Goal: Task Accomplishment & Management: Use online tool/utility

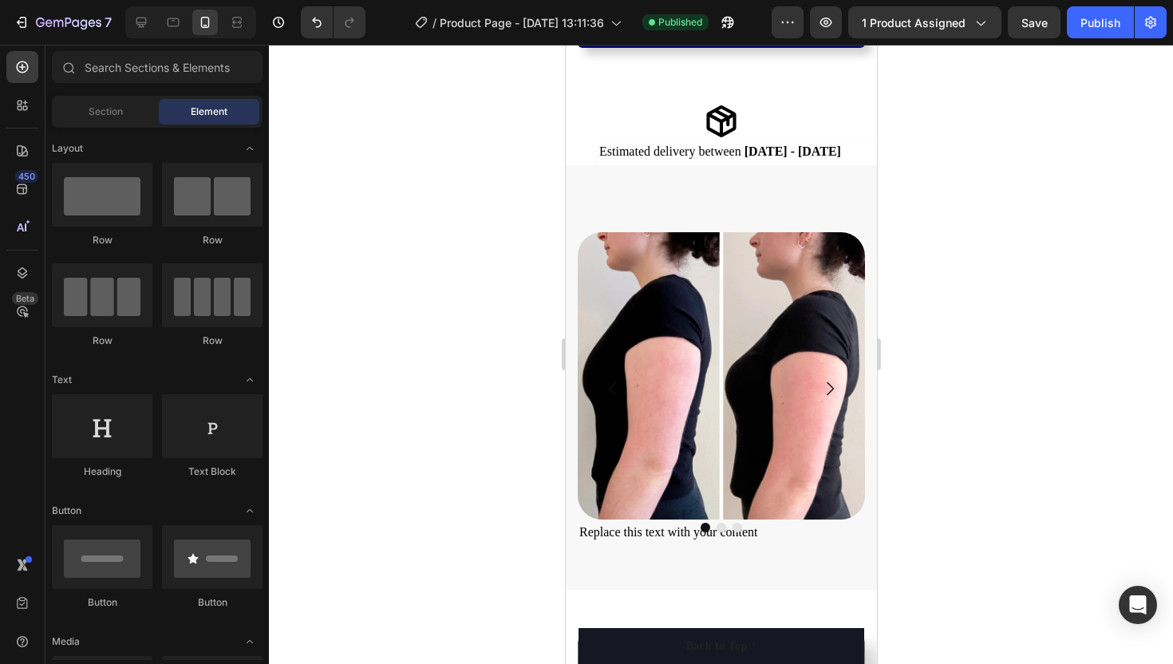
scroll to position [843, 0]
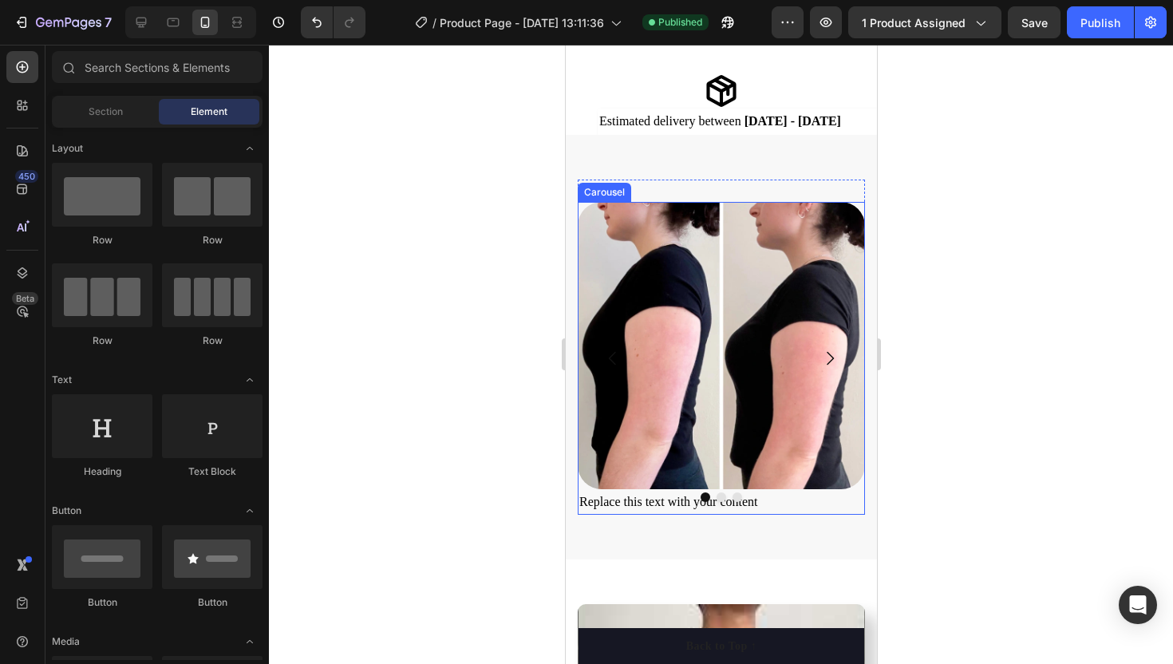
click at [833, 354] on icon "Carousel Next Arrow" at bounding box center [829, 358] width 19 height 19
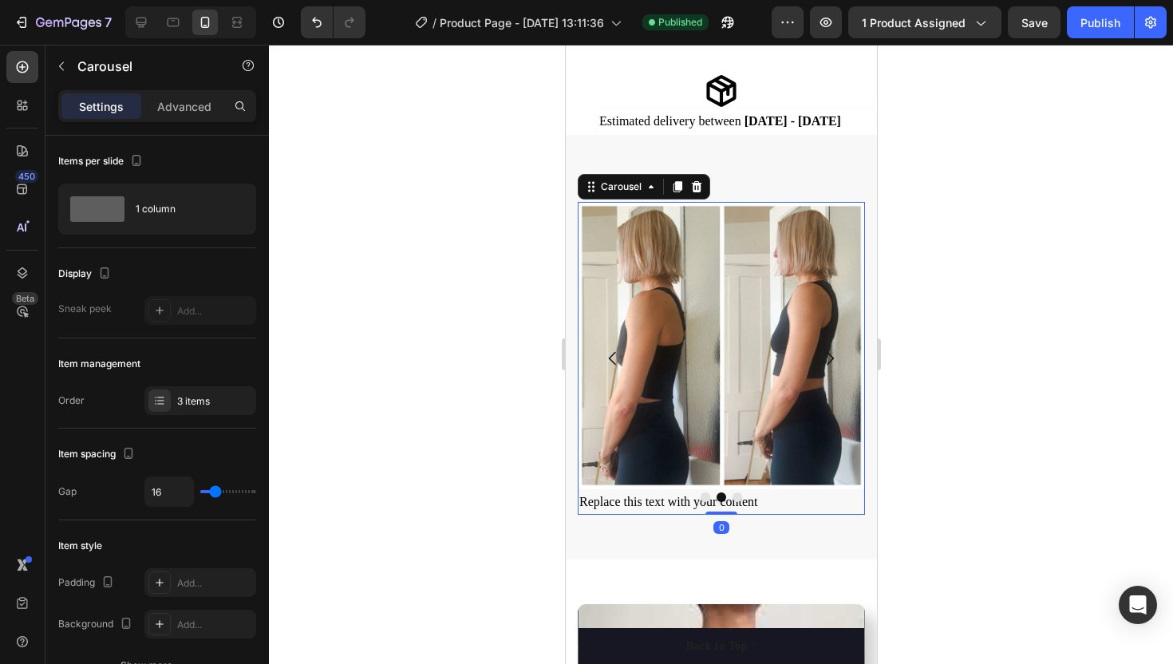
click at [833, 354] on icon "Carousel Next Arrow" at bounding box center [829, 358] width 19 height 19
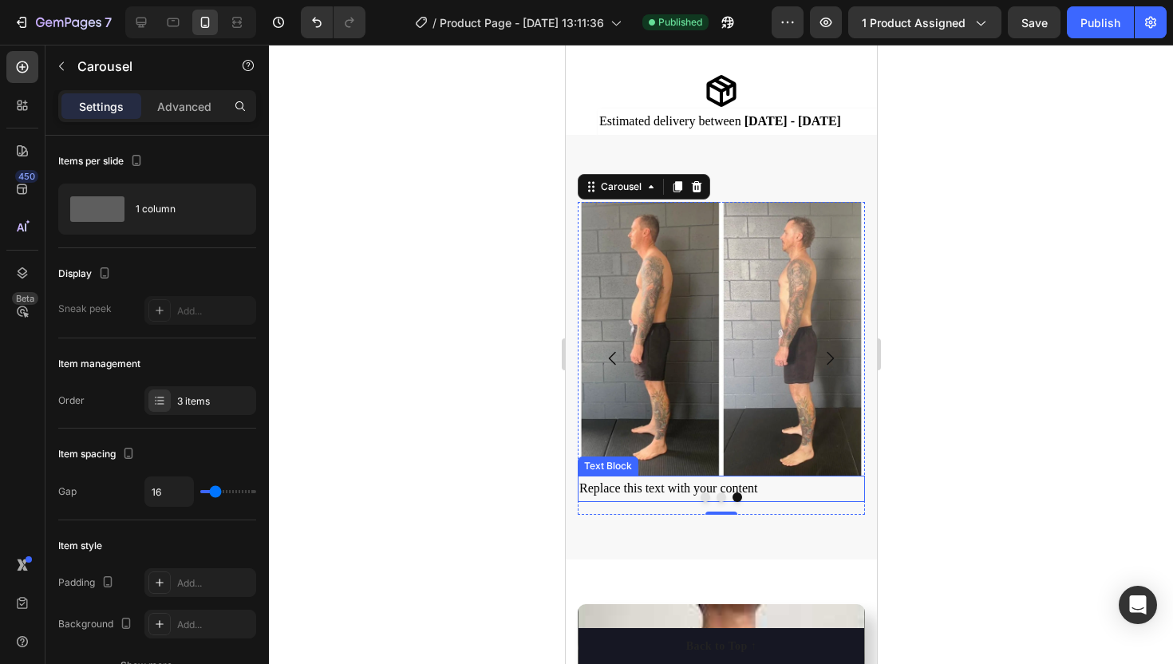
click at [691, 484] on div "Replace this text with your content" at bounding box center [720, 489] width 287 height 26
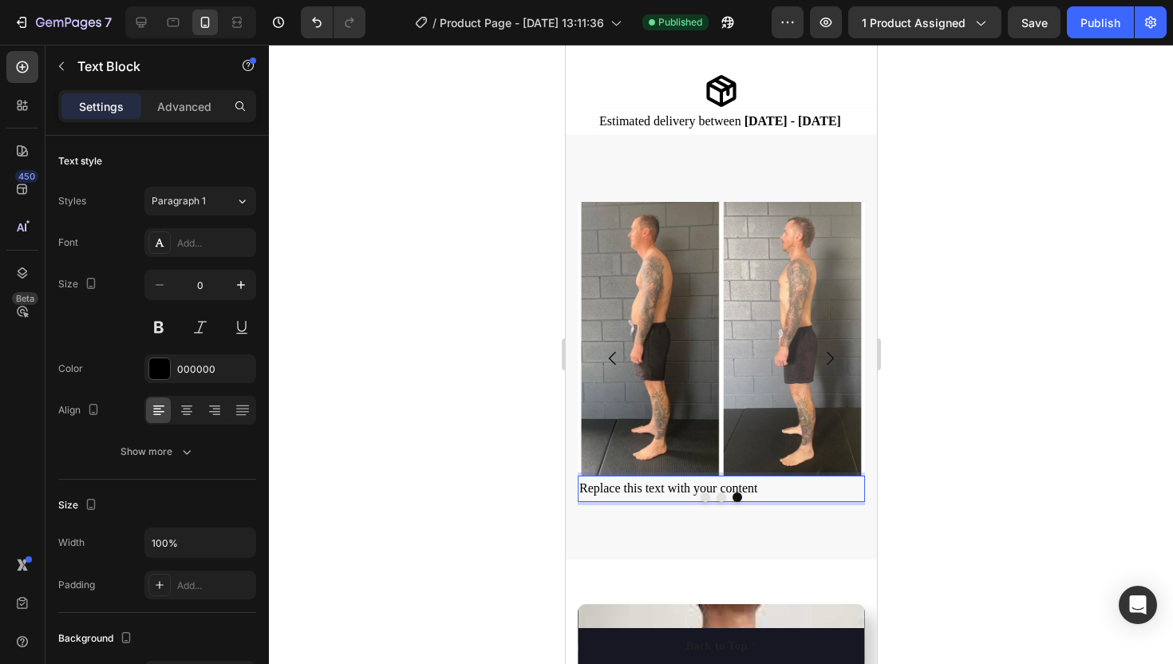
click at [756, 491] on div "Replace this text with your content" at bounding box center [720, 489] width 287 height 26
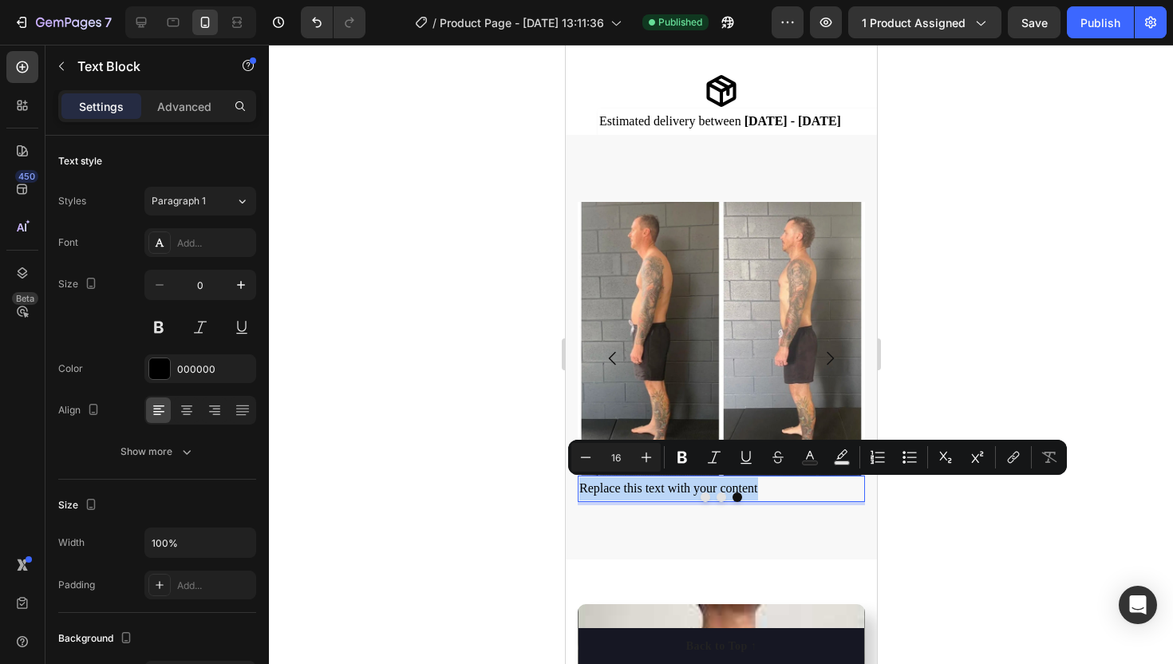
drag, startPoint x: 756, startPoint y: 491, endPoint x: 580, endPoint y: 485, distance: 176.5
click at [579, 485] on p "Replace this text with your content" at bounding box center [721, 488] width 284 height 23
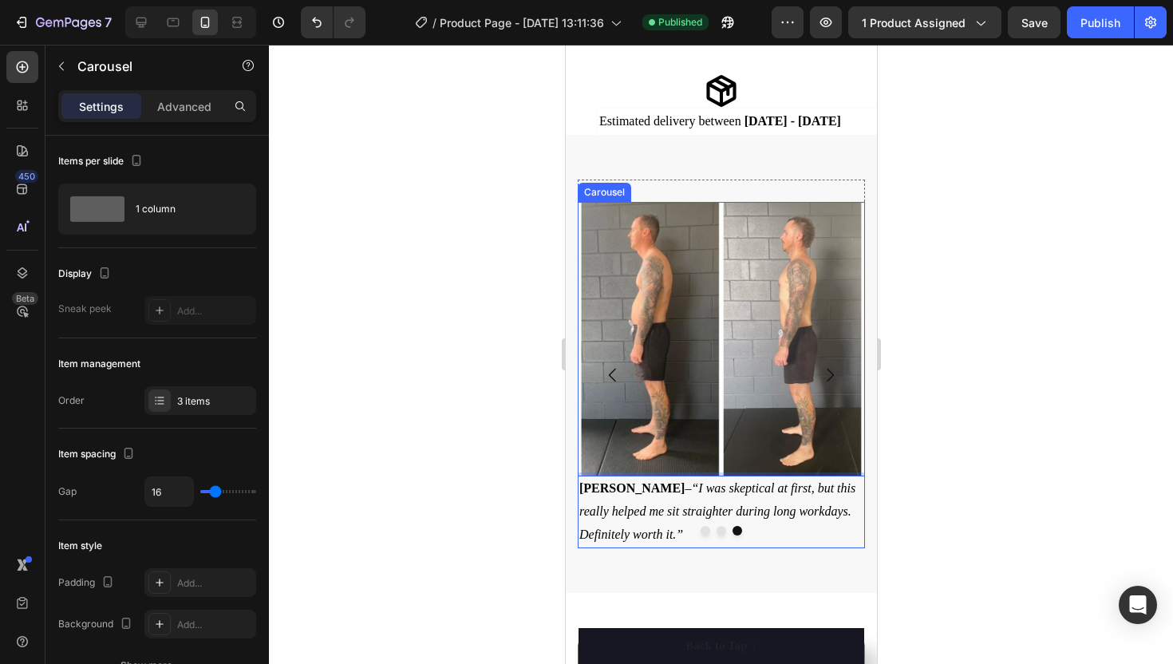
click at [612, 369] on icon "Carousel Back Arrow" at bounding box center [612, 375] width 19 height 19
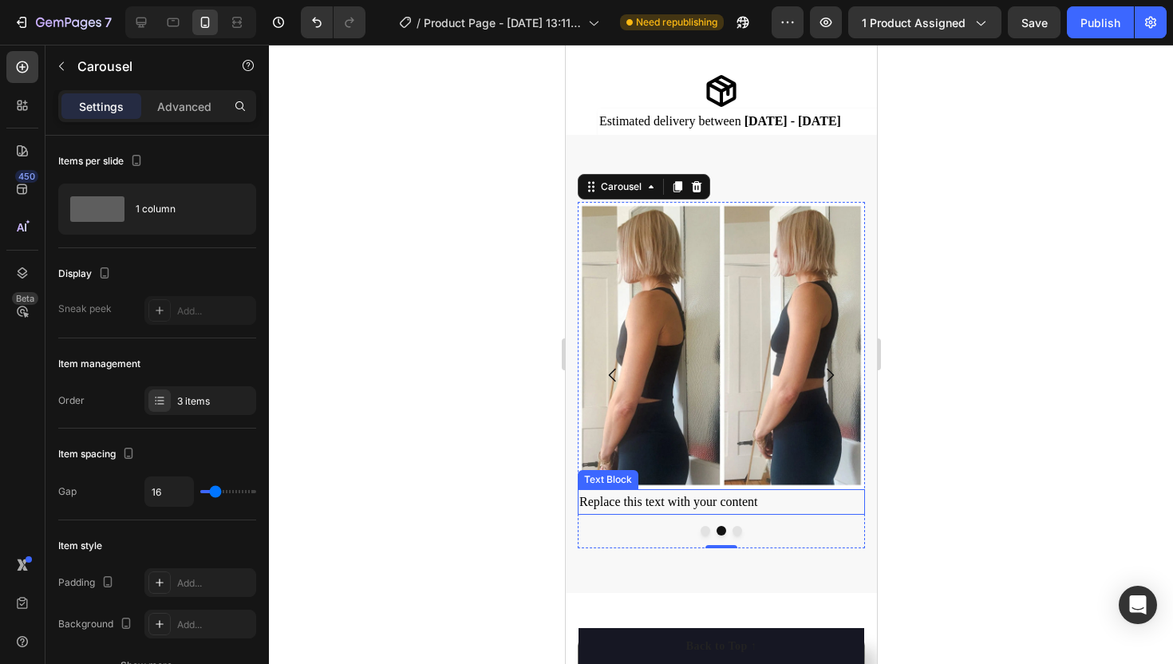
click at [735, 497] on div "Replace this text with your content" at bounding box center [720, 502] width 287 height 26
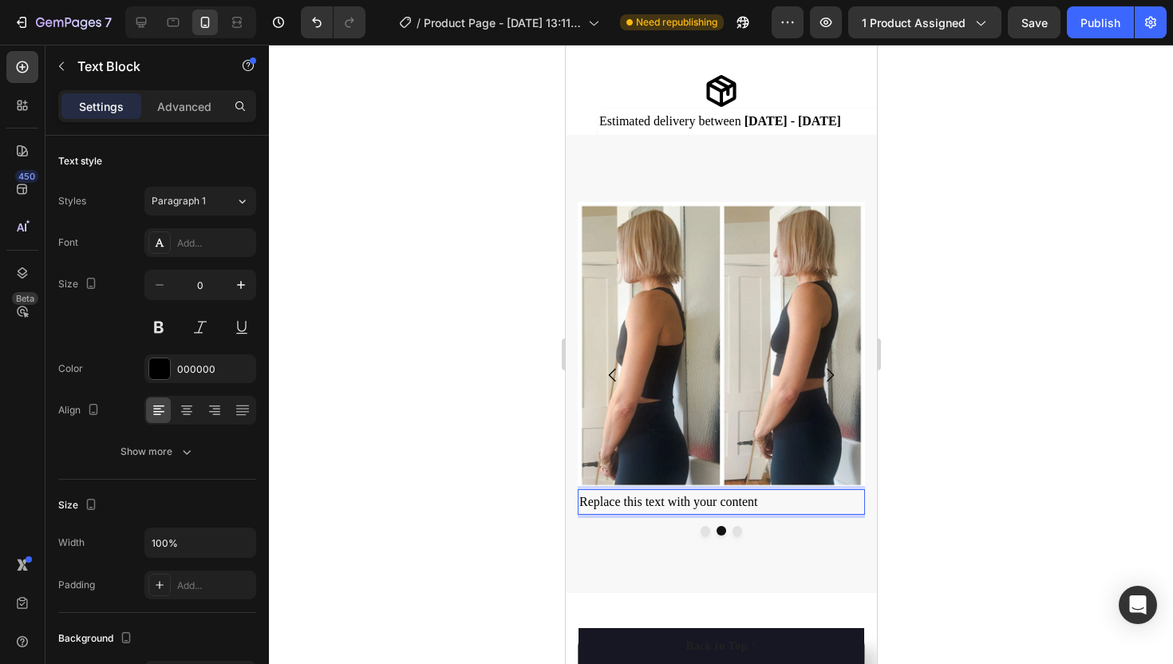
click at [758, 500] on div "Replace this text with your content" at bounding box center [720, 502] width 287 height 26
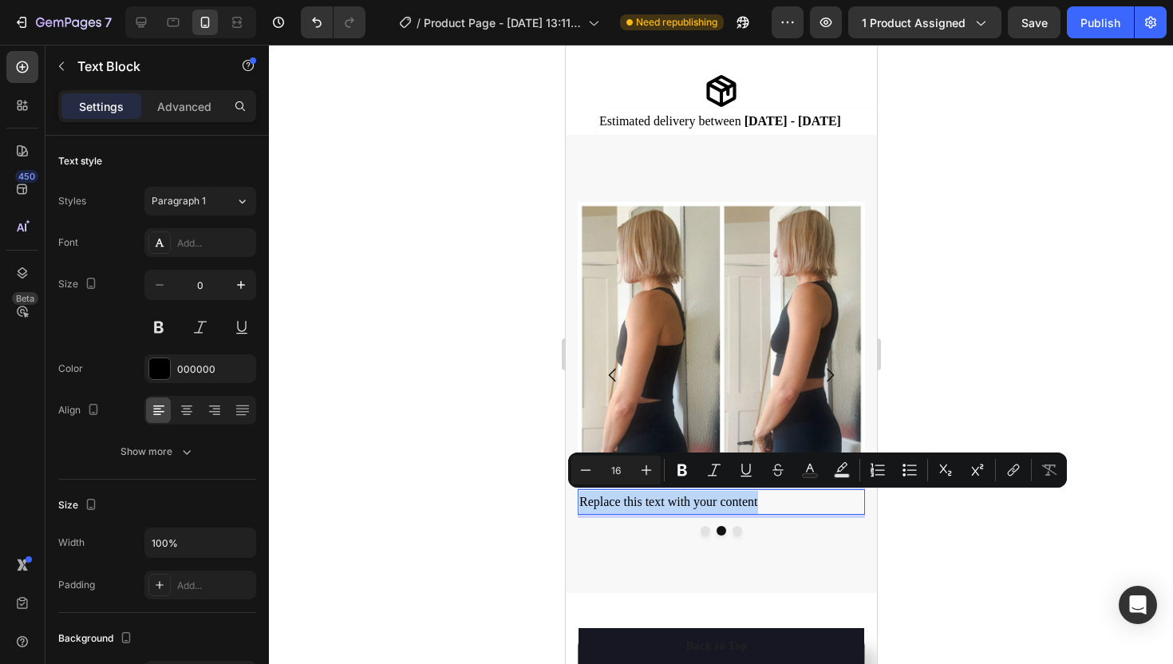
drag, startPoint x: 758, startPoint y: 500, endPoint x: 580, endPoint y: 502, distance: 178.8
click at [580, 501] on p "Replace this text with your content" at bounding box center [721, 502] width 284 height 23
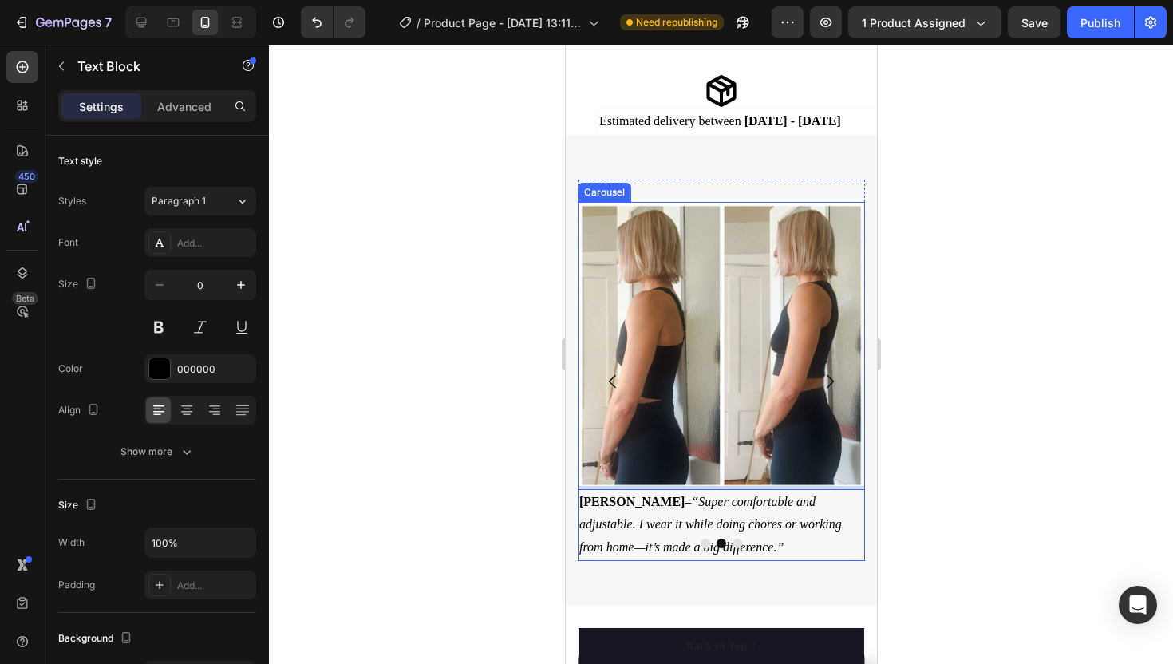
click at [611, 374] on icon "Carousel Back Arrow" at bounding box center [612, 381] width 19 height 19
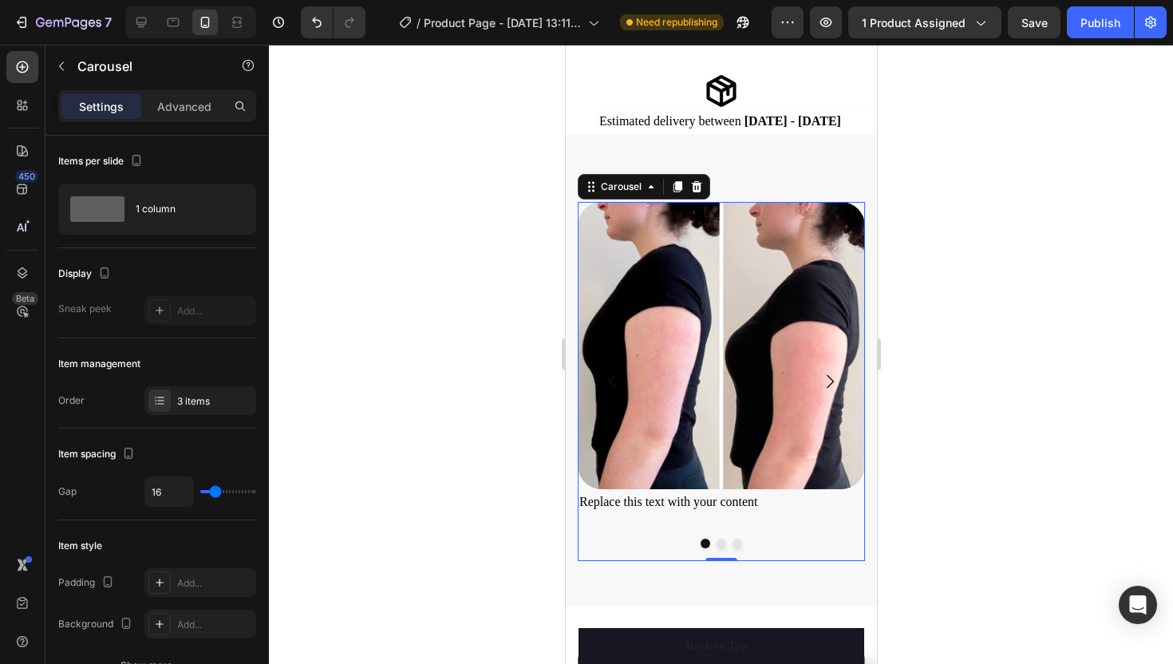
click at [834, 375] on icon "Carousel Next Arrow" at bounding box center [829, 381] width 19 height 19
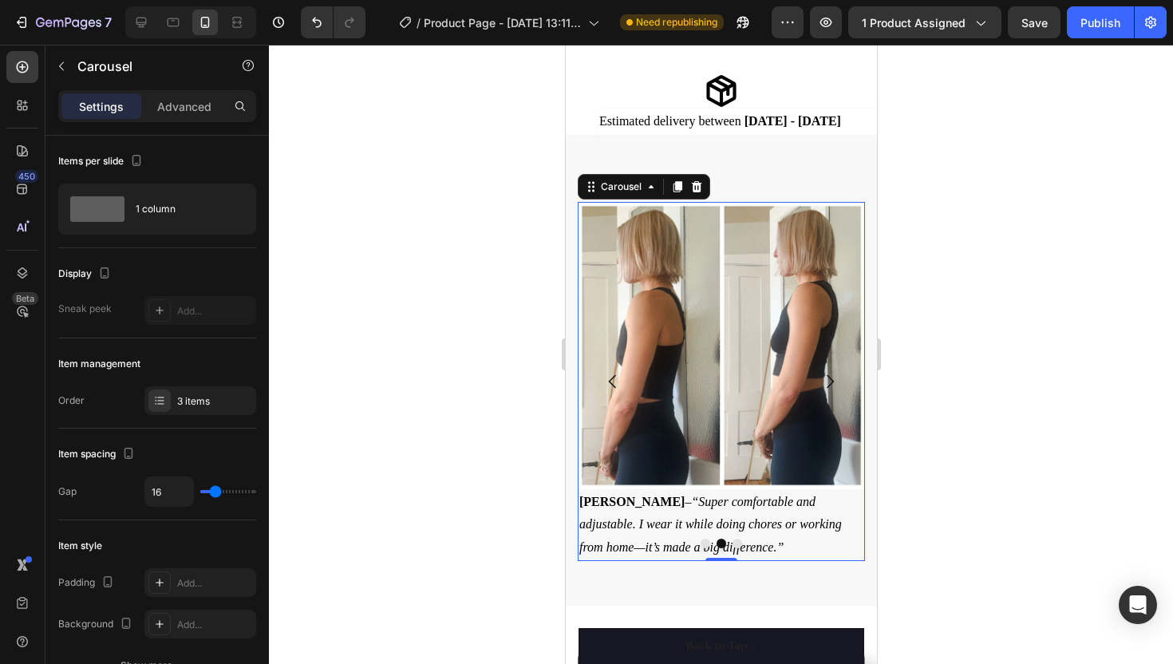
click at [834, 375] on icon "Carousel Next Arrow" at bounding box center [829, 381] width 19 height 19
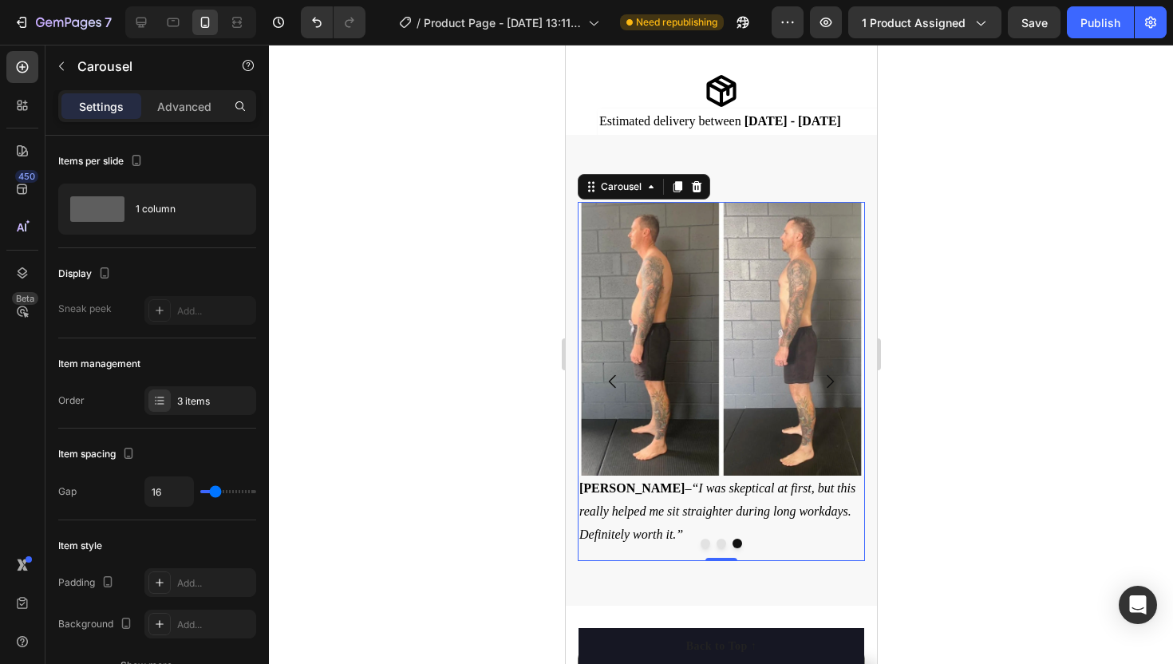
click at [611, 373] on icon "Carousel Back Arrow" at bounding box center [612, 381] width 19 height 19
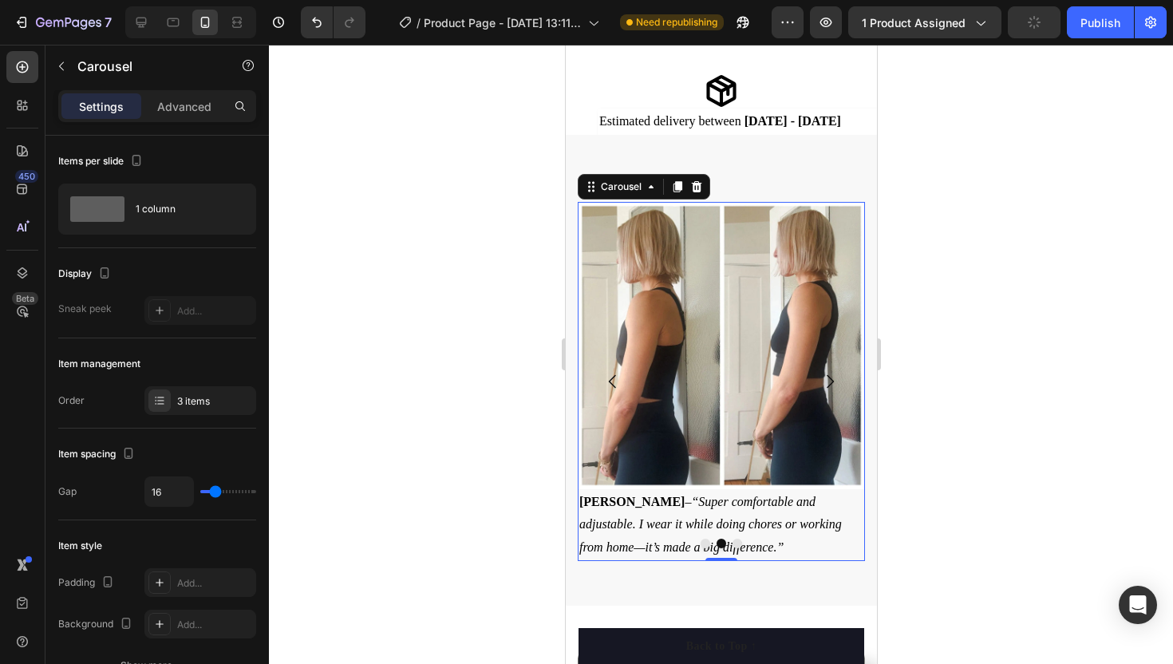
click at [611, 373] on icon "Carousel Back Arrow" at bounding box center [612, 381] width 19 height 19
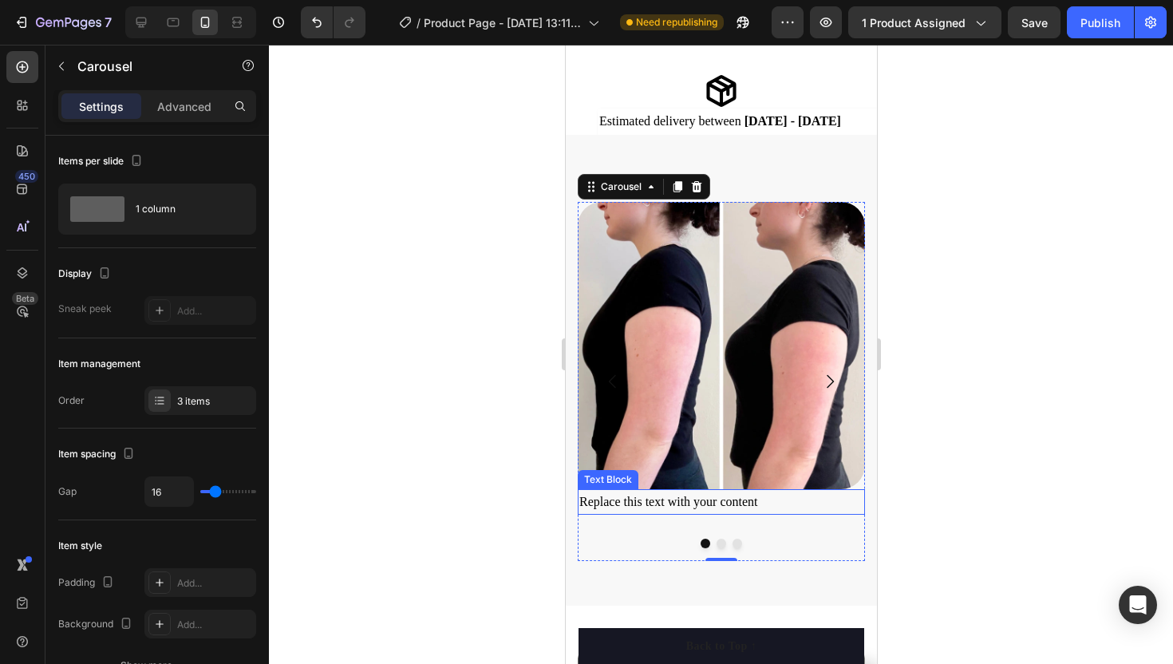
click at [652, 508] on div "Replace this text with your content" at bounding box center [720, 502] width 287 height 26
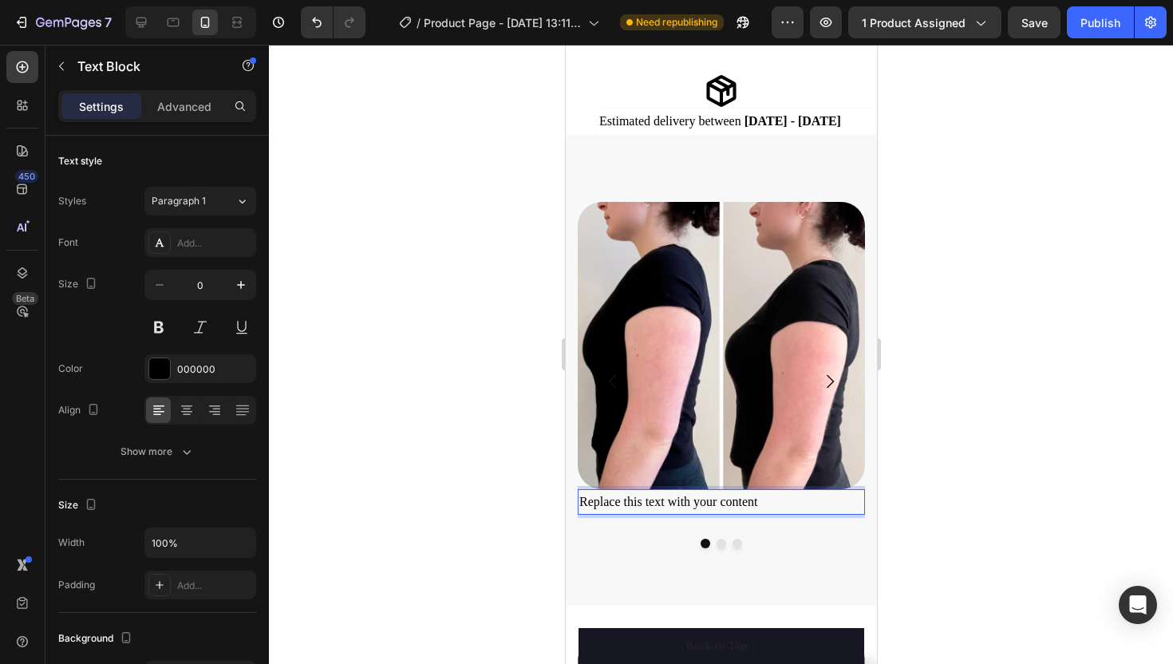
click at [760, 497] on div "Replace this text with your content" at bounding box center [720, 502] width 287 height 26
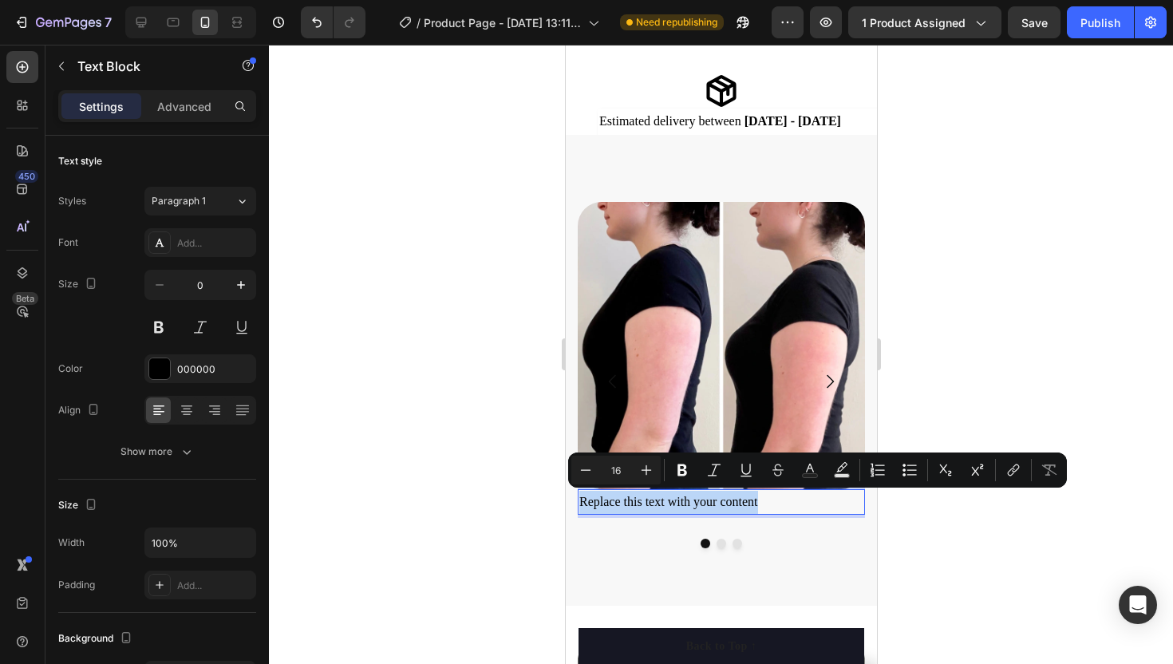
drag, startPoint x: 761, startPoint y: 501, endPoint x: 580, endPoint y: 501, distance: 180.4
click at [580, 501] on p "Replace this text with your content" at bounding box center [721, 502] width 284 height 23
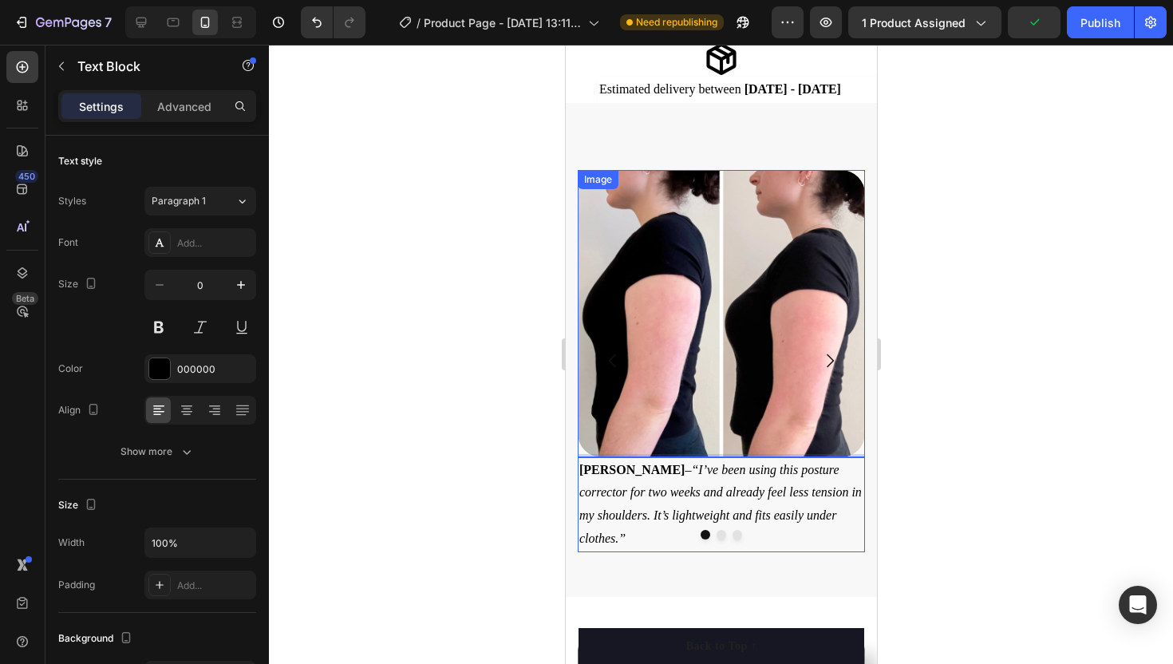
scroll to position [880, 0]
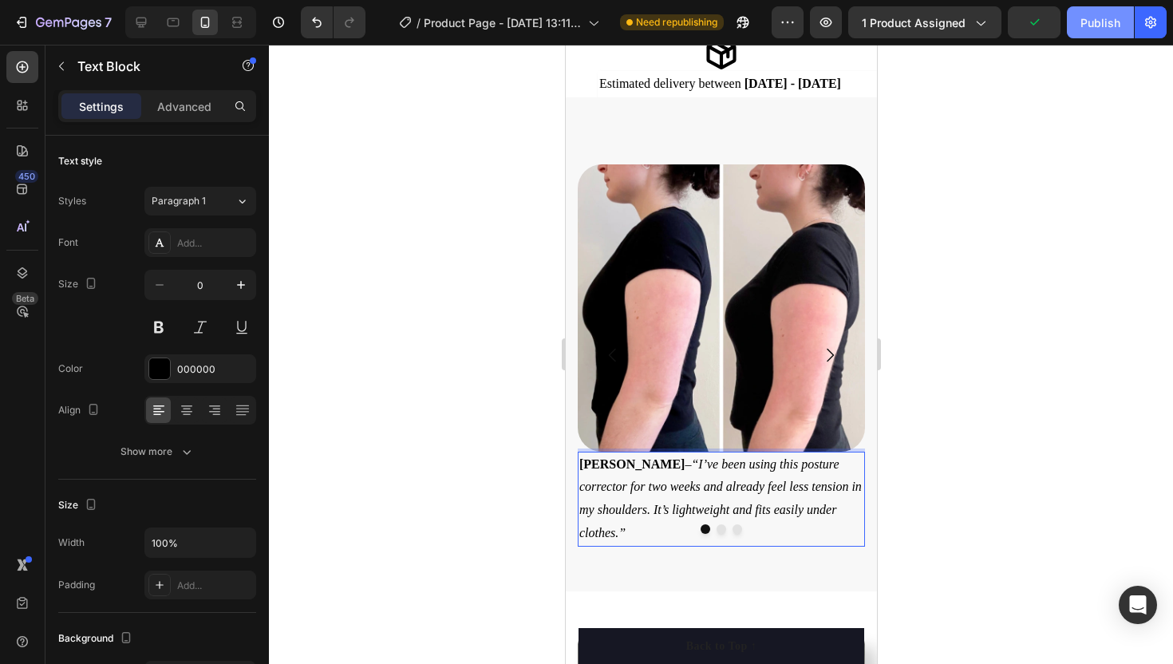
click at [1098, 22] on div "Publish" at bounding box center [1101, 22] width 40 height 17
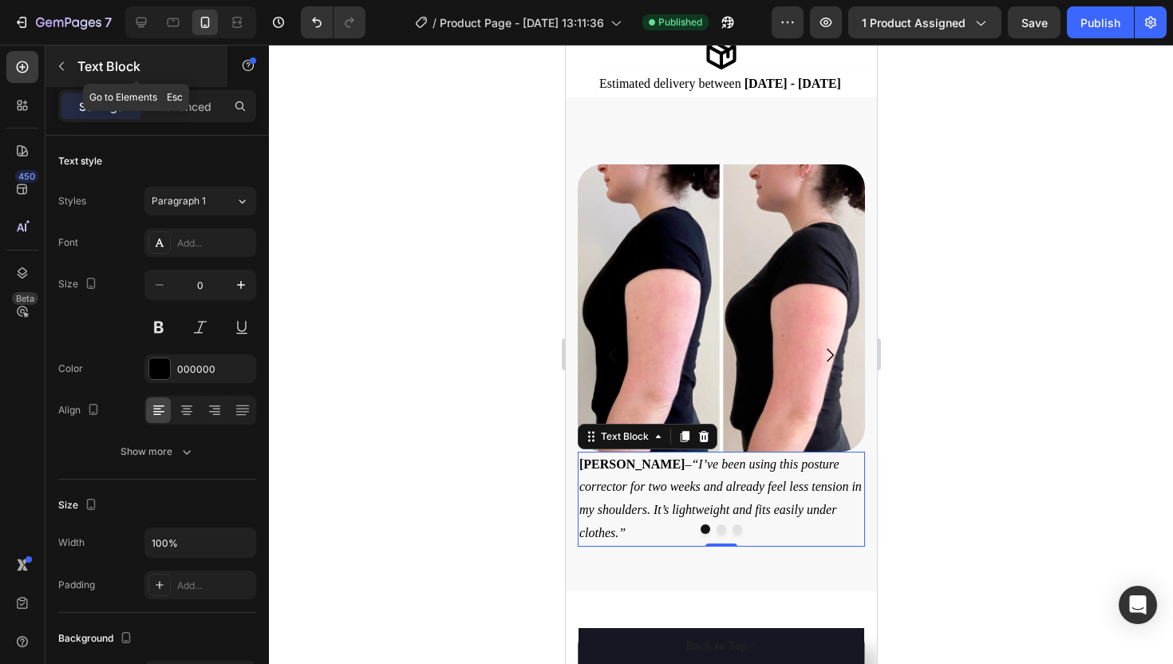
click at [64, 65] on icon "button" at bounding box center [61, 66] width 13 height 13
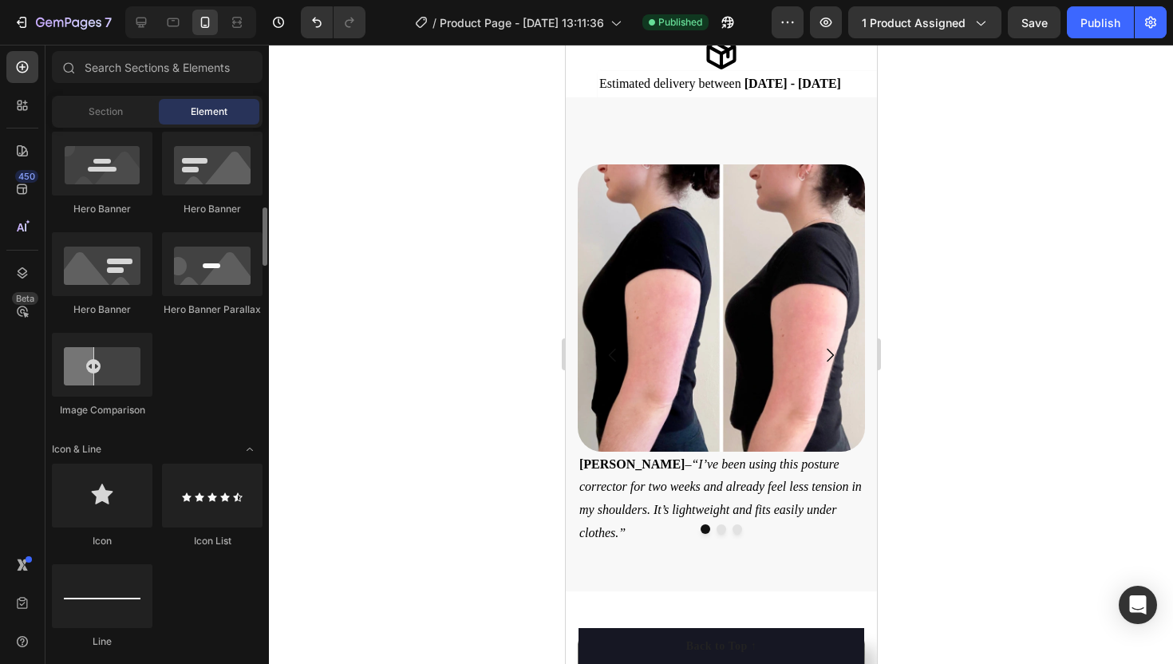
scroll to position [797, 0]
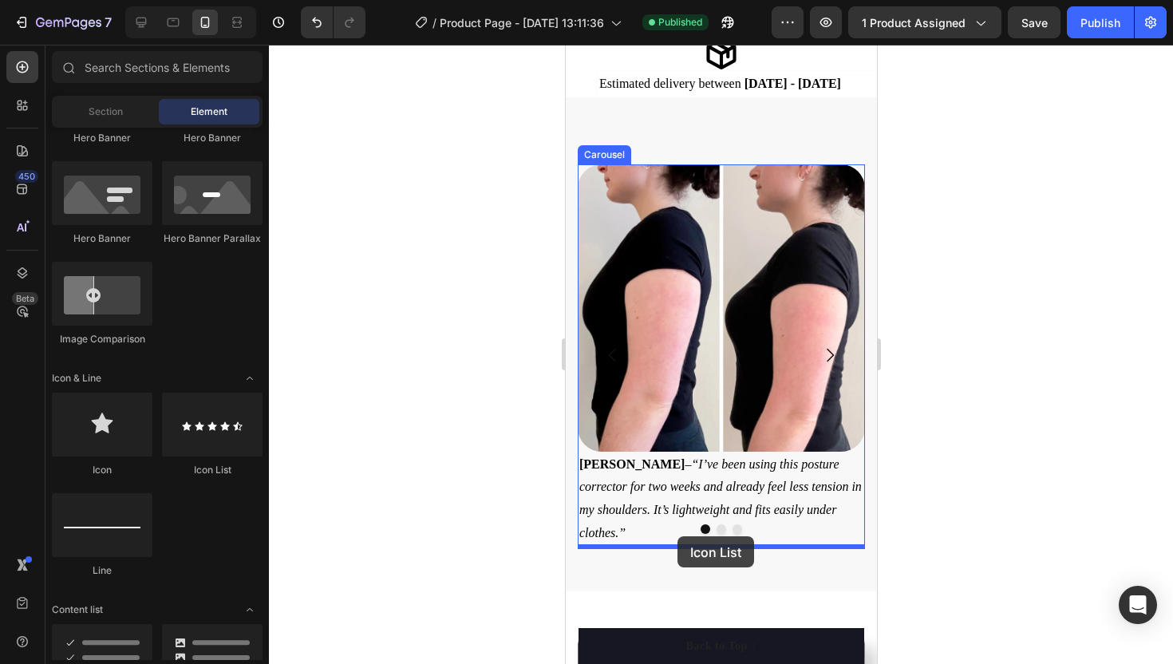
drag, startPoint x: 774, startPoint y: 481, endPoint x: 675, endPoint y: 538, distance: 115.2
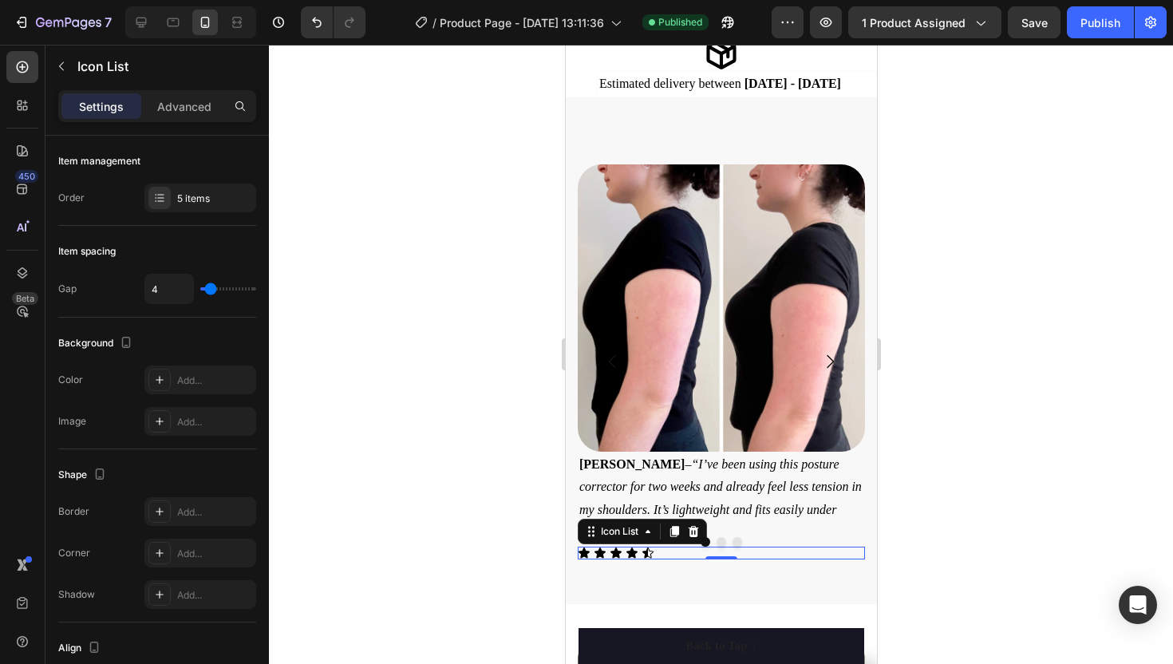
click at [505, 519] on div at bounding box center [721, 354] width 904 height 619
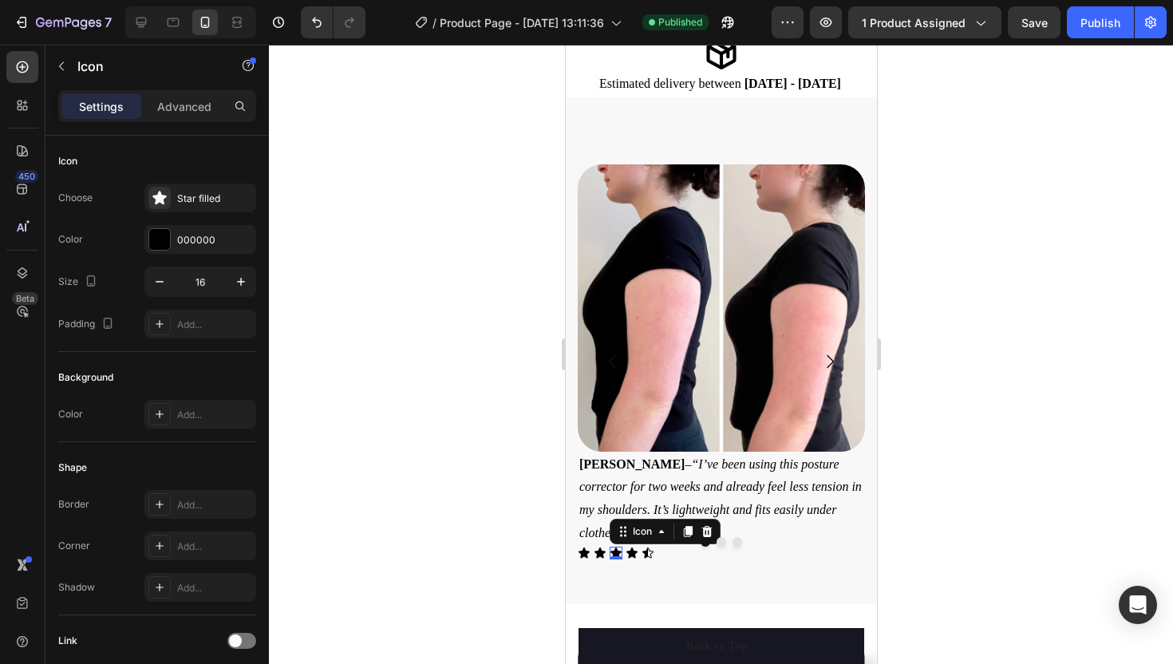
click at [617, 559] on div "Icon 0" at bounding box center [615, 553] width 13 height 13
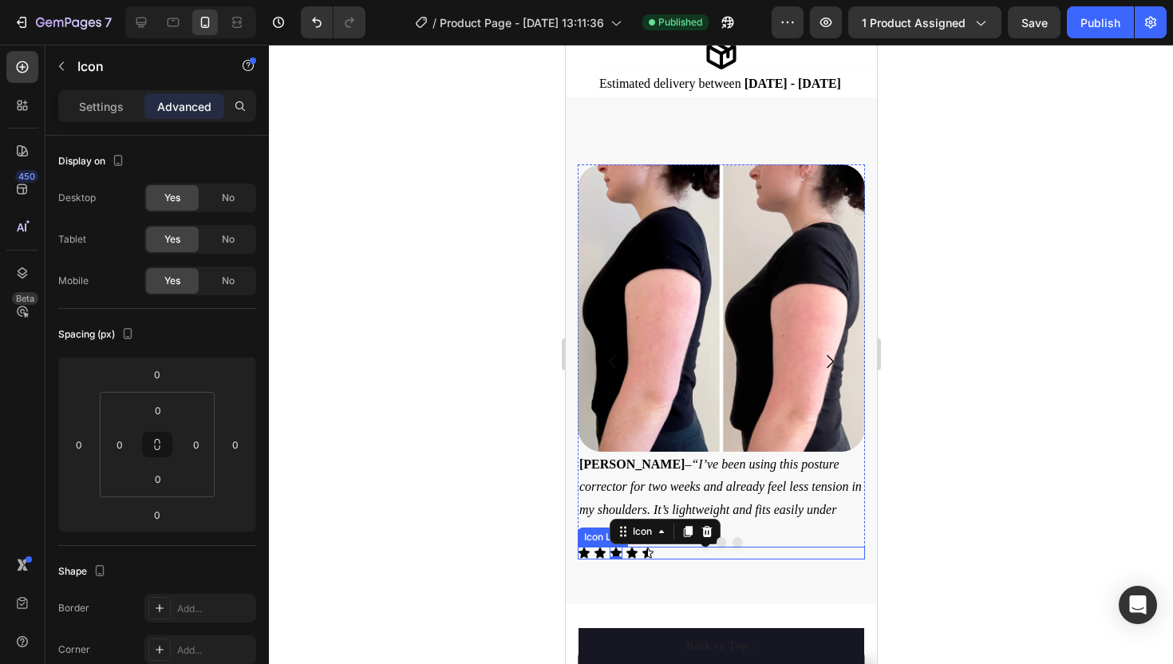
click at [667, 553] on div "Icon Icon Icon 0 Icon Icon" at bounding box center [720, 553] width 287 height 13
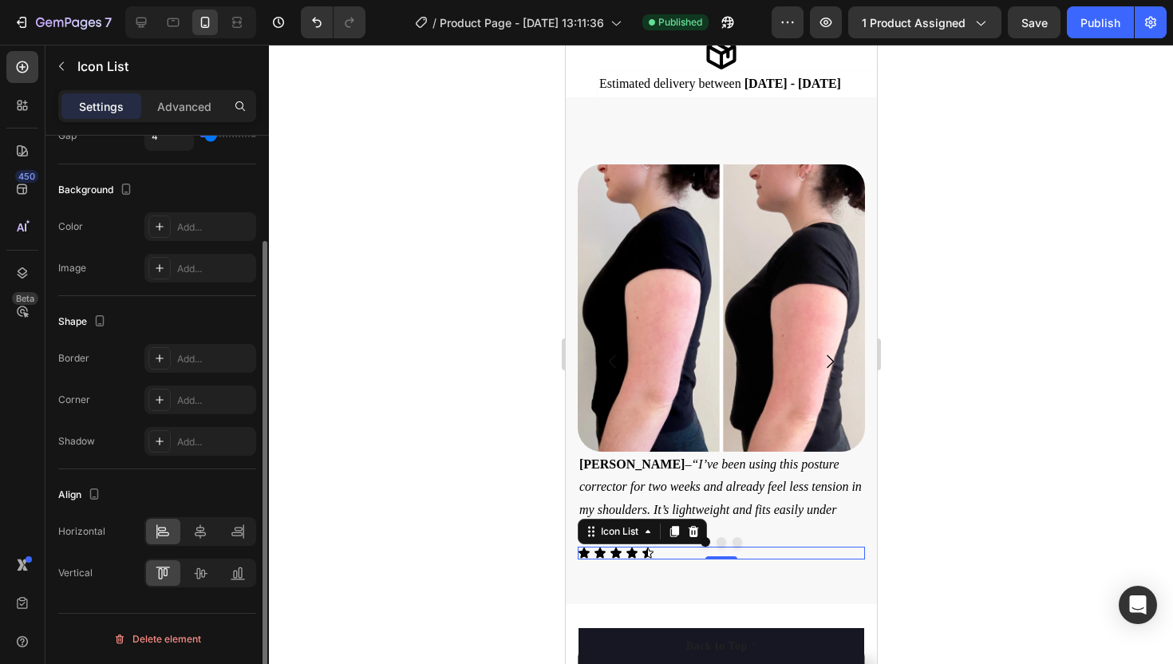
scroll to position [0, 0]
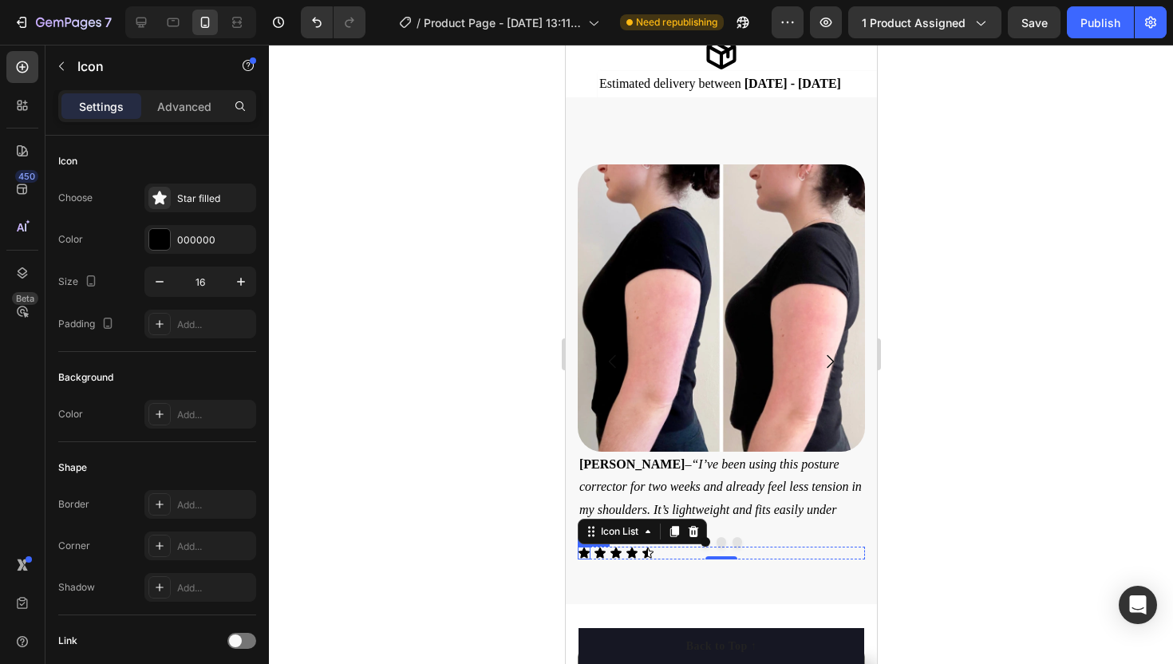
click at [584, 553] on div "Icon" at bounding box center [583, 553] width 13 height 13
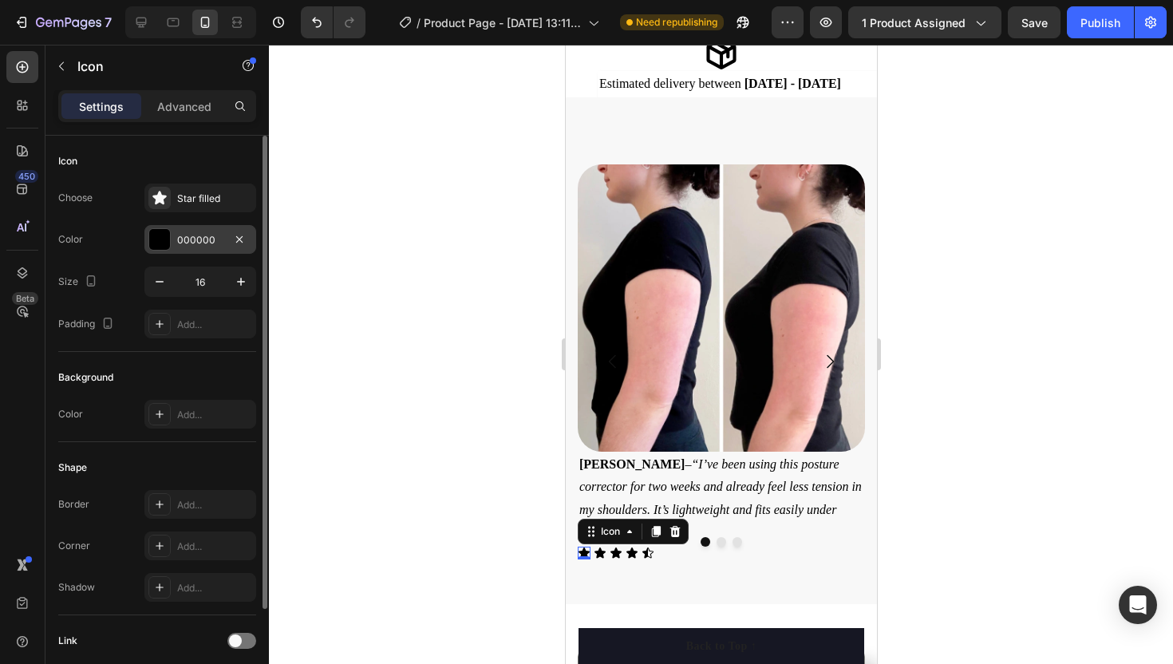
click at [165, 239] on div at bounding box center [159, 239] width 21 height 21
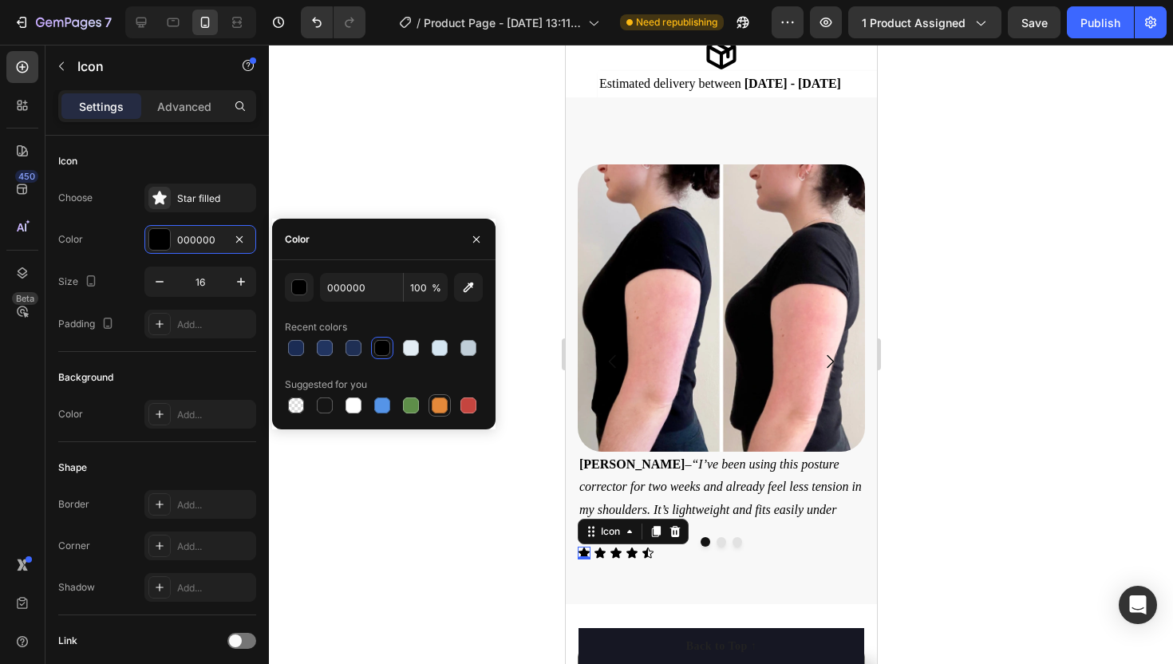
click at [440, 404] on div at bounding box center [440, 406] width 16 height 16
type input "E4893A"
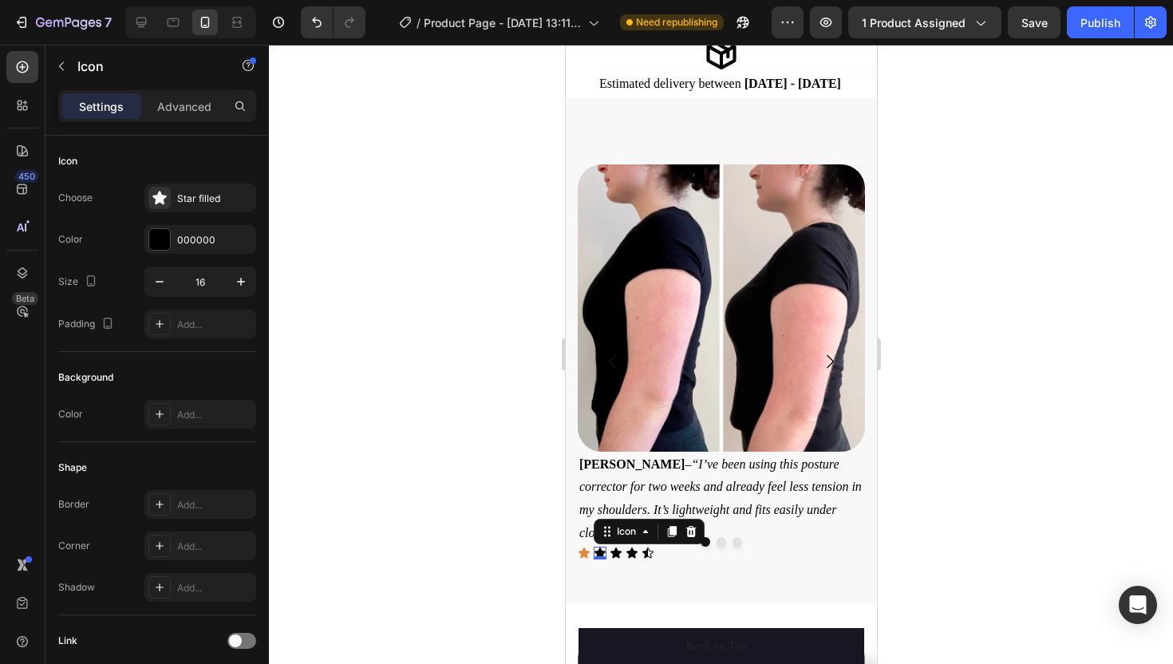
click at [603, 555] on div "Icon 0" at bounding box center [599, 553] width 13 height 13
click at [158, 235] on div at bounding box center [159, 239] width 21 height 21
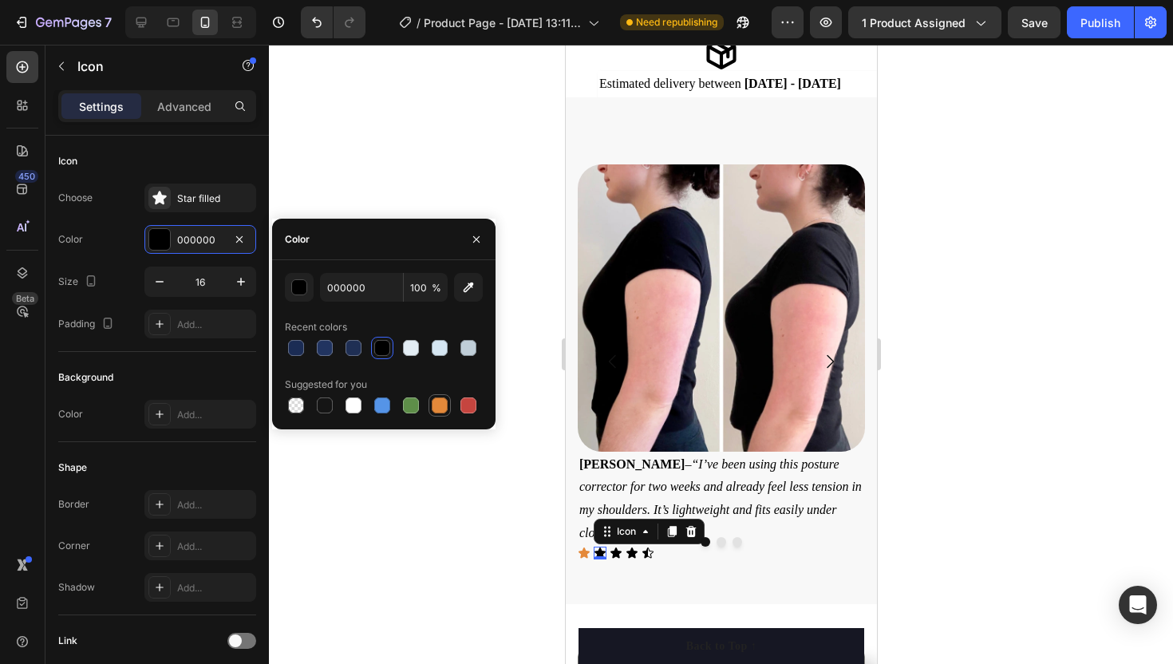
click at [433, 400] on div at bounding box center [440, 406] width 16 height 16
type input "E4893A"
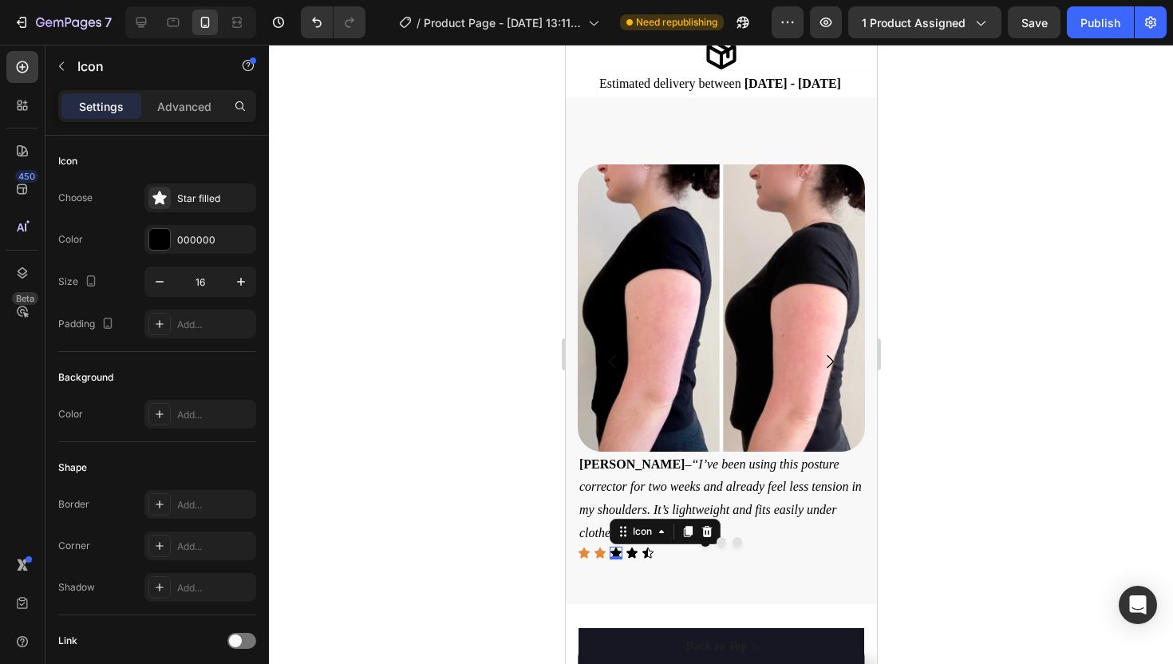
click at [612, 550] on icon at bounding box center [615, 553] width 13 height 13
click at [162, 252] on div "000000" at bounding box center [200, 239] width 112 height 29
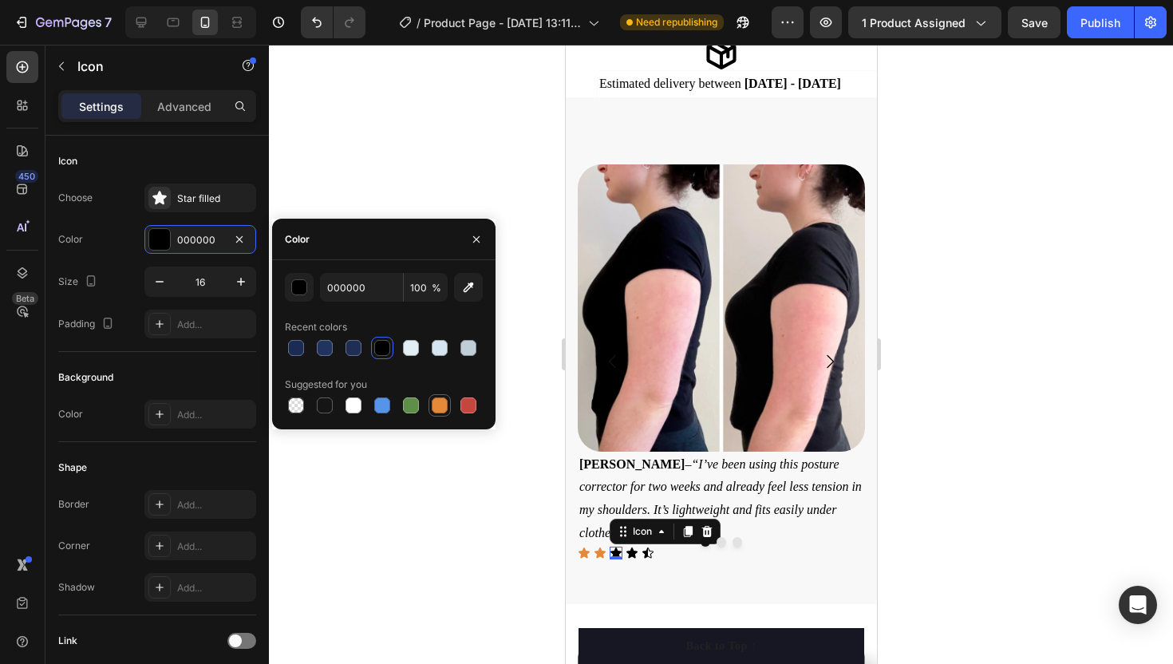
click at [430, 410] on div at bounding box center [439, 405] width 19 height 19
type input "E4893A"
click at [631, 552] on icon at bounding box center [631, 553] width 11 height 10
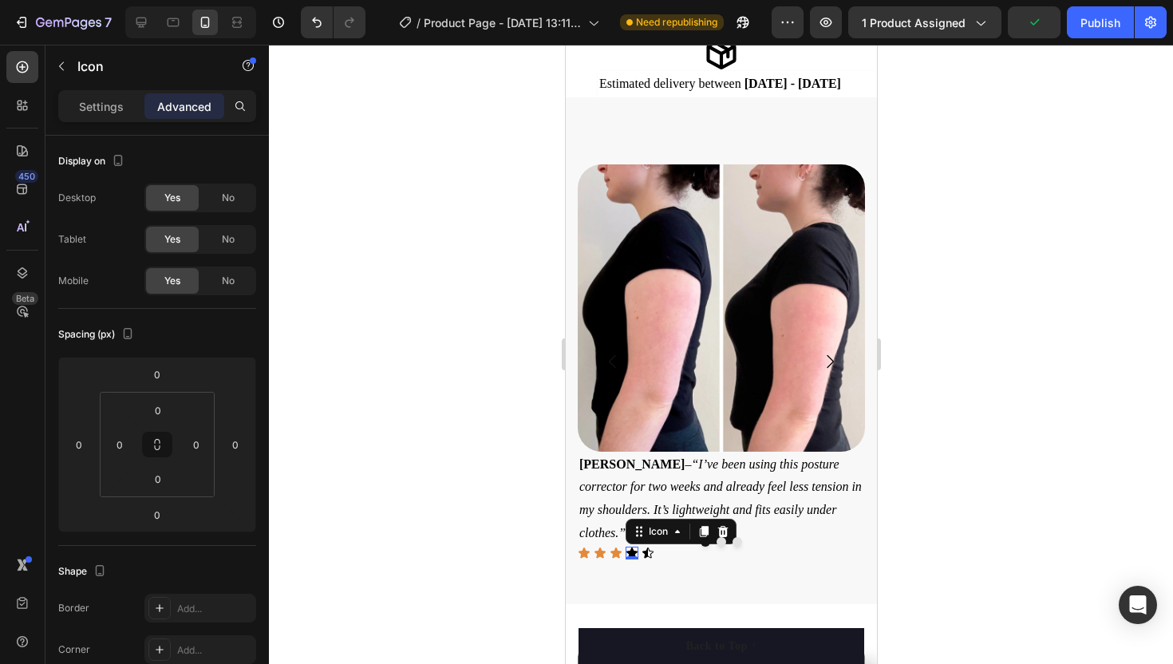
click at [104, 119] on div "Settings Advanced" at bounding box center [157, 106] width 198 height 32
click at [103, 115] on div "Settings" at bounding box center [101, 106] width 80 height 26
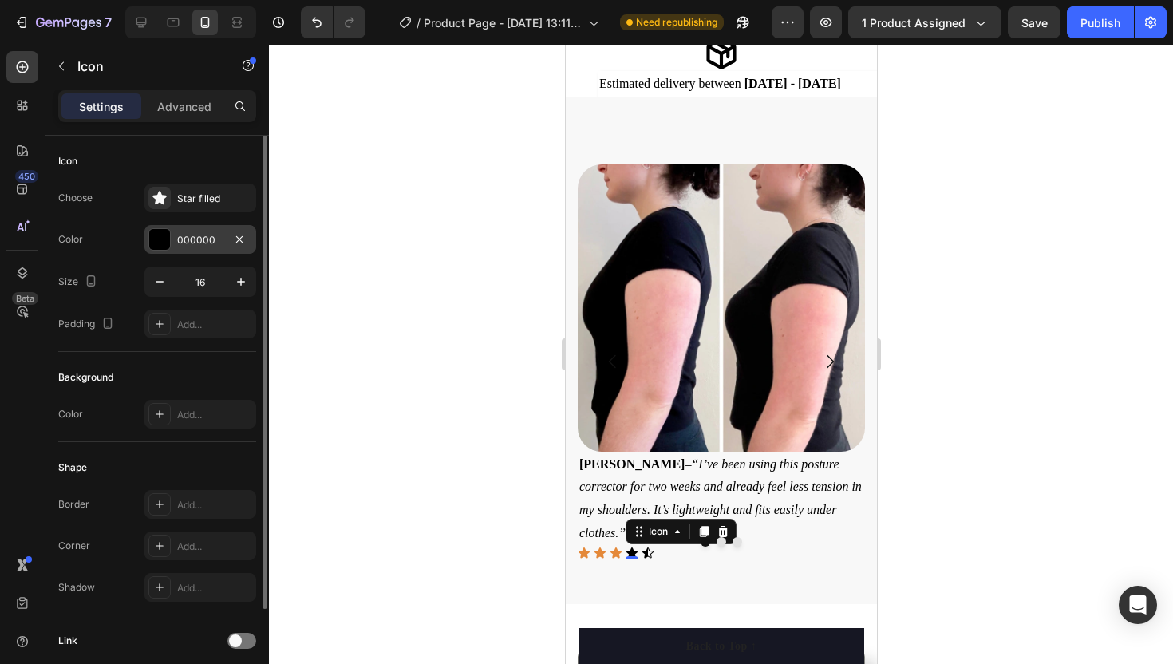
click at [168, 243] on div at bounding box center [159, 239] width 21 height 21
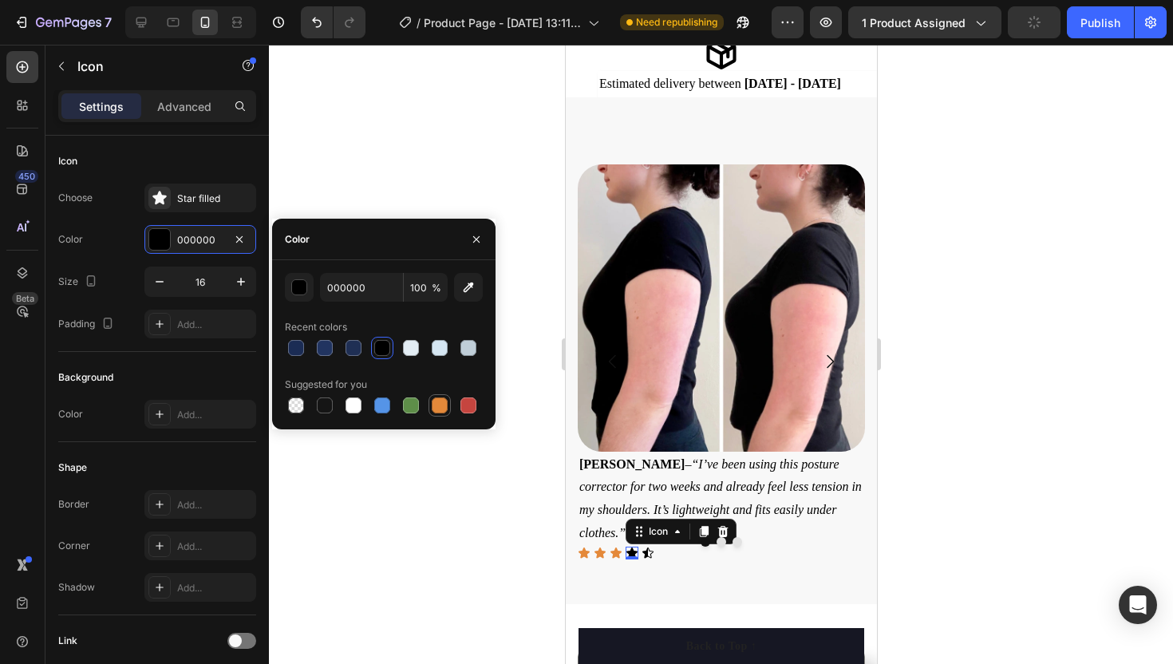
click at [437, 406] on div at bounding box center [440, 406] width 16 height 16
type input "E4893A"
click at [644, 553] on div "Icon" at bounding box center [647, 553] width 13 height 13
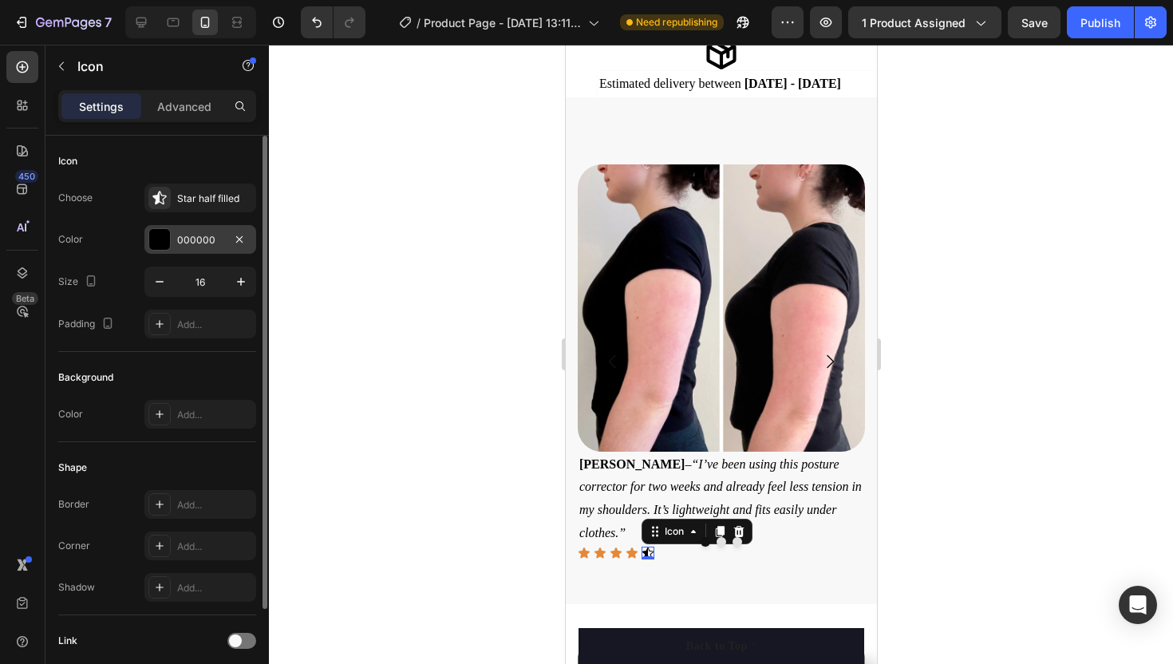
click at [161, 247] on div at bounding box center [159, 239] width 21 height 21
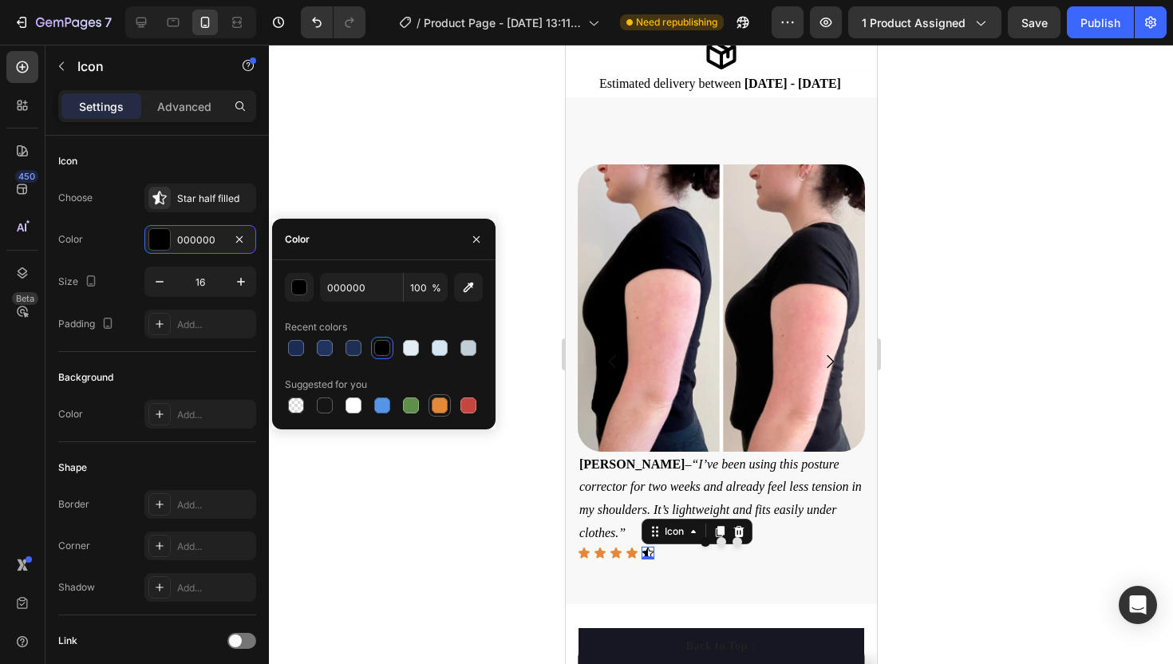
click at [437, 407] on div at bounding box center [440, 406] width 16 height 16
type input "E4893A"
click at [519, 445] on div at bounding box center [721, 354] width 904 height 619
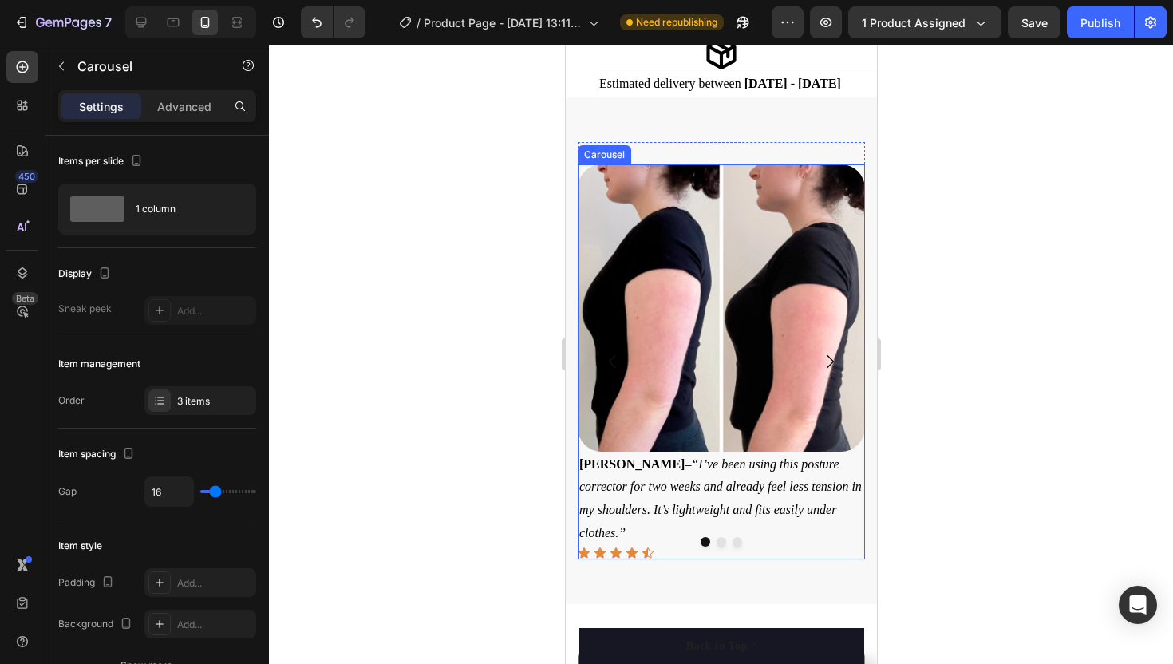
click at [835, 356] on icon "Carousel Next Arrow" at bounding box center [829, 361] width 19 height 19
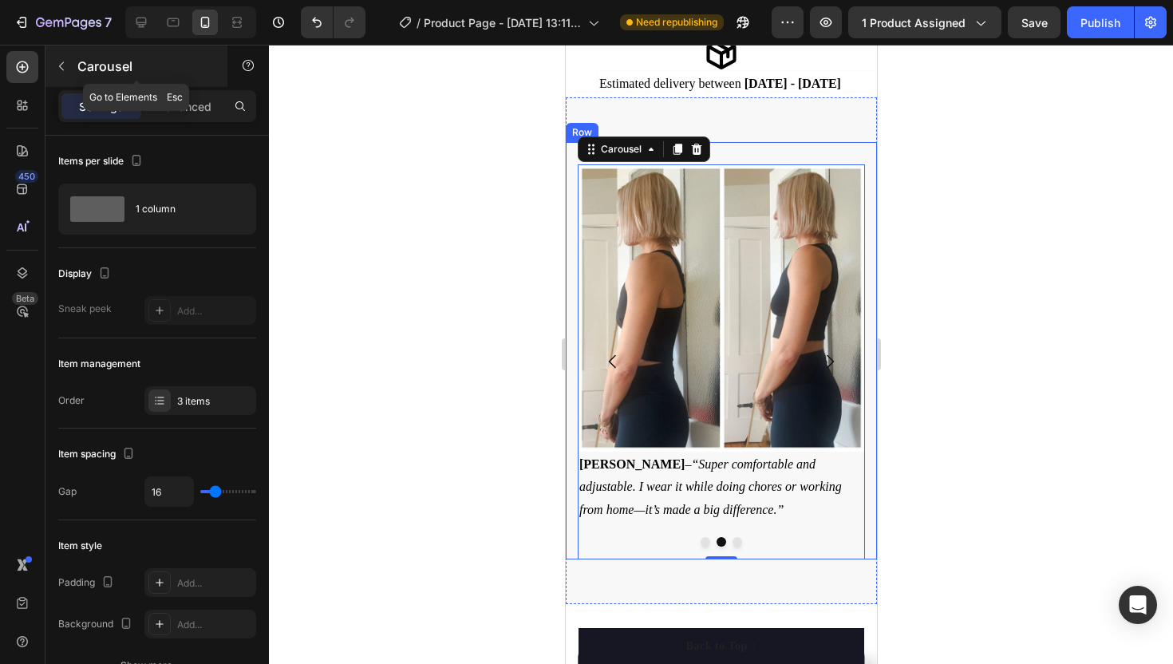
click at [68, 75] on button "button" at bounding box center [62, 66] width 26 height 26
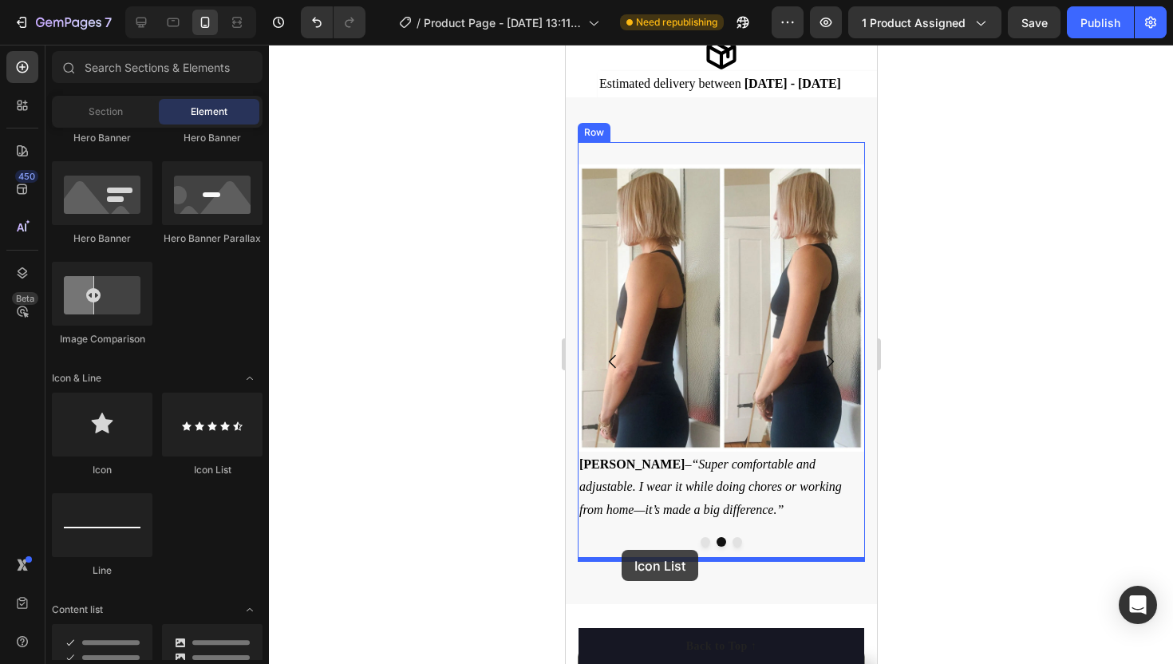
drag, startPoint x: 777, startPoint y: 481, endPoint x: 621, endPoint y: 551, distance: 170.4
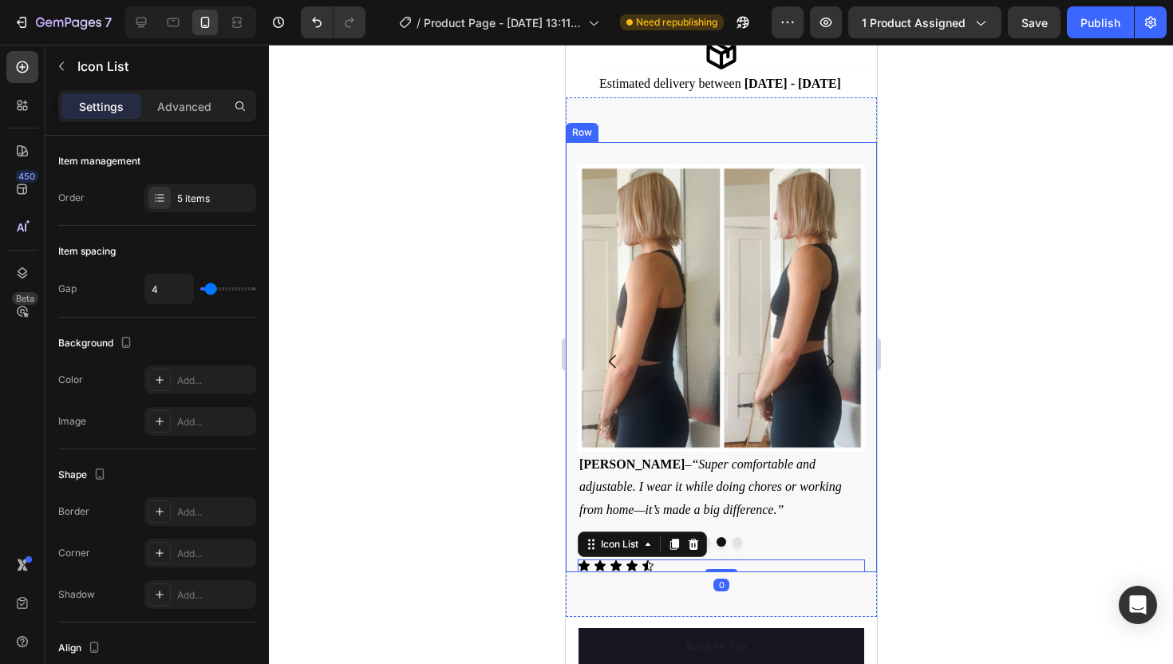
click at [497, 528] on div at bounding box center [721, 354] width 904 height 619
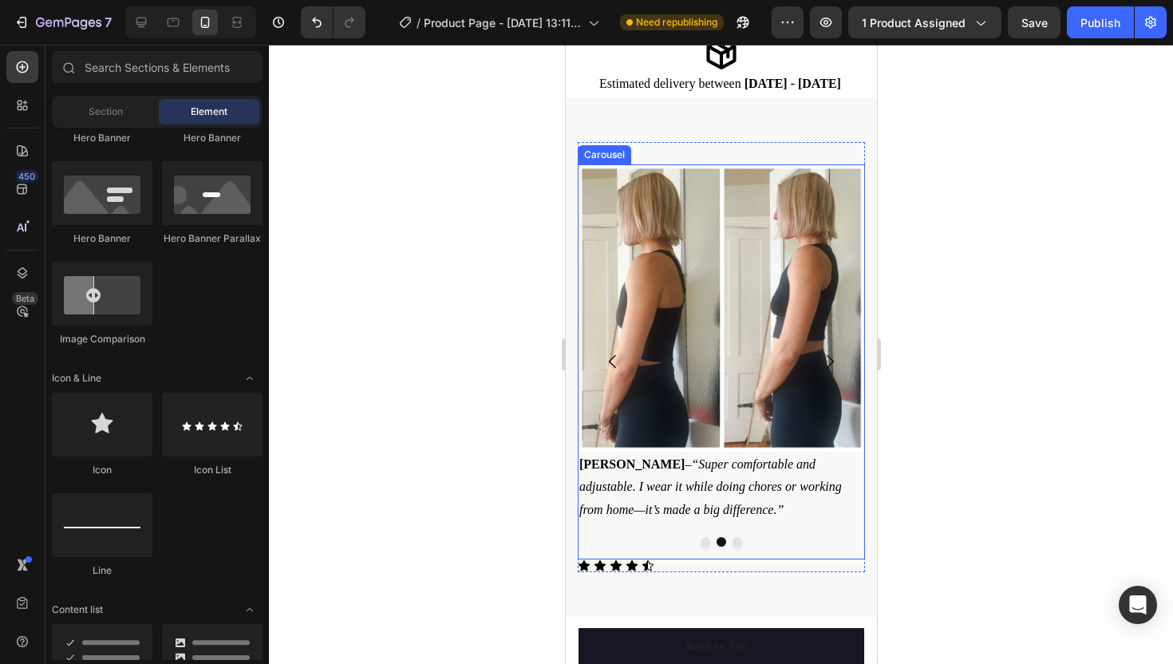
click at [615, 366] on icon "Carousel Back Arrow" at bounding box center [612, 361] width 19 height 19
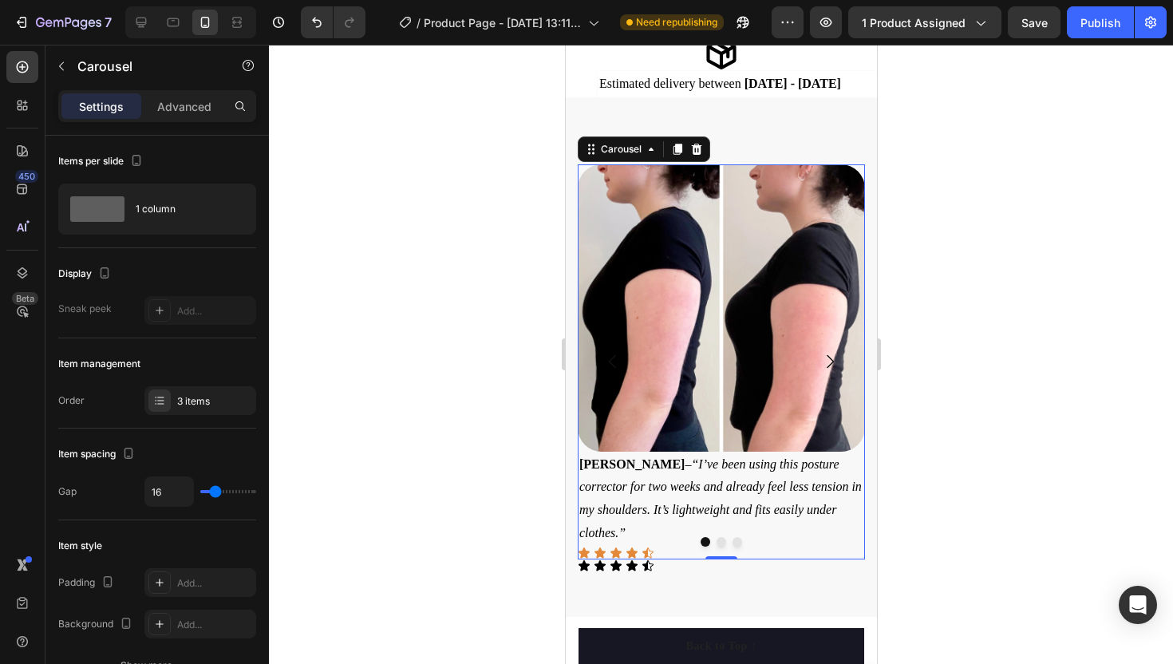
click at [831, 357] on icon "Carousel Next Arrow" at bounding box center [829, 361] width 19 height 19
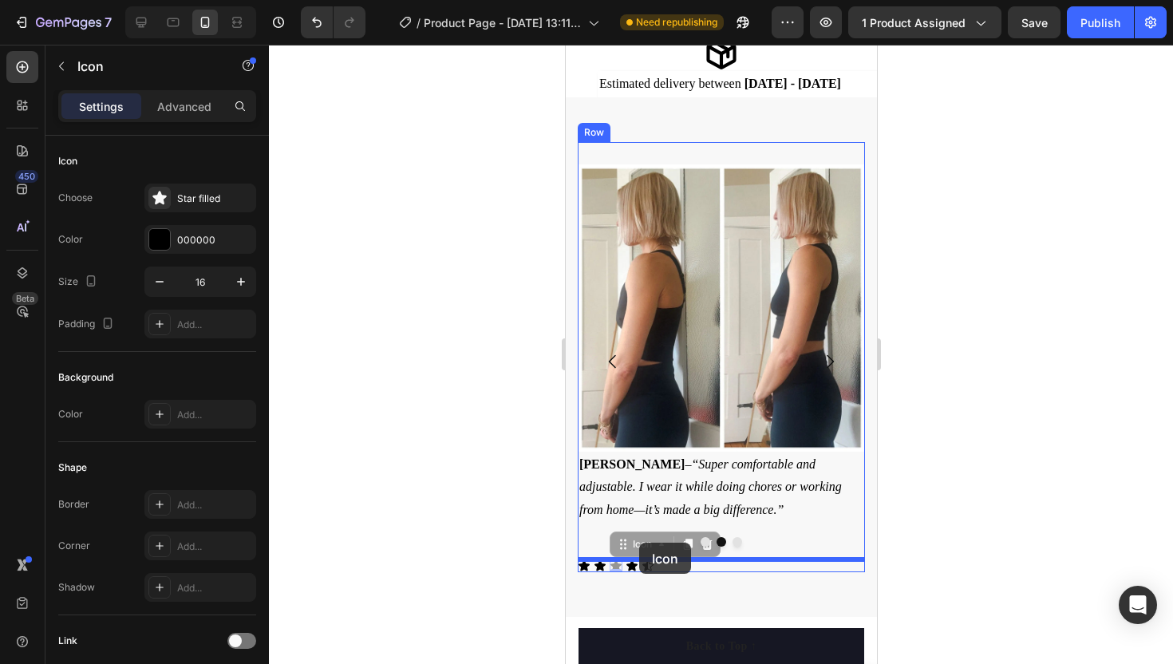
drag, startPoint x: 619, startPoint y: 568, endPoint x: 639, endPoint y: 544, distance: 30.7
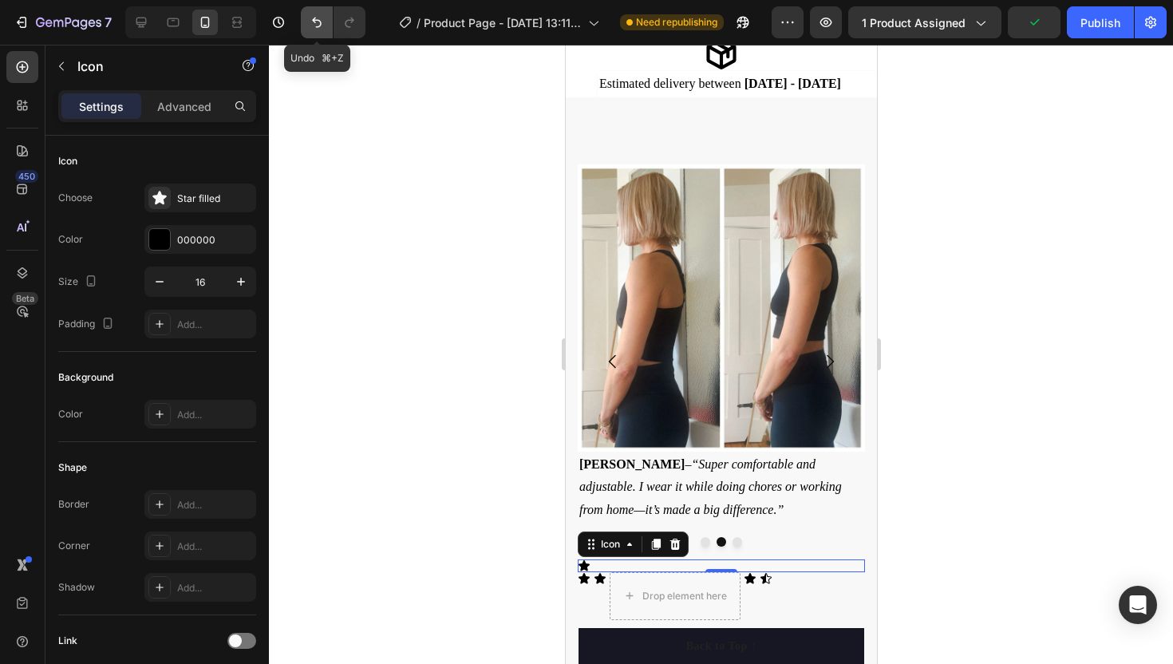
click at [310, 22] on icon "Undo/Redo" at bounding box center [317, 22] width 16 height 16
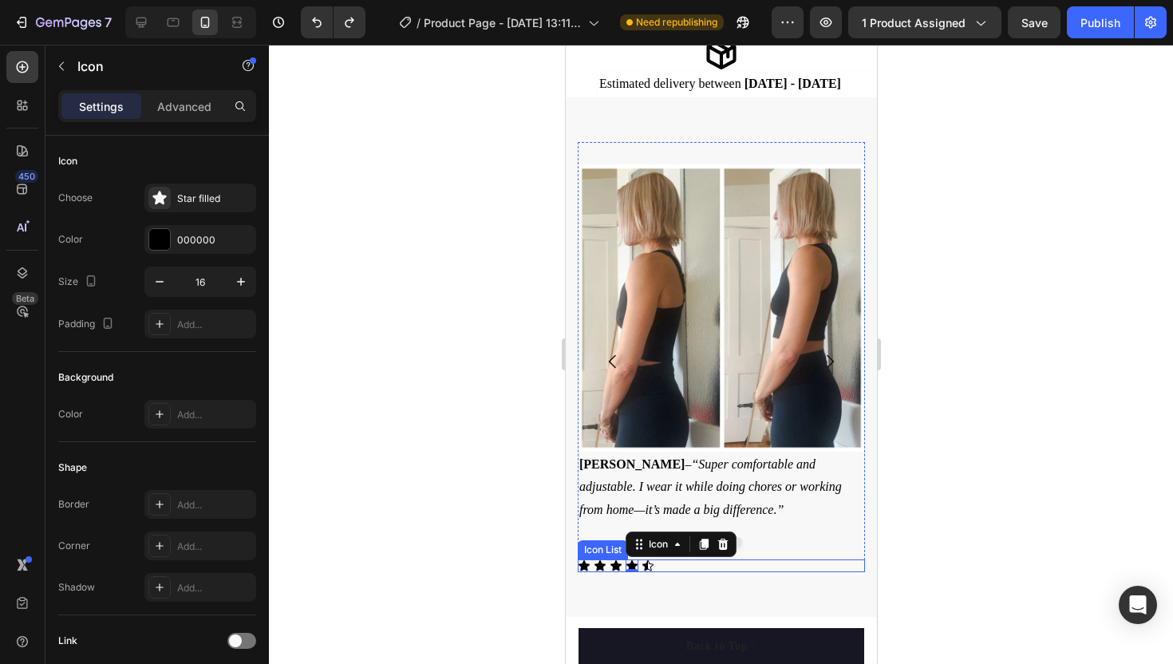
click at [673, 566] on div "Icon Icon Icon Icon 0 Icon" at bounding box center [720, 566] width 287 height 13
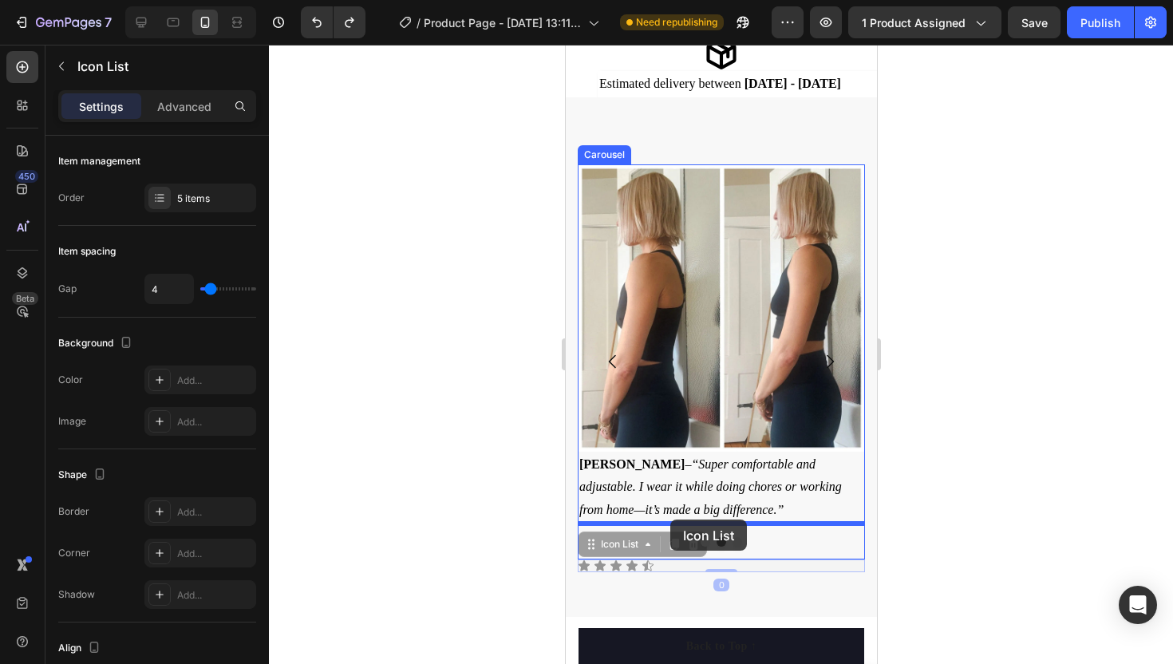
drag, startPoint x: 673, startPoint y: 566, endPoint x: 670, endPoint y: 521, distance: 44.8
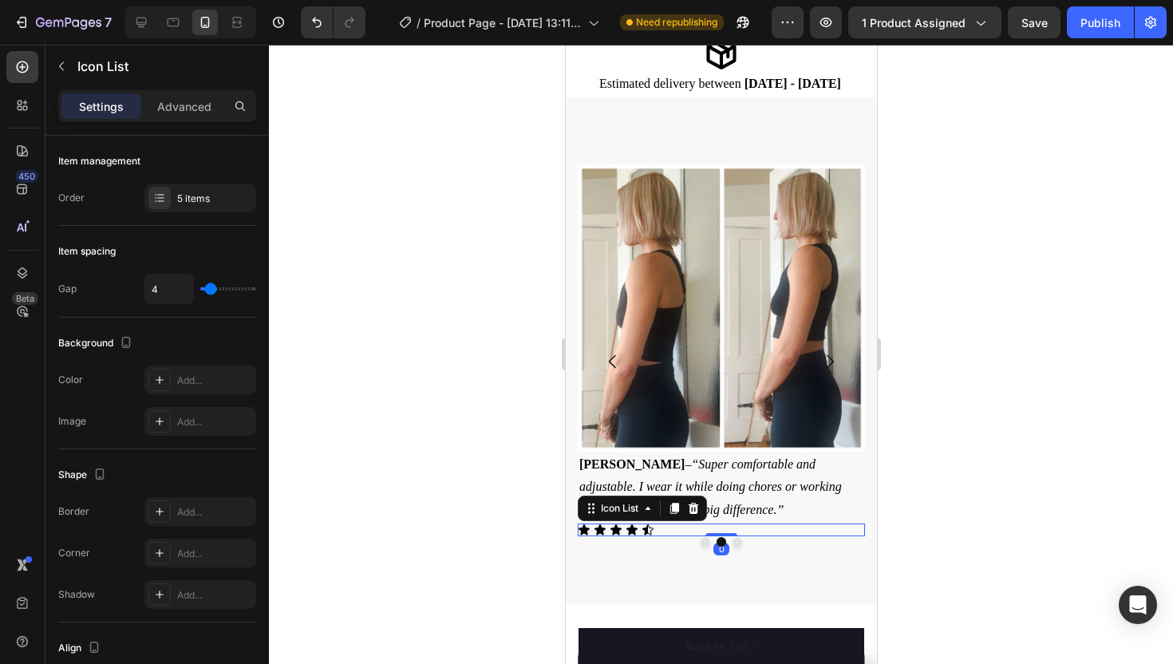
click at [497, 497] on div at bounding box center [721, 354] width 904 height 619
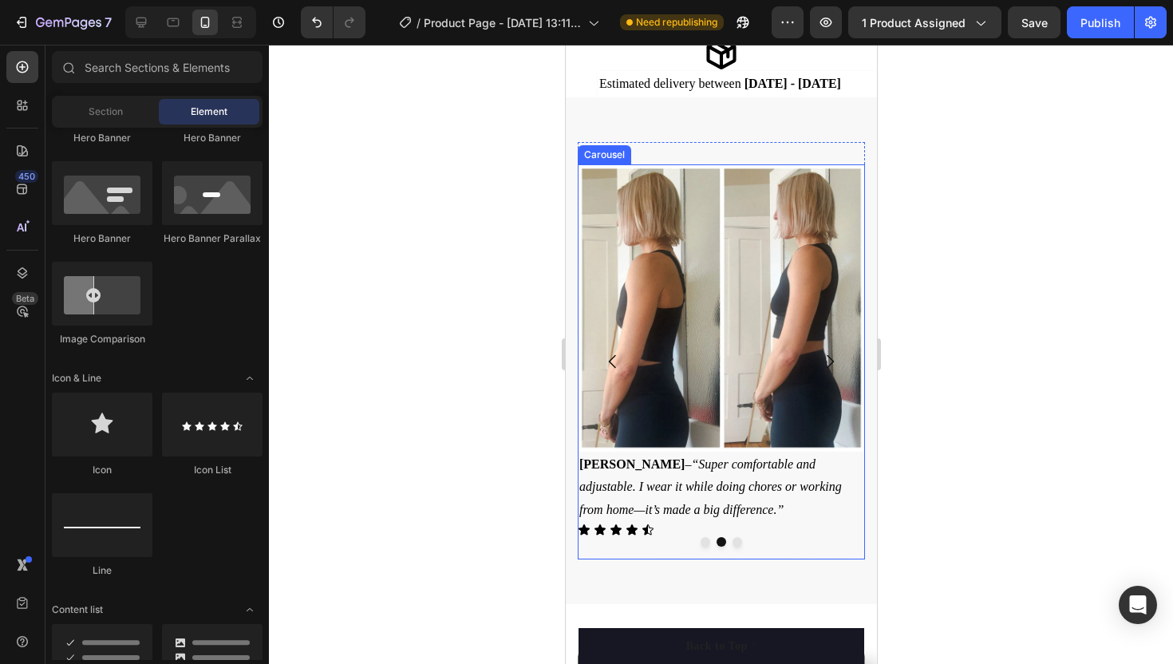
click at [610, 360] on icon "Carousel Back Arrow" at bounding box center [612, 361] width 19 height 19
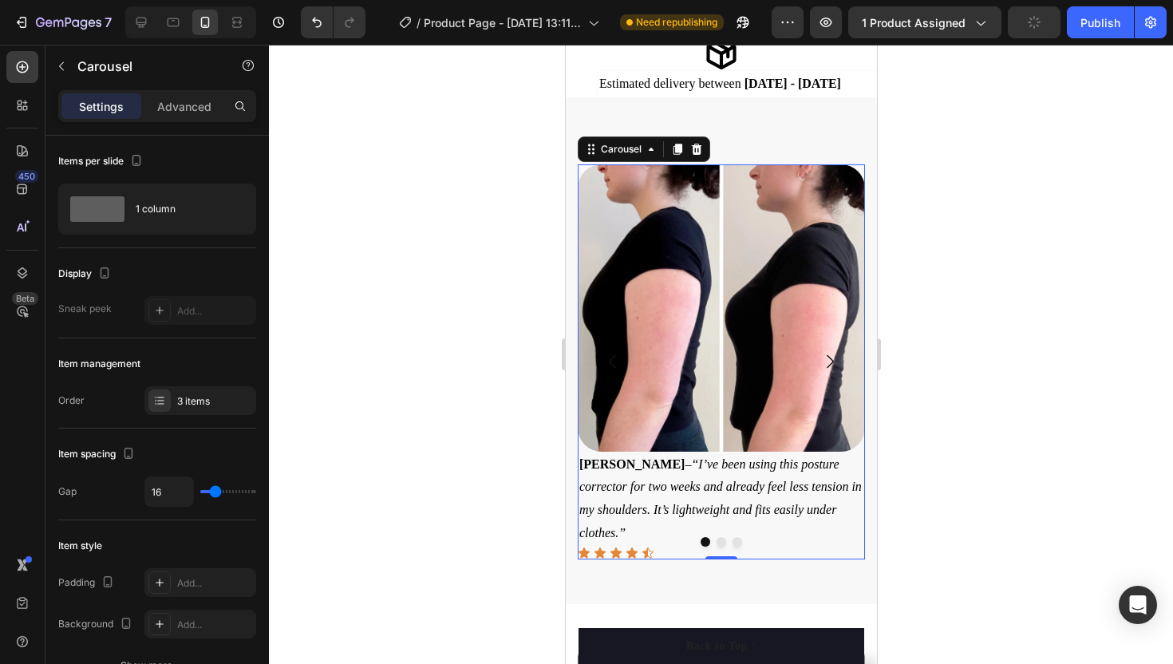
click at [834, 358] on icon "Carousel Next Arrow" at bounding box center [829, 361] width 19 height 19
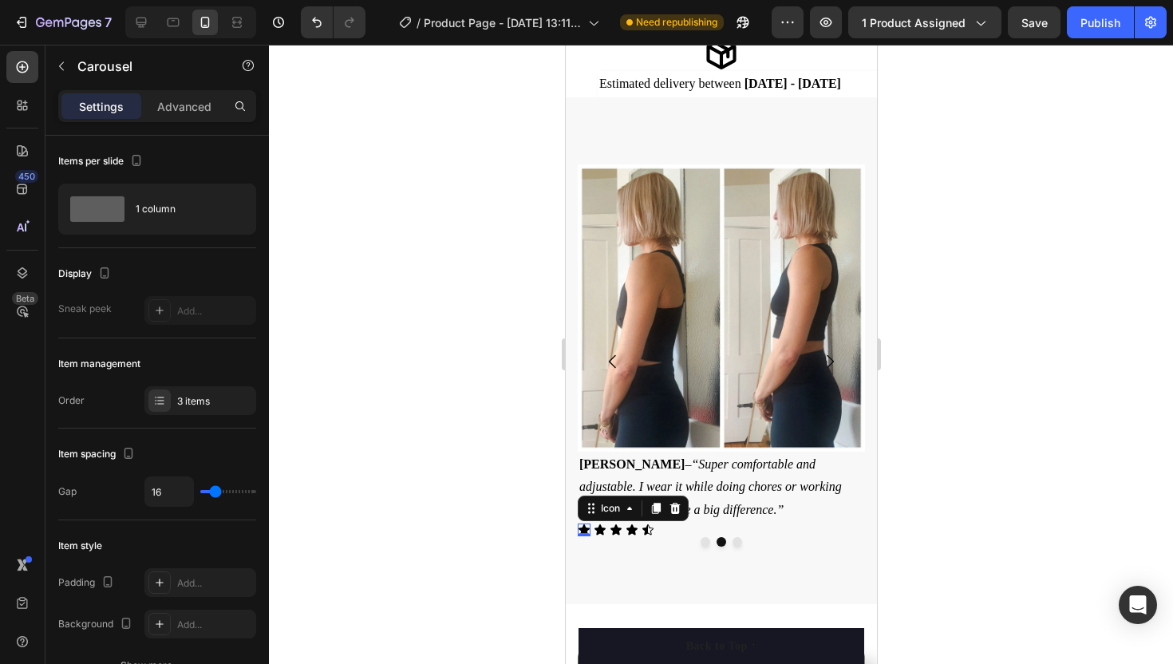
click at [587, 529] on icon at bounding box center [583, 529] width 11 height 10
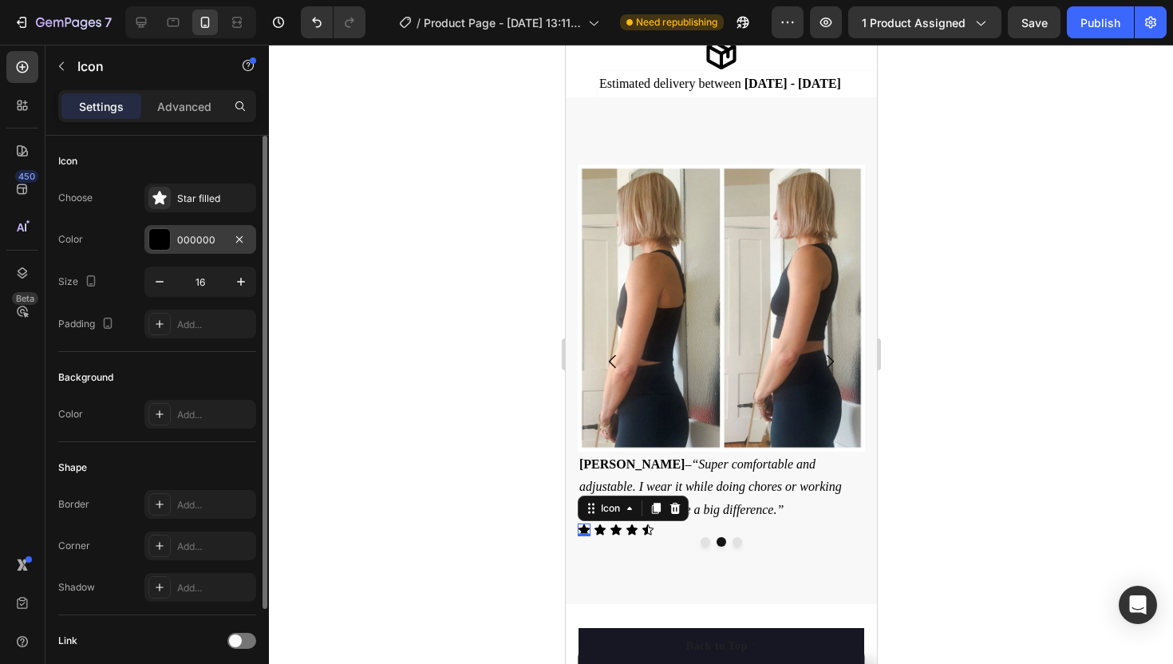
click at [166, 241] on div at bounding box center [159, 239] width 21 height 21
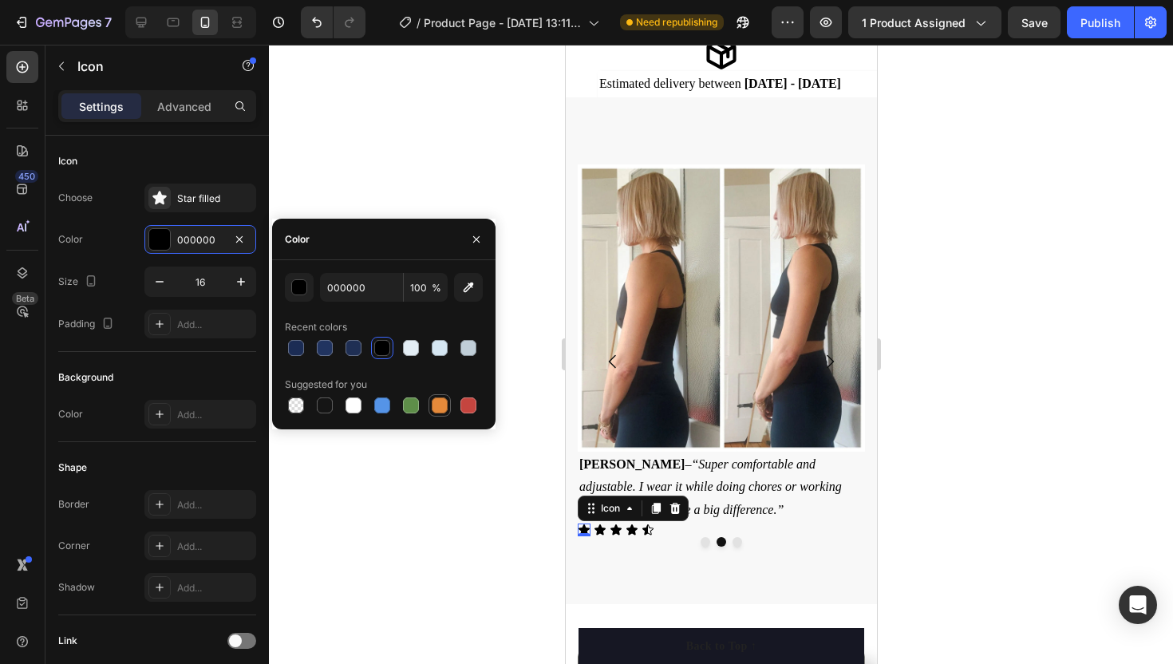
click at [446, 404] on div at bounding box center [440, 406] width 16 height 16
type input "E4893A"
click at [599, 531] on div "Icon 0" at bounding box center [599, 530] width 13 height 13
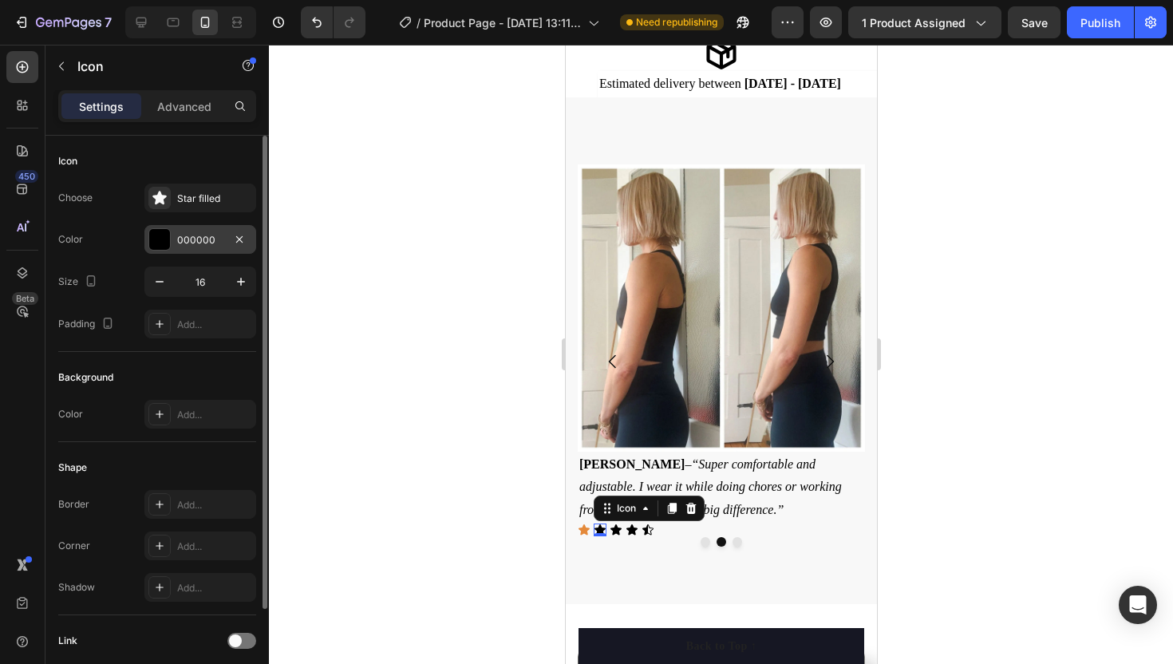
click at [163, 230] on div at bounding box center [159, 239] width 21 height 21
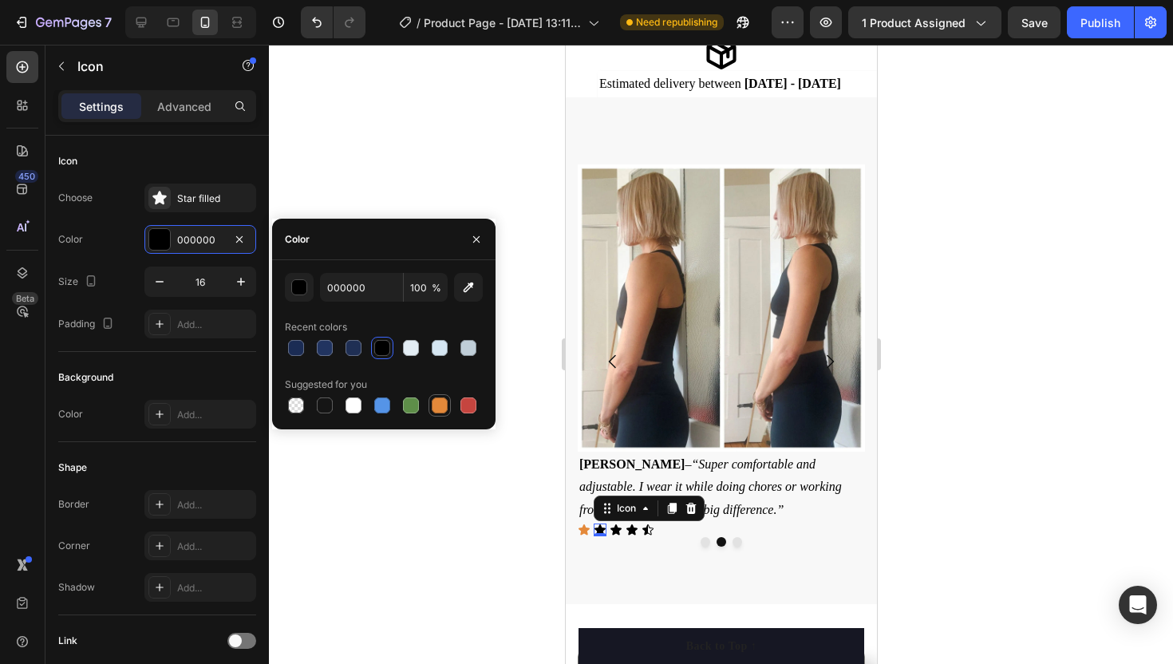
click at [438, 400] on div at bounding box center [440, 406] width 16 height 16
type input "E4893A"
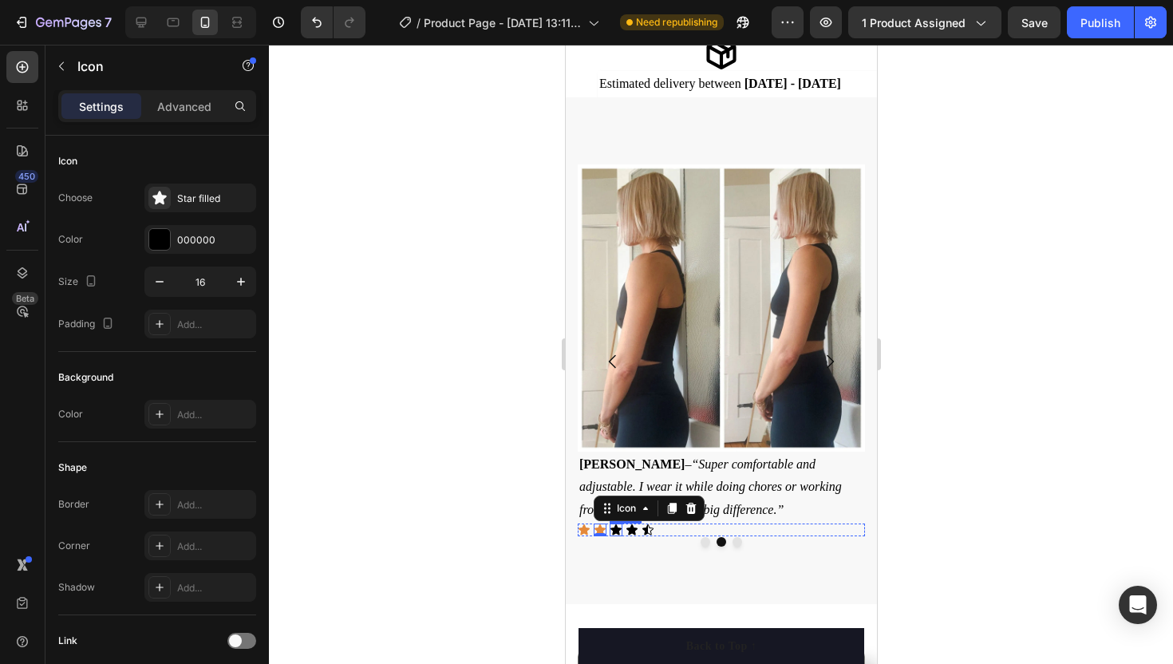
click at [615, 530] on div "Icon" at bounding box center [615, 530] width 13 height 13
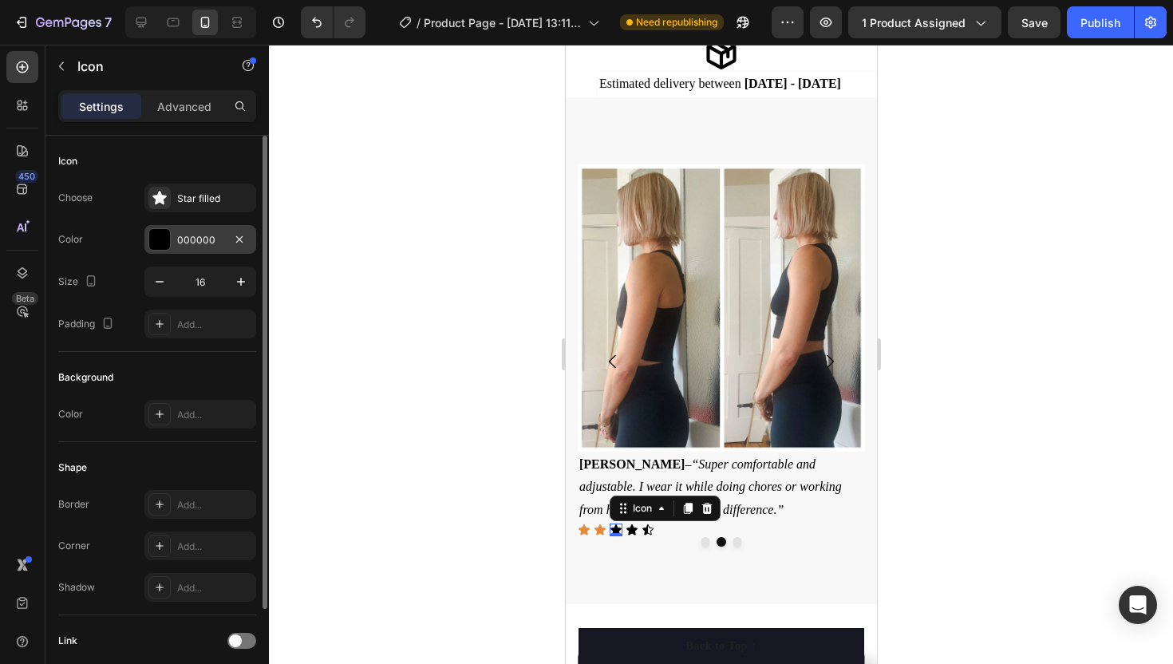
click at [166, 233] on div at bounding box center [159, 239] width 21 height 21
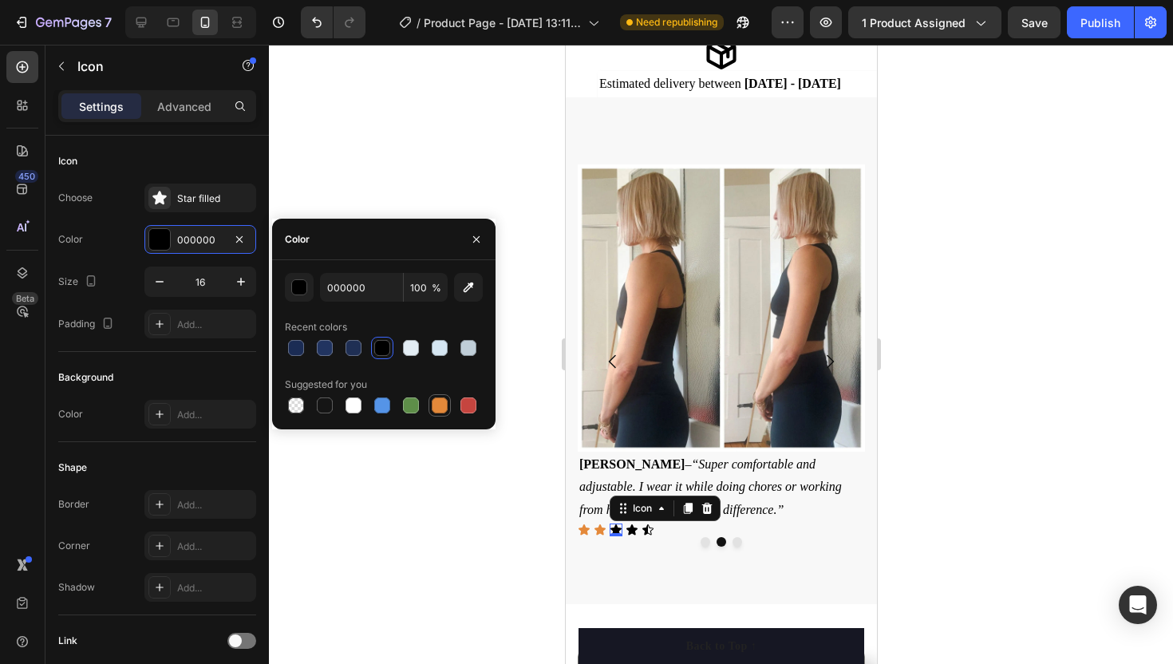
click at [435, 404] on div at bounding box center [440, 406] width 16 height 16
type input "E4893A"
click at [633, 530] on div "Icon" at bounding box center [631, 530] width 13 height 13
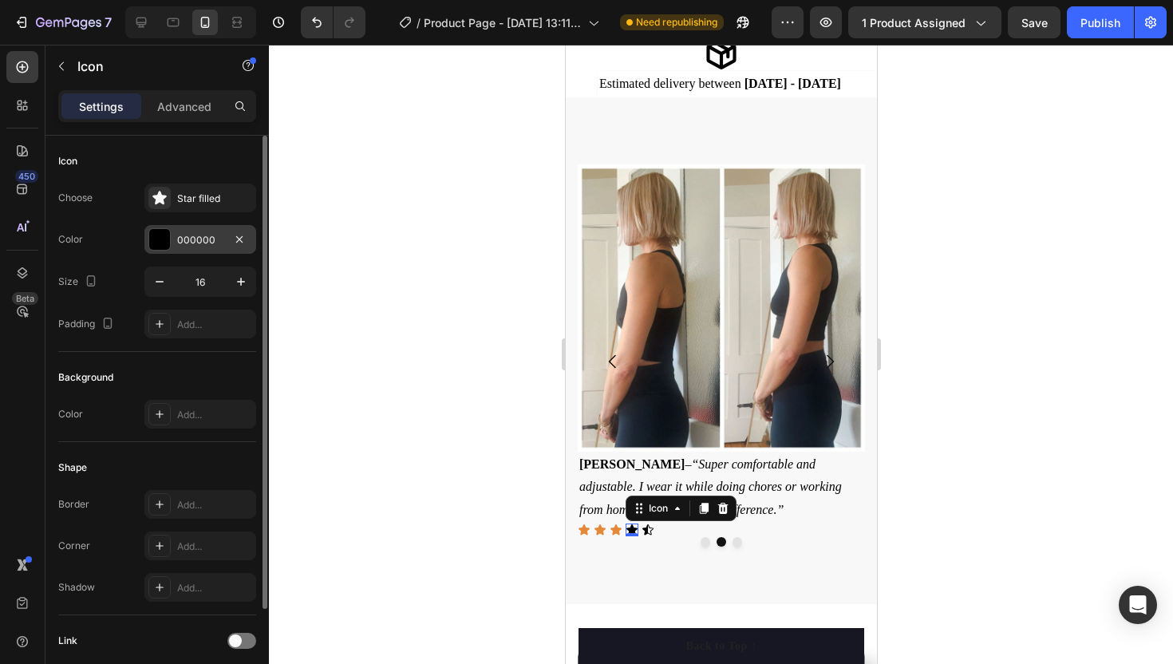
click at [172, 247] on div "000000" at bounding box center [200, 239] width 112 height 29
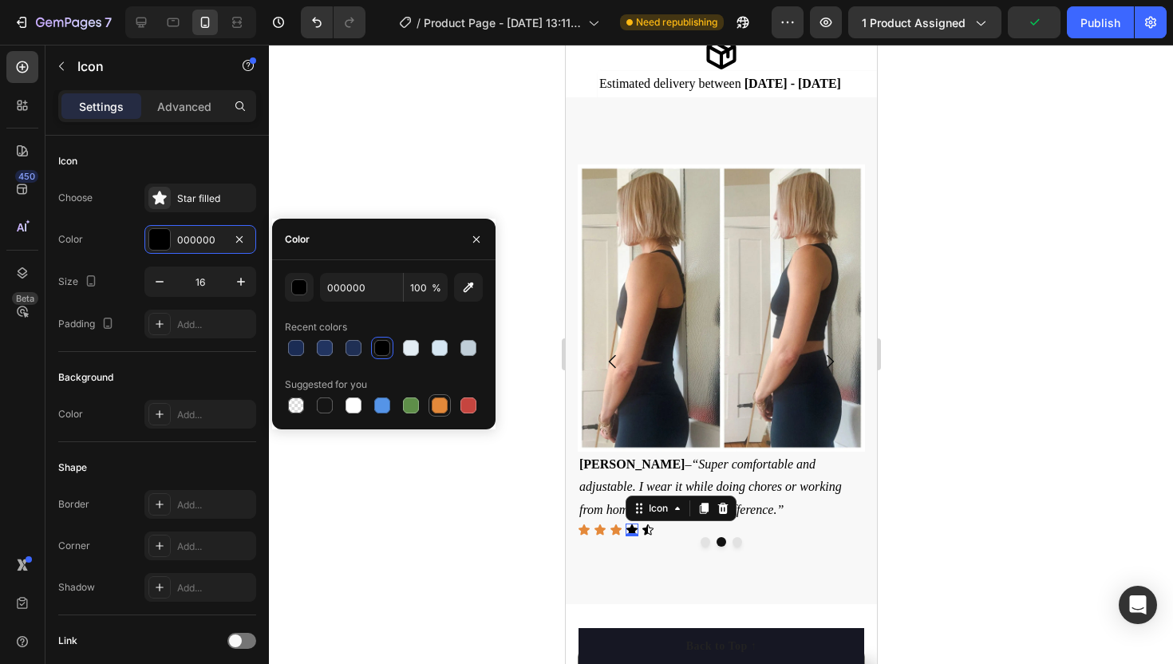
click at [441, 410] on div at bounding box center [440, 406] width 16 height 16
type input "E4893A"
click at [648, 528] on icon at bounding box center [647, 530] width 13 height 13
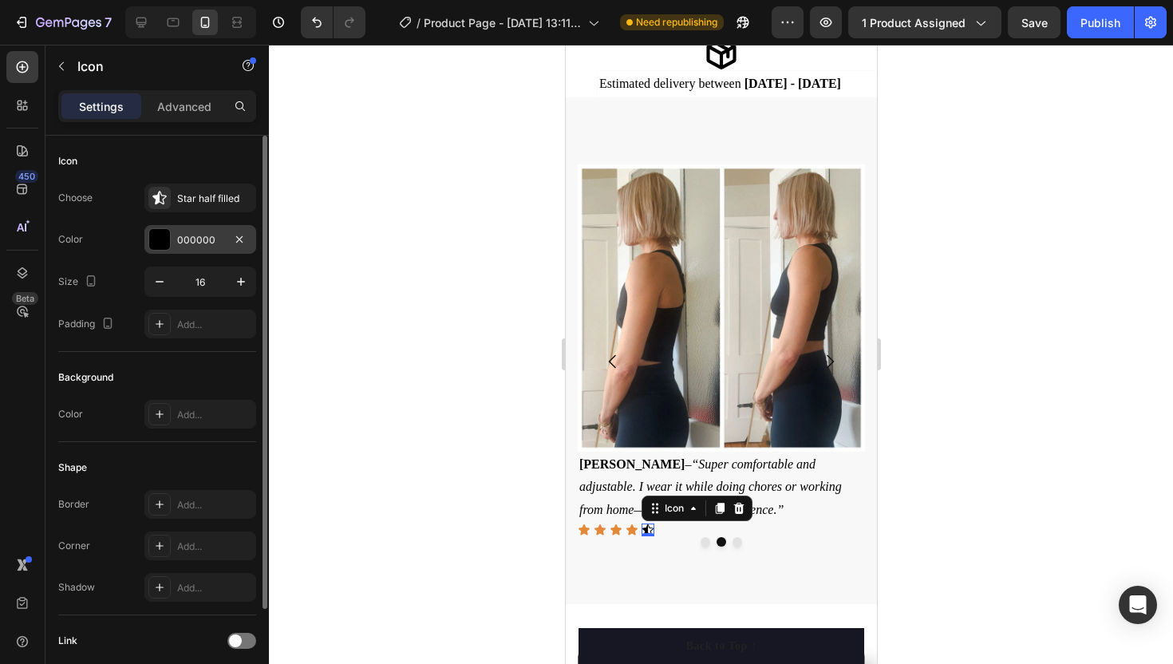
click at [157, 228] on div at bounding box center [159, 239] width 22 height 22
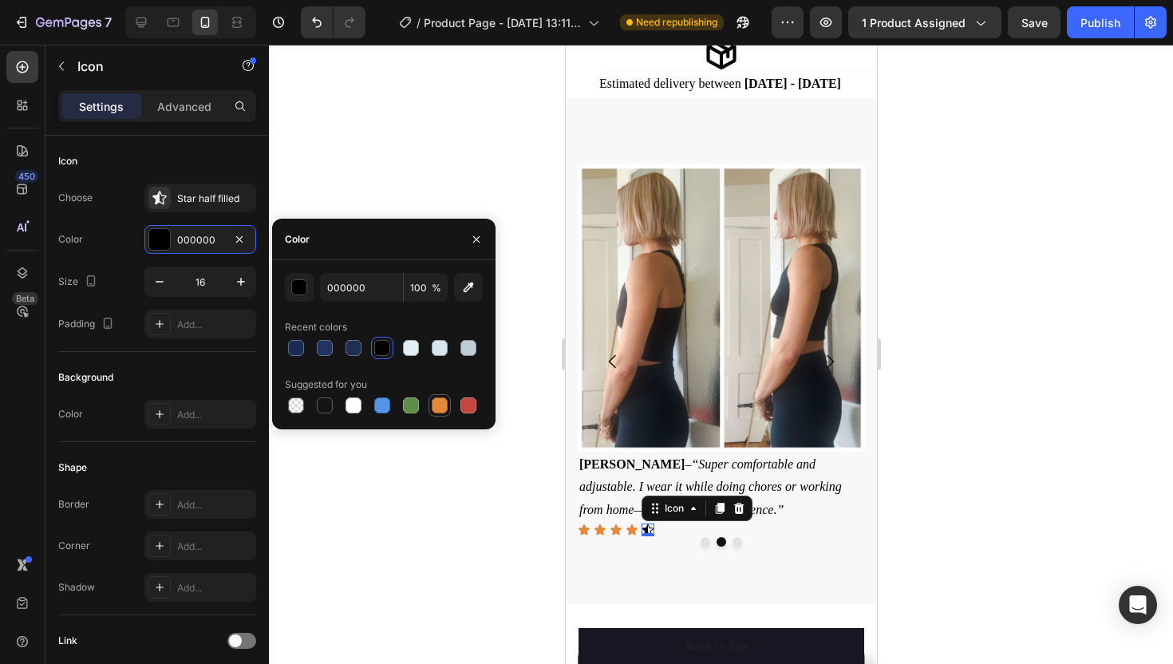
click at [440, 409] on div at bounding box center [440, 406] width 16 height 16
type input "E4893A"
click at [477, 233] on icon "button" at bounding box center [476, 239] width 13 height 13
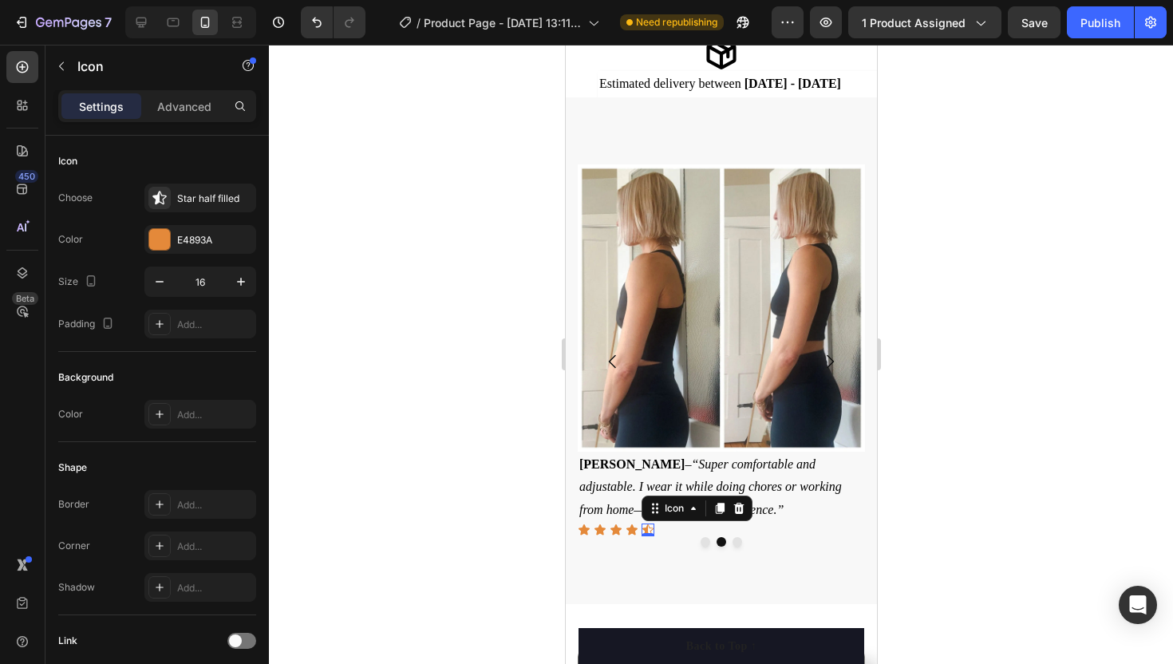
click at [470, 348] on div at bounding box center [721, 354] width 904 height 619
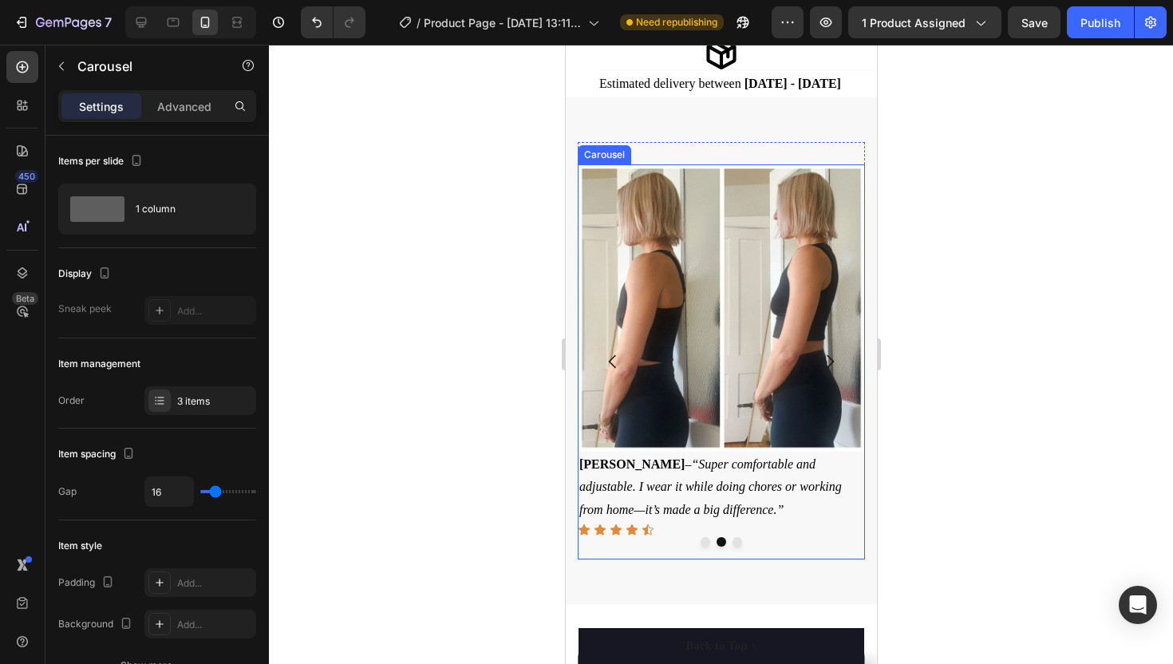
click at [828, 355] on icon "Carousel Next Arrow" at bounding box center [829, 361] width 19 height 19
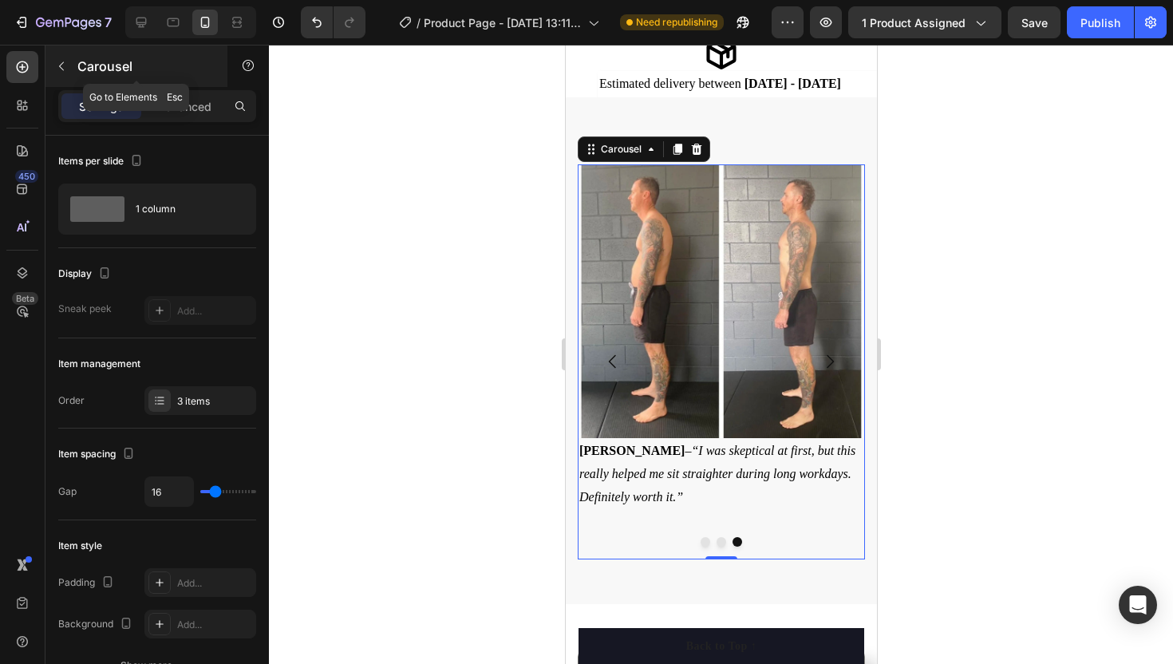
click at [60, 67] on icon "button" at bounding box center [61, 66] width 13 height 13
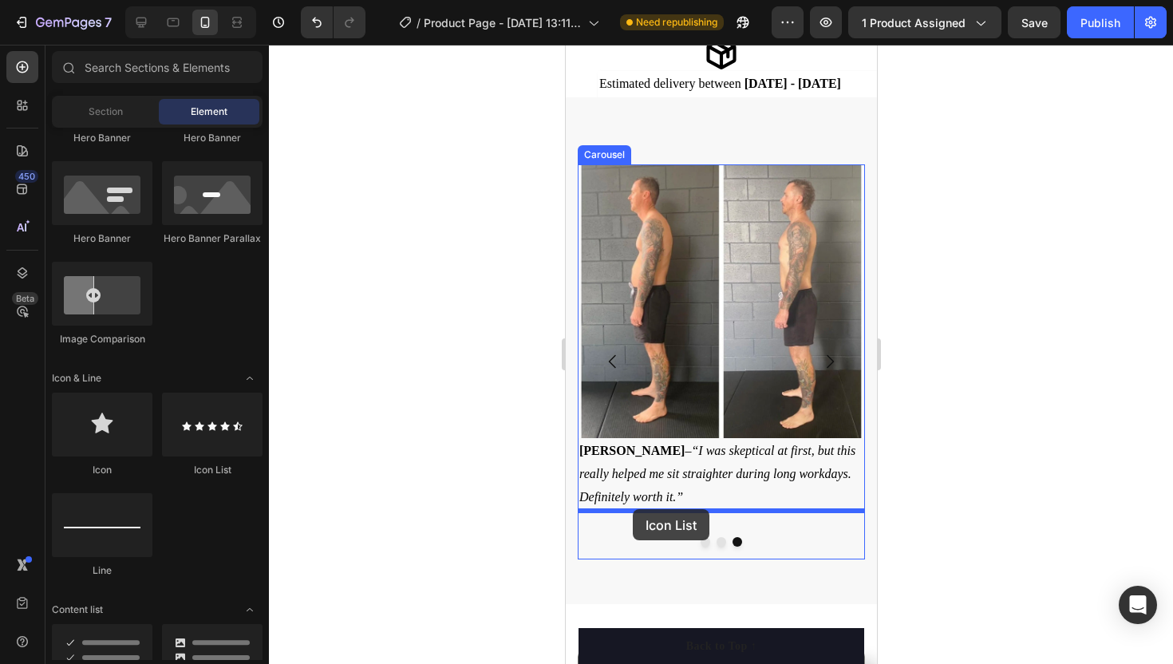
drag, startPoint x: 771, startPoint y: 465, endPoint x: 632, endPoint y: 510, distance: 145.9
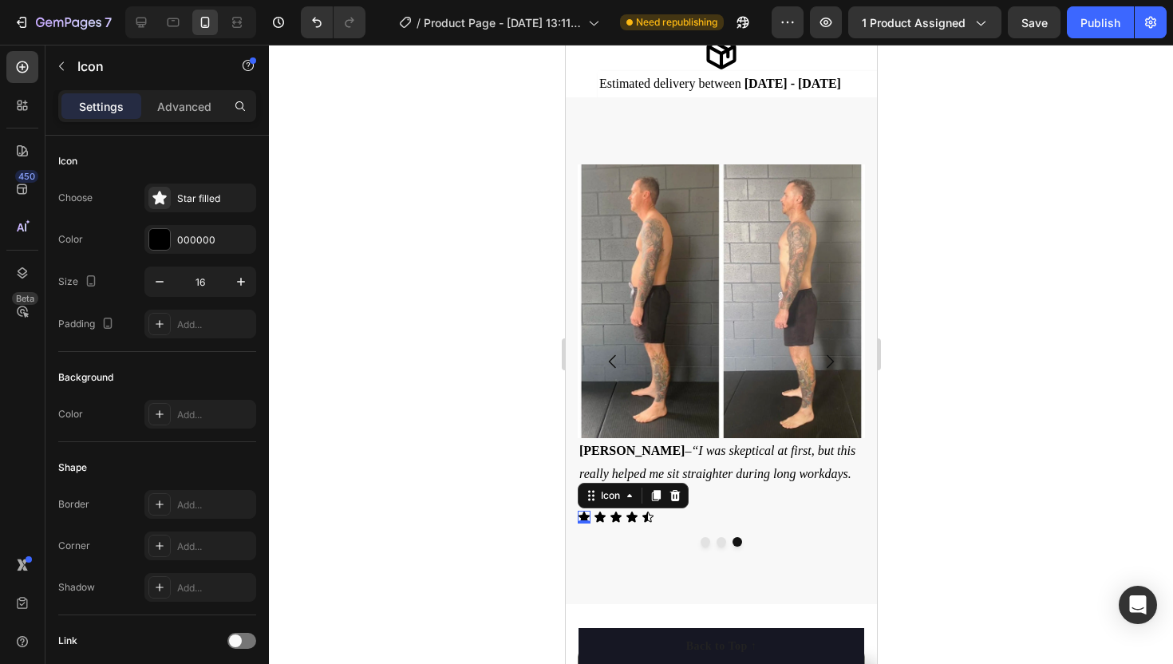
click at [584, 519] on div "Icon 0" at bounding box center [583, 517] width 13 height 13
click at [167, 231] on div at bounding box center [159, 239] width 21 height 21
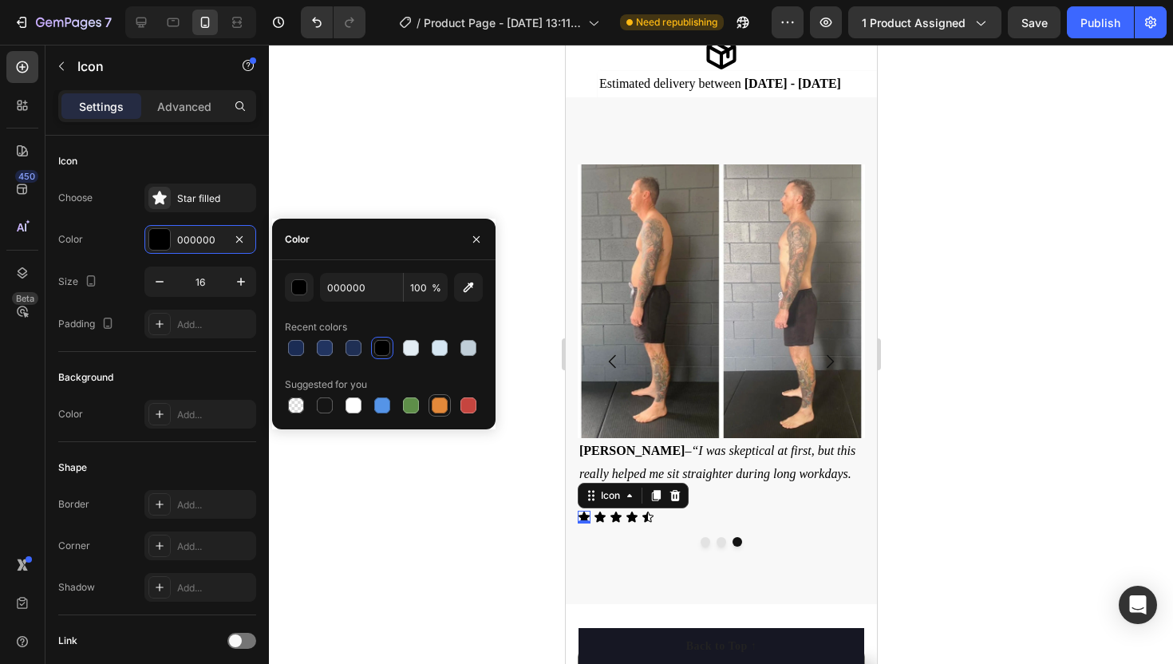
click at [437, 405] on div at bounding box center [440, 406] width 16 height 16
type input "E4893A"
click at [594, 516] on icon at bounding box center [599, 517] width 13 height 13
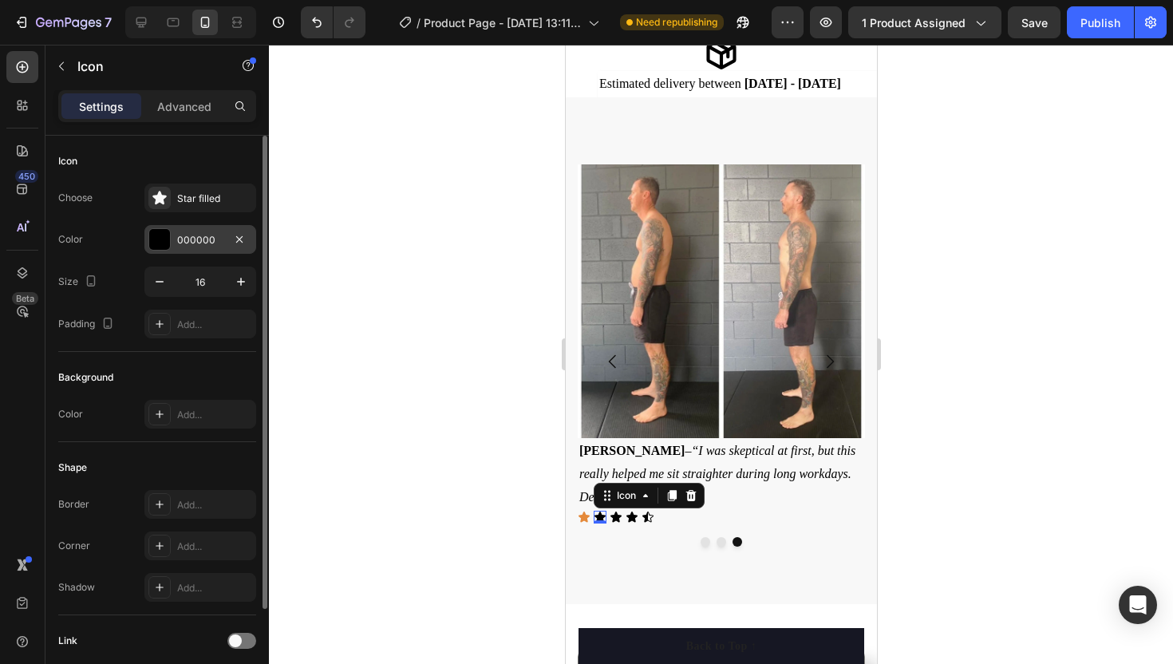
click at [170, 233] on div at bounding box center [159, 239] width 22 height 22
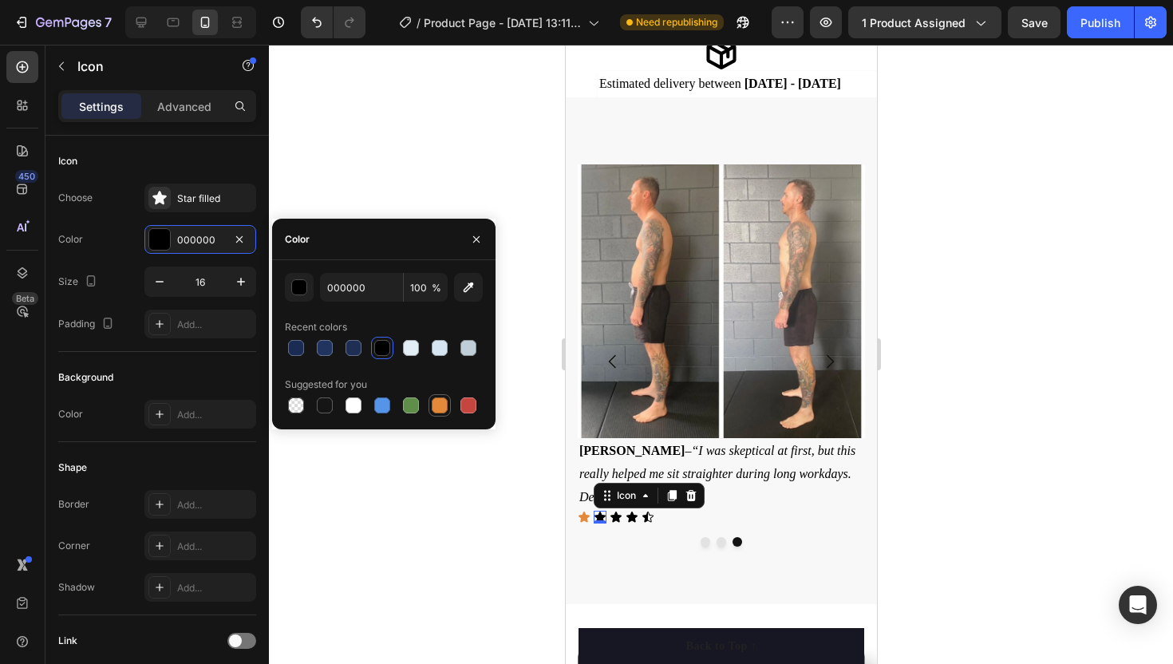
click at [433, 407] on div at bounding box center [440, 406] width 16 height 16
type input "E4893A"
click at [615, 521] on div "Icon 0" at bounding box center [615, 517] width 13 height 13
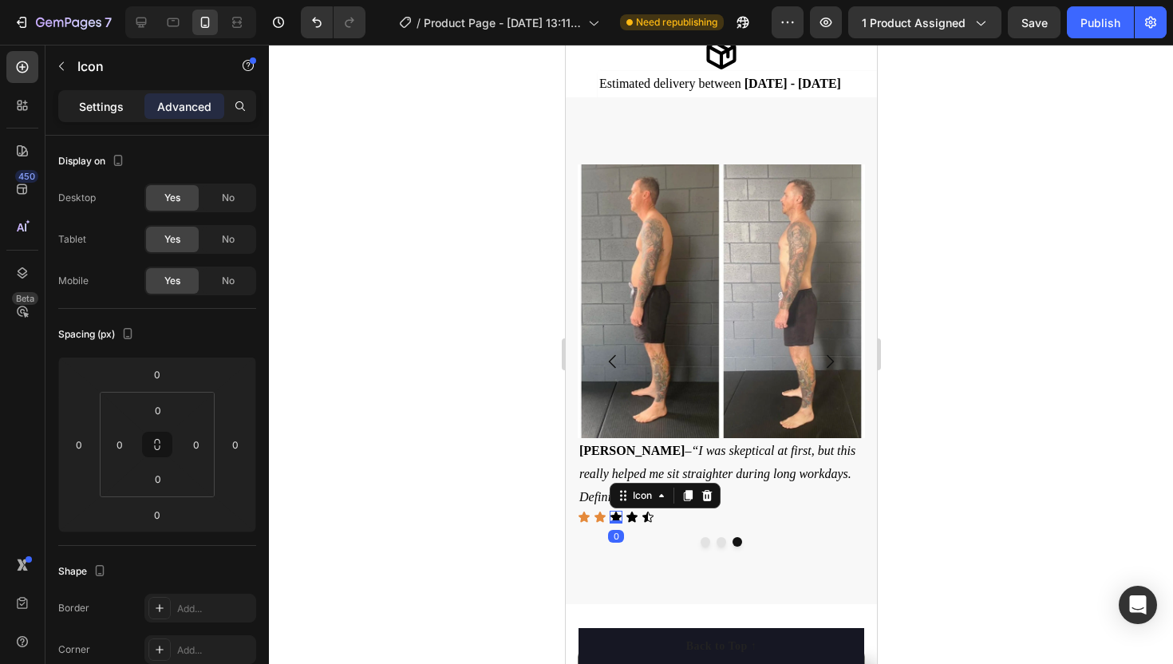
click at [97, 112] on p "Settings" at bounding box center [101, 106] width 45 height 17
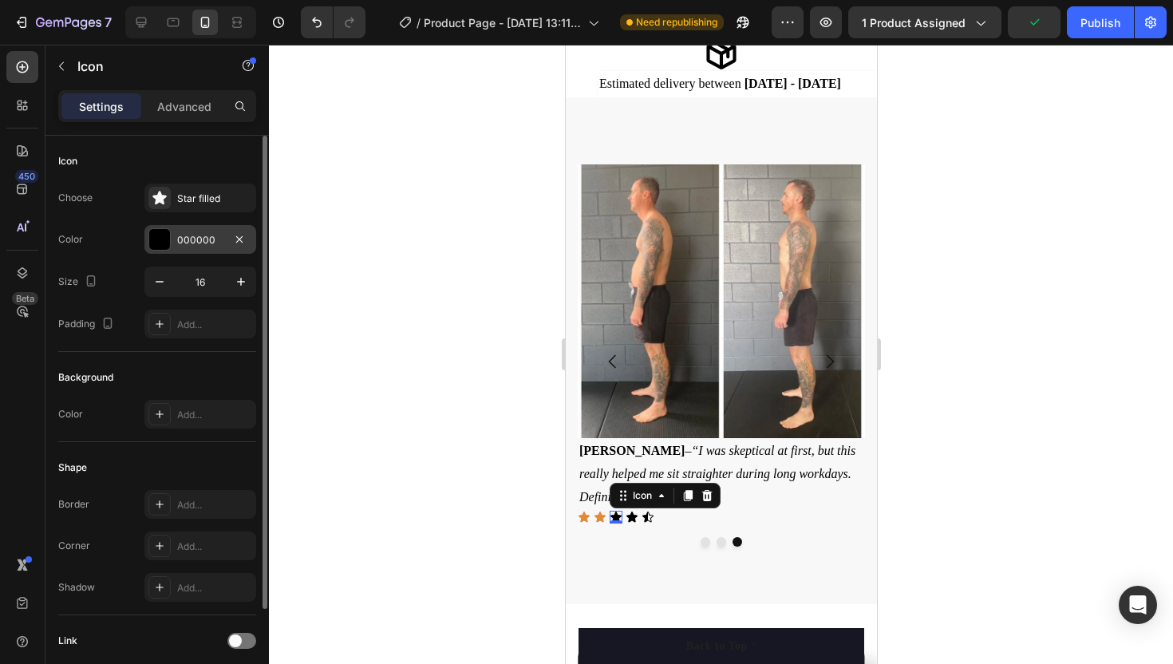
click at [150, 235] on div at bounding box center [159, 239] width 21 height 21
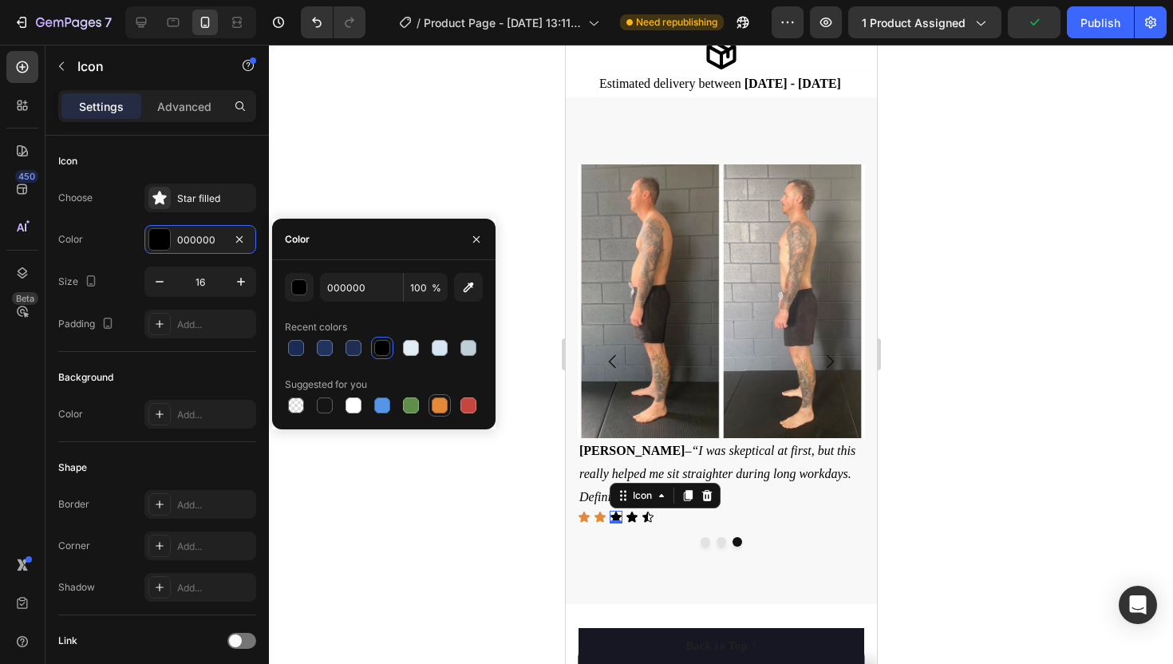
click at [437, 405] on div at bounding box center [440, 406] width 16 height 16
type input "E4893A"
click at [631, 520] on div "Icon 0" at bounding box center [631, 517] width 13 height 13
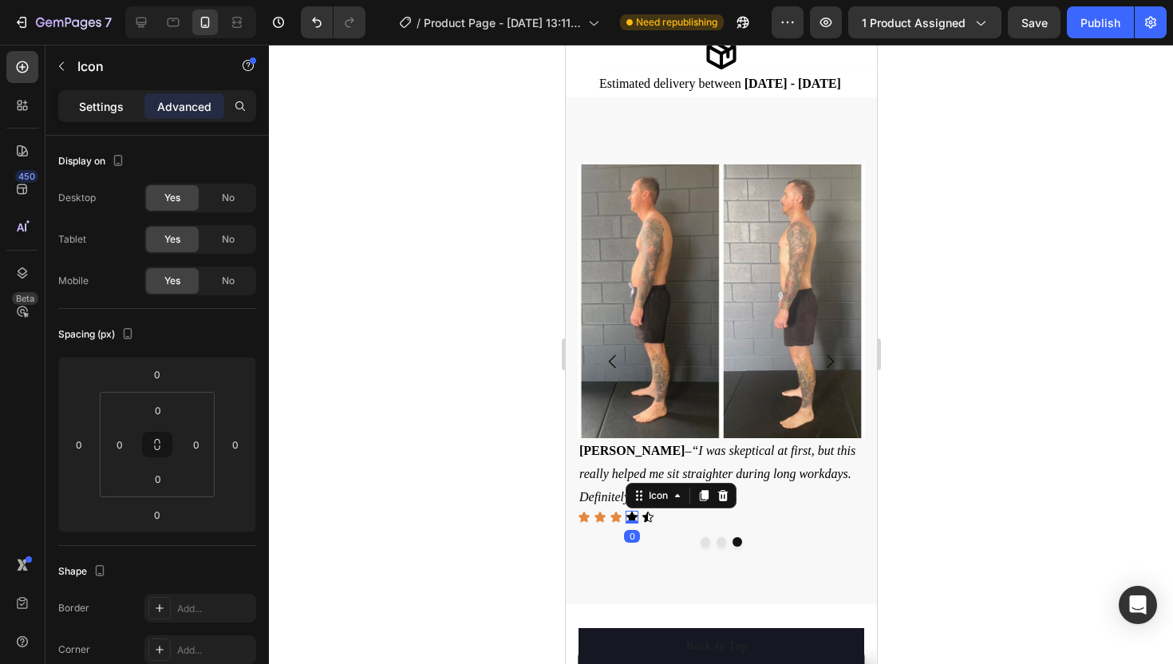
click at [105, 115] on div "Settings" at bounding box center [101, 106] width 80 height 26
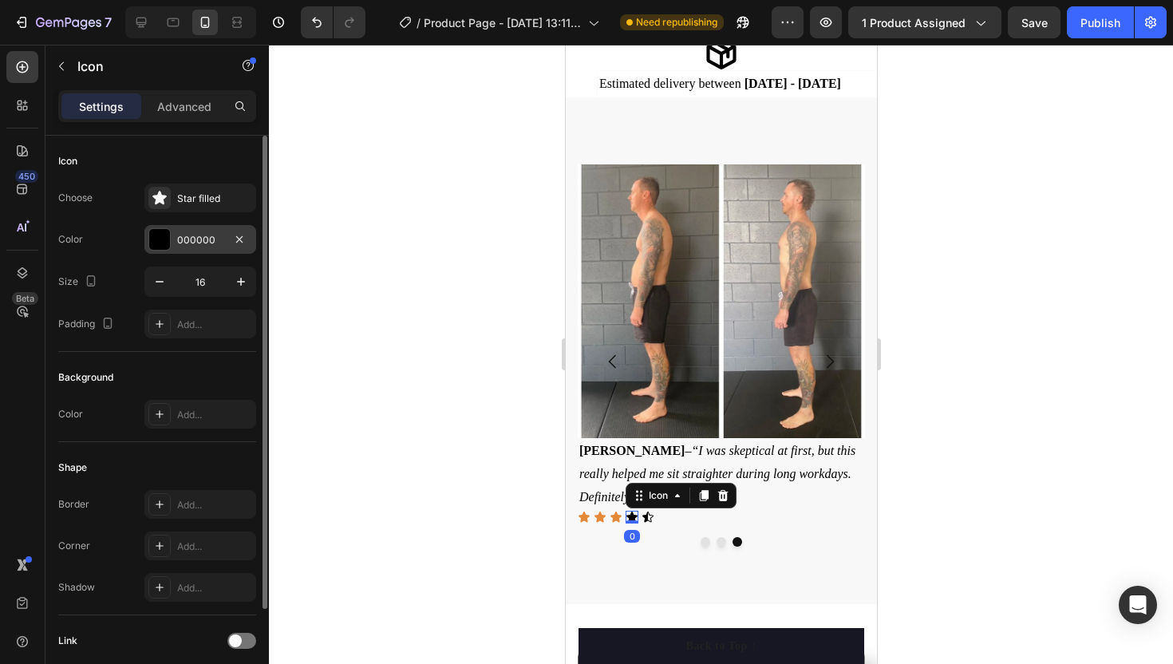
click at [160, 246] on div at bounding box center [159, 239] width 21 height 21
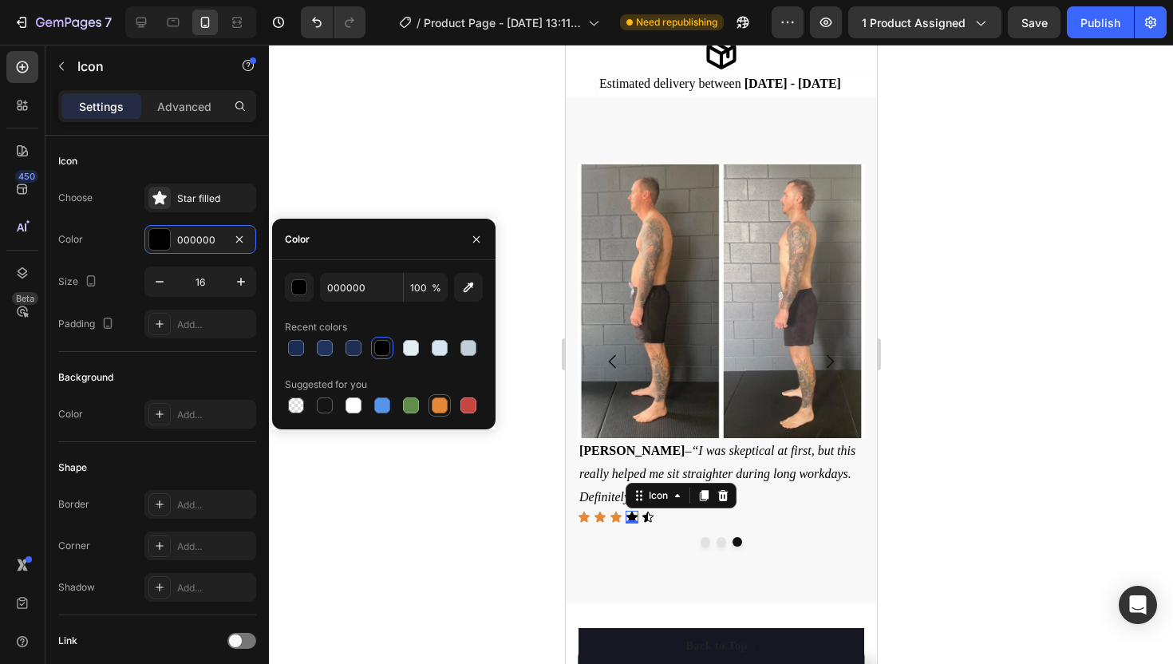
click at [439, 410] on div at bounding box center [440, 406] width 16 height 16
type input "E4893A"
click at [649, 516] on icon at bounding box center [647, 517] width 13 height 13
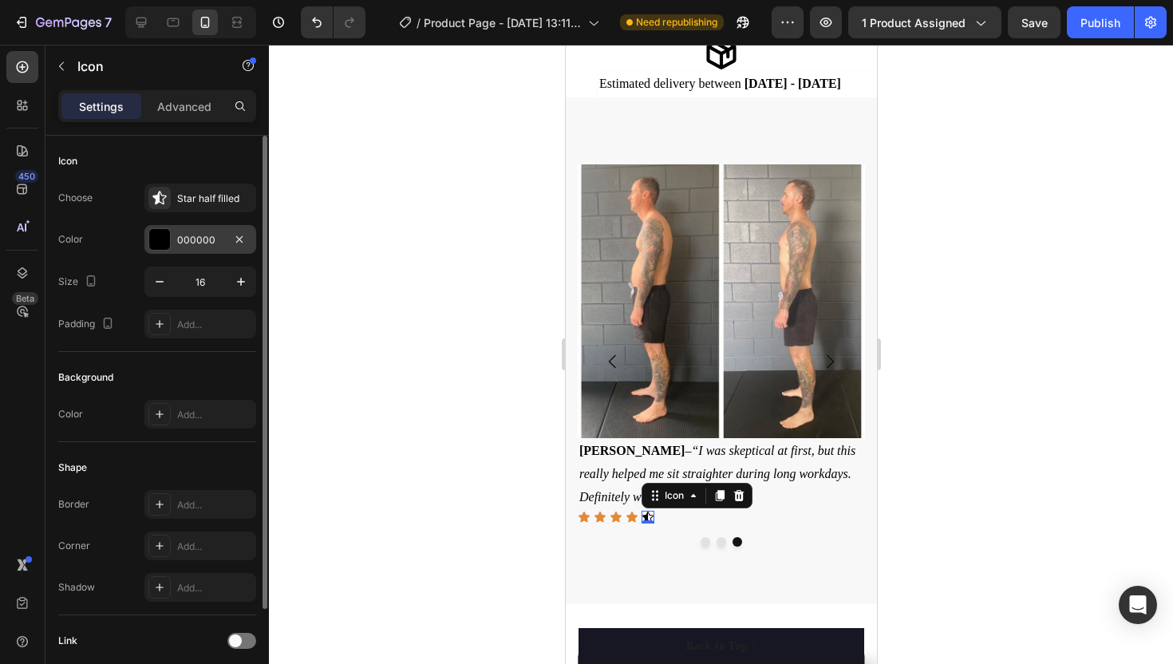
click at [161, 231] on div at bounding box center [159, 239] width 21 height 21
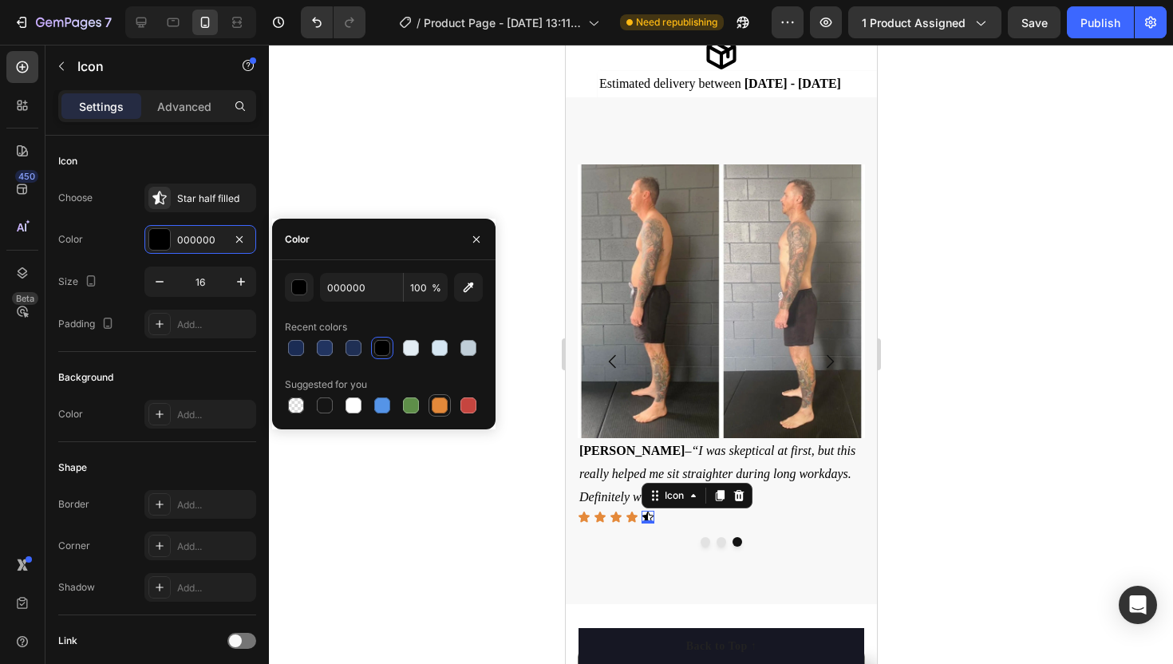
click at [441, 399] on div at bounding box center [440, 406] width 16 height 16
type input "E4893A"
click at [480, 230] on button "button" at bounding box center [477, 240] width 26 height 26
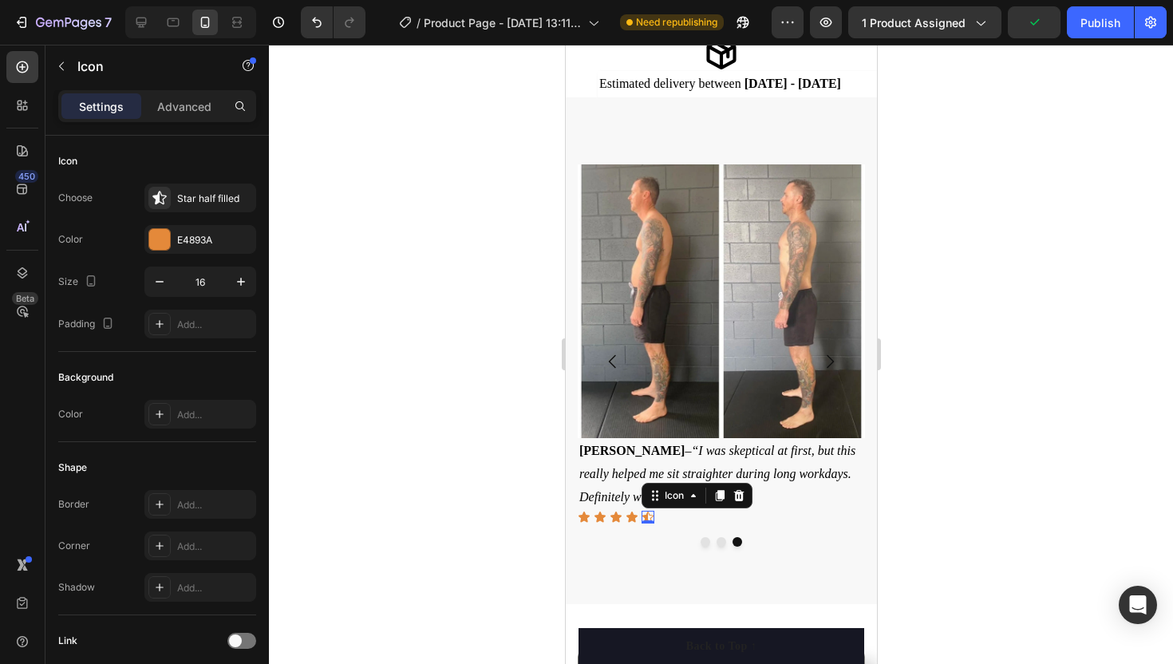
click at [480, 230] on div at bounding box center [721, 354] width 904 height 619
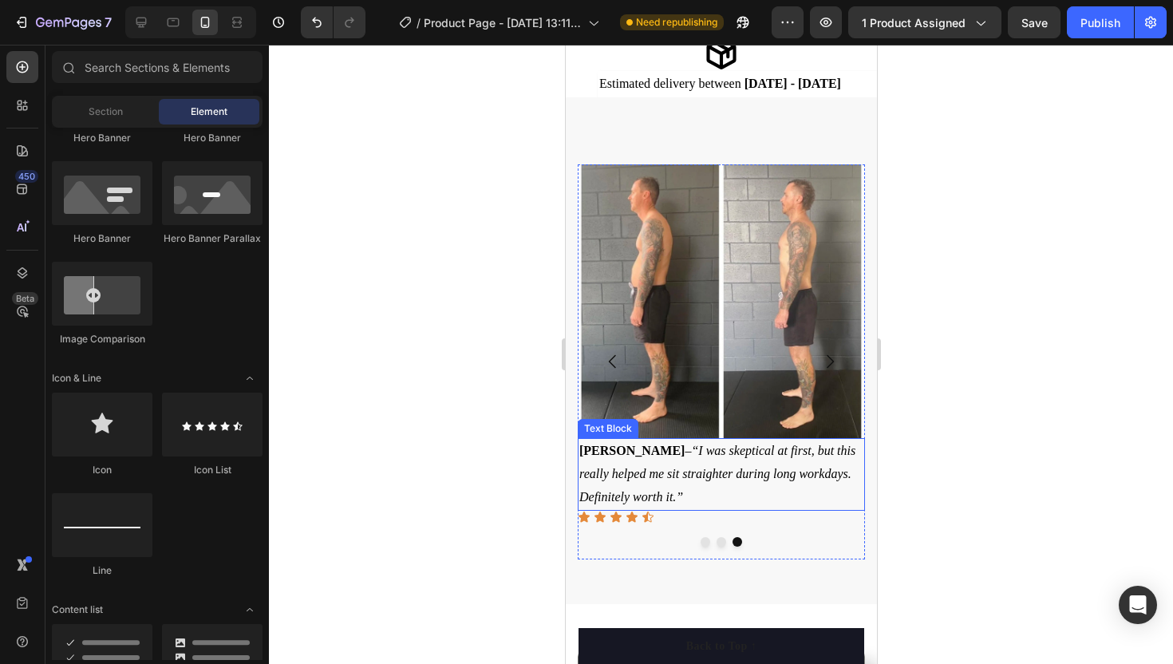
click at [687, 493] on p "Mark T. – “I was skeptical at first, but this really helped me sit straighter d…" at bounding box center [721, 474] width 284 height 69
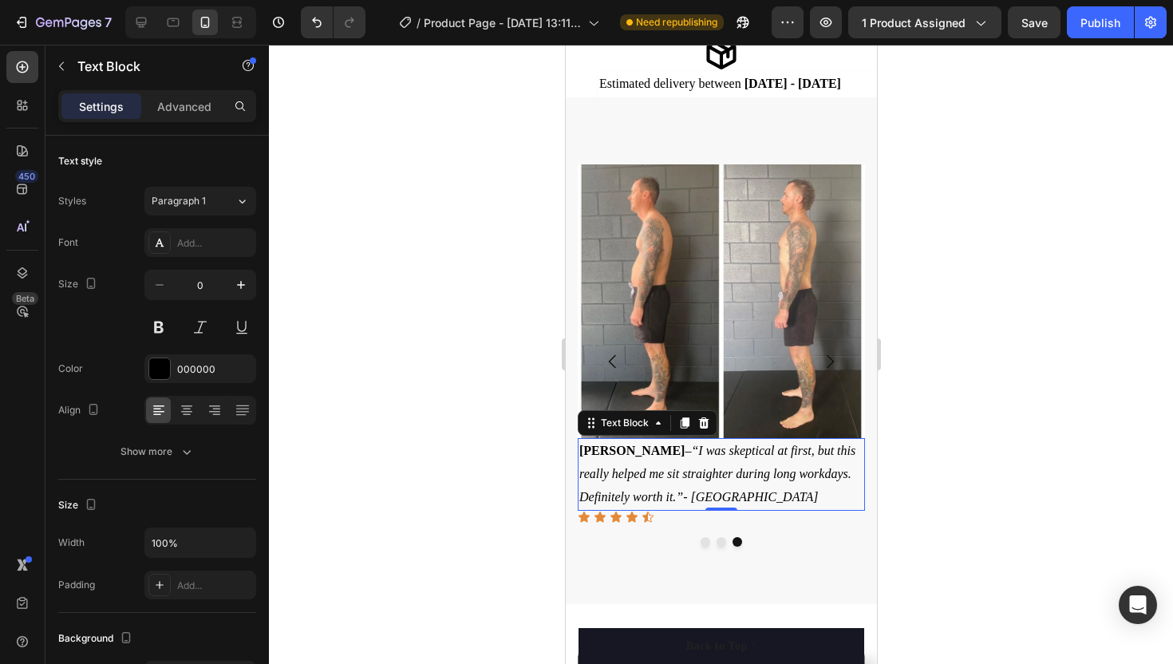
click at [528, 483] on div at bounding box center [721, 354] width 904 height 619
click at [744, 500] on p "Mark T. – “I was skeptical at first, but this really helped me sit straighter d…" at bounding box center [721, 474] width 284 height 69
click at [635, 449] on p "Mark T. – “I was skeptical at first, but this really helped me sit straighter d…" at bounding box center [721, 474] width 284 height 69
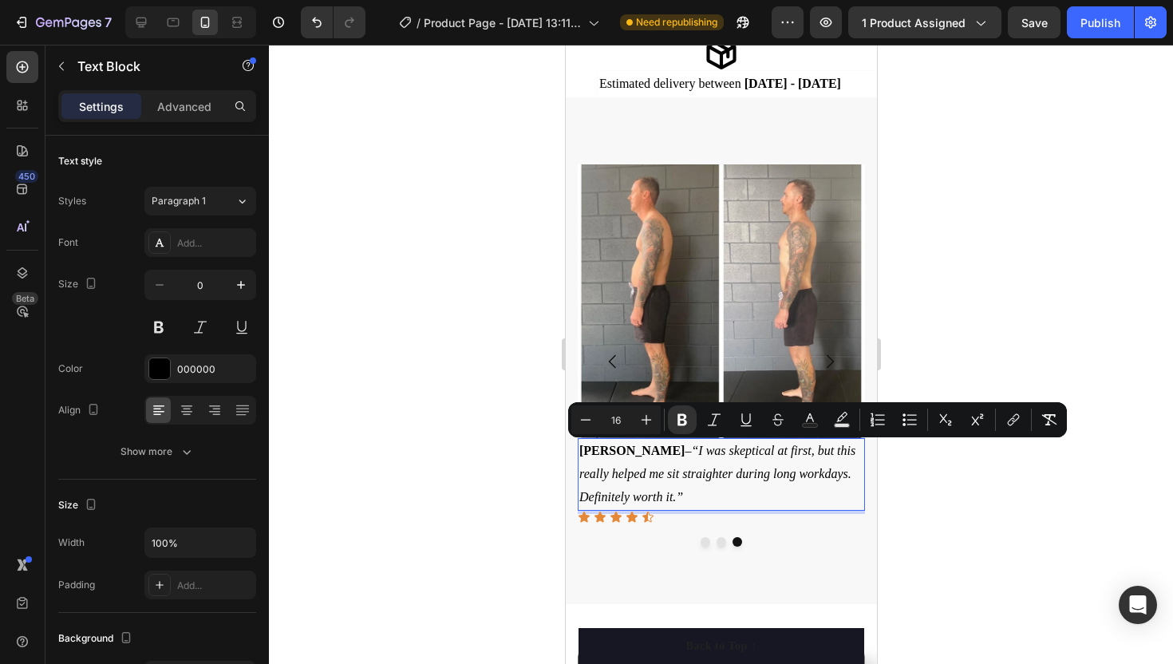
drag, startPoint x: 634, startPoint y: 450, endPoint x: 583, endPoint y: 451, distance: 51.1
click at [582, 451] on p "Mark T. – “I was skeptical at first, but this really helped me sit straighter d…" at bounding box center [721, 474] width 284 height 69
copy p "Mark T. –"
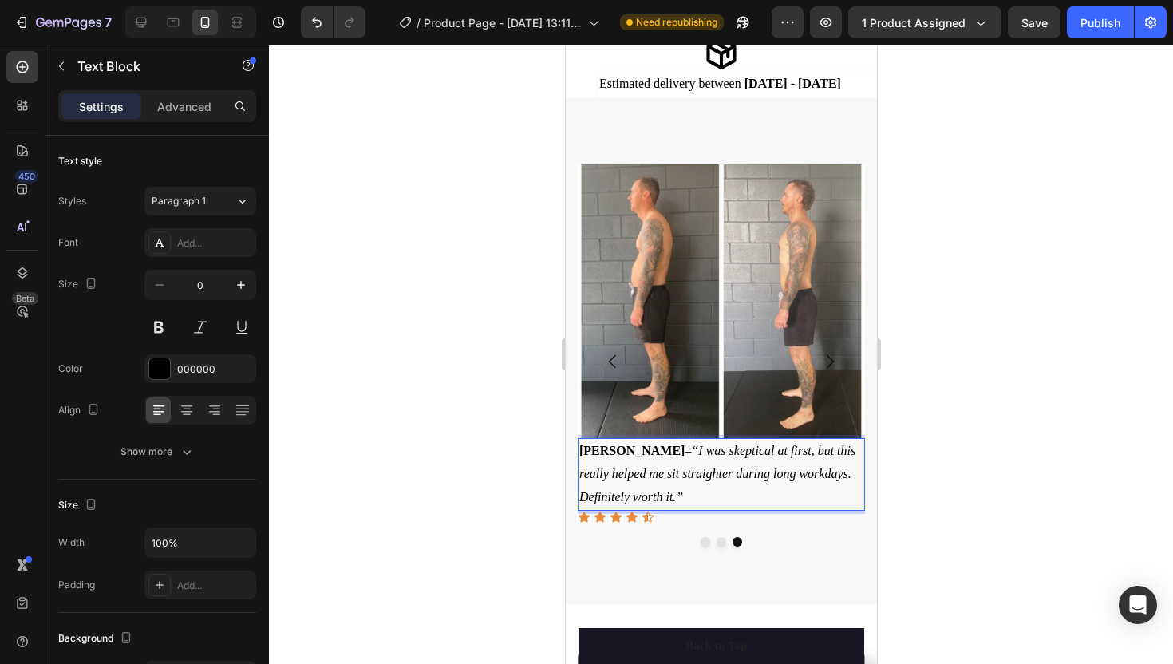
click at [690, 493] on p "Mark T. – “I was skeptical at first, but this really helped me sit straighter d…" at bounding box center [721, 474] width 284 height 69
click at [636, 449] on icon "“I was skeptical at first, but this really helped me sit straighter during long…" at bounding box center [717, 474] width 276 height 60
click at [639, 451] on p "Mark T. – Pretoria- “I was skeptical at first, but this really helped me sit st…" at bounding box center [721, 474] width 284 height 69
click at [698, 502] on p "Mark T. Pretoria- “I was skeptical at first, but this really helped me sit stra…" at bounding box center [721, 474] width 284 height 69
click at [624, 449] on p "Mark T. Pretoria- “I was skeptical at first, but this really helped me sit stra…" at bounding box center [721, 474] width 284 height 69
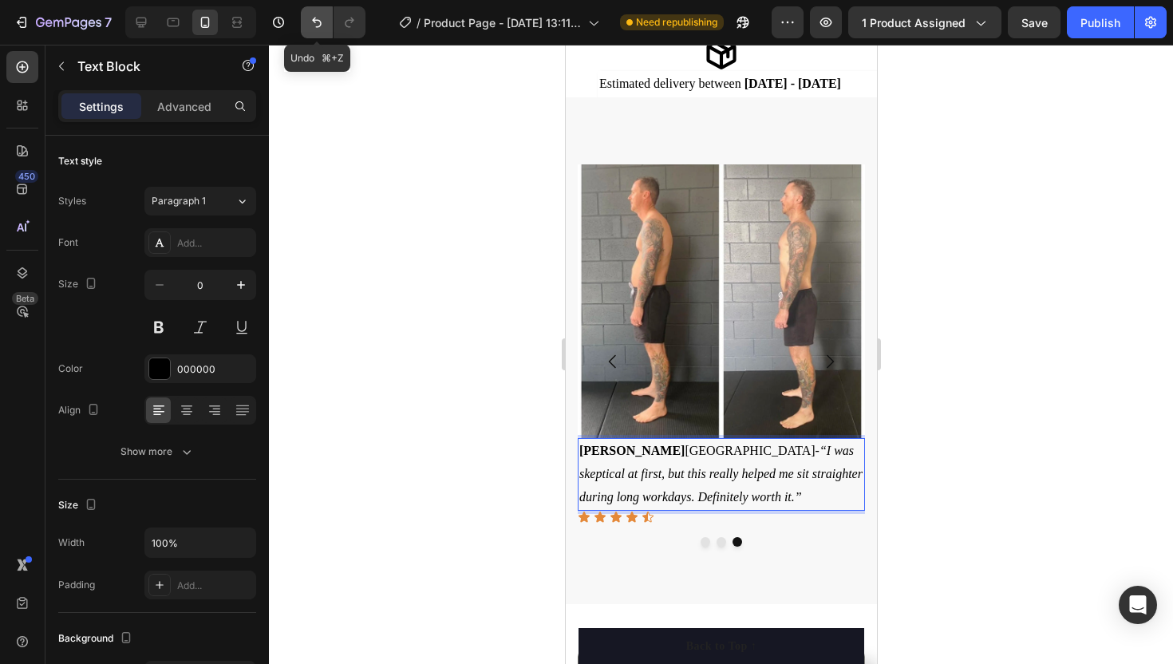
click at [319, 28] on icon "Undo/Redo" at bounding box center [317, 22] width 16 height 16
click at [319, 27] on icon "Undo/Redo" at bounding box center [317, 22] width 16 height 16
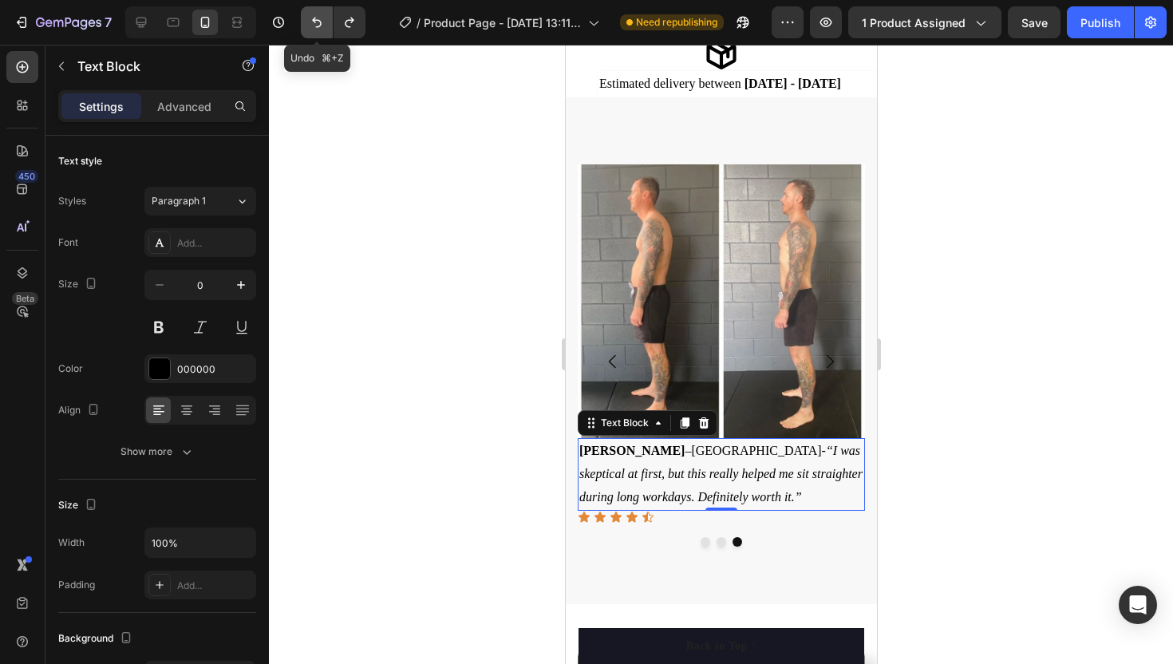
click at [319, 27] on icon "Undo/Redo" at bounding box center [317, 22] width 16 height 16
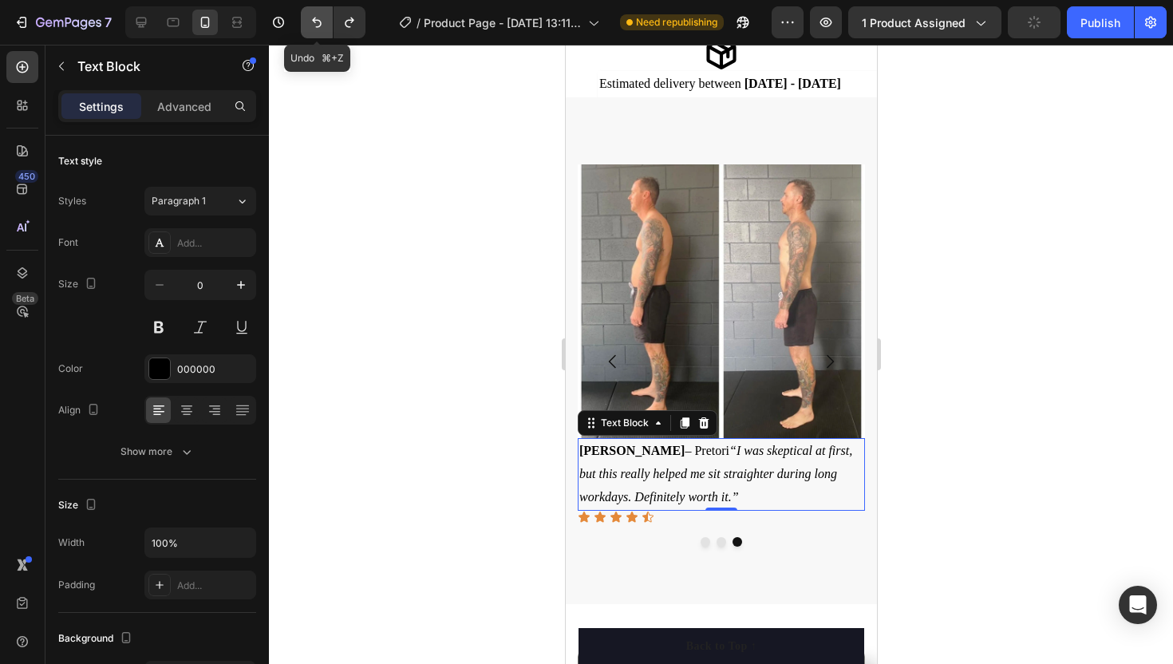
click at [319, 27] on icon "Undo/Redo" at bounding box center [317, 22] width 16 height 16
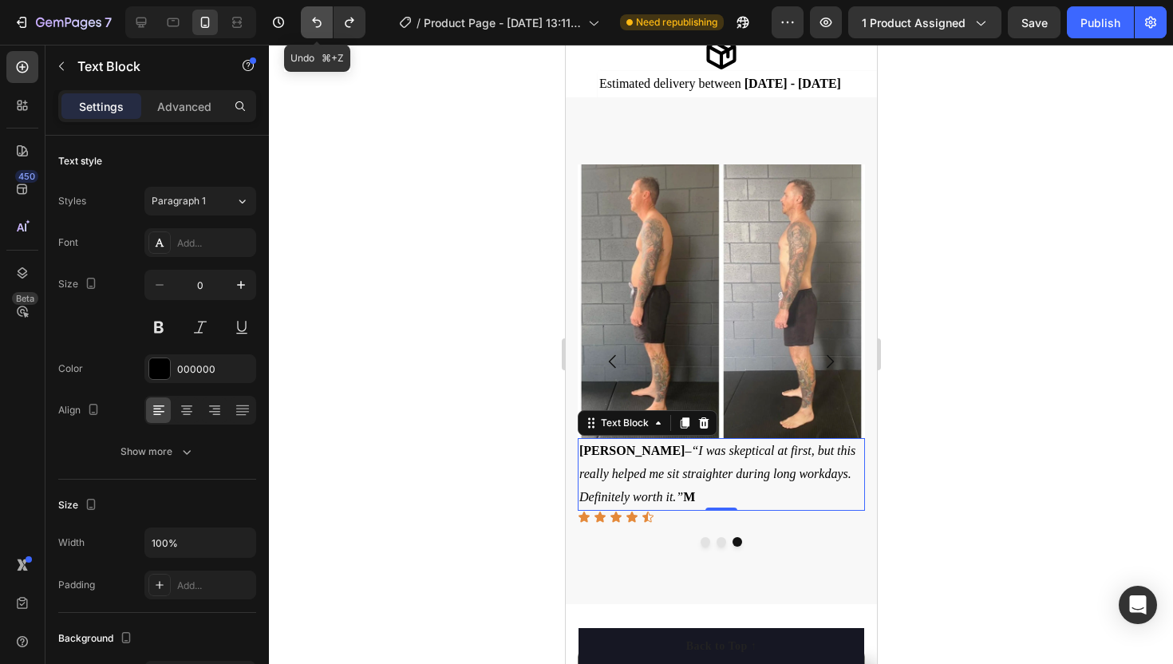
click at [319, 27] on icon "Undo/Redo" at bounding box center [317, 22] width 16 height 16
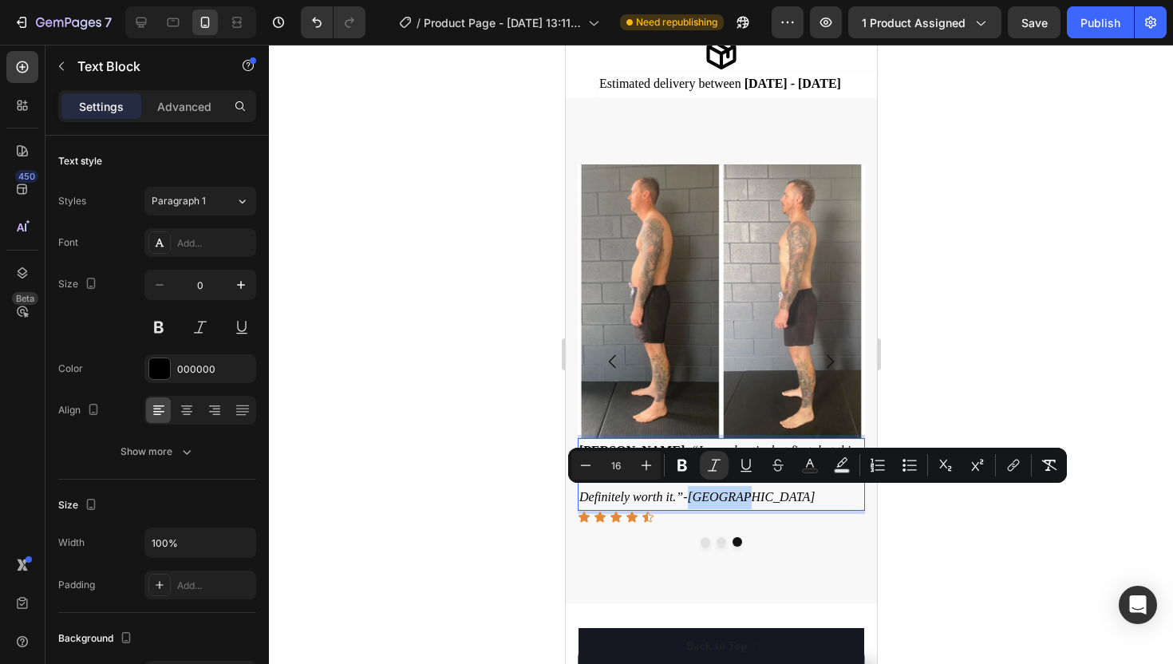
drag, startPoint x: 731, startPoint y: 498, endPoint x: 689, endPoint y: 501, distance: 42.4
click at [689, 501] on p "Mark T. – “I was skeptical at first, but this really helped me sit straighter d…" at bounding box center [721, 474] width 284 height 69
click at [716, 461] on icon "Editor contextual toolbar" at bounding box center [714, 465] width 13 height 12
click at [758, 498] on p "Mark T. – “I was skeptical at first, but this really helped me sit straighter d…" at bounding box center [721, 474] width 284 height 69
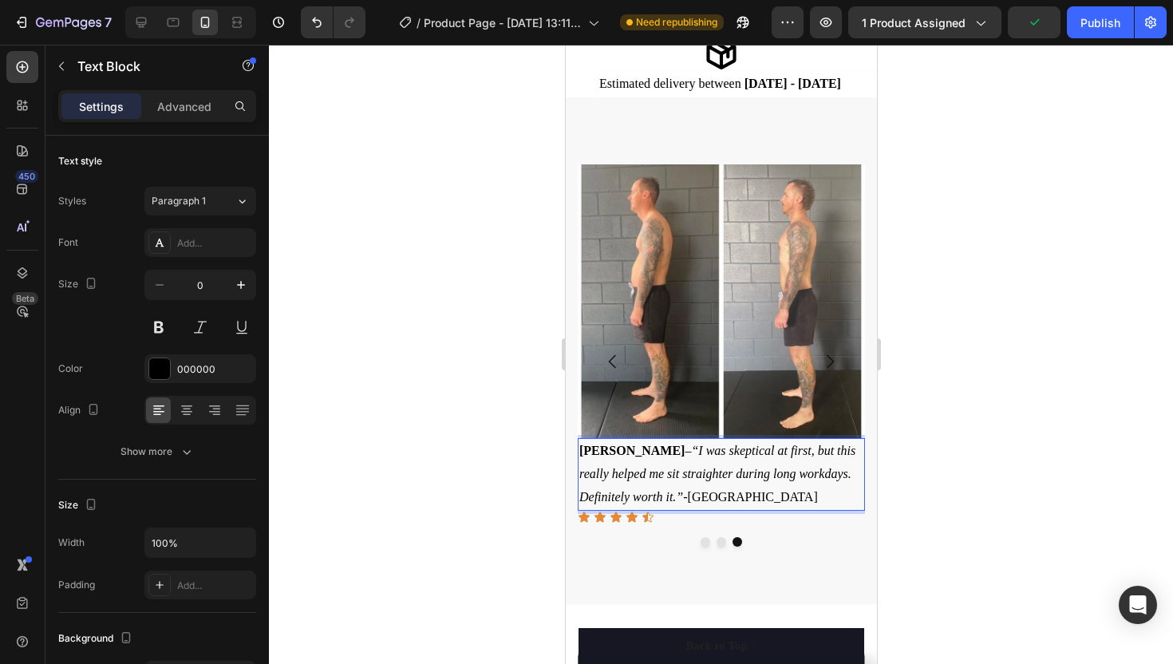
click at [687, 497] on p "Mark T. – “I was skeptical at first, but this really helped me sit straighter d…" at bounding box center [721, 474] width 284 height 69
click at [755, 493] on p "Mark T. – “I was skeptical at first, but this really helped me sit straighter d…" at bounding box center [721, 474] width 284 height 69
click at [690, 499] on p "Mark T. – “I was skeptical at first, but this really helped me sit straighter d…" at bounding box center [721, 474] width 284 height 69
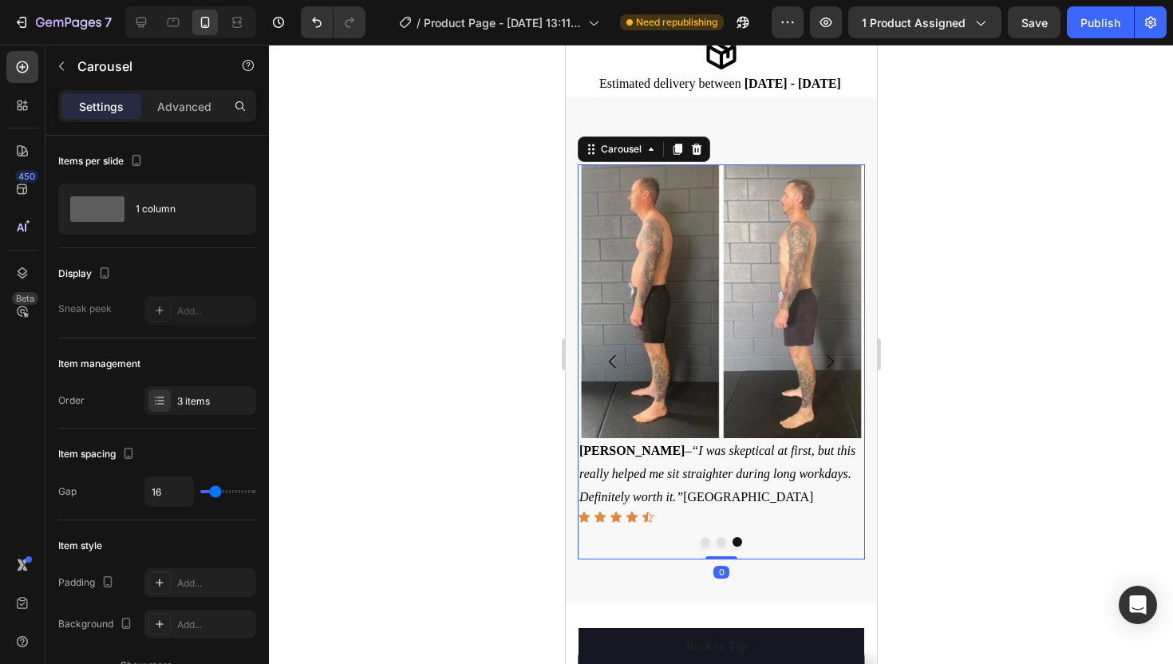
click at [609, 355] on icon "Carousel Back Arrow" at bounding box center [612, 361] width 19 height 19
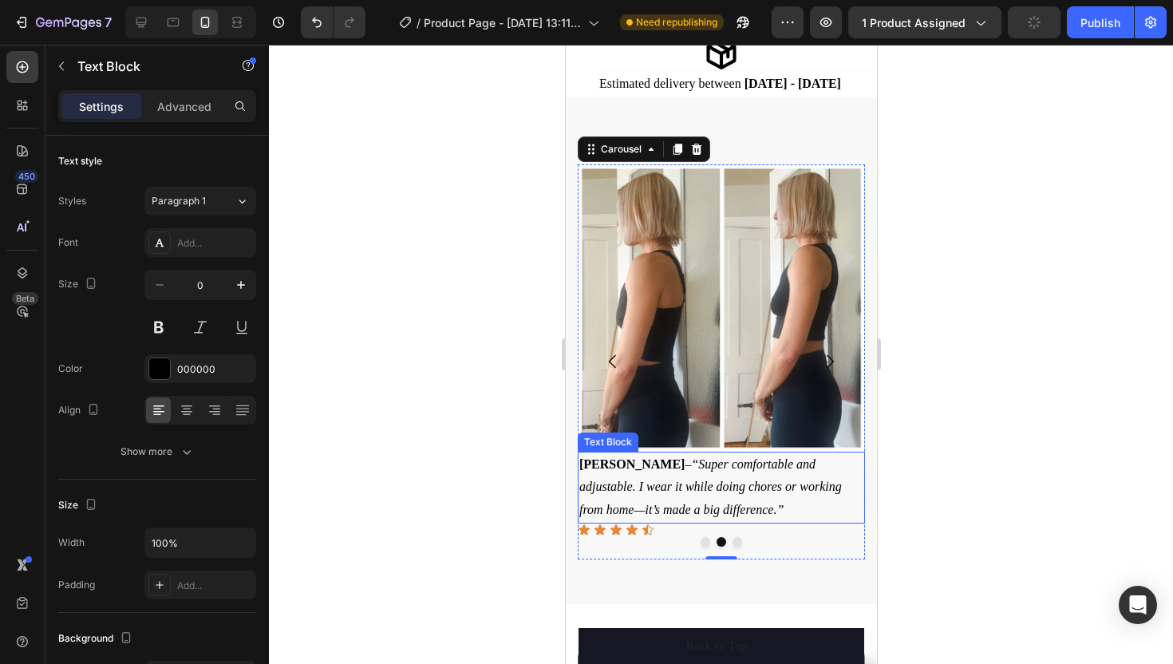
click at [673, 508] on p "Elena G. – “Super comfortable and adjustable. I wear it while doing chores or w…" at bounding box center [721, 487] width 284 height 69
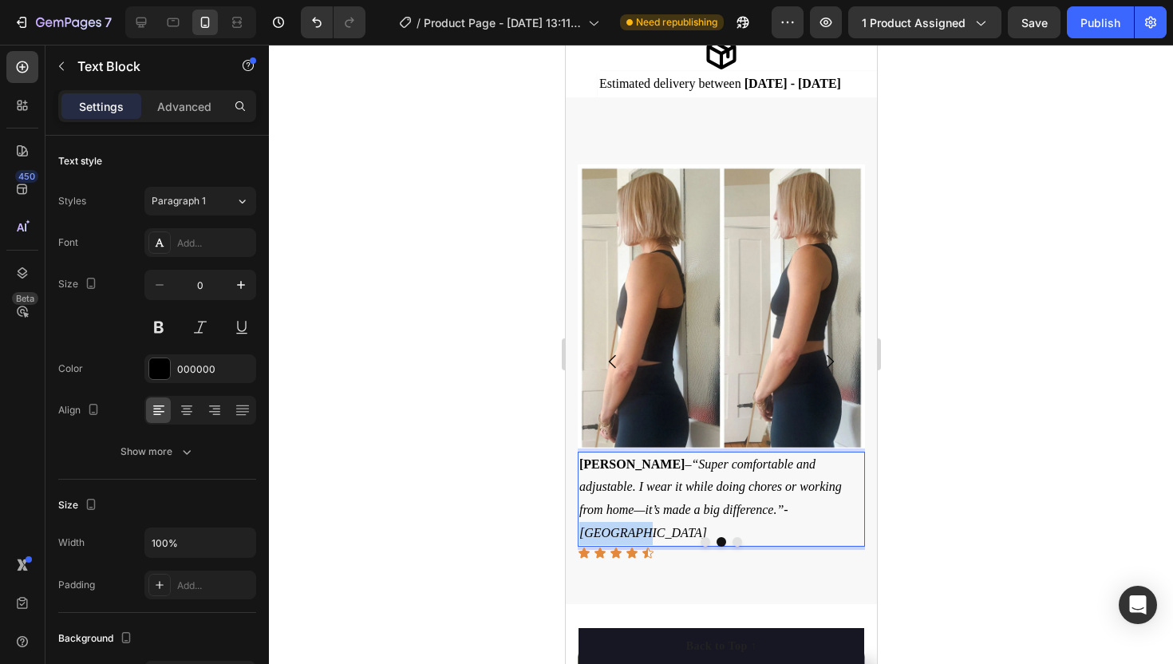
drag, startPoint x: 729, startPoint y: 508, endPoint x: 675, endPoint y: 512, distance: 53.6
click at [675, 512] on icon "“Super comfortable and adjustable. I wear it while doing chores or working from…" at bounding box center [710, 498] width 263 height 82
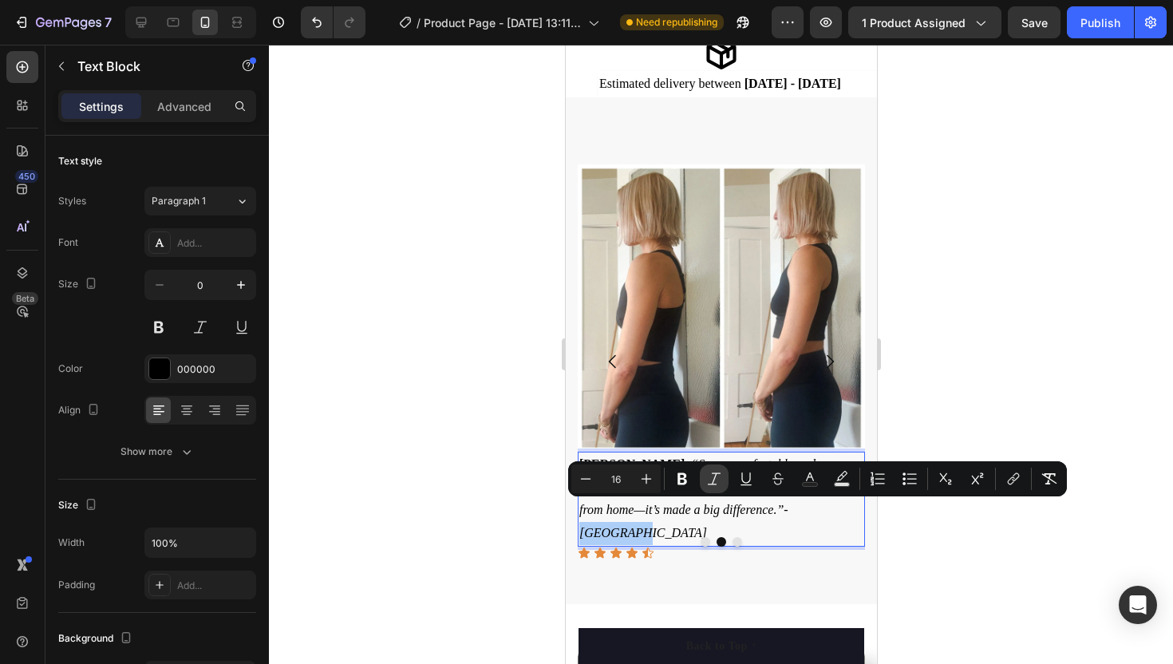
click at [712, 477] on icon "Editor contextual toolbar" at bounding box center [714, 479] width 16 height 16
click at [681, 477] on icon "Editor contextual toolbar" at bounding box center [683, 479] width 10 height 12
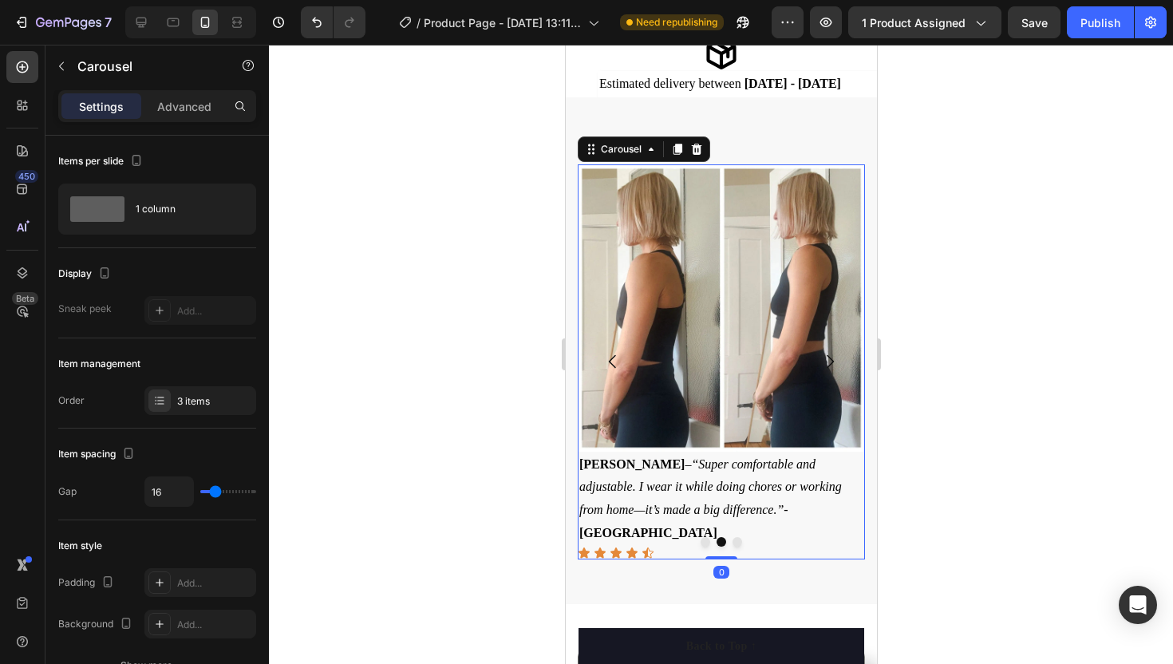
click at [833, 360] on icon "Carousel Next Arrow" at bounding box center [829, 361] width 19 height 19
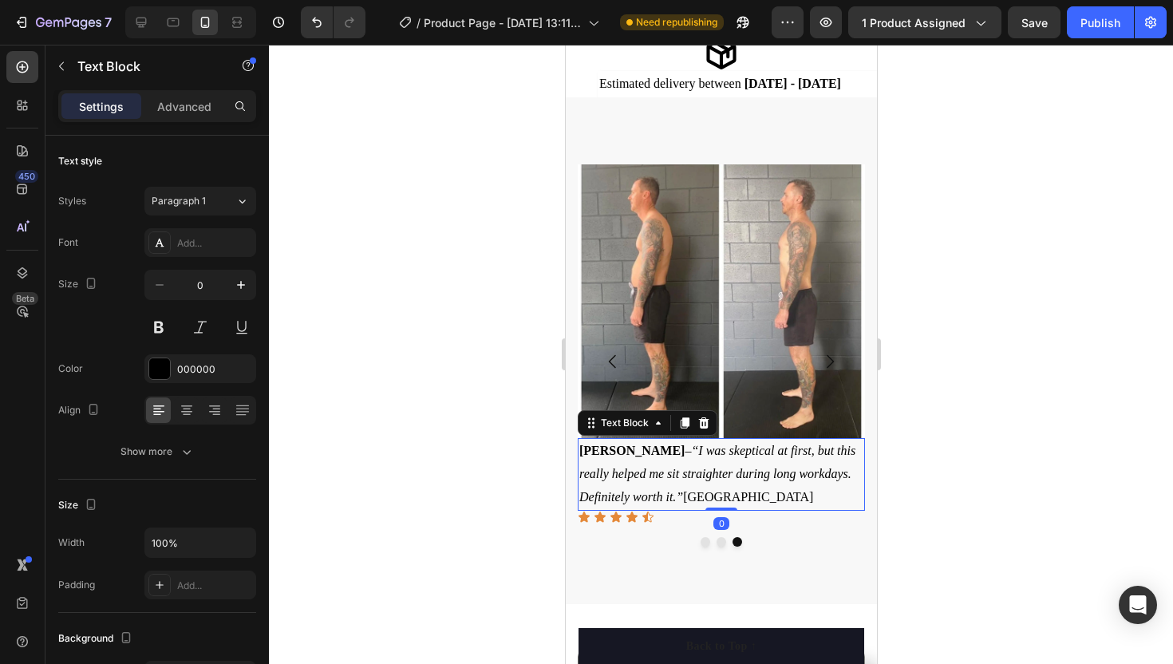
click at [682, 495] on p "Mark T. – “I was skeptical at first, but this really helped me sit straighter d…" at bounding box center [721, 474] width 284 height 69
click at [682, 493] on p "Mark T. – “I was skeptical at first, but this really helped me sit straighter d…" at bounding box center [721, 474] width 284 height 69
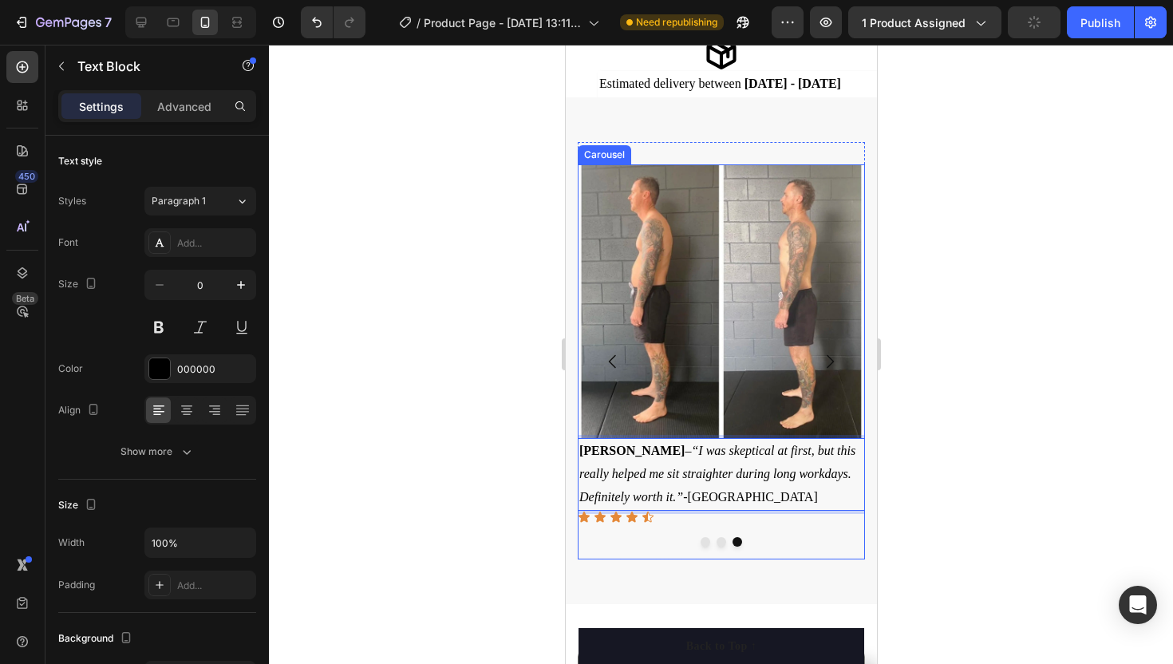
click at [612, 352] on icon "Carousel Back Arrow" at bounding box center [612, 361] width 19 height 19
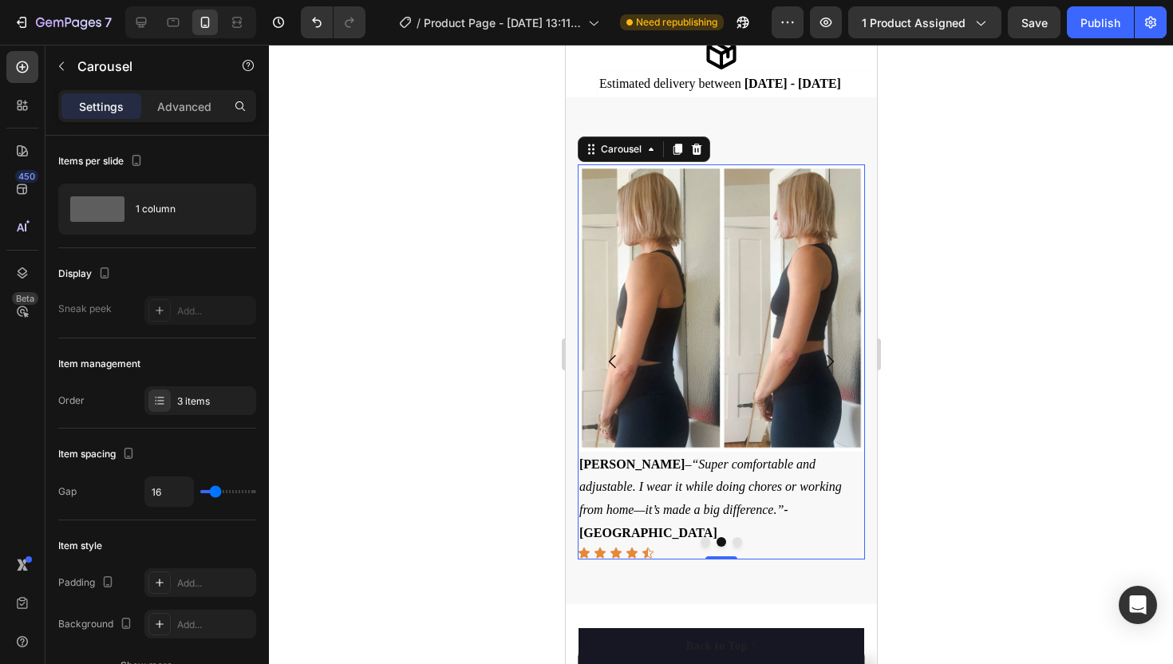
click at [830, 360] on icon "Carousel Next Arrow" at bounding box center [829, 361] width 19 height 19
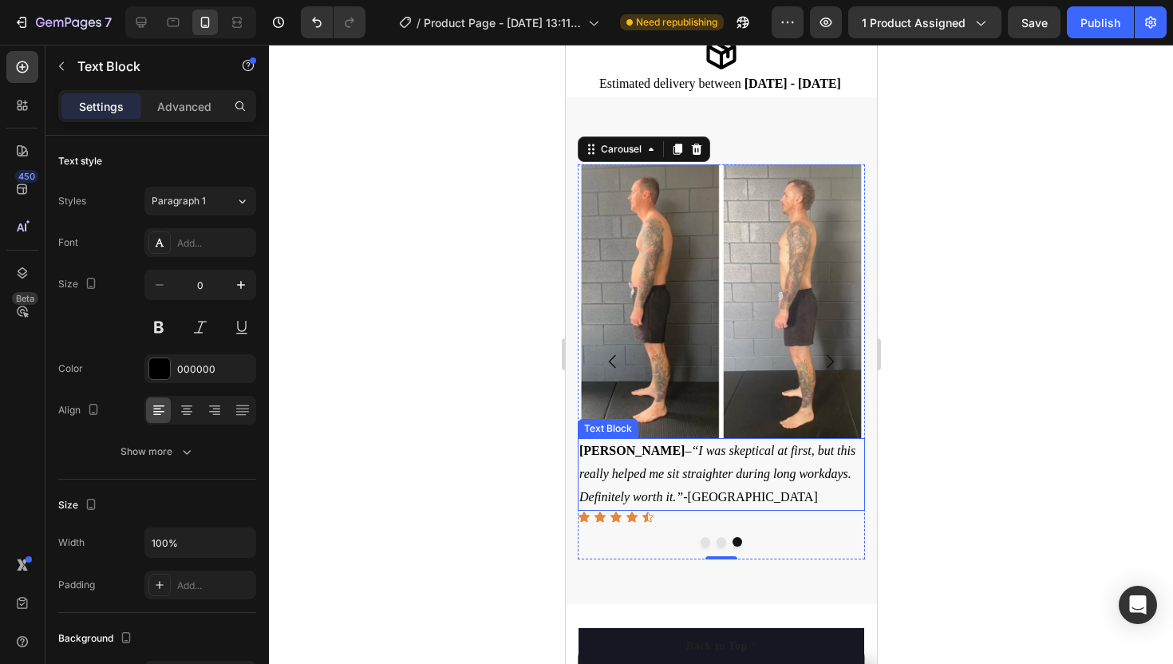
click at [728, 497] on p "Mark T. – “I was skeptical at first, but this really helped me sit straighter d…" at bounding box center [721, 474] width 284 height 69
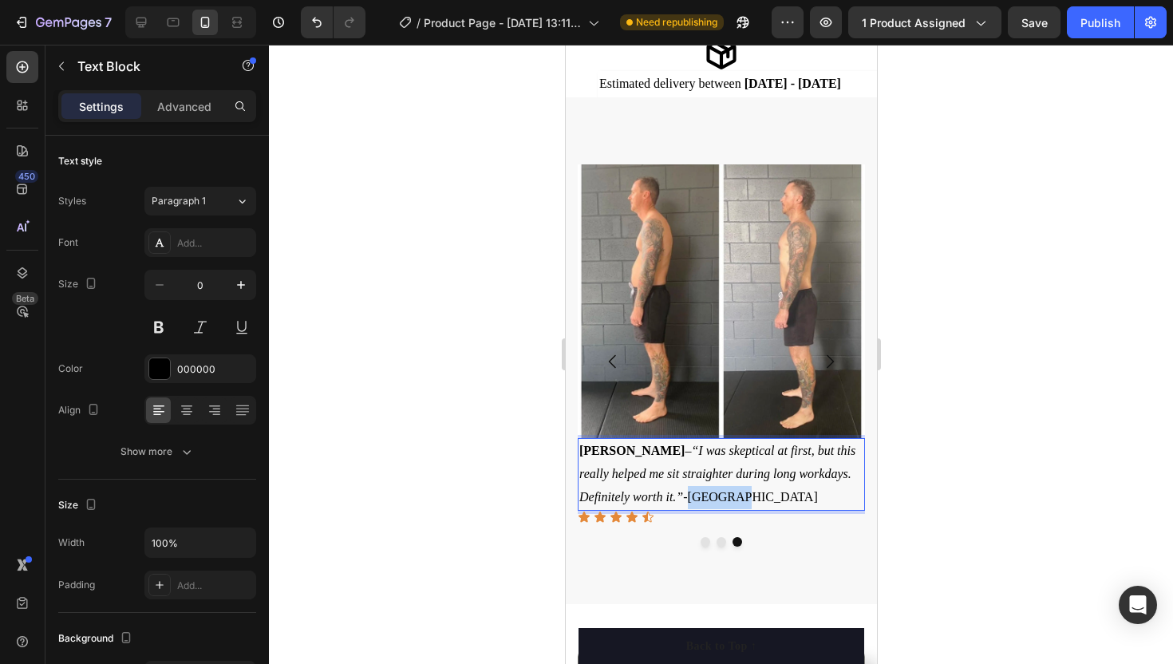
drag, startPoint x: 726, startPoint y: 497, endPoint x: 687, endPoint y: 498, distance: 39.1
click at [687, 498] on p "Mark T. – “I was skeptical at first, but this really helped me sit straighter d…" at bounding box center [721, 474] width 284 height 69
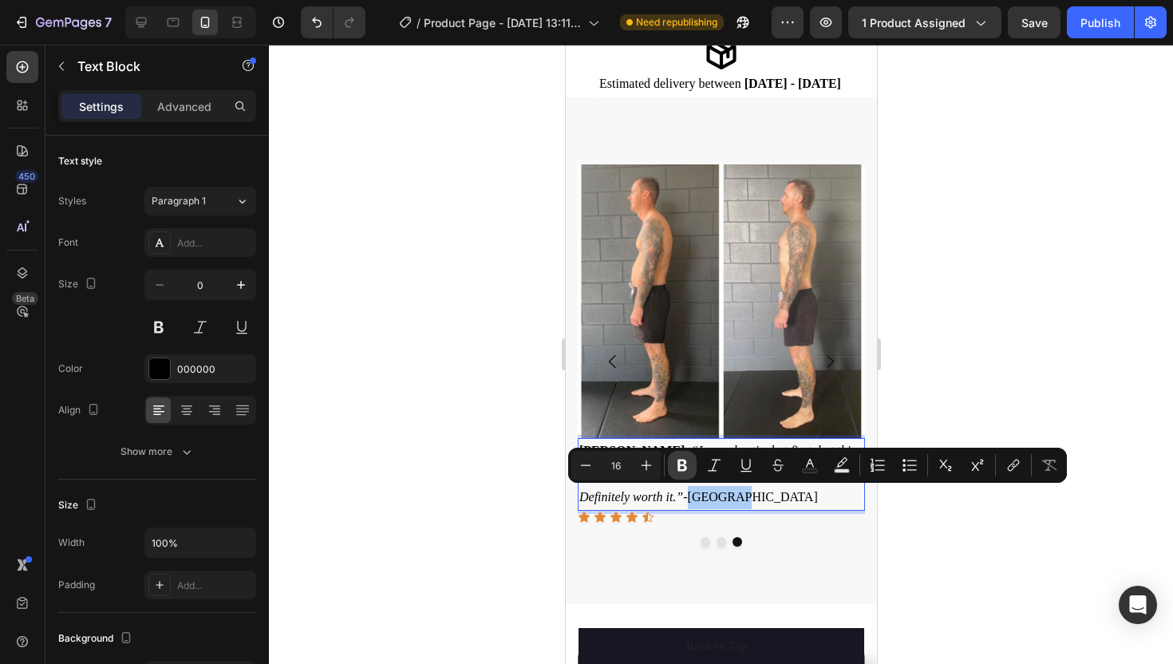
click at [684, 465] on icon "Editor contextual toolbar" at bounding box center [683, 466] width 10 height 12
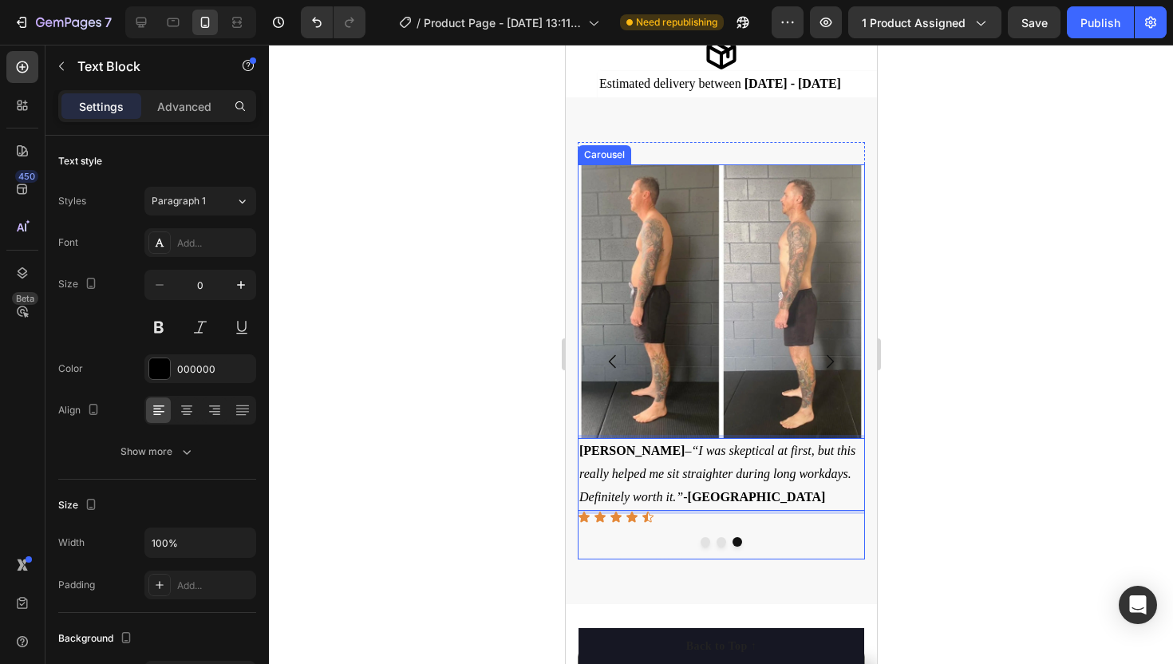
click at [603, 350] on button "Carousel Back Arrow" at bounding box center [612, 361] width 45 height 45
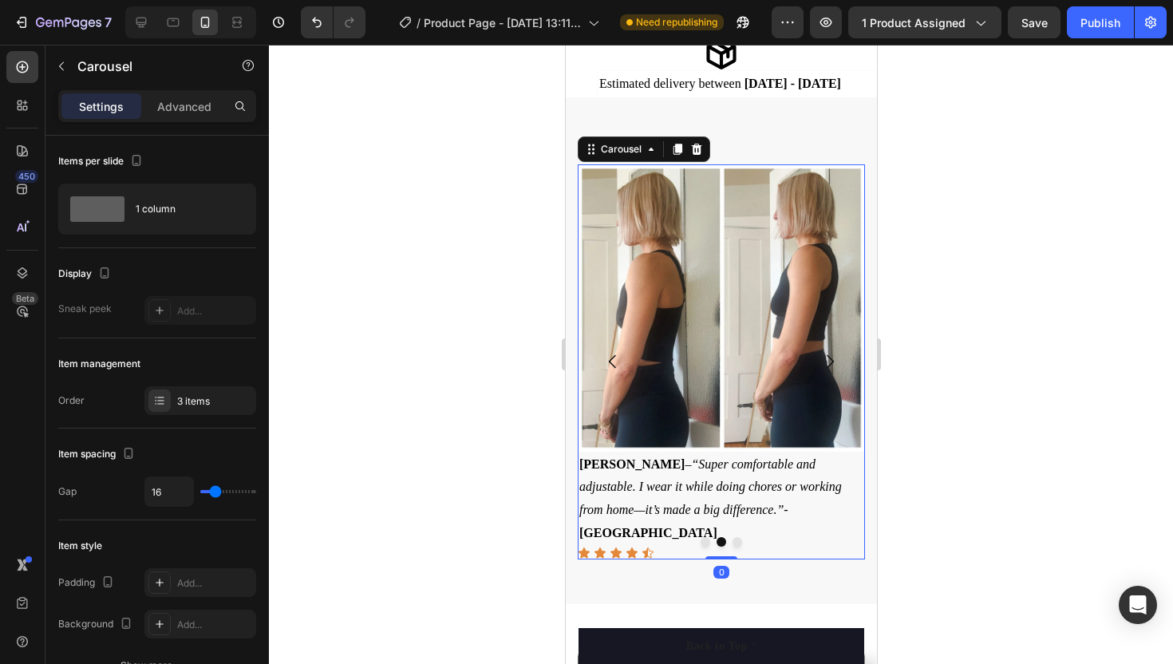
click at [602, 350] on button "Carousel Back Arrow" at bounding box center [612, 361] width 45 height 45
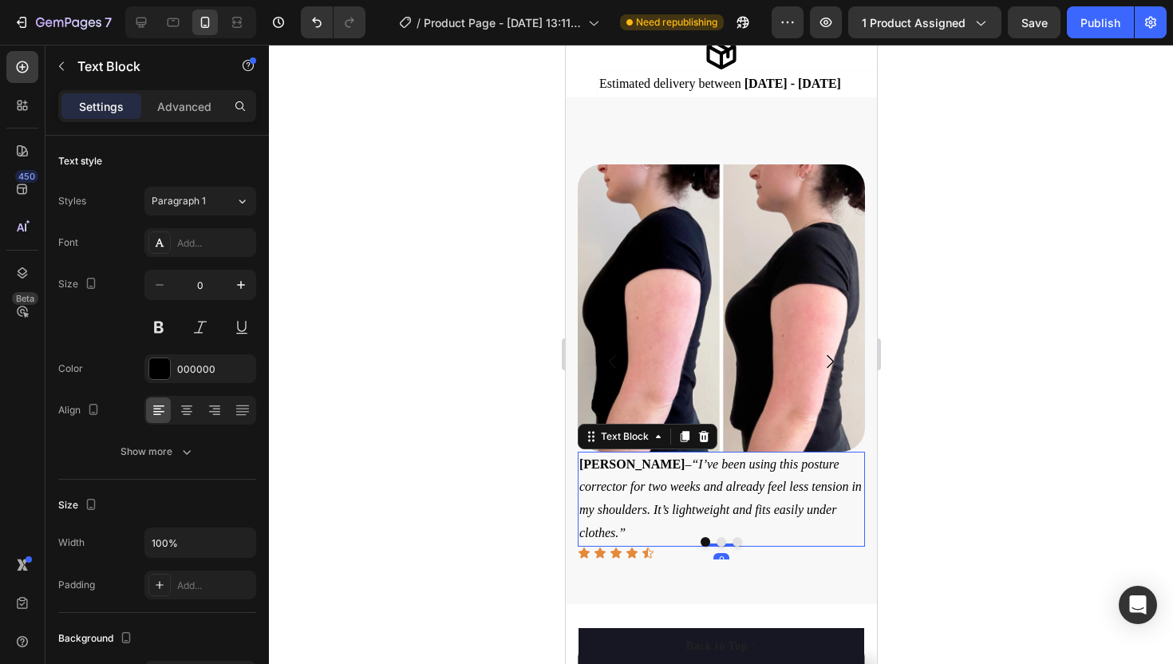
click at [629, 531] on p "Jasmine R. – “I’ve been using this posture corrector for two weeks and already …" at bounding box center [721, 499] width 284 height 92
click at [643, 531] on icon "“I’ve been using this posture corrector for two weeks and already feel less ten…" at bounding box center [720, 498] width 283 height 82
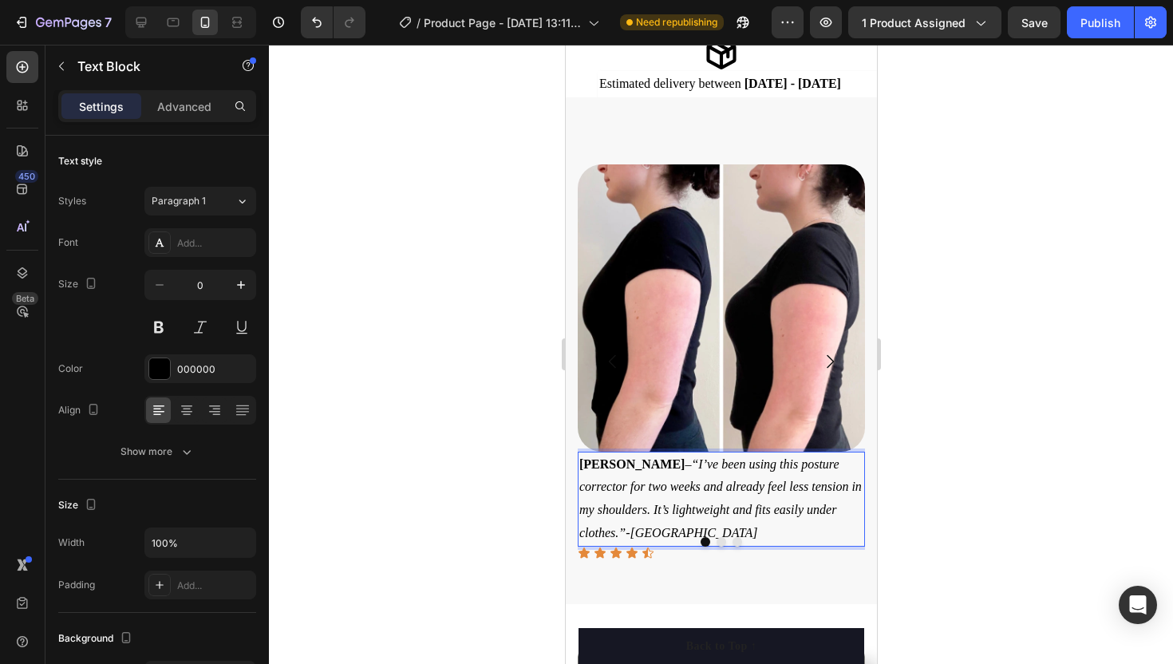
click at [699, 530] on icon "“I’ve been using this posture corrector for two weeks and already feel less ten…" at bounding box center [720, 498] width 283 height 82
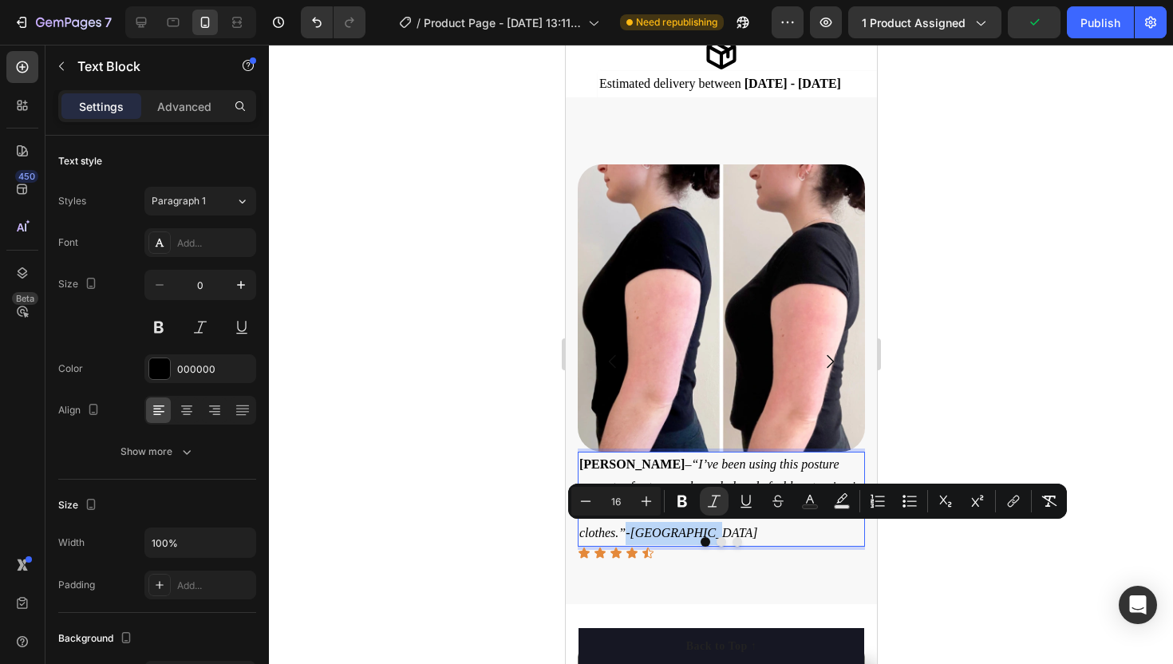
drag, startPoint x: 699, startPoint y: 530, endPoint x: 626, endPoint y: 533, distance: 73.5
click at [626, 533] on icon "“I’ve been using this posture corrector for two weeks and already feel less ten…" at bounding box center [720, 498] width 283 height 82
click at [689, 494] on icon "Editor contextual toolbar" at bounding box center [683, 501] width 16 height 16
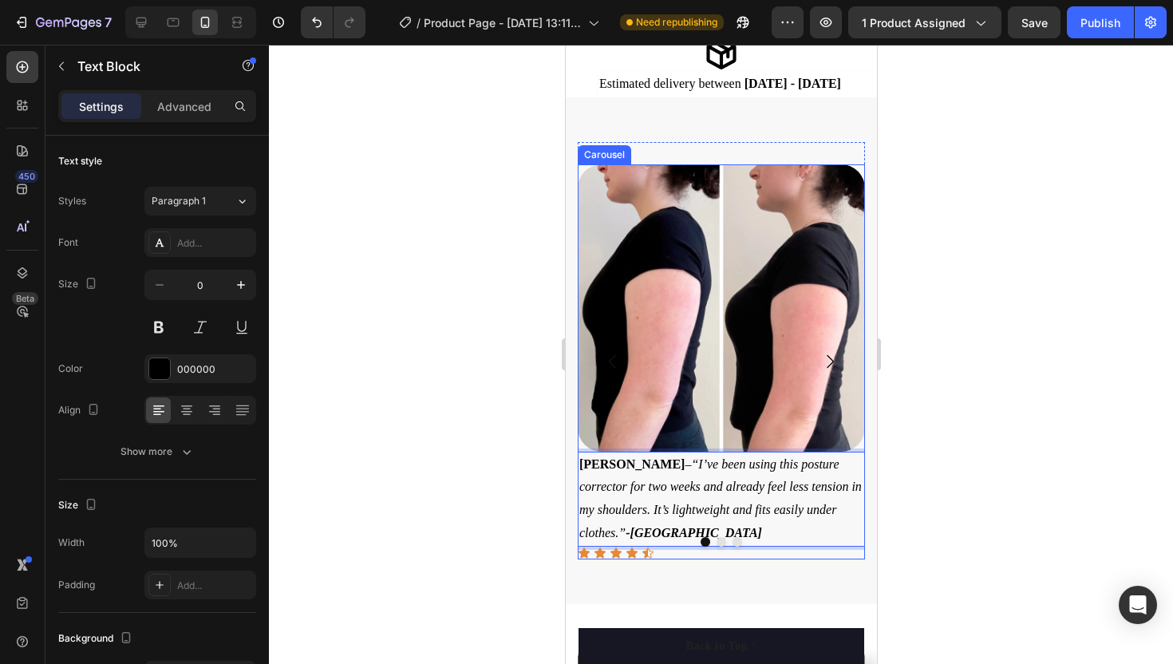
click at [833, 356] on icon "Carousel Next Arrow" at bounding box center [829, 361] width 19 height 19
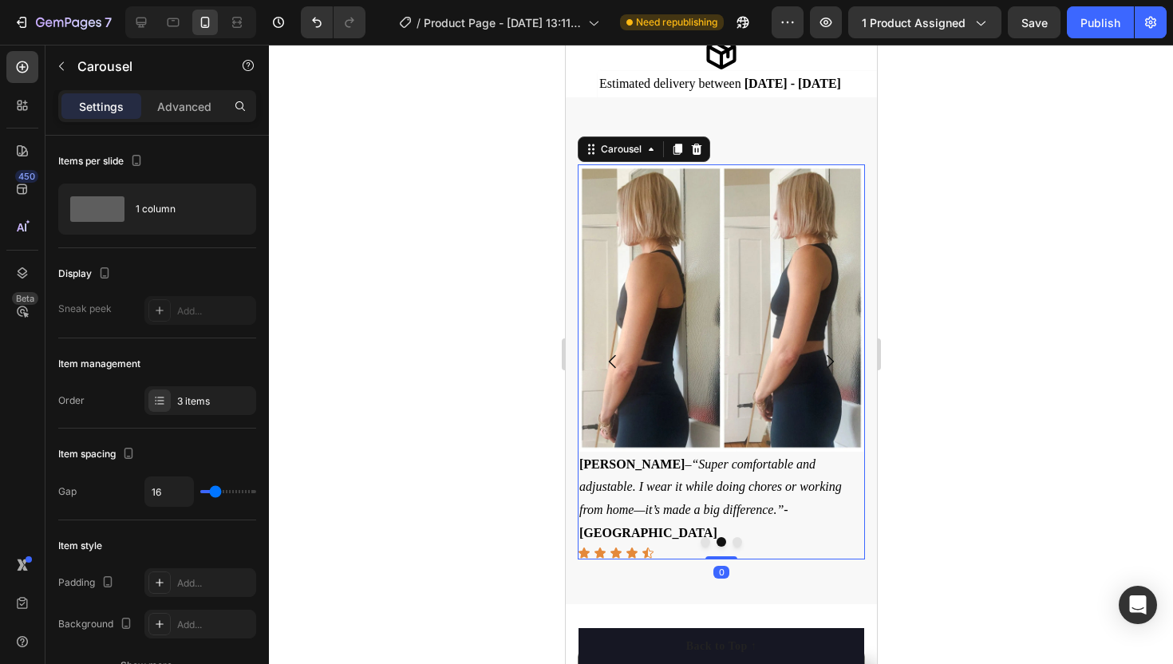
click at [611, 360] on icon "Carousel Back Arrow" at bounding box center [612, 361] width 19 height 19
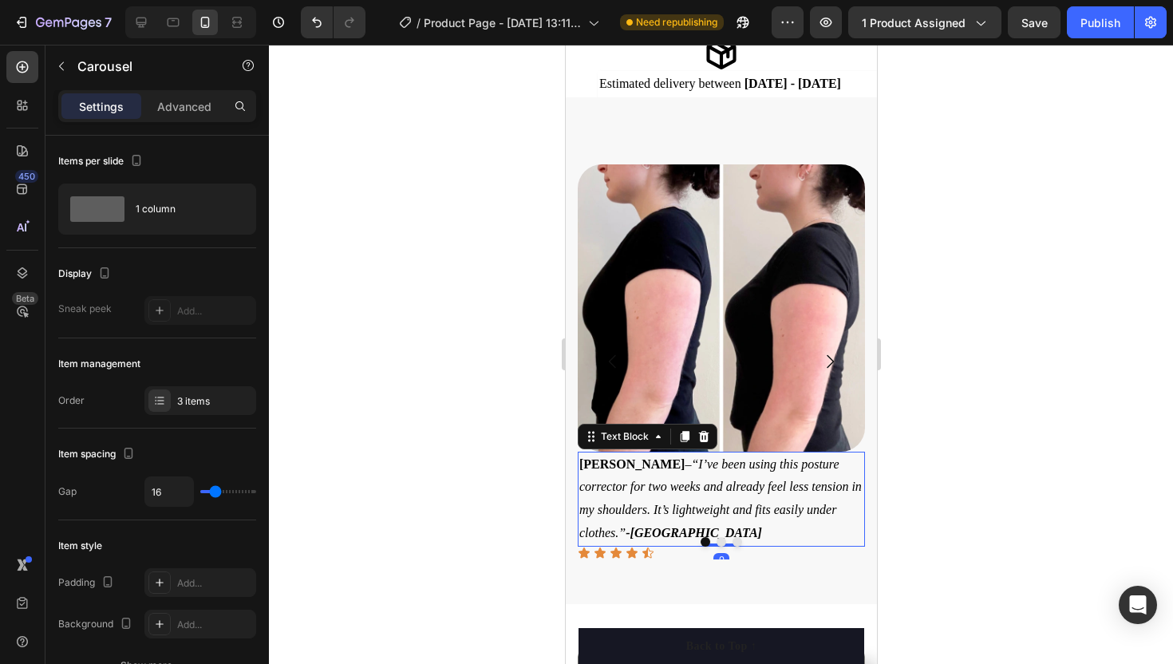
click at [702, 532] on strong "-Johannesburg" at bounding box center [693, 533] width 137 height 14
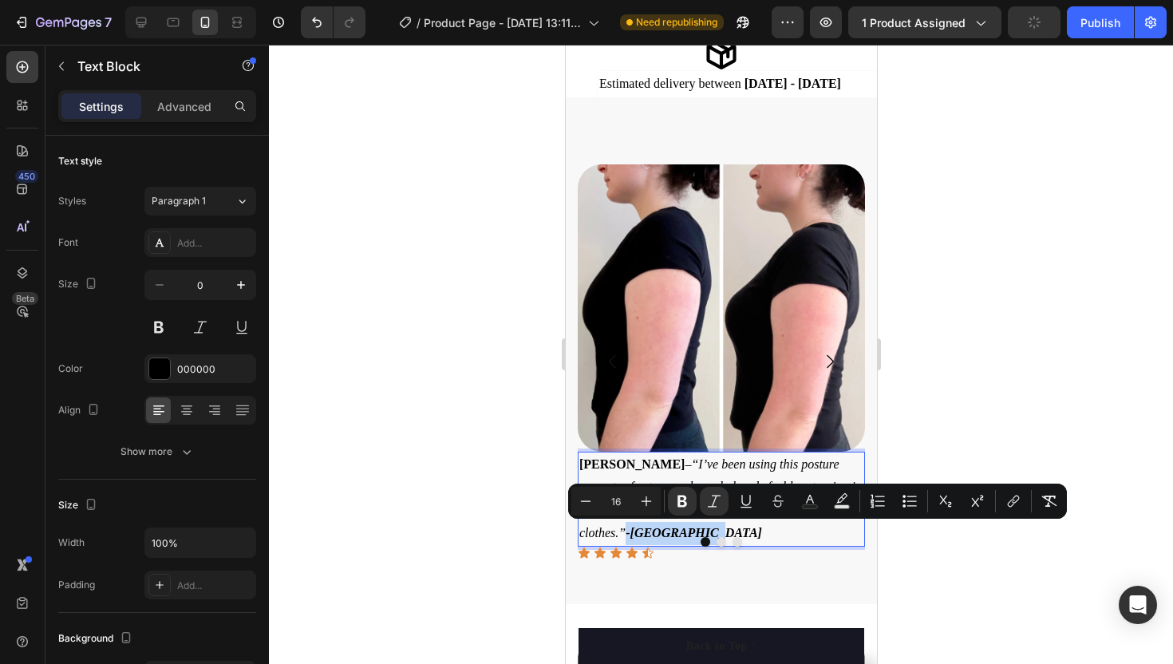
drag, startPoint x: 705, startPoint y: 531, endPoint x: 625, endPoint y: 529, distance: 79.8
click at [709, 493] on icon "Editor contextual toolbar" at bounding box center [714, 501] width 16 height 16
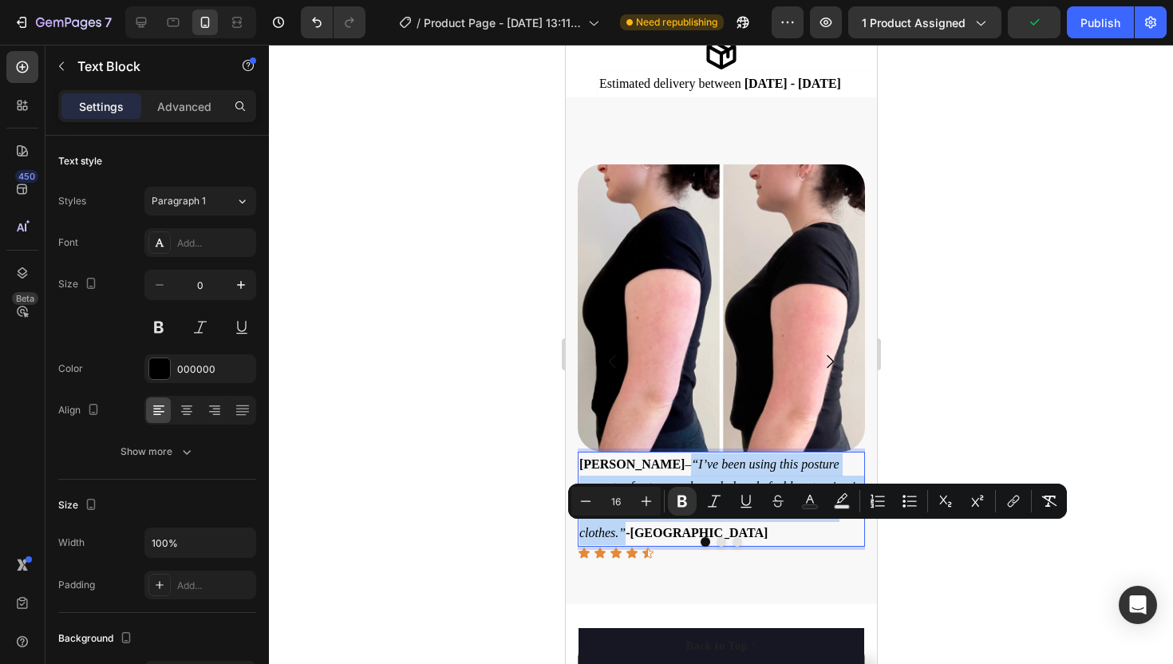
click at [744, 524] on p "Jasmine R. – “I’ve been using this posture corrector for two weeks and already …" at bounding box center [721, 499] width 284 height 92
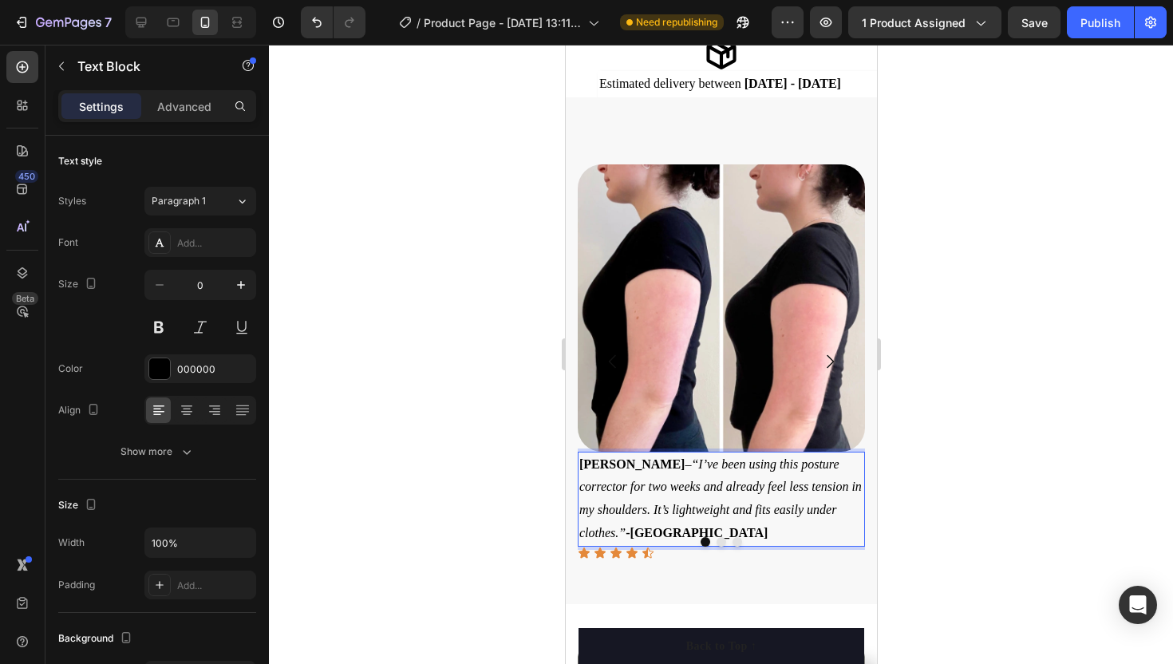
click at [631, 532] on strong "-Johannesburg" at bounding box center [696, 533] width 142 height 14
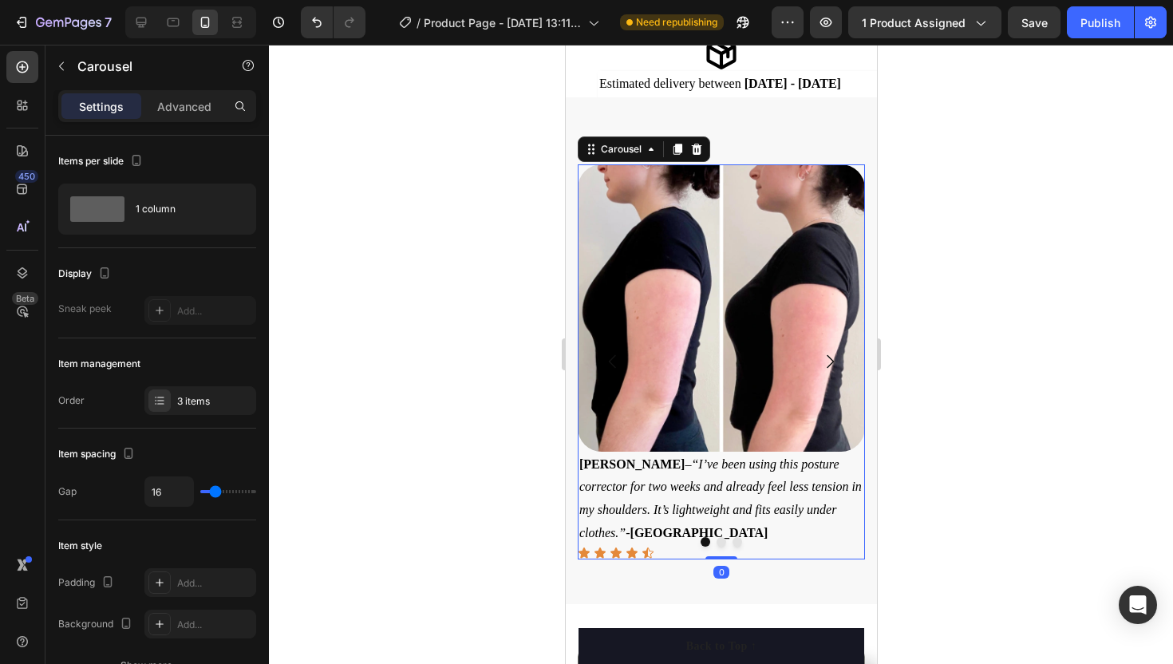
click at [836, 353] on icon "Carousel Next Arrow" at bounding box center [829, 361] width 19 height 19
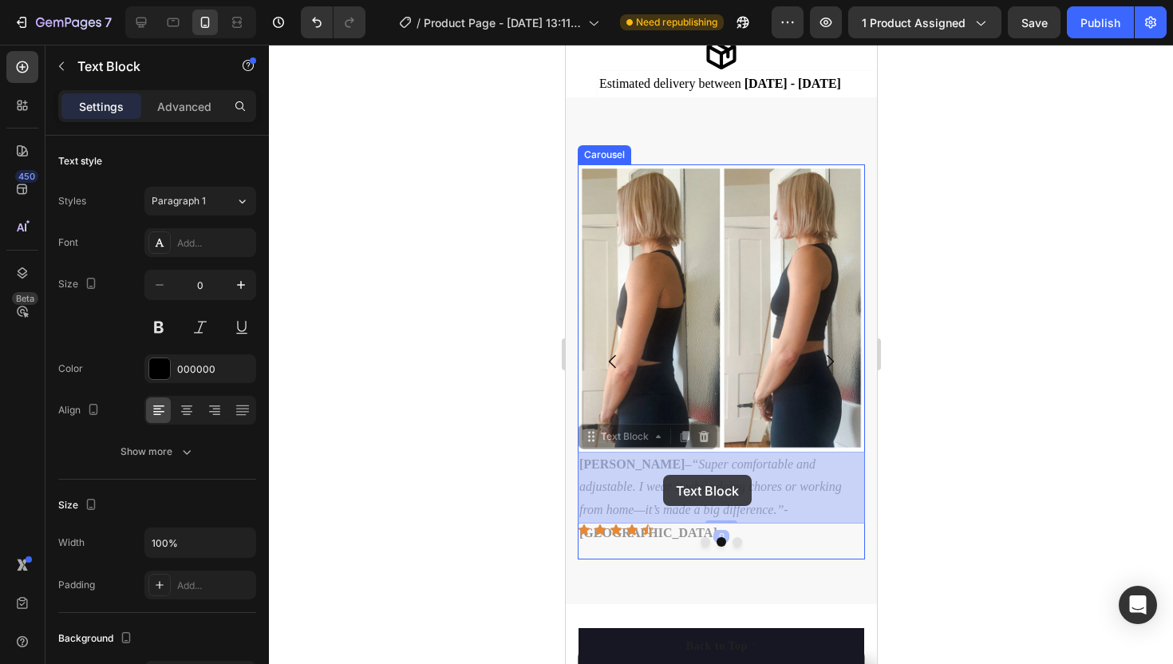
drag, startPoint x: 639, startPoint y: 460, endPoint x: 661, endPoint y: 473, distance: 25.7
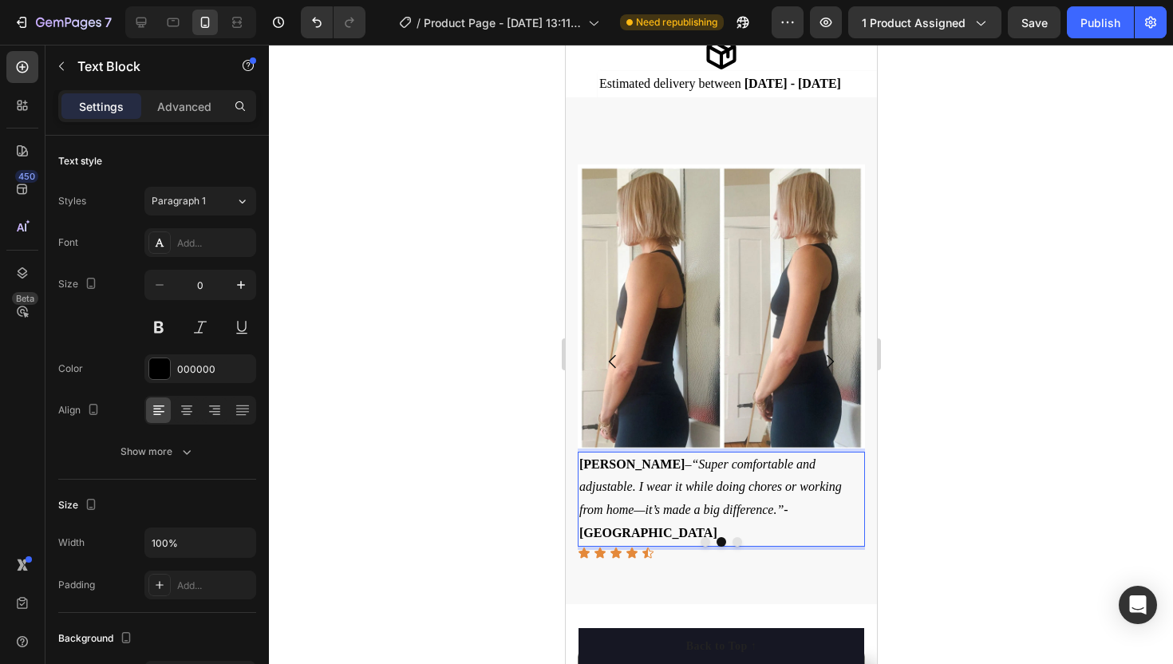
click at [639, 461] on icon "“Super comfortable and adjustable. I wear it while doing chores or working from…" at bounding box center [710, 487] width 263 height 60
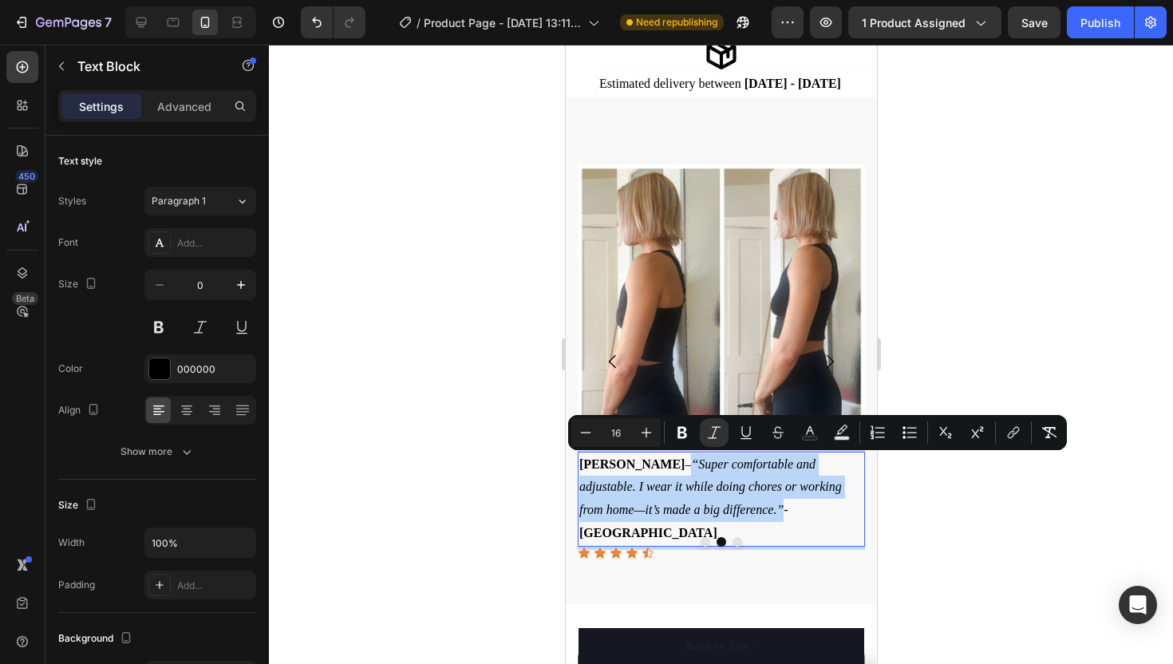
drag, startPoint x: 639, startPoint y: 461, endPoint x: 662, endPoint y: 508, distance: 51.4
click at [662, 508] on icon "“Super comfortable and adjustable. I wear it while doing chores or working from…" at bounding box center [710, 487] width 263 height 60
click at [713, 434] on icon "Editor contextual toolbar" at bounding box center [714, 433] width 16 height 16
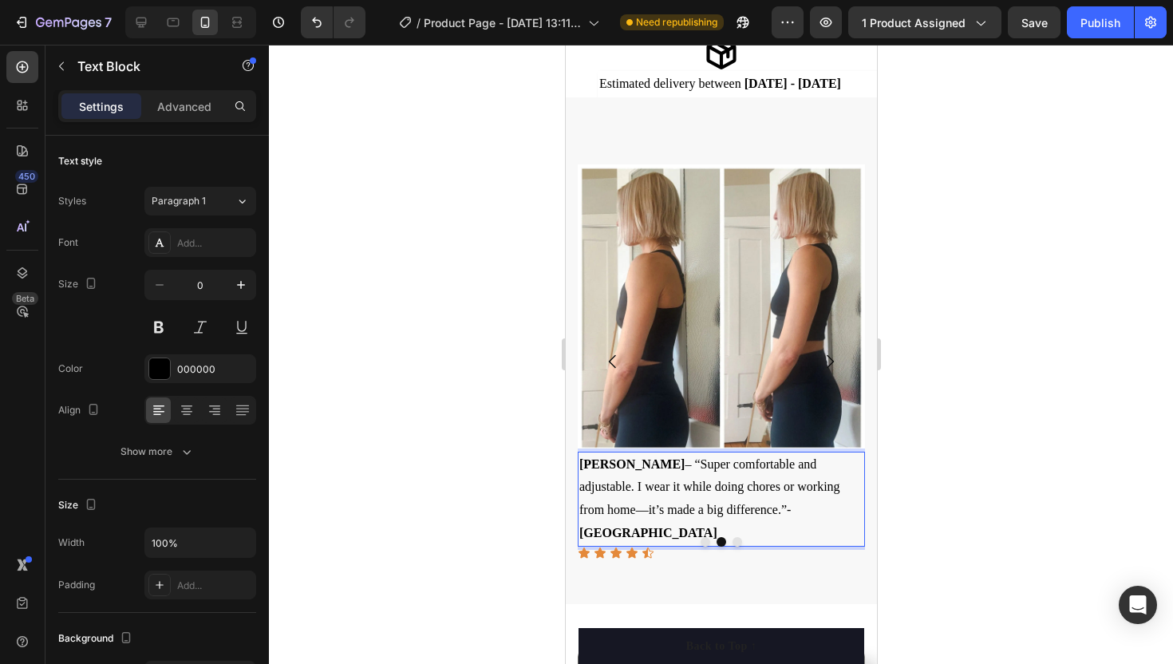
click at [764, 510] on p "Elena G. – “Super comfortable and adjustable. I wear it while doing chores or w…" at bounding box center [721, 499] width 284 height 92
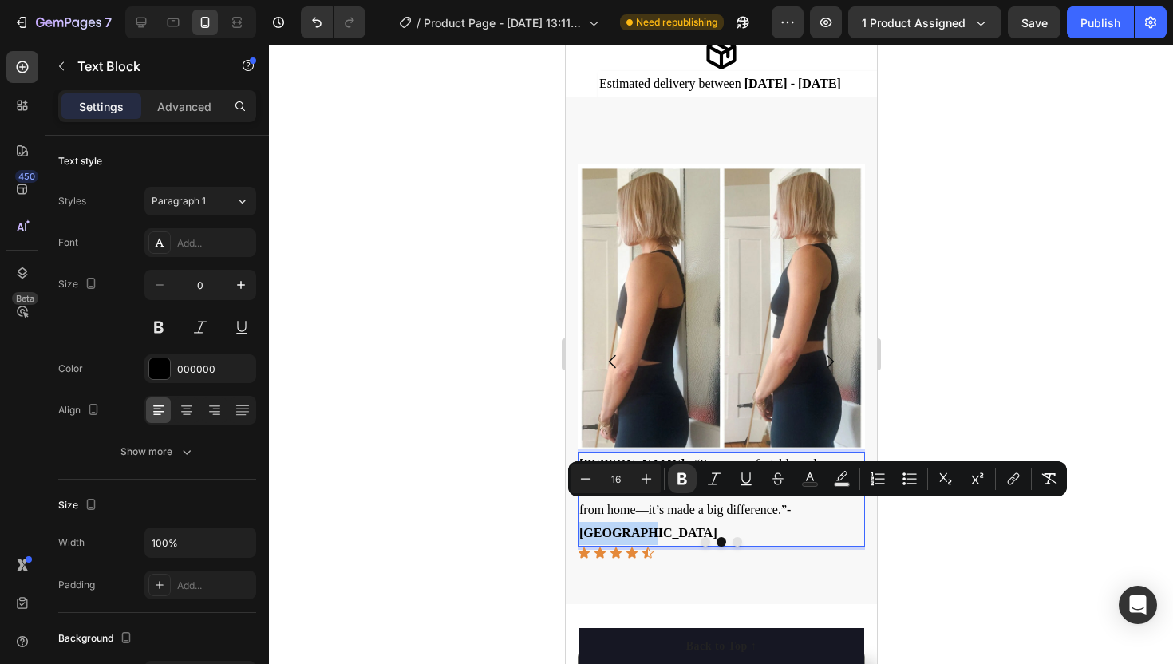
drag, startPoint x: 702, startPoint y: 510, endPoint x: 765, endPoint y: 514, distance: 63.2
click at [765, 514] on p "Elena G. – “Super comfortable and adjustable. I wear it while doing chores or w…" at bounding box center [721, 499] width 284 height 92
click at [715, 481] on icon "Editor contextual toolbar" at bounding box center [714, 479] width 16 height 16
click at [780, 507] on p "Elena G. – “Super comfortable and adjustable. I wear it while doing chores or w…" at bounding box center [721, 499] width 284 height 92
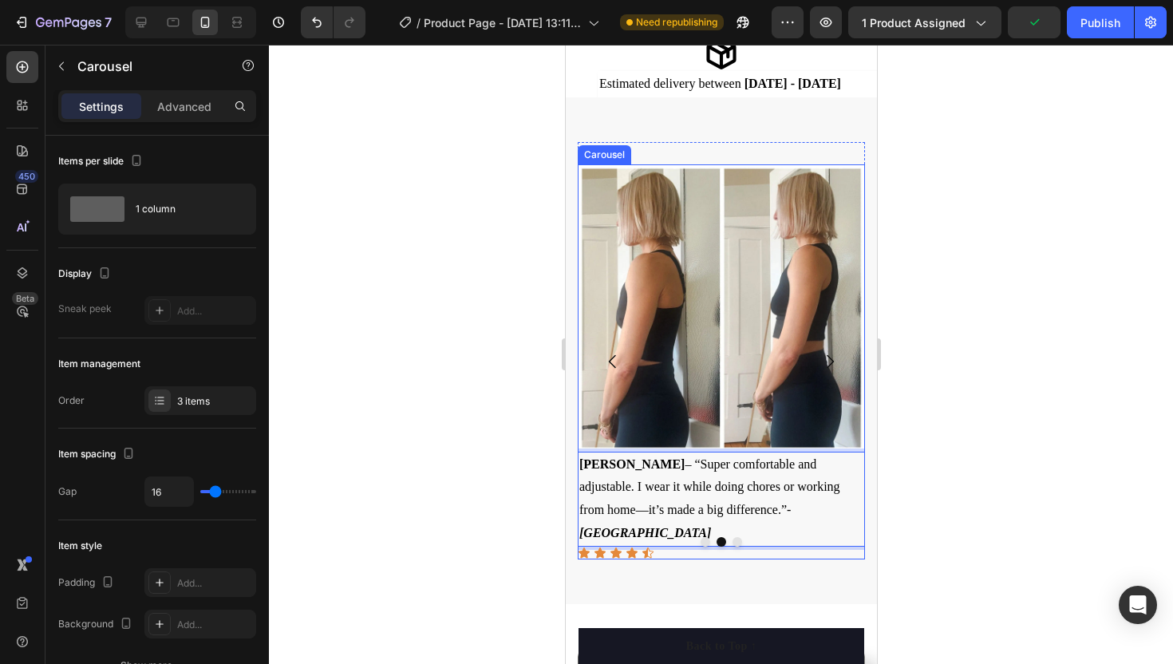
click at [611, 353] on icon "Carousel Back Arrow" at bounding box center [612, 361] width 19 height 19
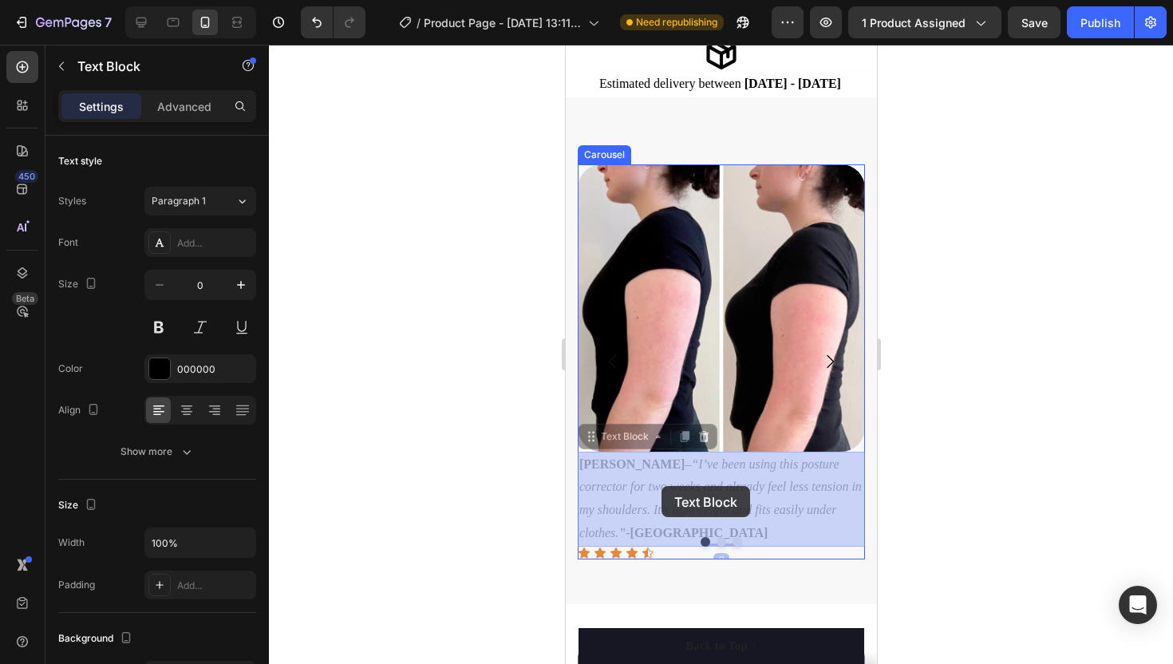
drag, startPoint x: 652, startPoint y: 461, endPoint x: 661, endPoint y: 486, distance: 26.3
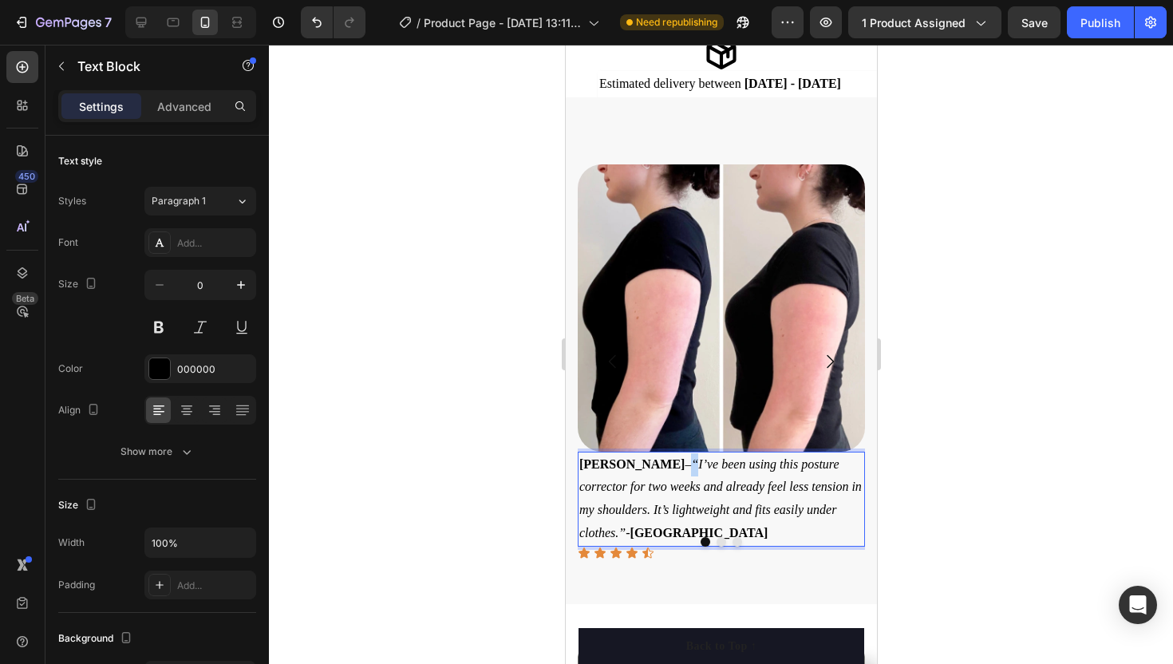
click at [653, 461] on icon "“I’ve been using this posture corrector for two weeks and already feel less ten…" at bounding box center [720, 498] width 283 height 82
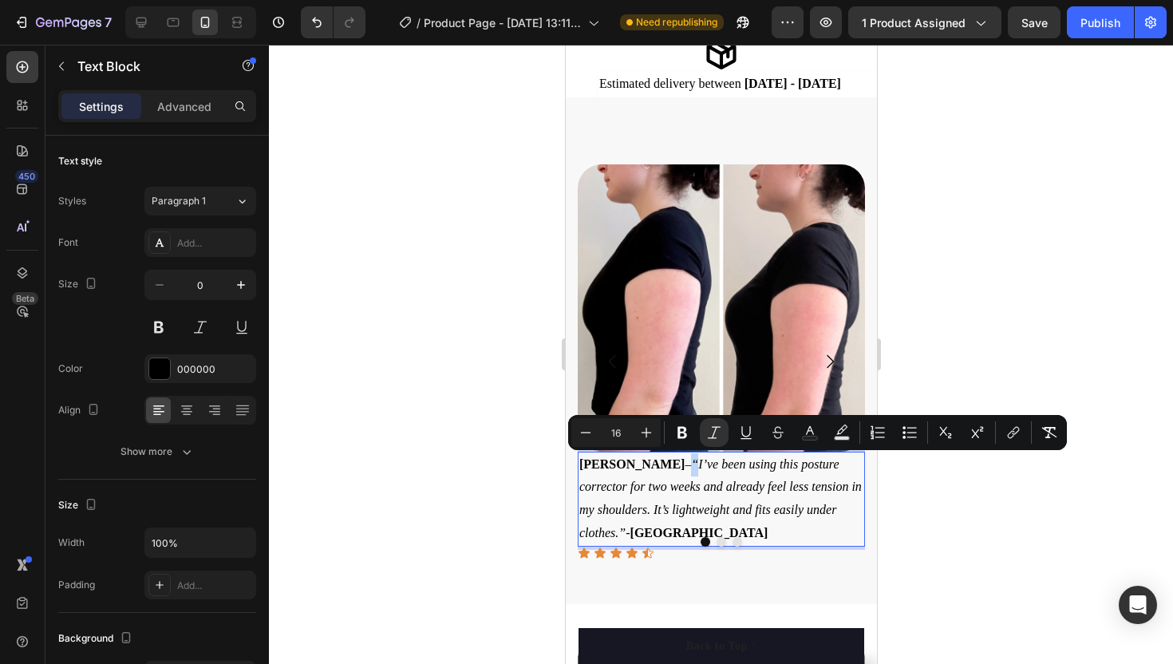
click at [652, 461] on icon "“I’ve been using this posture corrector for two weeks and already feel less ten…" at bounding box center [720, 498] width 283 height 82
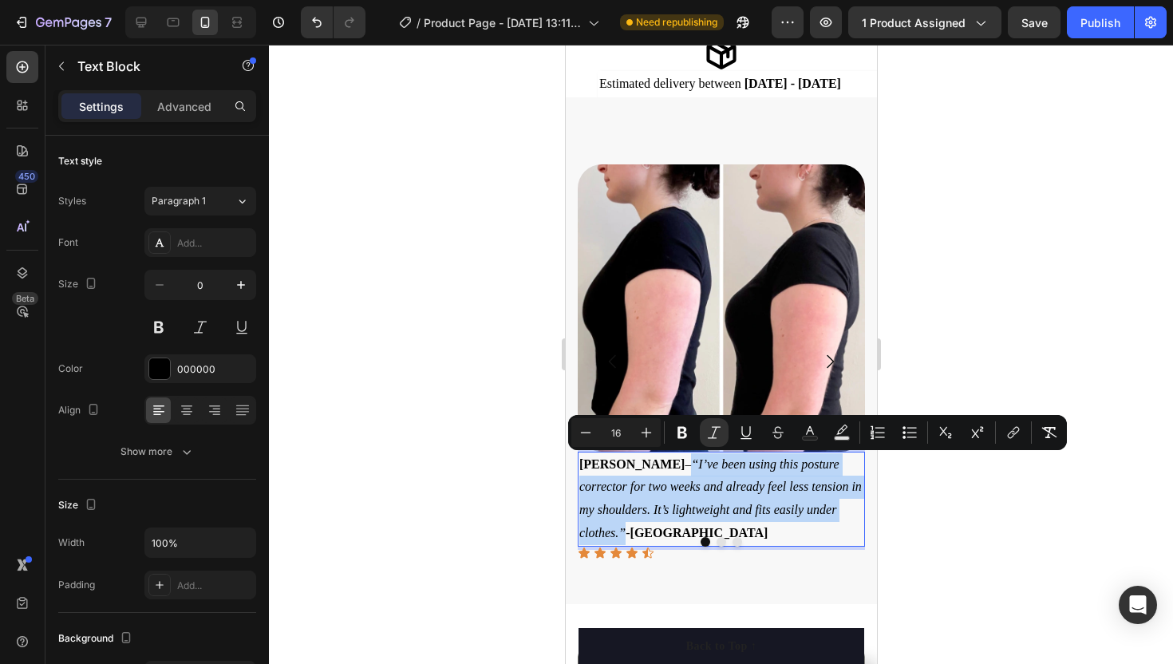
drag, startPoint x: 652, startPoint y: 461, endPoint x: 623, endPoint y: 535, distance: 79.2
click at [623, 535] on icon "“I’ve been using this posture corrector for two weeks and already feel less ten…" at bounding box center [720, 498] width 283 height 82
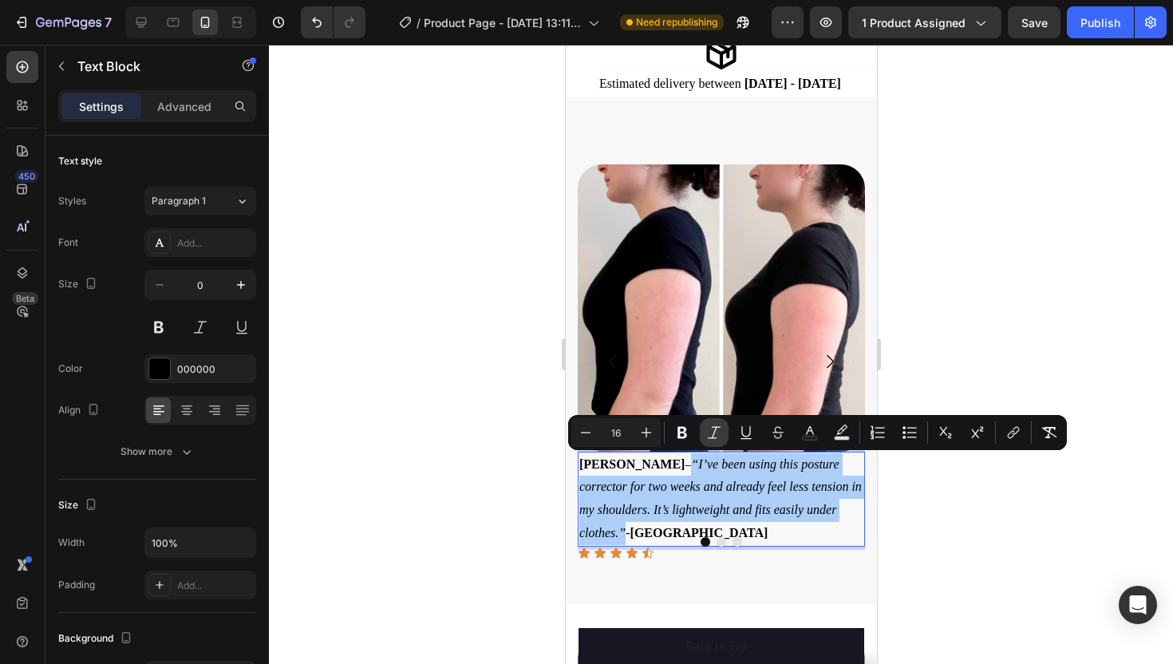
click at [711, 436] on icon "Editor contextual toolbar" at bounding box center [714, 433] width 16 height 16
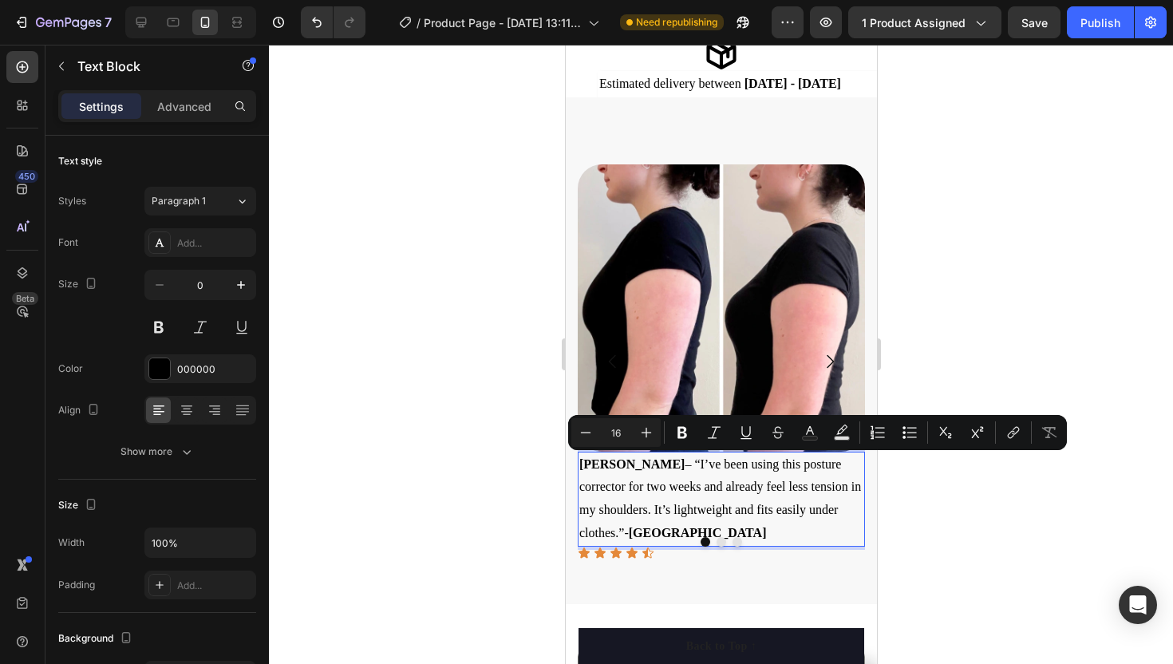
click at [709, 527] on p "Jasmine R. – “I’ve been using this posture corrector for two weeks and already …" at bounding box center [721, 499] width 284 height 92
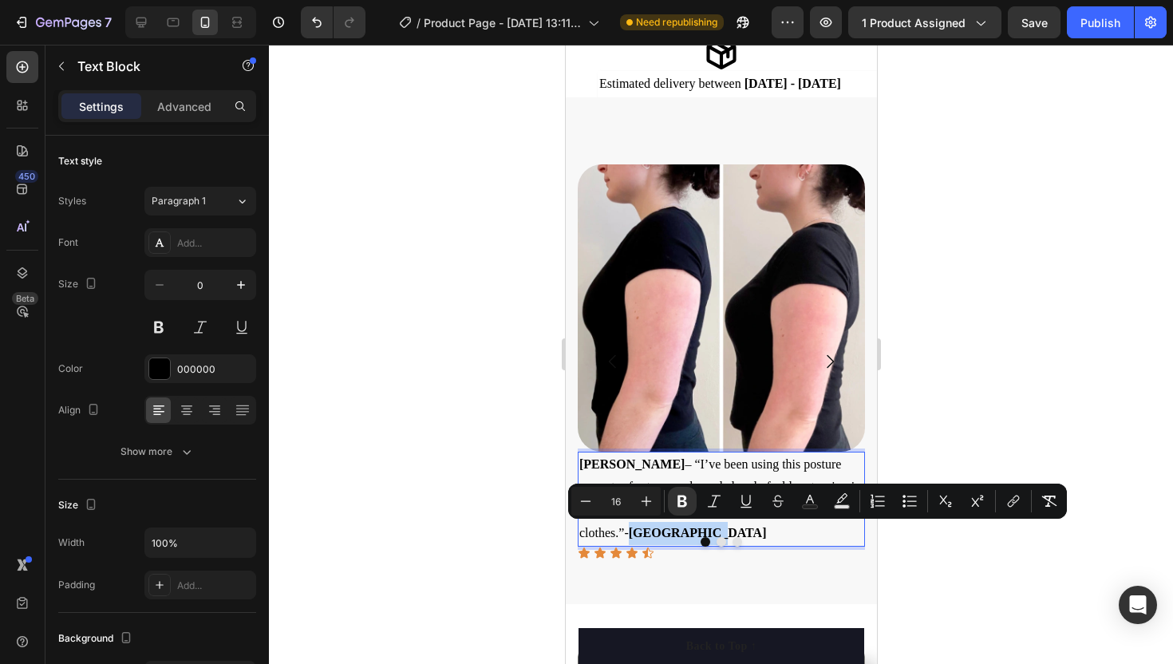
drag, startPoint x: 709, startPoint y: 529, endPoint x: 628, endPoint y: 530, distance: 80.6
click at [628, 530] on p "Jasmine R. – “I’ve been using this posture corrector for two weeks and already …" at bounding box center [721, 499] width 284 height 92
click at [713, 505] on icon "Editor contextual toolbar" at bounding box center [714, 501] width 13 height 12
click at [749, 528] on p "Jasmine R. – “I’ve been using this posture corrector for two weeks and already …" at bounding box center [721, 499] width 284 height 92
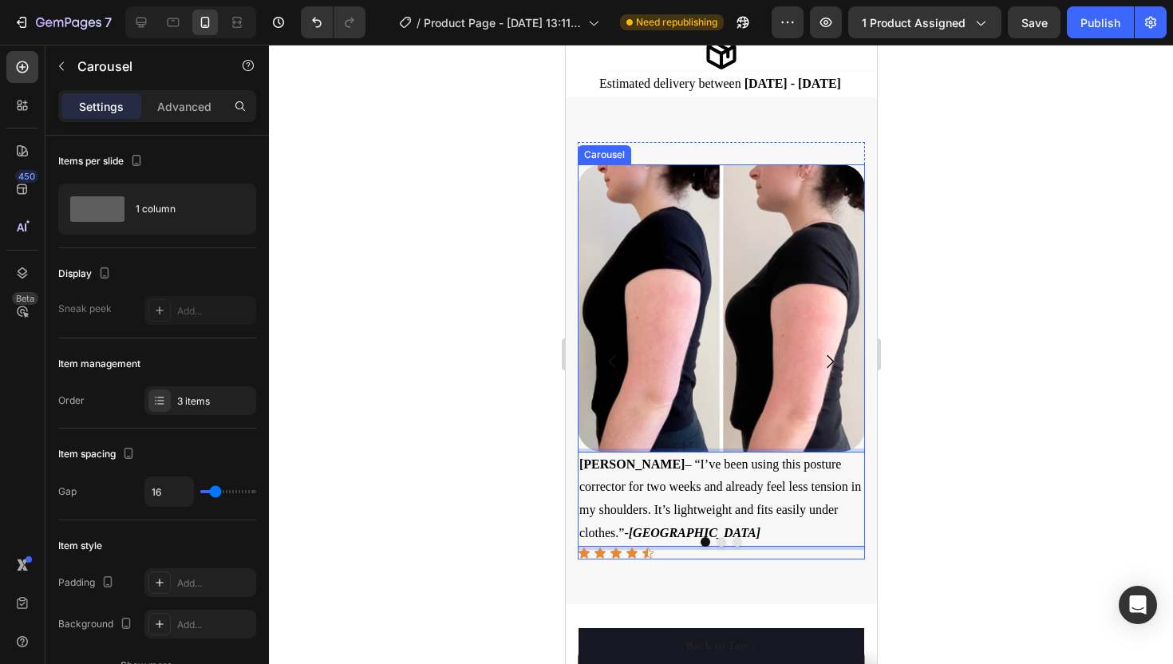
click at [835, 358] on icon "Carousel Next Arrow" at bounding box center [829, 361] width 19 height 19
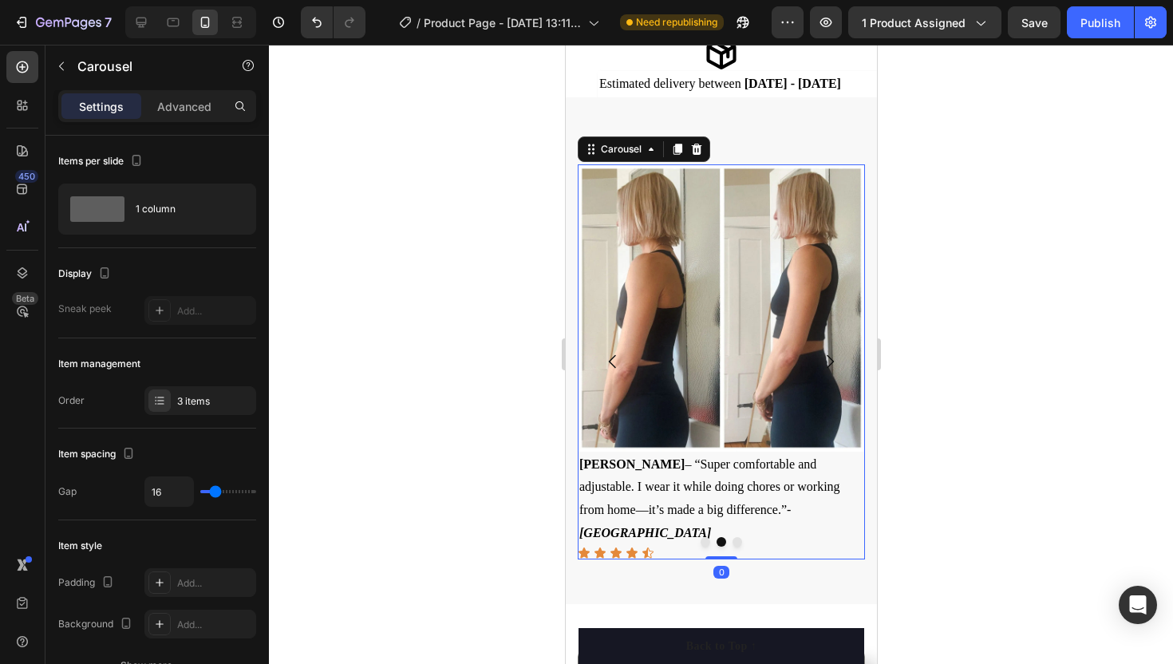
click at [835, 358] on icon "Carousel Next Arrow" at bounding box center [829, 361] width 19 height 19
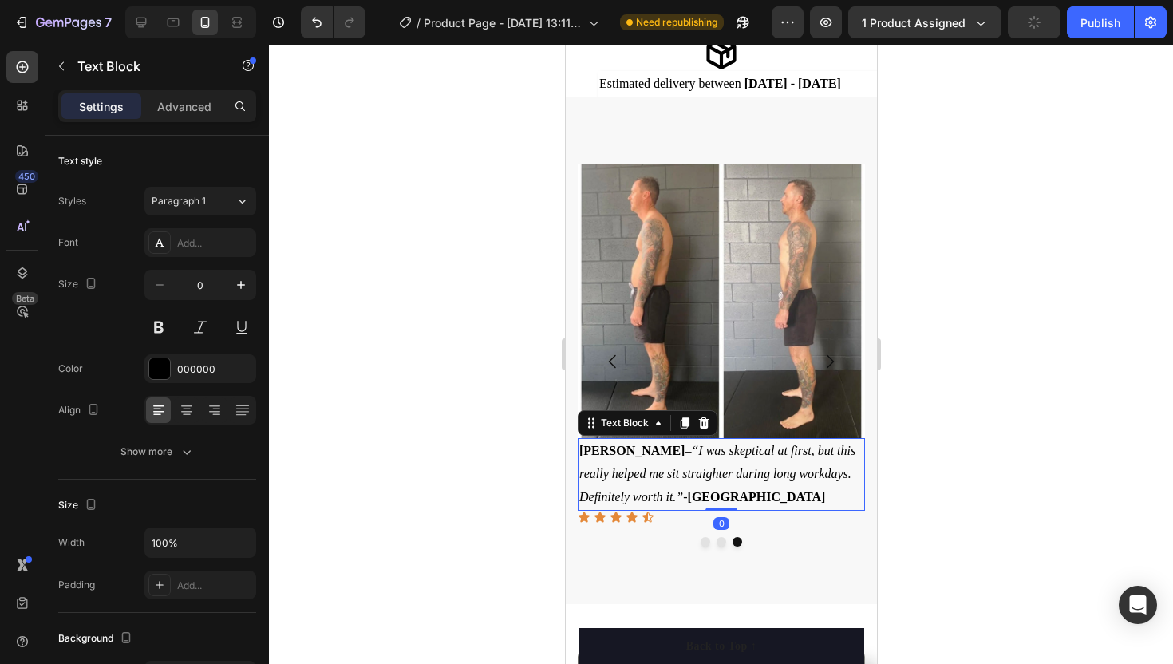
click at [638, 449] on icon "“I was skeptical at first, but this really helped me sit straighter during long…" at bounding box center [717, 474] width 276 height 60
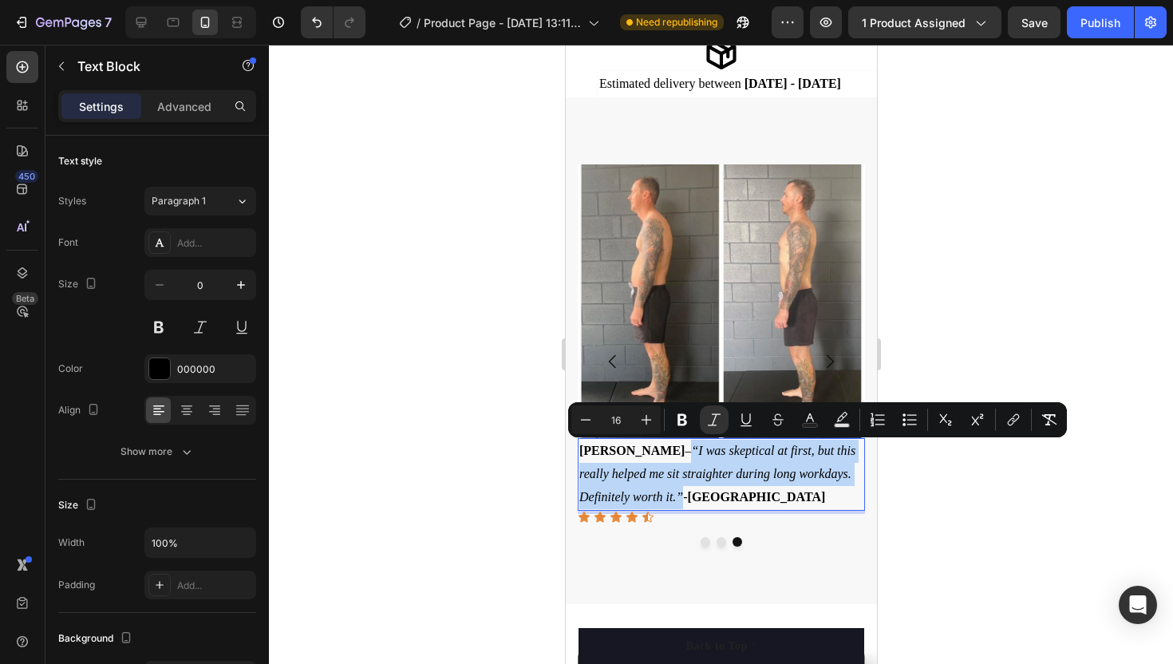
drag, startPoint x: 637, startPoint y: 449, endPoint x: 682, endPoint y: 501, distance: 68.5
click at [711, 417] on icon "Editor contextual toolbar" at bounding box center [714, 420] width 16 height 16
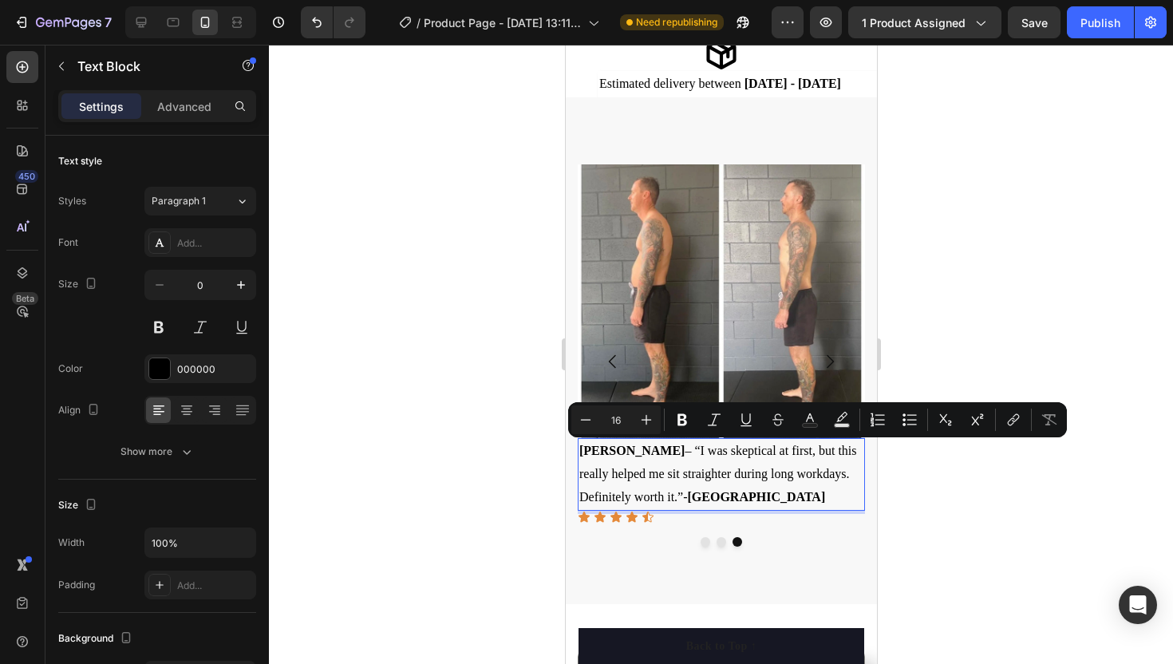
click at [735, 493] on p "Mark T. – “I was skeptical at first, but this really helped me sit straighter d…" at bounding box center [721, 474] width 284 height 69
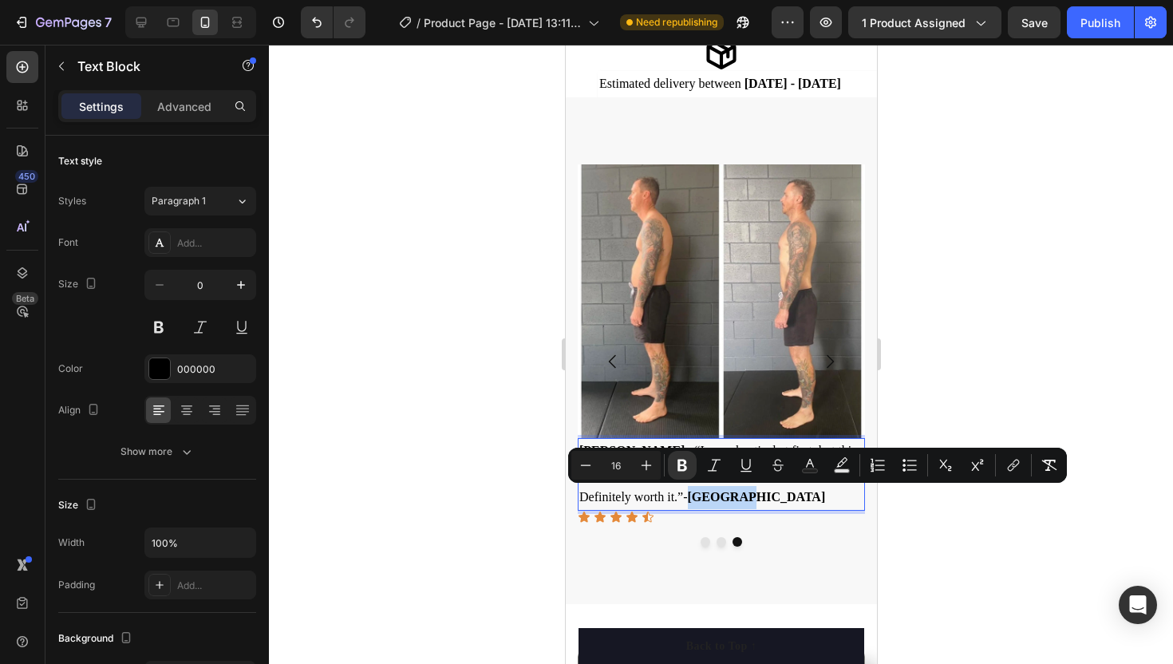
drag, startPoint x: 735, startPoint y: 493, endPoint x: 688, endPoint y: 498, distance: 47.3
click at [688, 498] on p "Mark T. – “I was skeptical at first, but this really helped me sit straighter d…" at bounding box center [721, 474] width 284 height 69
click at [713, 462] on icon "Editor contextual toolbar" at bounding box center [714, 465] width 16 height 16
click at [741, 490] on p "Mark T. – “I was skeptical at first, but this really helped me sit straighter d…" at bounding box center [721, 474] width 284 height 69
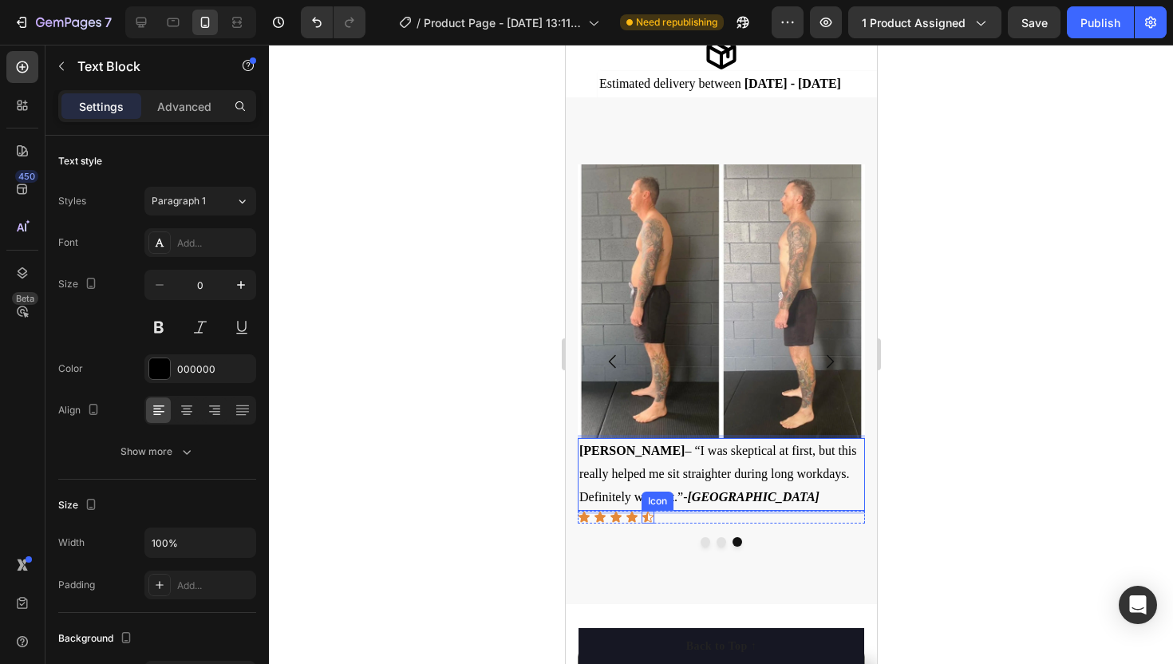
click at [649, 519] on div "Icon" at bounding box center [647, 517] width 13 height 13
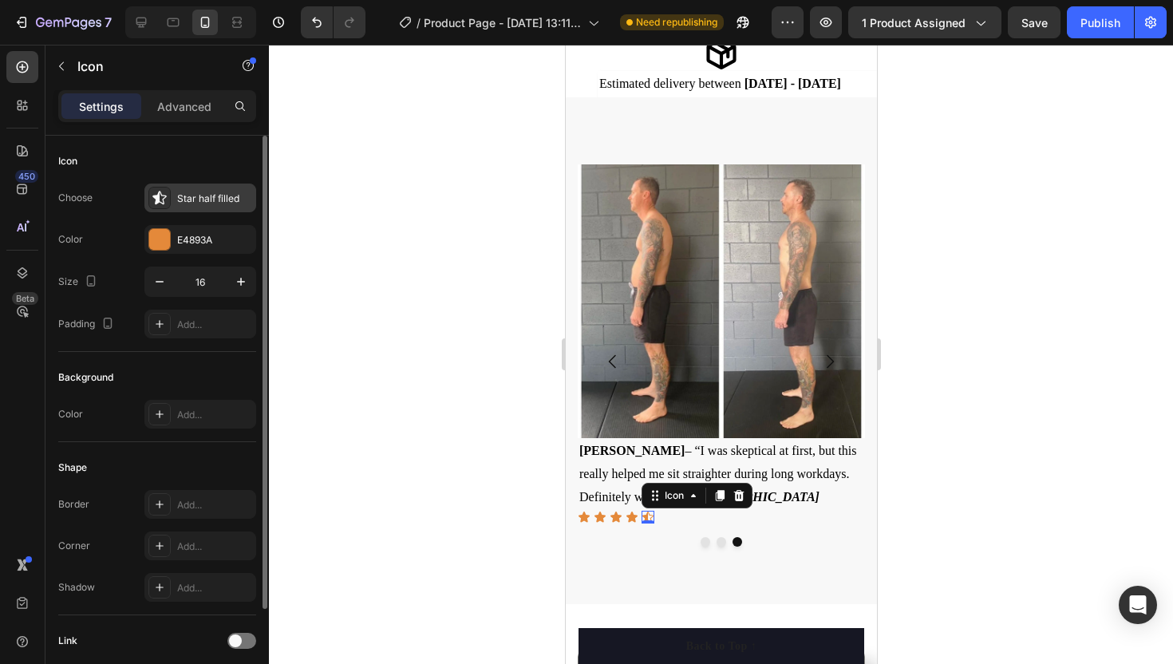
click at [156, 202] on icon at bounding box center [159, 198] width 14 height 14
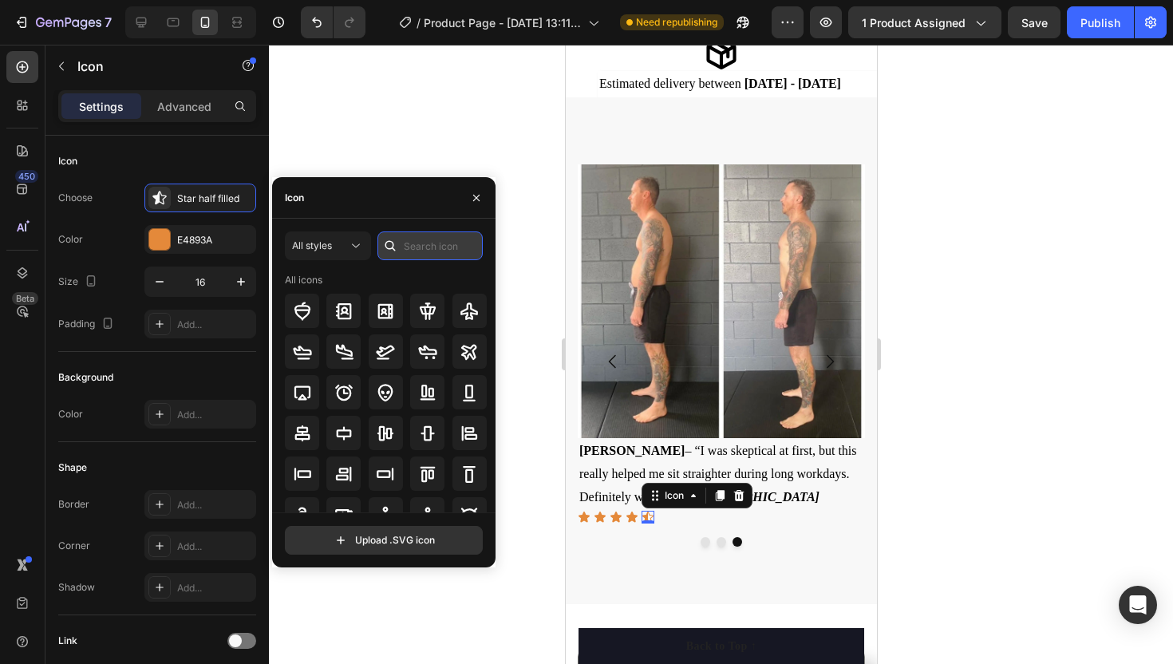
click at [423, 243] on input "text" at bounding box center [430, 245] width 105 height 29
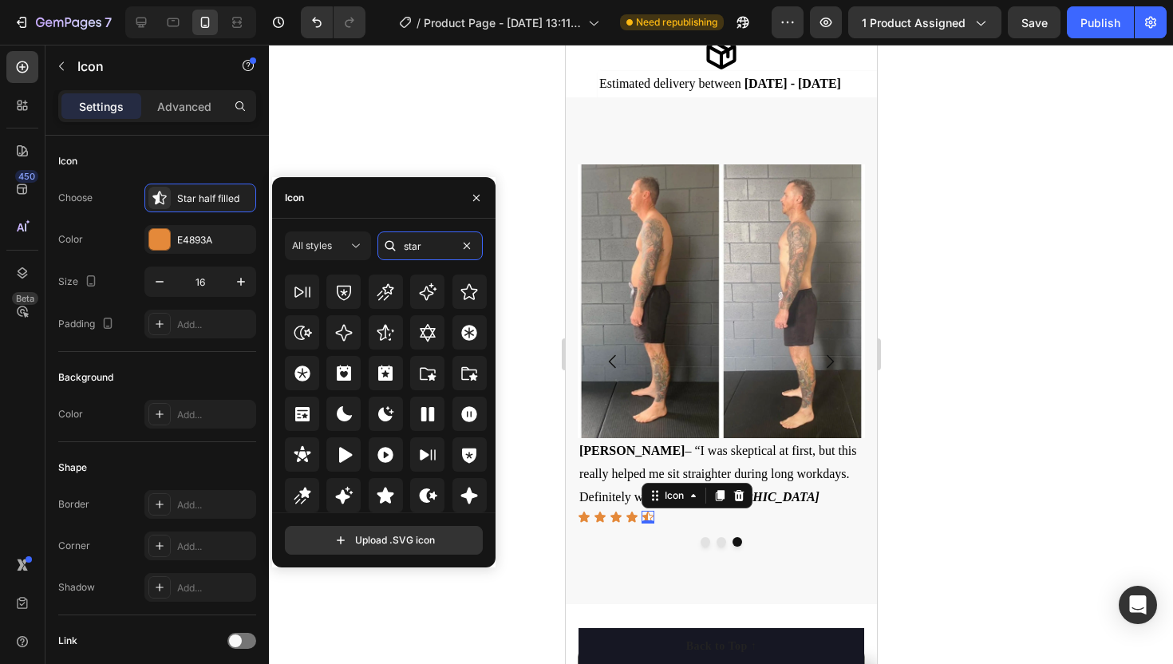
scroll to position [485, 0]
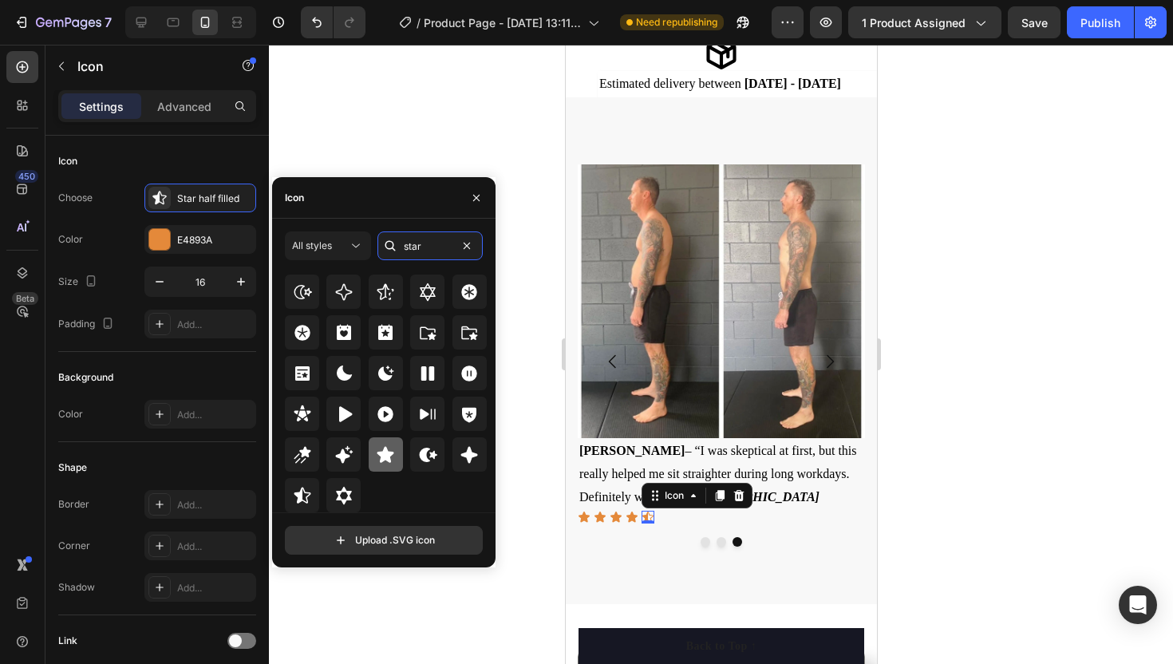
type input "star"
click at [386, 450] on icon at bounding box center [386, 454] width 17 height 16
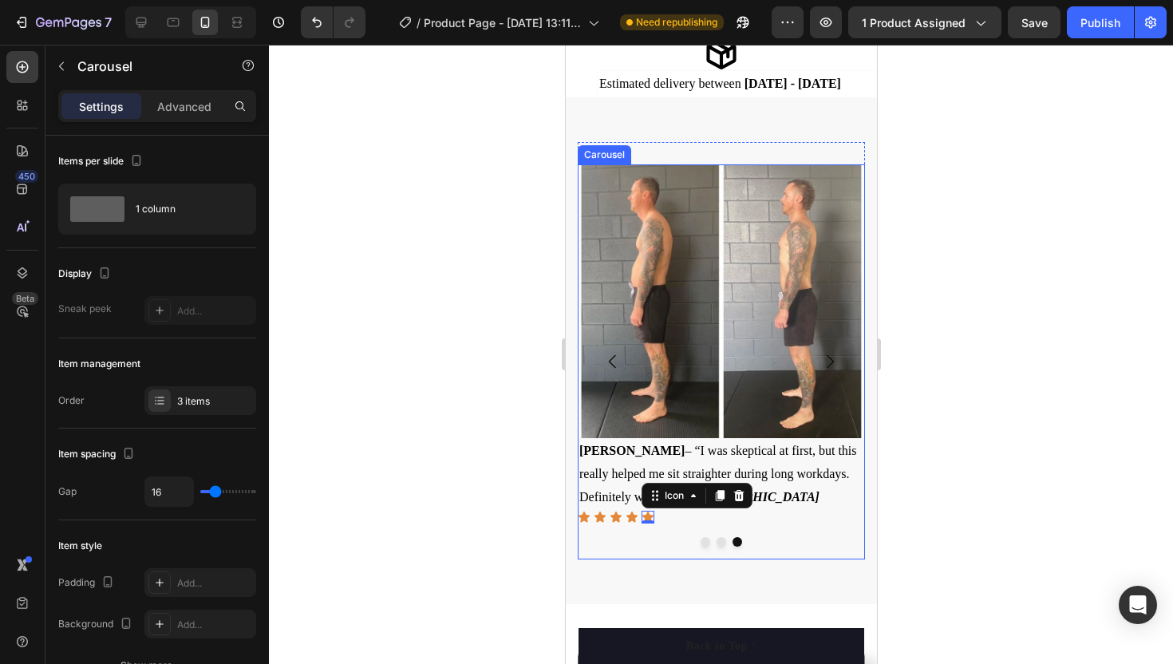
click at [613, 555] on div "Image Mark T. – “I was skeptical at first, but this really helped me sit straig…" at bounding box center [720, 361] width 287 height 395
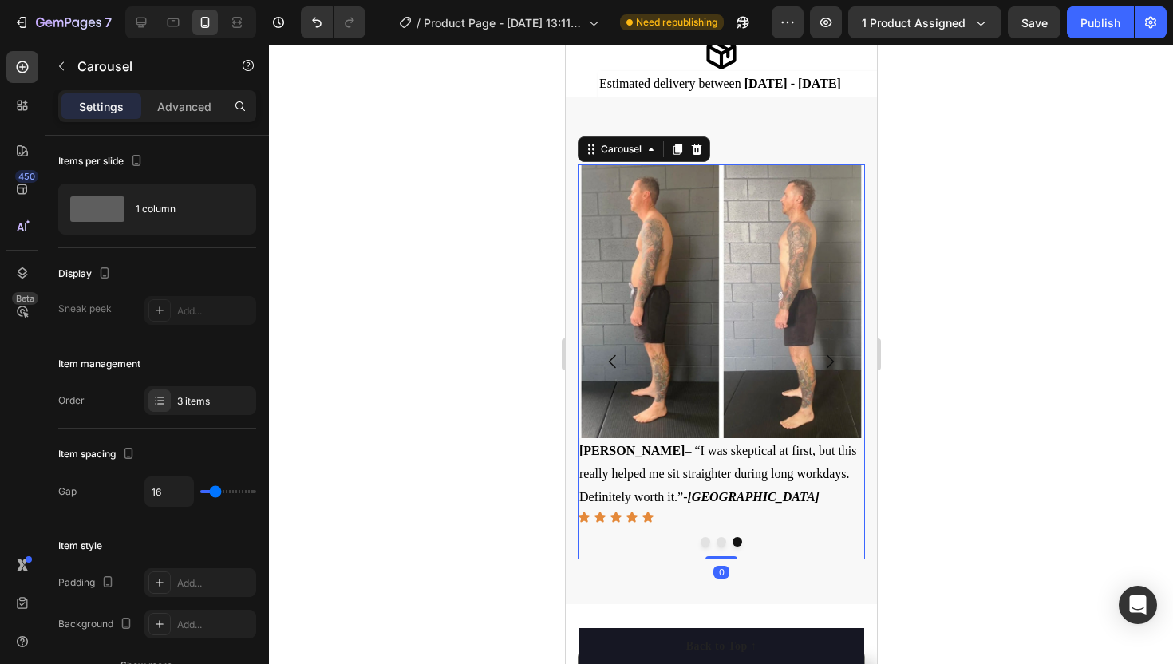
click at [615, 363] on icon "Carousel Back Arrow" at bounding box center [612, 361] width 19 height 19
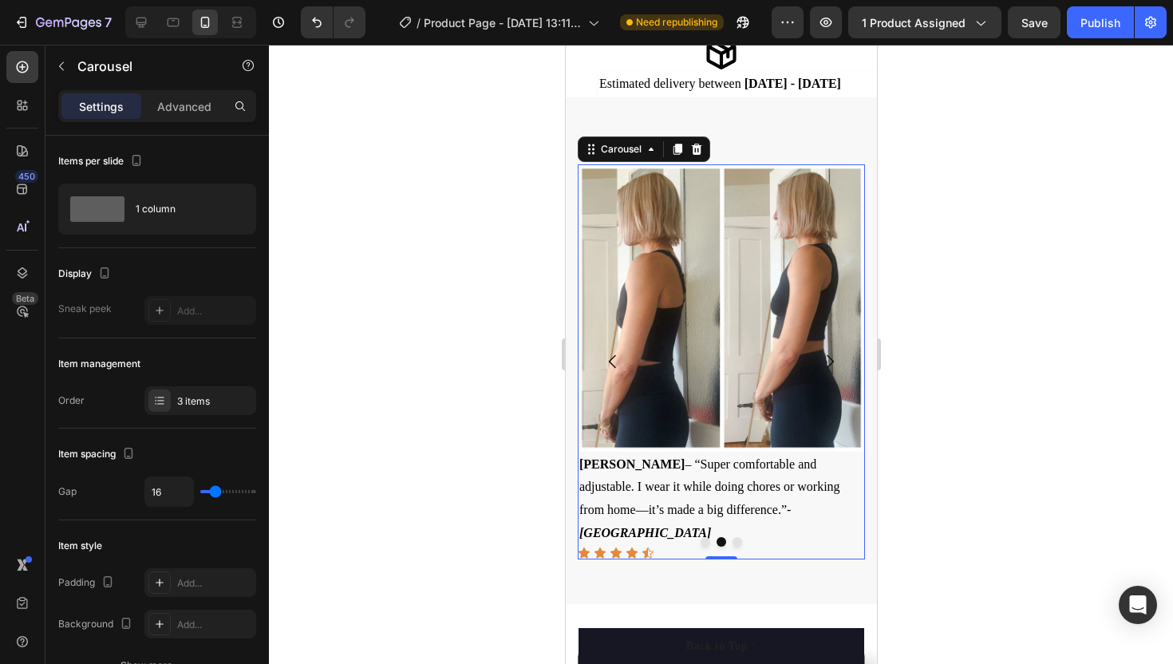
click at [615, 362] on icon "Carousel Back Arrow" at bounding box center [612, 361] width 19 height 19
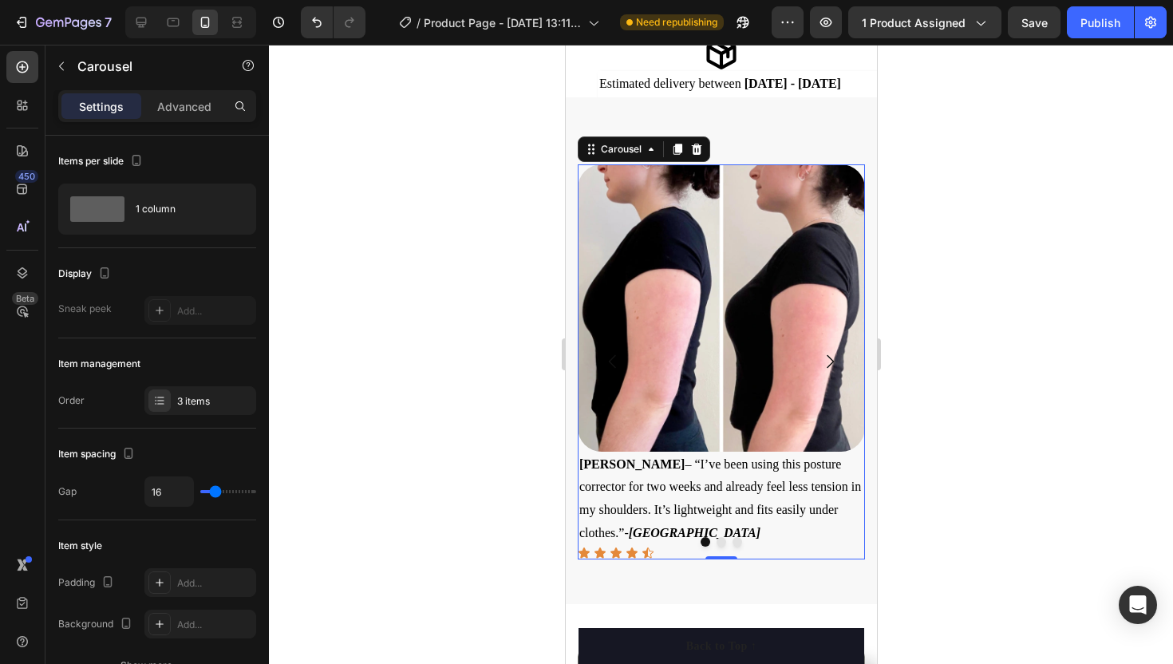
click at [833, 360] on icon "Carousel Next Arrow" at bounding box center [829, 361] width 19 height 19
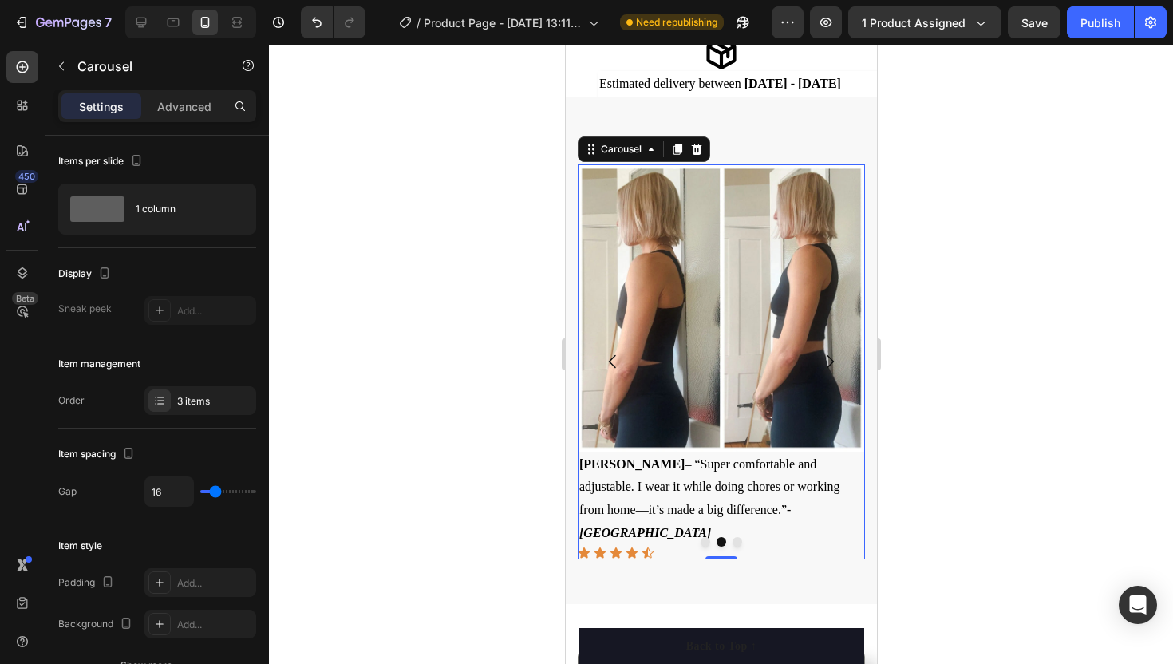
click at [833, 360] on icon "Carousel Next Arrow" at bounding box center [829, 361] width 19 height 19
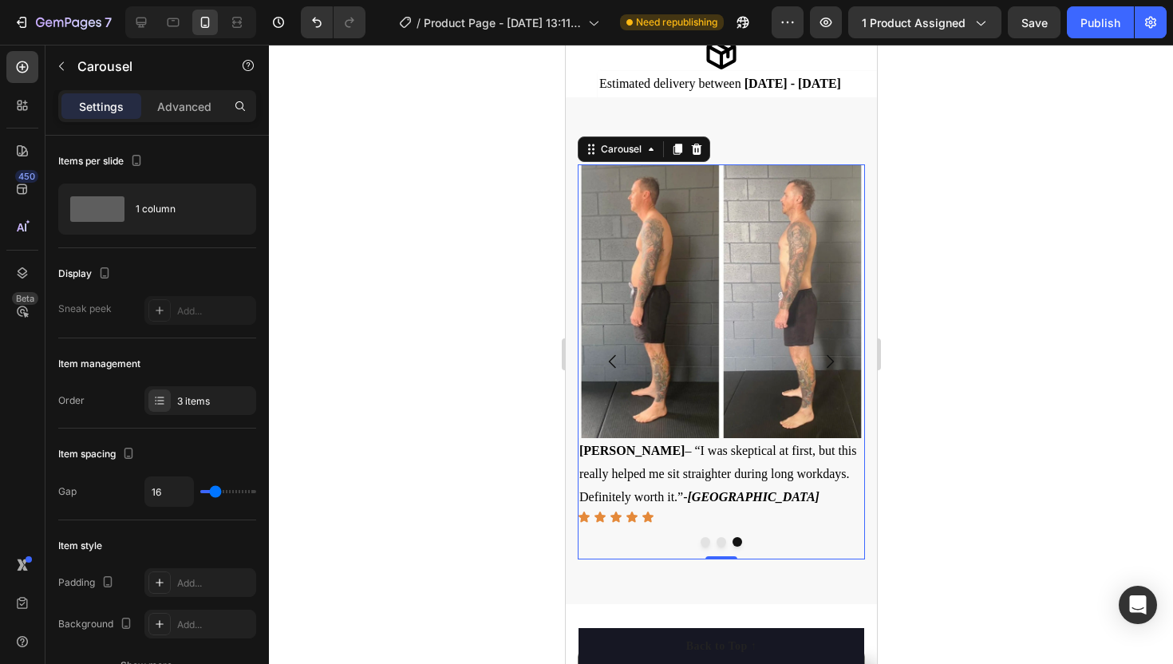
click at [607, 353] on icon "Carousel Back Arrow" at bounding box center [612, 361] width 19 height 19
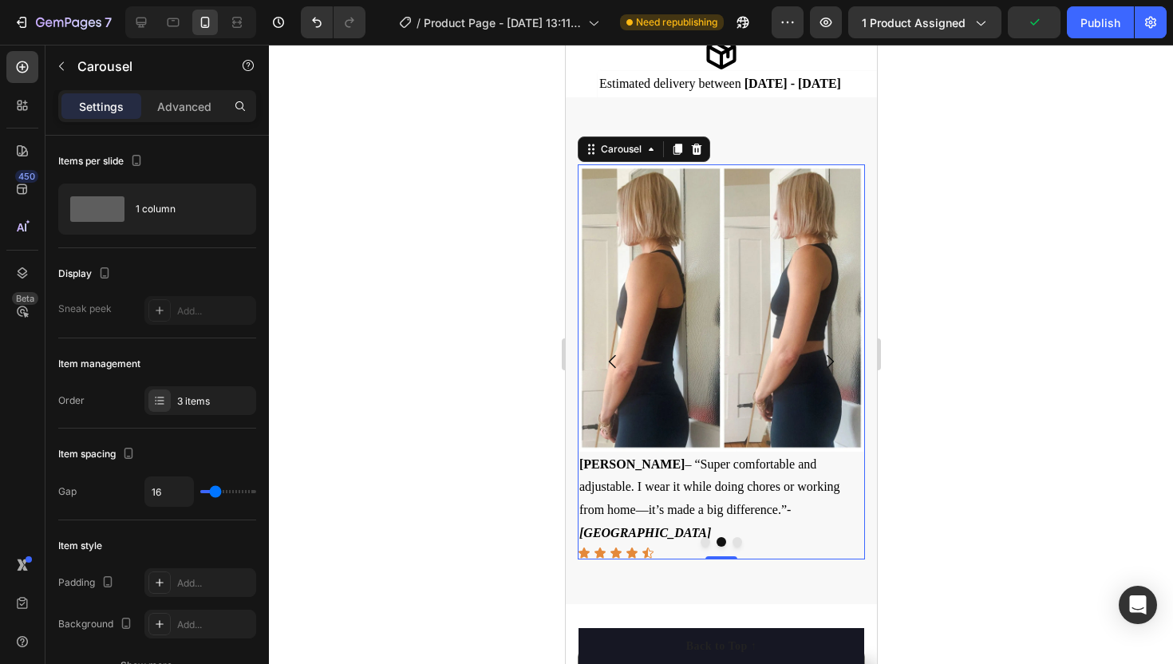
click at [607, 353] on icon "Carousel Back Arrow" at bounding box center [612, 361] width 19 height 19
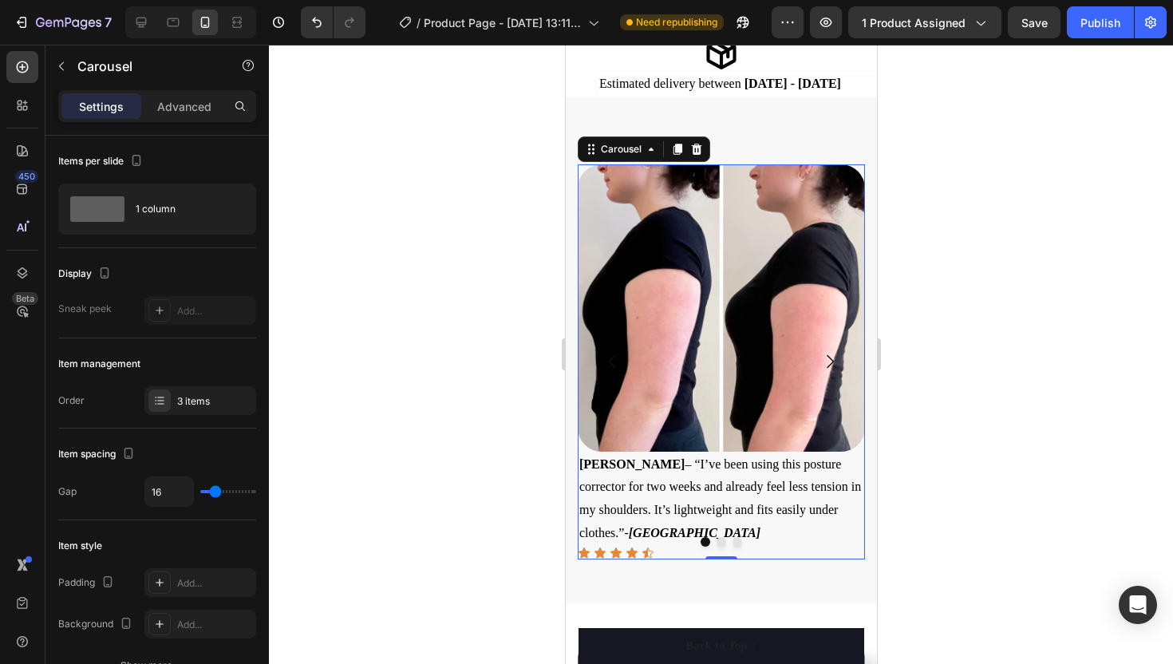
click at [821, 360] on icon "Carousel Next Arrow" at bounding box center [829, 361] width 19 height 19
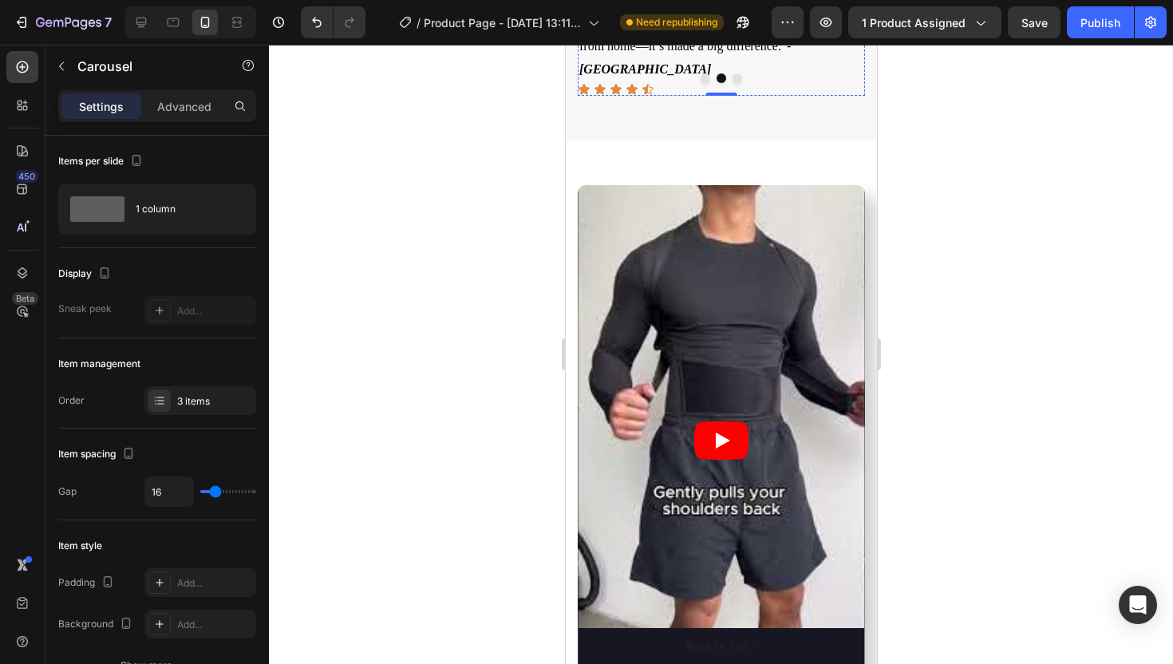
scroll to position [1354, 0]
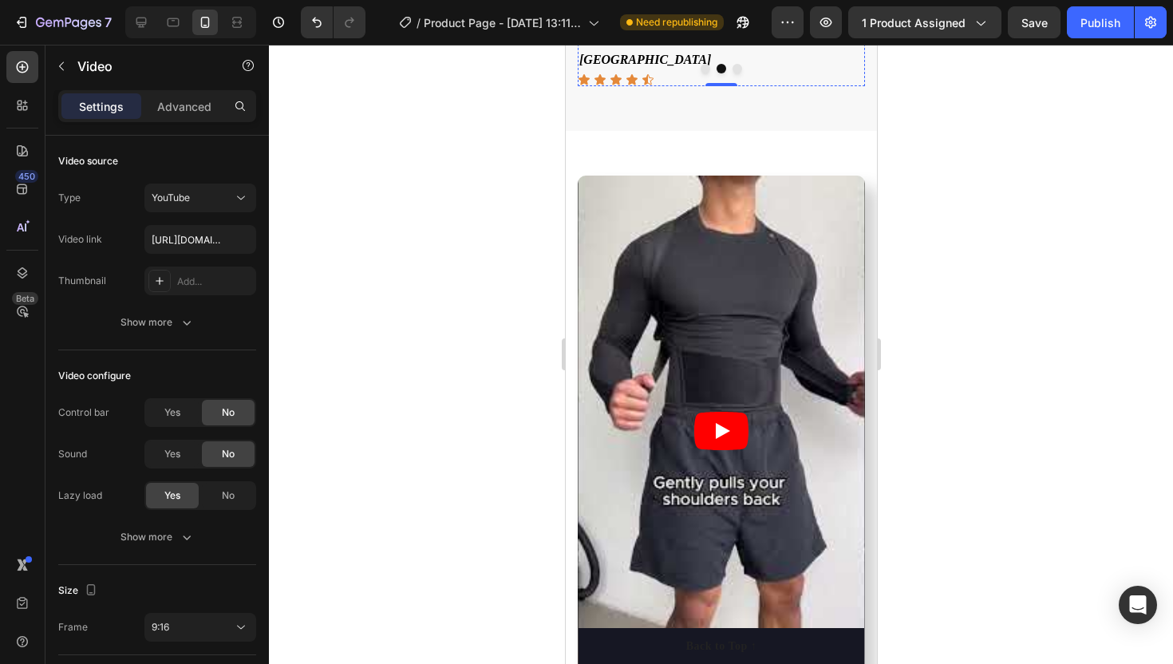
click at [767, 346] on article at bounding box center [720, 431] width 287 height 511
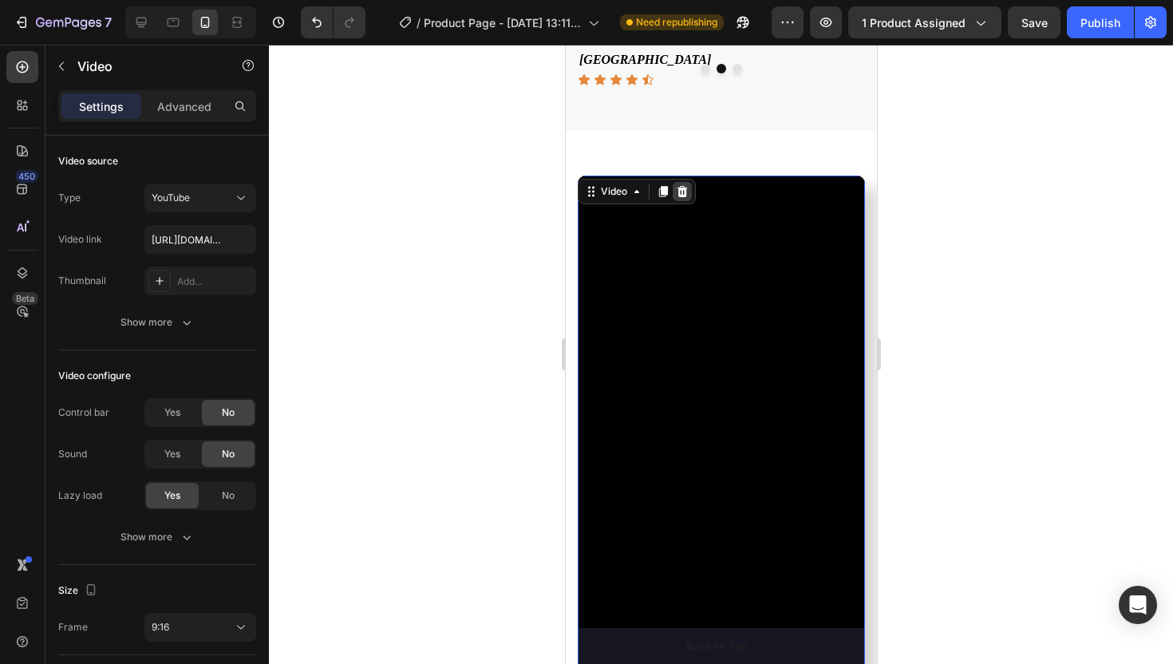
click at [684, 186] on icon at bounding box center [681, 191] width 13 height 13
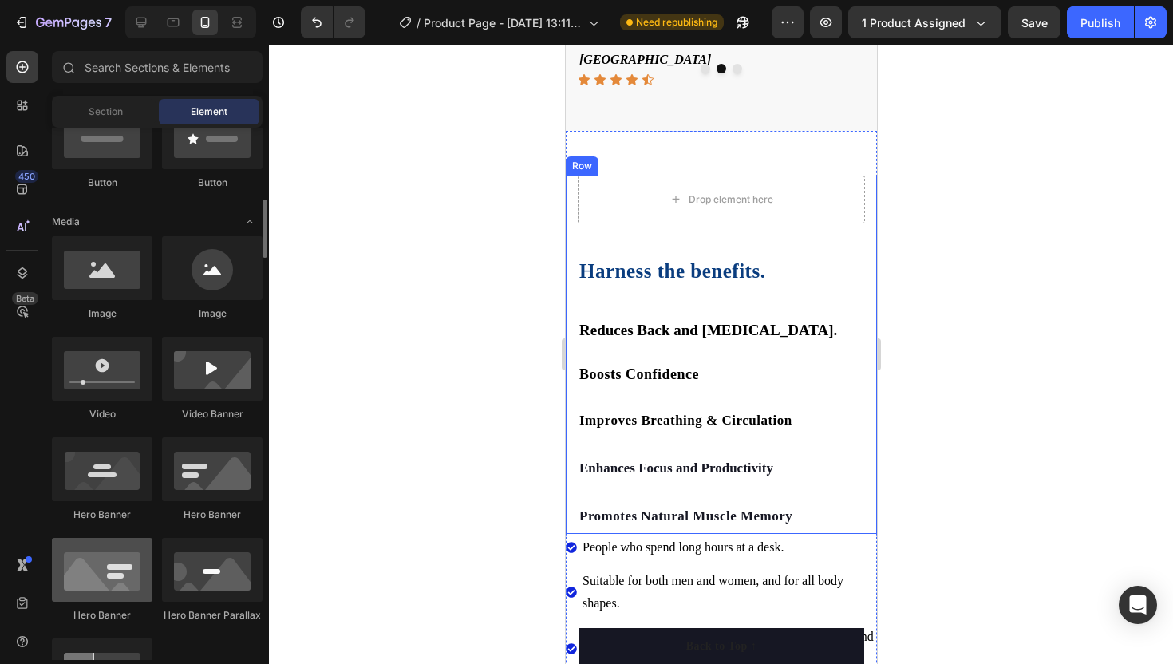
scroll to position [404, 0]
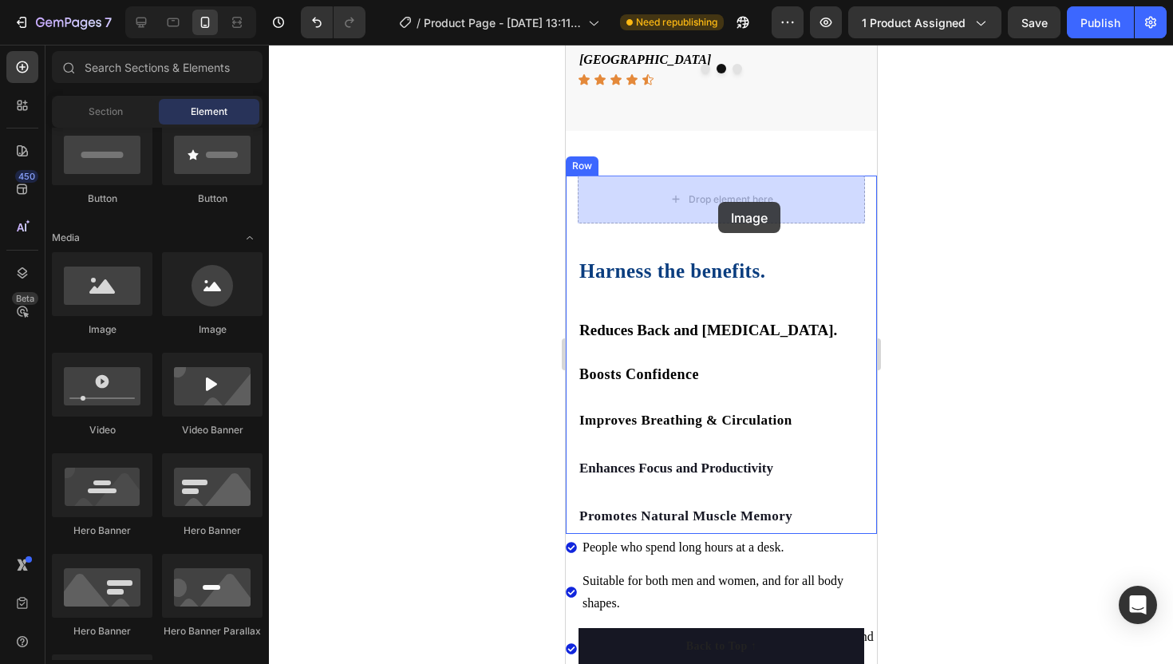
drag, startPoint x: 685, startPoint y: 359, endPoint x: 718, endPoint y: 202, distance: 160.6
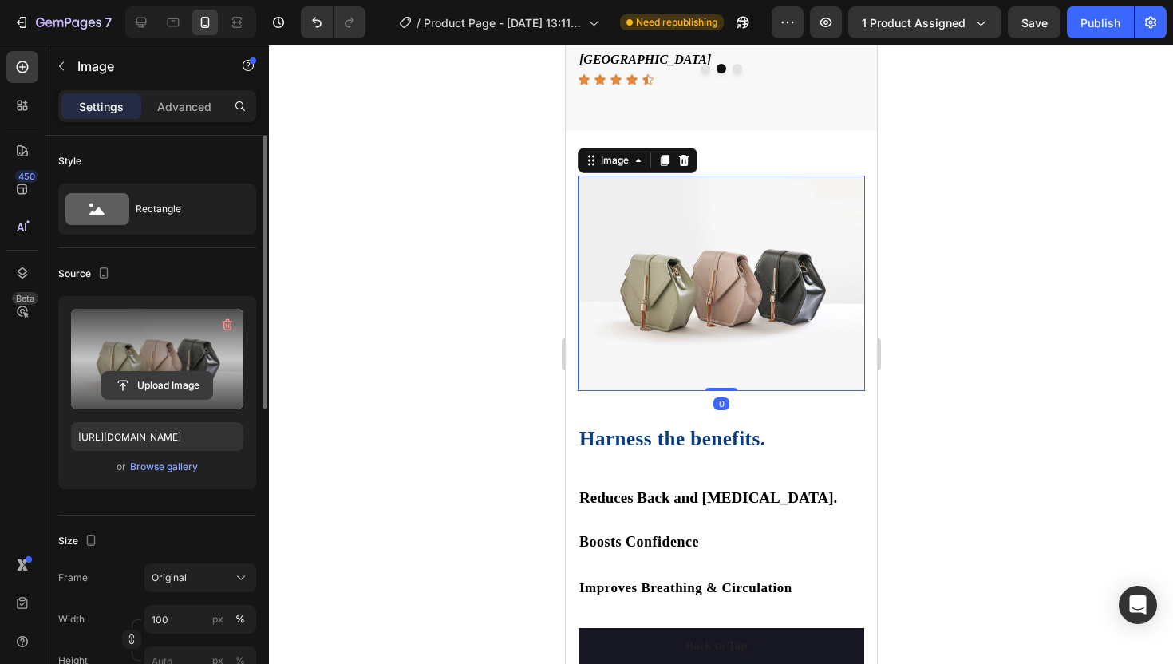
click at [153, 371] on button "Upload Image" at bounding box center [157, 385] width 112 height 29
click at [156, 378] on input "file" at bounding box center [157, 385] width 110 height 27
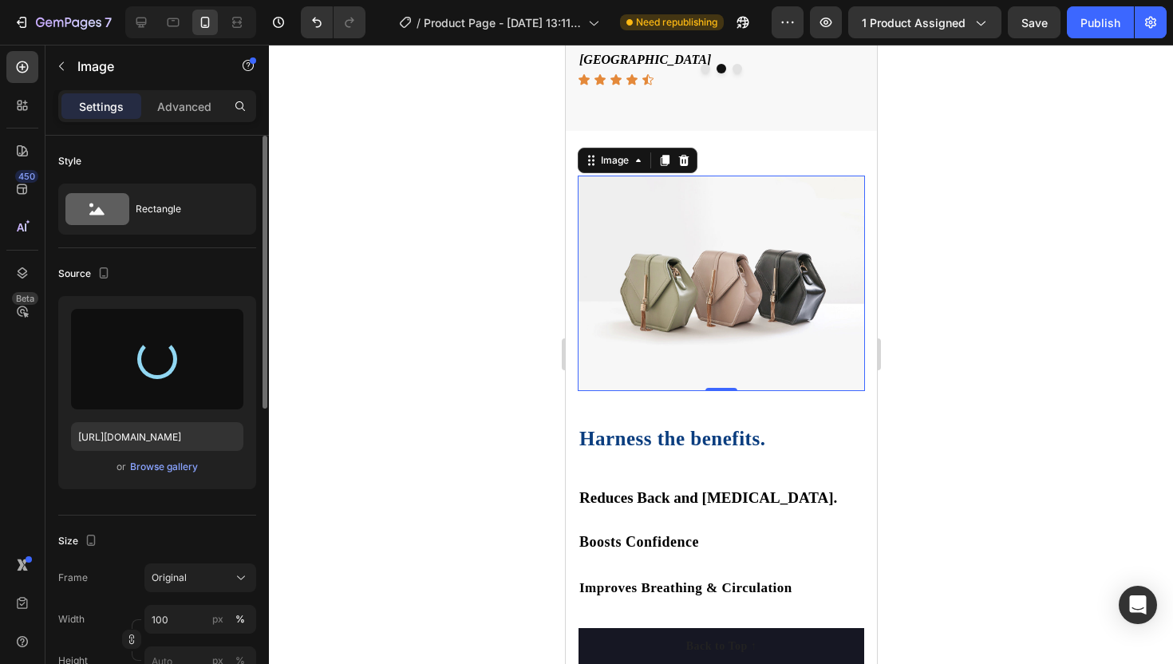
type input "https://cdn.shopify.com/s/files/1/0776/2522/9537/files/gempages_580610004898284…"
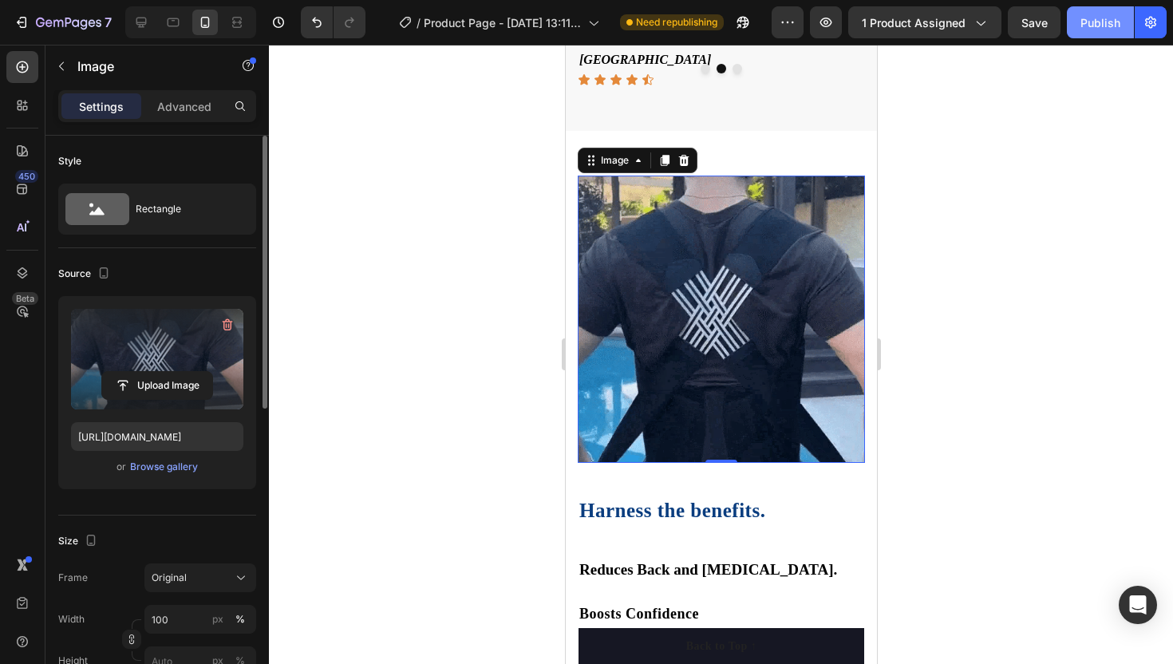
click at [1102, 18] on div "Publish" at bounding box center [1101, 22] width 40 height 17
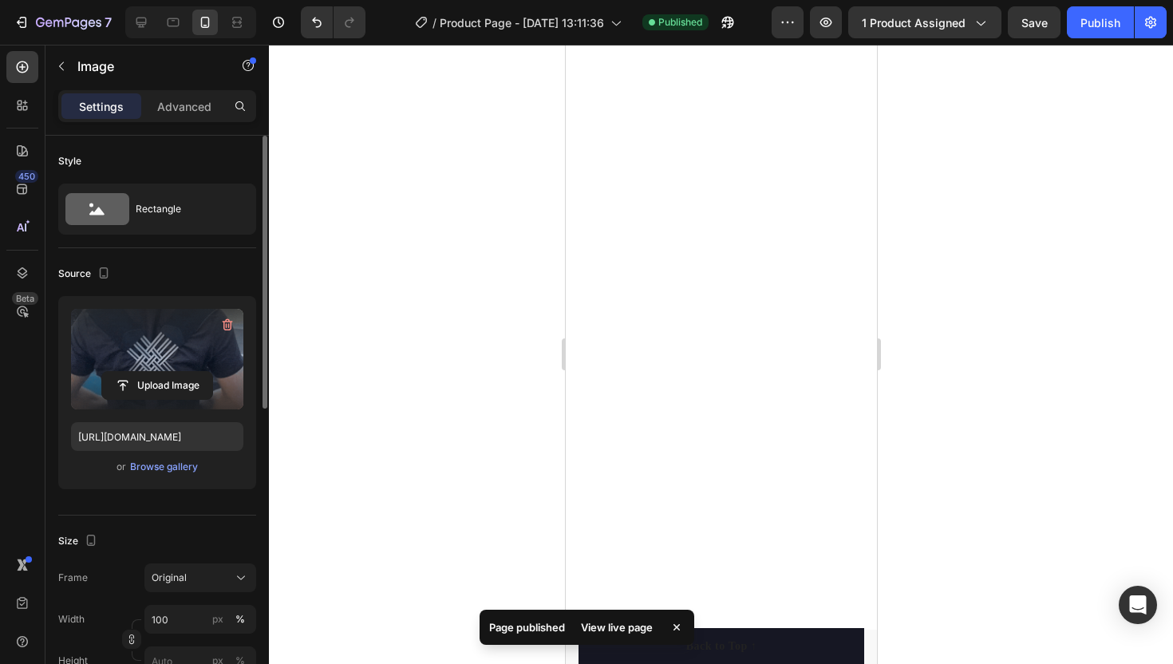
scroll to position [0, 0]
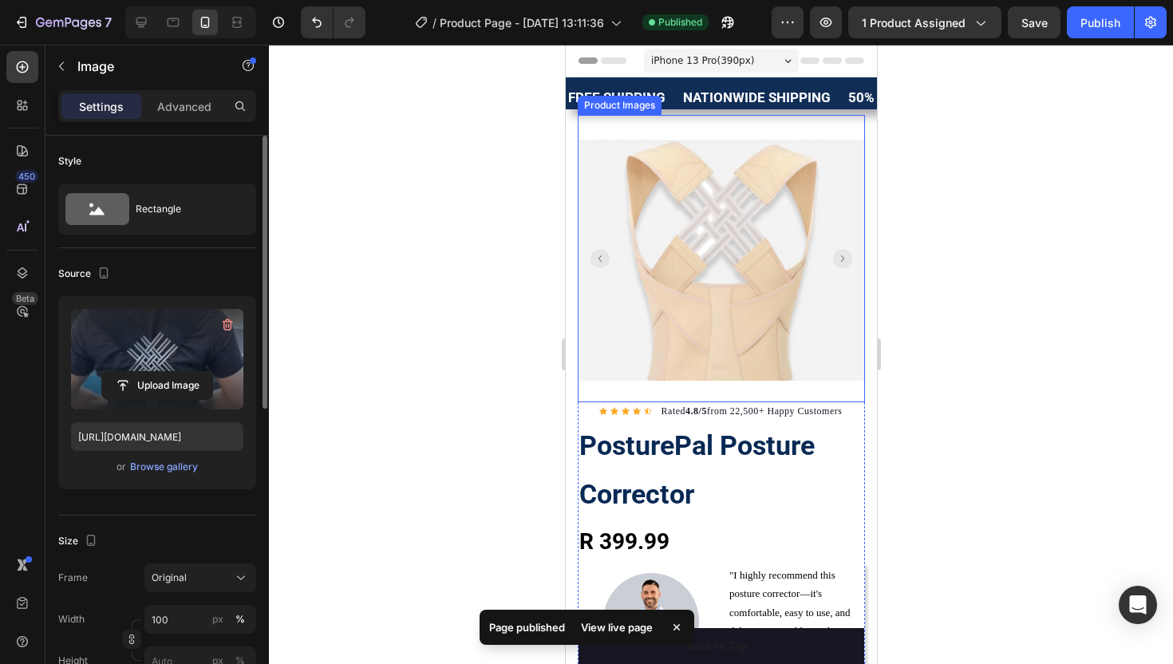
click at [606, 256] on rect "Carousel Back Arrow" at bounding box center [599, 258] width 19 height 19
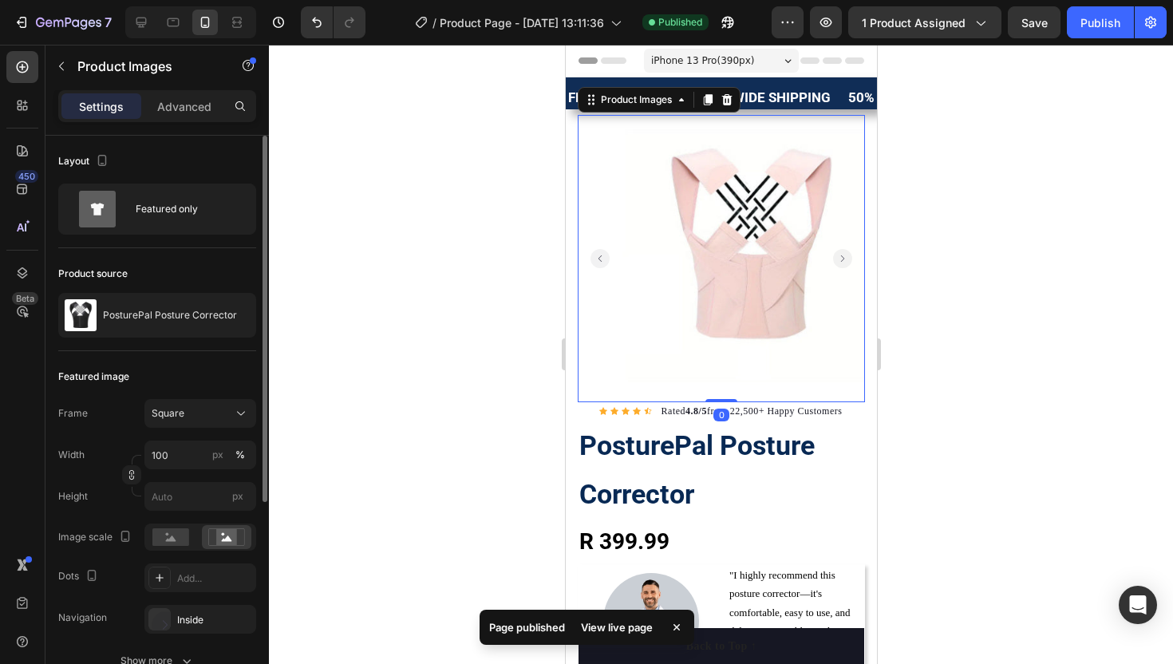
click at [606, 256] on rect "Carousel Back Arrow" at bounding box center [599, 258] width 19 height 19
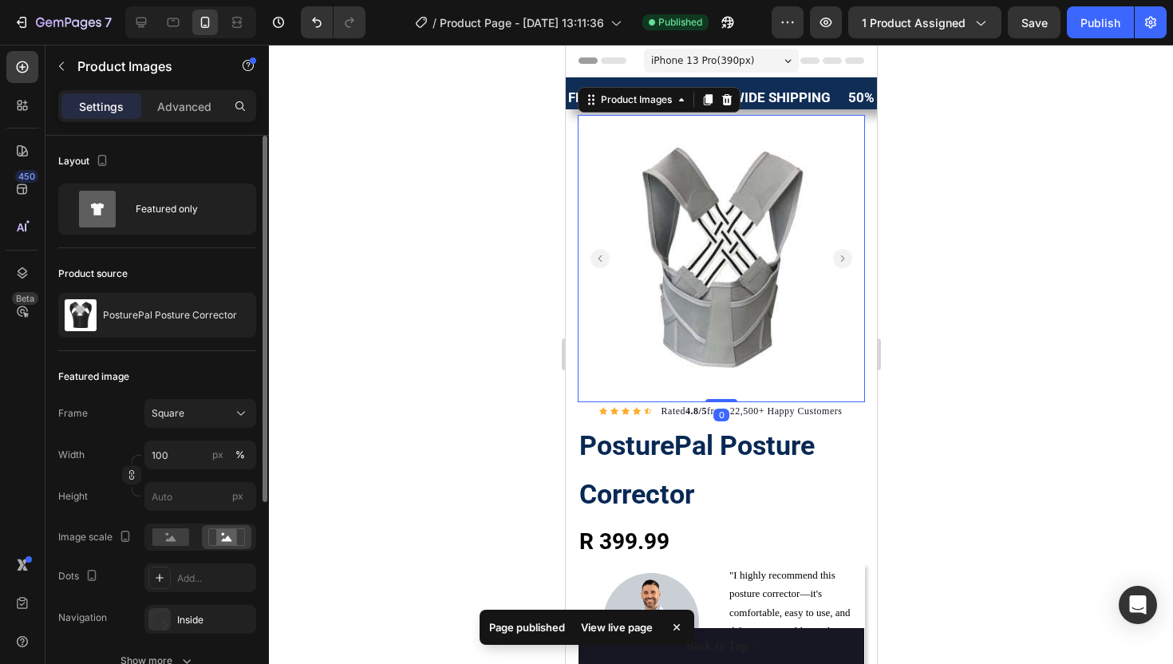
click at [606, 256] on rect "Carousel Back Arrow" at bounding box center [599, 258] width 19 height 19
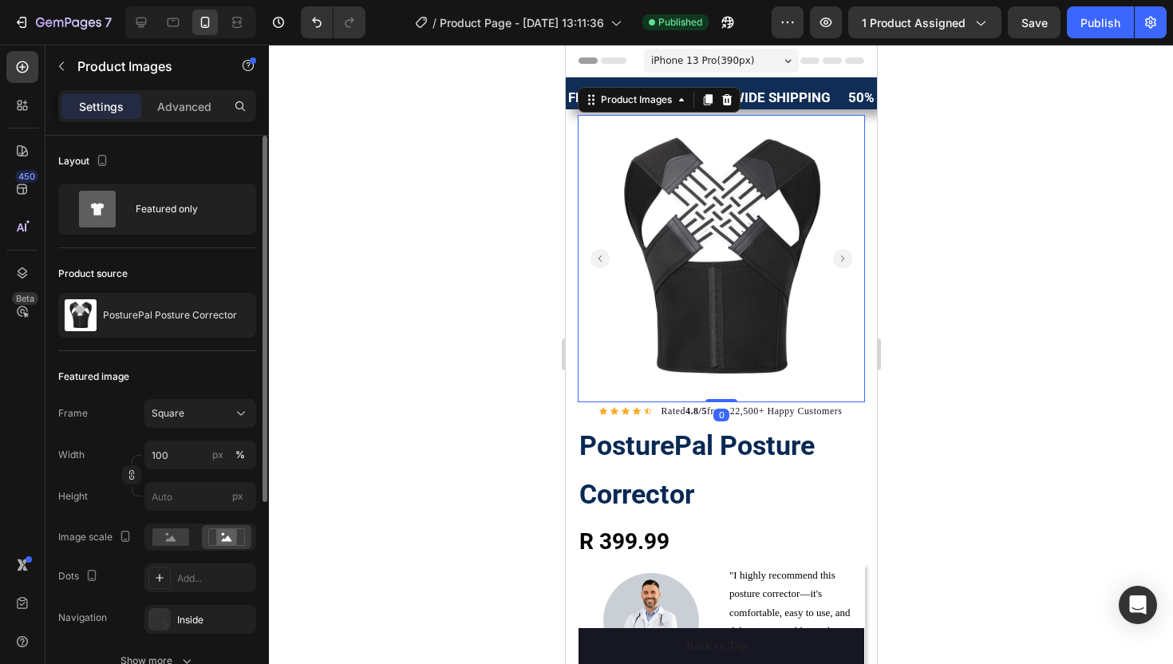
click at [606, 256] on rect "Carousel Back Arrow" at bounding box center [599, 258] width 19 height 19
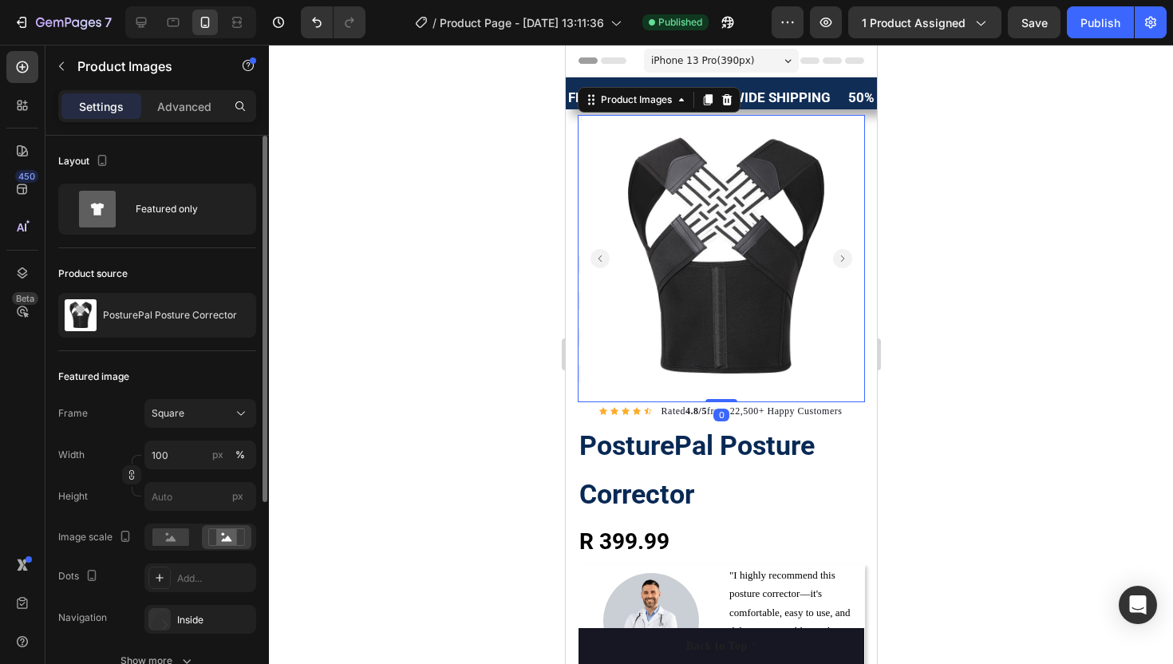
click at [606, 256] on rect "Carousel Back Arrow" at bounding box center [599, 258] width 19 height 19
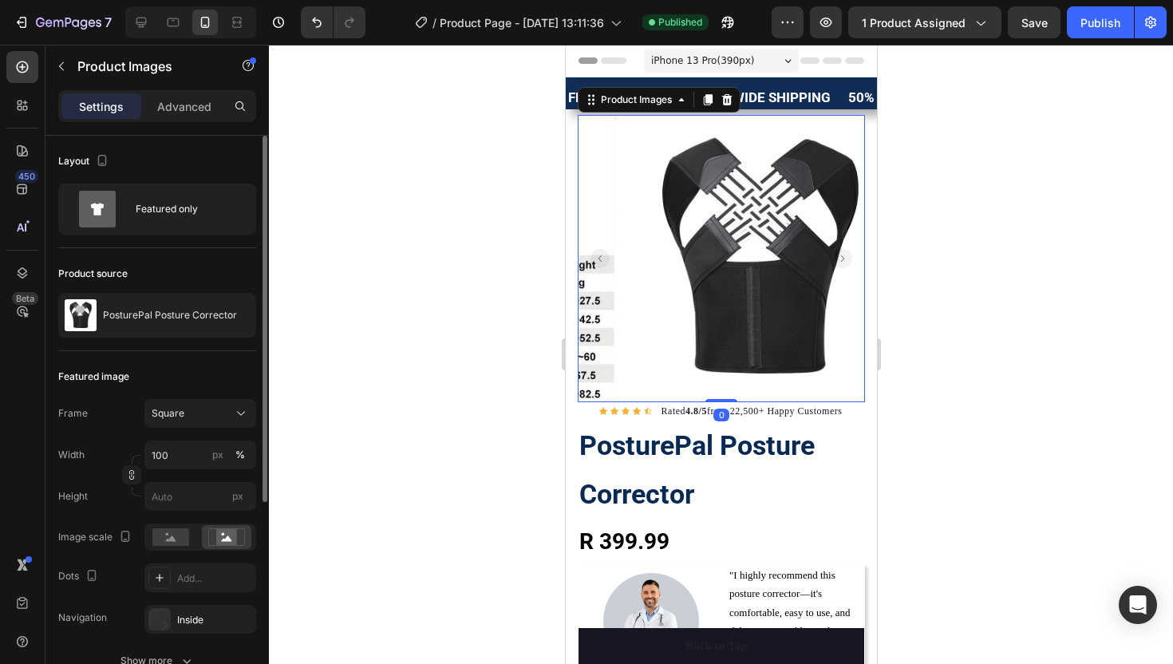
click at [606, 256] on rect "Carousel Back Arrow" at bounding box center [599, 258] width 19 height 19
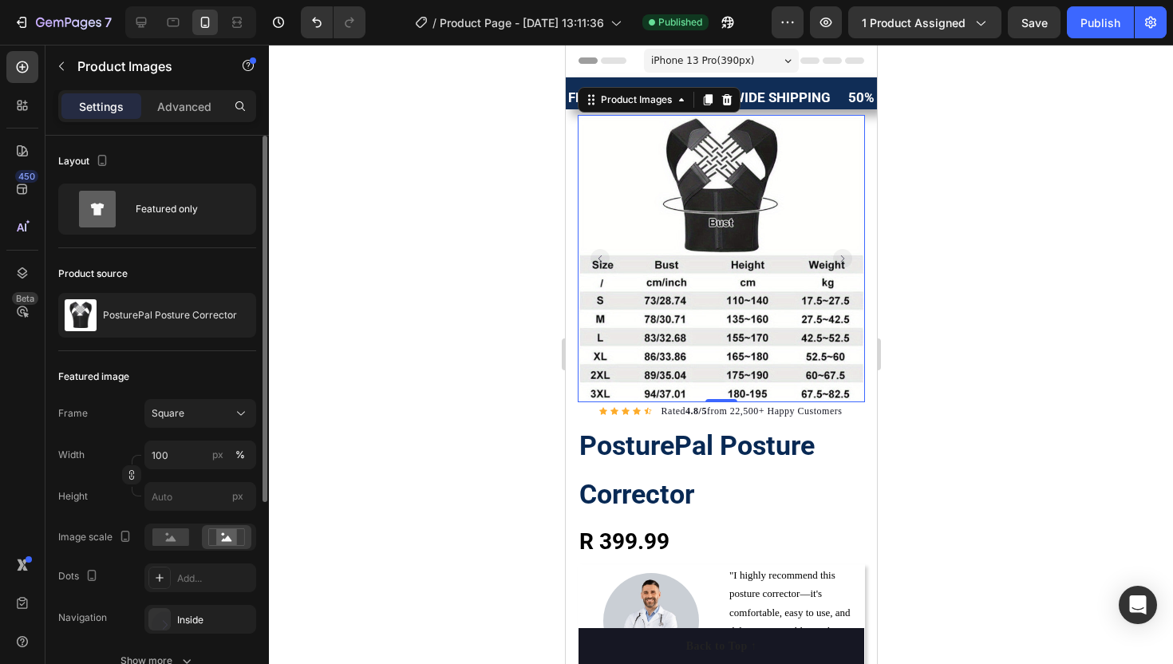
click at [606, 256] on rect "Carousel Back Arrow" at bounding box center [599, 258] width 19 height 19
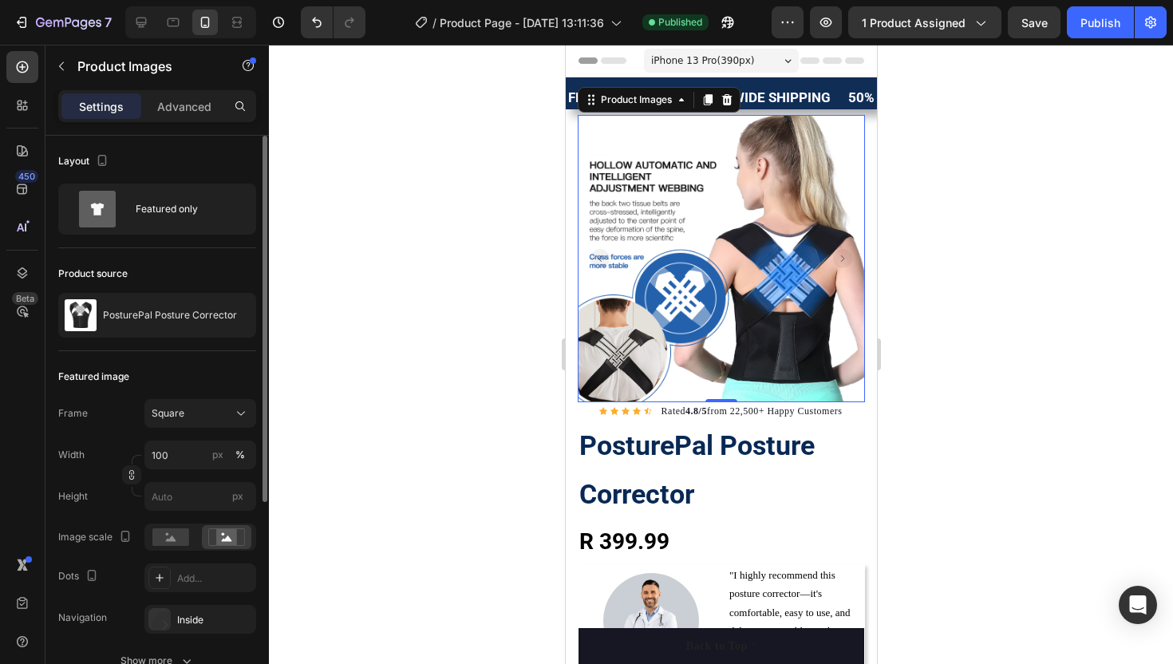
click at [604, 256] on rect "Carousel Back Arrow" at bounding box center [599, 258] width 19 height 19
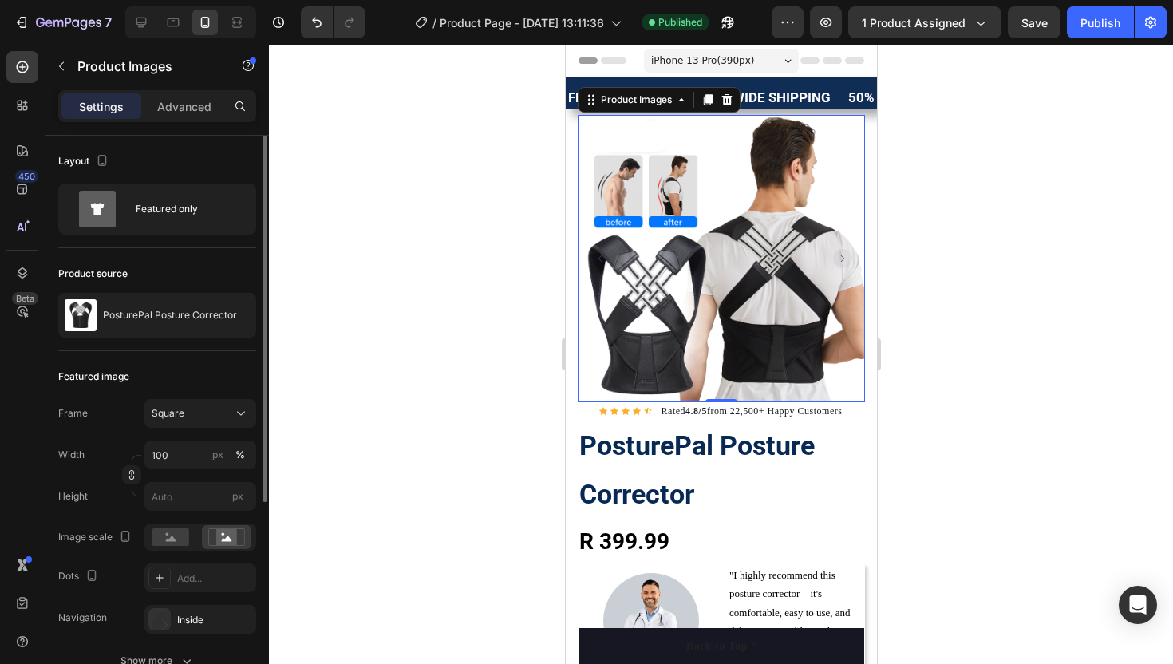
click at [603, 256] on rect "Carousel Back Arrow" at bounding box center [599, 258] width 19 height 19
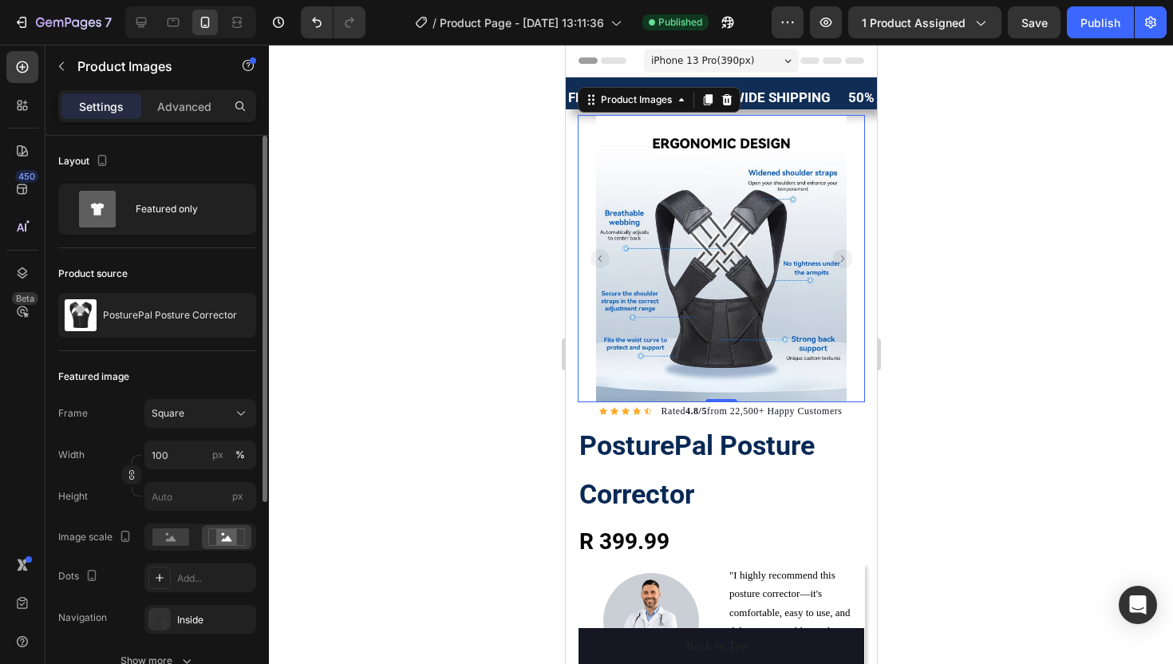
click at [603, 256] on rect "Carousel Back Arrow" at bounding box center [599, 258] width 19 height 19
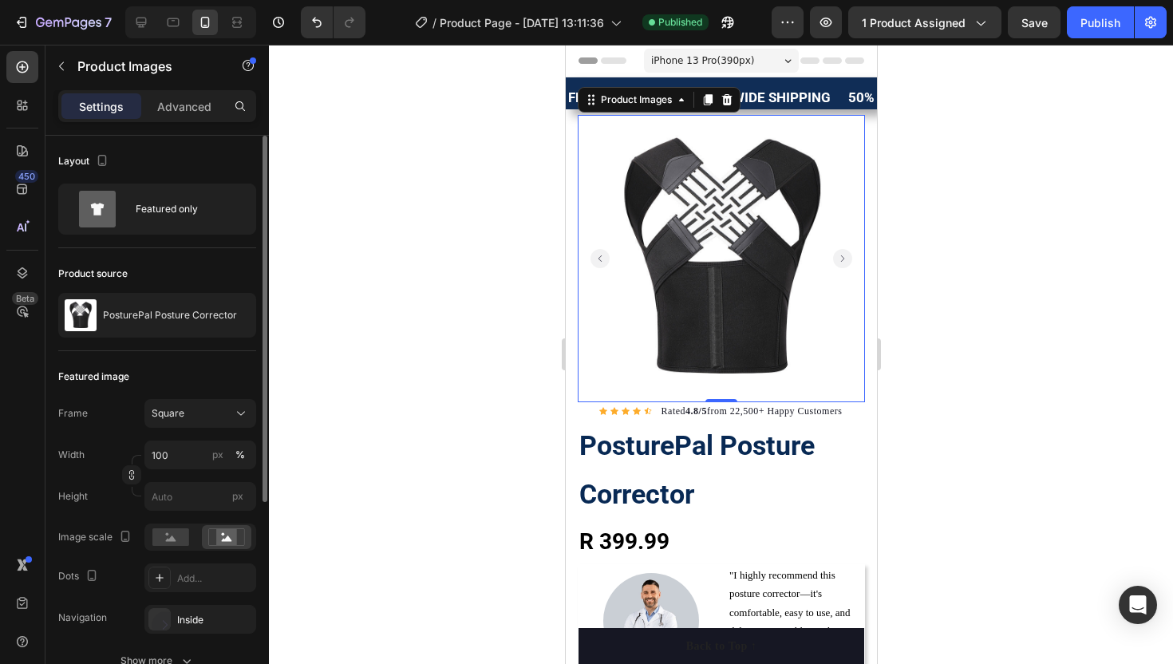
click at [452, 245] on div at bounding box center [721, 354] width 904 height 619
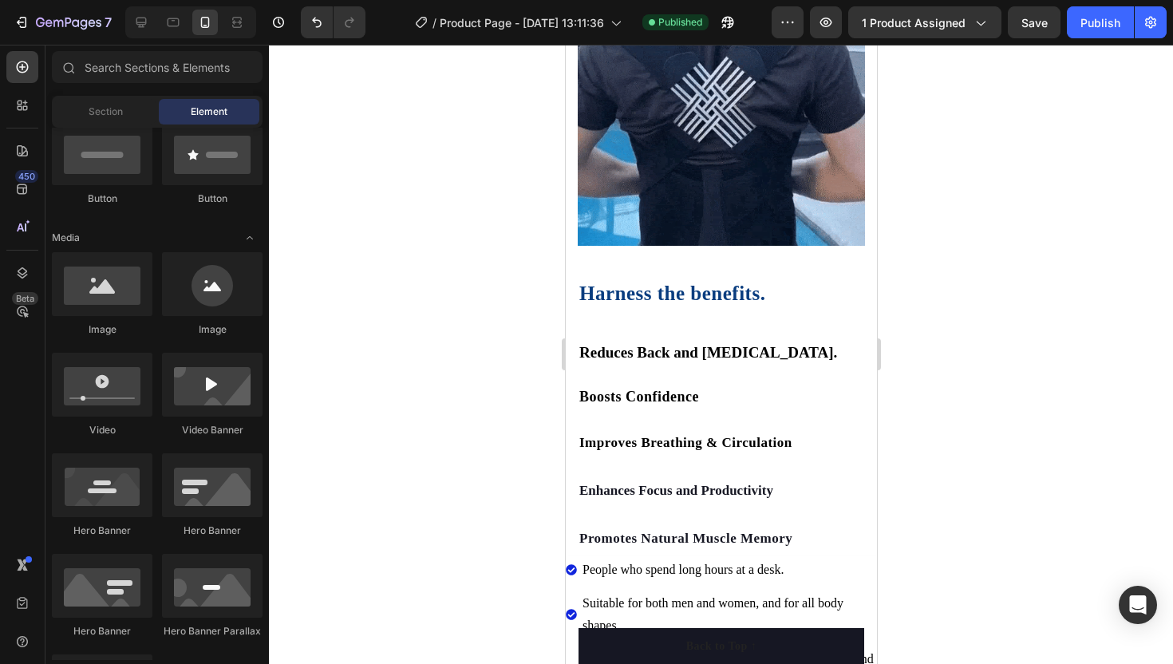
scroll to position [1580, 0]
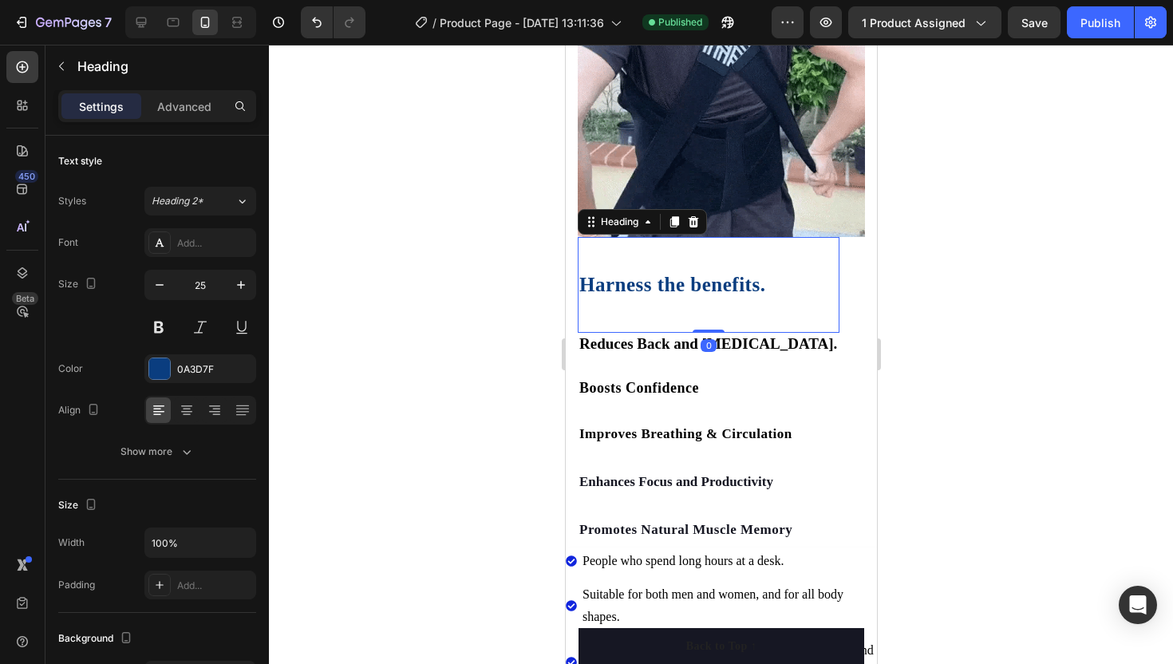
click at [613, 284] on h2 "Harness the benefits." at bounding box center [708, 286] width 262 height 30
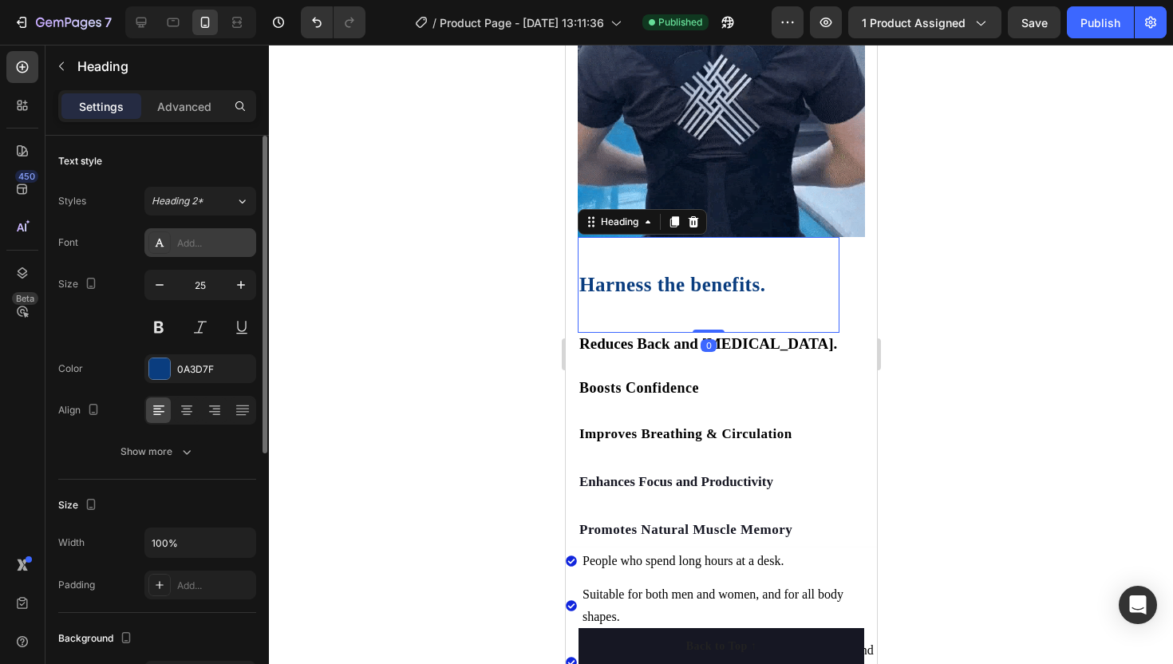
click at [162, 240] on icon at bounding box center [159, 242] width 13 height 13
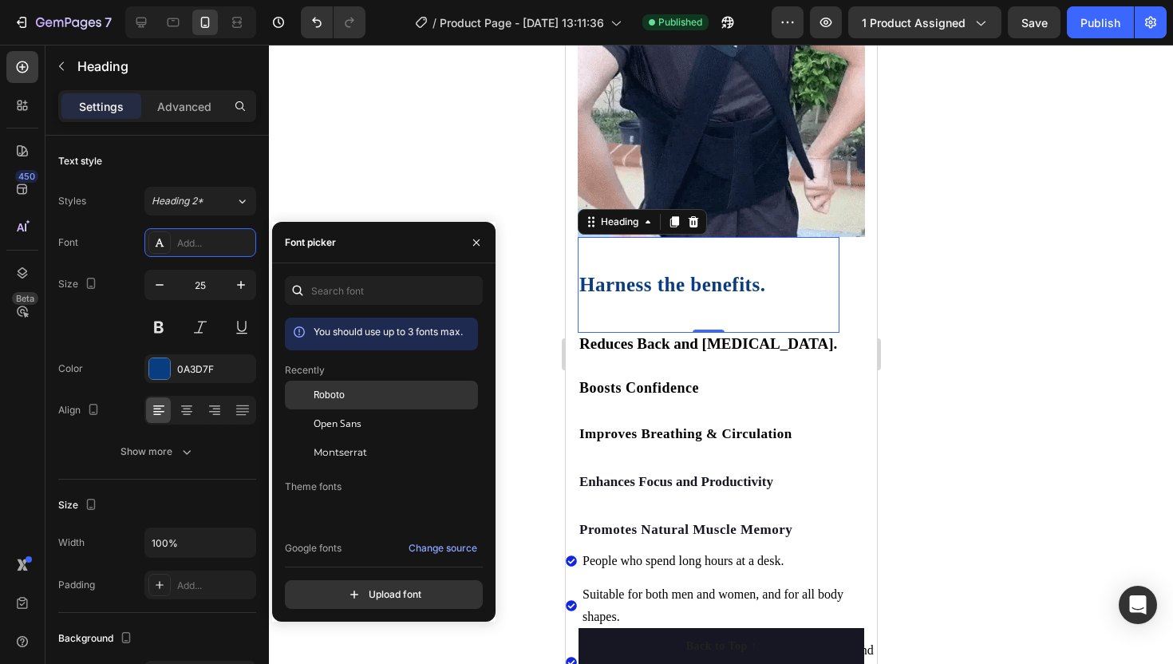
click at [326, 394] on span "Roboto" at bounding box center [329, 395] width 31 height 14
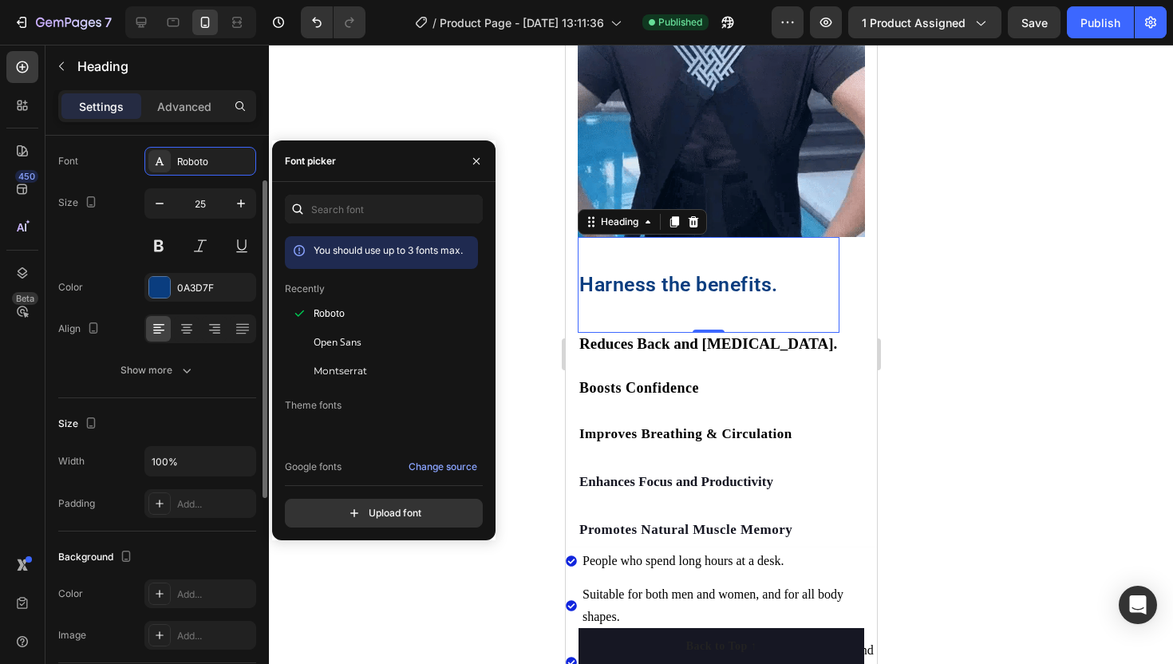
scroll to position [83, 0]
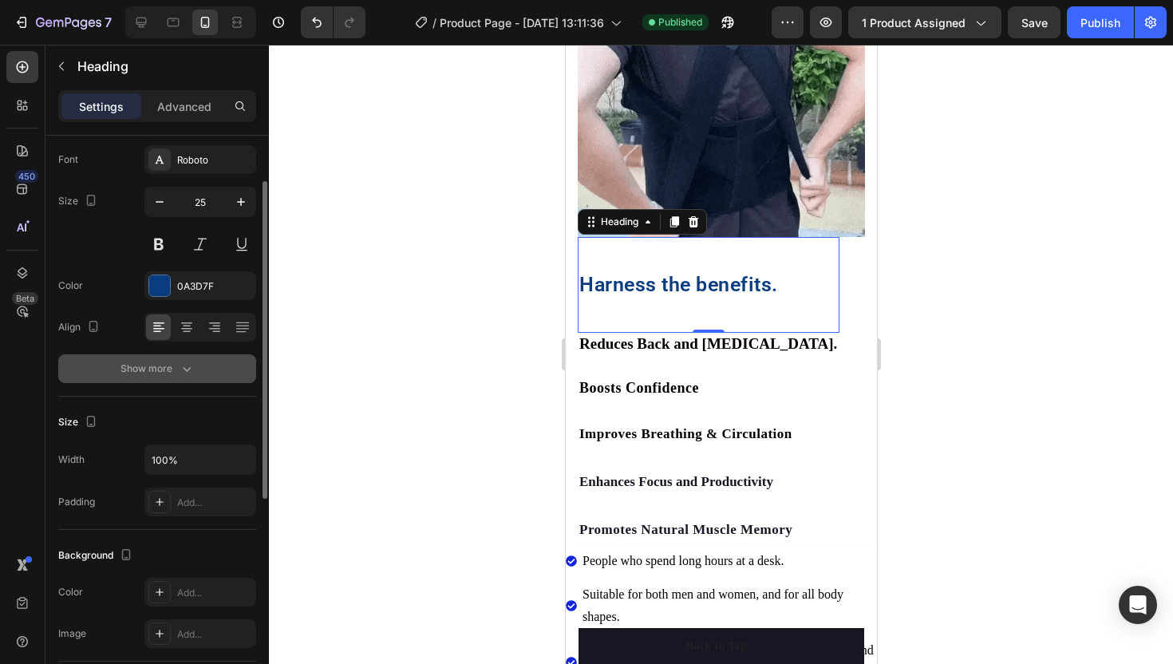
click at [164, 363] on div "Show more" at bounding box center [158, 369] width 74 height 16
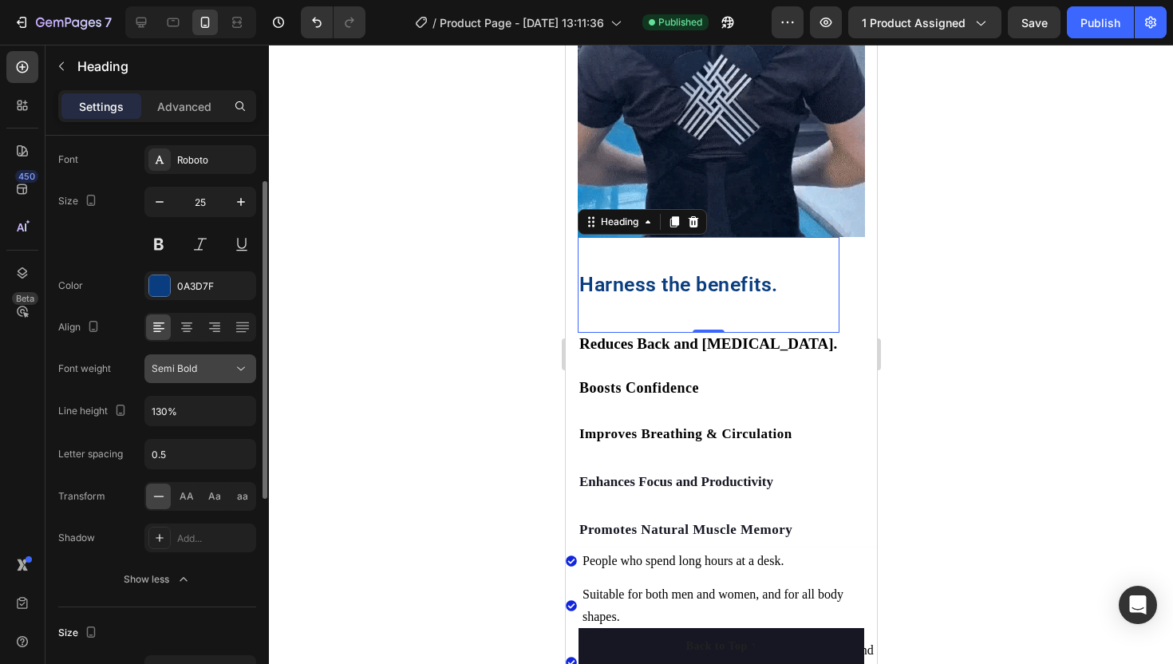
click at [165, 375] on span "Semi Bold" at bounding box center [175, 369] width 46 height 14
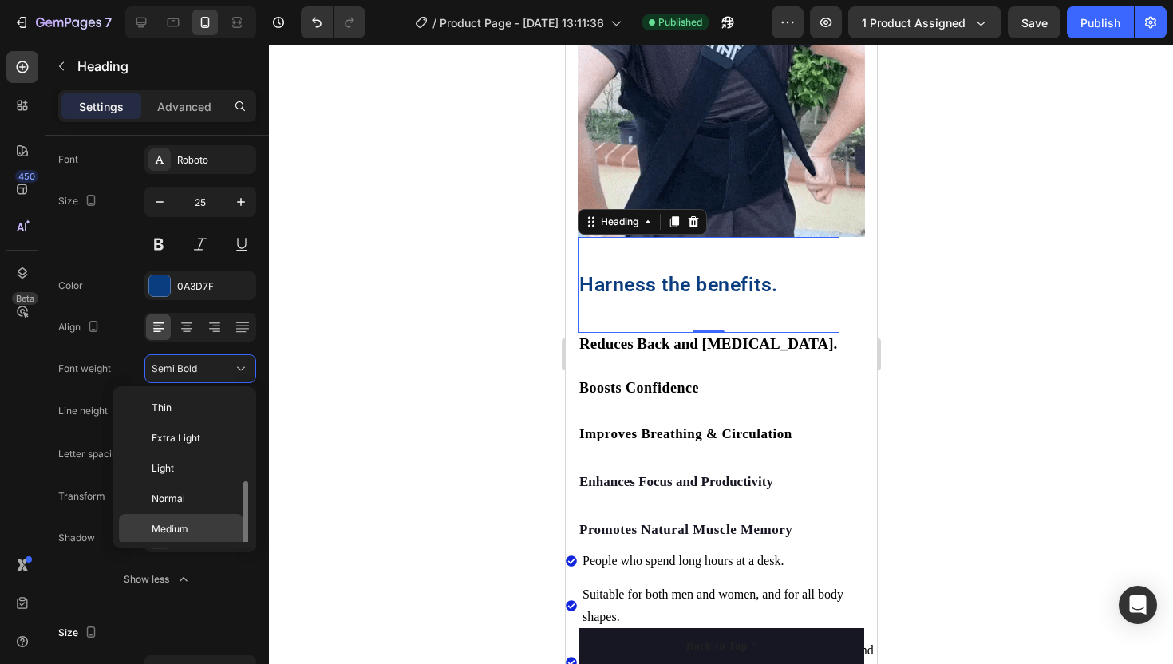
scroll to position [57, 0]
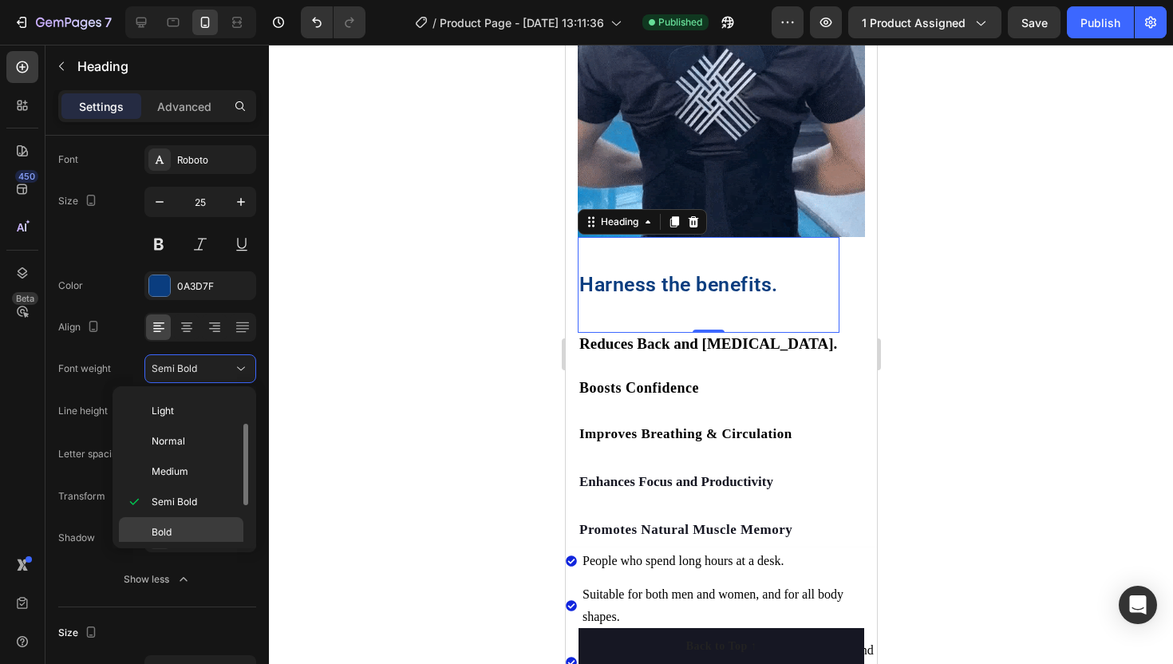
click at [165, 528] on span "Bold" at bounding box center [162, 532] width 20 height 14
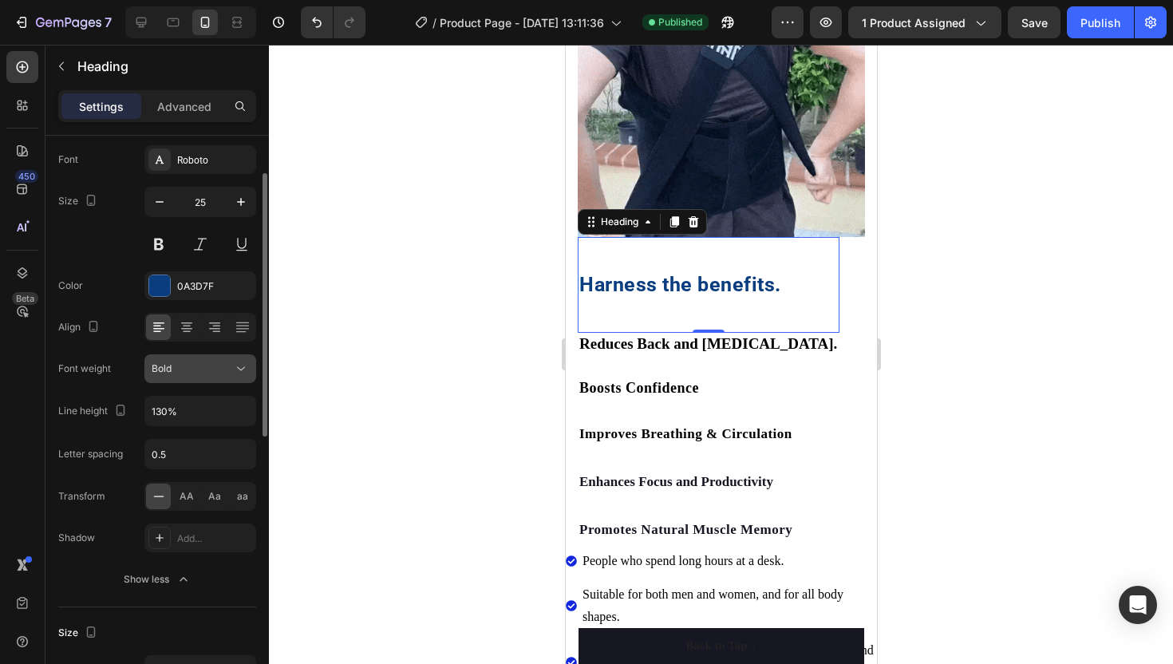
click at [164, 366] on span "Bold" at bounding box center [162, 368] width 20 height 12
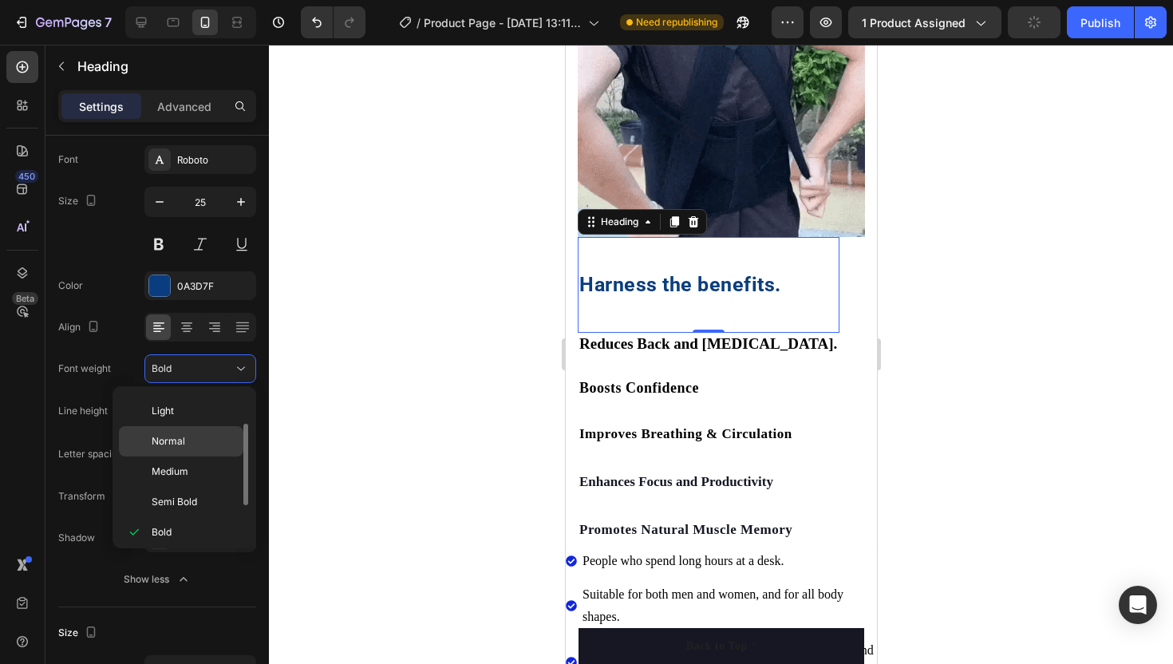
scroll to position [124, 0]
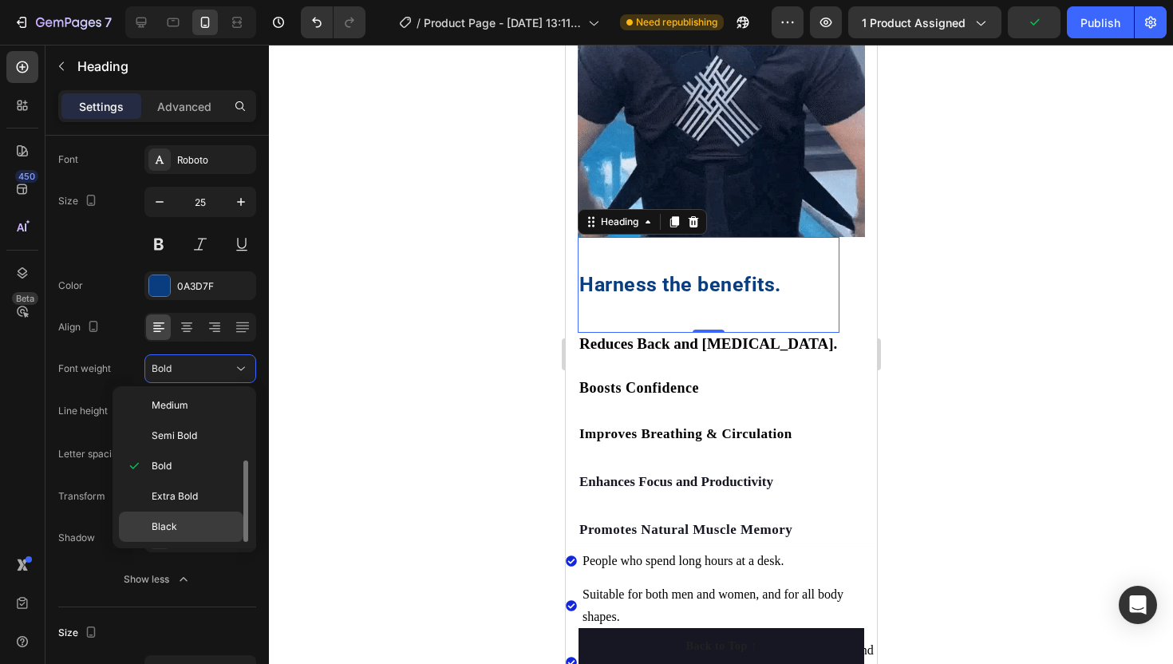
click at [170, 518] on div "Black" at bounding box center [181, 527] width 125 height 30
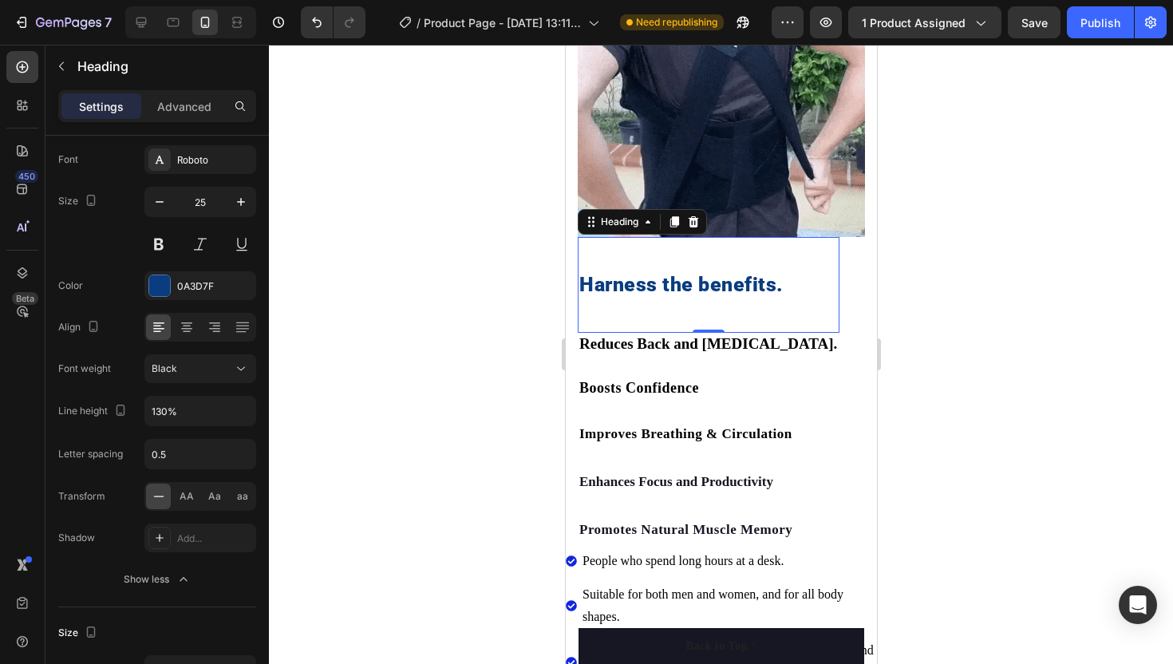
click at [364, 288] on div at bounding box center [721, 354] width 904 height 619
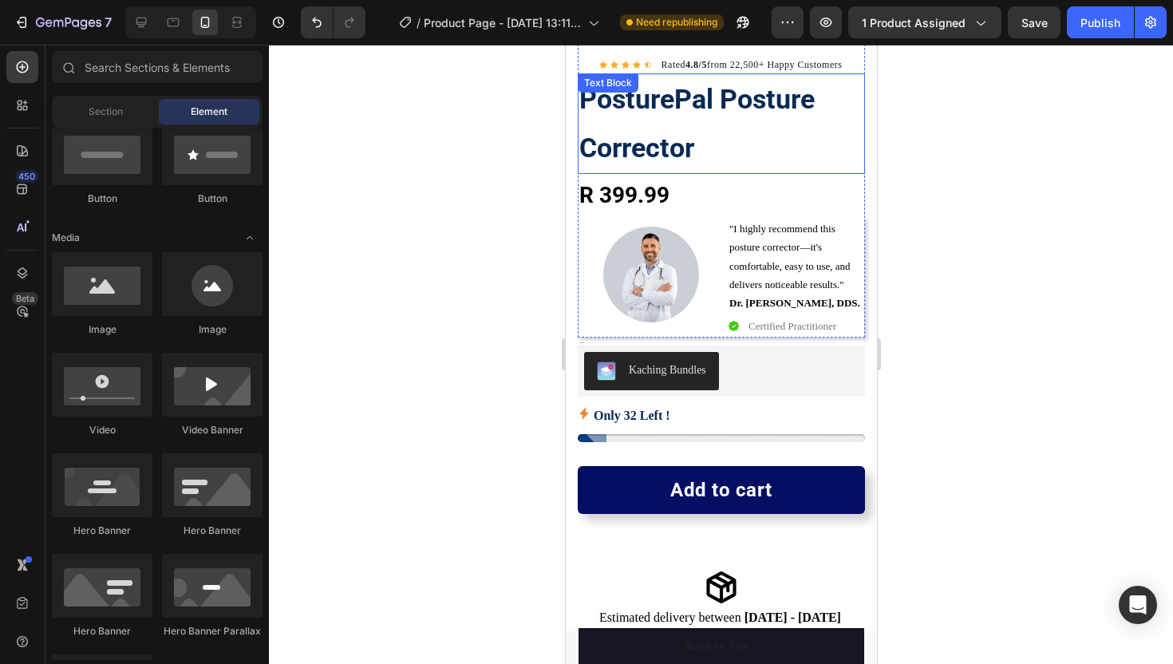
scroll to position [311, 0]
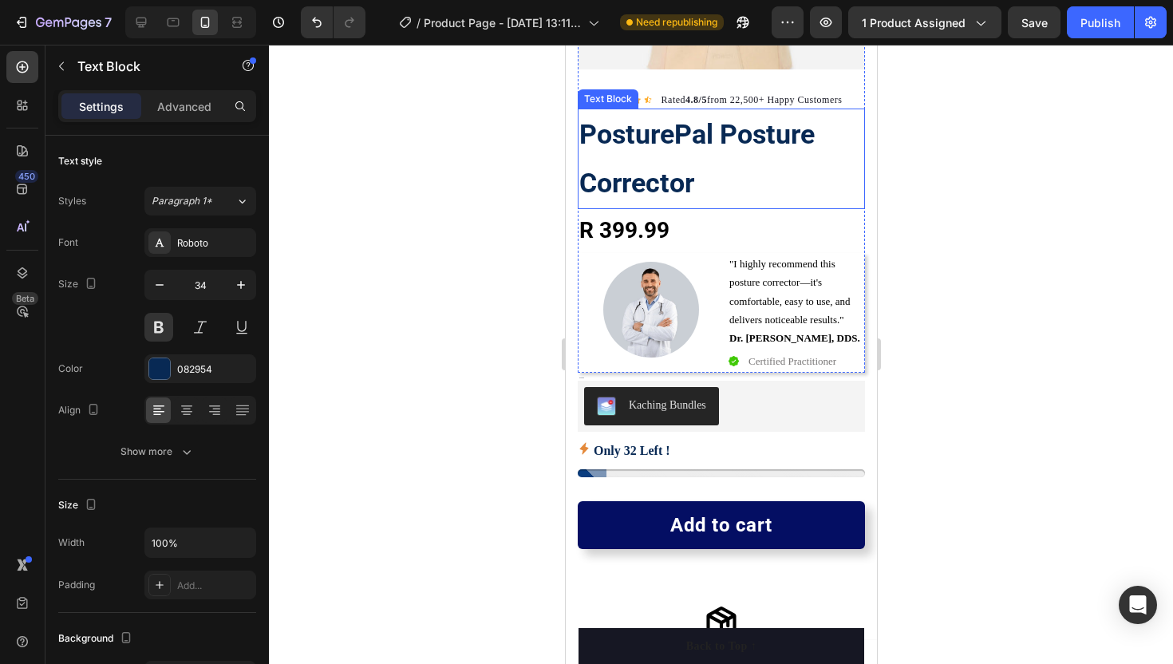
click at [627, 155] on p "PosturePal Posture Corrector" at bounding box center [721, 158] width 284 height 97
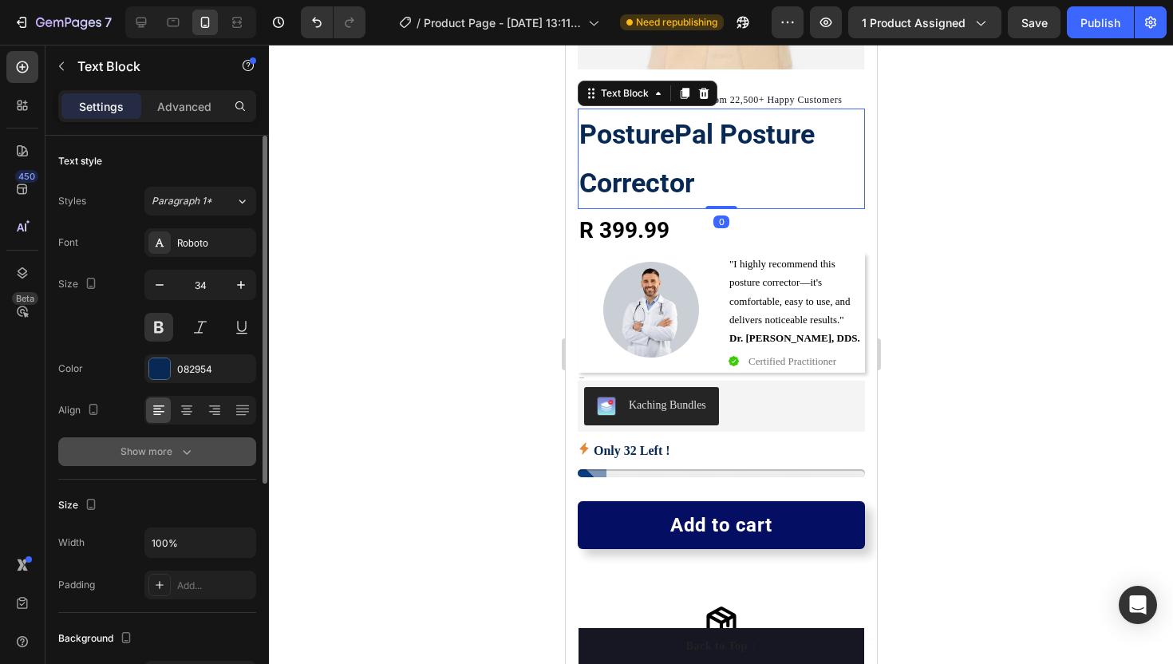
click at [189, 441] on button "Show more" at bounding box center [157, 451] width 198 height 29
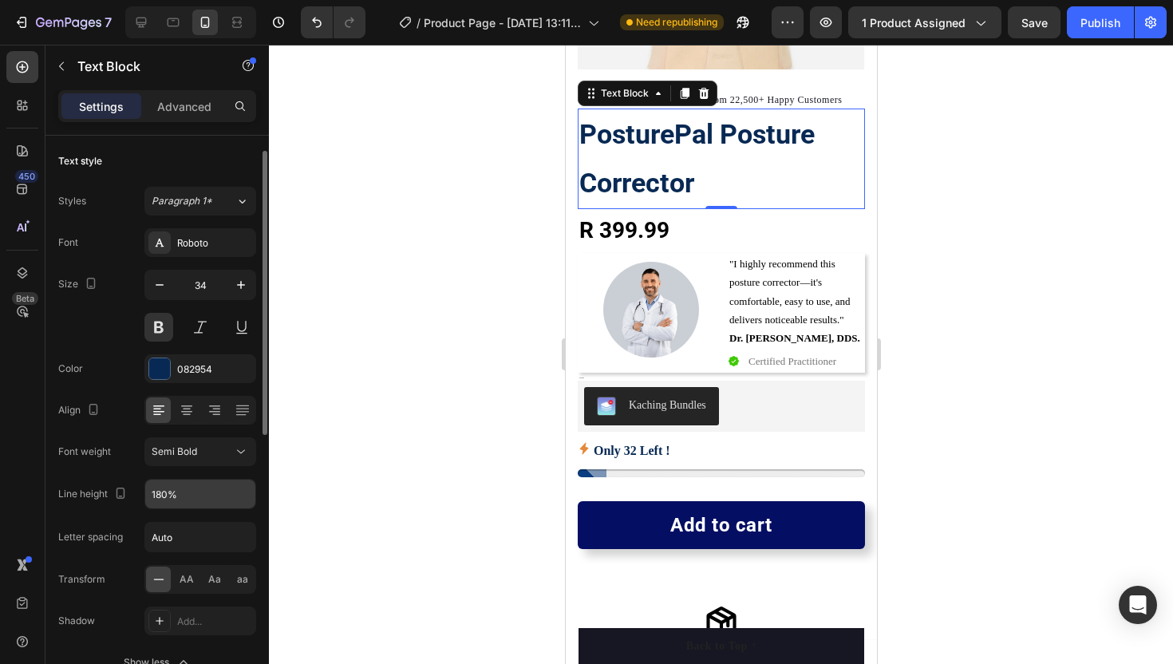
scroll to position [37, 0]
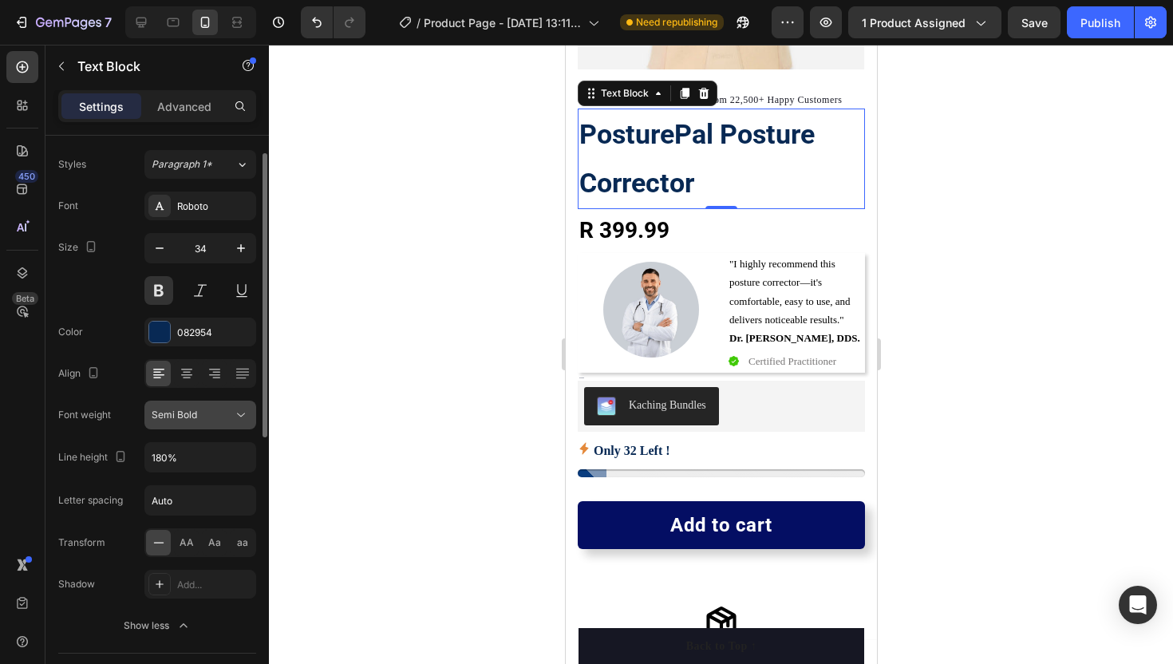
click at [184, 421] on span "Semi Bold" at bounding box center [175, 415] width 46 height 14
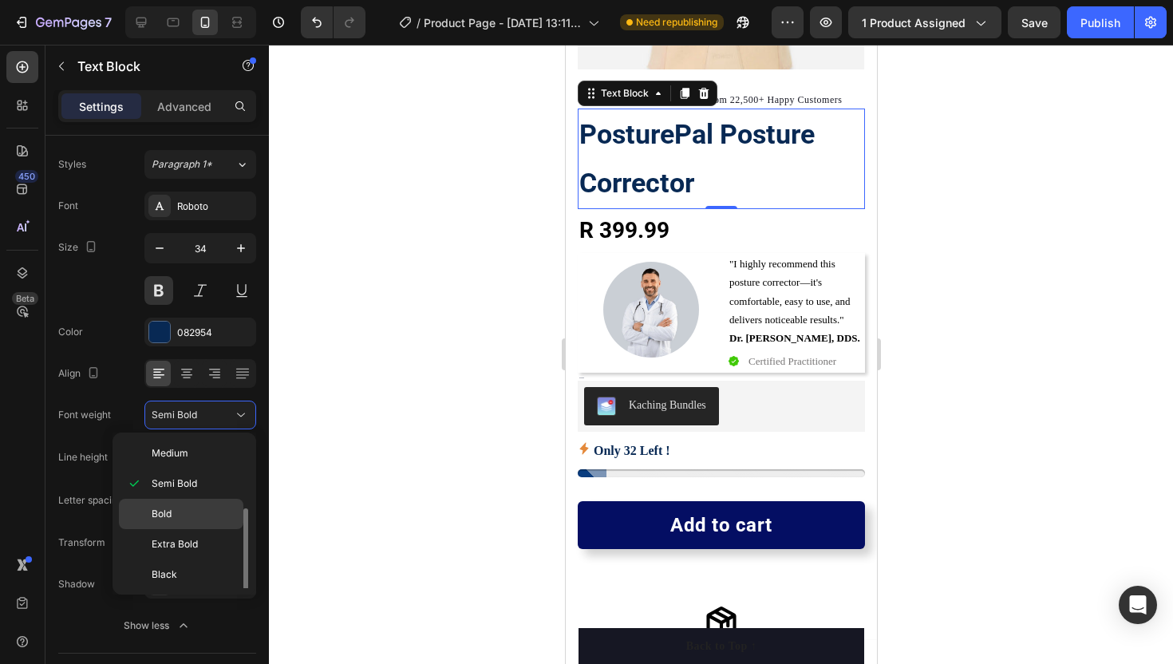
scroll to position [124, 0]
click at [187, 567] on p "Black" at bounding box center [194, 573] width 85 height 14
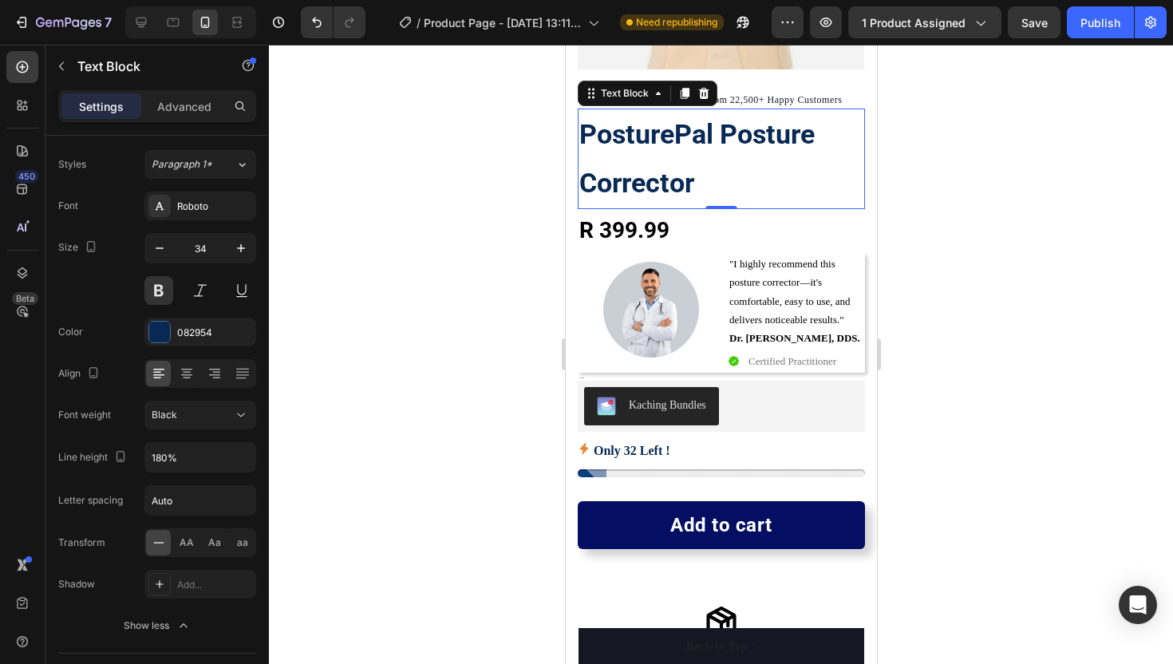
click at [367, 473] on div at bounding box center [721, 354] width 904 height 619
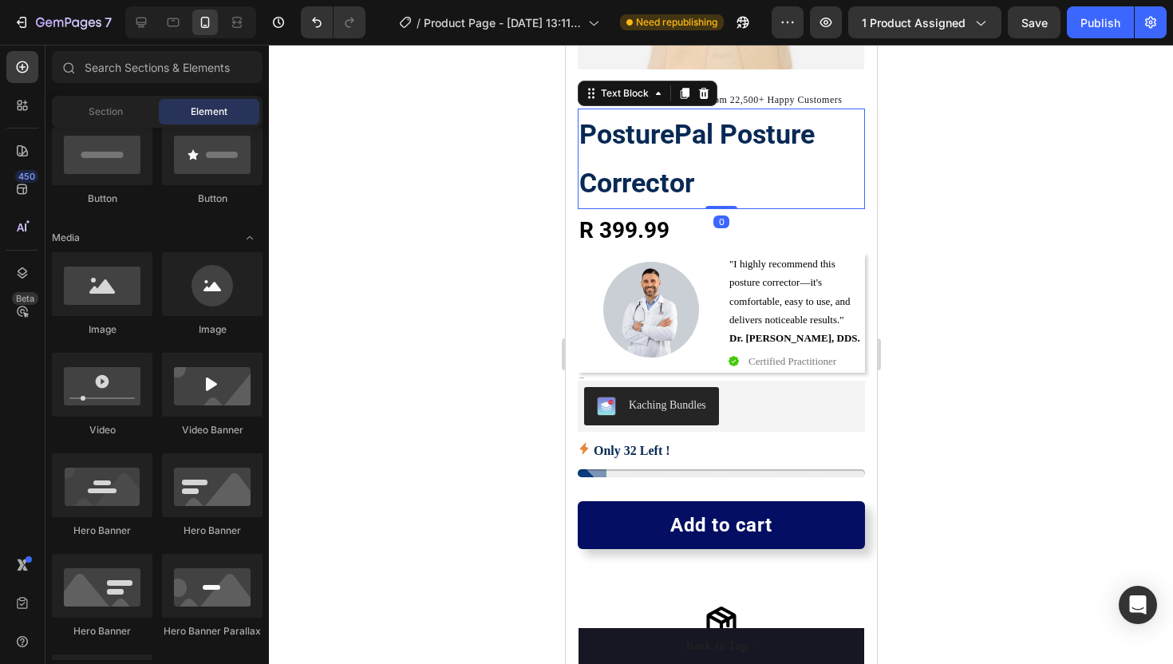
click at [639, 172] on strong "PosturePal Posture Corrector" at bounding box center [696, 158] width 235 height 81
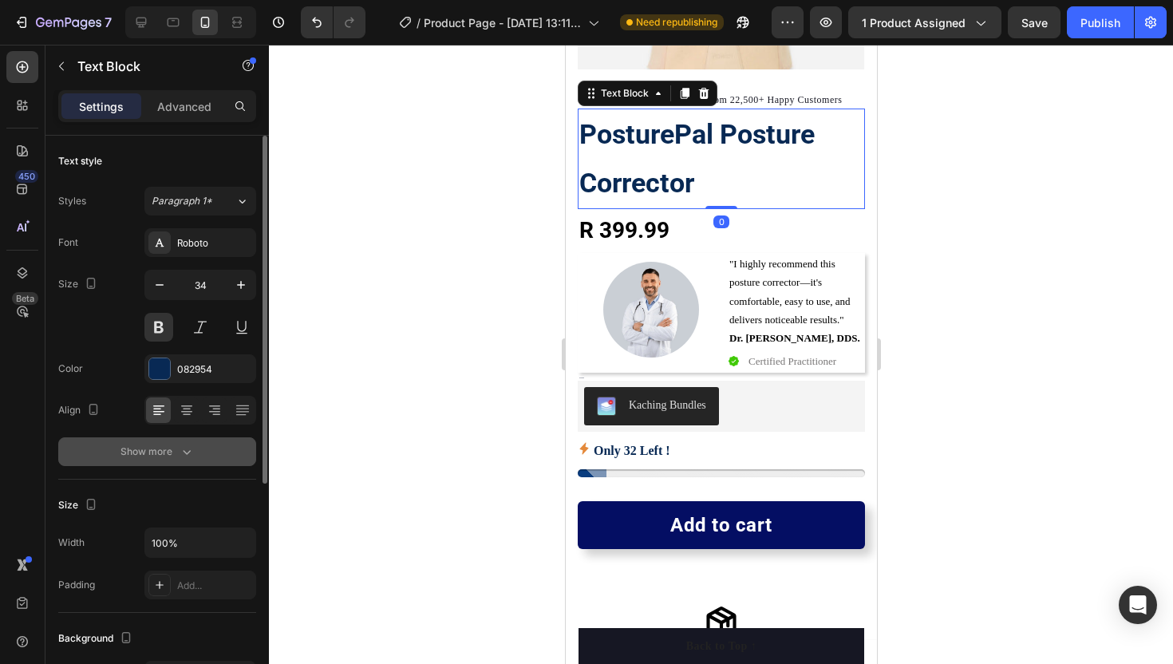
click at [180, 440] on button "Show more" at bounding box center [157, 451] width 198 height 29
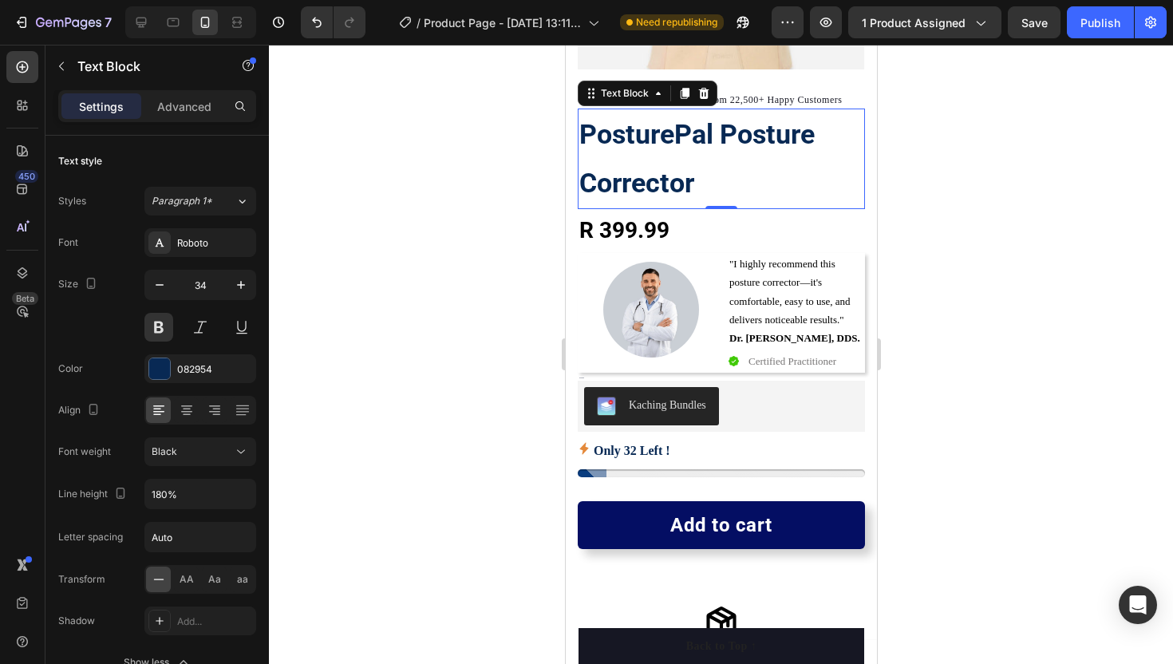
click at [403, 359] on div at bounding box center [721, 354] width 904 height 619
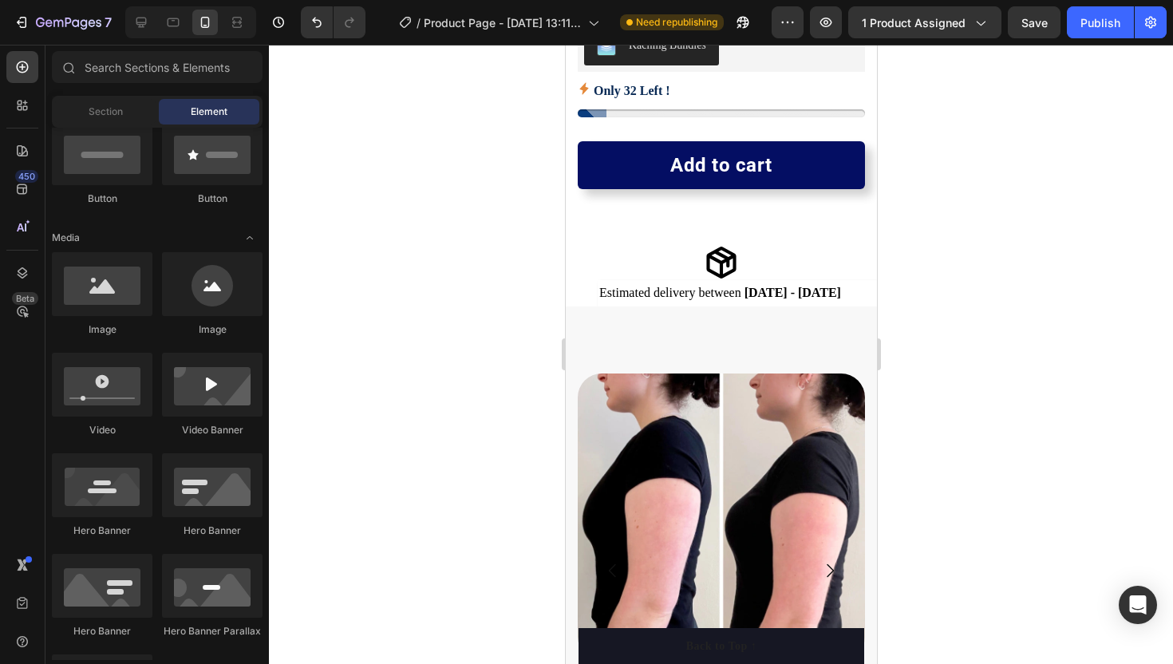
scroll to position [674, 0]
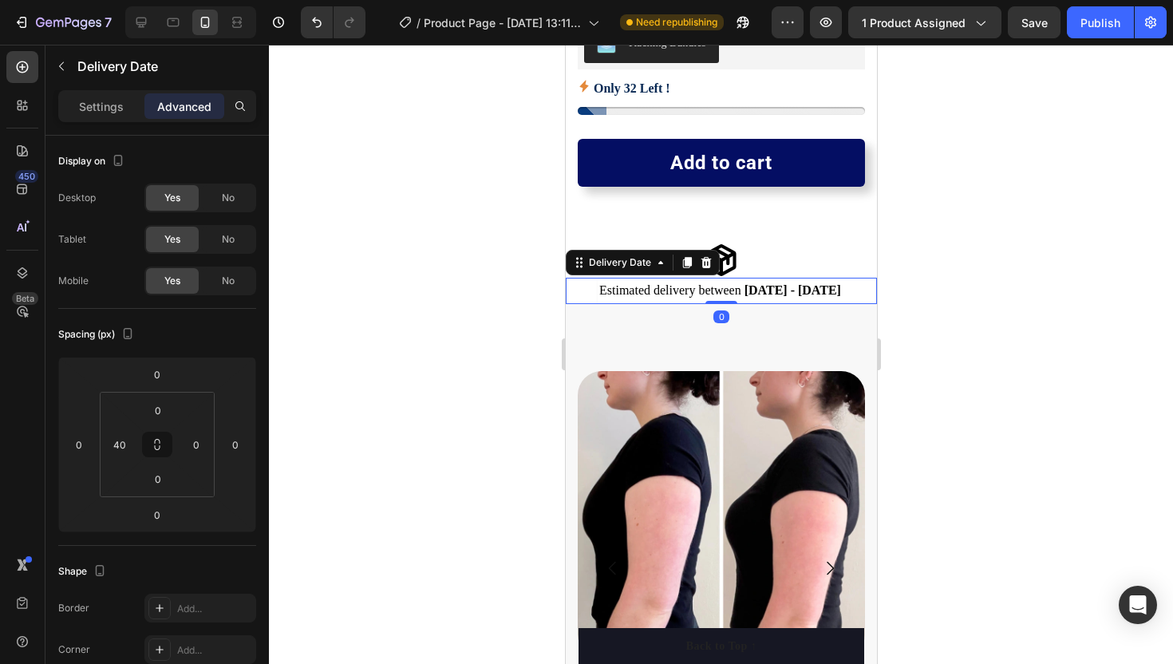
click at [679, 291] on span "Estimated delivery between" at bounding box center [670, 290] width 142 height 14
click at [110, 108] on p "Settings" at bounding box center [101, 106] width 45 height 17
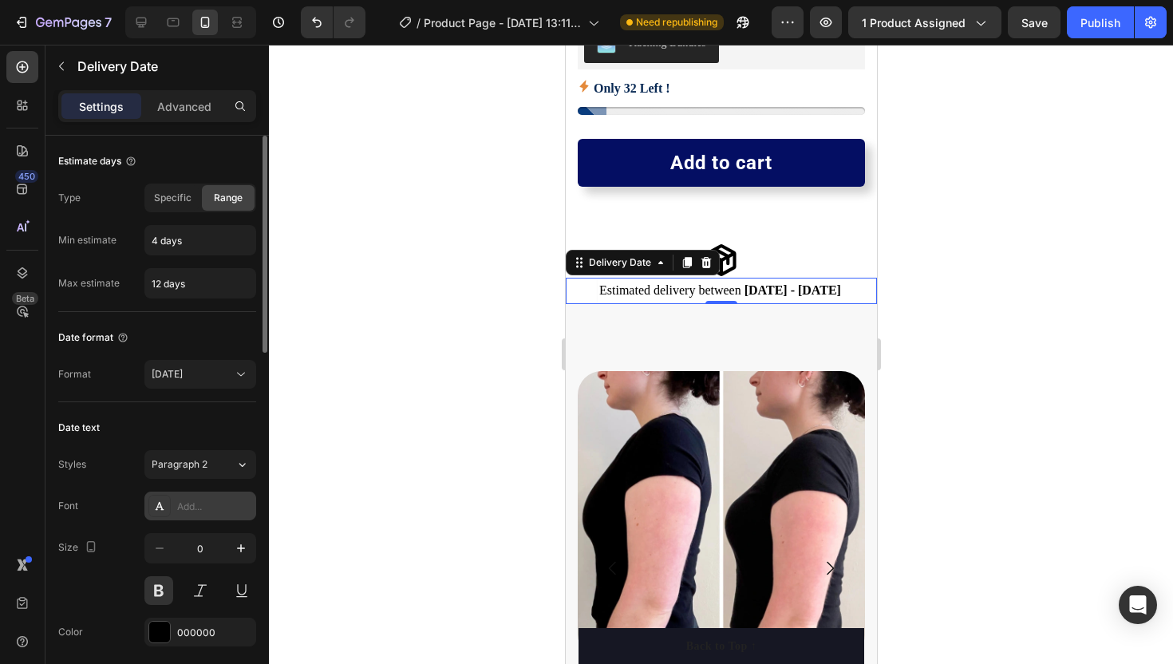
click at [166, 499] on div at bounding box center [159, 506] width 22 height 22
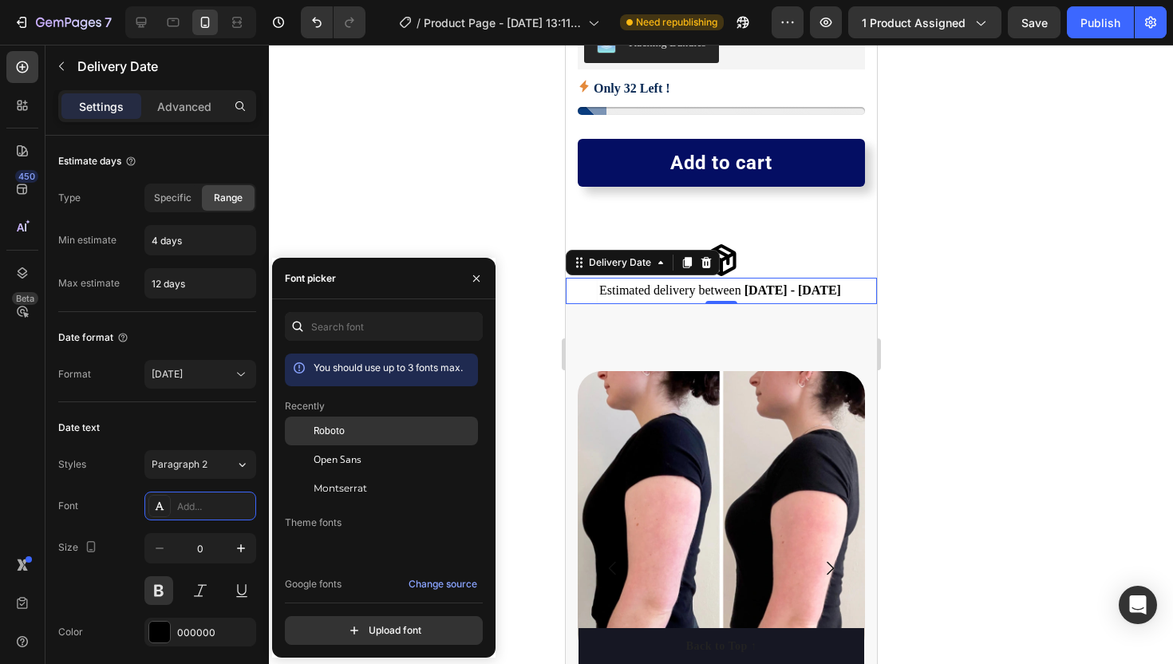
click at [362, 425] on div "Roboto" at bounding box center [394, 431] width 161 height 14
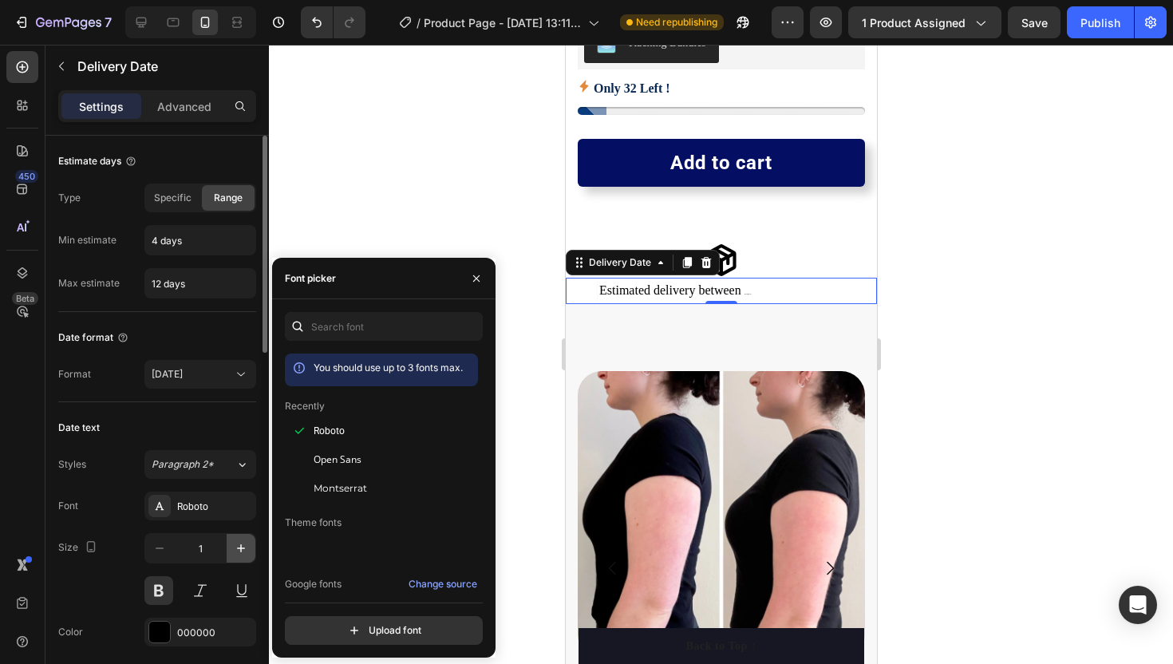
click at [242, 540] on button "button" at bounding box center [241, 548] width 29 height 29
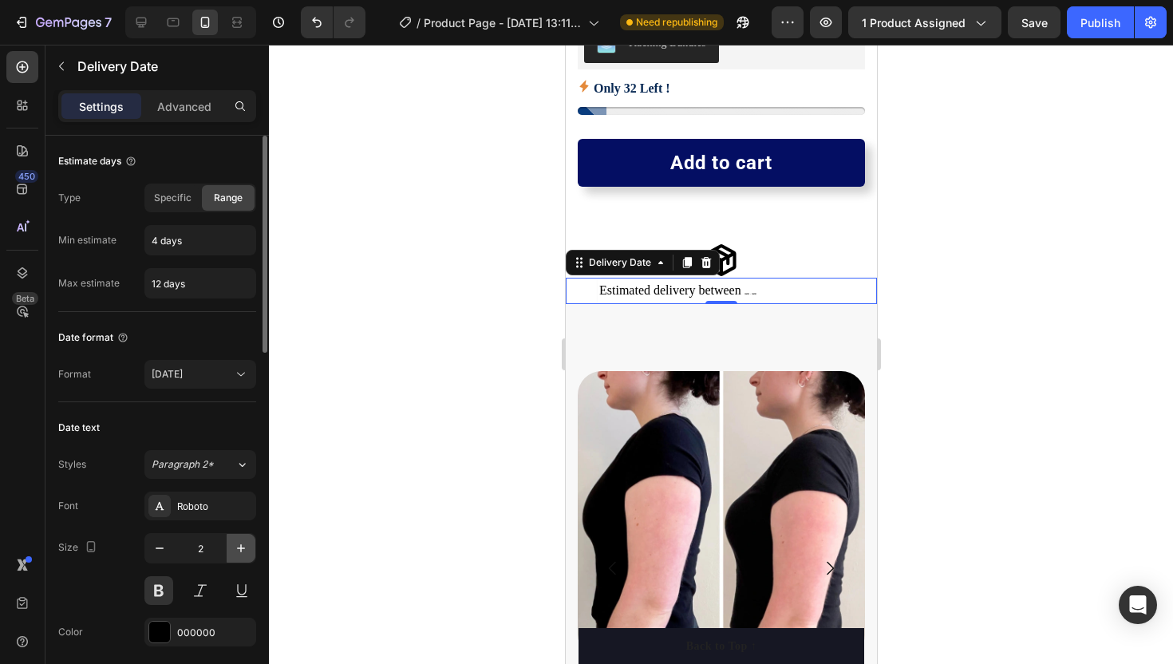
click at [242, 540] on button "button" at bounding box center [241, 548] width 29 height 29
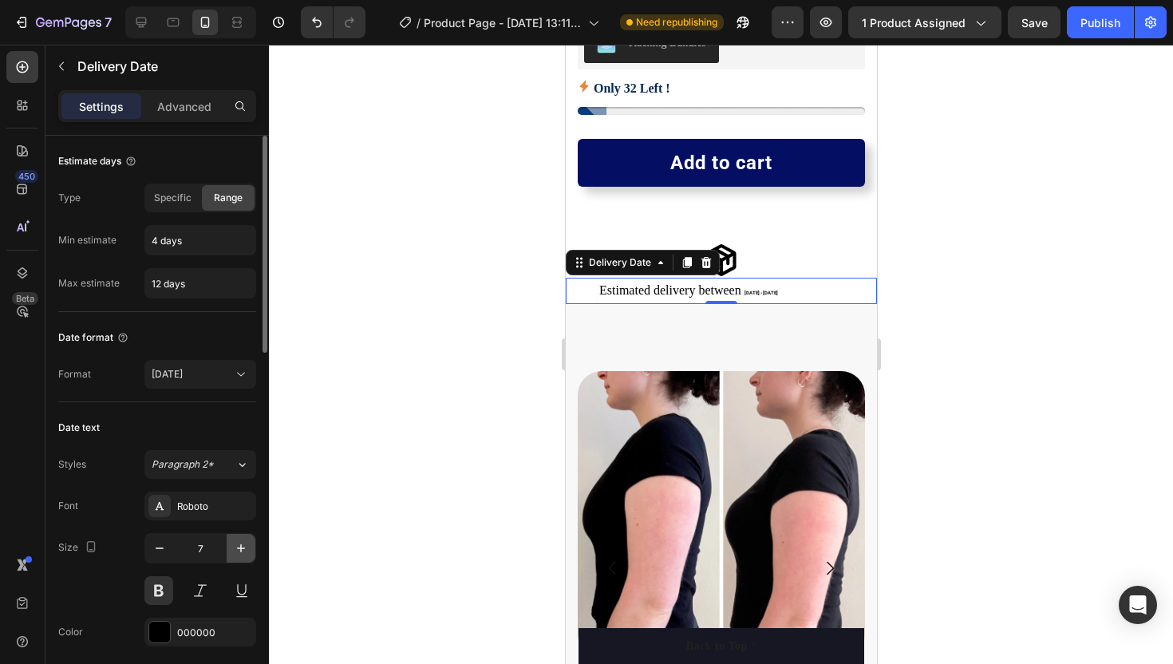
click at [242, 540] on button "button" at bounding box center [241, 548] width 29 height 29
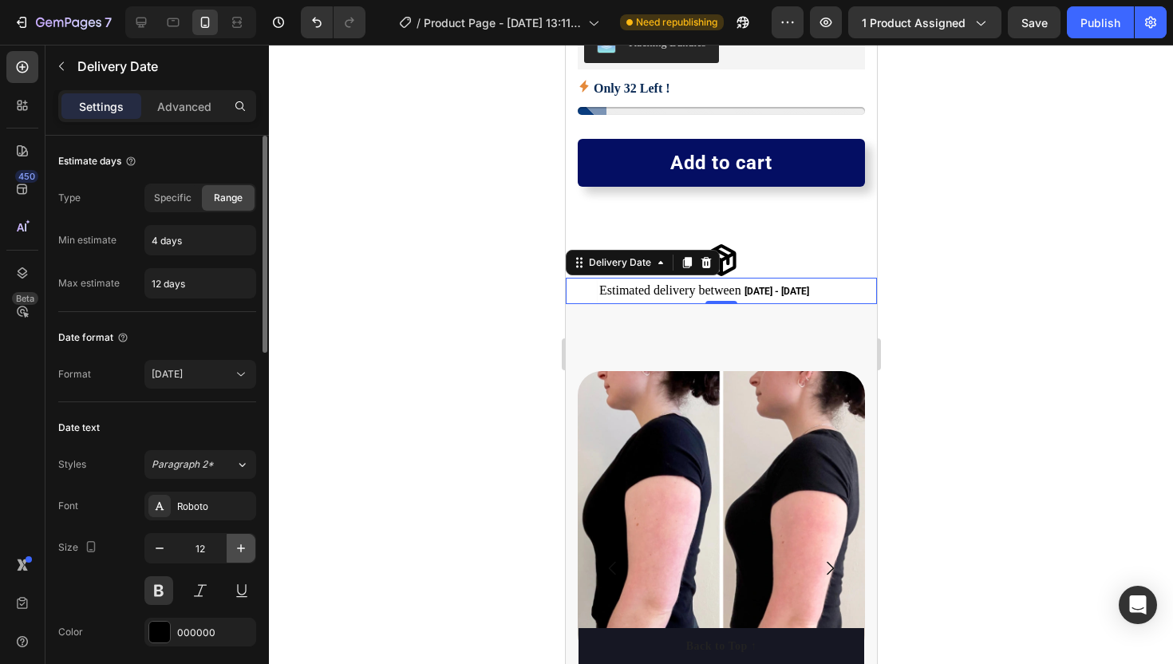
click at [242, 540] on button "button" at bounding box center [241, 548] width 29 height 29
type input "14"
click at [417, 204] on div at bounding box center [721, 354] width 904 height 619
click at [675, 294] on span "Estimated delivery between" at bounding box center [670, 290] width 142 height 14
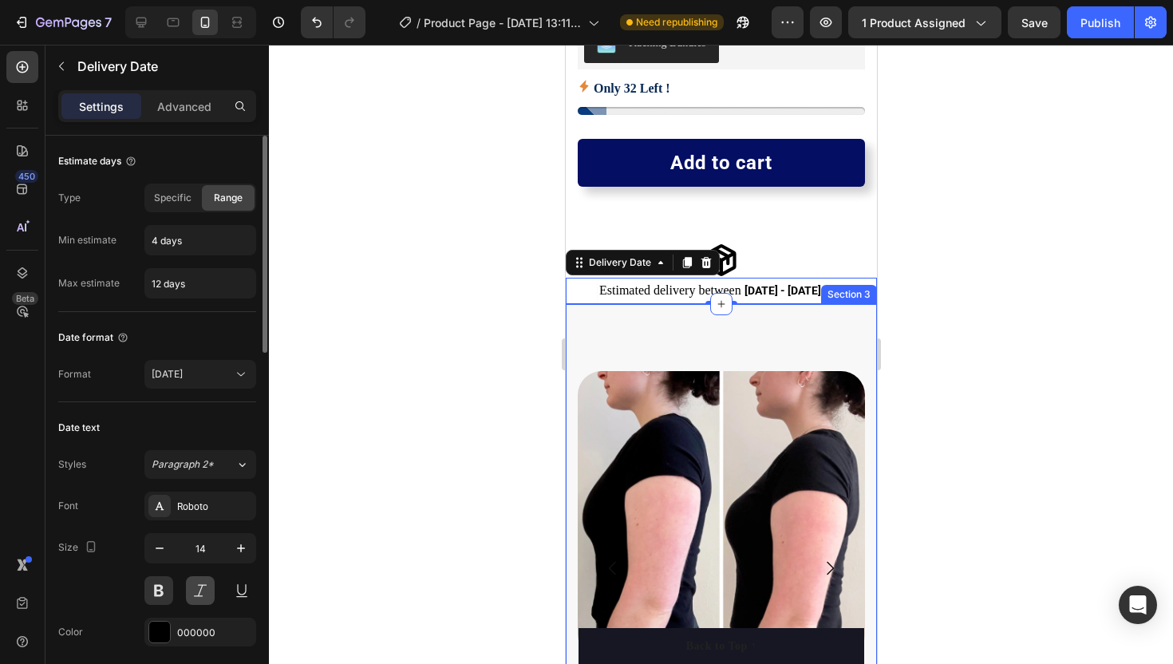
click at [200, 595] on button at bounding box center [200, 590] width 29 height 29
click at [375, 409] on div at bounding box center [721, 354] width 904 height 619
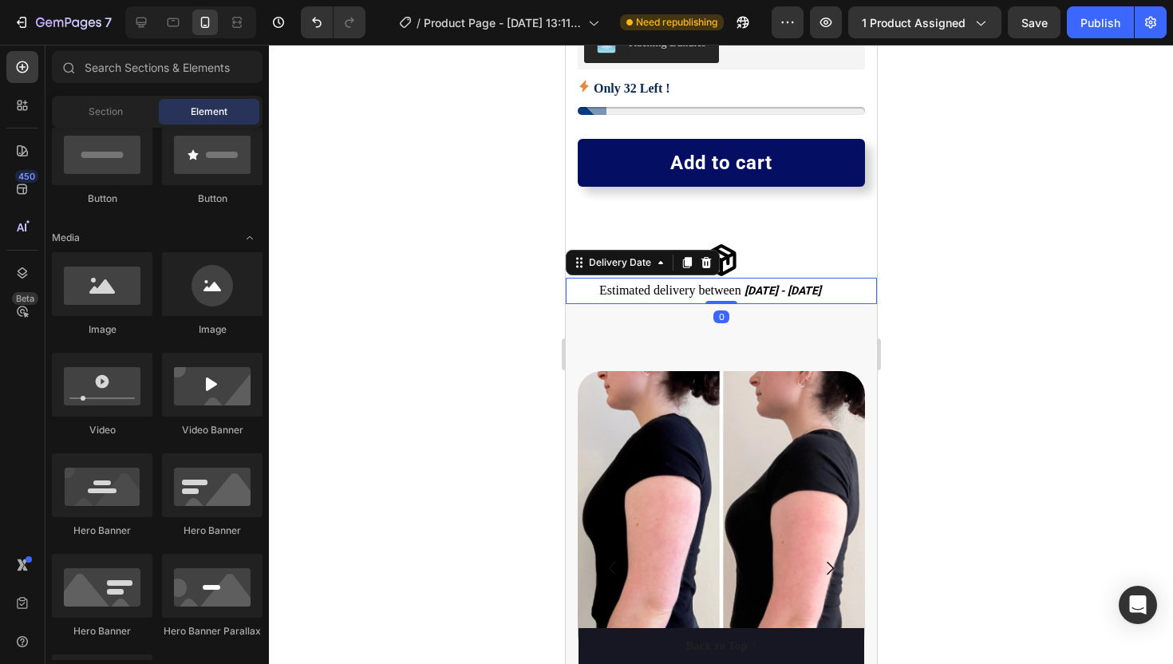
click at [741, 289] on span "Estimated delivery between" at bounding box center [670, 290] width 142 height 14
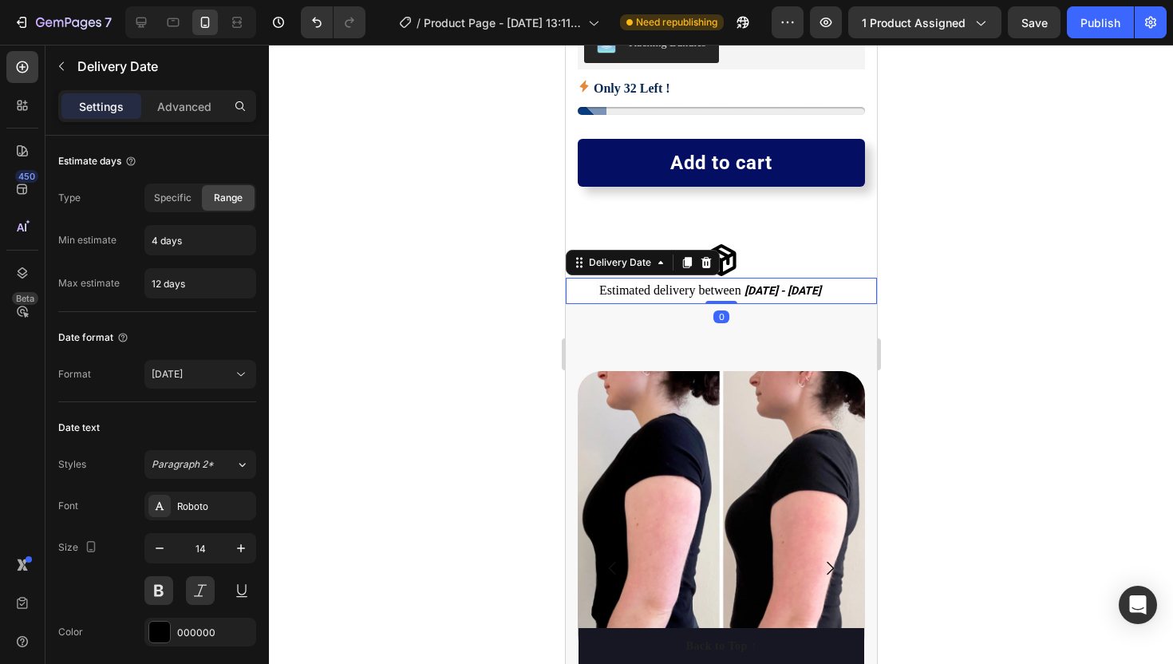
click at [744, 291] on span "[DATE] - [DATE]" at bounding box center [782, 290] width 77 height 13
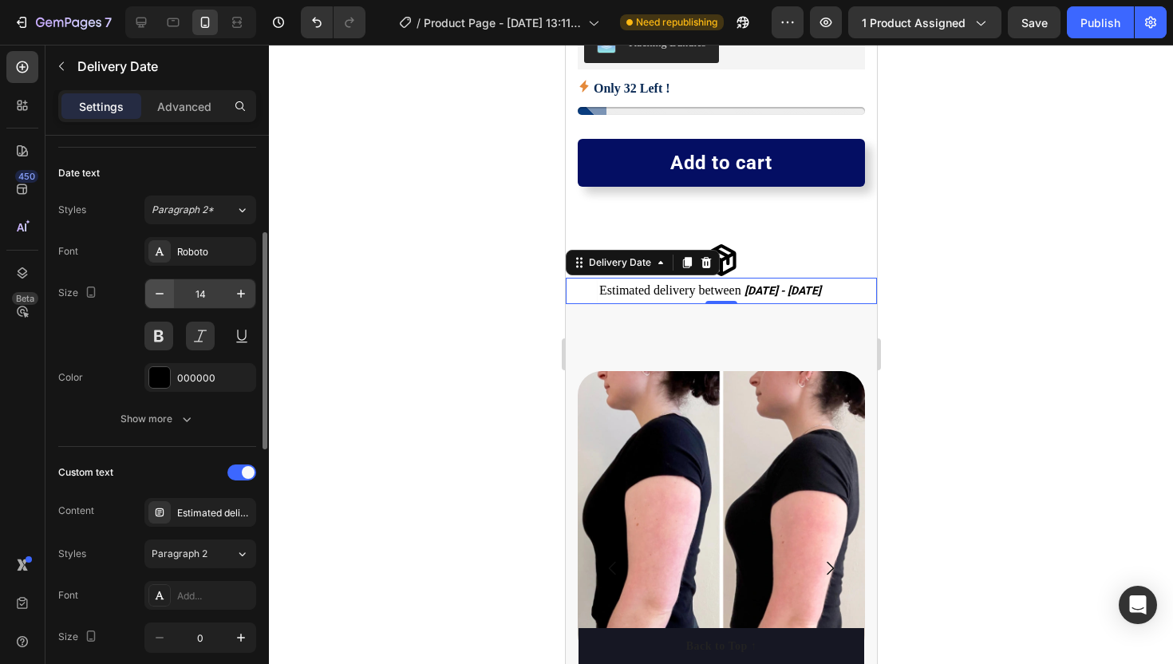
scroll to position [255, 0]
click at [203, 509] on div "Estimated delivery between" at bounding box center [214, 512] width 75 height 14
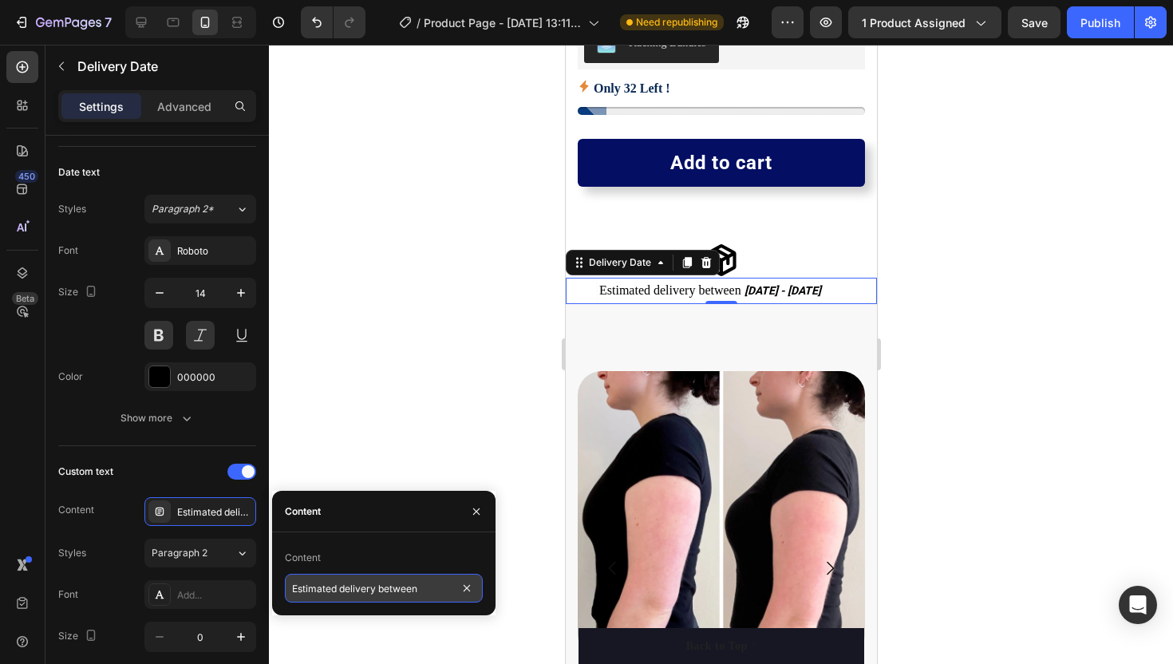
click at [417, 591] on input "Estimated delivery between" at bounding box center [384, 588] width 198 height 29
click at [421, 592] on input "Estimated delivery between" at bounding box center [384, 588] width 198 height 29
type input "Estimated delivery between -"
click at [505, 276] on div at bounding box center [721, 354] width 904 height 619
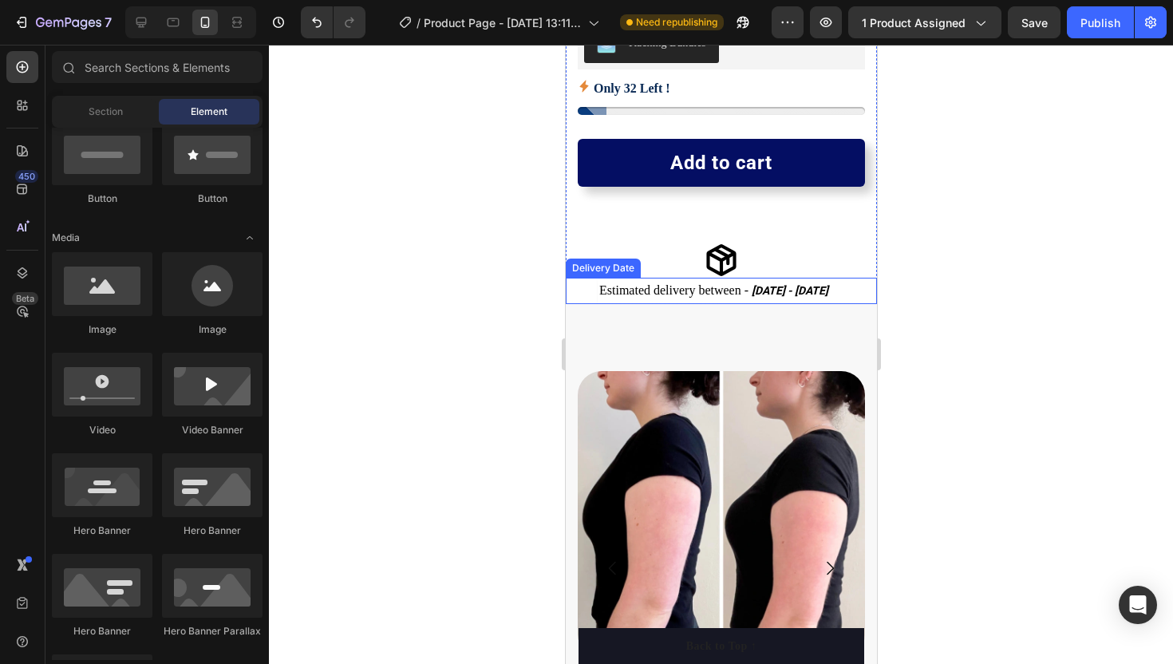
click at [619, 293] on span "Estimated delivery between -" at bounding box center [673, 290] width 149 height 14
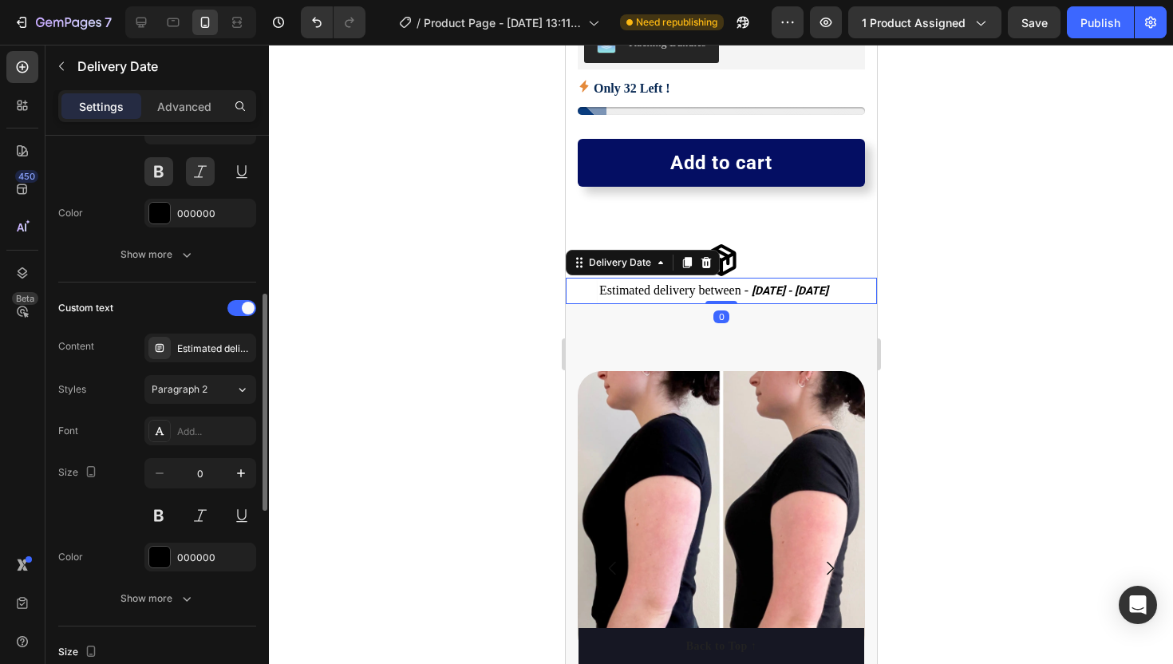
scroll to position [418, 0]
click at [188, 336] on div "Estimated delivery between -" at bounding box center [200, 348] width 112 height 29
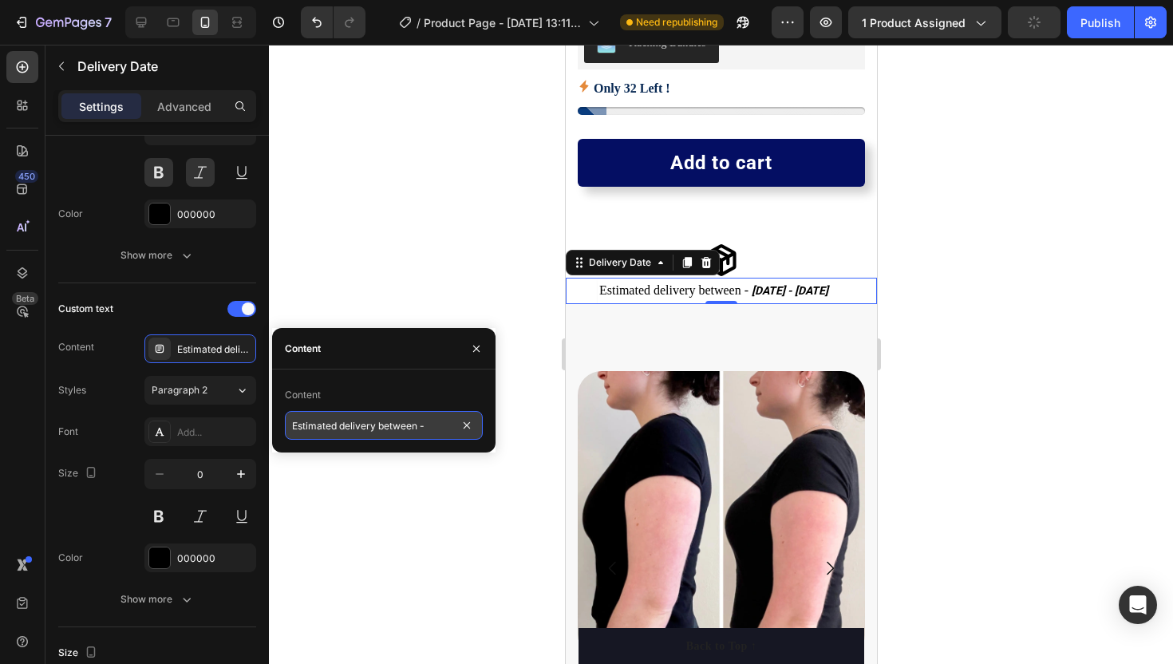
click at [428, 429] on input "Estimated delivery between -" at bounding box center [384, 425] width 198 height 29
click at [426, 428] on input "Estimated delivery between -" at bounding box center [384, 425] width 198 height 29
type input "Estimated delivery between"
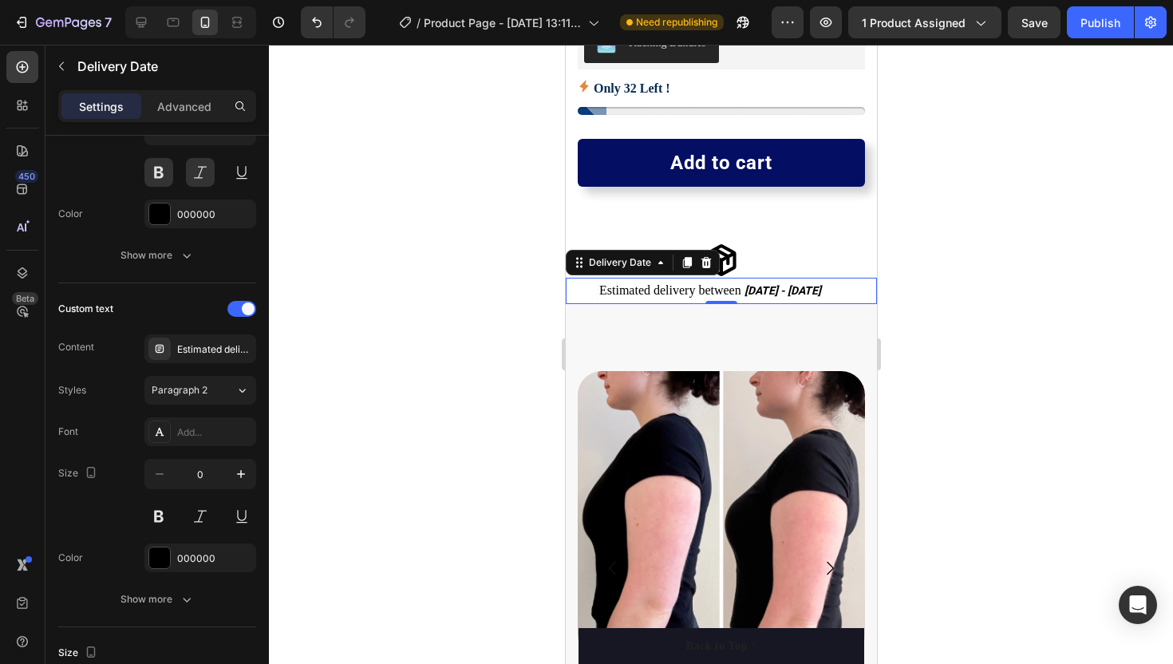
click at [496, 300] on div at bounding box center [721, 354] width 904 height 619
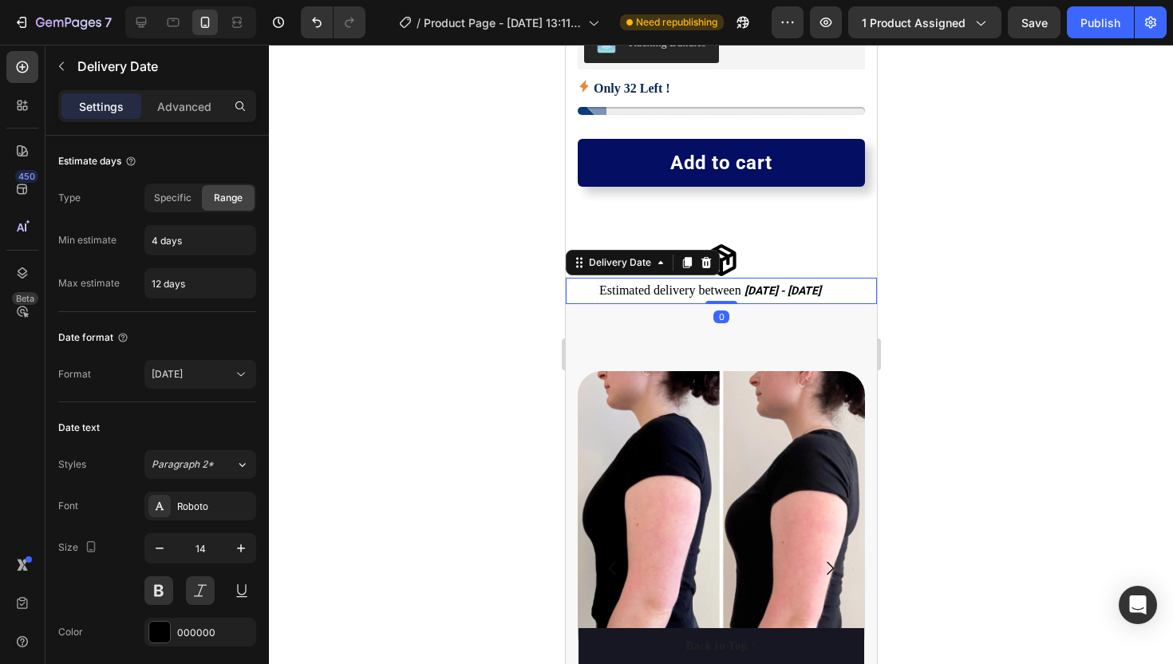
click at [763, 287] on span "[DATE] - [DATE]" at bounding box center [782, 290] width 77 height 13
click at [157, 493] on div "Roboto" at bounding box center [200, 506] width 112 height 29
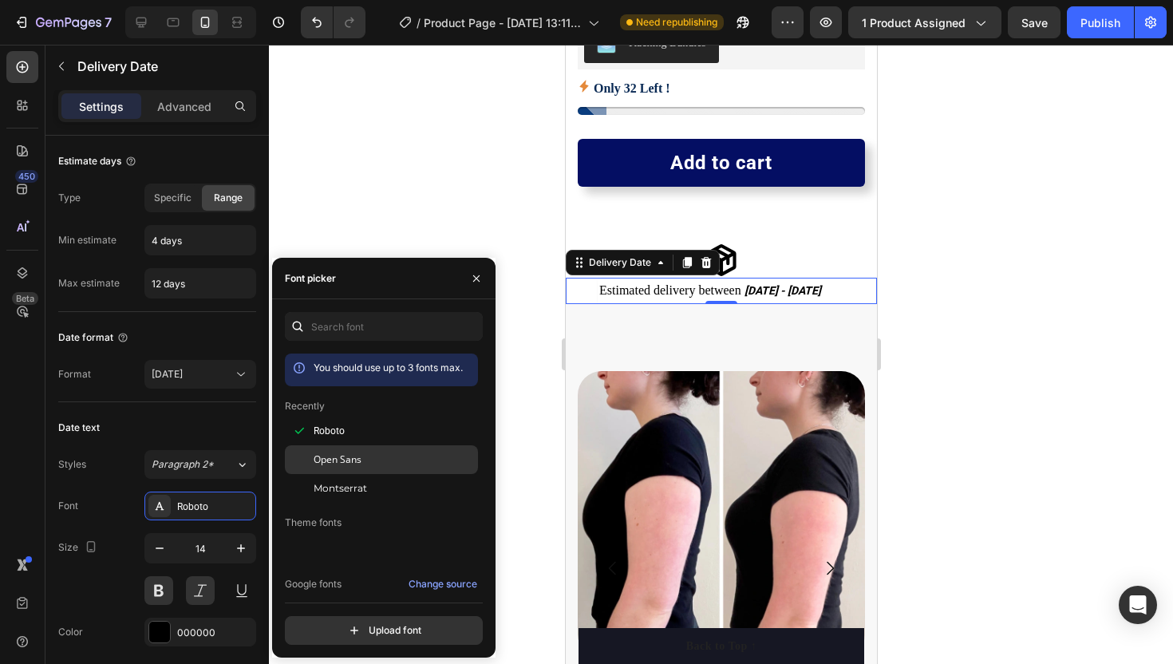
click at [332, 455] on span "Open Sans" at bounding box center [338, 460] width 48 height 14
click at [471, 271] on button "button" at bounding box center [477, 279] width 26 height 26
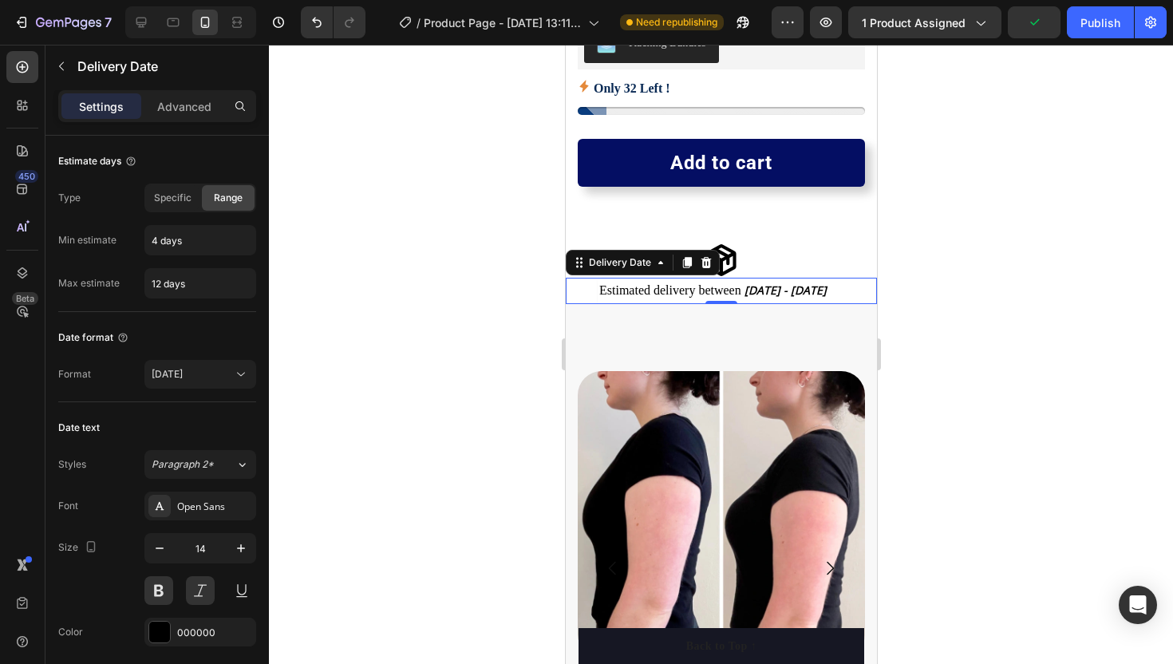
click at [462, 274] on div at bounding box center [721, 354] width 904 height 619
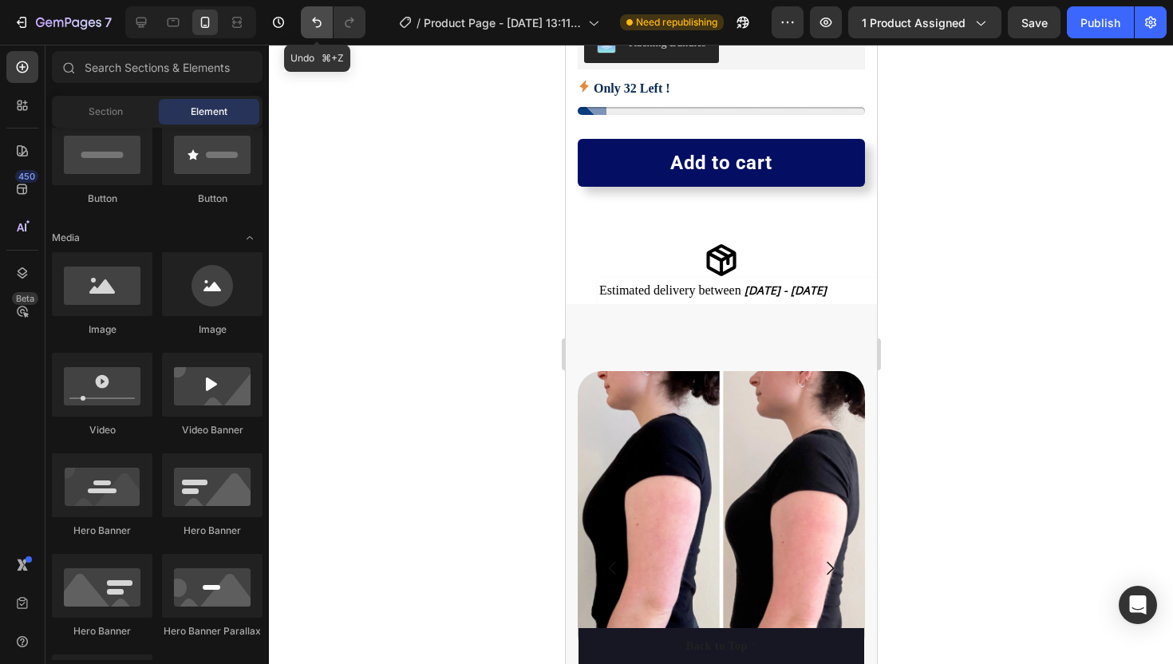
click at [319, 25] on icon "Undo/Redo" at bounding box center [317, 23] width 10 height 10
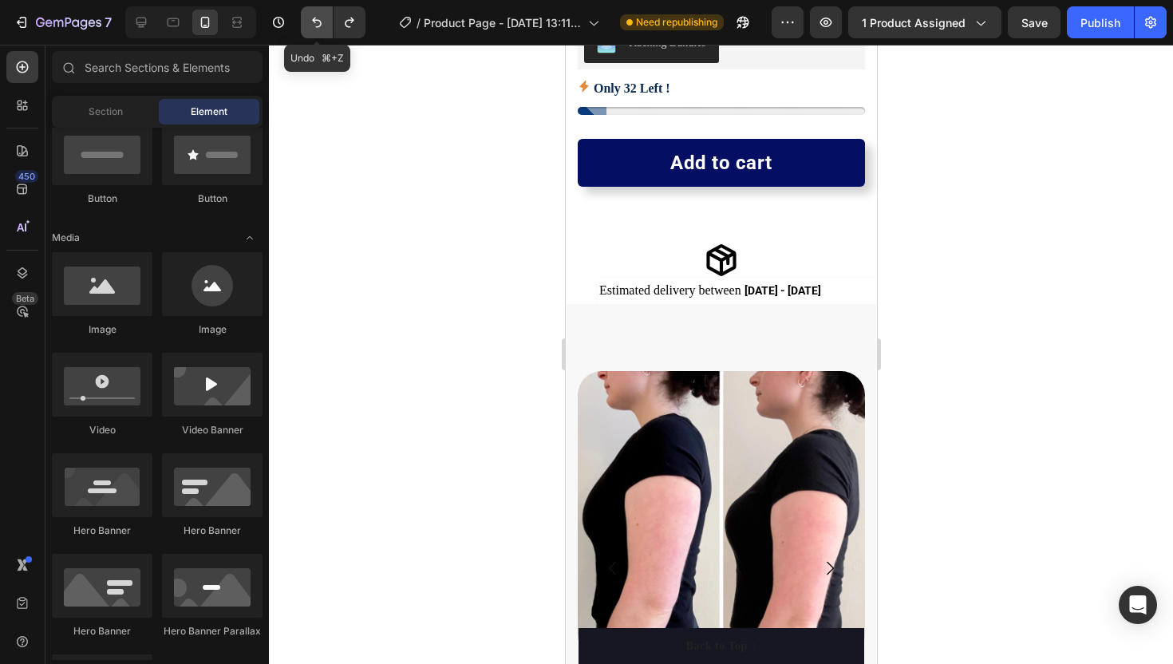
click at [319, 24] on icon "Undo/Redo" at bounding box center [317, 22] width 16 height 16
click at [319, 25] on icon "Undo/Redo" at bounding box center [317, 22] width 16 height 16
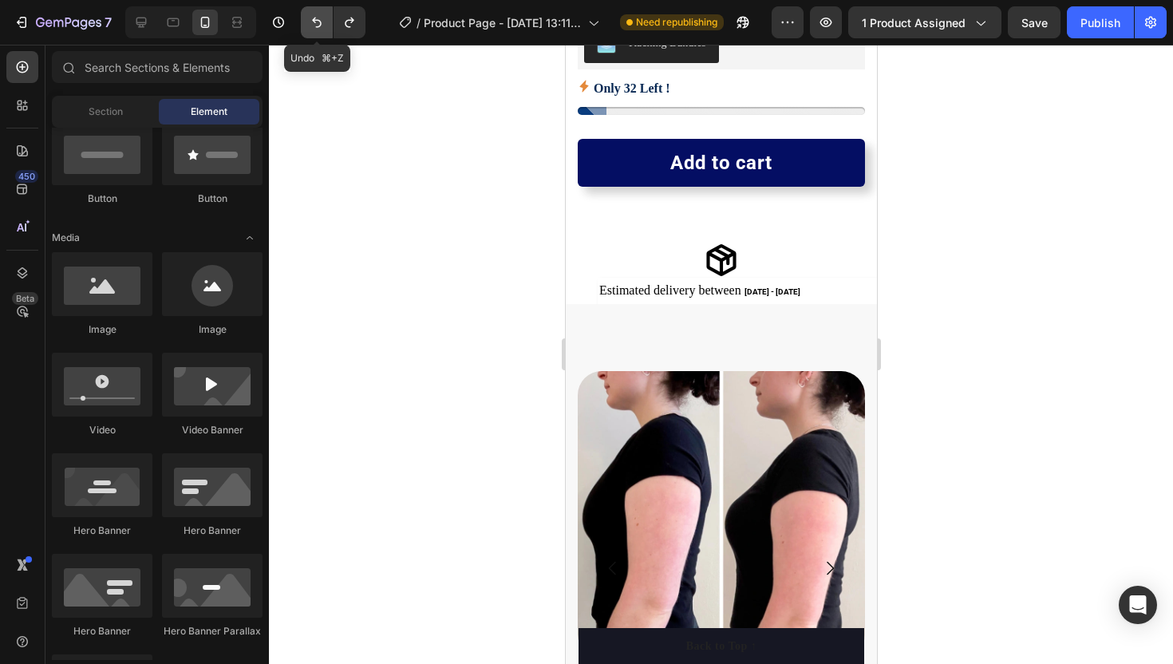
click at [319, 25] on icon "Undo/Redo" at bounding box center [317, 22] width 16 height 16
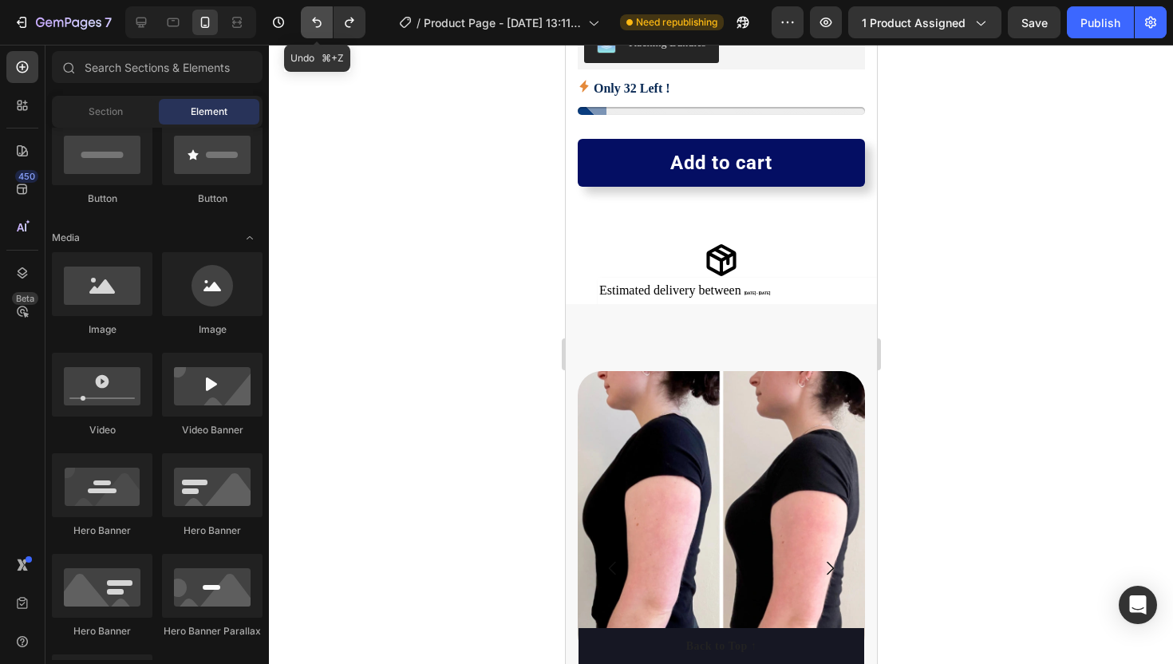
click at [319, 25] on icon "Undo/Redo" at bounding box center [317, 22] width 16 height 16
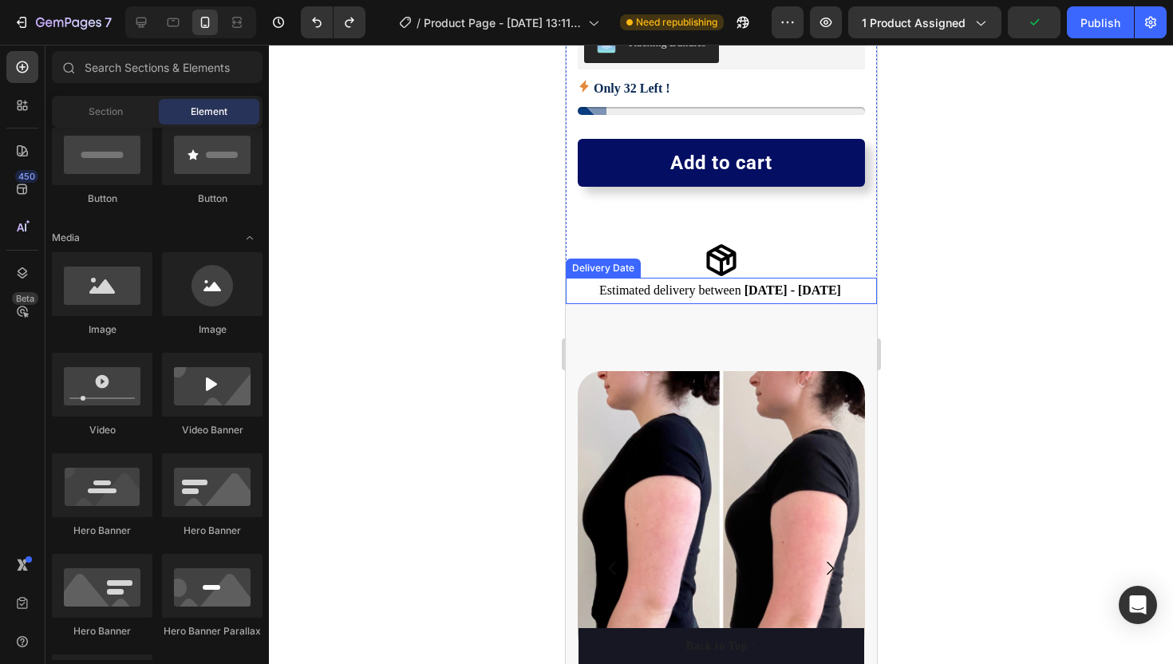
click at [750, 287] on span "[DATE] - [DATE]" at bounding box center [792, 290] width 97 height 14
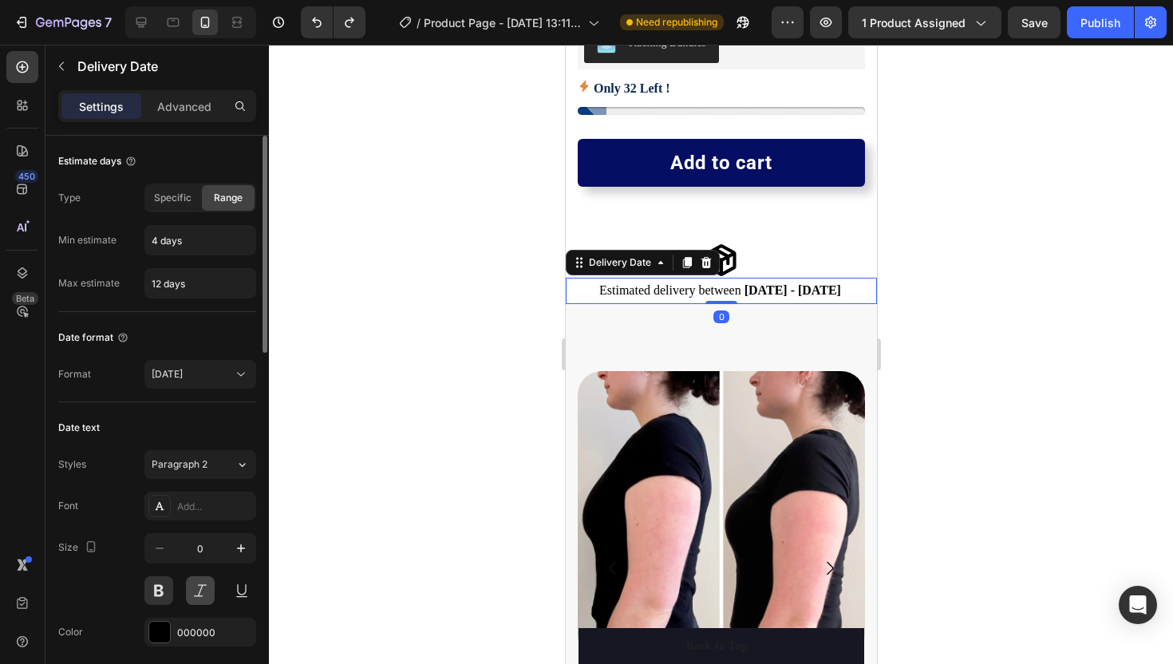
click at [200, 584] on button at bounding box center [200, 590] width 29 height 29
click at [356, 408] on div at bounding box center [721, 354] width 904 height 619
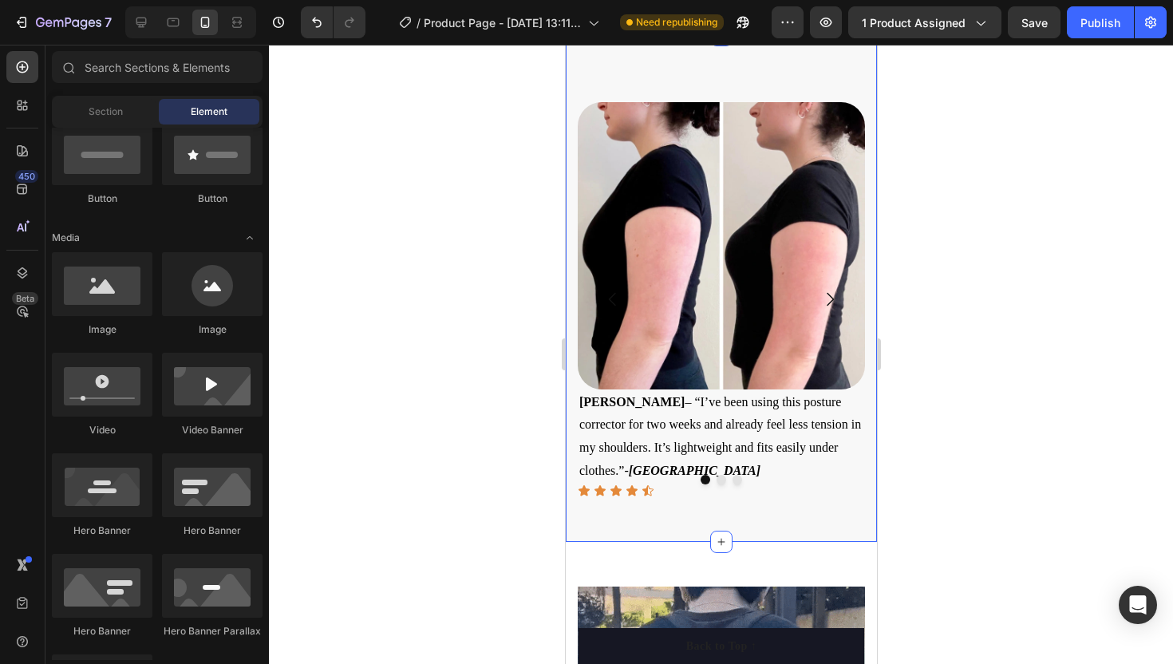
scroll to position [953, 0]
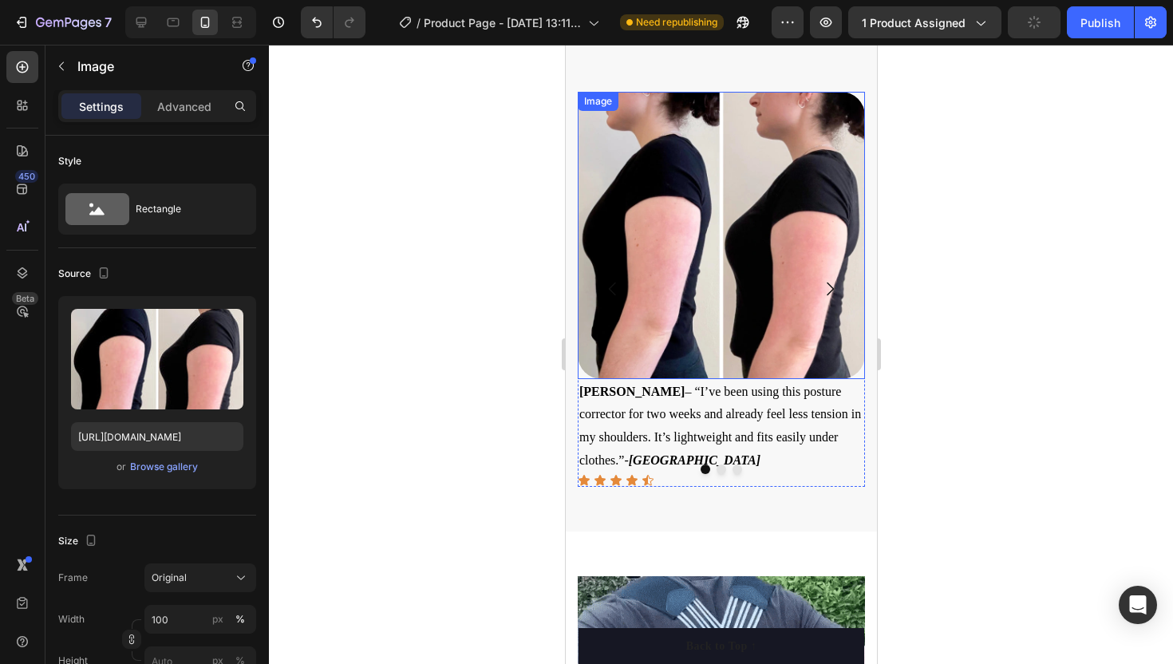
click at [688, 350] on img at bounding box center [720, 235] width 287 height 287
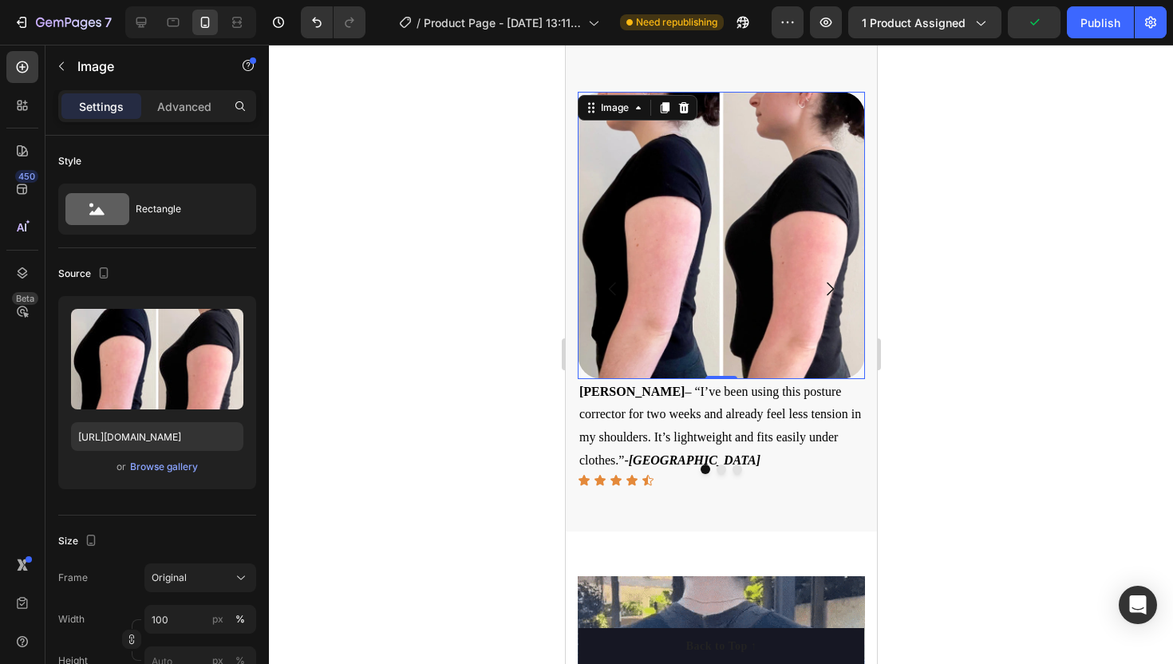
click at [180, 90] on div "Settings Advanced" at bounding box center [157, 106] width 198 height 32
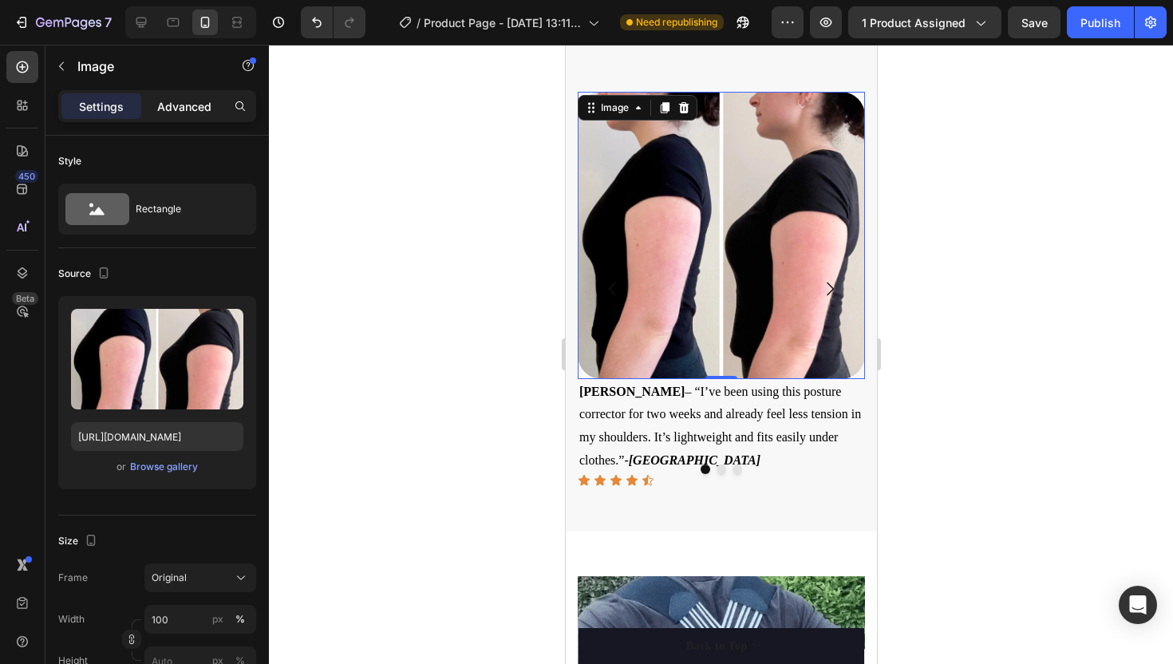
click at [183, 118] on div "Advanced" at bounding box center [184, 106] width 80 height 26
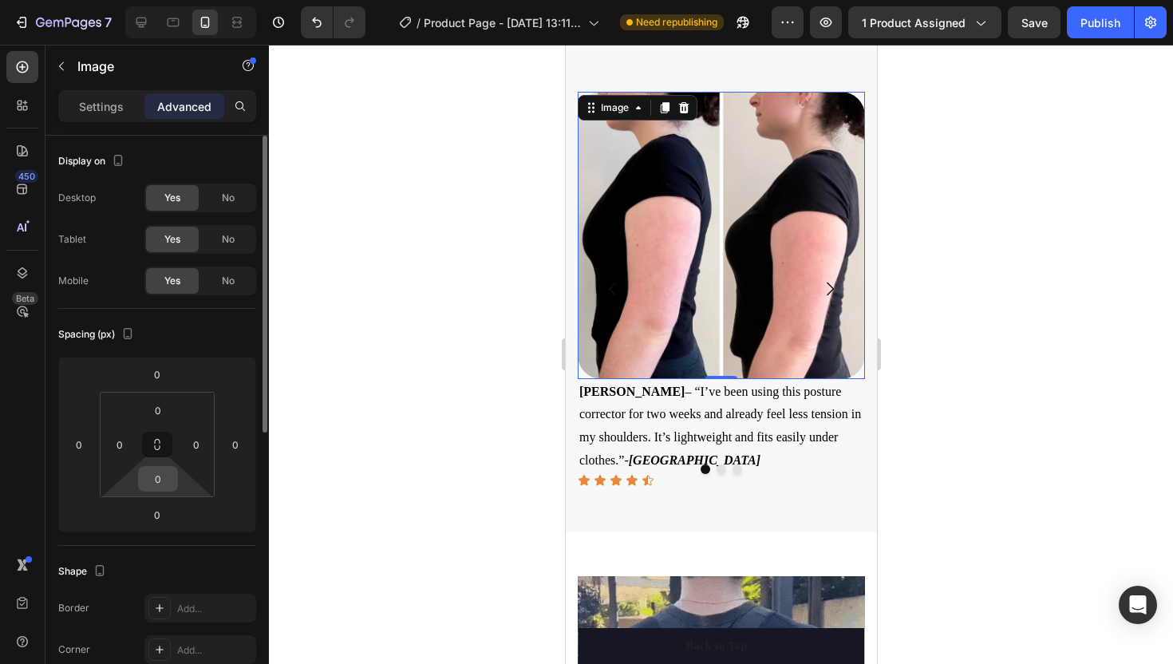
click at [162, 484] on input "0" at bounding box center [158, 479] width 32 height 24
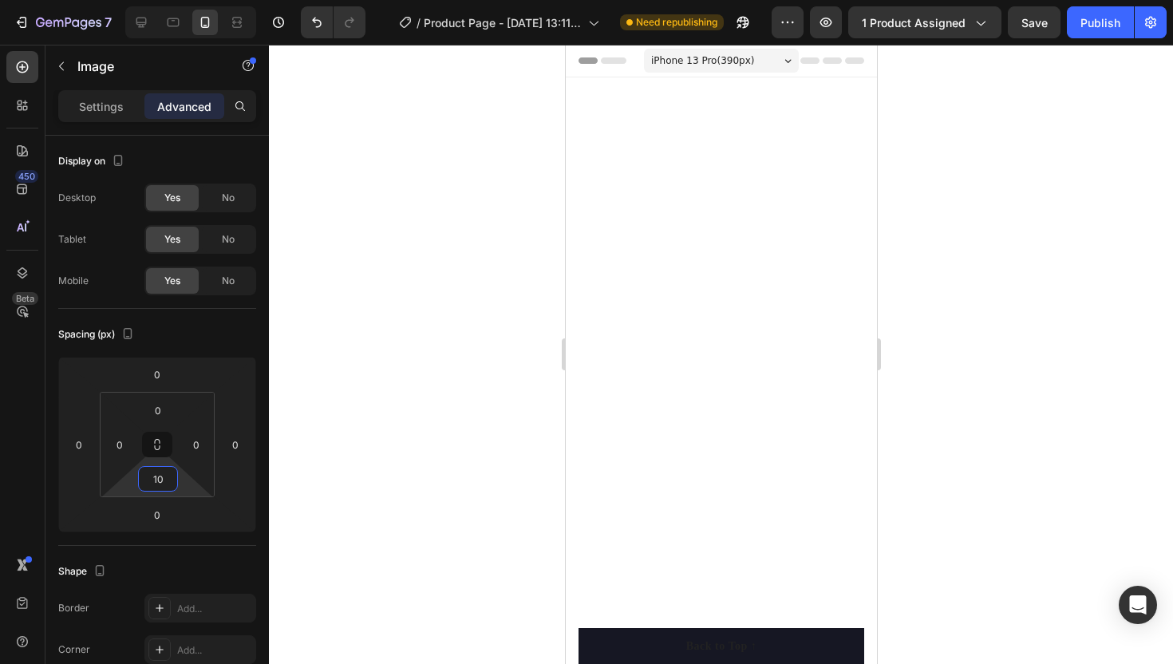
scroll to position [953, 0]
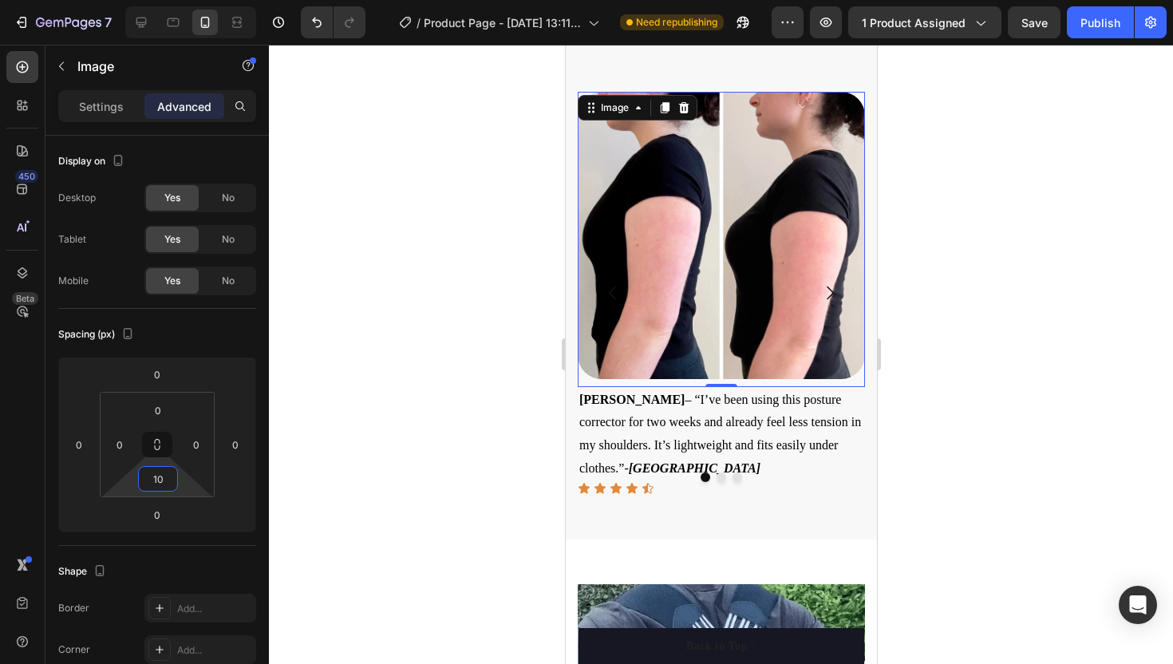
click at [374, 336] on div at bounding box center [721, 354] width 904 height 619
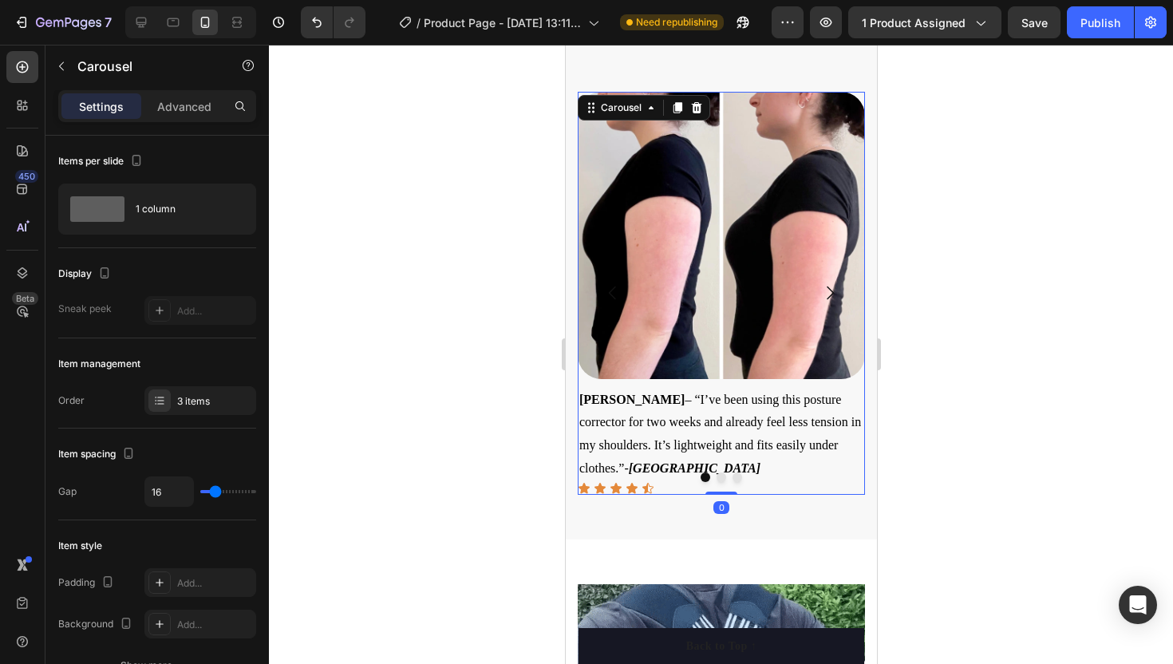
click at [834, 288] on icon "Carousel Next Arrow" at bounding box center [829, 292] width 19 height 19
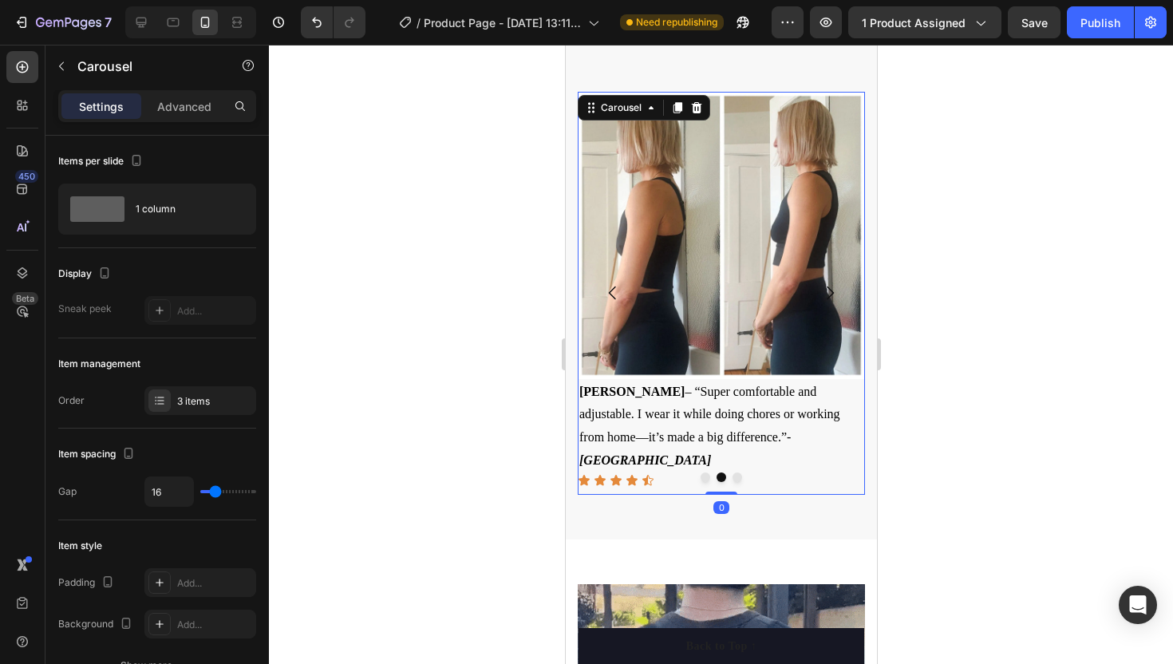
click at [834, 287] on icon "Carousel Next Arrow" at bounding box center [829, 292] width 19 height 19
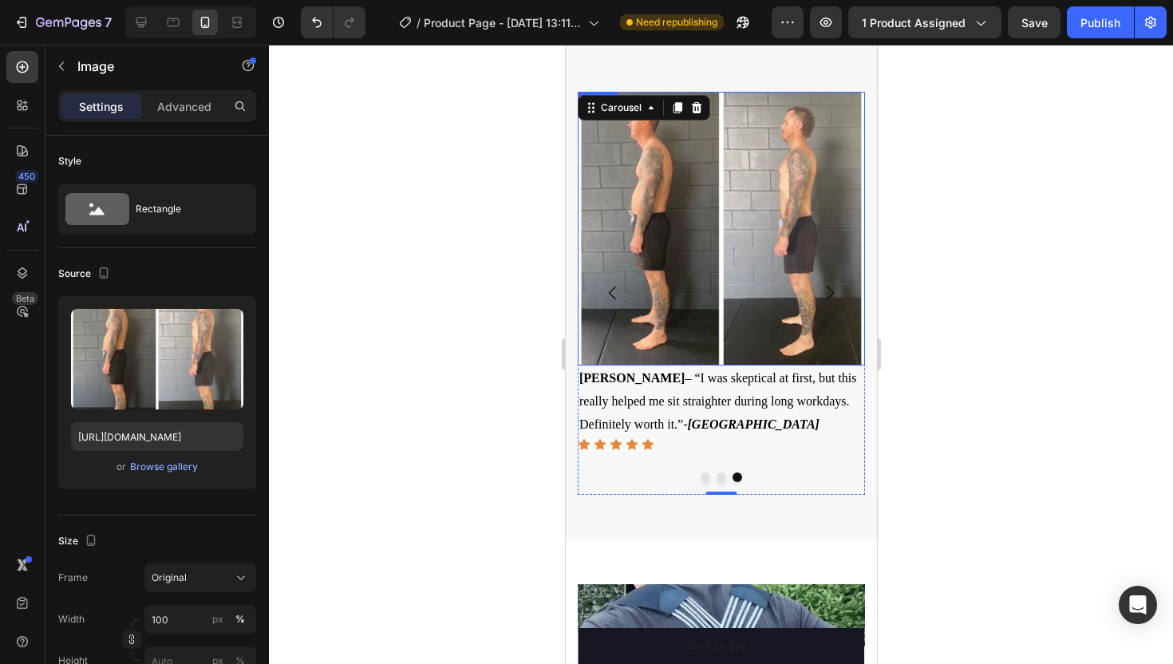
click at [661, 305] on img at bounding box center [720, 229] width 287 height 275
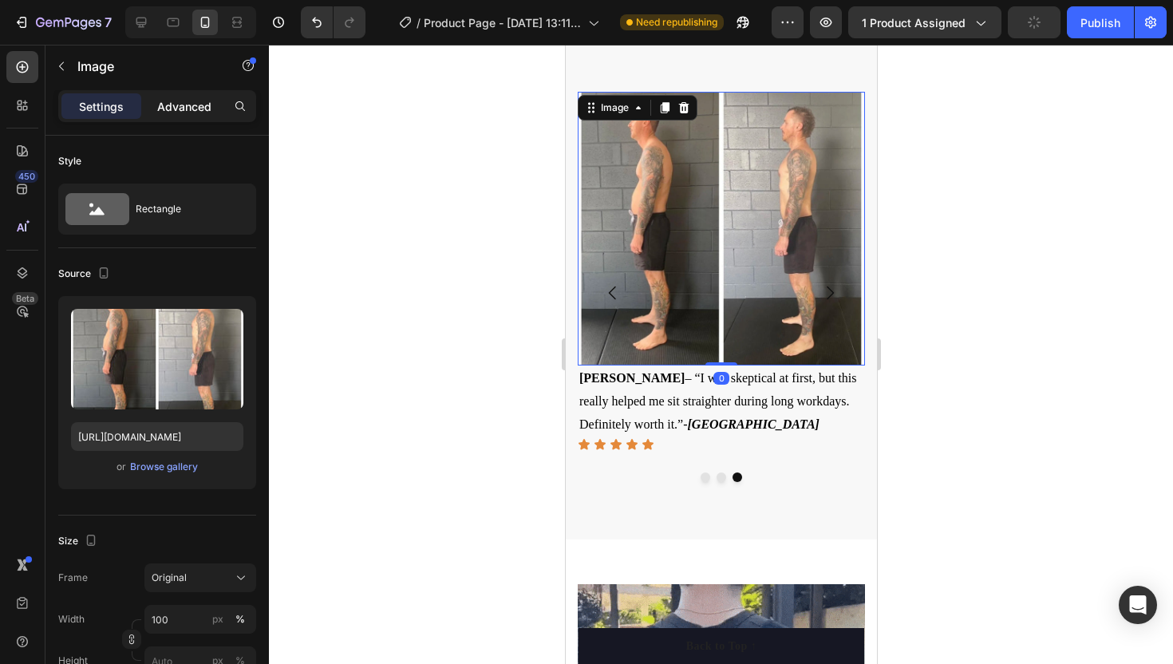
click at [174, 112] on p "Advanced" at bounding box center [184, 106] width 54 height 17
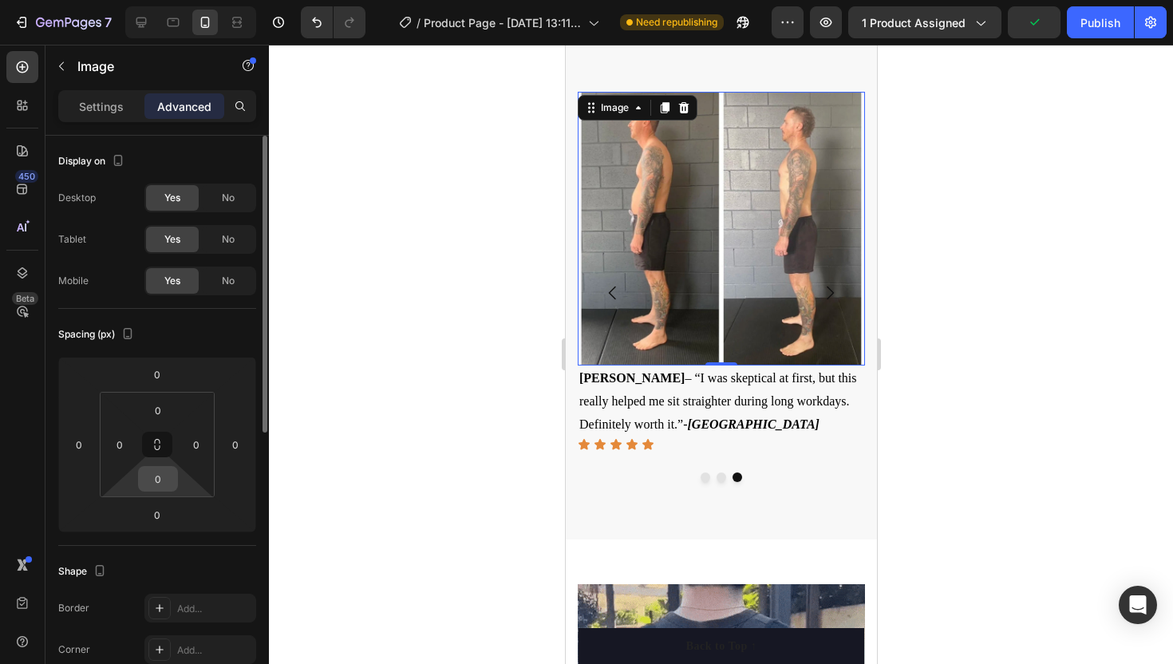
click at [155, 473] on input "0" at bounding box center [158, 479] width 32 height 24
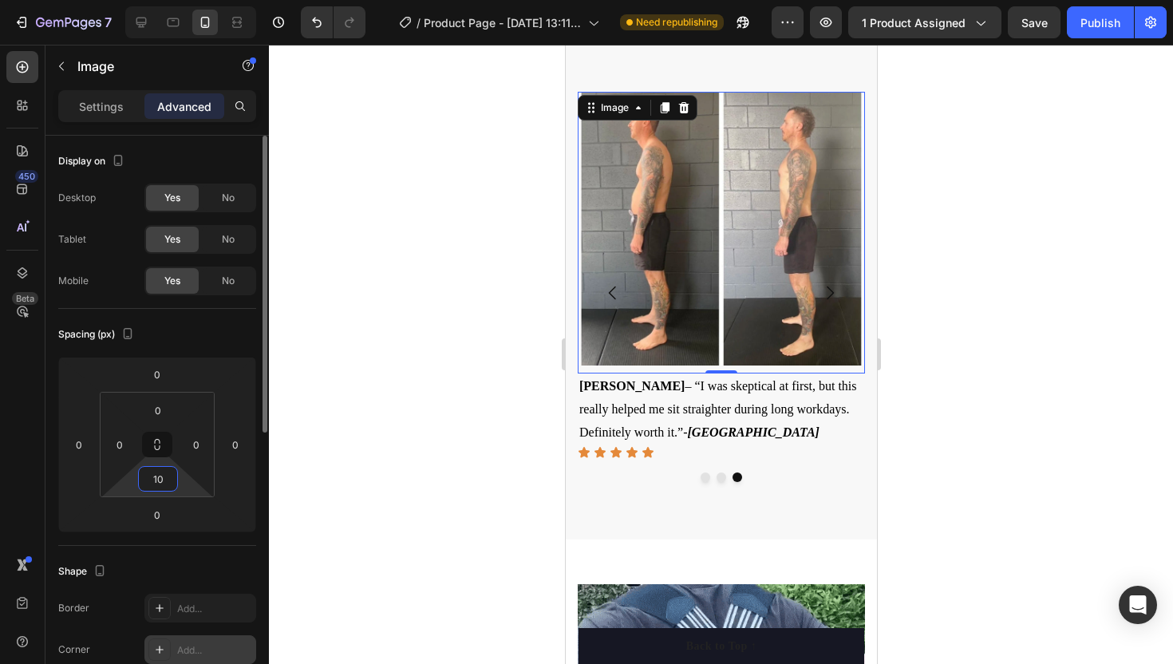
type input "10"
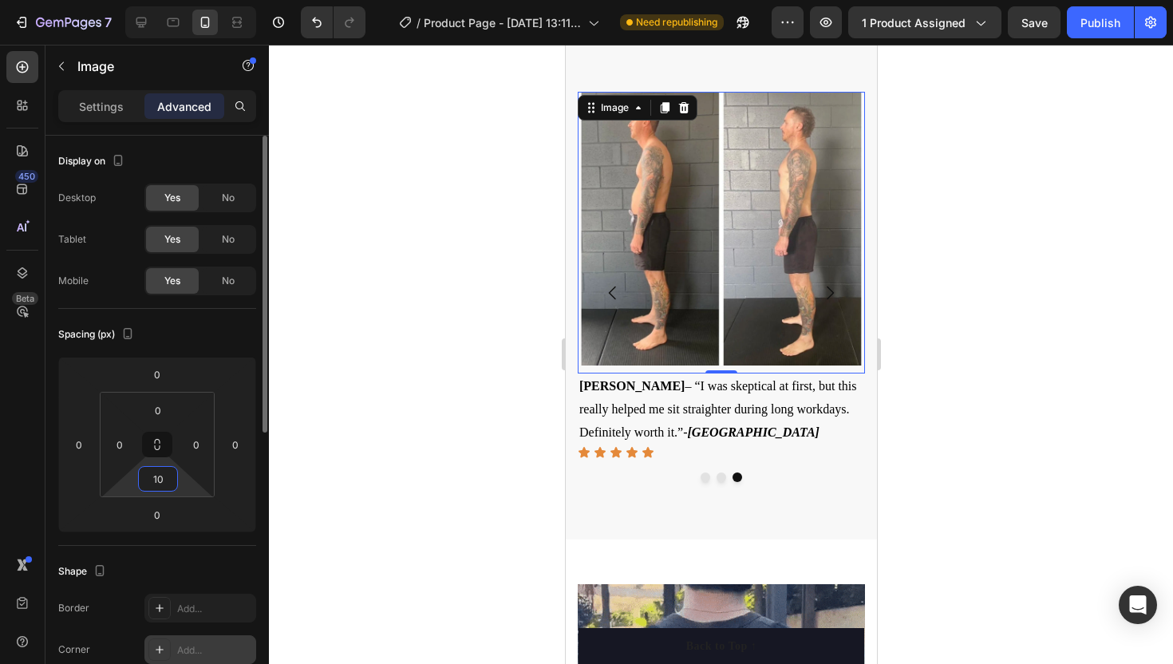
click at [185, 641] on div "Add..." at bounding box center [200, 649] width 112 height 29
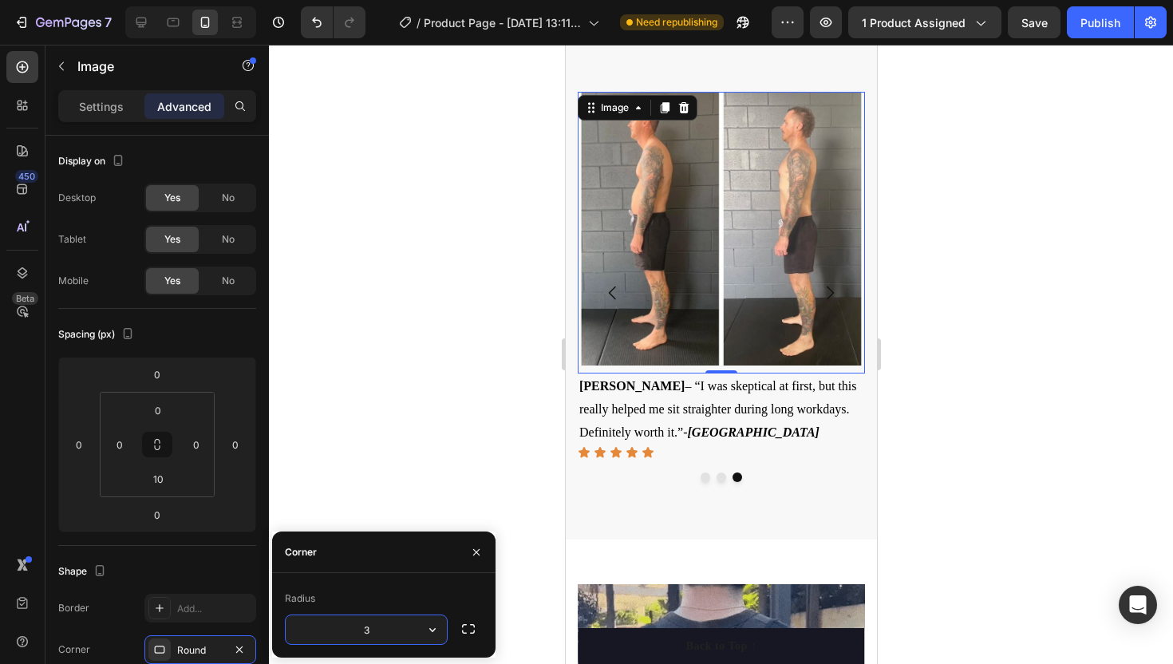
type input "30"
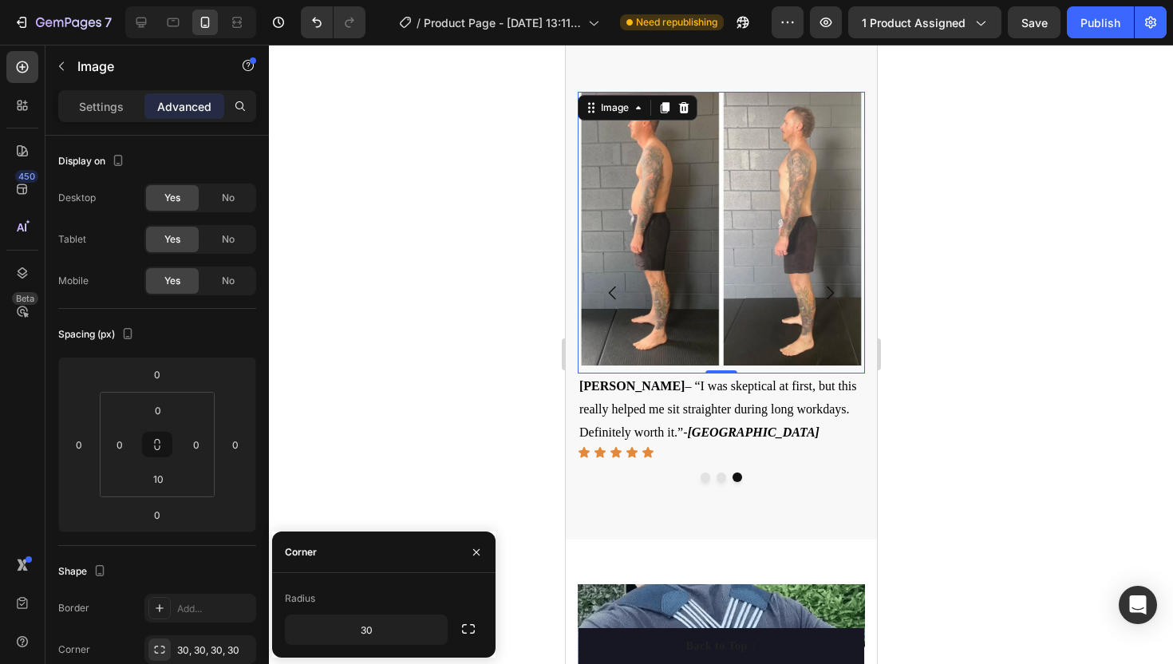
click at [508, 444] on div at bounding box center [721, 354] width 904 height 619
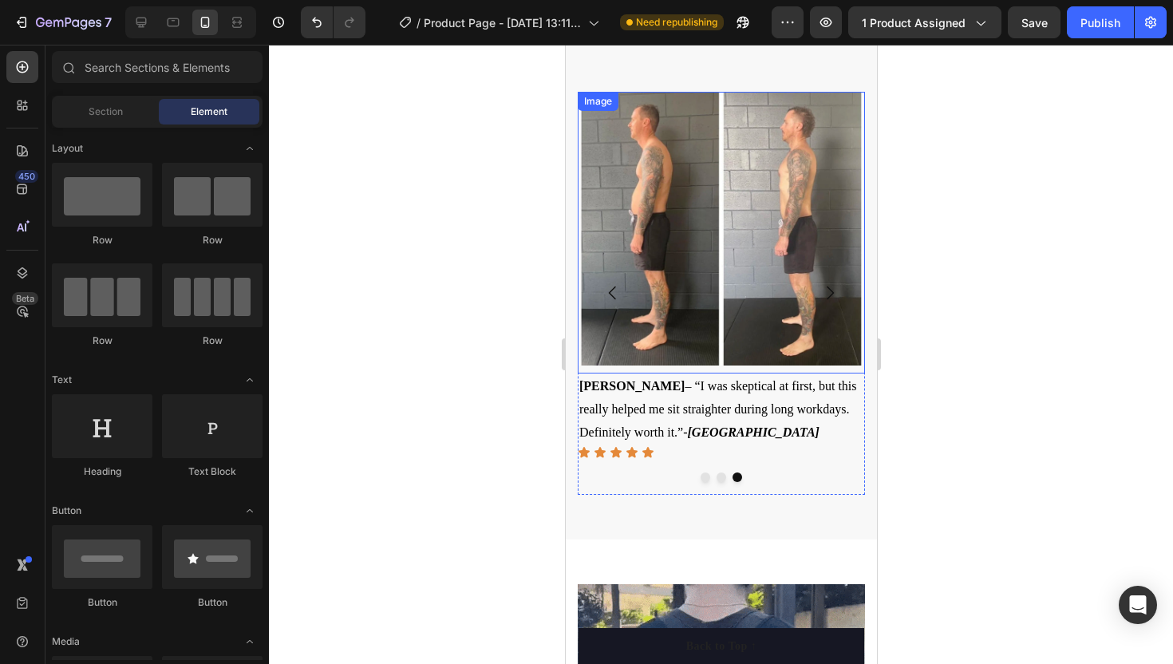
click at [667, 322] on img at bounding box center [720, 229] width 287 height 275
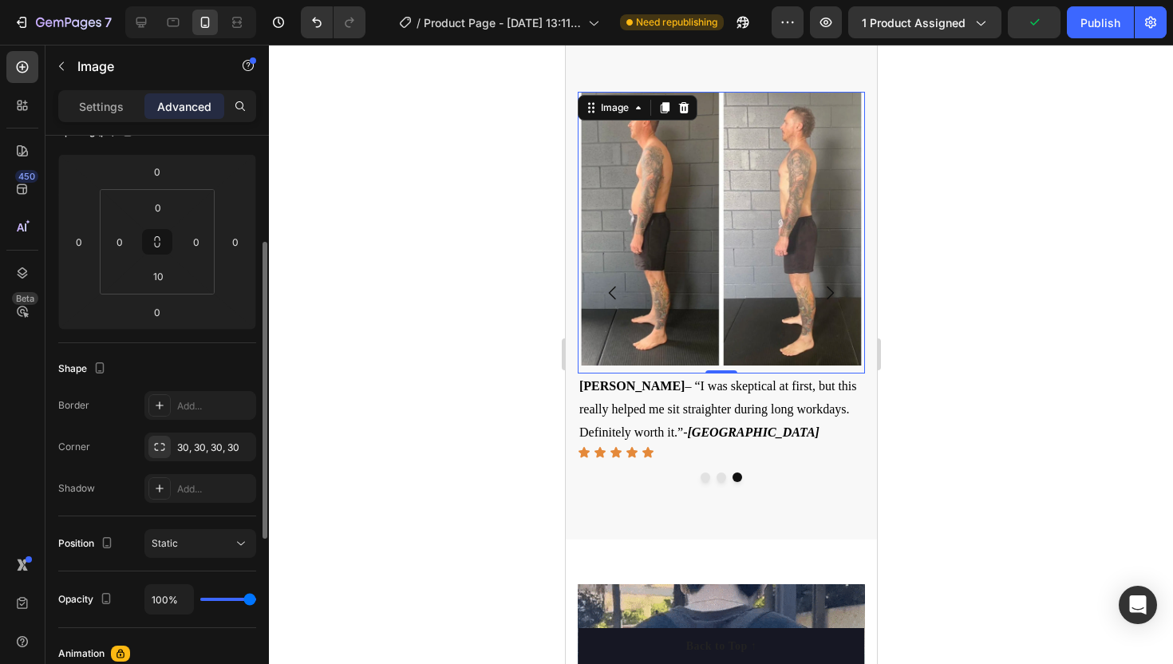
scroll to position [208, 0]
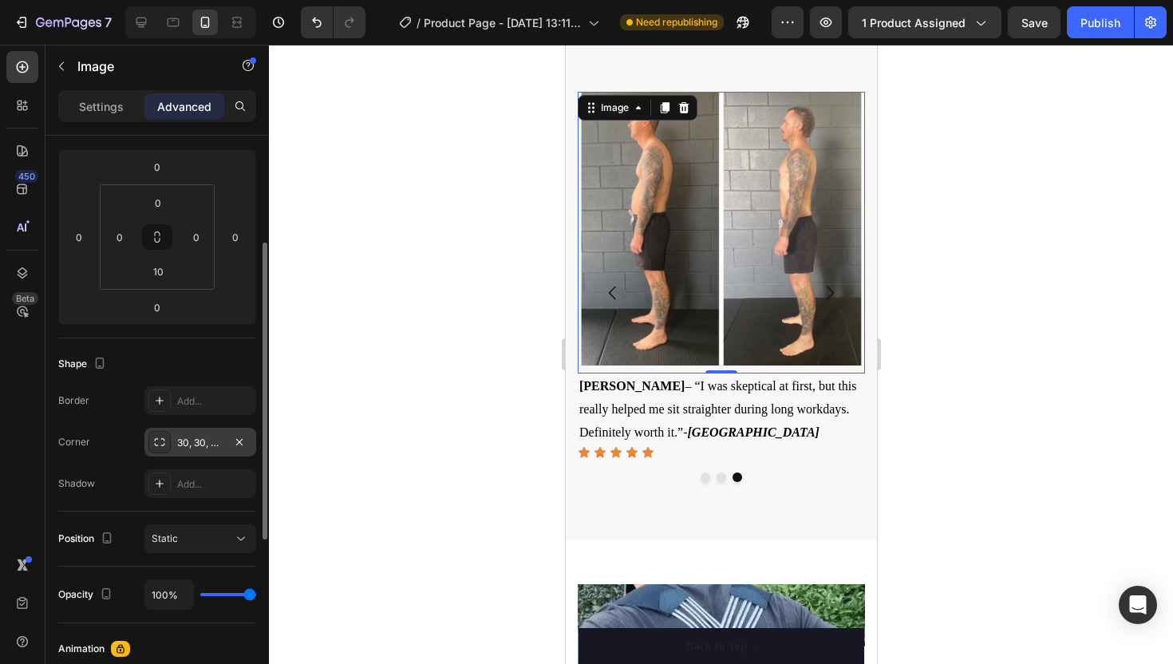
click at [217, 453] on div "30, 30, 30, 30" at bounding box center [200, 442] width 112 height 29
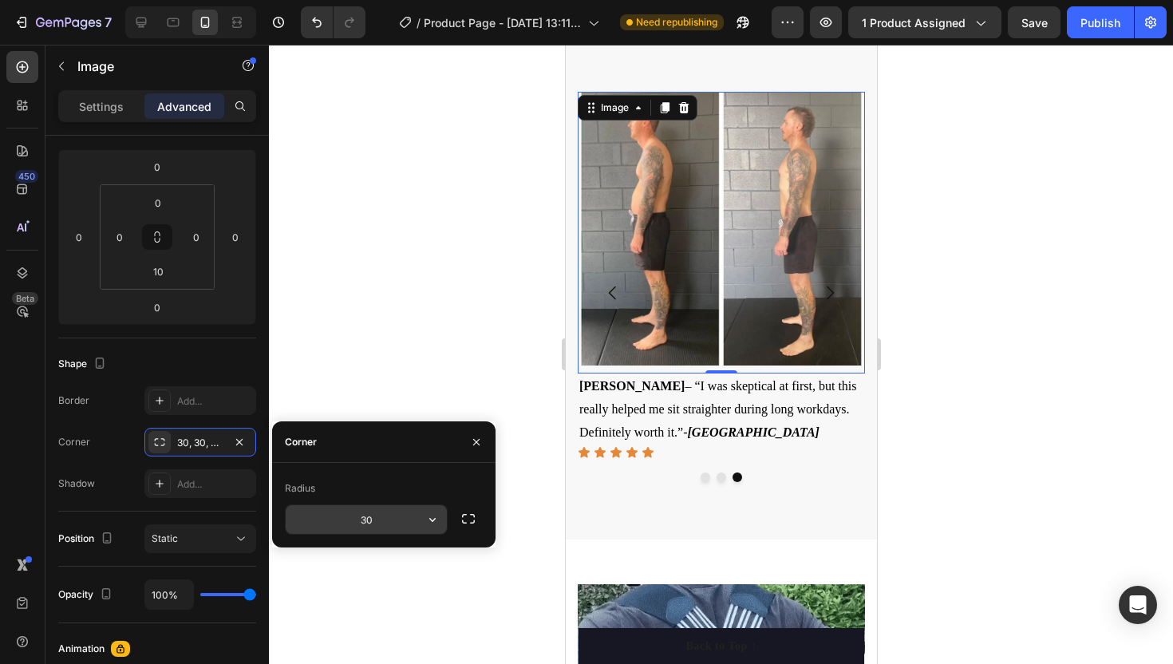
click at [373, 527] on input "30" at bounding box center [366, 519] width 161 height 29
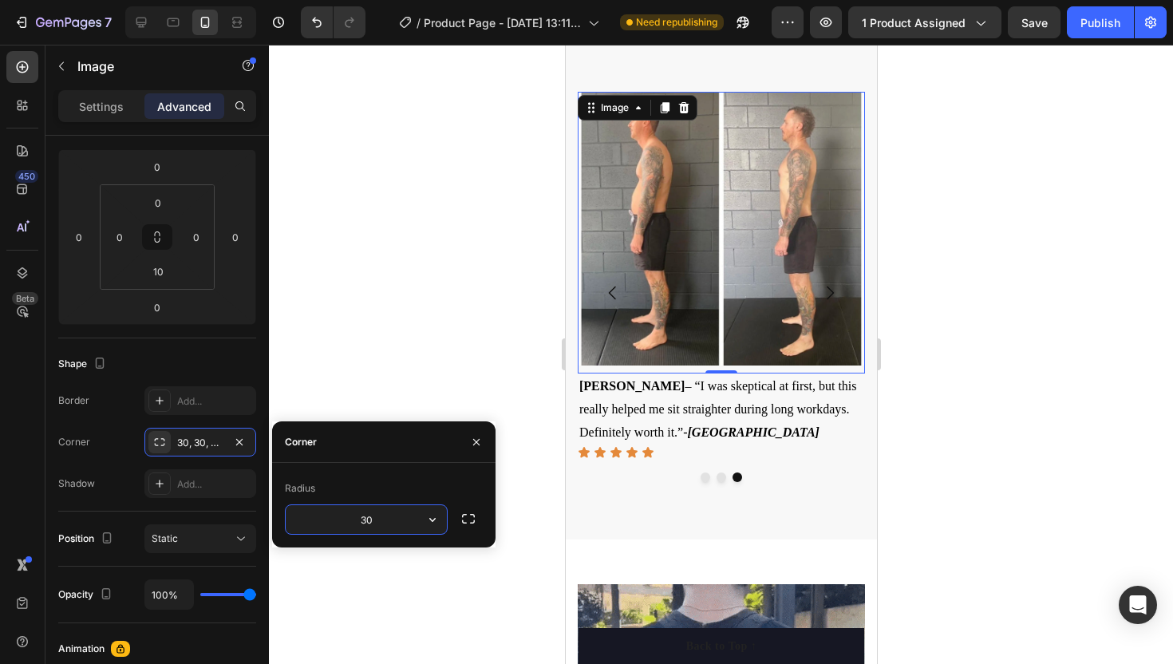
type input "d"
type input "4"
type input "30"
click at [466, 528] on button "button" at bounding box center [468, 518] width 29 height 29
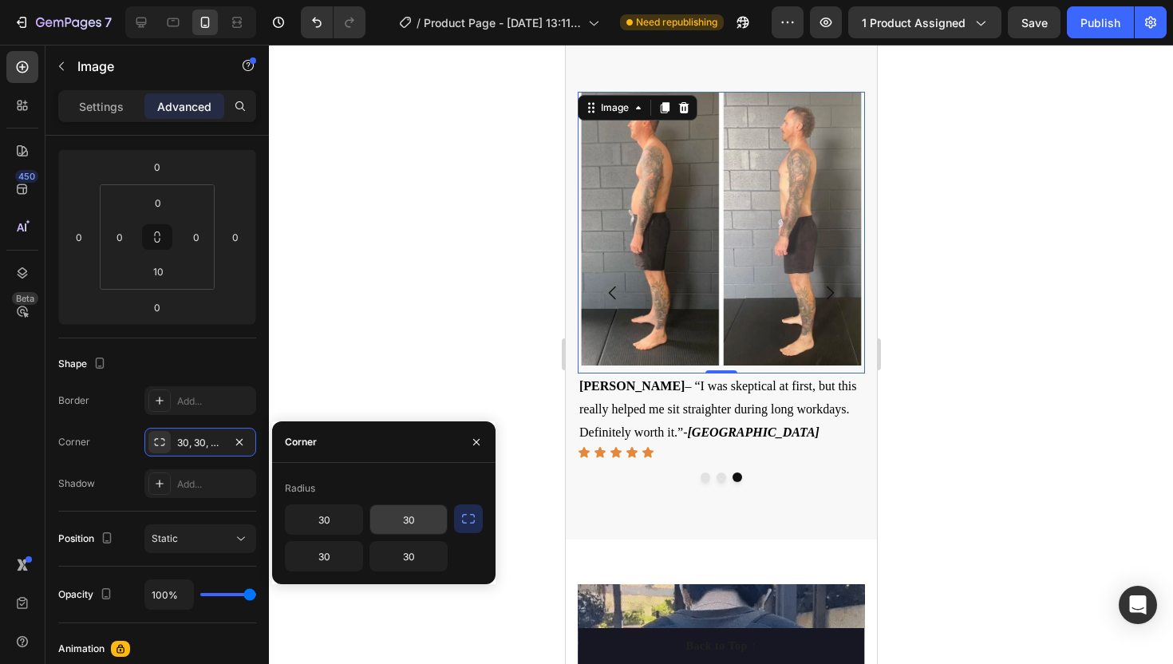
click at [381, 519] on input "30" at bounding box center [408, 519] width 77 height 29
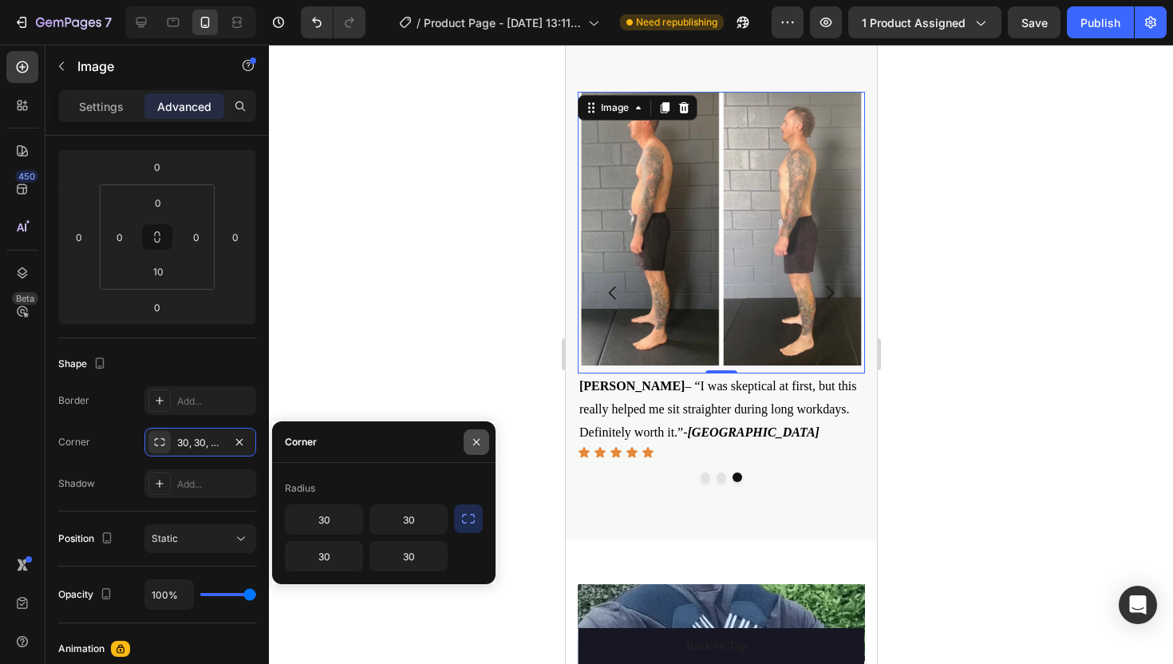
click at [473, 449] on button "button" at bounding box center [477, 442] width 26 height 26
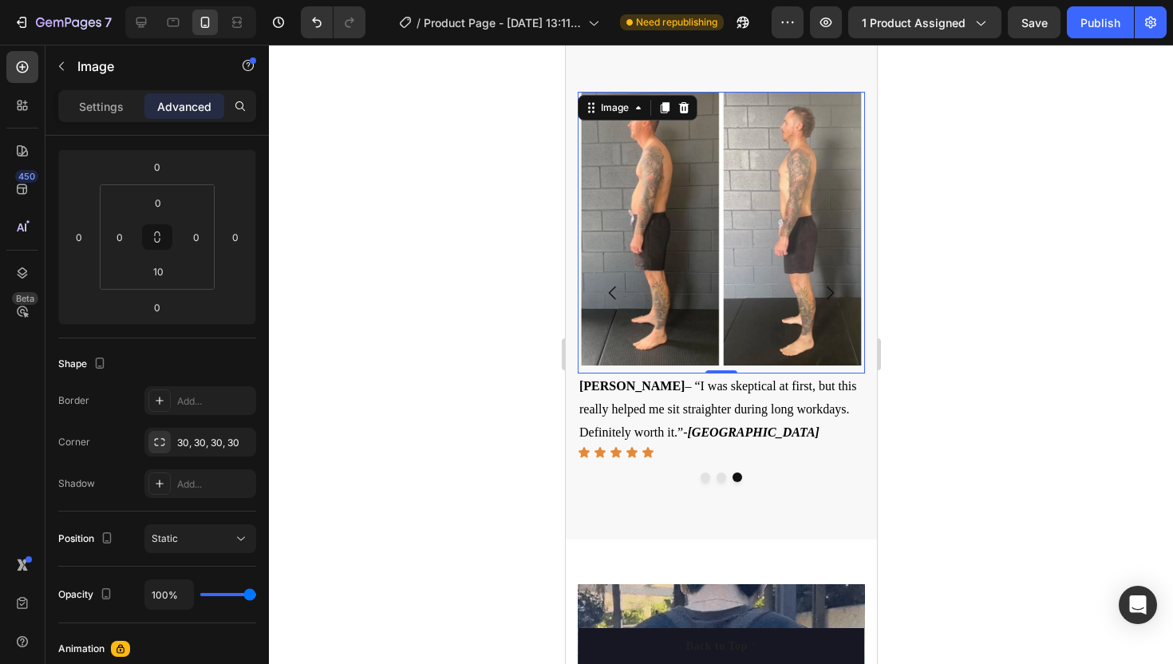
click at [472, 337] on div at bounding box center [721, 354] width 904 height 619
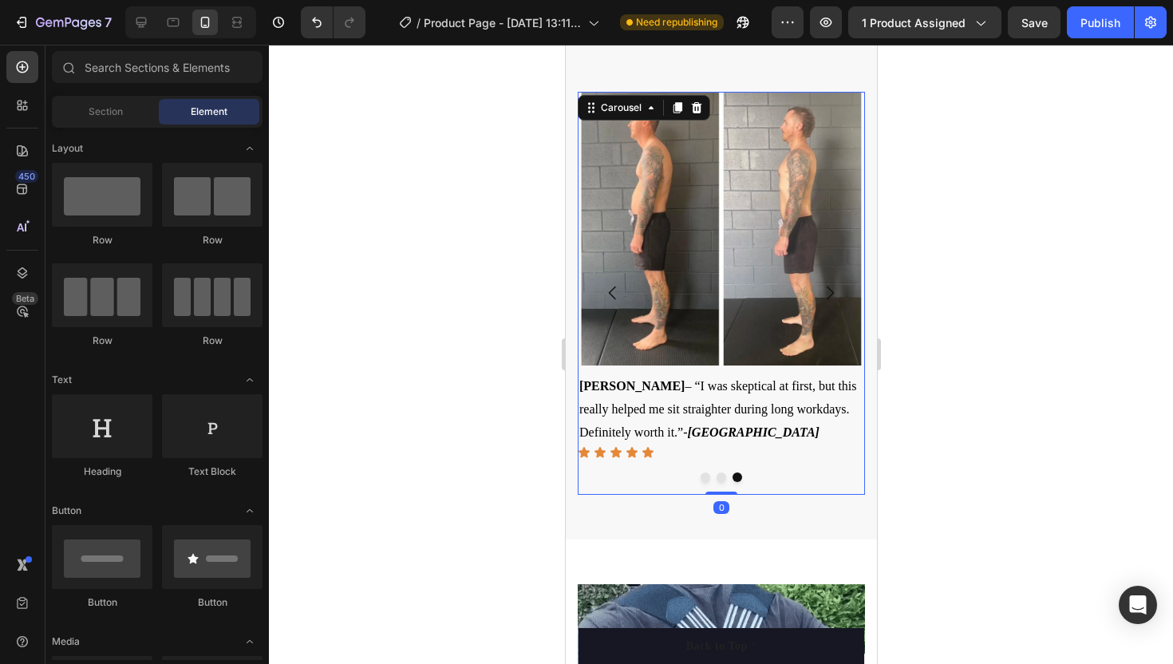
click at [615, 287] on icon "Carousel Back Arrow" at bounding box center [612, 292] width 19 height 19
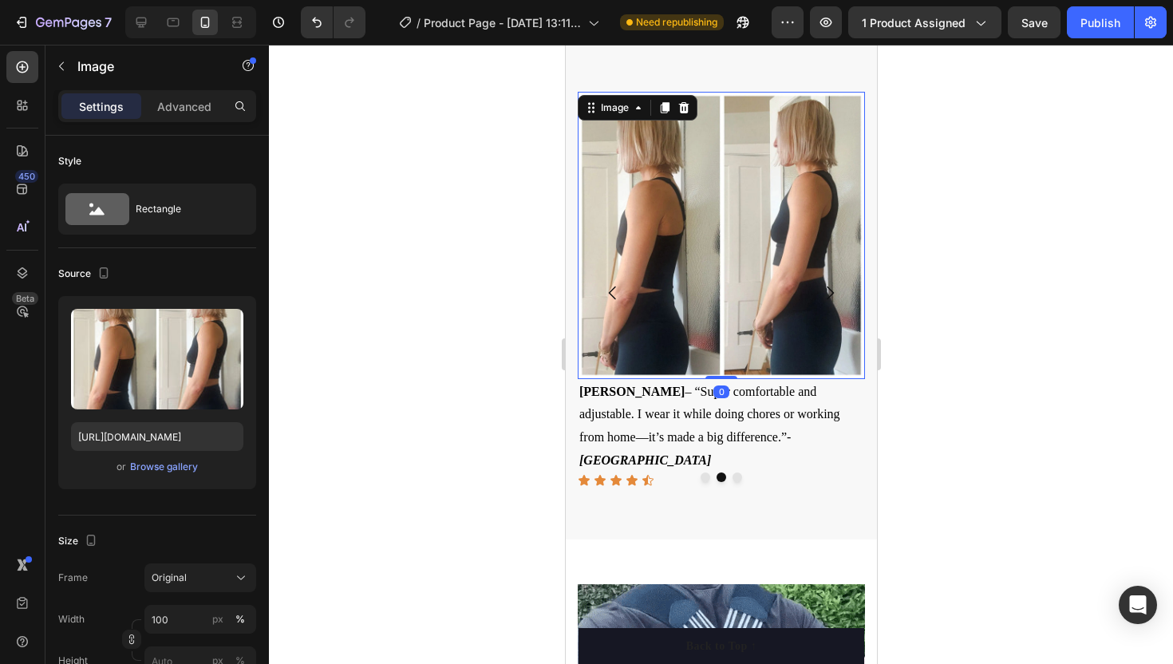
click at [659, 365] on img at bounding box center [720, 235] width 287 height 287
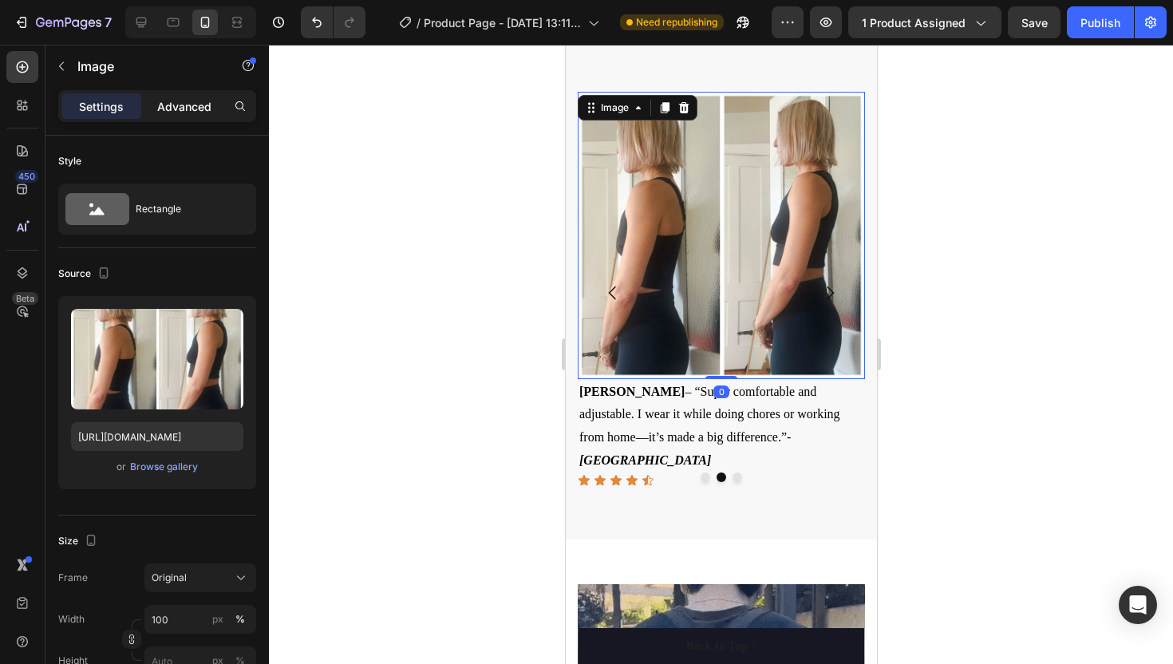
click at [172, 105] on p "Advanced" at bounding box center [184, 106] width 54 height 17
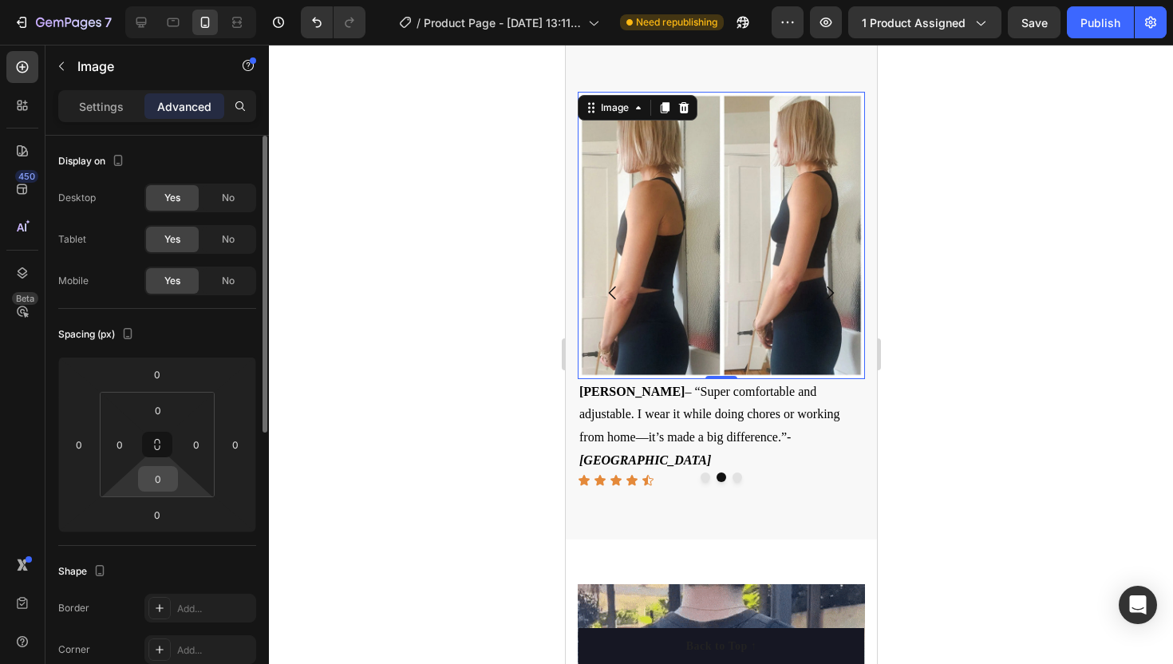
click at [168, 477] on input "0" at bounding box center [158, 479] width 32 height 24
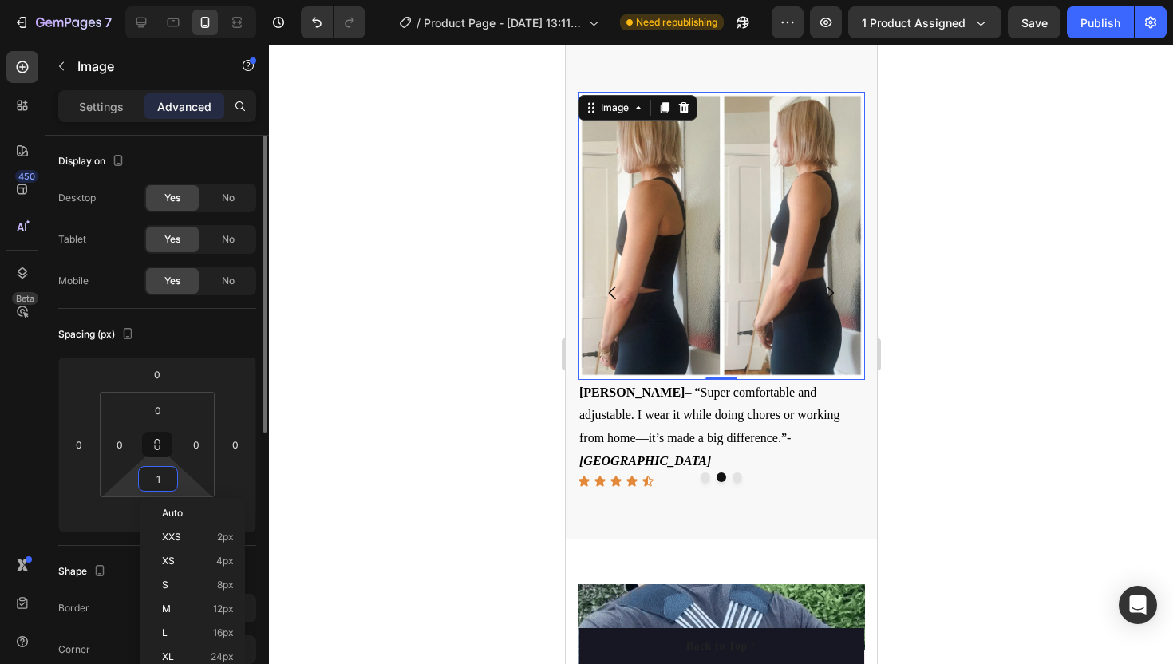
type input "10"
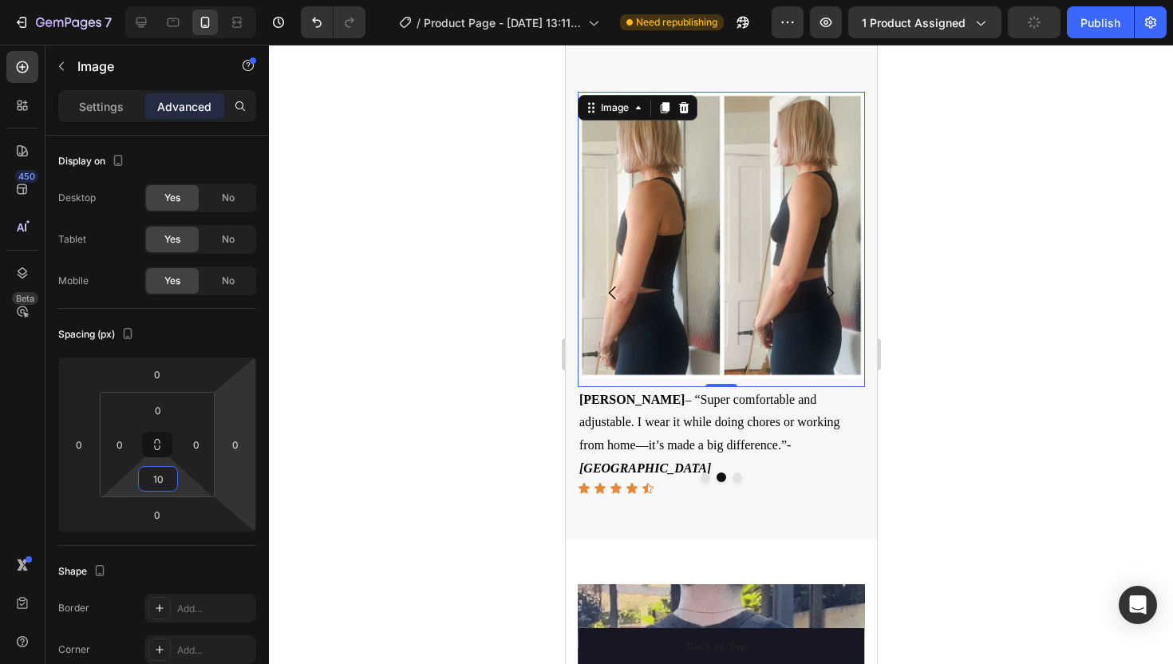
click at [385, 395] on div at bounding box center [721, 354] width 904 height 619
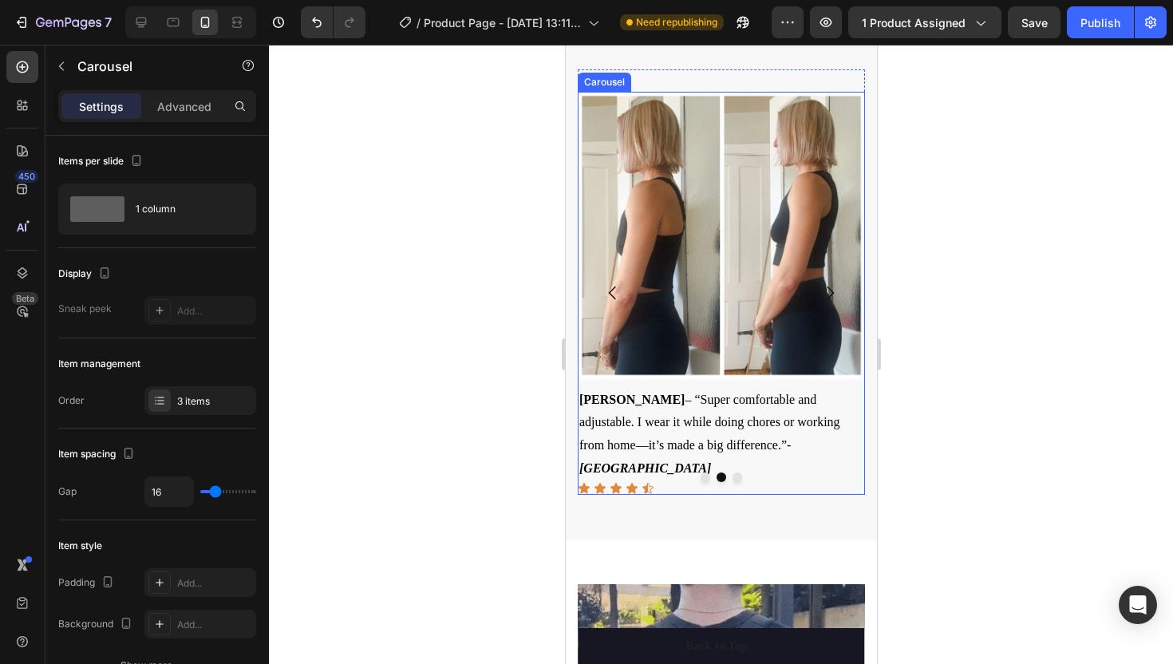
click at [615, 295] on icon "Carousel Back Arrow" at bounding box center [612, 292] width 19 height 19
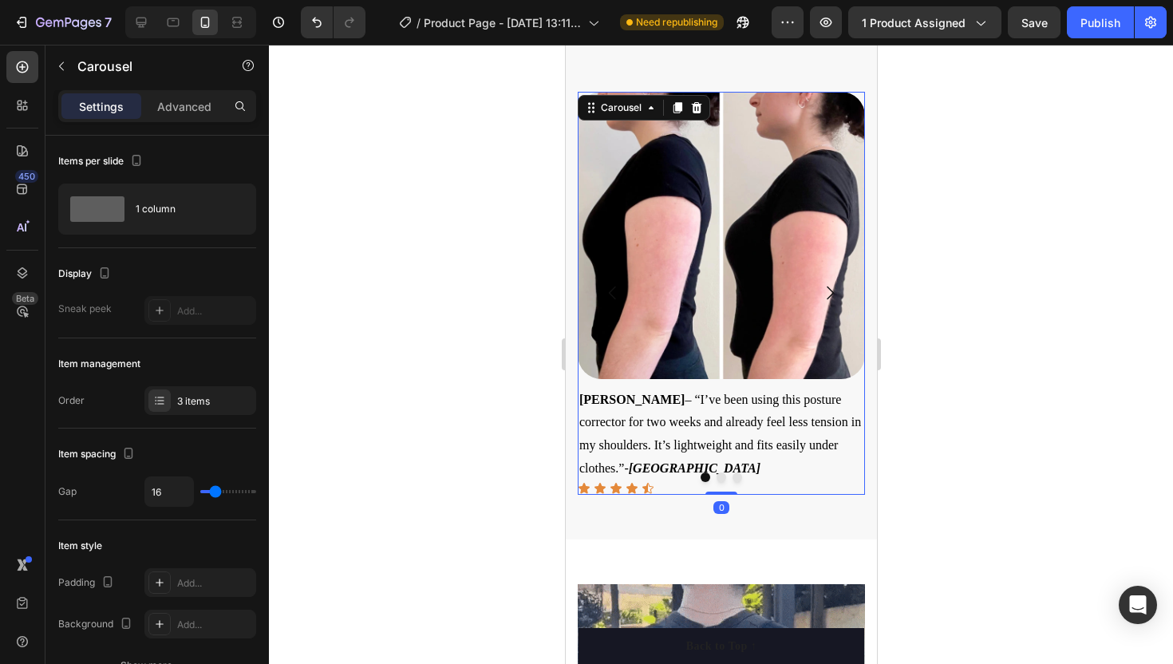
click at [832, 289] on icon "Carousel Next Arrow" at bounding box center [829, 292] width 19 height 19
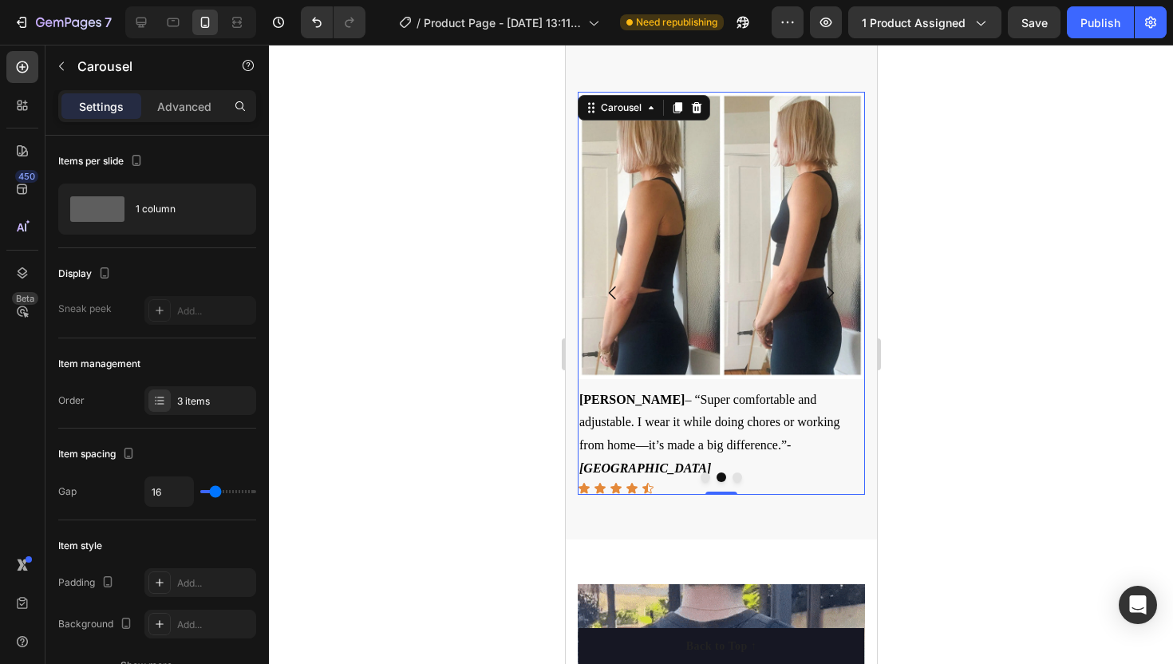
click at [831, 291] on icon "Carousel Next Arrow" at bounding box center [829, 294] width 7 height 14
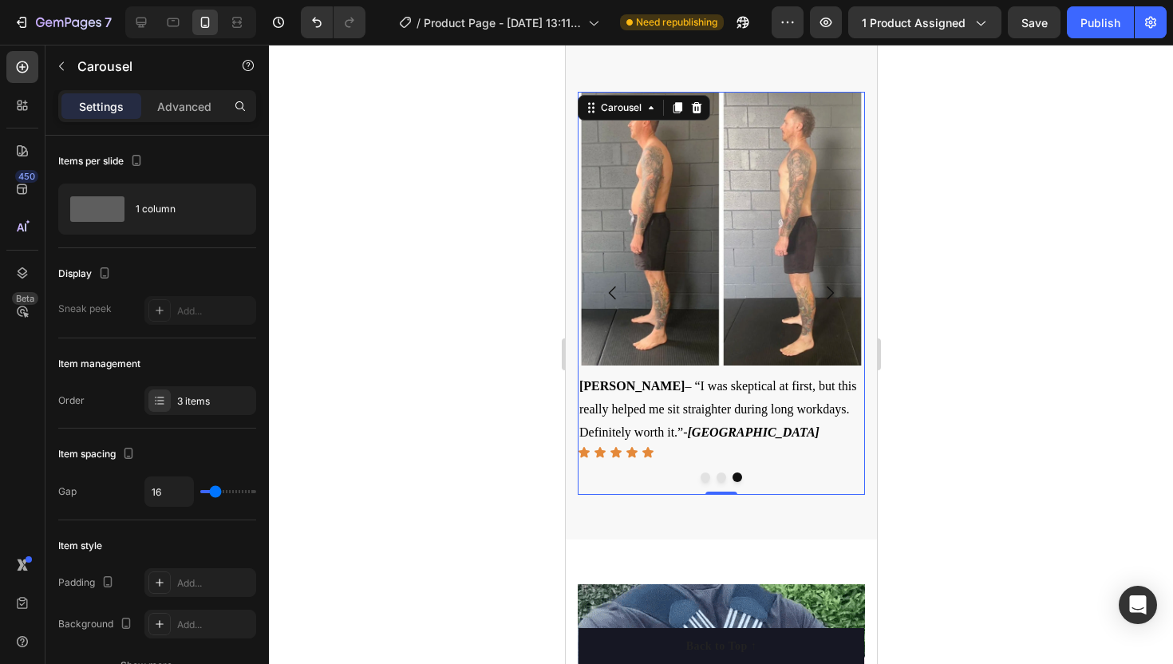
click at [601, 292] on button "Carousel Back Arrow" at bounding box center [612, 293] width 45 height 45
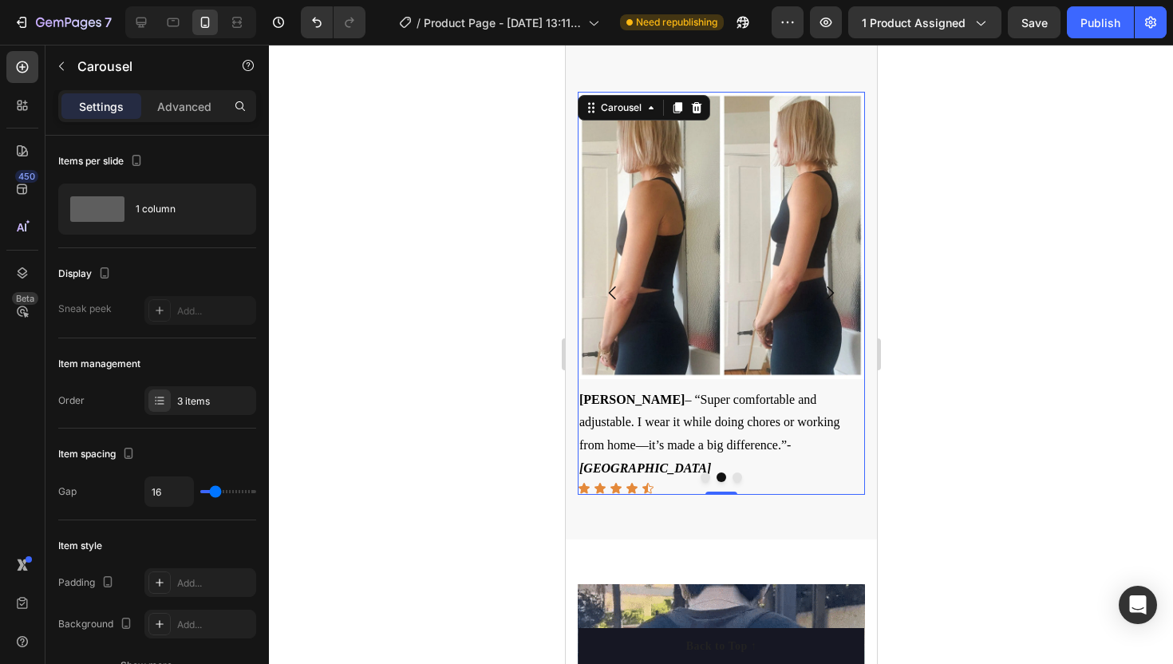
click at [601, 292] on button "Carousel Back Arrow" at bounding box center [612, 293] width 45 height 45
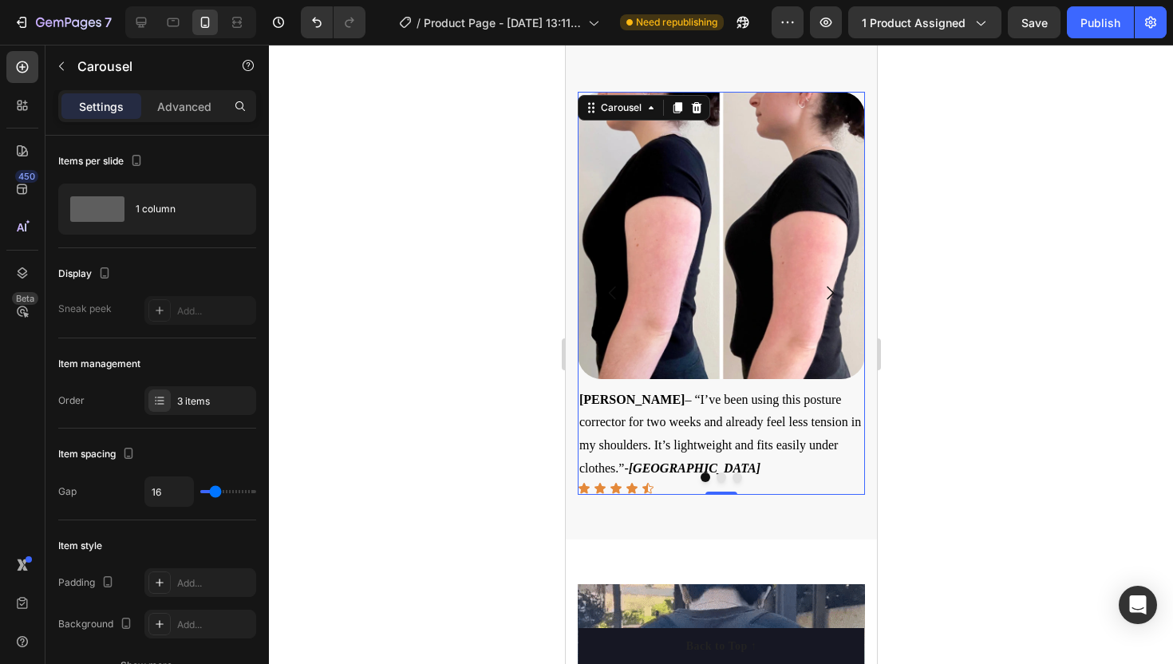
click at [607, 296] on icon "Carousel Back Arrow" at bounding box center [612, 292] width 19 height 19
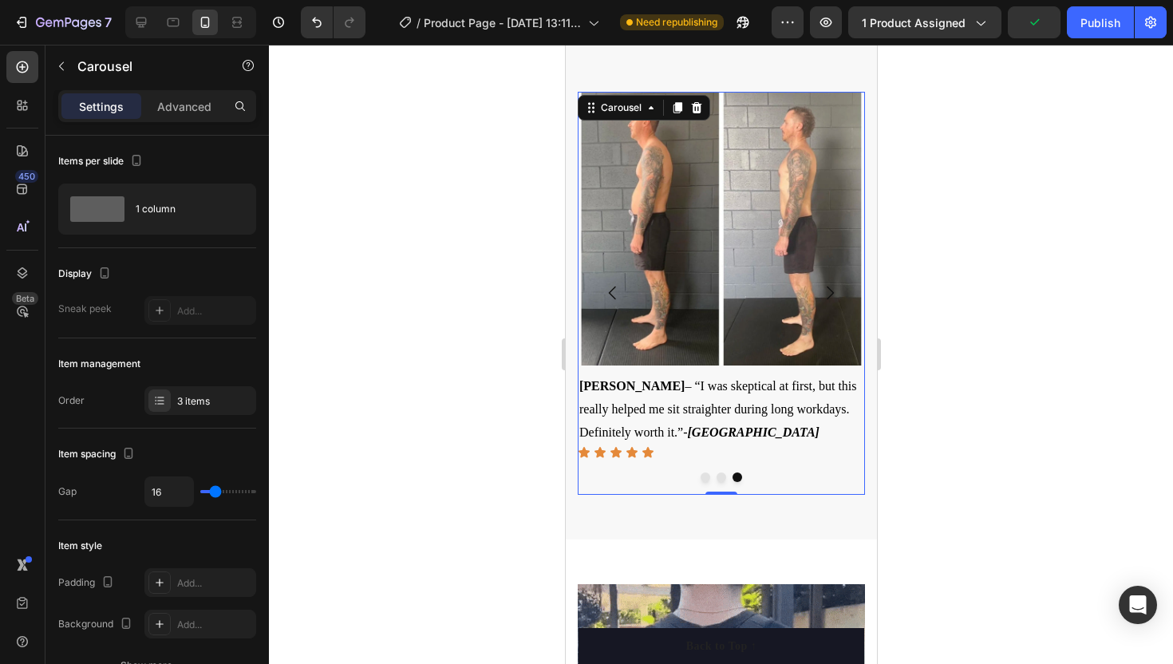
click at [835, 288] on icon "Carousel Next Arrow" at bounding box center [829, 292] width 19 height 19
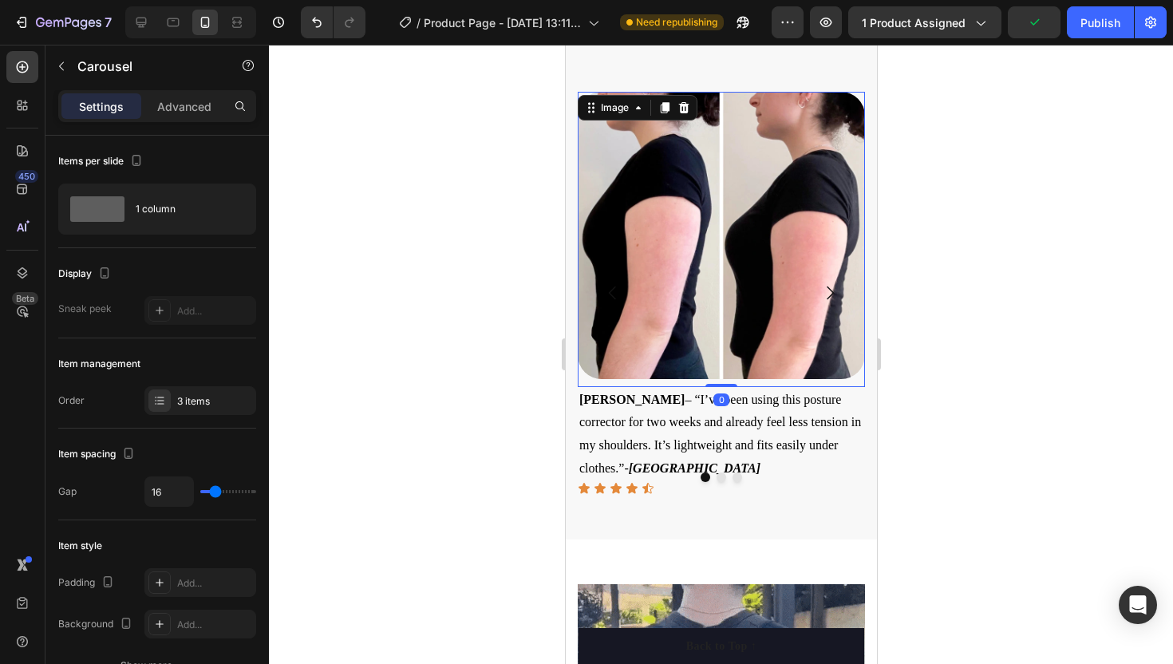
click at [710, 305] on img at bounding box center [720, 235] width 287 height 287
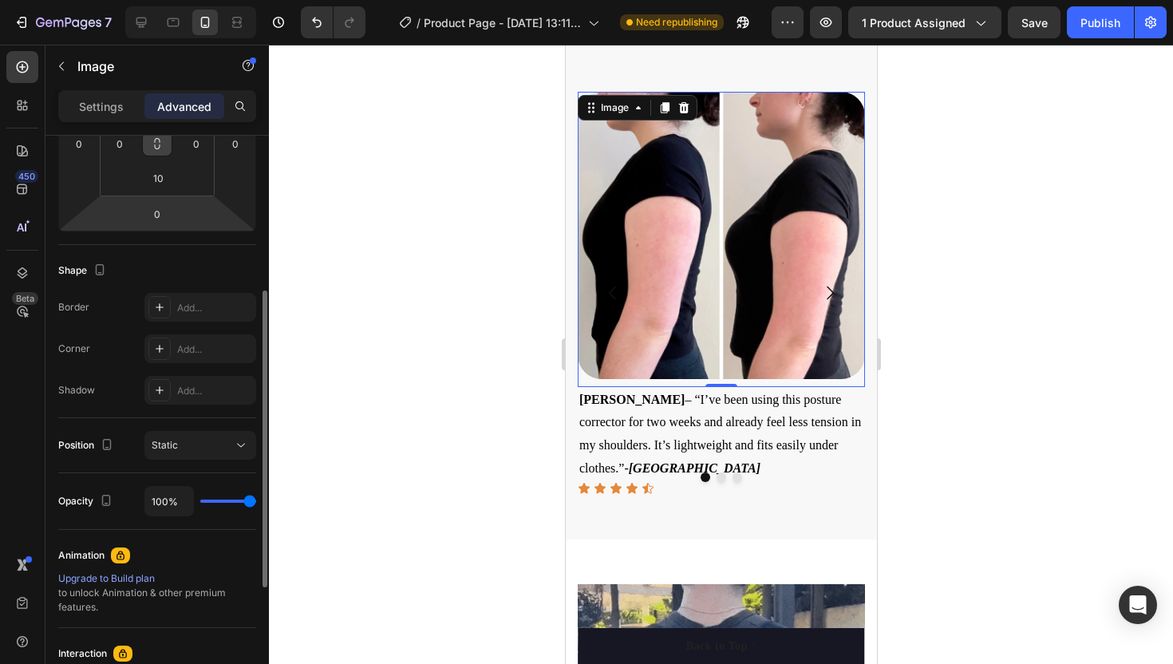
scroll to position [300, 0]
click at [188, 341] on div "Add..." at bounding box center [200, 349] width 112 height 29
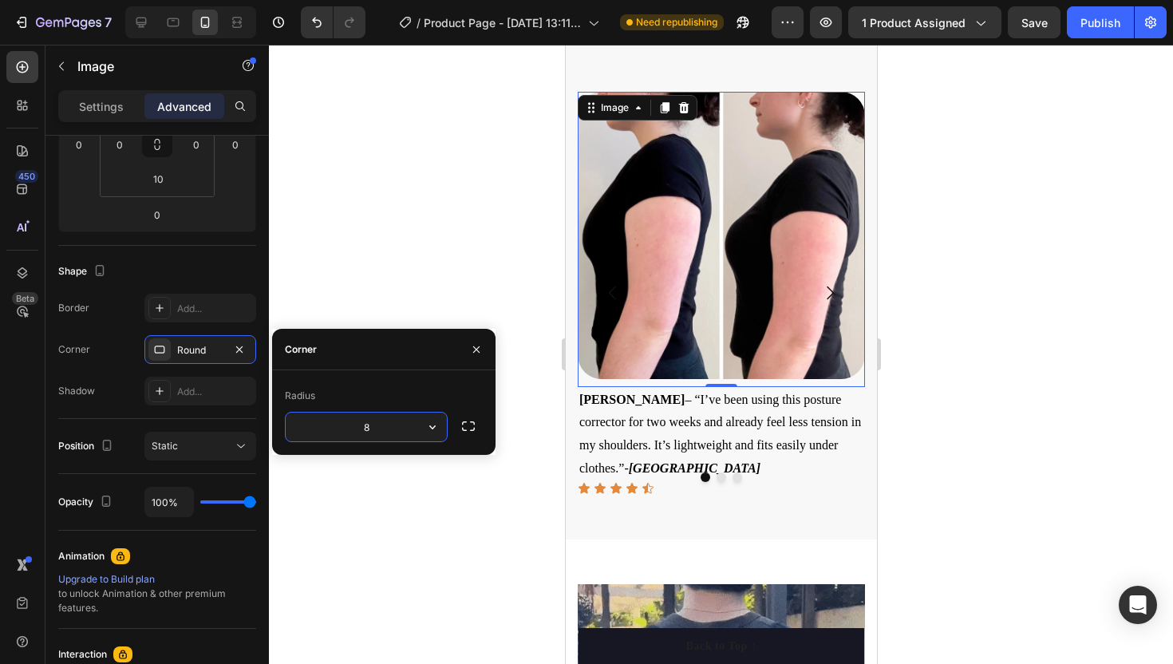
type input "0"
click at [419, 288] on div at bounding box center [721, 354] width 904 height 619
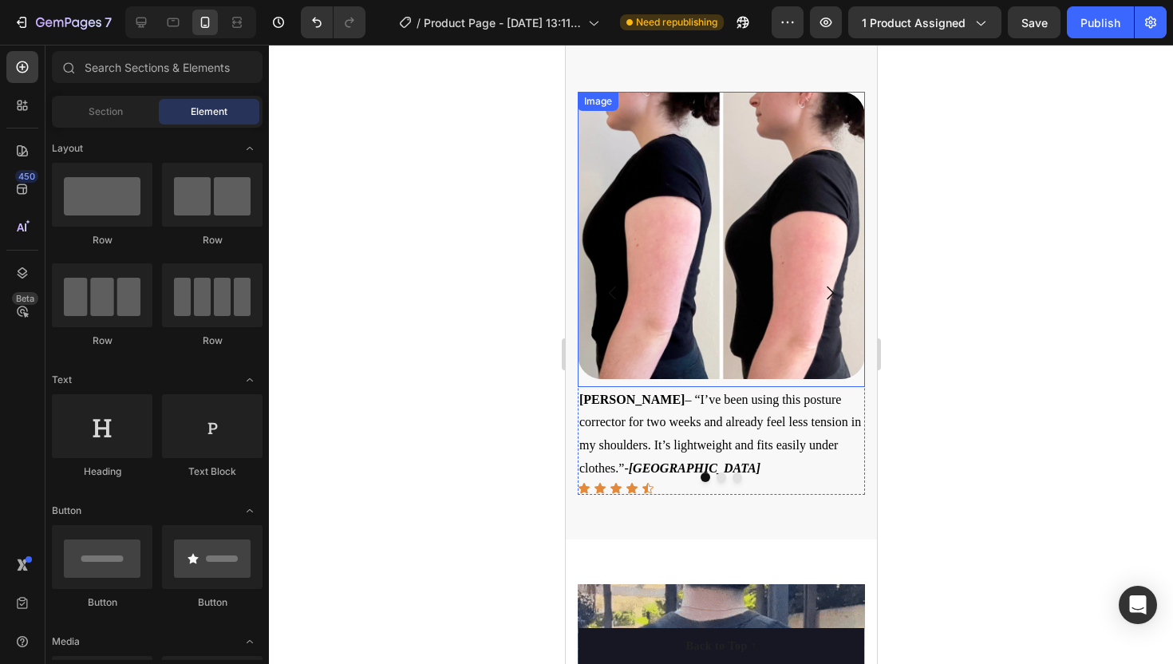
click at [645, 262] on img at bounding box center [720, 235] width 287 height 287
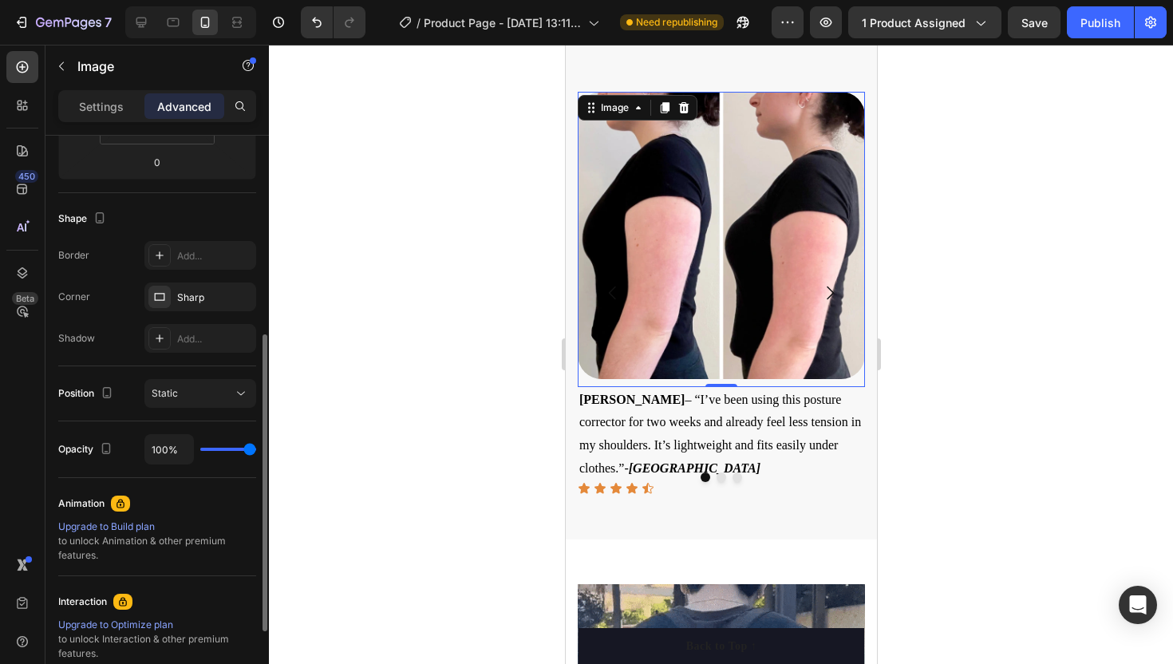
scroll to position [366, 0]
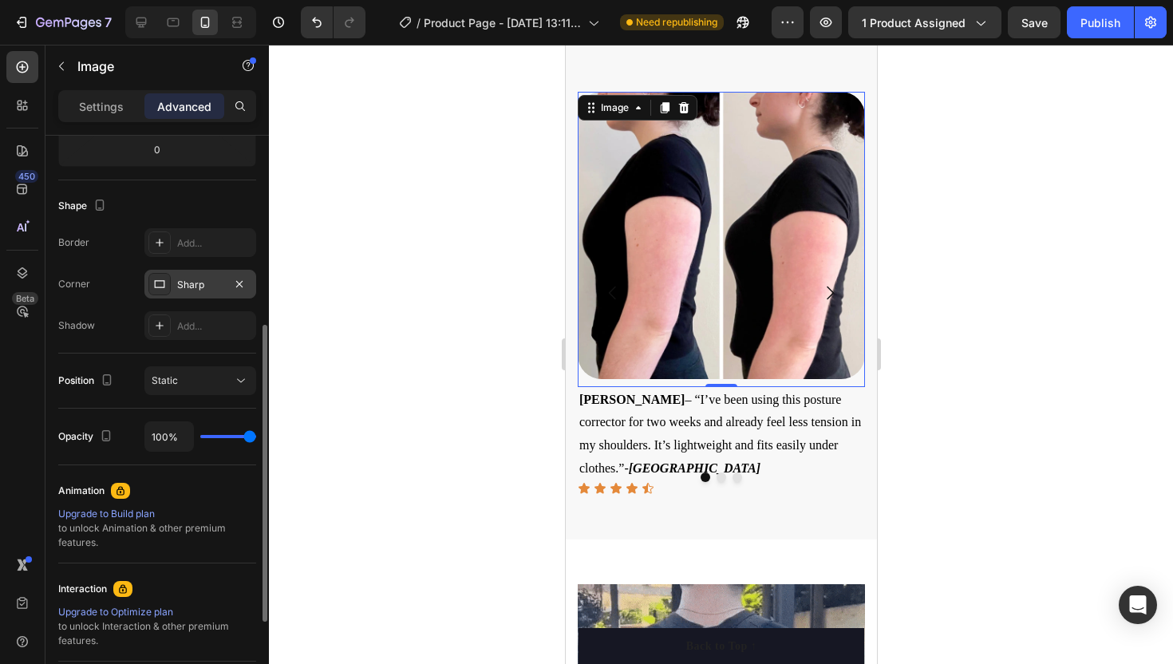
click at [189, 279] on div "Sharp" at bounding box center [200, 285] width 46 height 14
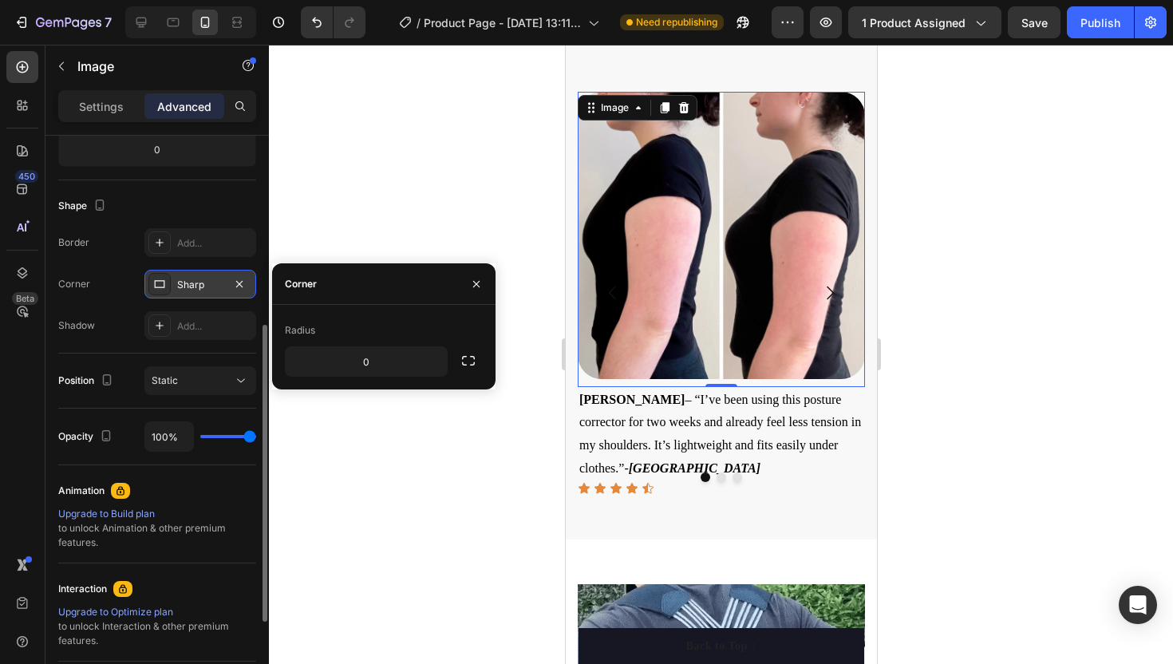
click at [189, 279] on div "Sharp" at bounding box center [200, 285] width 46 height 14
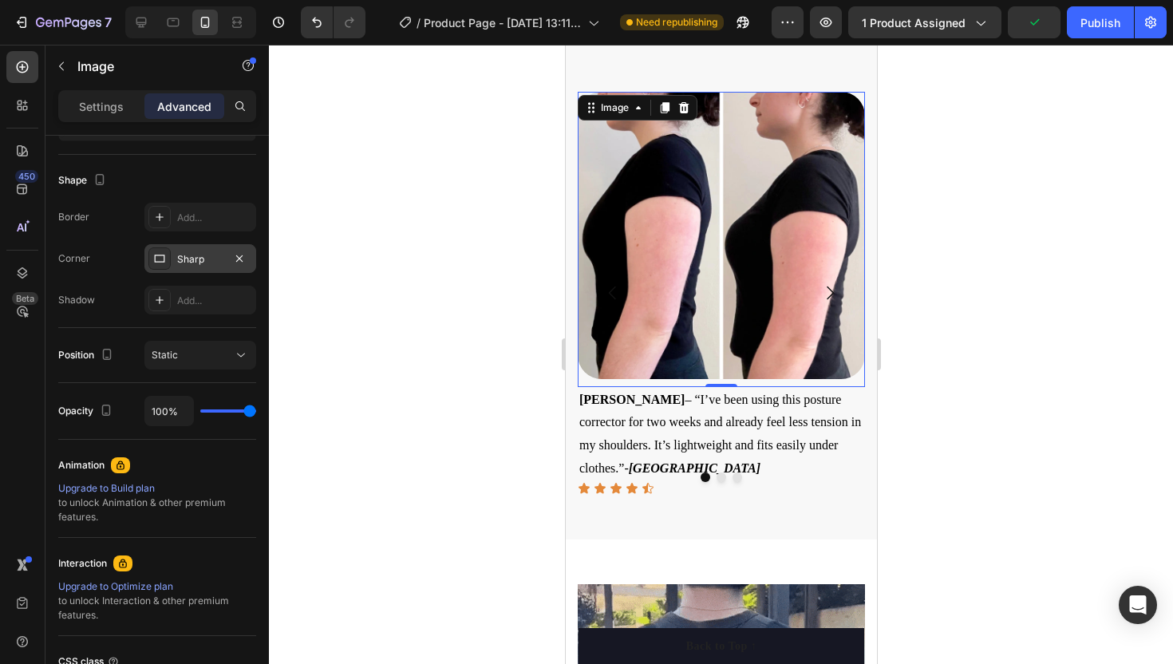
scroll to position [0, 0]
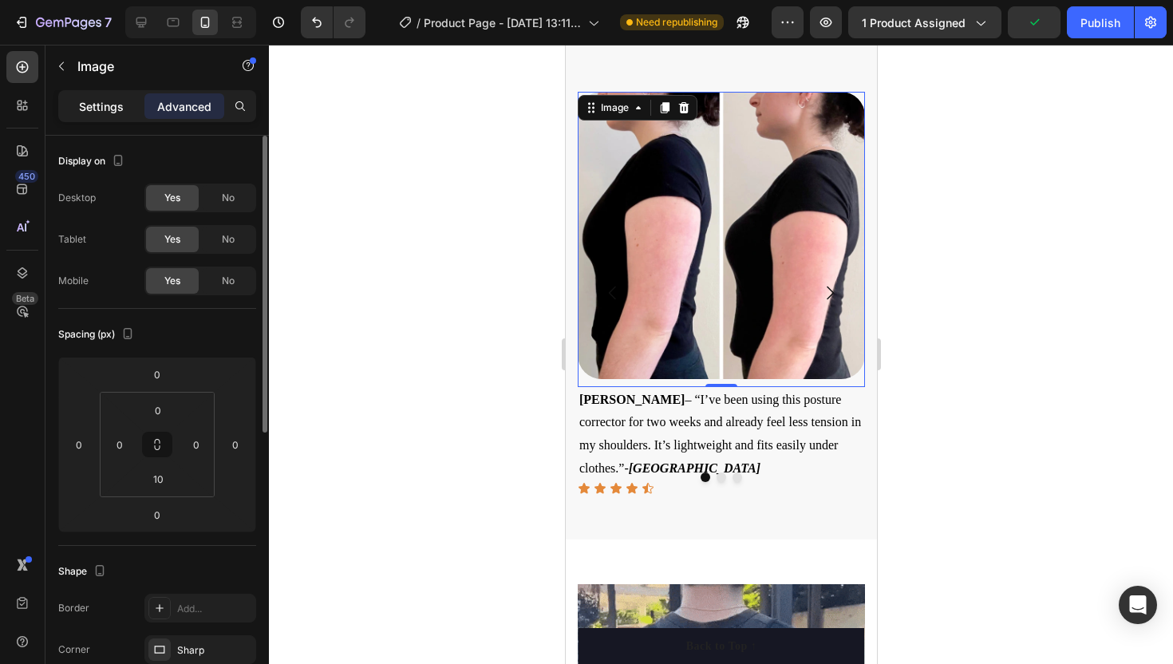
click at [96, 105] on p "Settings" at bounding box center [101, 106] width 45 height 17
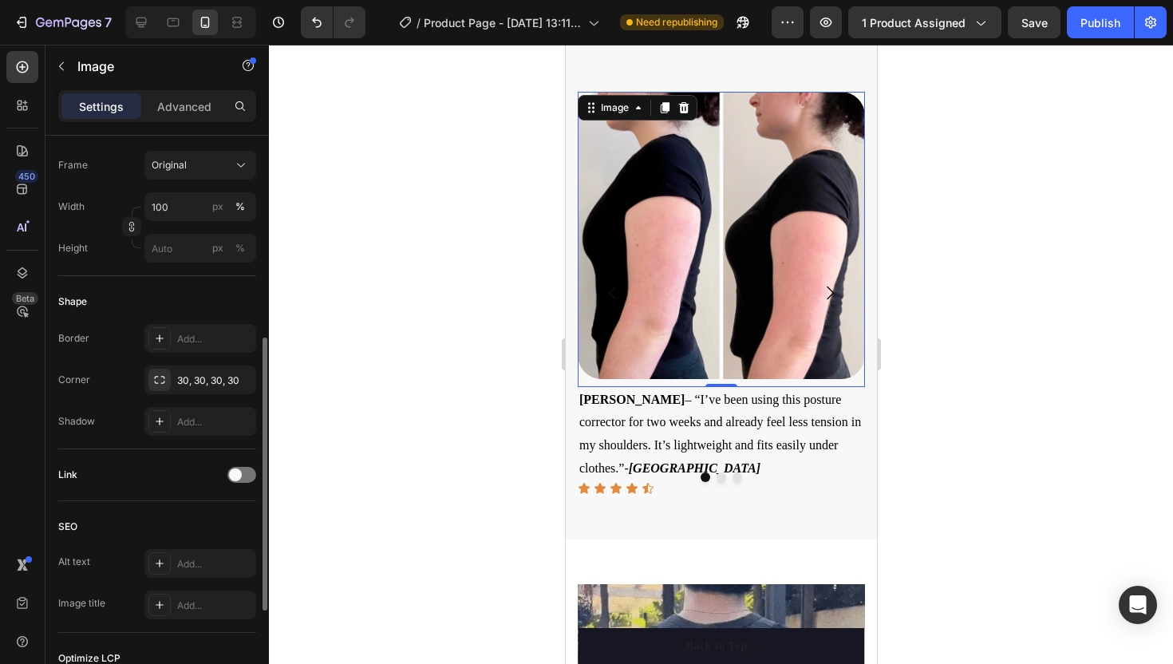
scroll to position [418, 0]
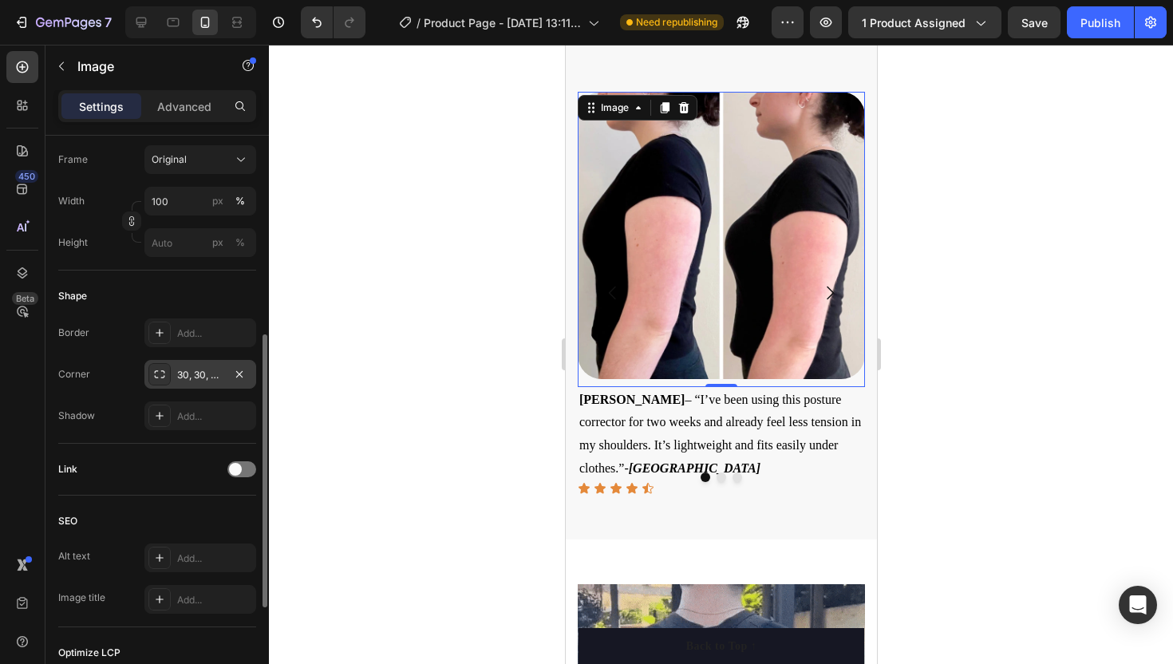
click at [192, 366] on div "30, 30, 30, 30" at bounding box center [200, 374] width 112 height 29
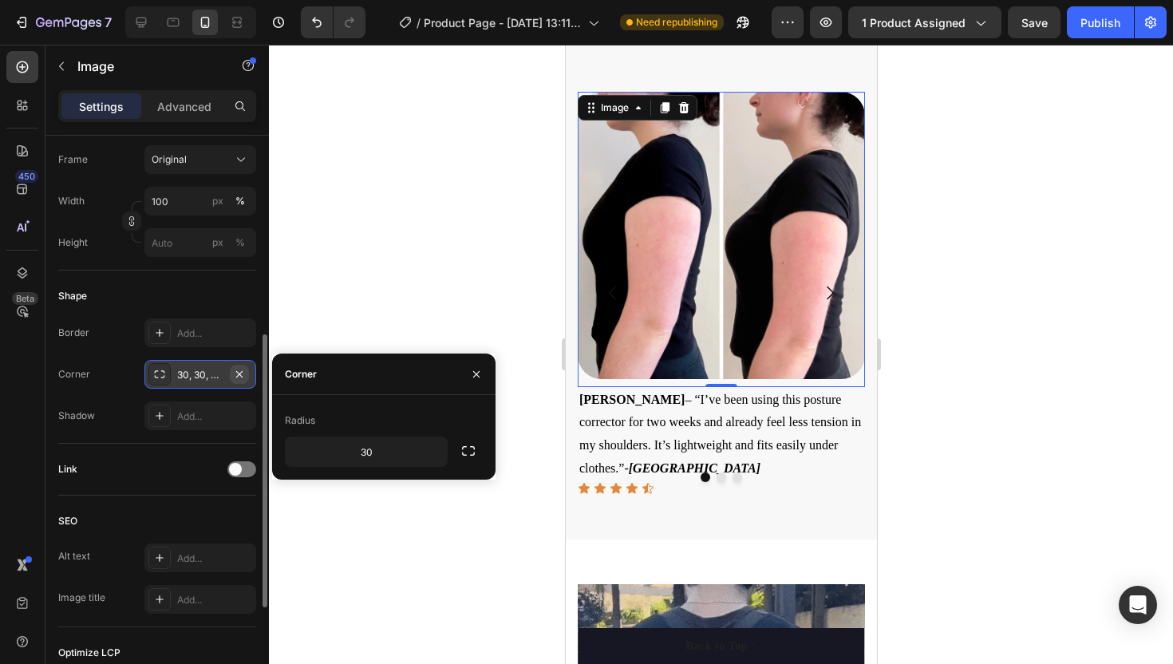
click at [237, 374] on icon "button" at bounding box center [239, 374] width 13 height 13
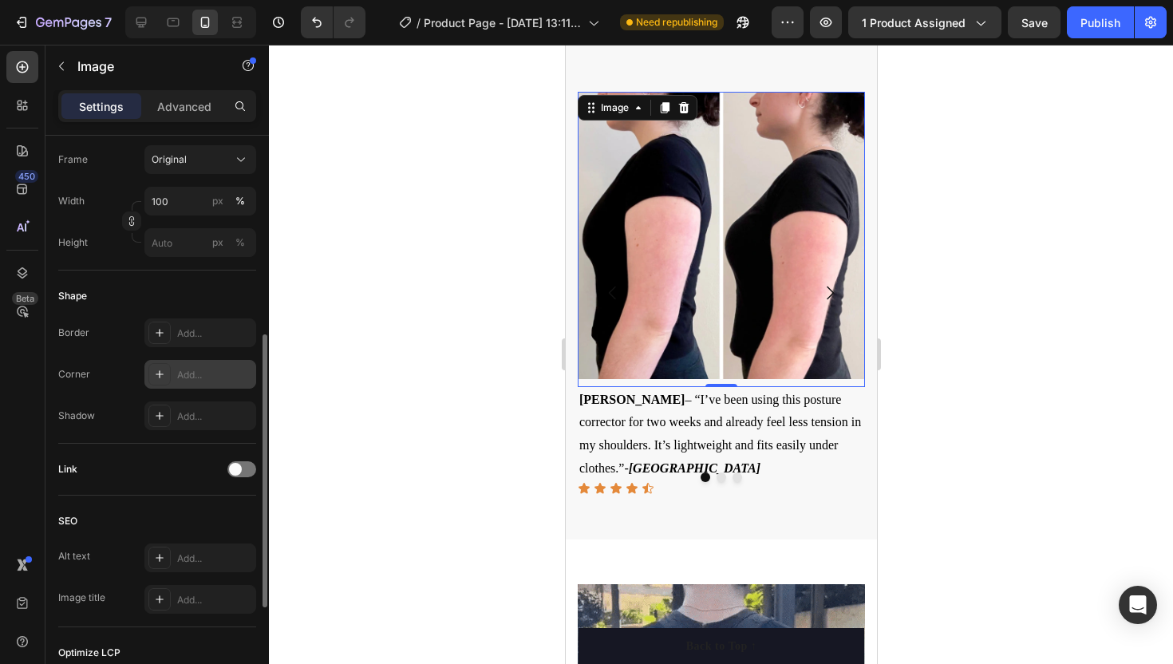
click at [394, 340] on div at bounding box center [721, 354] width 904 height 619
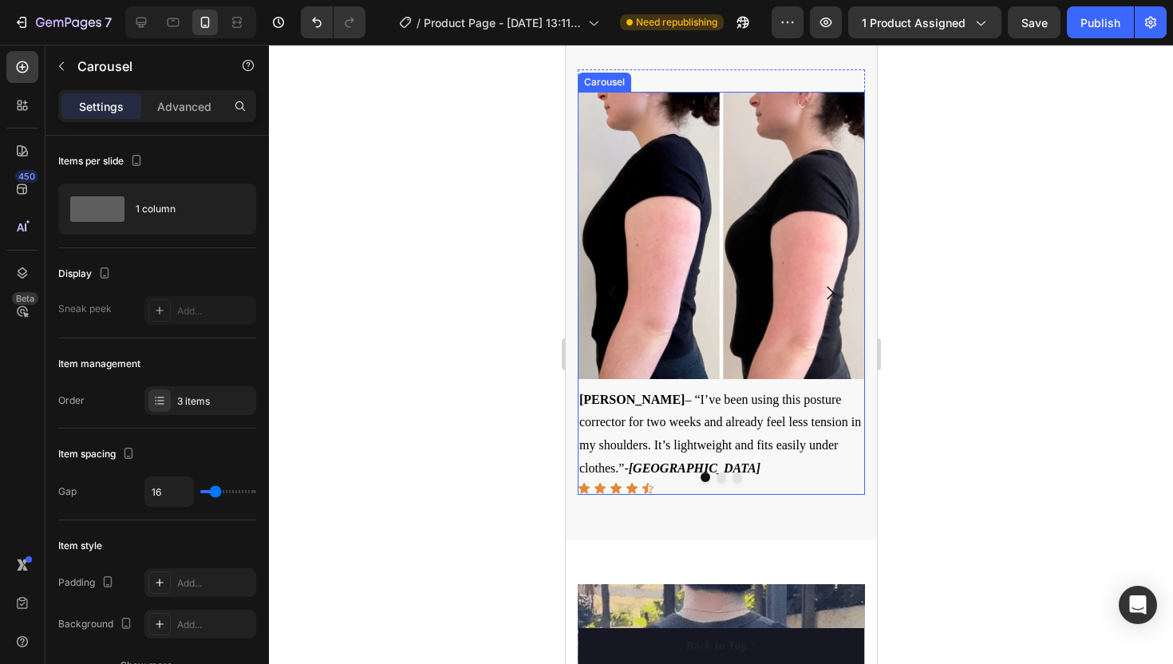
click at [833, 289] on icon "Carousel Next Arrow" at bounding box center [829, 292] width 19 height 19
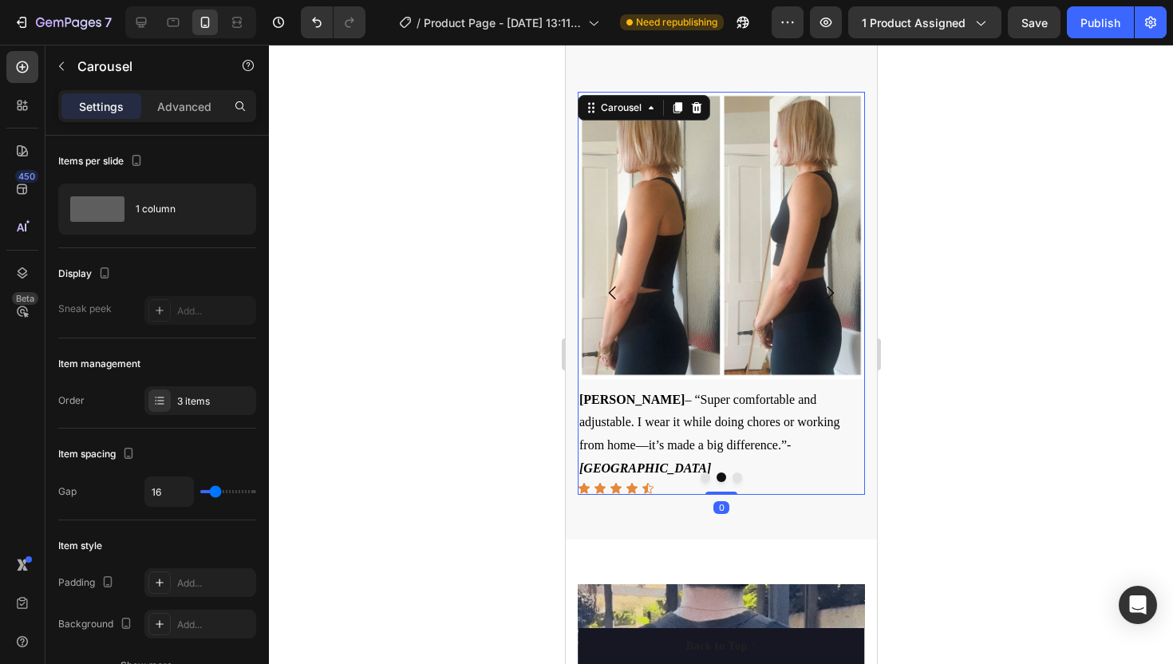
click at [833, 289] on icon "Carousel Next Arrow" at bounding box center [829, 292] width 19 height 19
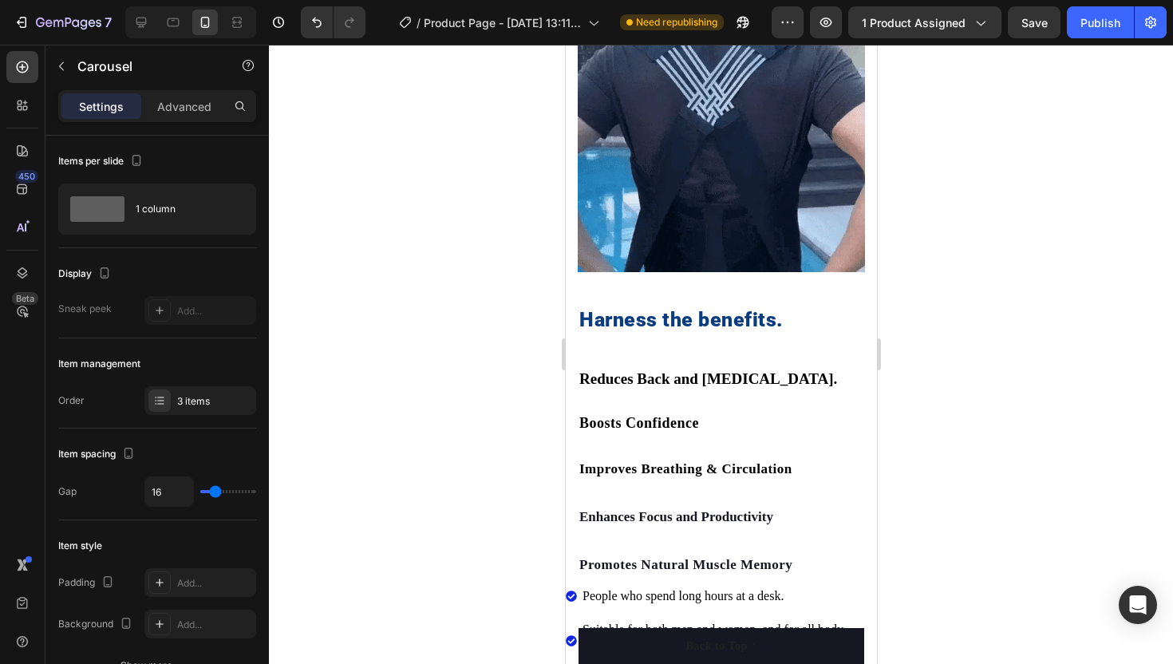
scroll to position [1551, 0]
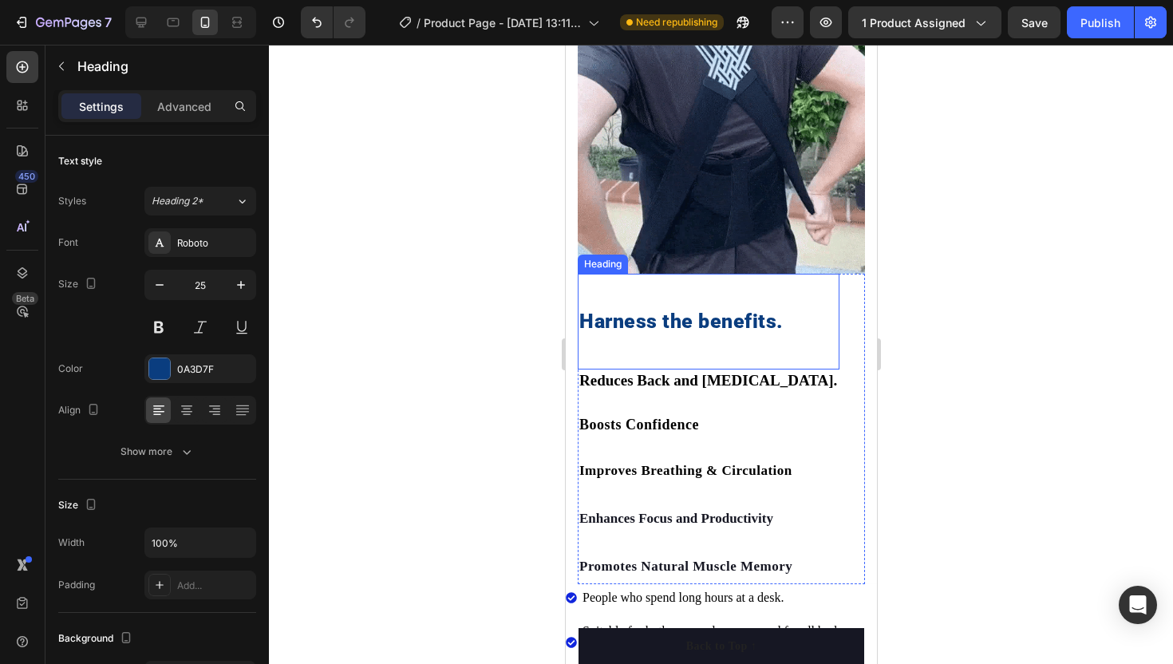
click at [645, 316] on h2 "Harness the benefits." at bounding box center [708, 322] width 262 height 30
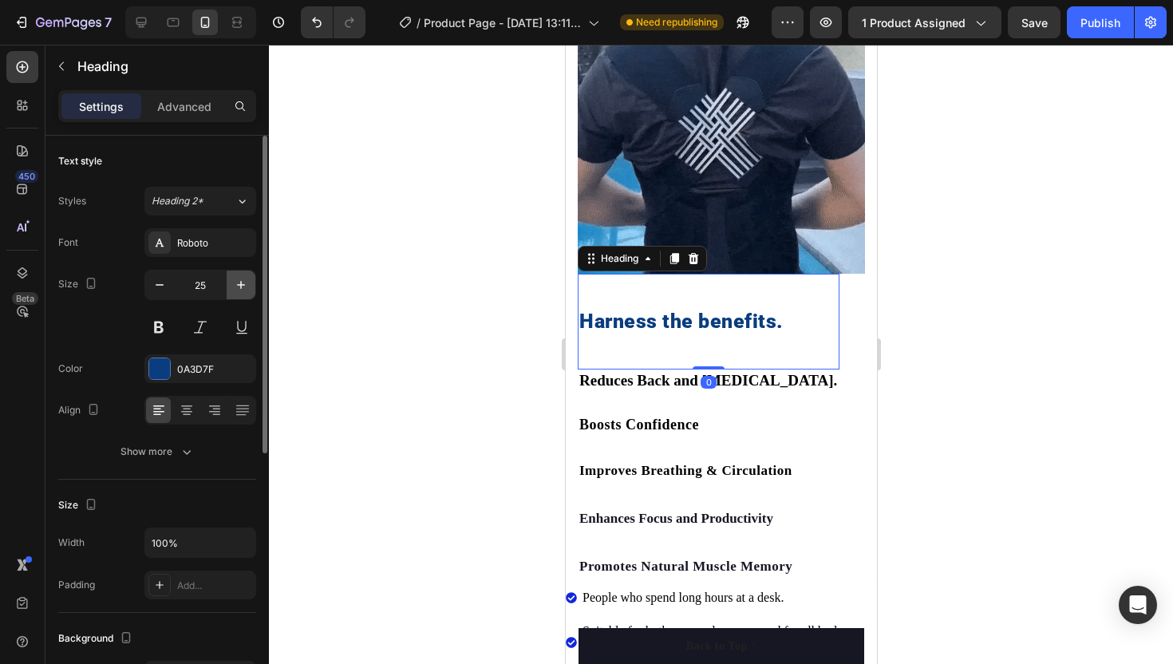
click at [247, 283] on icon "button" at bounding box center [241, 285] width 16 height 16
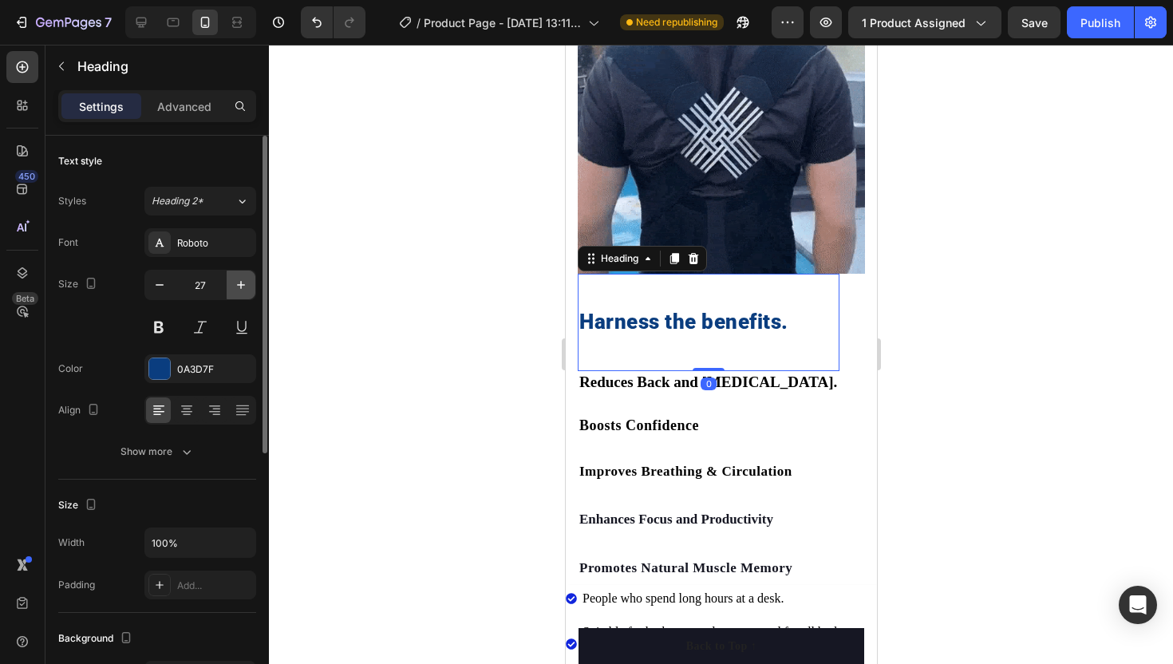
click at [247, 283] on icon "button" at bounding box center [241, 285] width 16 height 16
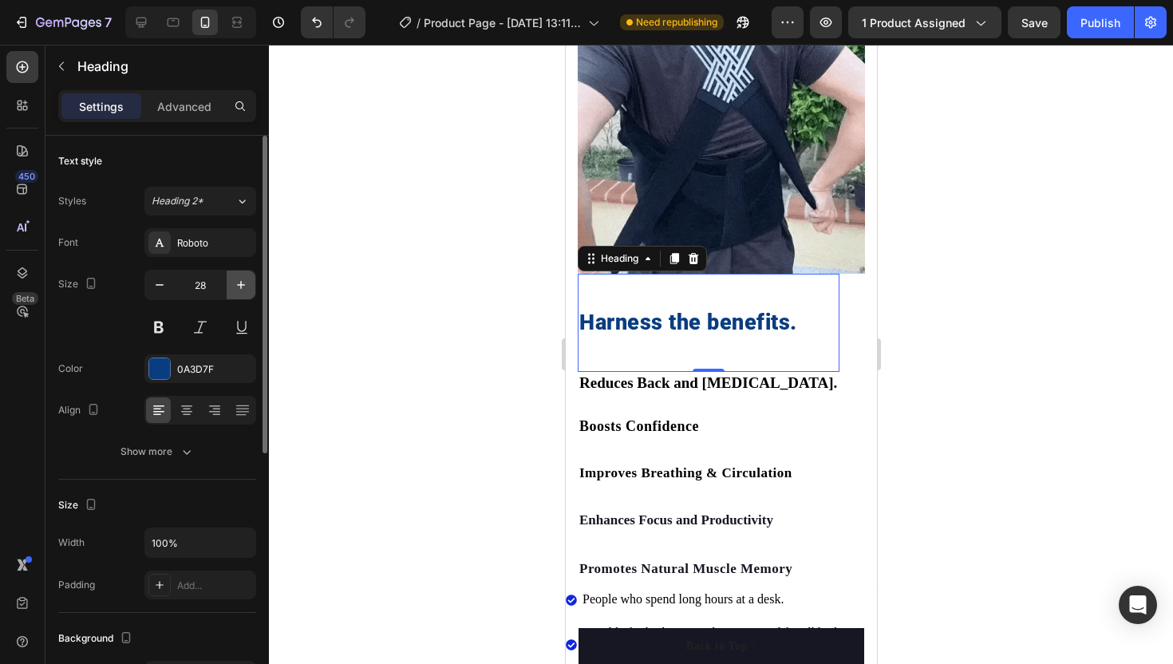
click at [247, 283] on icon "button" at bounding box center [241, 285] width 16 height 16
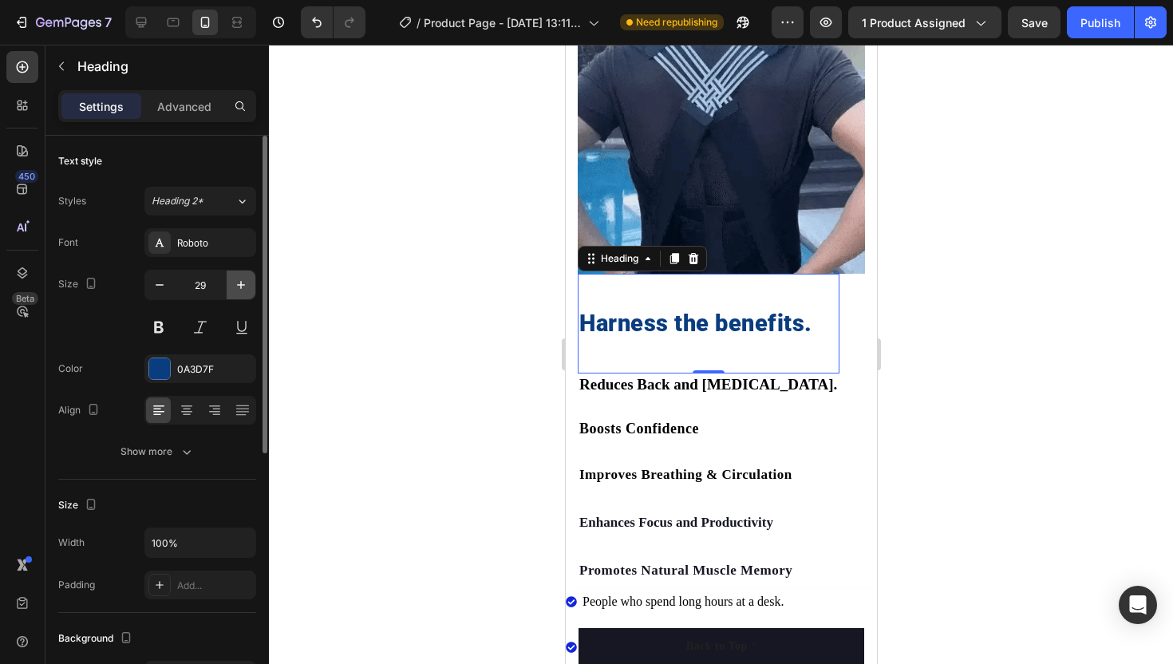
click at [247, 283] on icon "button" at bounding box center [241, 285] width 16 height 16
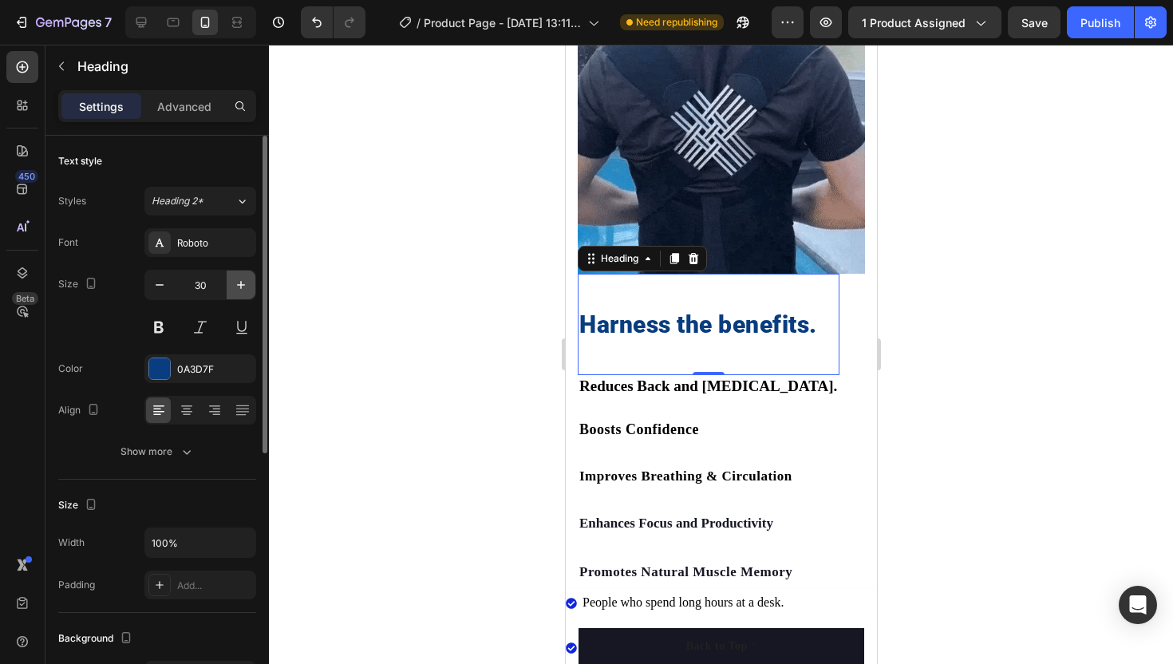
click at [247, 283] on icon "button" at bounding box center [241, 285] width 16 height 16
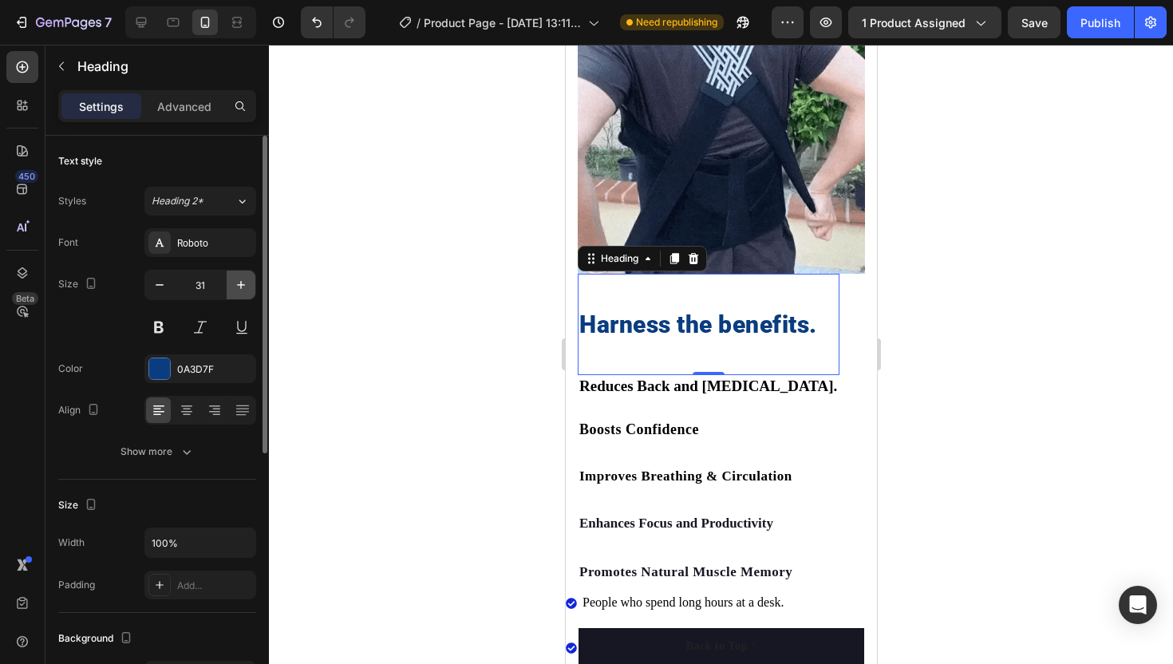
click at [247, 283] on icon "button" at bounding box center [241, 285] width 16 height 16
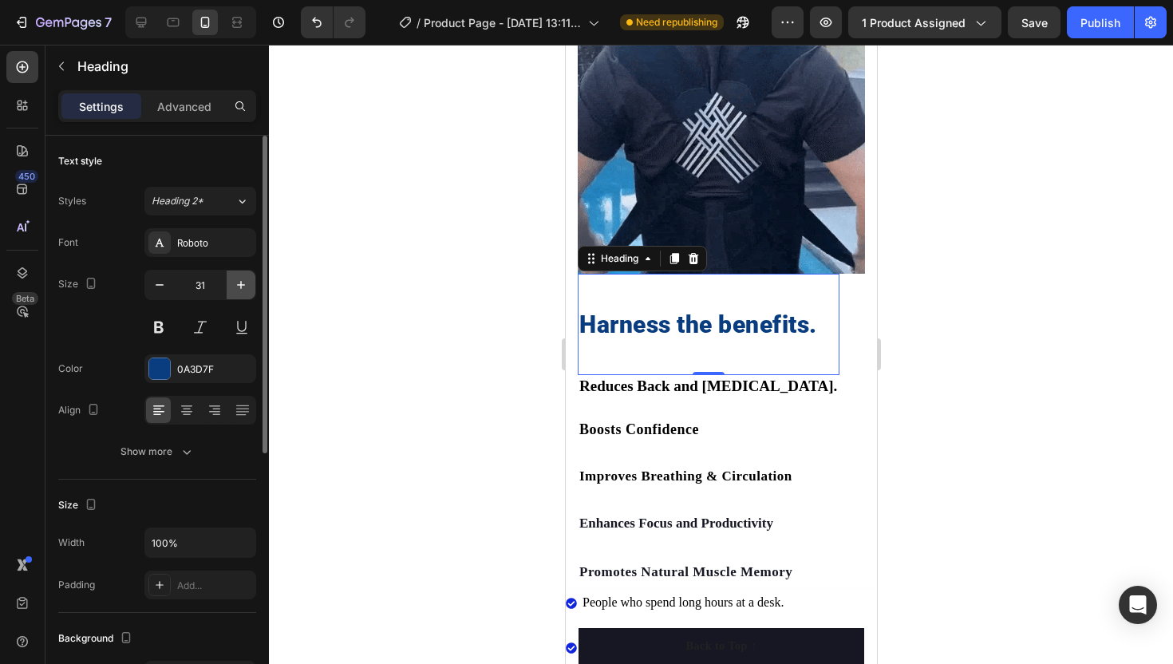
type input "32"
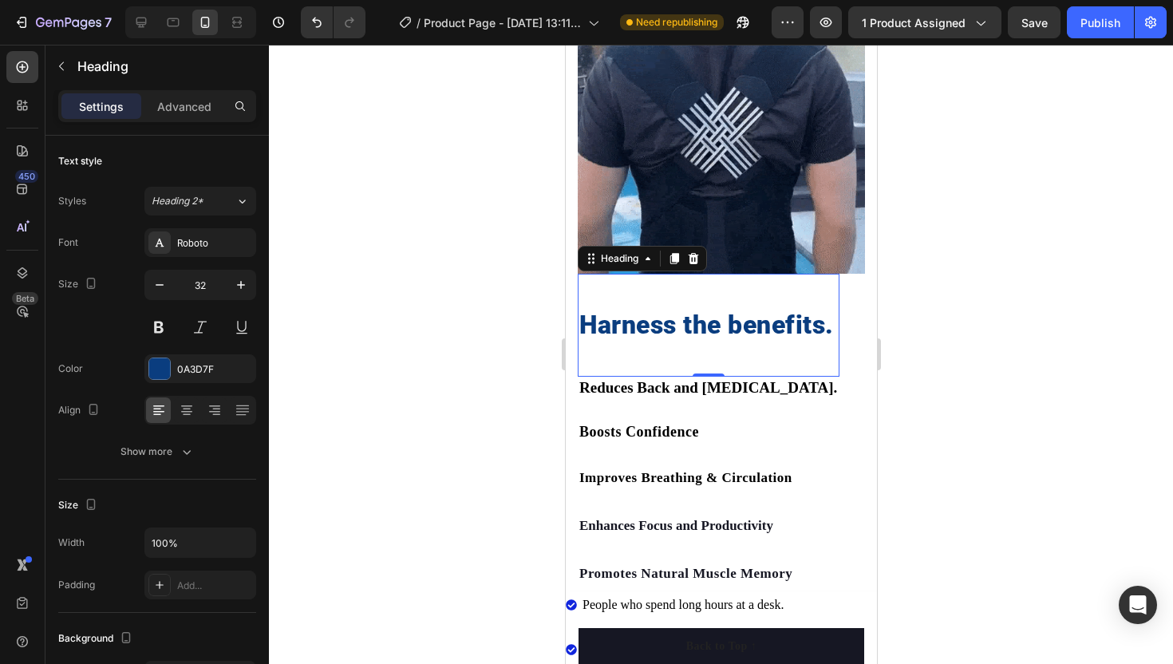
click at [340, 299] on div at bounding box center [721, 354] width 904 height 619
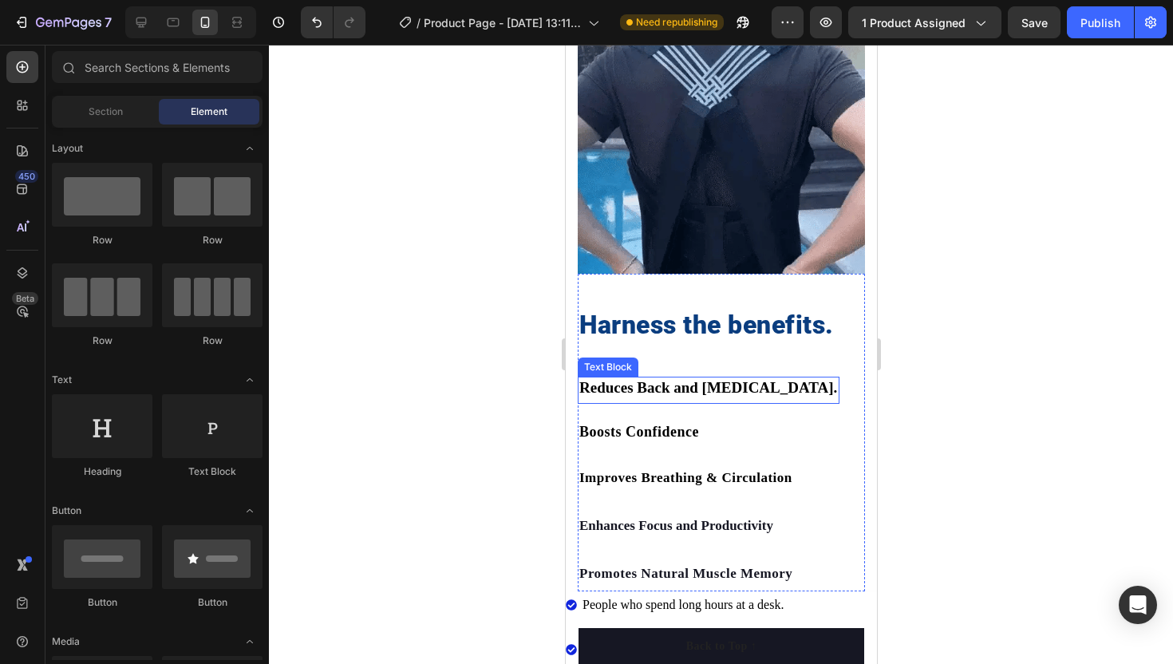
click at [610, 382] on span "Reduces Back and [MEDICAL_DATA]." at bounding box center [708, 387] width 258 height 17
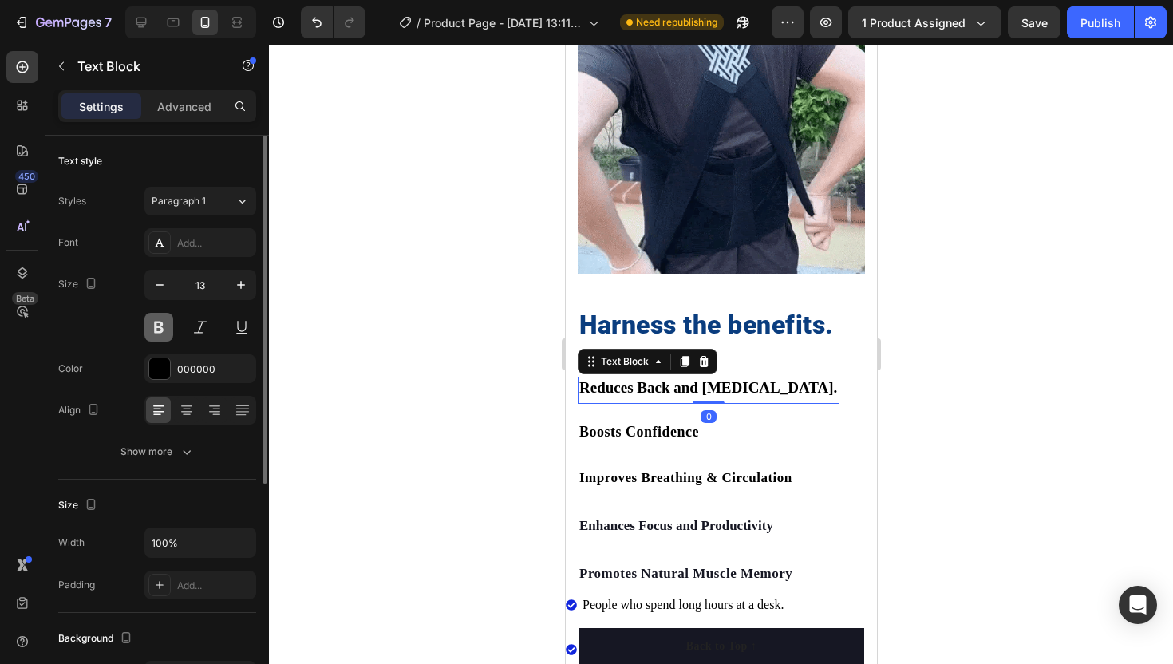
click at [168, 325] on button at bounding box center [158, 327] width 29 height 29
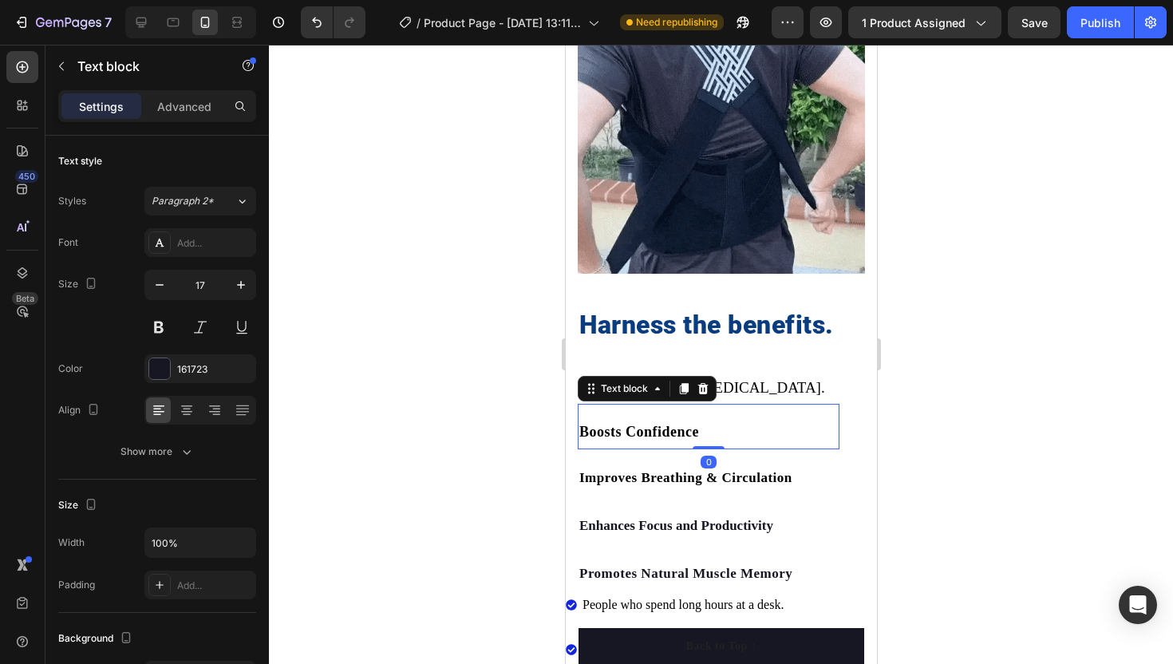
click at [607, 428] on span "Boosts Confidence" at bounding box center [639, 432] width 120 height 16
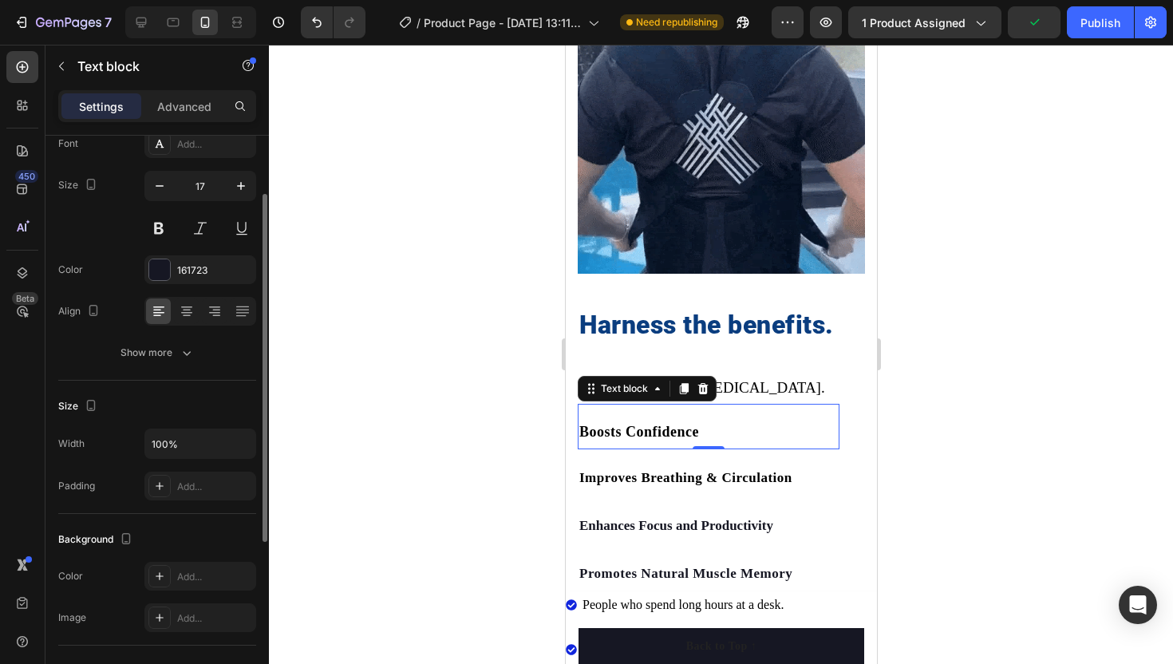
scroll to position [98, 0]
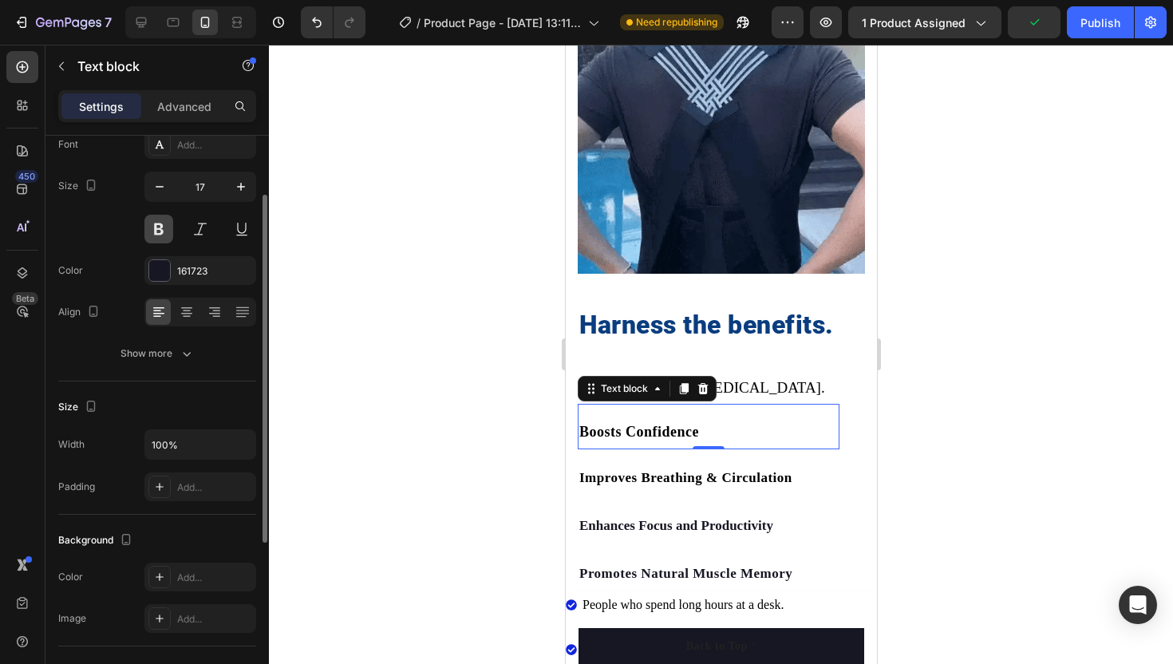
click at [151, 222] on button at bounding box center [158, 229] width 29 height 29
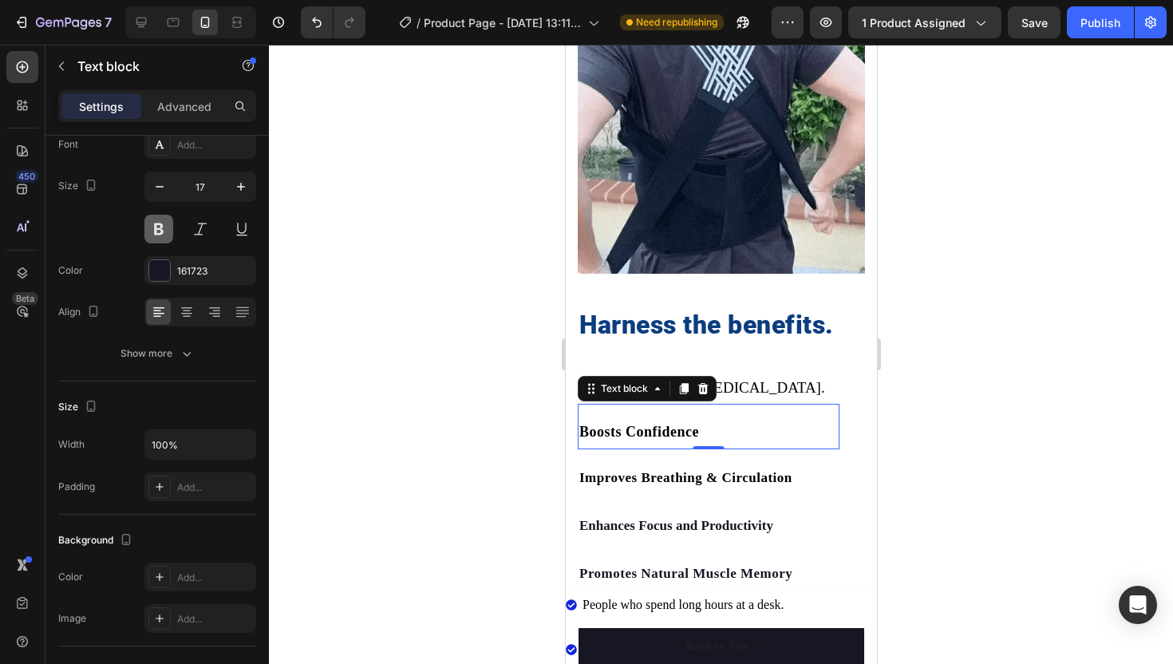
click at [151, 222] on button at bounding box center [158, 229] width 29 height 29
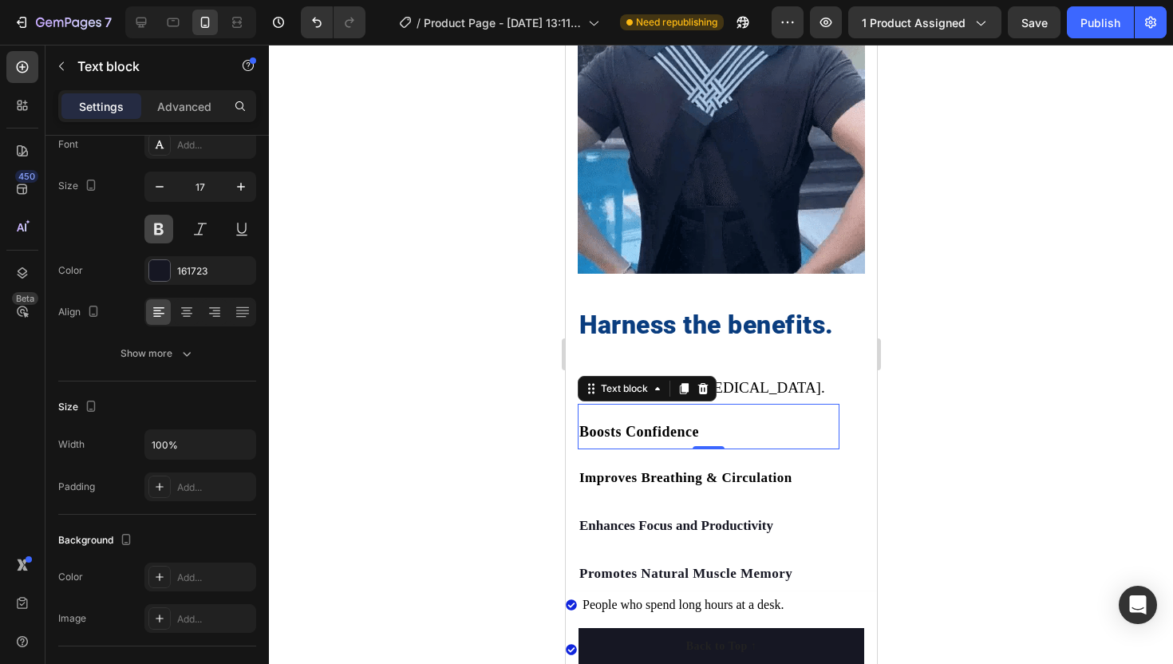
click at [152, 222] on button at bounding box center [158, 229] width 29 height 29
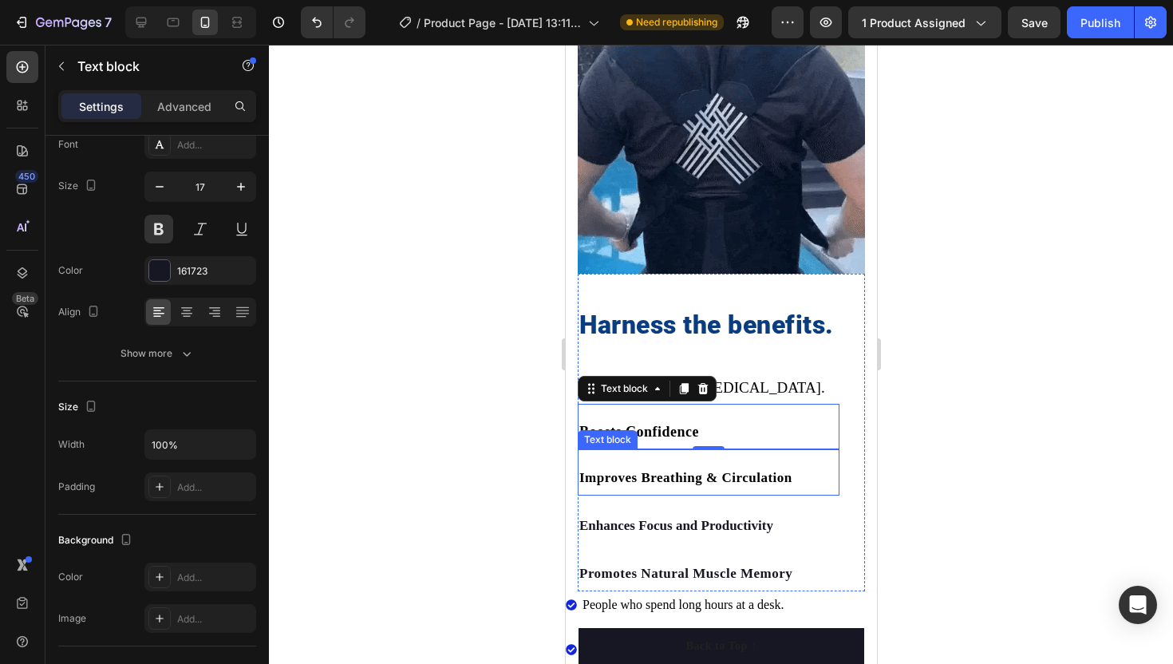
click at [647, 475] on span "Improves Breathing & Circulation" at bounding box center [685, 477] width 213 height 15
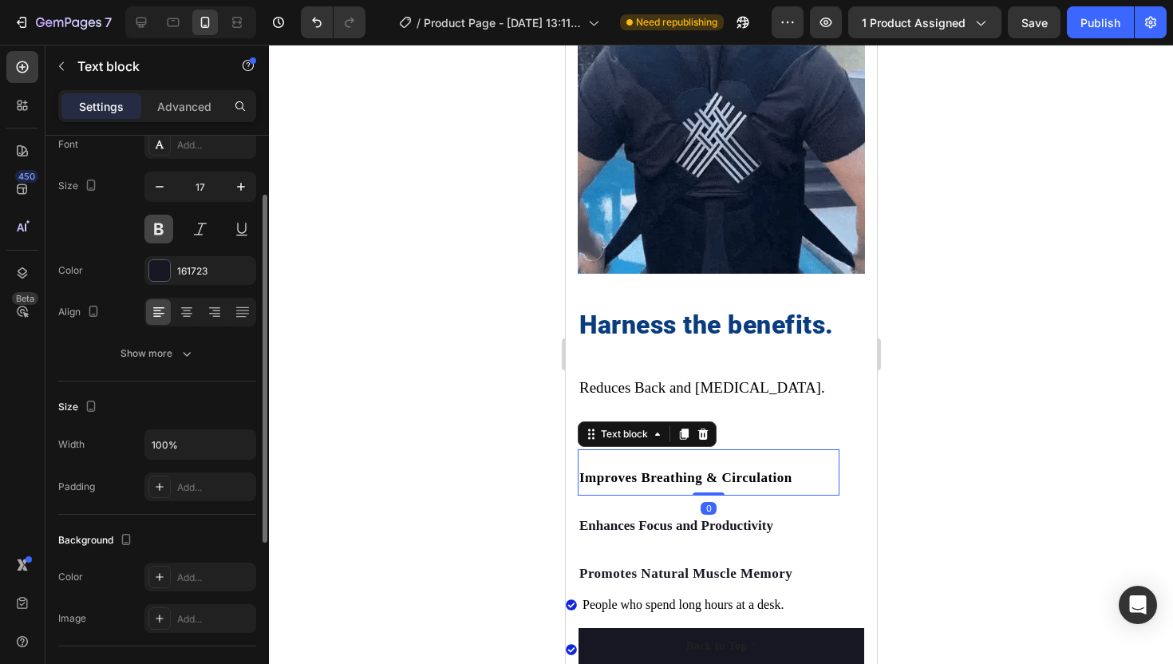
click at [159, 239] on button at bounding box center [158, 229] width 29 height 29
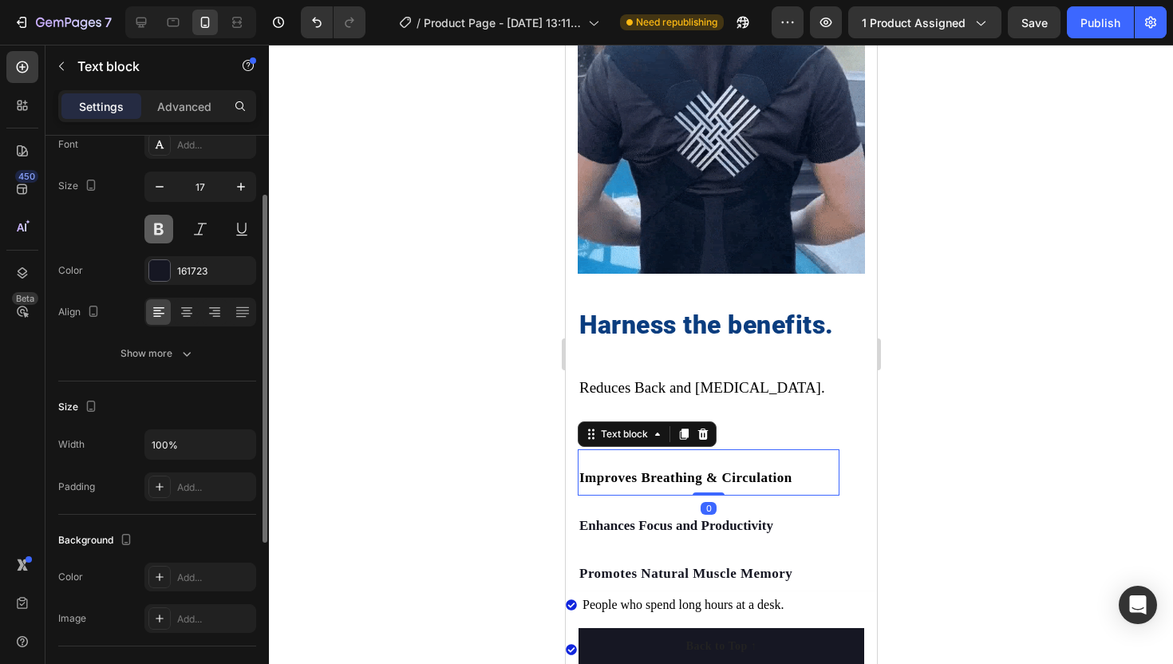
click at [159, 238] on button at bounding box center [158, 229] width 29 height 29
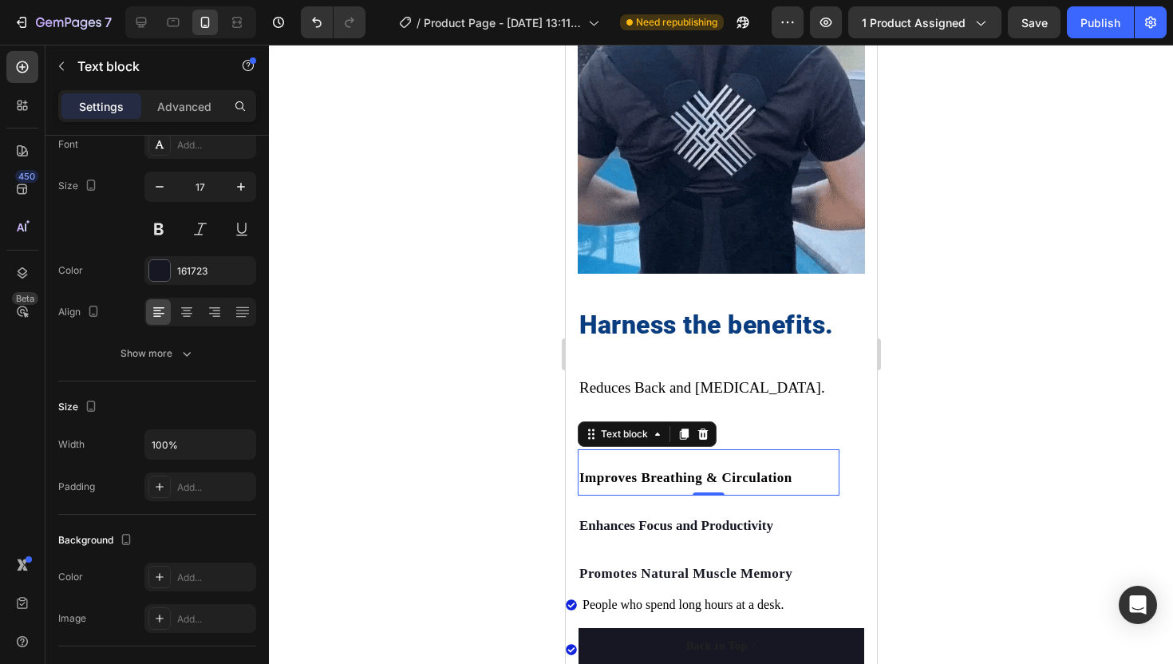
click at [449, 508] on div at bounding box center [721, 354] width 904 height 619
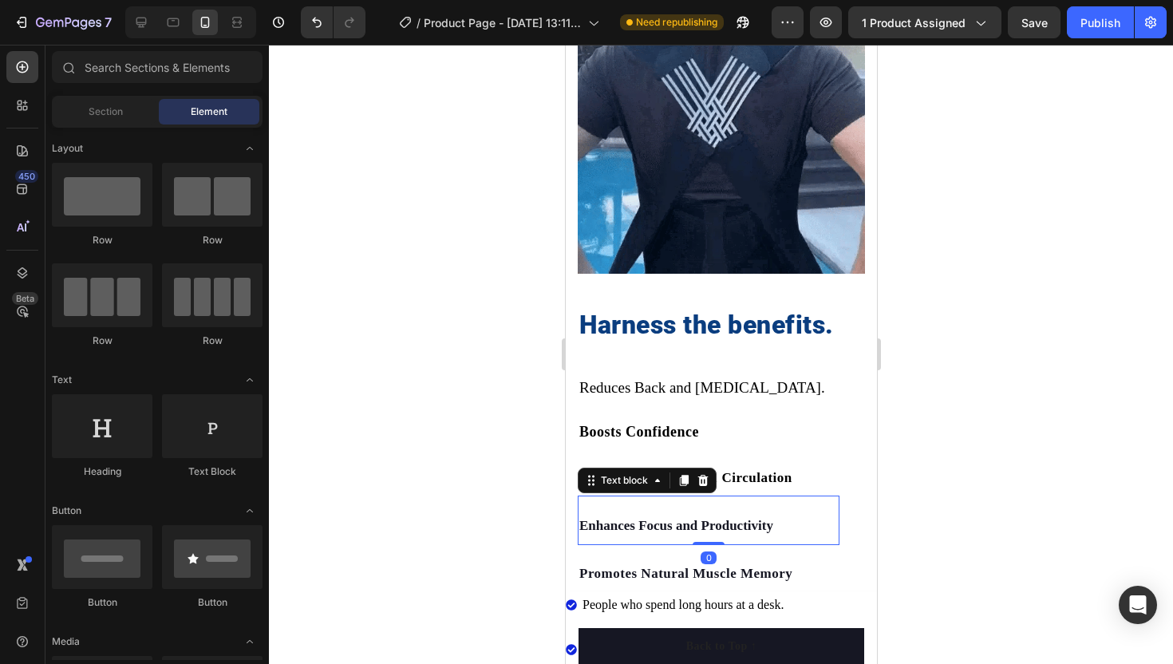
click at [635, 526] on p "Enhances Focus and Productivity" at bounding box center [708, 526] width 259 height 25
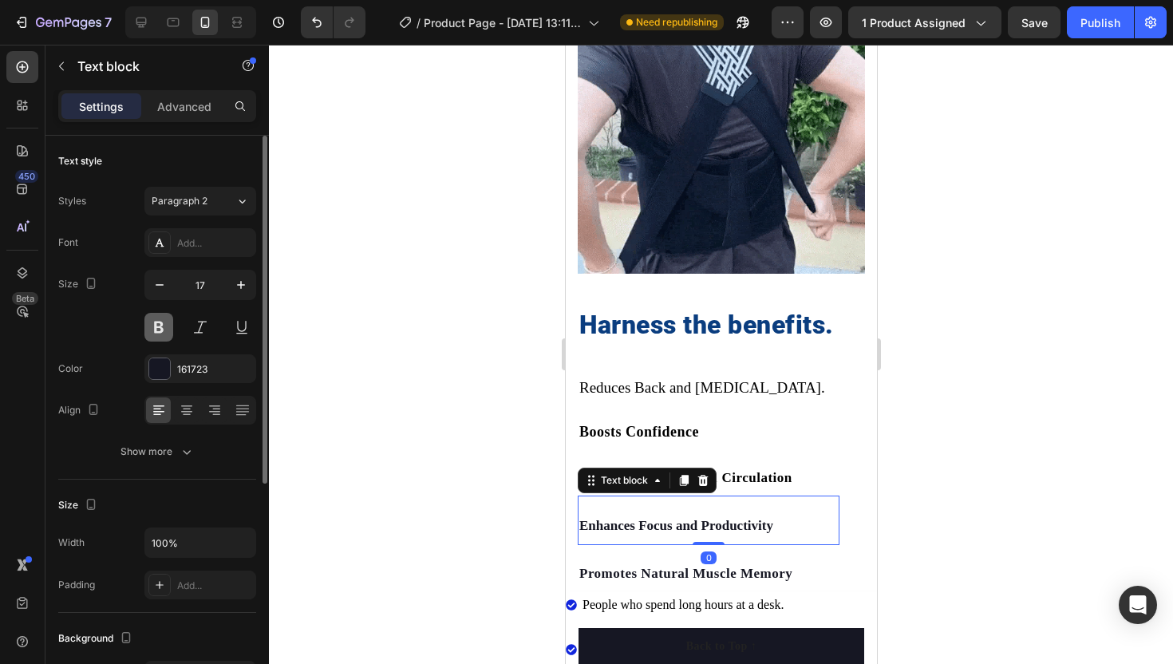
click at [171, 330] on button at bounding box center [158, 327] width 29 height 29
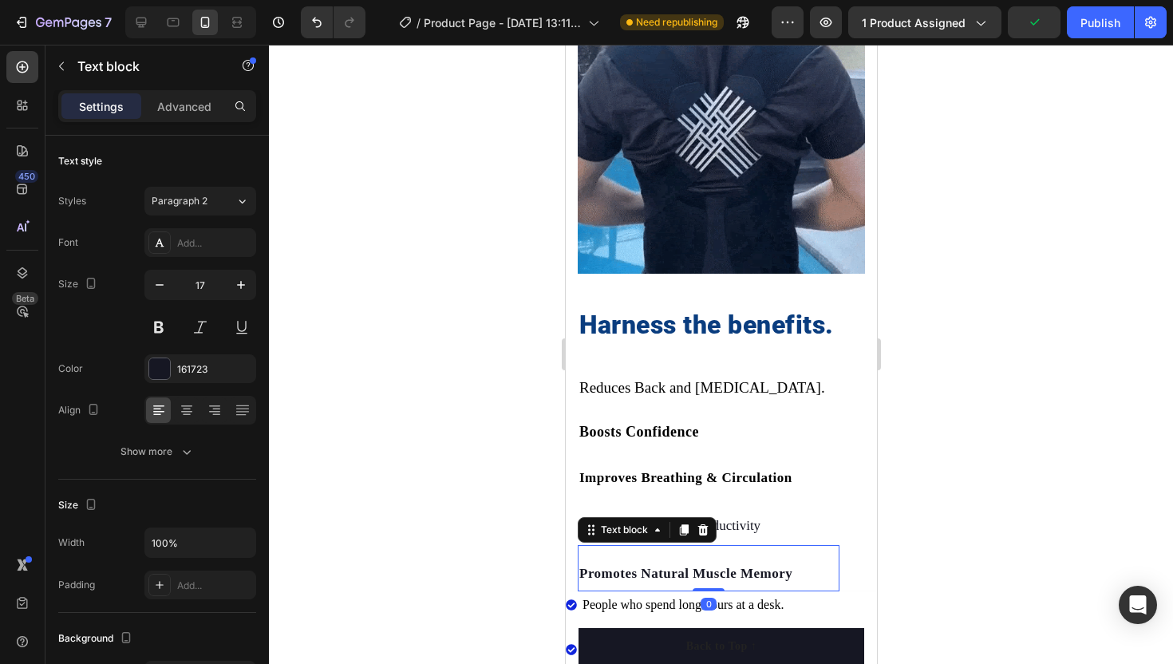
click at [589, 566] on strong "Promotes Natural Muscle Memory" at bounding box center [685, 573] width 213 height 15
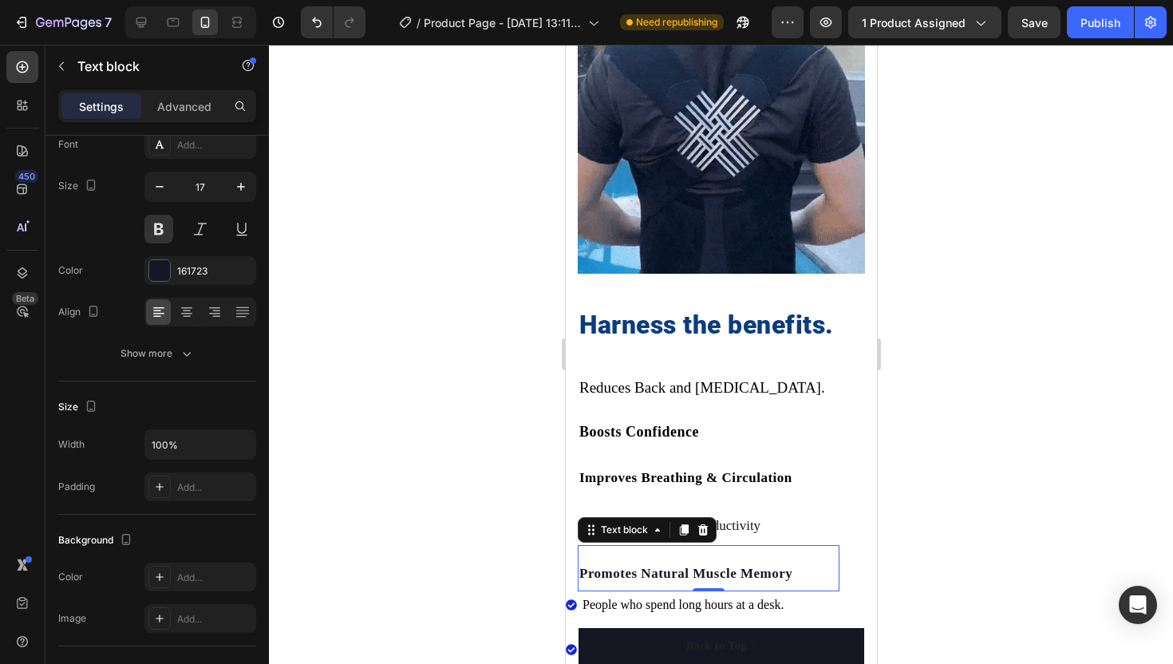
click at [497, 460] on div at bounding box center [721, 354] width 904 height 619
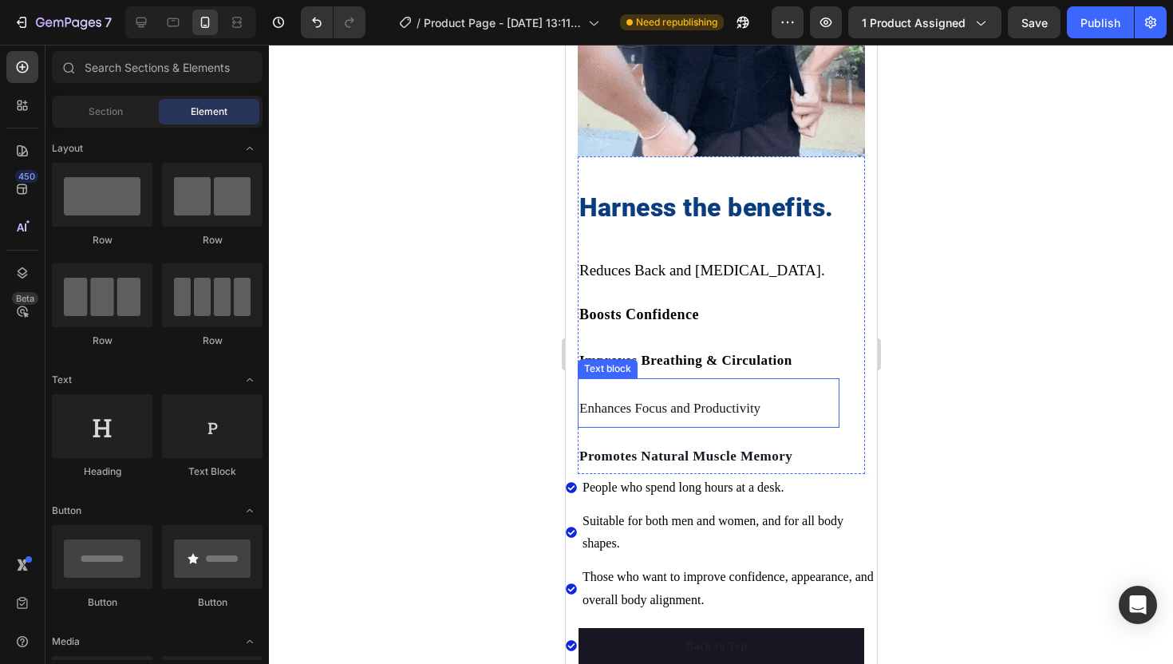
scroll to position [1668, 0]
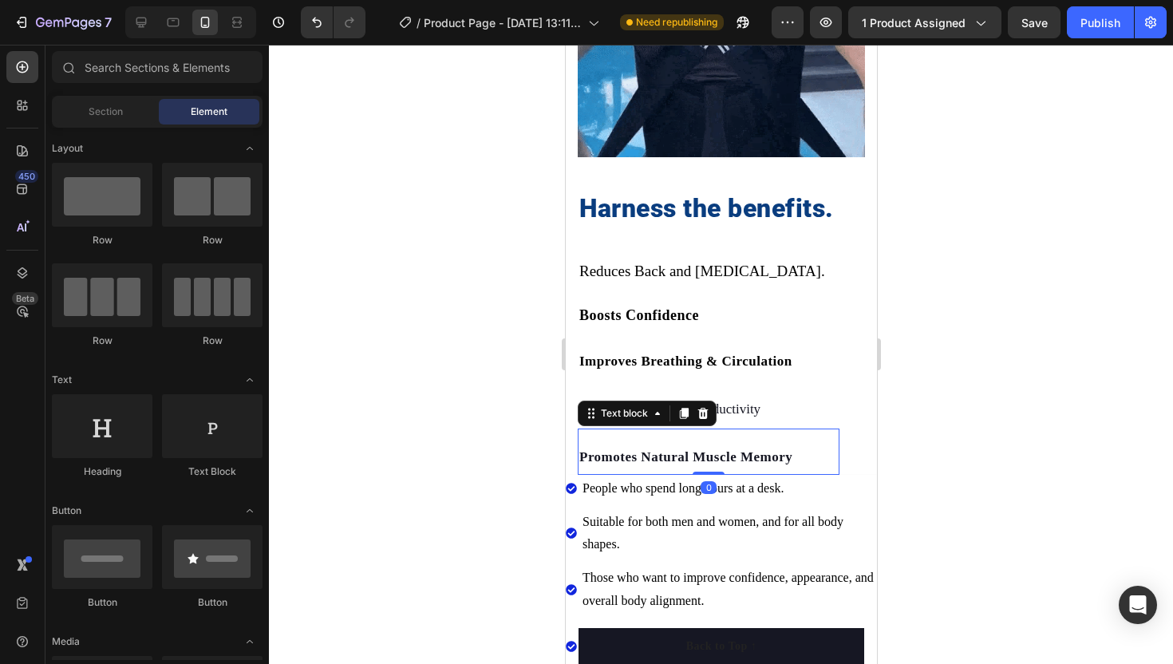
click at [653, 457] on strong "Promotes Natural Muscle Memory" at bounding box center [685, 456] width 213 height 15
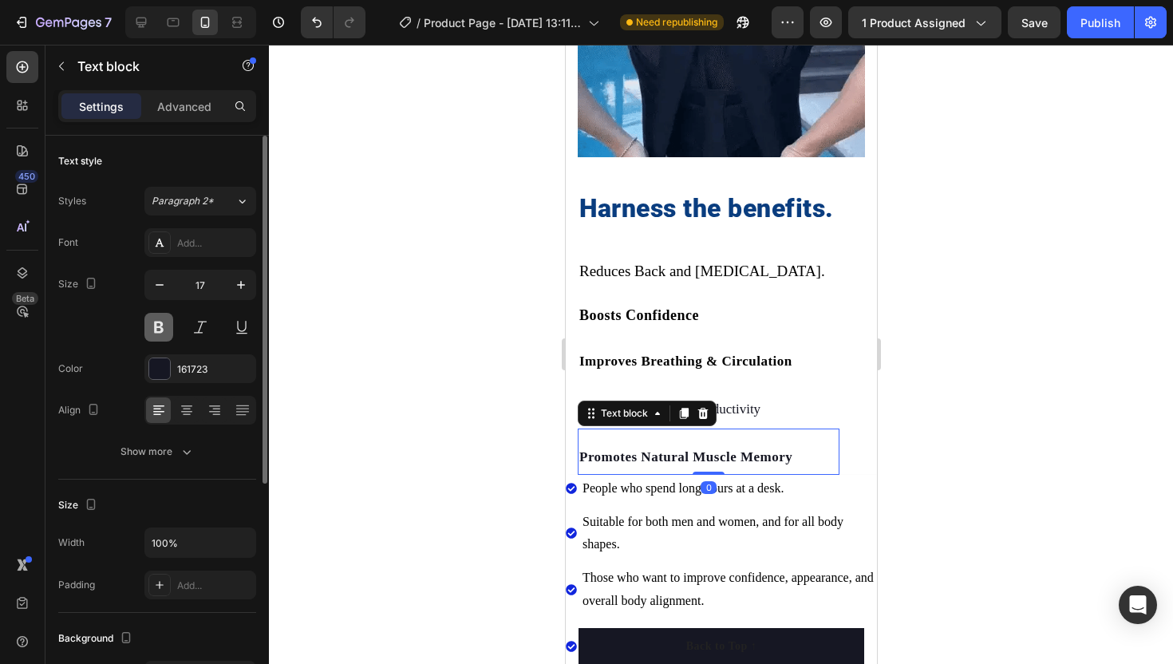
click at [160, 330] on button at bounding box center [158, 327] width 29 height 29
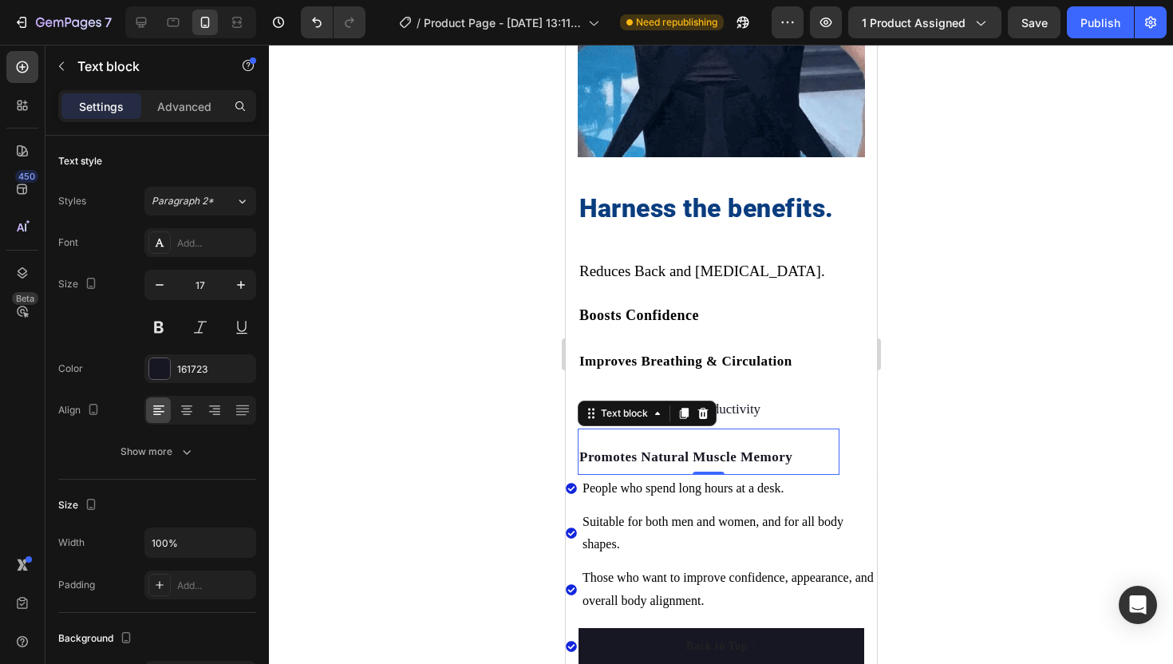
click at [408, 394] on div at bounding box center [721, 354] width 904 height 619
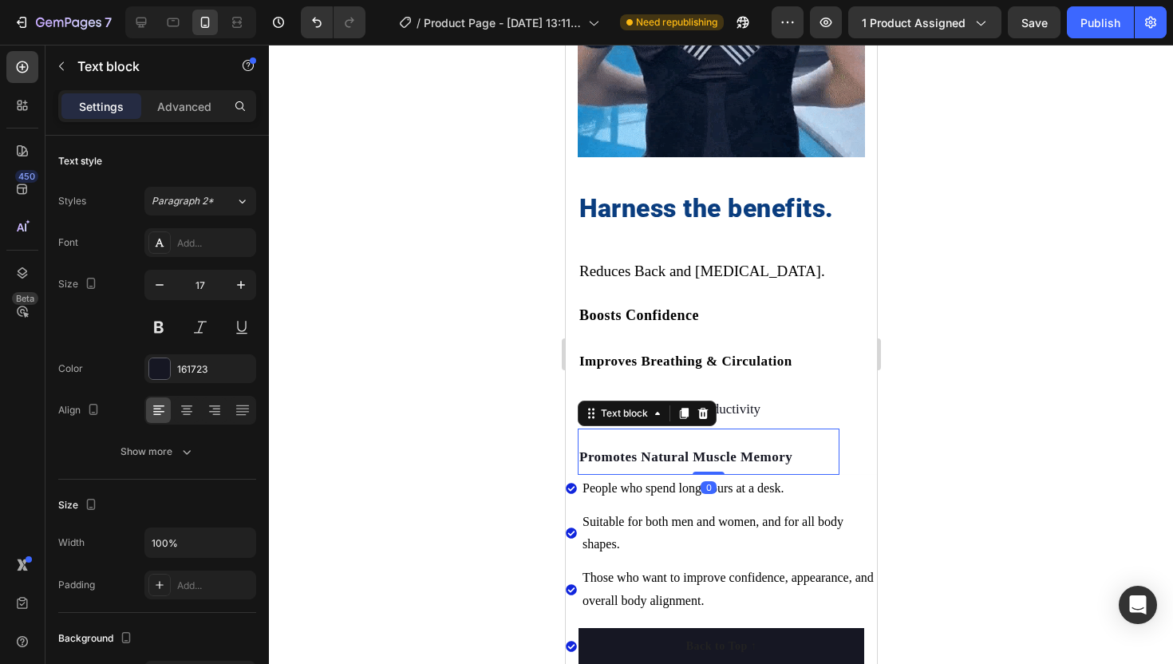
click at [618, 457] on strong "Promotes Natural Muscle Memory" at bounding box center [685, 456] width 213 height 15
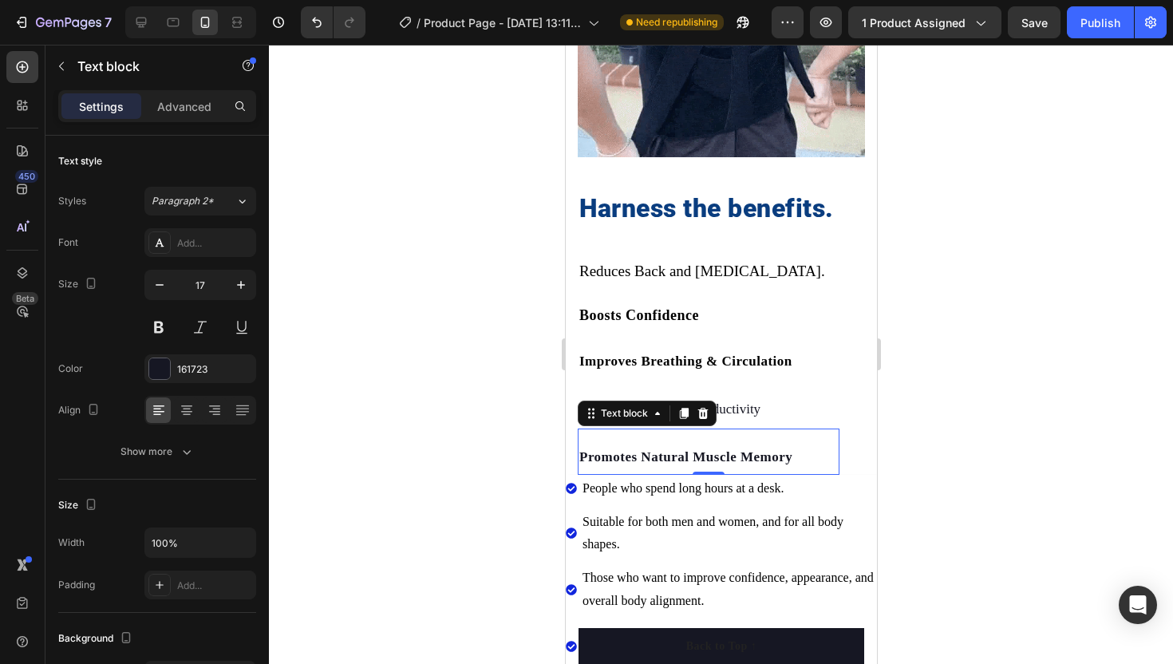
click at [358, 346] on div at bounding box center [721, 354] width 904 height 619
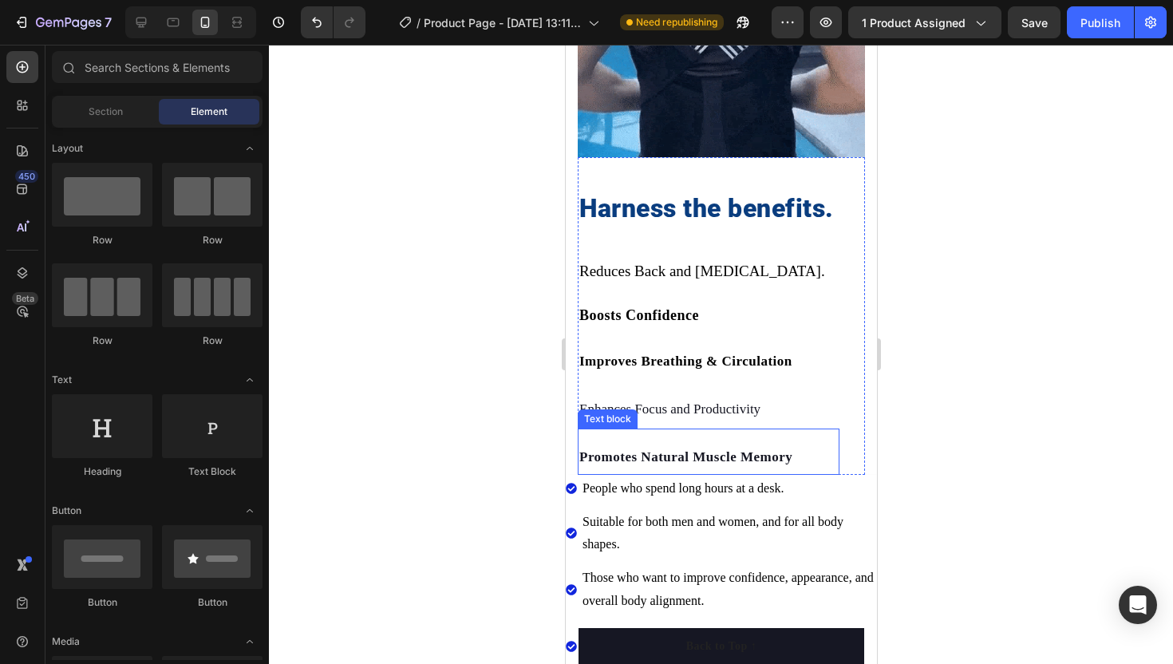
click at [777, 445] on div "Promotes Natural Muscle Memory" at bounding box center [708, 457] width 262 height 24
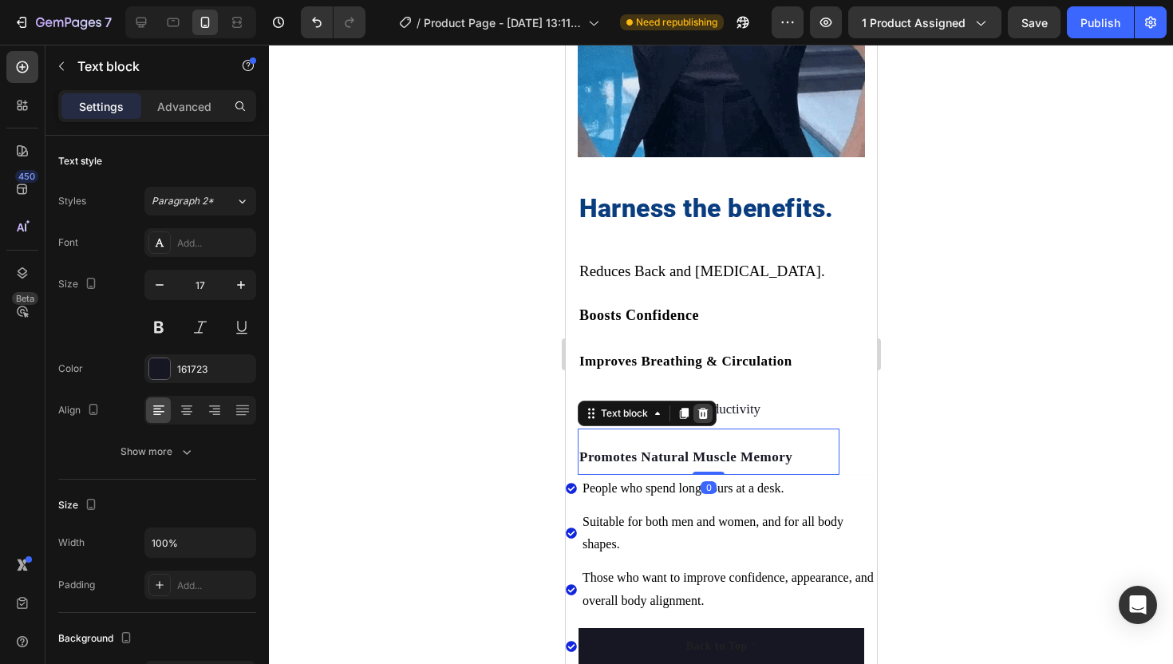
click at [699, 411] on icon at bounding box center [703, 413] width 10 height 11
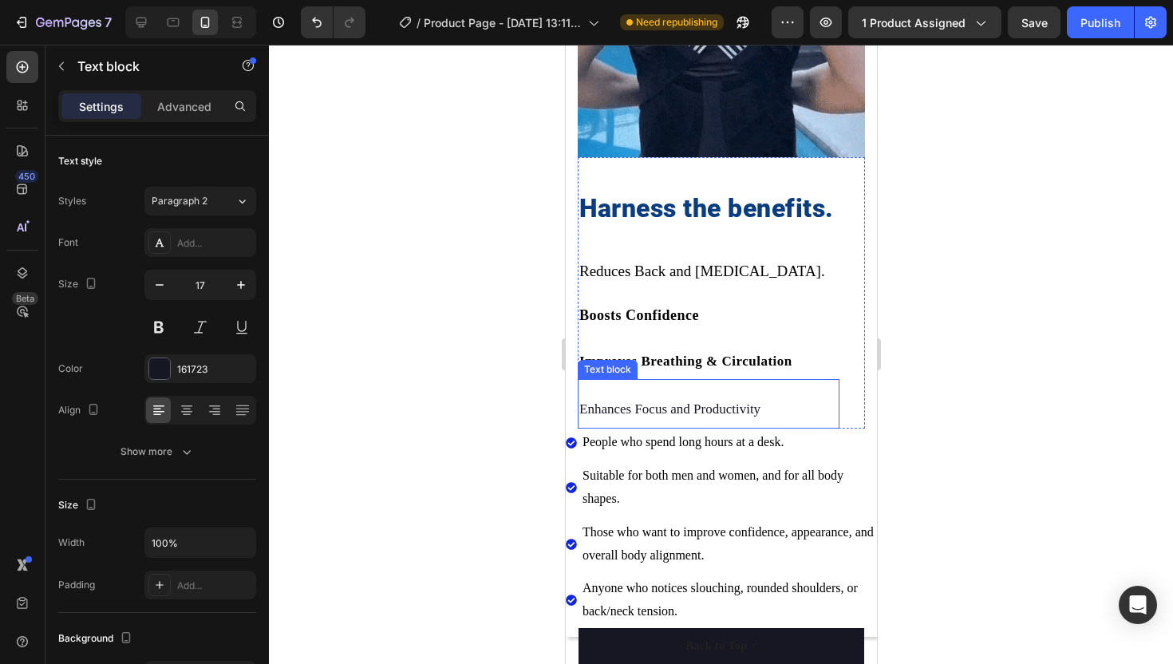
click at [706, 409] on p "Enhances Focus and Productivity" at bounding box center [708, 410] width 259 height 25
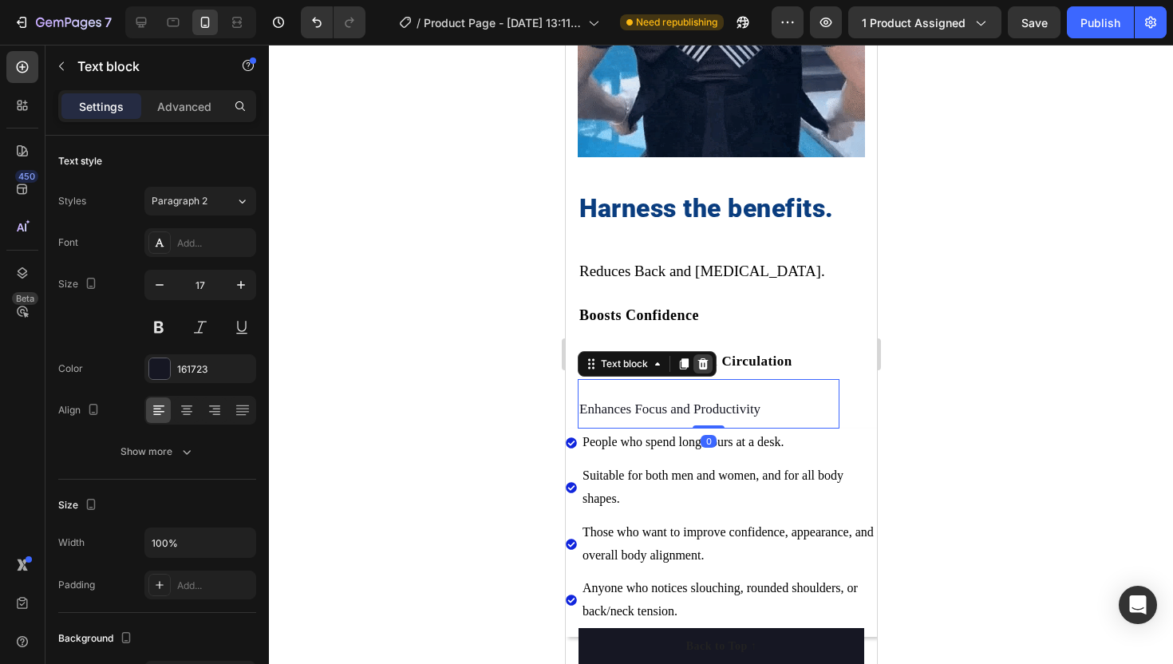
click at [705, 369] on icon at bounding box center [703, 363] width 10 height 11
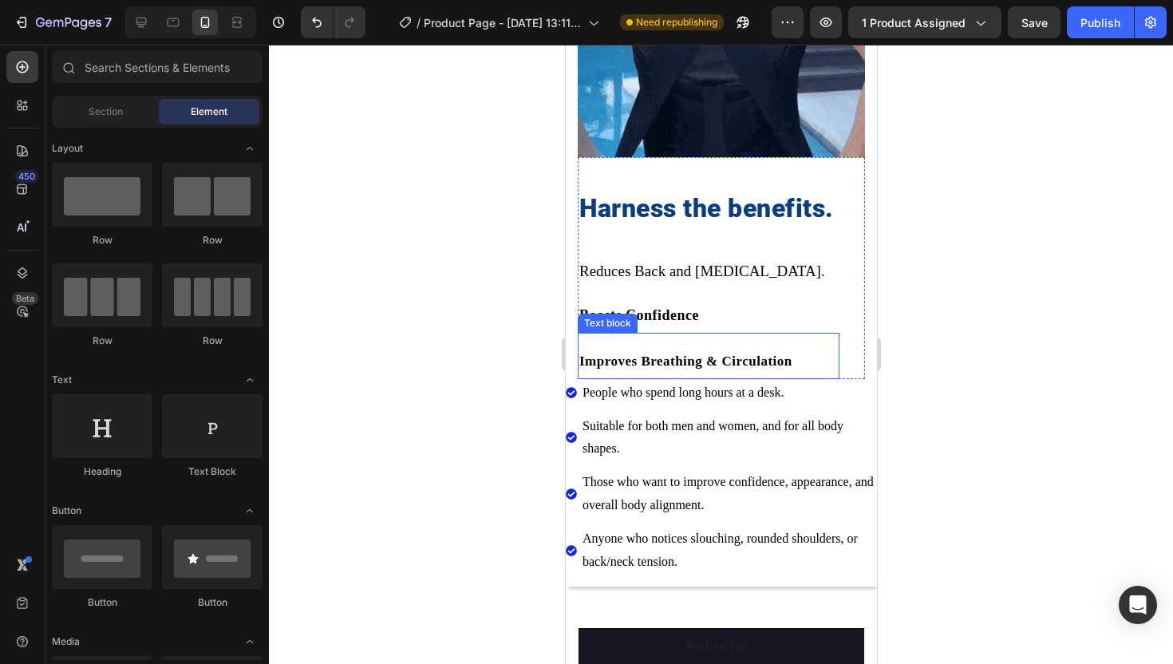
click at [705, 364] on span "Improves Breathing & Circulation" at bounding box center [685, 361] width 213 height 15
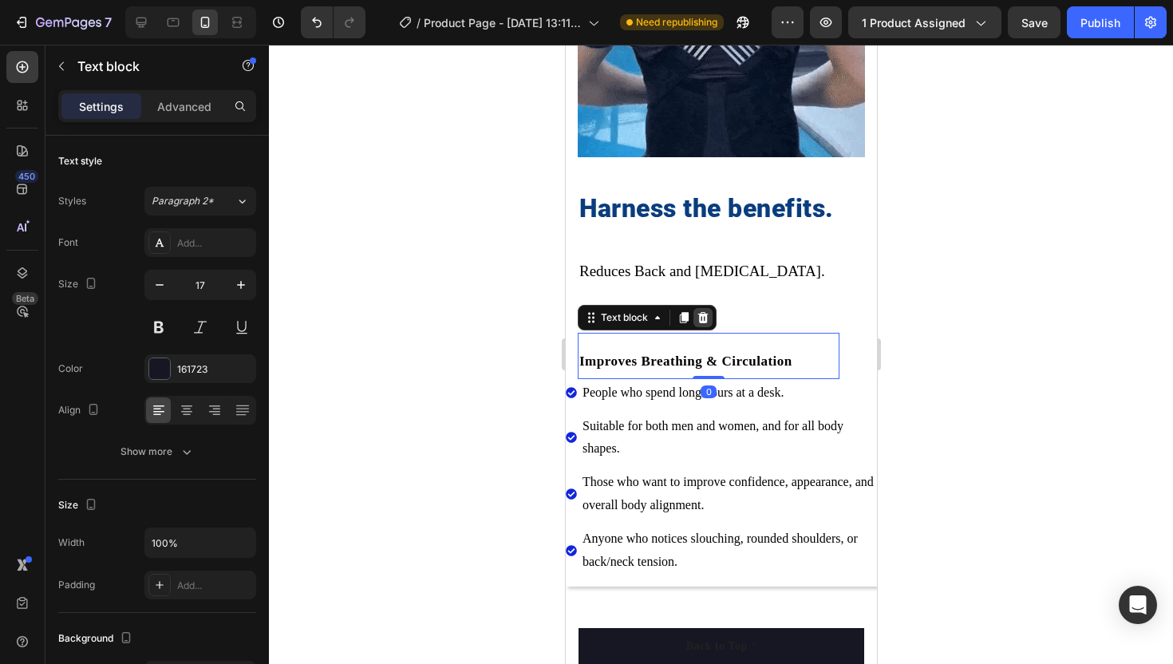
click at [704, 320] on icon at bounding box center [702, 317] width 13 height 13
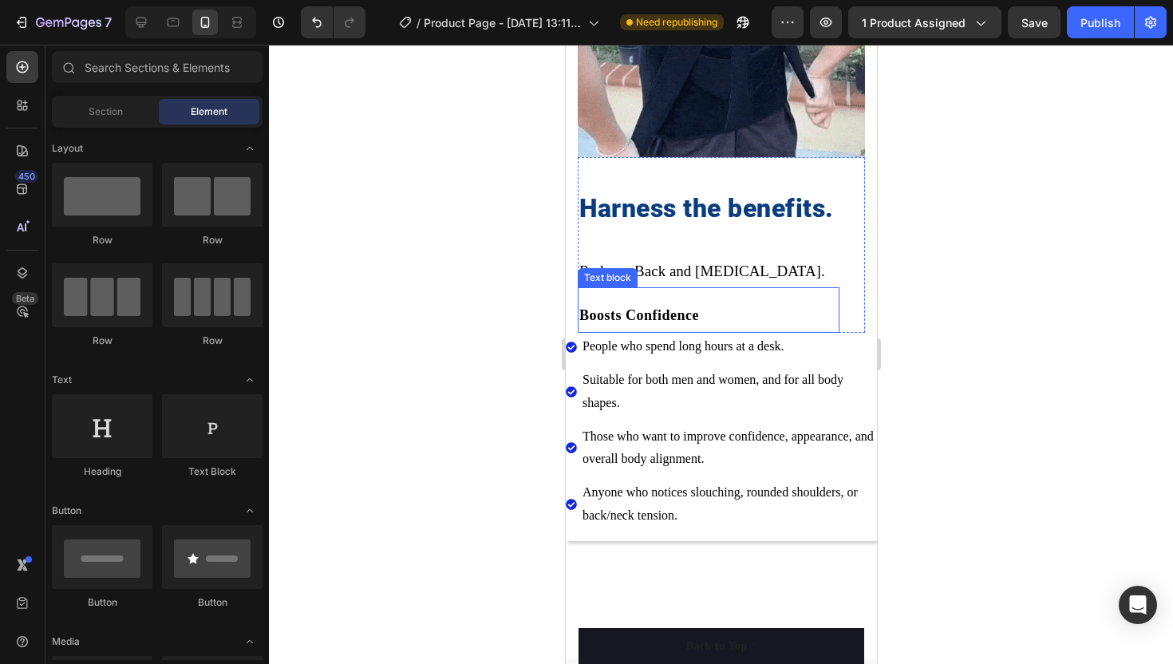
click at [703, 320] on p "Boosts Confidence" at bounding box center [708, 316] width 259 height 21
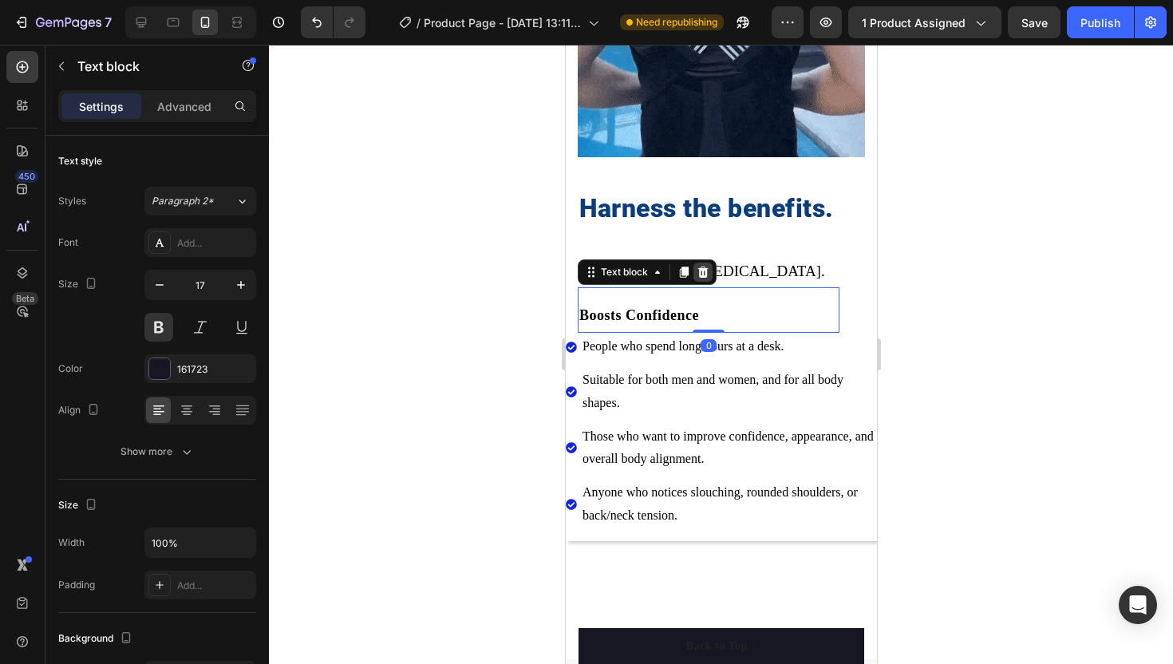
click at [698, 275] on icon at bounding box center [702, 272] width 13 height 13
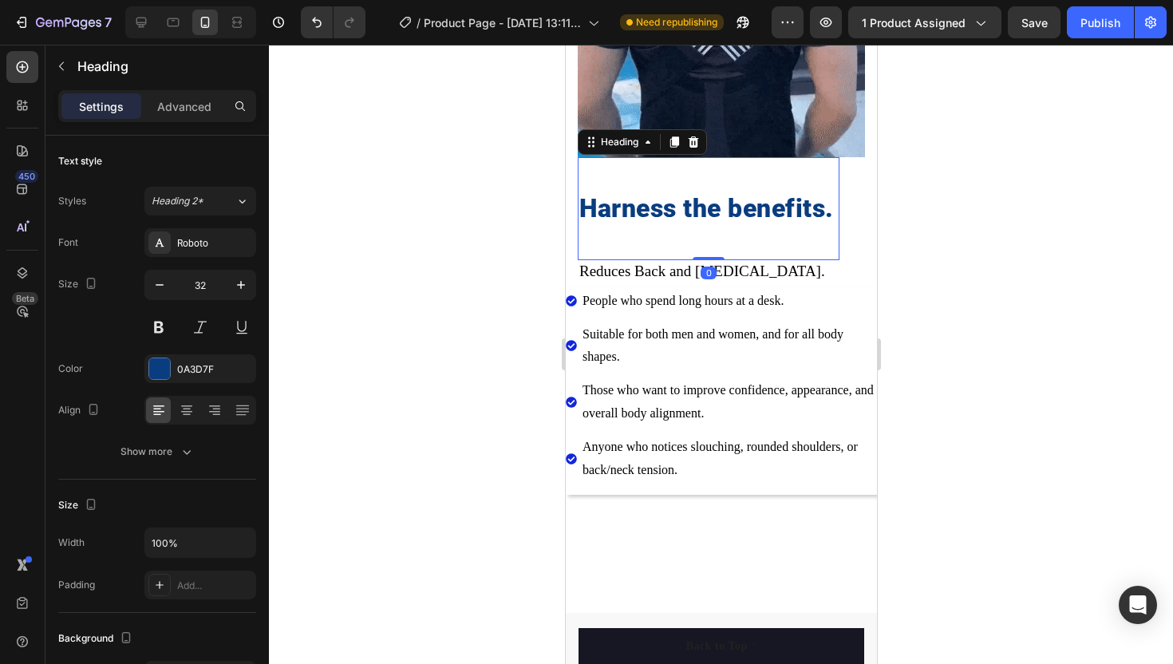
click at [698, 258] on div "Harness the benefits. Heading 0" at bounding box center [708, 209] width 262 height 104
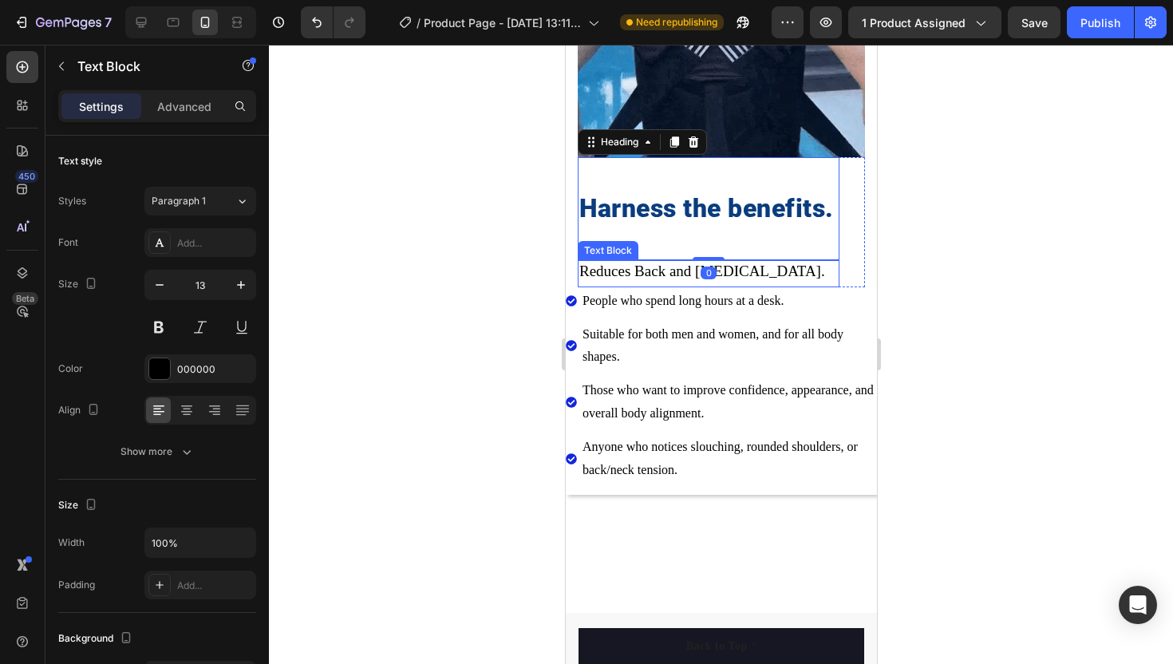
click at [672, 267] on span "Reduces Back and [MEDICAL_DATA]." at bounding box center [702, 271] width 246 height 17
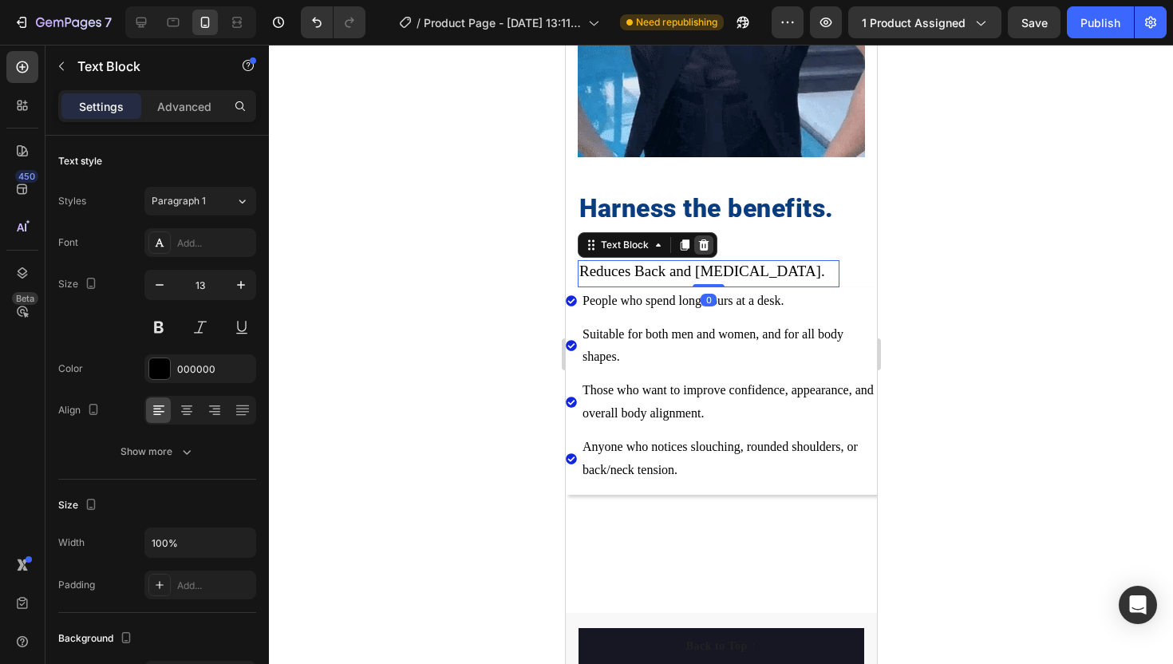
click at [704, 247] on icon at bounding box center [703, 245] width 13 height 13
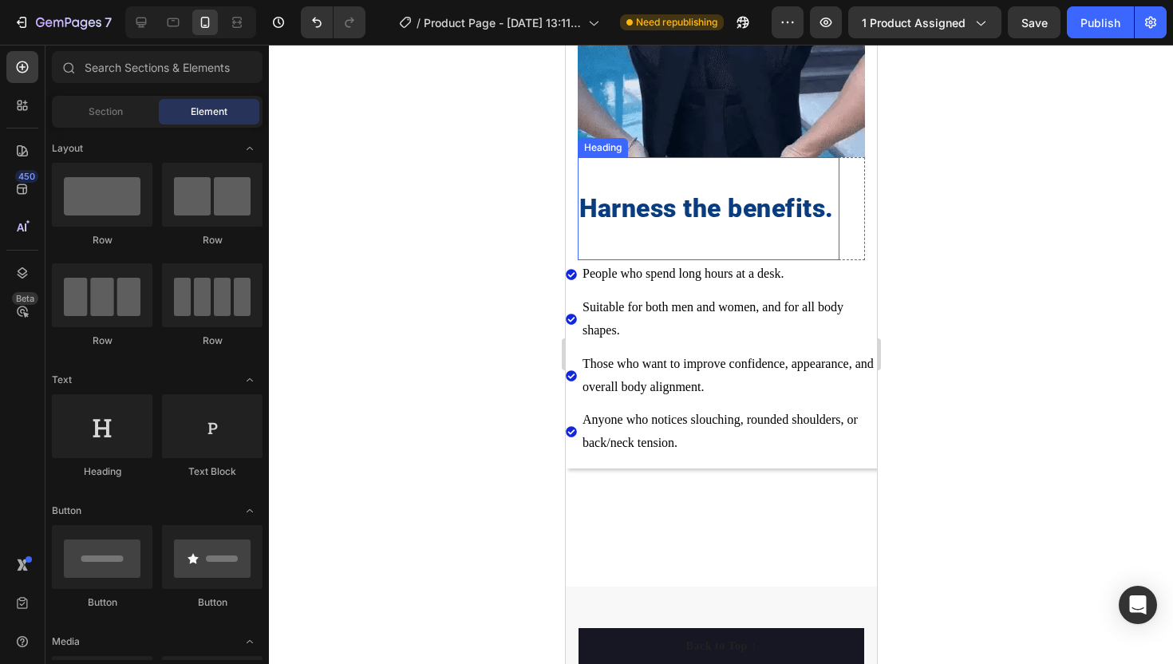
click at [825, 212] on h2 "Harness the benefits." at bounding box center [708, 209] width 262 height 37
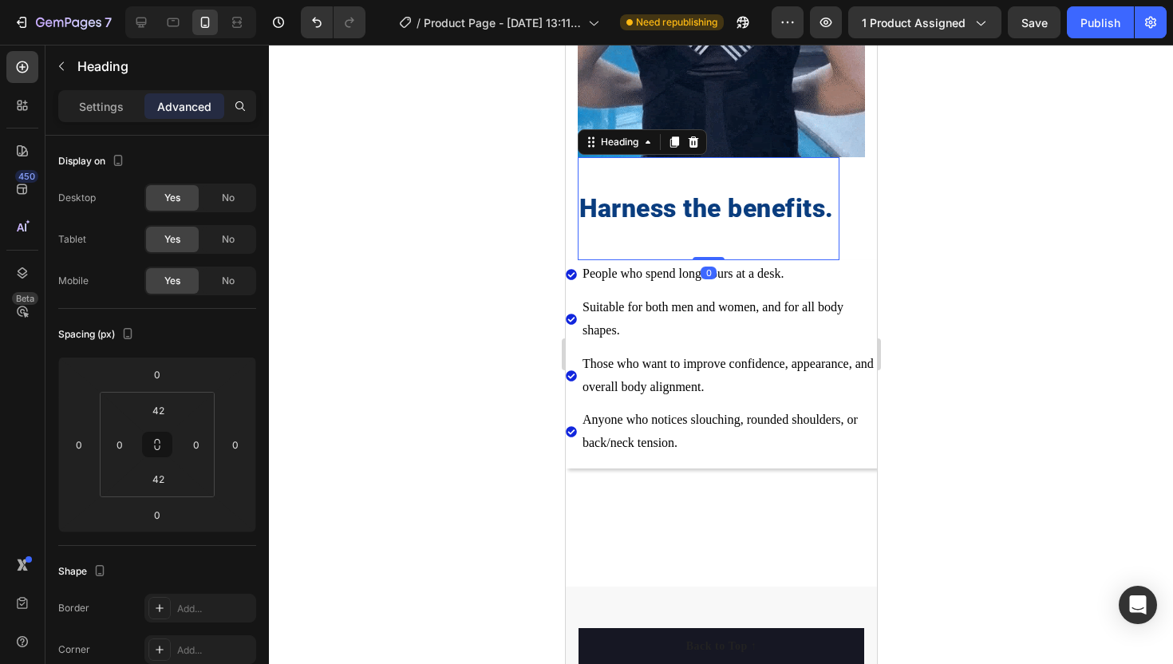
click at [825, 212] on h2 "Harness the benefits." at bounding box center [708, 209] width 262 height 37
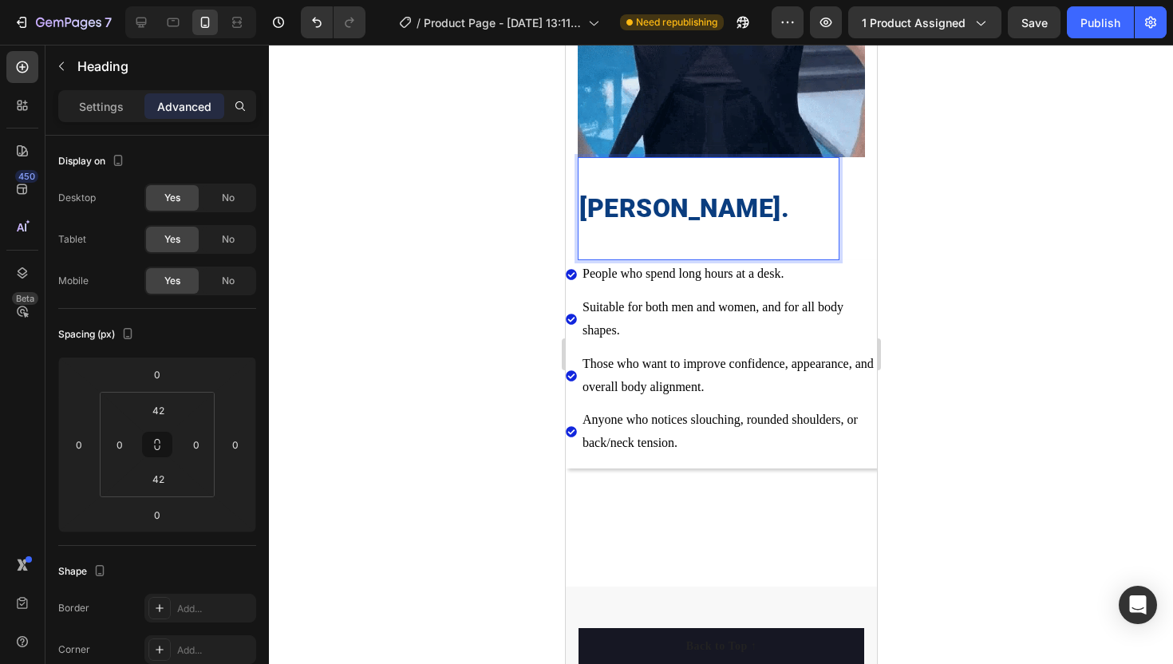
click at [655, 213] on p "[PERSON_NAME]." at bounding box center [708, 209] width 259 height 34
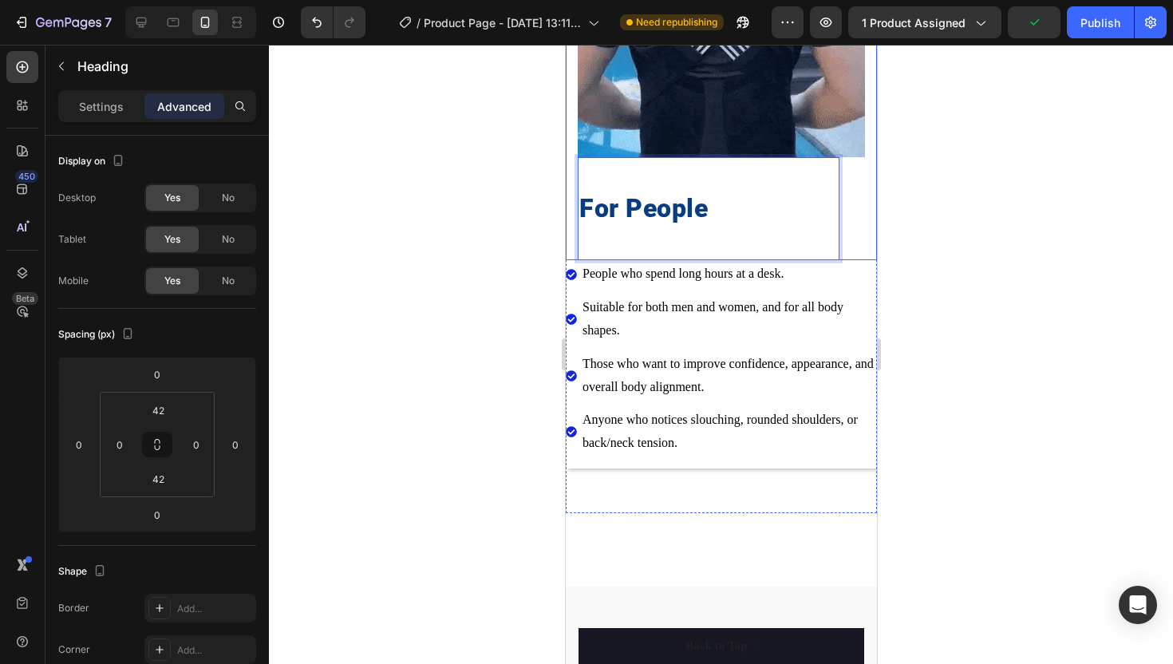
click at [498, 213] on div at bounding box center [721, 354] width 904 height 619
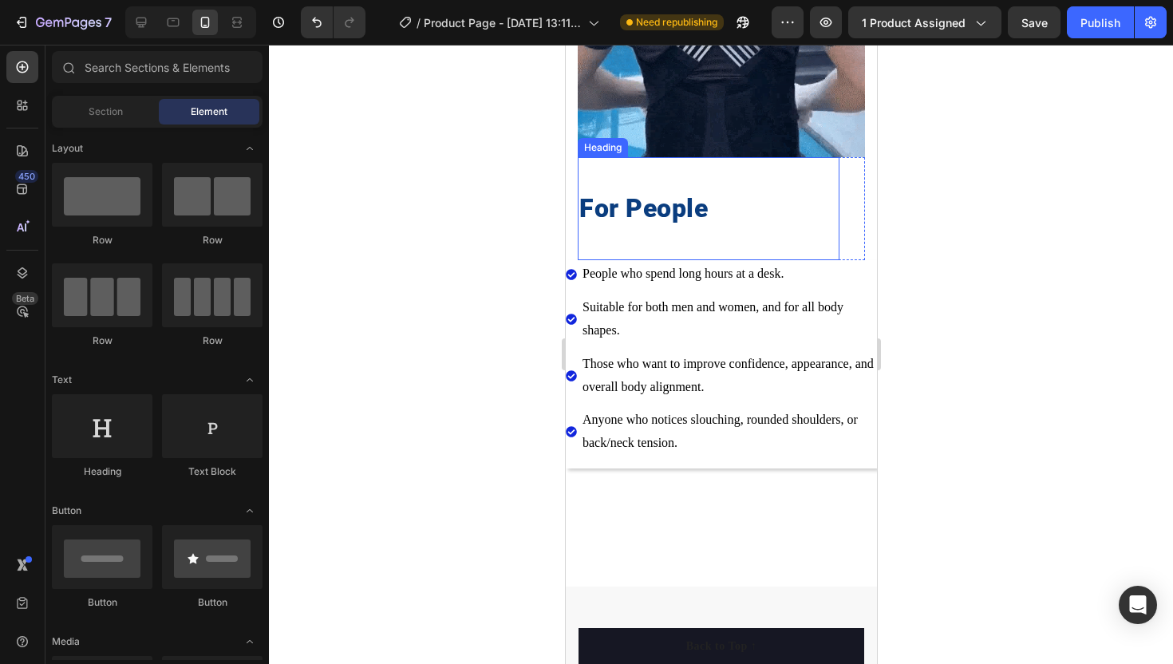
click at [708, 216] on p "For People" at bounding box center [708, 209] width 259 height 34
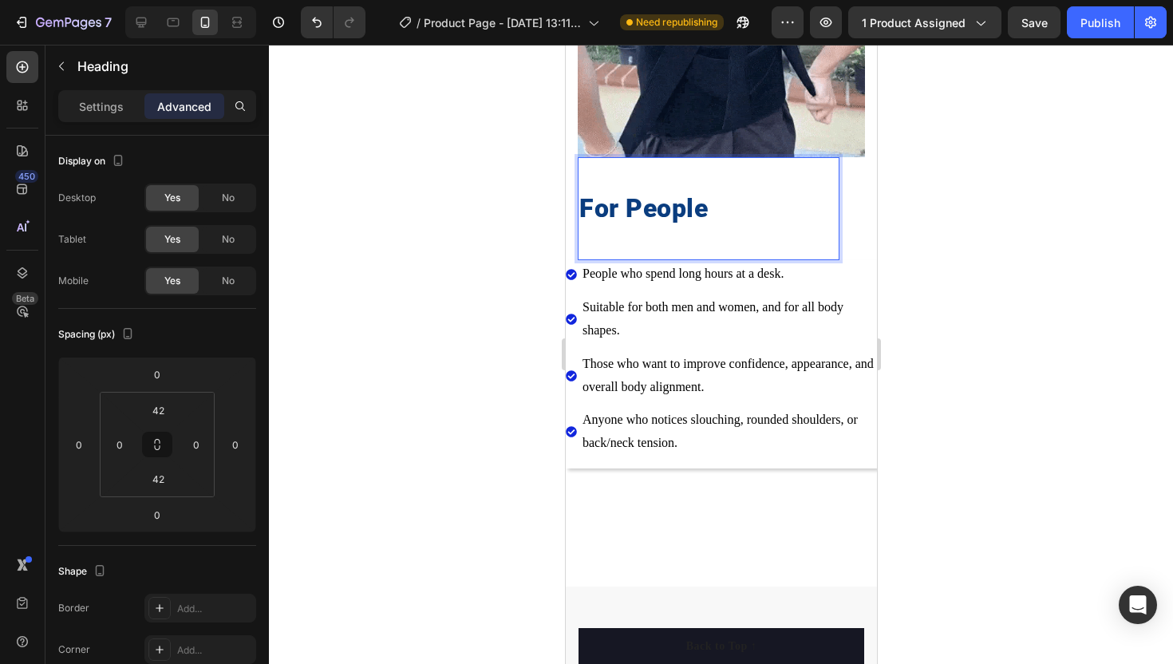
click at [710, 203] on p "For People" at bounding box center [708, 209] width 259 height 34
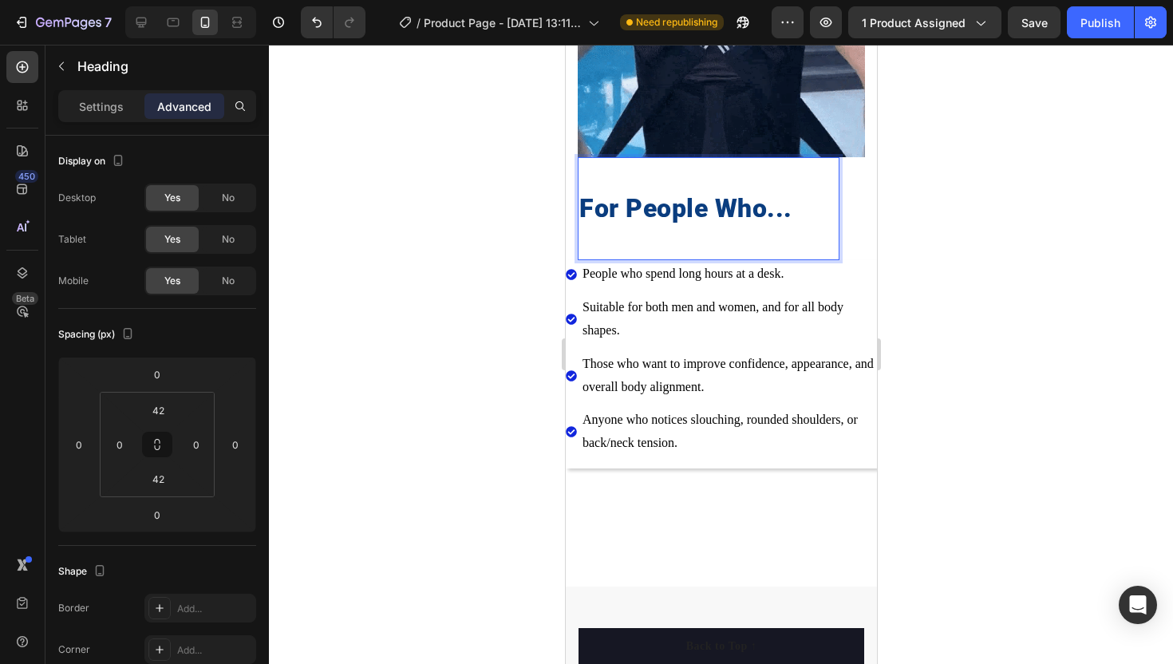
click at [515, 263] on div at bounding box center [721, 354] width 904 height 619
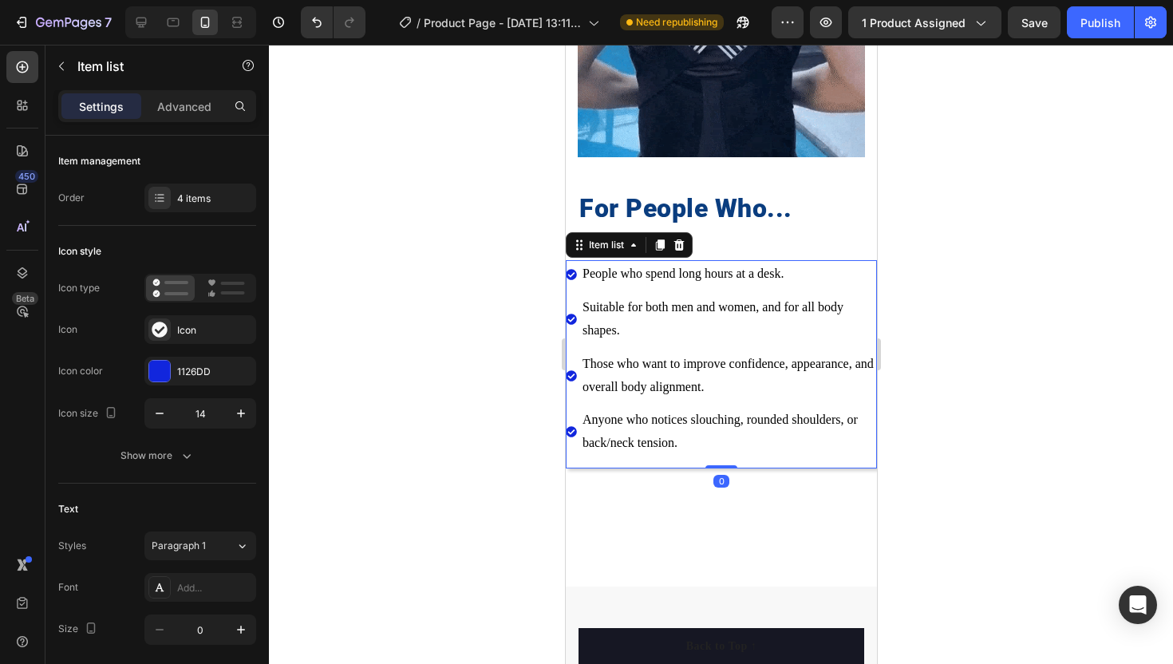
click at [617, 275] on span "People who spend long hours at a desk." at bounding box center [682, 274] width 201 height 14
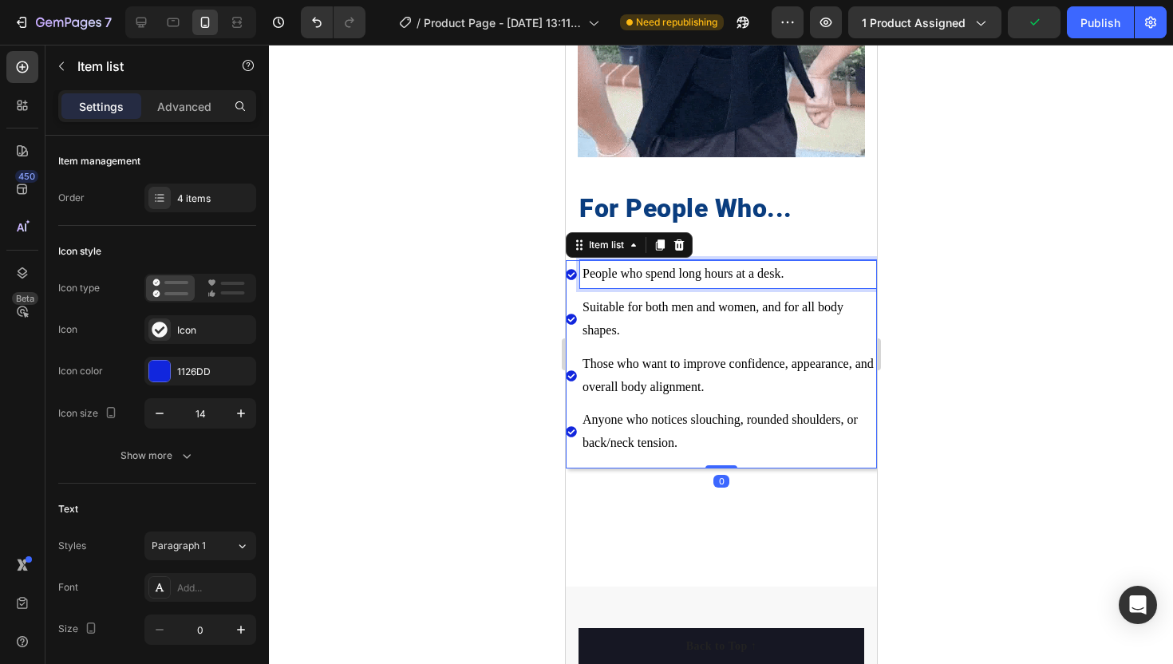
click at [640, 275] on span "People who spend long hours at a desk." at bounding box center [682, 274] width 201 height 14
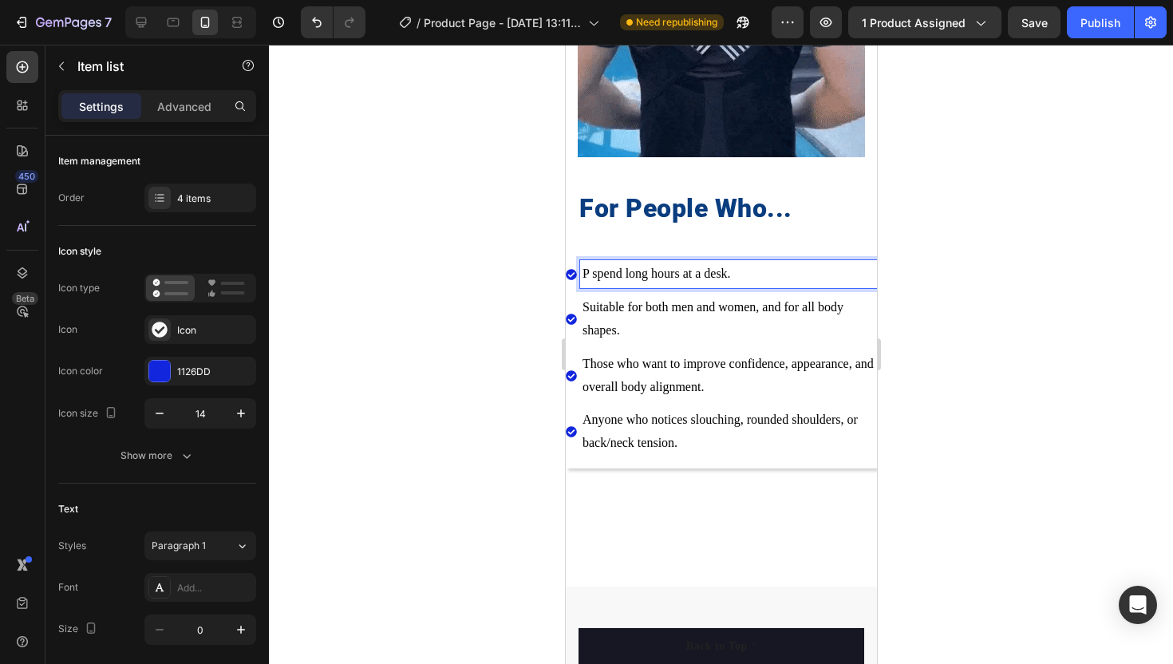
click at [598, 274] on span "P spend long hours at a desk." at bounding box center [656, 274] width 148 height 14
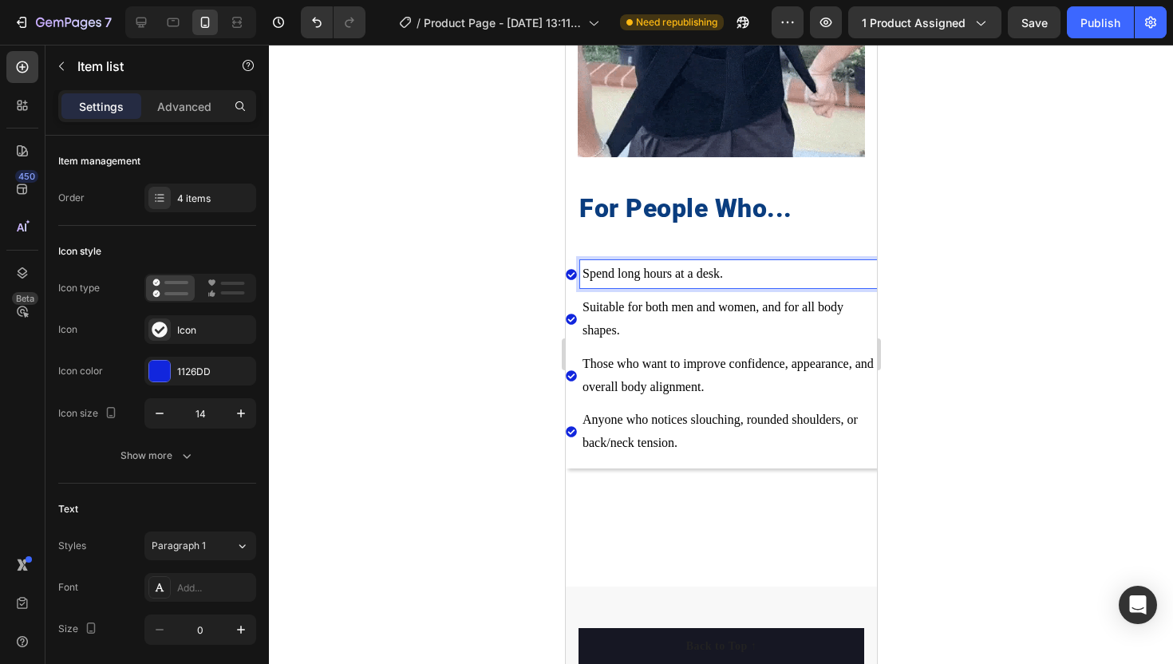
click at [643, 363] on span "Those who want to improve confidence, appearance, and overall body alignment." at bounding box center [727, 375] width 291 height 37
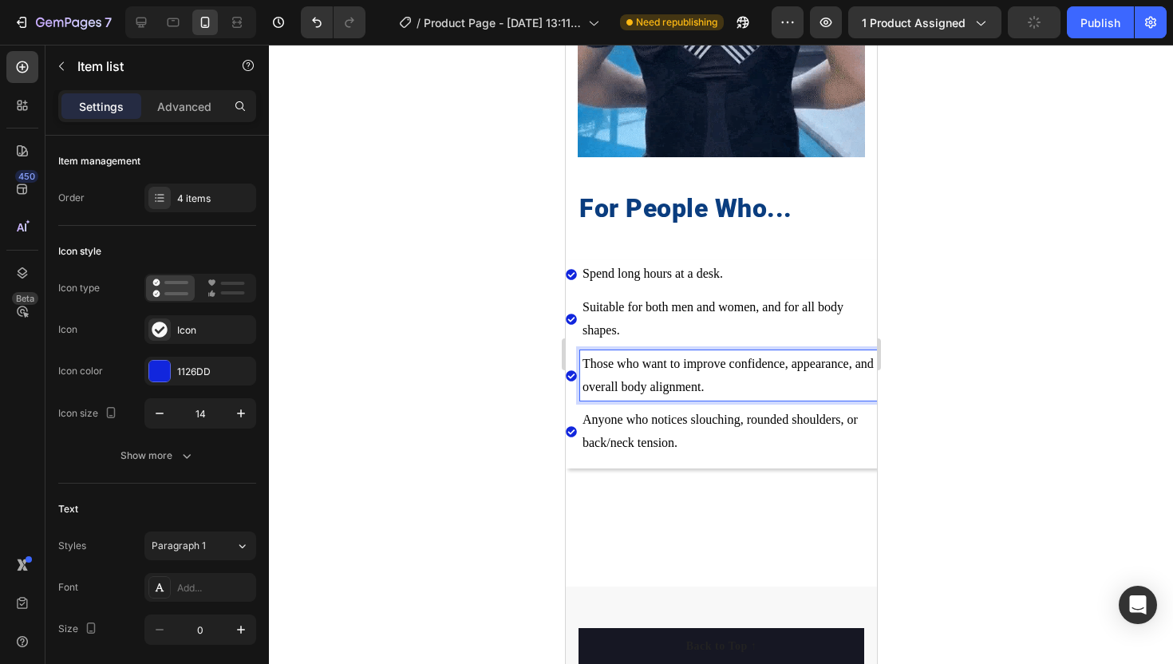
click at [647, 362] on span "Those who want to improve confidence, appearance, and overall body alignment." at bounding box center [727, 375] width 291 height 37
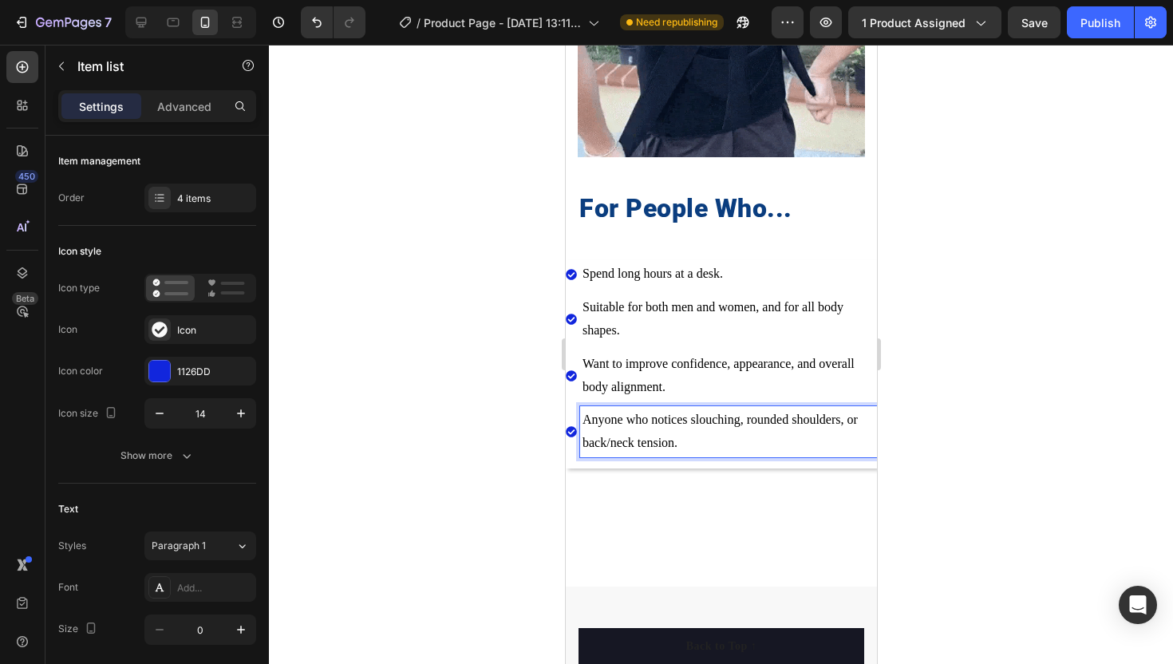
click at [651, 421] on span "Anyone who notices slouching, rounded shoulders, or back/neck tension." at bounding box center [719, 431] width 275 height 37
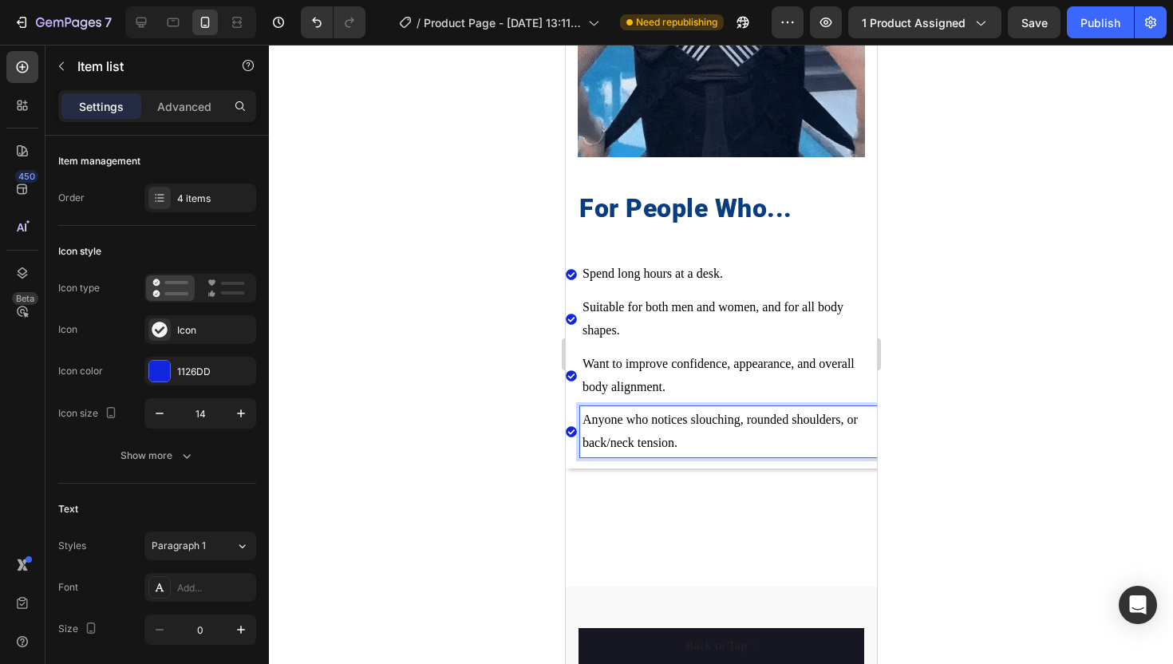
click at [656, 420] on span "Anyone who notices slouching, rounded shoulders, or back/neck tension." at bounding box center [719, 431] width 275 height 37
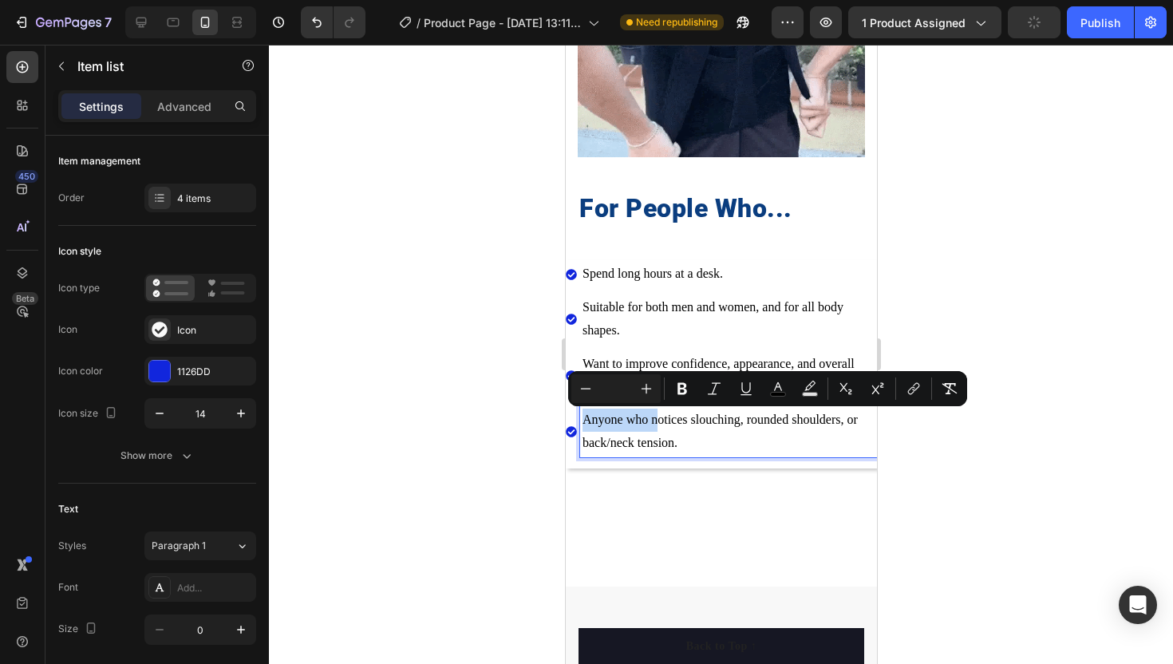
drag, startPoint x: 656, startPoint y: 420, endPoint x: 583, endPoint y: 421, distance: 73.5
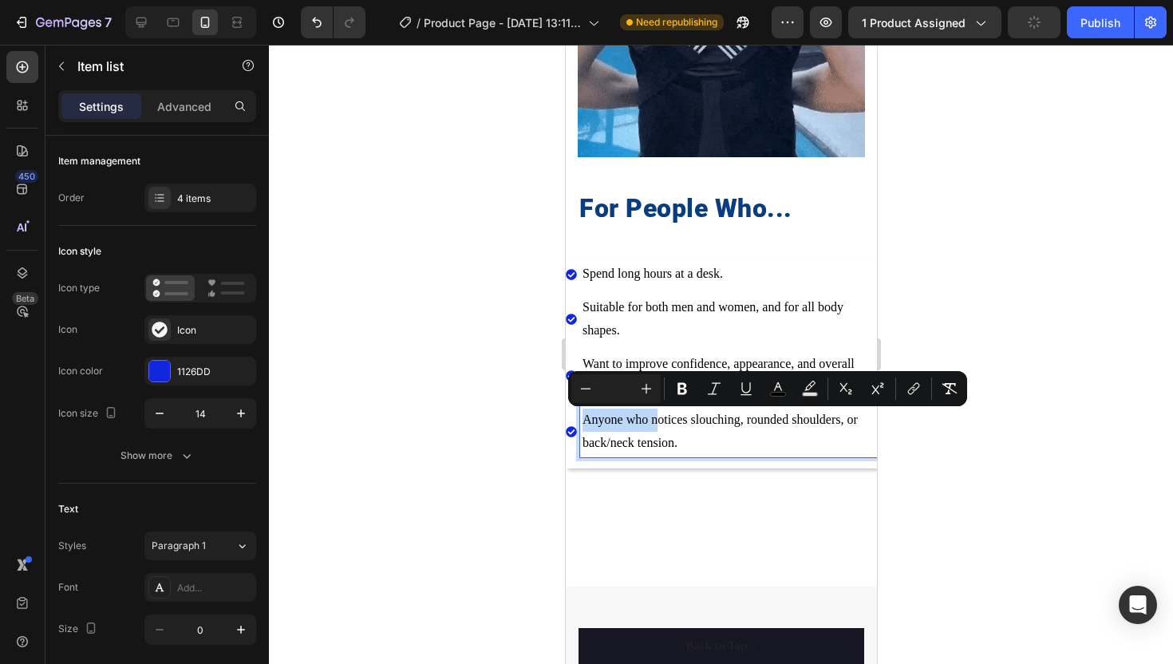
click at [583, 421] on span "Anyone who notices slouching, rounded shoulders, or back/neck tension." at bounding box center [719, 431] width 275 height 37
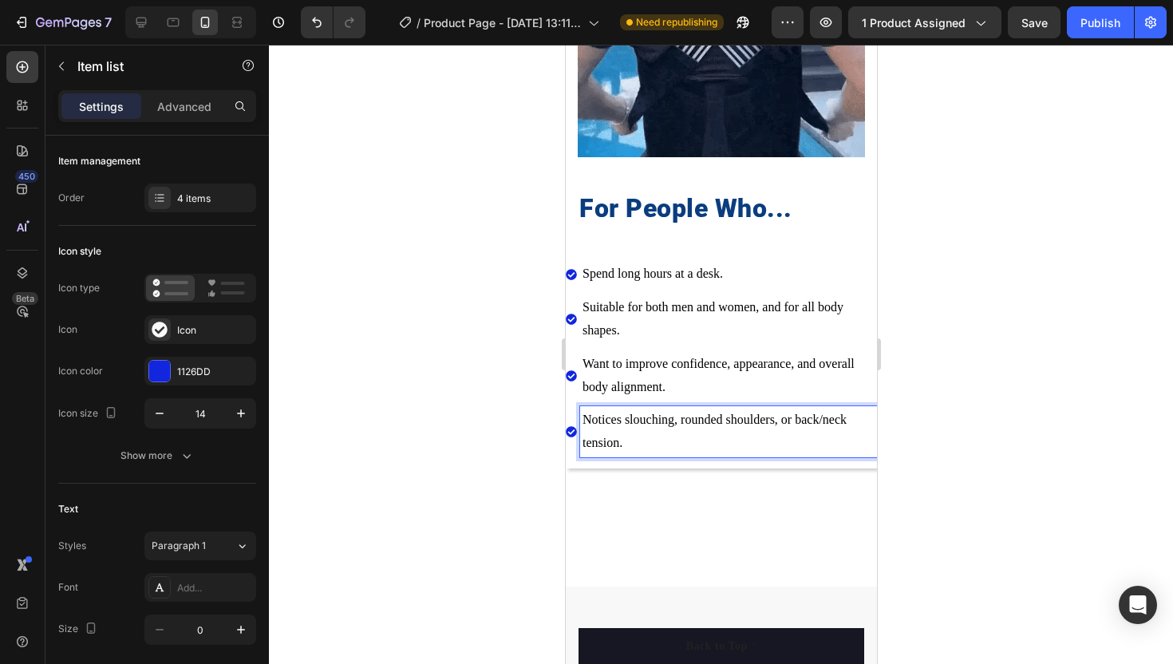
click at [504, 353] on div at bounding box center [721, 354] width 904 height 619
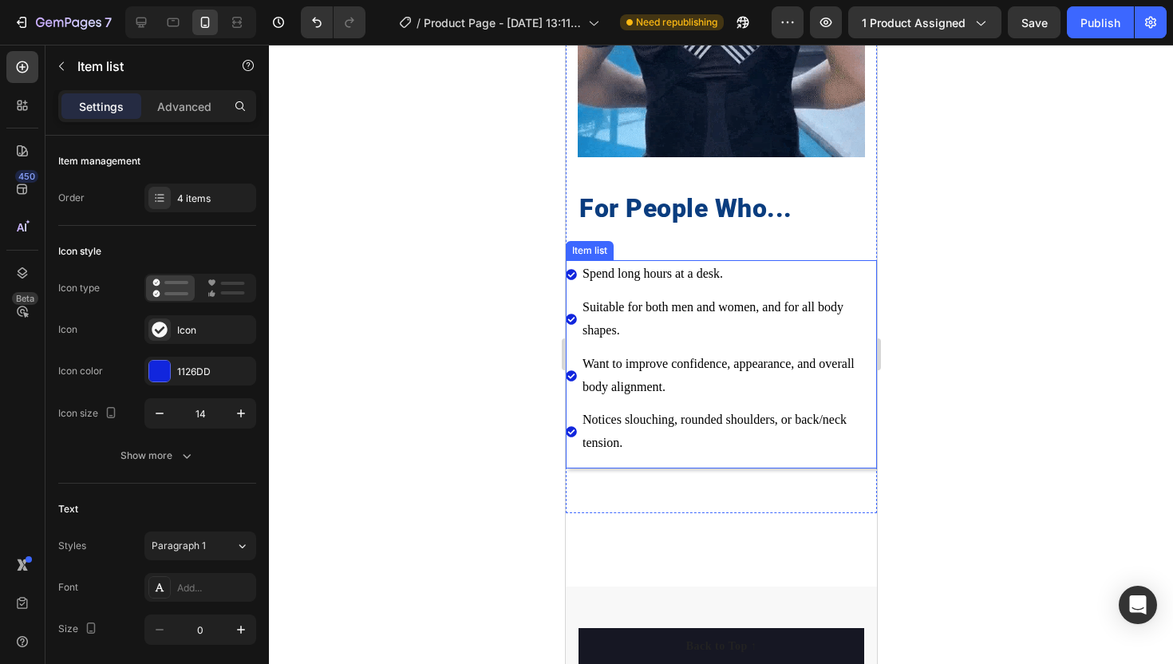
click at [620, 422] on span "Notices slouching, rounded shoulders, or back/neck tension." at bounding box center [714, 431] width 264 height 37
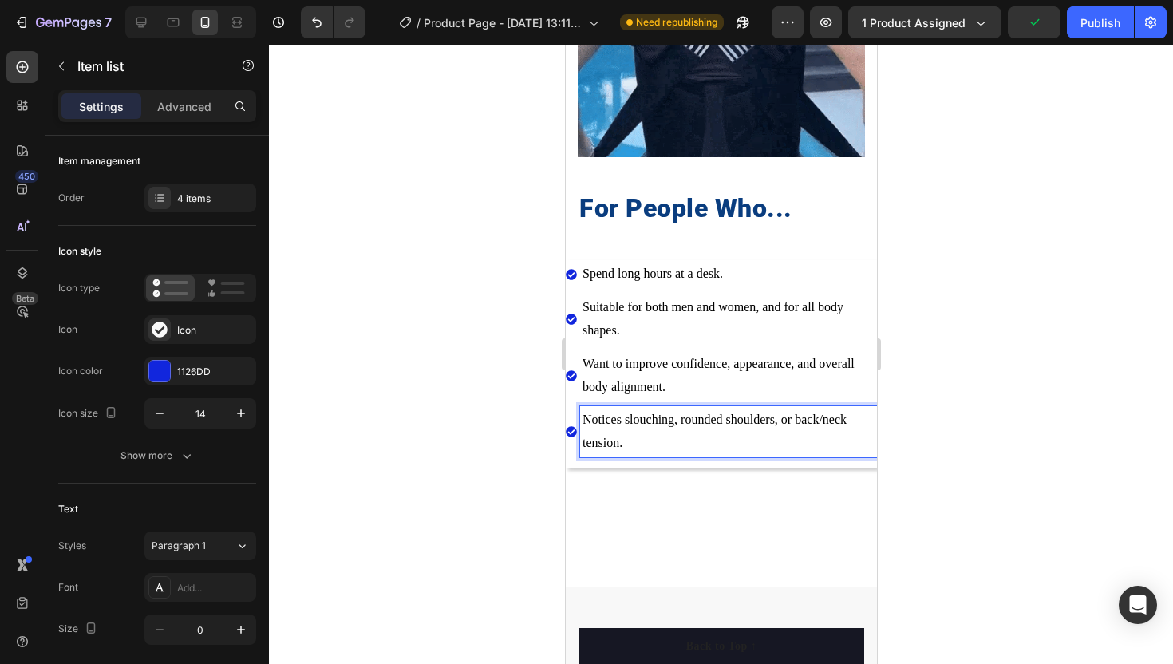
click at [620, 417] on span "Notices slouching, rounded shoulders, or back/neck tension." at bounding box center [714, 431] width 264 height 37
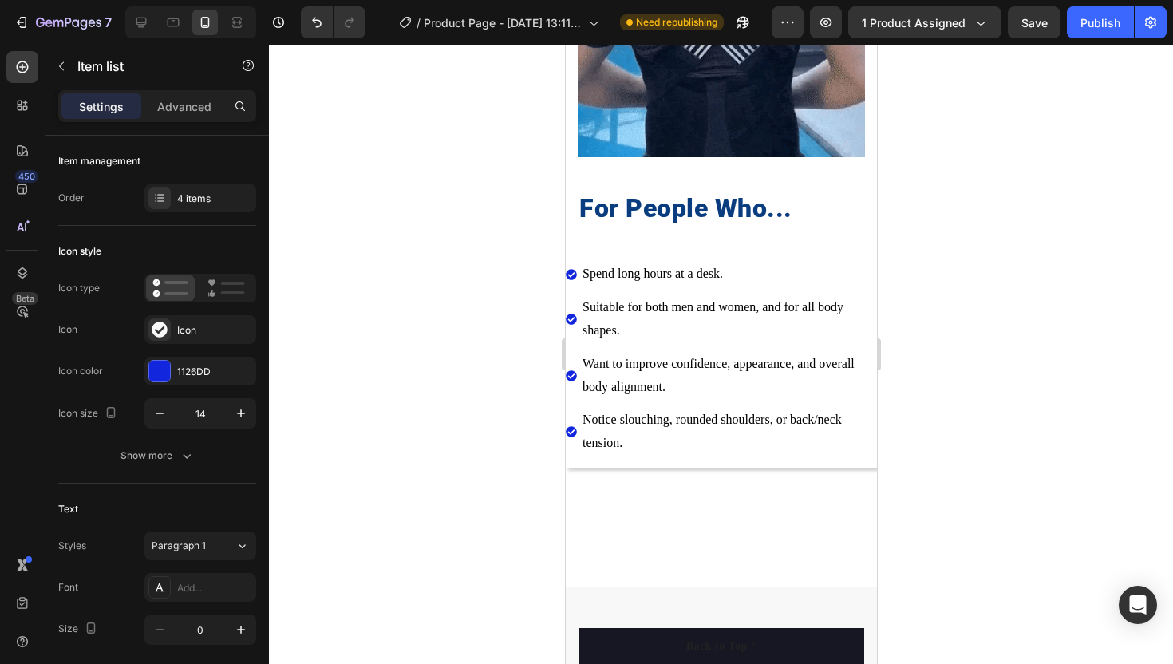
click at [498, 402] on div at bounding box center [721, 354] width 904 height 619
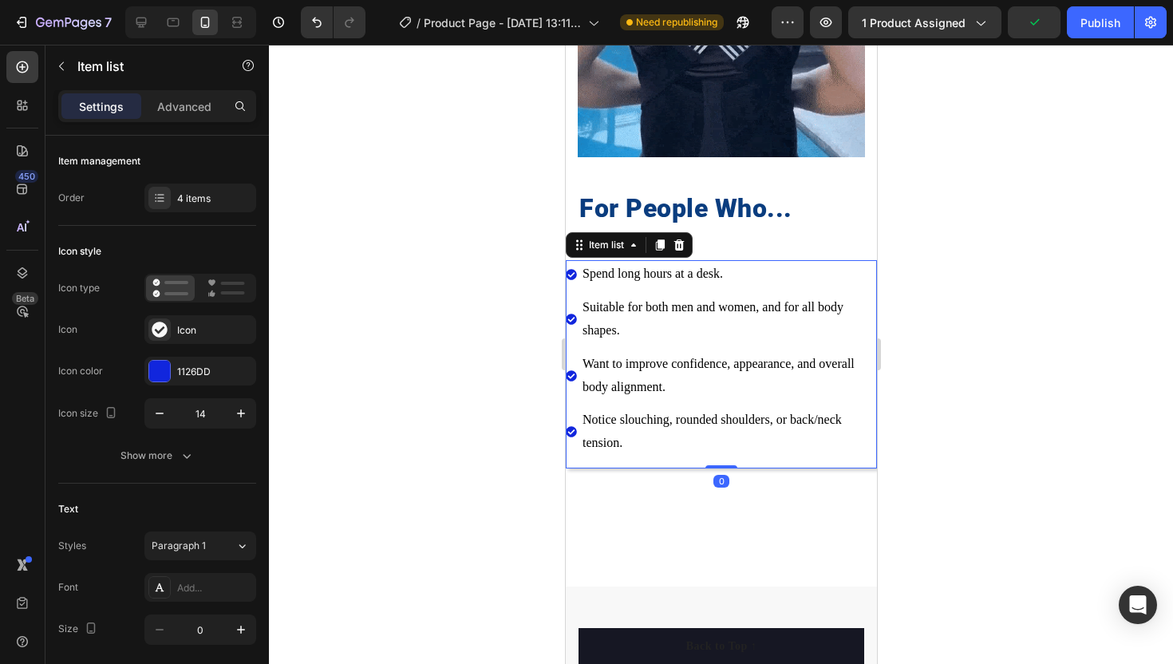
click at [604, 322] on span "Suitable for both men and women, and for all body shapes." at bounding box center [712, 318] width 261 height 37
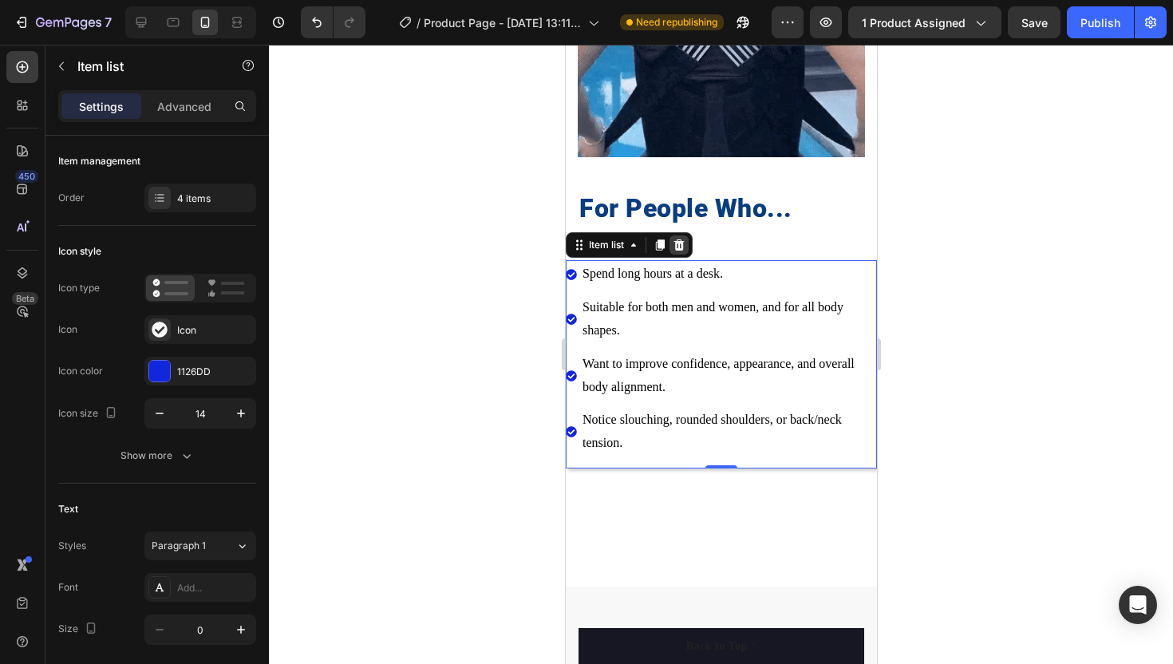
click at [679, 244] on icon at bounding box center [679, 244] width 10 height 11
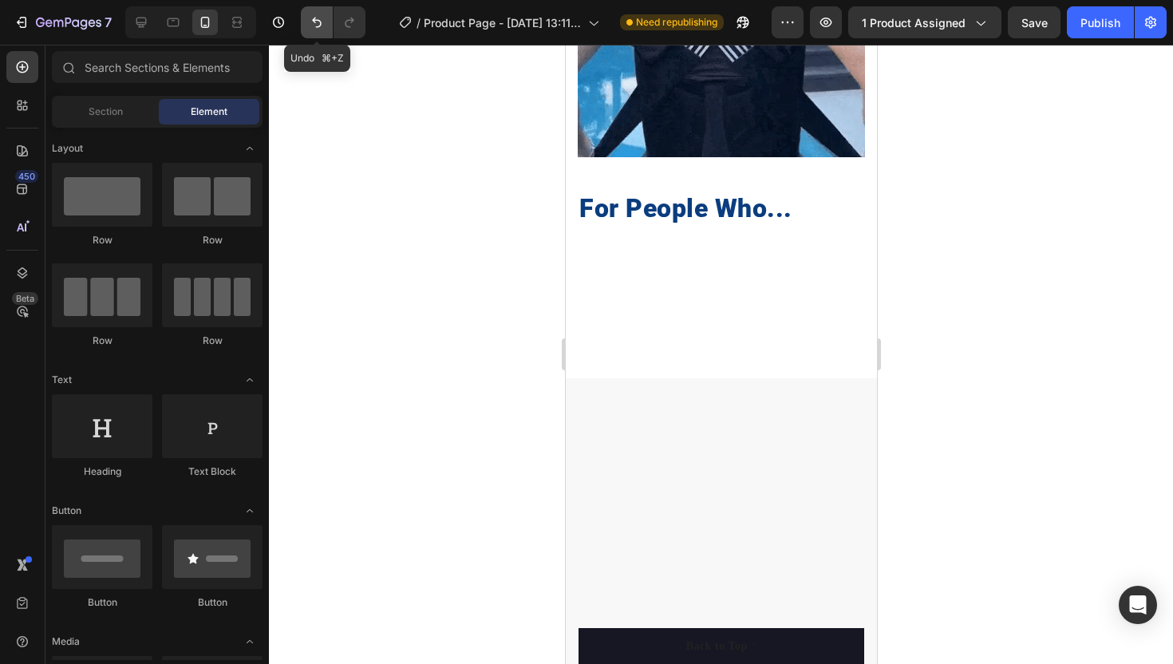
click at [310, 11] on button "Undo/Redo" at bounding box center [317, 22] width 32 height 32
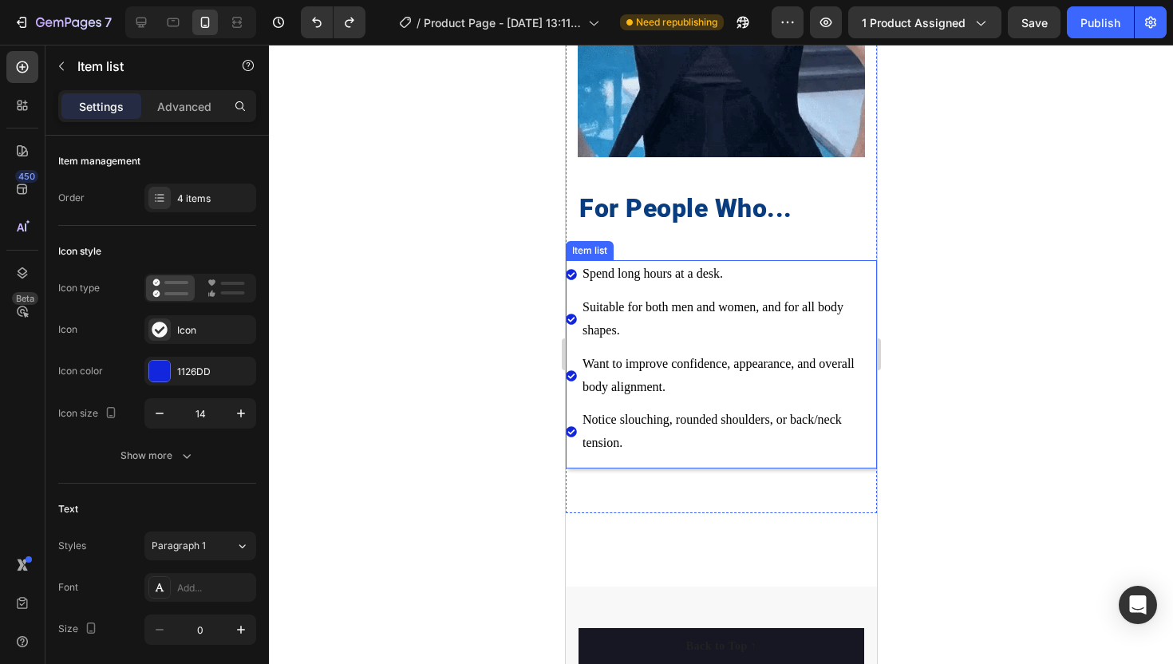
click at [577, 313] on div "Suitable for both men and women, and for all body shapes." at bounding box center [720, 319] width 311 height 51
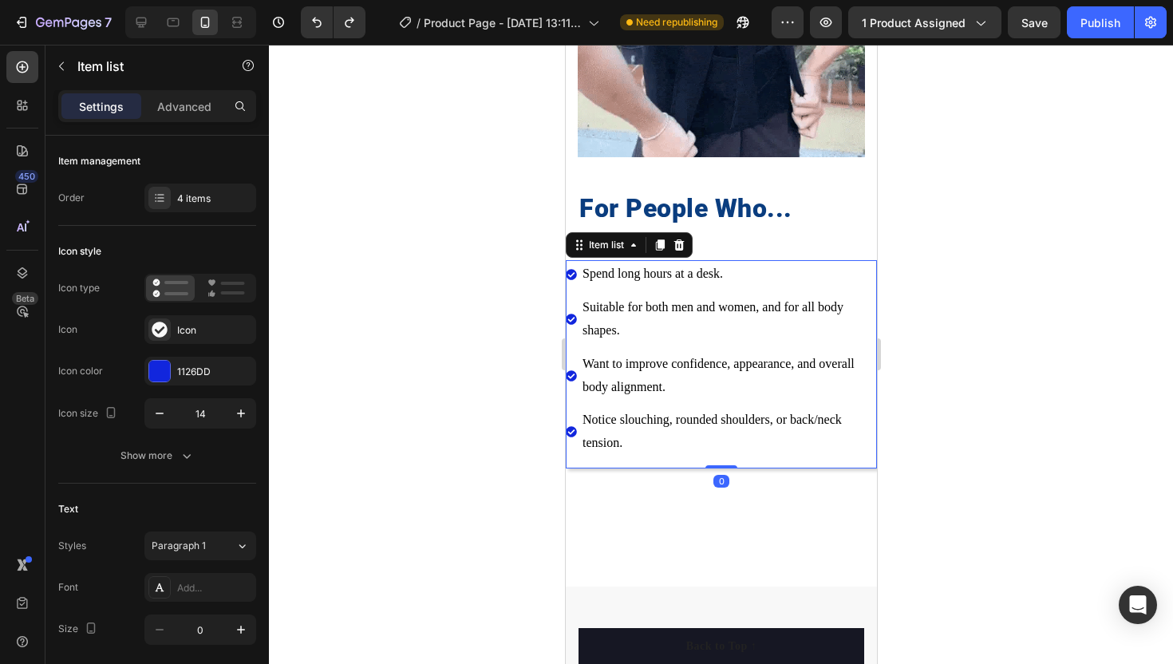
click at [608, 324] on span "Suitable for both men and women, and for all body shapes." at bounding box center [712, 318] width 261 height 37
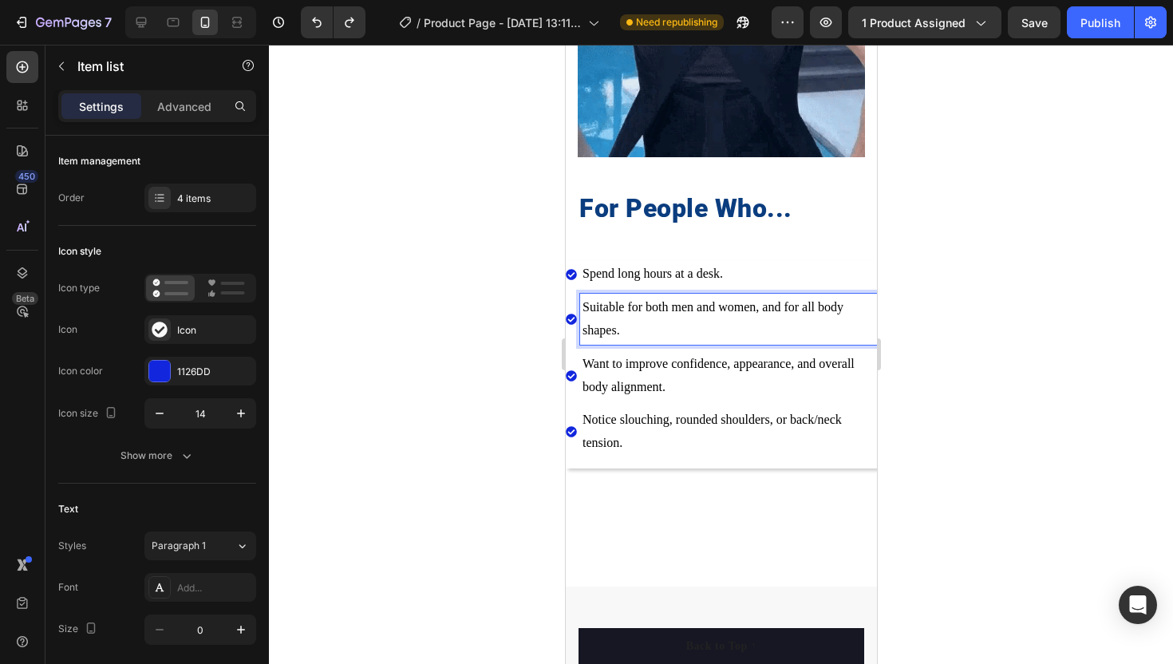
click at [624, 321] on p "Suitable for both men and women, and for all body shapes." at bounding box center [728, 319] width 292 height 46
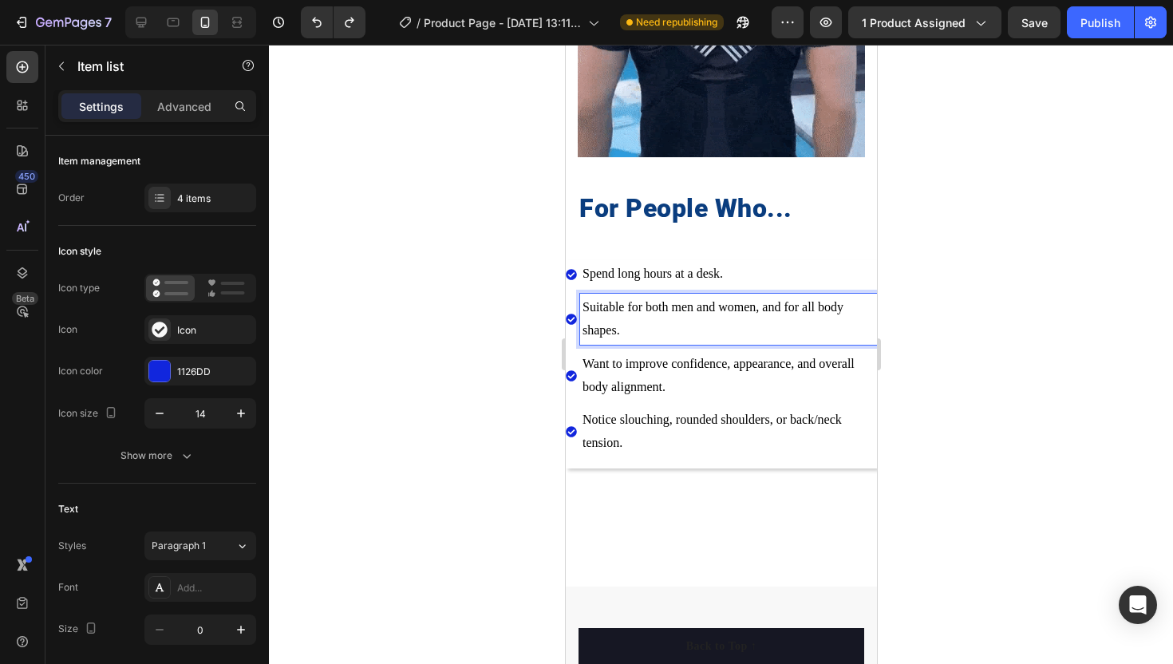
click at [571, 315] on icon at bounding box center [570, 319] width 11 height 11
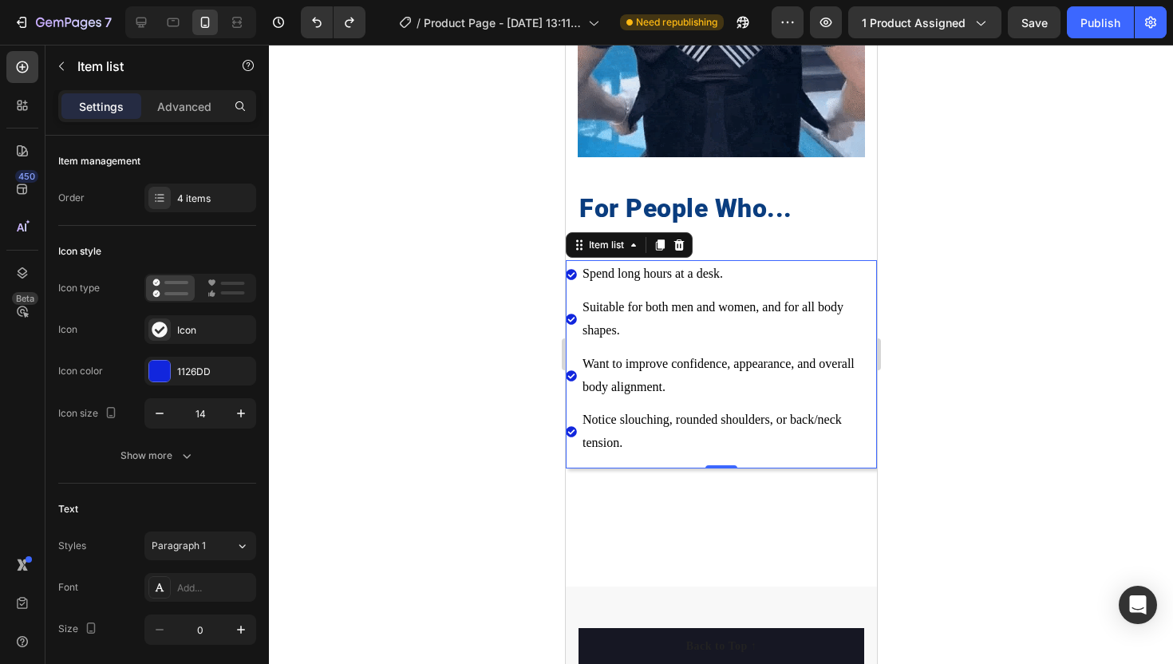
click at [571, 317] on icon at bounding box center [570, 319] width 11 height 11
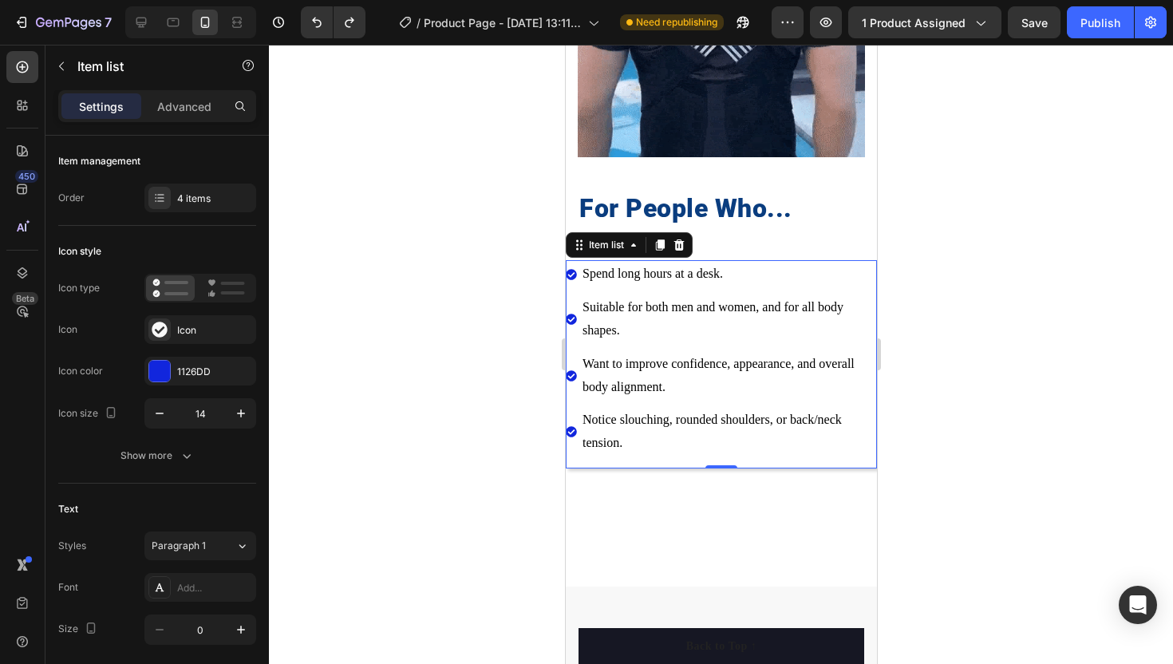
click at [576, 317] on div "Suitable for both men and women, and for all body shapes." at bounding box center [720, 319] width 311 height 51
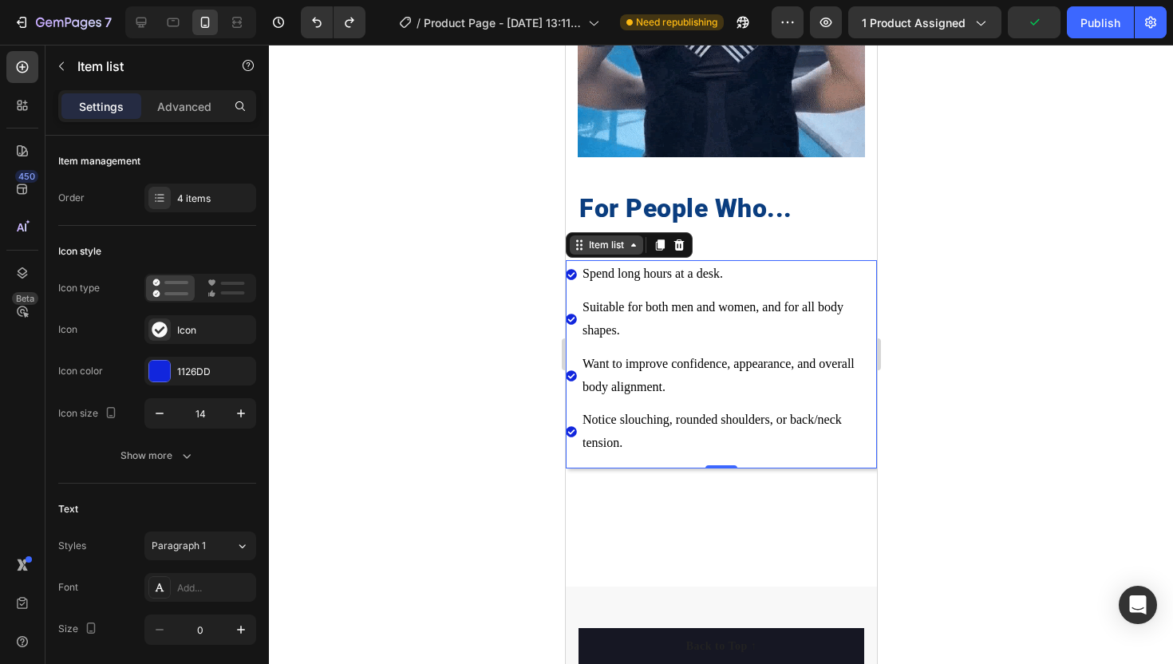
click at [613, 239] on div "Item list" at bounding box center [606, 245] width 42 height 14
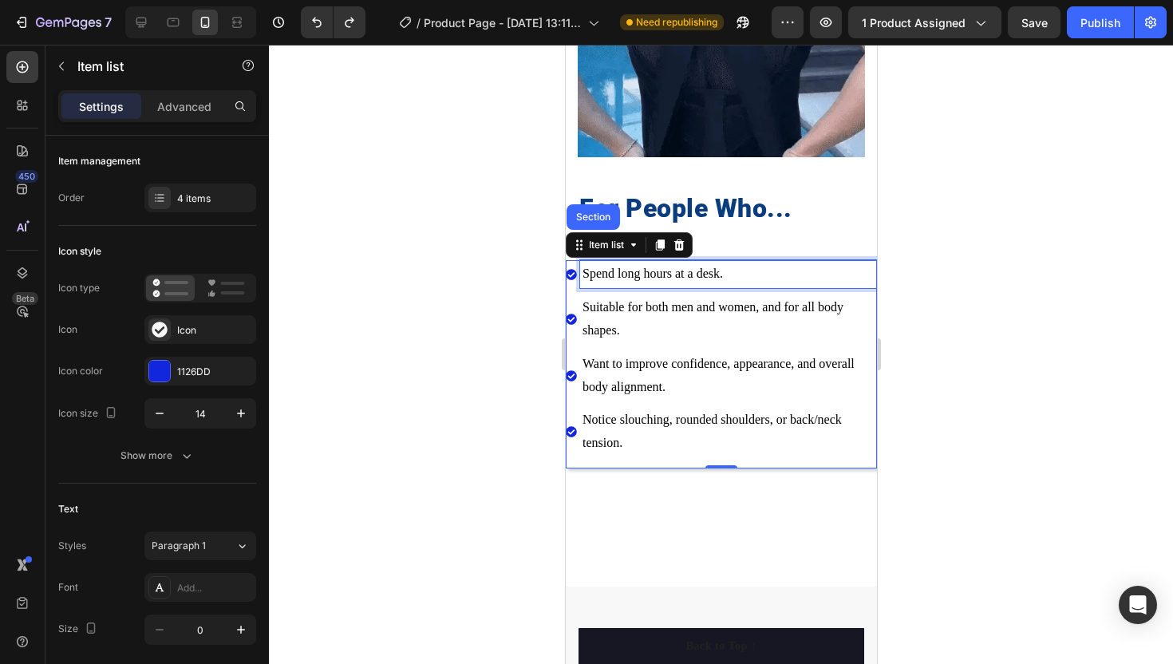
click at [761, 275] on p "Spend long hours at a desk." at bounding box center [728, 274] width 292 height 23
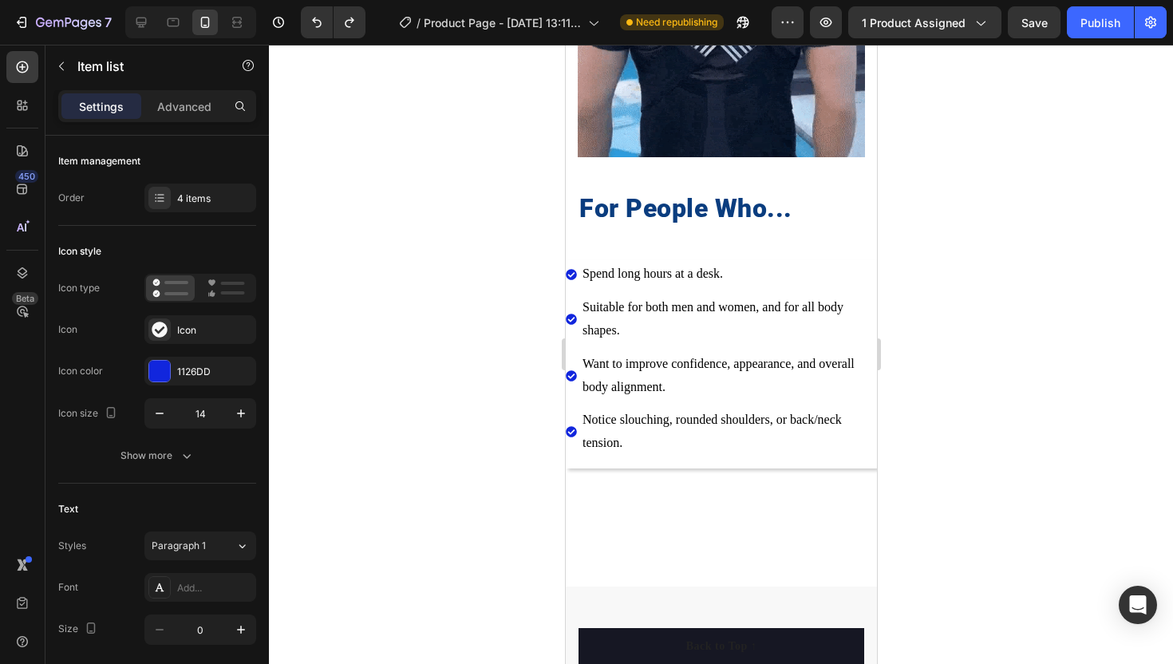
click at [836, 460] on div "Spend long hours at a desk. Suitable for both men and women, and for all body s…" at bounding box center [720, 364] width 311 height 208
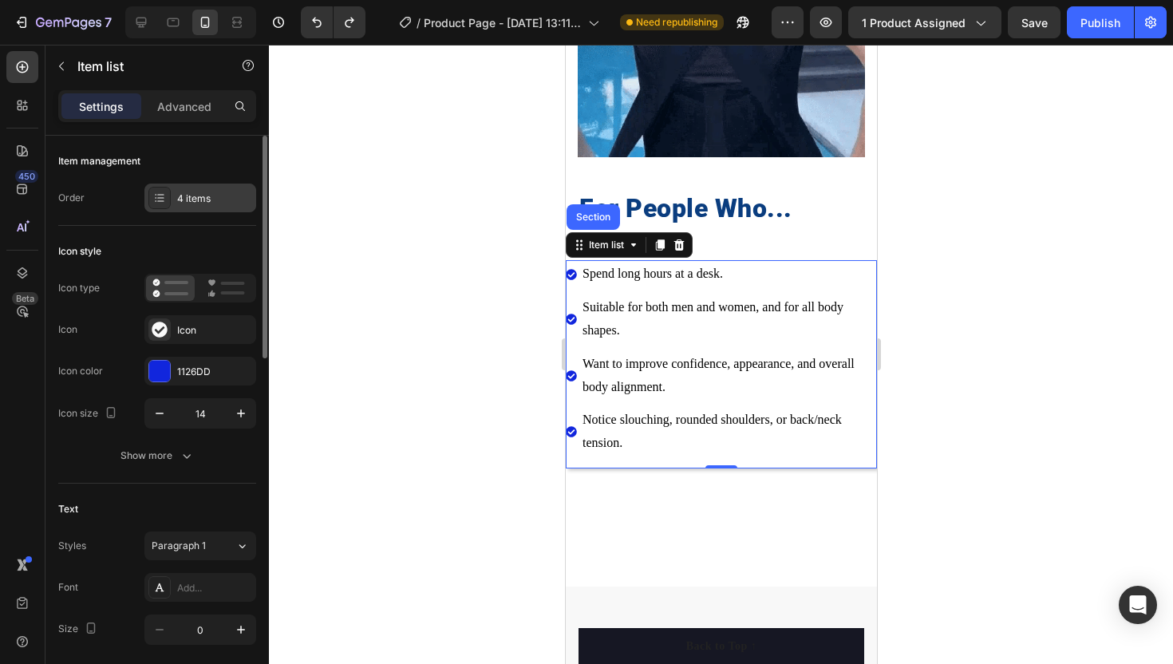
click at [195, 198] on div "4 items" at bounding box center [214, 199] width 75 height 14
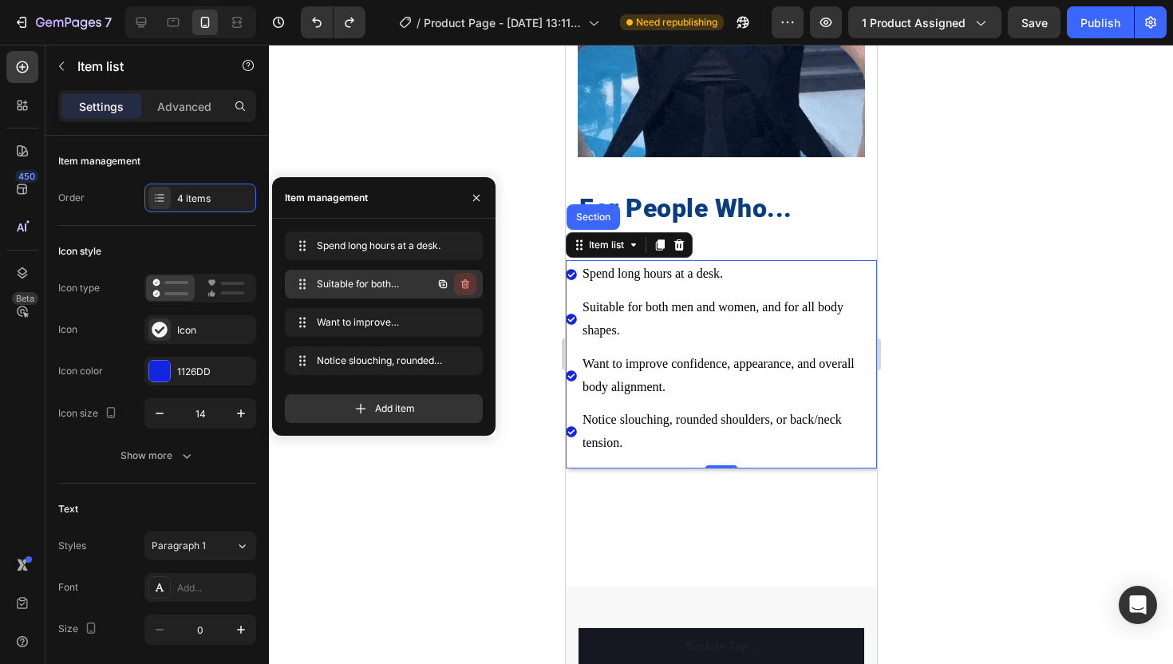
click at [467, 281] on icon "button" at bounding box center [465, 284] width 8 height 10
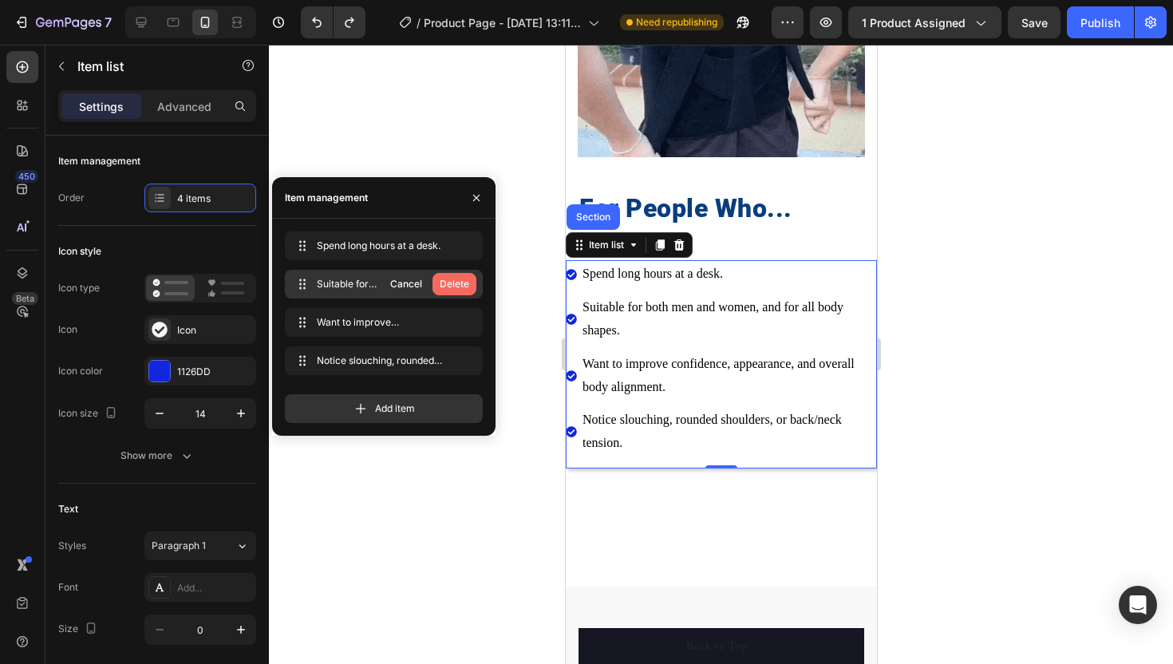
click at [467, 281] on div "Delete" at bounding box center [455, 284] width 30 height 14
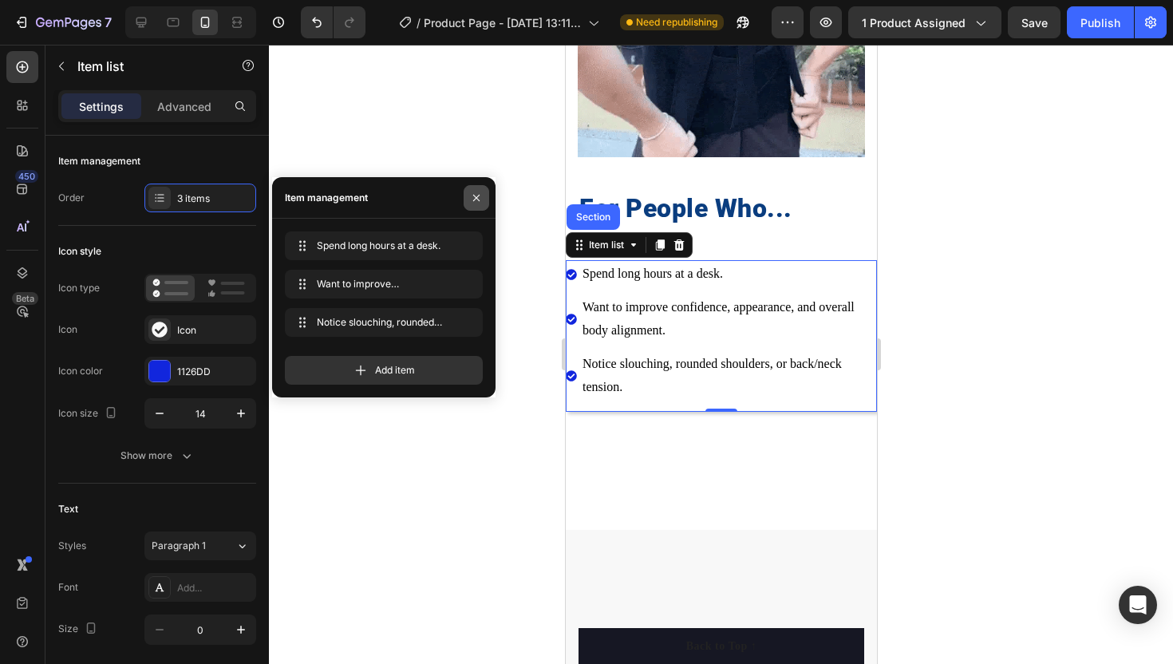
click at [474, 192] on icon "button" at bounding box center [476, 198] width 13 height 13
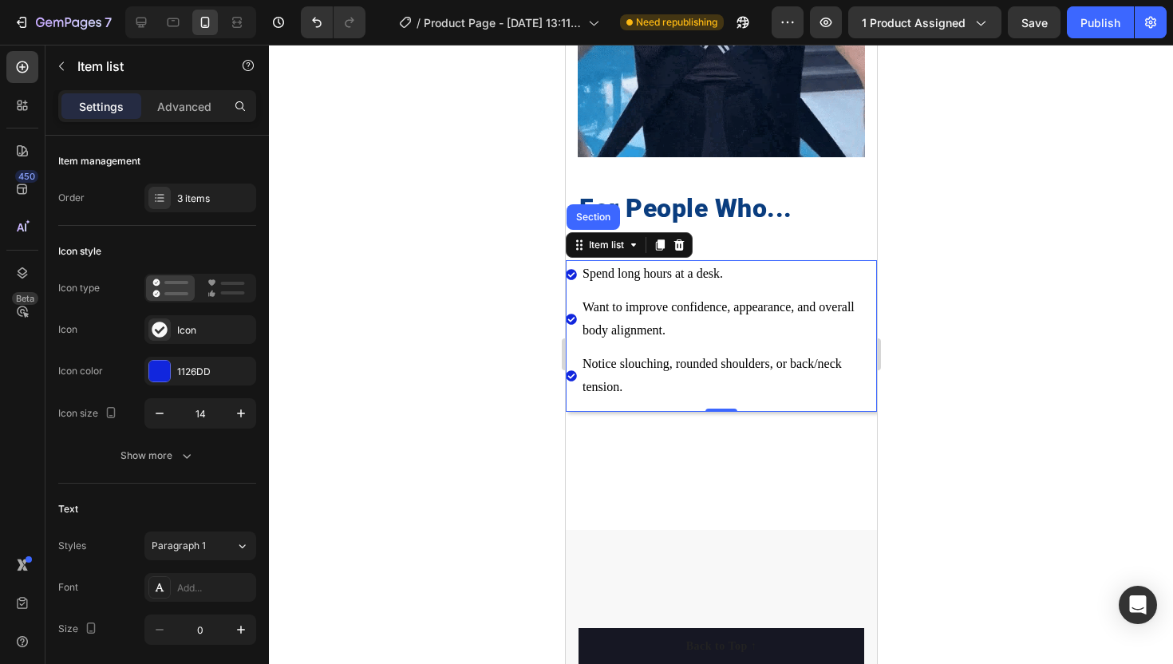
click at [493, 254] on div at bounding box center [721, 354] width 904 height 619
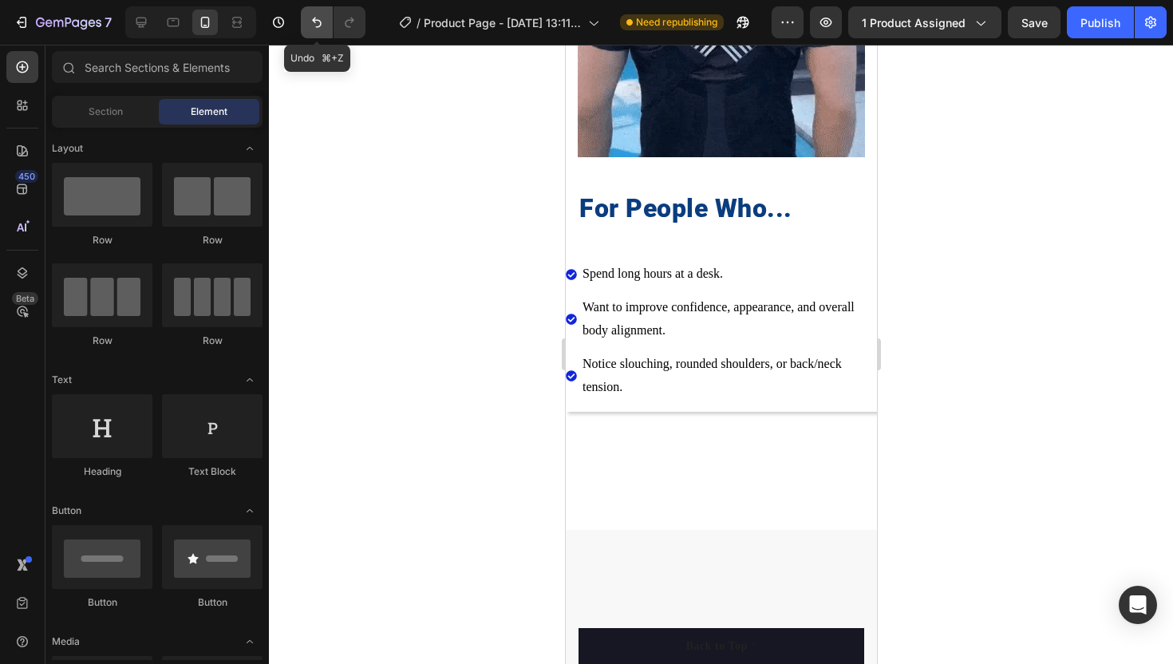
click at [315, 12] on button "Undo/Redo" at bounding box center [317, 22] width 32 height 32
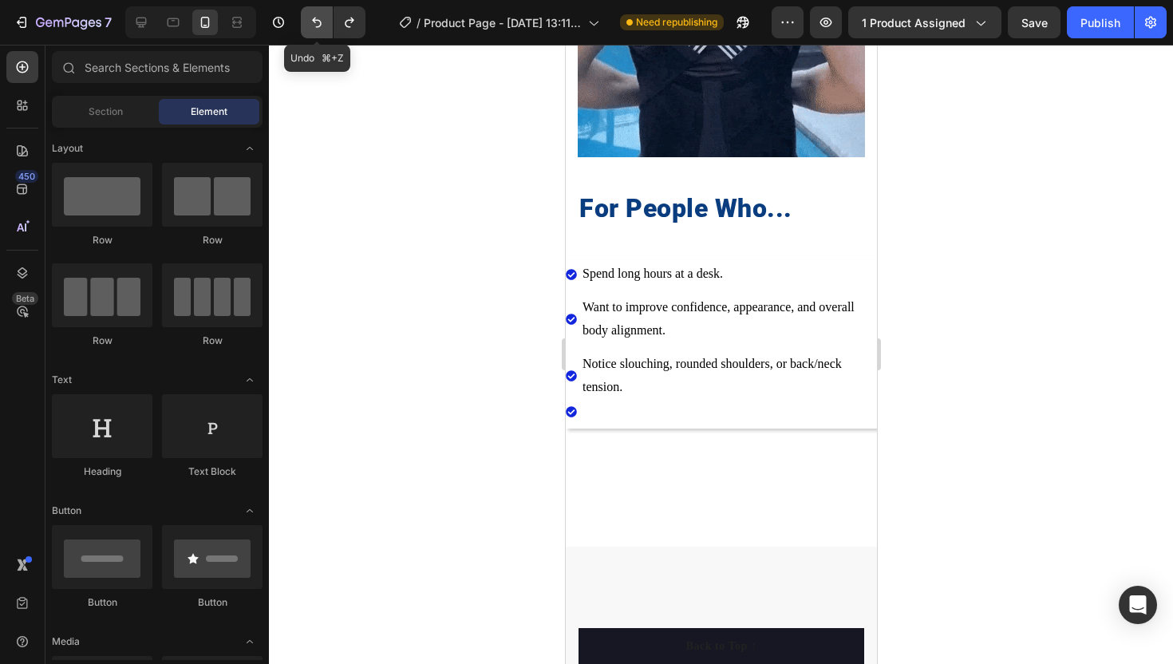
click at [315, 12] on button "Undo/Redo" at bounding box center [317, 22] width 32 height 32
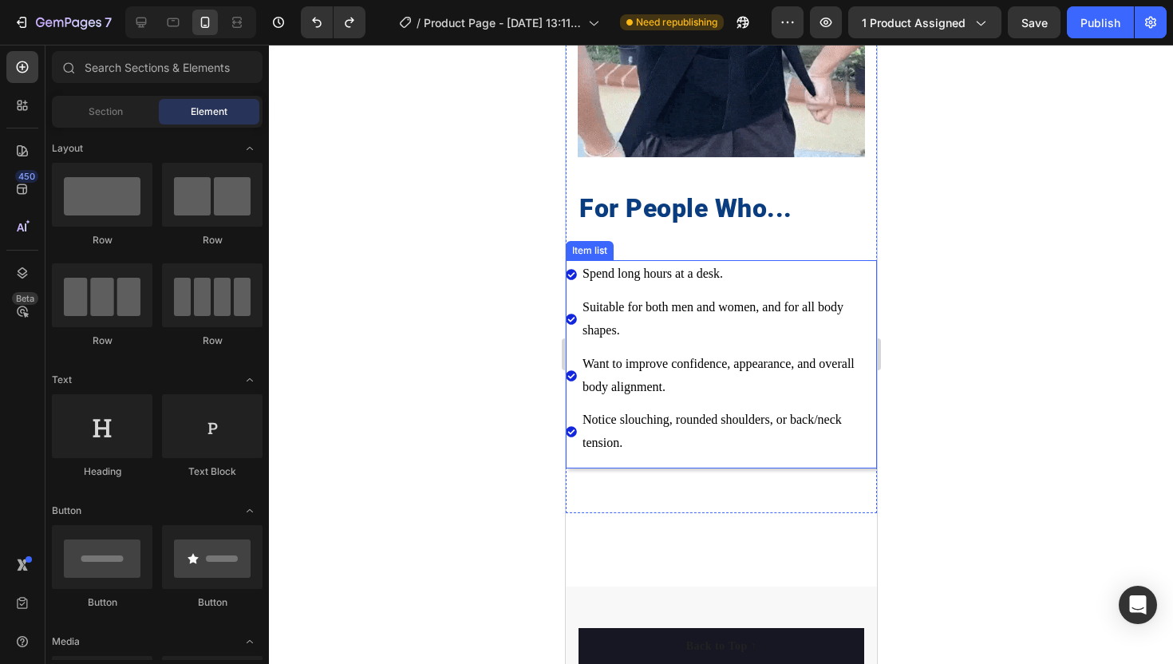
click at [516, 297] on div at bounding box center [721, 354] width 904 height 619
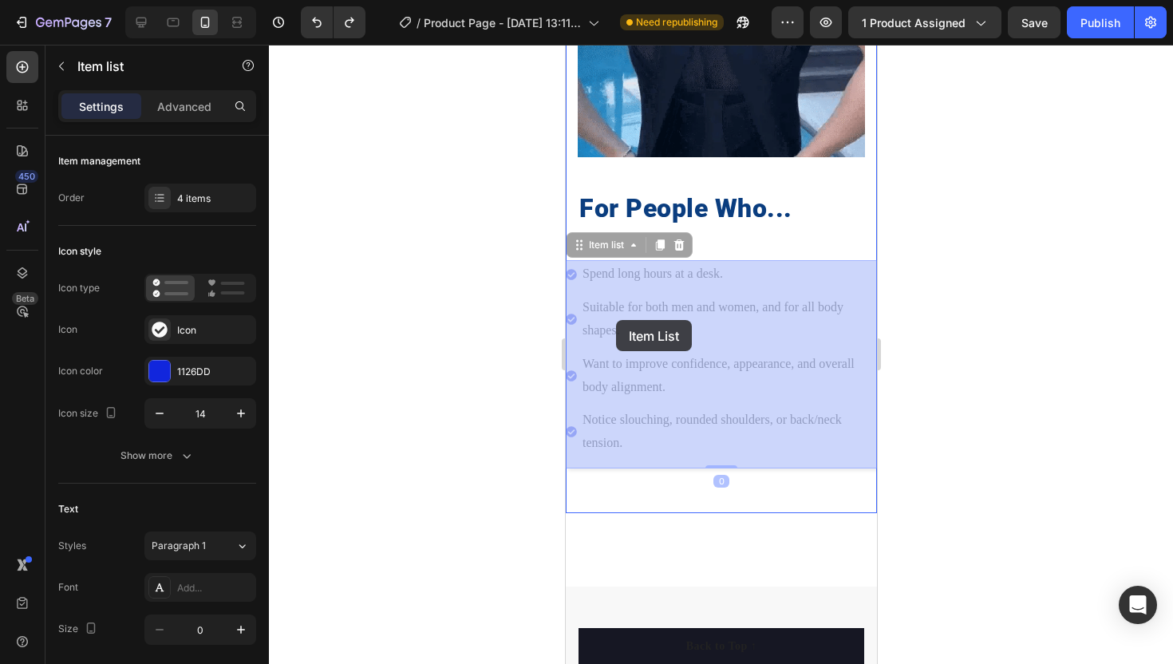
drag, startPoint x: 614, startPoint y: 307, endPoint x: 615, endPoint y: 319, distance: 12.1
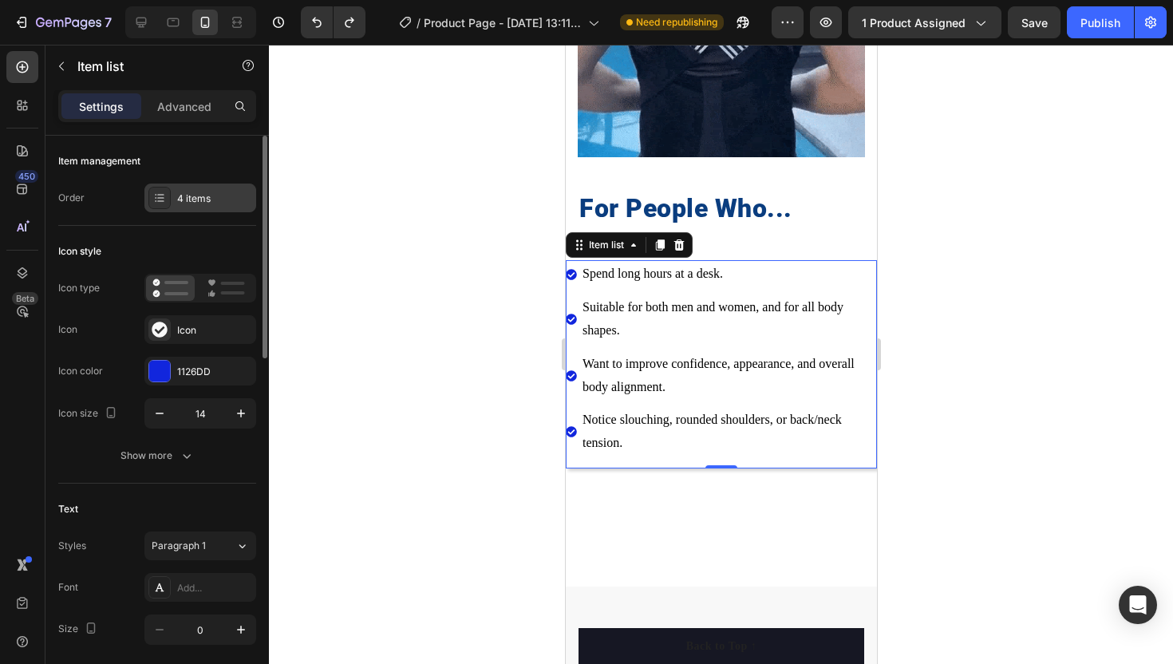
click at [194, 200] on div "4 items" at bounding box center [214, 199] width 75 height 14
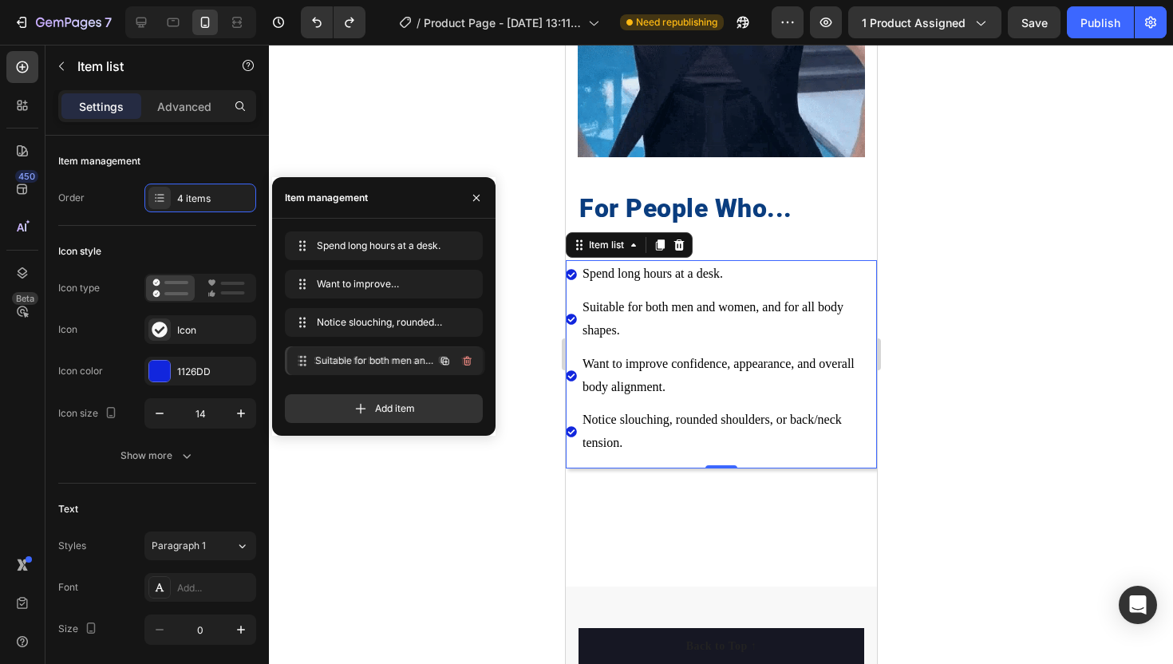
drag, startPoint x: 356, startPoint y: 286, endPoint x: 358, endPoint y: 362, distance: 76.7
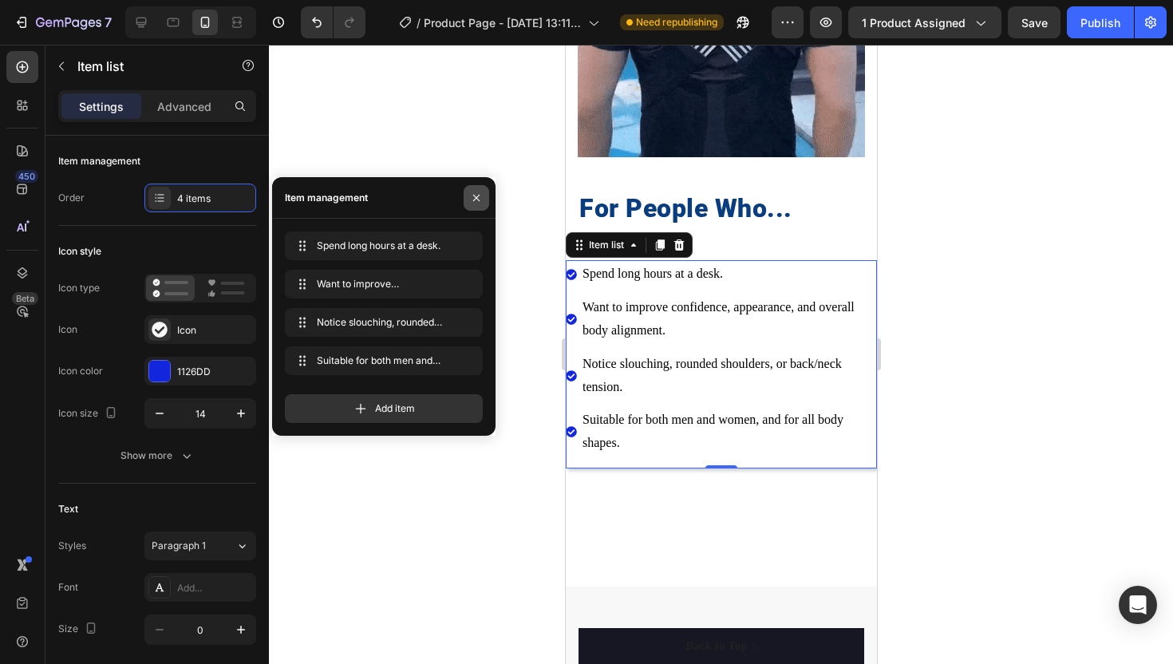
click at [476, 200] on icon "button" at bounding box center [476, 198] width 13 height 13
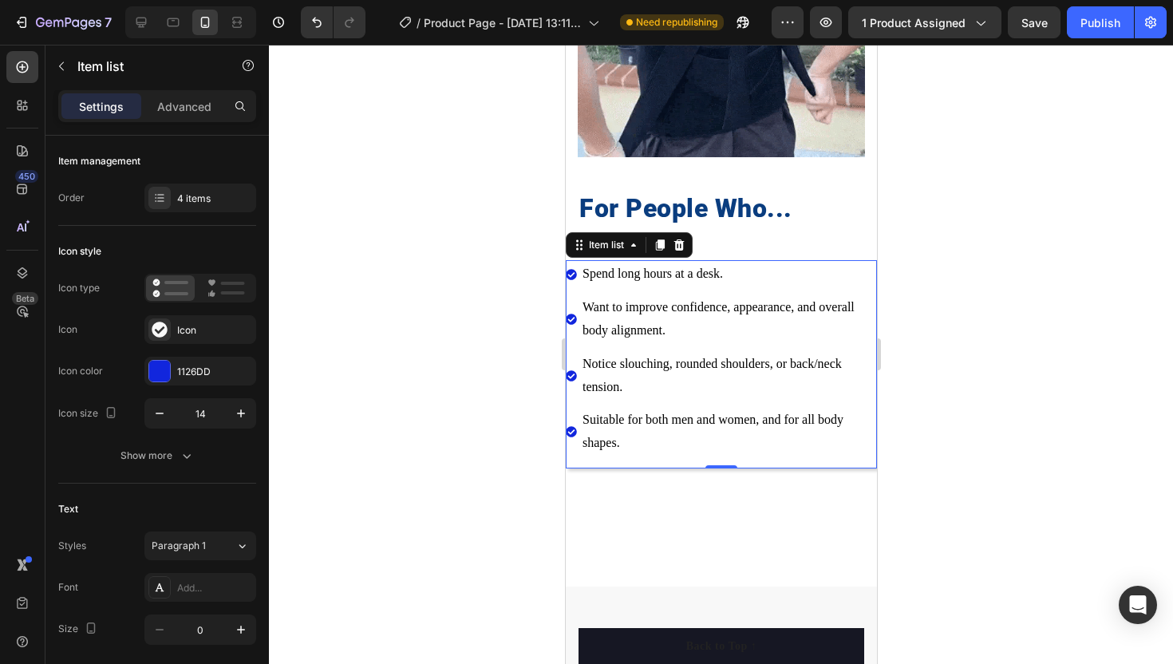
click at [463, 239] on div at bounding box center [721, 354] width 904 height 619
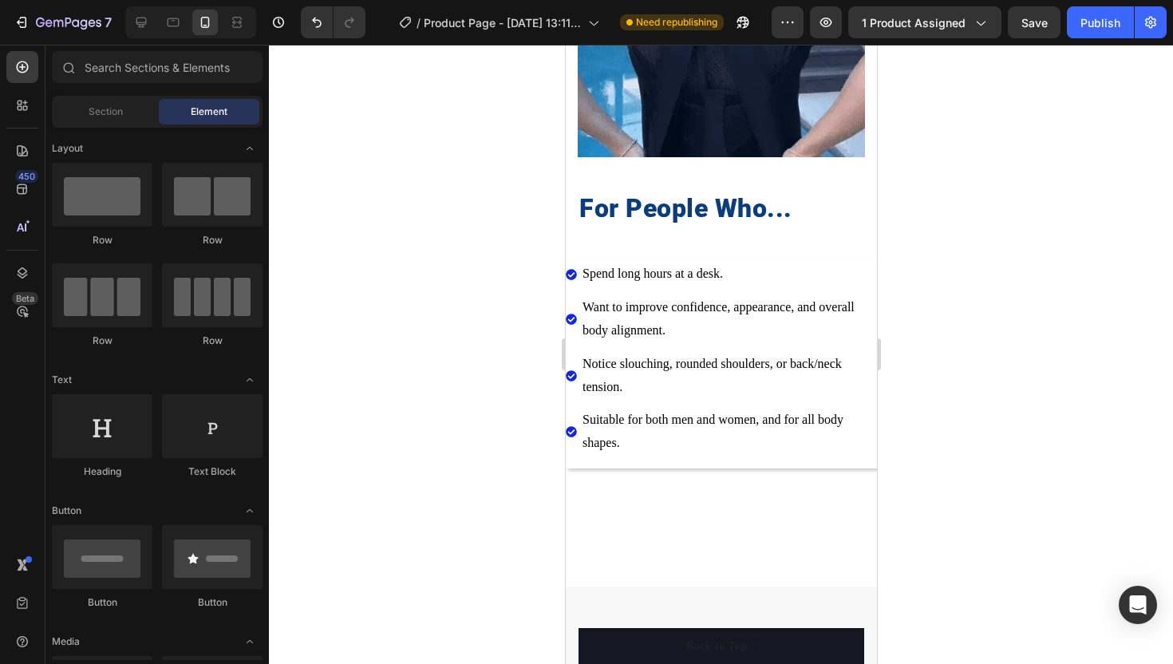
click at [465, 286] on div at bounding box center [721, 354] width 904 height 619
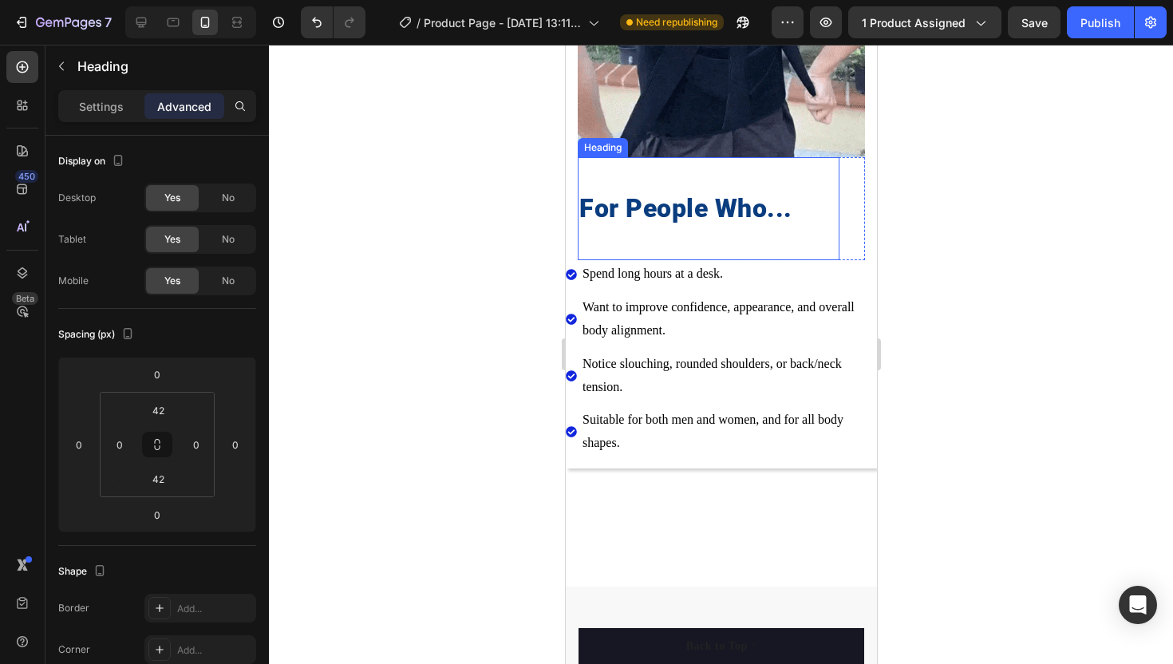
click at [585, 219] on p "For People Who..." at bounding box center [708, 209] width 259 height 34
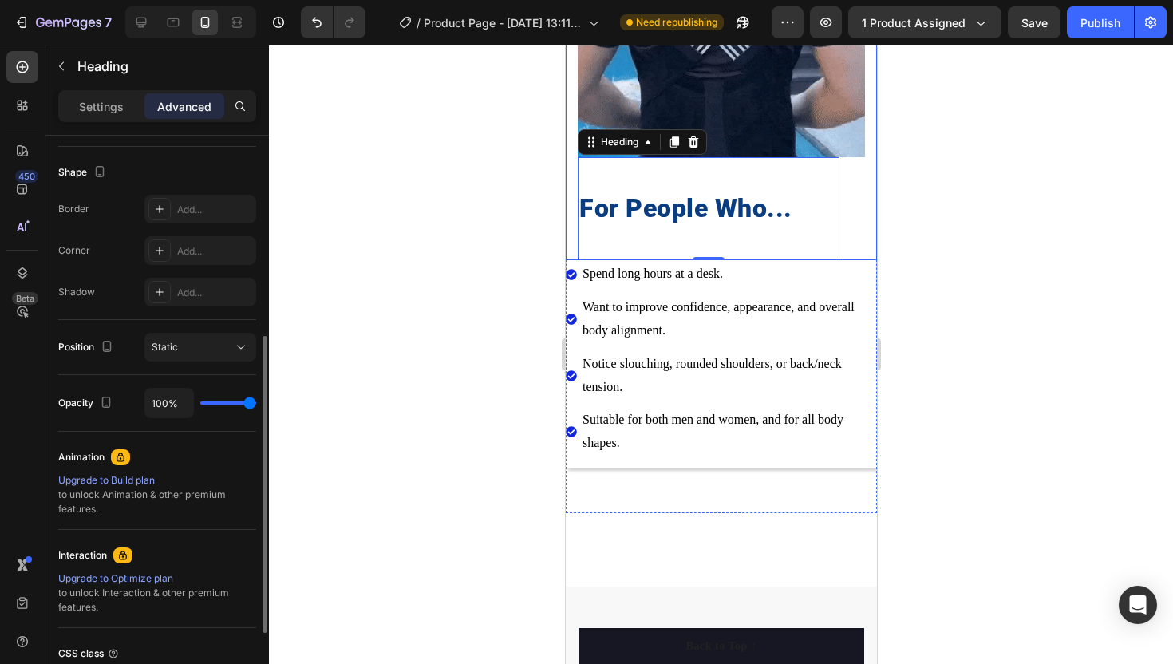
scroll to position [449, 0]
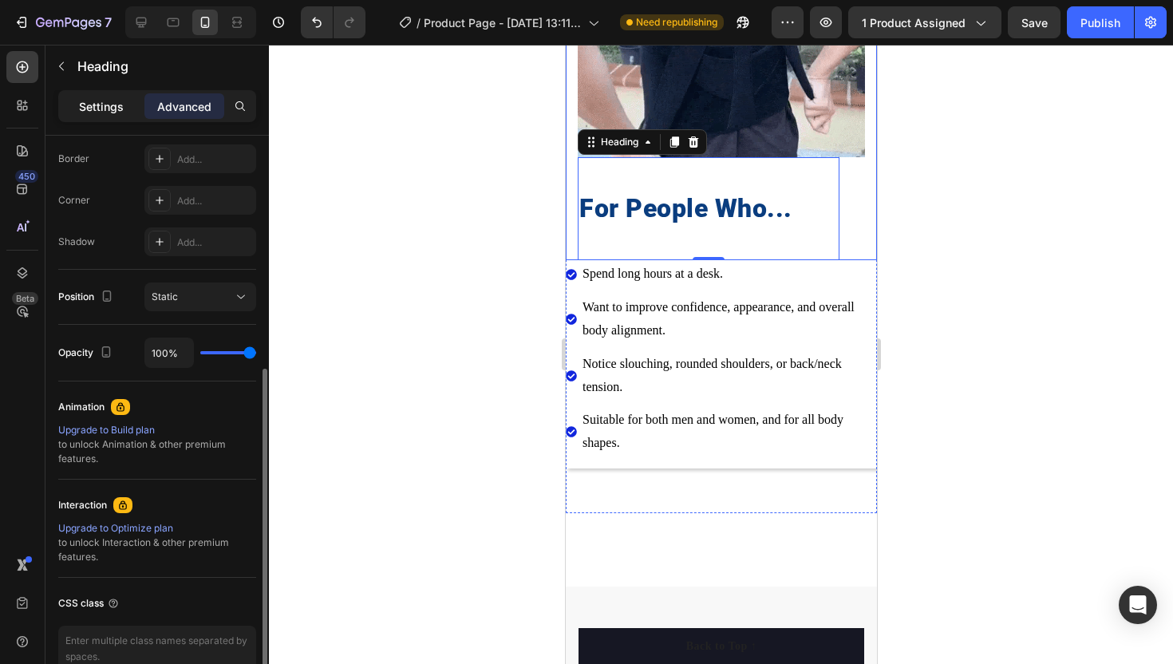
click at [99, 97] on div "Settings" at bounding box center [101, 106] width 80 height 26
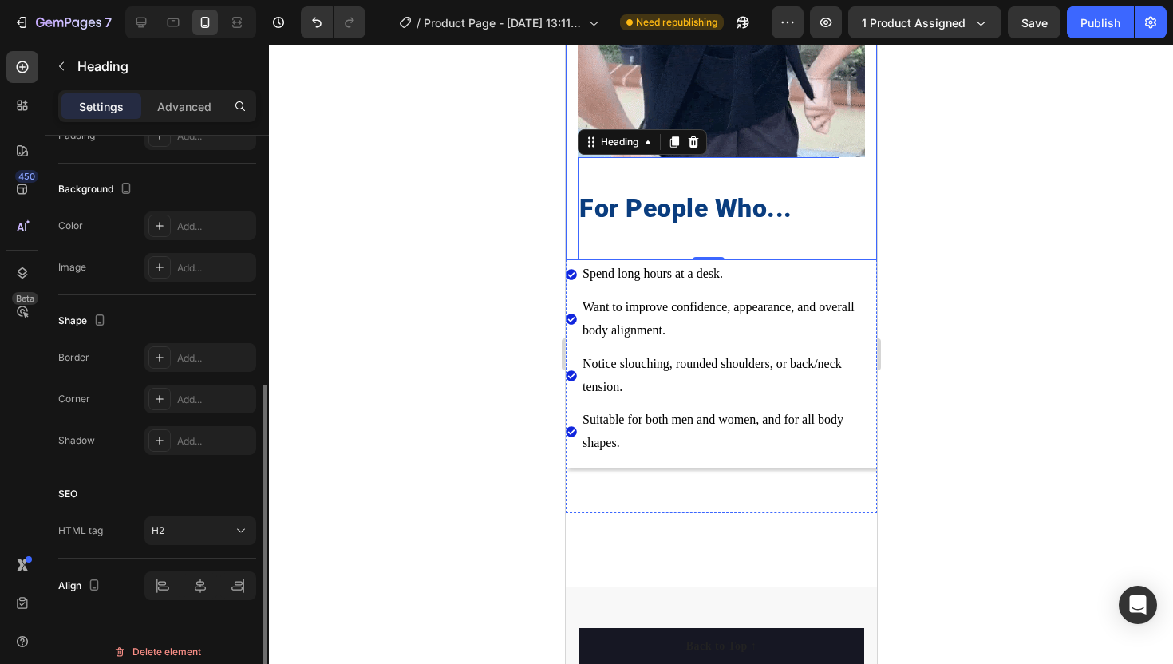
scroll to position [462, 0]
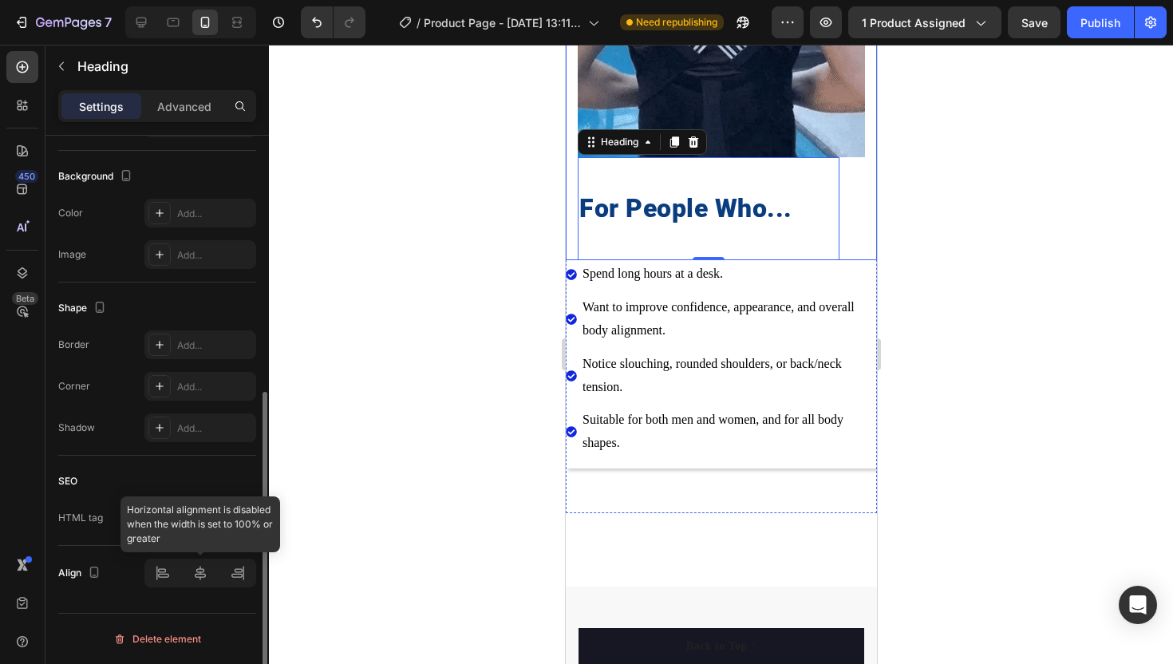
click at [160, 569] on div at bounding box center [200, 573] width 112 height 29
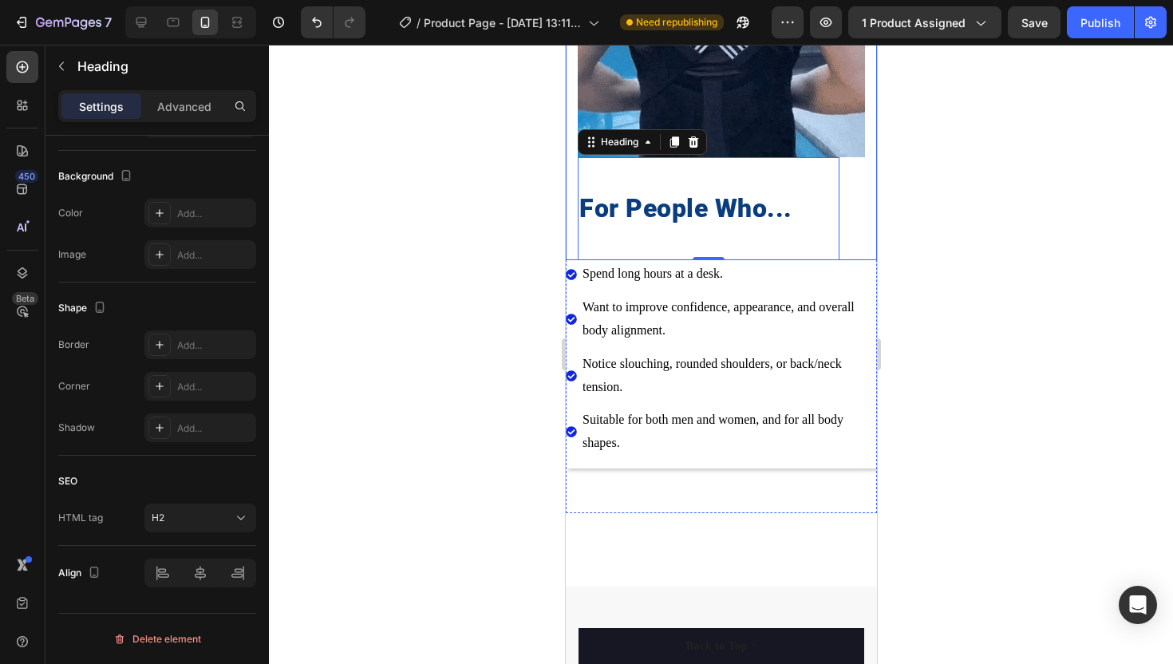
click at [351, 509] on div at bounding box center [721, 354] width 904 height 619
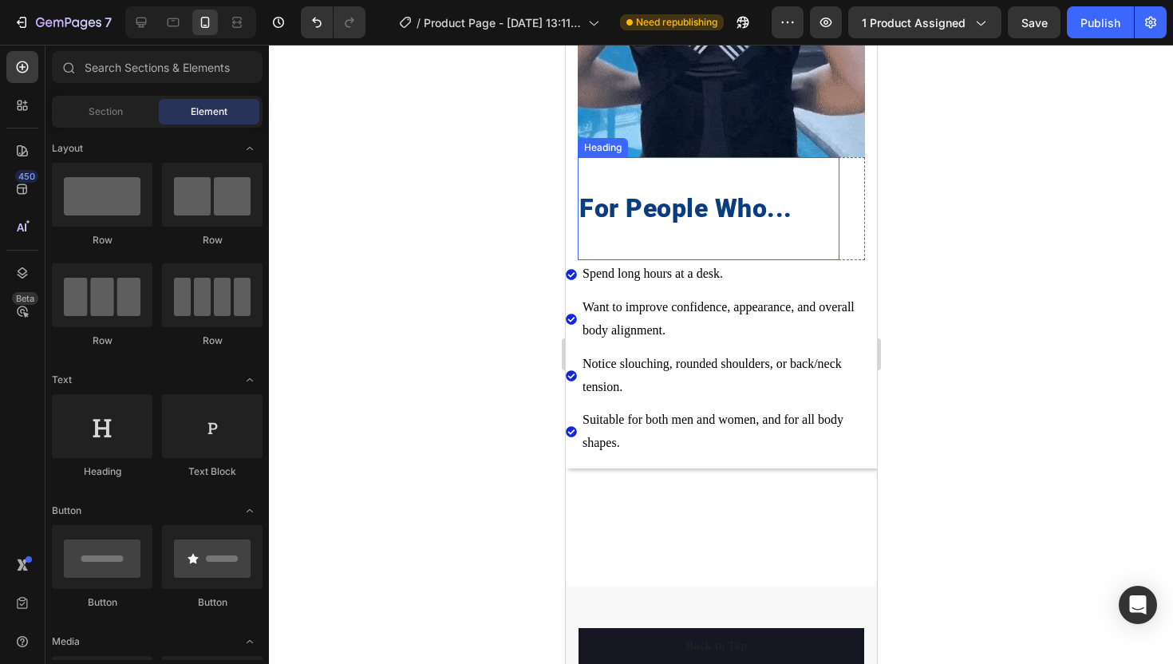
click at [586, 196] on p "For People Who..." at bounding box center [708, 209] width 259 height 34
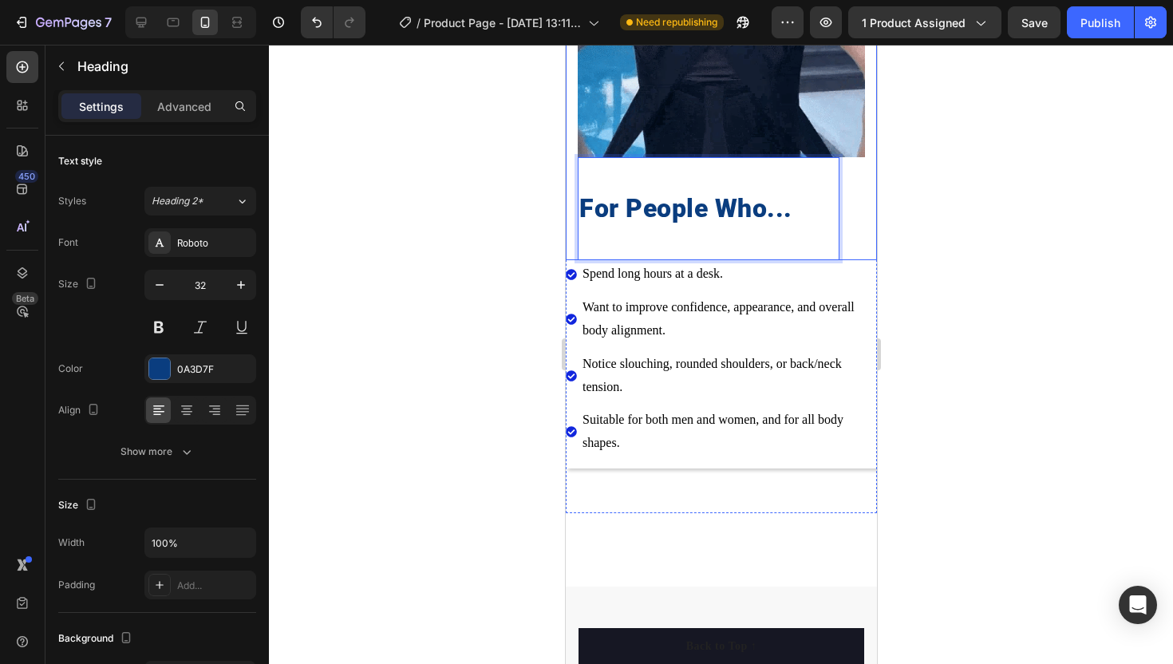
click at [492, 136] on div at bounding box center [721, 354] width 904 height 619
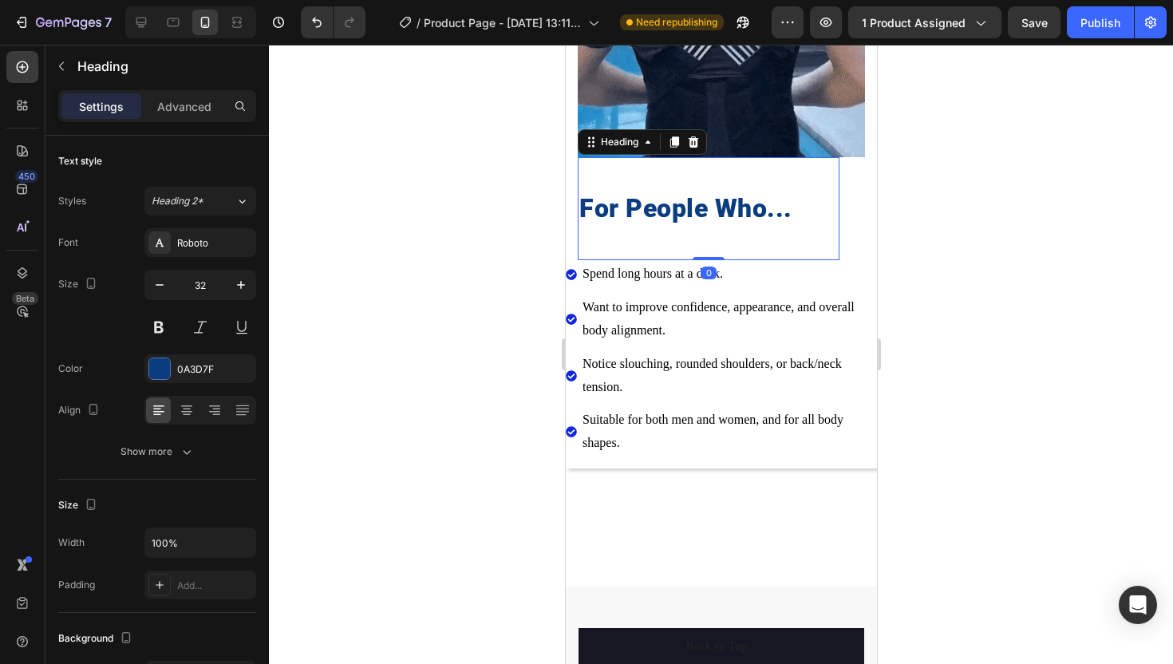
click at [614, 212] on p "For People Who..." at bounding box center [708, 209] width 259 height 34
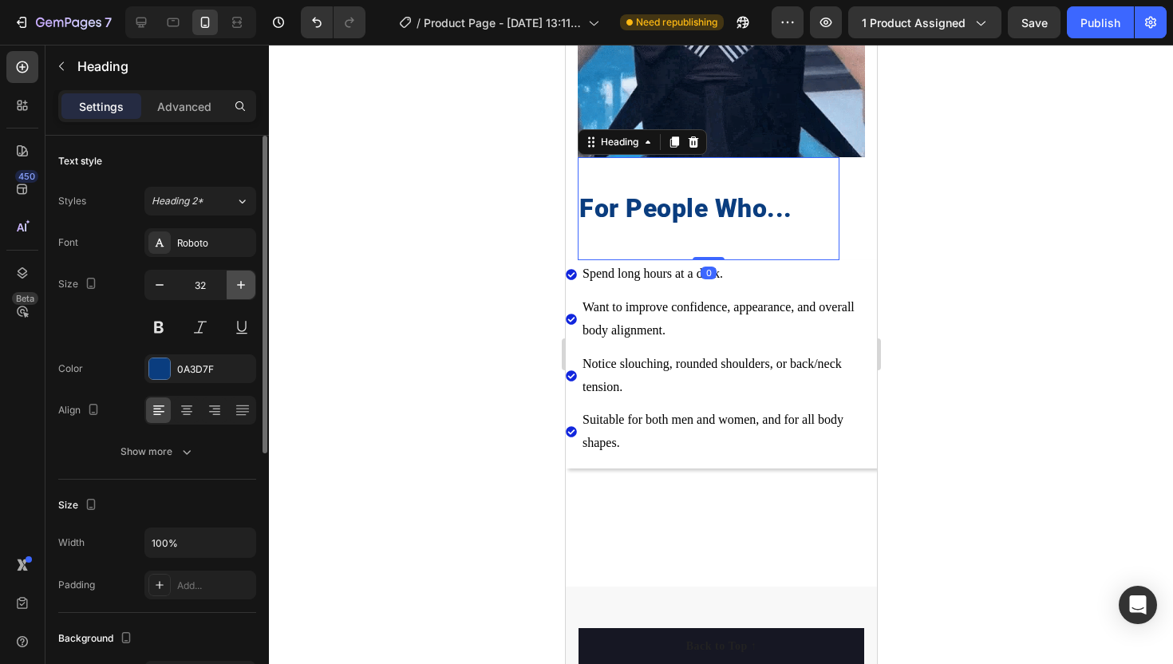
click at [247, 296] on button "button" at bounding box center [241, 285] width 29 height 29
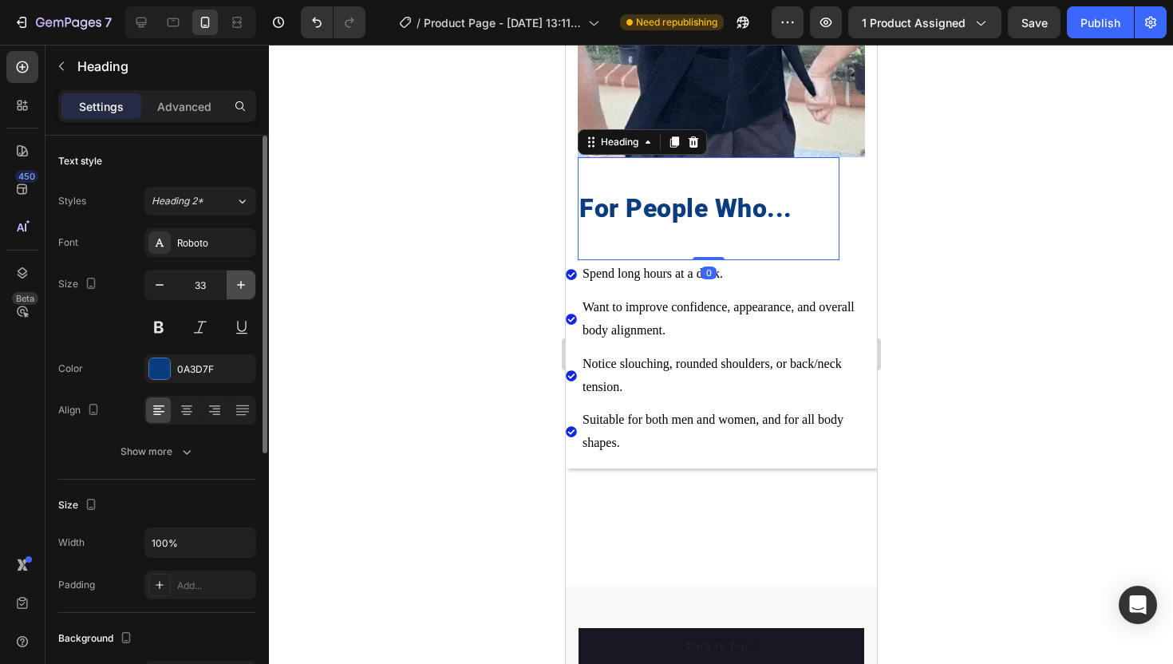
click at [247, 296] on button "button" at bounding box center [241, 285] width 29 height 29
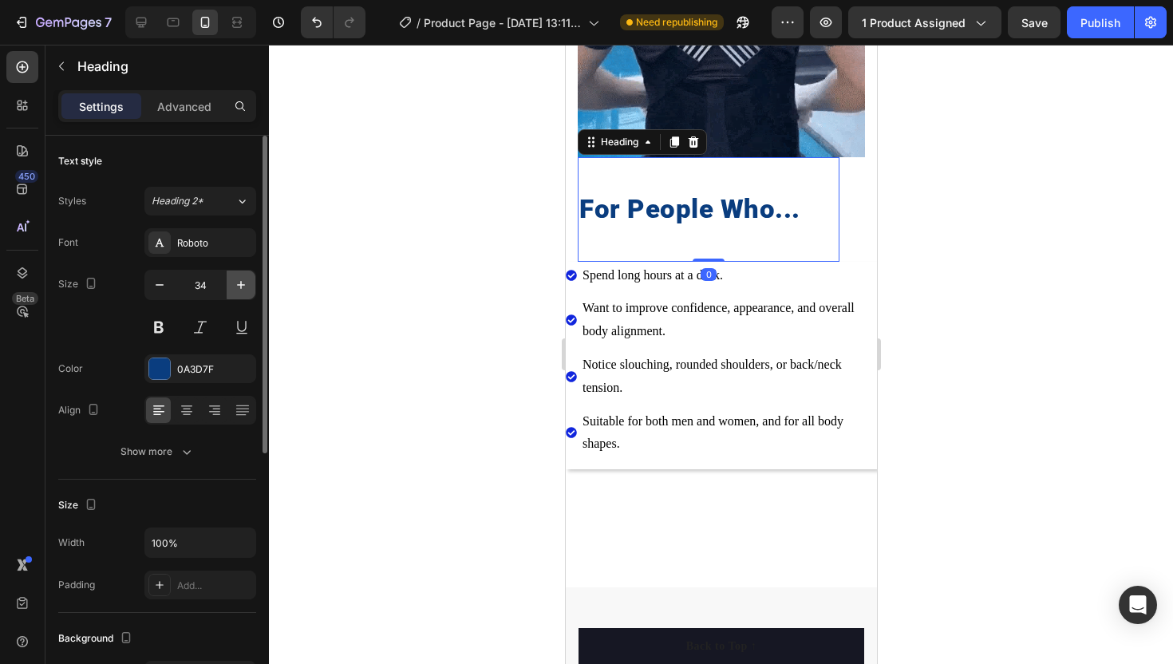
click at [247, 296] on button "button" at bounding box center [241, 285] width 29 height 29
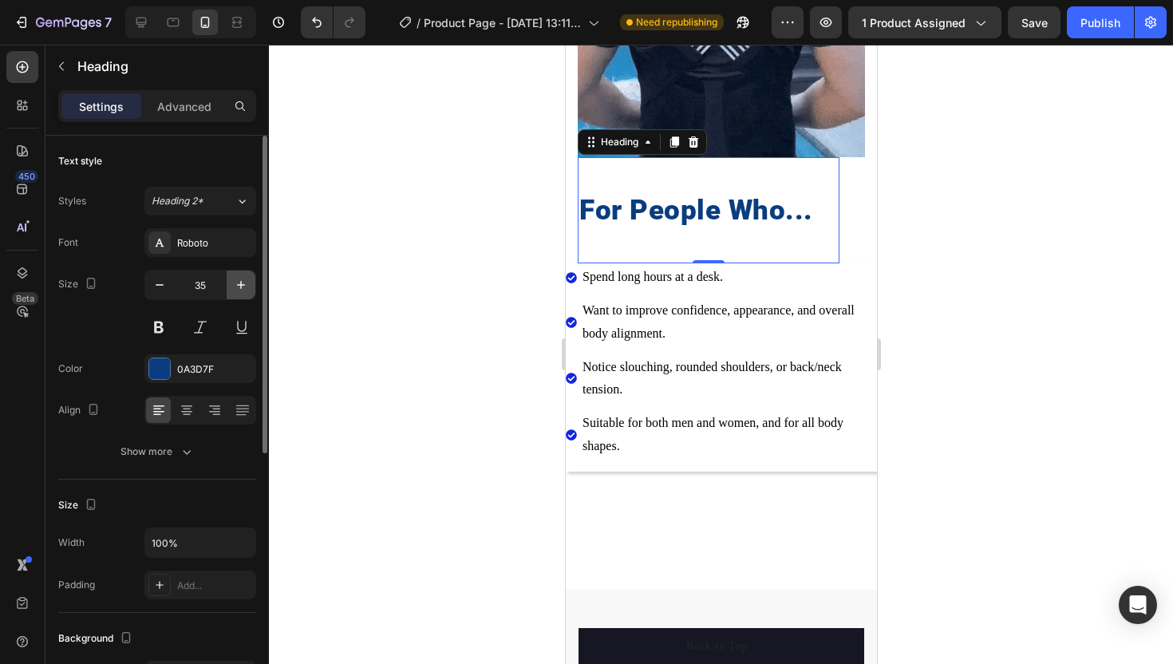
click at [247, 296] on button "button" at bounding box center [241, 285] width 29 height 29
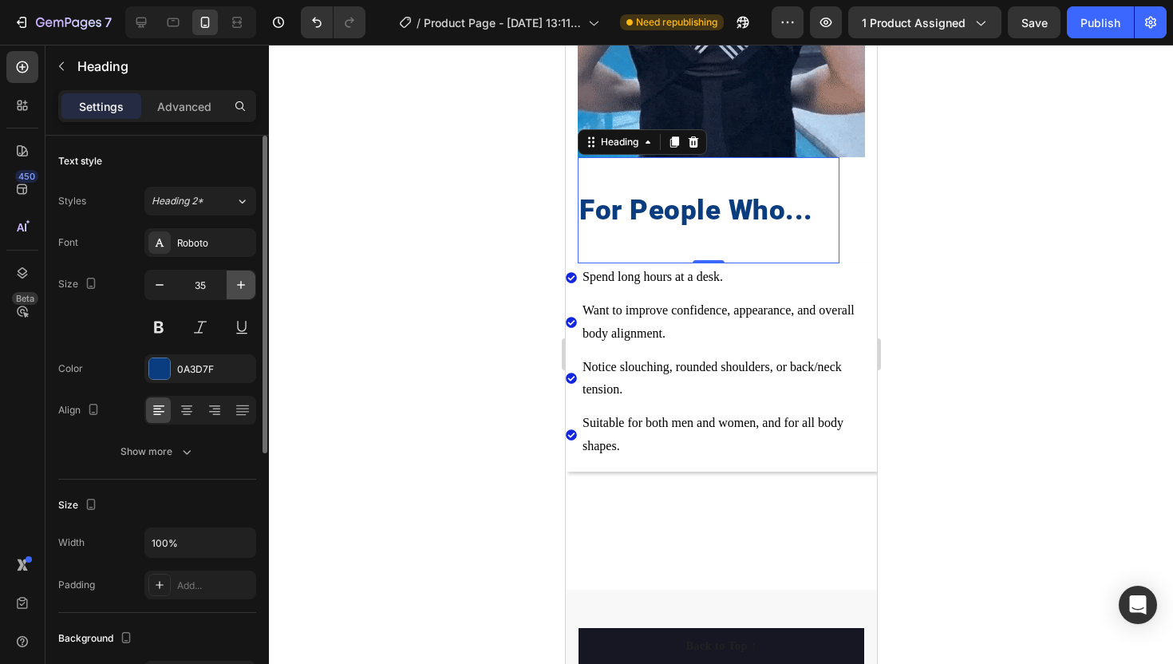
type input "36"
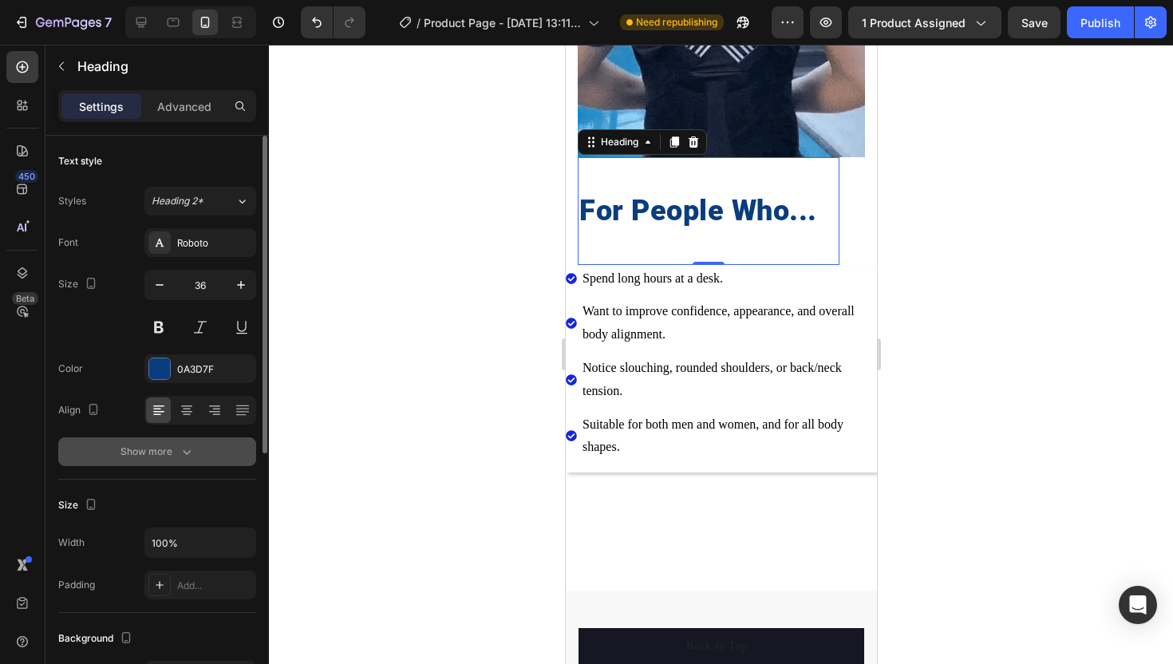
click at [139, 454] on div "Show more" at bounding box center [158, 452] width 74 height 16
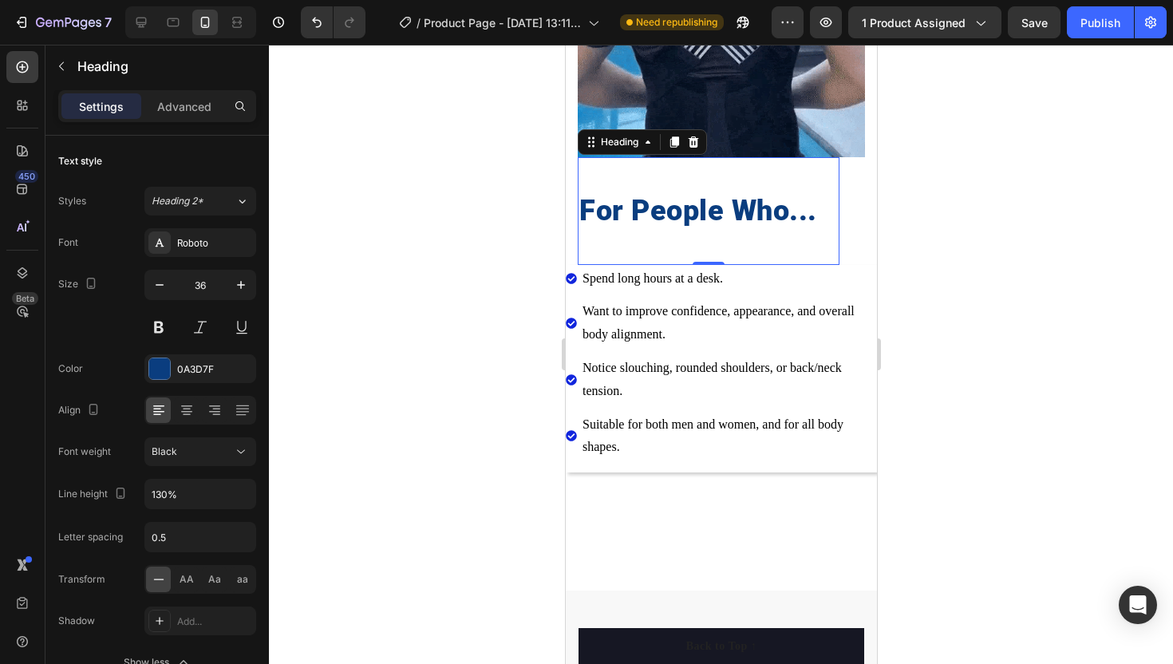
click at [333, 456] on div at bounding box center [721, 354] width 904 height 619
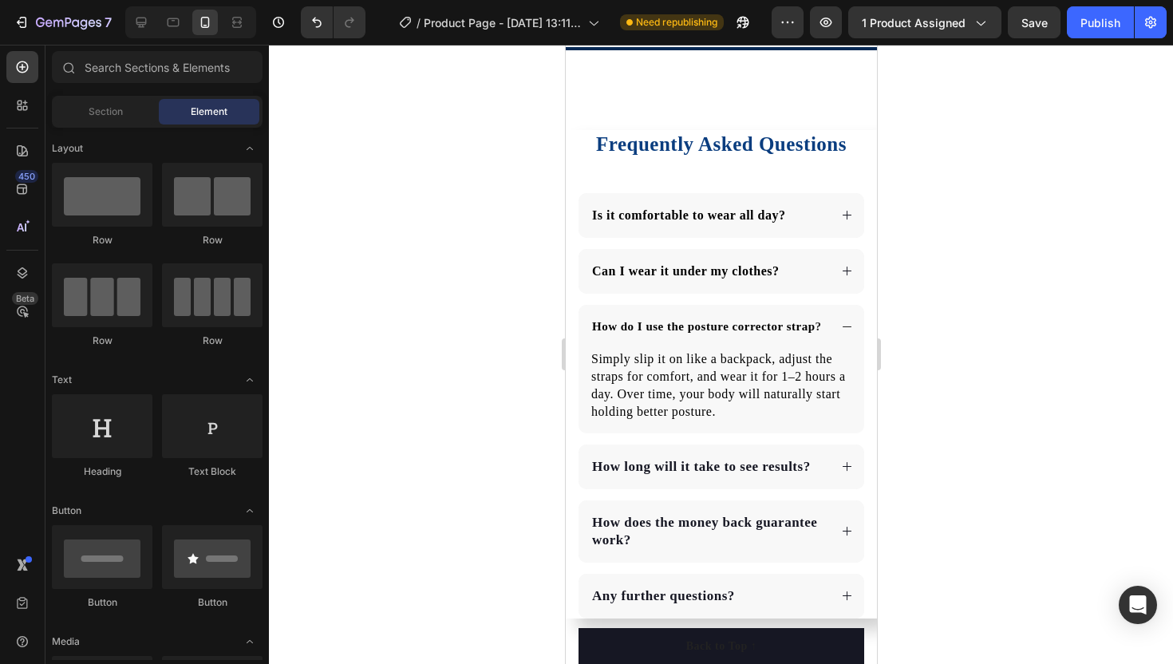
scroll to position [2867, 0]
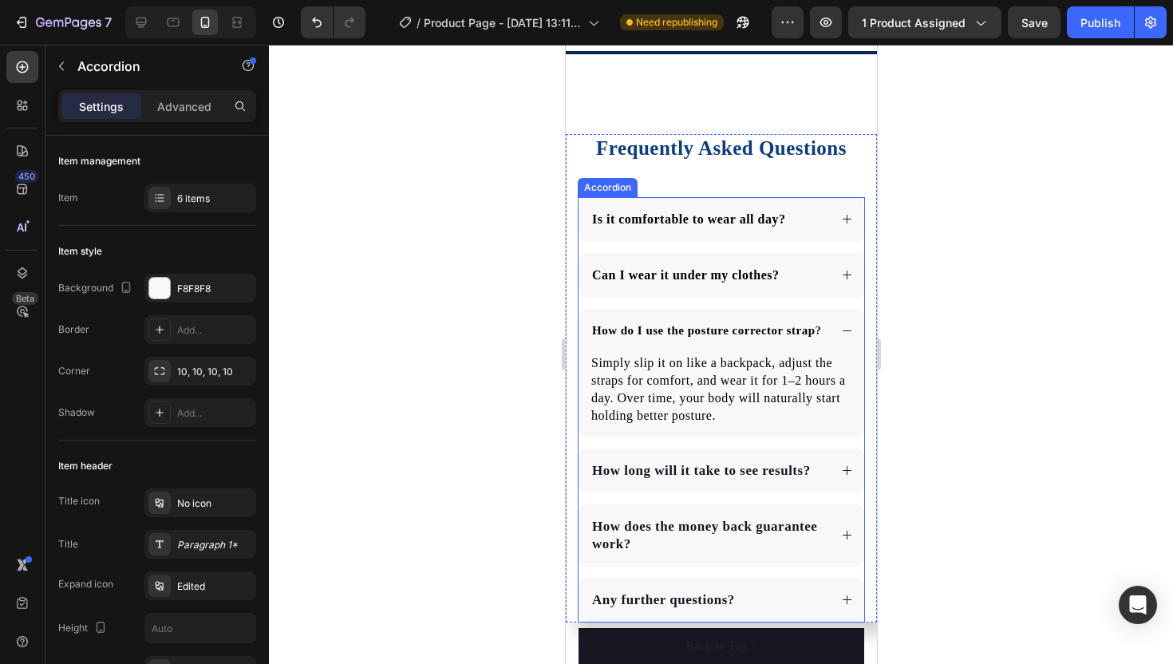
click at [841, 331] on icon at bounding box center [847, 331] width 12 height 12
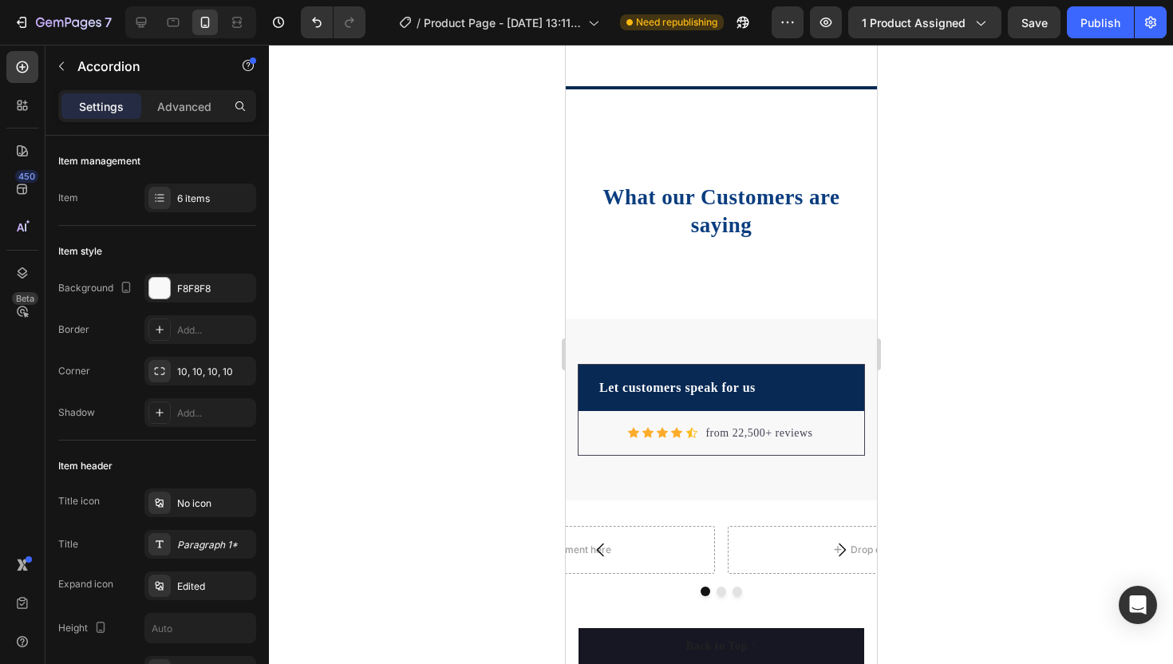
scroll to position [3405, 0]
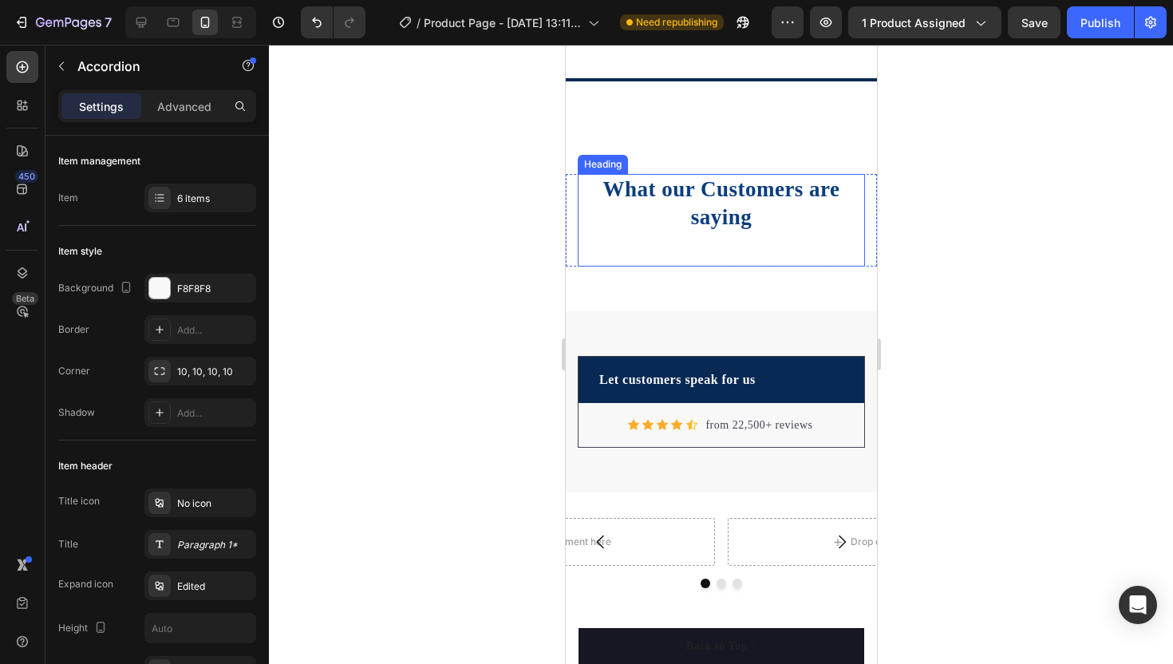
click at [708, 196] on h2 "What our Customers are saying" at bounding box center [720, 203] width 287 height 59
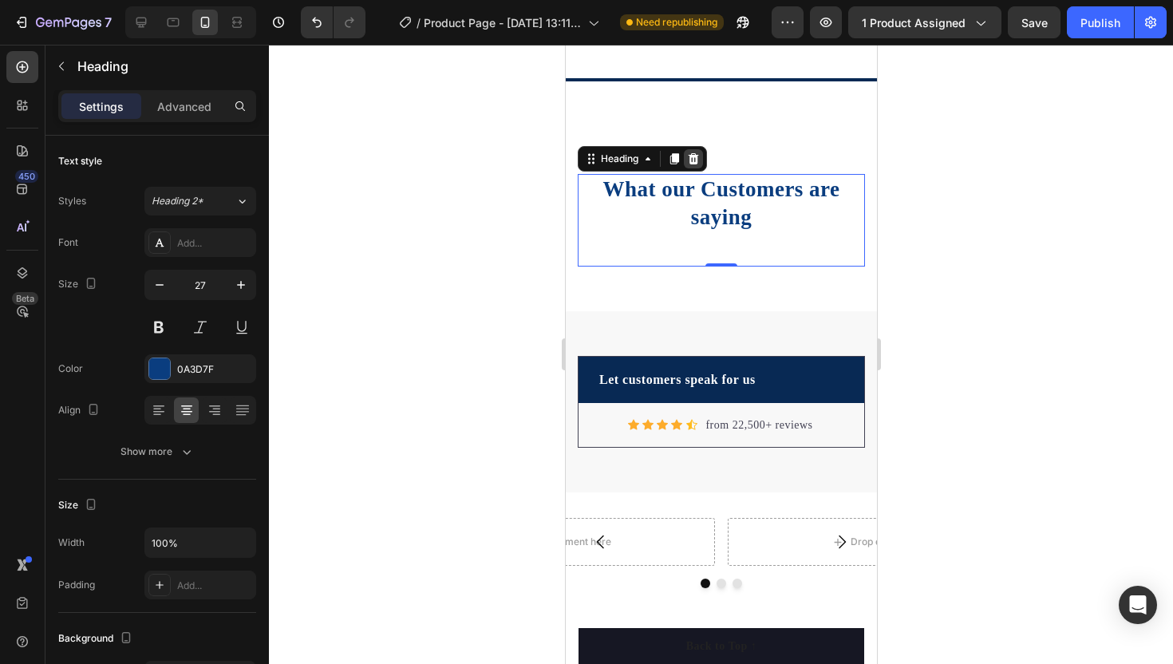
click at [698, 158] on icon at bounding box center [693, 158] width 13 height 13
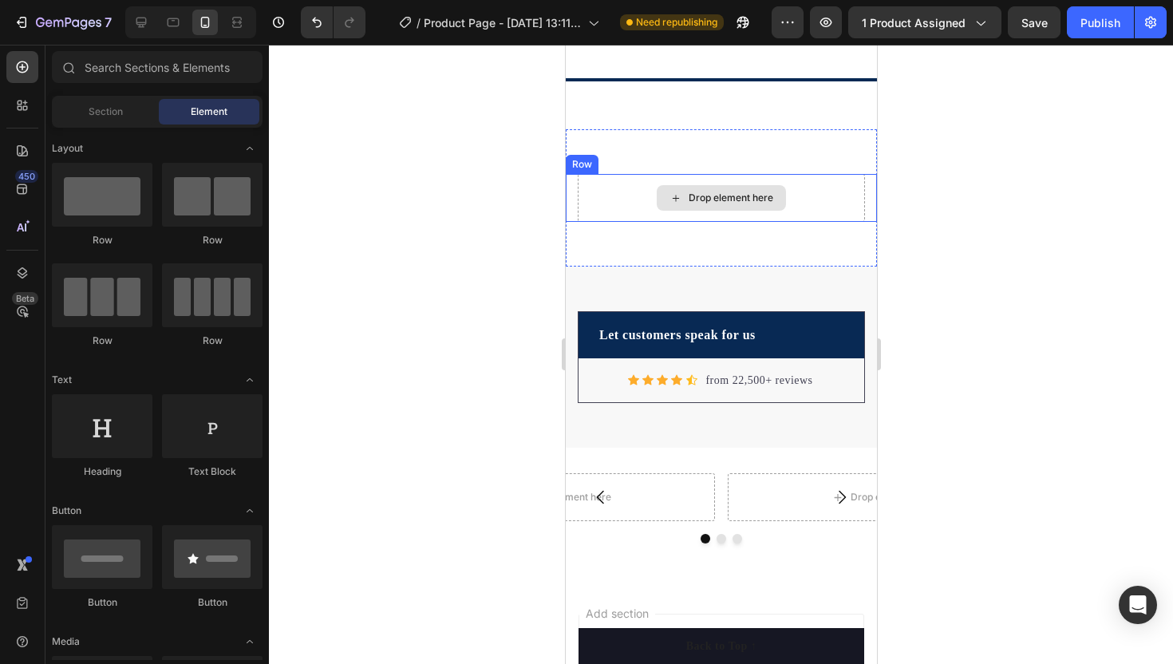
click at [698, 190] on div "Drop element here" at bounding box center [720, 198] width 129 height 26
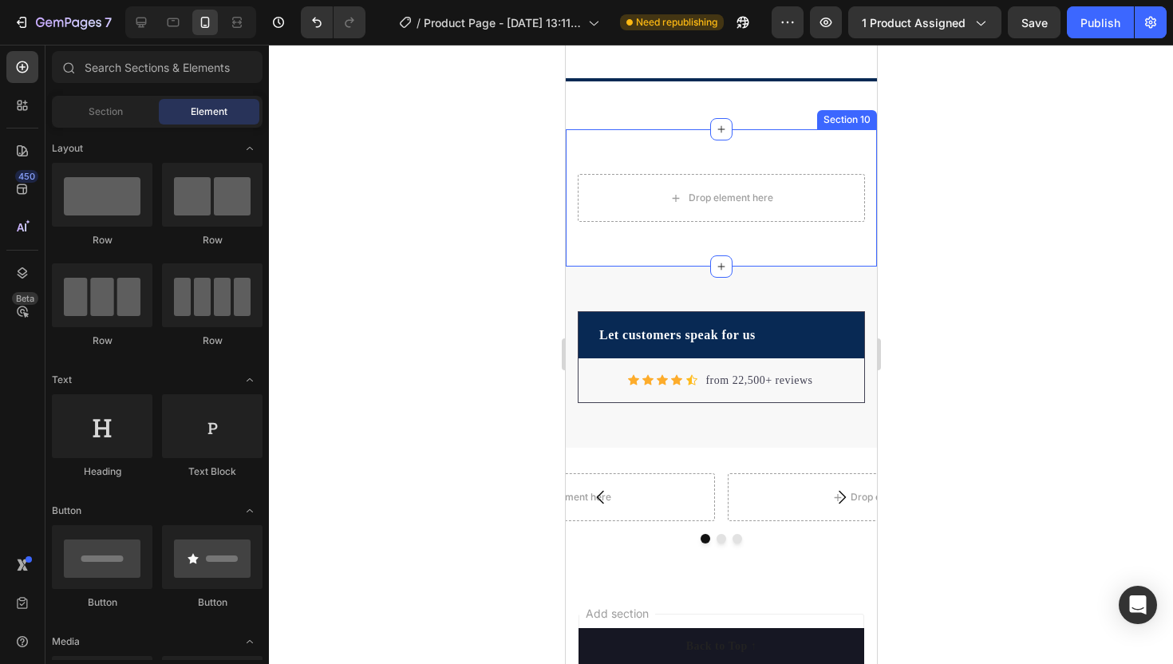
click at [785, 144] on div "Drop element here Row Section 10" at bounding box center [720, 197] width 311 height 137
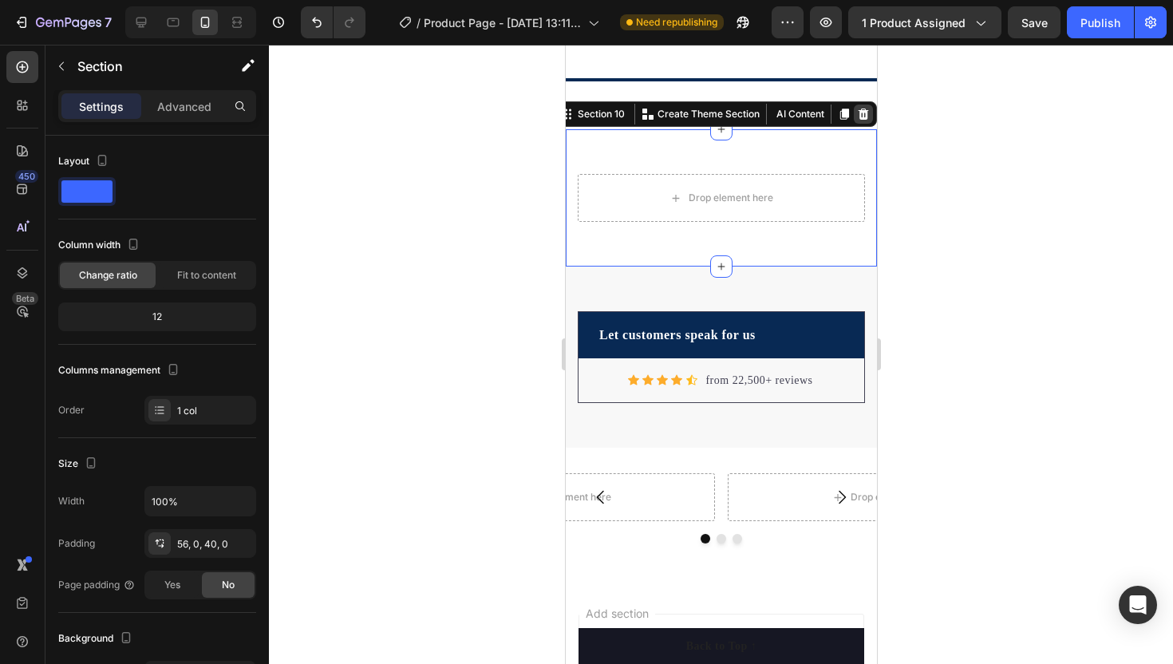
click at [869, 111] on div at bounding box center [862, 114] width 19 height 19
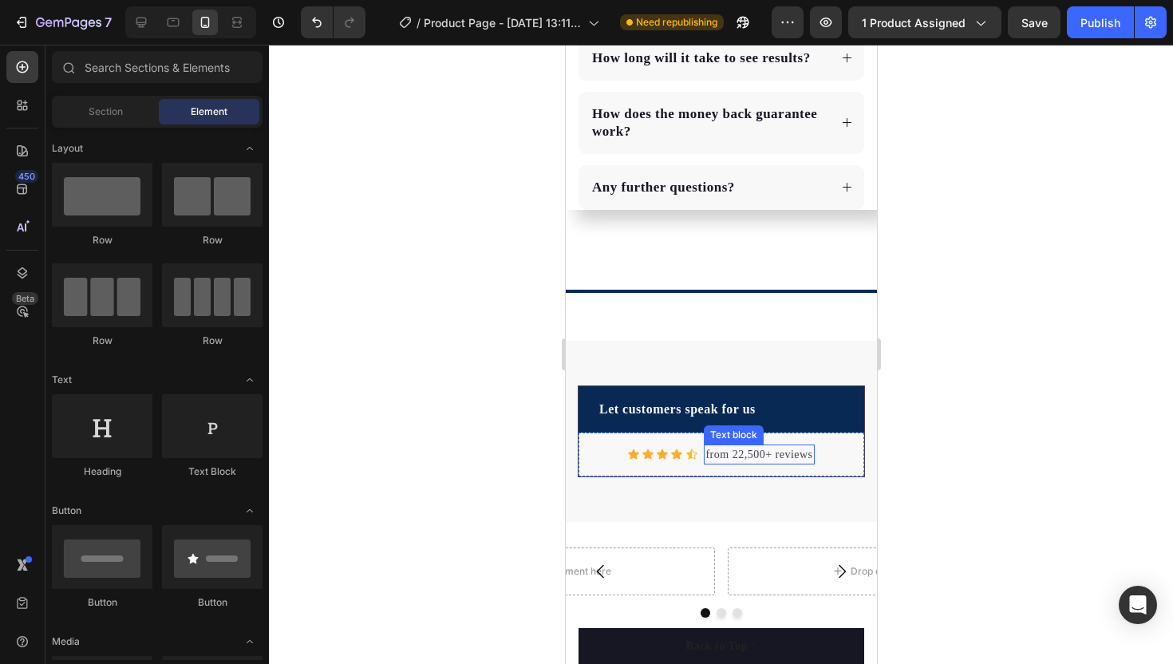
scroll to position [3274, 0]
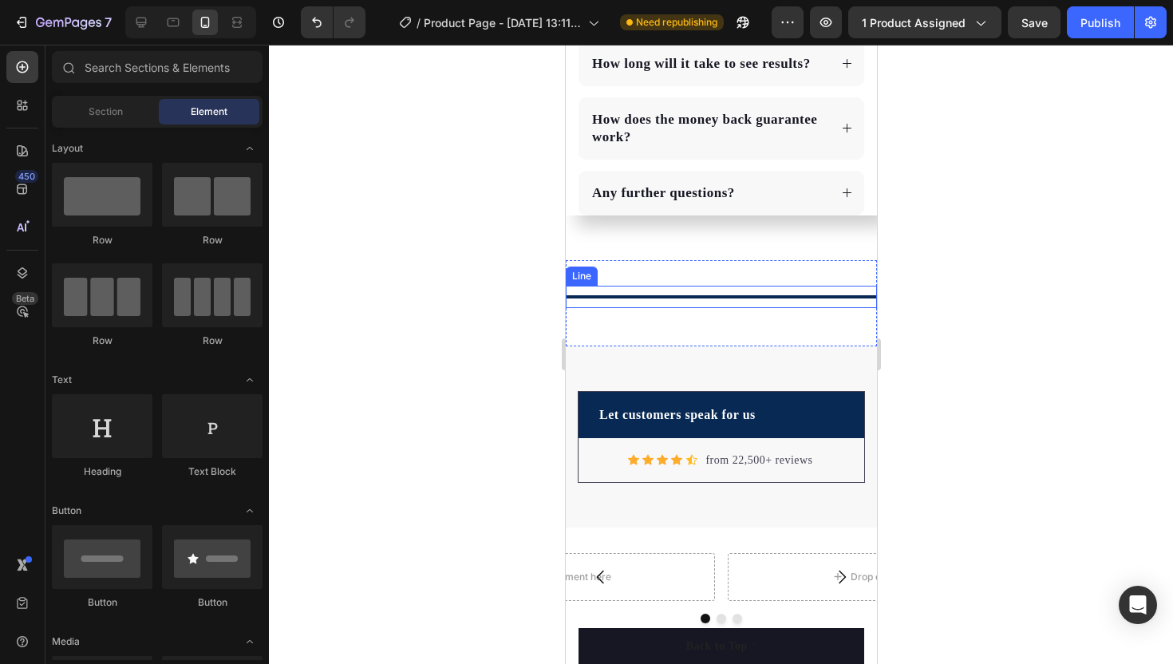
click at [720, 291] on div "Title Line" at bounding box center [720, 297] width 311 height 22
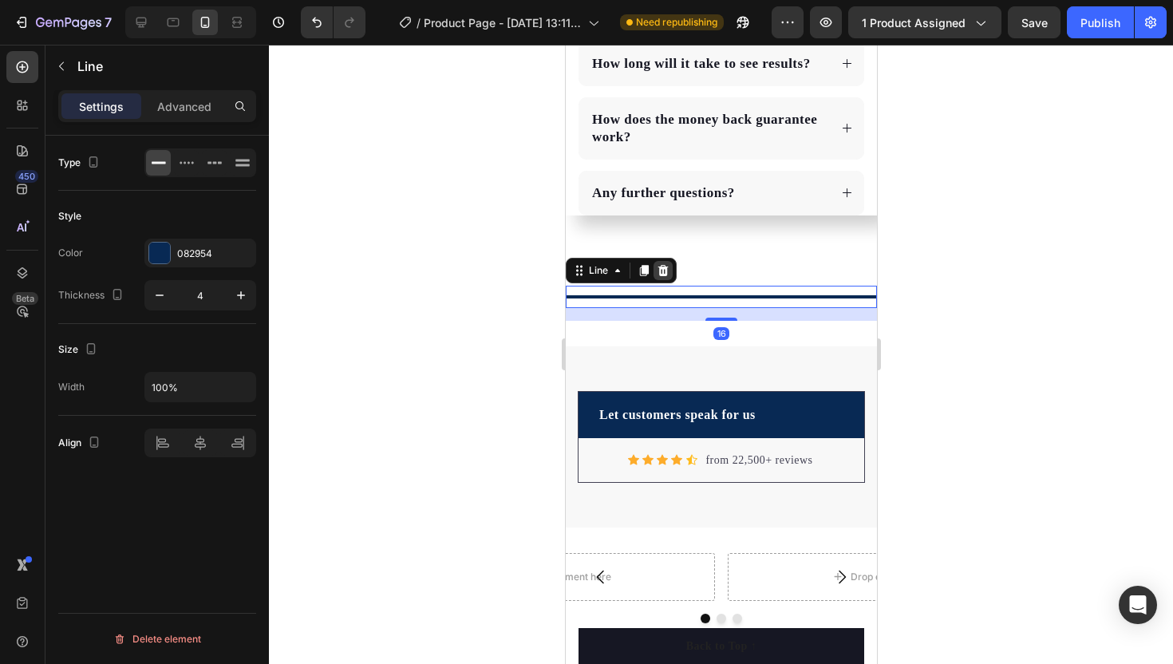
click at [662, 261] on div at bounding box center [662, 270] width 19 height 19
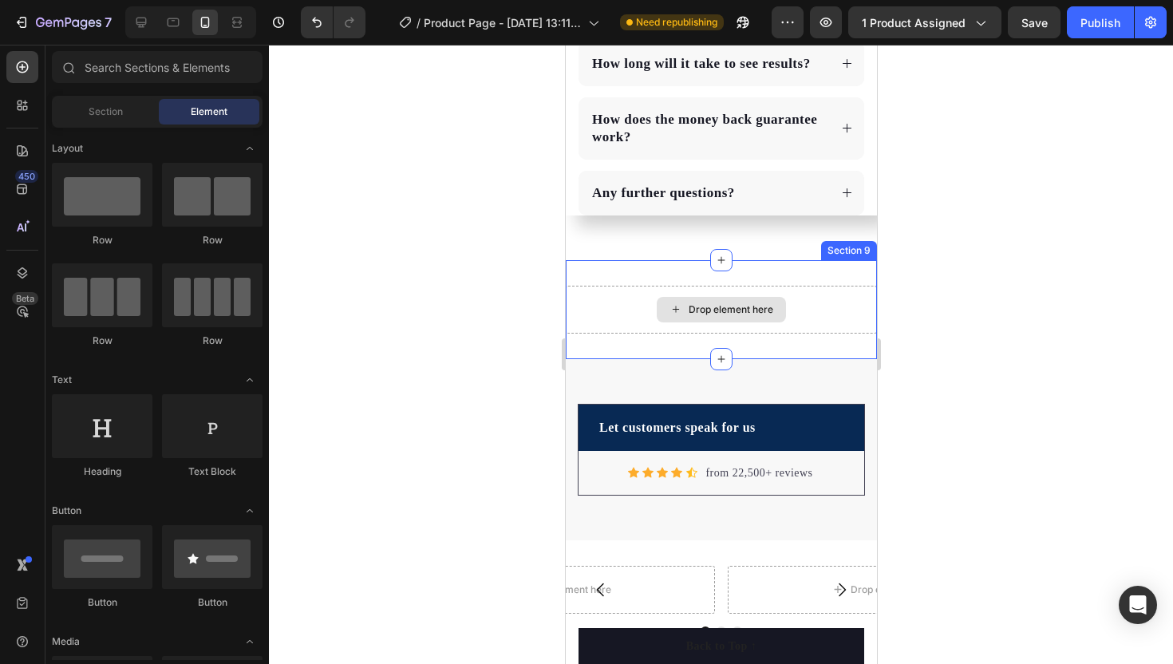
click at [665, 294] on div "Drop element here" at bounding box center [720, 310] width 311 height 48
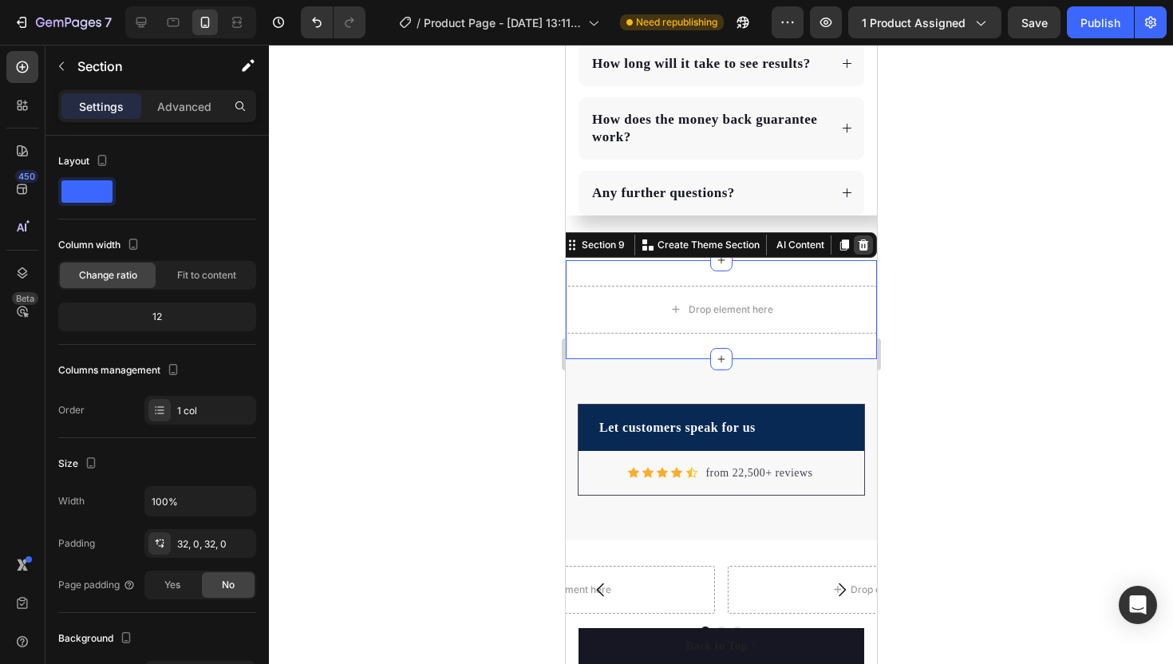
click at [865, 243] on icon at bounding box center [863, 244] width 10 height 11
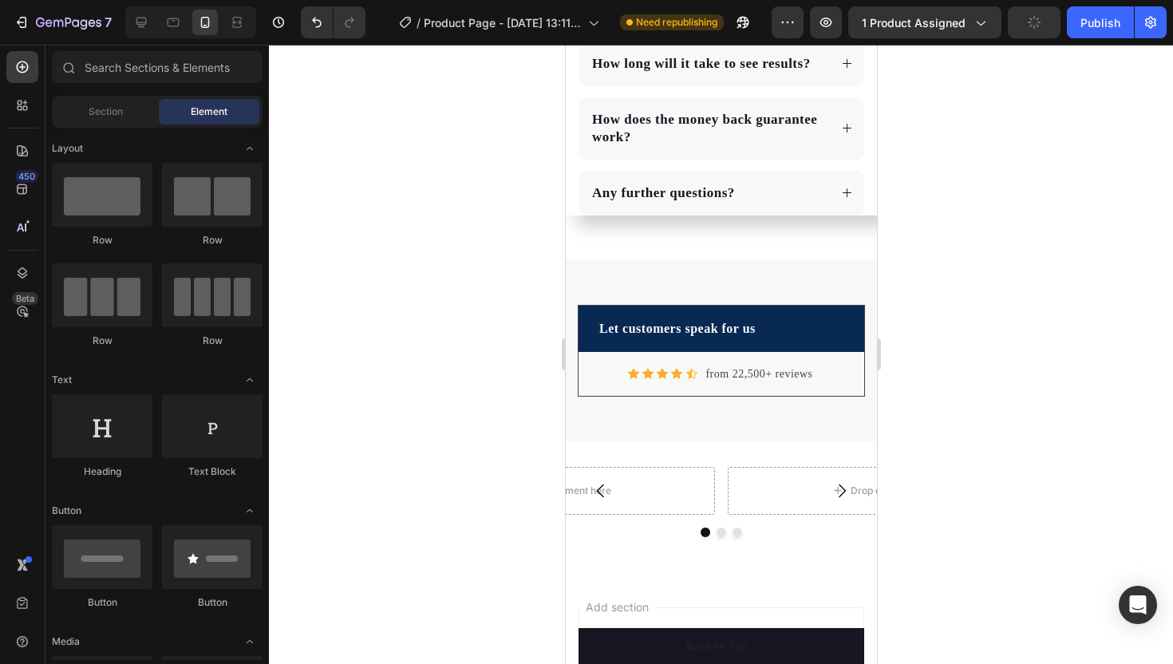
click at [451, 293] on div at bounding box center [721, 354] width 904 height 619
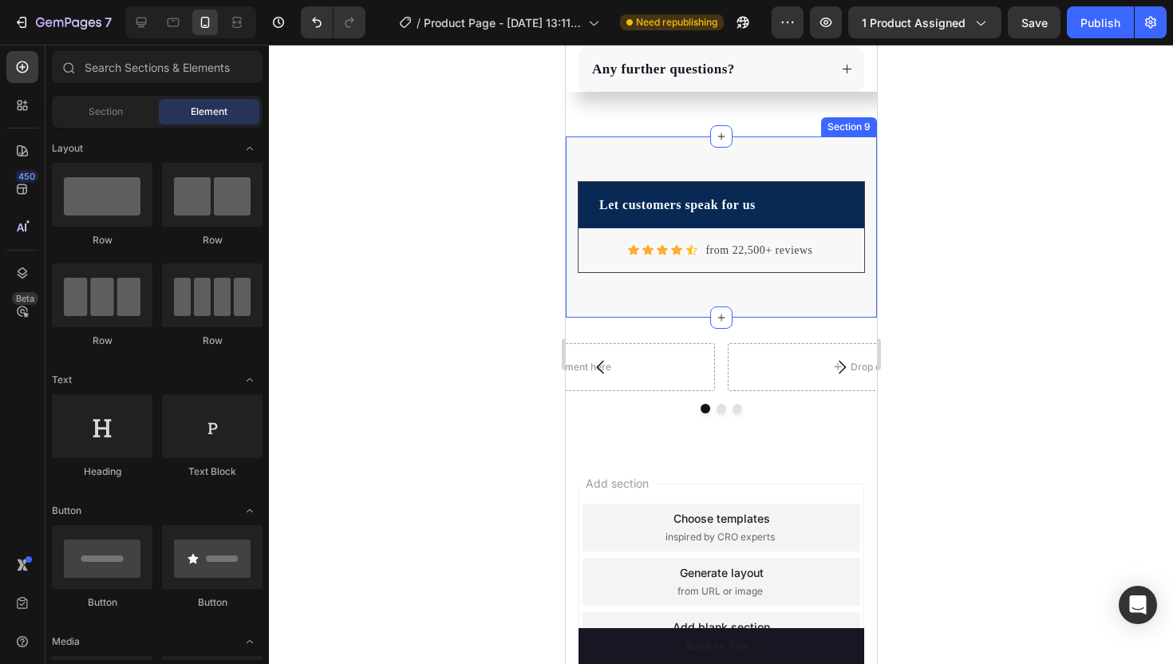
scroll to position [3387, 0]
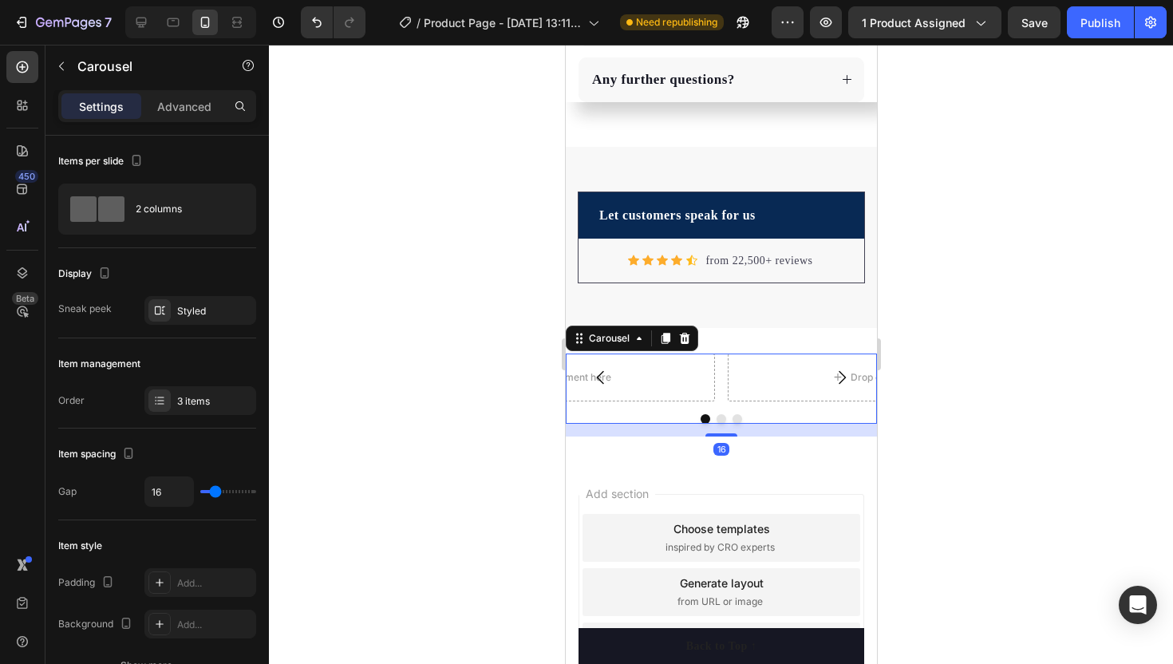
click at [846, 369] on icon "Carousel Next Arrow" at bounding box center [841, 377] width 19 height 19
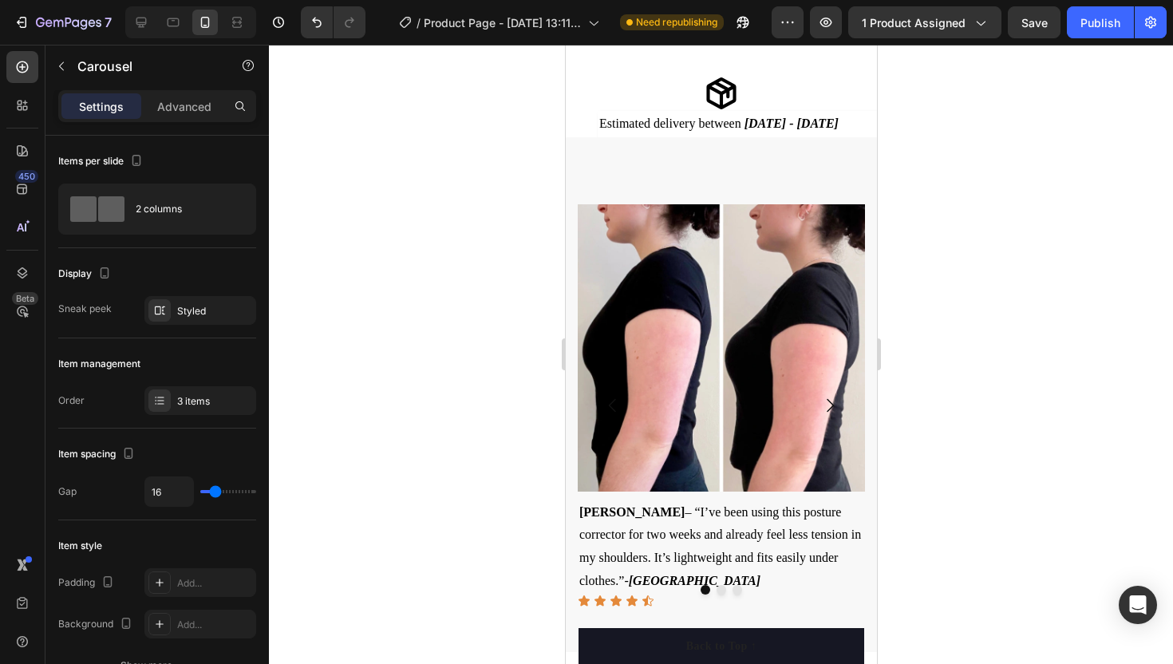
scroll to position [842, 0]
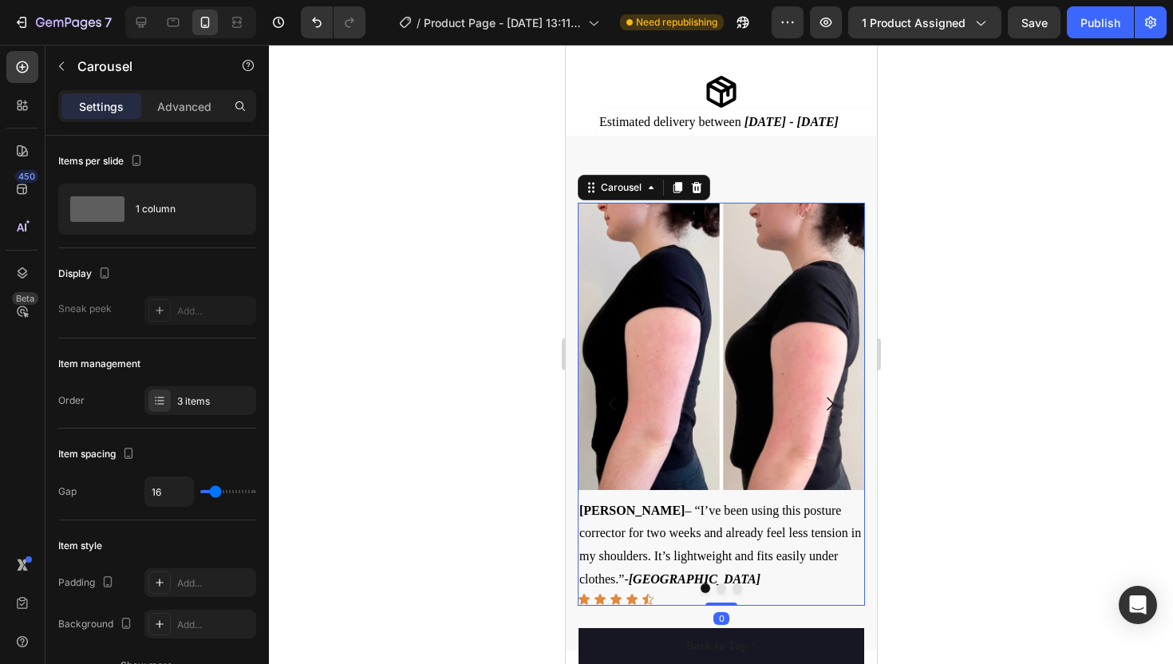
click at [835, 396] on icon "Carousel Next Arrow" at bounding box center [829, 403] width 19 height 19
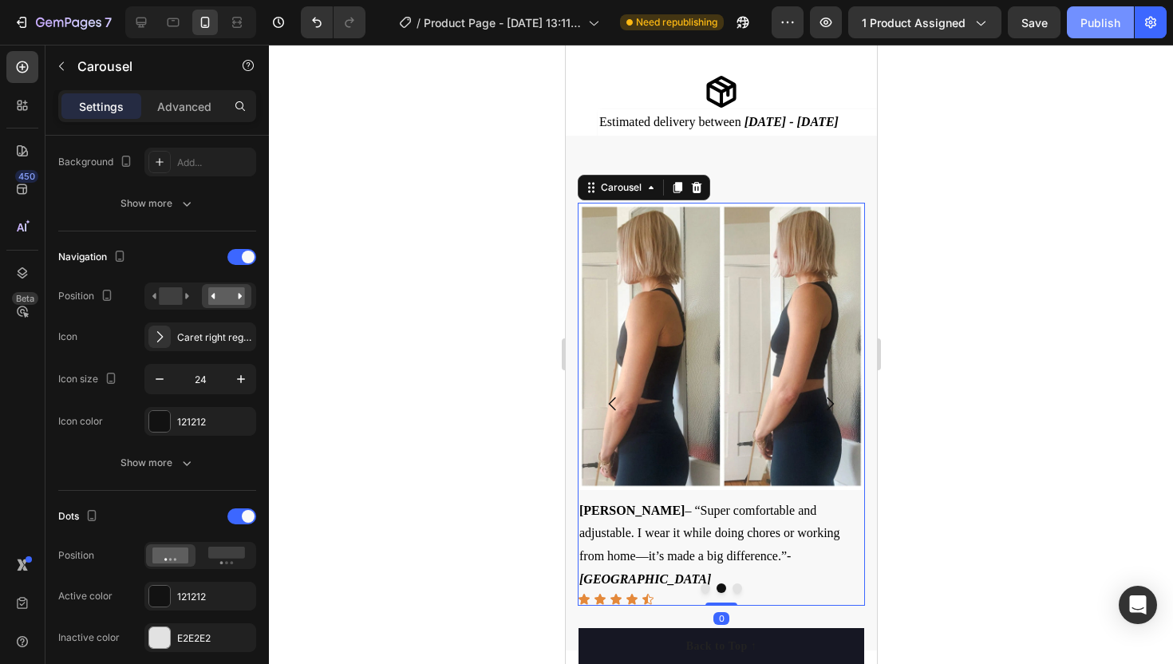
click at [1109, 15] on div "Publish" at bounding box center [1101, 22] width 40 height 17
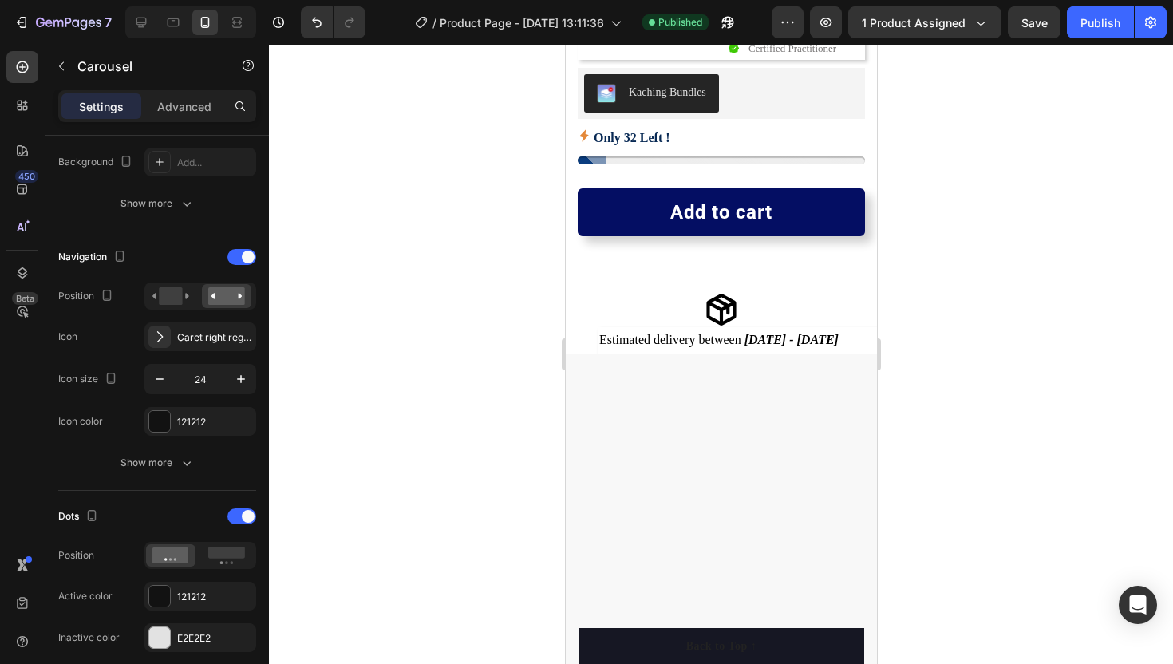
scroll to position [0, 0]
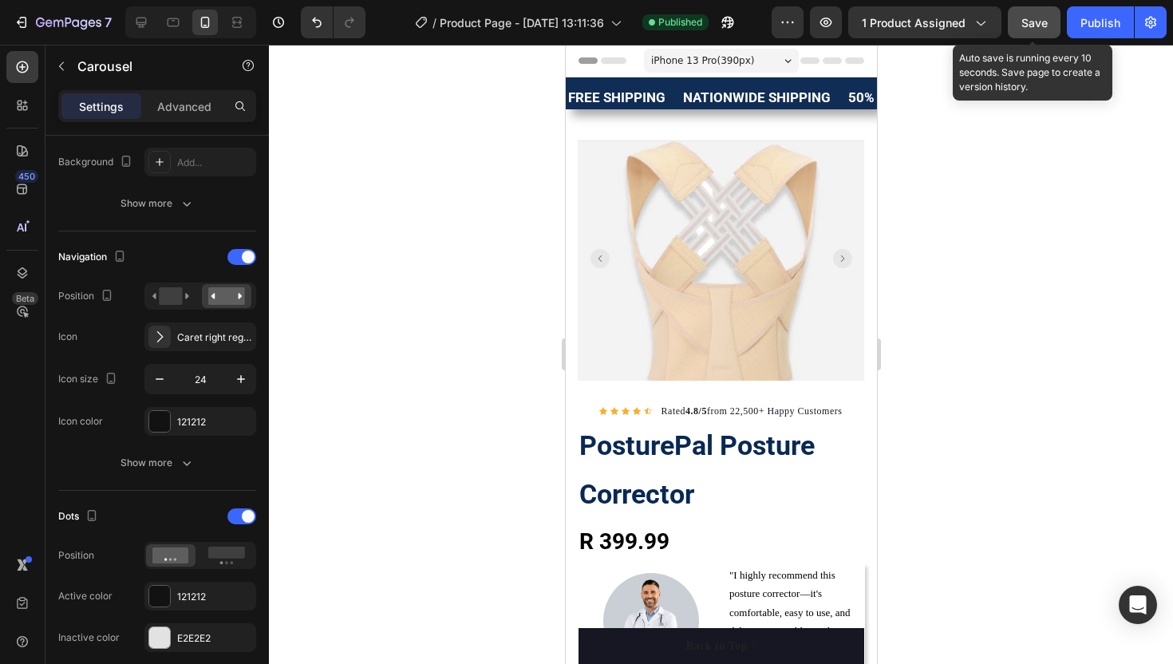
click at [1023, 27] on span "Save" at bounding box center [1035, 23] width 26 height 14
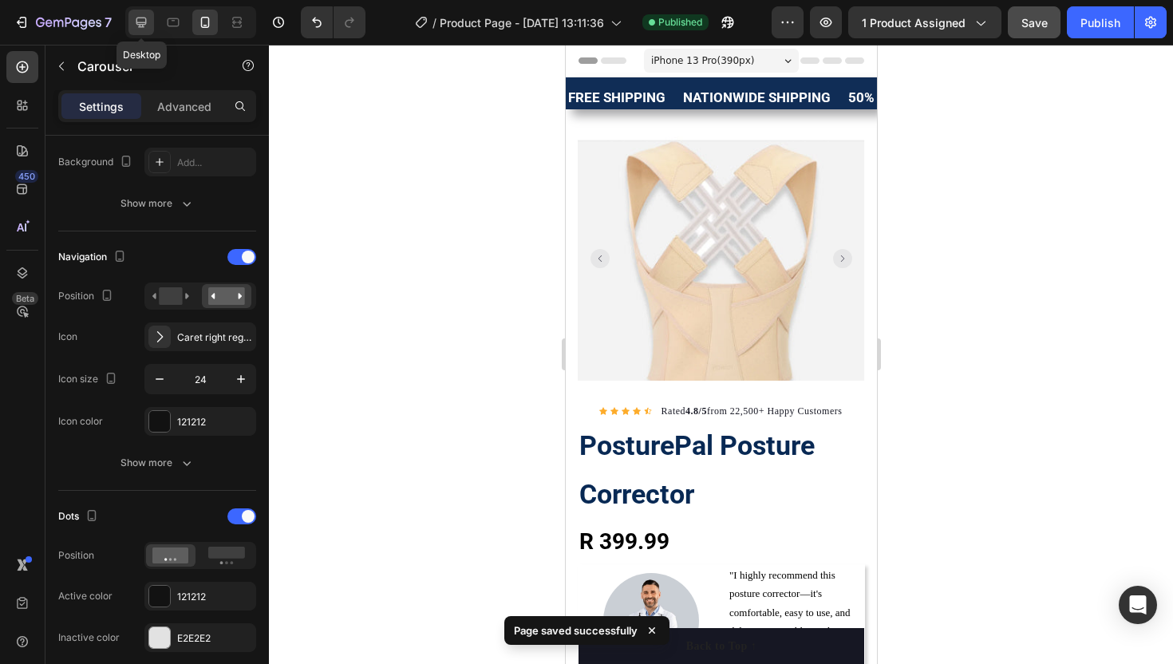
click at [148, 27] on icon at bounding box center [141, 22] width 16 height 16
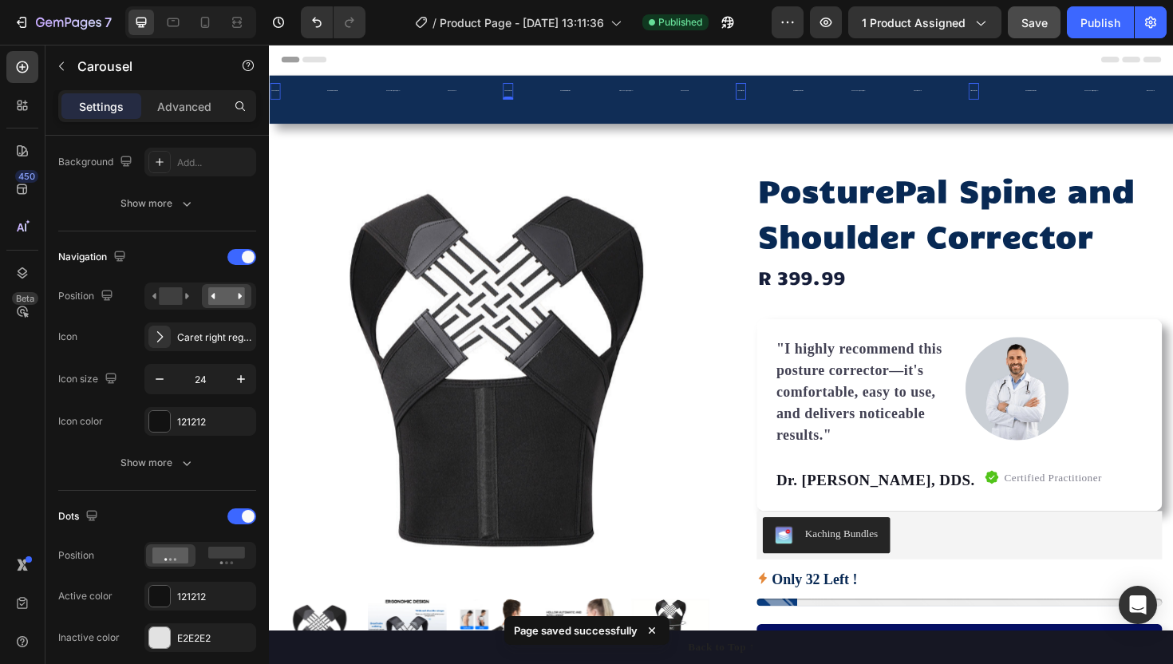
click at [516, 94] on div "FREE SHIPPING" at bounding box center [521, 94] width 11 height 5
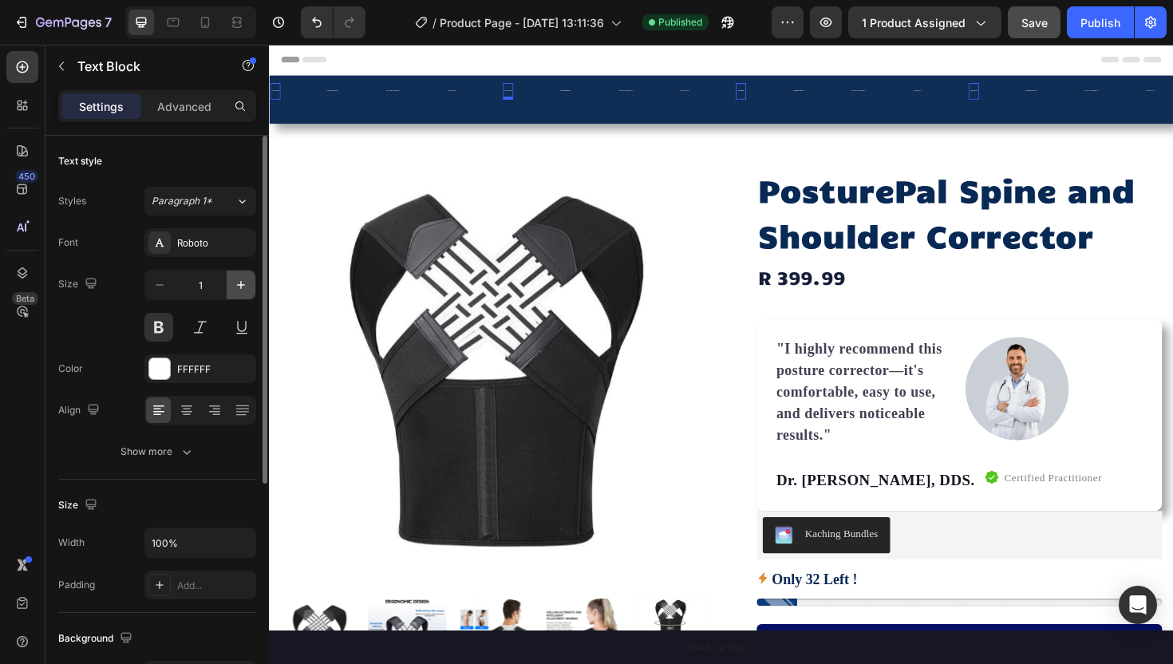
click at [238, 291] on icon "button" at bounding box center [241, 285] width 16 height 16
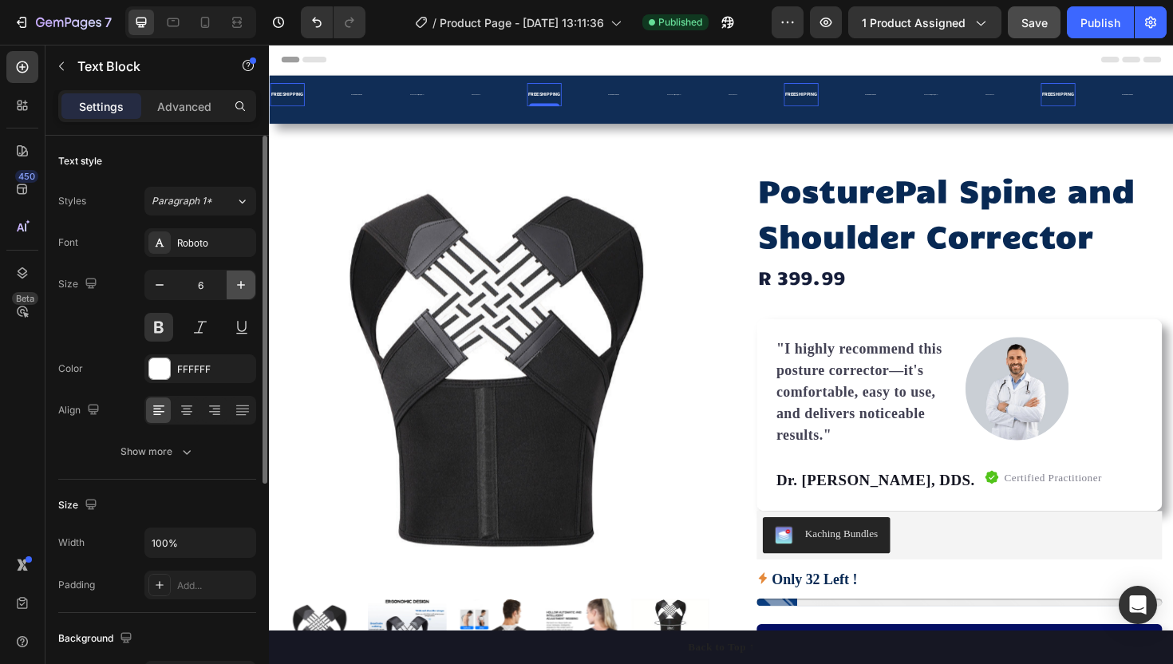
click at [238, 291] on icon "button" at bounding box center [241, 285] width 16 height 16
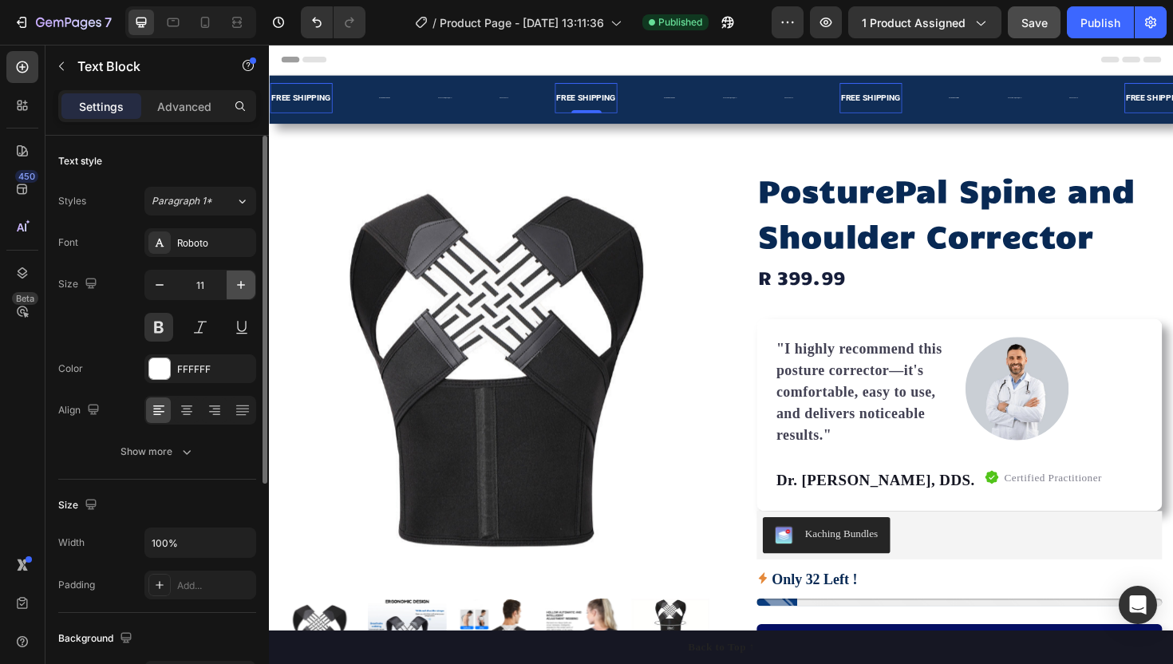
click at [238, 291] on icon "button" at bounding box center [241, 285] width 16 height 16
type input "15"
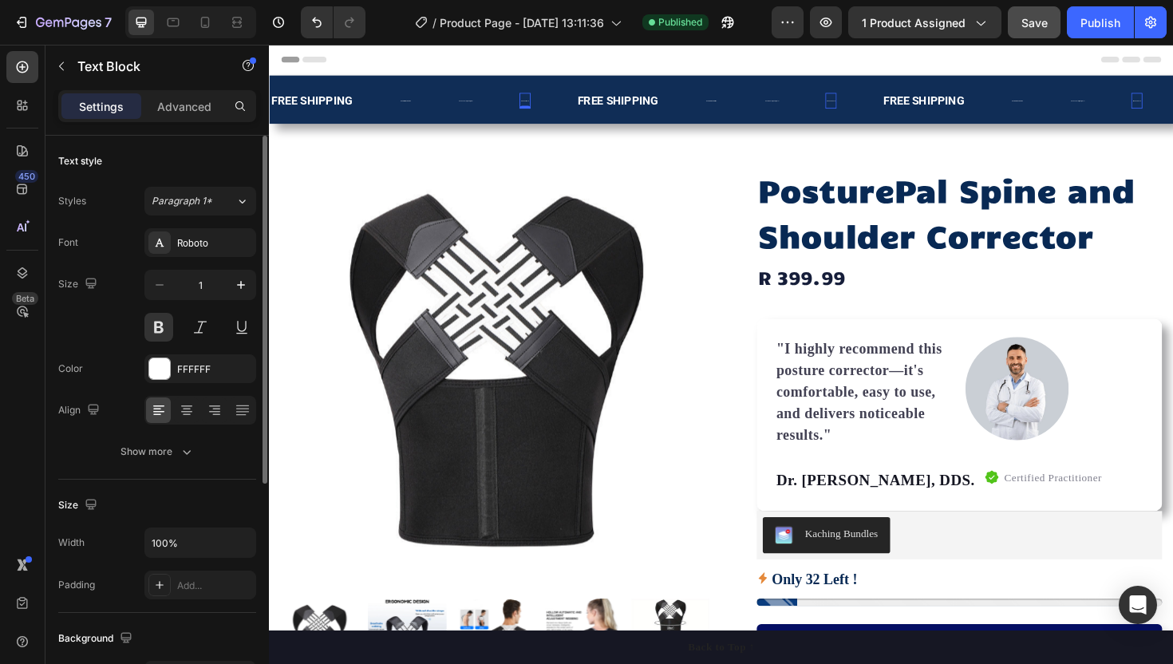
click at [534, 105] on div "RESTOCK SALE" at bounding box center [540, 104] width 12 height 5
click at [241, 282] on icon "button" at bounding box center [241, 285] width 8 height 8
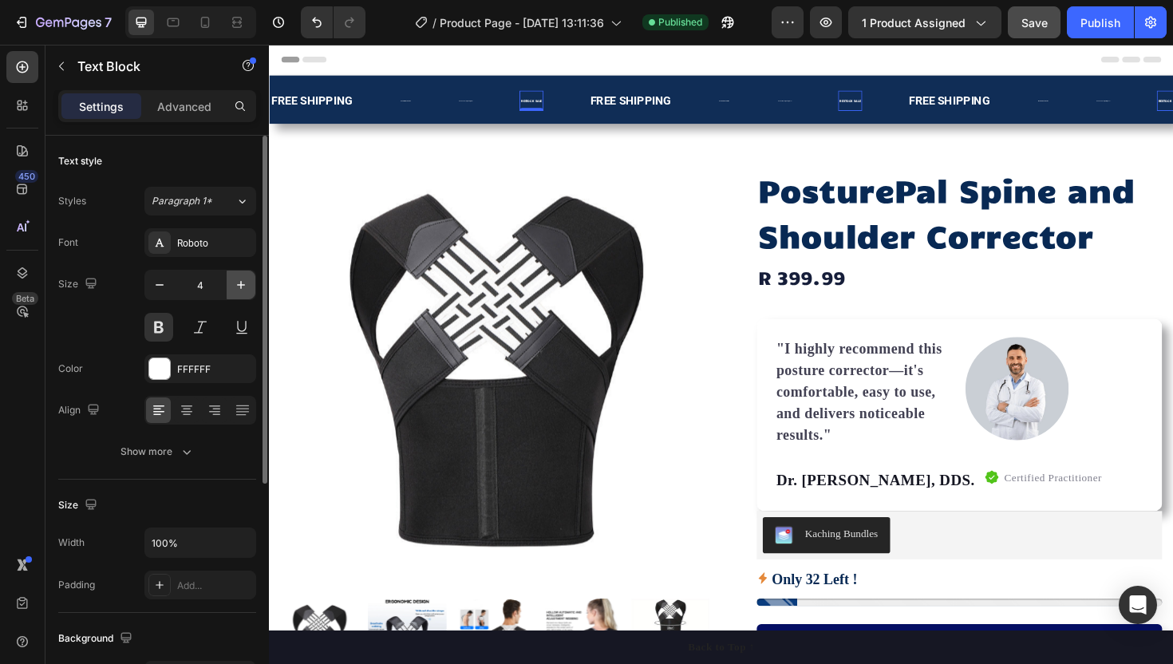
click at [241, 282] on icon "button" at bounding box center [241, 285] width 8 height 8
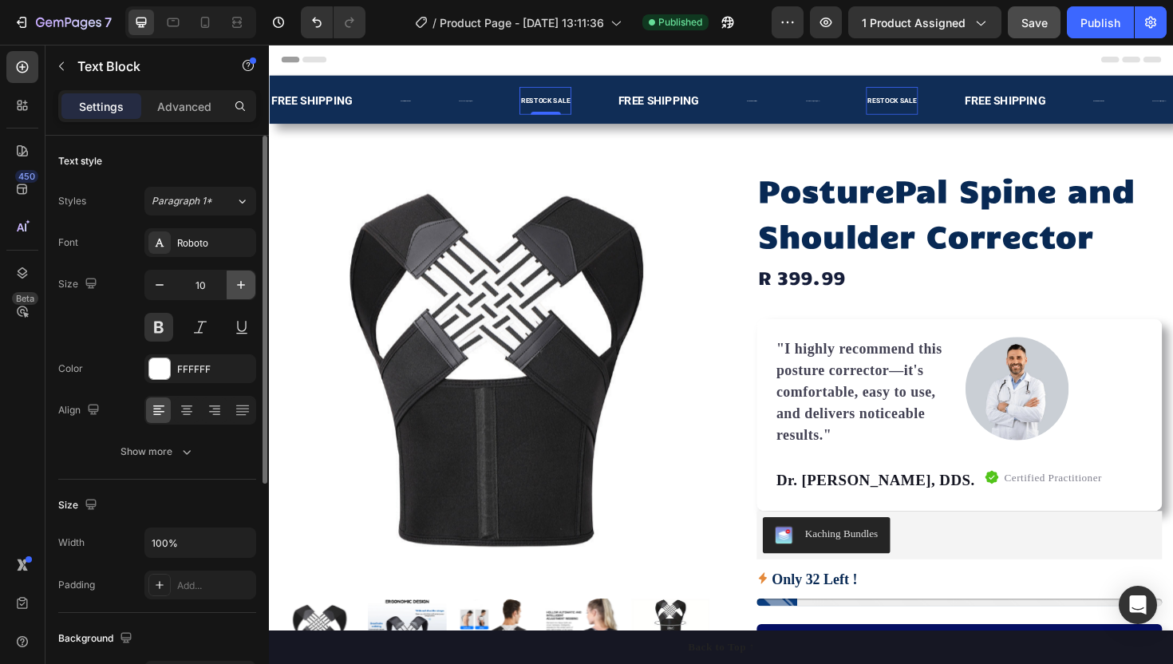
click at [241, 282] on icon "button" at bounding box center [241, 285] width 8 height 8
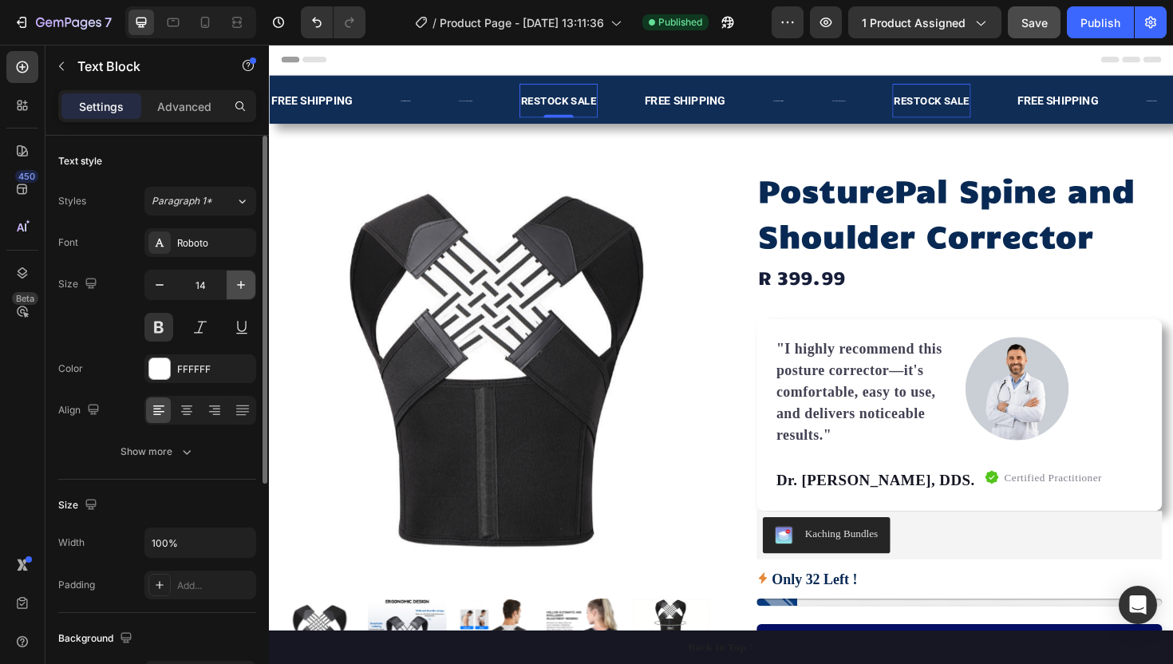
type input "15"
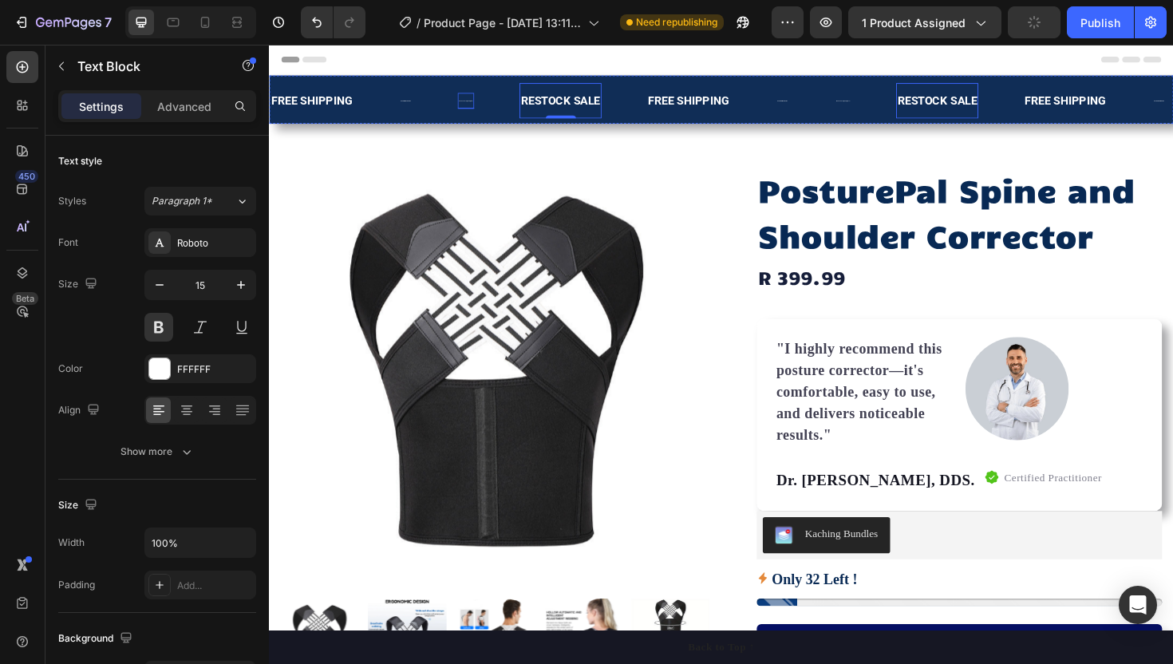
click at [470, 101] on div "50% OFF SALE [DATE] ONLY! Text Block" at bounding box center [478, 105] width 18 height 18
click at [239, 297] on button "button" at bounding box center [241, 285] width 29 height 29
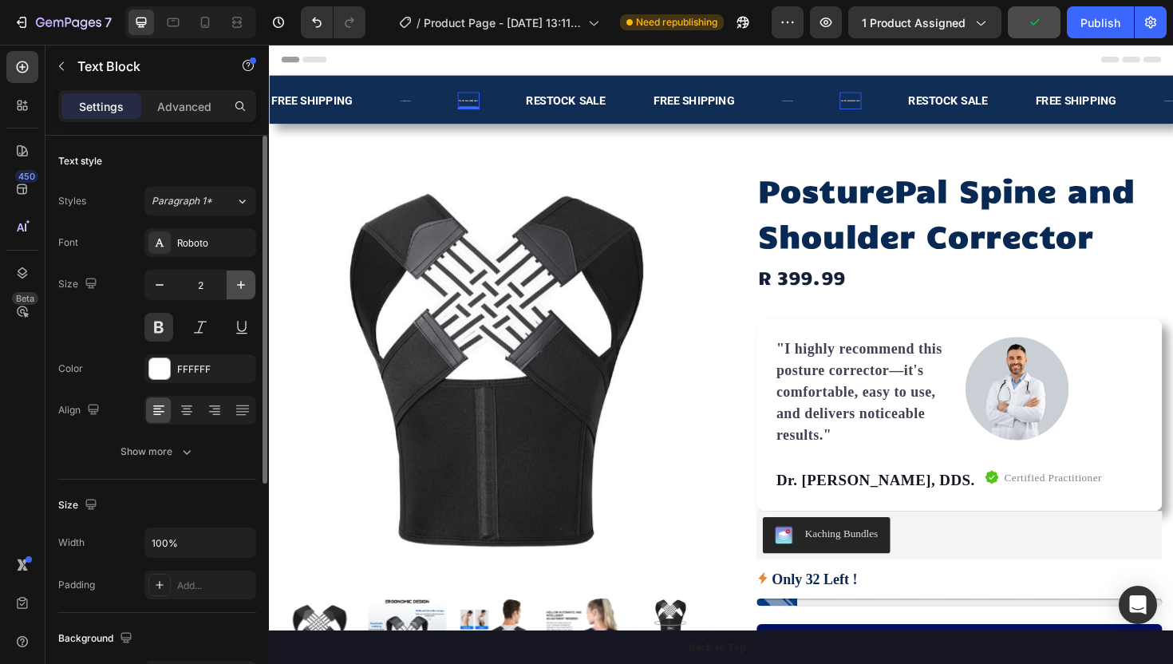
click at [239, 297] on button "button" at bounding box center [241, 285] width 29 height 29
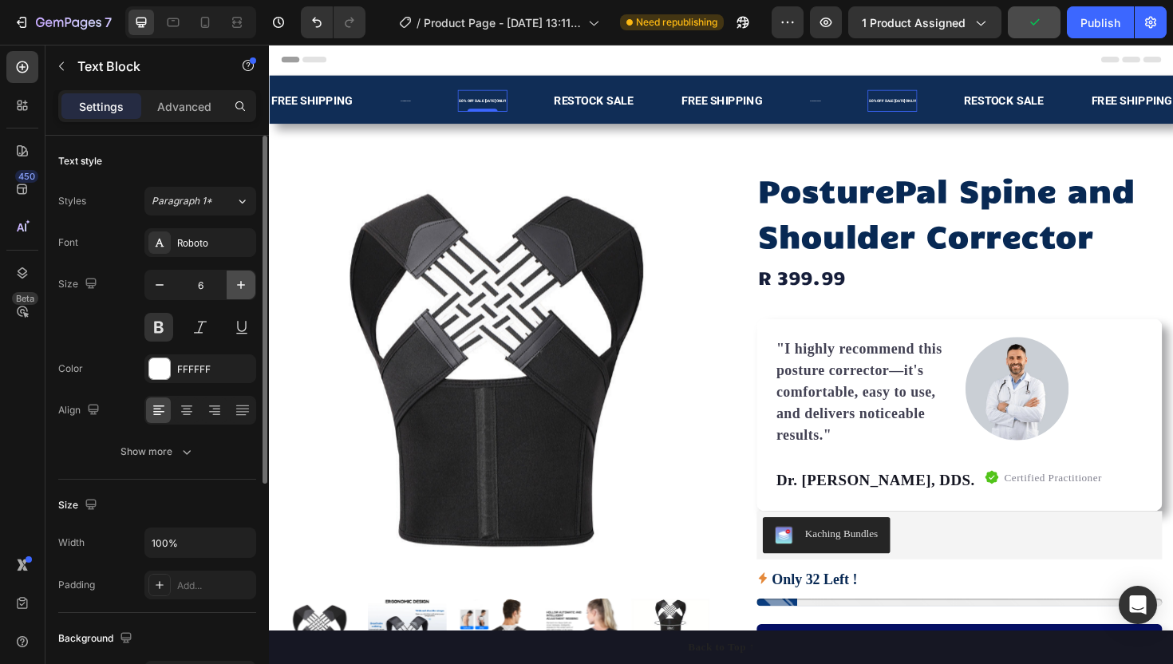
click at [239, 297] on button "button" at bounding box center [241, 285] width 29 height 29
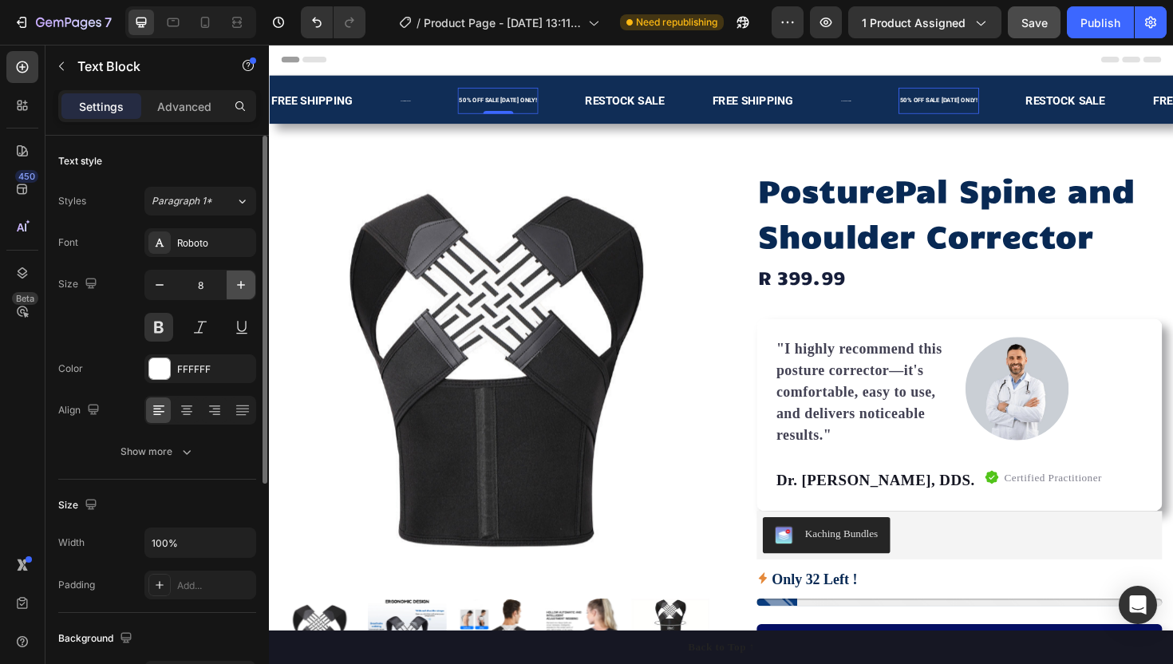
click at [239, 297] on button "button" at bounding box center [241, 285] width 29 height 29
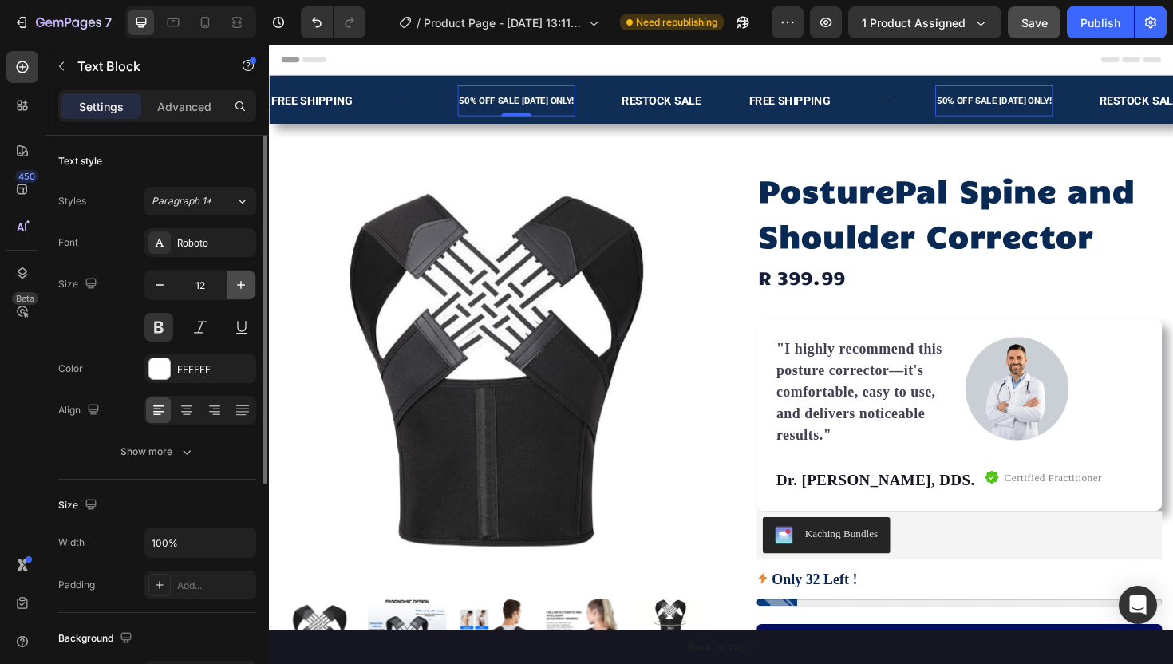
click at [239, 297] on button "button" at bounding box center [241, 285] width 29 height 29
type input "14"
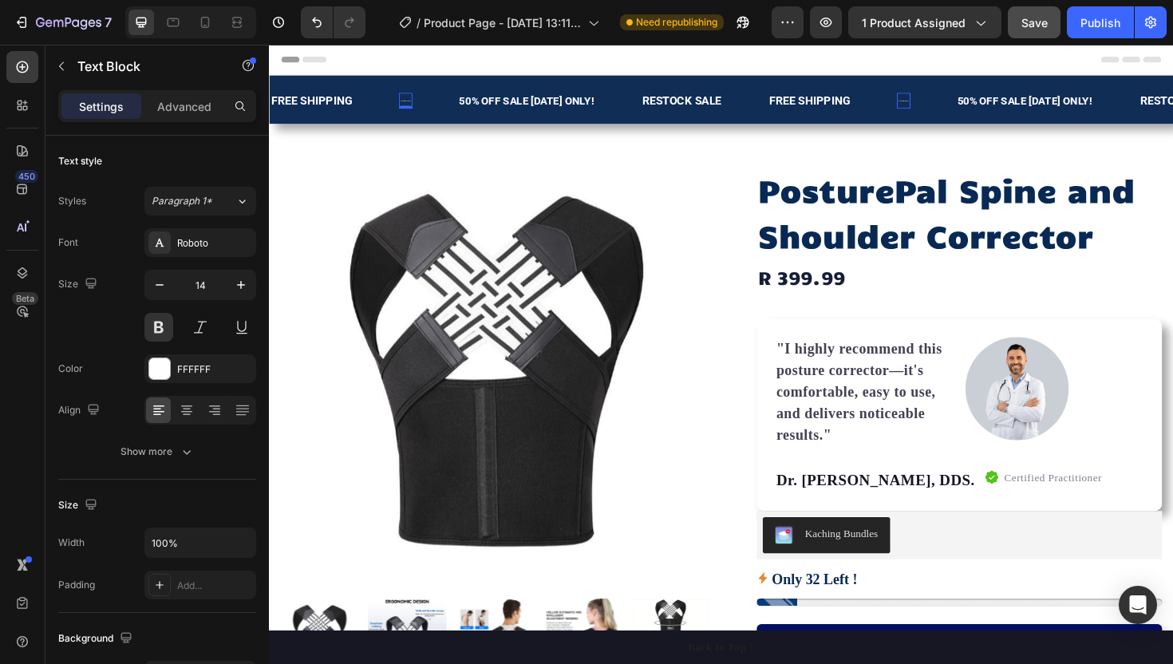
click at [412, 105] on div "NATIONWIDE SHIPPING" at bounding box center [413, 104] width 14 height 5
click at [251, 282] on button "button" at bounding box center [241, 285] width 29 height 29
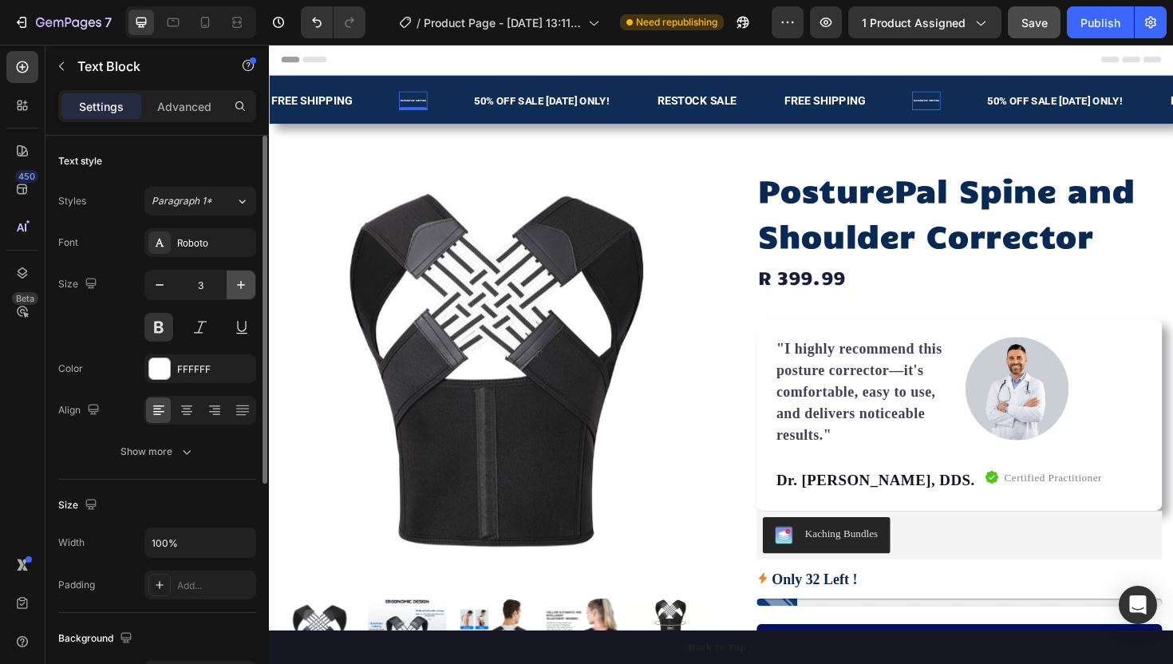
click at [251, 282] on button "button" at bounding box center [241, 285] width 29 height 29
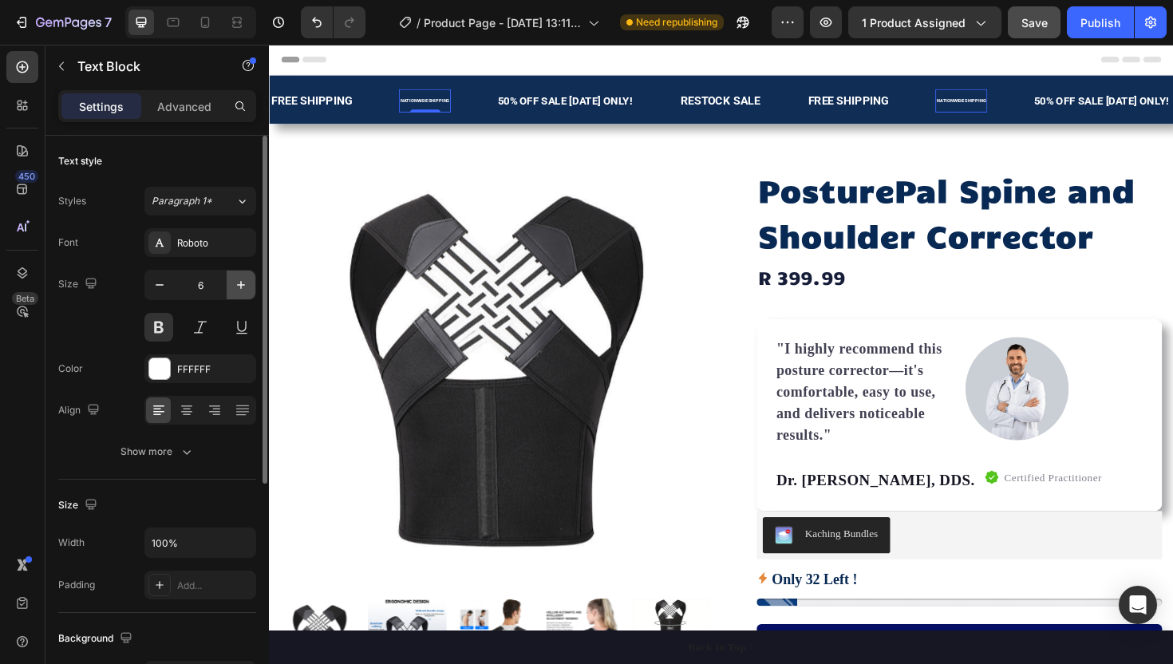
click at [251, 282] on button "button" at bounding box center [241, 285] width 29 height 29
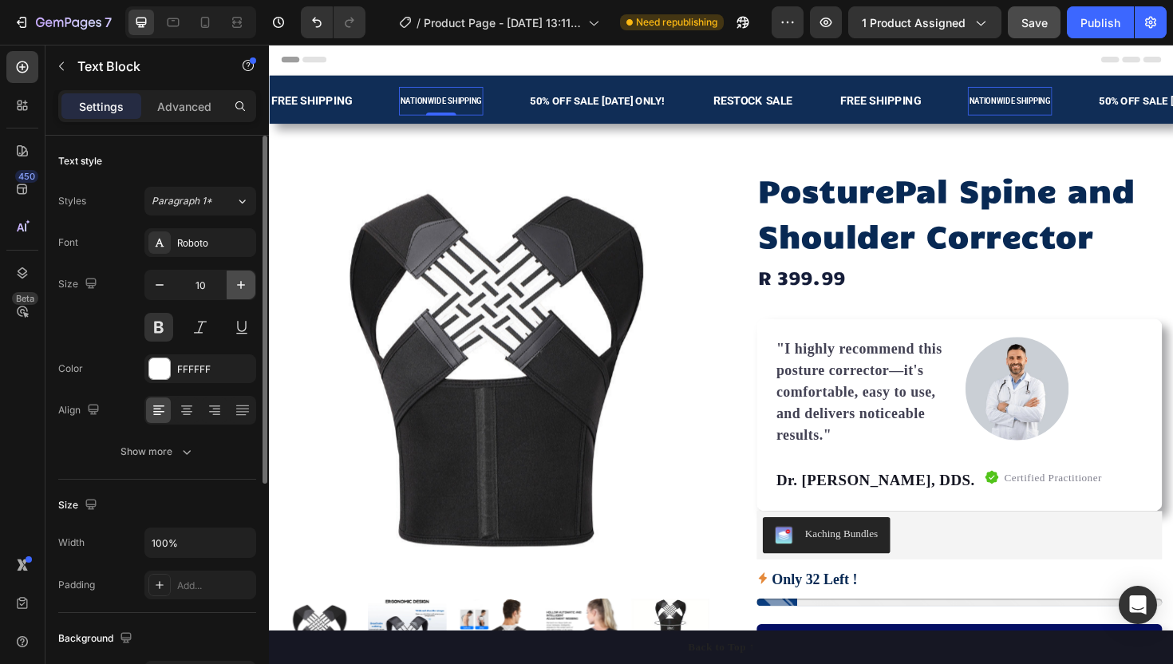
click at [251, 282] on button "button" at bounding box center [241, 285] width 29 height 29
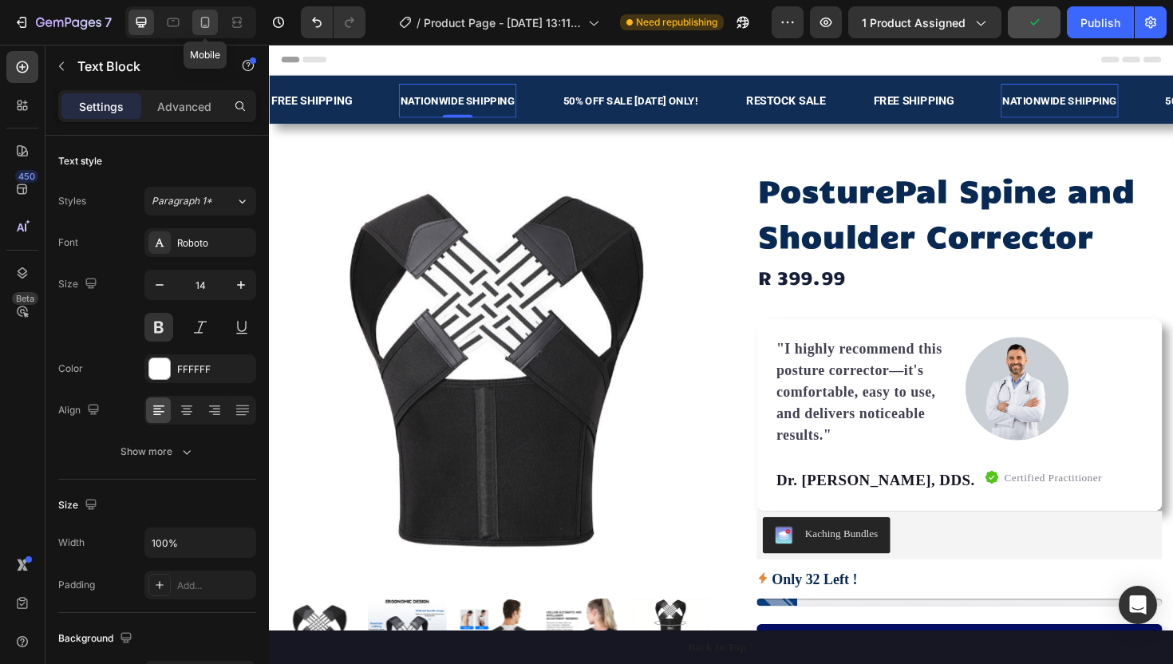
click at [203, 27] on icon at bounding box center [205, 22] width 9 height 11
type input "17"
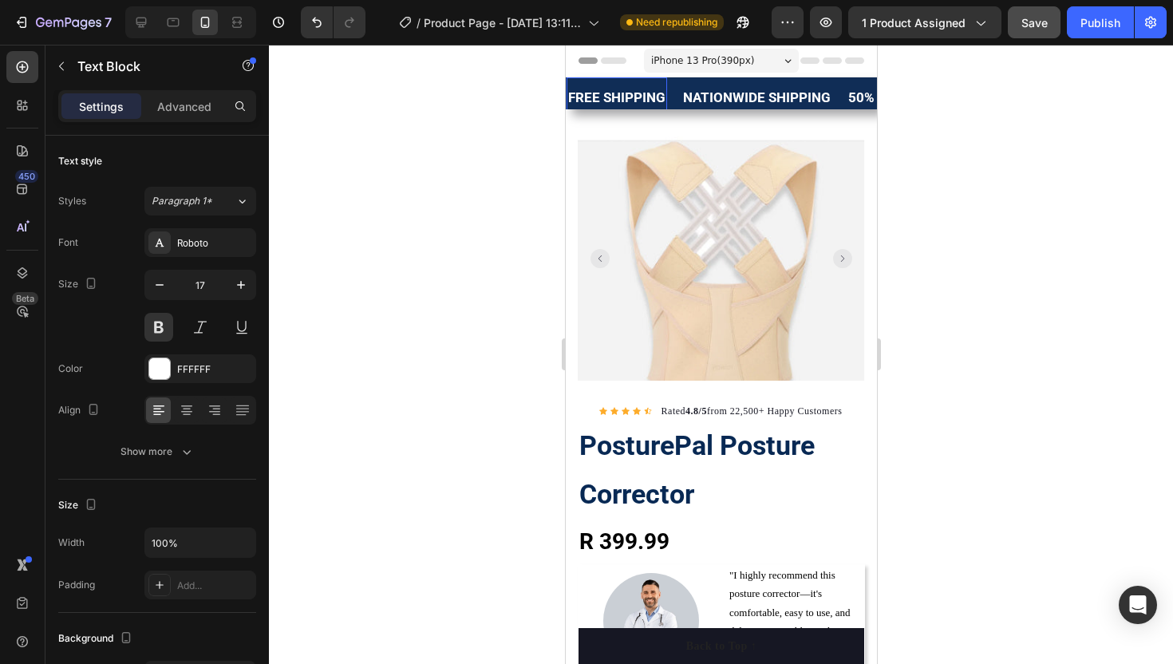
click at [603, 92] on div "FREE SHIPPING" at bounding box center [616, 98] width 101 height 28
click at [597, 103] on div "FREE SHIPPING" at bounding box center [616, 98] width 101 height 28
click at [141, 26] on icon at bounding box center [141, 22] width 16 height 16
type input "15"
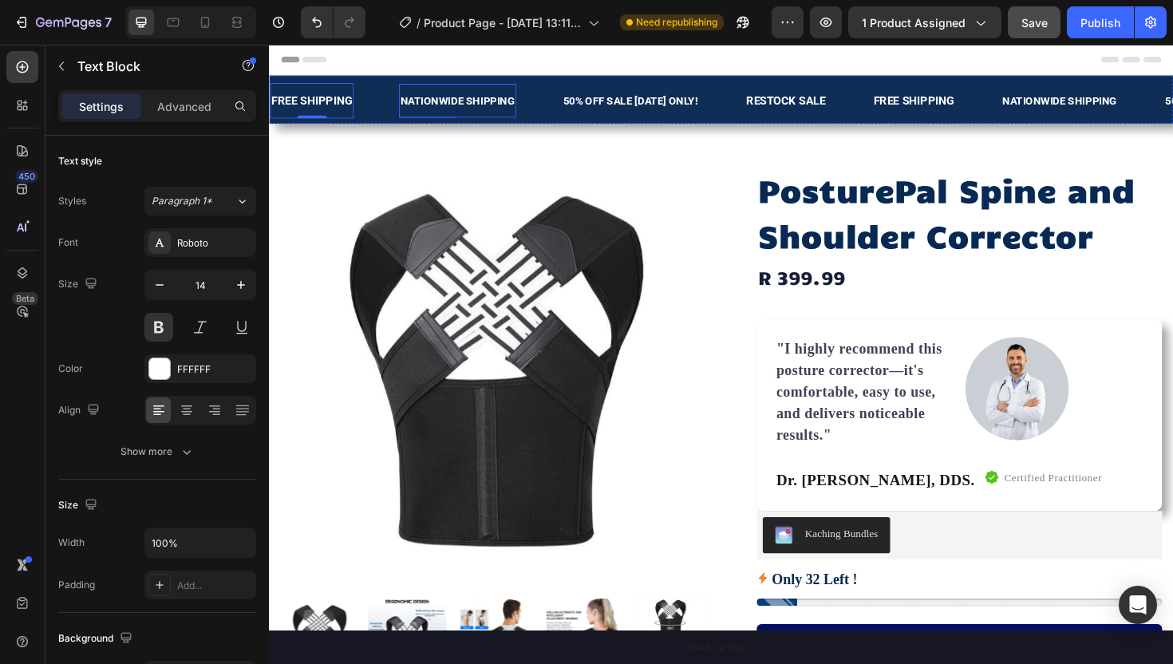
click at [501, 105] on p "NATIONWIDE SHIPPING" at bounding box center [468, 104] width 121 height 20
click at [246, 286] on icon "button" at bounding box center [241, 285] width 16 height 16
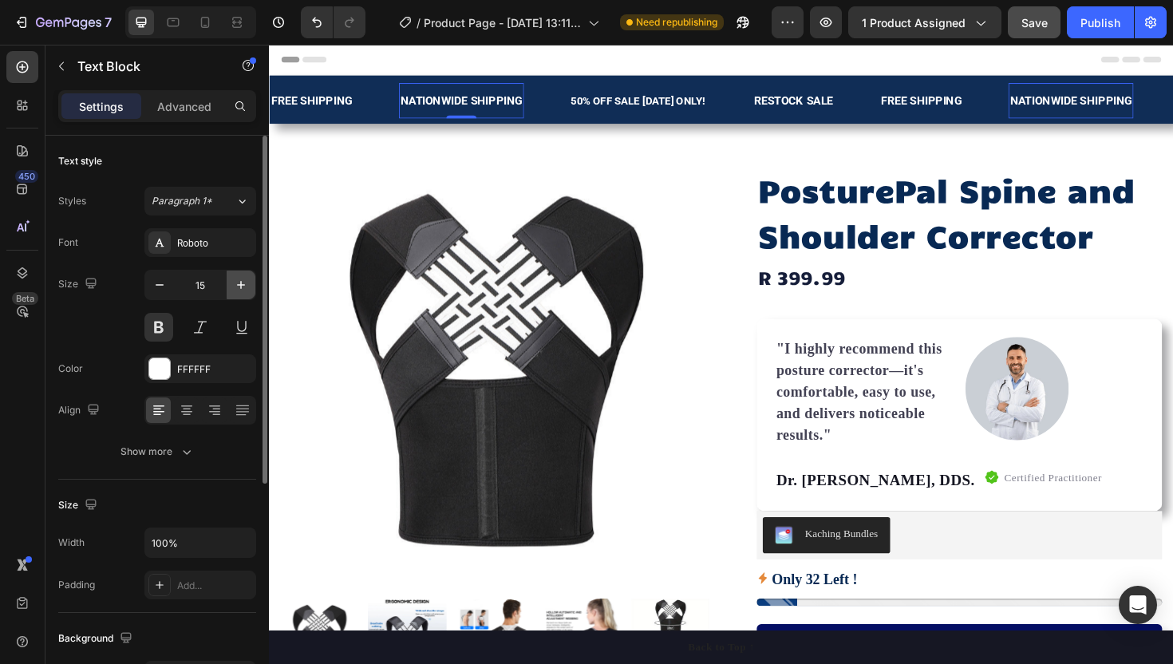
click at [246, 286] on icon "button" at bounding box center [241, 285] width 16 height 16
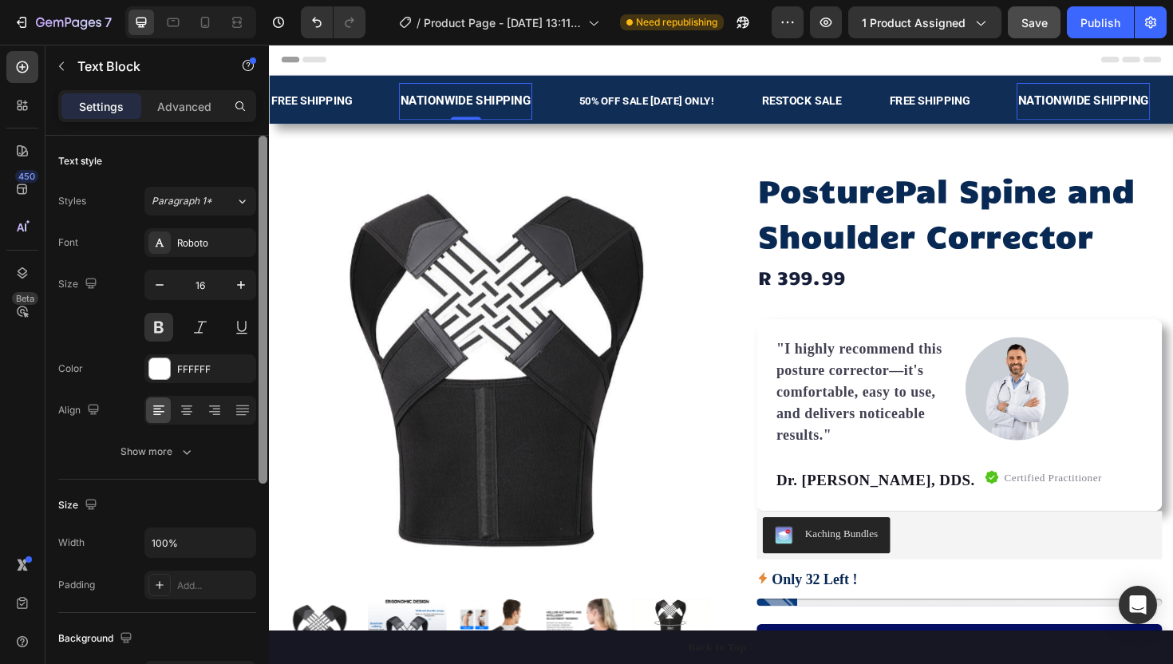
type input "17"
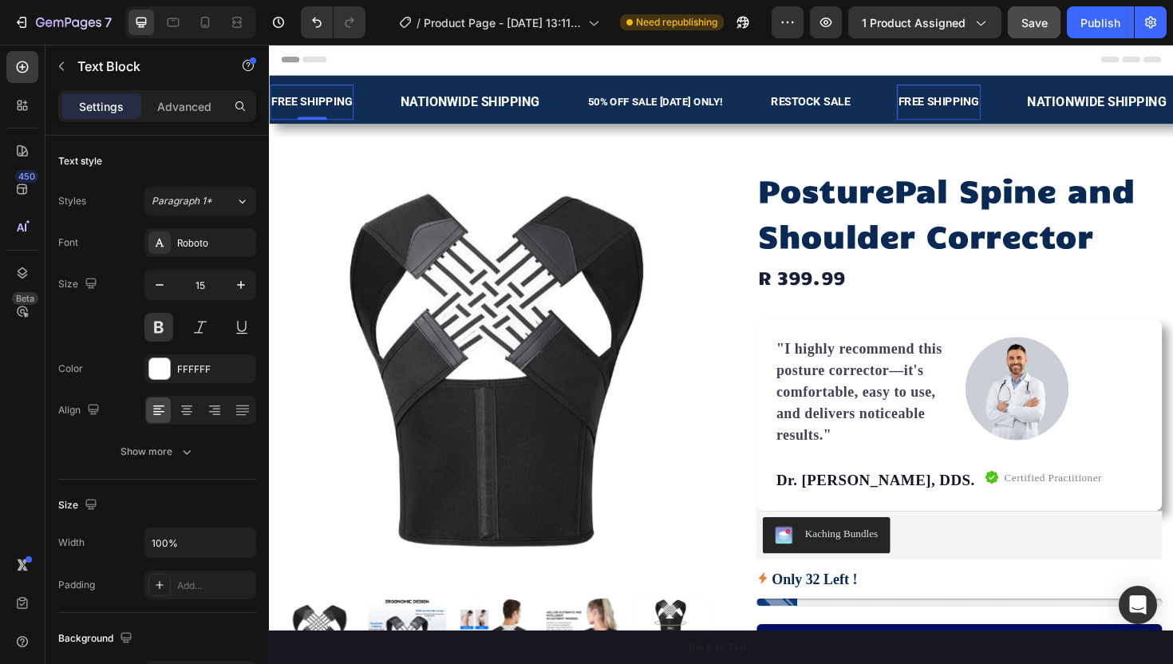
click at [311, 110] on p "FREE SHIPPING" at bounding box center [313, 106] width 85 height 22
click at [242, 283] on icon "button" at bounding box center [241, 285] width 16 height 16
type input "17"
click at [683, 93] on div "50% OFF SALE [DATE] ONLY! Text Block" at bounding box center [690, 106] width 146 height 36
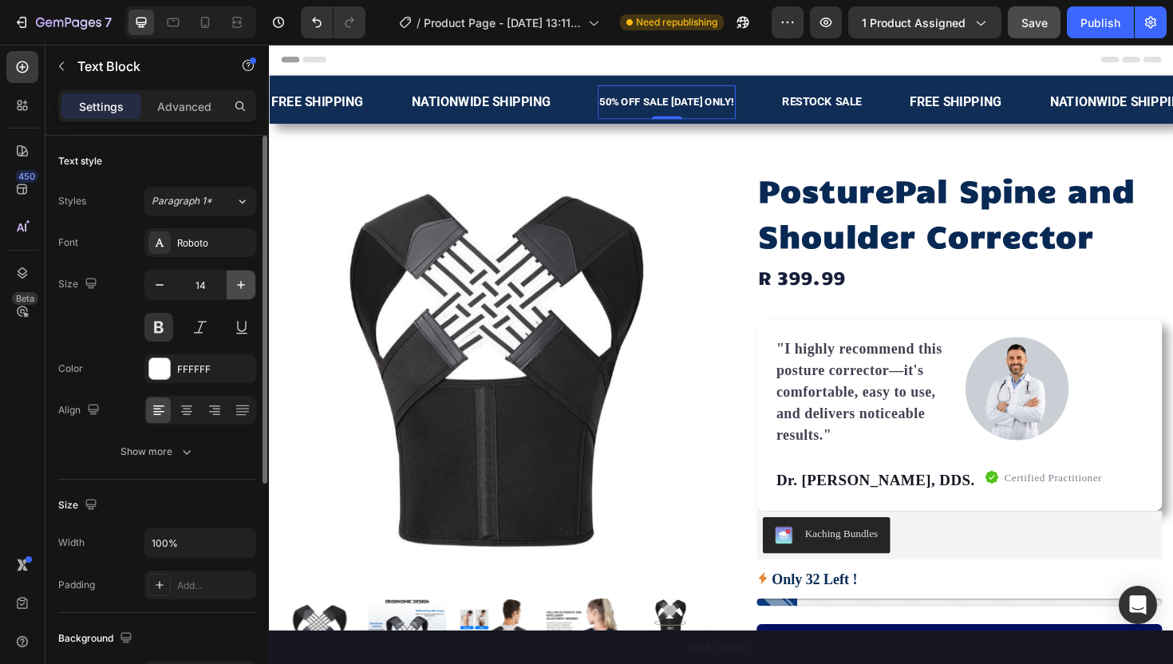
click at [243, 279] on icon "button" at bounding box center [241, 285] width 16 height 16
type input "17"
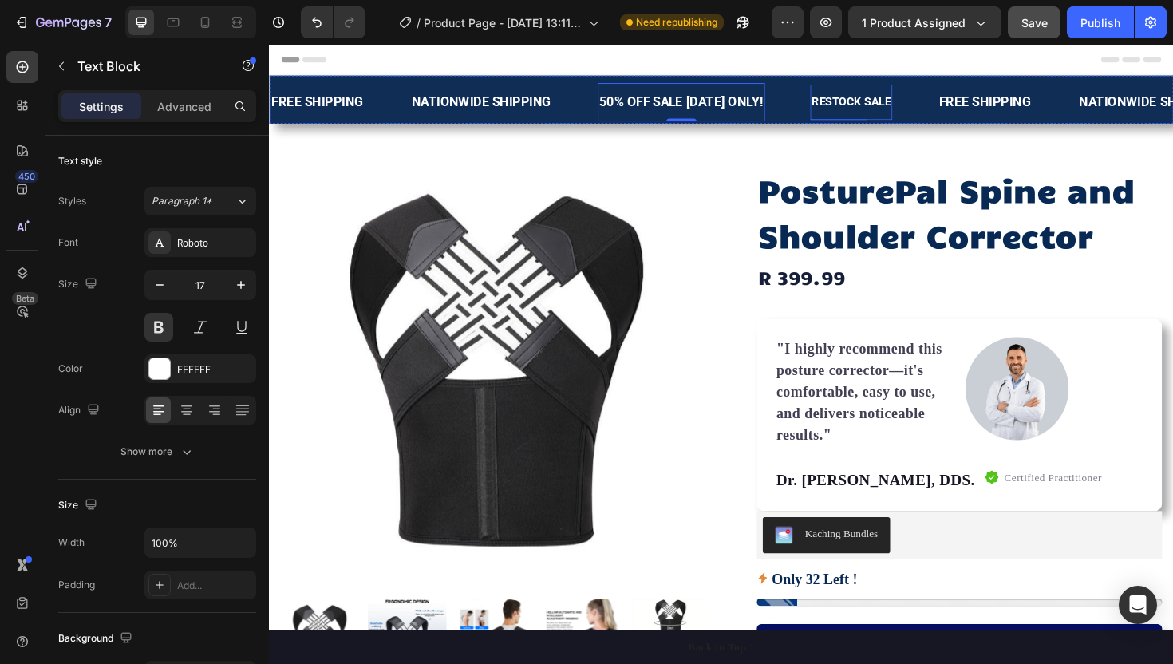
click at [862, 113] on p "RESTOCK SALE" at bounding box center [886, 106] width 84 height 22
click at [243, 275] on button "button" at bounding box center [241, 285] width 29 height 29
type input "17"
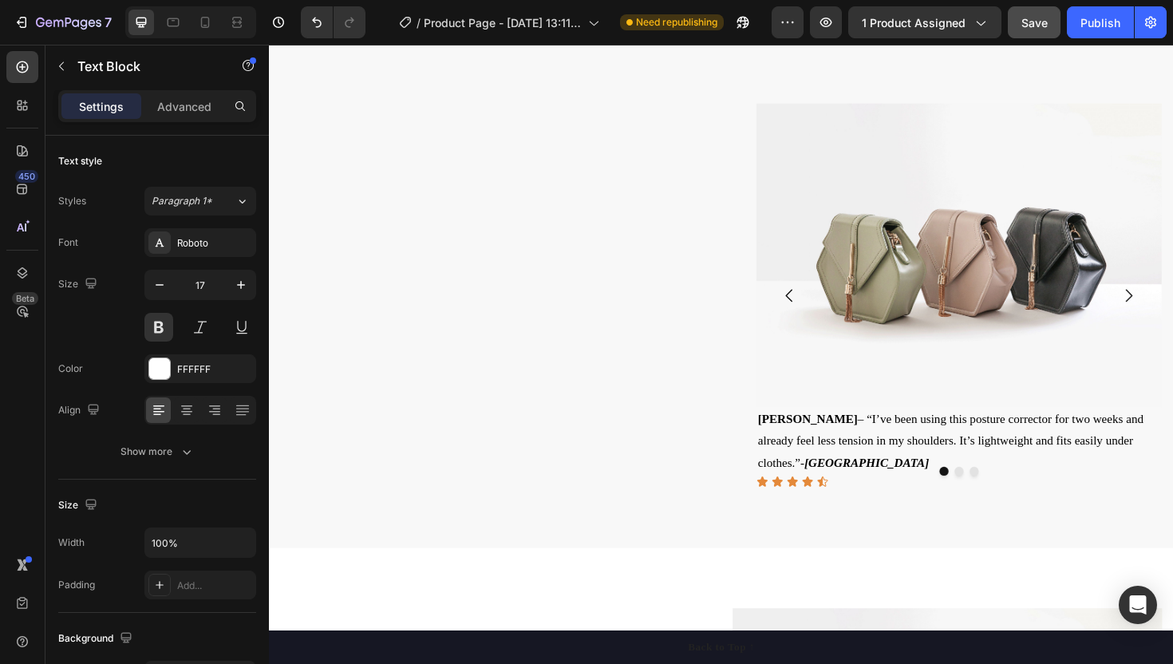
scroll to position [1074, 0]
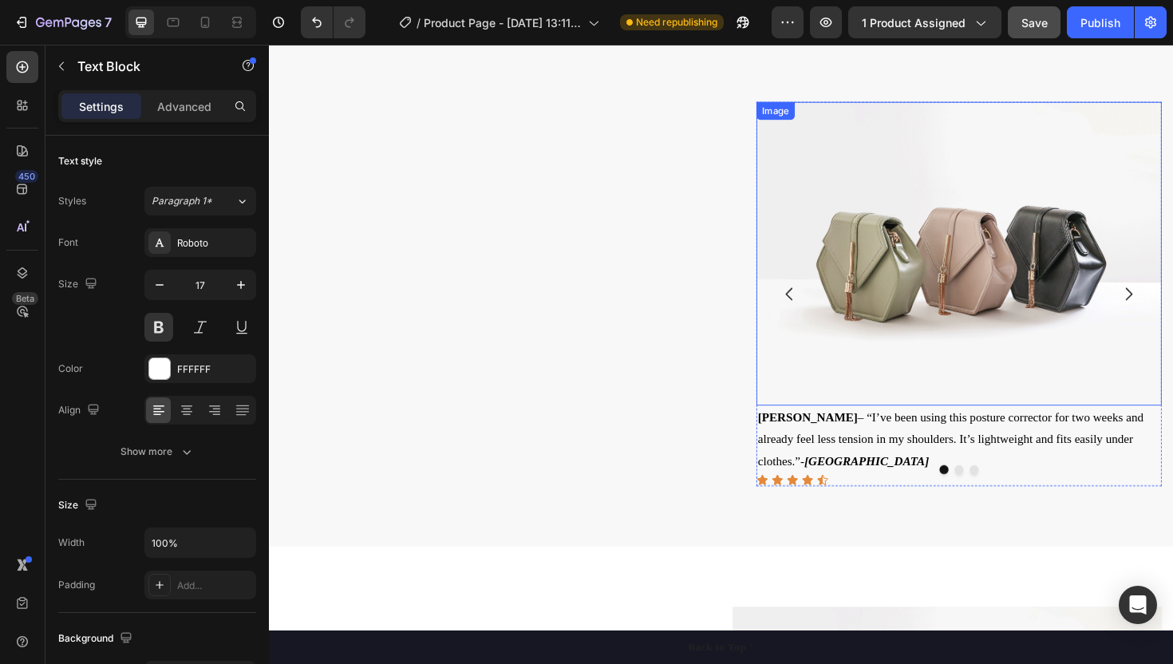
click at [938, 290] on img at bounding box center [999, 266] width 429 height 322
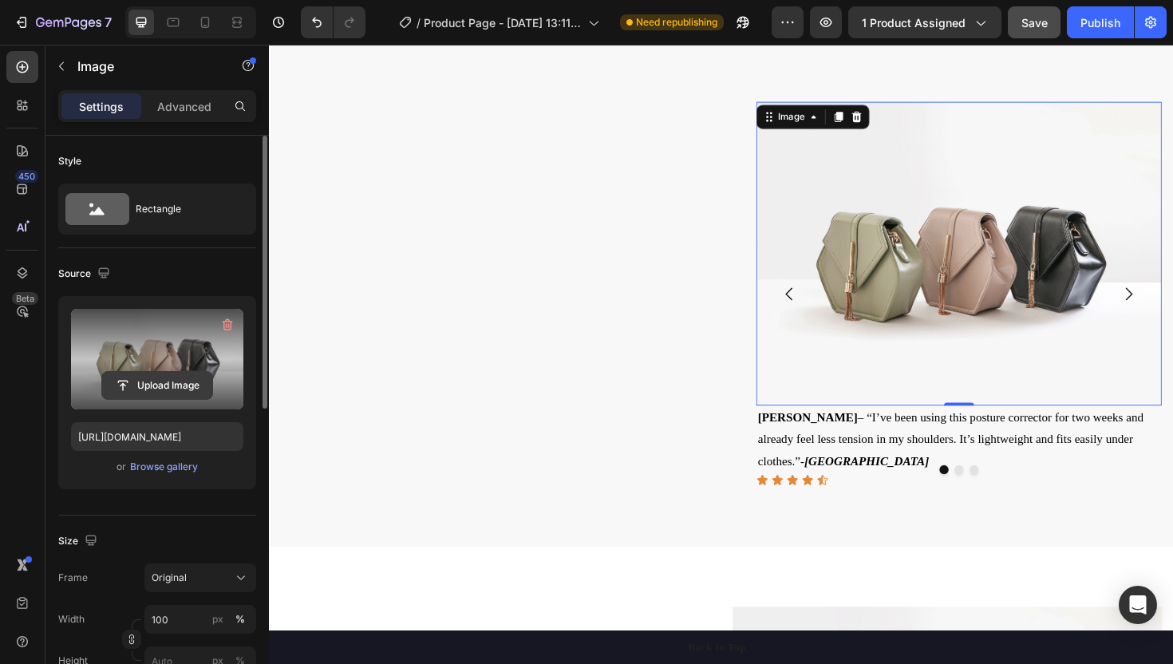
click at [144, 383] on input "file" at bounding box center [157, 385] width 110 height 27
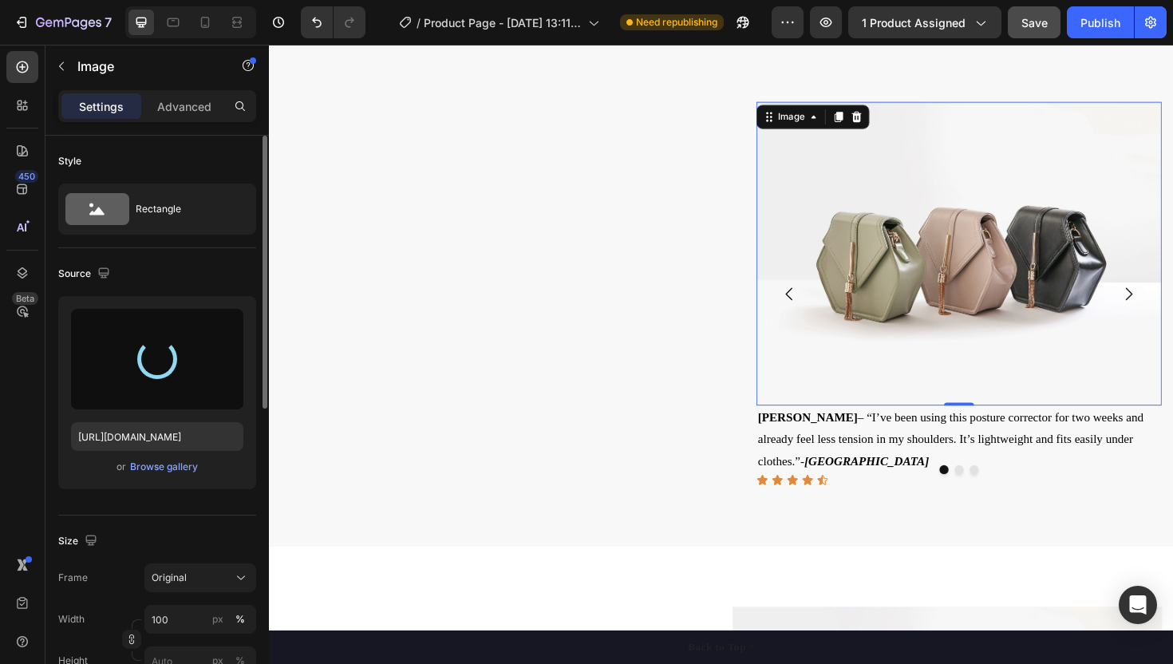
type input "[URL][DOMAIN_NAME]"
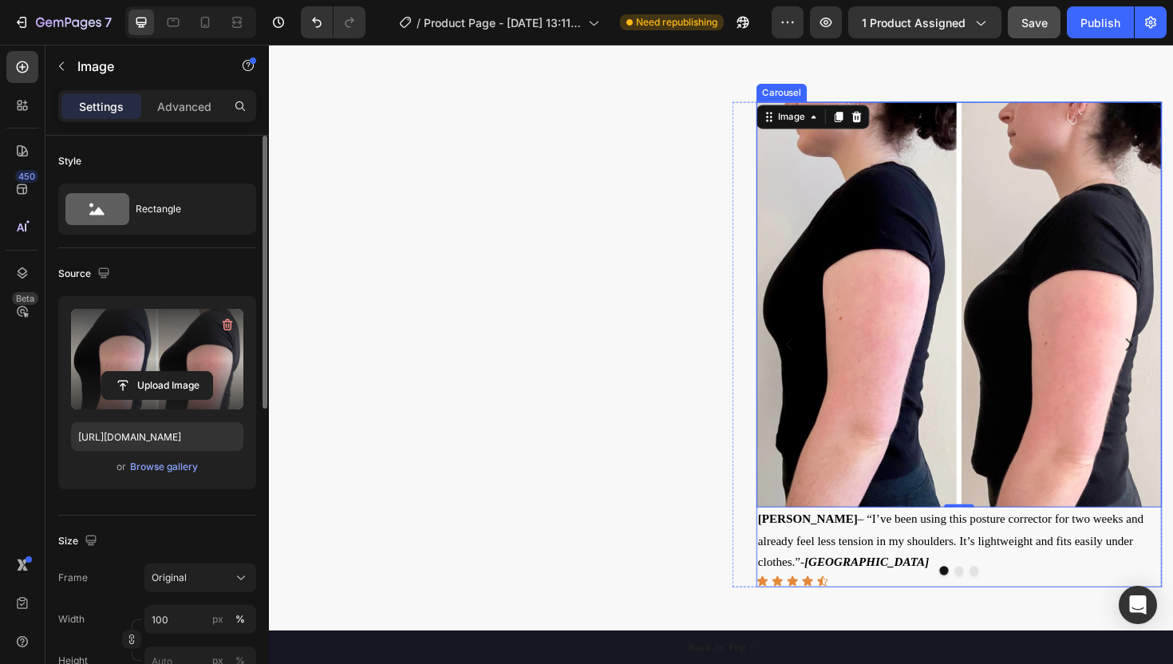
click at [1173, 361] on icon "Carousel Next Arrow" at bounding box center [1179, 362] width 19 height 19
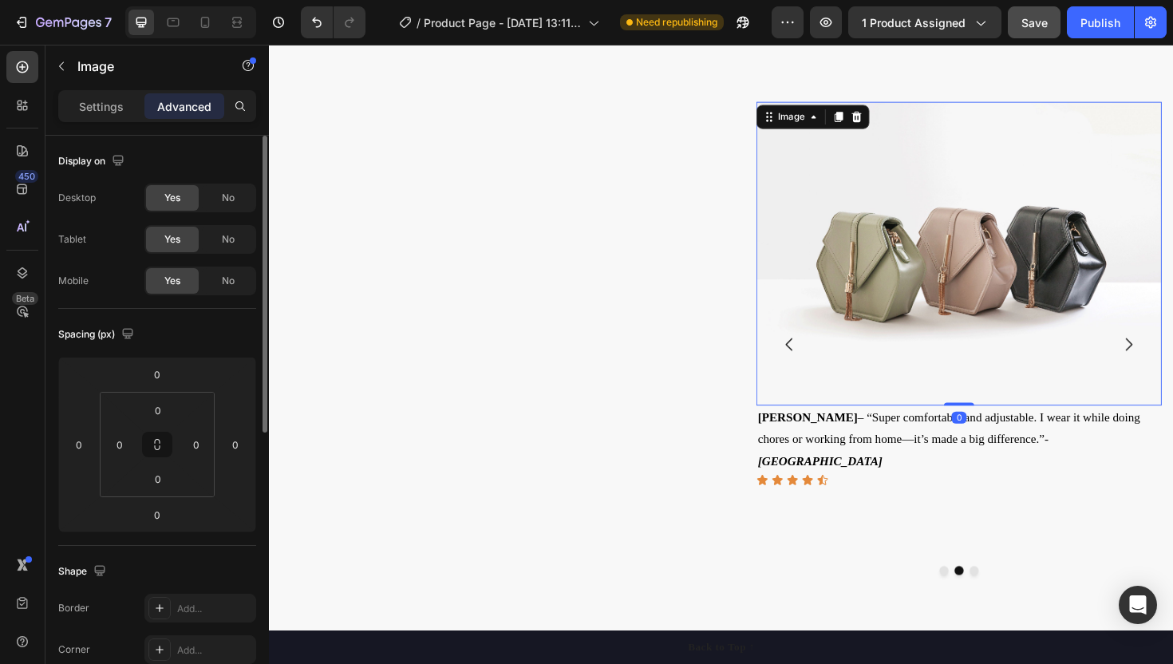
click at [792, 347] on img at bounding box center [999, 266] width 429 height 322
click at [87, 97] on div "Settings" at bounding box center [101, 106] width 80 height 26
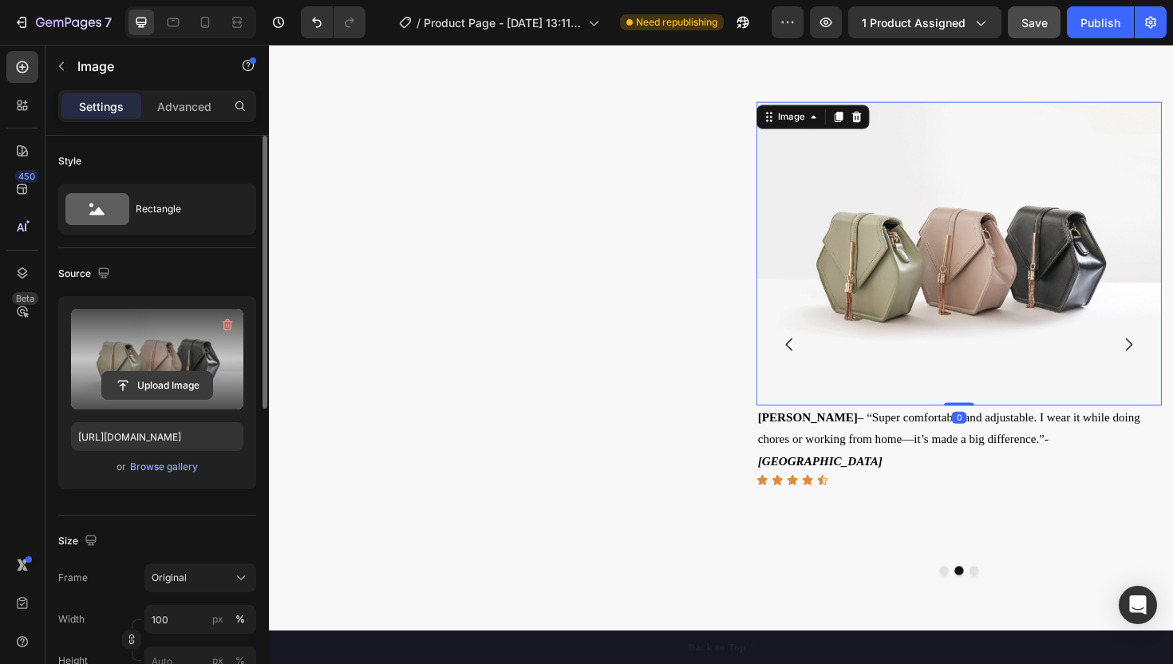
click at [148, 378] on input "file" at bounding box center [157, 385] width 110 height 27
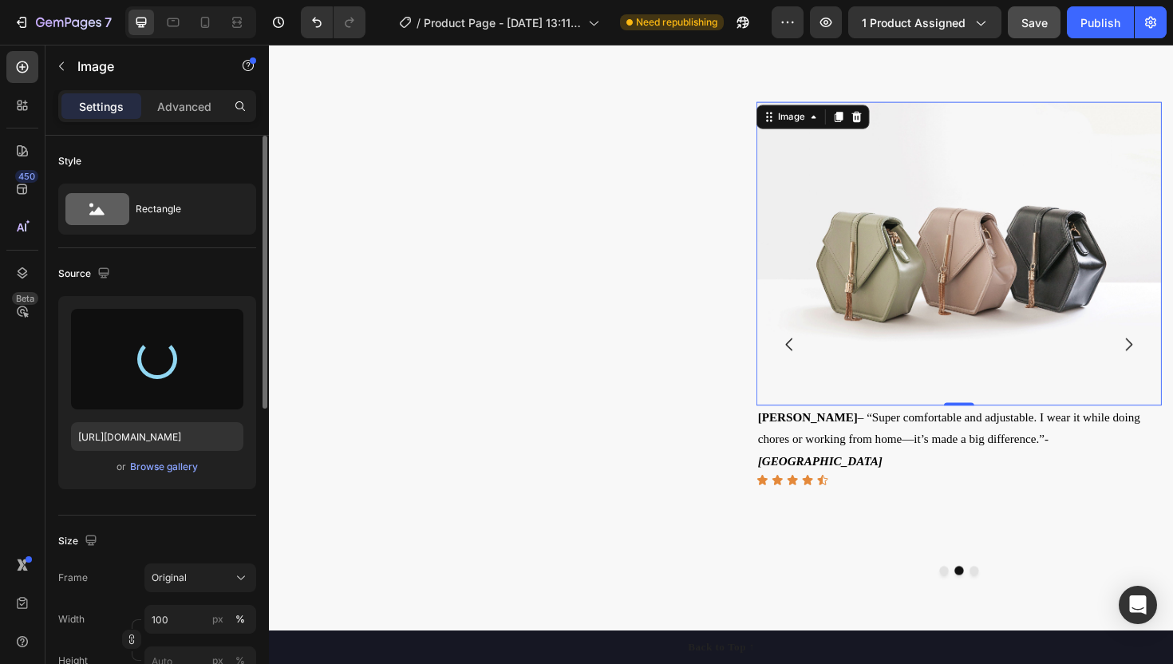
type input "[URL][DOMAIN_NAME]"
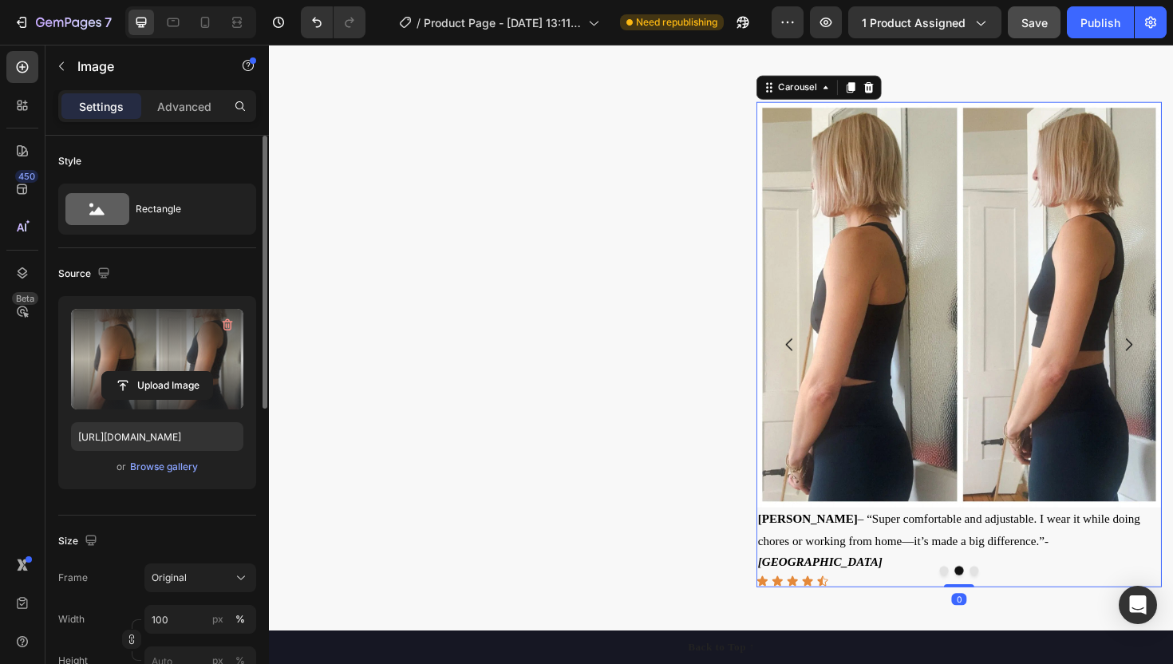
click at [1173, 358] on icon "Carousel Next Arrow" at bounding box center [1180, 363] width 7 height 14
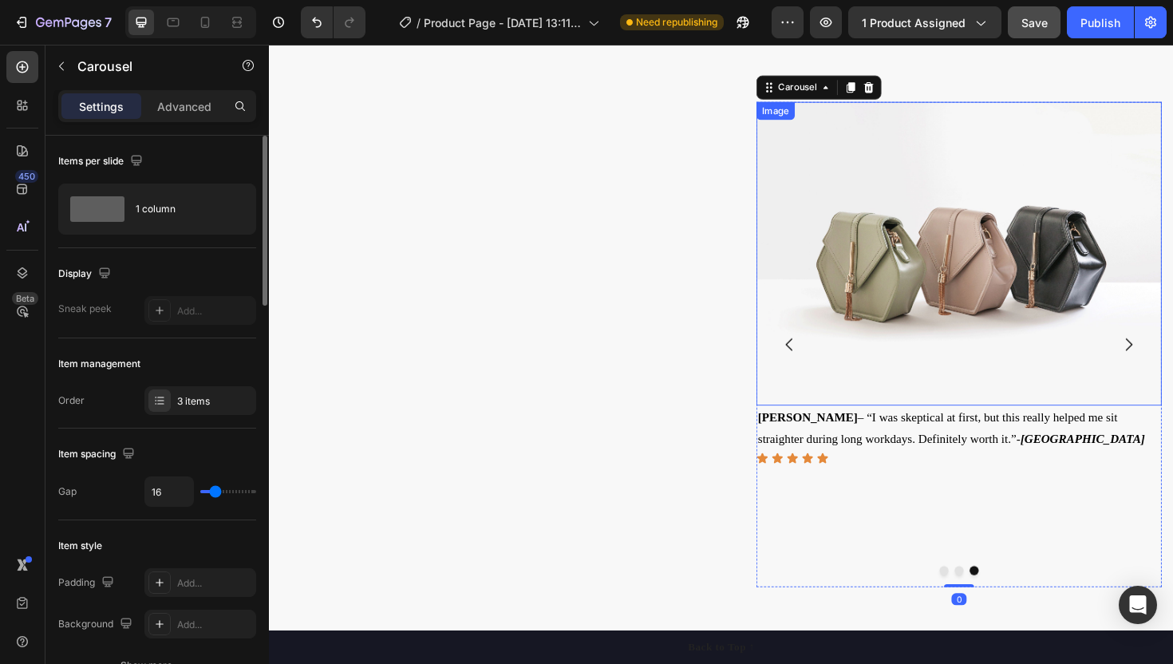
click at [884, 282] on img at bounding box center [999, 266] width 429 height 322
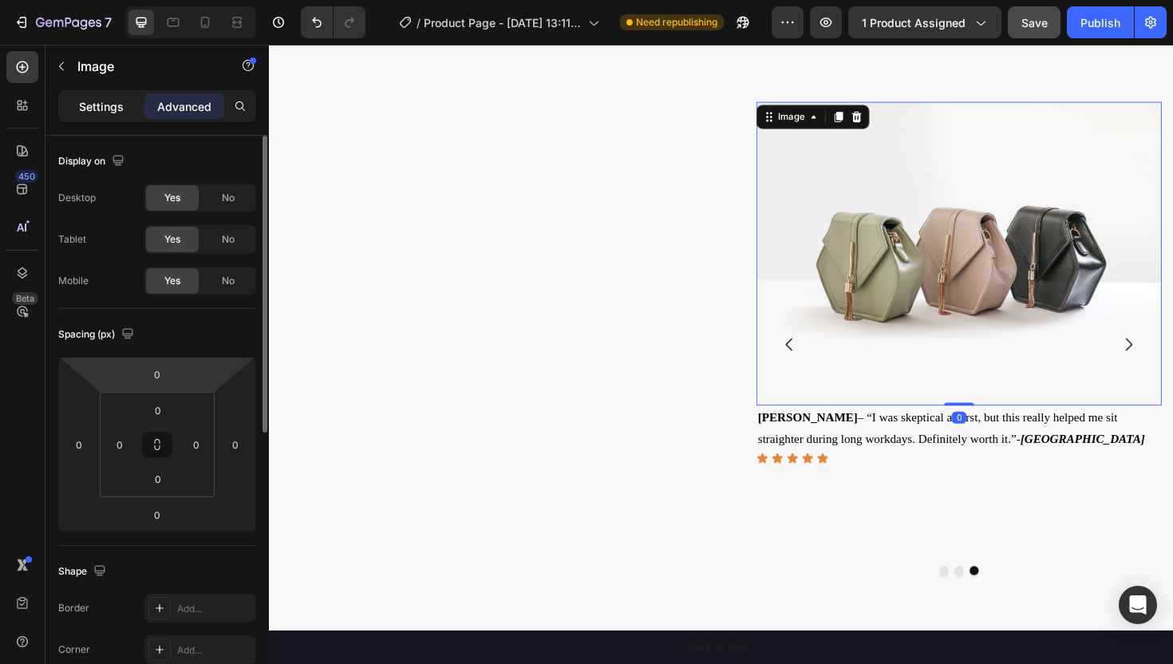
click at [107, 114] on div "Settings" at bounding box center [101, 106] width 80 height 26
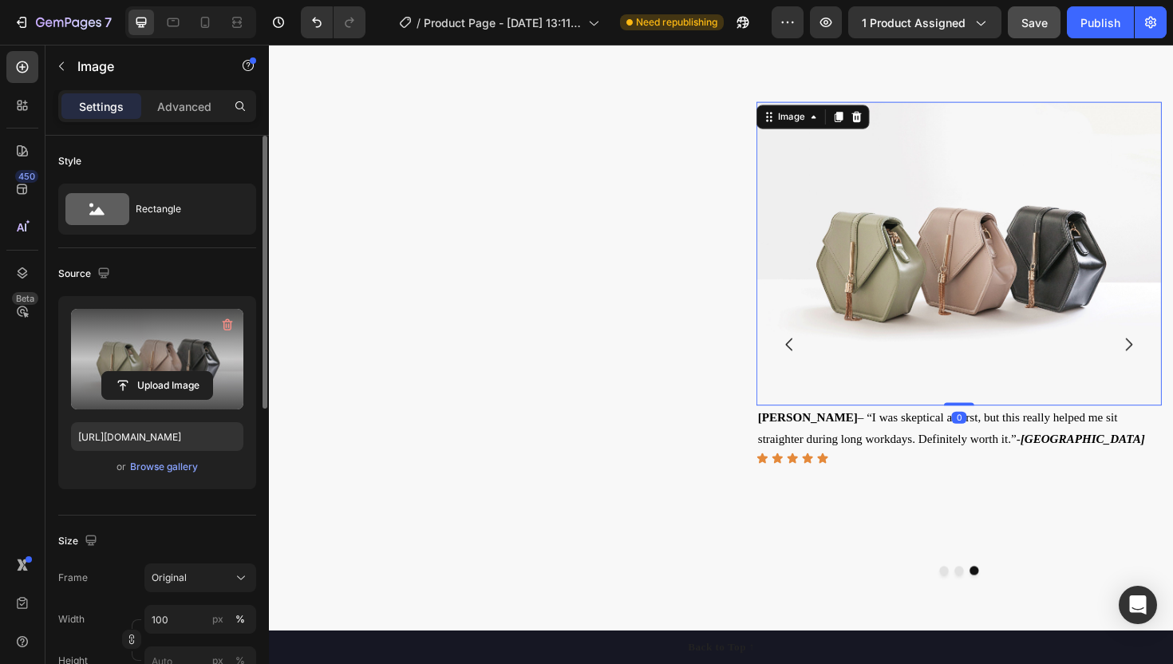
click at [155, 349] on label at bounding box center [157, 359] width 172 height 101
click at [155, 372] on input "file" at bounding box center [157, 385] width 110 height 27
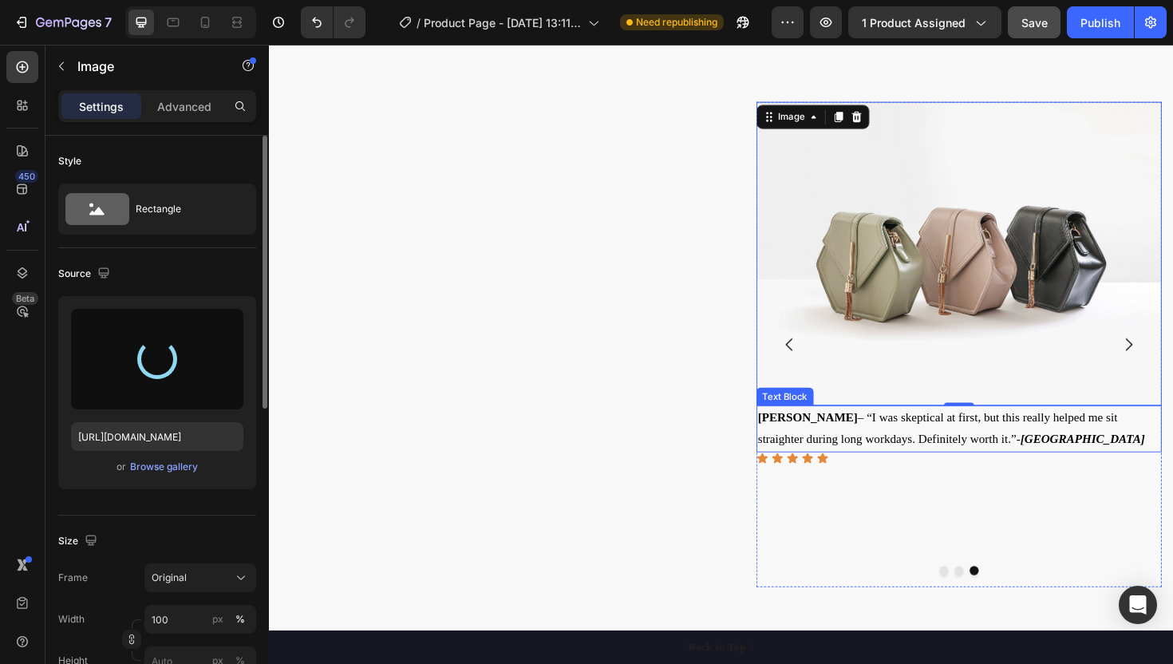
type input "[URL][DOMAIN_NAME]"
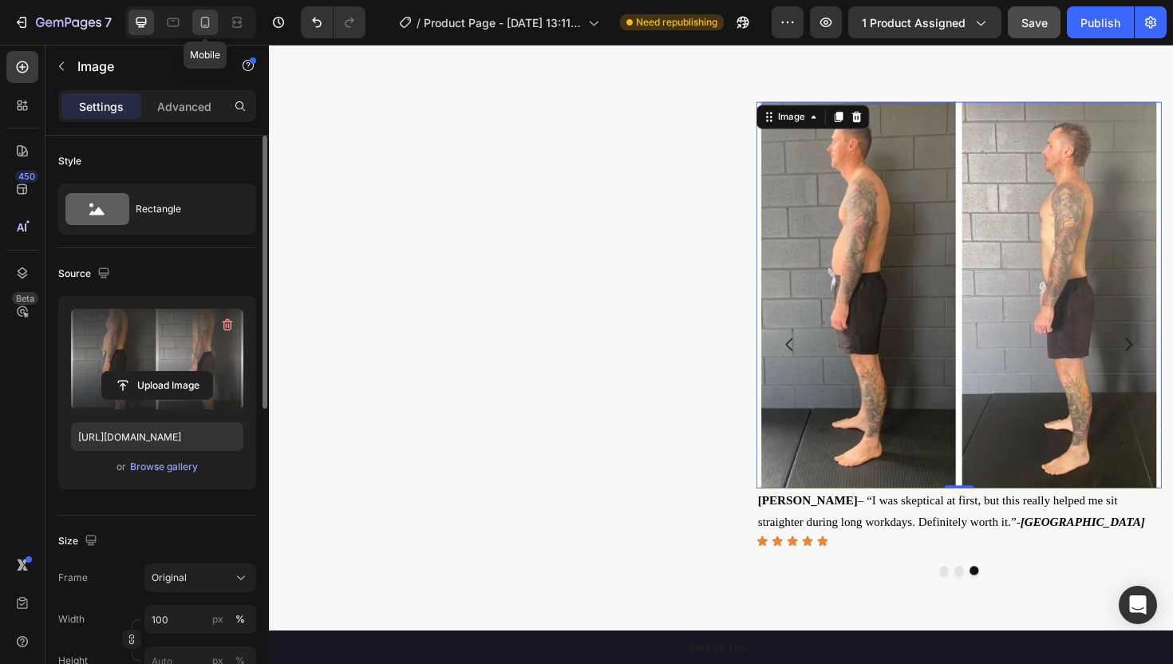
click at [207, 22] on icon at bounding box center [205, 22] width 16 height 16
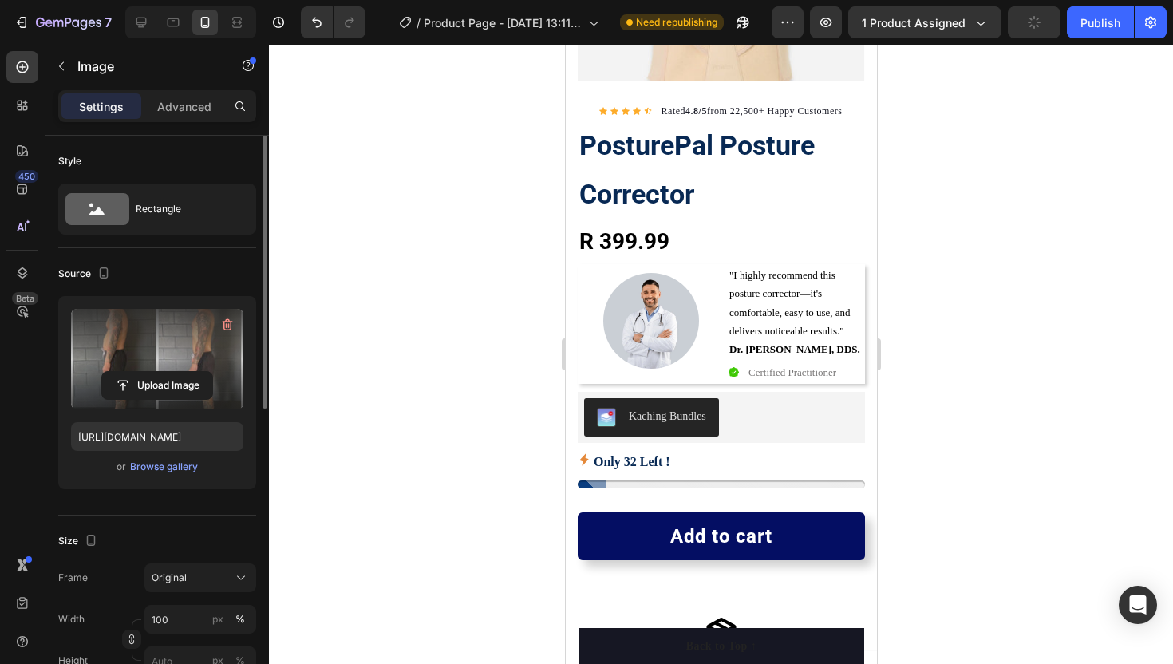
scroll to position [301, 0]
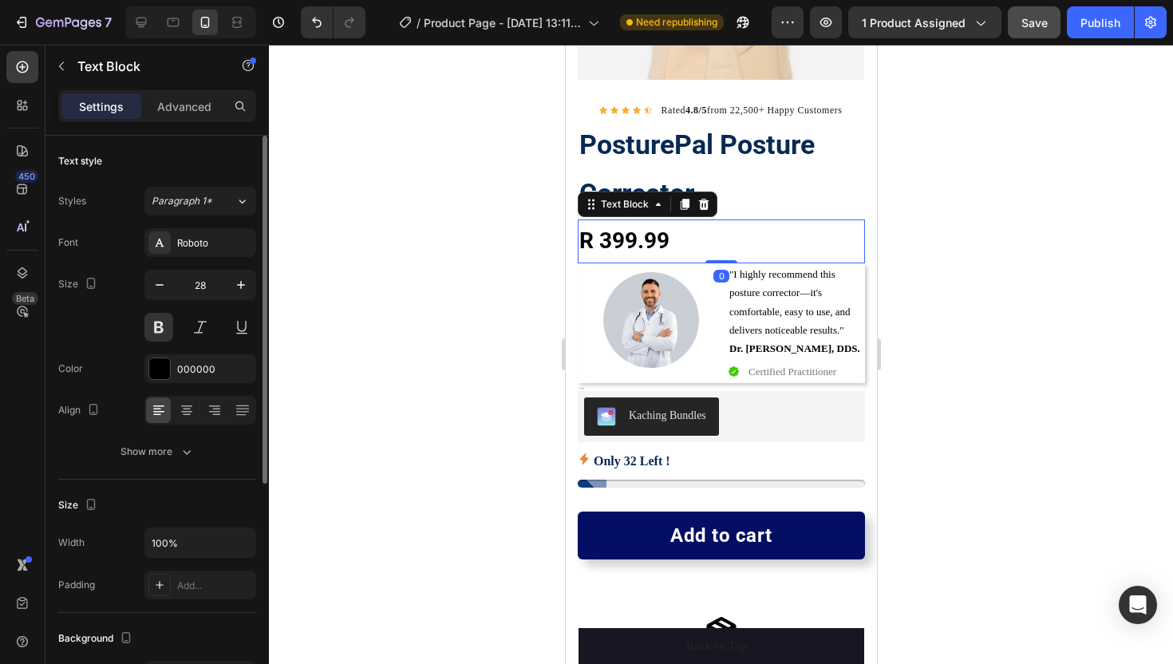
click at [610, 242] on p "R 399.99" at bounding box center [721, 241] width 284 height 40
click at [197, 453] on button "Show more" at bounding box center [157, 451] width 198 height 29
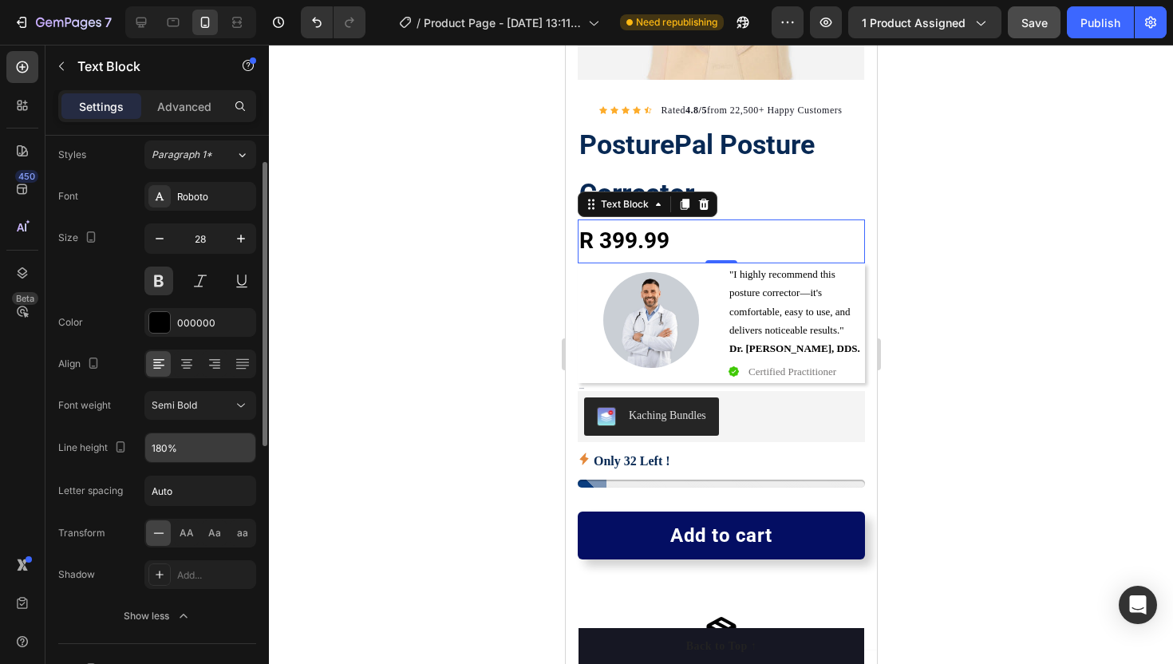
scroll to position [51, 0]
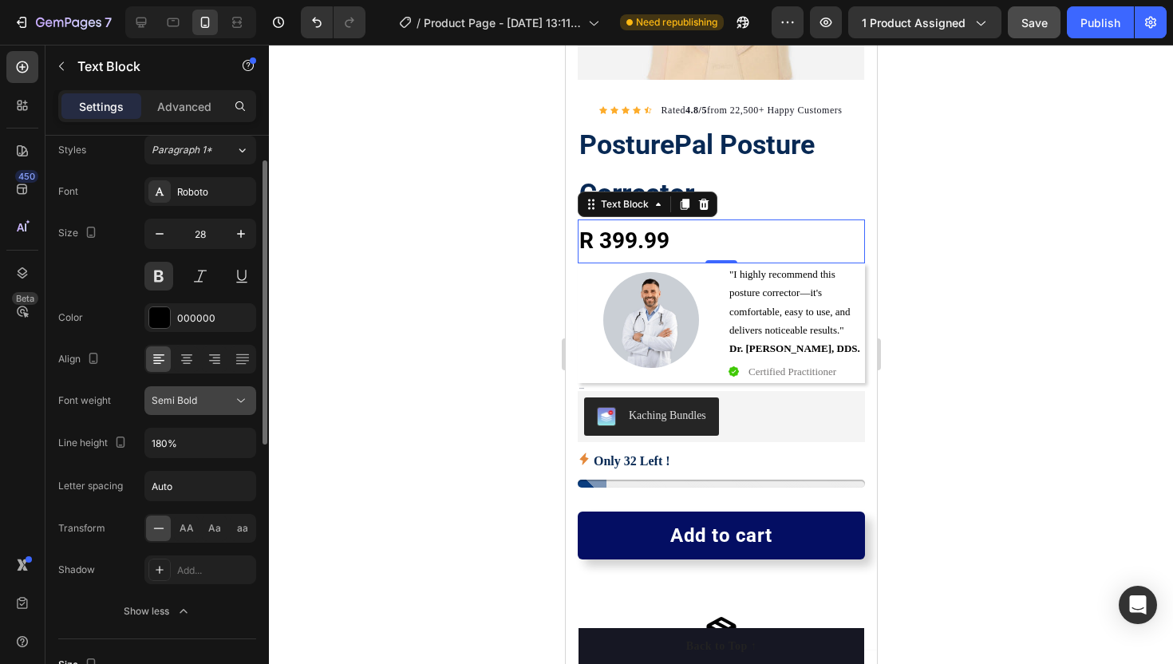
click at [188, 410] on button "Semi Bold" at bounding box center [200, 400] width 112 height 29
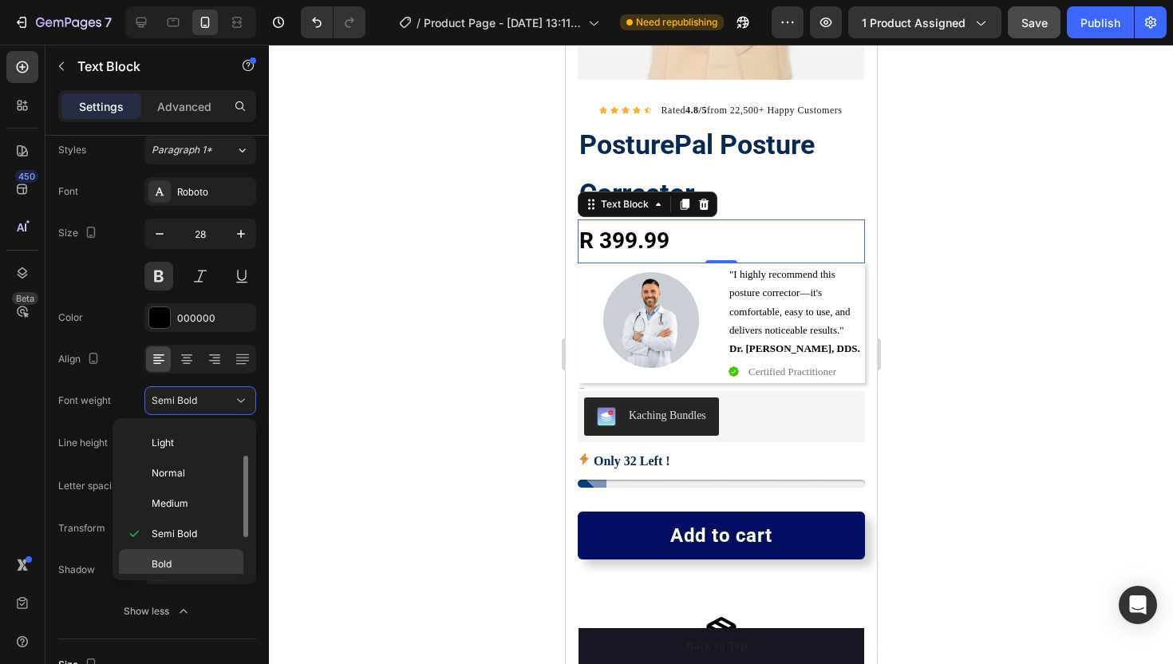
scroll to position [124, 0]
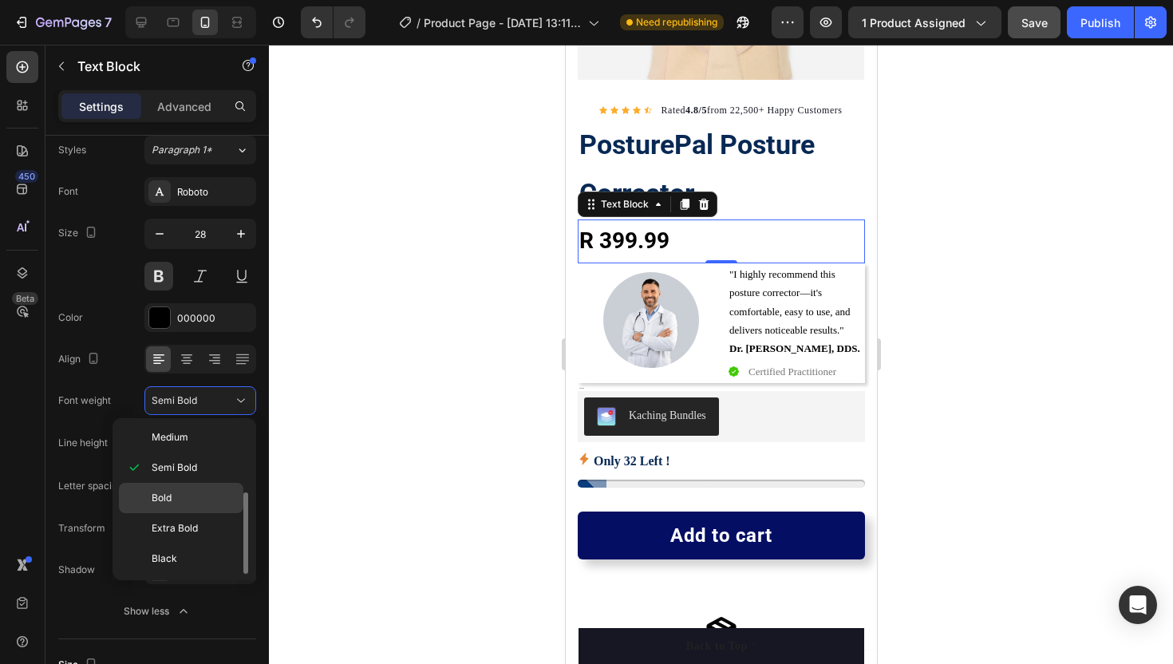
click at [172, 553] on span "Black" at bounding box center [165, 559] width 26 height 14
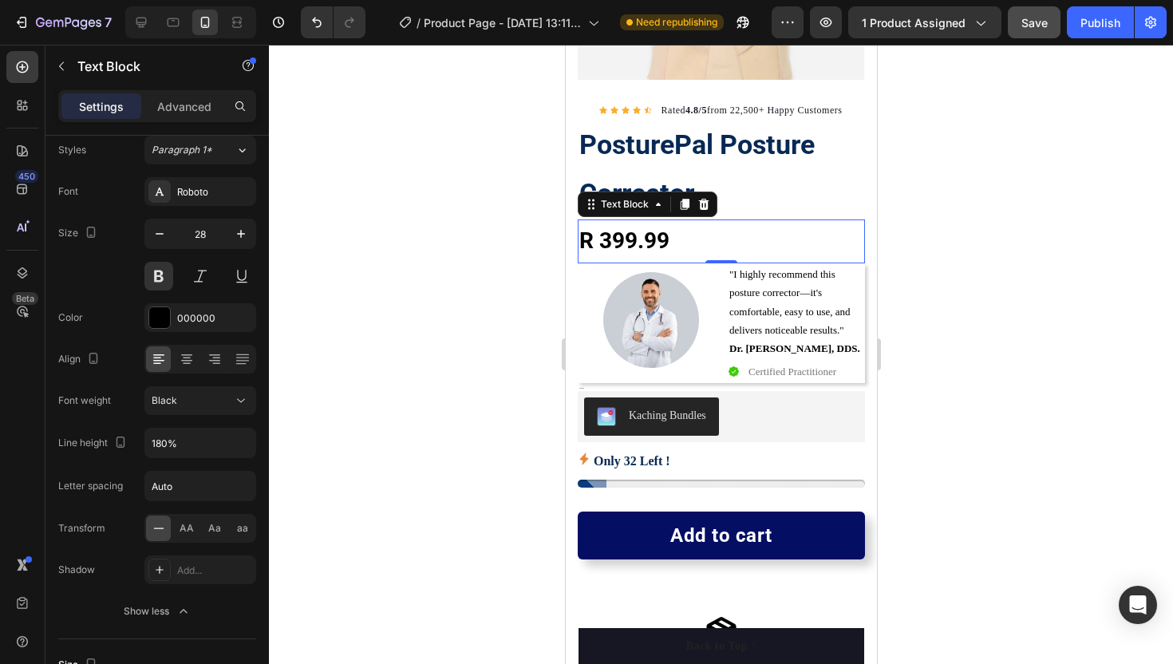
click at [378, 416] on div at bounding box center [721, 354] width 904 height 619
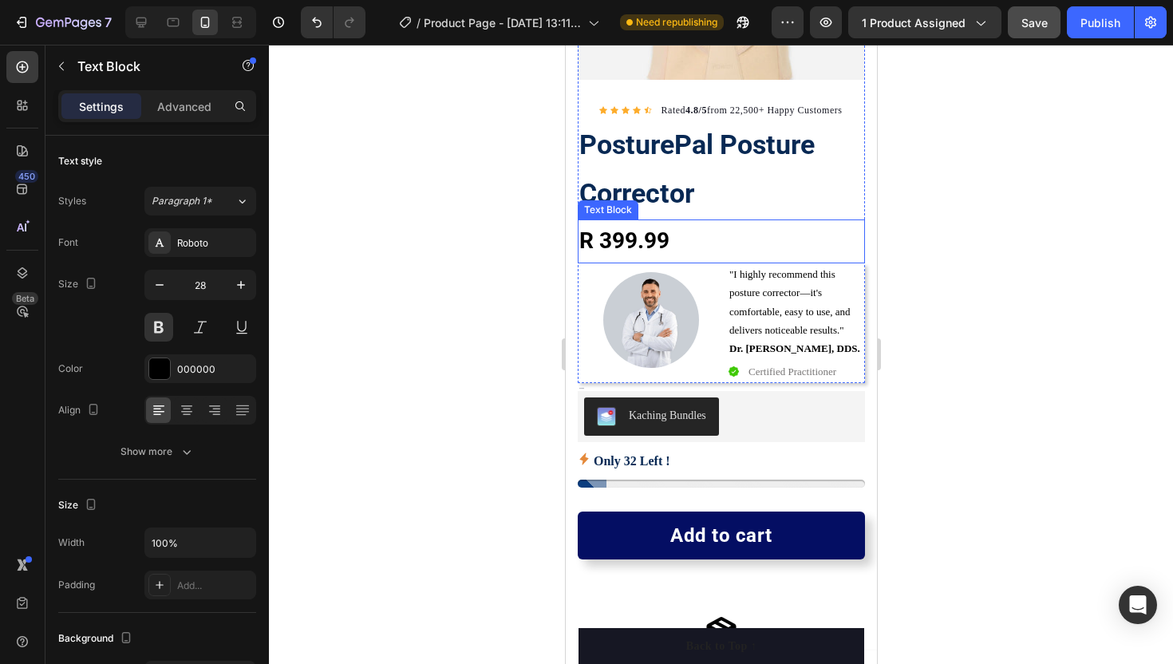
click at [637, 236] on p "R 399.99" at bounding box center [721, 241] width 284 height 40
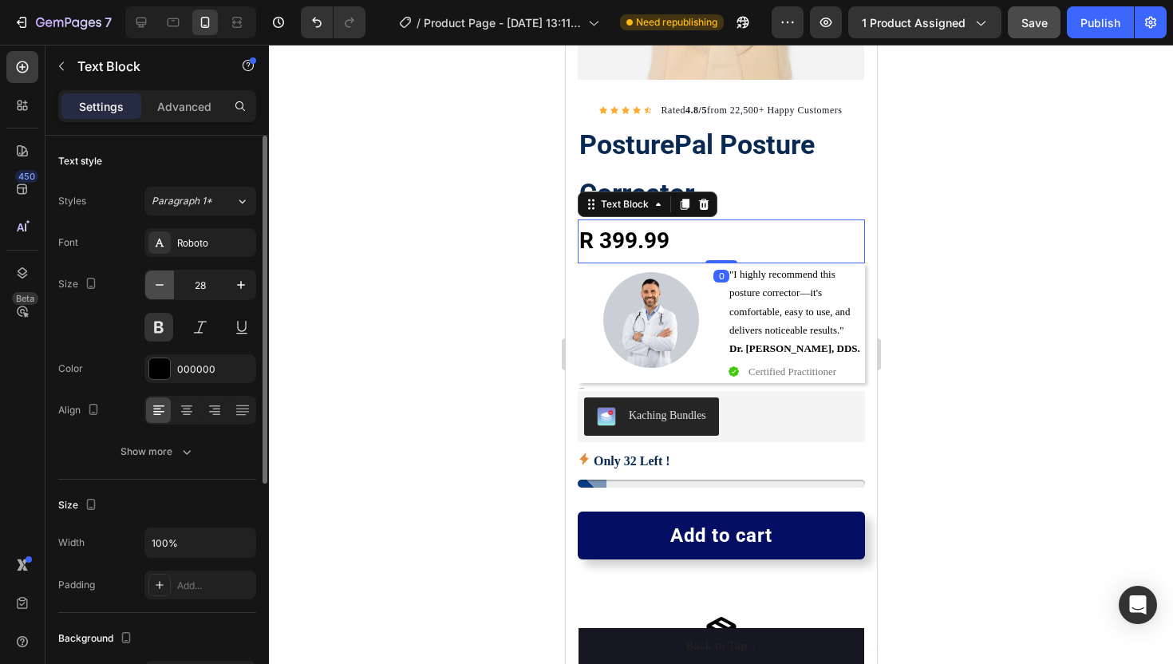
click at [156, 283] on icon "button" at bounding box center [160, 285] width 16 height 16
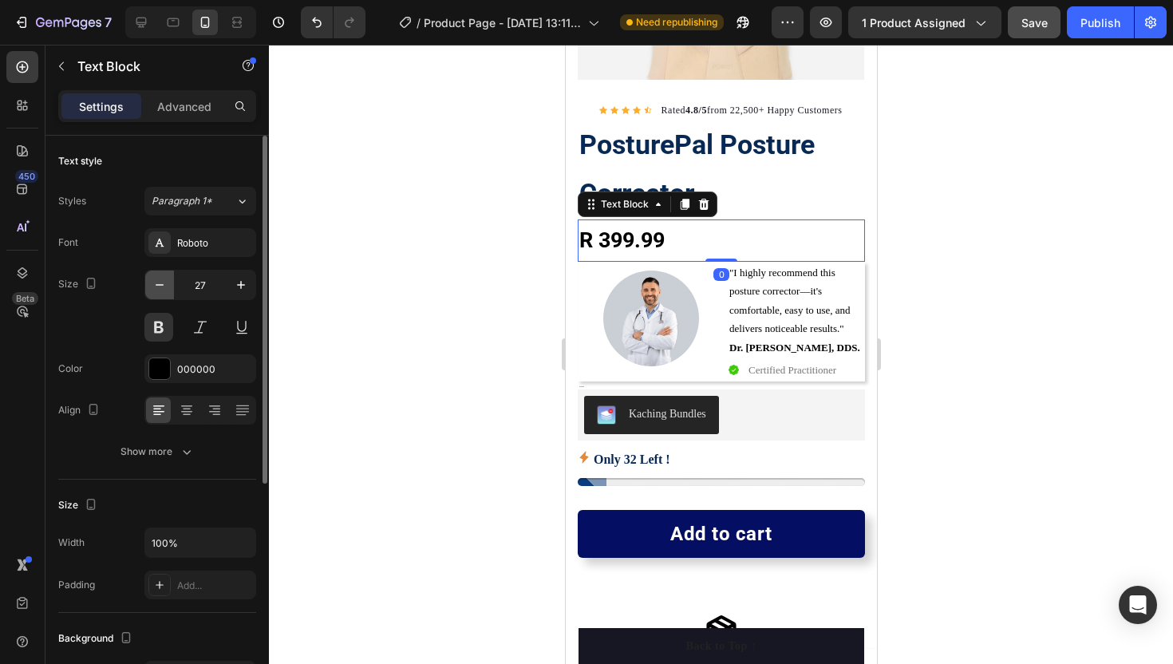
click at [156, 283] on icon "button" at bounding box center [160, 285] width 16 height 16
type input "26"
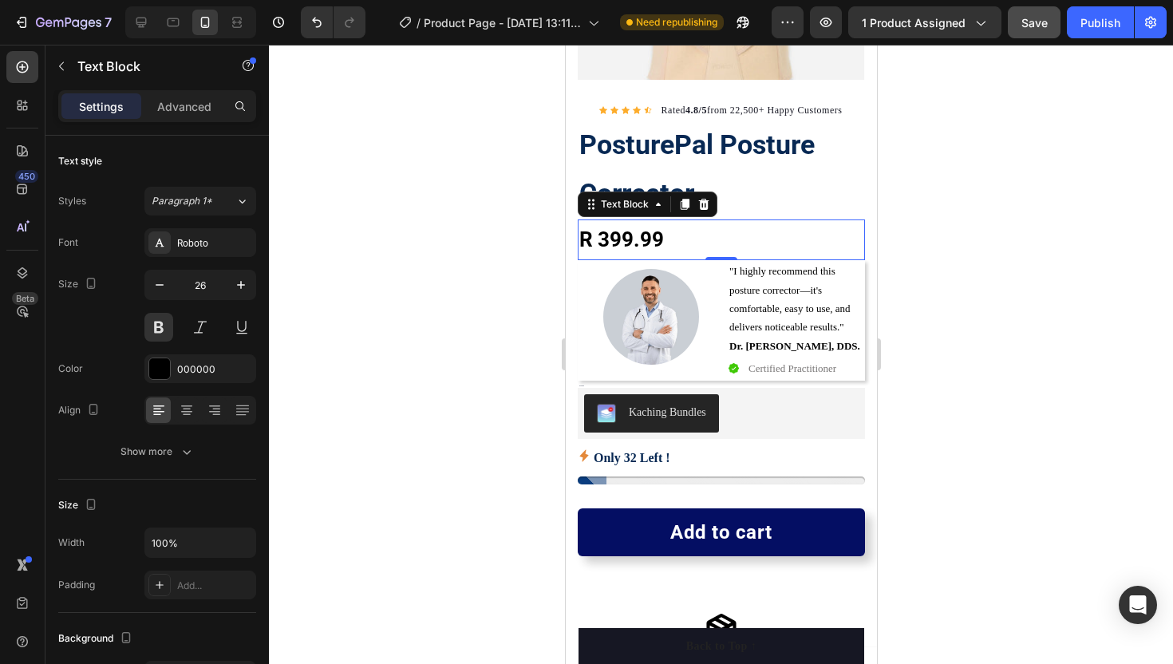
click at [340, 271] on div at bounding box center [721, 354] width 904 height 619
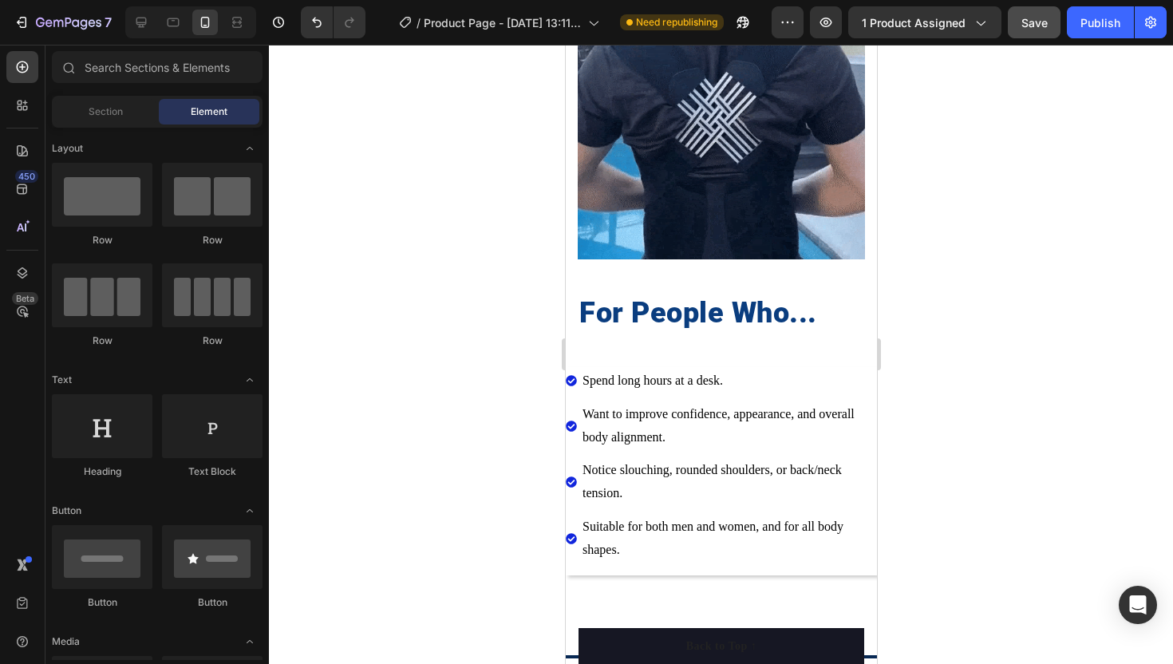
scroll to position [1564, 0]
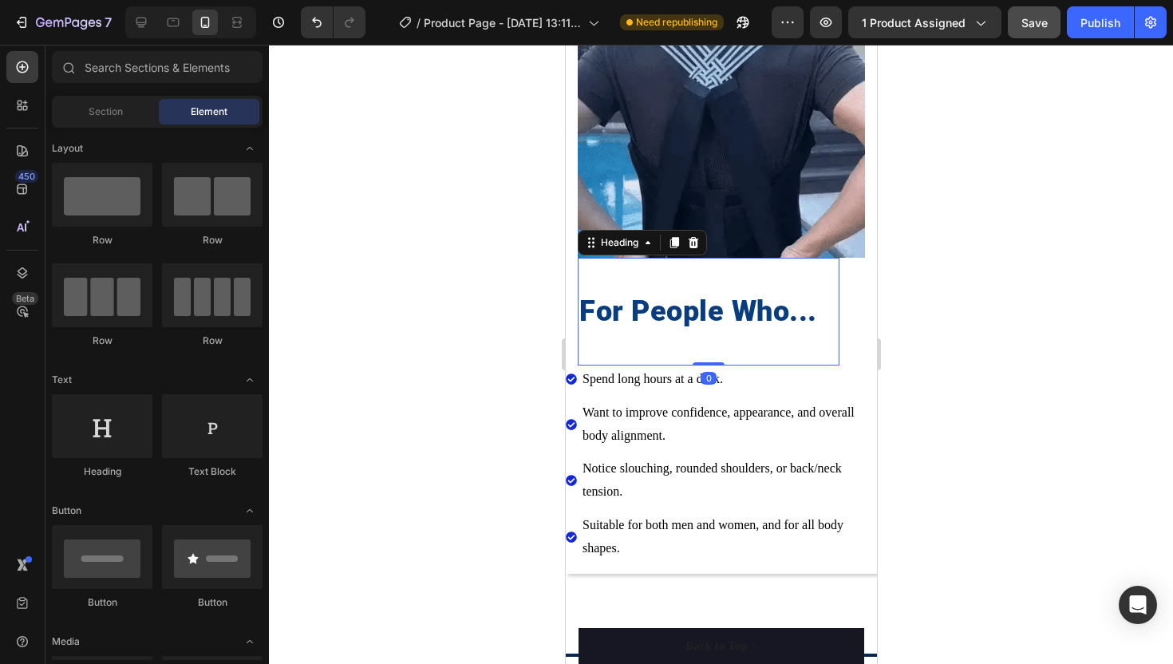
click at [634, 307] on h2 "For People Who..." at bounding box center [708, 311] width 262 height 41
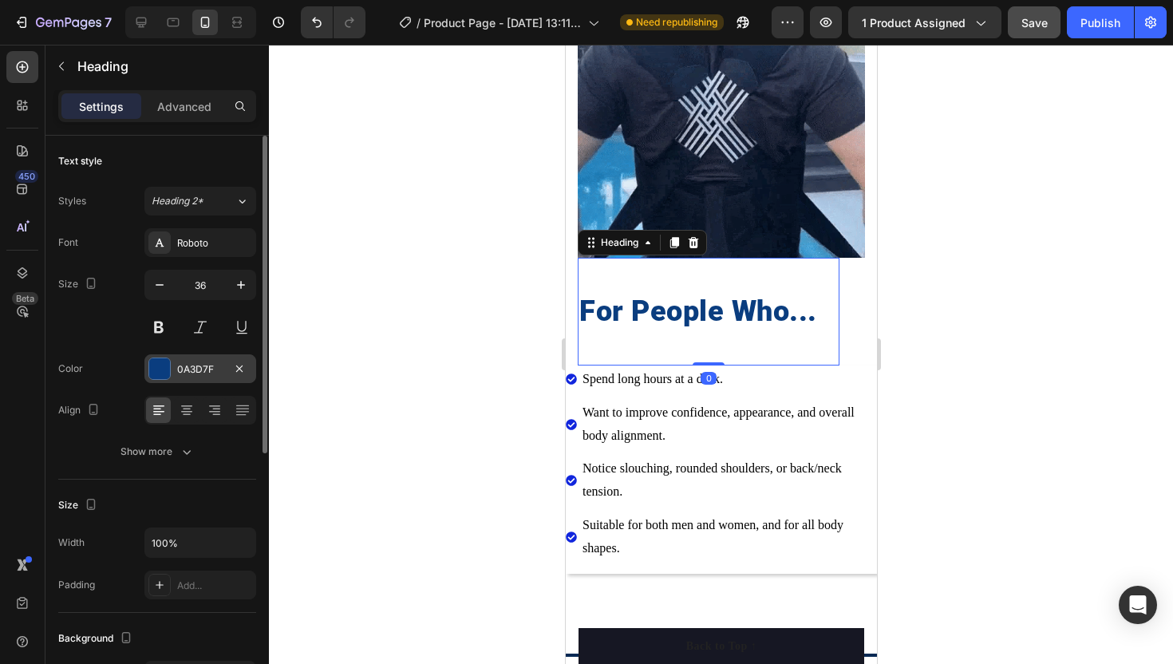
click at [162, 382] on div "0A3D7F" at bounding box center [200, 368] width 112 height 29
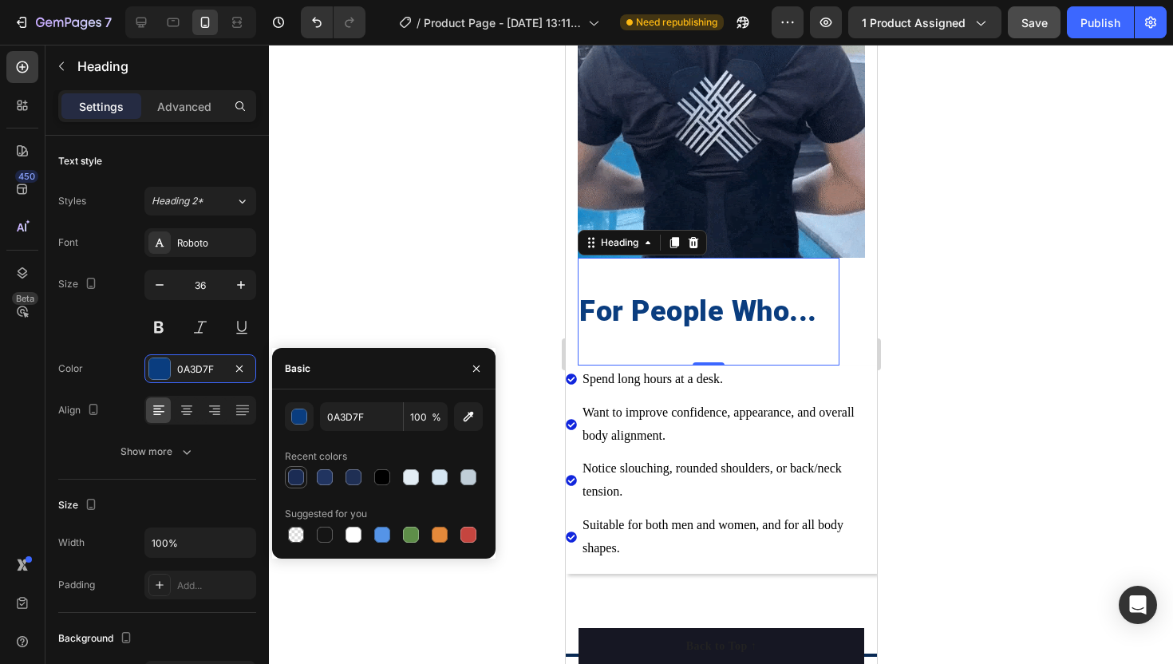
click at [295, 475] on div at bounding box center [296, 477] width 16 height 16
type input "1B2C54"
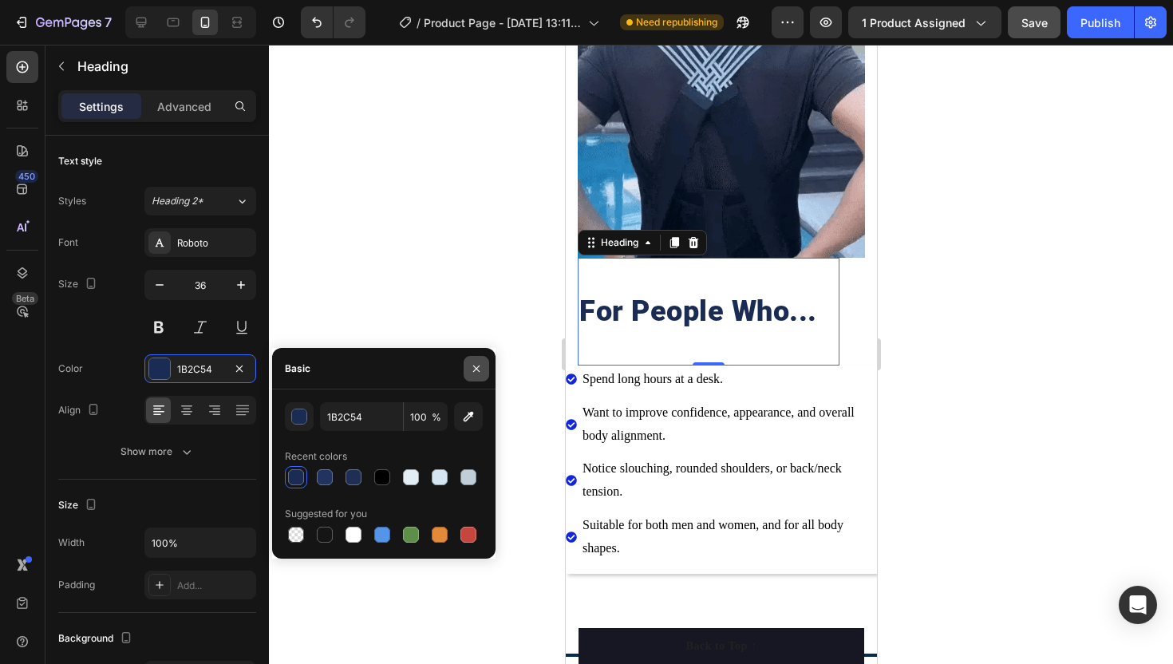
click at [473, 364] on icon "button" at bounding box center [476, 368] width 13 height 13
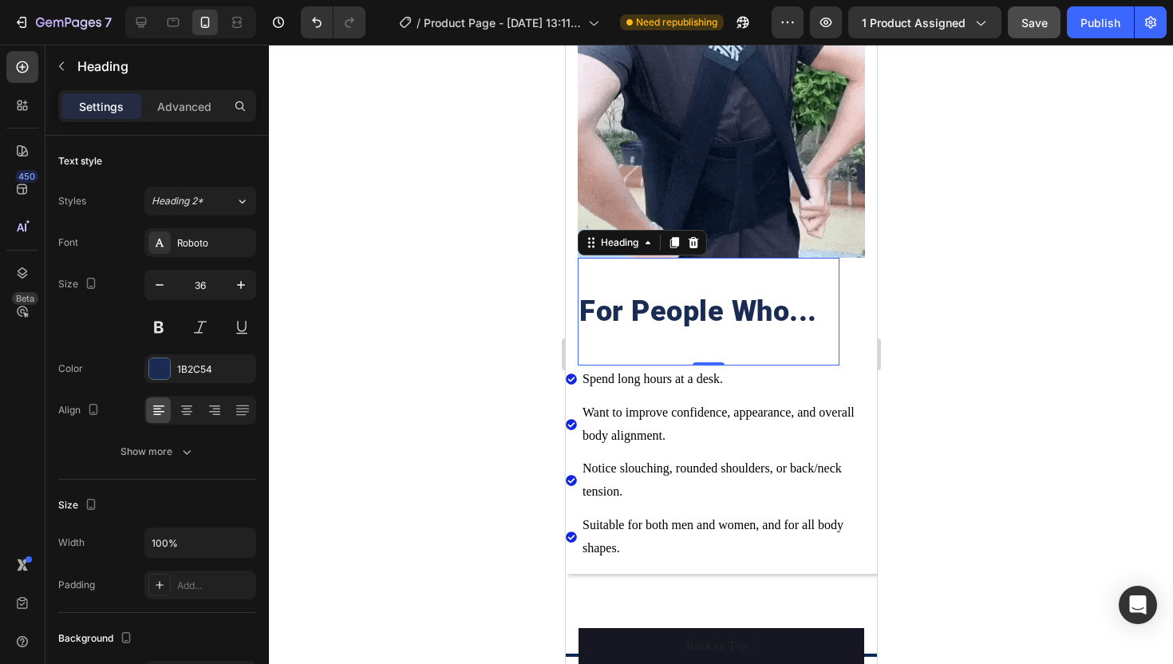
click at [449, 325] on div at bounding box center [721, 354] width 904 height 619
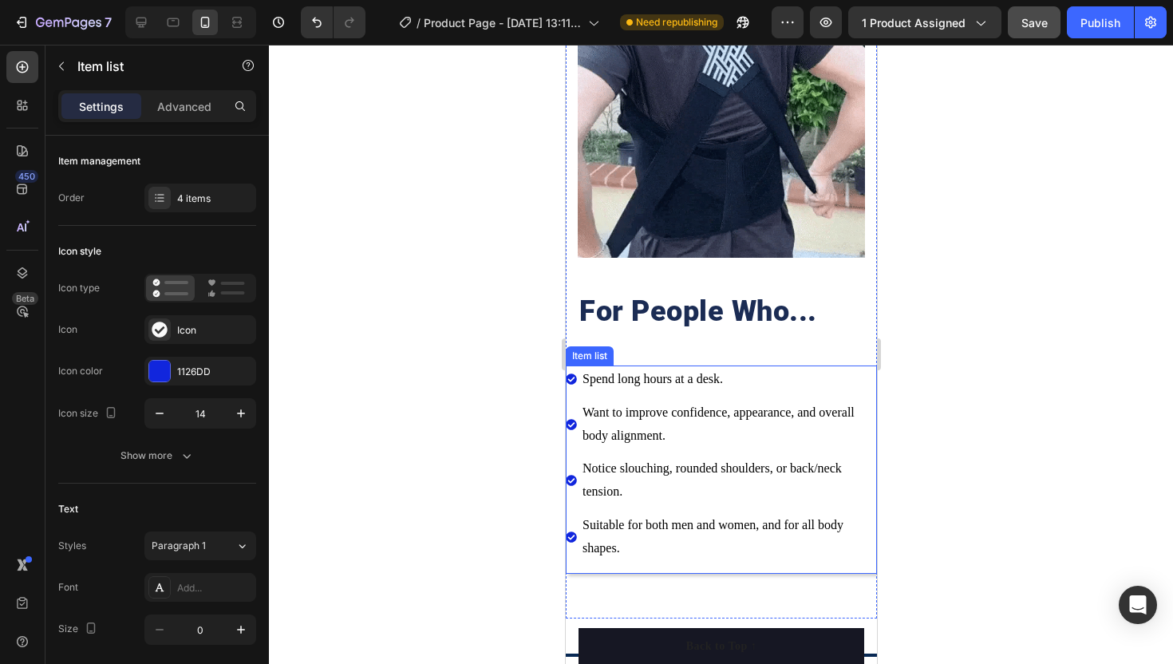
click at [572, 380] on icon at bounding box center [570, 379] width 11 height 11
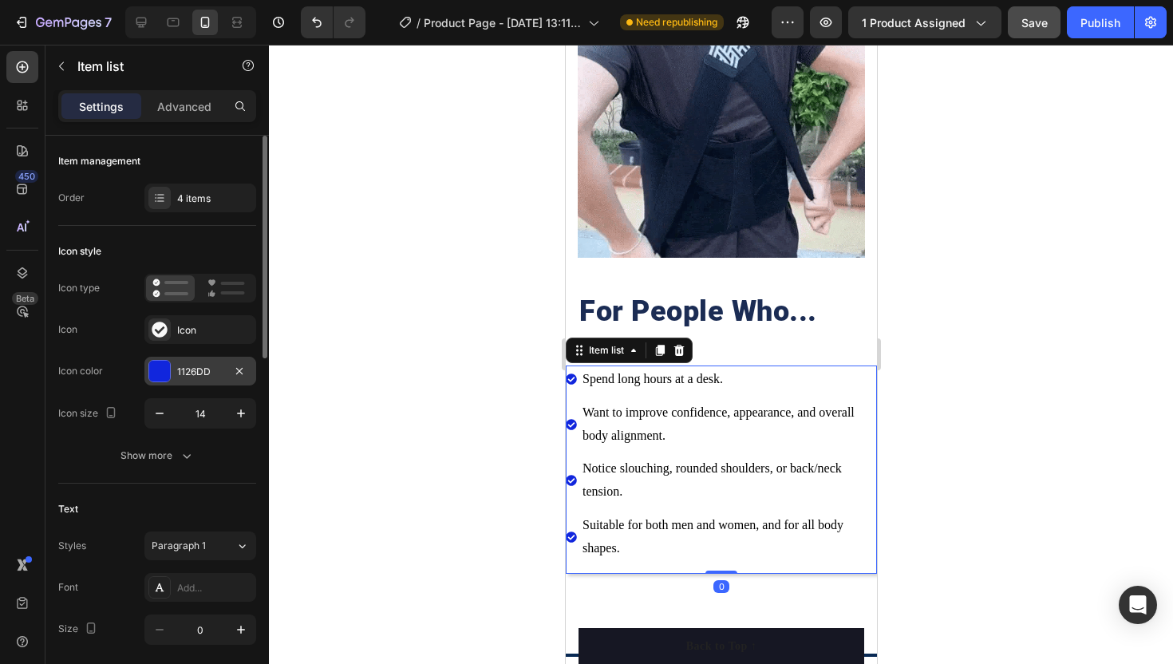
click at [156, 366] on div at bounding box center [159, 371] width 21 height 21
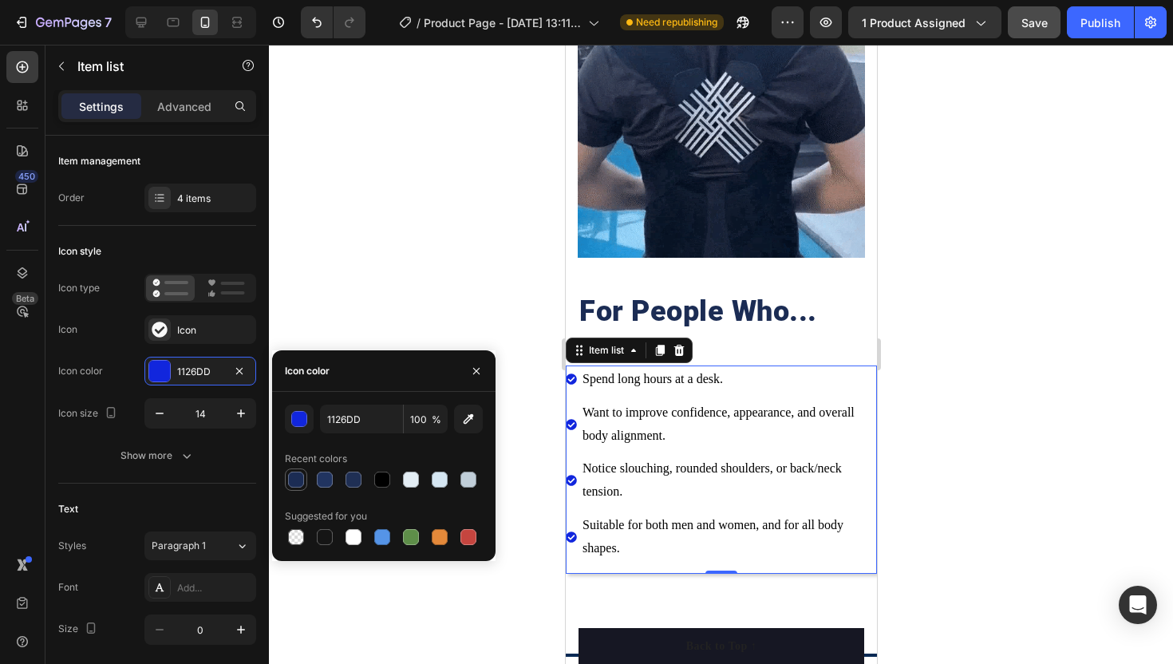
click at [303, 483] on div at bounding box center [296, 480] width 16 height 16
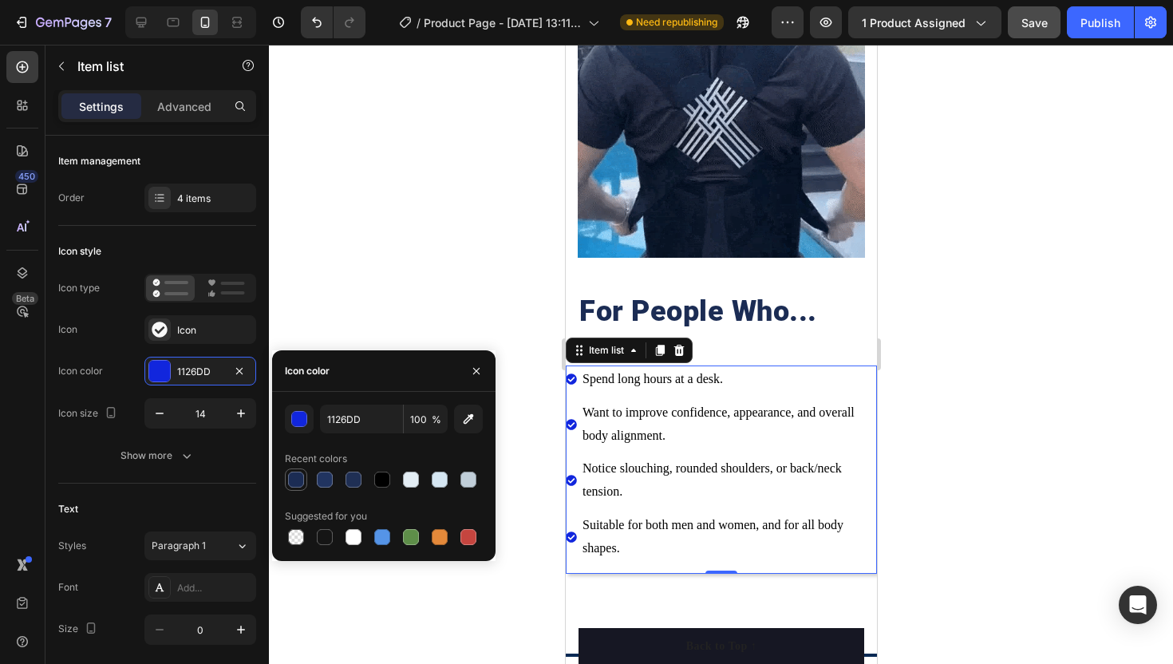
type input "1B2C54"
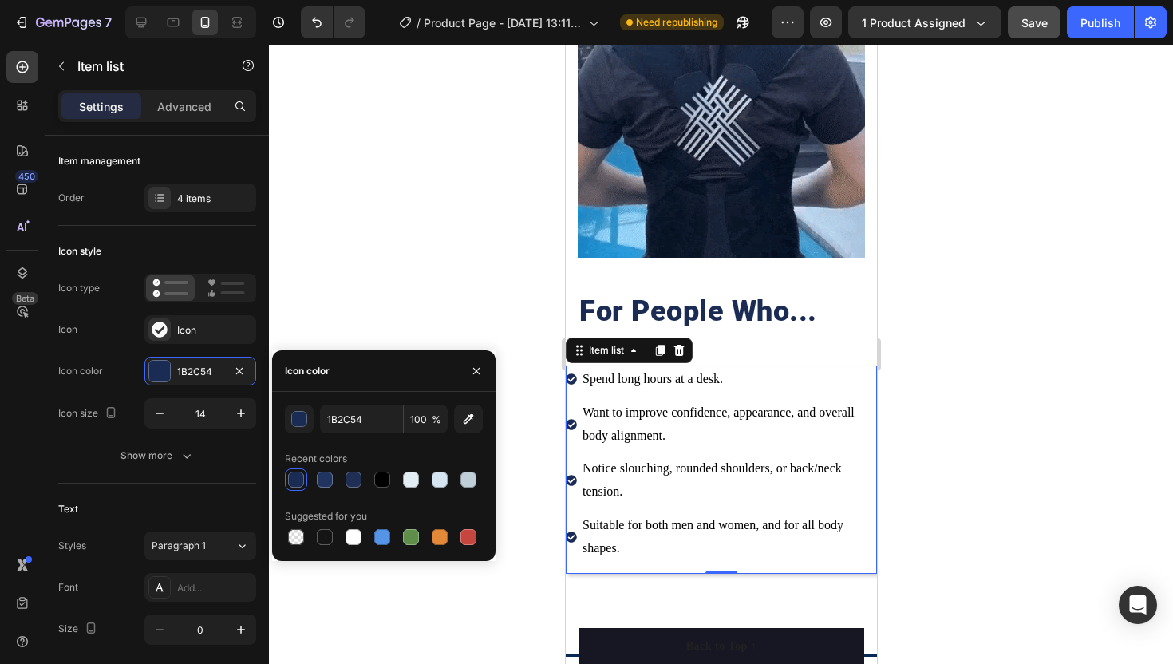
click at [503, 323] on div at bounding box center [721, 354] width 904 height 619
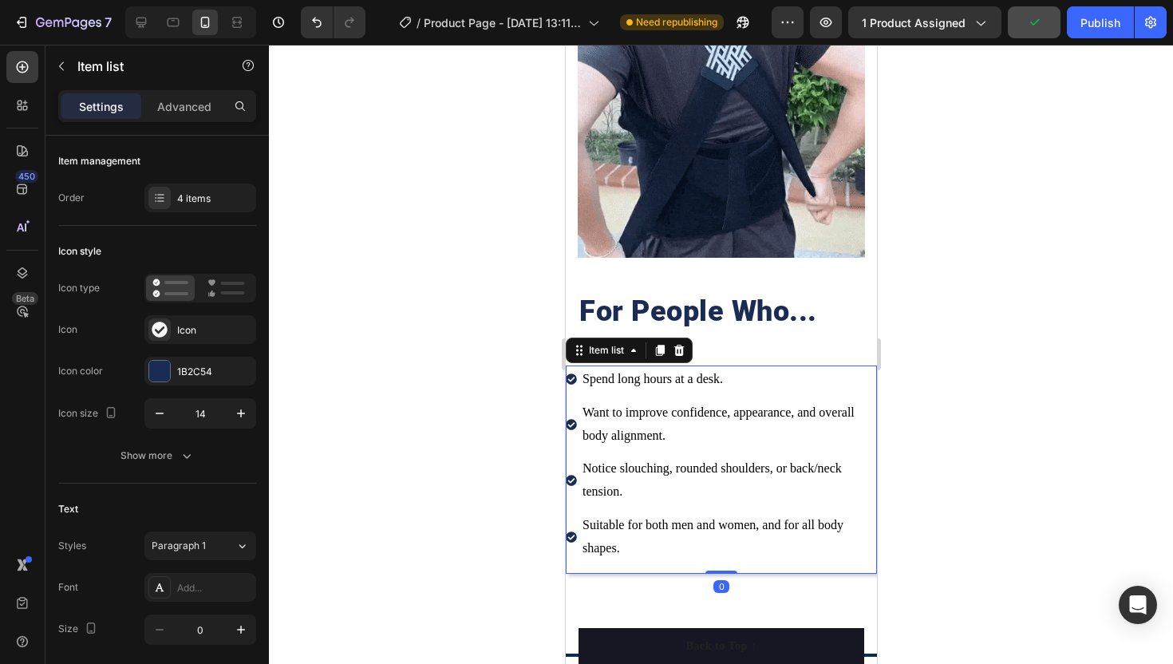
click at [567, 380] on icon at bounding box center [570, 379] width 11 height 11
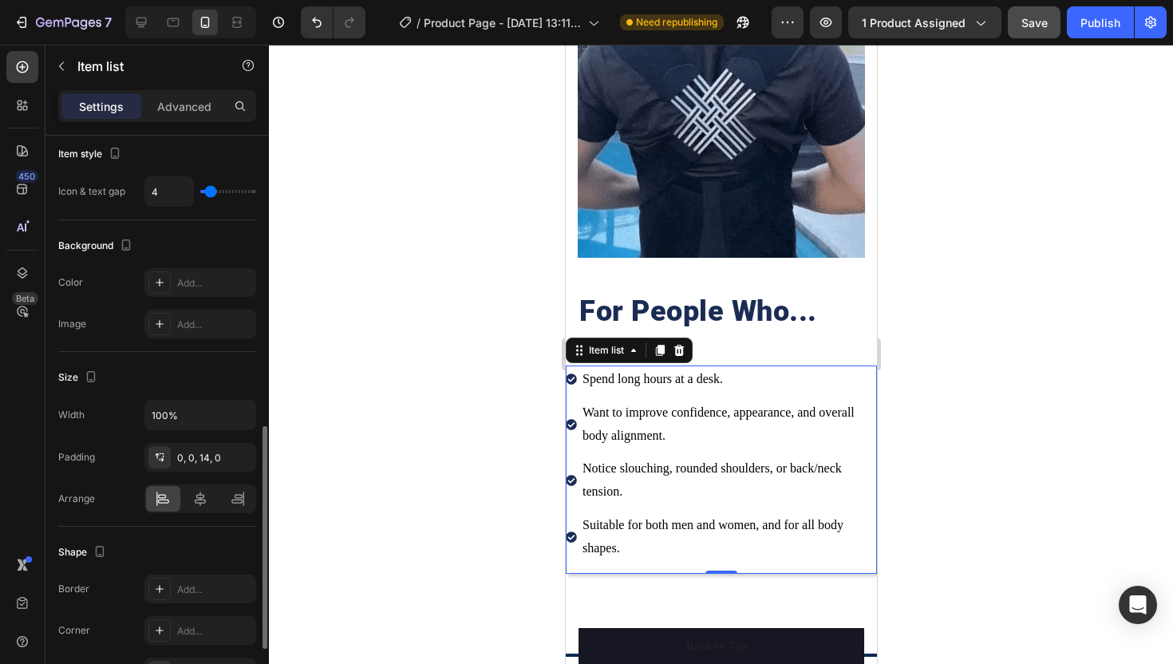
scroll to position [754, 0]
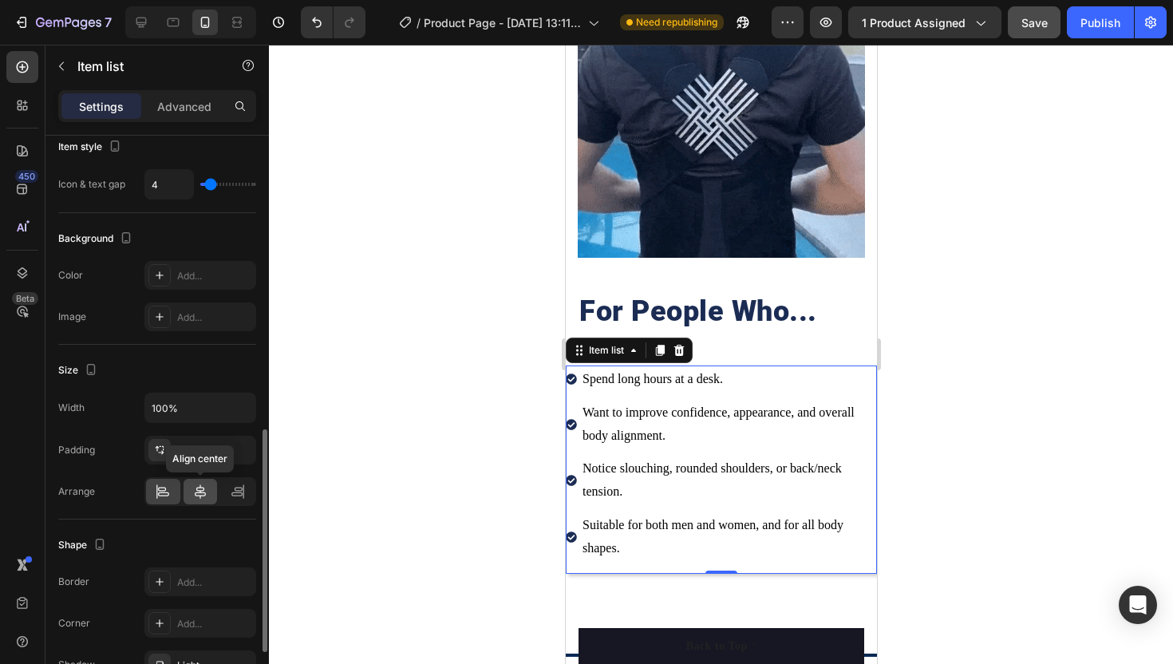
click at [201, 493] on icon at bounding box center [200, 492] width 16 height 16
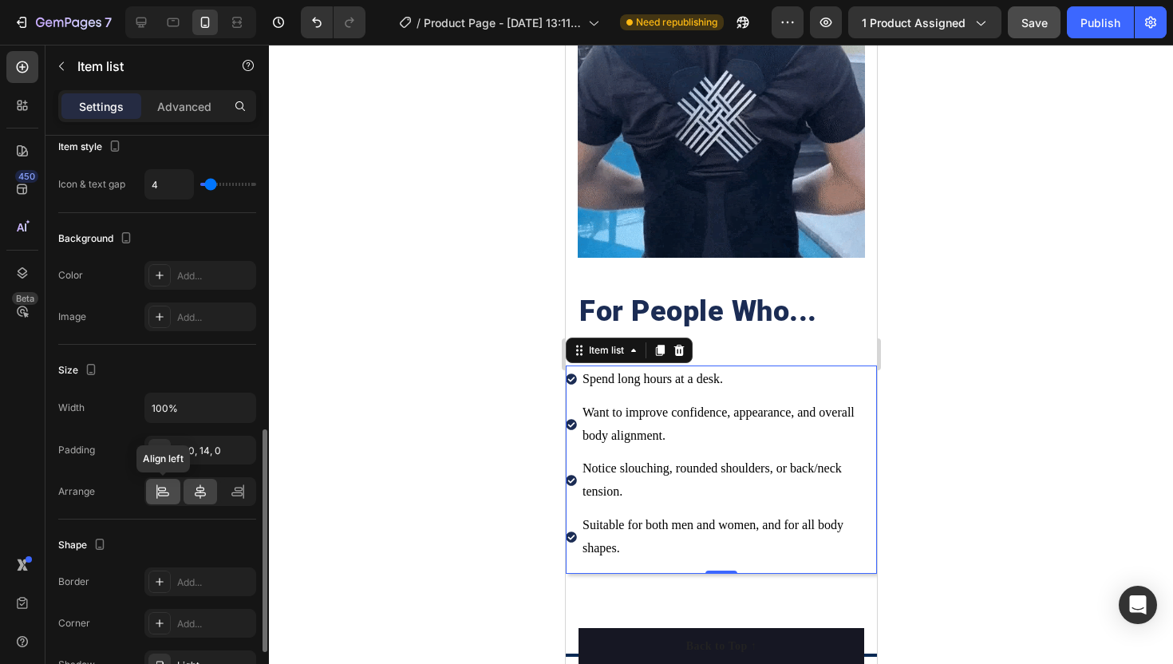
click at [168, 489] on icon at bounding box center [163, 492] width 16 height 16
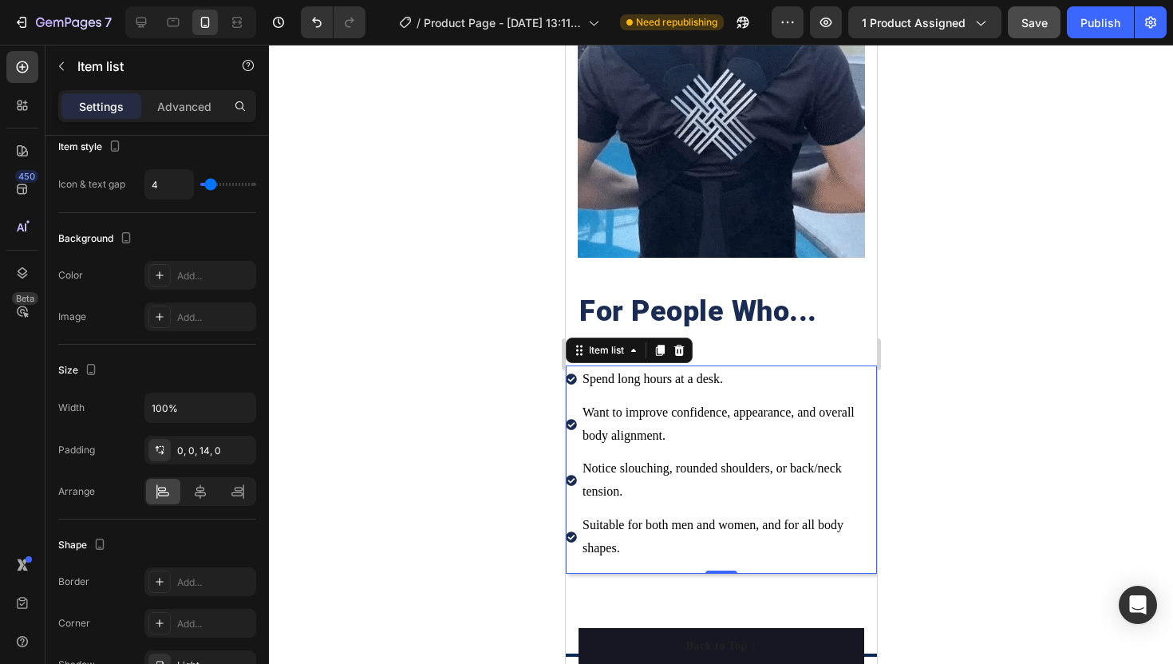
click at [365, 315] on div at bounding box center [721, 354] width 904 height 619
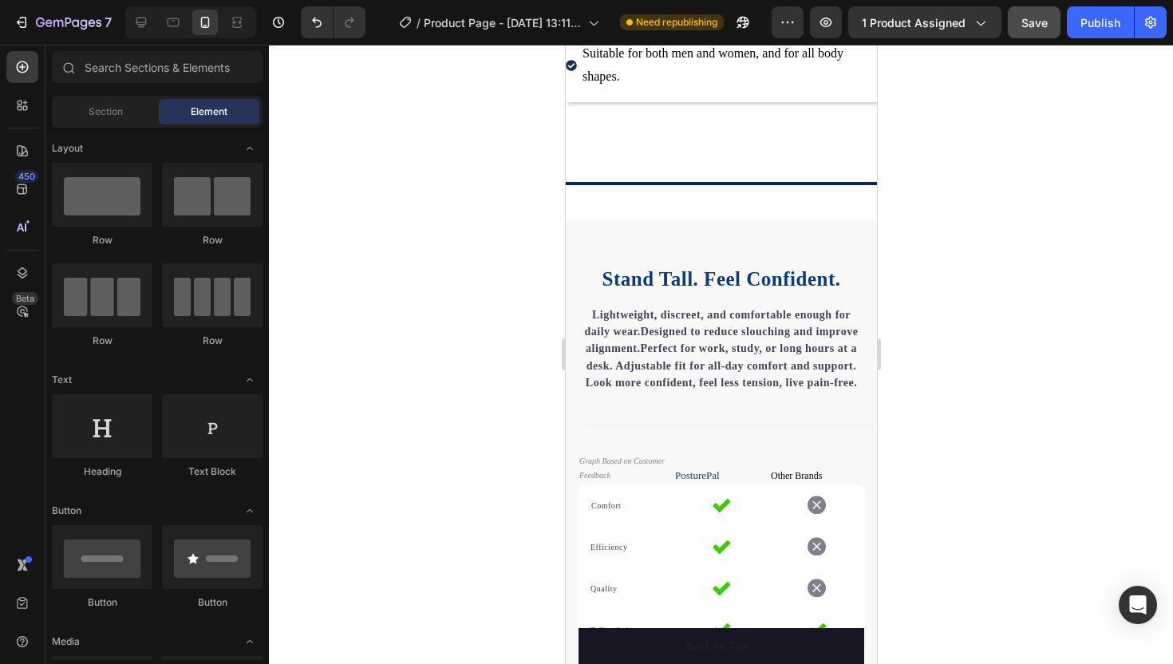
scroll to position [2039, 0]
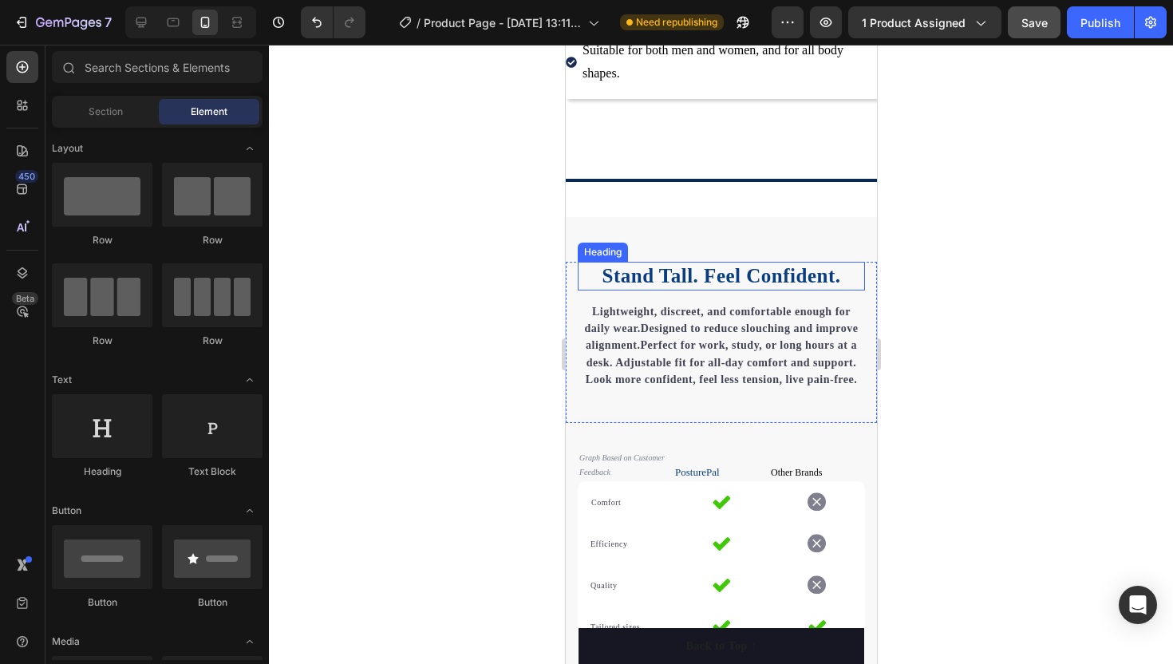
click at [665, 288] on h2 "Stand Tall. Feel Confident ." at bounding box center [720, 277] width 287 height 30
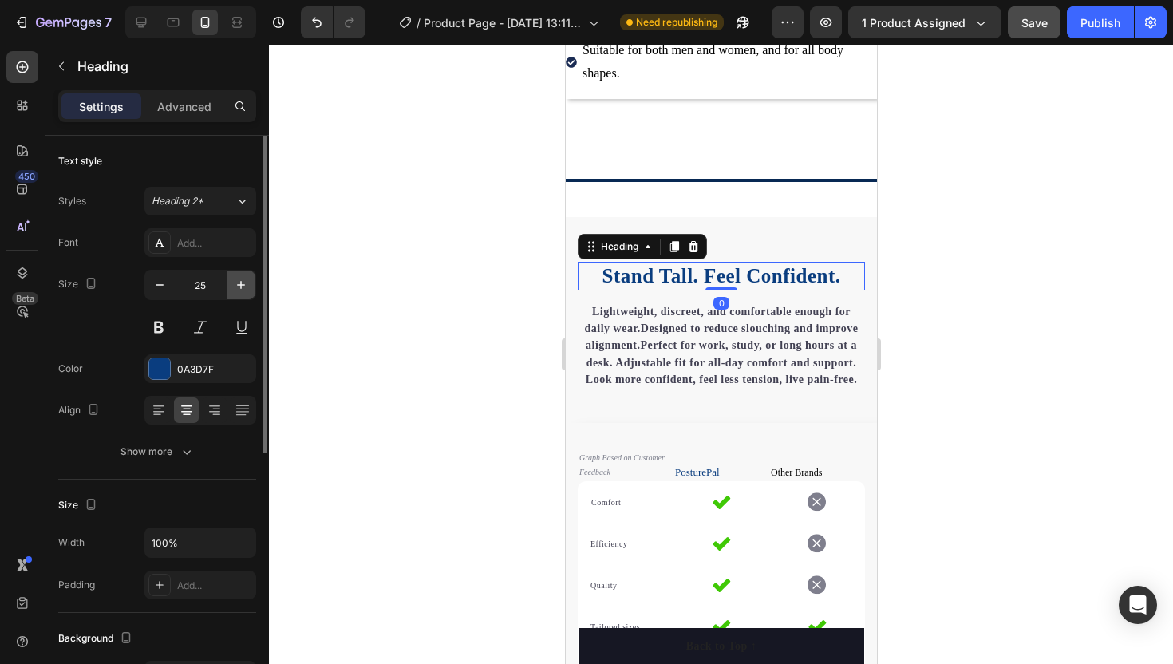
click at [246, 281] on icon "button" at bounding box center [241, 285] width 16 height 16
click at [162, 277] on icon "button" at bounding box center [160, 285] width 16 height 16
type input "25"
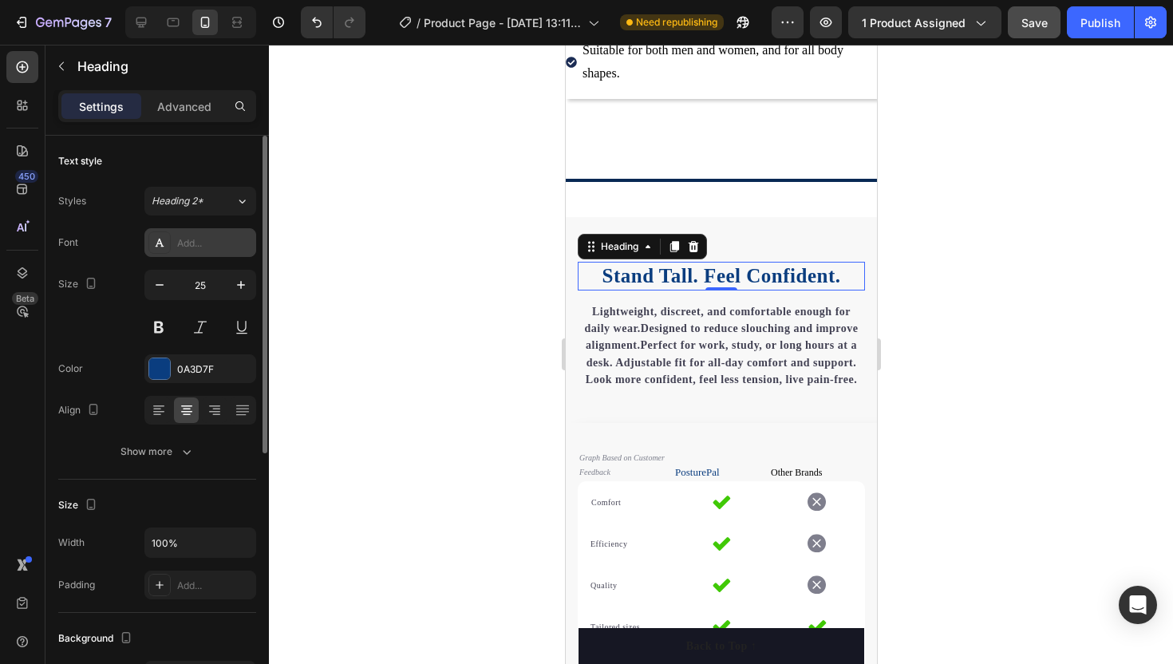
click at [153, 245] on icon at bounding box center [159, 242] width 13 height 13
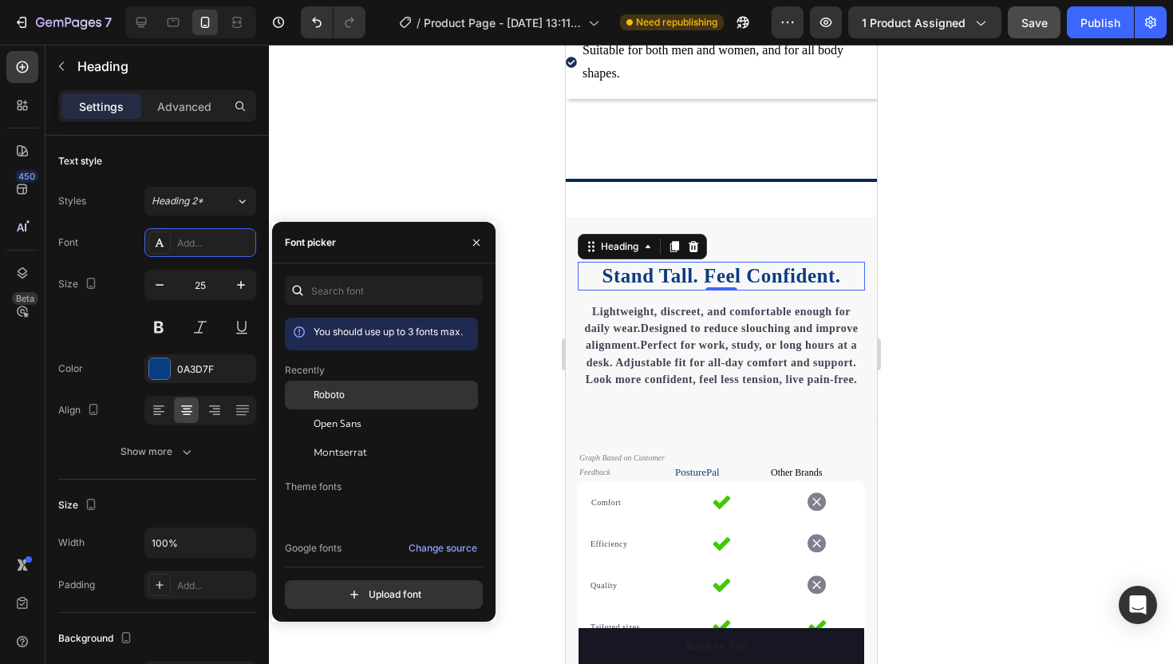
click at [330, 388] on span "Roboto" at bounding box center [329, 395] width 31 height 14
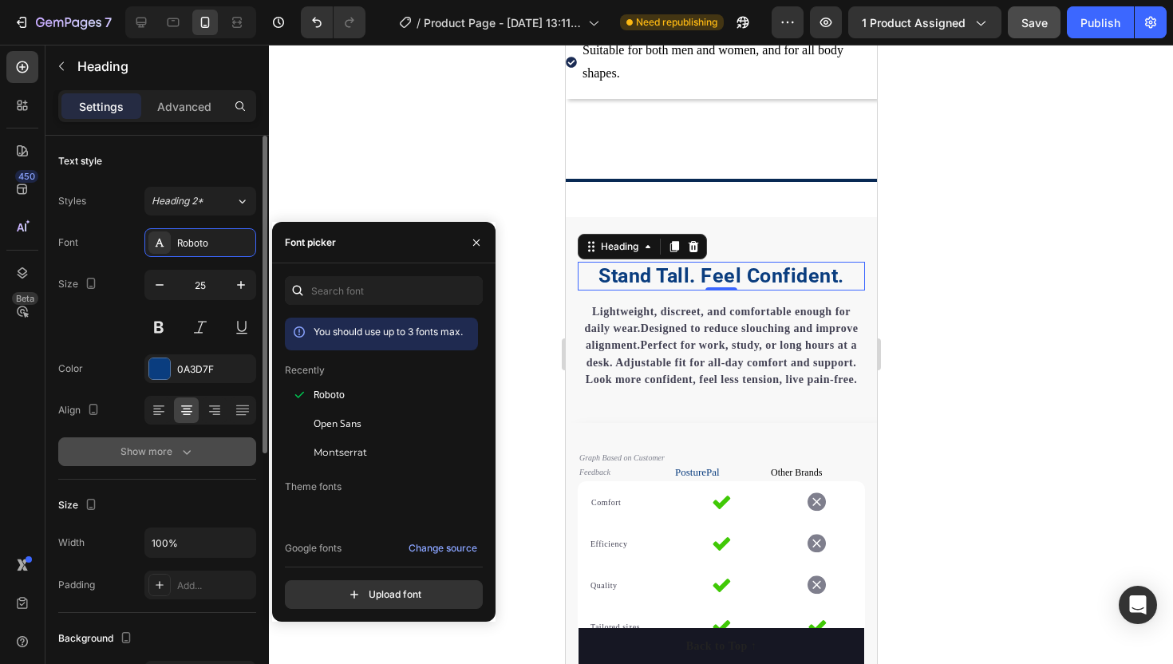
click at [200, 444] on button "Show more" at bounding box center [157, 451] width 198 height 29
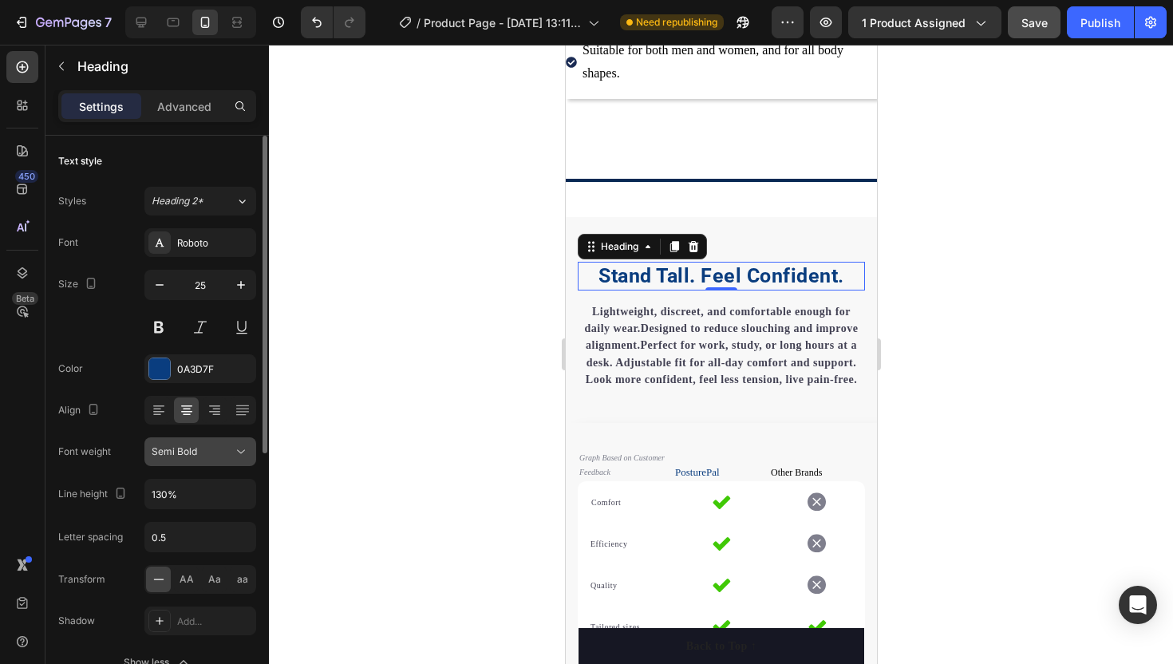
click at [183, 443] on button "Semi Bold" at bounding box center [200, 451] width 112 height 29
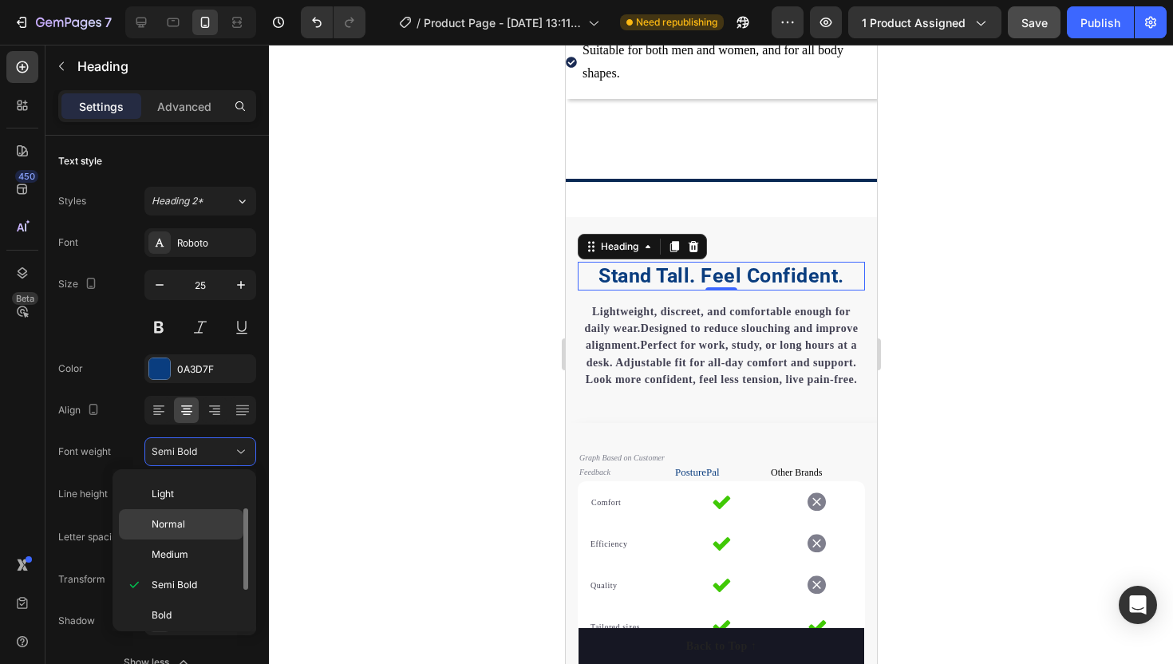
scroll to position [124, 0]
click at [180, 619] on div "Black" at bounding box center [181, 610] width 125 height 30
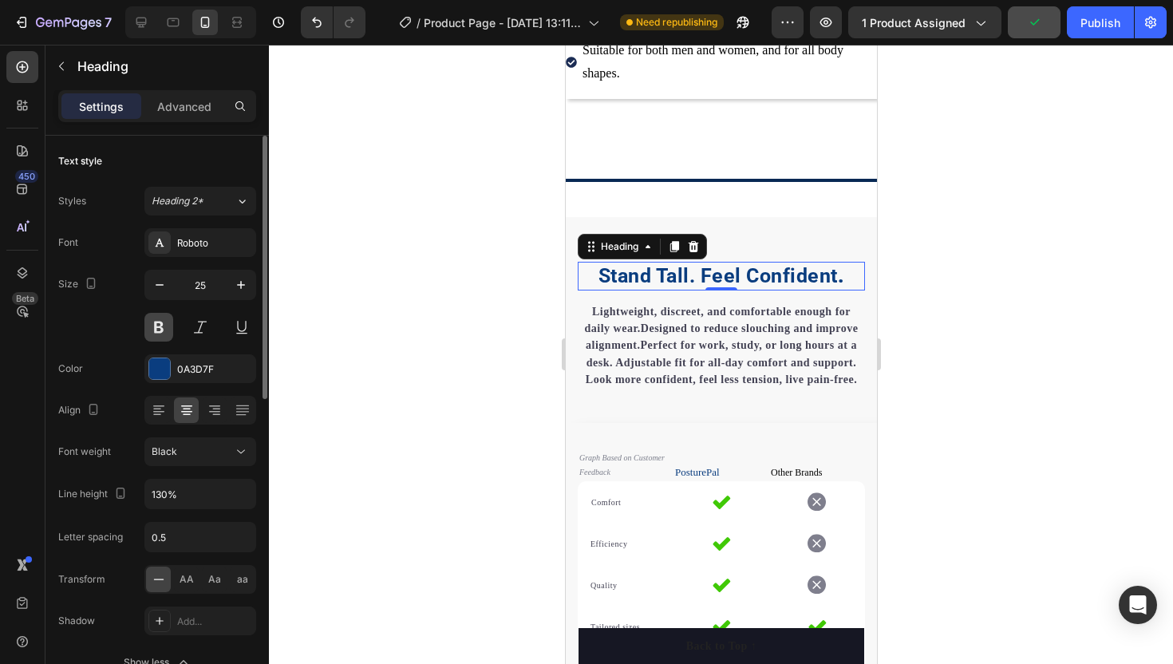
click at [162, 330] on button at bounding box center [158, 327] width 29 height 29
click at [334, 360] on div at bounding box center [721, 354] width 904 height 619
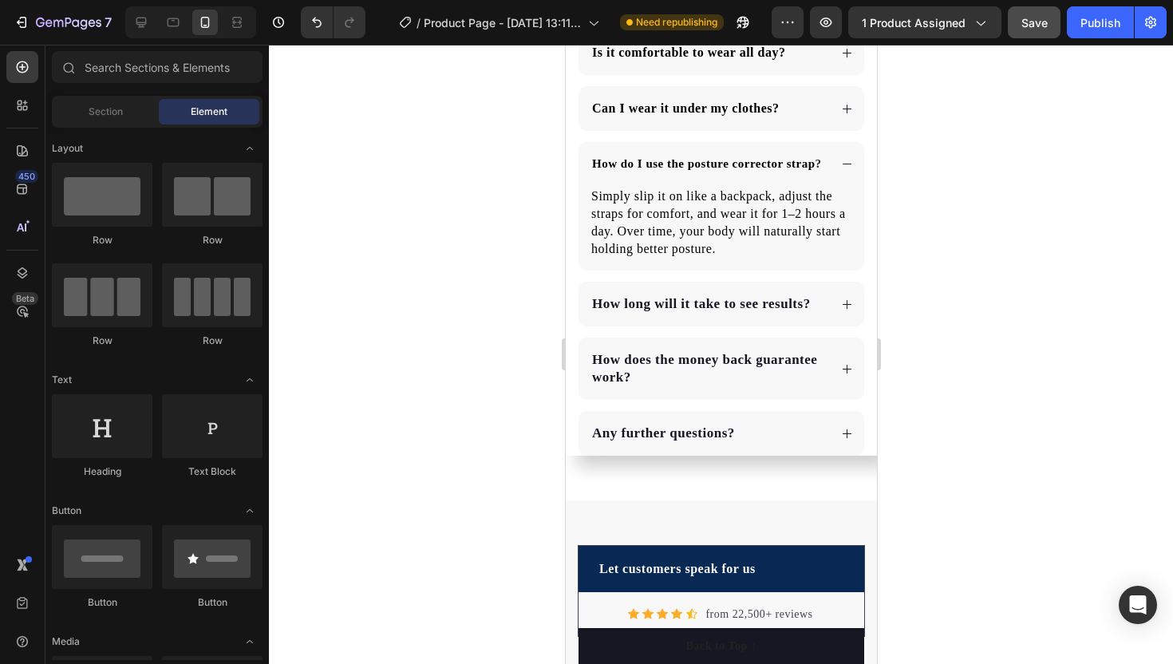
scroll to position [3032, 0]
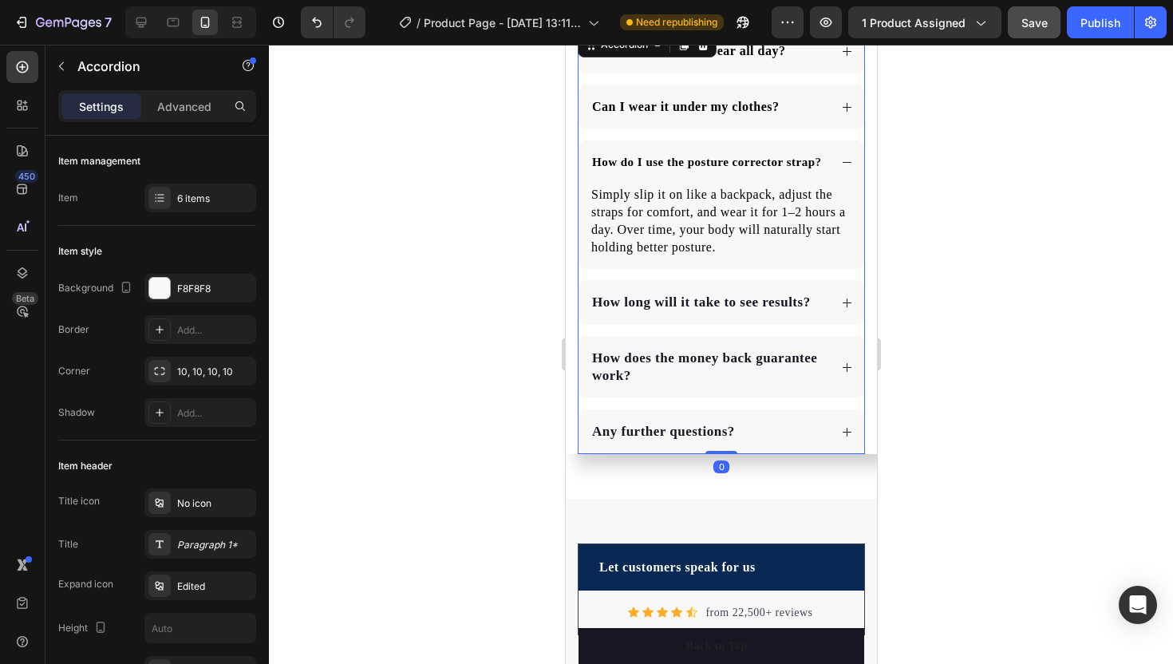
click at [636, 431] on span "Any further questions?" at bounding box center [663, 431] width 143 height 15
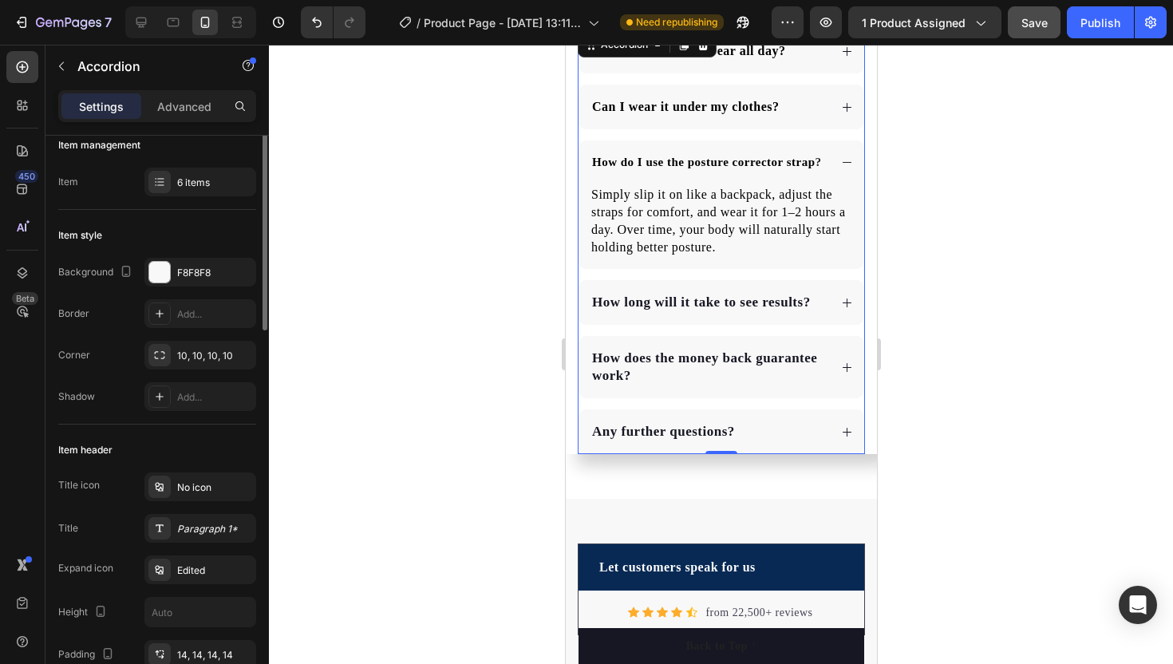
scroll to position [0, 0]
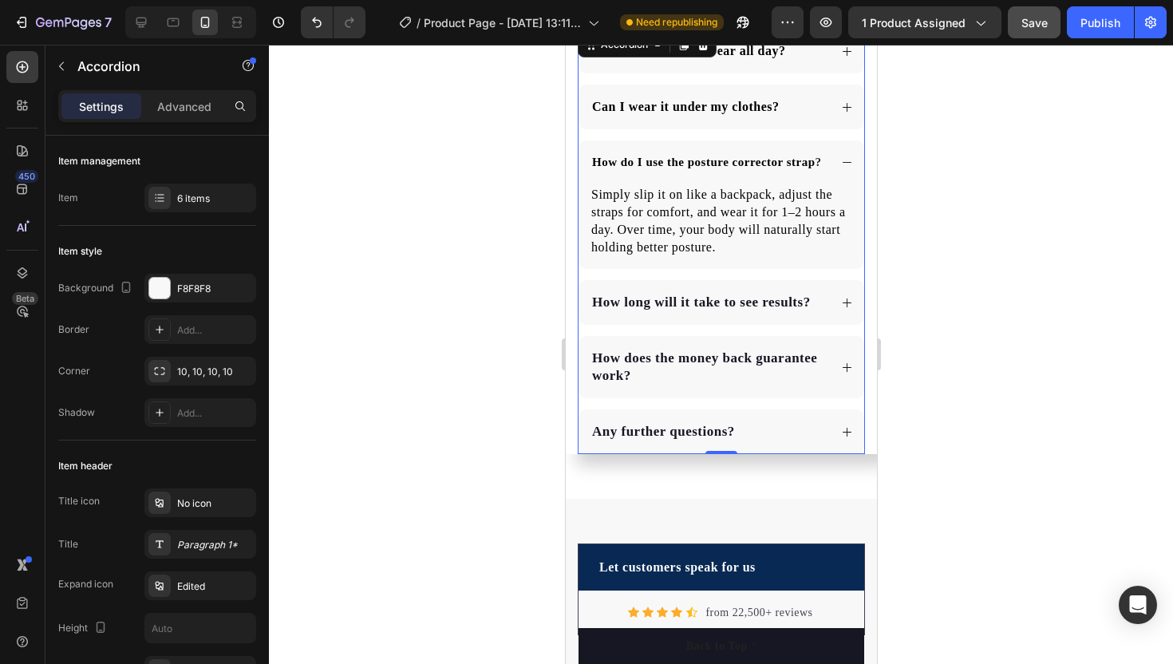
click at [667, 429] on span "Any further questions?" at bounding box center [663, 431] width 143 height 15
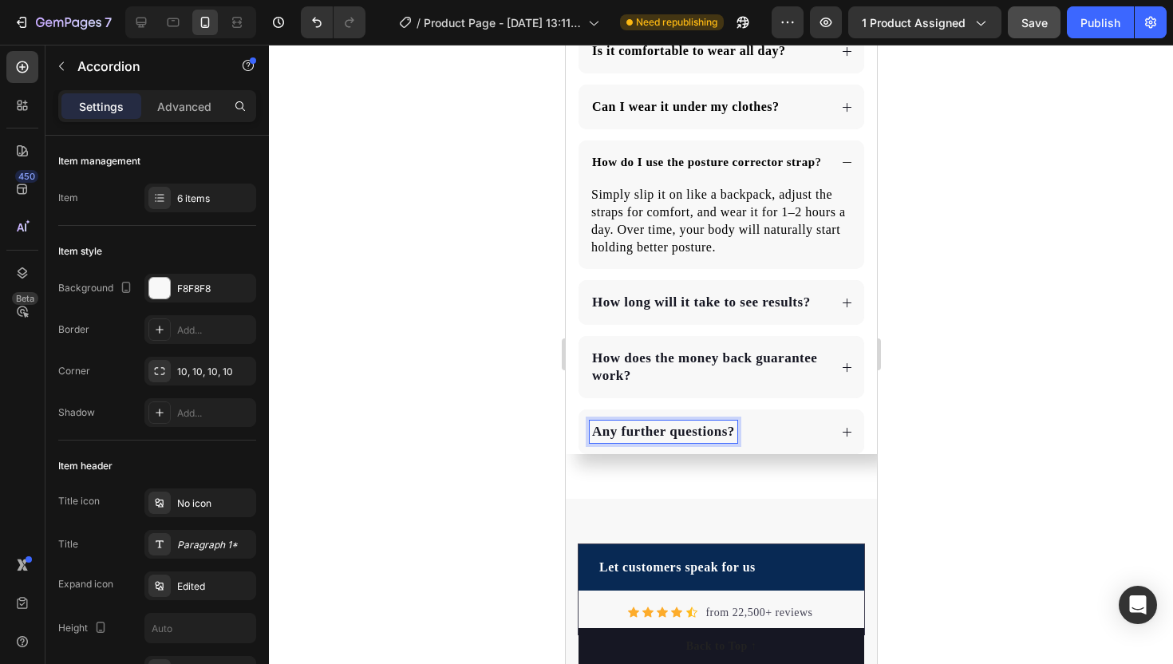
click at [653, 359] on span "How does the money back guarantee work?" at bounding box center [704, 366] width 225 height 33
click at [186, 204] on div "6 items" at bounding box center [214, 199] width 75 height 14
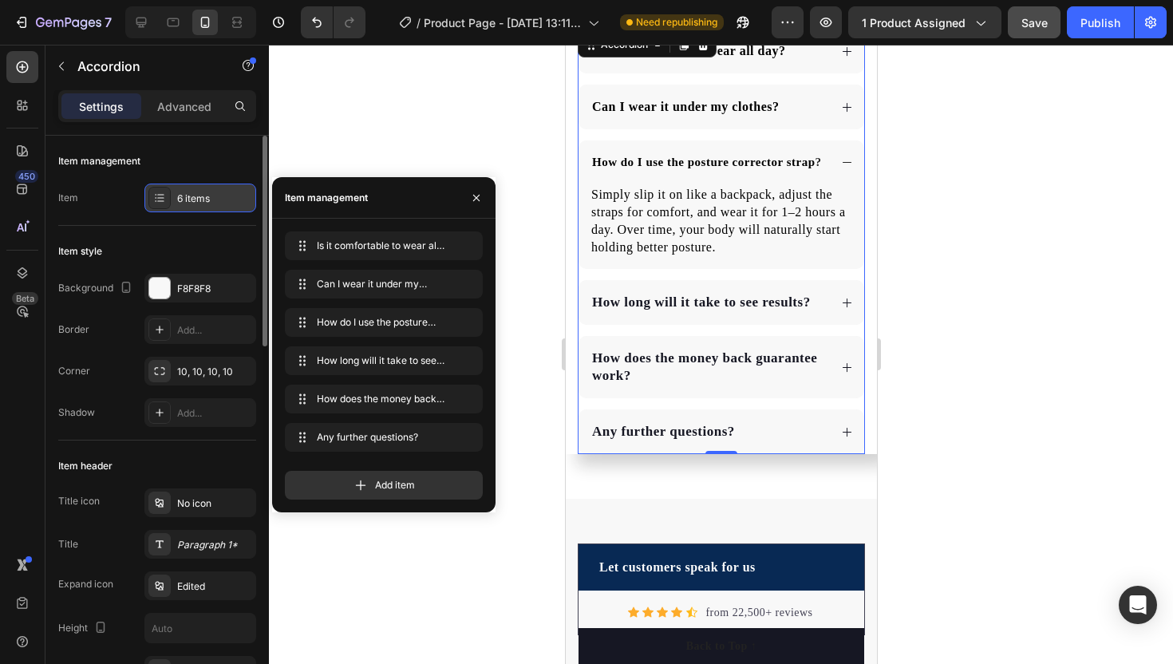
click at [186, 204] on div "6 items" at bounding box center [214, 199] width 75 height 14
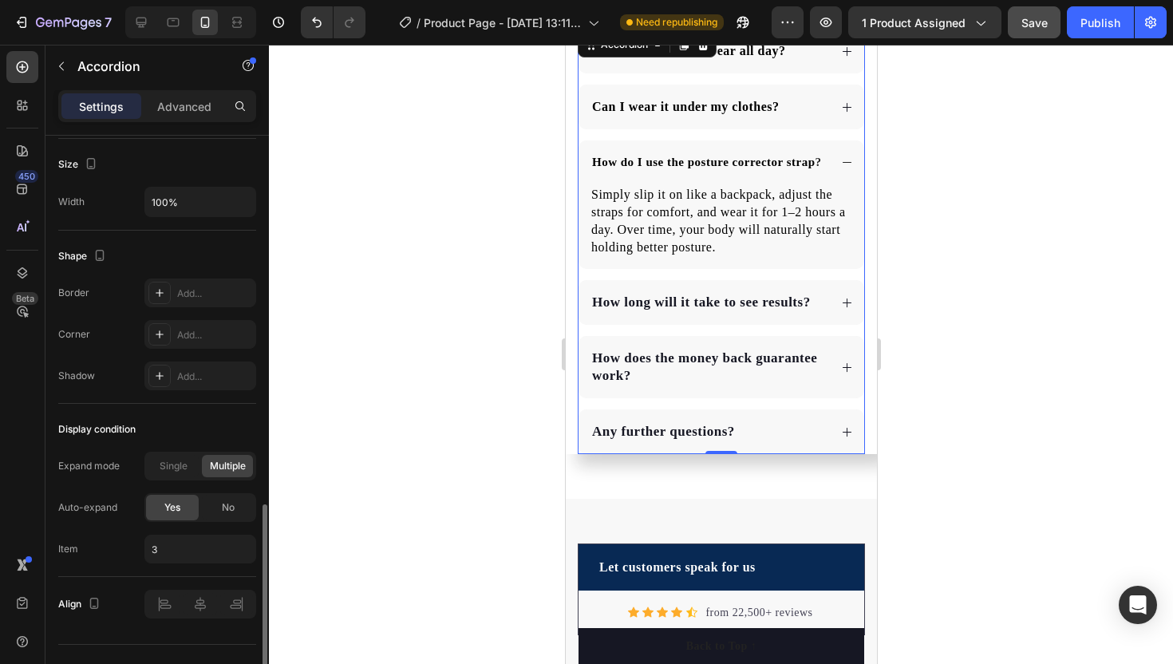
scroll to position [987, 0]
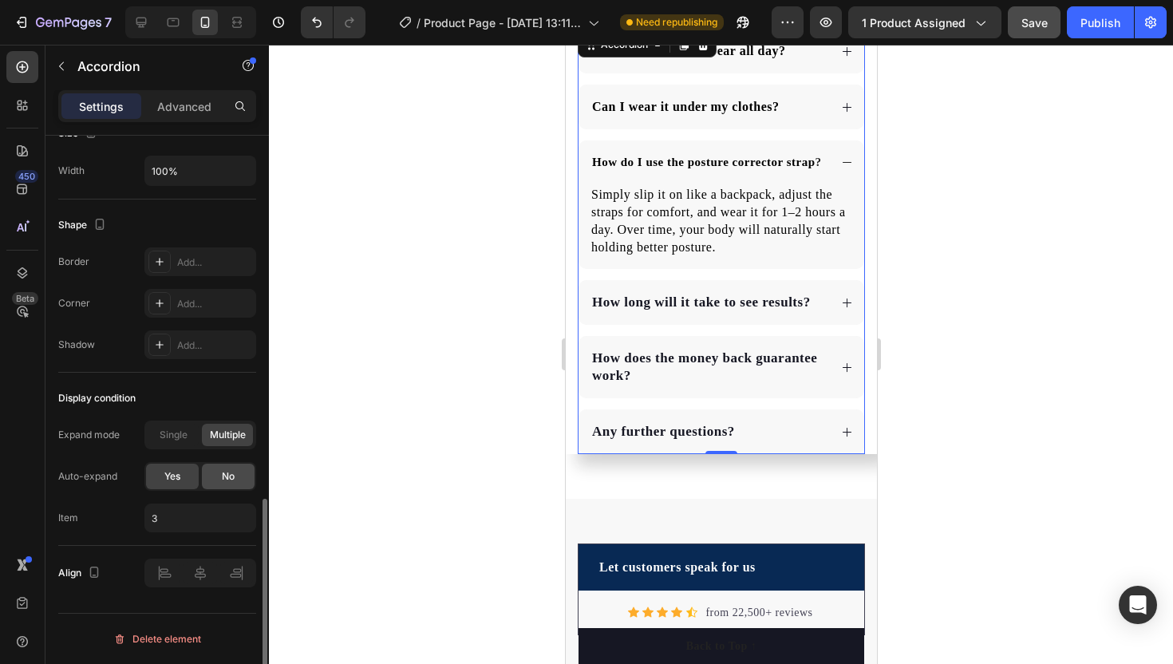
click at [220, 479] on div "No" at bounding box center [228, 477] width 53 height 26
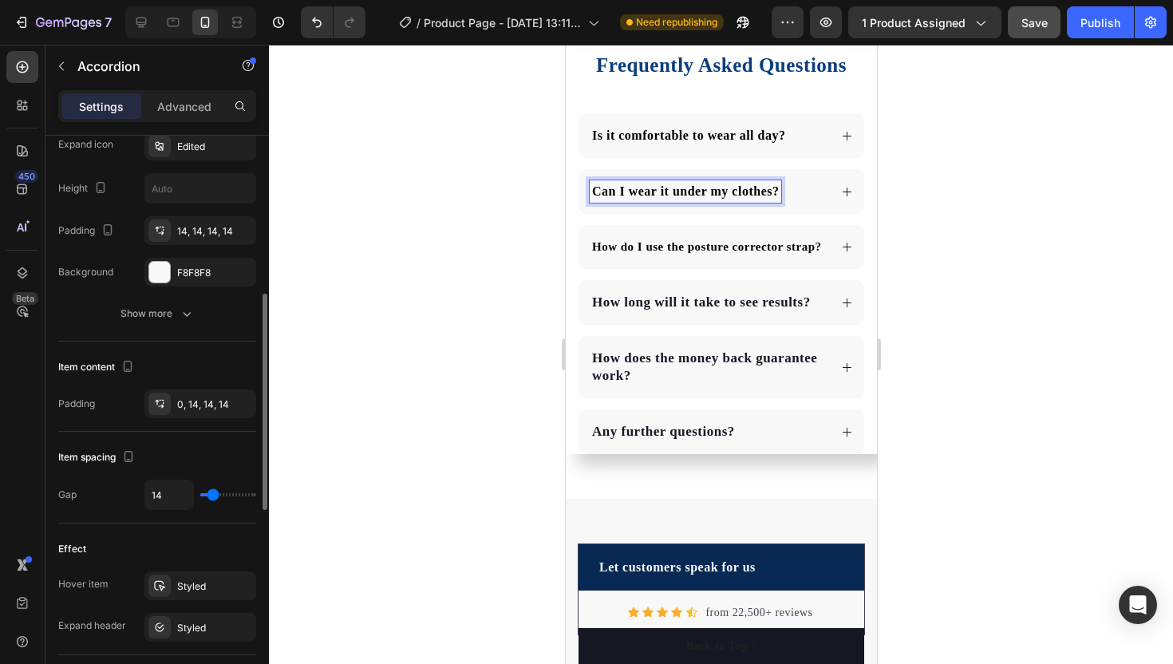
scroll to position [421, 0]
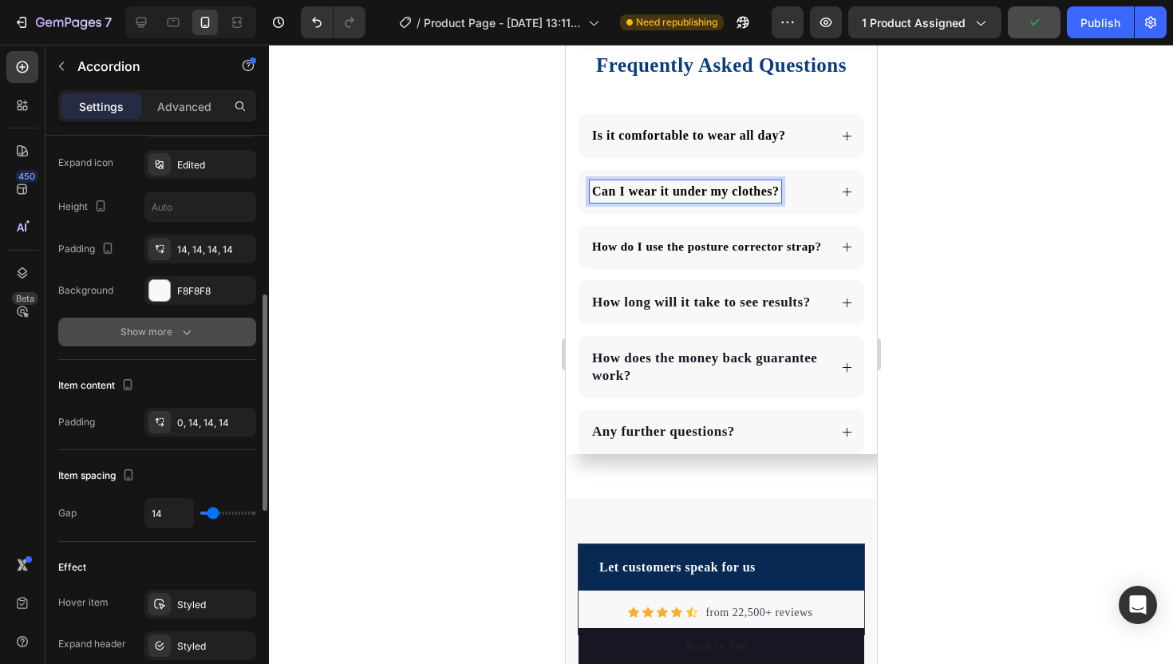
click at [163, 338] on div "Show more" at bounding box center [158, 332] width 74 height 16
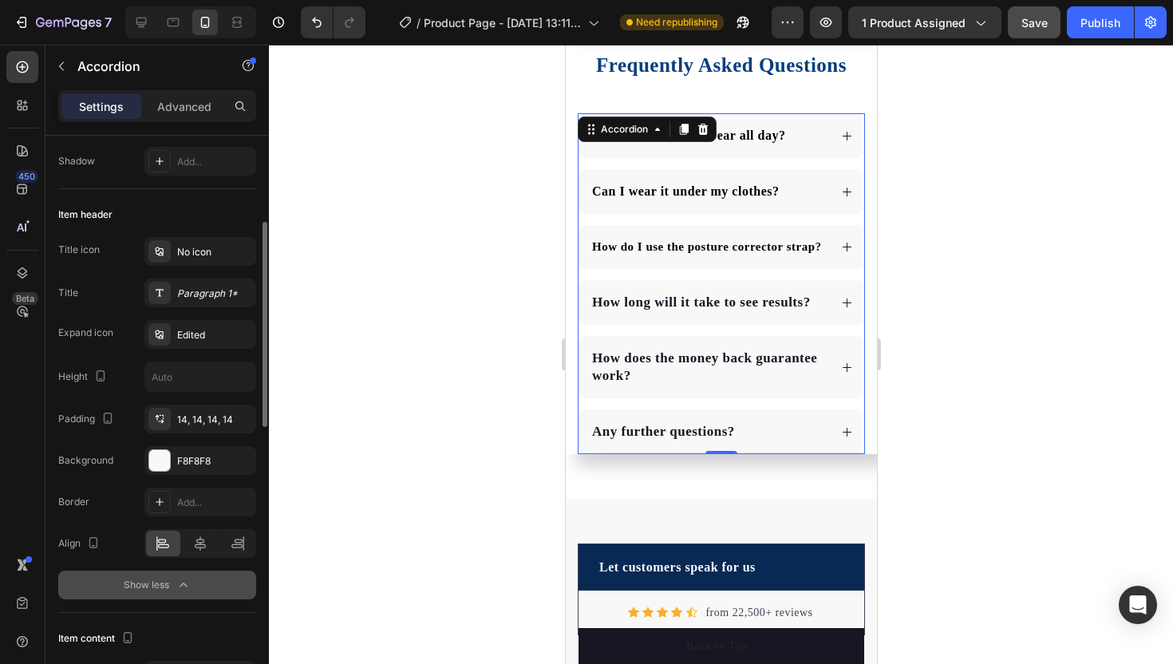
scroll to position [249, 0]
click at [163, 338] on icon at bounding box center [159, 336] width 13 height 13
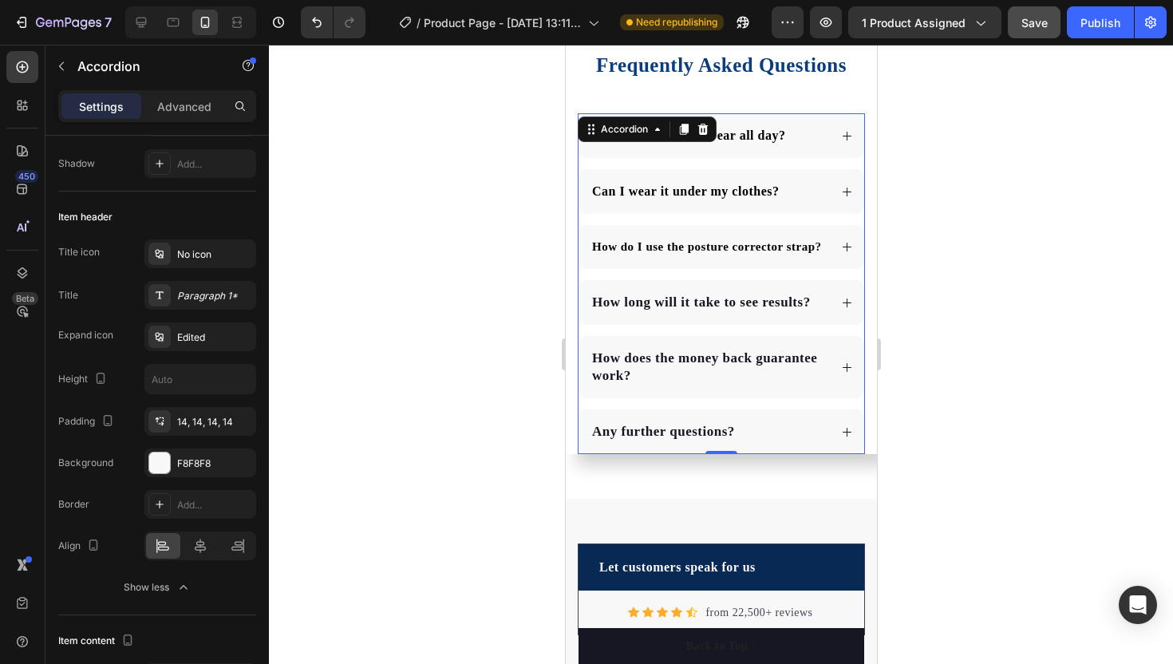
click at [394, 258] on div at bounding box center [721, 354] width 904 height 619
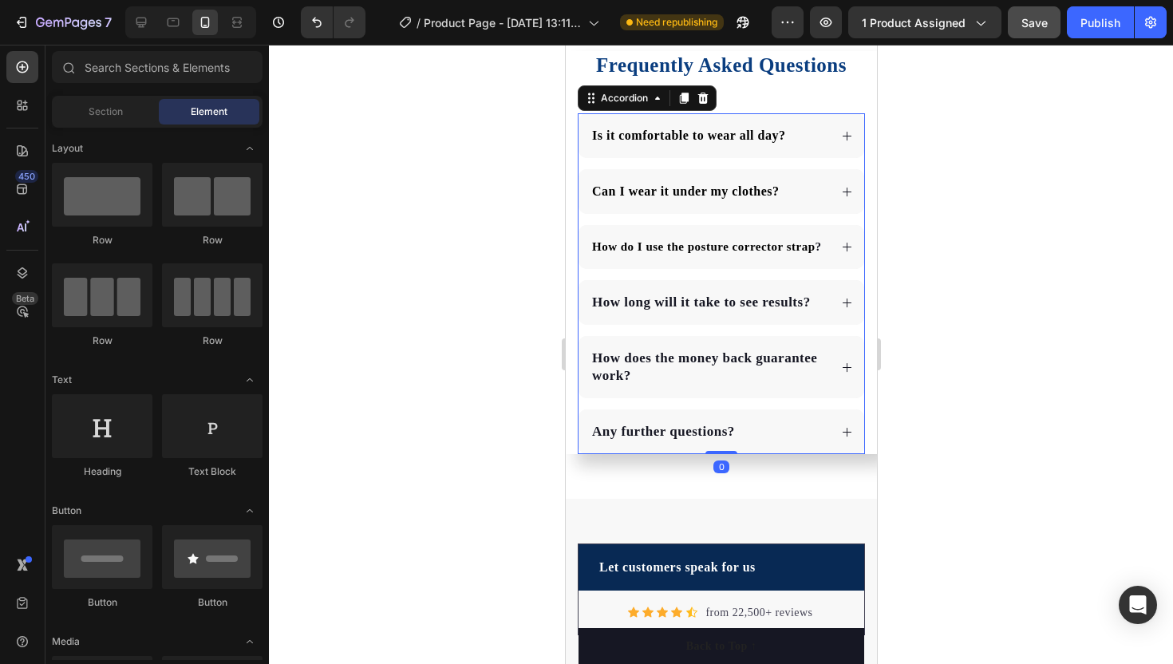
click at [633, 196] on span "Can I wear it under my clothes?" at bounding box center [685, 191] width 187 height 14
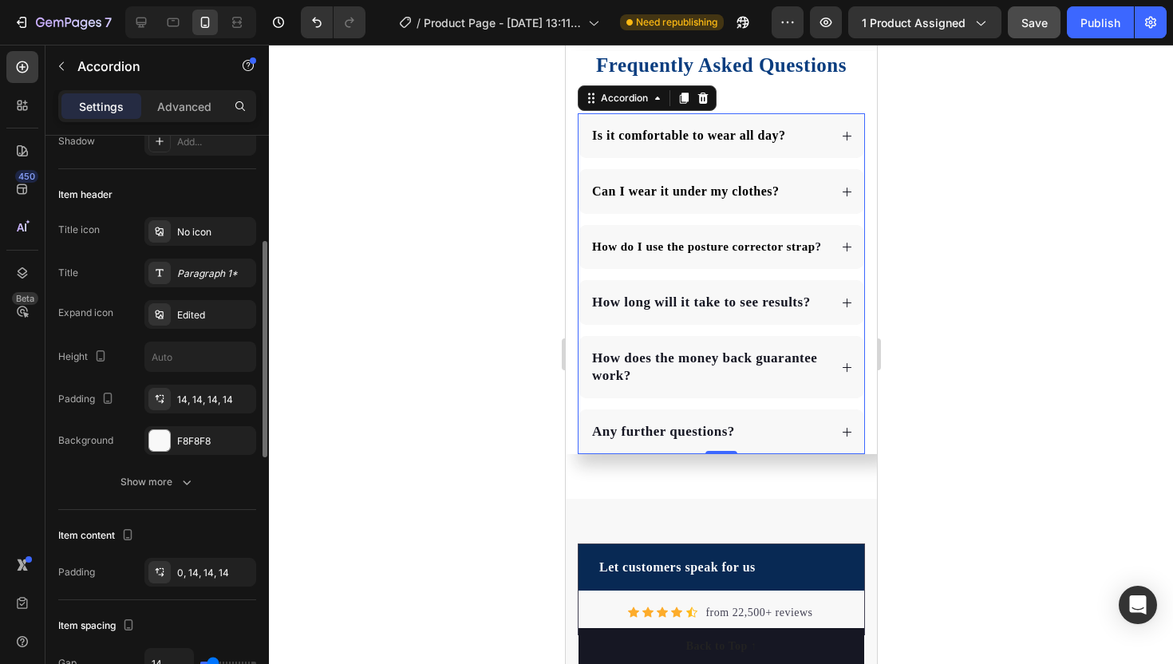
scroll to position [274, 0]
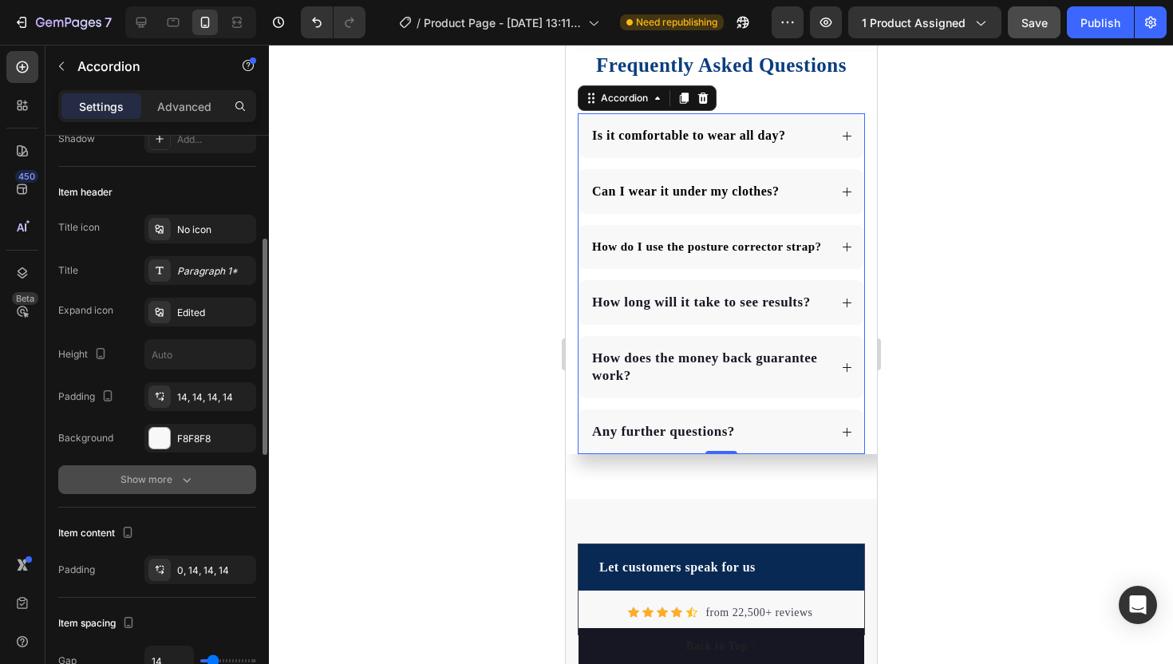
click at [148, 482] on div "Show more" at bounding box center [158, 480] width 74 height 16
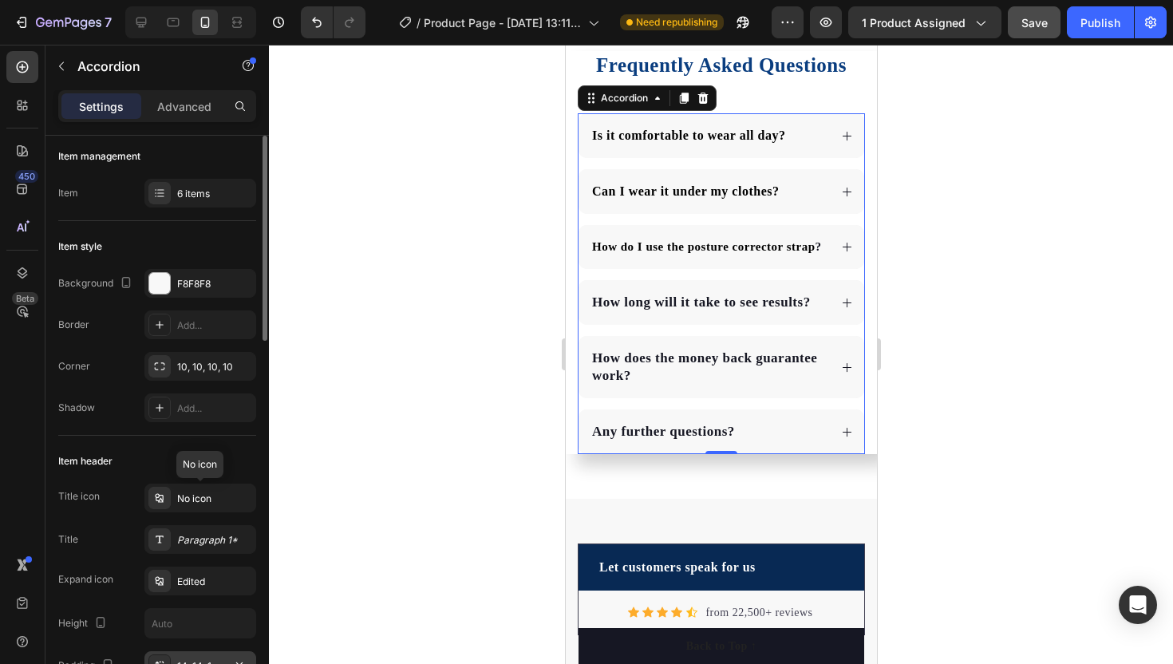
scroll to position [0, 0]
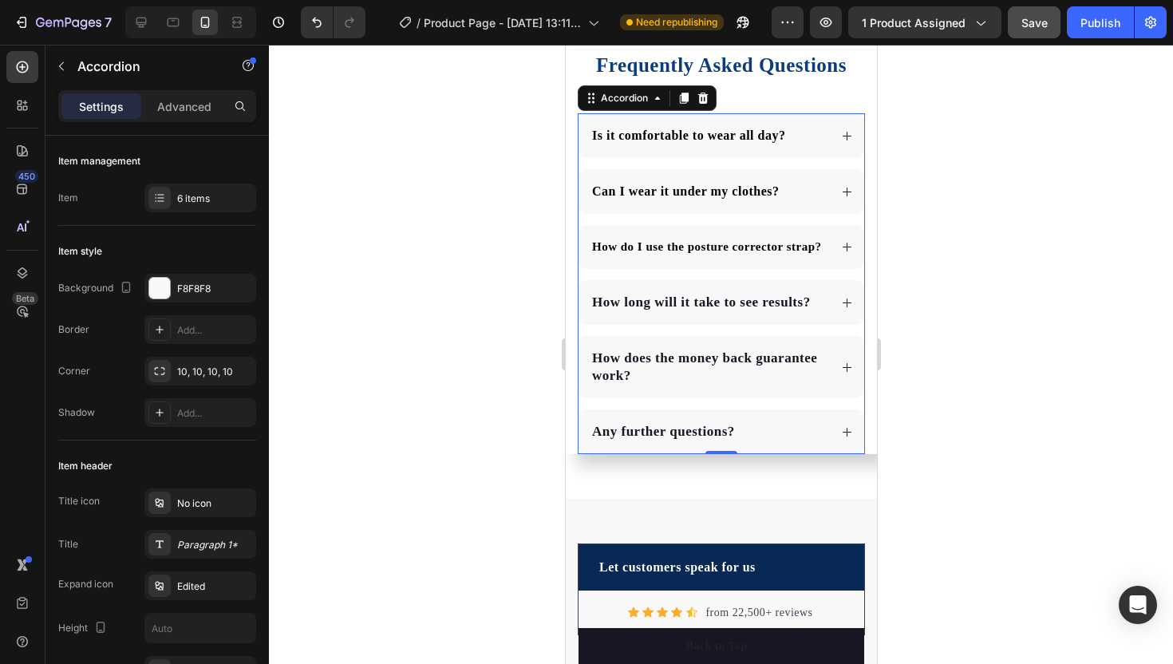
click at [319, 326] on div at bounding box center [721, 354] width 904 height 619
click at [630, 342] on div "How does the money back guarantee work?" at bounding box center [721, 367] width 286 height 62
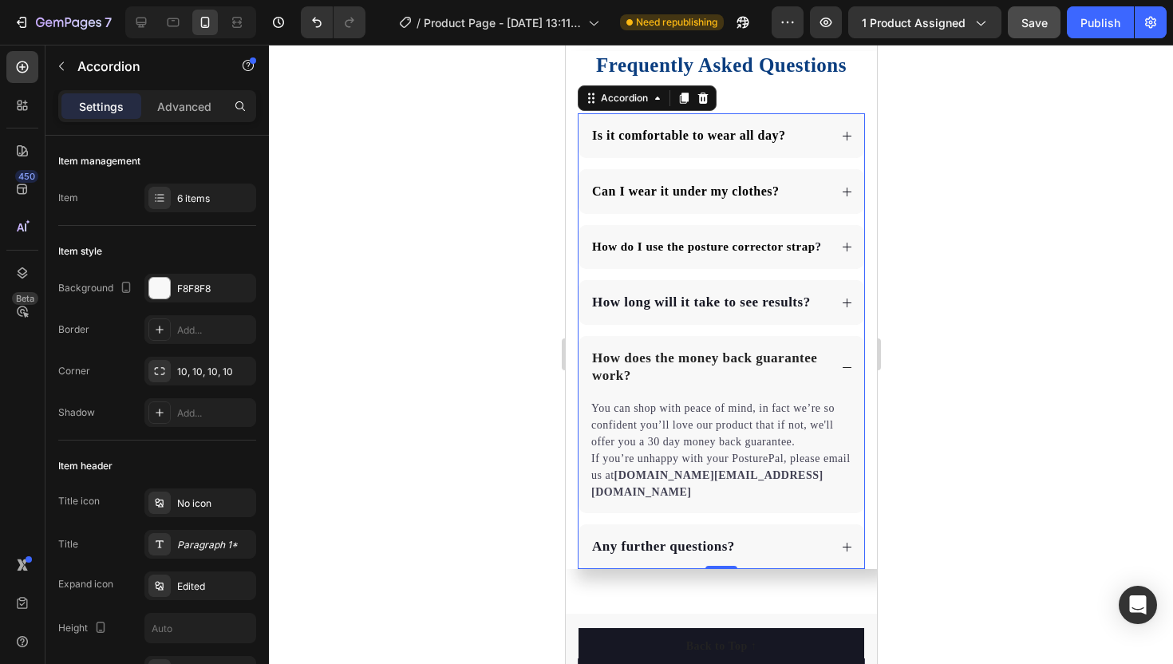
click at [362, 269] on div at bounding box center [721, 354] width 904 height 619
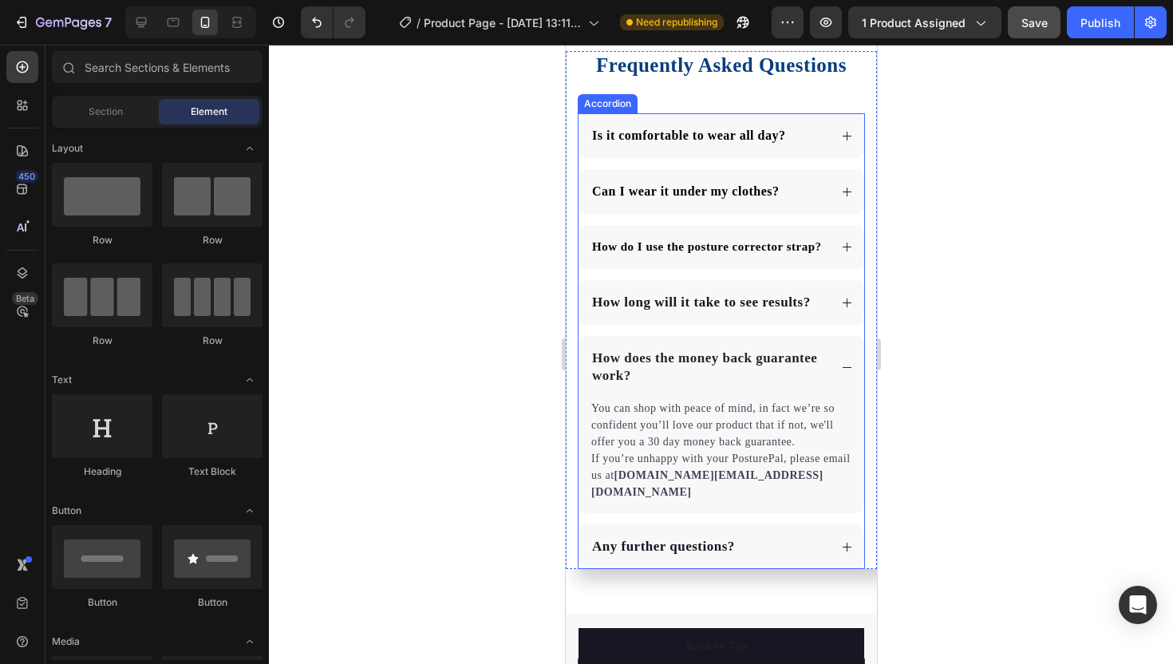
click at [842, 362] on icon at bounding box center [847, 368] width 12 height 12
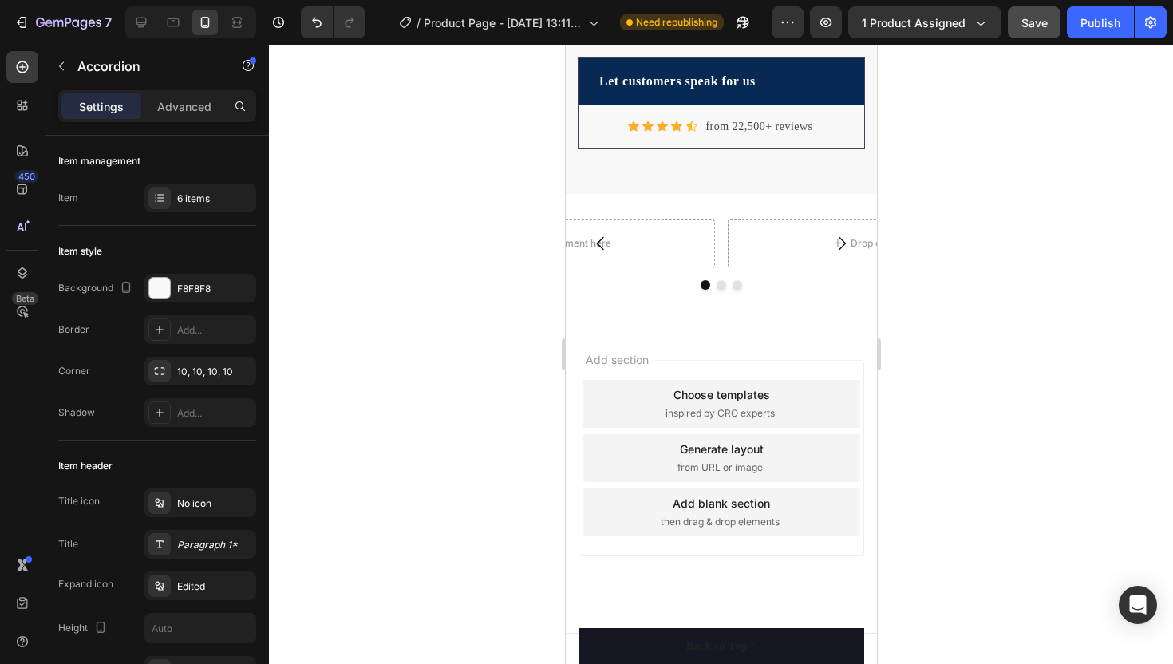
scroll to position [3435, 0]
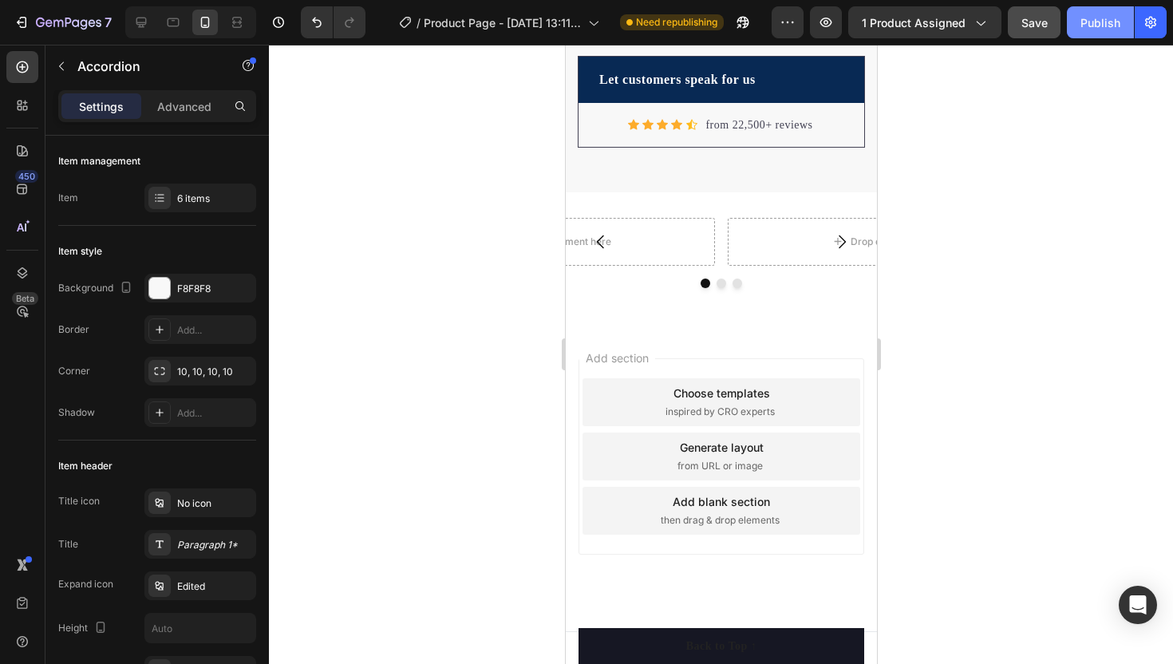
click at [1086, 30] on div "Publish" at bounding box center [1101, 22] width 40 height 17
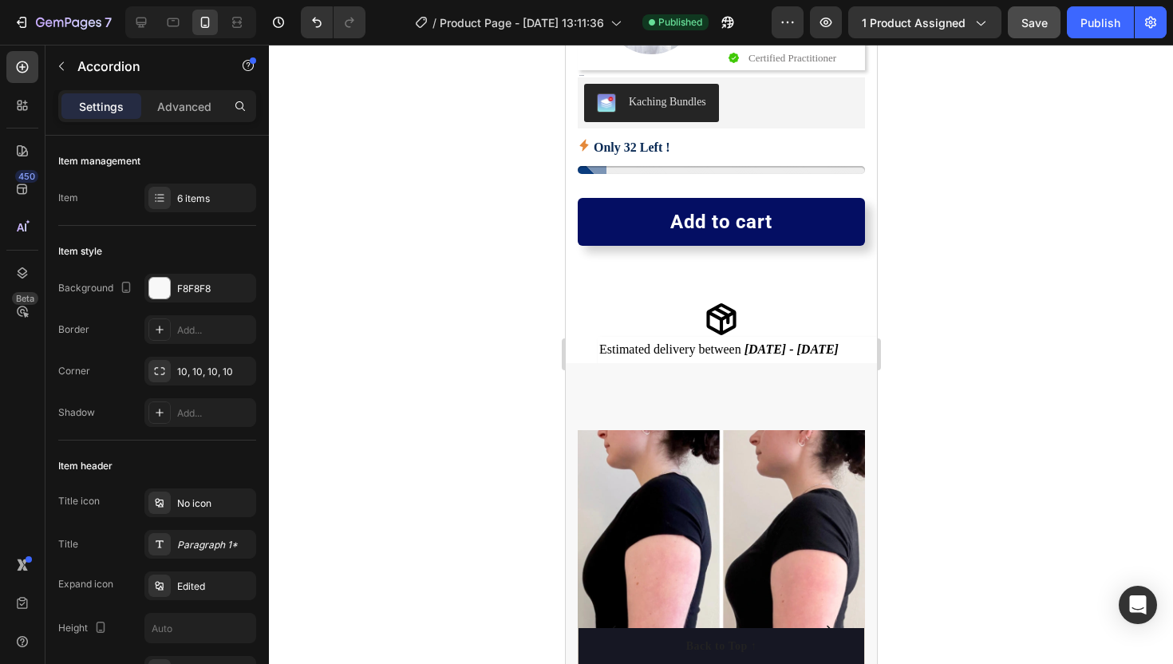
scroll to position [607, 0]
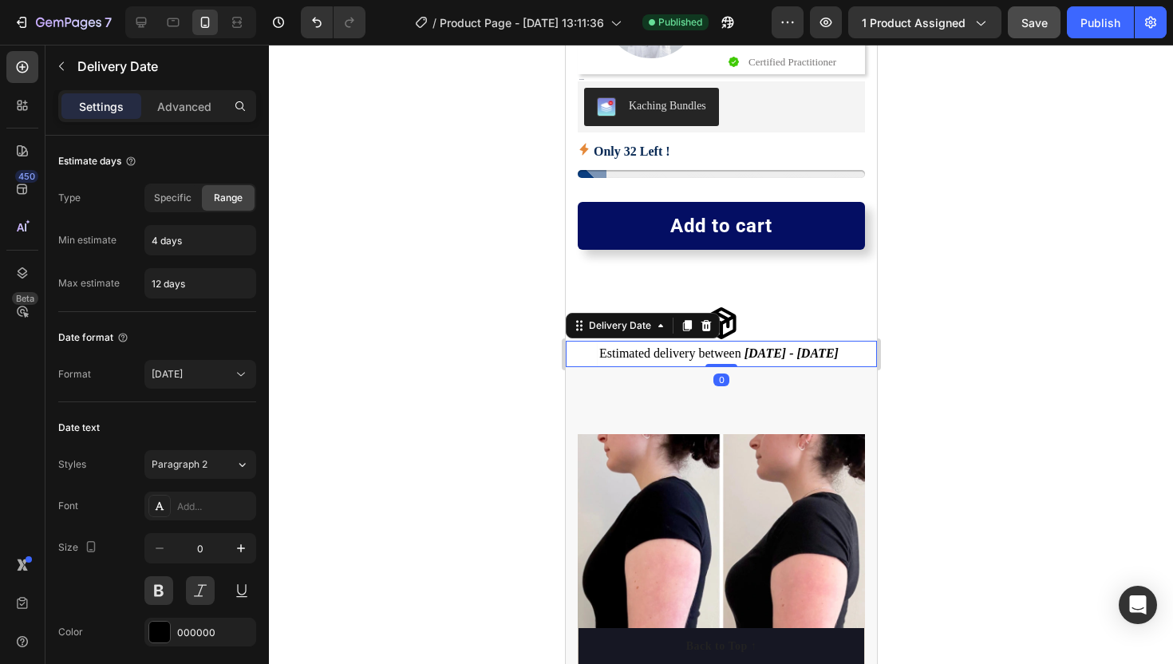
click at [702, 354] on span "Estimated delivery between" at bounding box center [670, 353] width 142 height 14
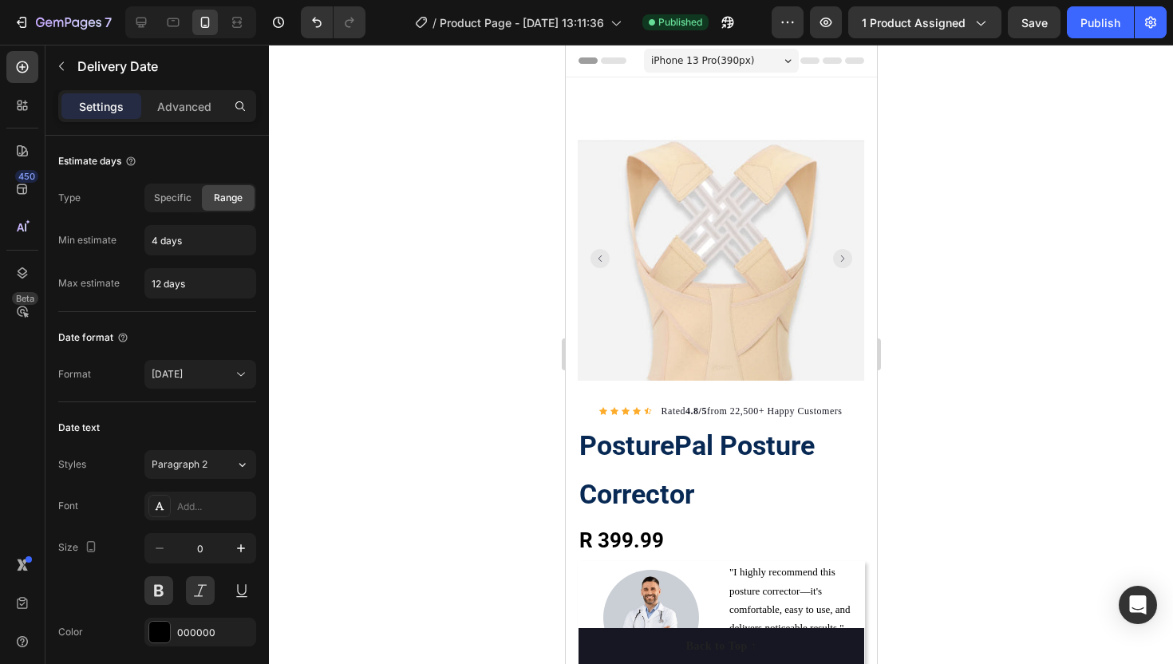
scroll to position [607, 0]
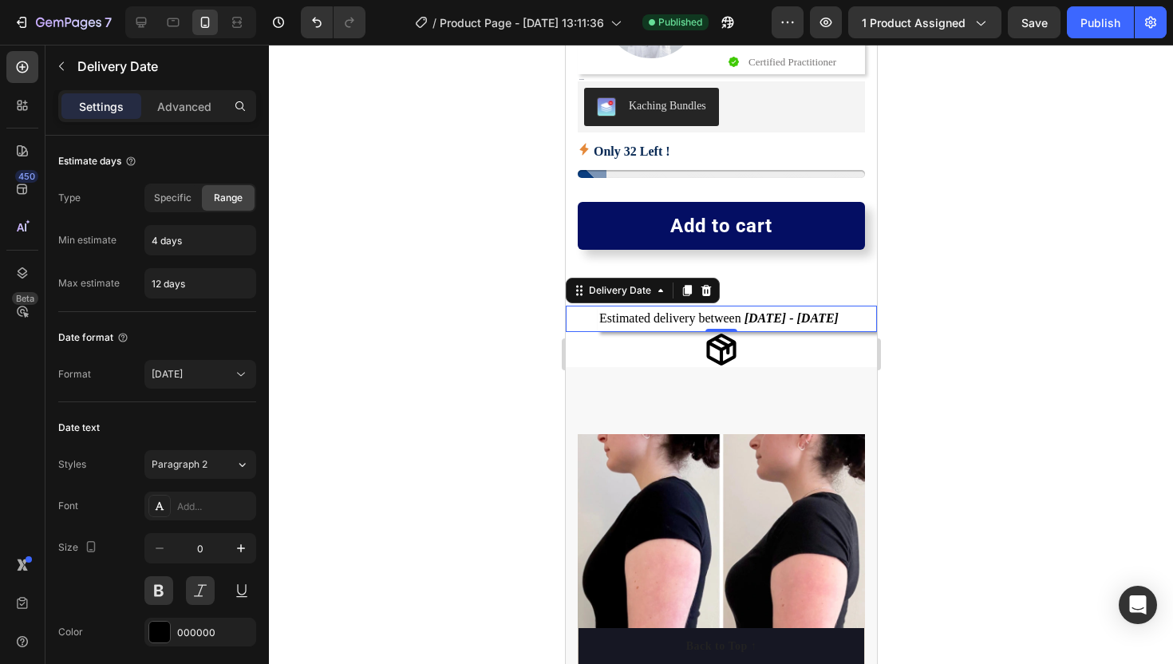
click at [479, 301] on div at bounding box center [721, 354] width 904 height 619
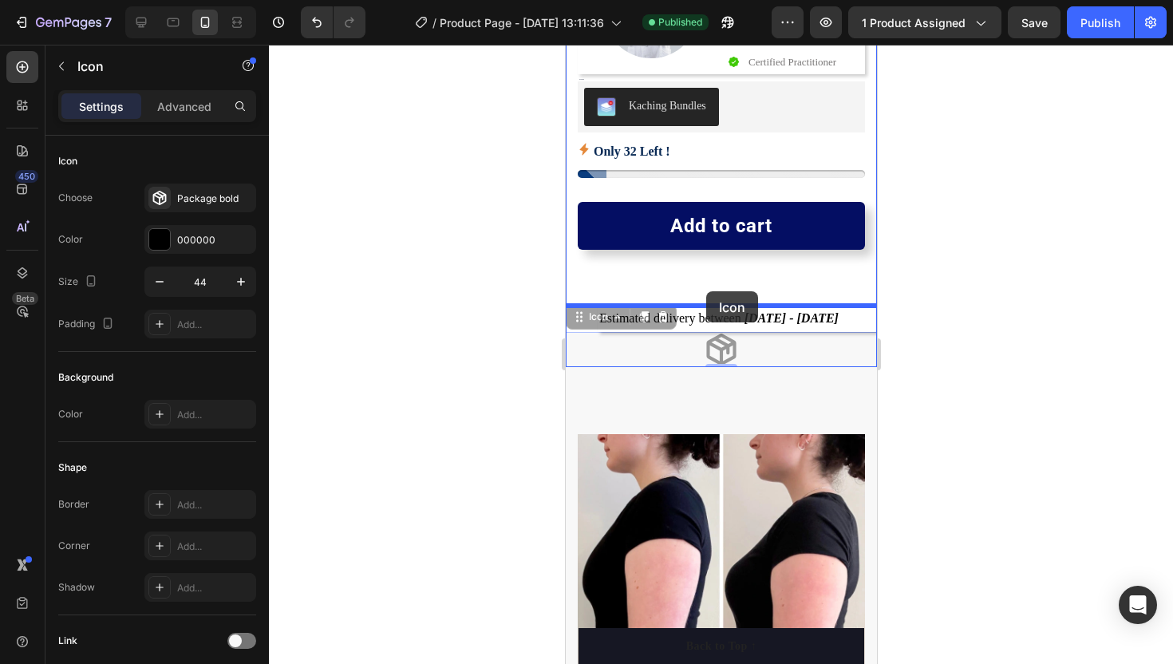
drag, startPoint x: 714, startPoint y: 344, endPoint x: 707, endPoint y: 296, distance: 48.4
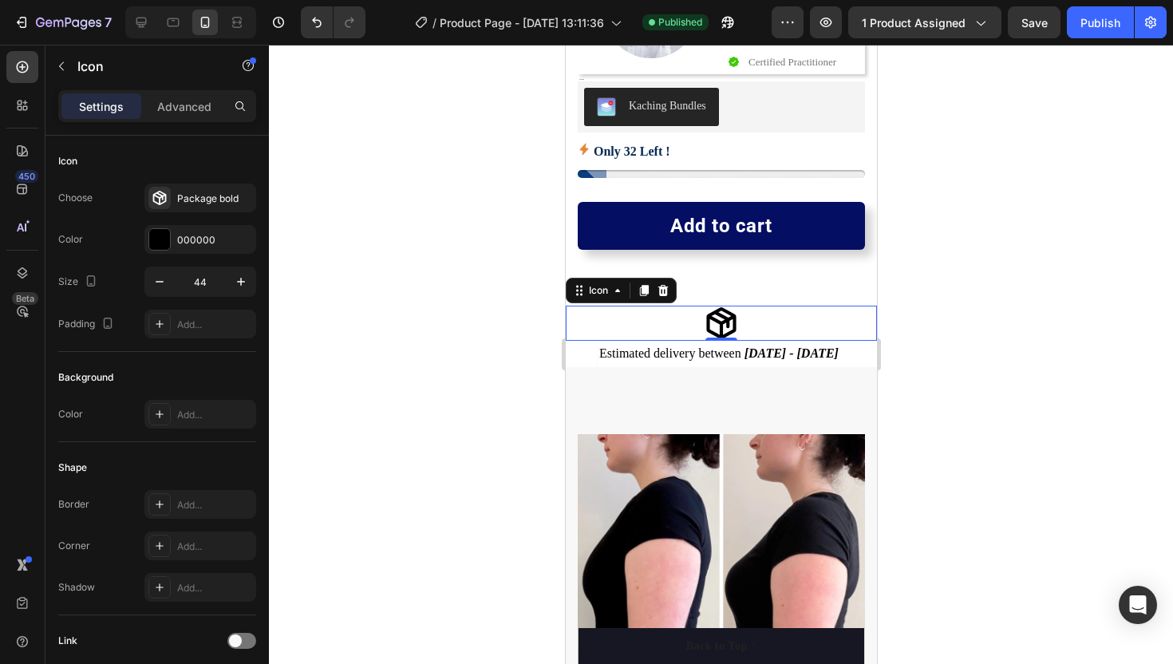
click at [511, 301] on div at bounding box center [721, 354] width 904 height 619
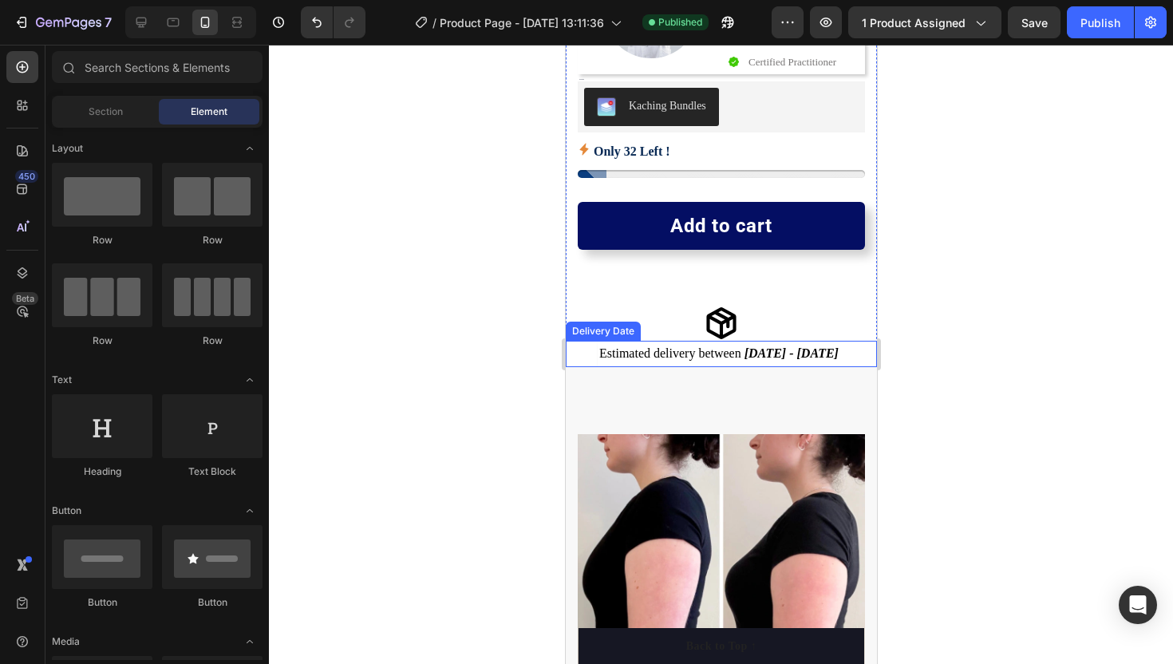
click at [716, 348] on span "Estimated delivery between" at bounding box center [670, 353] width 142 height 14
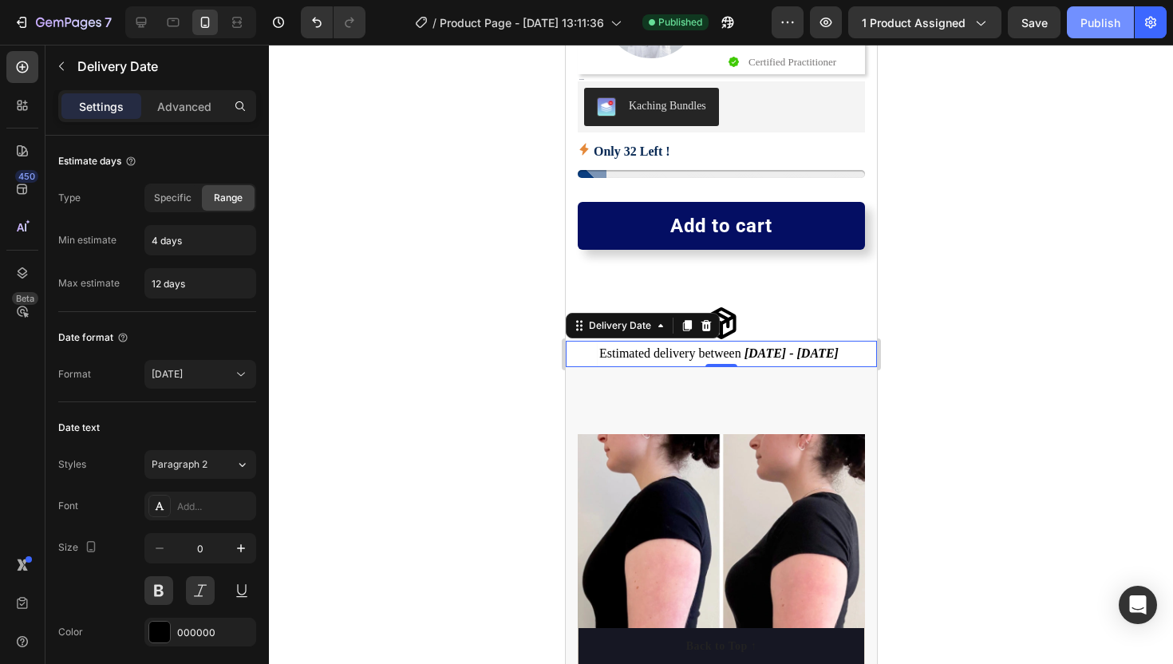
click at [1091, 22] on div "Publish" at bounding box center [1101, 22] width 40 height 17
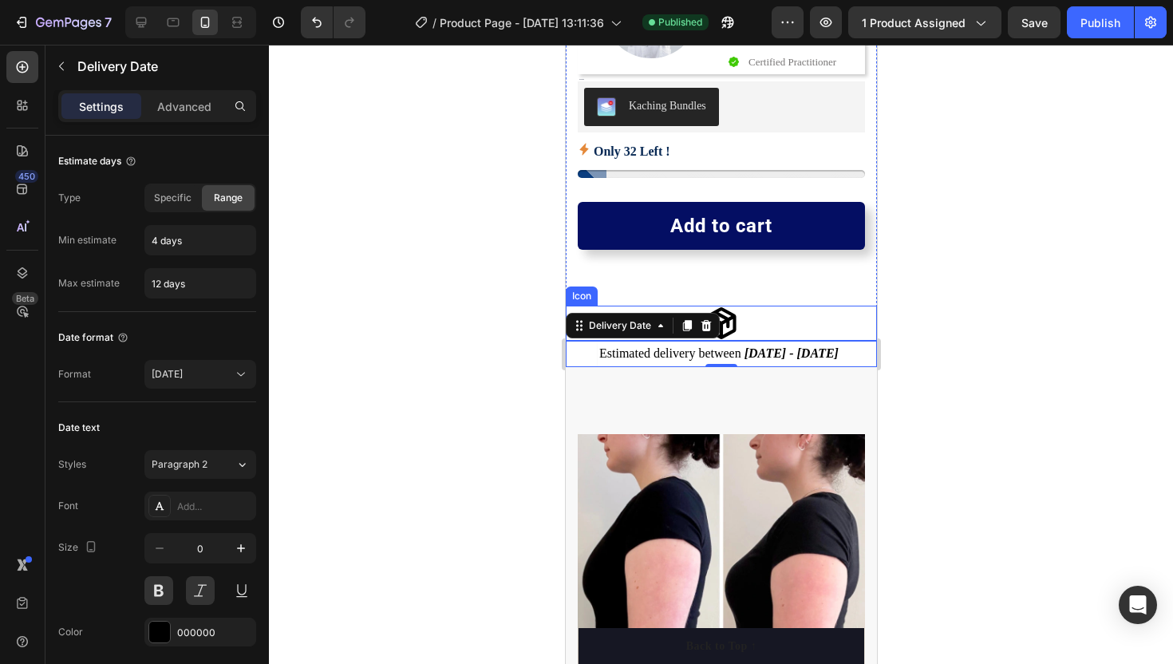
click at [724, 335] on icon at bounding box center [721, 323] width 30 height 32
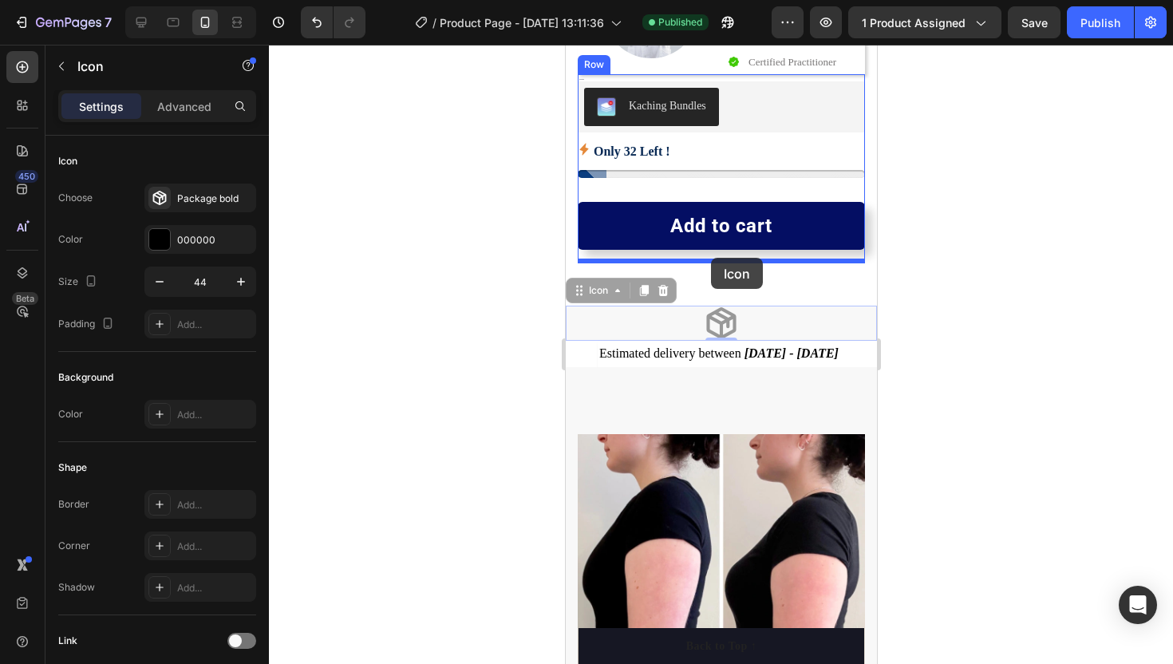
drag, startPoint x: 716, startPoint y: 321, endPoint x: 711, endPoint y: 260, distance: 60.9
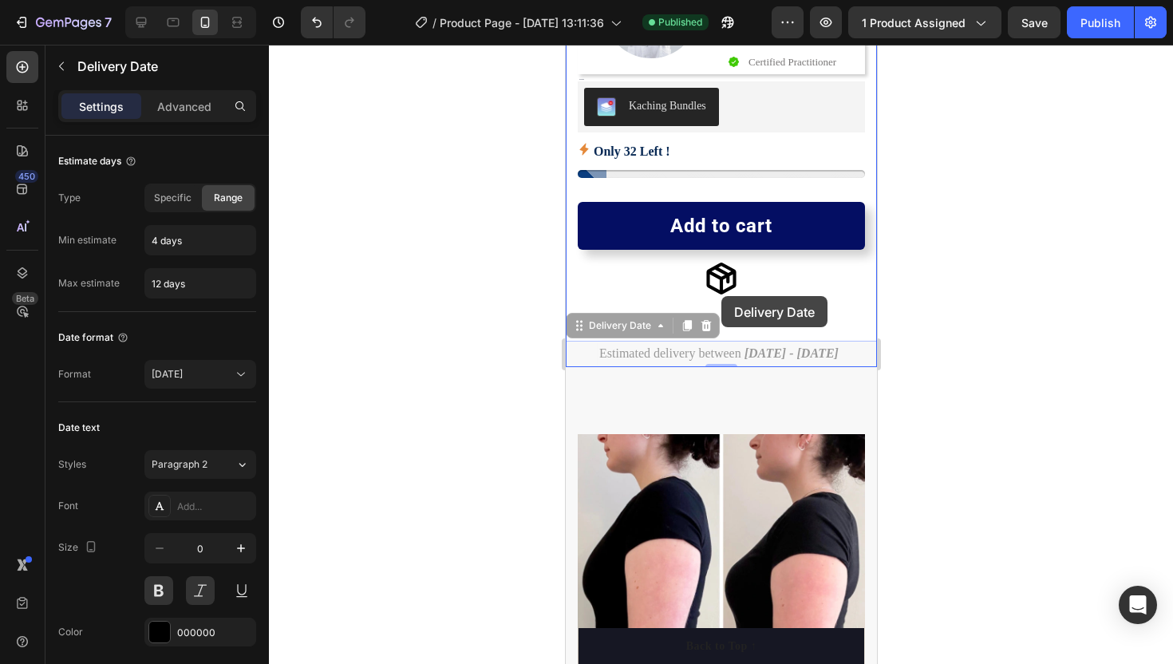
drag, startPoint x: 710, startPoint y: 352, endPoint x: 720, endPoint y: 298, distance: 55.1
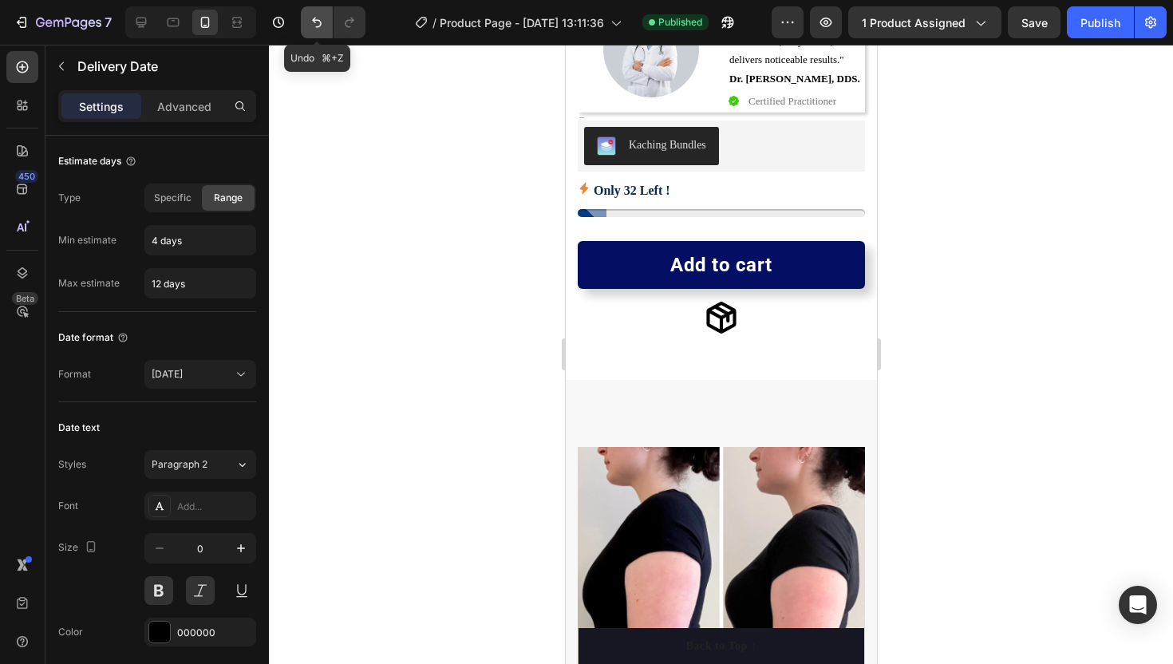
click at [315, 13] on button "Undo/Redo" at bounding box center [317, 22] width 32 height 32
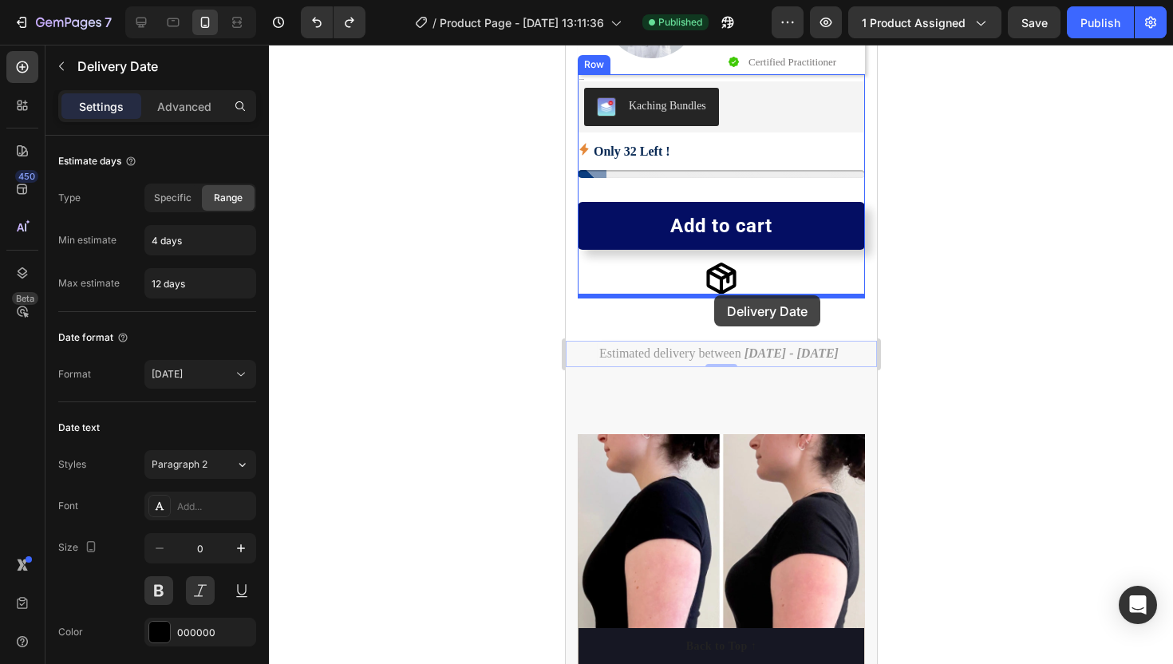
drag, startPoint x: 726, startPoint y: 345, endPoint x: 714, endPoint y: 298, distance: 48.8
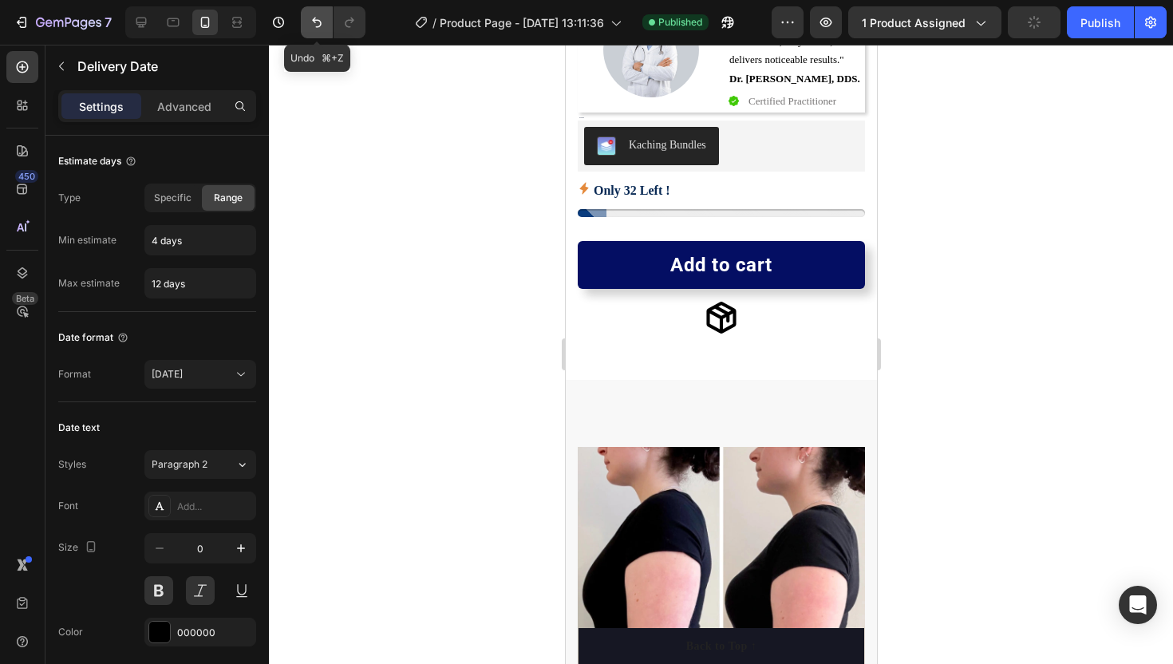
click at [319, 24] on icon "Undo/Redo" at bounding box center [317, 22] width 16 height 16
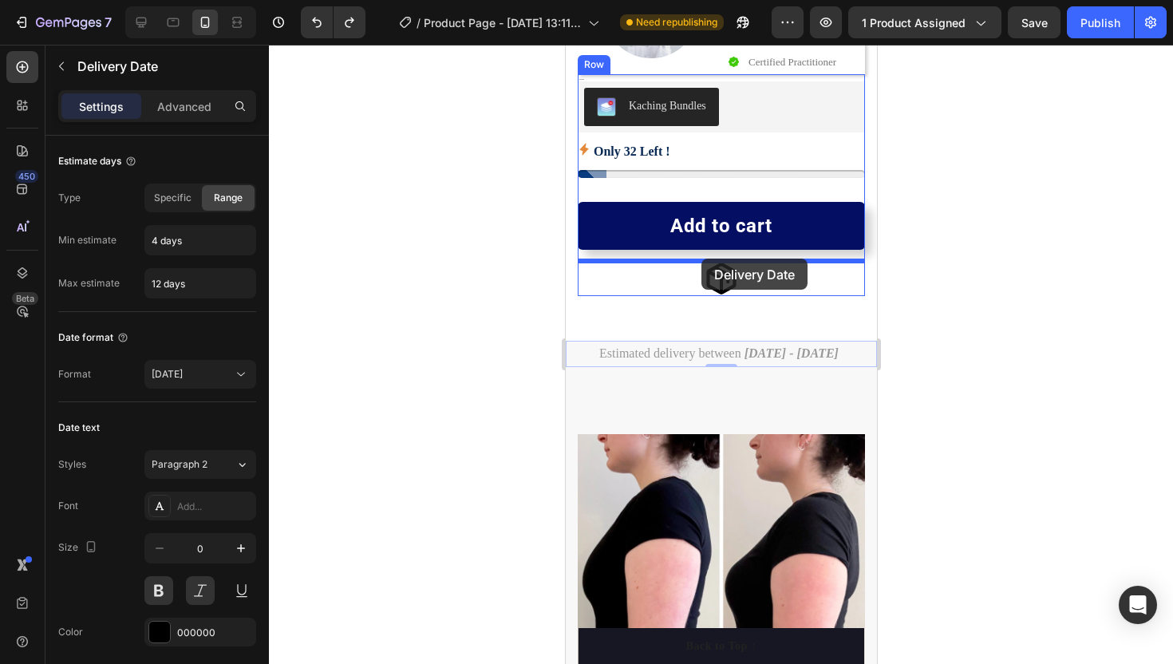
drag, startPoint x: 708, startPoint y: 346, endPoint x: 701, endPoint y: 259, distance: 87.3
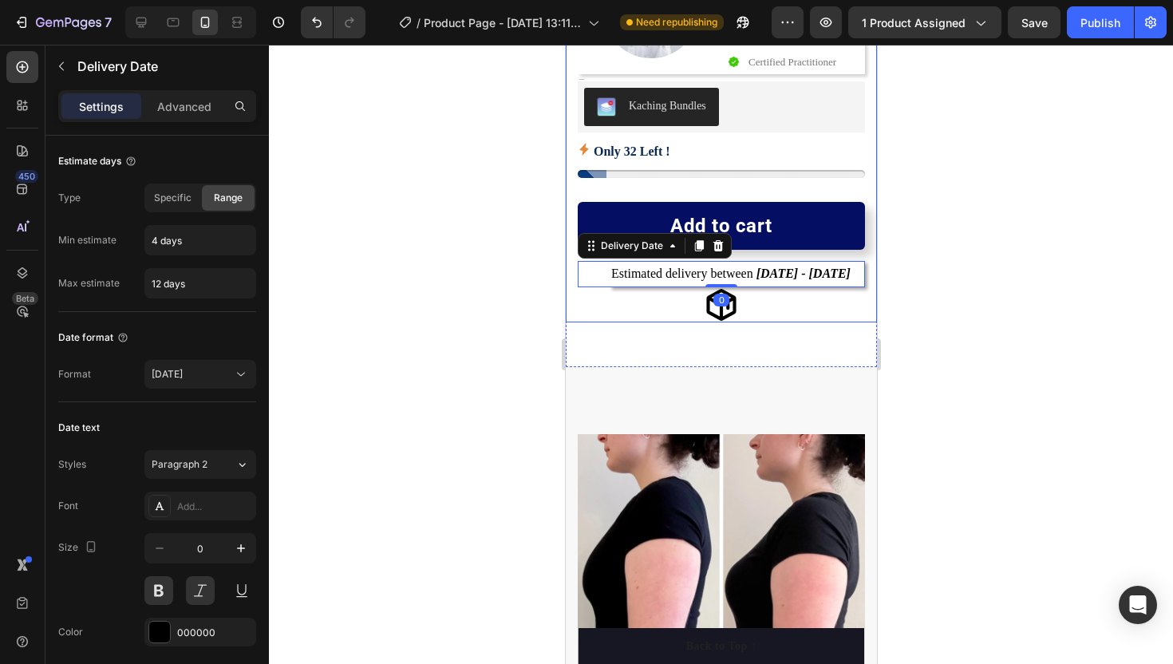
click at [526, 308] on div at bounding box center [721, 354] width 904 height 619
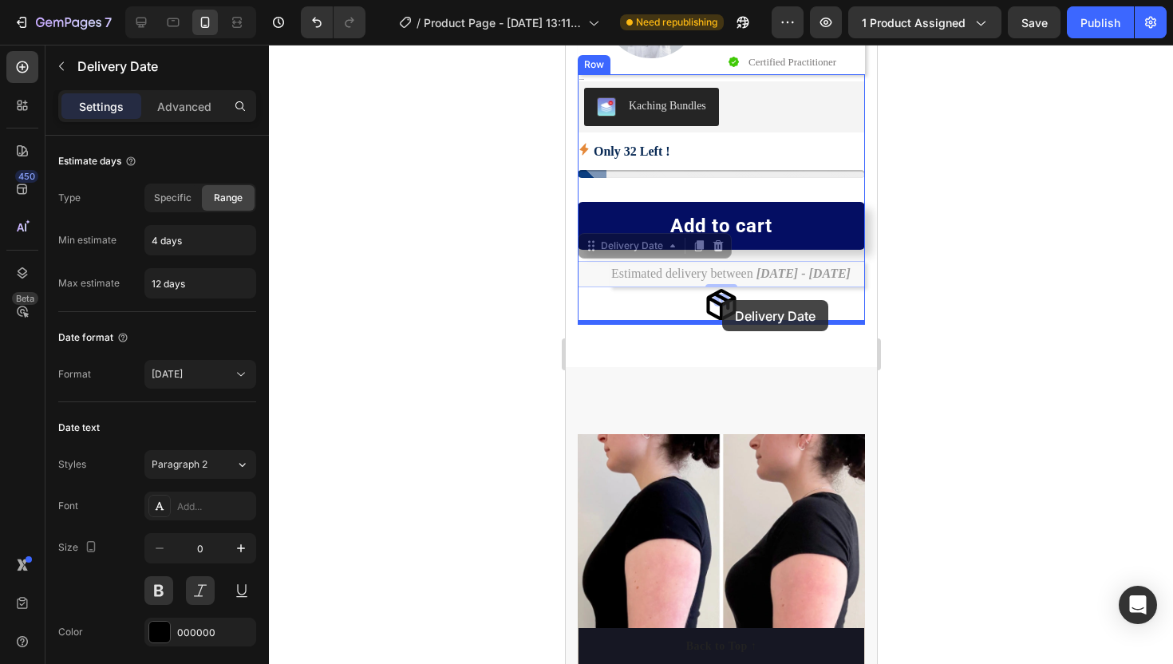
drag, startPoint x: 719, startPoint y: 279, endPoint x: 722, endPoint y: 300, distance: 20.9
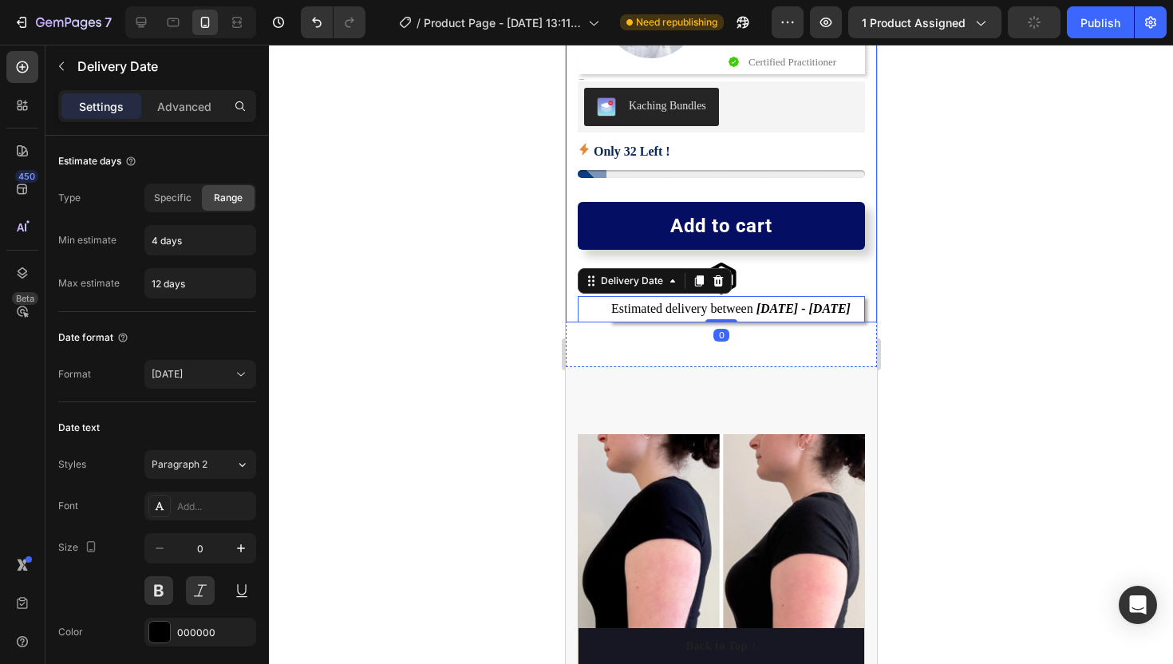
click at [495, 285] on div at bounding box center [721, 354] width 904 height 619
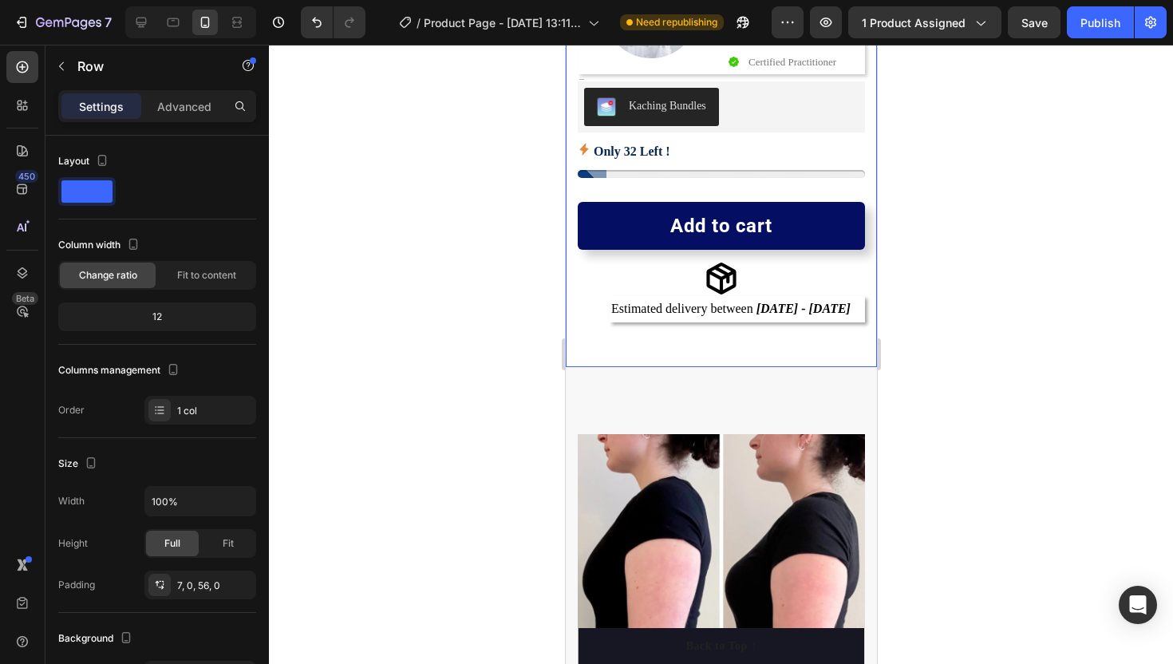
drag, startPoint x: 710, startPoint y: 364, endPoint x: 707, endPoint y: 352, distance: 12.4
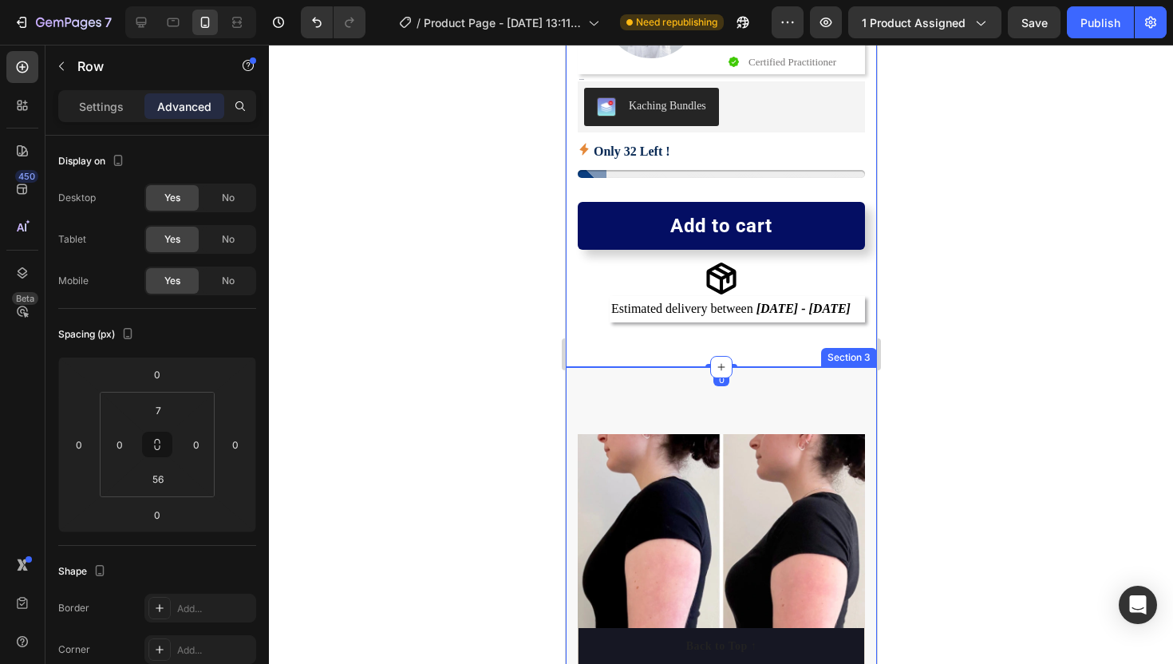
click at [697, 398] on div "Image Jasmine R. – “I’ve been using this posture corrector for two weeks and al…" at bounding box center [720, 624] width 311 height 515
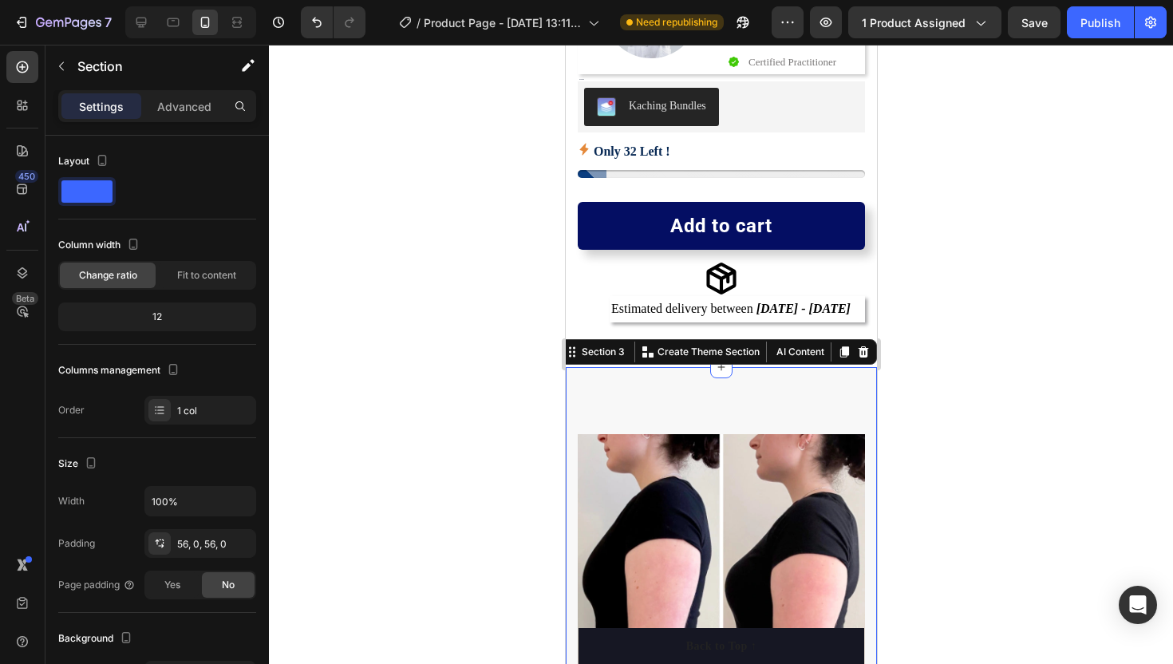
click at [498, 351] on div at bounding box center [721, 354] width 904 height 619
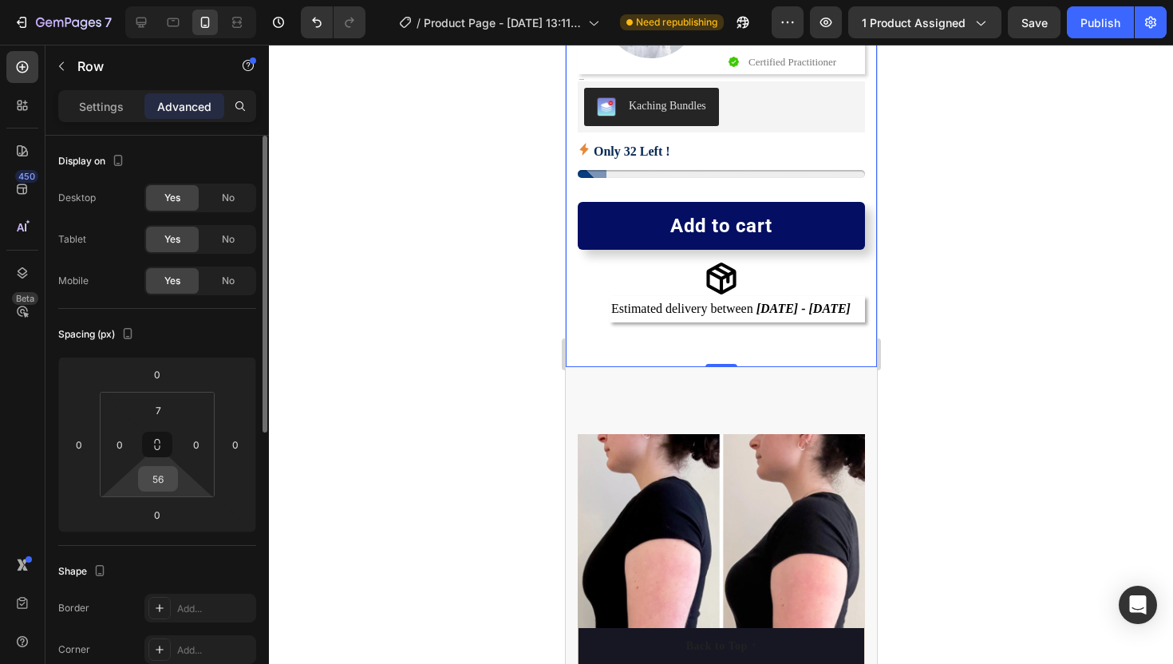
click at [165, 473] on input "56" at bounding box center [158, 479] width 32 height 24
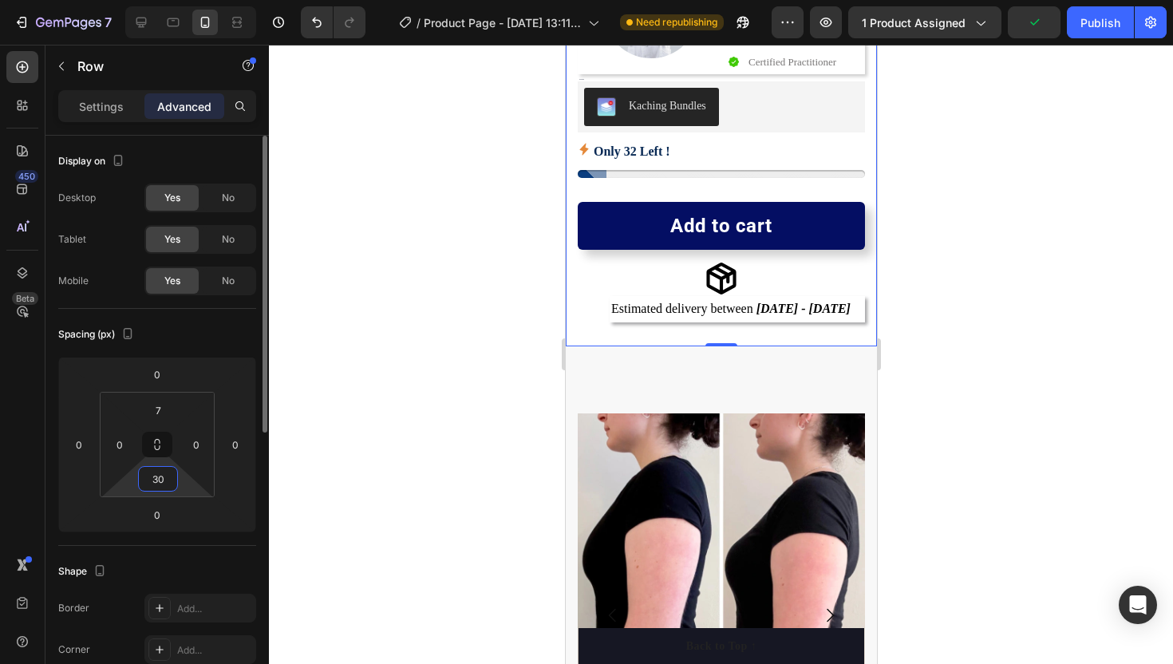
type input "3"
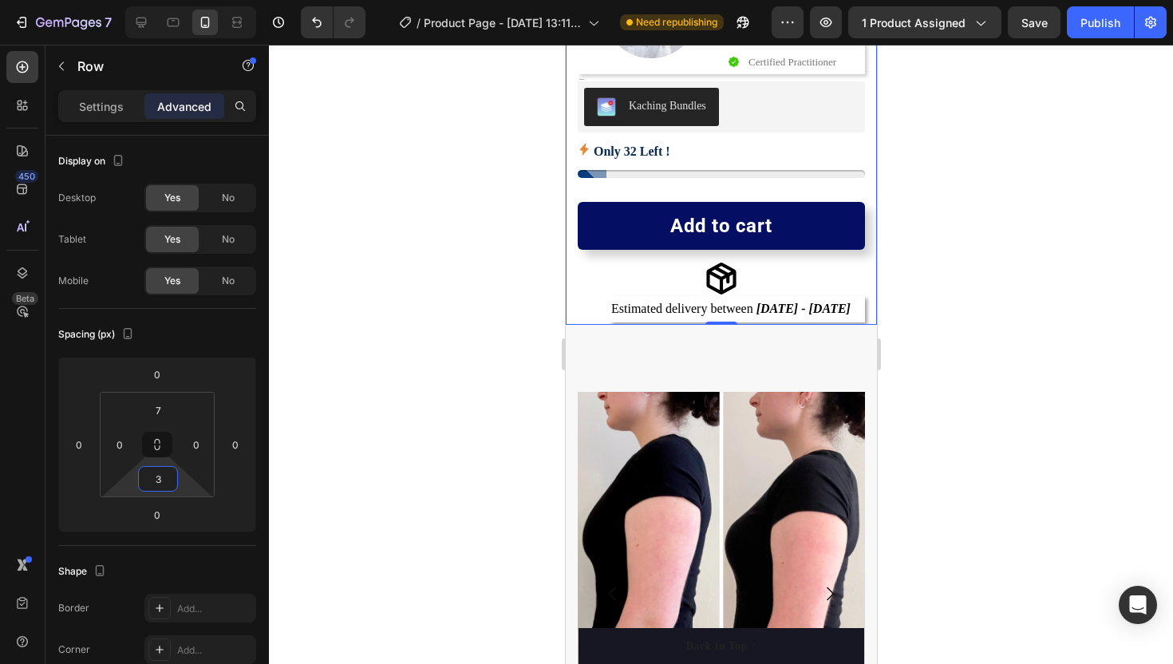
click at [338, 370] on div at bounding box center [721, 354] width 904 height 619
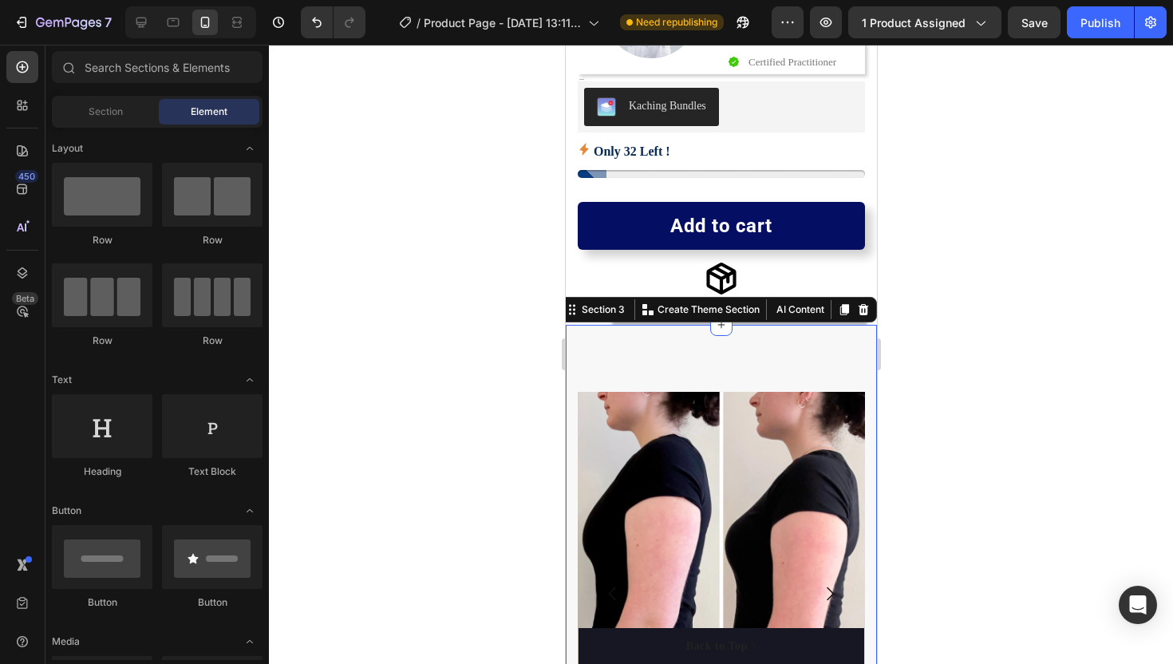
click at [660, 359] on div "Image Jasmine R. – “I’ve been using this posture corrector for two weeks and al…" at bounding box center [720, 582] width 311 height 515
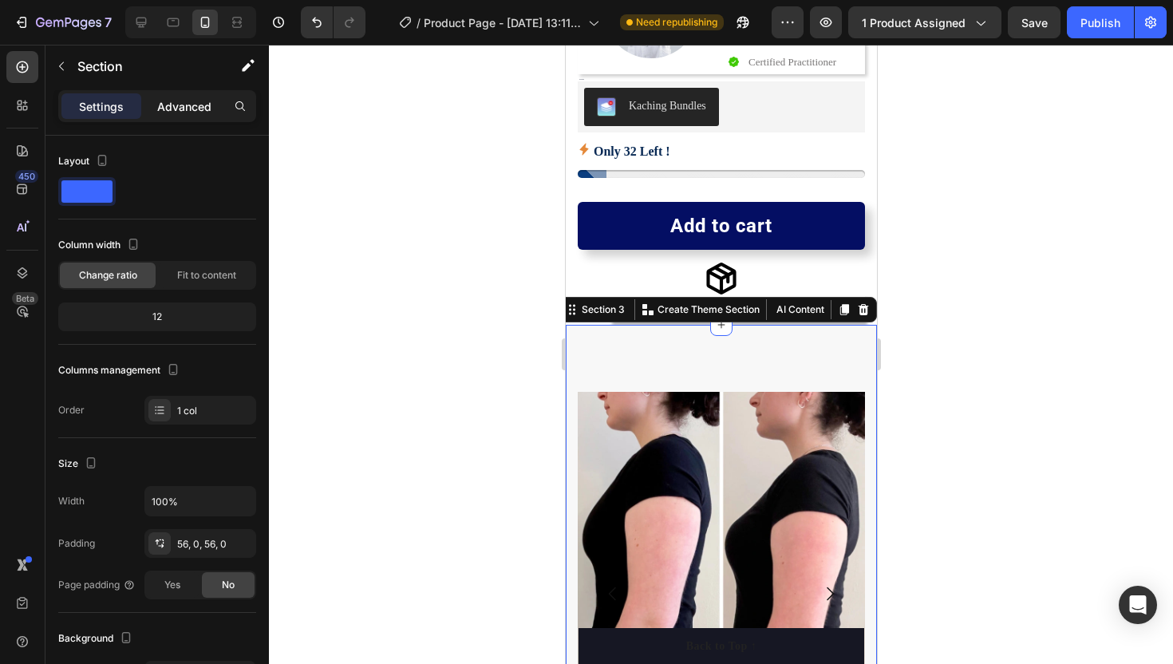
click at [165, 113] on p "Advanced" at bounding box center [184, 106] width 54 height 17
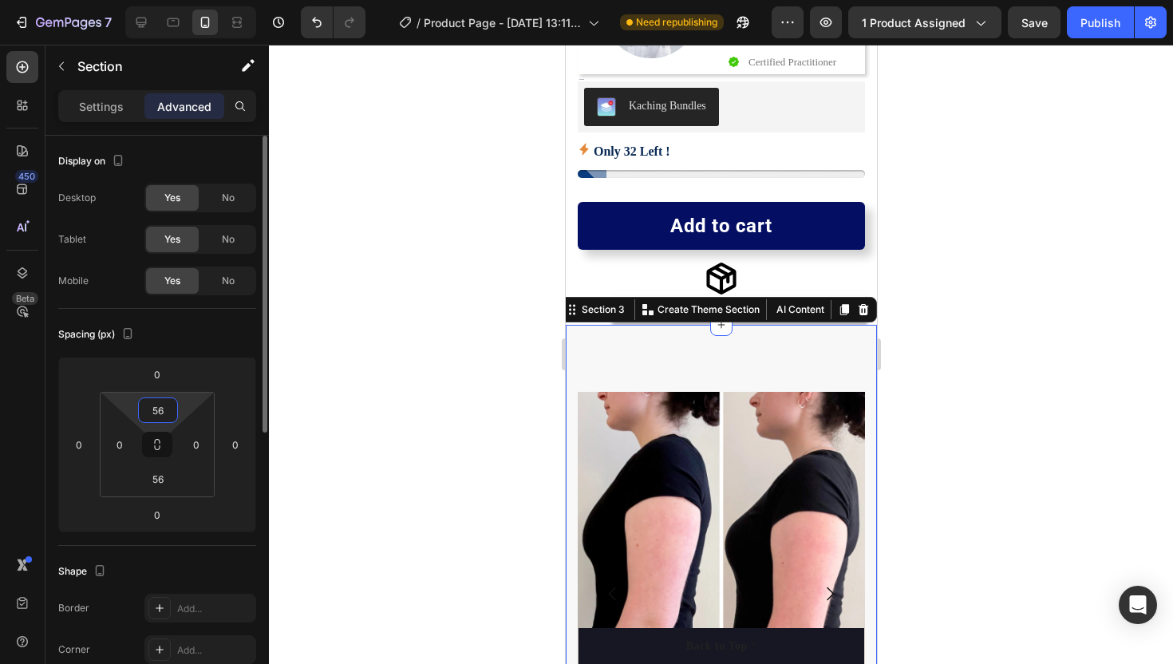
click at [155, 409] on input "56" at bounding box center [158, 410] width 32 height 24
type input "3"
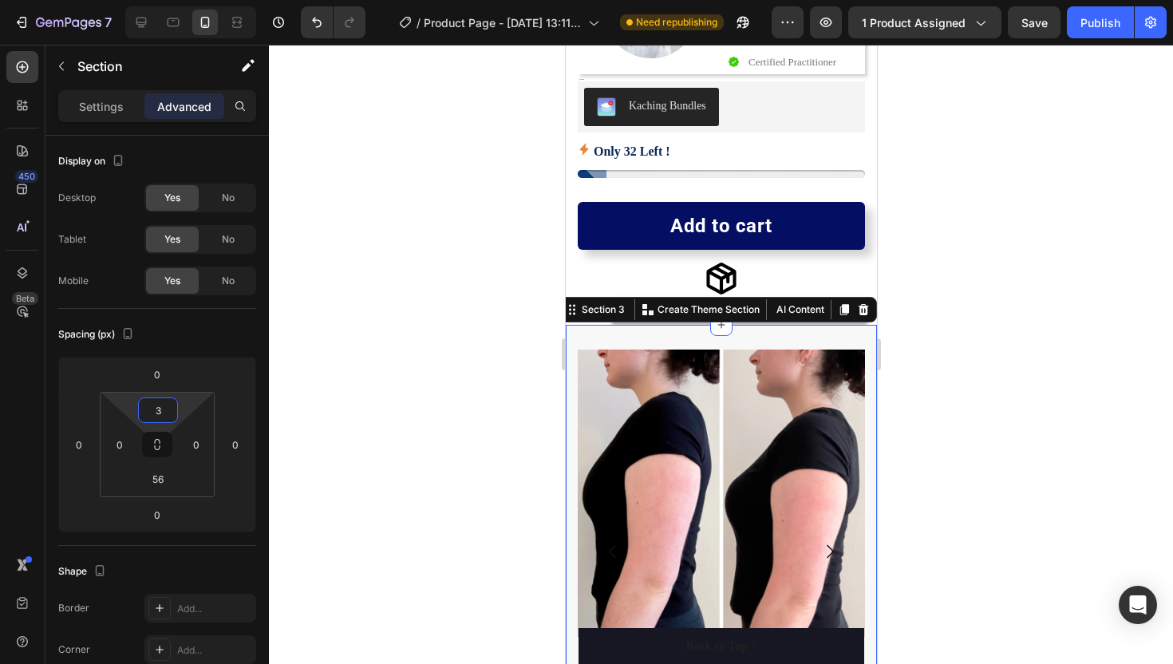
click at [382, 386] on div at bounding box center [721, 354] width 904 height 619
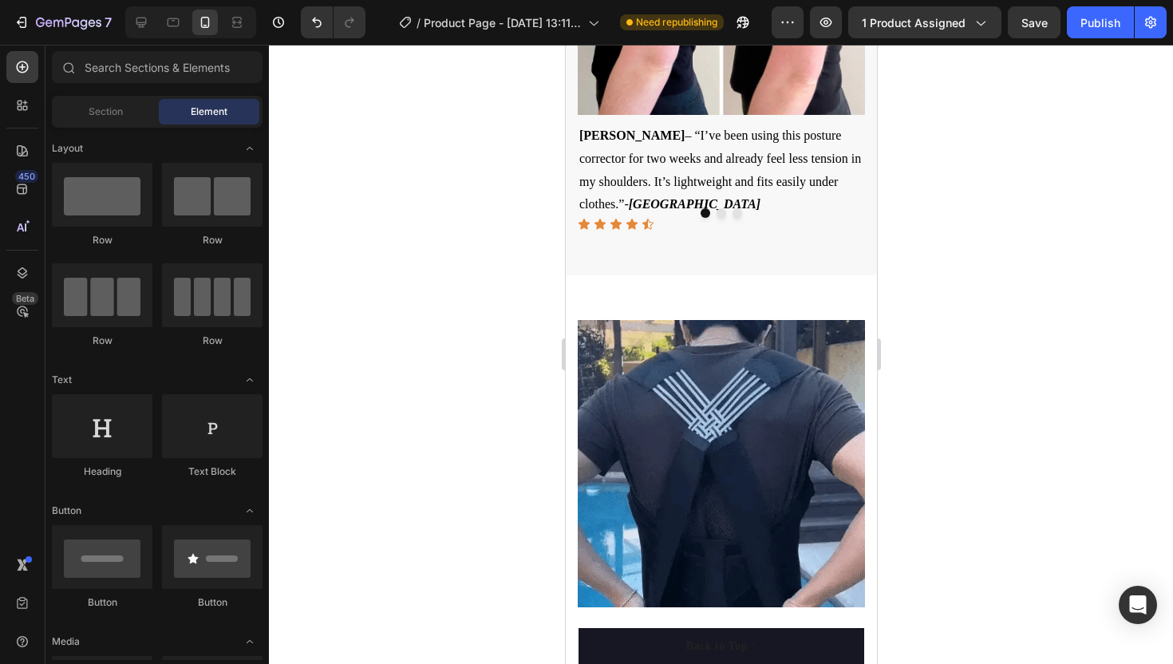
scroll to position [1129, 0]
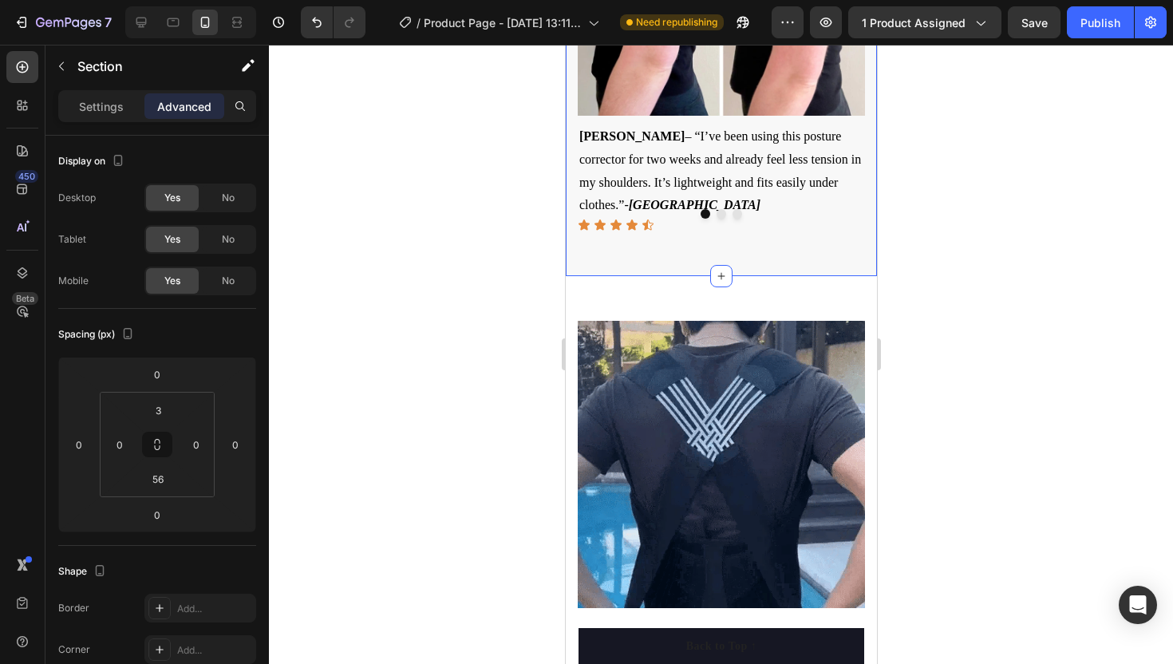
click at [671, 252] on div "Image Jasmine R. – “I’ve been using this posture corrector for two weeks and al…" at bounding box center [720, 40] width 311 height 473
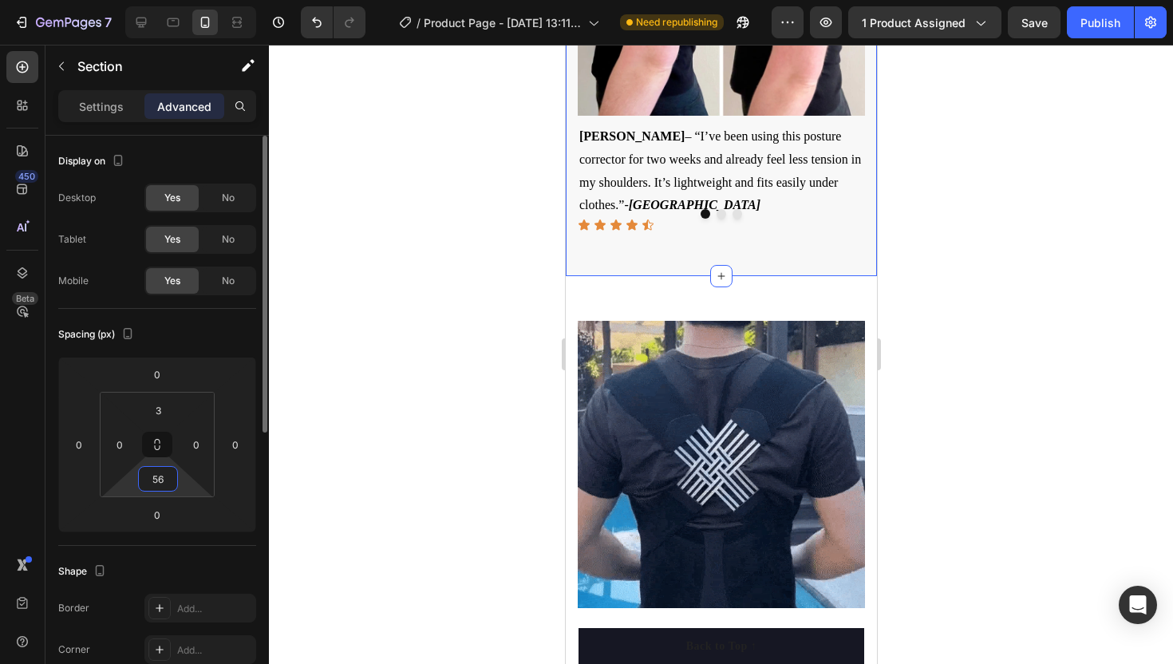
click at [158, 486] on input "56" at bounding box center [158, 479] width 32 height 24
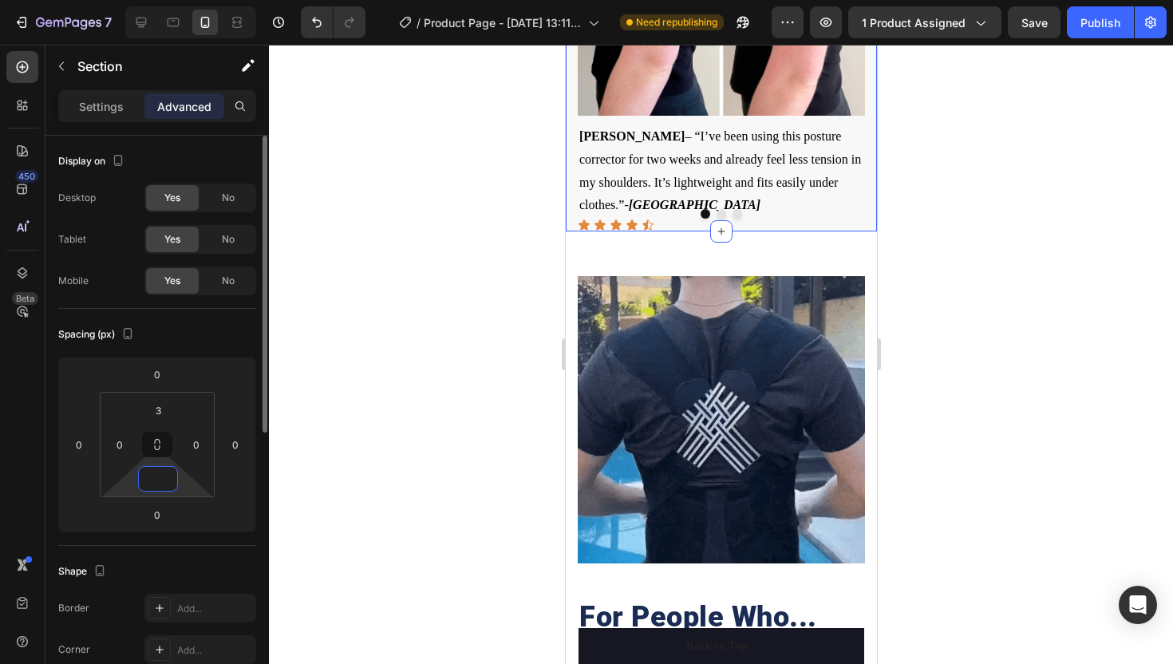
type input "3"
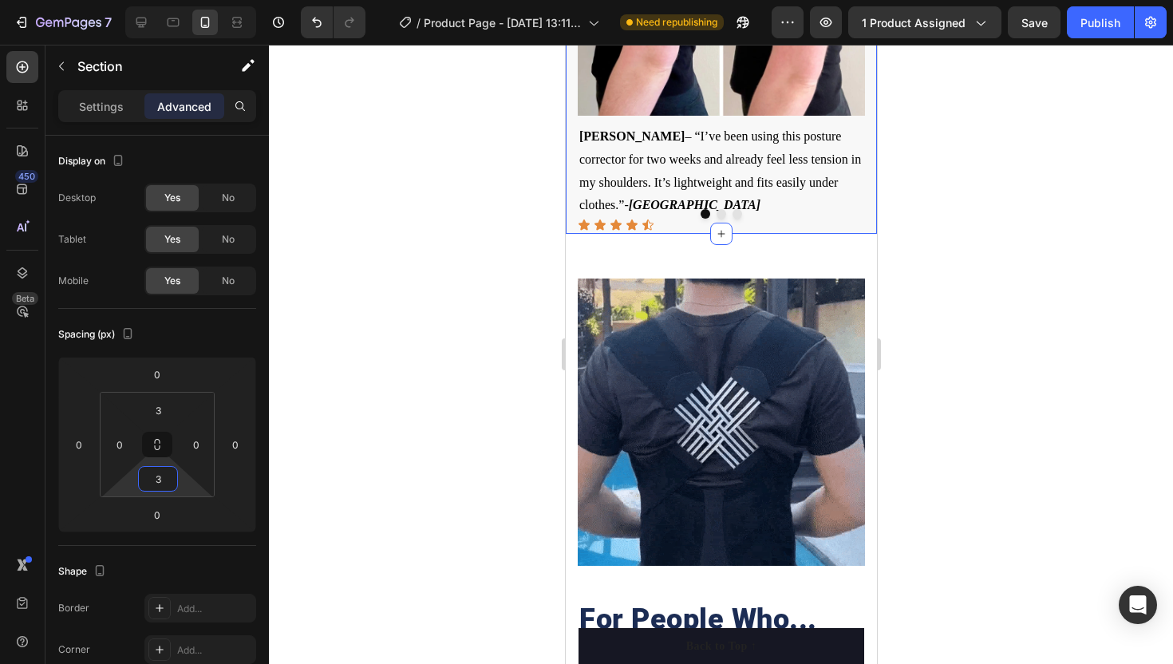
click at [362, 351] on div at bounding box center [721, 354] width 904 height 619
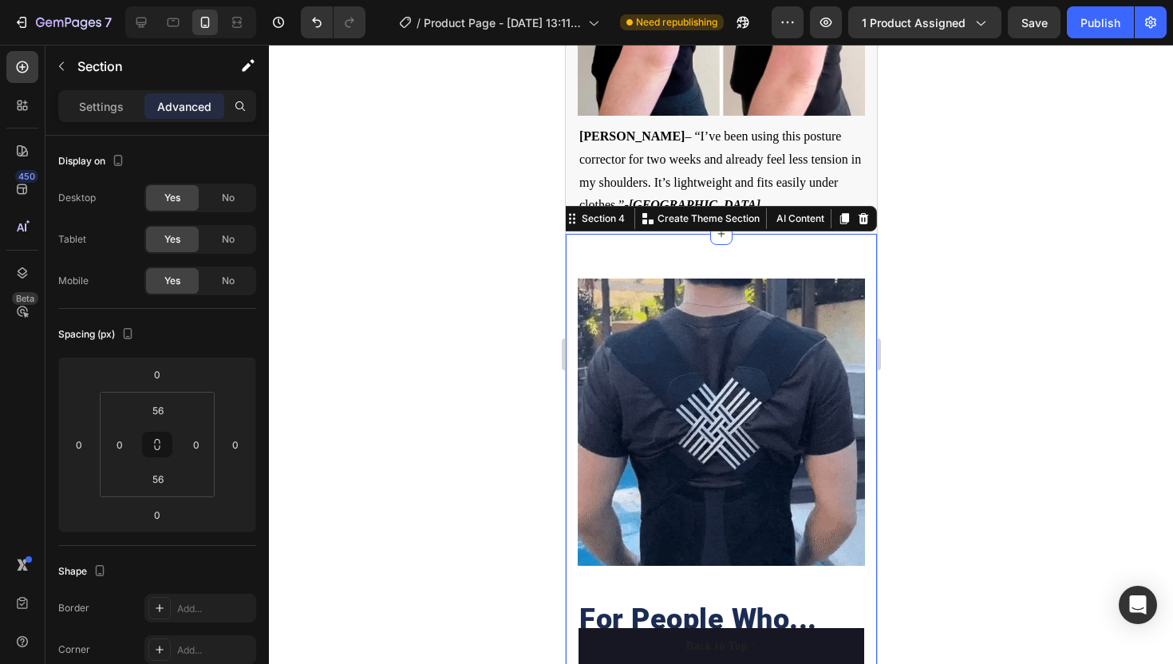
click at [629, 266] on div "For People Who... Heading Row Image Row Spend long hours at a desk. Want to imp…" at bounding box center [720, 580] width 311 height 692
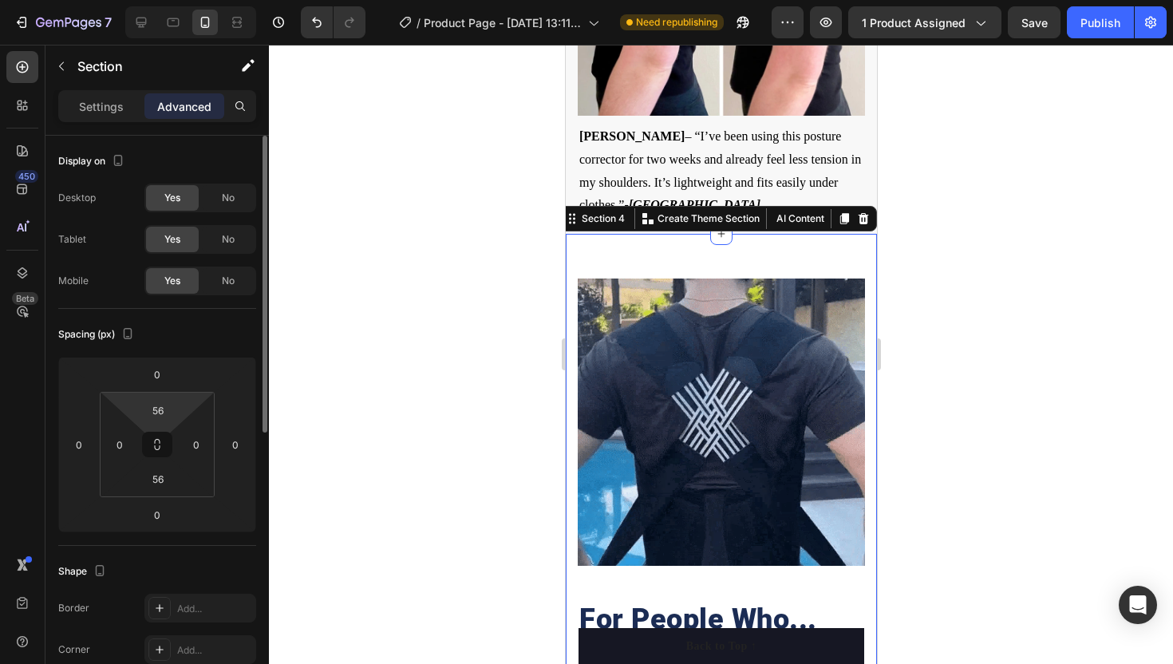
click at [168, 0] on html "7 / Product Page - Aug 19, 13:11:36 Need republishing Preview 1 product assigne…" at bounding box center [586, 0] width 1173 height 0
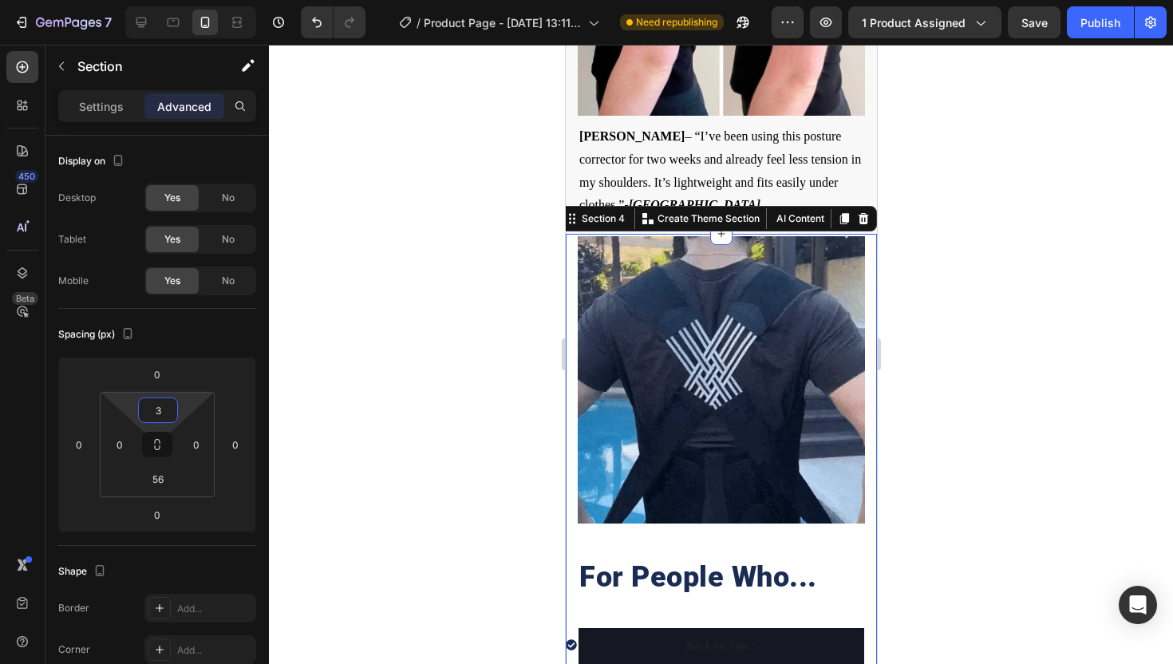
type input "3"
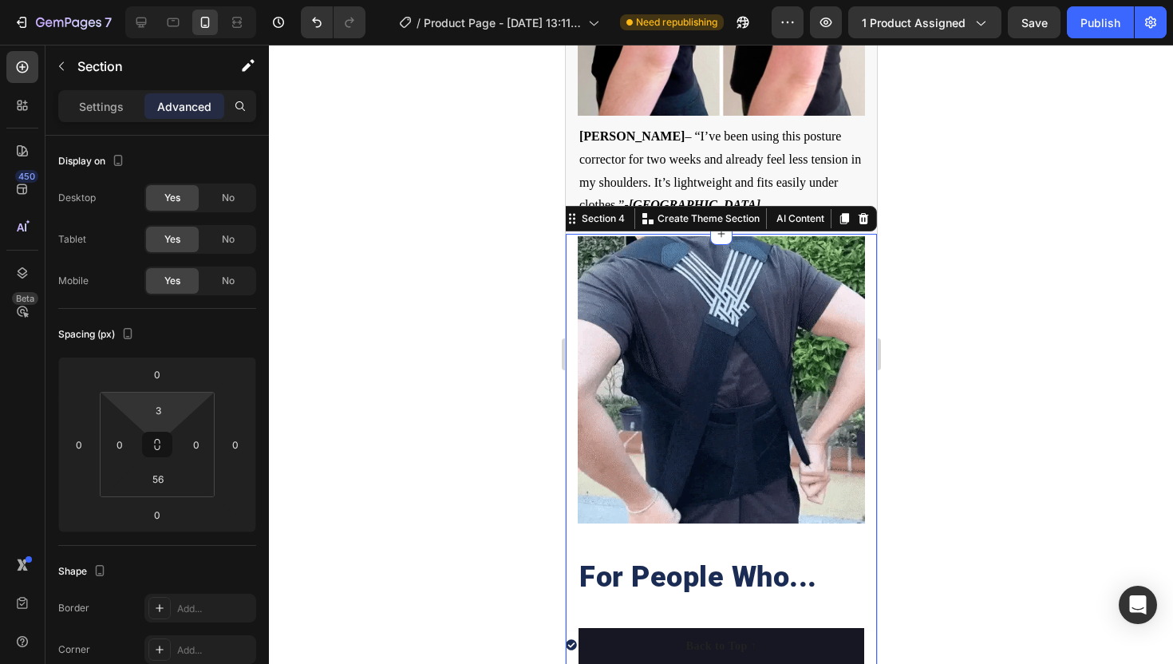
click at [374, 338] on div at bounding box center [721, 354] width 904 height 619
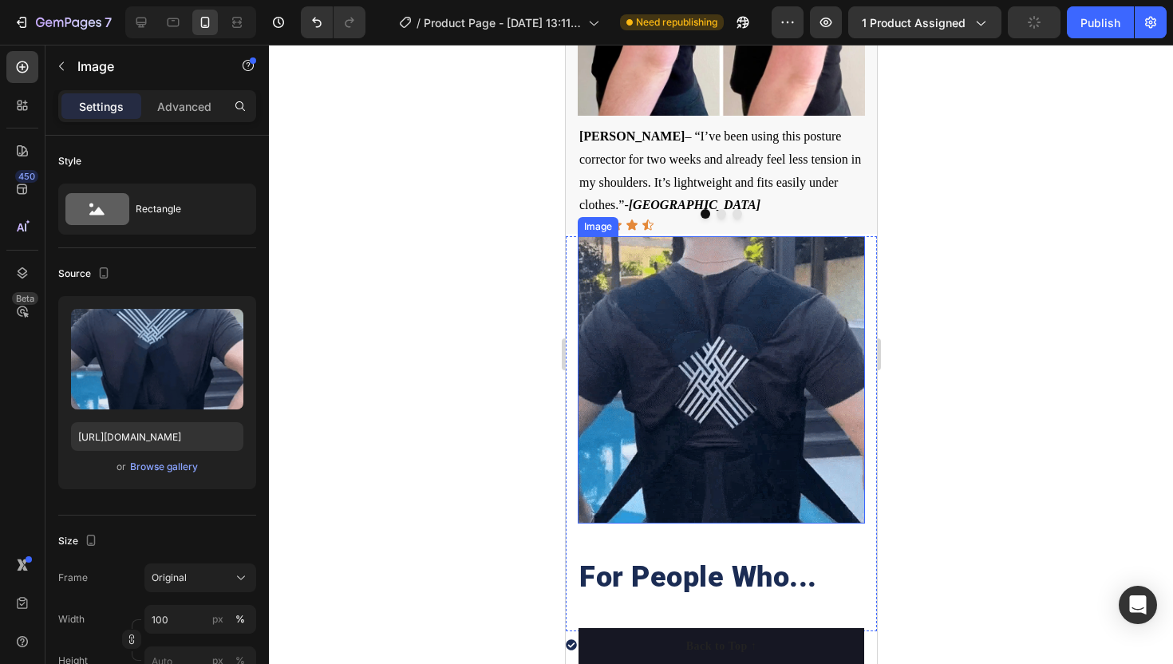
drag, startPoint x: 607, startPoint y: 264, endPoint x: 1069, endPoint y: 248, distance: 462.5
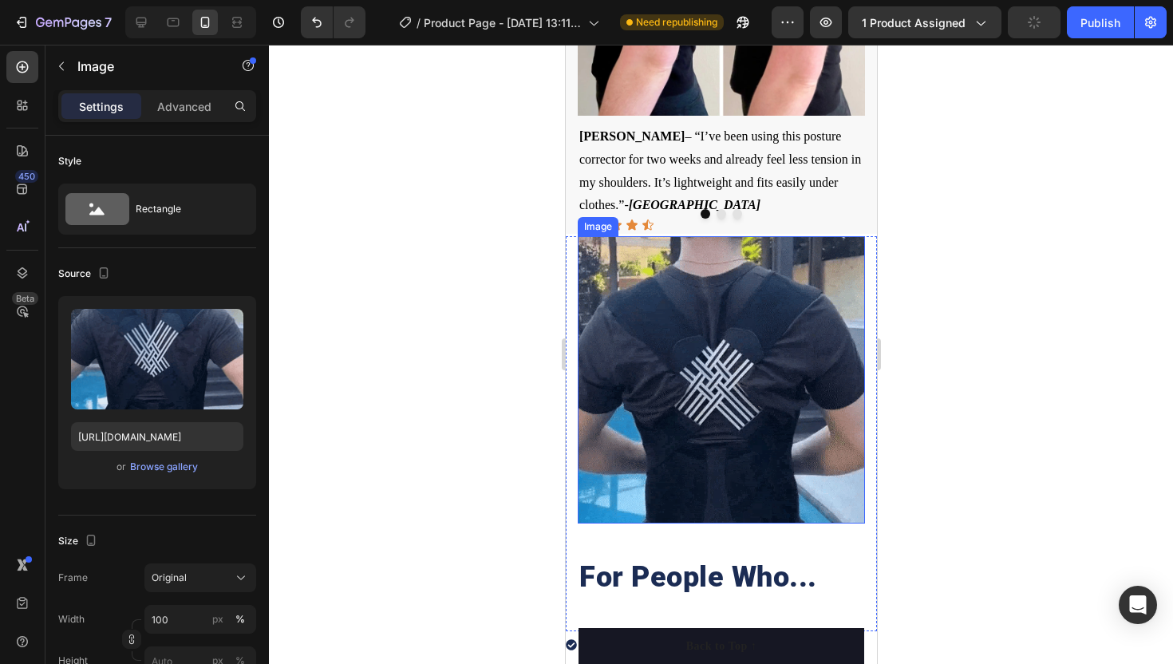
click at [607, 264] on img at bounding box center [720, 379] width 287 height 287
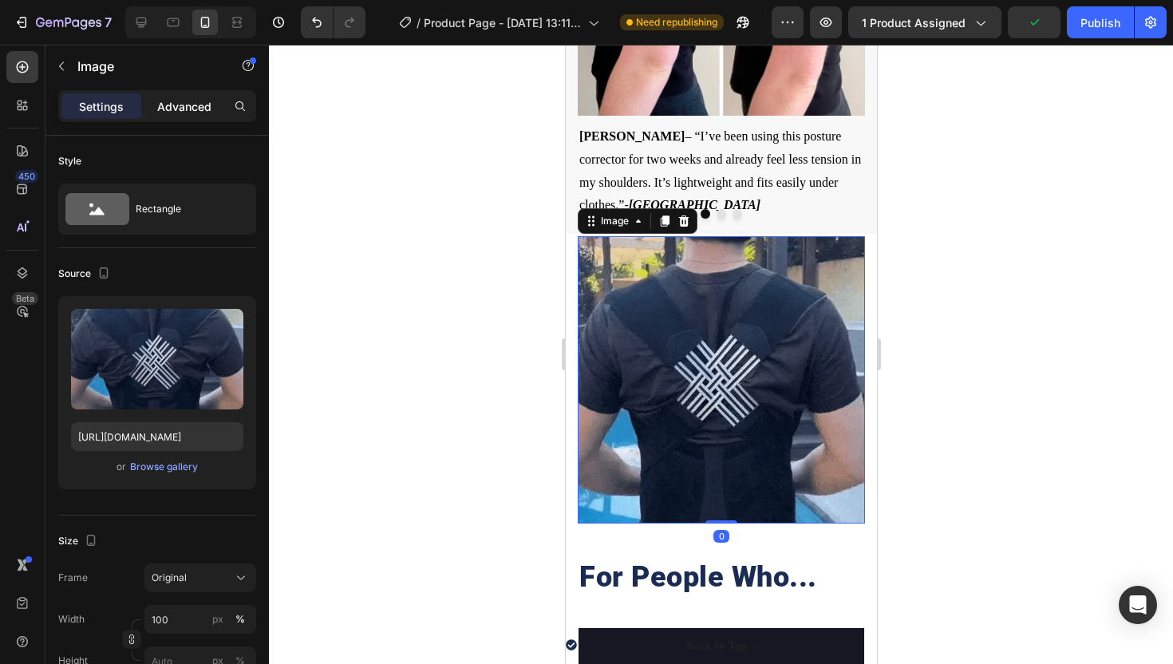
click at [199, 109] on p "Advanced" at bounding box center [184, 106] width 54 height 17
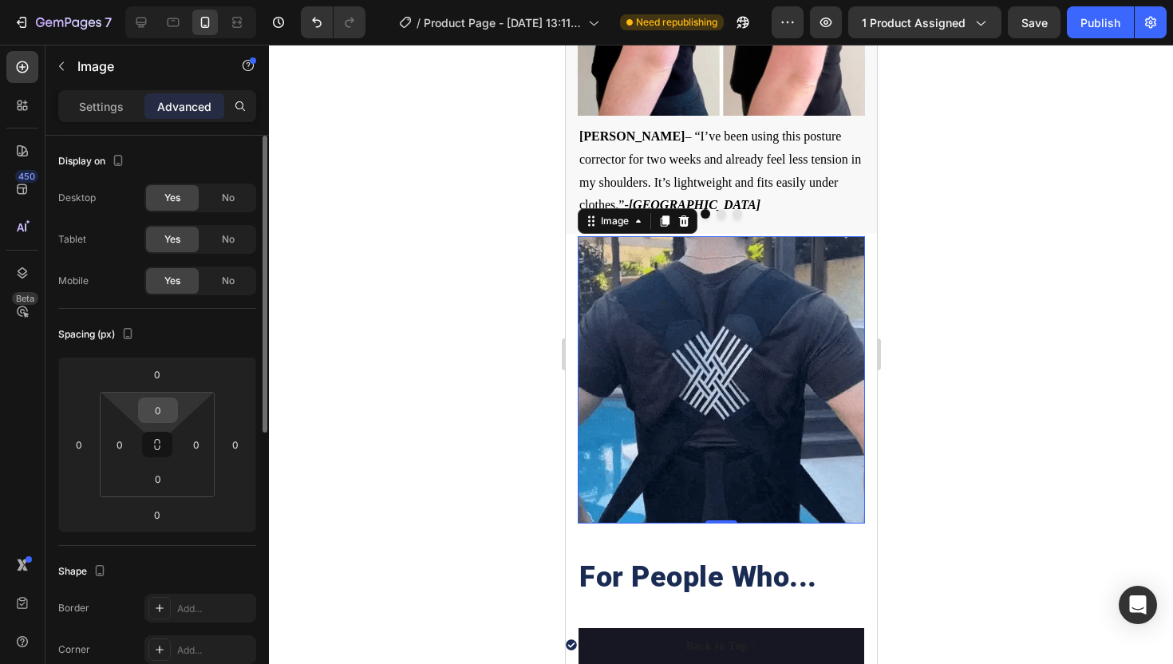
click at [172, 412] on input "0" at bounding box center [158, 410] width 32 height 24
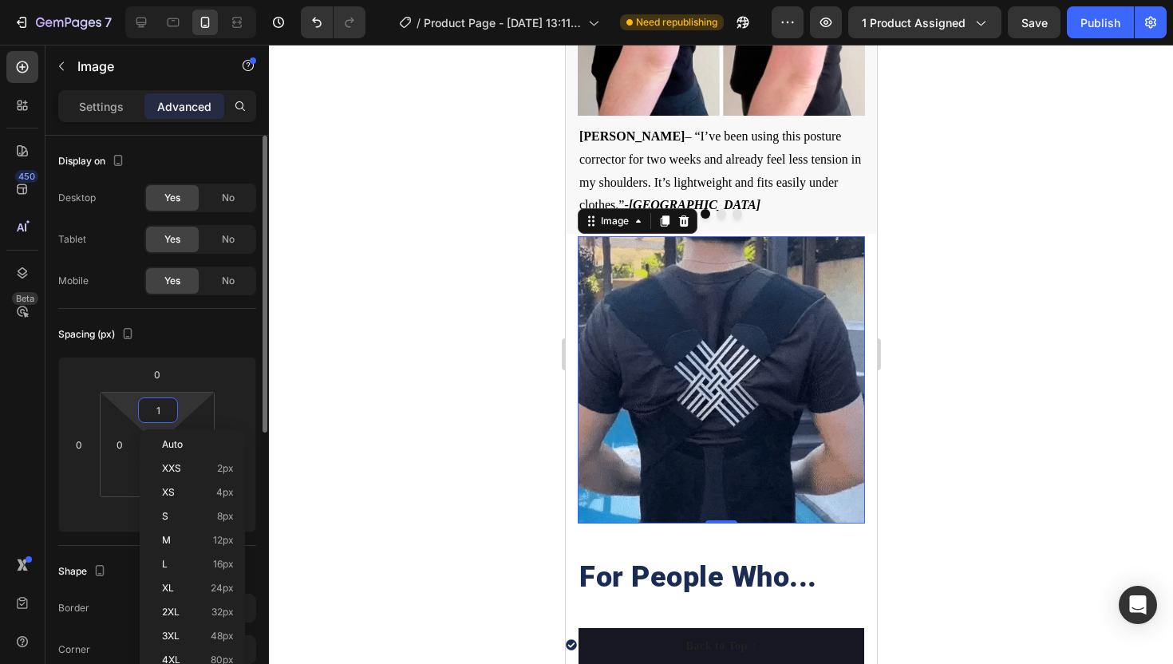
type input "10"
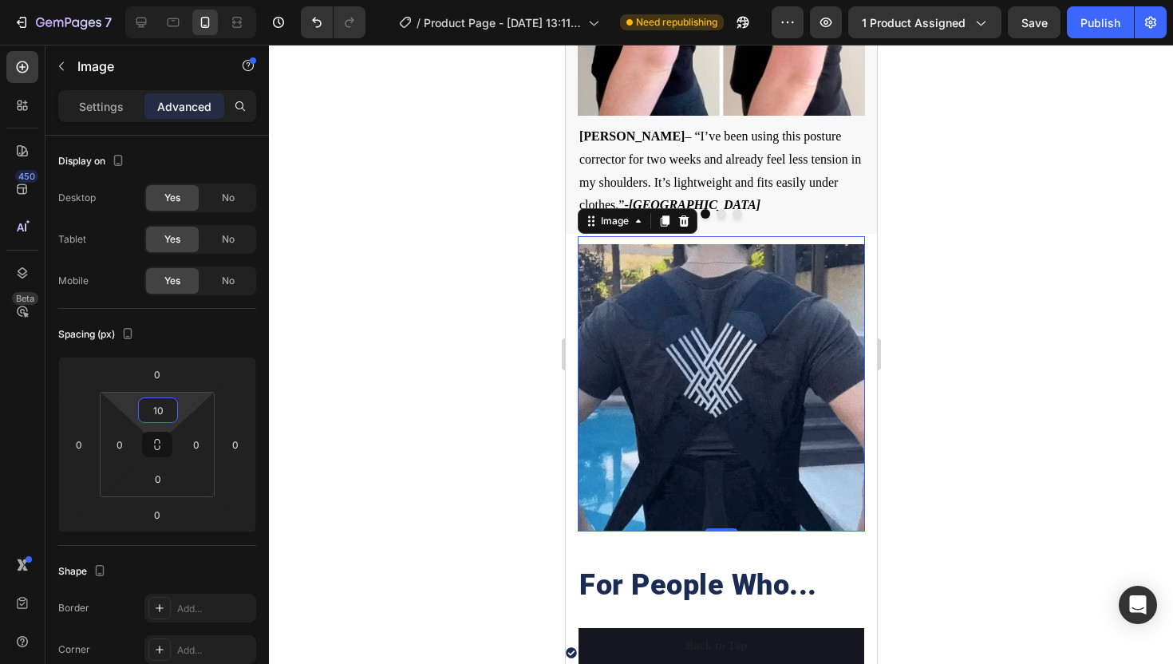
click at [393, 364] on div at bounding box center [721, 354] width 904 height 619
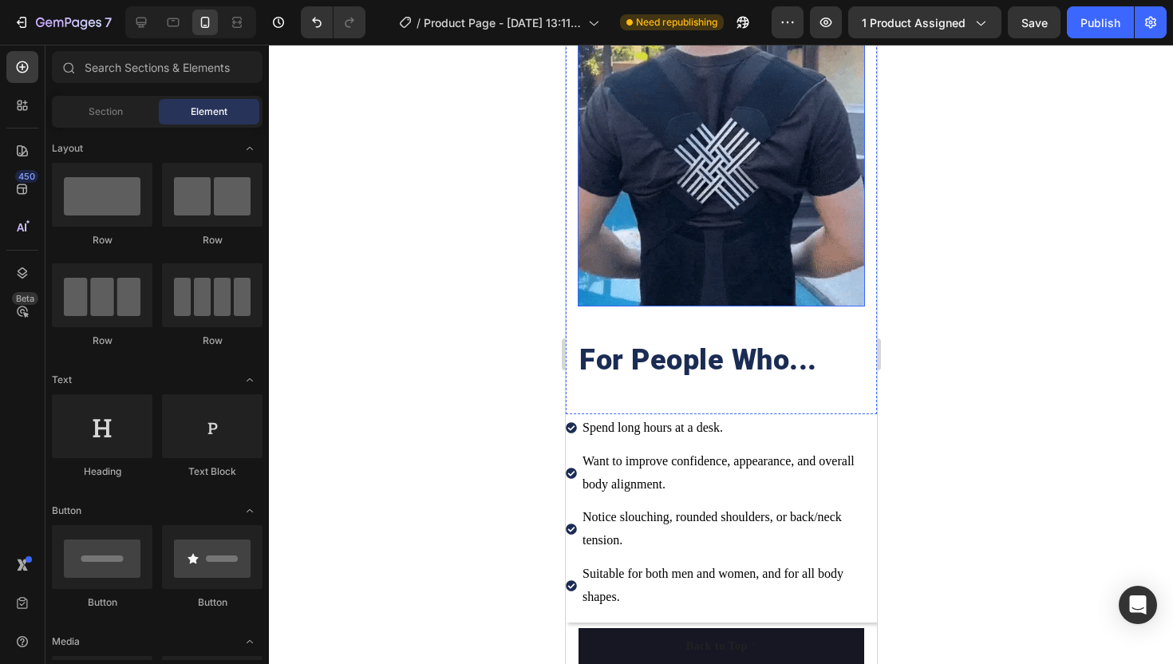
scroll to position [1357, 0]
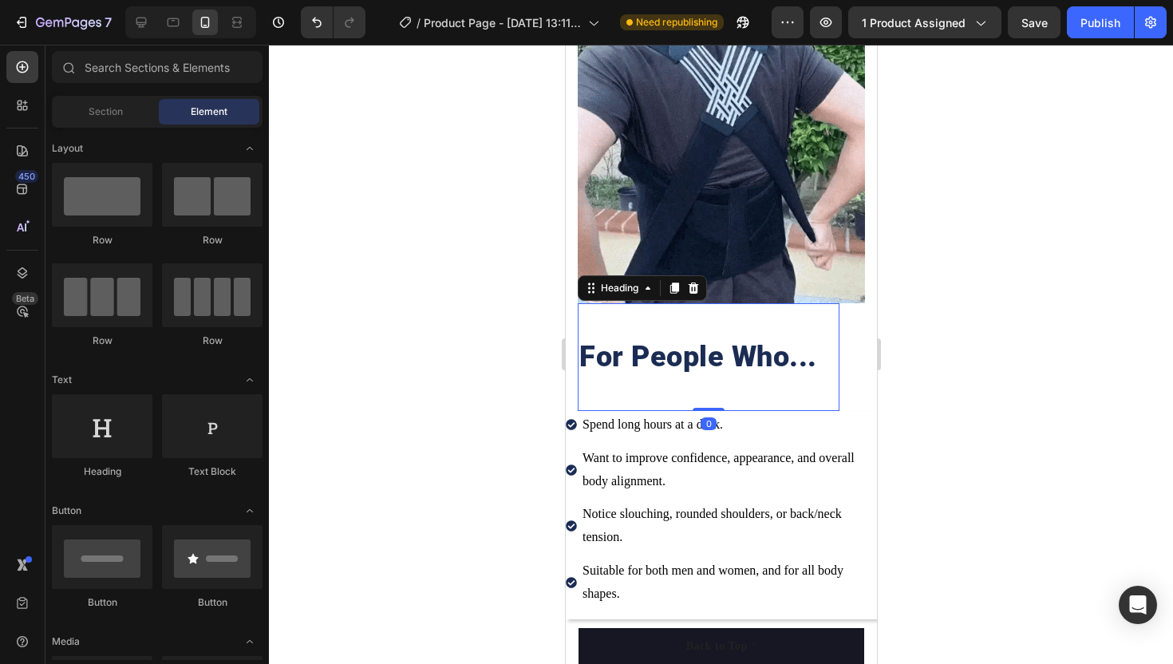
click at [649, 340] on h2 "For People Who..." at bounding box center [708, 357] width 262 height 41
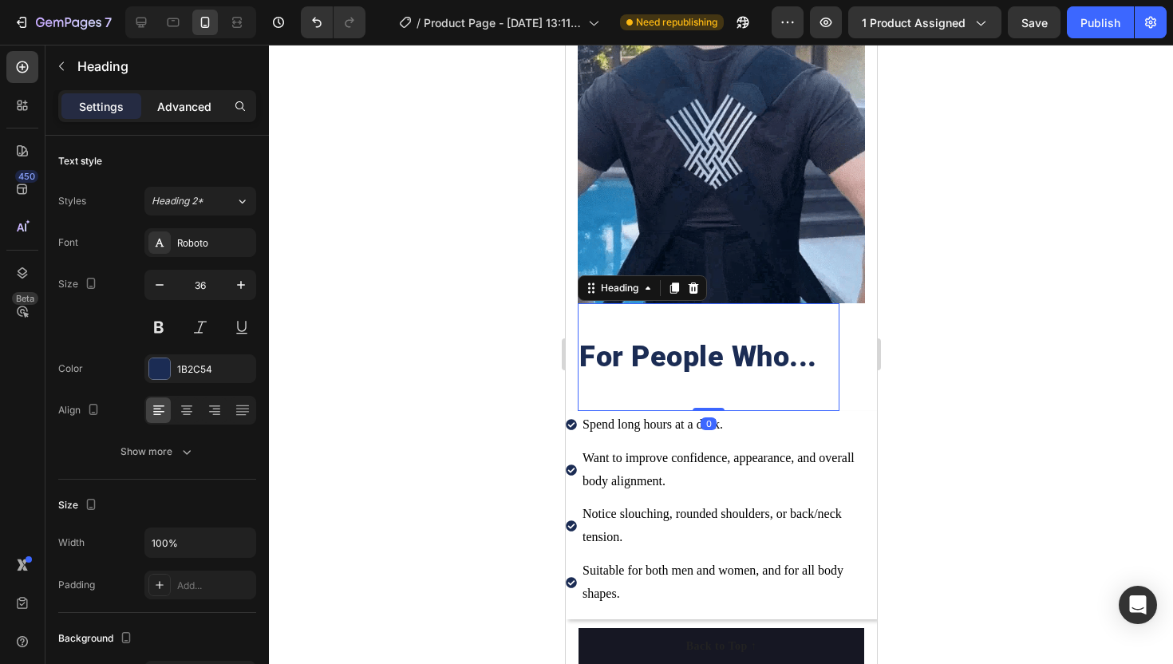
click at [168, 102] on p "Advanced" at bounding box center [184, 106] width 54 height 17
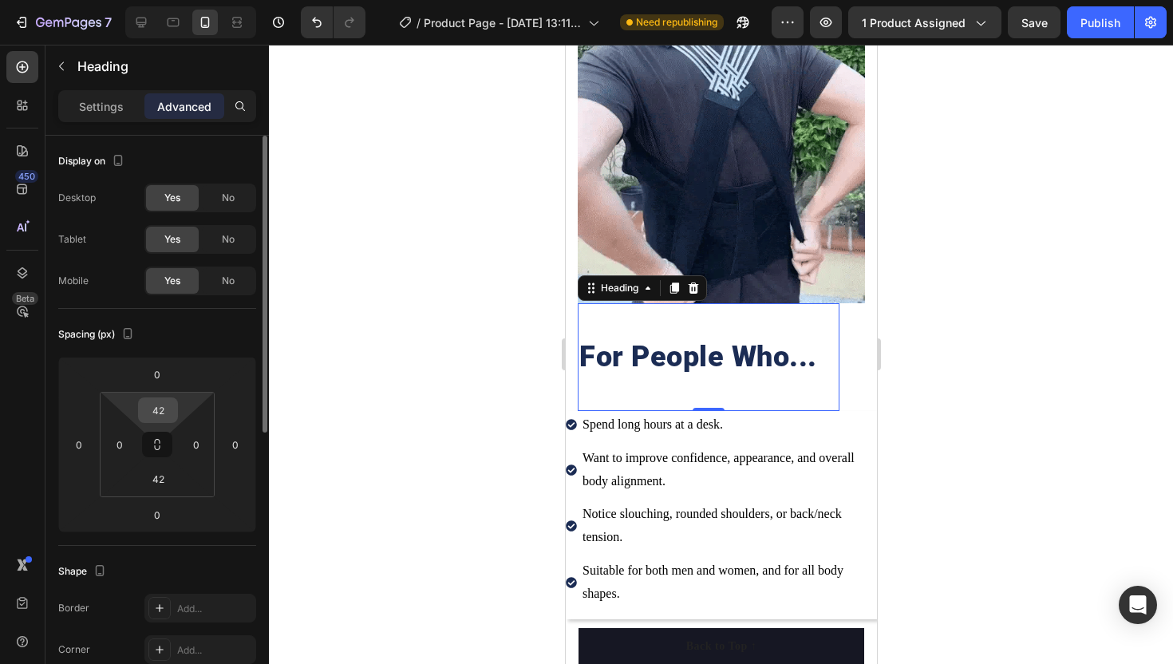
click at [159, 410] on input "42" at bounding box center [158, 410] width 32 height 24
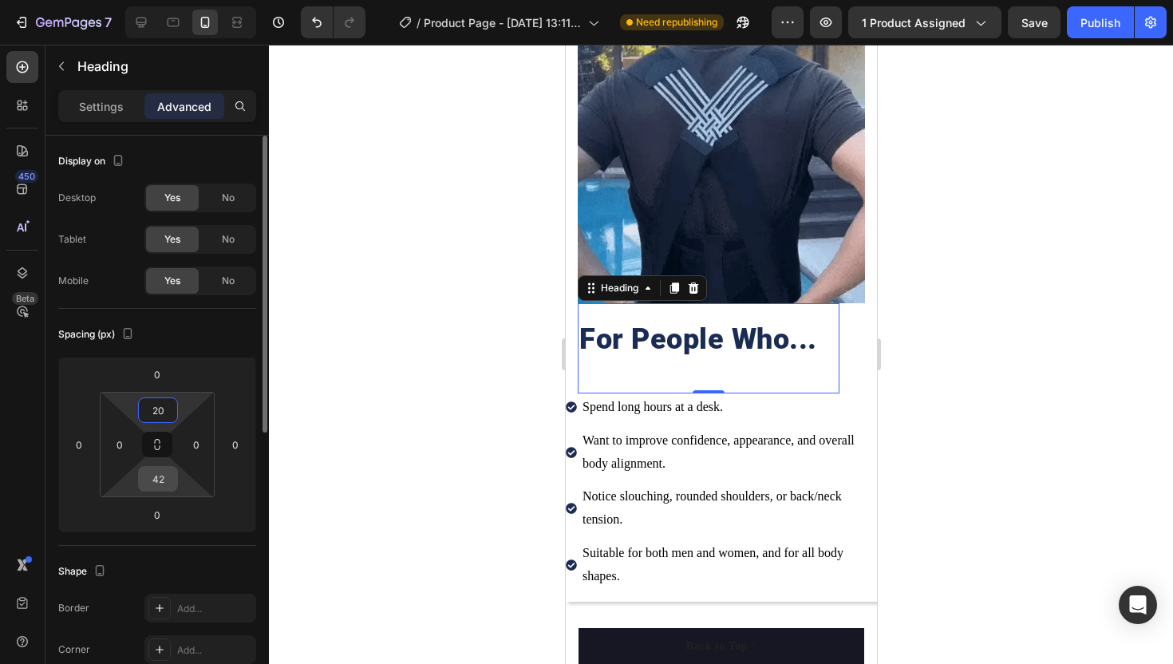
type input "20"
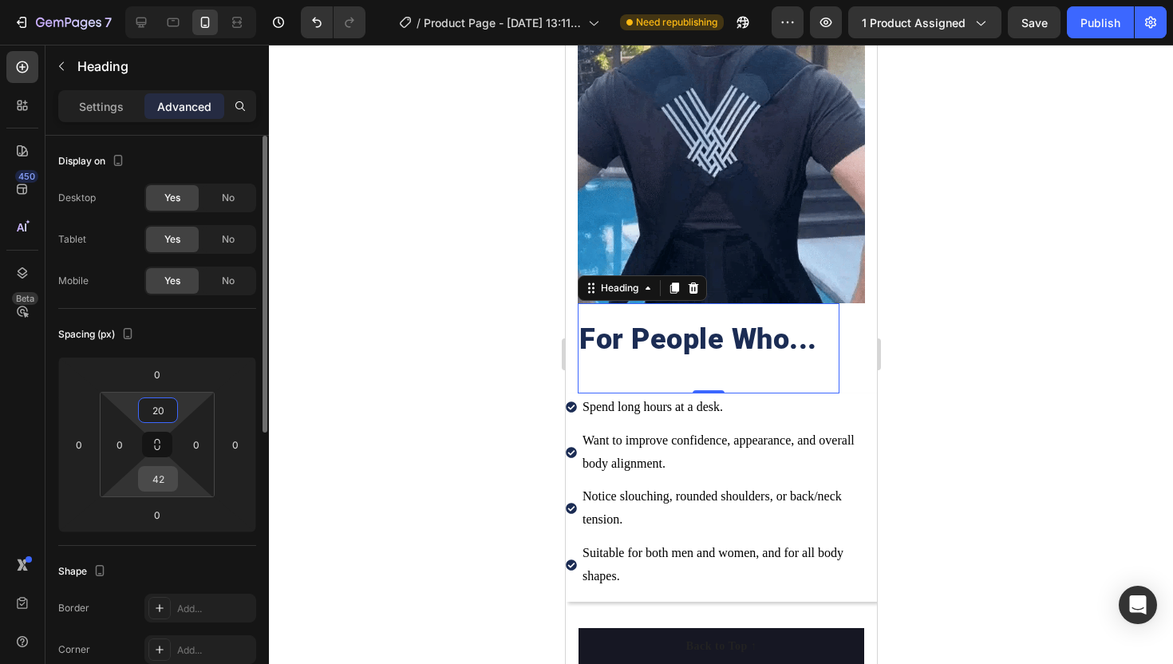
click at [172, 486] on input "42" at bounding box center [158, 479] width 32 height 24
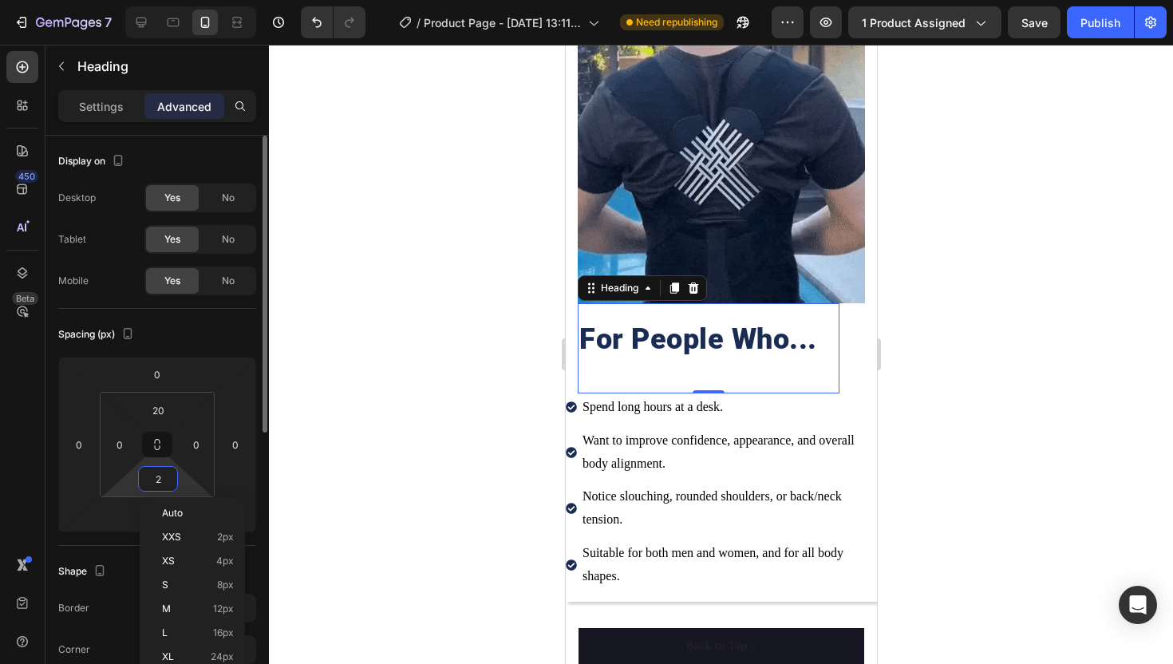
type input "20"
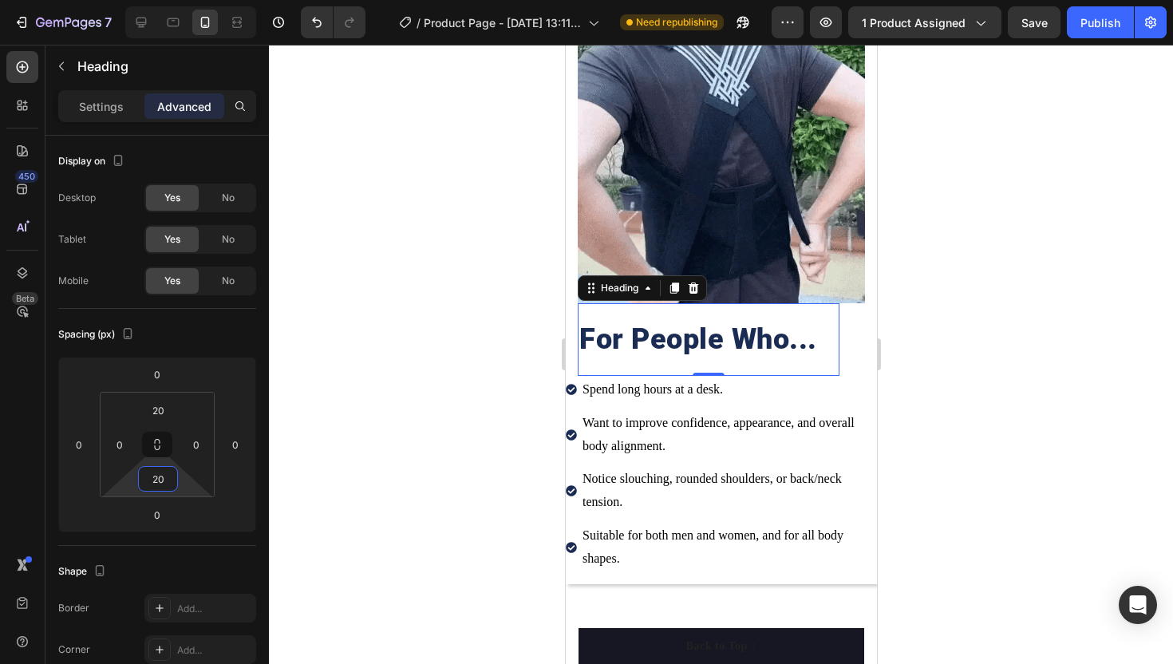
click at [393, 432] on div at bounding box center [721, 354] width 904 height 619
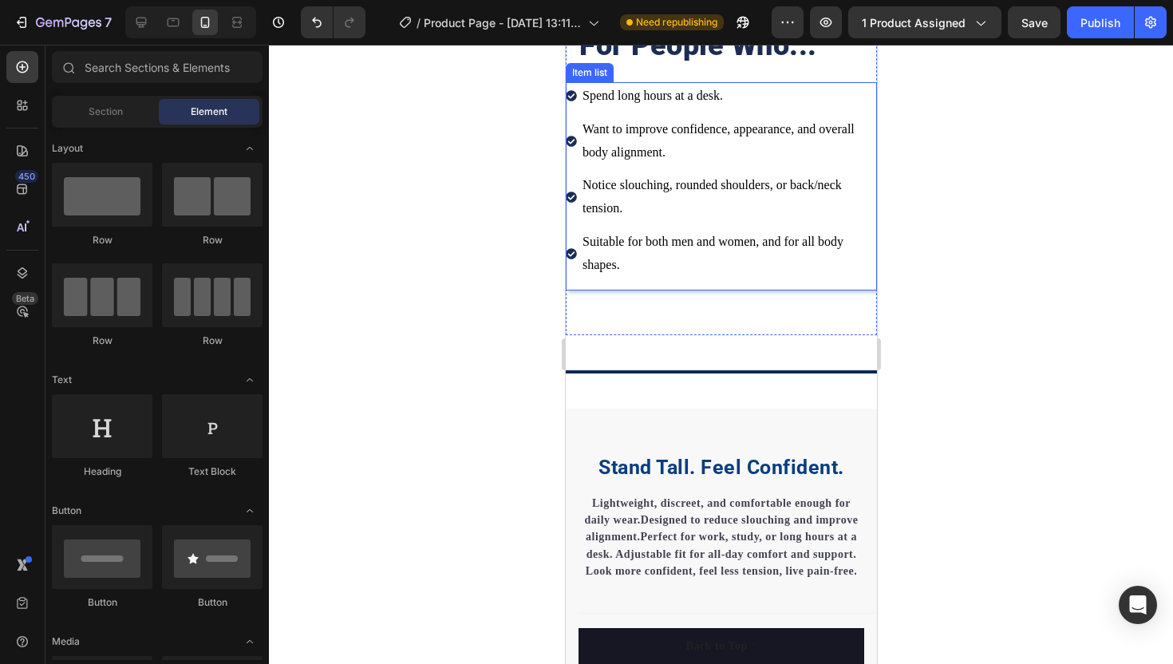
scroll to position [1650, 0]
click at [654, 322] on div "For People Who... Heading Row Image Row Spend long hours at a desk. Want to imp…" at bounding box center [720, 24] width 311 height 623
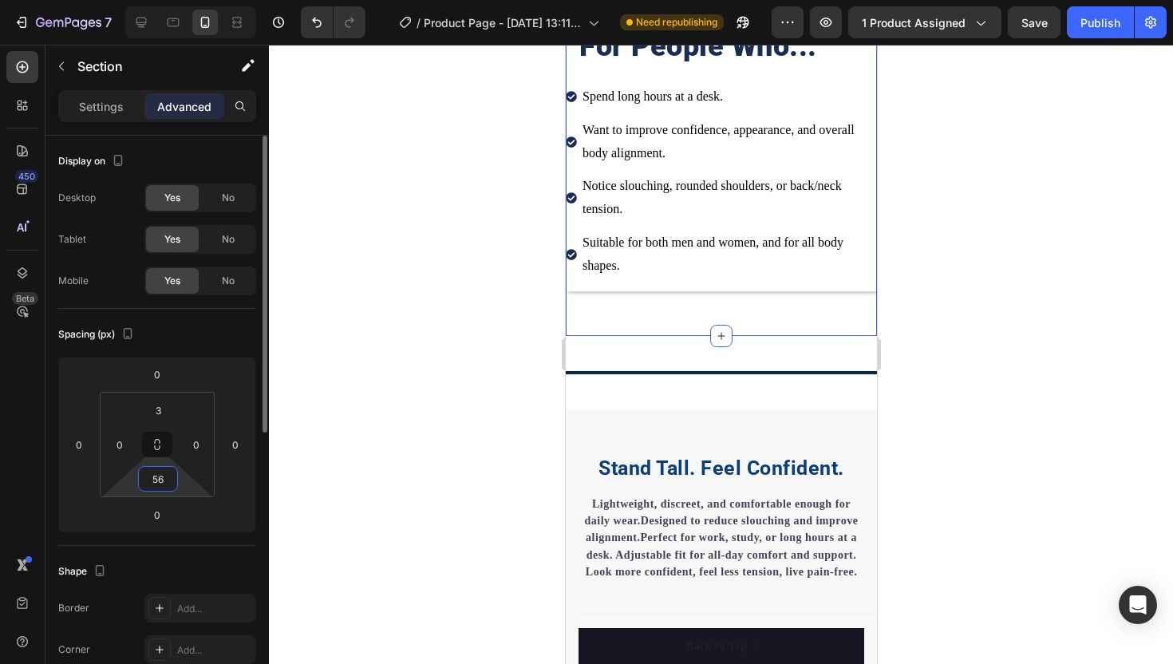
click at [152, 478] on input "56" at bounding box center [158, 479] width 32 height 24
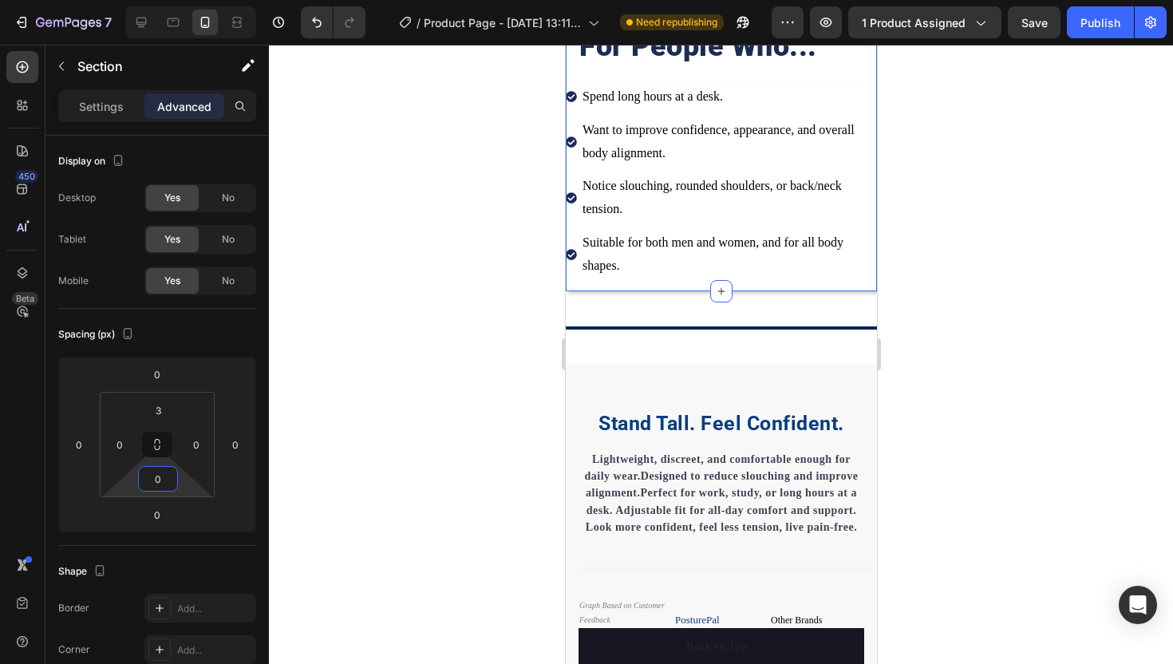
click at [366, 429] on div at bounding box center [721, 354] width 904 height 619
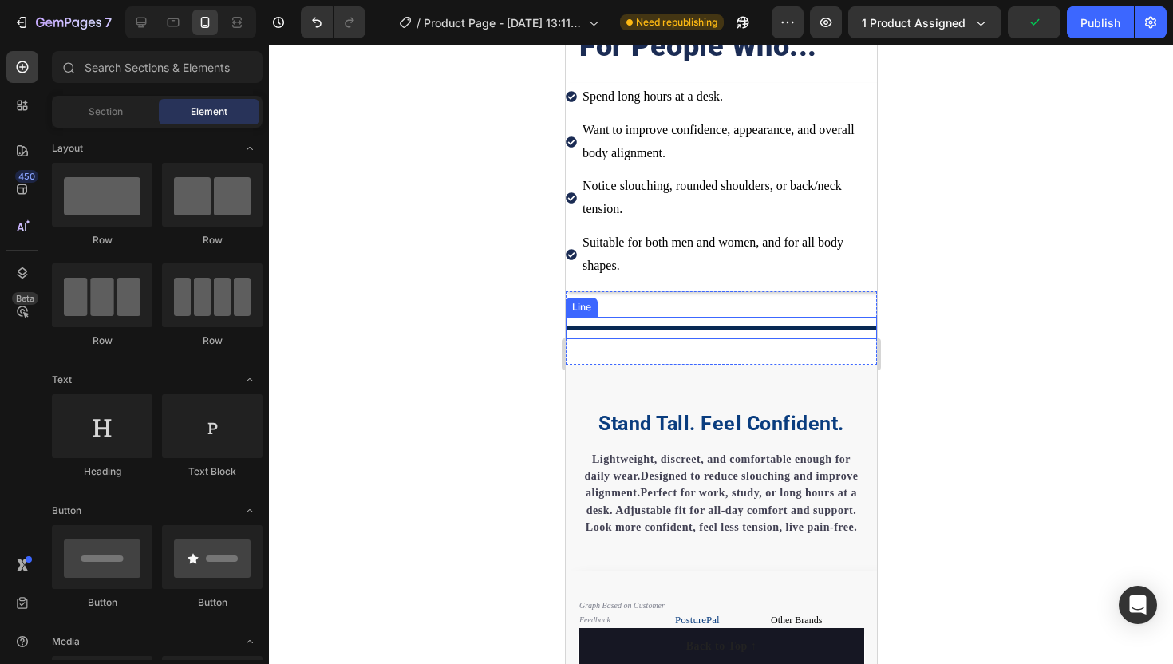
click at [643, 329] on div at bounding box center [720, 327] width 311 height 3
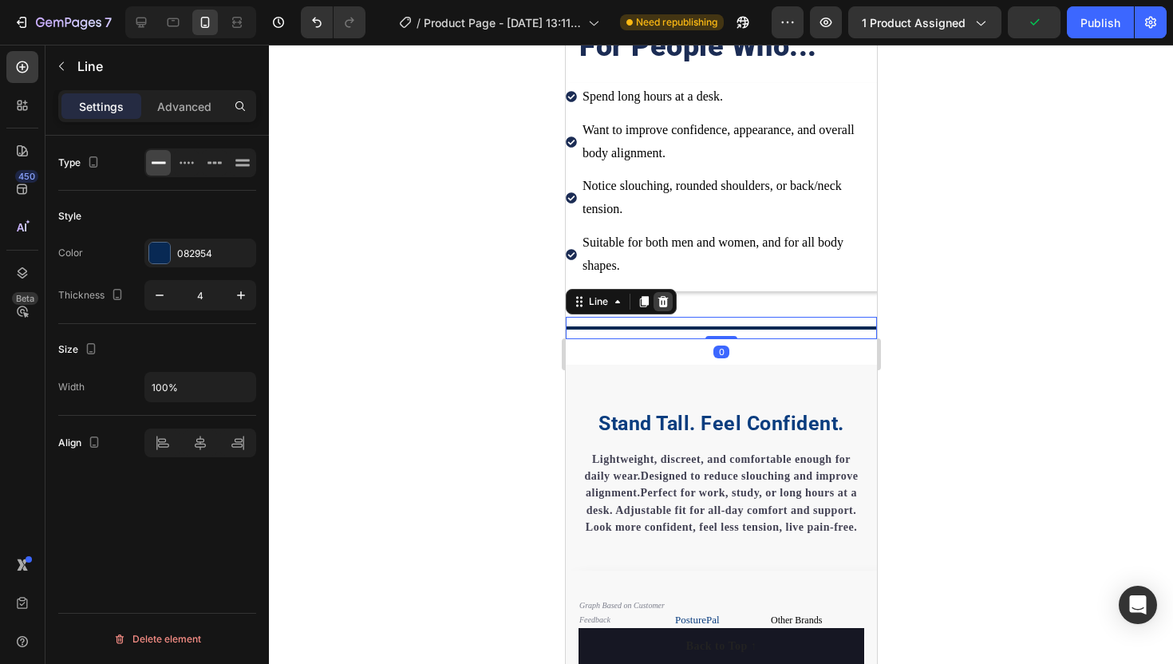
click at [665, 297] on icon at bounding box center [663, 300] width 10 height 11
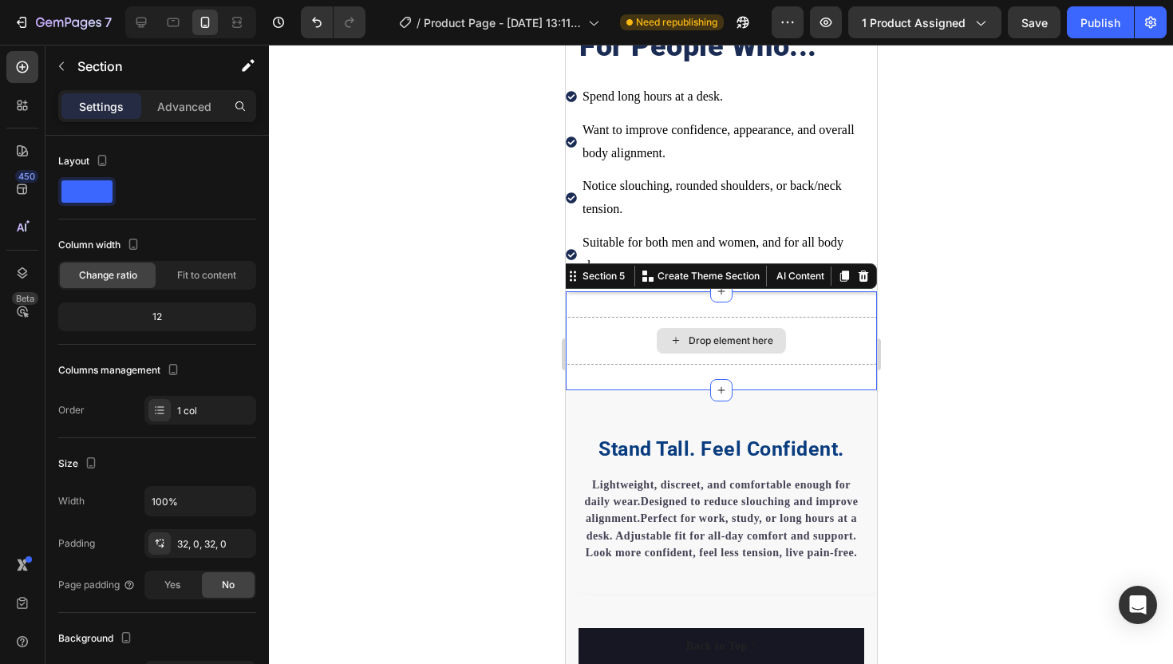
click at [655, 334] on div "Drop element here" at bounding box center [720, 341] width 311 height 48
click at [869, 276] on div at bounding box center [862, 276] width 19 height 19
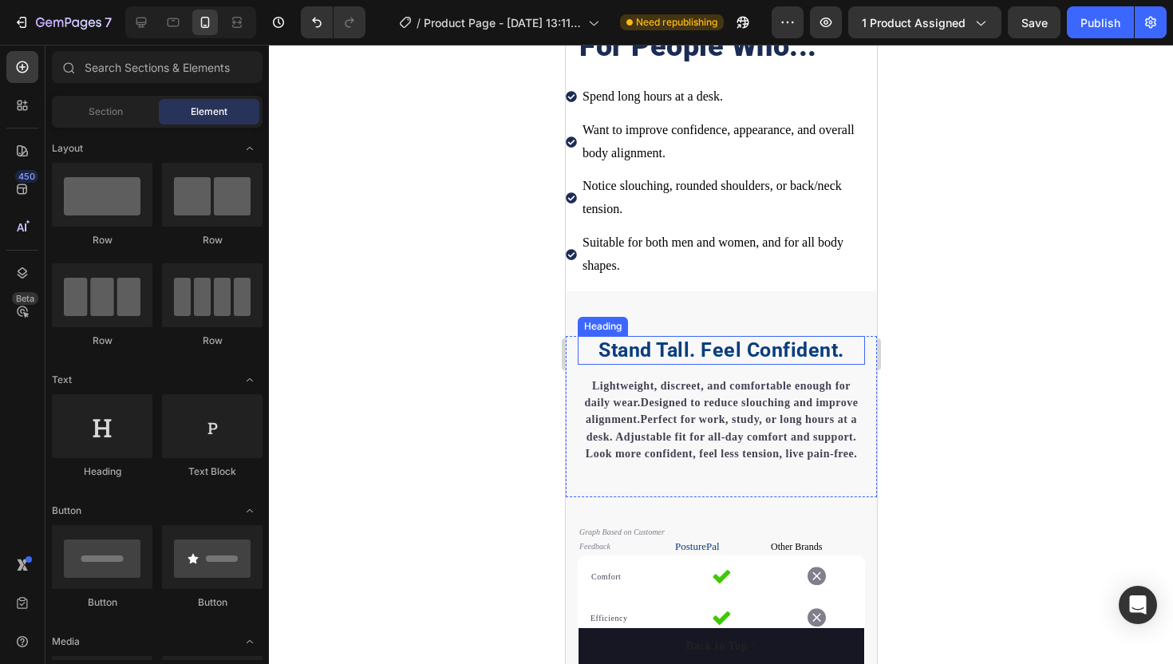
click at [428, 319] on div at bounding box center [721, 354] width 904 height 619
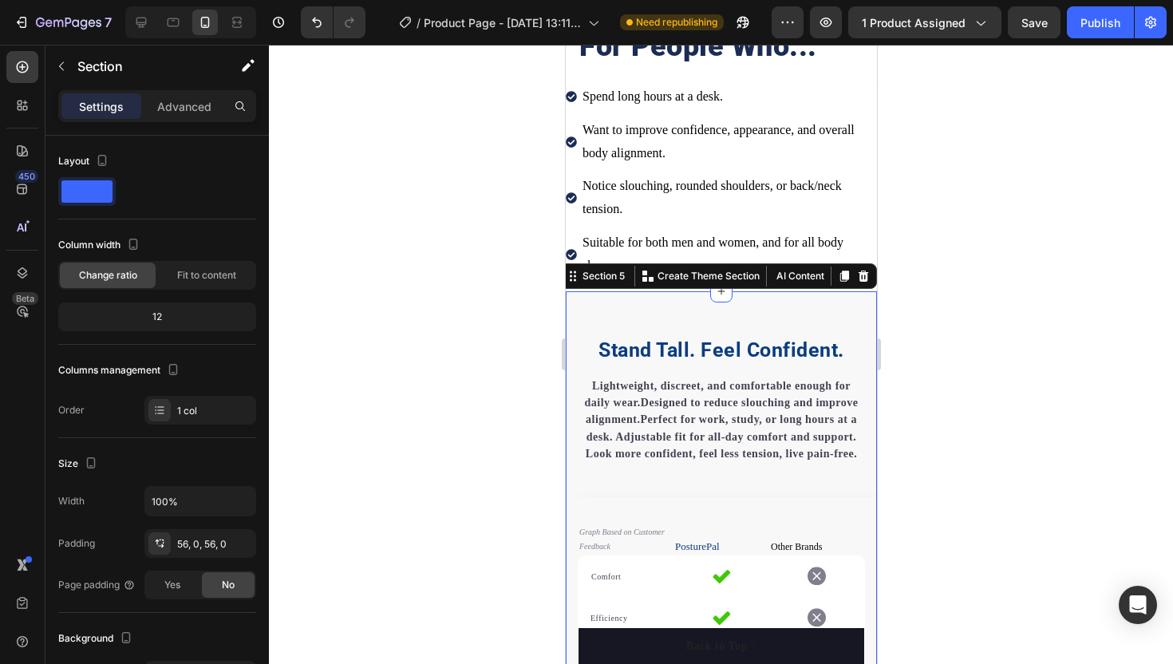
click at [666, 313] on div "Stand Tall. Feel Confident . Heading Lightweight, discreet, and comfortable eno…" at bounding box center [720, 603] width 311 height 625
click at [188, 103] on p "Advanced" at bounding box center [184, 106] width 54 height 17
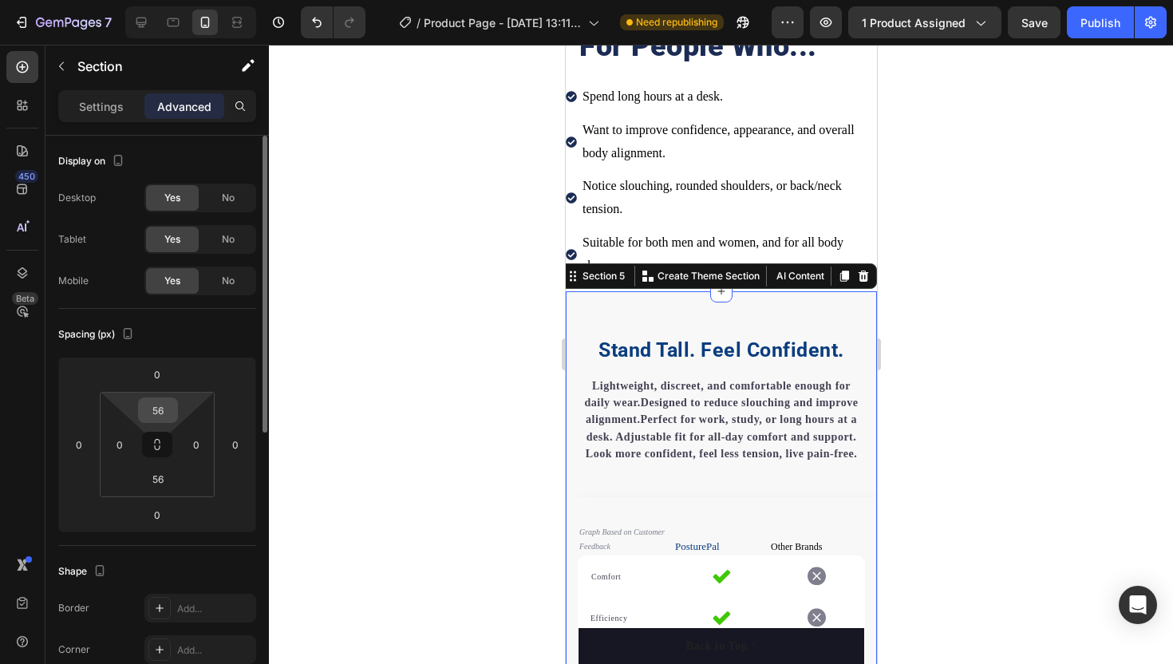
click at [152, 406] on input "56" at bounding box center [158, 410] width 32 height 24
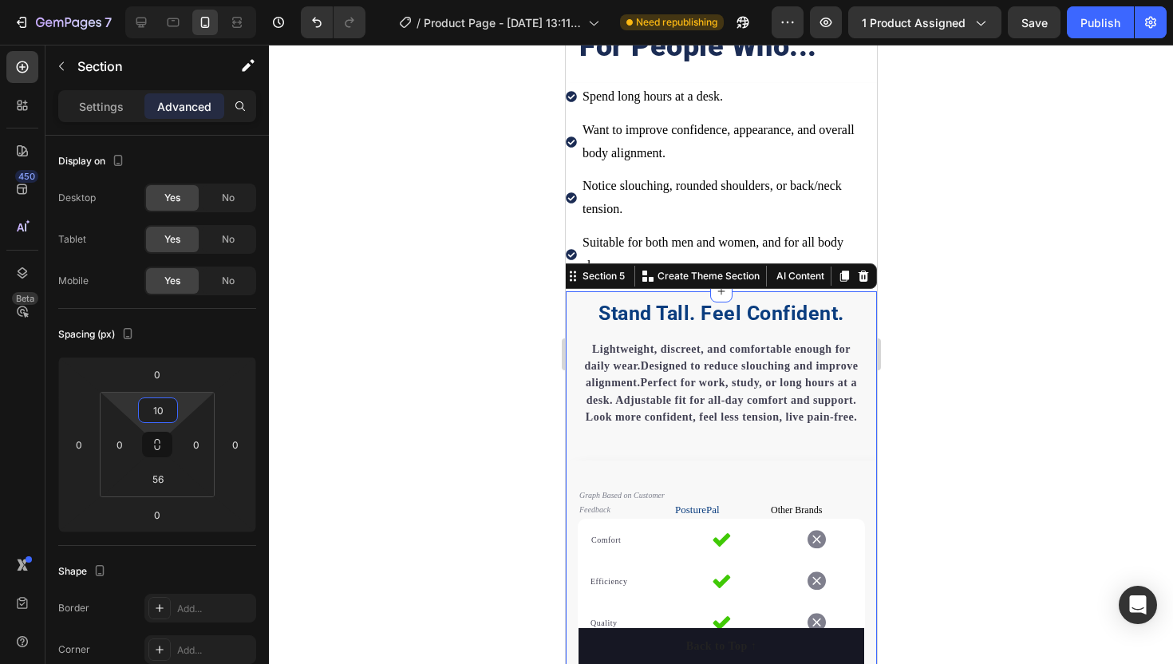
type input "10"
click at [437, 391] on div at bounding box center [721, 354] width 904 height 619
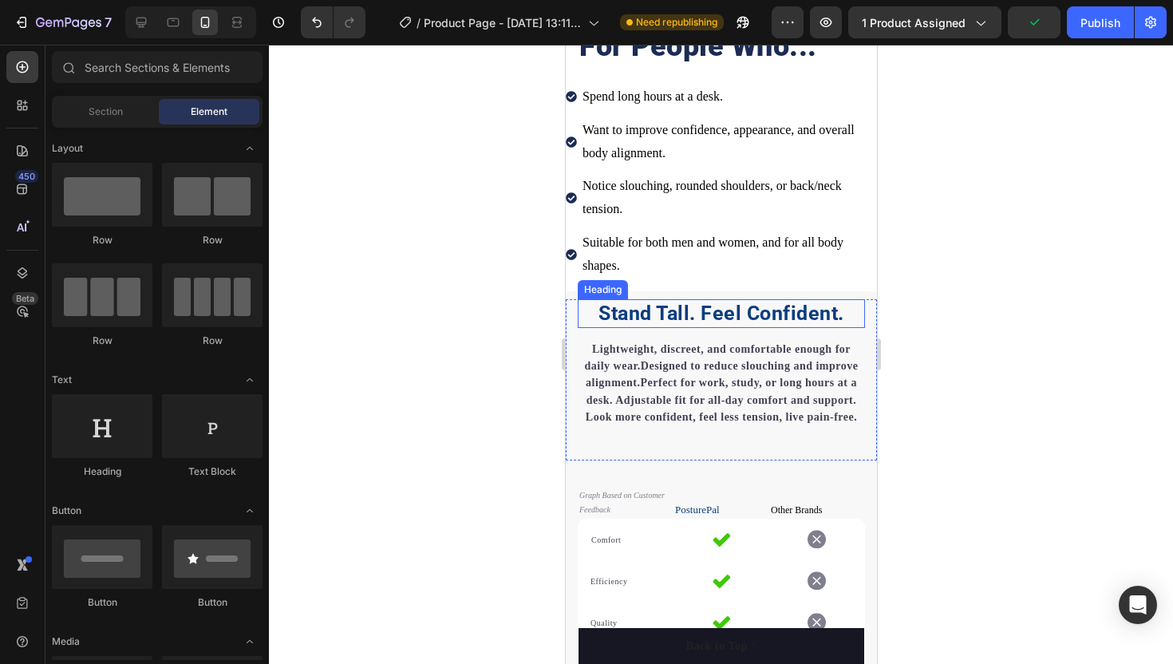
click at [623, 317] on strong "Stand Tall. Feel Confident" at bounding box center [717, 313] width 239 height 23
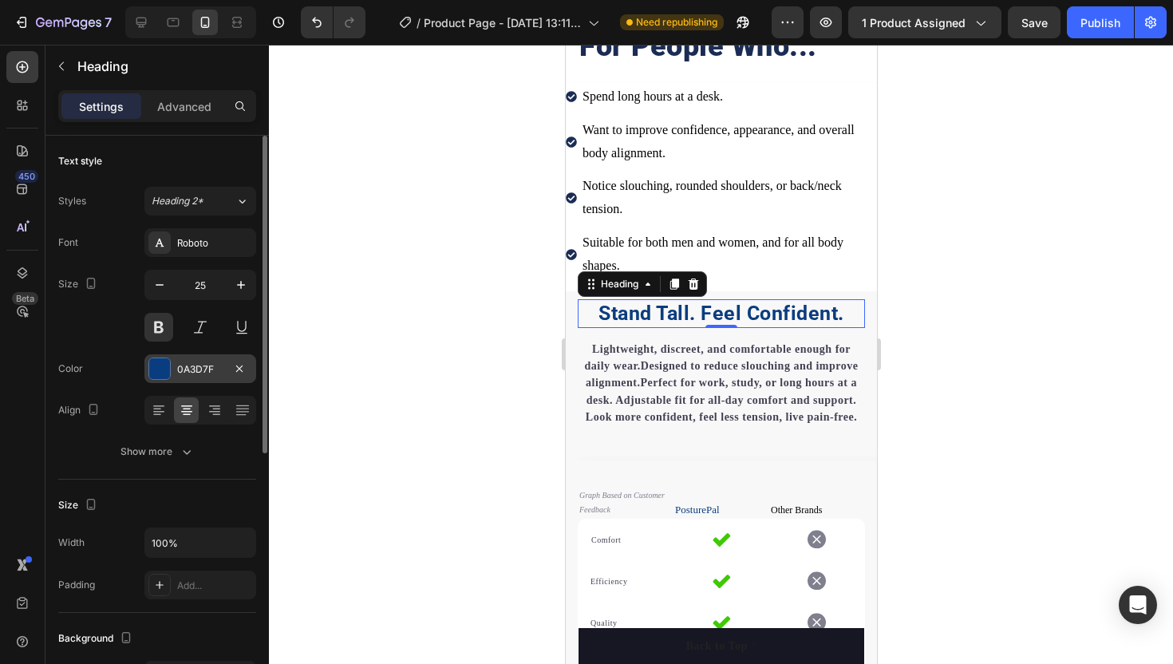
click at [160, 368] on div at bounding box center [159, 368] width 21 height 21
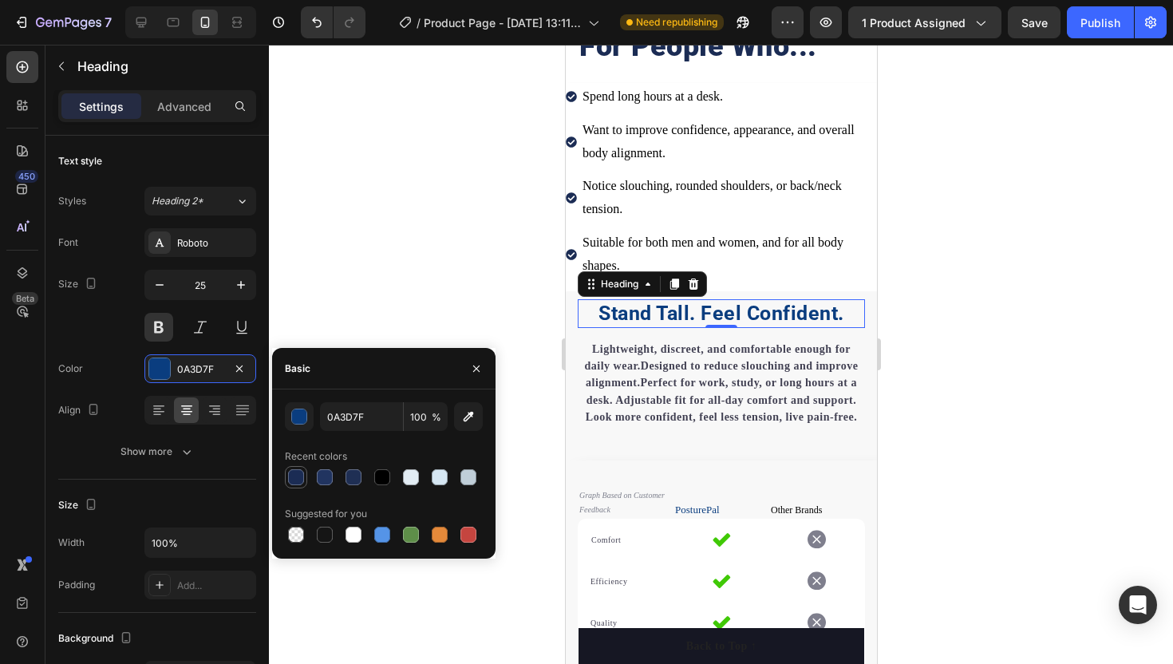
click at [292, 481] on div at bounding box center [296, 477] width 16 height 16
type input "1B2C54"
click at [164, 319] on button at bounding box center [158, 327] width 29 height 29
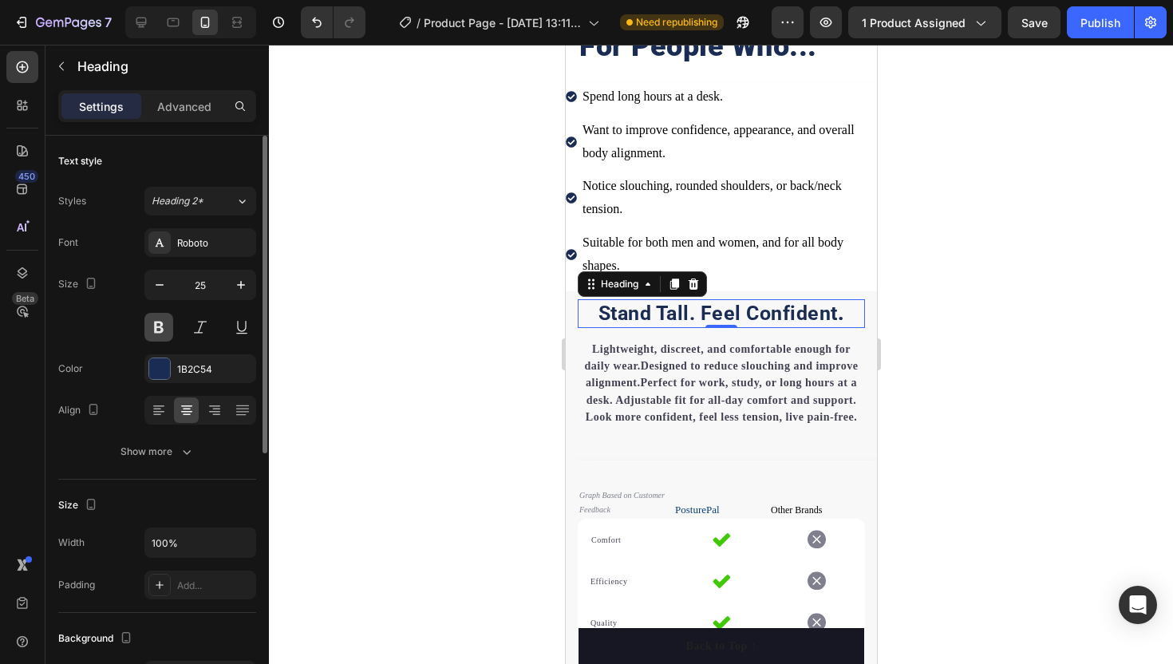
click at [164, 319] on button at bounding box center [158, 327] width 29 height 29
click at [245, 291] on icon "button" at bounding box center [241, 285] width 16 height 16
type input "27"
click at [436, 287] on div at bounding box center [721, 354] width 904 height 619
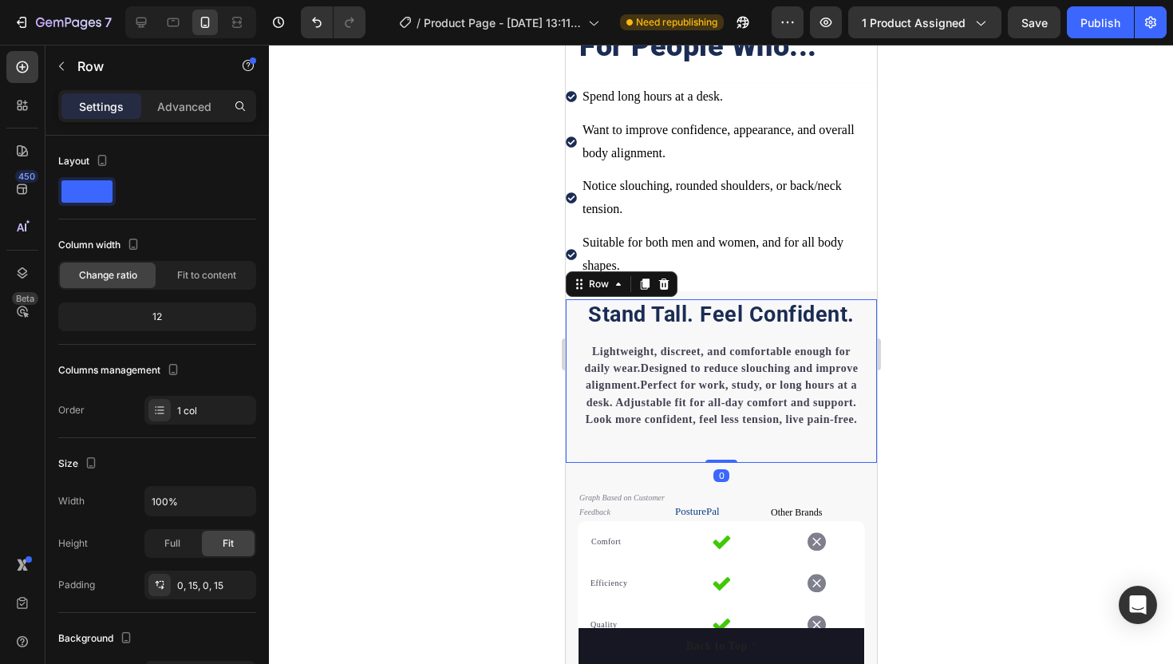
click at [575, 328] on div "Stand Tall. Feel Confident . Heading Lightweight, discreet, and comfortable eno…" at bounding box center [720, 381] width 311 height 164
click at [175, 105] on p "Advanced" at bounding box center [184, 106] width 54 height 17
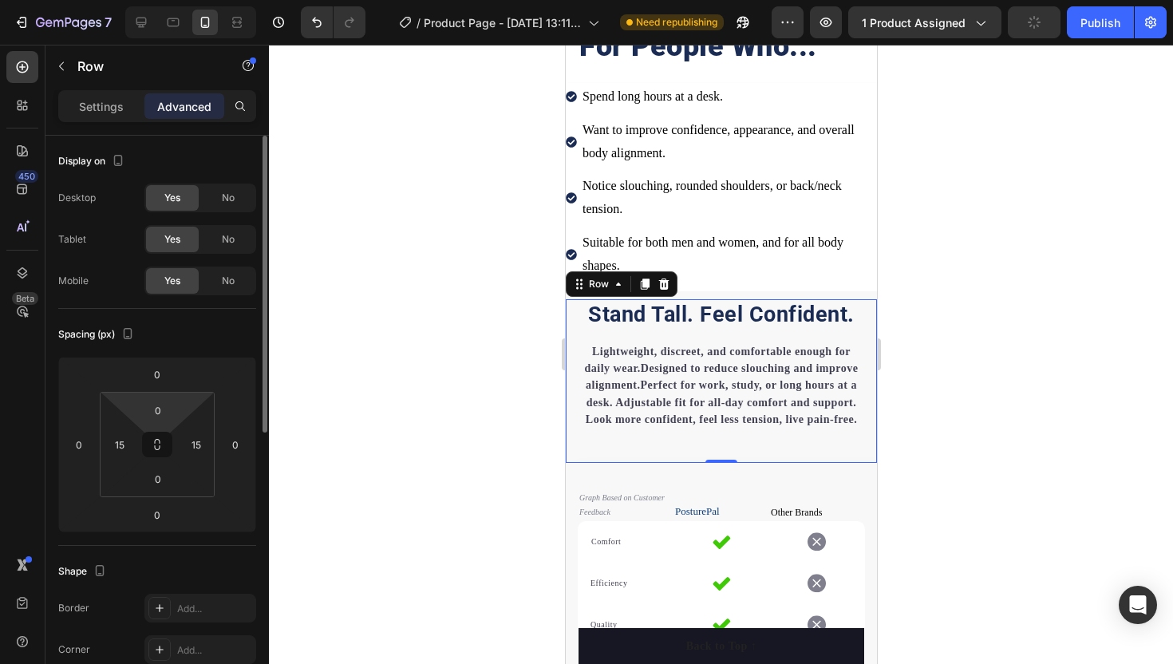
click at [166, 0] on html "7 / Product Page - Aug 19, 13:11:36 Need republishing Preview 1 product assigne…" at bounding box center [586, 0] width 1173 height 0
type input "10"
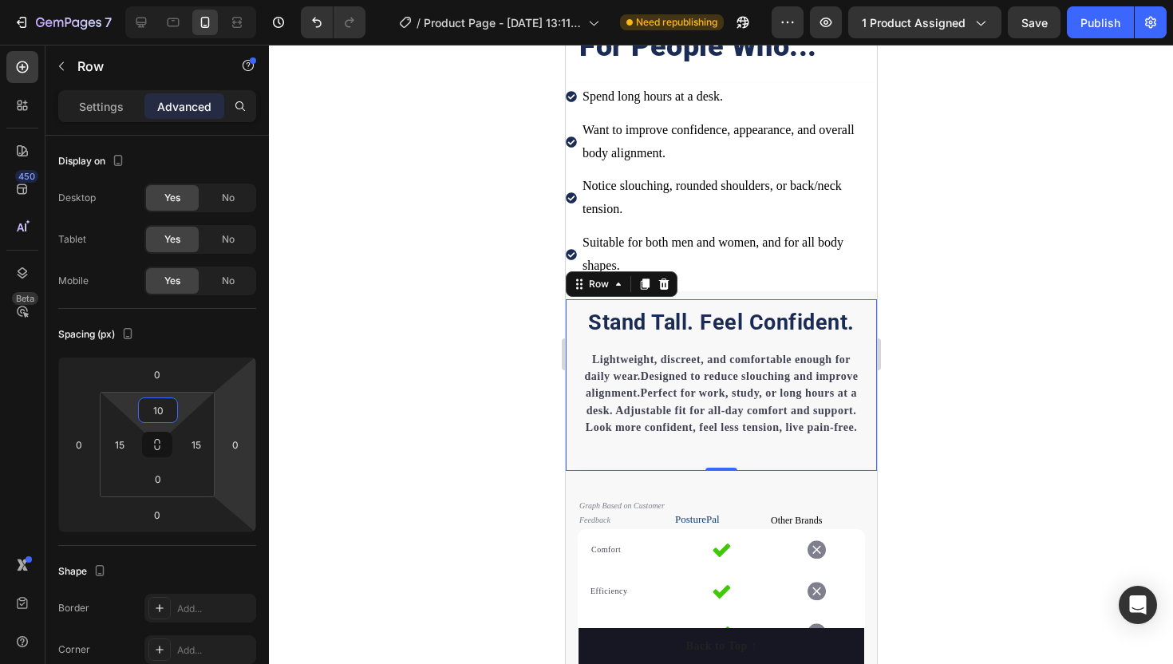
click at [378, 403] on div at bounding box center [721, 354] width 904 height 619
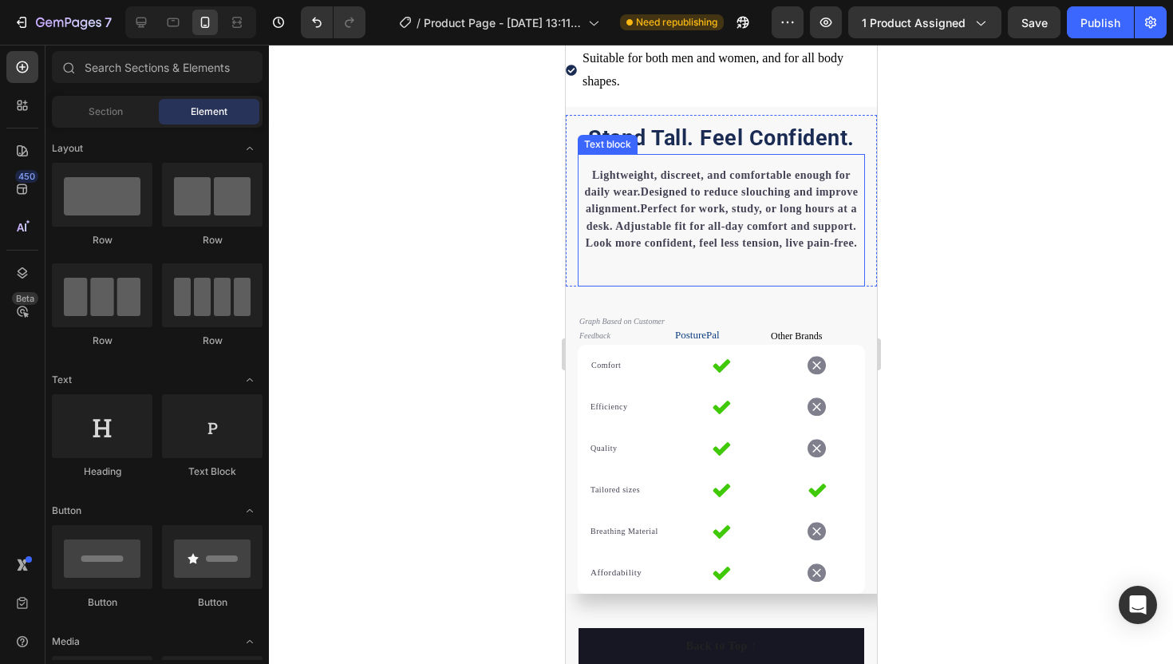
scroll to position [1836, 0]
click at [625, 272] on div "Lightweight, discreet, and comfortable enough for daily wear.Designed to reduce…" at bounding box center [720, 218] width 287 height 133
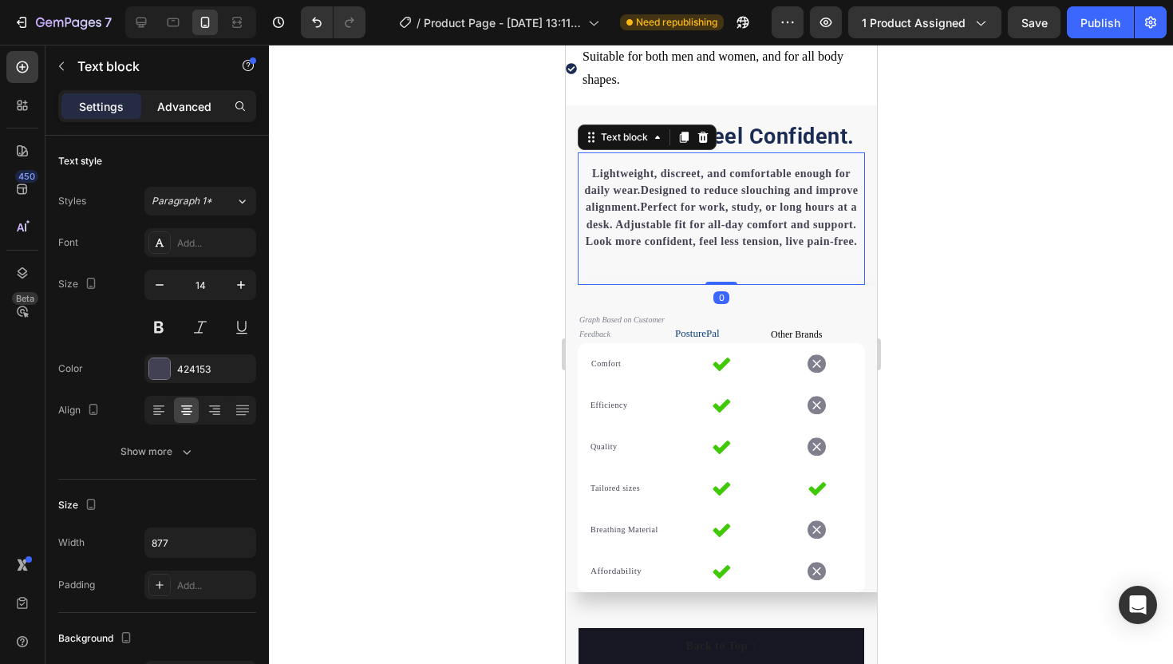
click at [192, 116] on div "Advanced" at bounding box center [184, 106] width 80 height 26
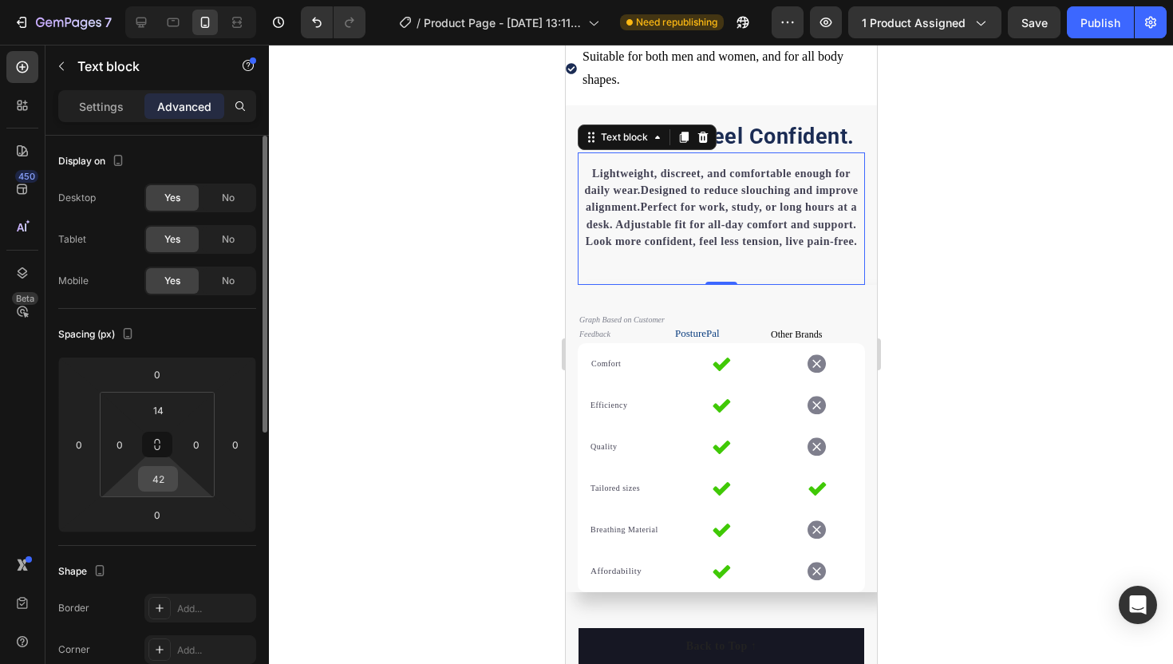
click at [160, 471] on input "42" at bounding box center [158, 479] width 32 height 24
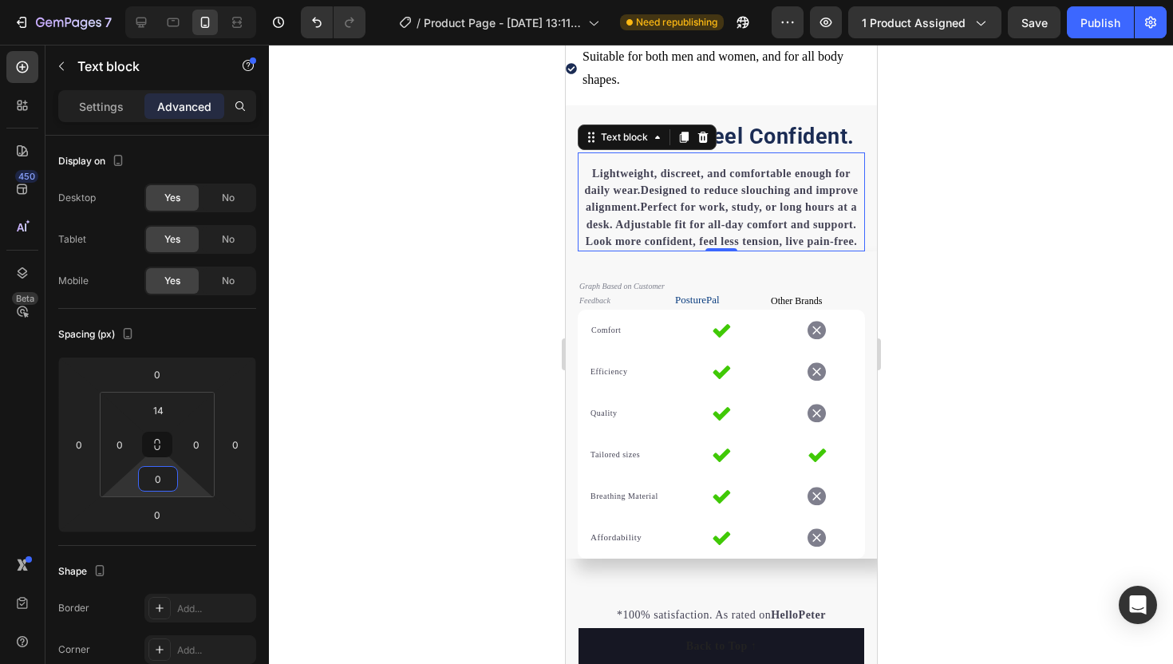
click at [320, 384] on div at bounding box center [721, 354] width 904 height 619
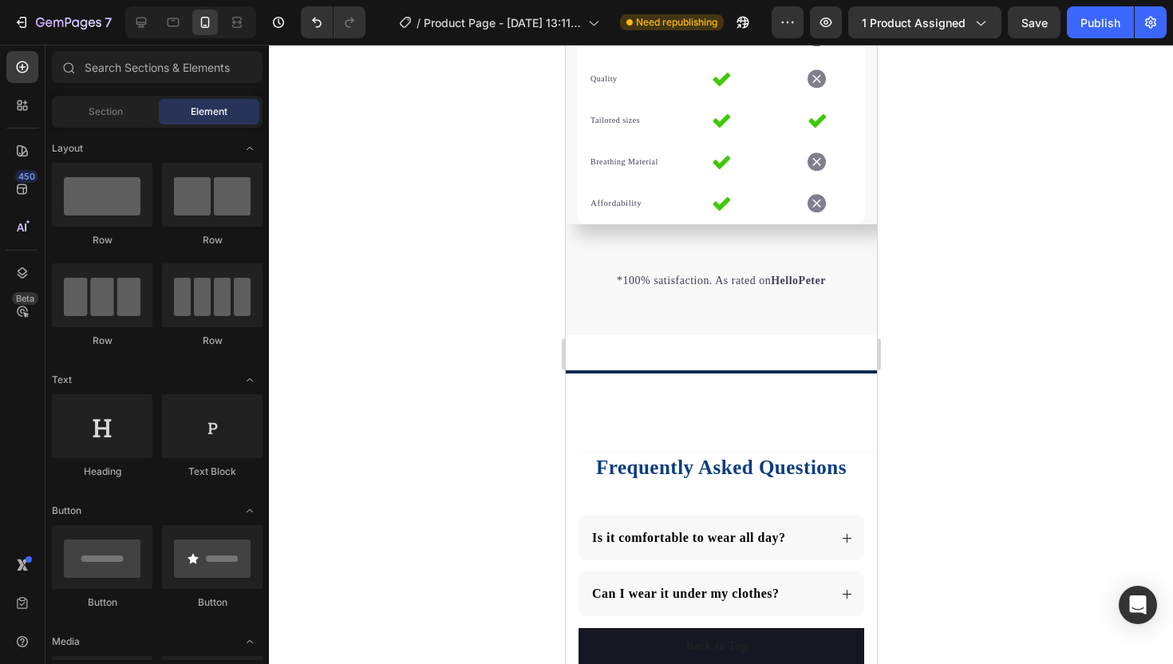
scroll to position [2174, 0]
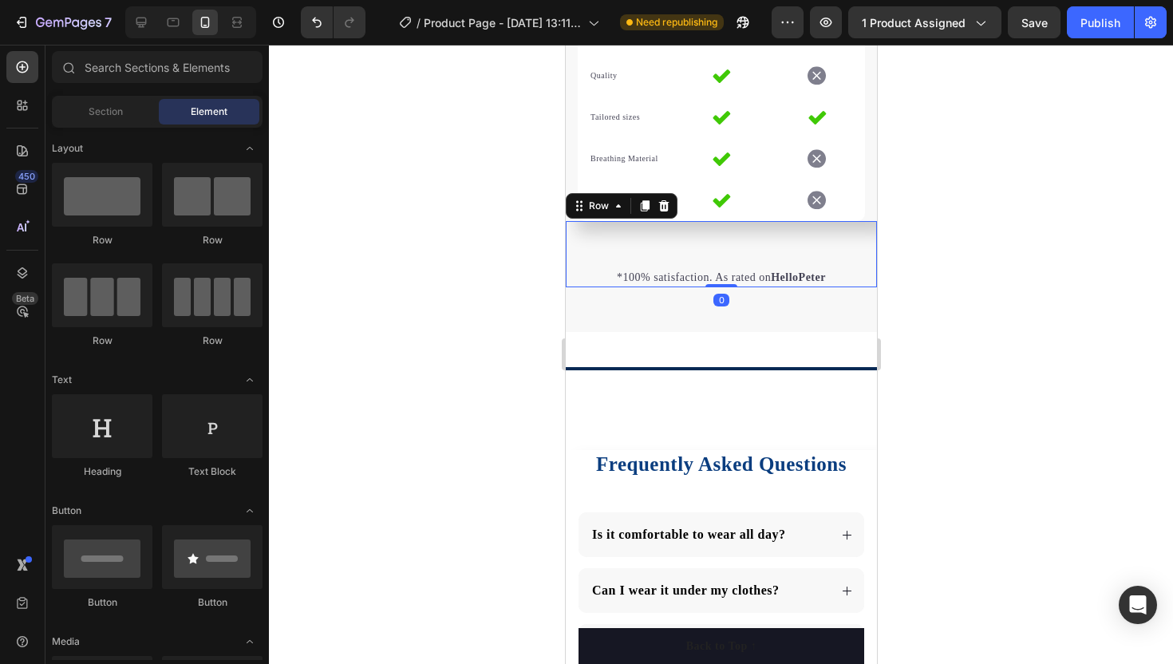
click at [655, 241] on div "*100% satisfaction. As rated on HelloPeter Text block Row 0" at bounding box center [720, 254] width 311 height 66
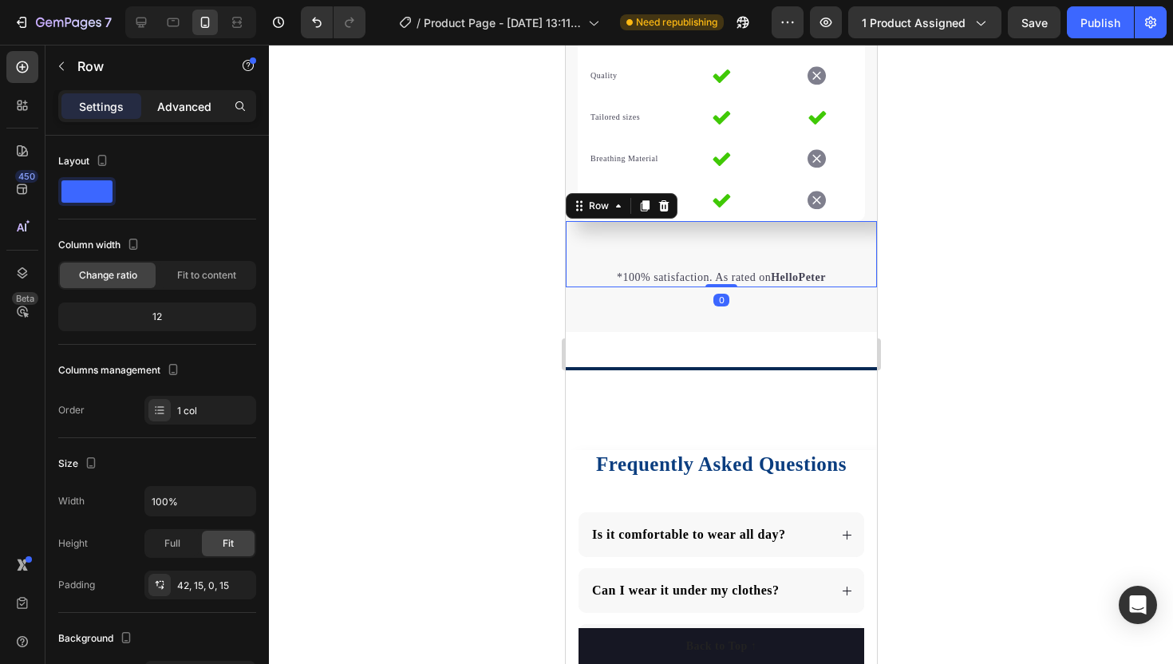
click at [197, 103] on p "Advanced" at bounding box center [184, 106] width 54 height 17
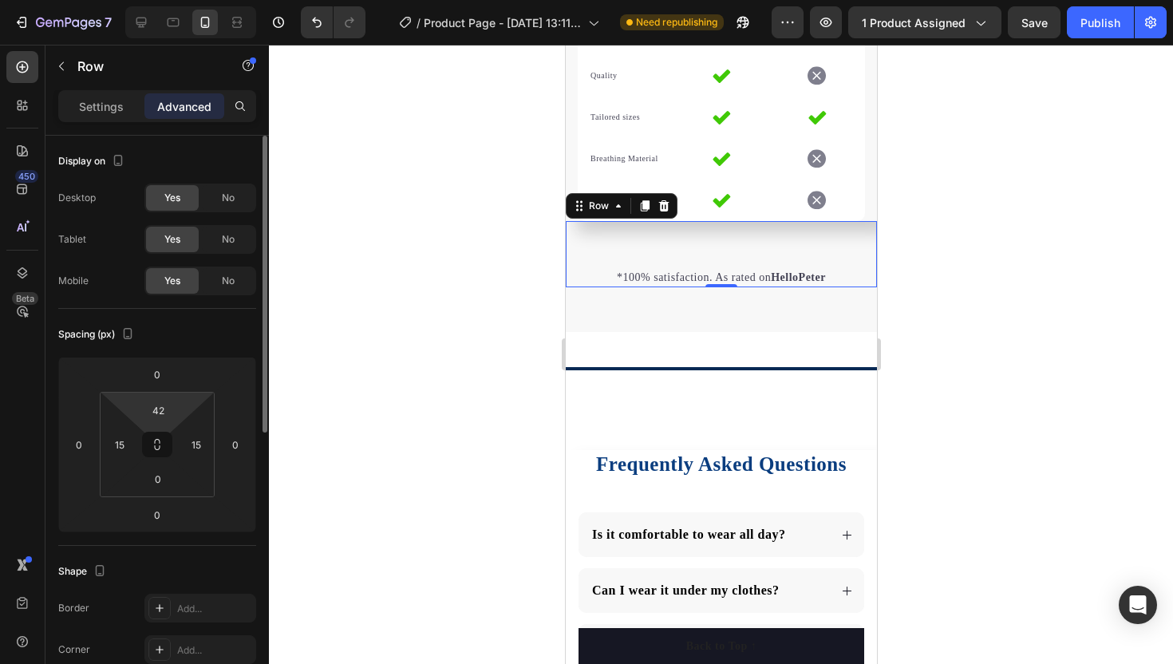
click at [168, 0] on html "7 / Product Page - Aug 19, 13:11:36 Need republishing Preview 1 product assigne…" at bounding box center [586, 0] width 1173 height 0
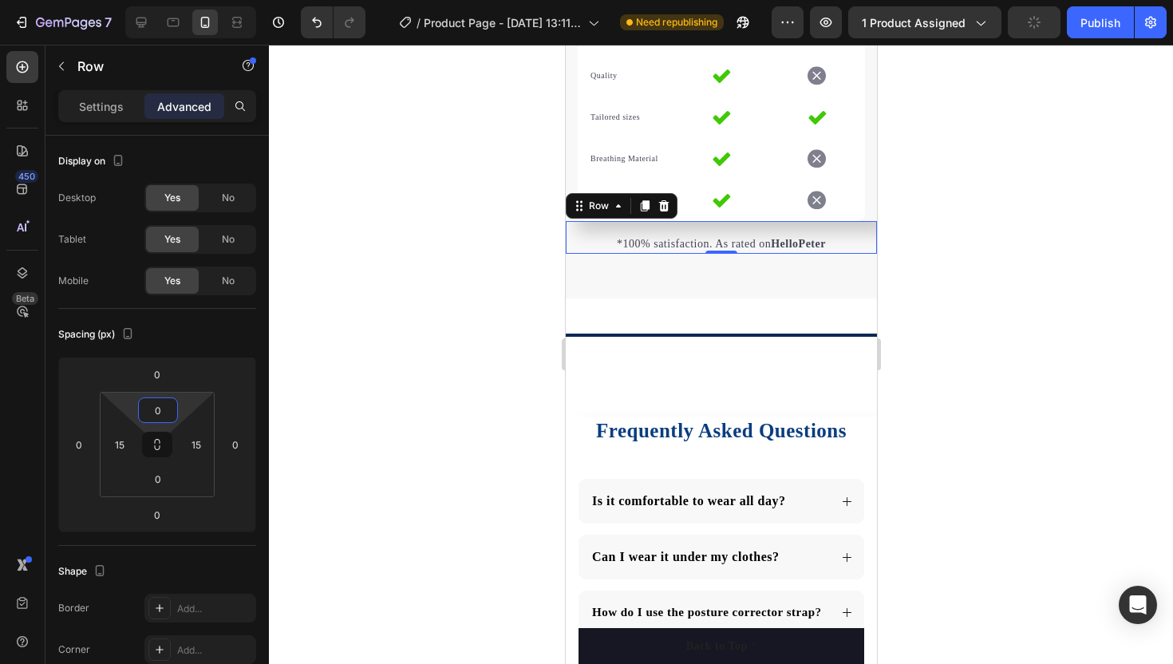
click at [354, 323] on div at bounding box center [721, 354] width 904 height 619
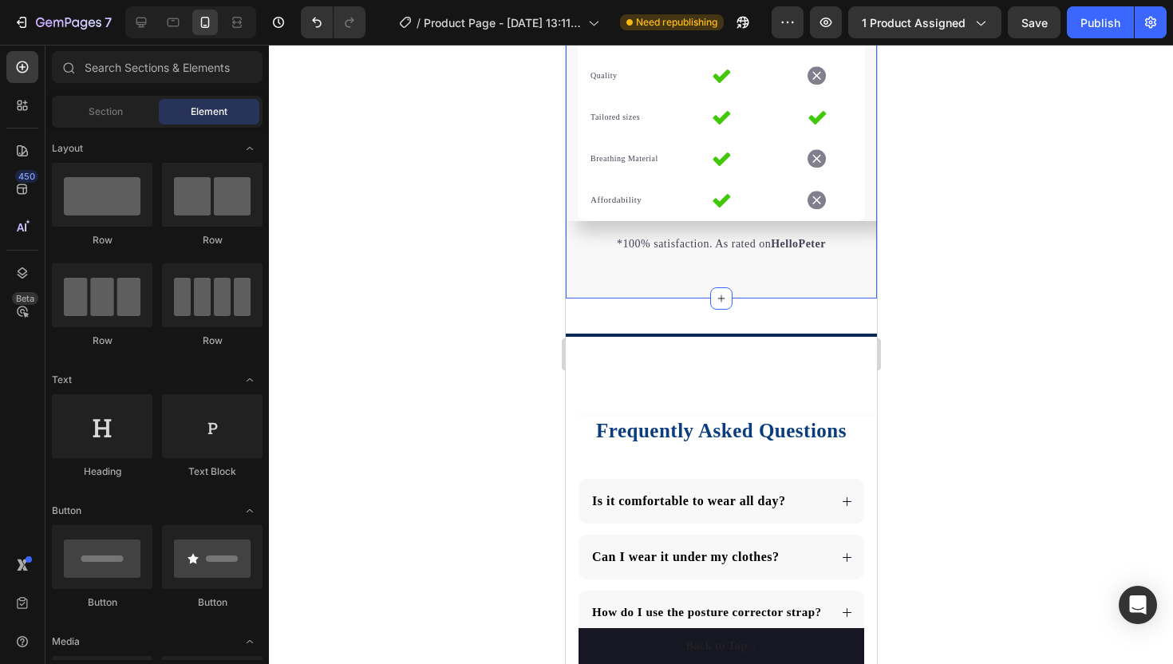
click at [663, 278] on div "Stand Tall. Feel Confident . Heading Lightweight, discreet, and comfortable eno…" at bounding box center [720, 33] width 311 height 531
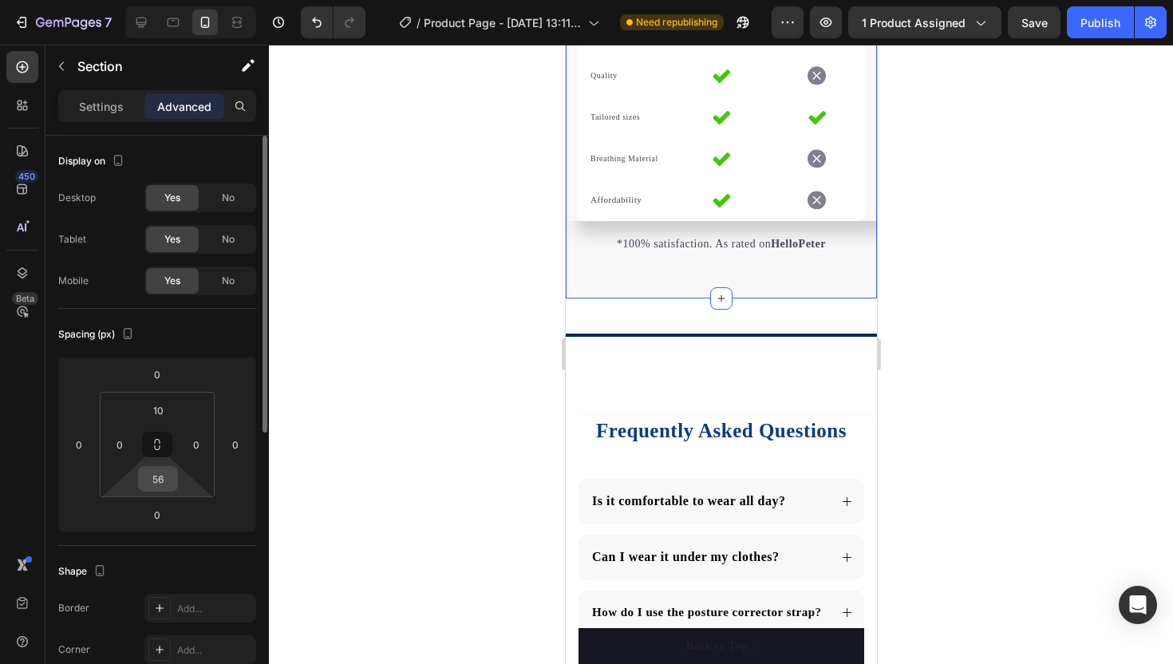
click at [166, 485] on input "56" at bounding box center [158, 479] width 32 height 24
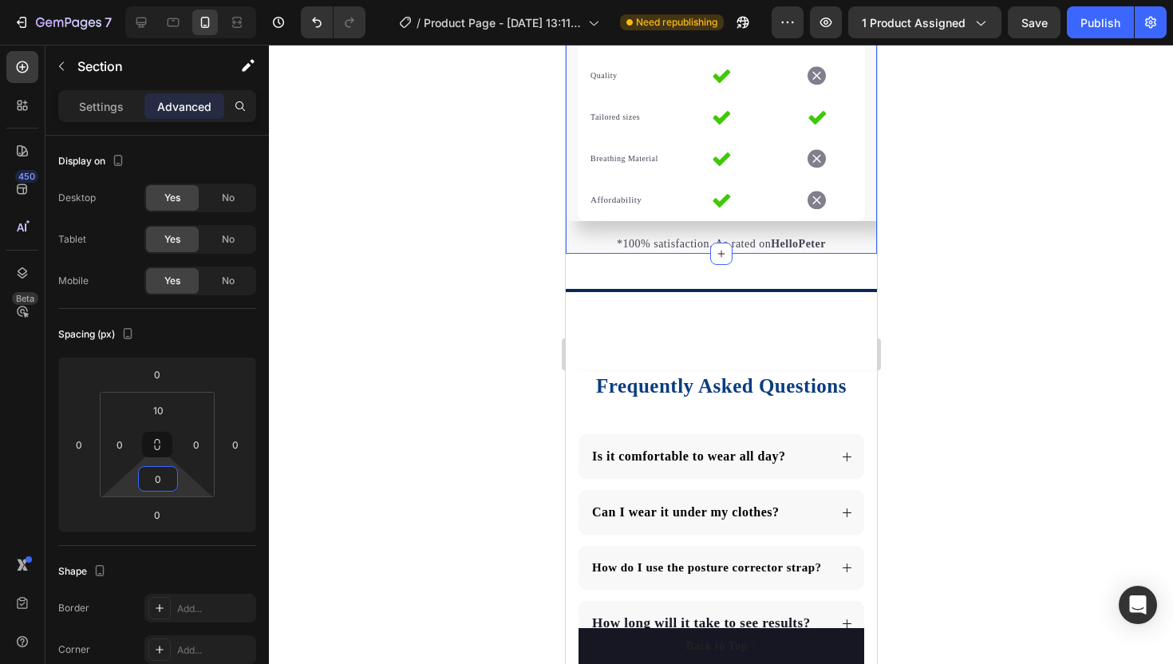
click at [429, 338] on div at bounding box center [721, 354] width 904 height 619
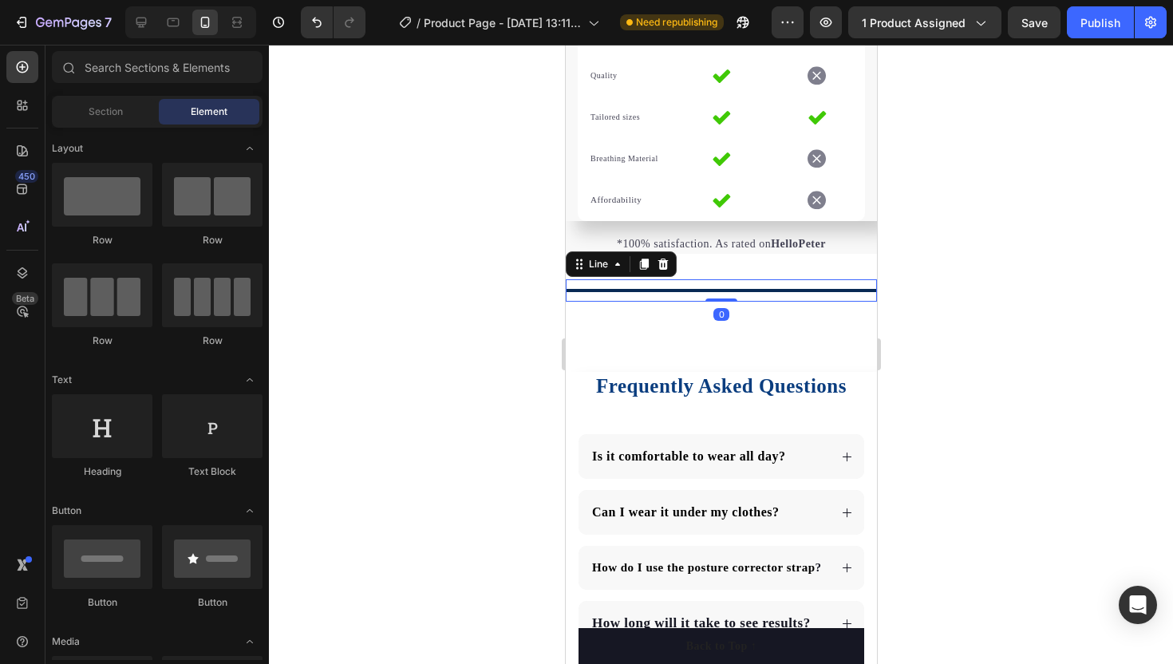
click at [603, 285] on div "Title Line 0" at bounding box center [720, 290] width 311 height 22
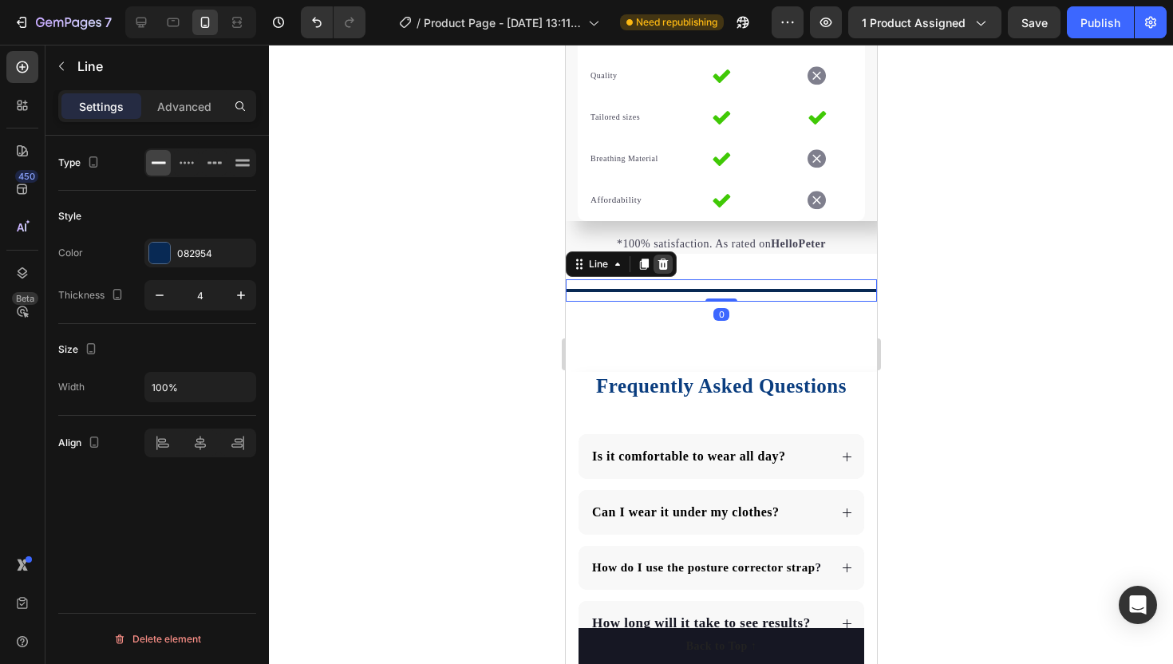
click at [663, 265] on icon at bounding box center [662, 264] width 13 height 13
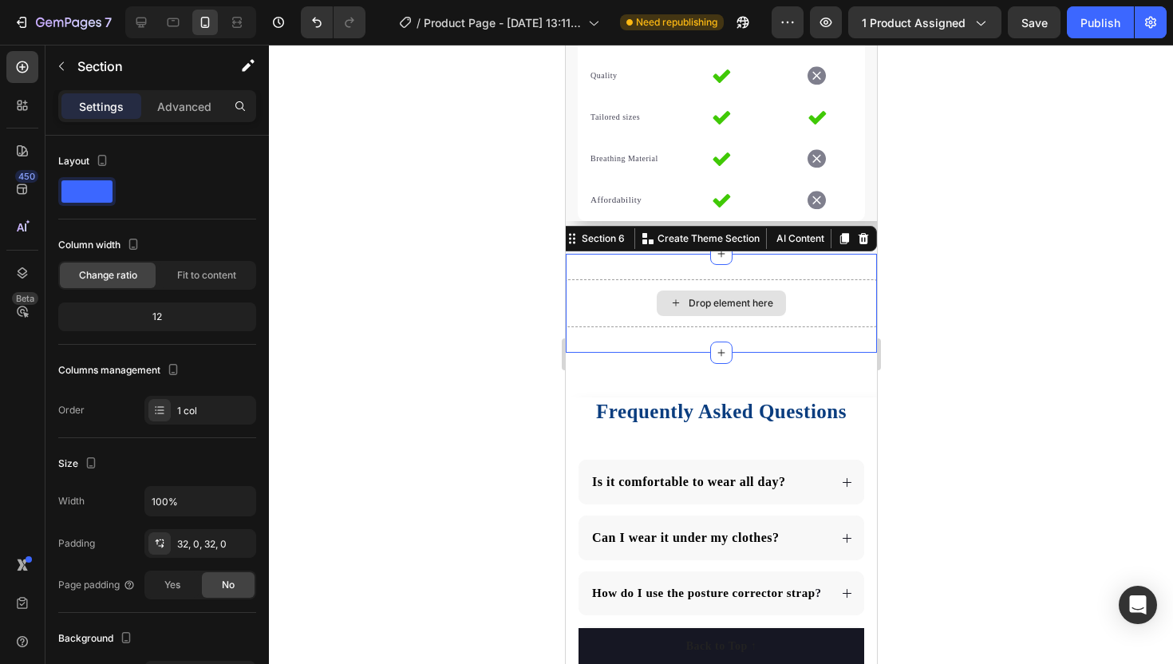
click at [699, 316] on div "Drop element here" at bounding box center [720, 303] width 311 height 48
click at [859, 238] on icon at bounding box center [863, 238] width 10 height 11
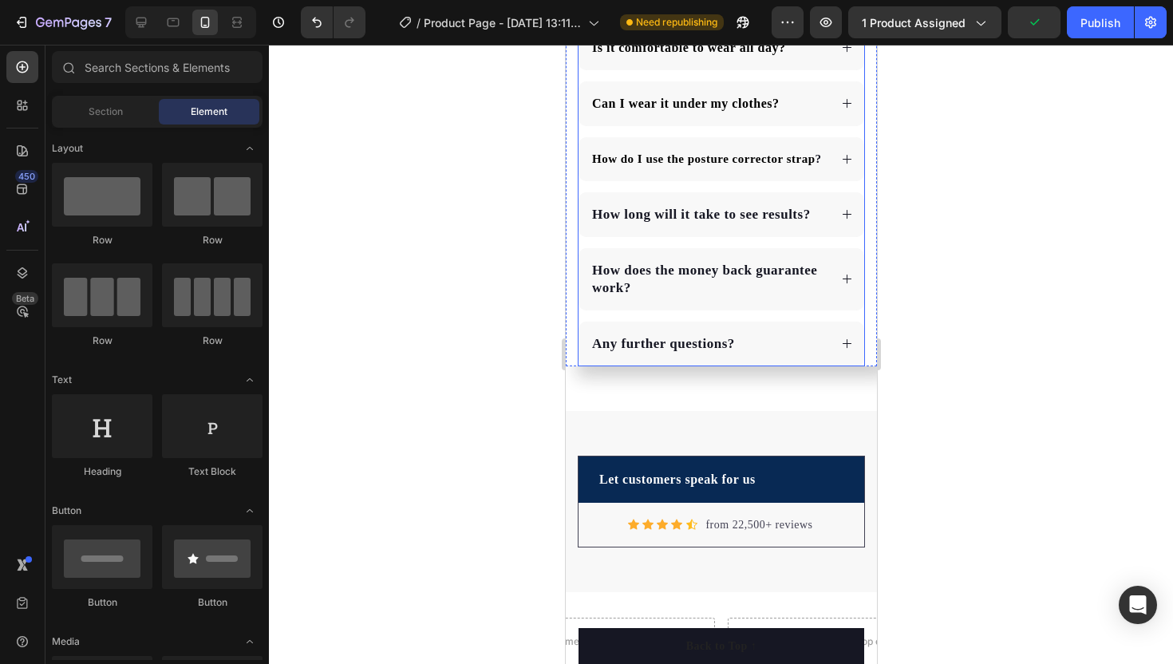
scroll to position [2526, 0]
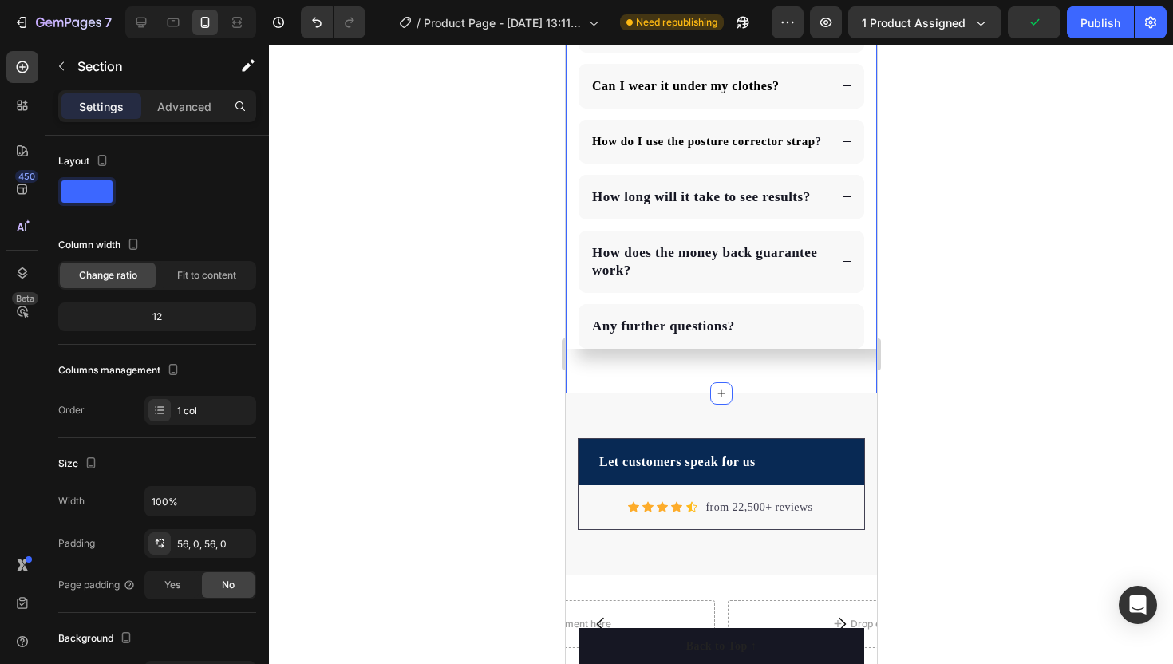
click at [687, 371] on div "Frequently Asked Questions Heading Is it comfortable to wear all day? Can I wea…" at bounding box center [720, 146] width 311 height 493
click at [194, 124] on div "Settings Advanced" at bounding box center [158, 113] width 224 height 46
click at [194, 112] on p "Advanced" at bounding box center [184, 106] width 54 height 17
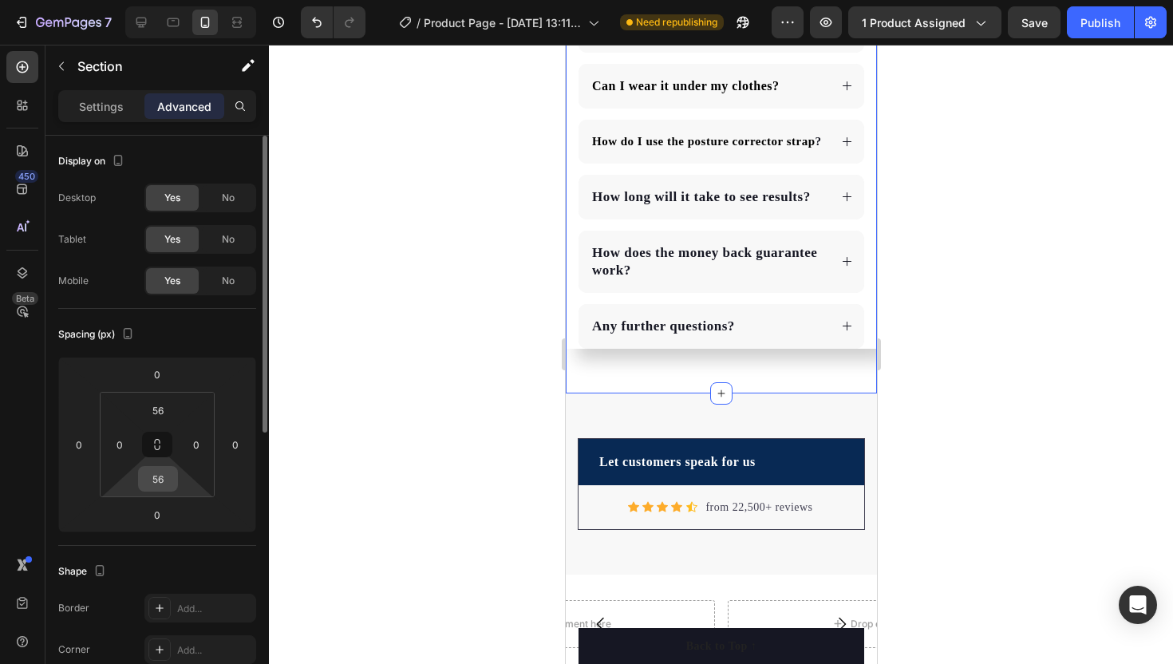
click at [160, 474] on input "56" at bounding box center [158, 479] width 32 height 24
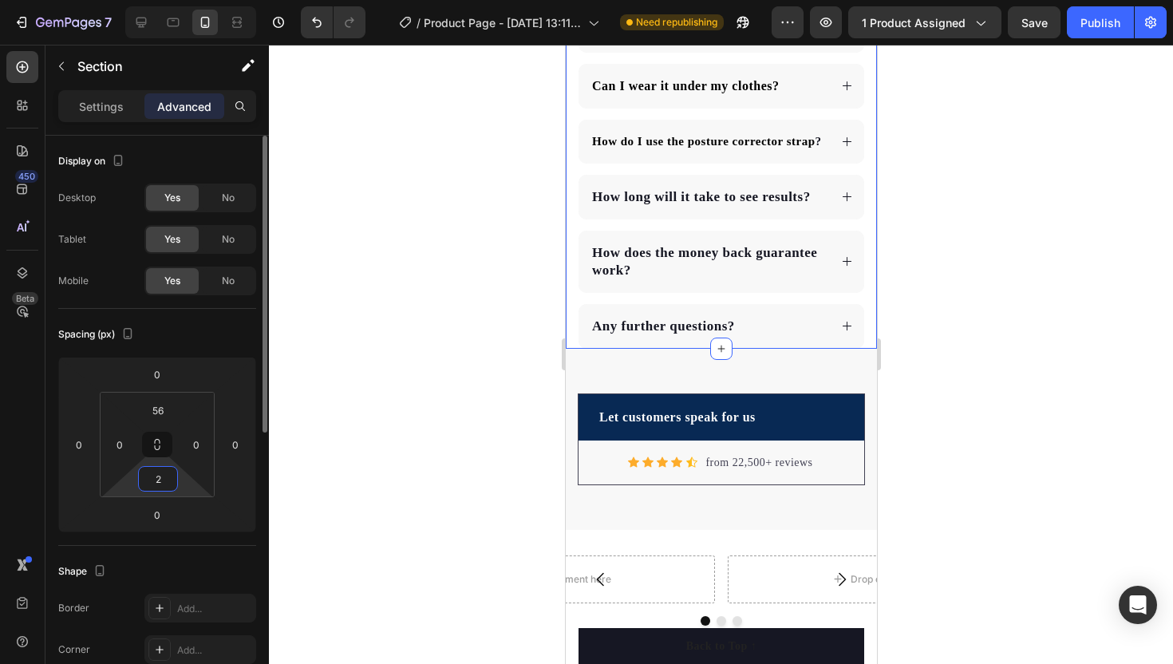
type input "20"
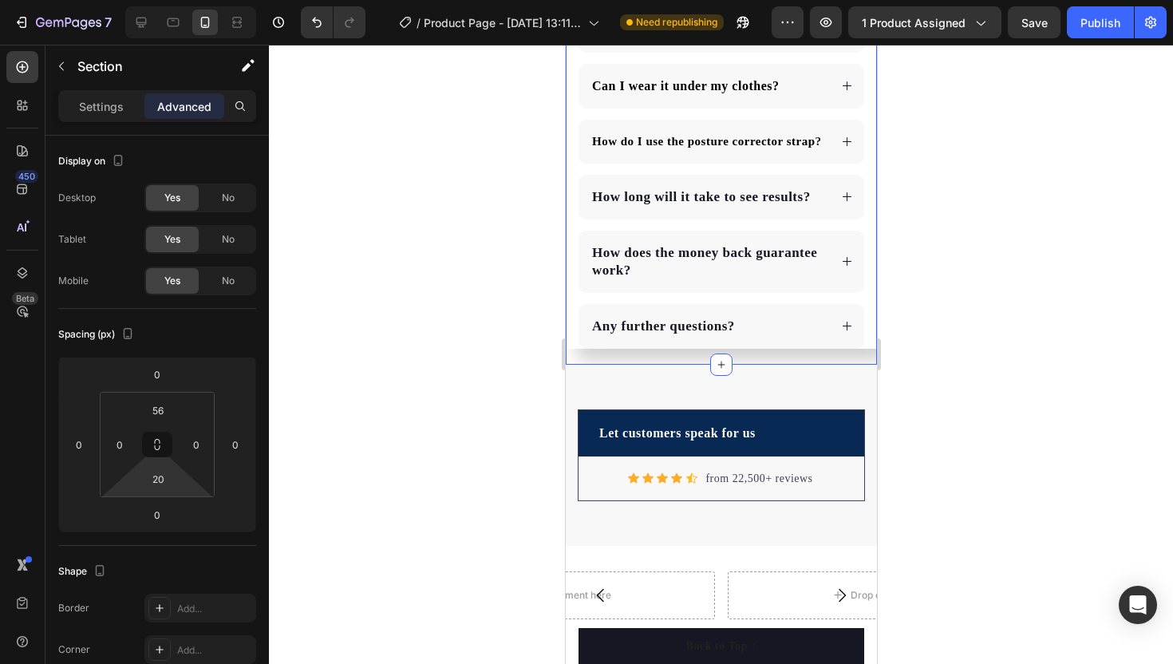
click at [390, 459] on div at bounding box center [721, 354] width 904 height 619
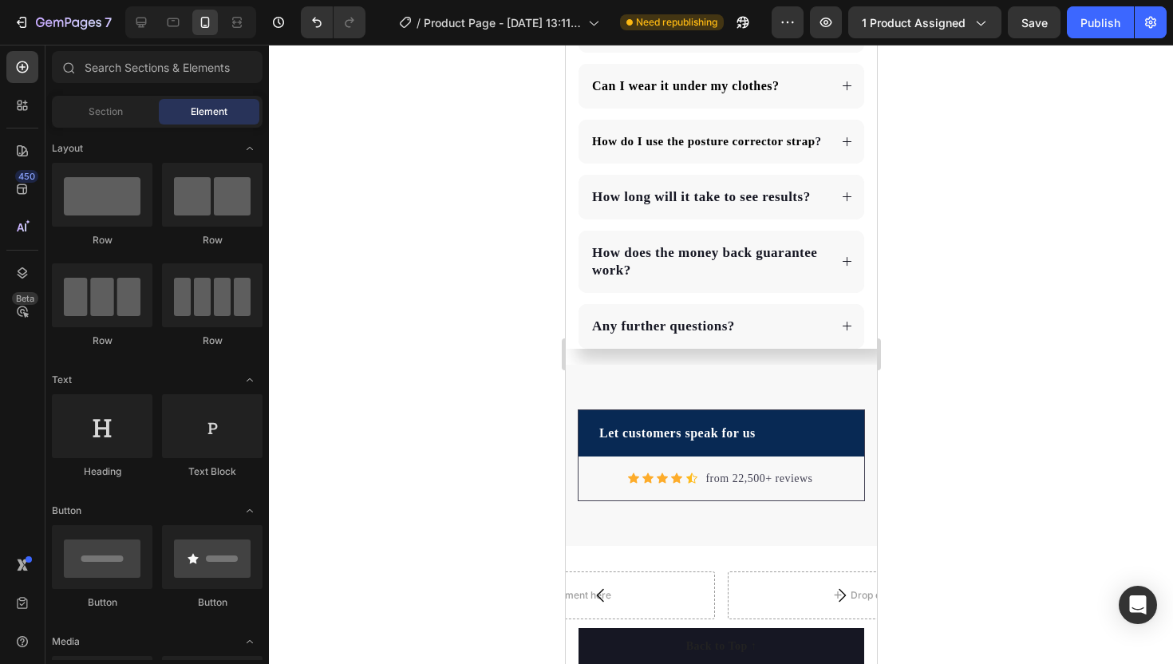
click at [406, 345] on div at bounding box center [721, 354] width 904 height 619
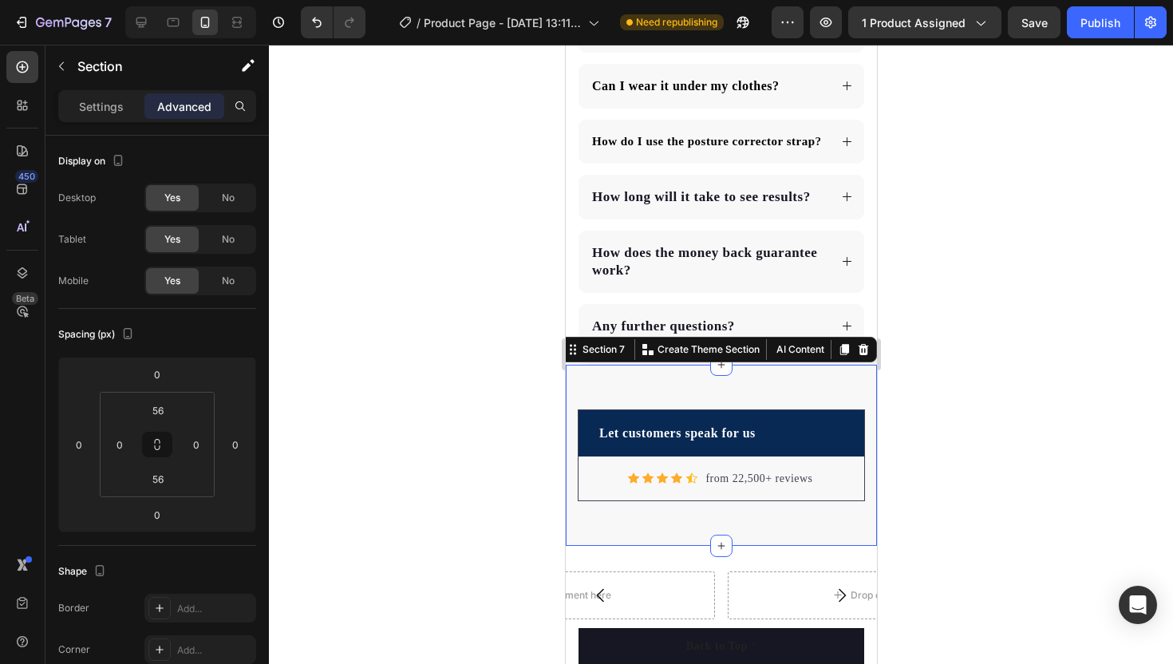
click at [655, 398] on div "Let customers speak for us Text block Row Icon Icon Icon Icon Icon Icon List Ho…" at bounding box center [720, 455] width 311 height 181
click at [155, 419] on input "56" at bounding box center [158, 410] width 32 height 24
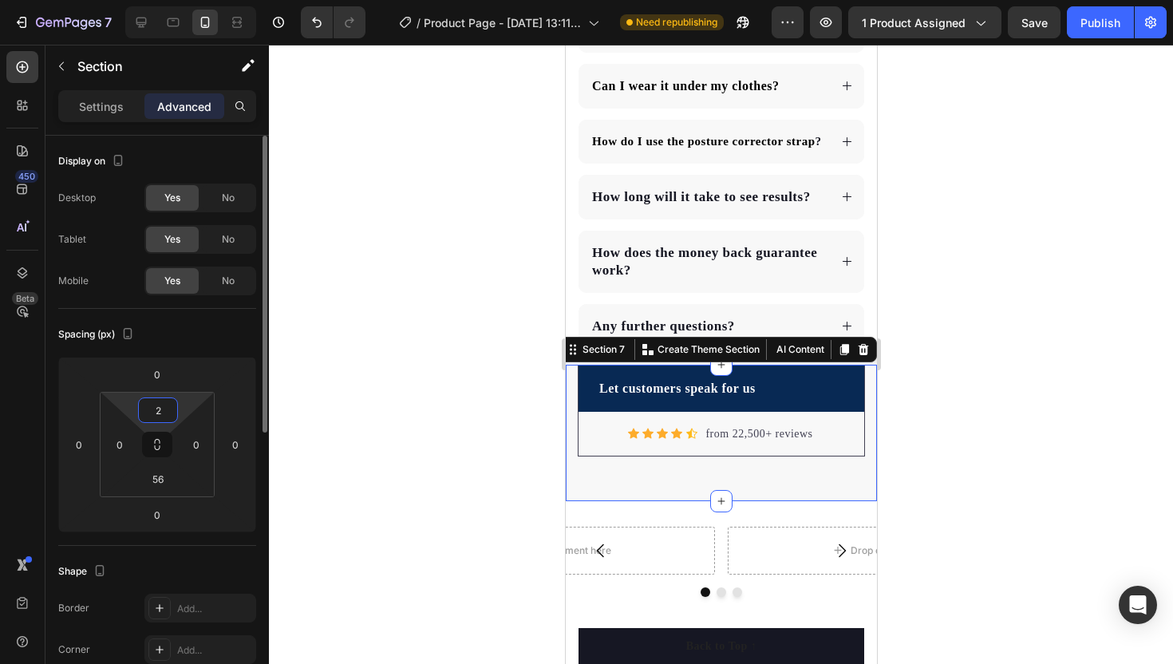
type input "20"
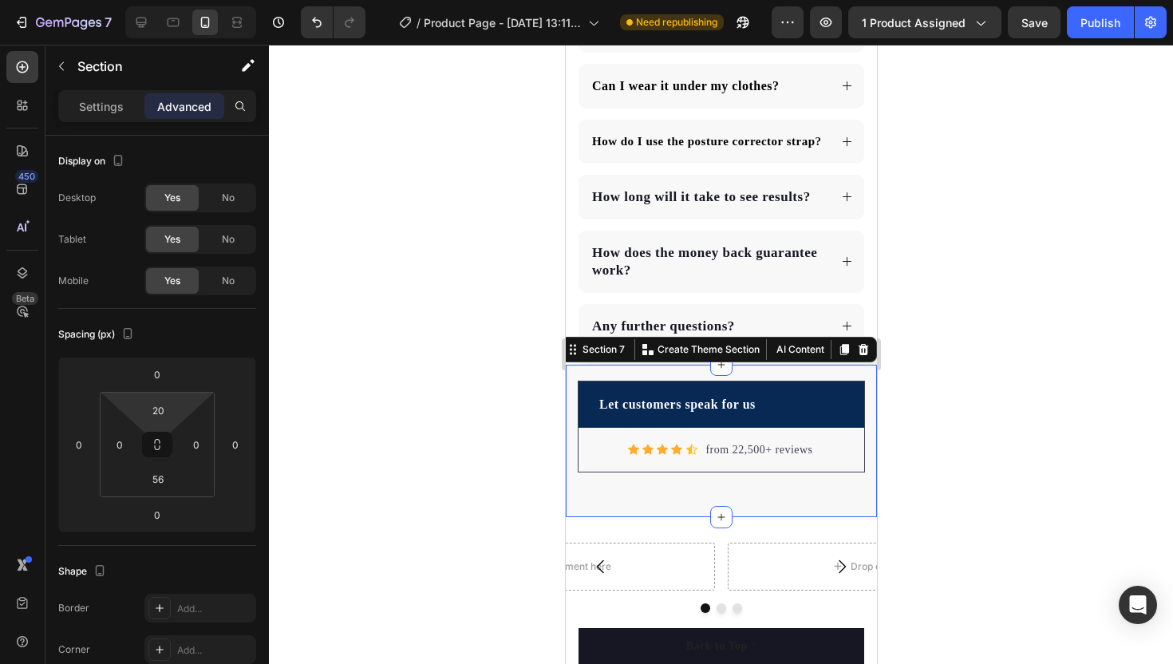
click at [382, 401] on div at bounding box center [721, 354] width 904 height 619
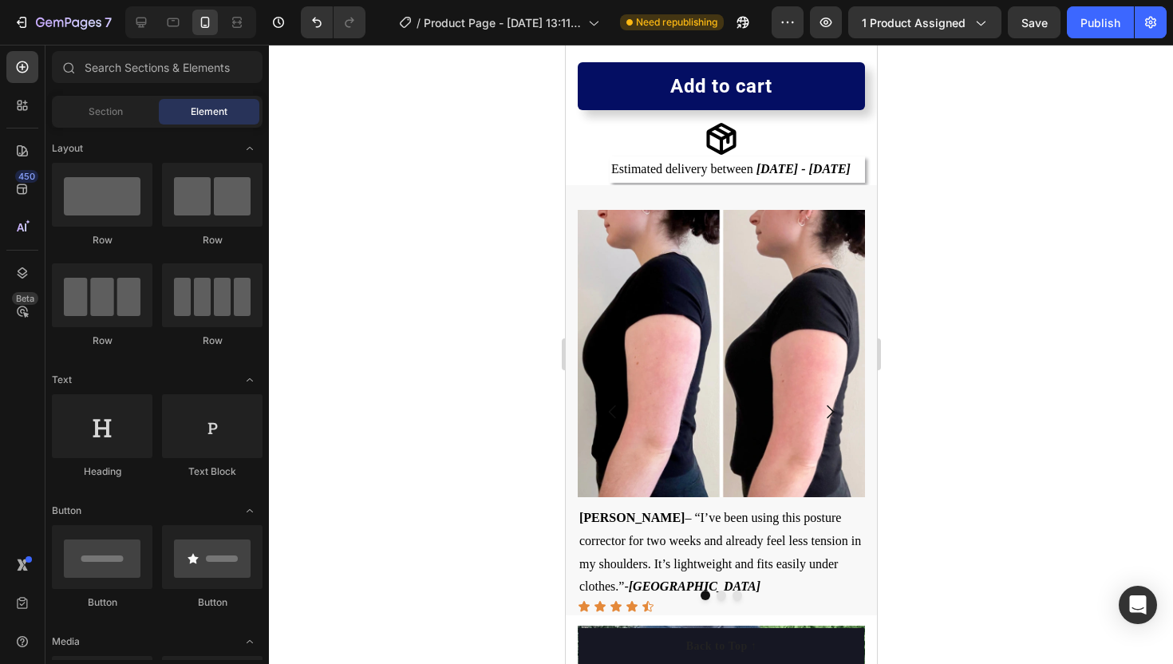
scroll to position [740, 0]
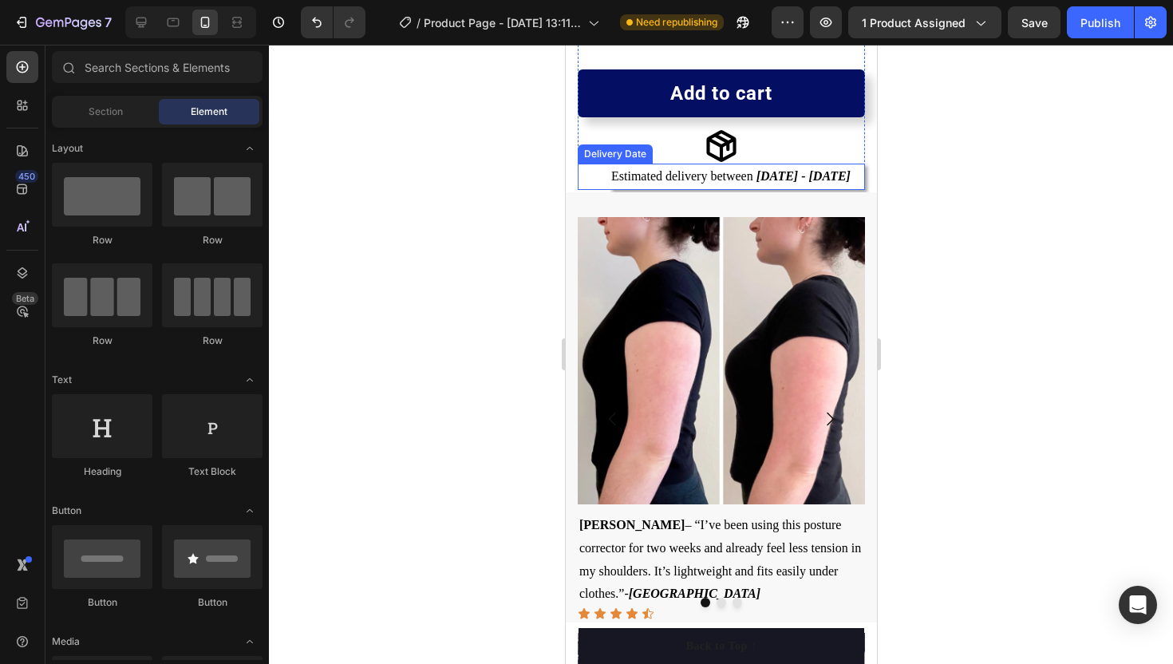
click at [681, 182] on span "Estimated delivery between" at bounding box center [682, 176] width 142 height 14
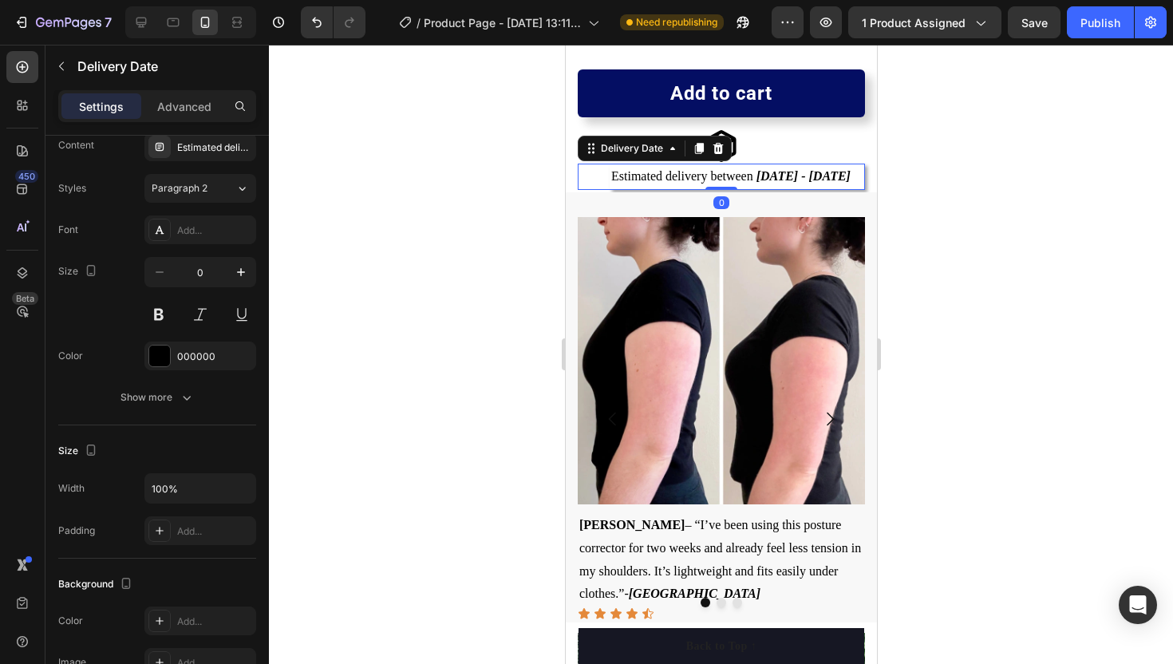
scroll to position [1028, 0]
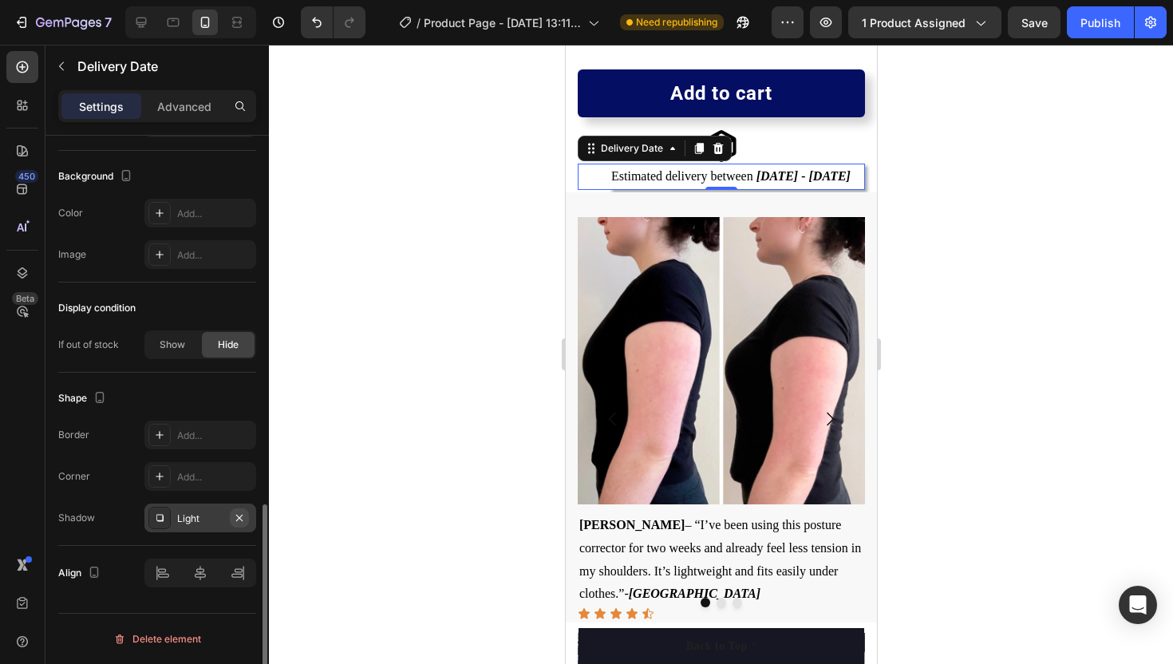
click at [238, 514] on icon "button" at bounding box center [239, 518] width 13 height 13
click at [450, 325] on div at bounding box center [721, 354] width 904 height 619
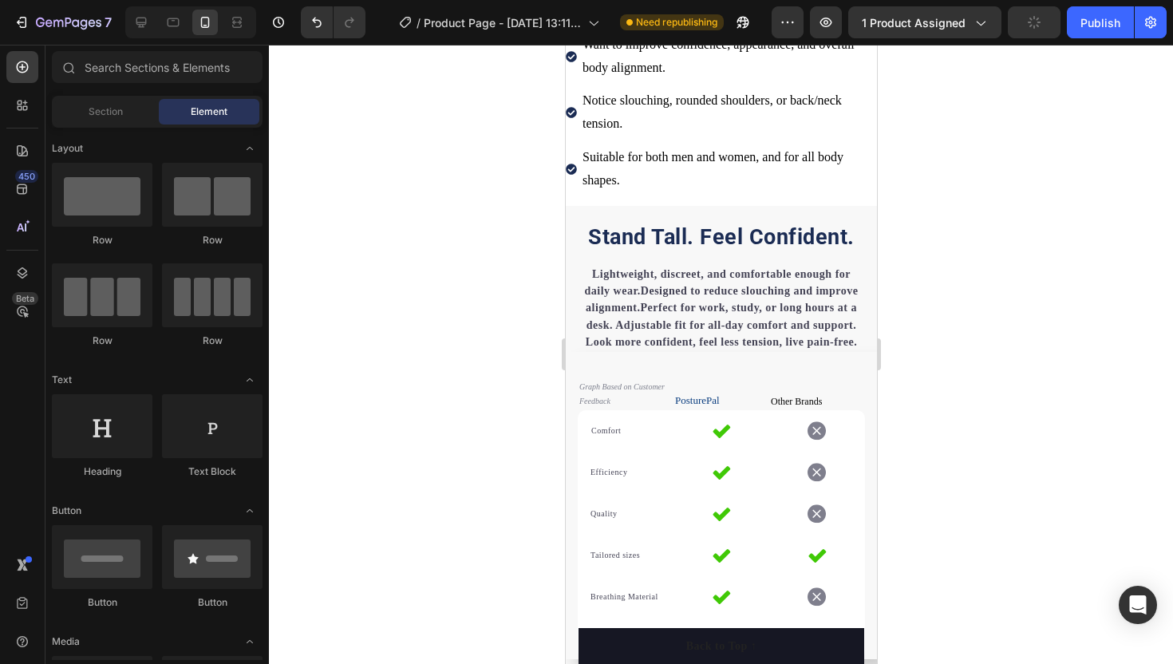
scroll to position [1746, 0]
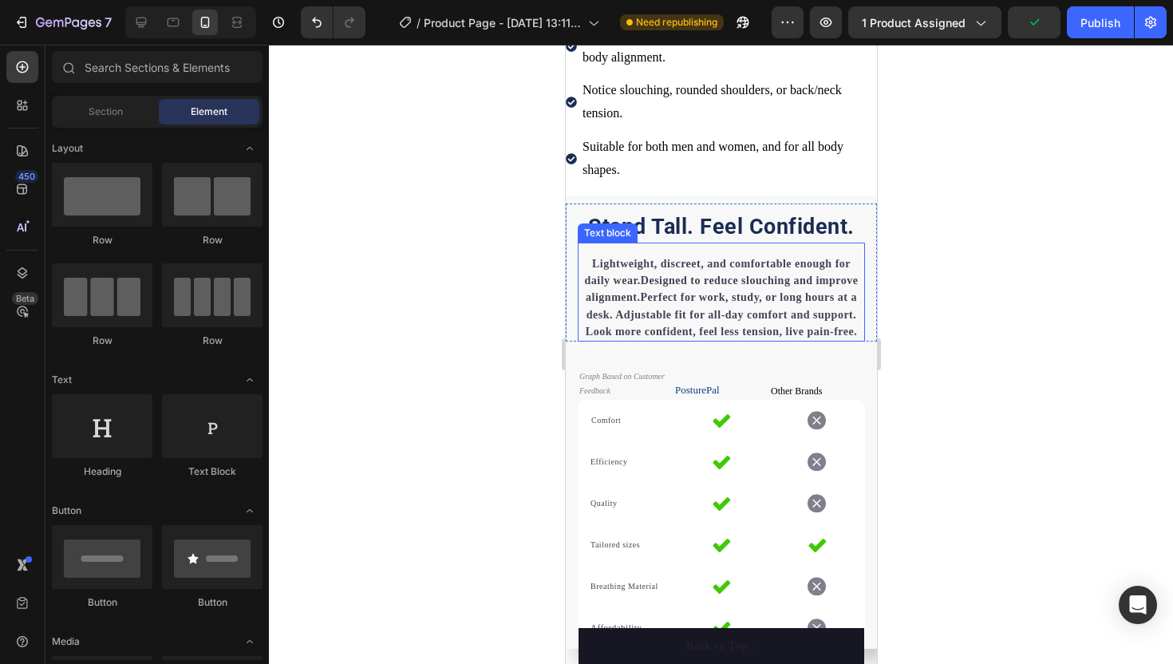
click at [707, 272] on p "Lightweight, discreet, and comfortable enough for daily wear.Designed to reduce…" at bounding box center [721, 297] width 284 height 85
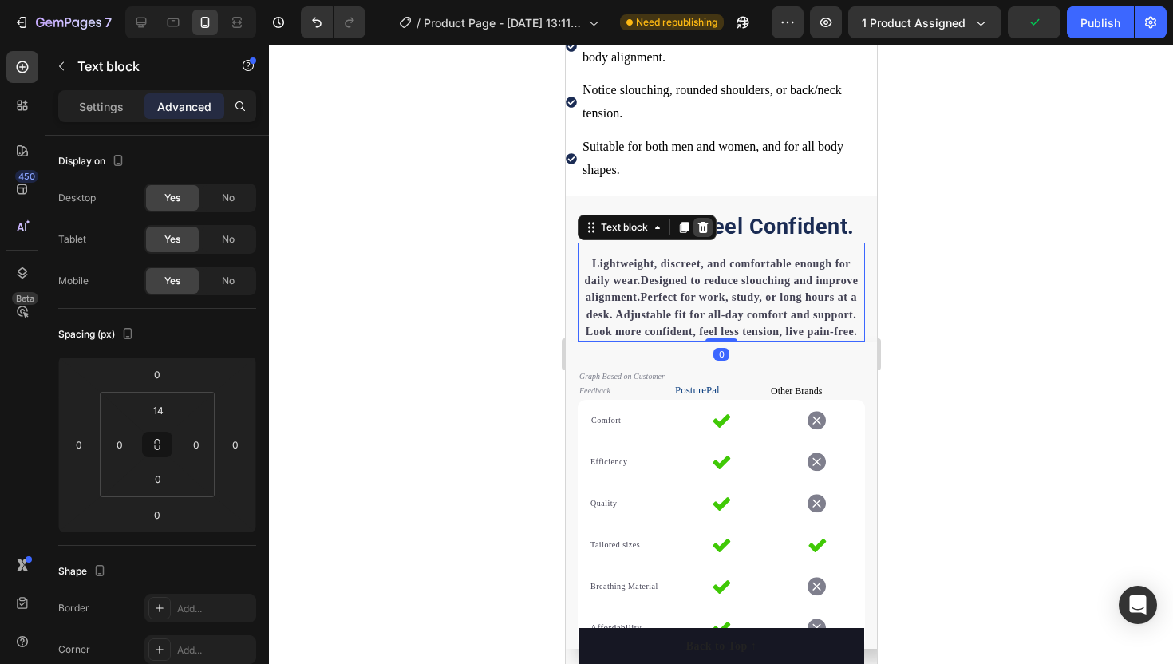
click at [704, 224] on icon at bounding box center [703, 227] width 10 height 11
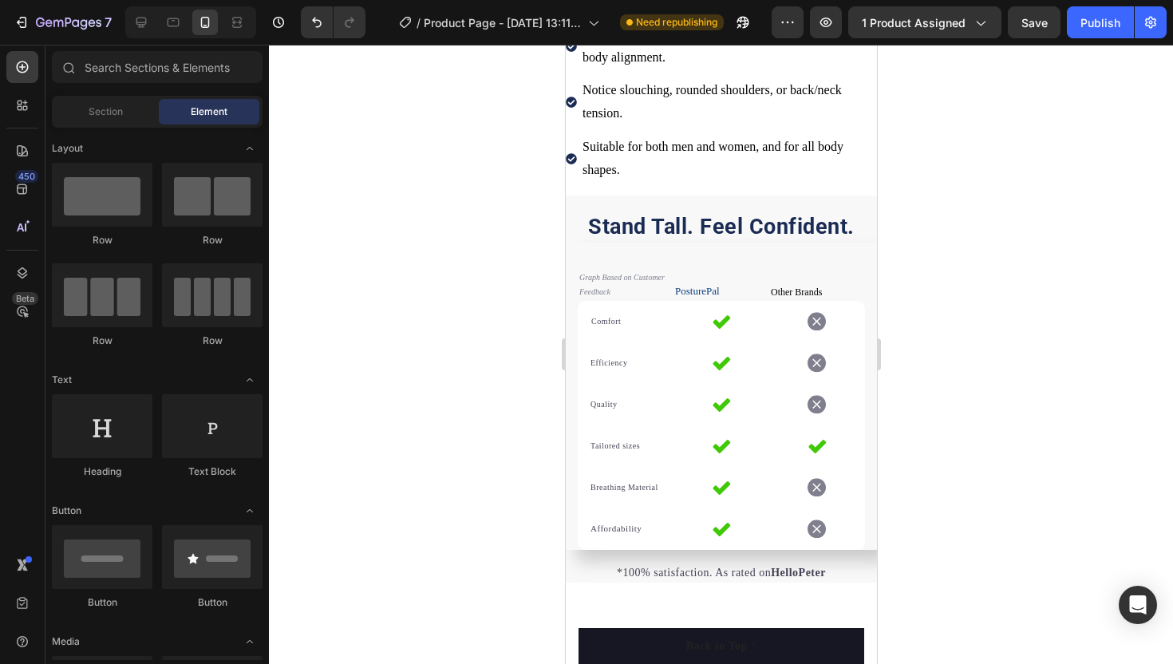
click at [466, 255] on div at bounding box center [721, 354] width 904 height 619
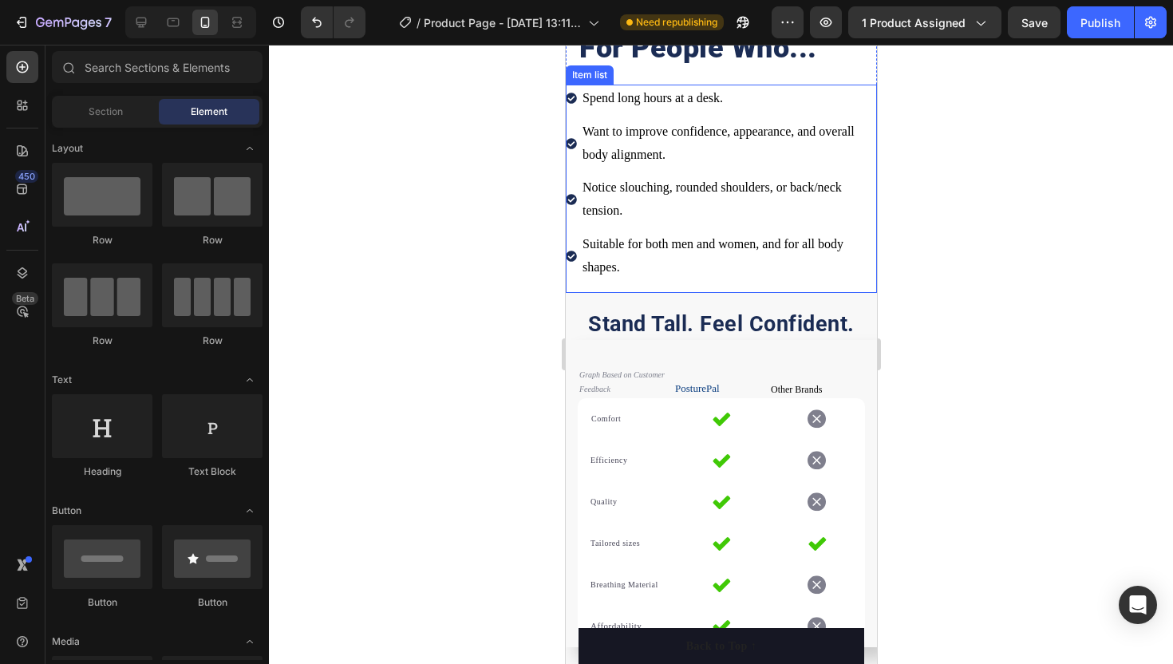
scroll to position [1652, 0]
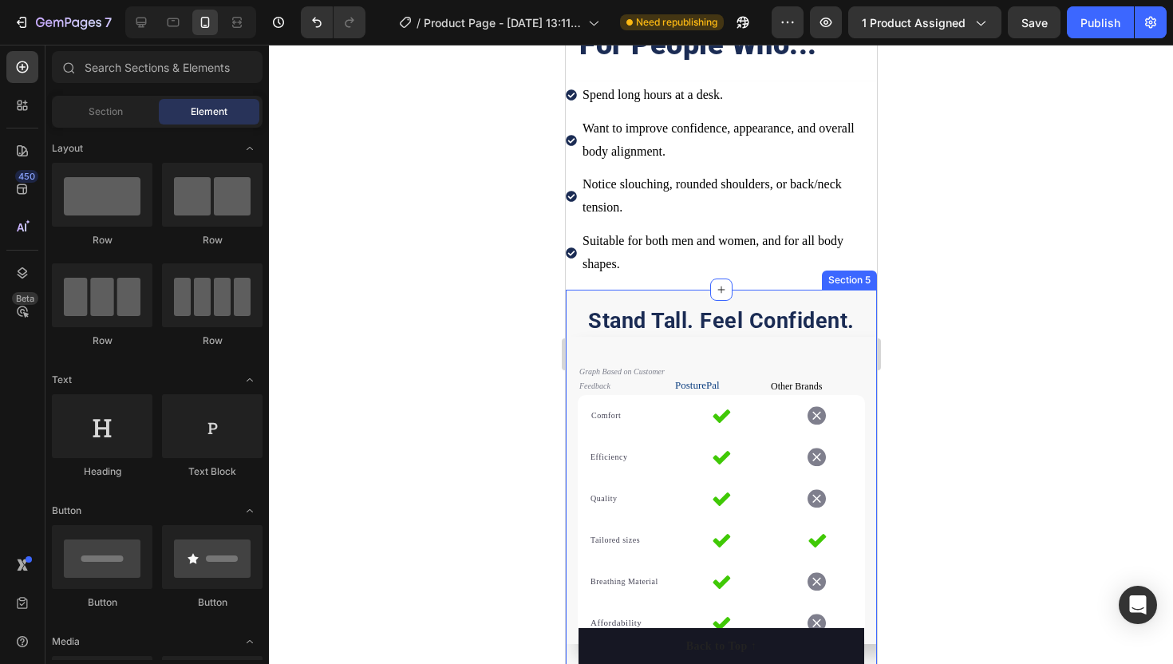
click at [602, 293] on div "Stand Tall. Feel Confident . Heading Row Graph Based on Customer Feedback Text …" at bounding box center [720, 483] width 311 height 387
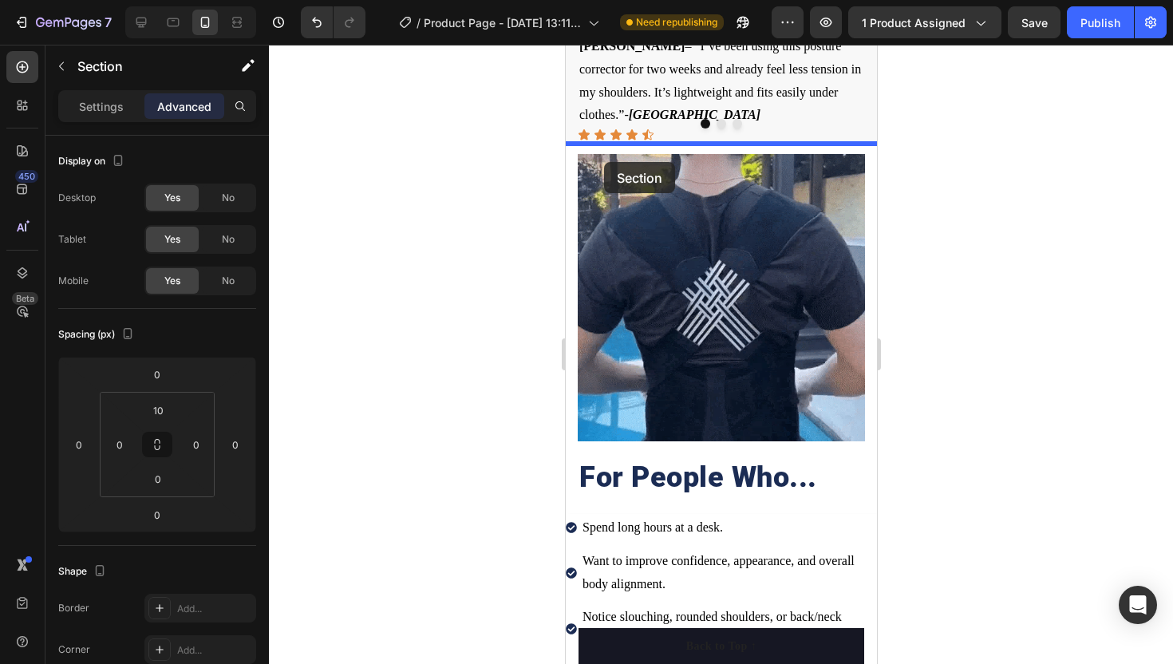
scroll to position [1202, 0]
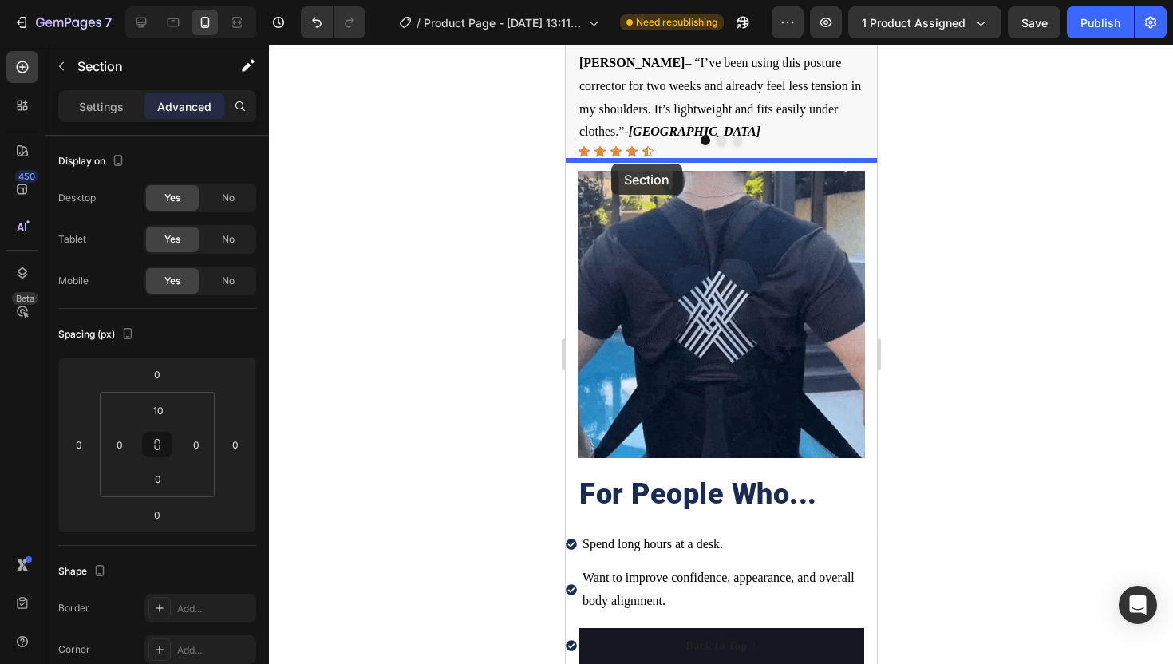
drag, startPoint x: 602, startPoint y: 295, endPoint x: 611, endPoint y: 164, distance: 131.3
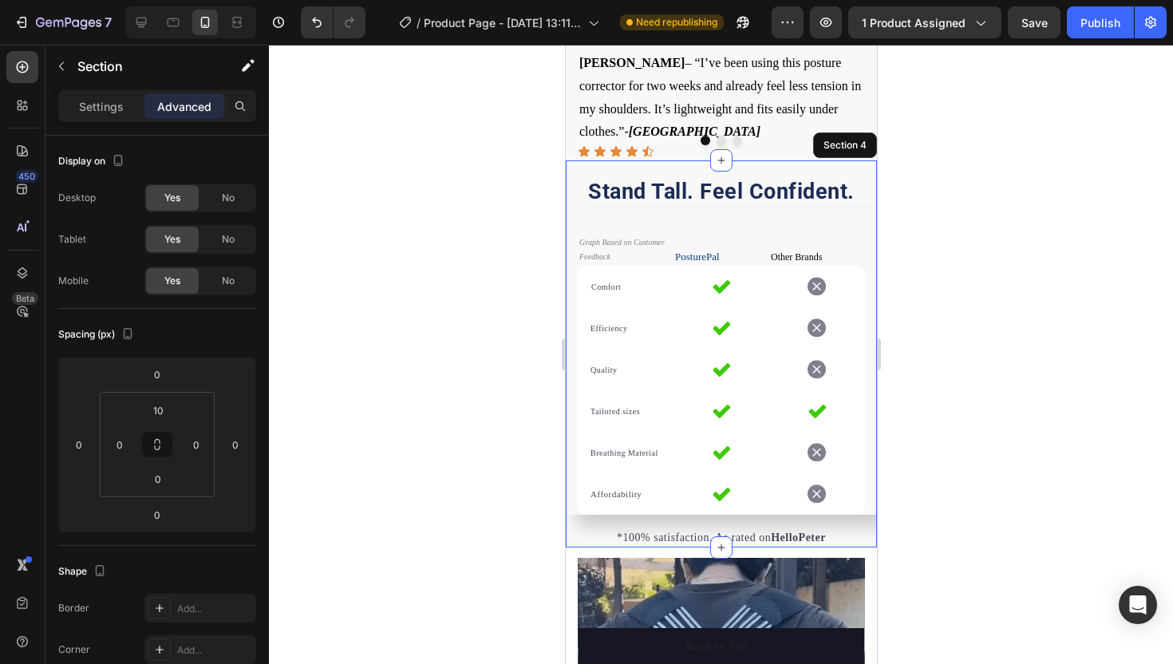
click at [408, 270] on div at bounding box center [721, 354] width 904 height 619
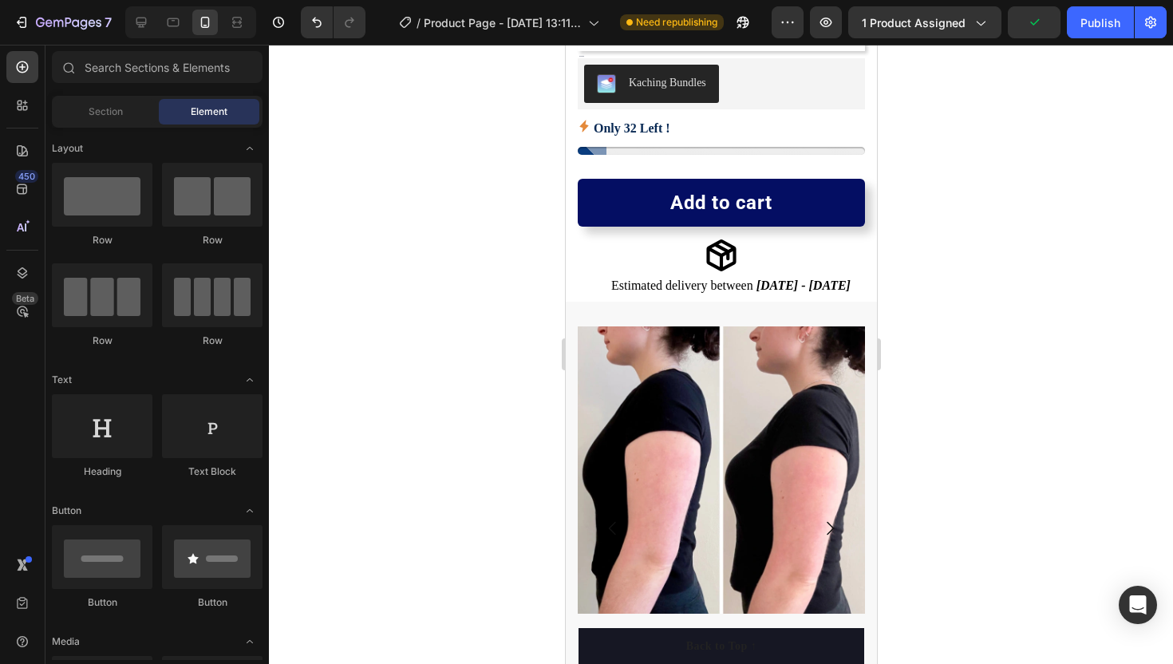
scroll to position [647, 0]
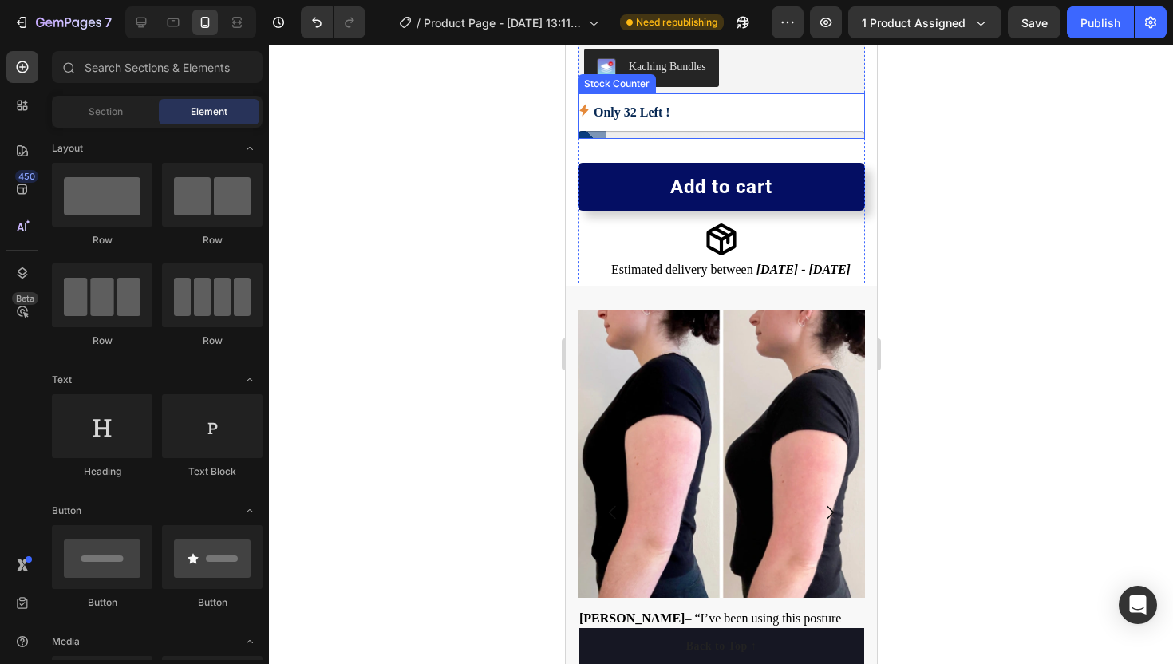
click at [621, 105] on p "Only 32 Left !" at bounding box center [631, 112] width 77 height 23
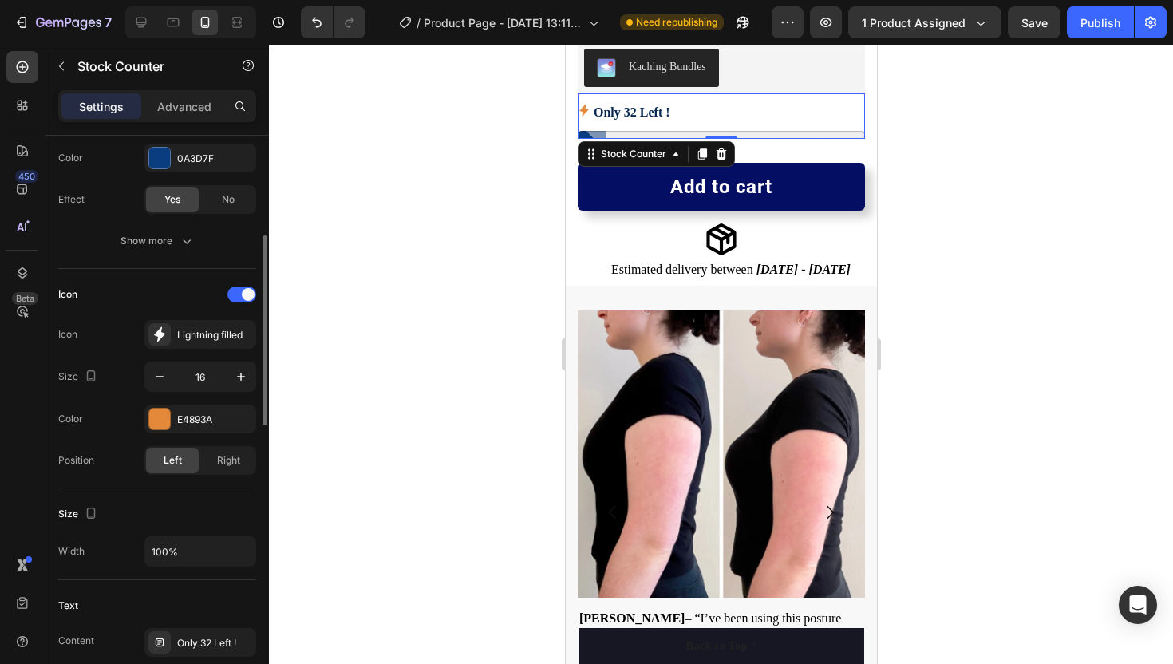
scroll to position [304, 0]
click at [643, 112] on p "Only 32 Left !" at bounding box center [631, 112] width 77 height 23
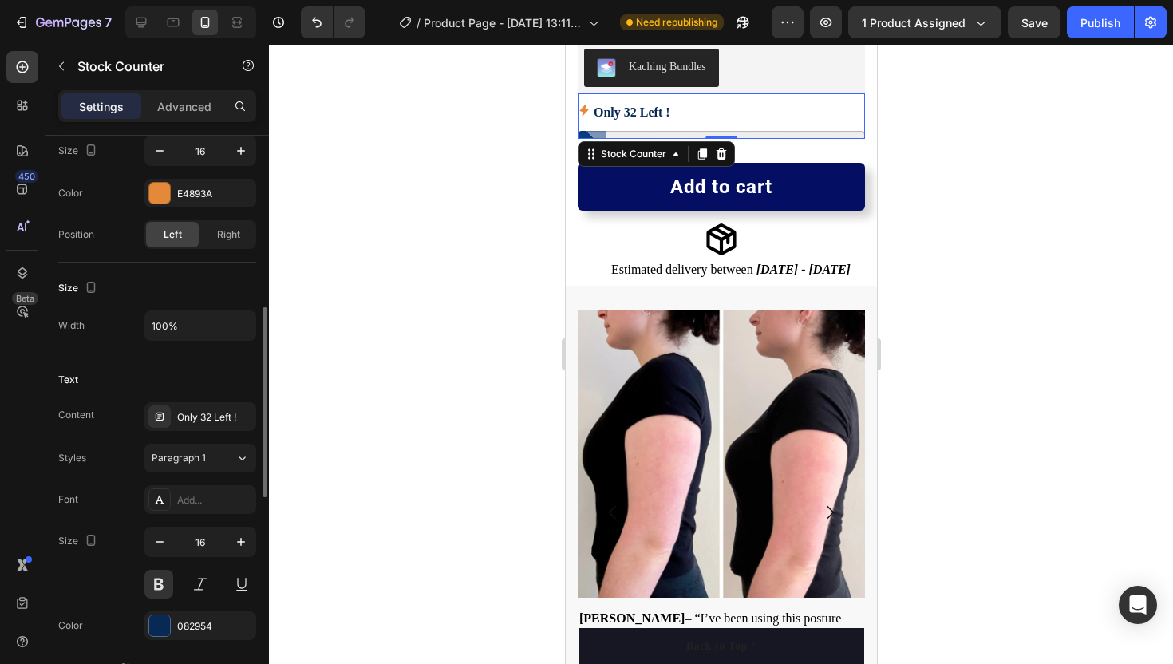
scroll to position [528, 0]
click at [159, 501] on icon at bounding box center [159, 499] width 13 height 13
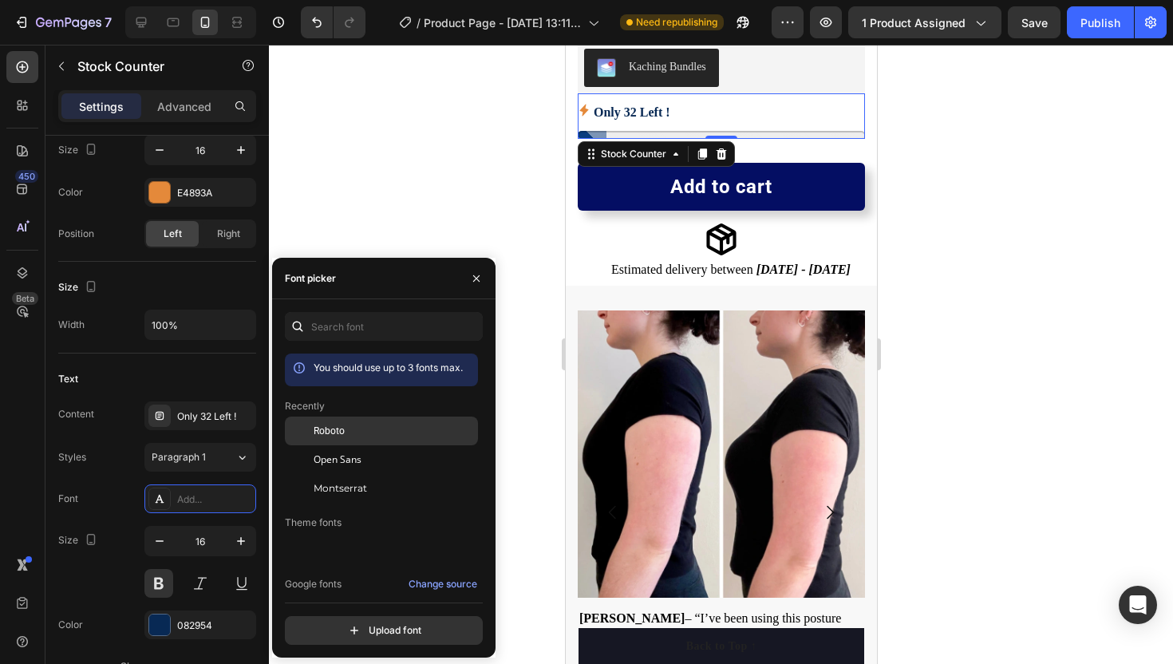
click at [339, 428] on span "Roboto" at bounding box center [329, 431] width 31 height 14
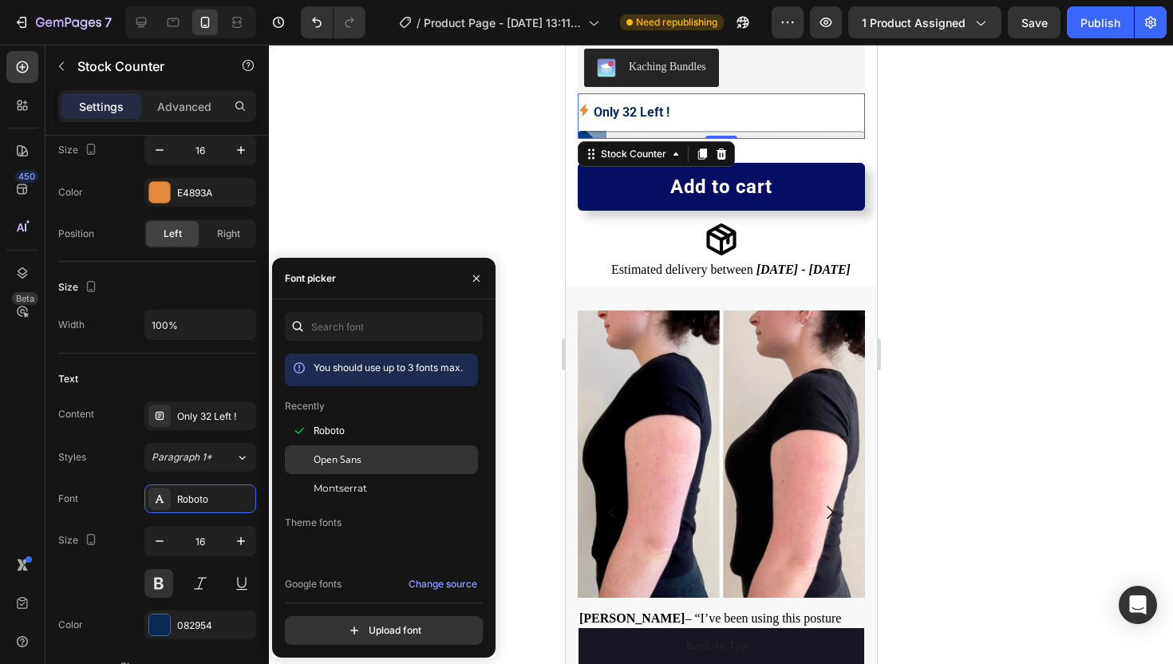
click at [335, 455] on span "Open Sans" at bounding box center [338, 460] width 48 height 14
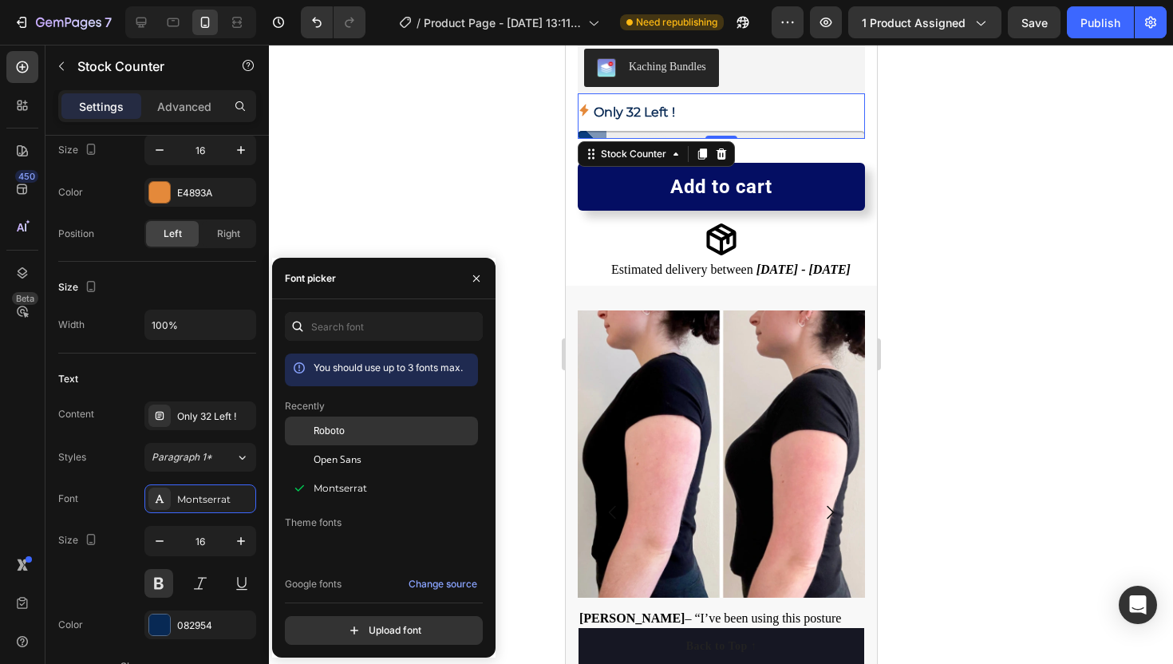
click at [326, 432] on span "Roboto" at bounding box center [329, 431] width 31 height 14
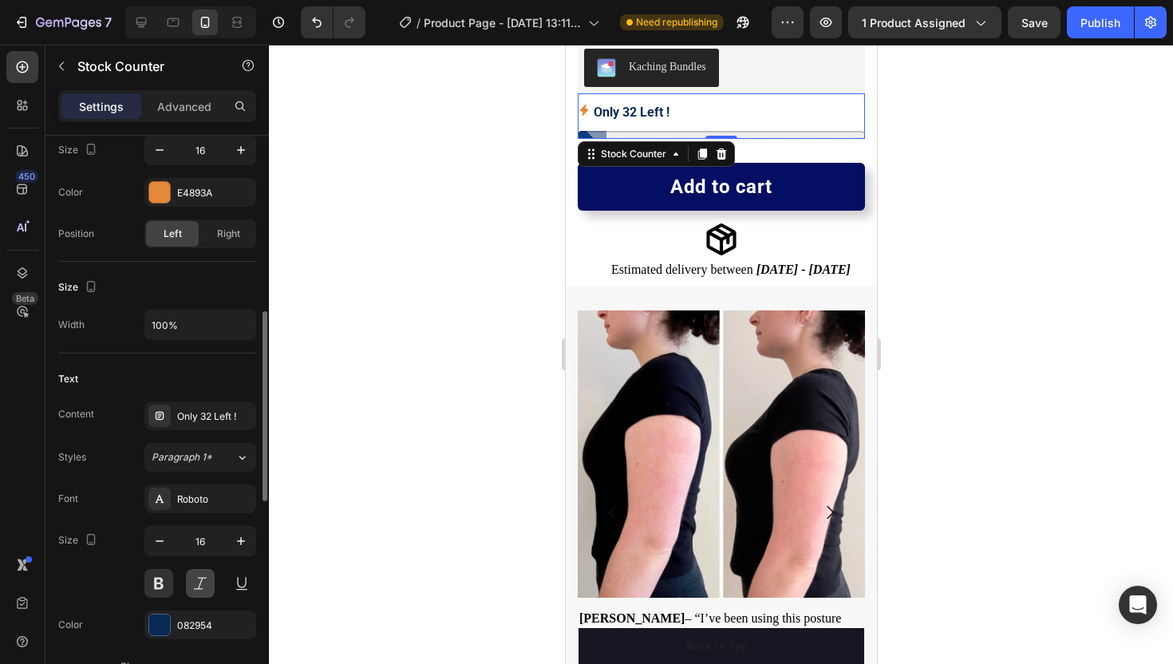
click at [195, 584] on button at bounding box center [200, 583] width 29 height 29
click at [162, 585] on button at bounding box center [158, 583] width 29 height 29
click at [168, 584] on button at bounding box center [158, 583] width 29 height 29
click at [167, 544] on icon "button" at bounding box center [160, 541] width 16 height 16
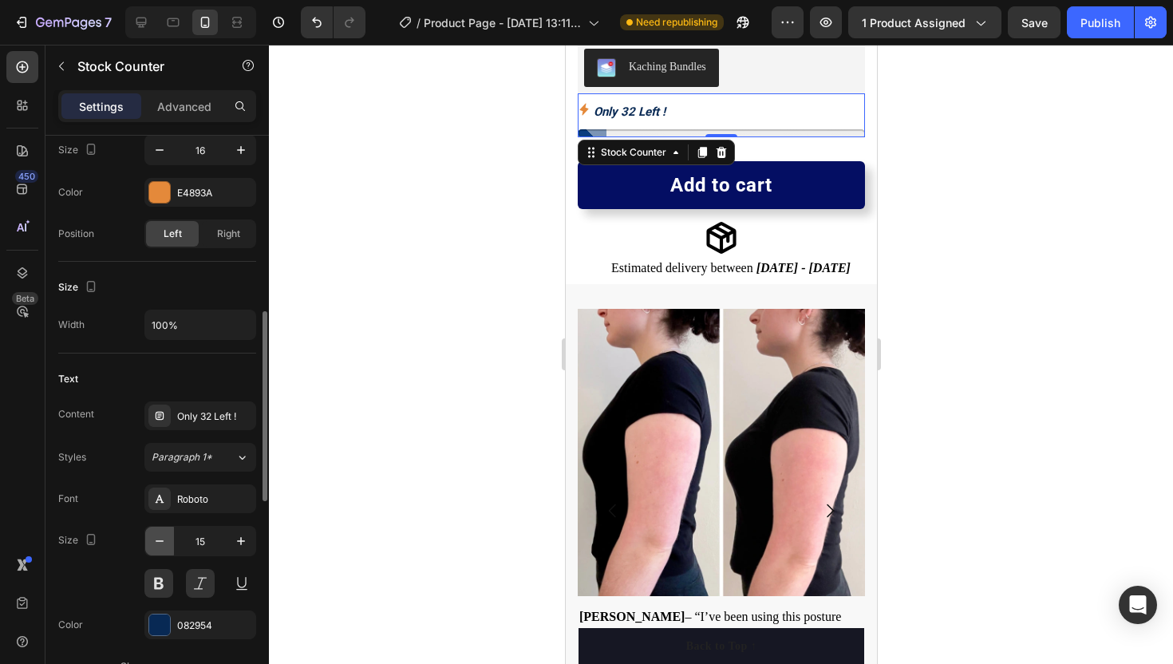
click at [167, 544] on icon "button" at bounding box center [160, 541] width 16 height 16
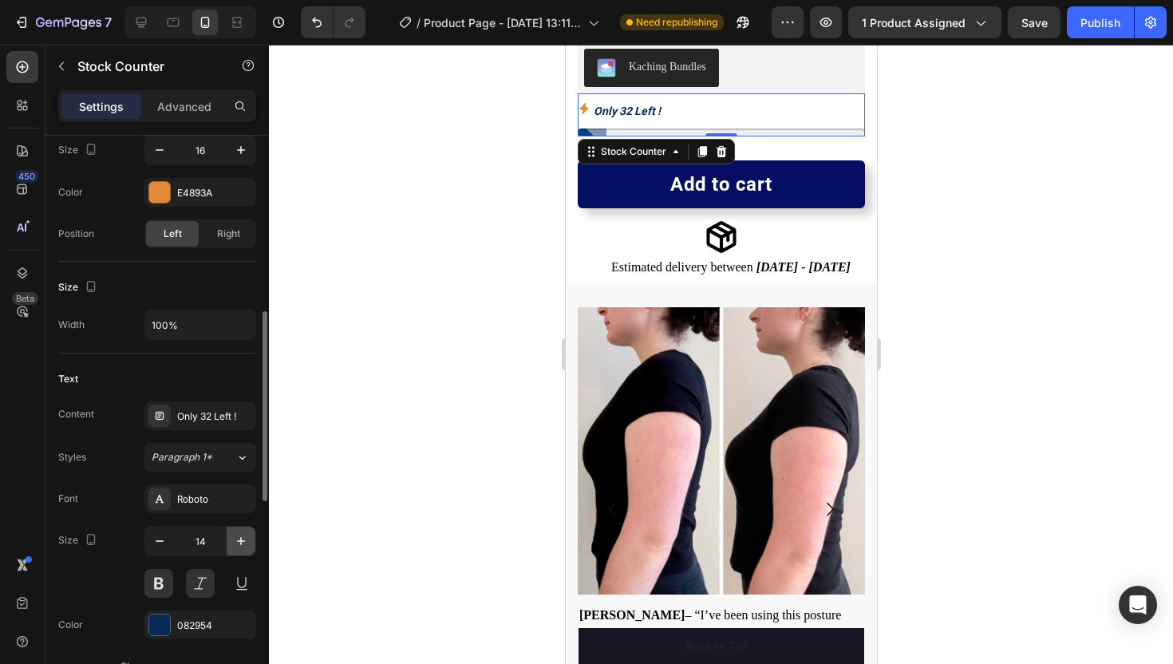
click at [239, 545] on icon "button" at bounding box center [241, 541] width 16 height 16
type input "16"
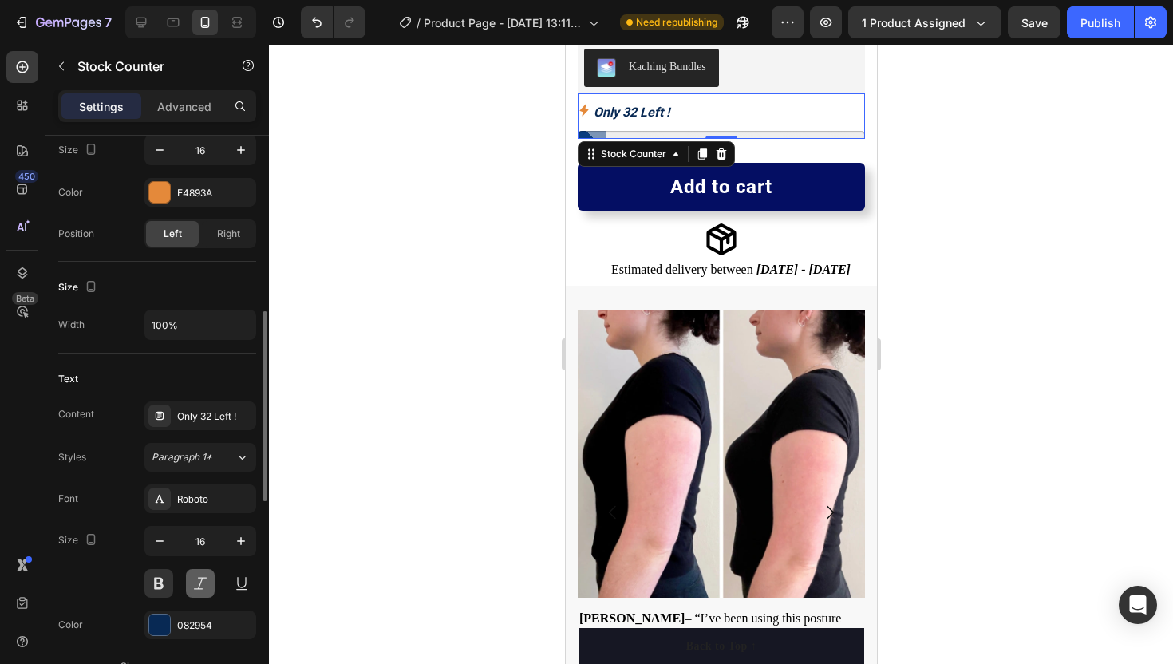
click at [207, 574] on button at bounding box center [200, 583] width 29 height 29
click at [332, 548] on div at bounding box center [721, 354] width 904 height 619
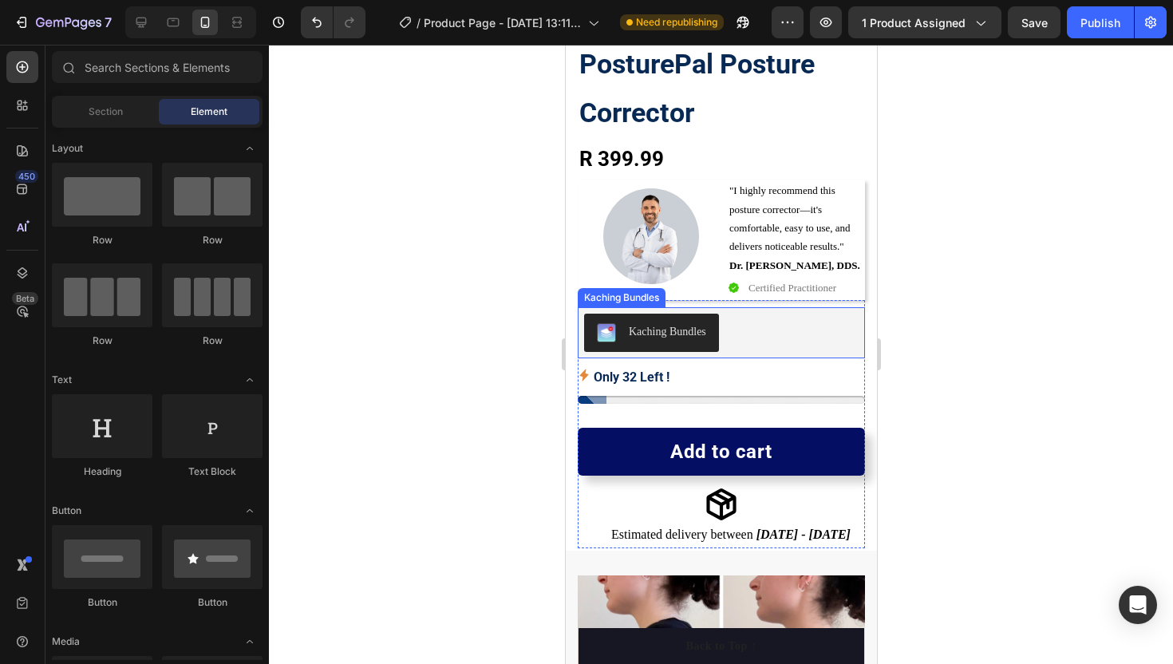
scroll to position [396, 0]
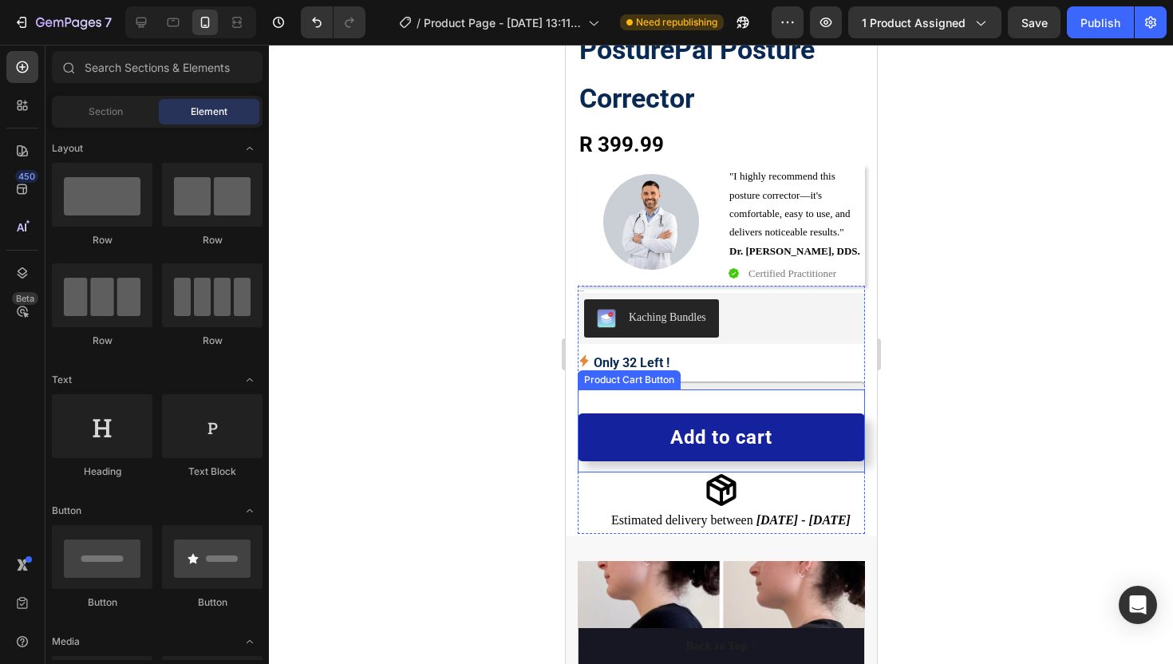
click at [634, 426] on button "Add to cart" at bounding box center [720, 437] width 287 height 48
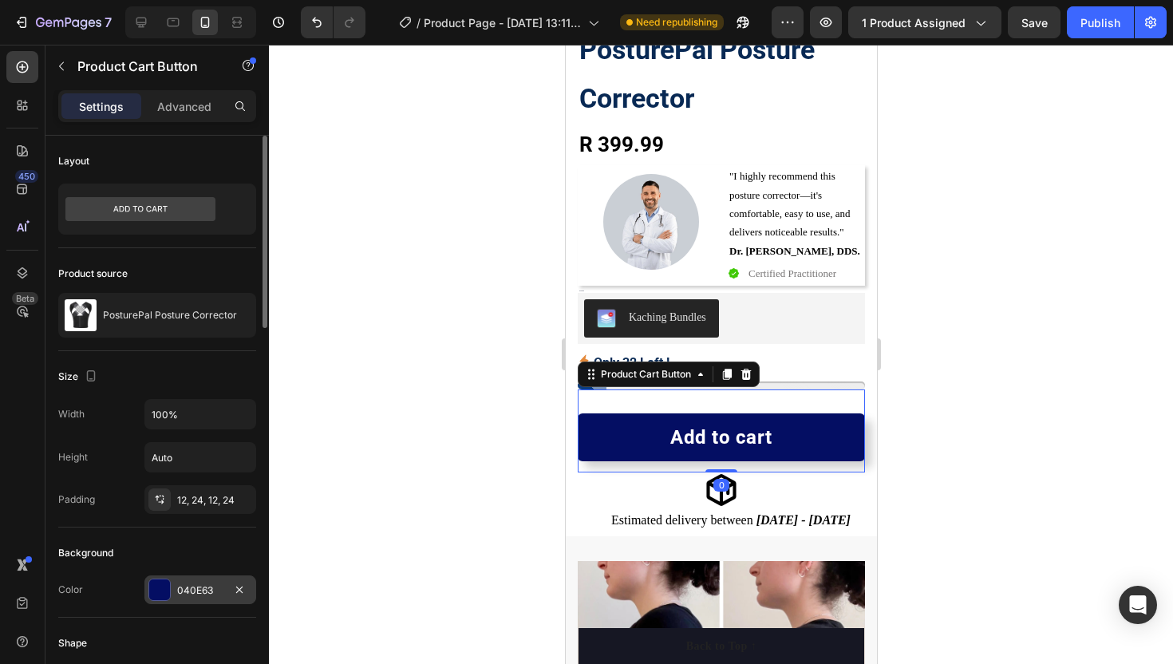
click at [156, 583] on div at bounding box center [159, 590] width 21 height 21
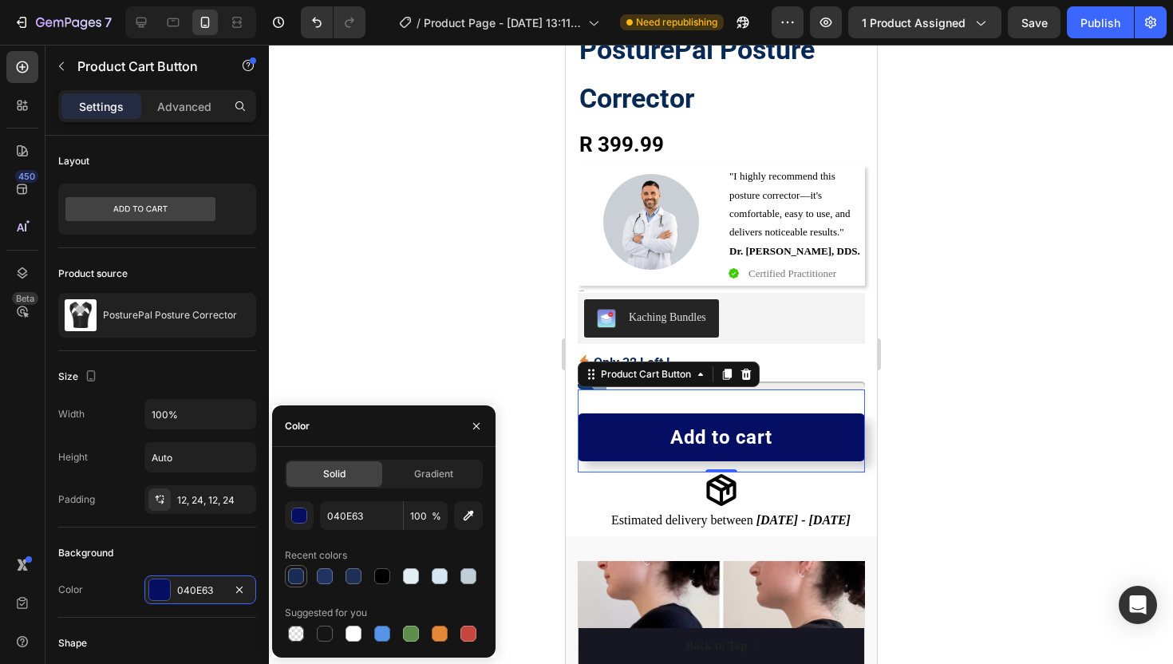
click at [297, 575] on div at bounding box center [296, 576] width 16 height 16
type input "1B2C54"
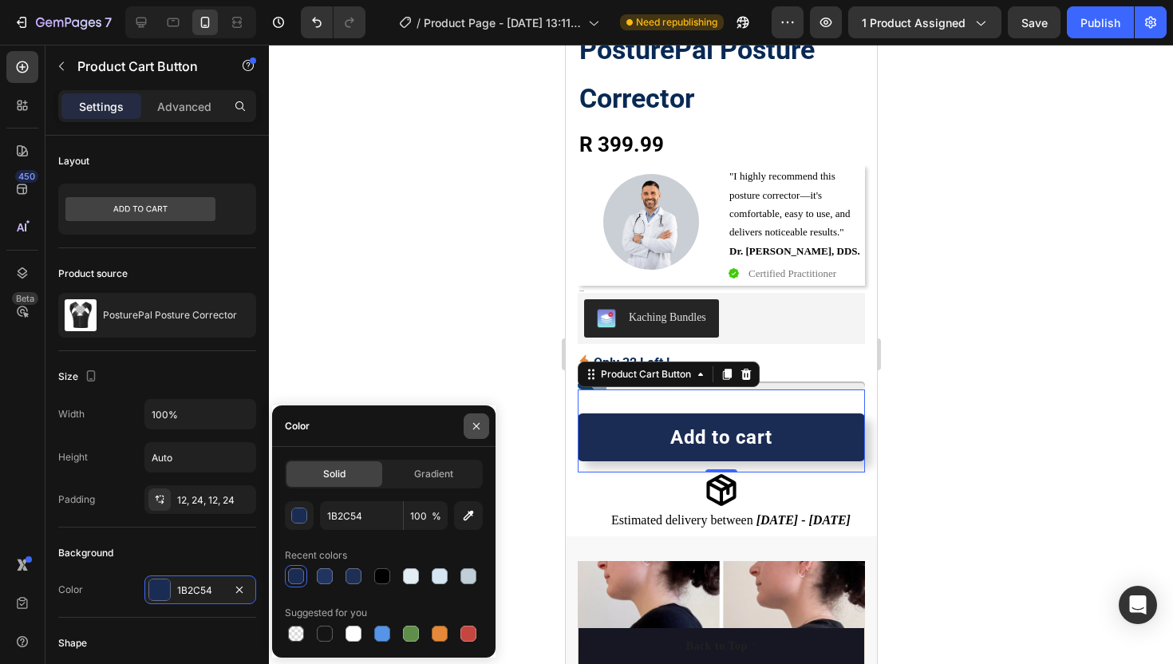
click at [471, 426] on icon "button" at bounding box center [476, 426] width 13 height 13
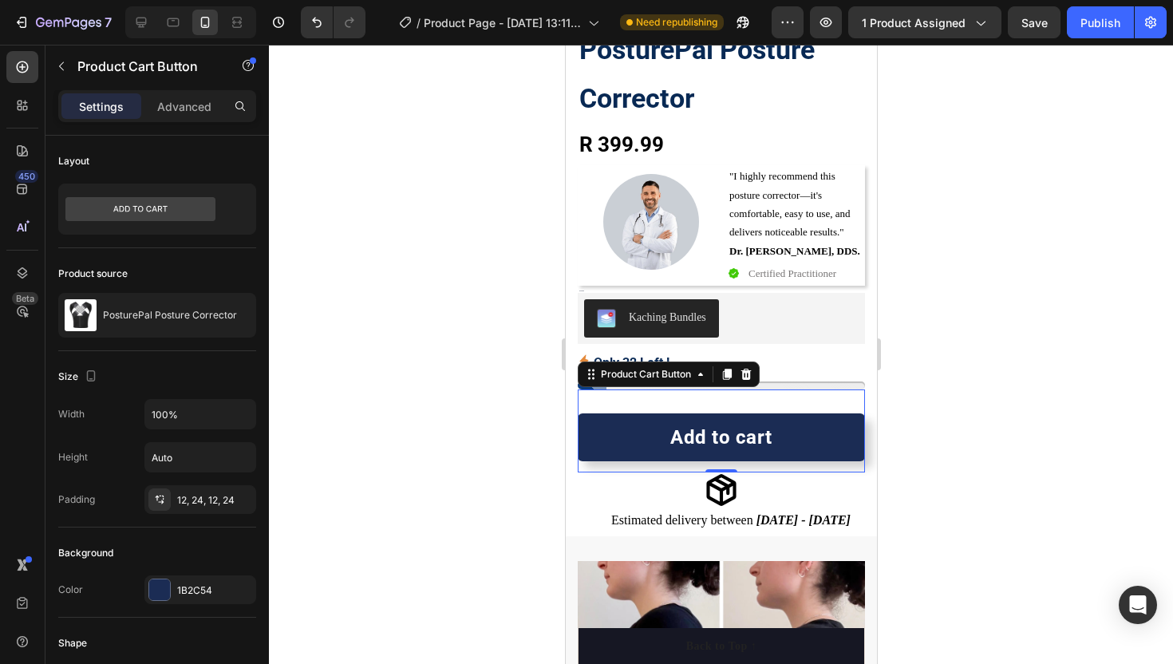
click at [469, 402] on div at bounding box center [721, 354] width 904 height 619
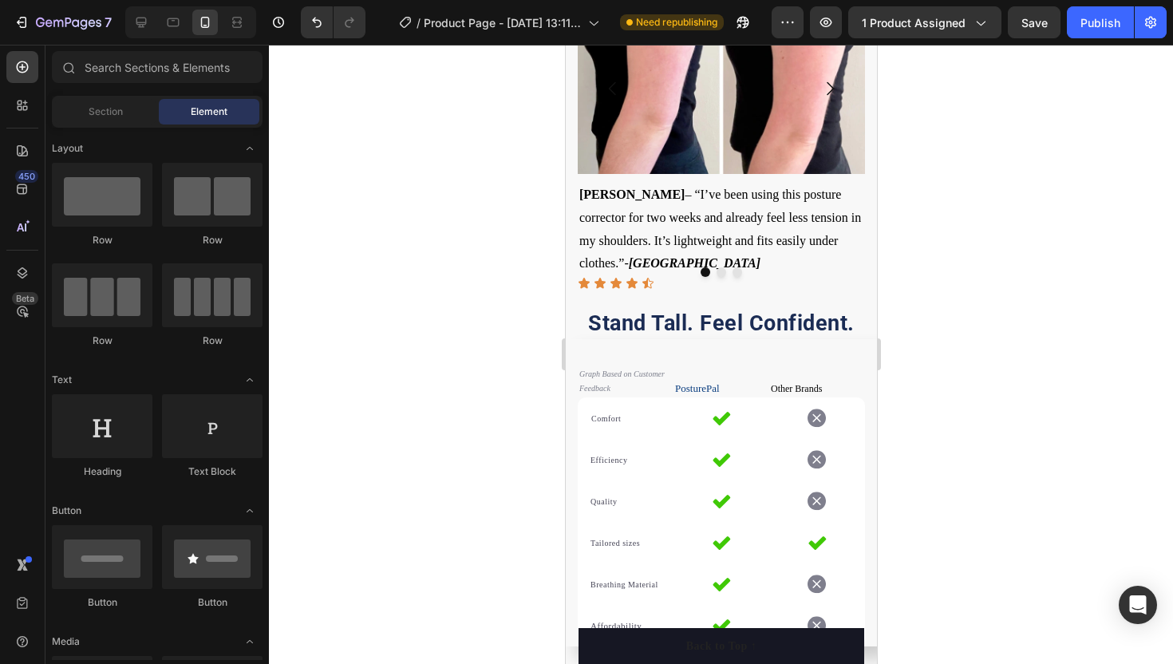
scroll to position [1074, 0]
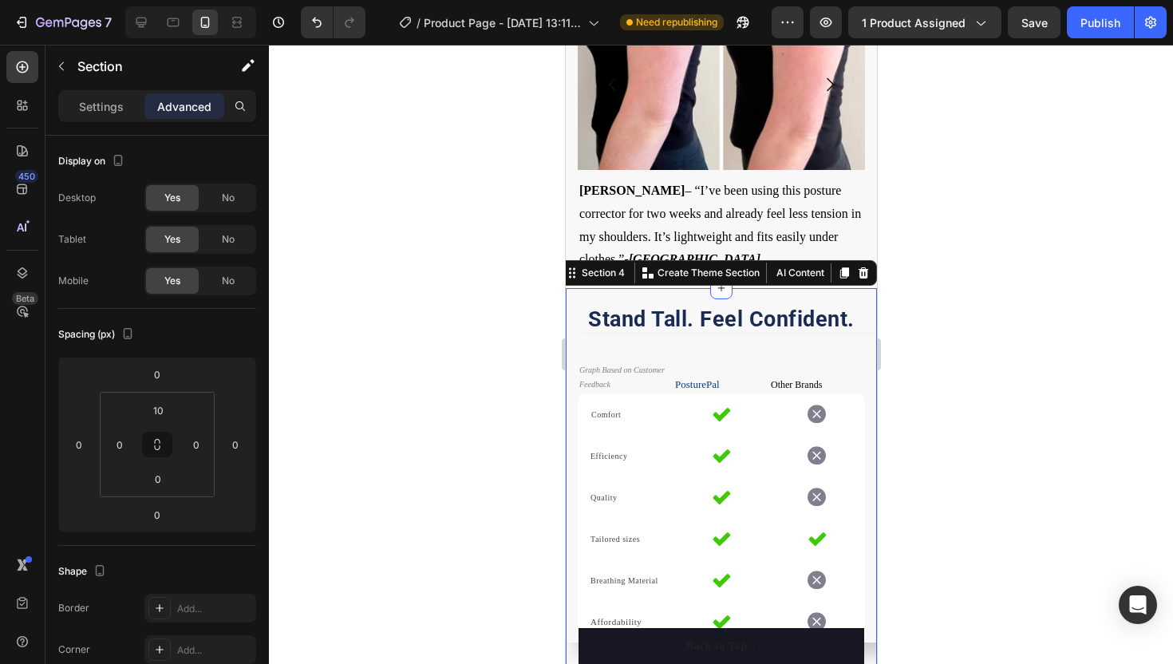
click at [656, 294] on div "Stand Tall. Feel Confident . Heading Row Graph Based on Customer Feedback Text …" at bounding box center [720, 481] width 311 height 387
click at [158, 410] on input "10" at bounding box center [158, 410] width 32 height 24
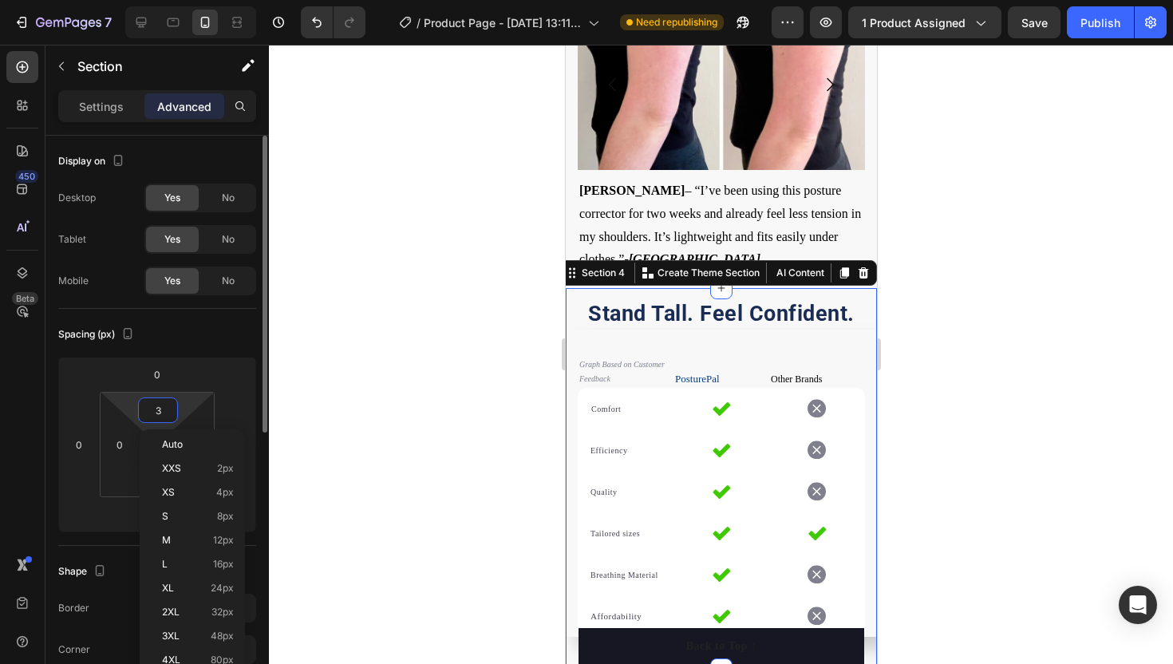
type input "30"
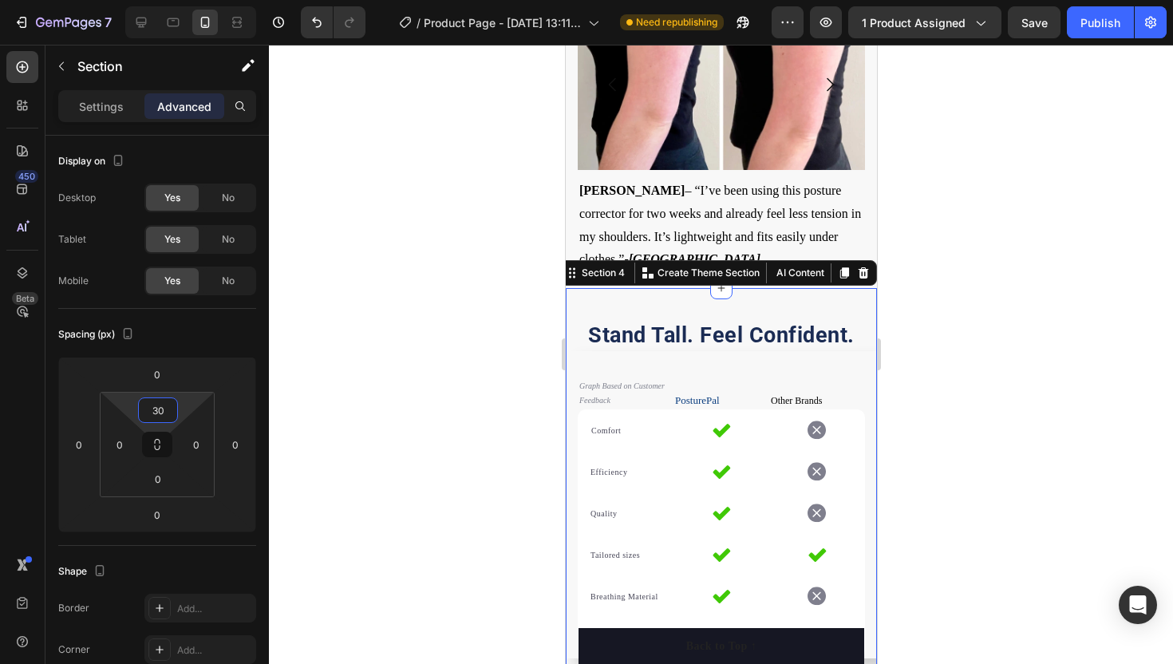
click at [309, 375] on div at bounding box center [721, 354] width 904 height 619
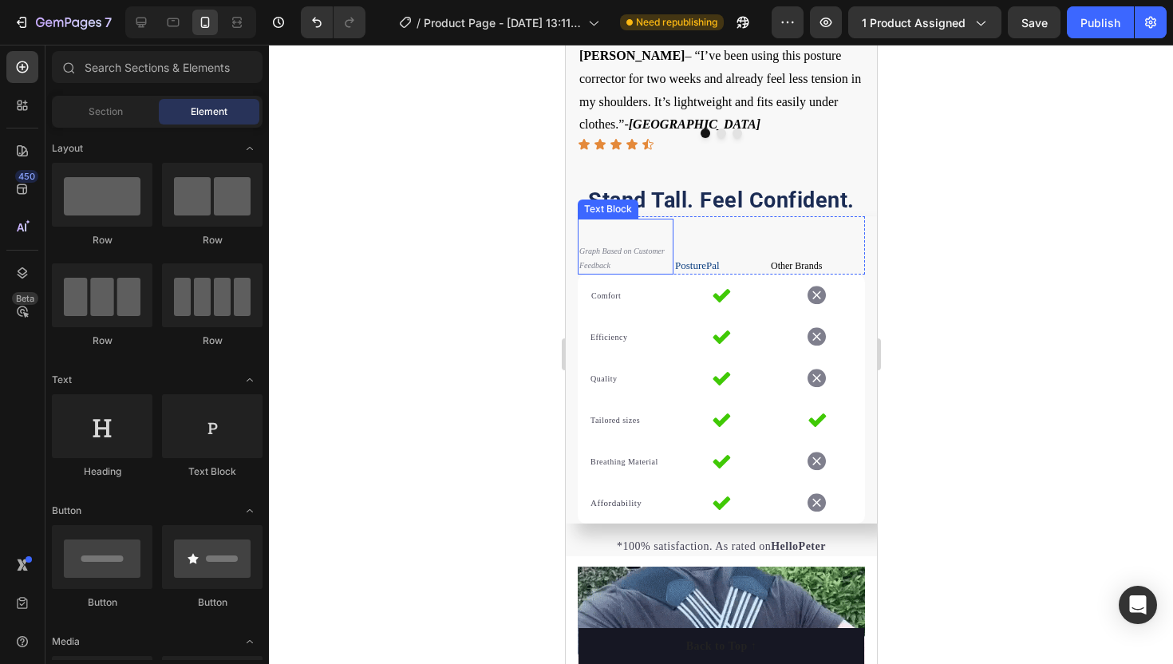
scroll to position [1240, 0]
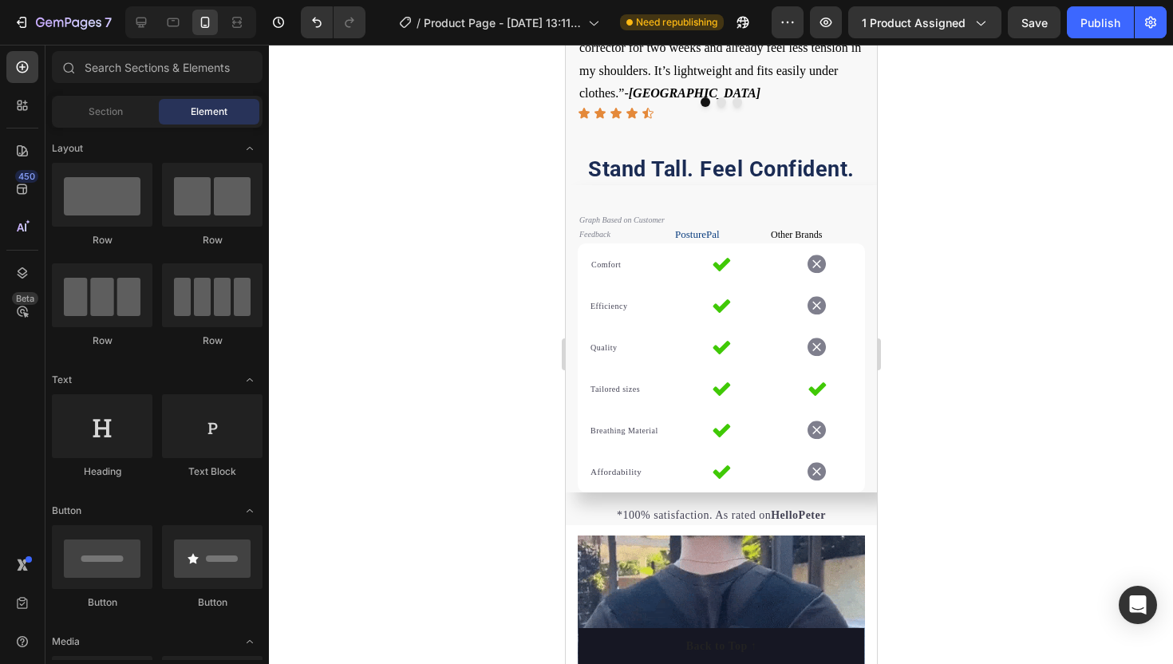
click at [479, 322] on div at bounding box center [721, 354] width 904 height 619
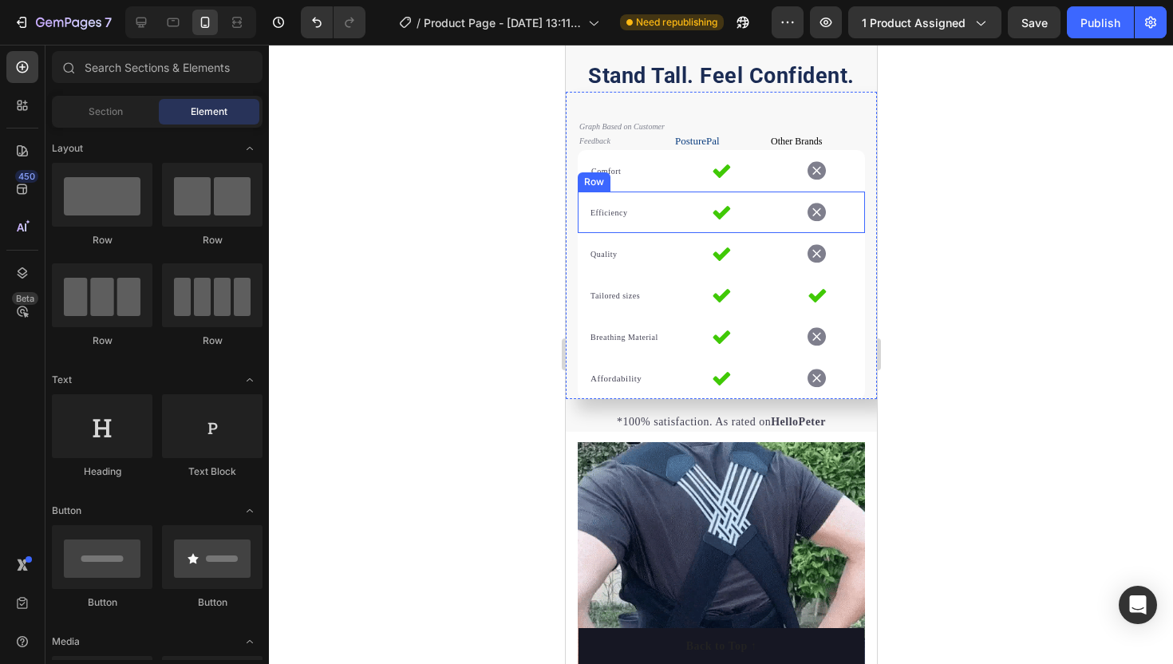
scroll to position [1371, 0]
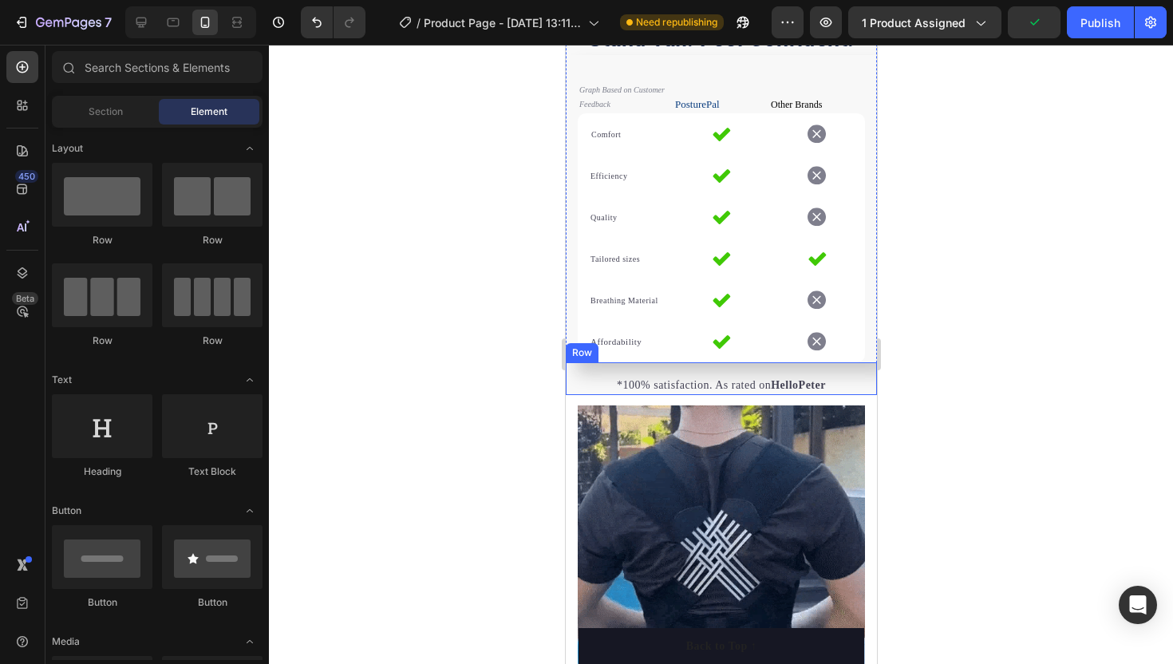
click at [575, 343] on div "Row" at bounding box center [581, 352] width 33 height 19
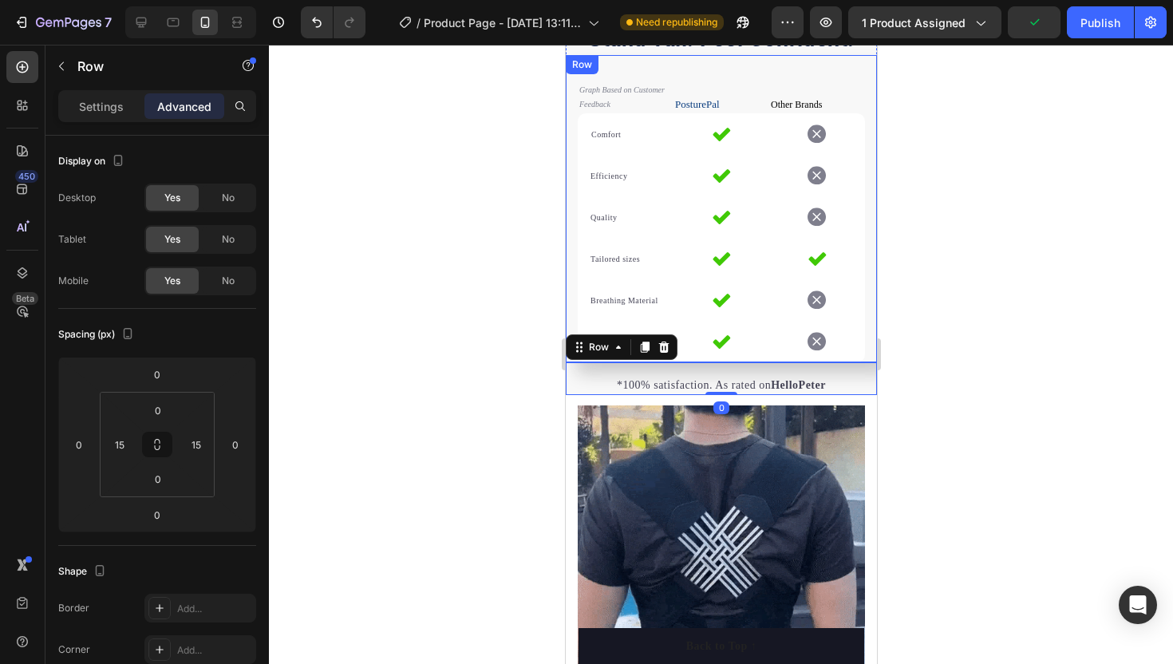
click at [571, 315] on div "Graph Based on Customer Feedback Text Block PosturePal Heading Other Brands Hea…" at bounding box center [720, 208] width 311 height 307
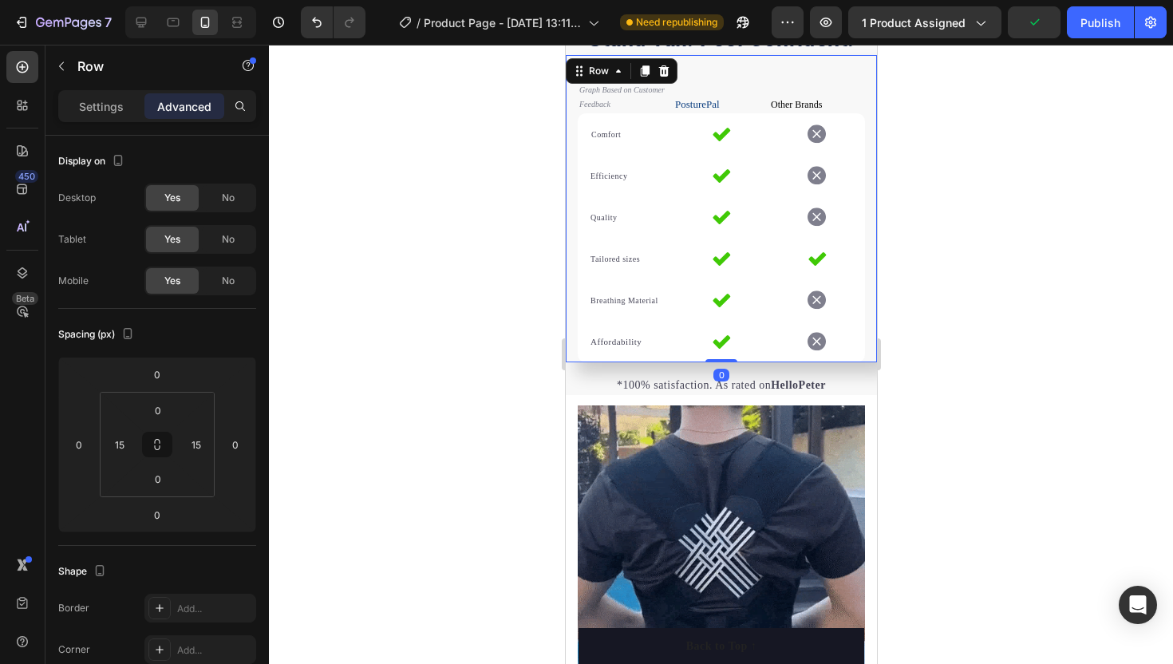
scroll to position [528, 0]
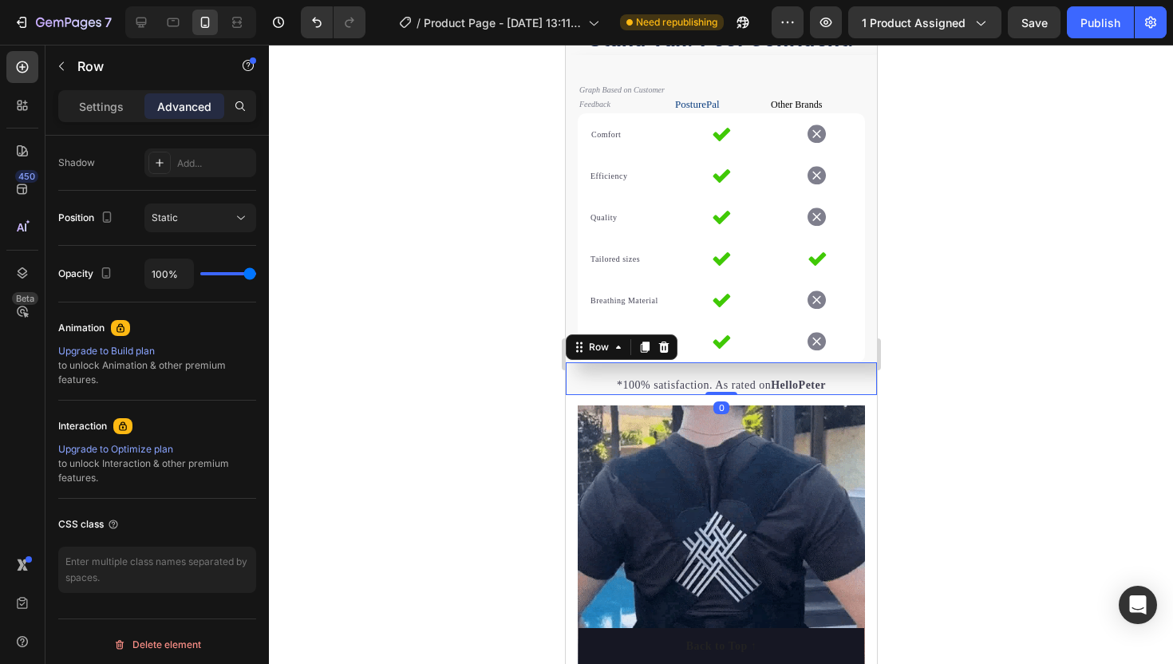
click at [570, 374] on div "*100% satisfaction. As rated on HelloPeter Text block Row 0" at bounding box center [720, 378] width 311 height 33
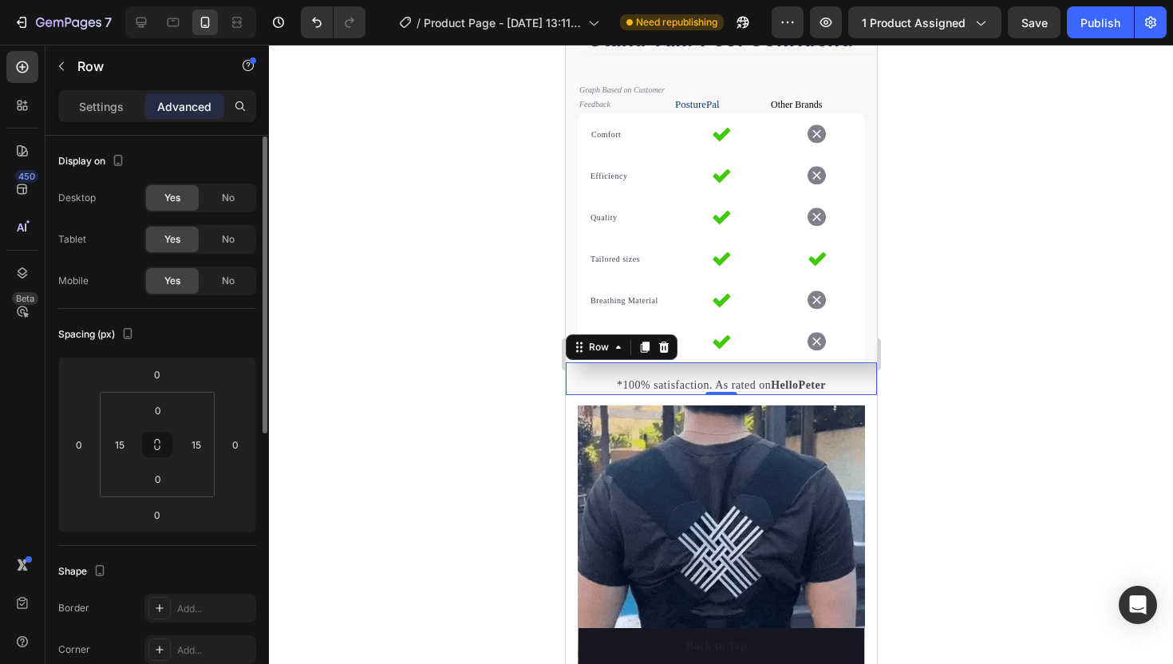
scroll to position [1, 0]
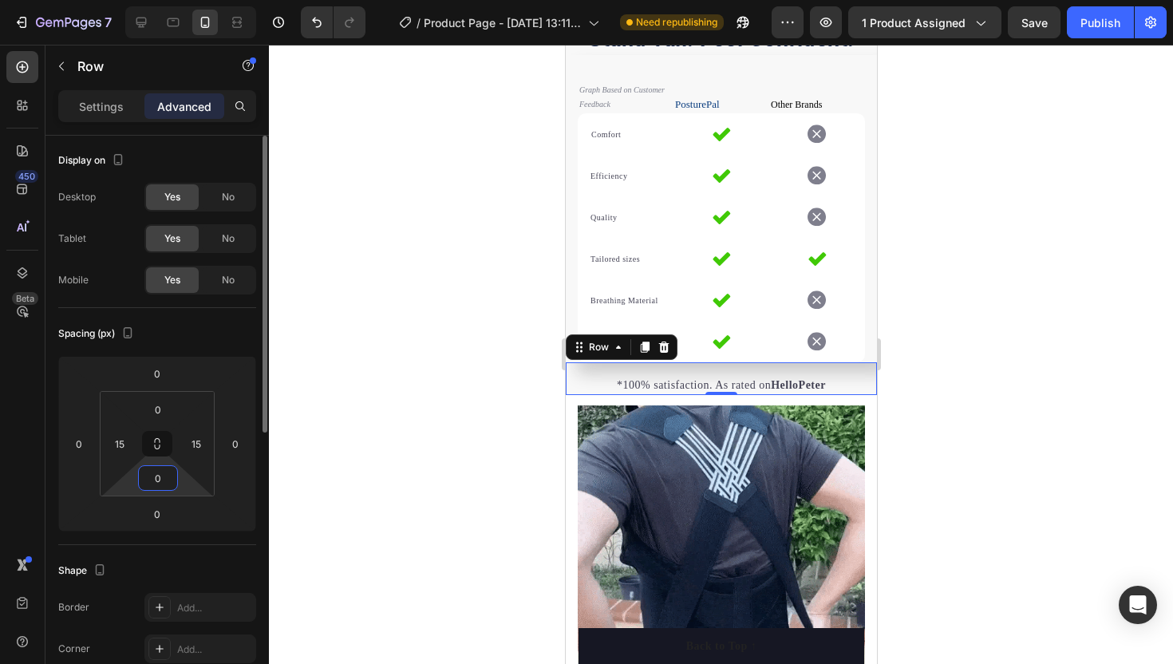
click at [156, 469] on input "0" at bounding box center [158, 478] width 32 height 24
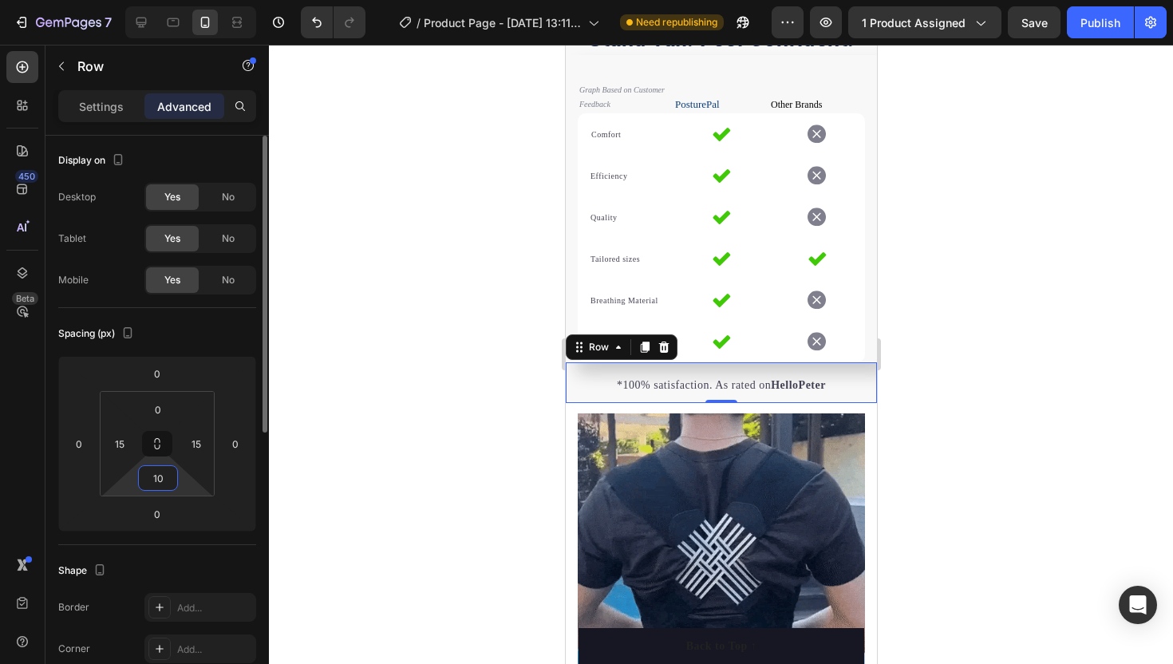
type input "1"
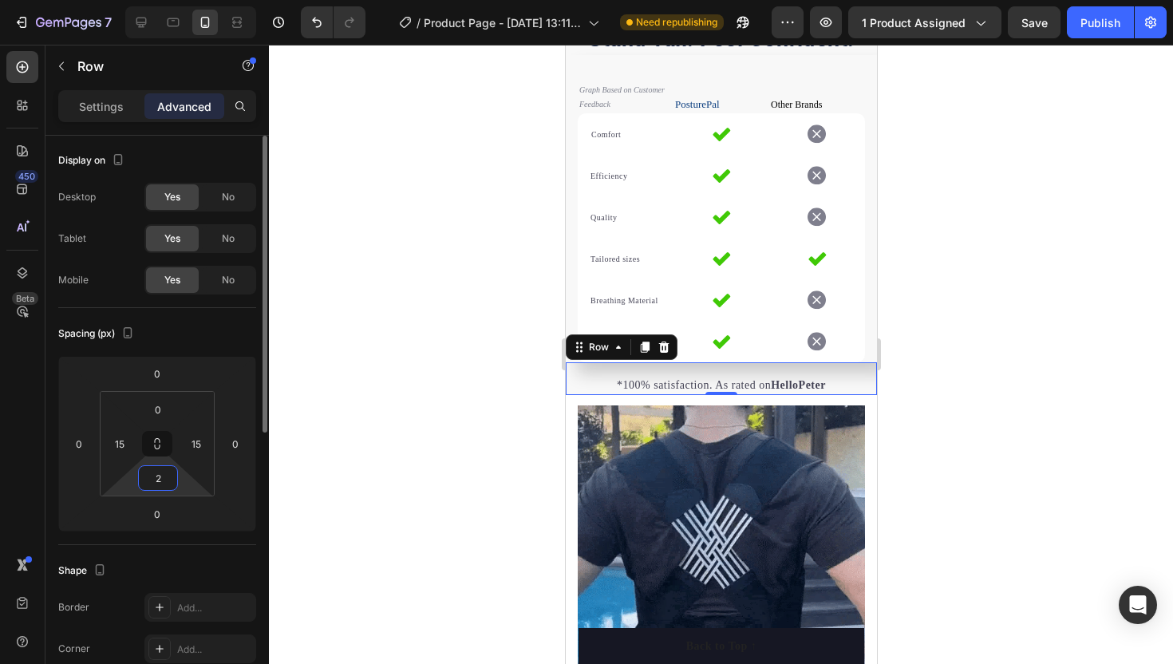
type input "20"
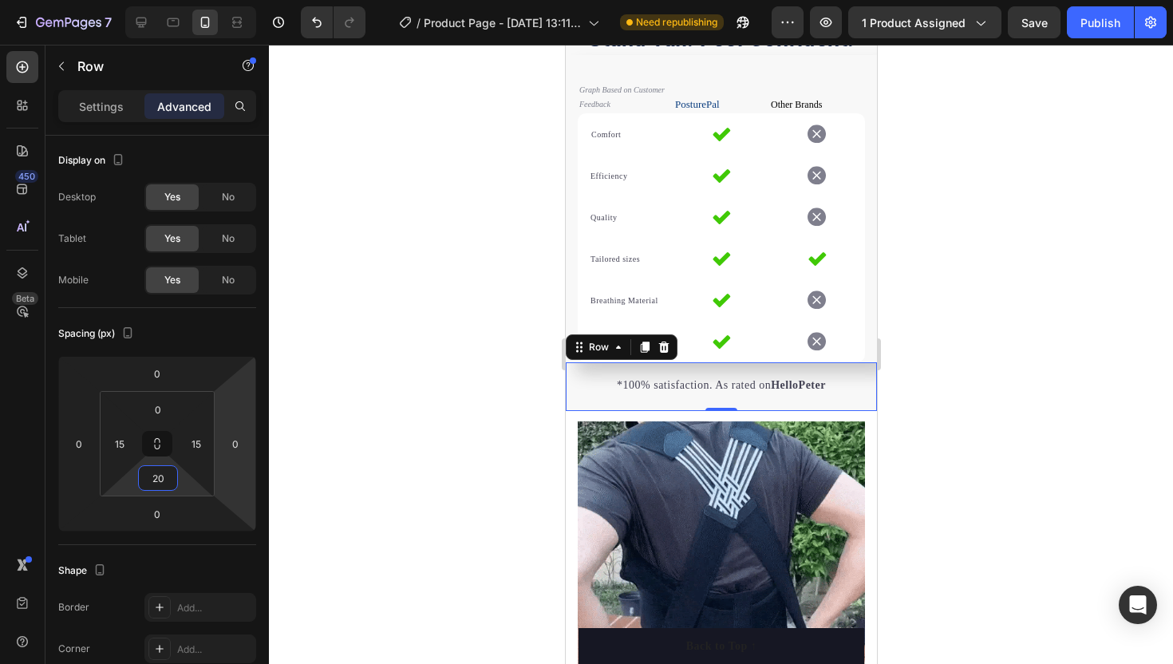
click at [334, 453] on div at bounding box center [721, 354] width 904 height 619
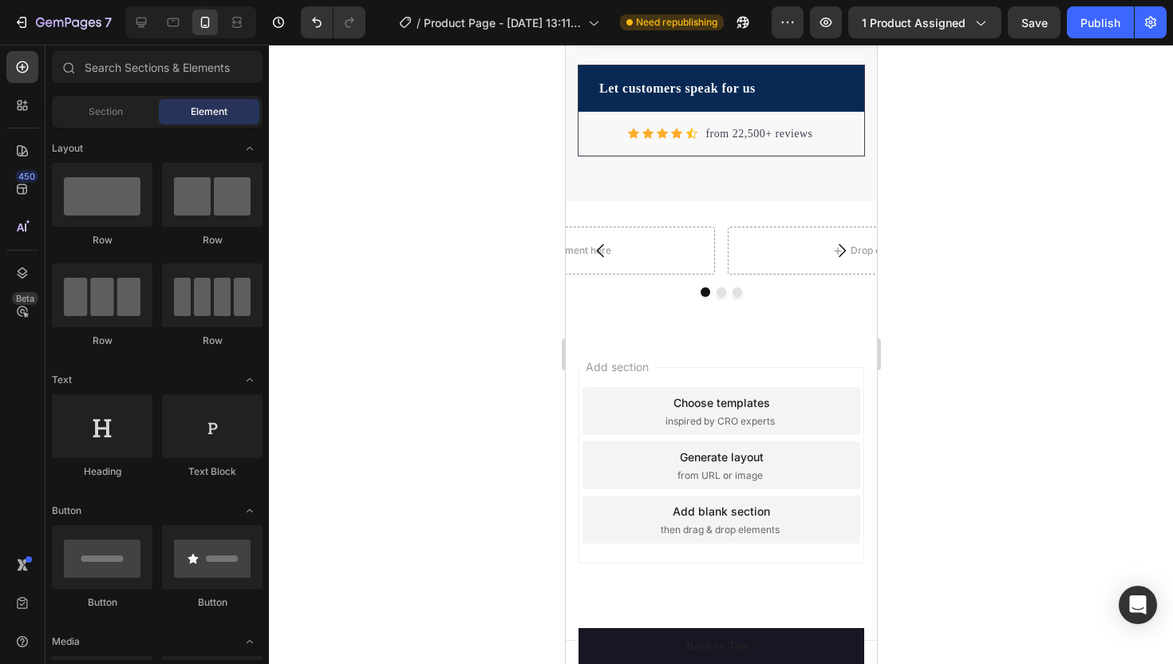
scroll to position [2784, 0]
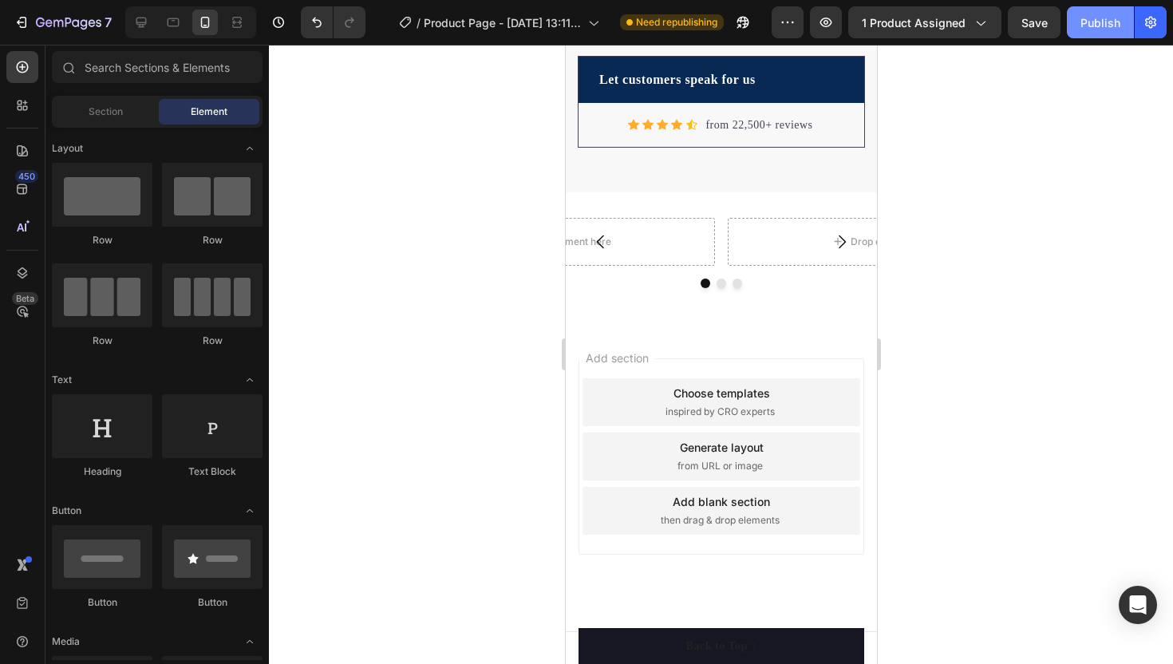
click at [1079, 26] on button "Publish" at bounding box center [1100, 22] width 67 height 32
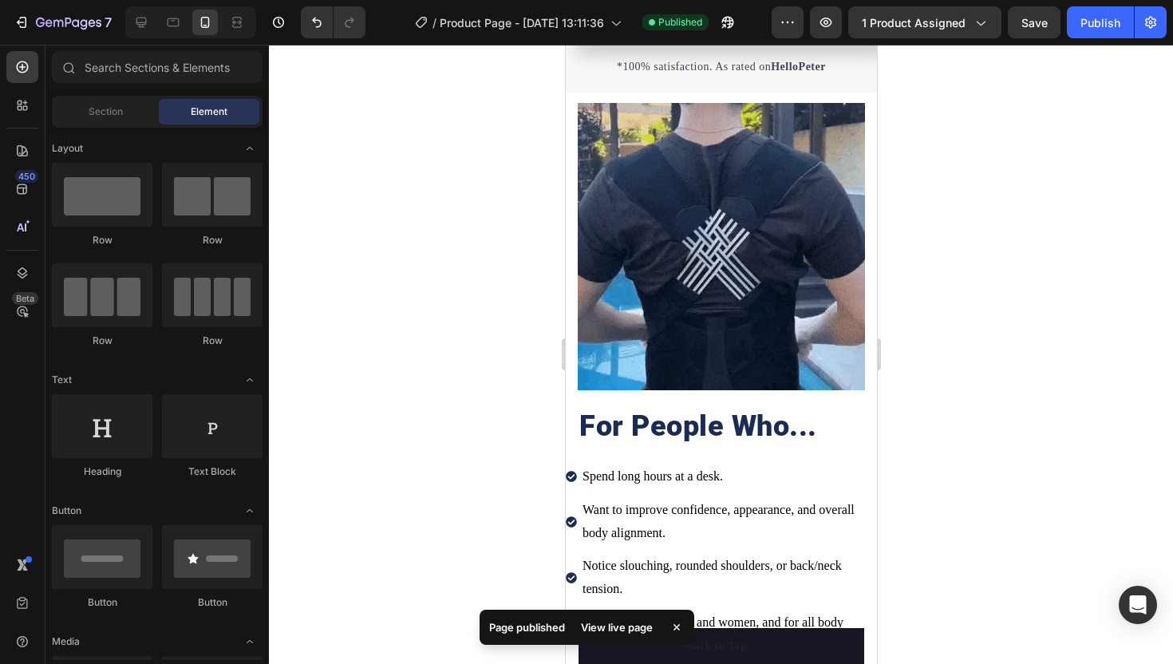
scroll to position [1734, 0]
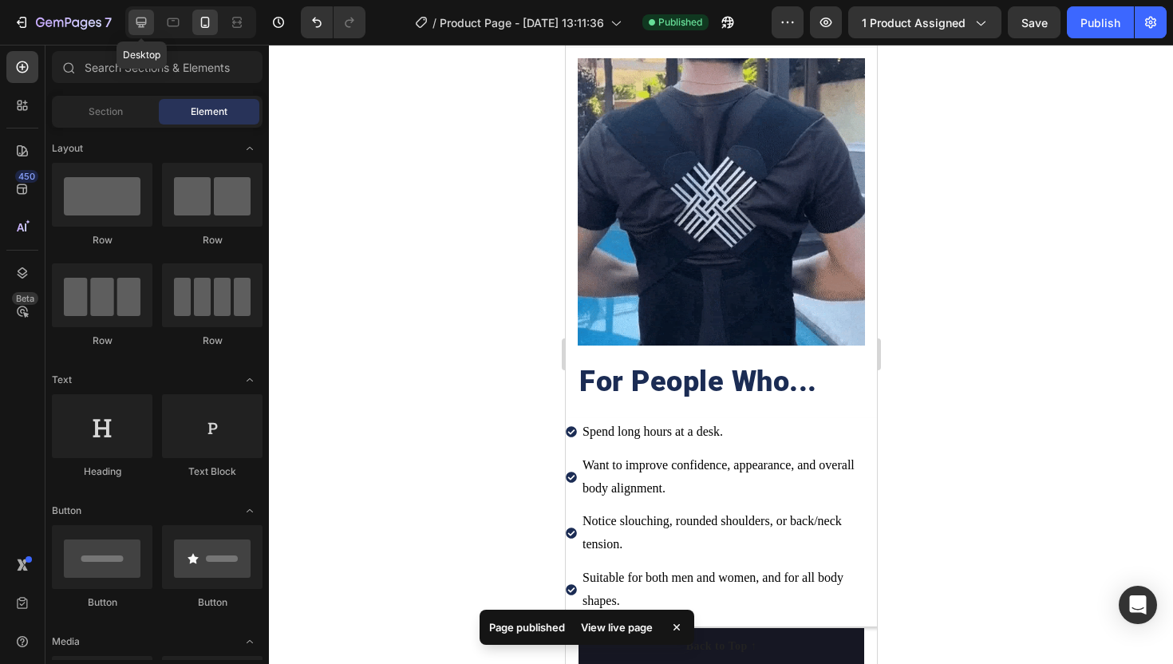
click at [150, 25] on div at bounding box center [142, 23] width 26 height 26
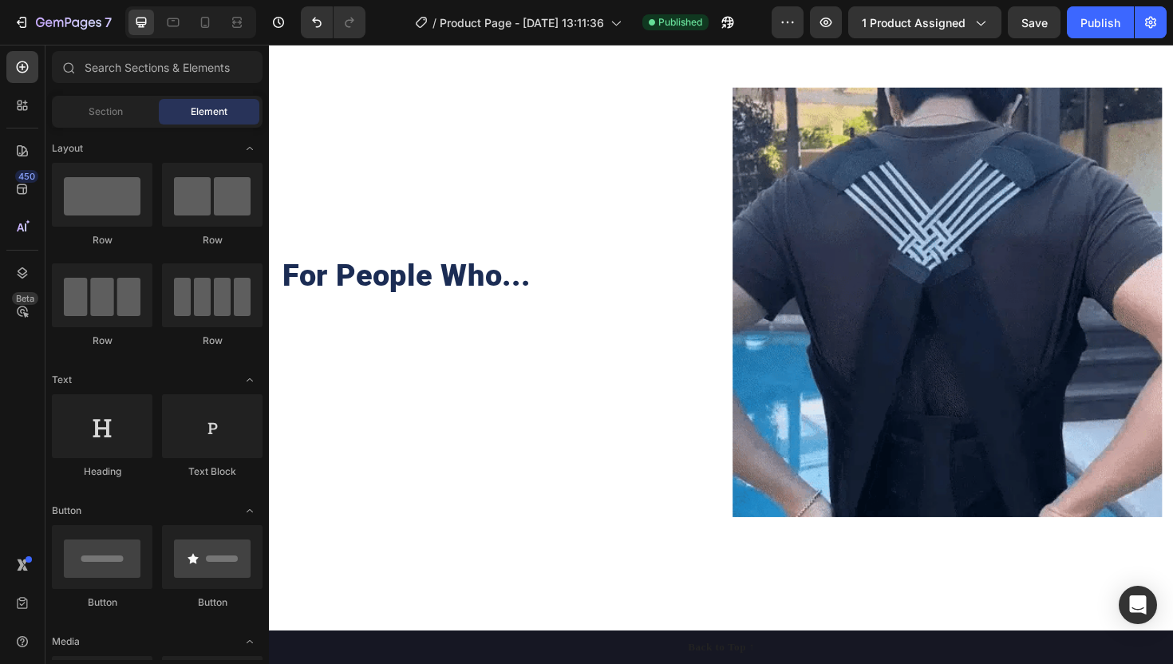
scroll to position [2396, 0]
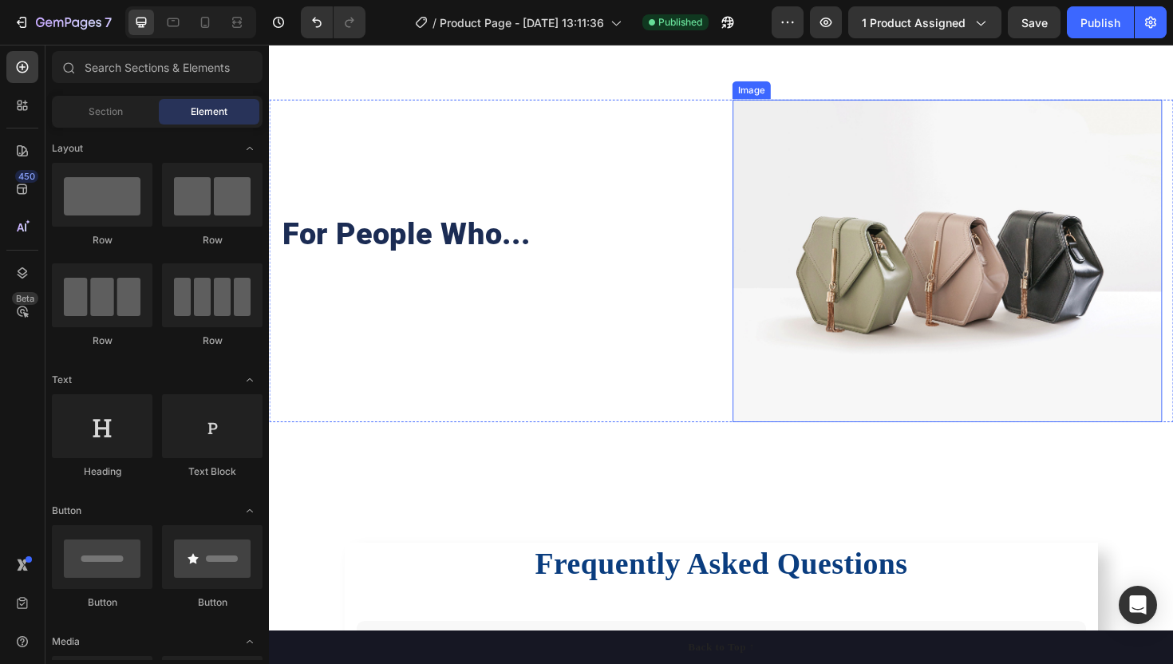
click at [901, 269] on img at bounding box center [987, 274] width 455 height 342
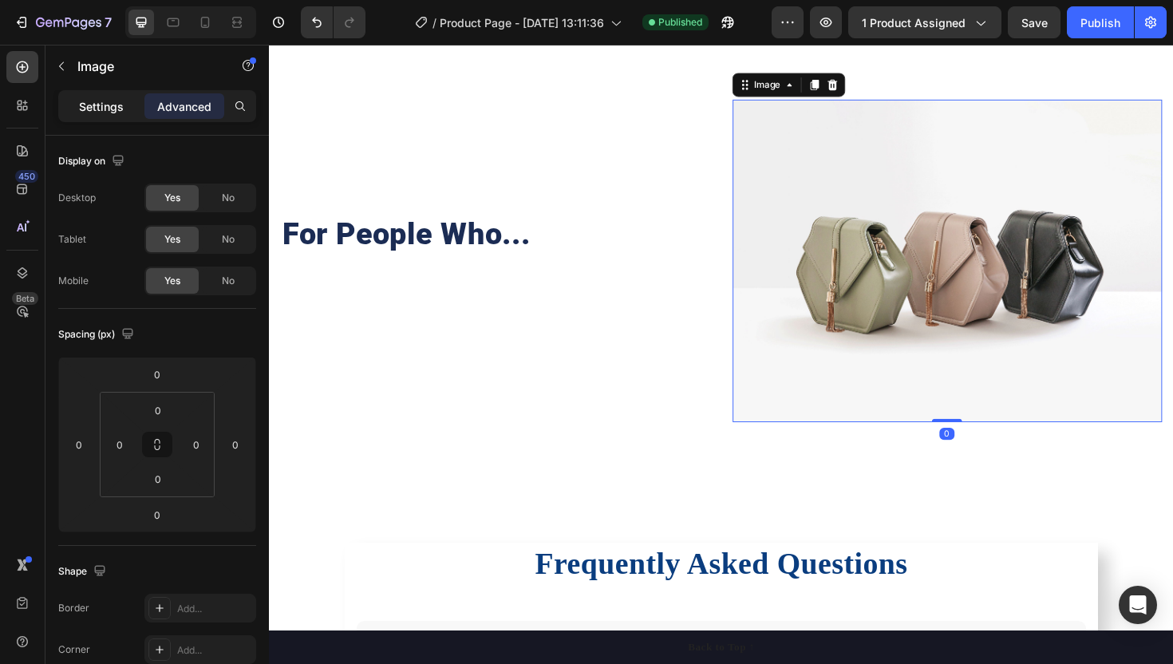
click at [106, 102] on p "Settings" at bounding box center [101, 106] width 45 height 17
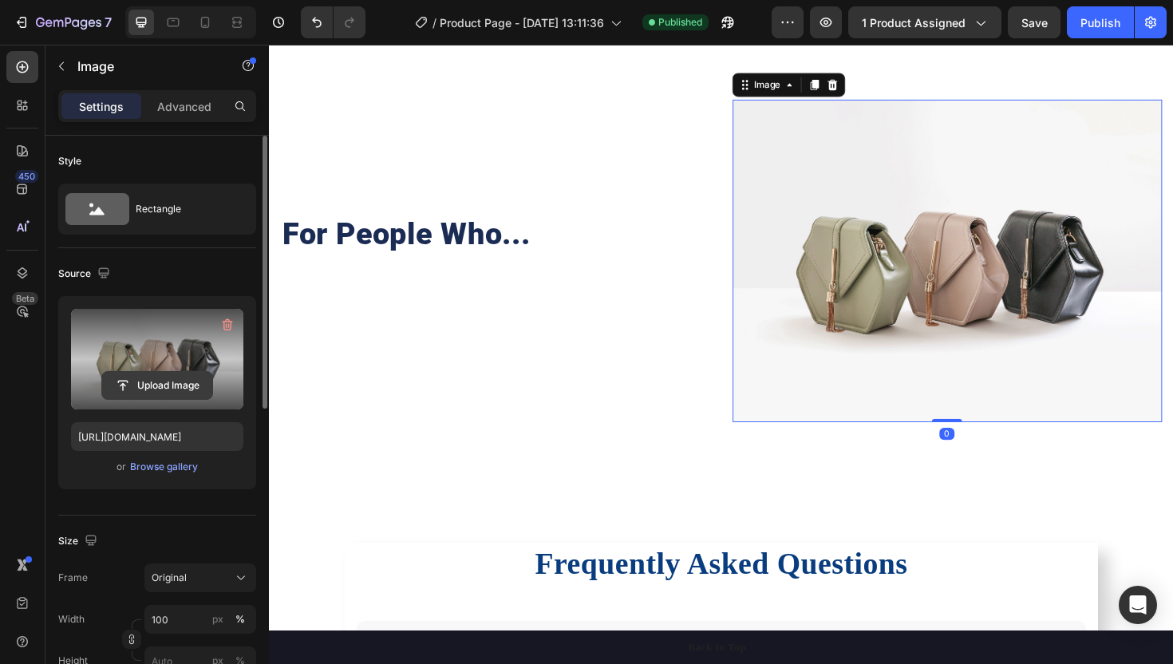
click at [164, 371] on button "Upload Image" at bounding box center [157, 385] width 112 height 29
click at [164, 379] on input "file" at bounding box center [157, 385] width 110 height 27
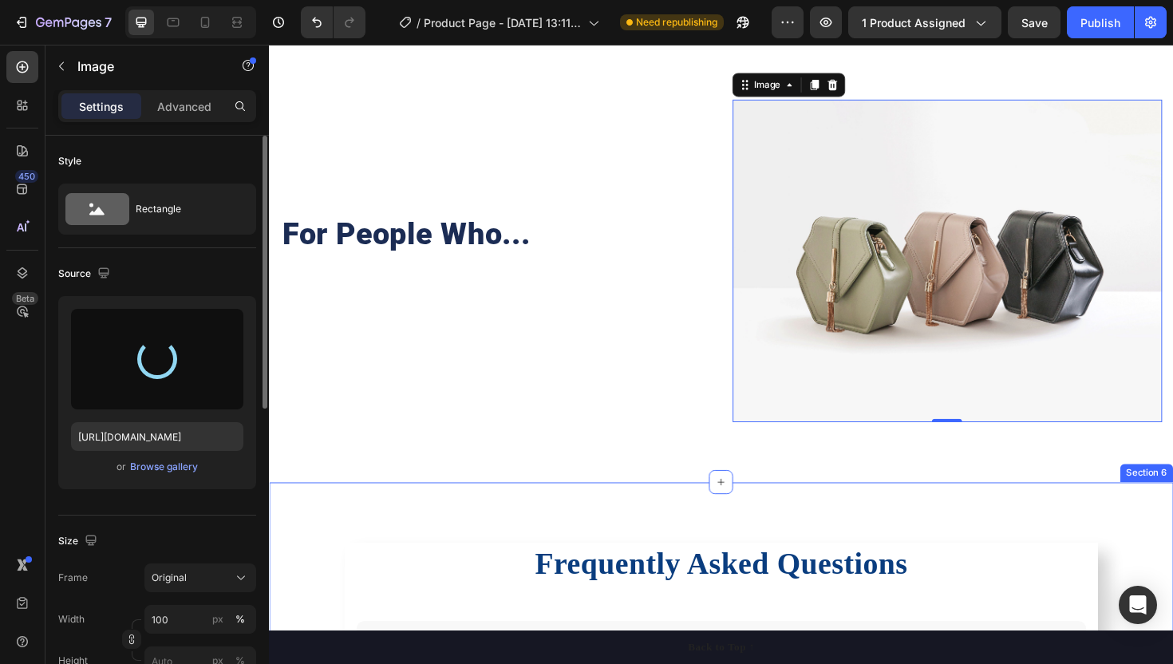
type input "https://cdn.shopify.com/s/files/1/0776/2522/9537/files/gempages_580610004898284…"
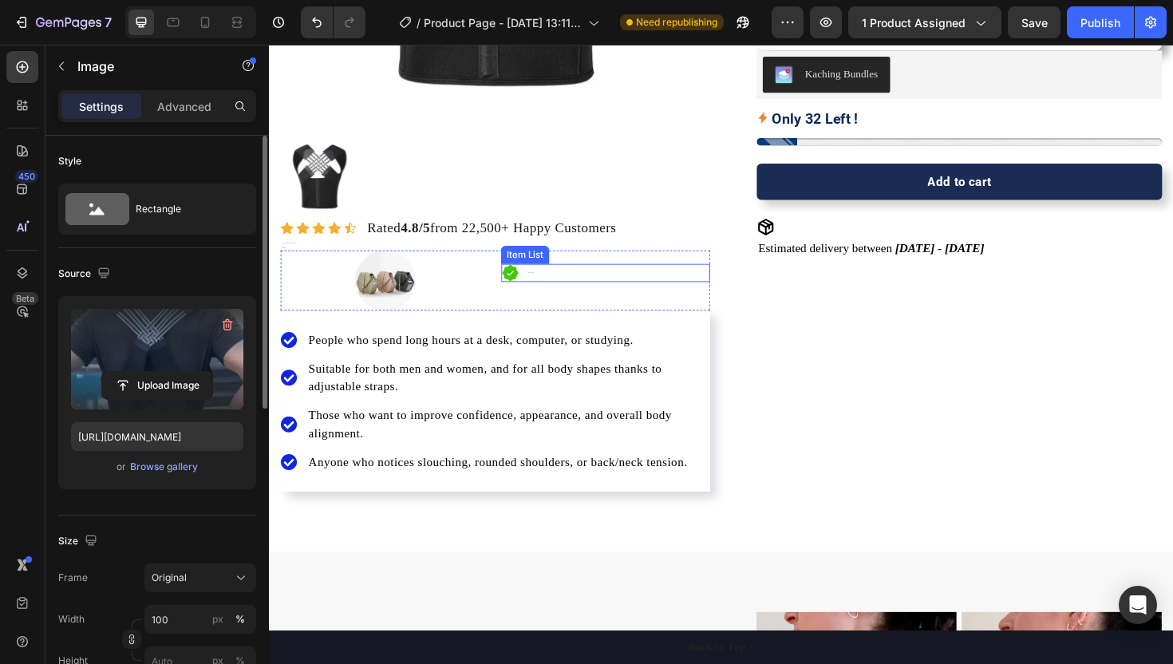
scroll to position [492, 0]
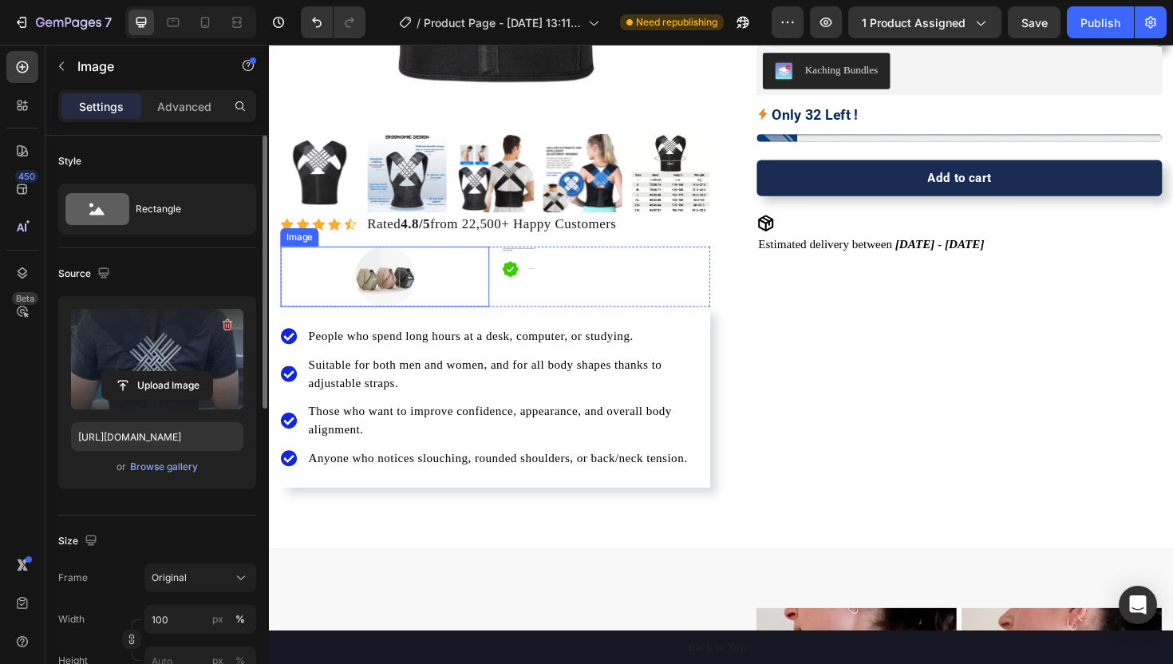
click at [461, 288] on div at bounding box center [391, 291] width 221 height 64
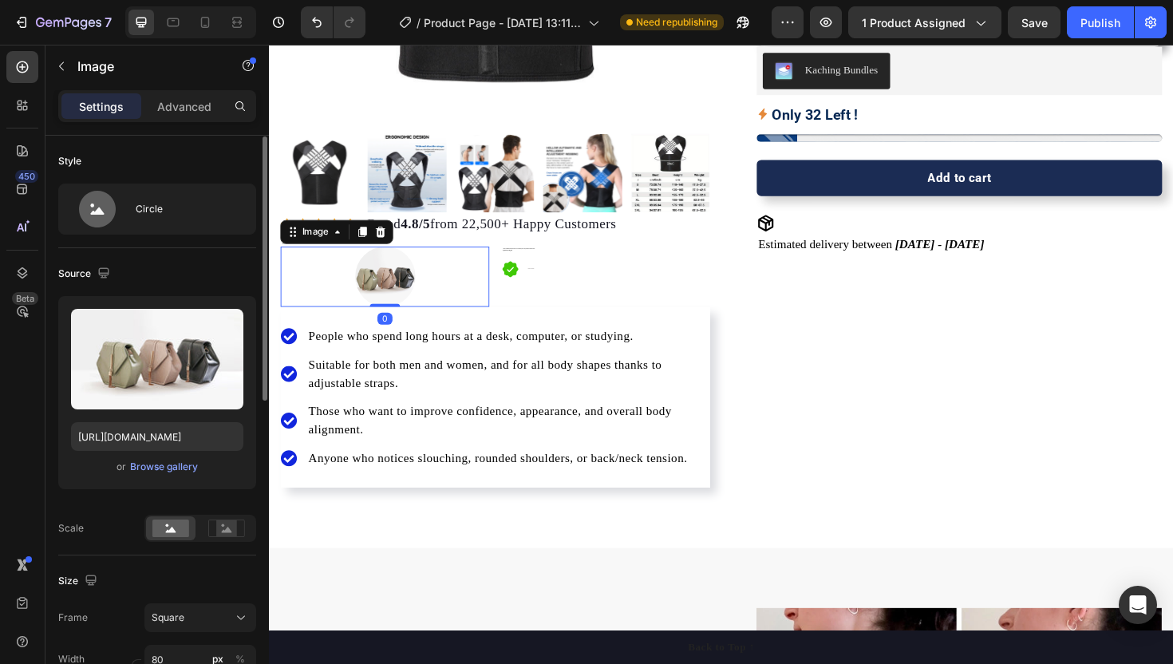
scroll to position [1, 0]
click at [388, 243] on icon at bounding box center [387, 243] width 10 height 11
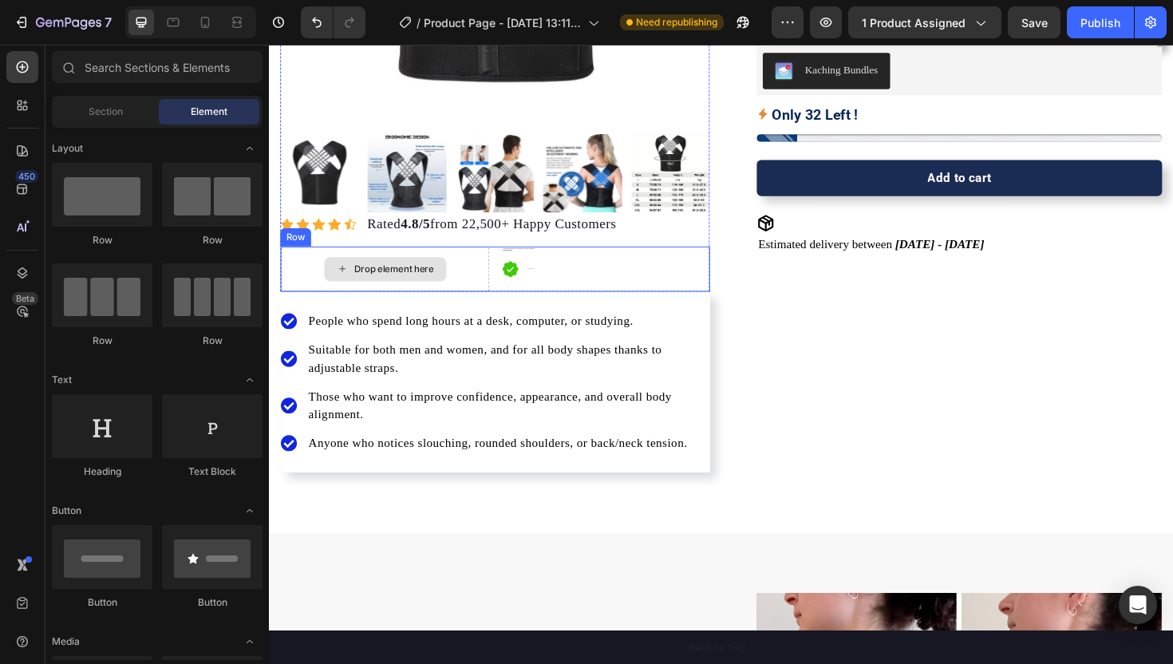
click at [464, 272] on div "Drop element here" at bounding box center [391, 283] width 221 height 48
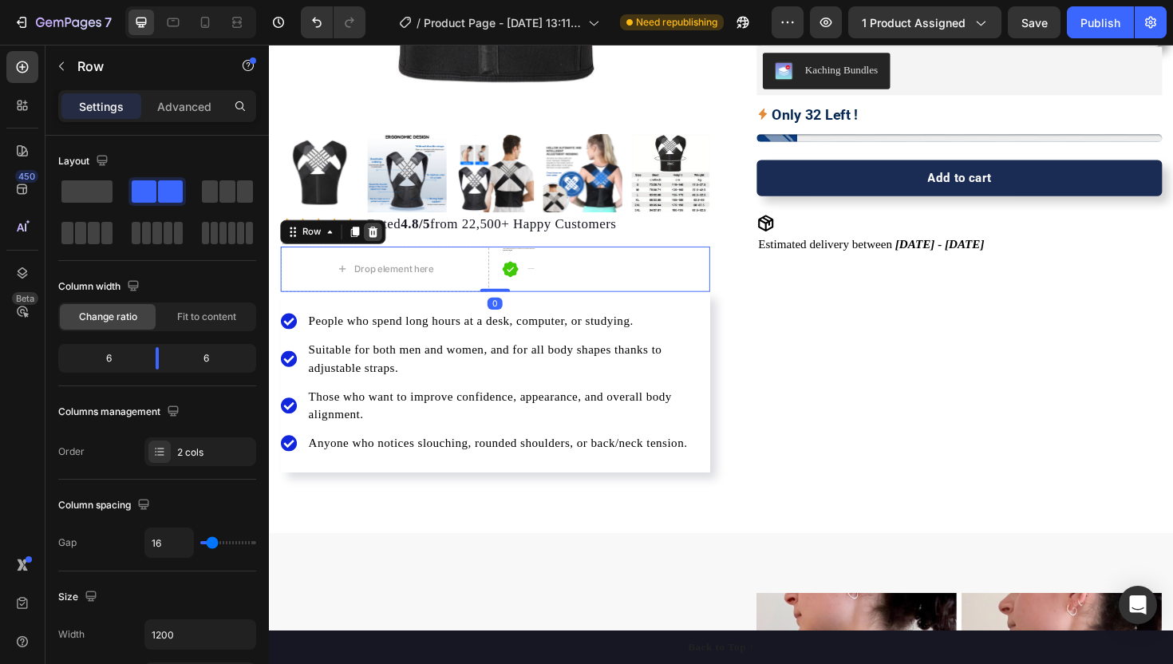
click at [386, 246] on div at bounding box center [379, 243] width 19 height 19
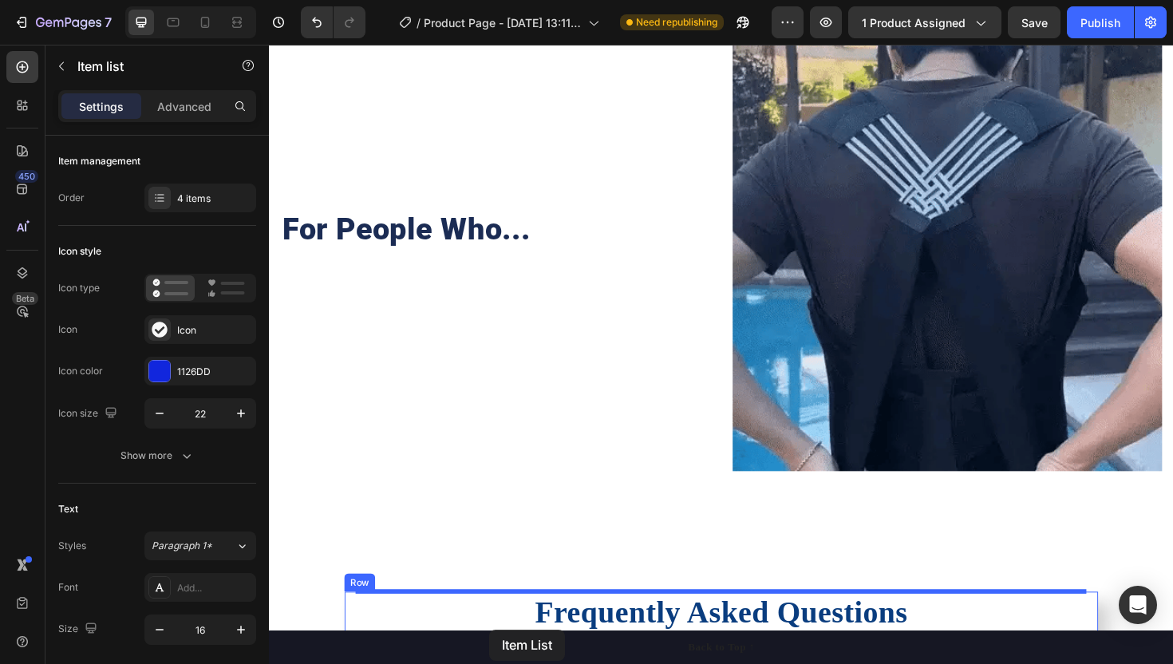
scroll to position [2418, 0]
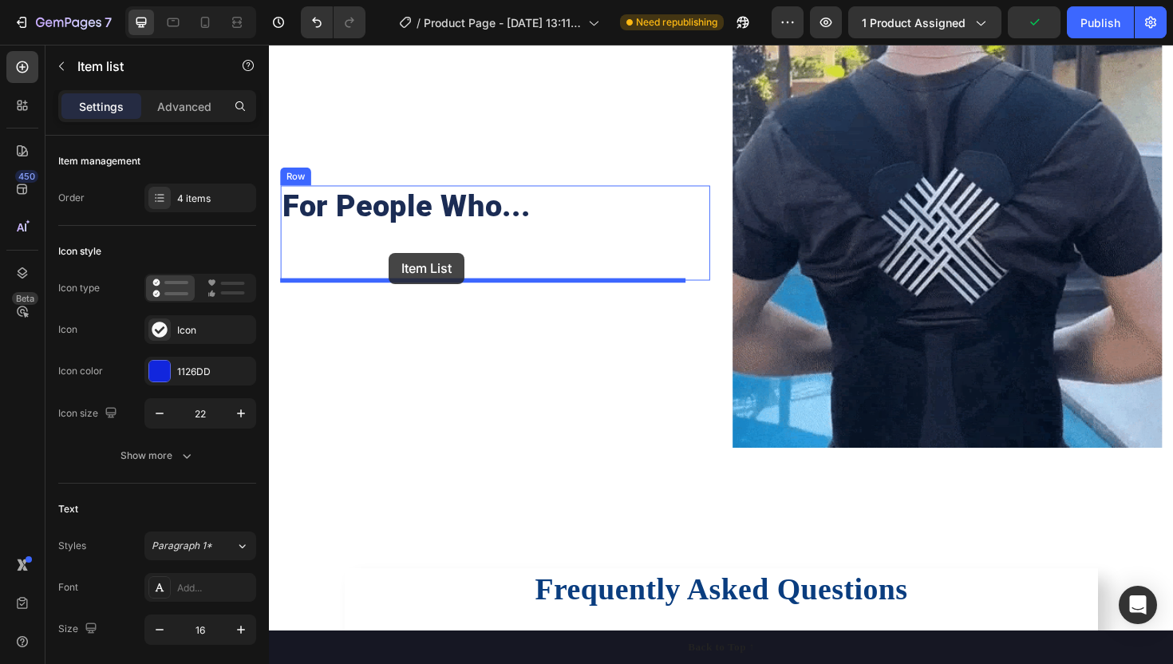
drag, startPoint x: 413, startPoint y: 267, endPoint x: 396, endPoint y: 265, distance: 16.9
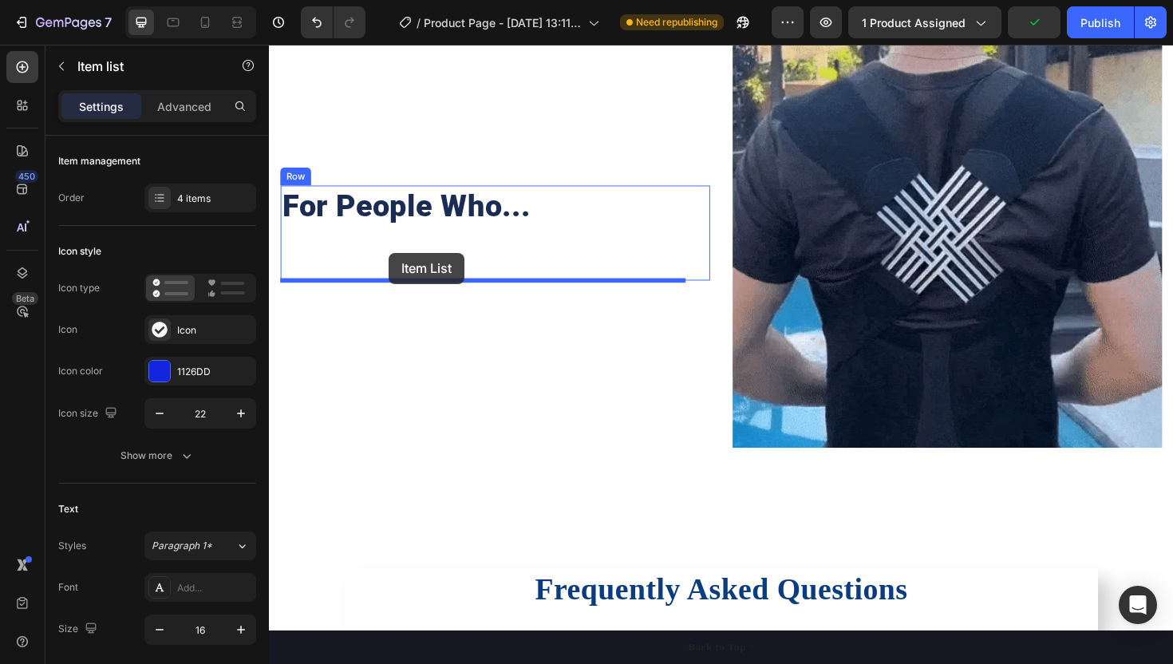
scroll to position [2313, 0]
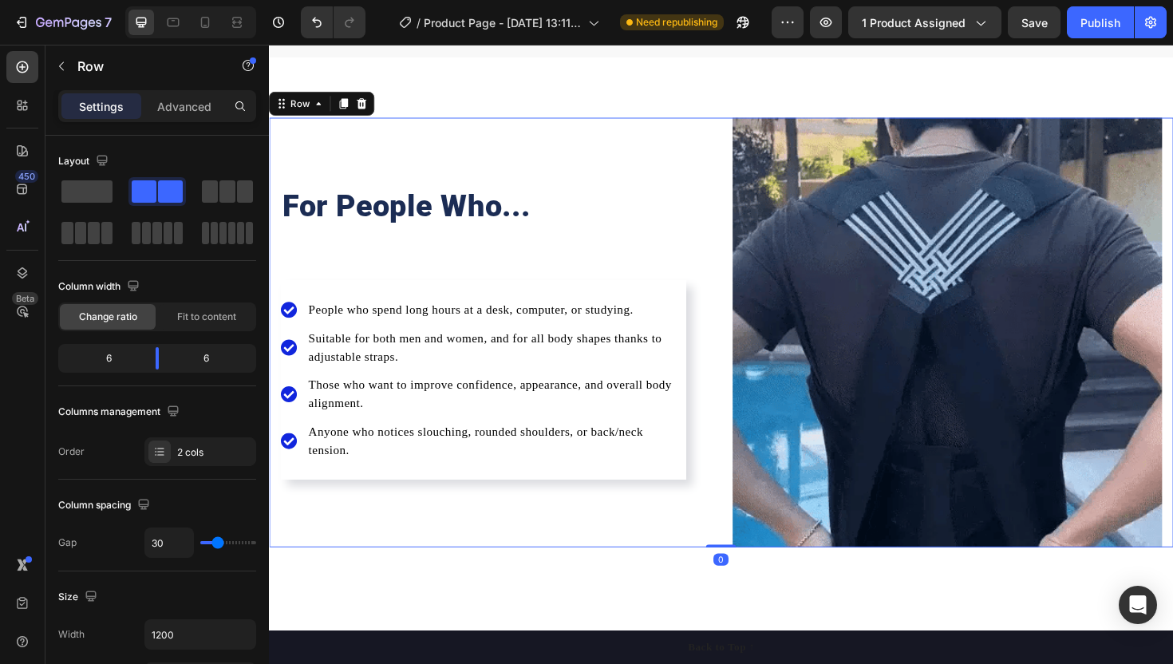
click at [463, 514] on div "For People Who... Heading People who spend long hours at a desk, computer, or s…" at bounding box center [508, 349] width 455 height 455
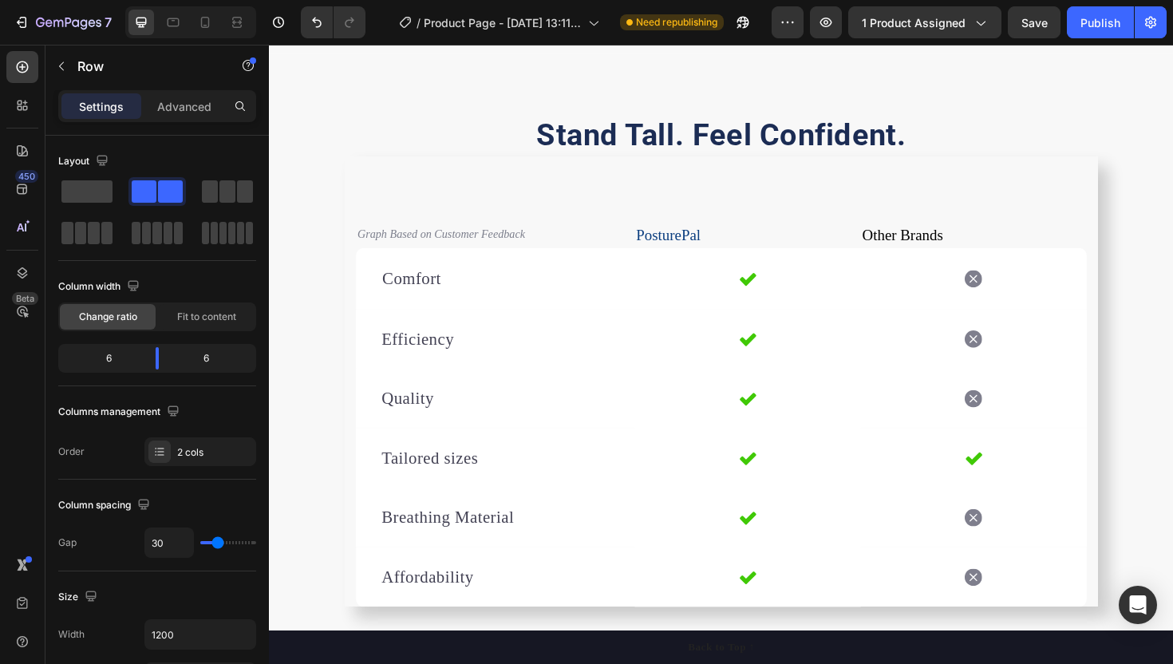
scroll to position [880, 0]
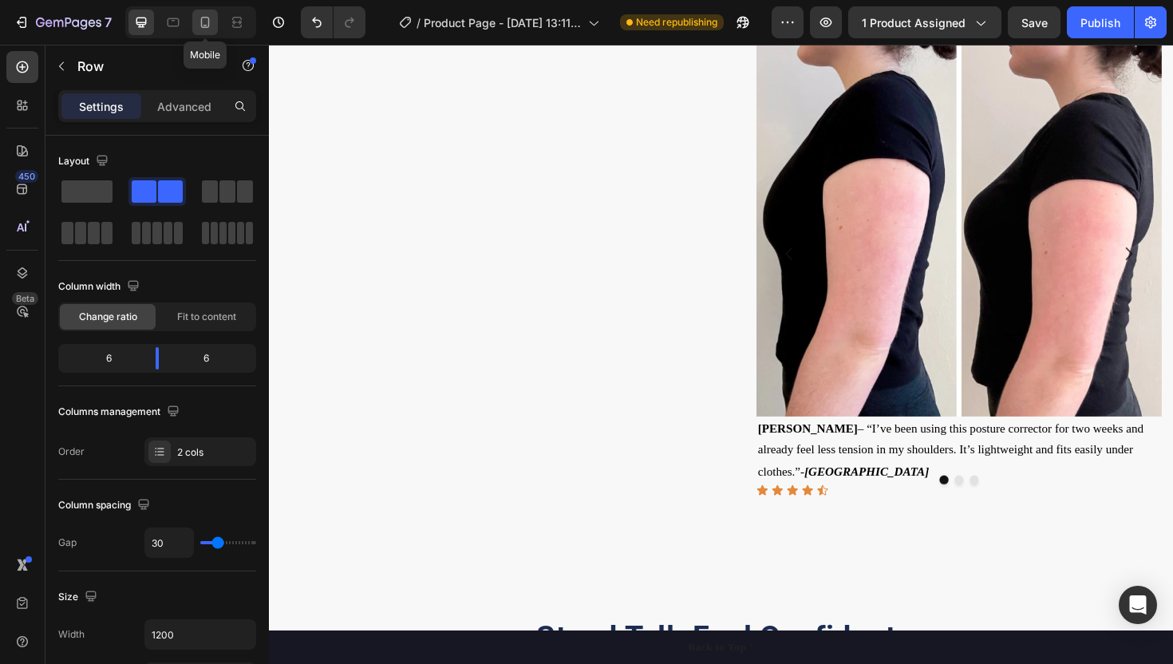
click at [200, 22] on icon at bounding box center [205, 22] width 16 height 16
type input "0"
type input "100%"
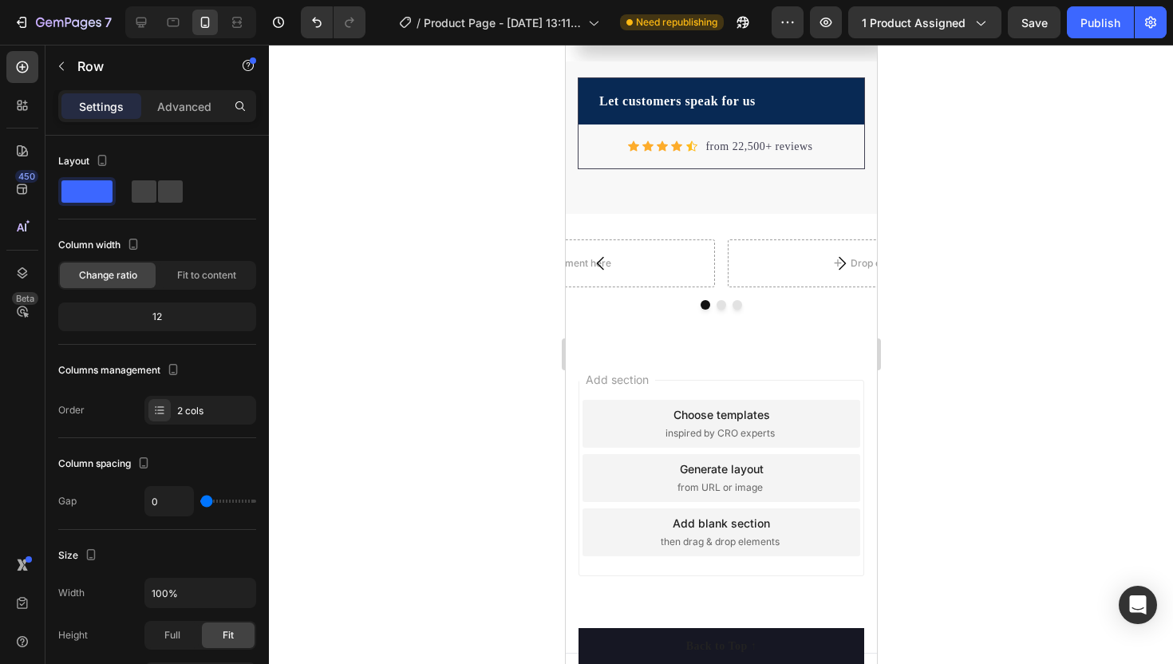
scroll to position [2665, 0]
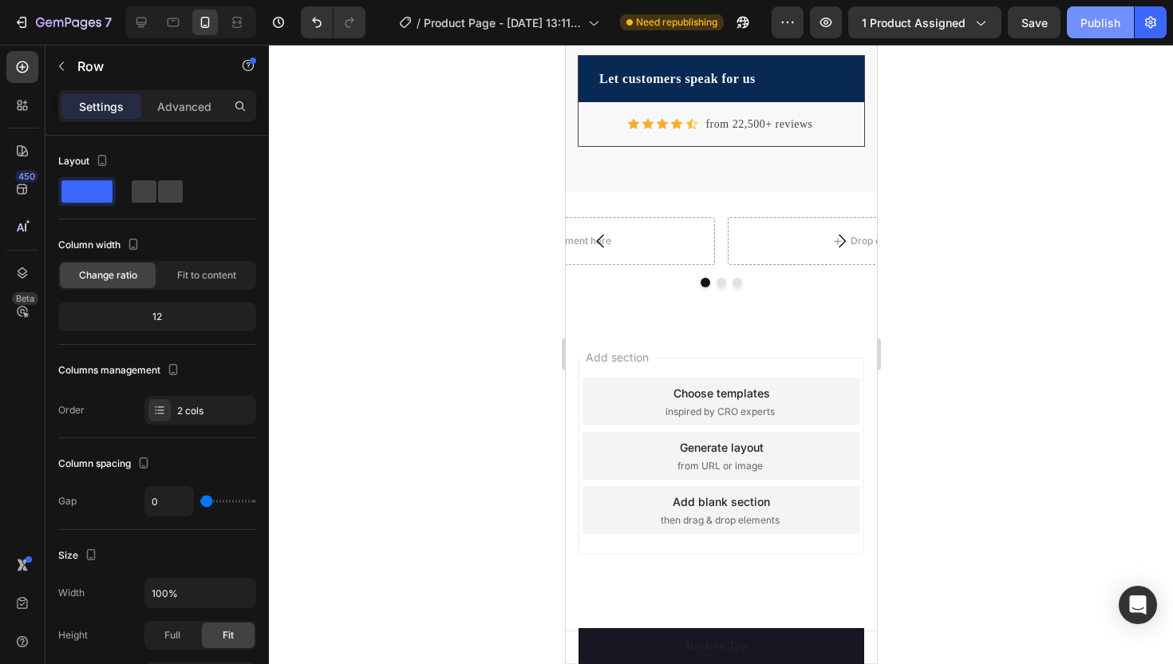
click at [1101, 32] on button "Publish" at bounding box center [1100, 22] width 67 height 32
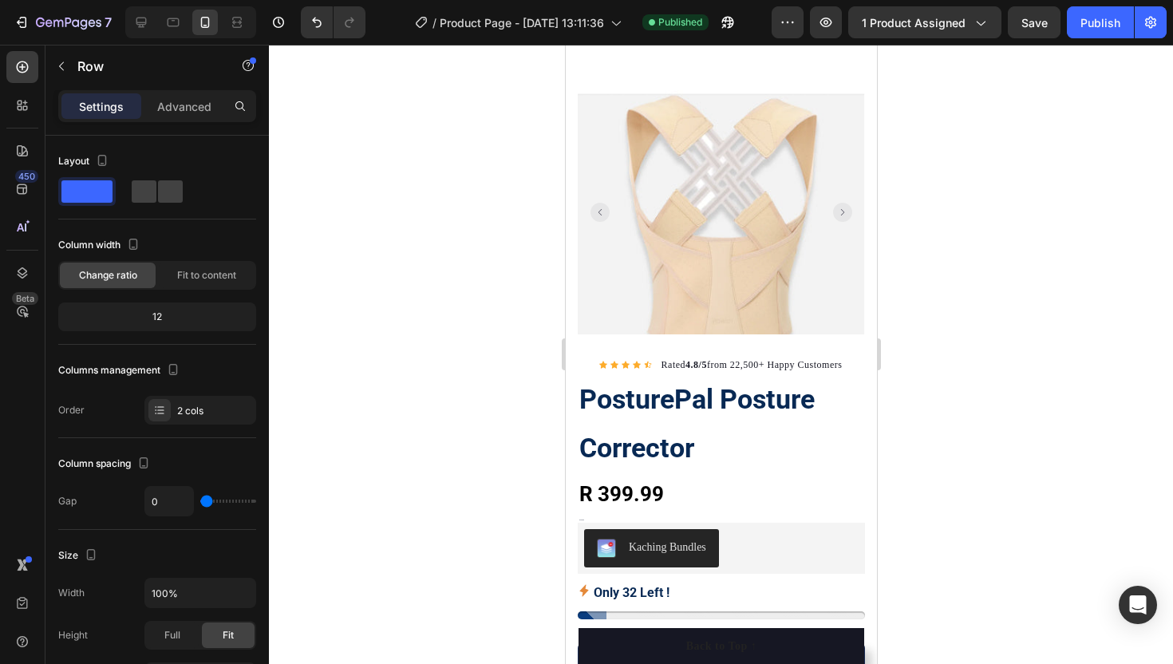
scroll to position [0, 0]
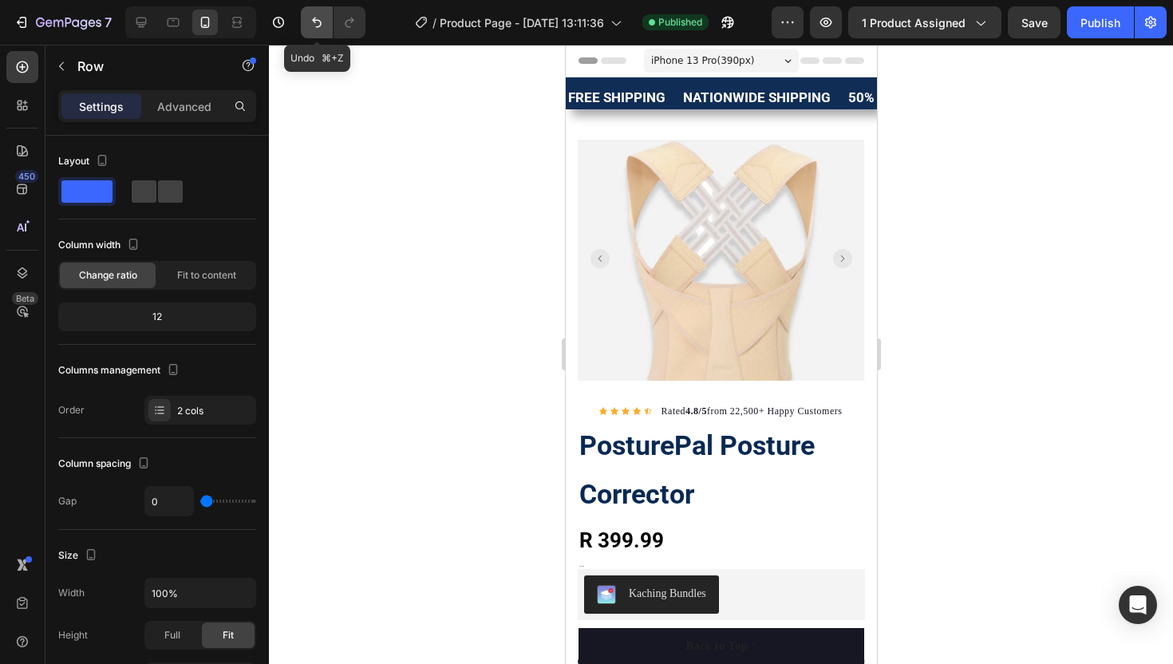
click at [313, 19] on icon "Undo/Redo" at bounding box center [317, 23] width 10 height 10
click at [315, 19] on icon "Undo/Redo" at bounding box center [317, 22] width 16 height 16
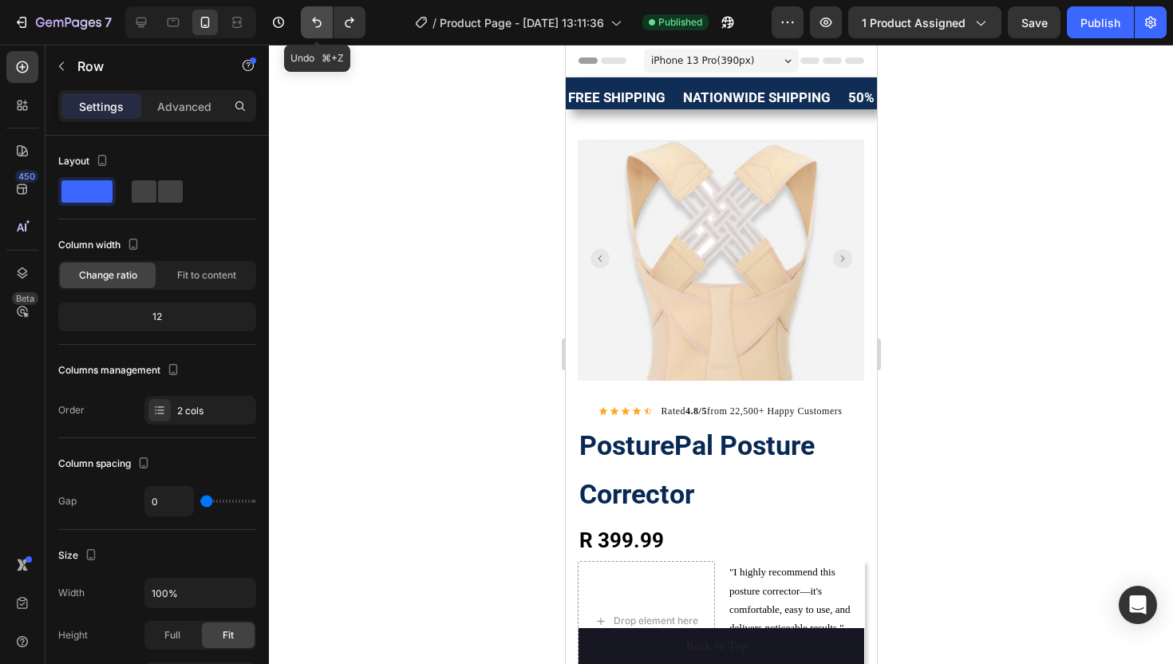
click at [315, 19] on icon "Undo/Redo" at bounding box center [317, 22] width 16 height 16
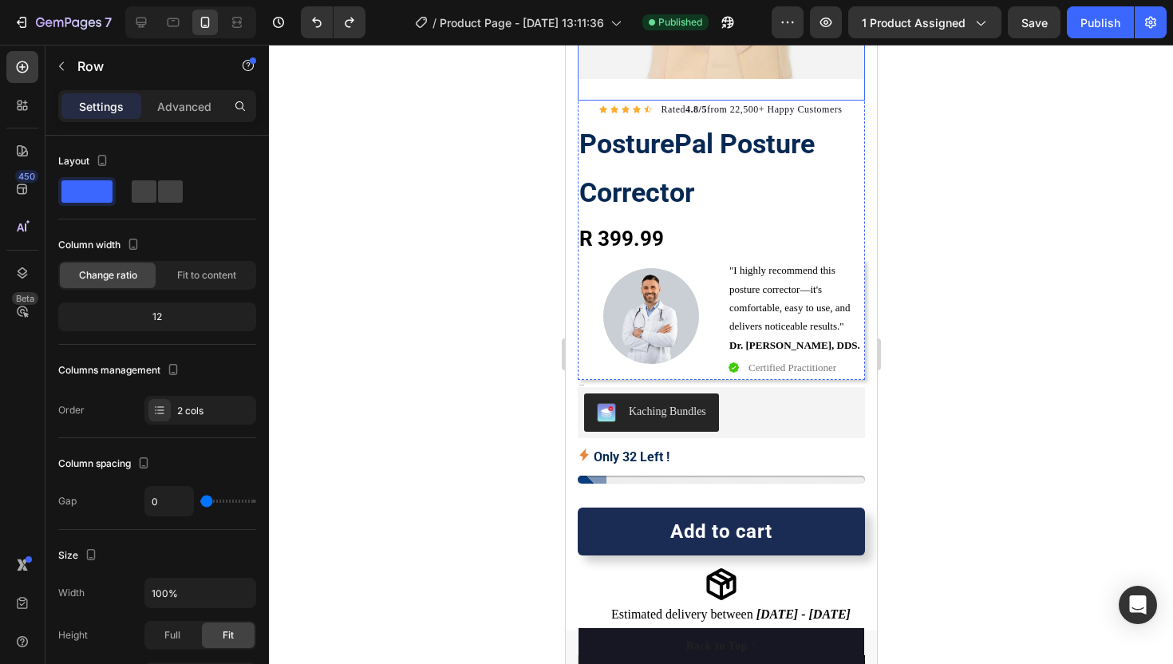
scroll to position [301, 0]
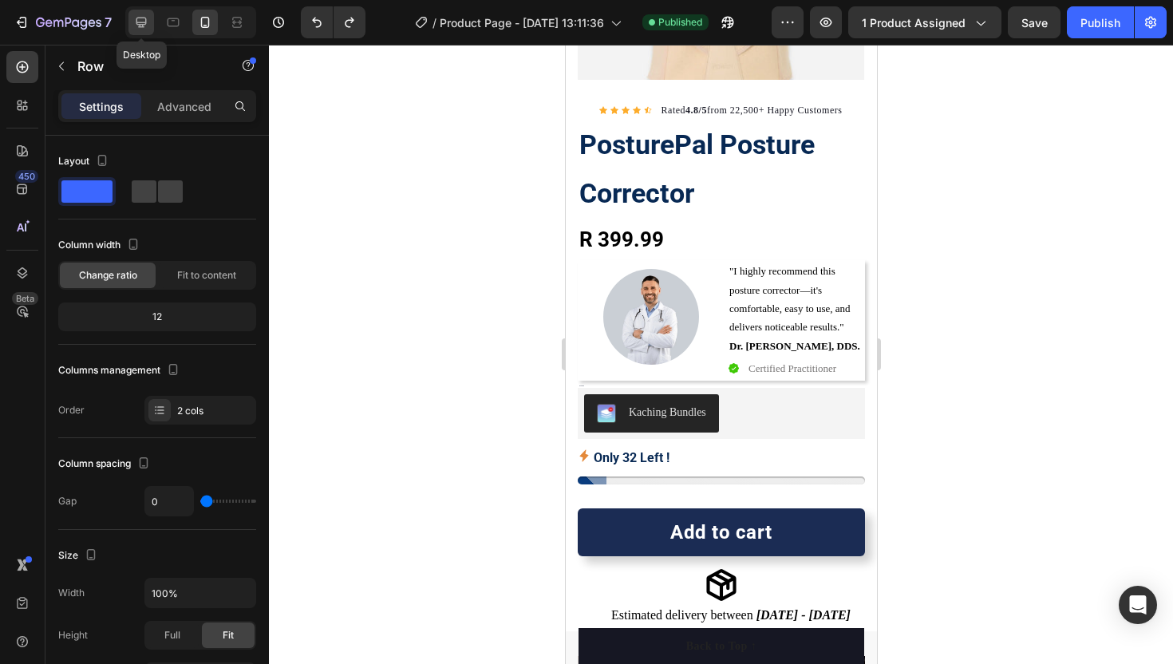
click at [143, 16] on icon at bounding box center [141, 22] width 16 height 16
type input "30"
type input "1200"
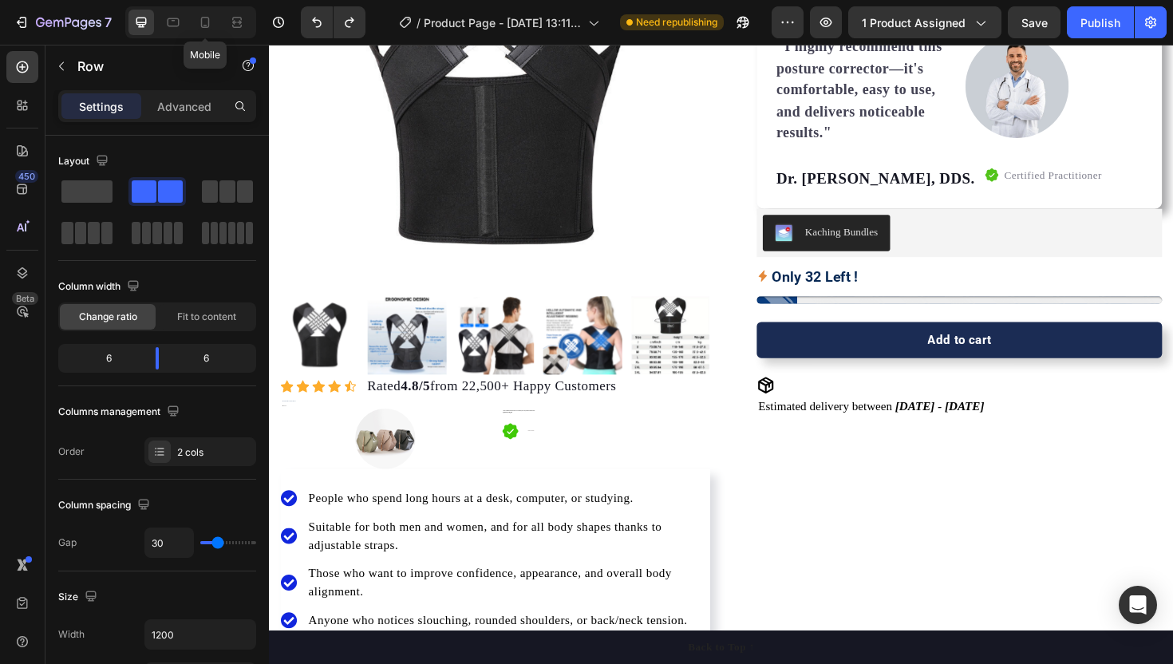
click at [216, 25] on div at bounding box center [205, 23] width 26 height 26
type input "0"
type input "100%"
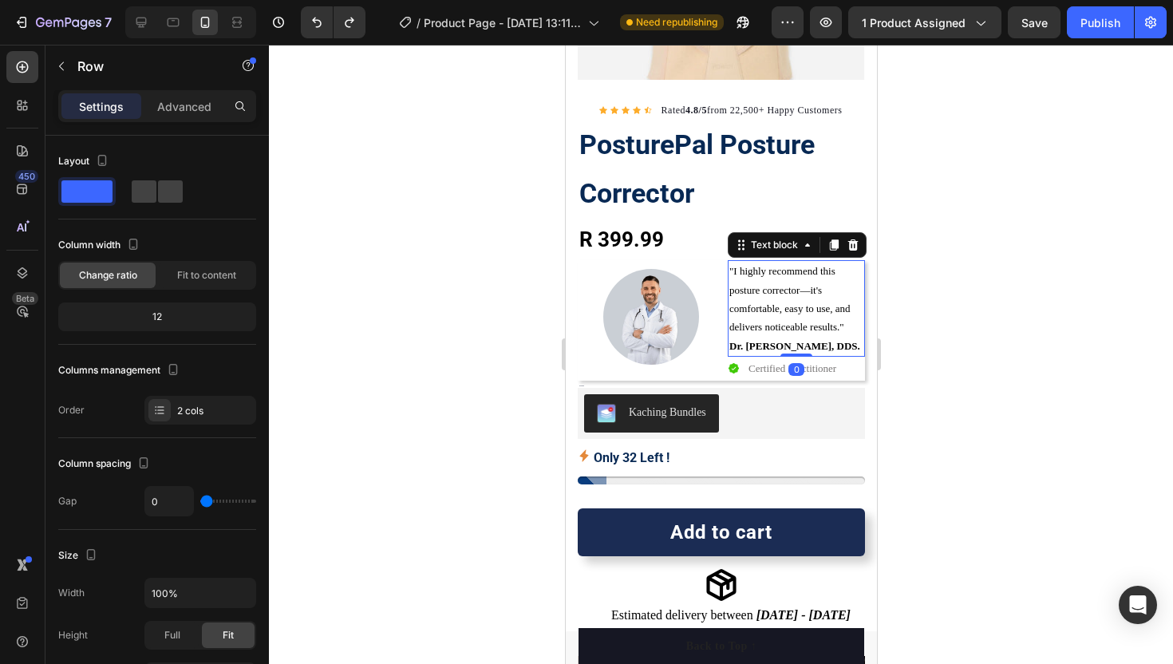
click at [740, 289] on p ""I highly recommend this posture corrector—it's comfortable, easy to use, and d…" at bounding box center [796, 299] width 134 height 75
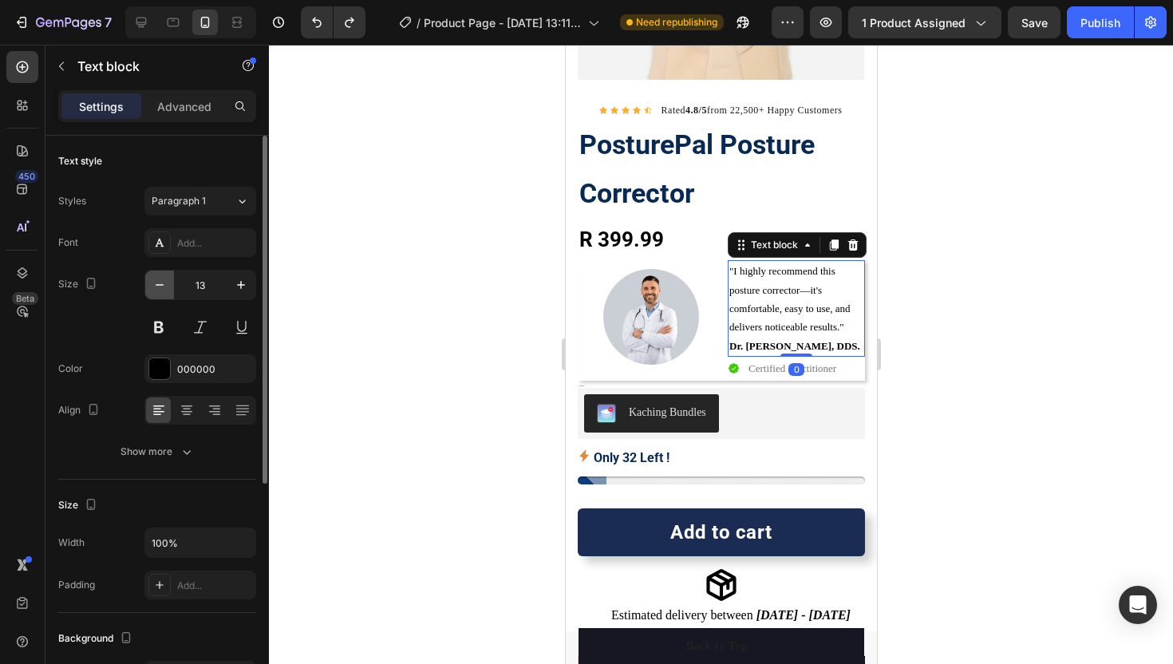
click at [159, 279] on icon "button" at bounding box center [160, 285] width 16 height 16
type input "12"
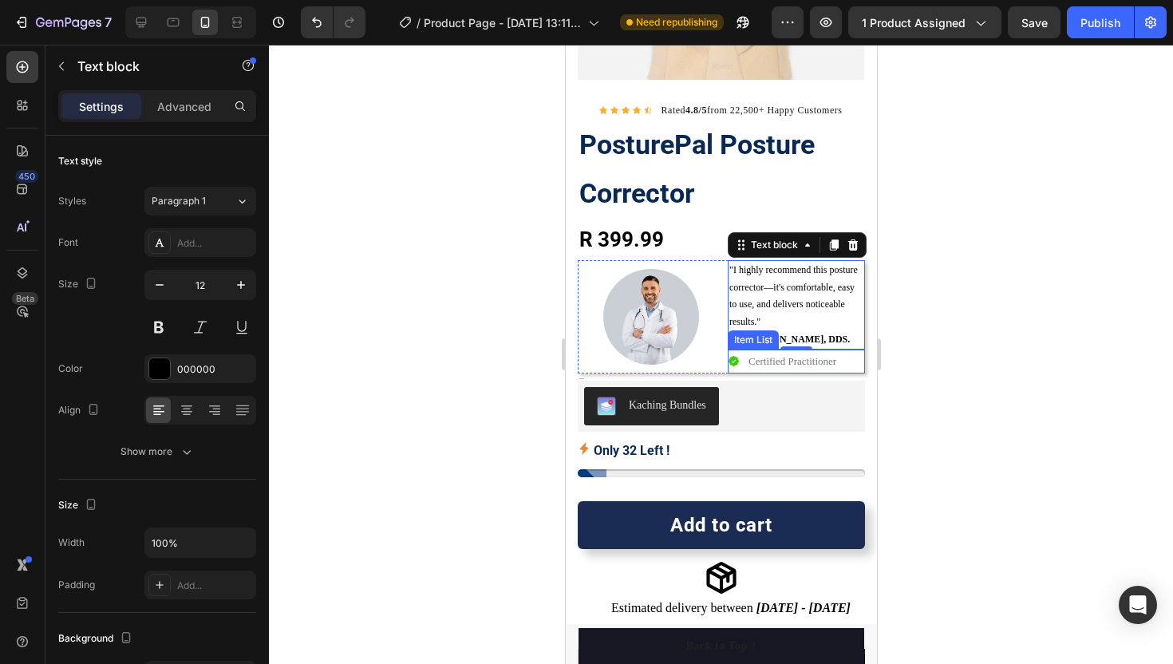
click at [785, 366] on p "Certified Practitioner" at bounding box center [792, 361] width 88 height 18
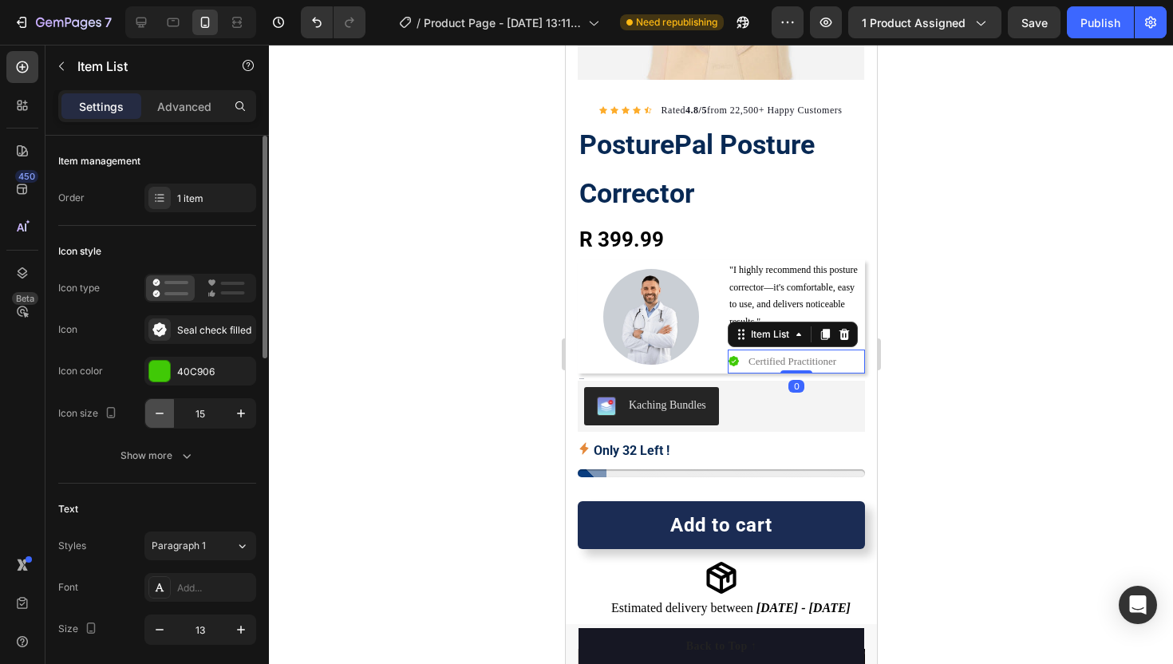
click at [166, 421] on button "button" at bounding box center [159, 413] width 29 height 29
type input "13"
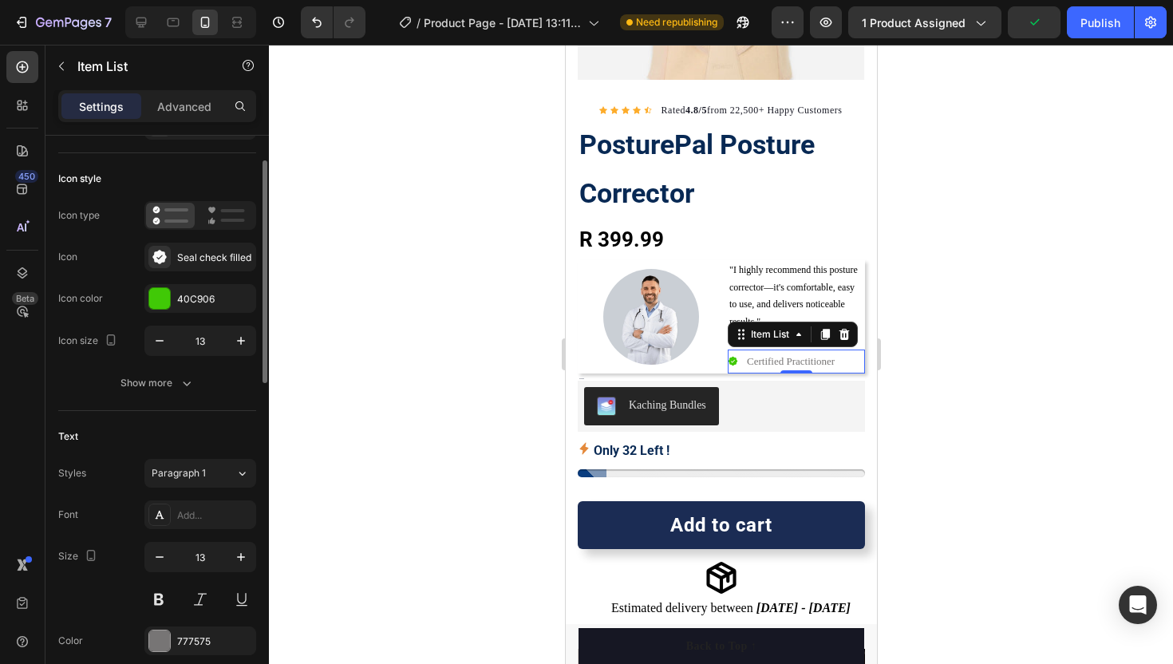
scroll to position [76, 0]
click at [166, 560] on icon "button" at bounding box center [160, 554] width 16 height 16
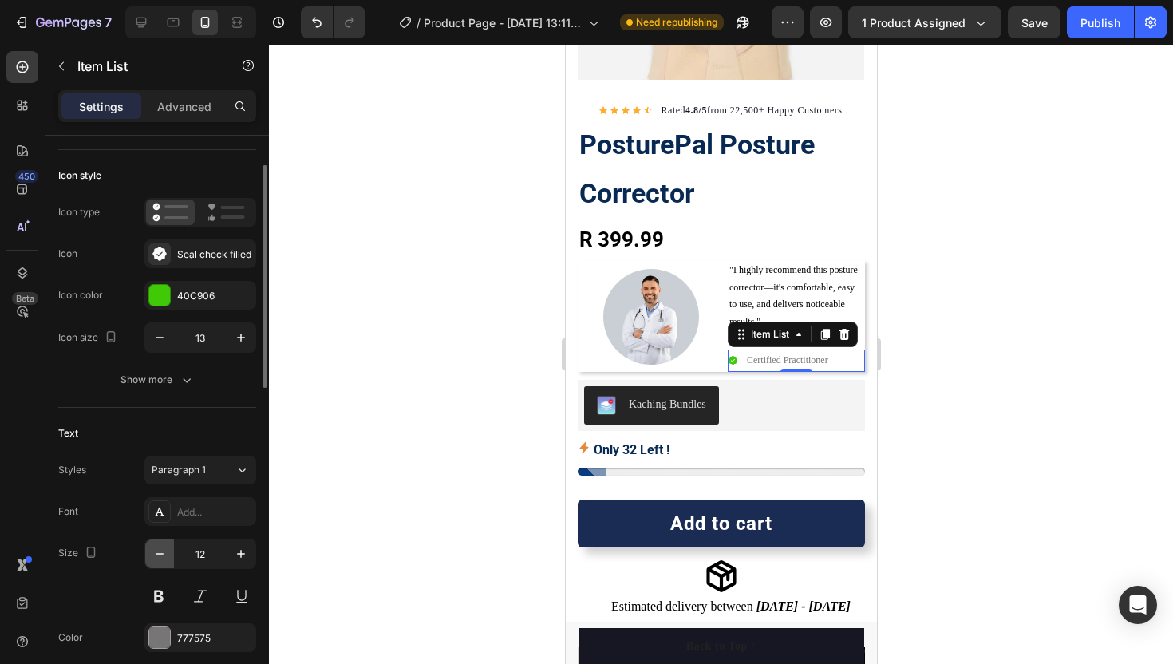
click at [166, 560] on icon "button" at bounding box center [160, 554] width 16 height 16
type input "11"
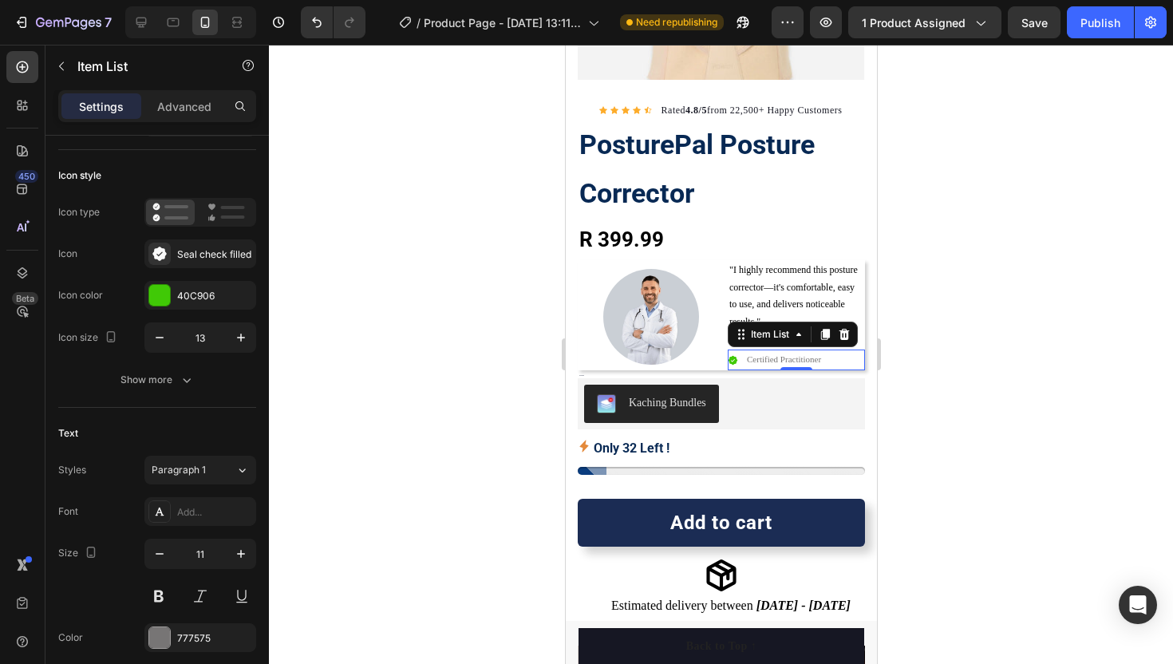
click at [437, 447] on div at bounding box center [721, 354] width 904 height 619
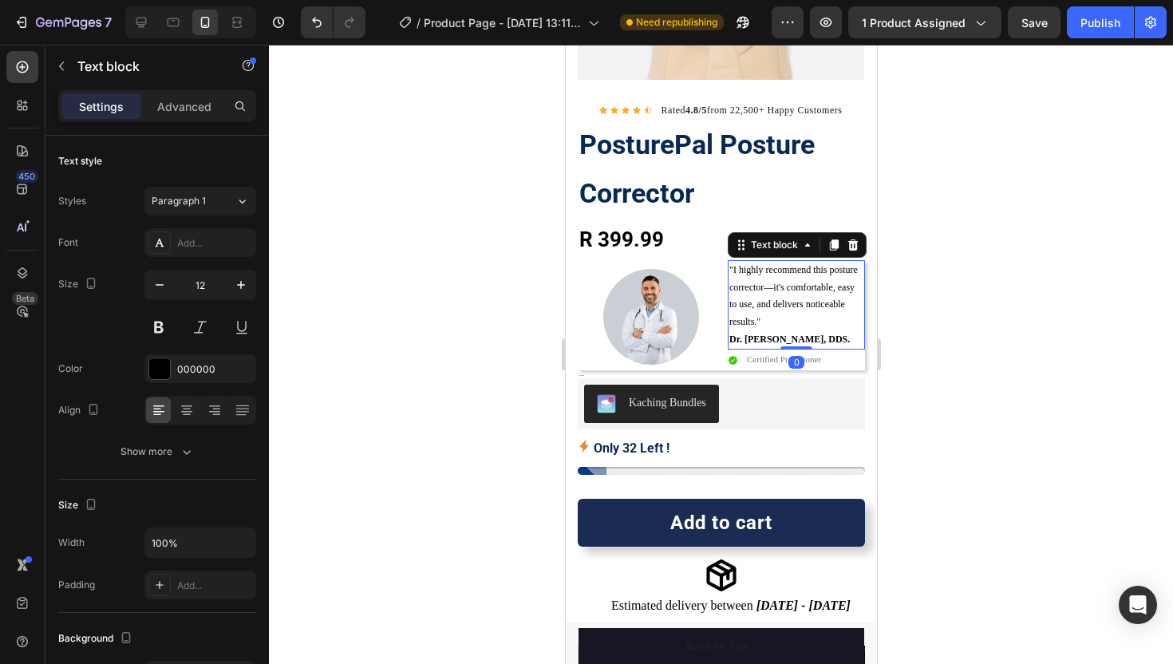
click at [737, 303] on p ""I highly recommend this posture corrector—it's comfortable, easy to use, and d…" at bounding box center [796, 296] width 134 height 69
click at [160, 287] on icon "button" at bounding box center [160, 285] width 16 height 16
type input "11"
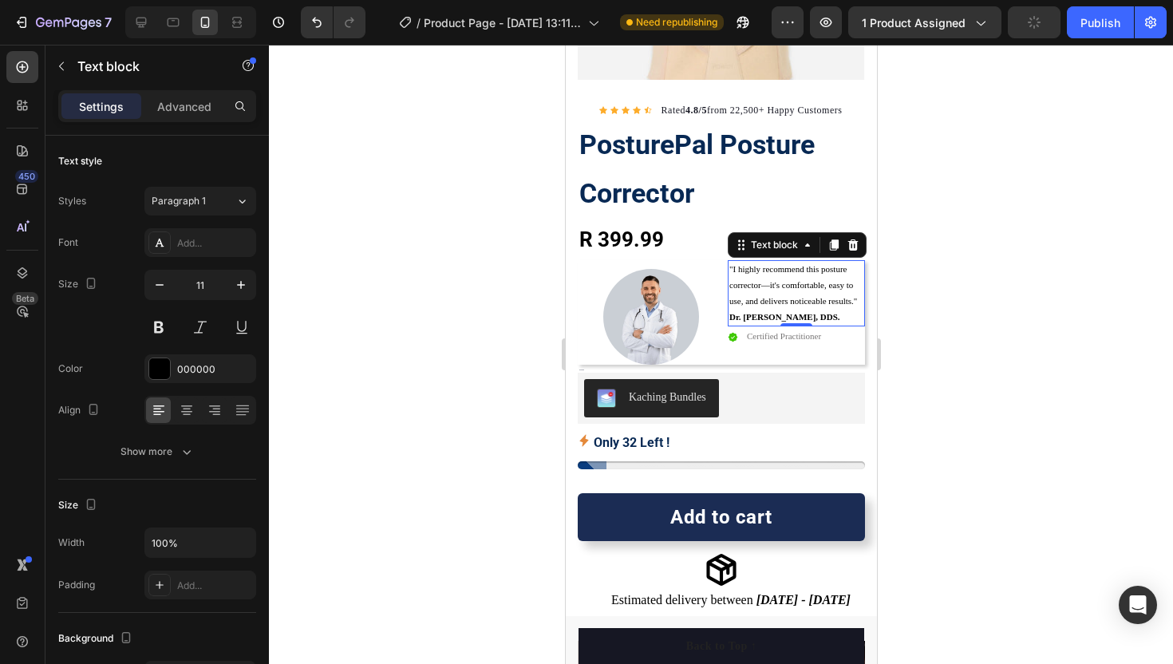
click at [402, 340] on div at bounding box center [721, 354] width 904 height 619
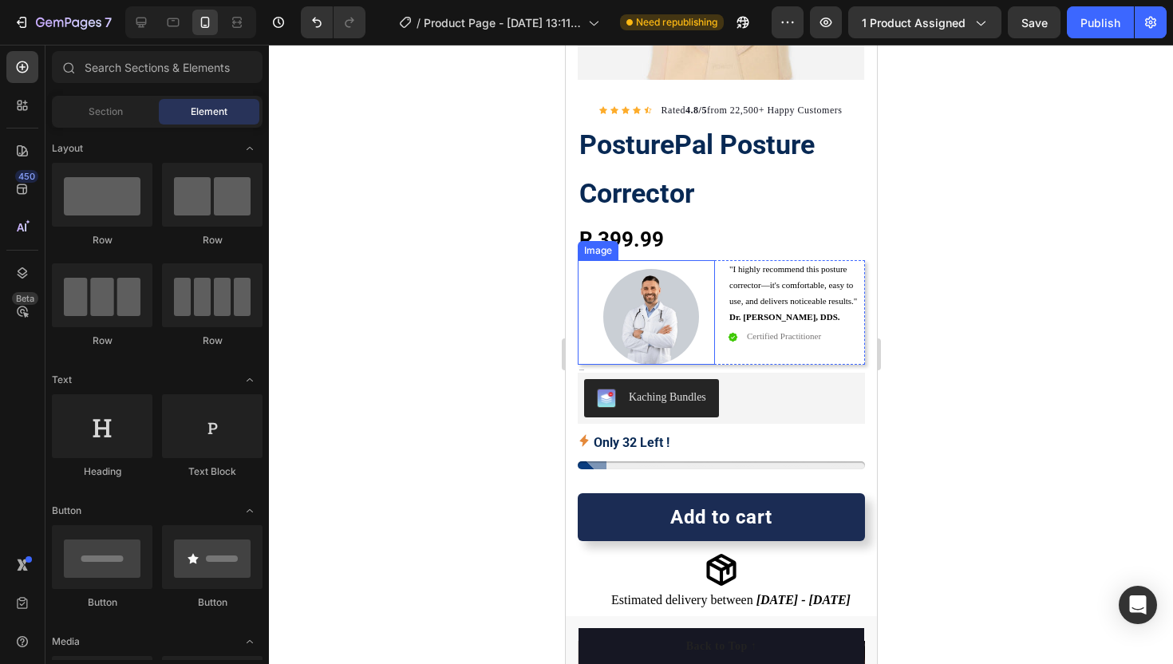
click at [629, 337] on img at bounding box center [651, 317] width 96 height 96
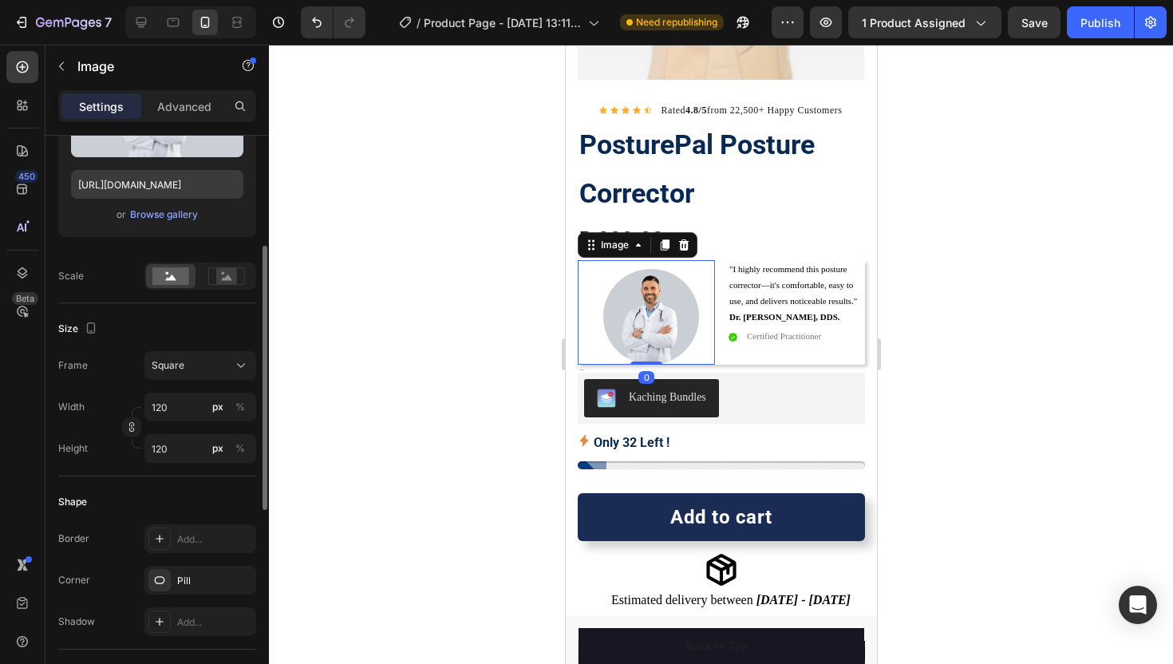
scroll to position [254, 0]
click at [169, 410] on input "120" at bounding box center [200, 405] width 112 height 29
type input "1"
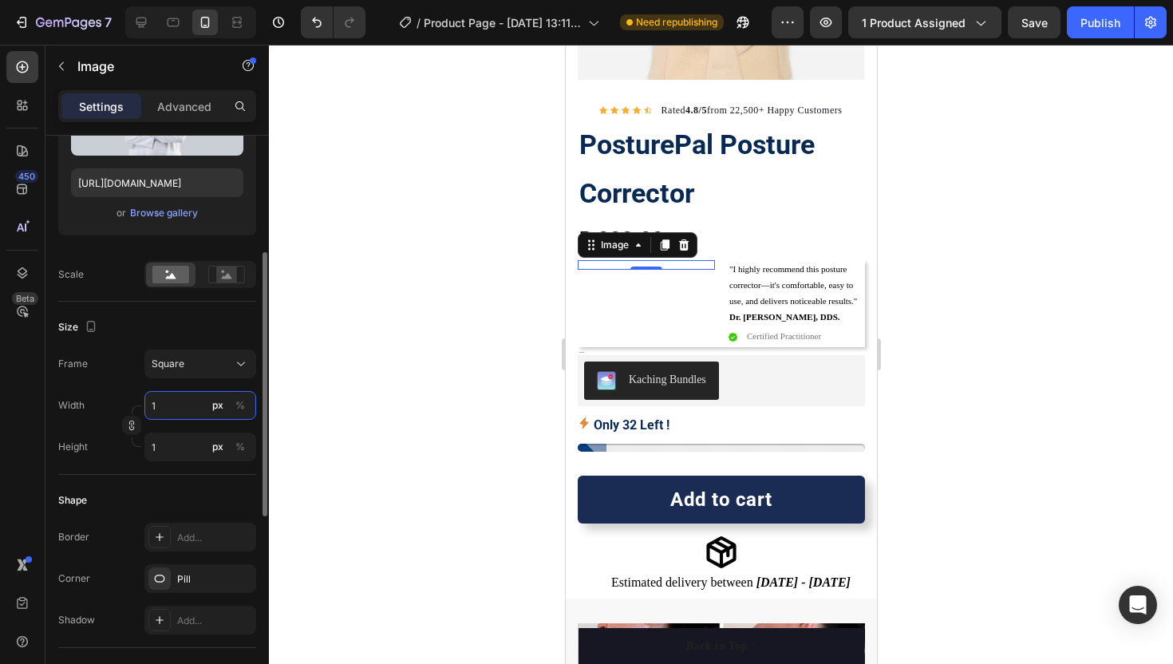
type input "10"
type input "100"
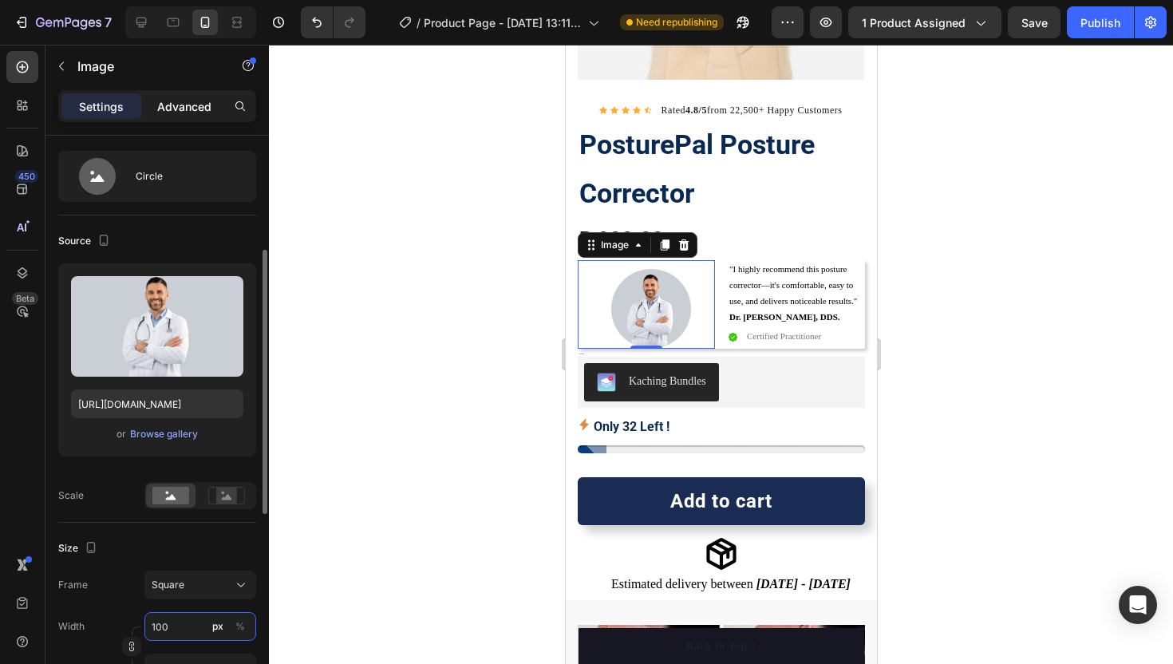
scroll to position [9, 0]
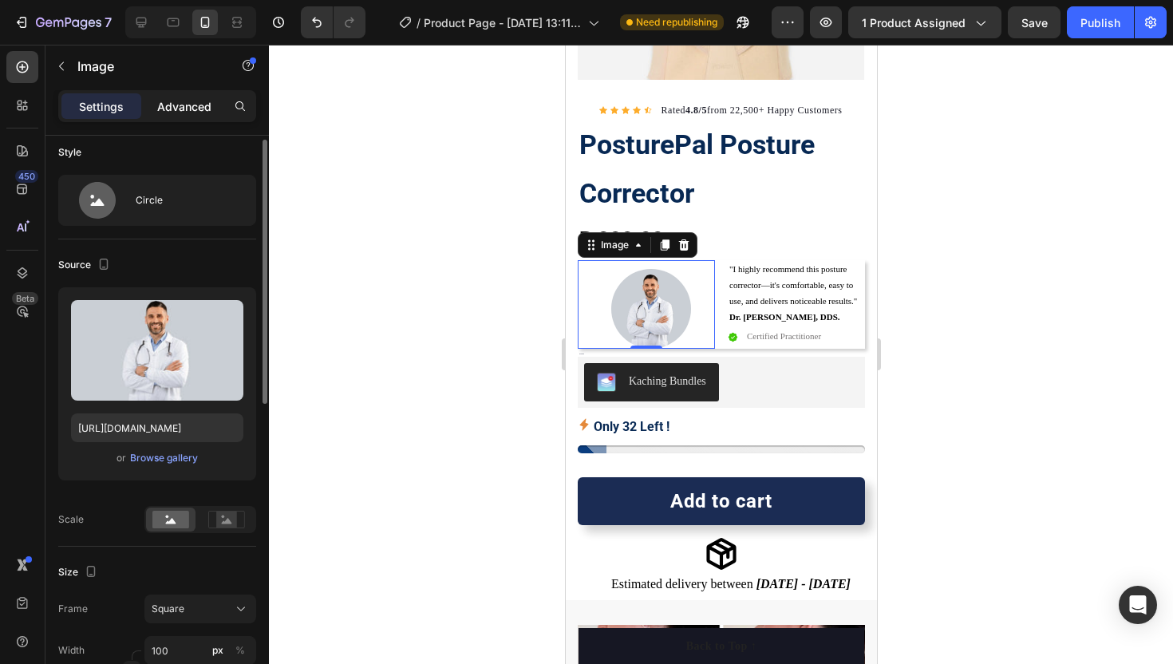
click at [168, 93] on div "Advanced" at bounding box center [184, 106] width 80 height 26
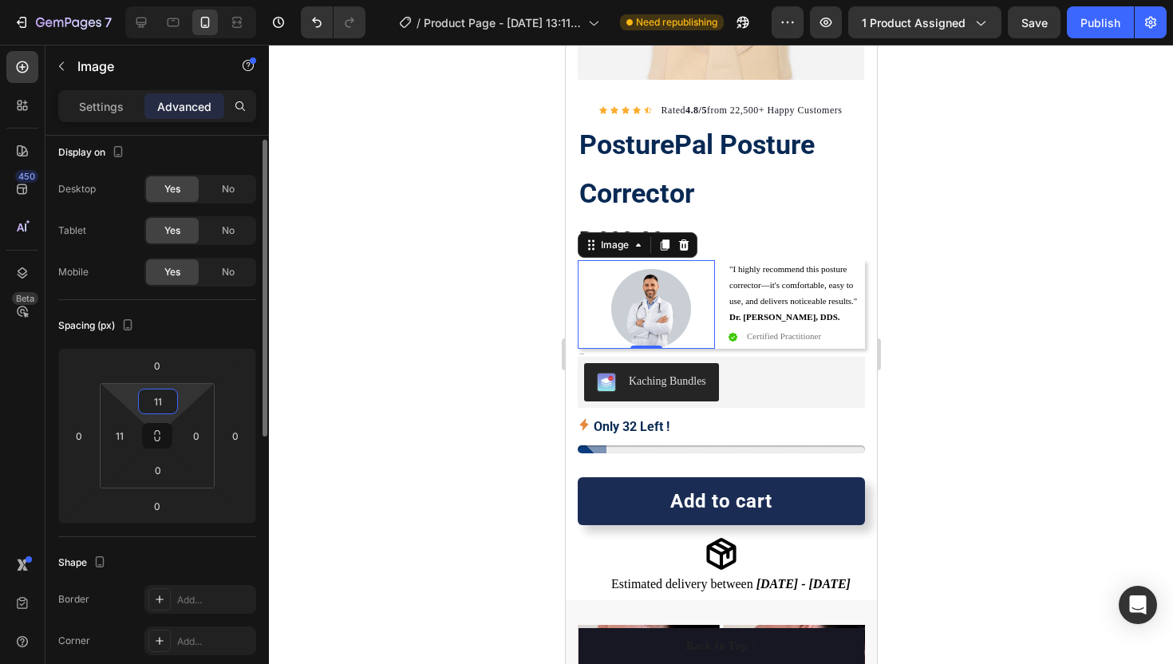
click at [150, 401] on input "11" at bounding box center [158, 402] width 32 height 24
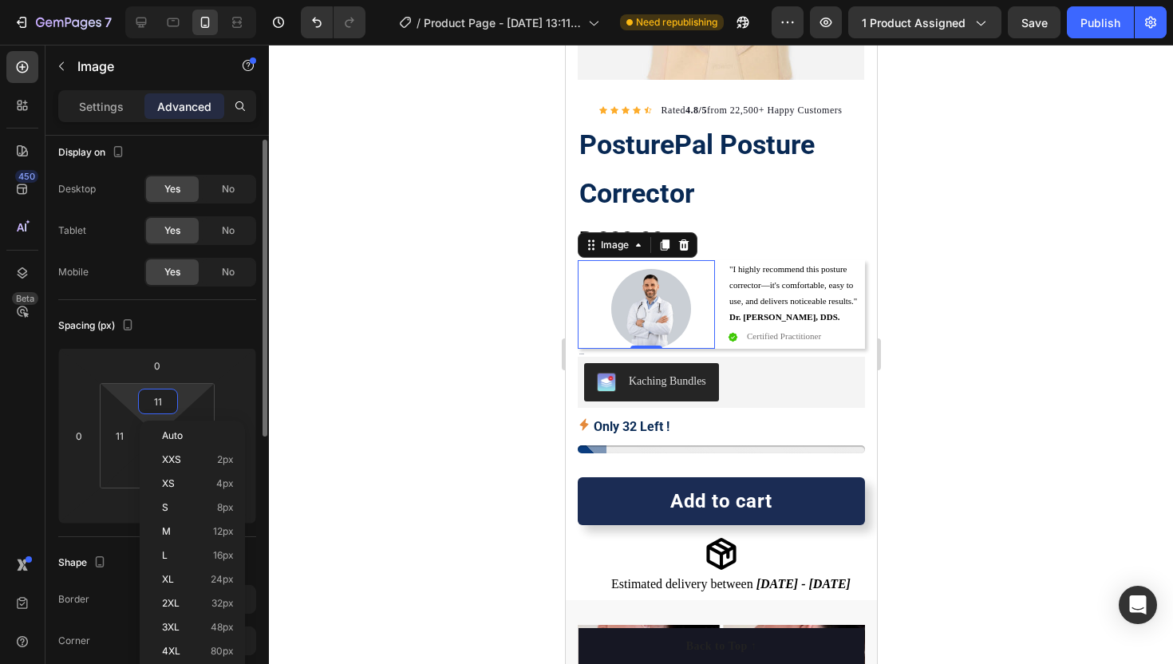
type input "2"
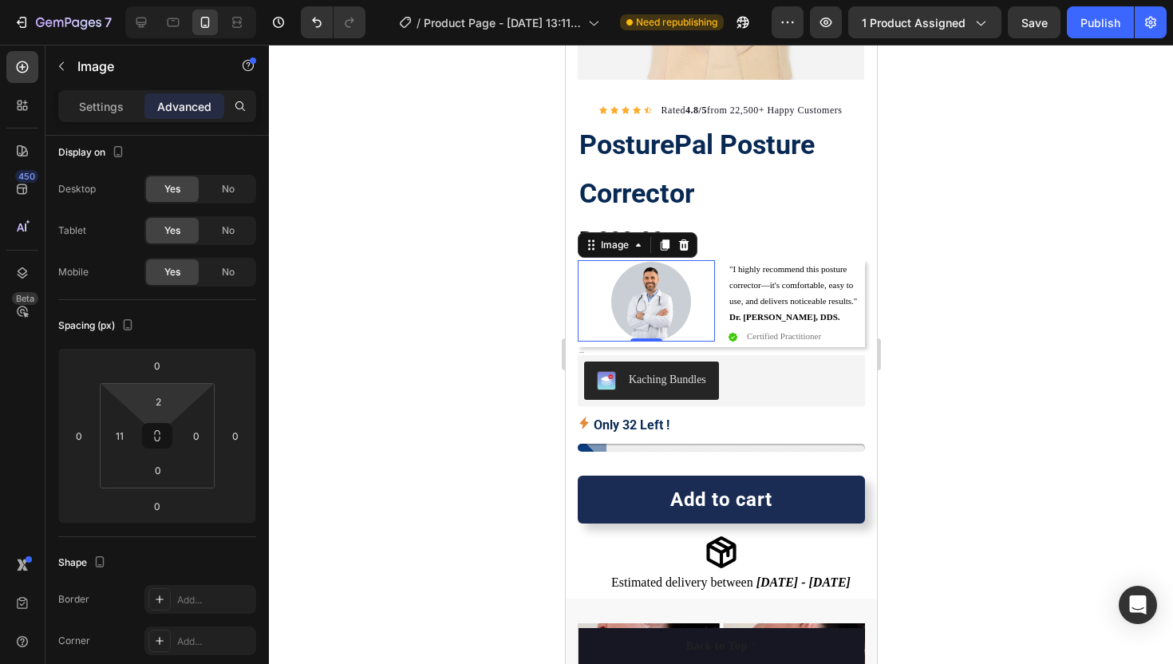
click at [435, 382] on div at bounding box center [721, 354] width 904 height 619
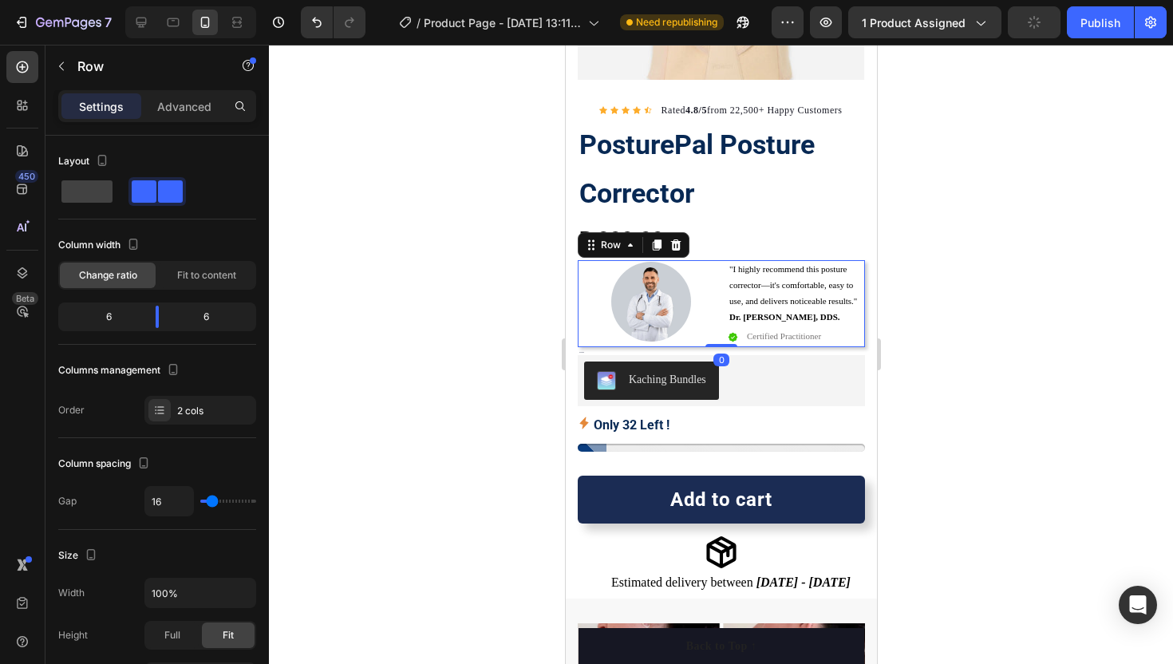
click at [715, 265] on div "Image "I highly recommend this posture corrector—it's comfortable, easy to use,…" at bounding box center [720, 303] width 287 height 87
click at [179, 97] on div "Advanced" at bounding box center [184, 106] width 80 height 26
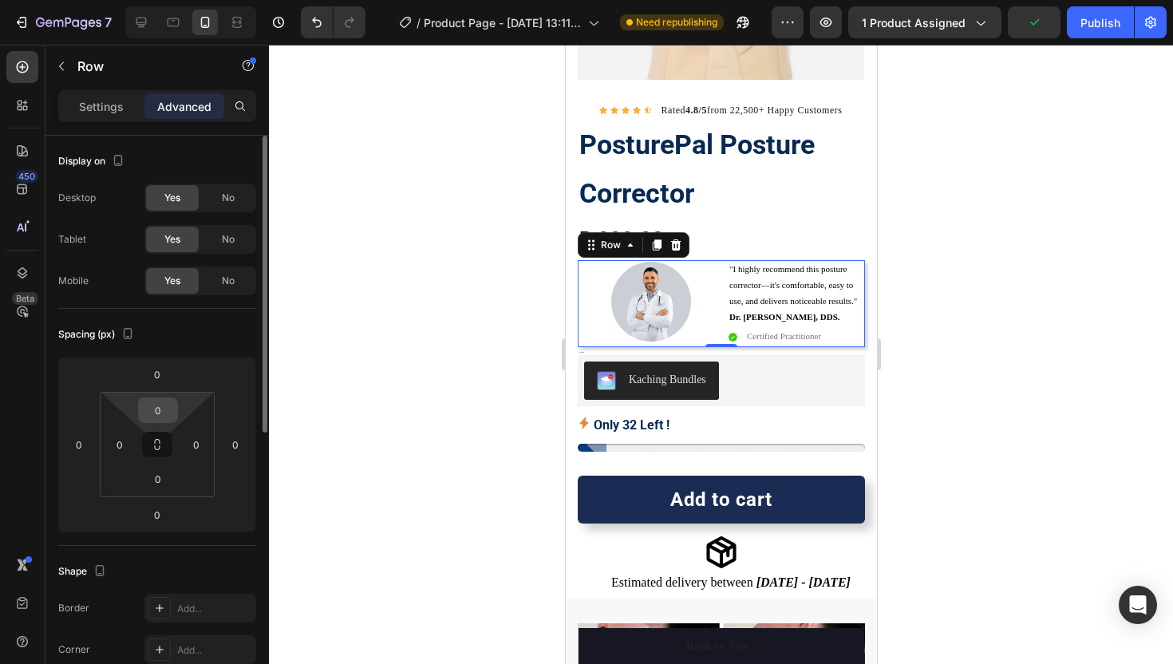
click at [164, 402] on input "0" at bounding box center [158, 410] width 32 height 24
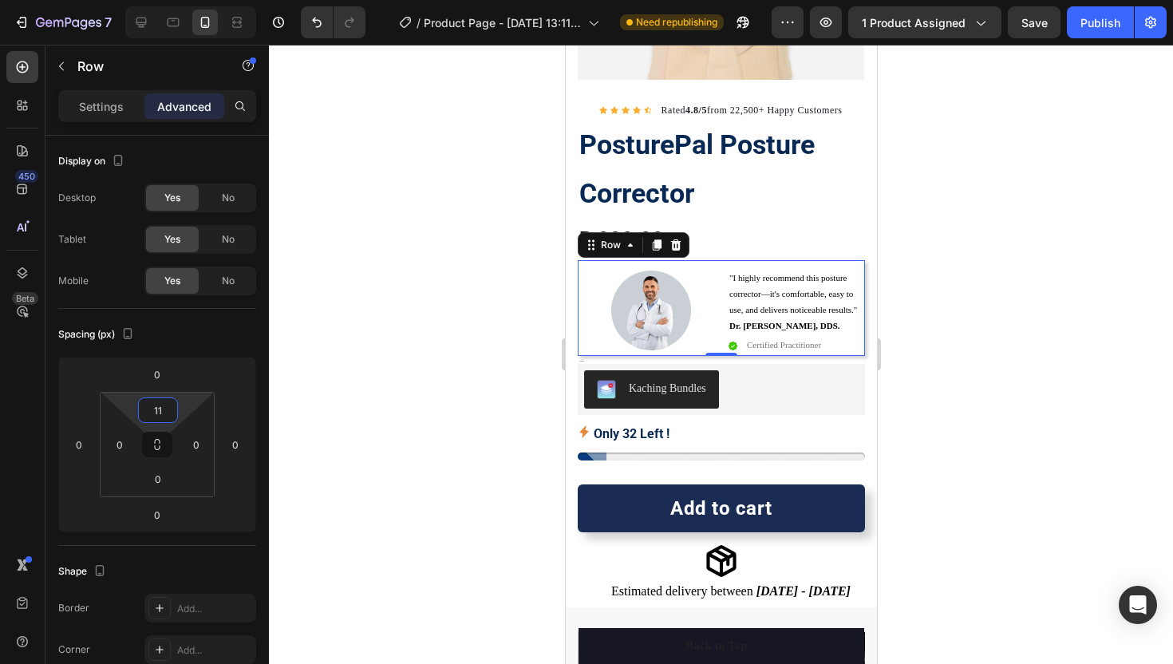
type input "11"
click at [392, 374] on div at bounding box center [721, 354] width 904 height 619
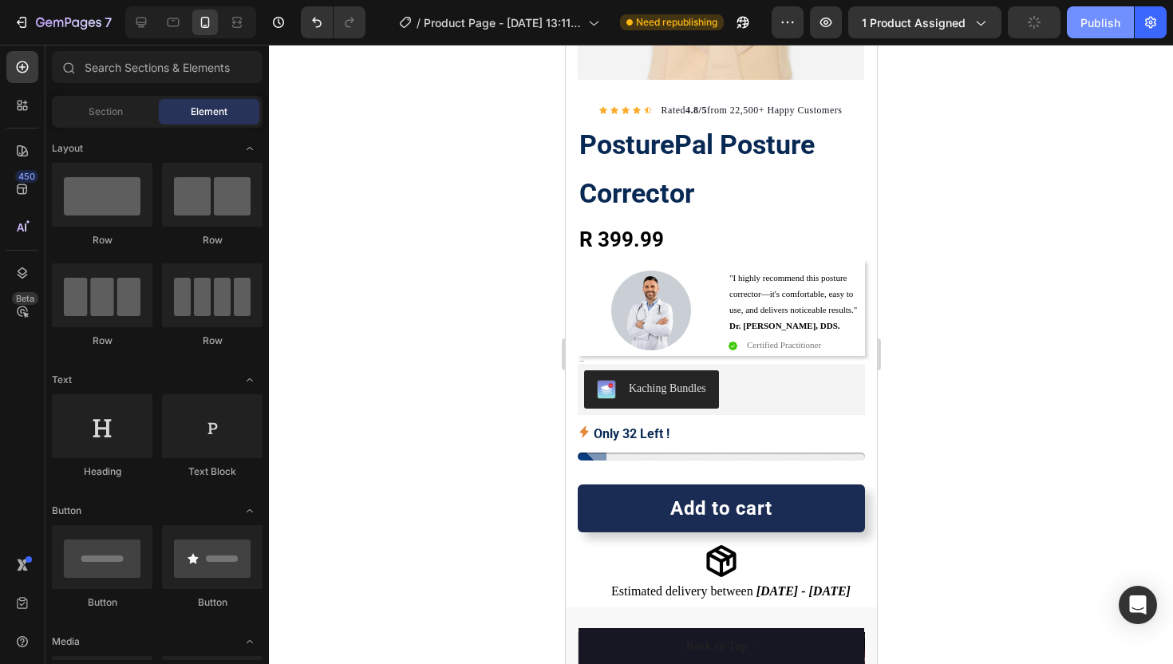
click at [1116, 19] on div "Publish" at bounding box center [1101, 22] width 40 height 17
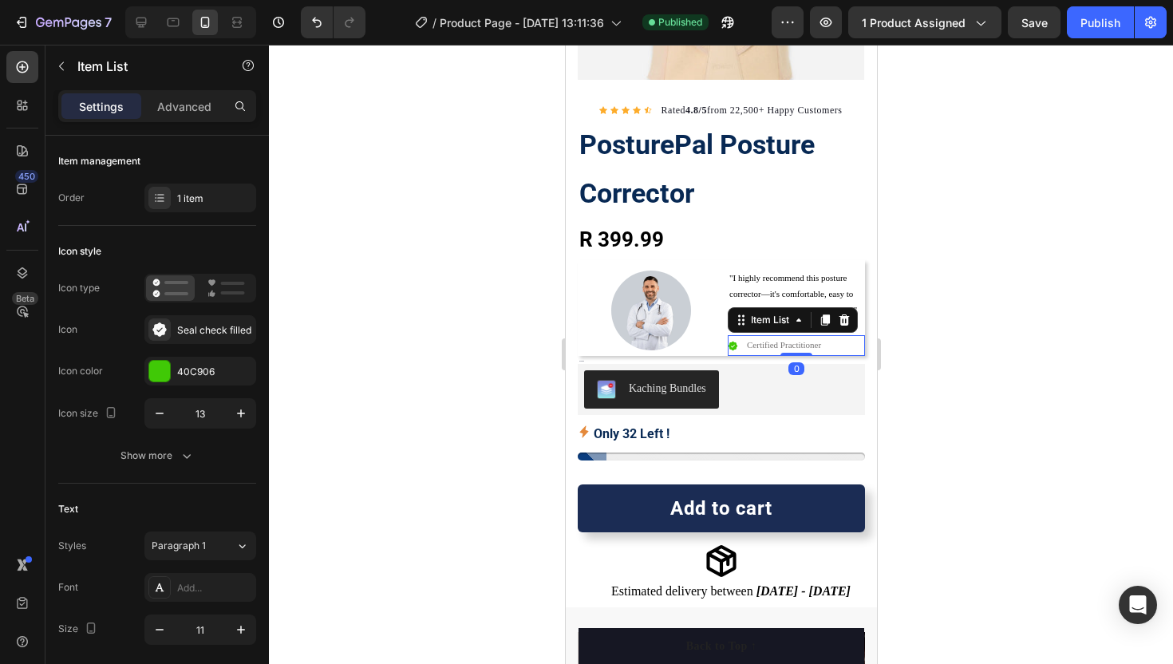
click at [783, 341] on p "Certified Practitioner" at bounding box center [783, 346] width 74 height 16
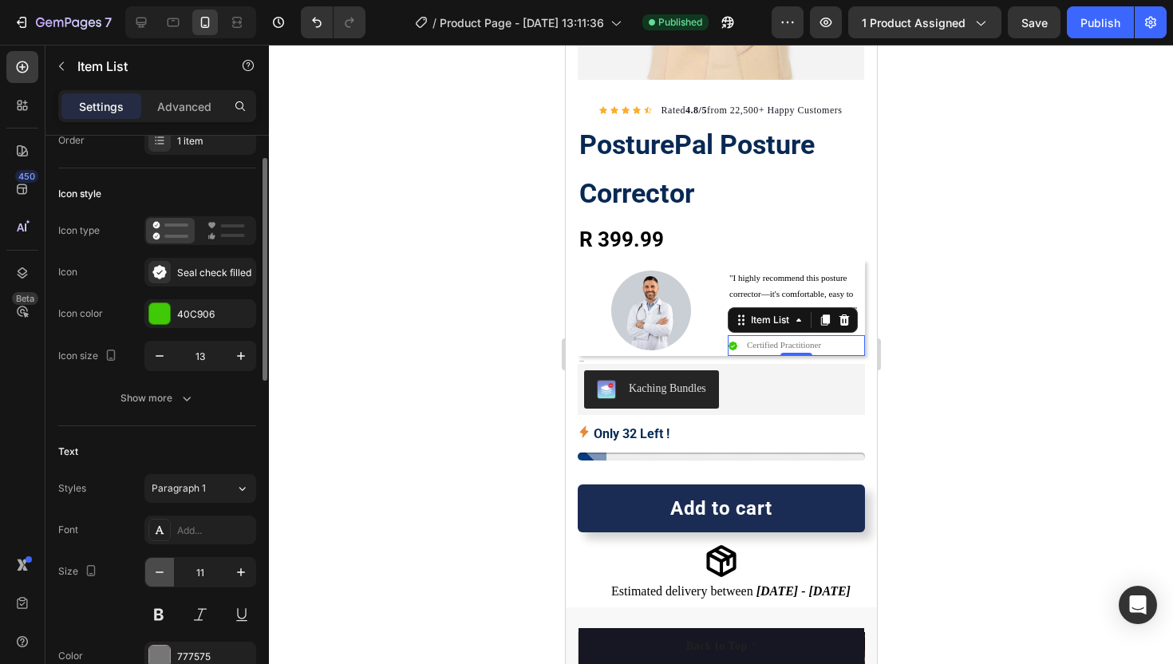
click at [161, 565] on icon "button" at bounding box center [160, 572] width 16 height 16
type input "10"
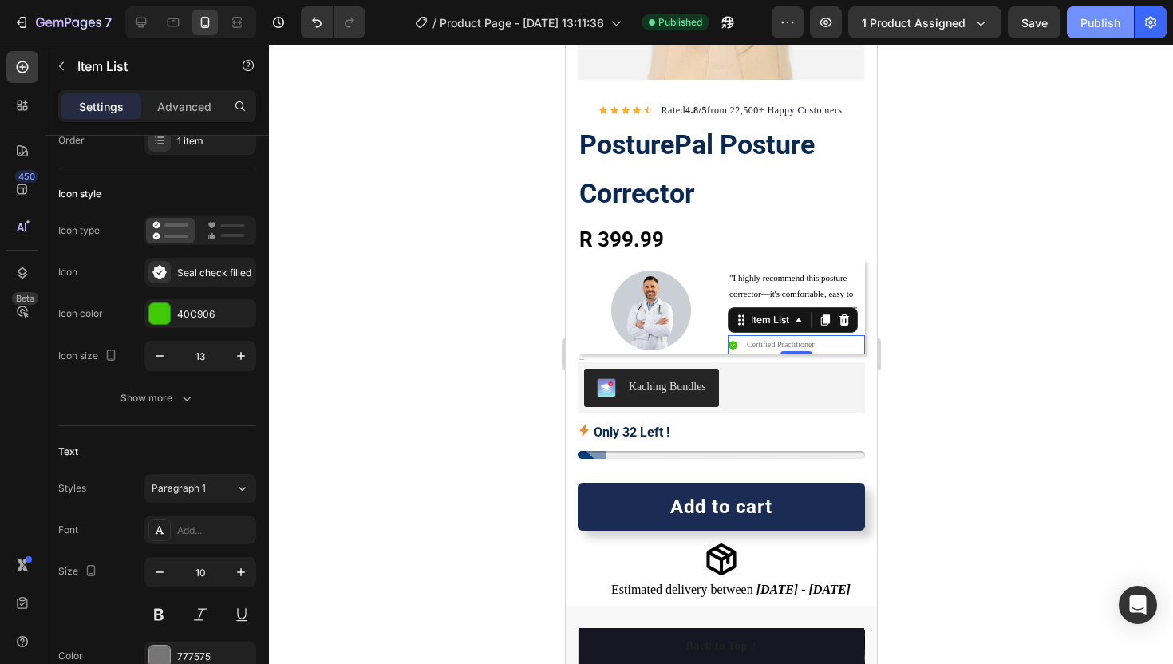
click at [1102, 14] on div "Publish" at bounding box center [1101, 22] width 40 height 17
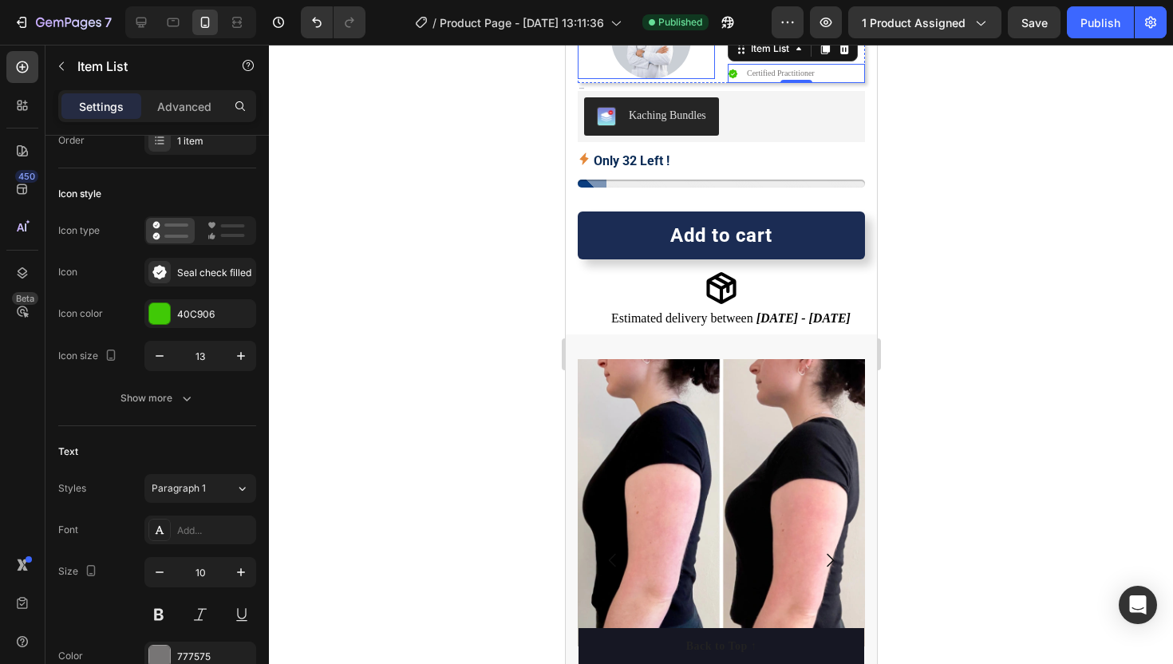
scroll to position [621, 0]
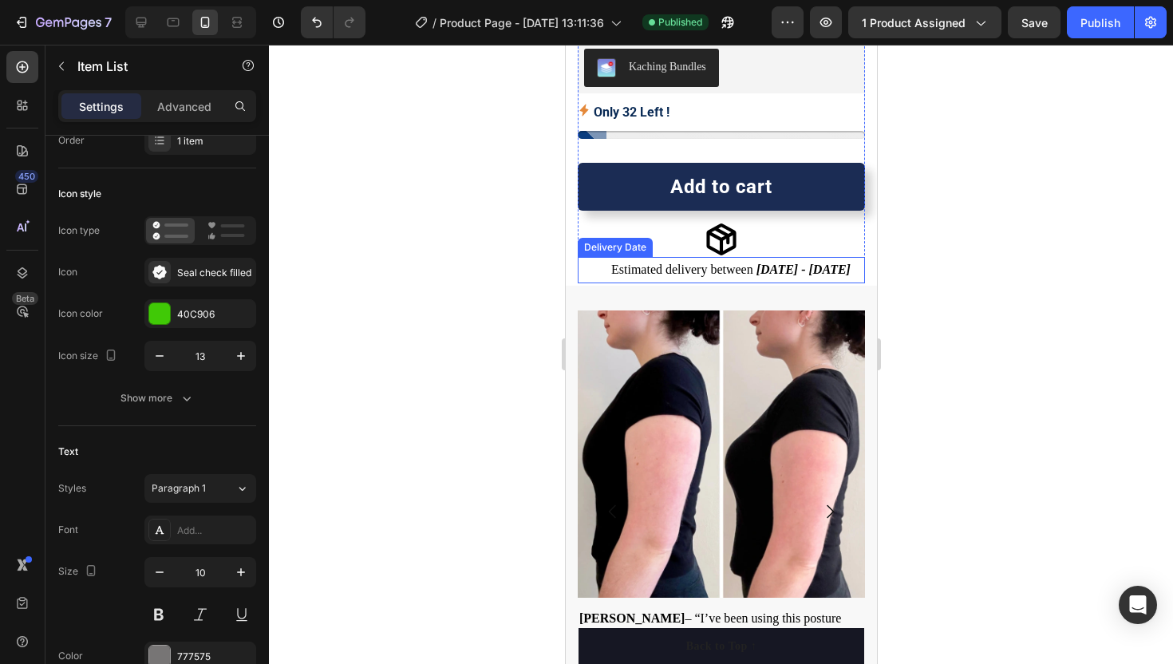
click at [781, 270] on span "[DATE] - [DATE]" at bounding box center [803, 270] width 94 height 14
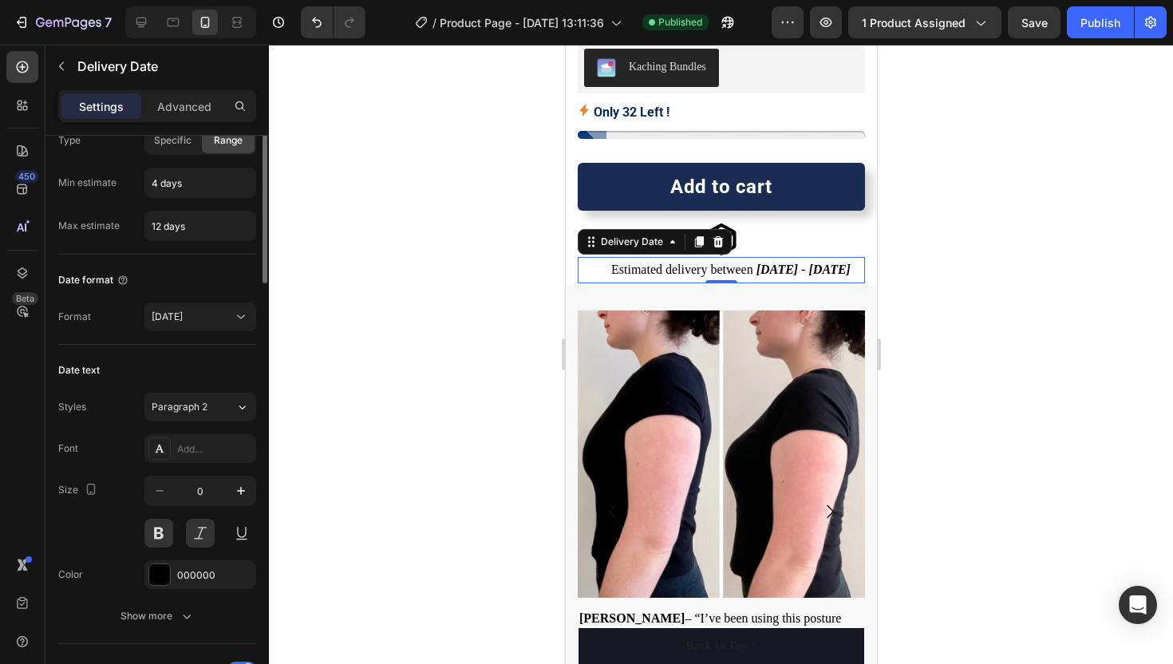
scroll to position [0, 0]
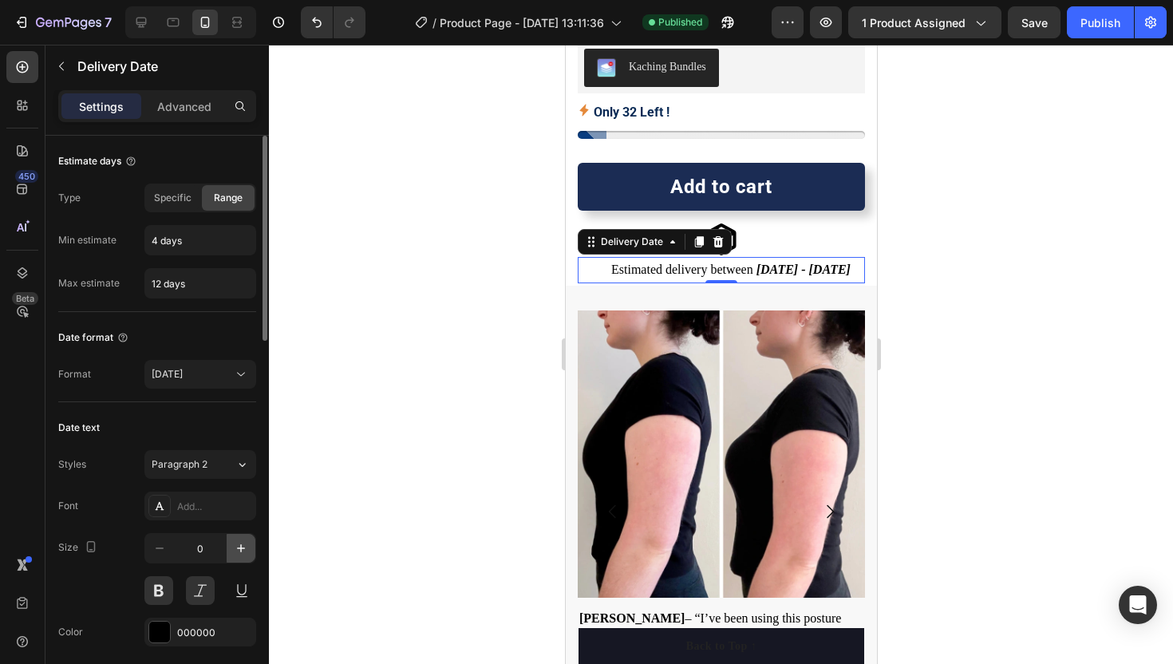
click at [238, 554] on icon "button" at bounding box center [241, 548] width 16 height 16
click at [239, 553] on icon "button" at bounding box center [241, 548] width 16 height 16
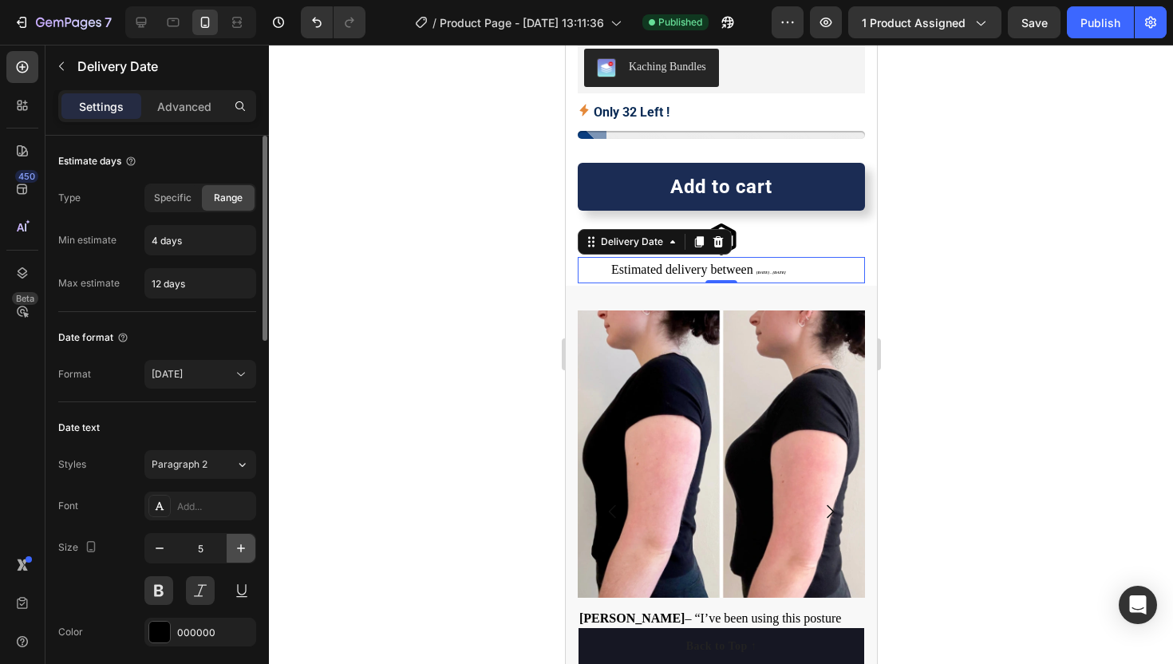
click at [239, 553] on icon "button" at bounding box center [241, 548] width 16 height 16
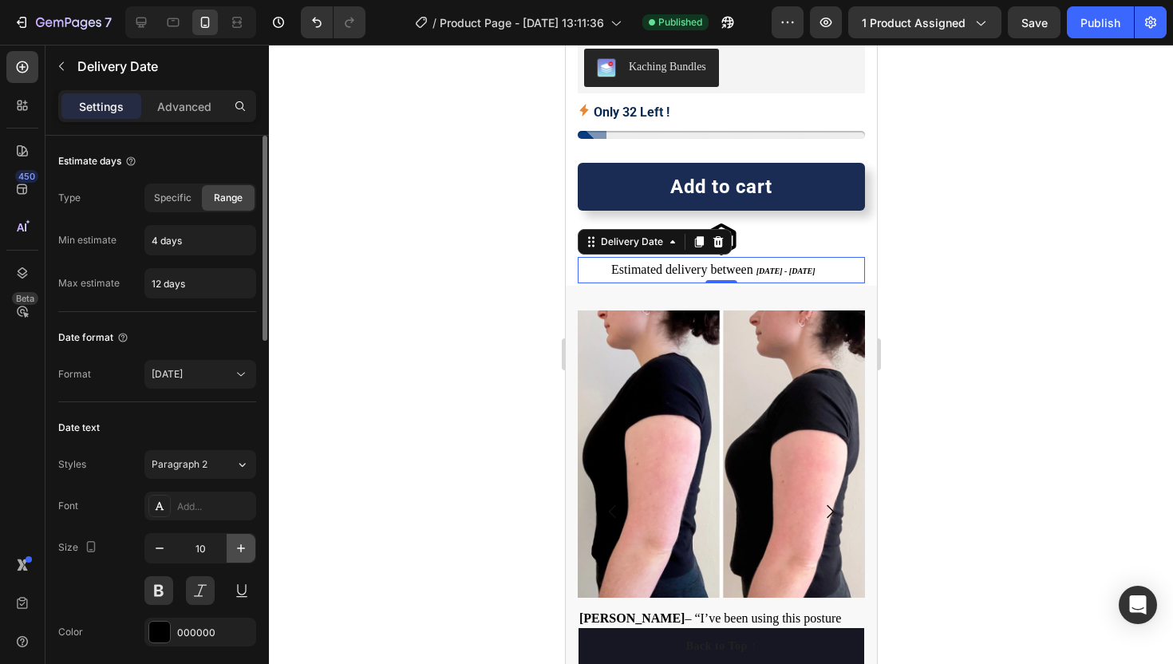
click at [239, 553] on icon "button" at bounding box center [241, 548] width 16 height 16
click at [1102, 9] on button "Publish" at bounding box center [1100, 22] width 67 height 32
click at [792, 269] on span "[DATE] - [DATE]" at bounding box center [794, 270] width 77 height 12
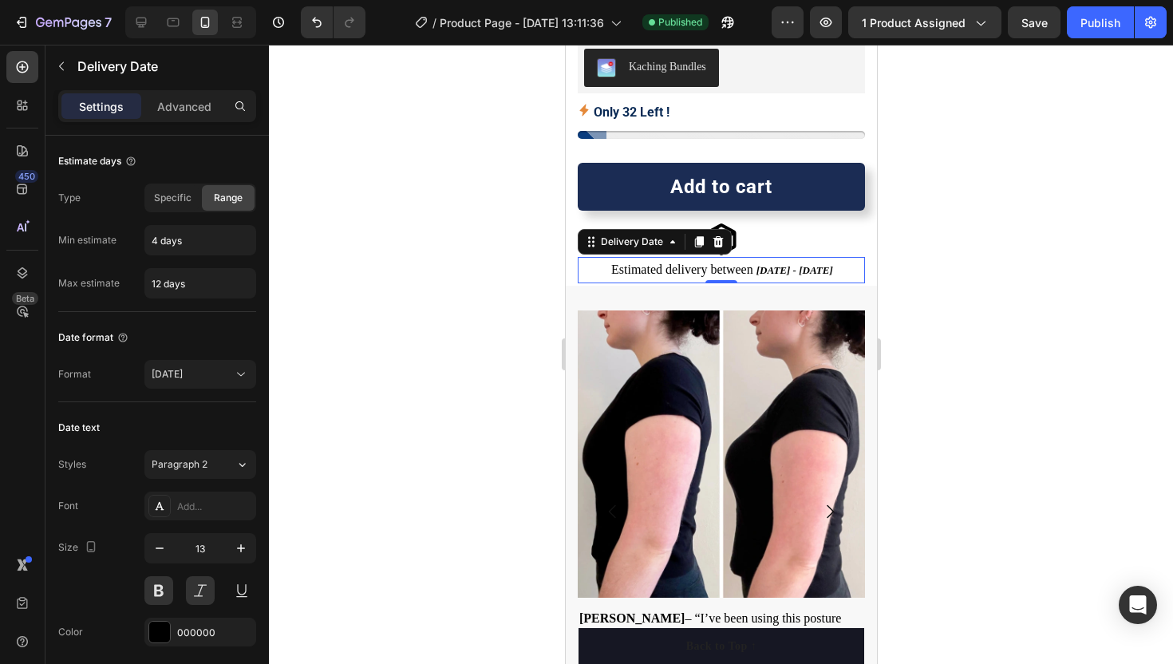
click at [688, 271] on span "Estimated delivery between" at bounding box center [682, 270] width 142 height 14
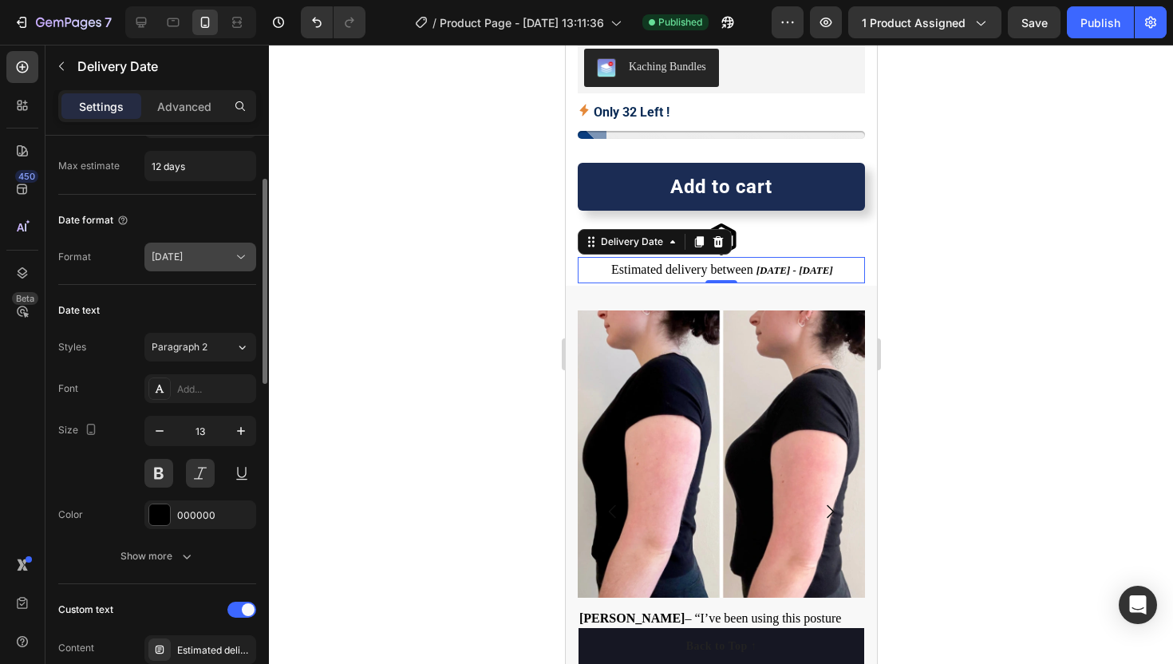
scroll to position [118, 0]
click at [160, 430] on icon "button" at bounding box center [160, 430] width 8 height 2
type input "12"
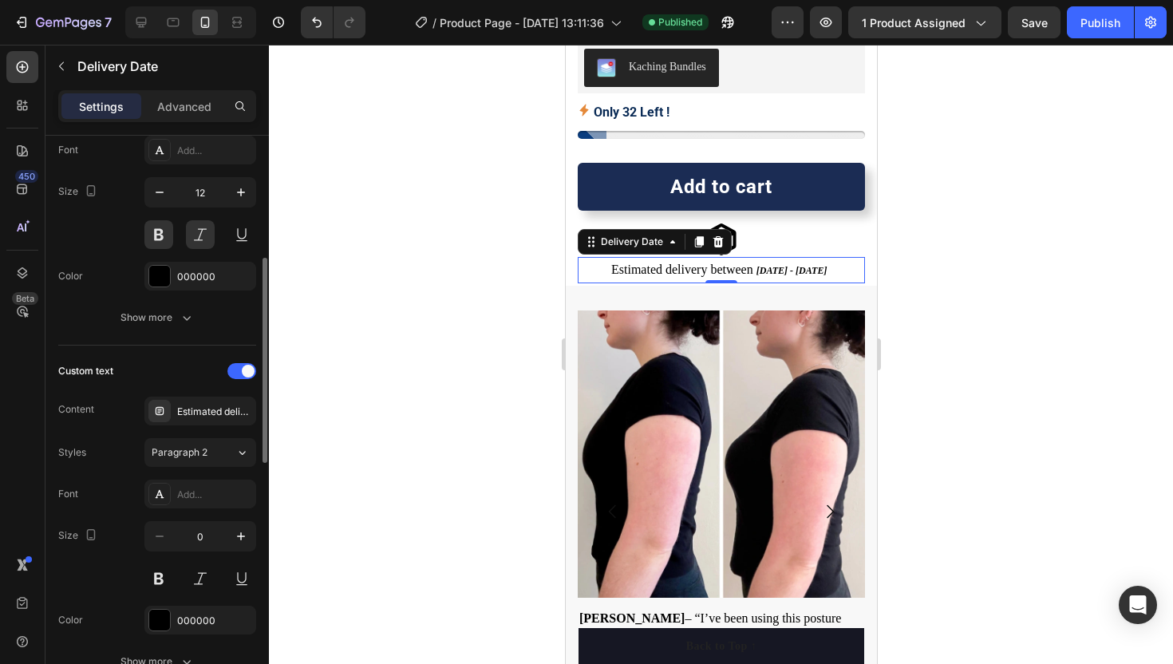
scroll to position [359, 0]
click at [250, 532] on button "button" at bounding box center [241, 533] width 29 height 29
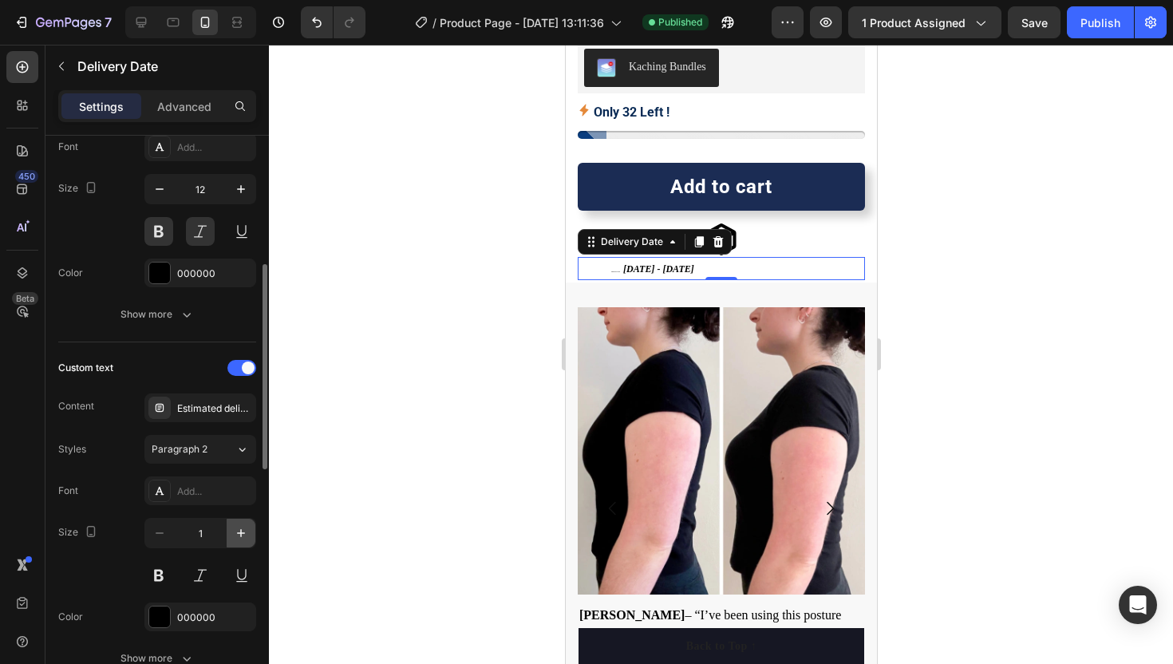
click at [250, 532] on button "button" at bounding box center [241, 533] width 29 height 29
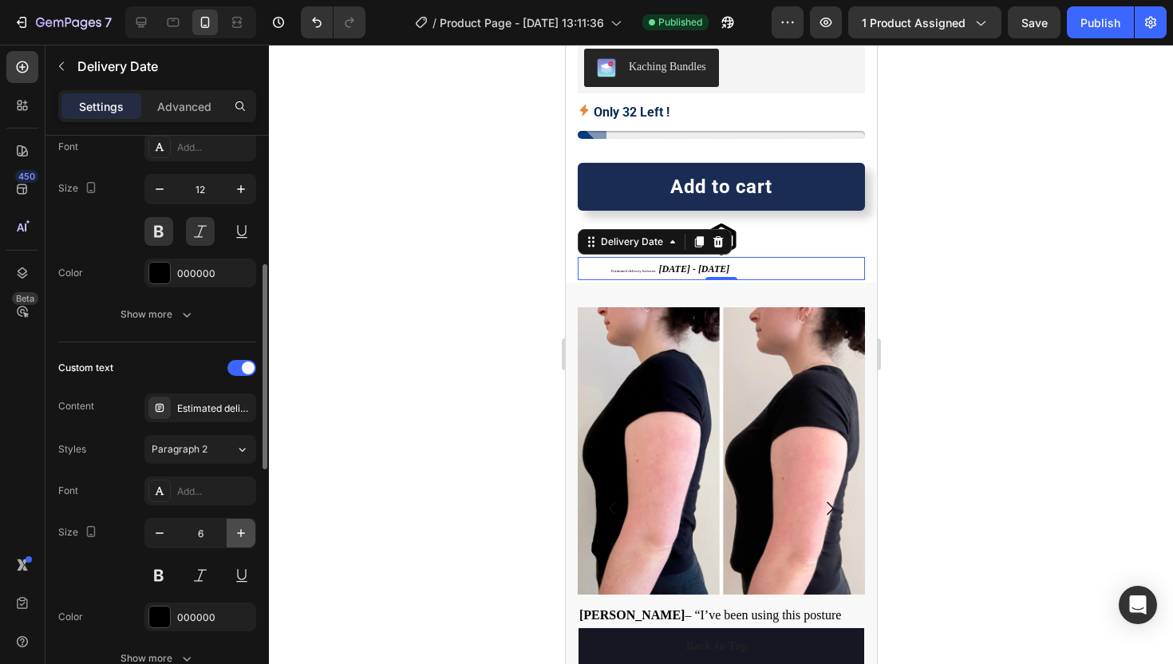
click at [250, 532] on button "button" at bounding box center [241, 533] width 29 height 29
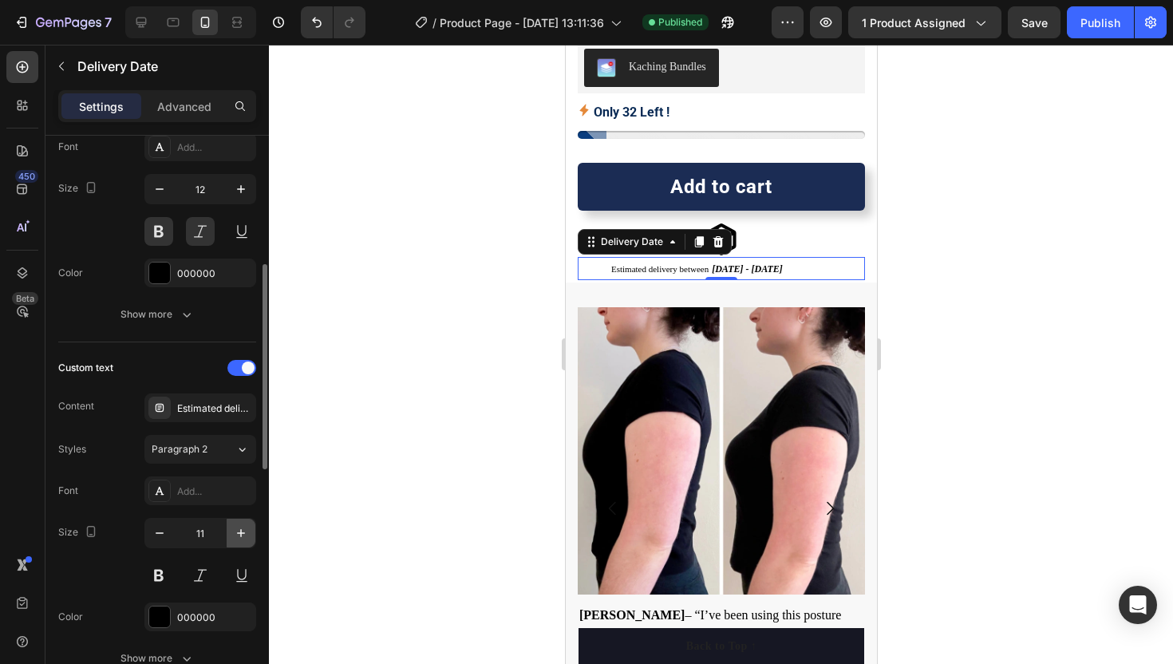
click at [250, 532] on button "button" at bounding box center [241, 533] width 29 height 29
click at [250, 530] on button "button" at bounding box center [241, 533] width 29 height 29
type input "14"
click at [358, 502] on div at bounding box center [721, 354] width 904 height 619
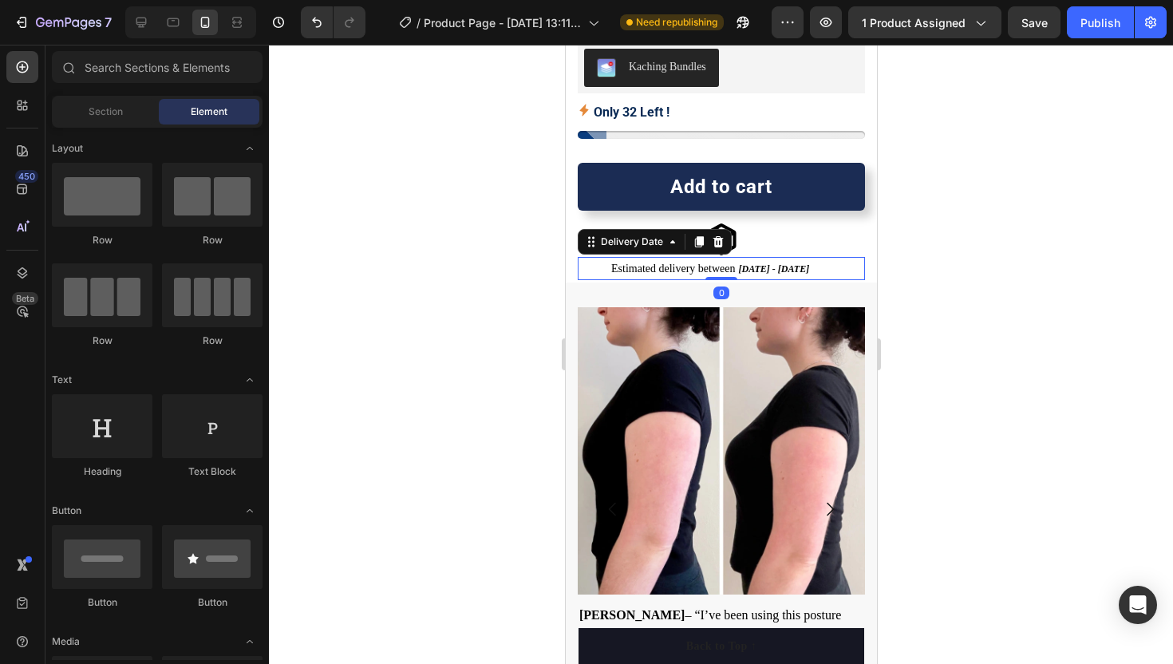
click at [627, 267] on span "Estimated delivery between" at bounding box center [673, 269] width 125 height 12
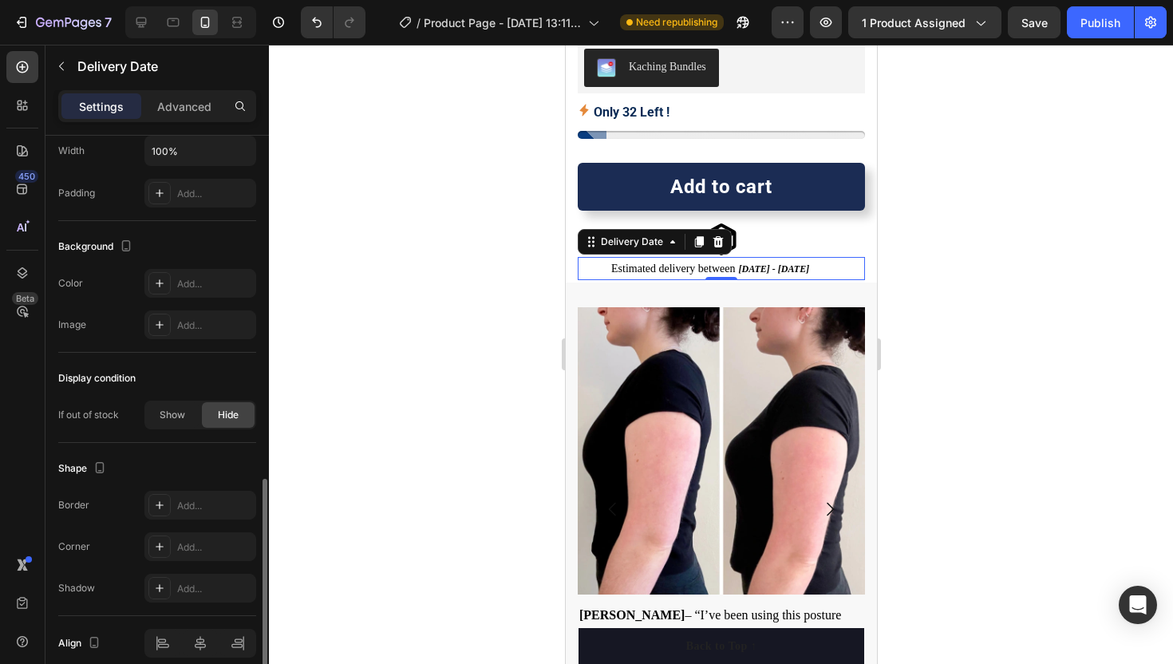
scroll to position [1028, 0]
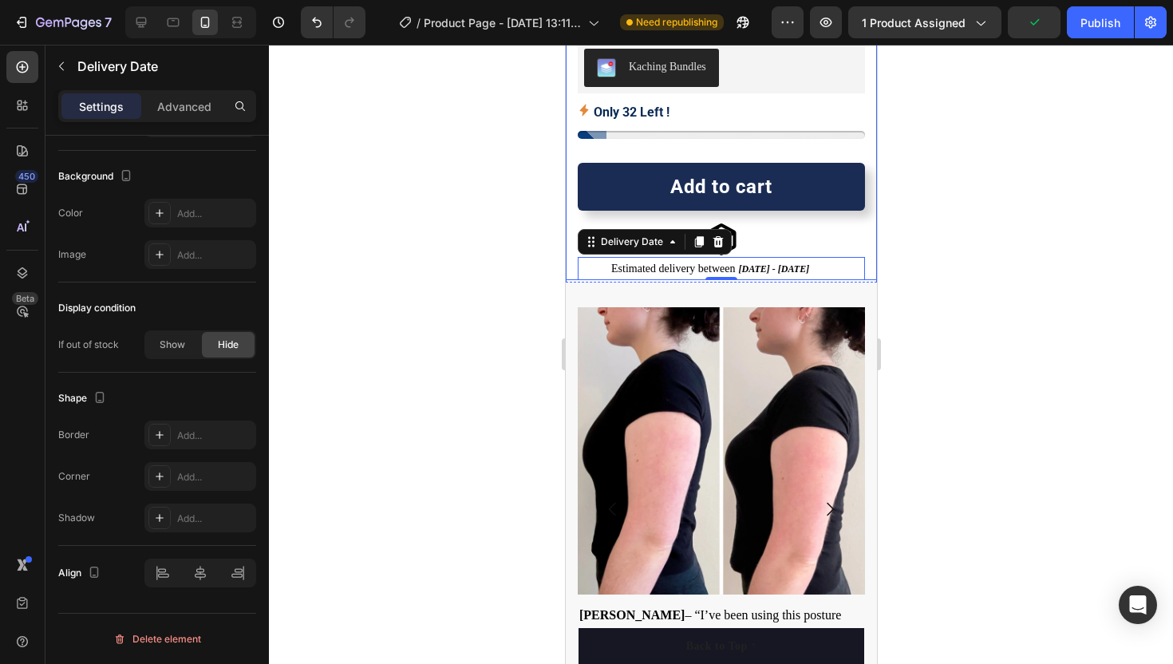
click at [497, 251] on div at bounding box center [721, 354] width 904 height 619
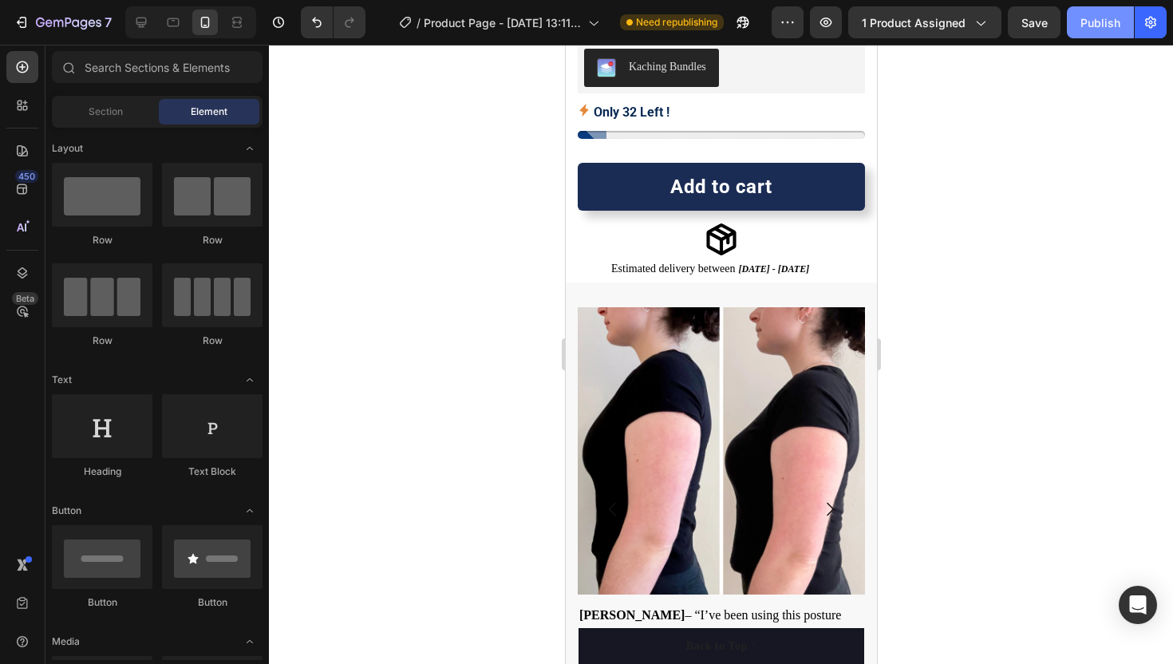
click at [1101, 17] on div "Publish" at bounding box center [1101, 22] width 40 height 17
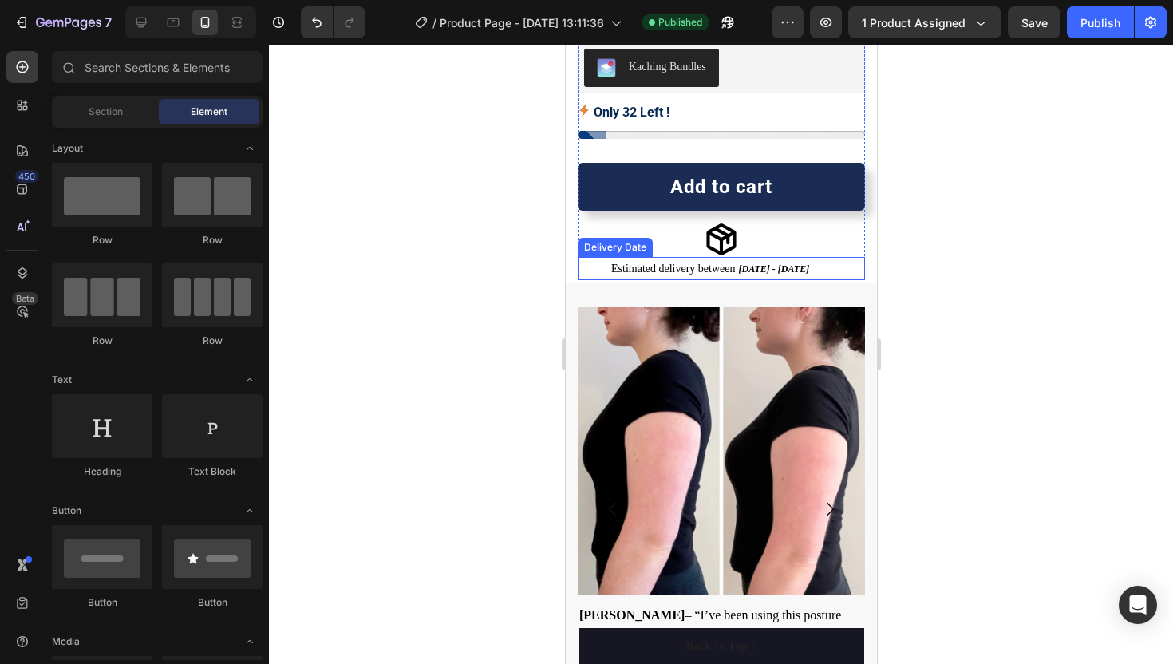
click at [687, 264] on span "Estimated delivery between" at bounding box center [673, 269] width 125 height 12
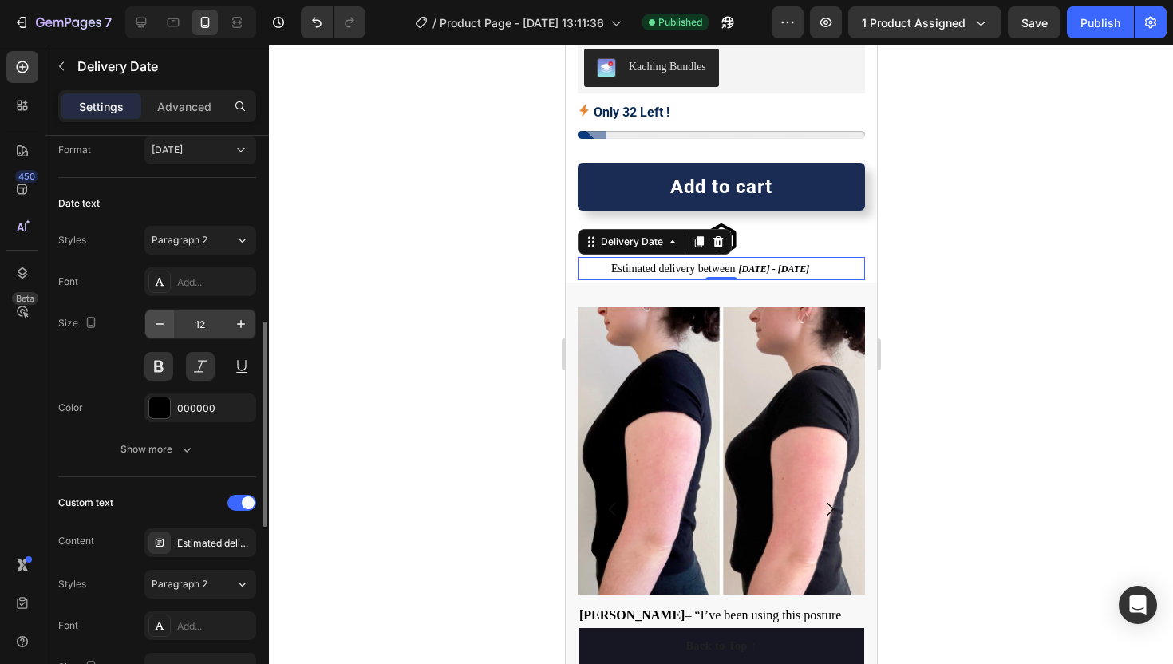
scroll to position [329, 0]
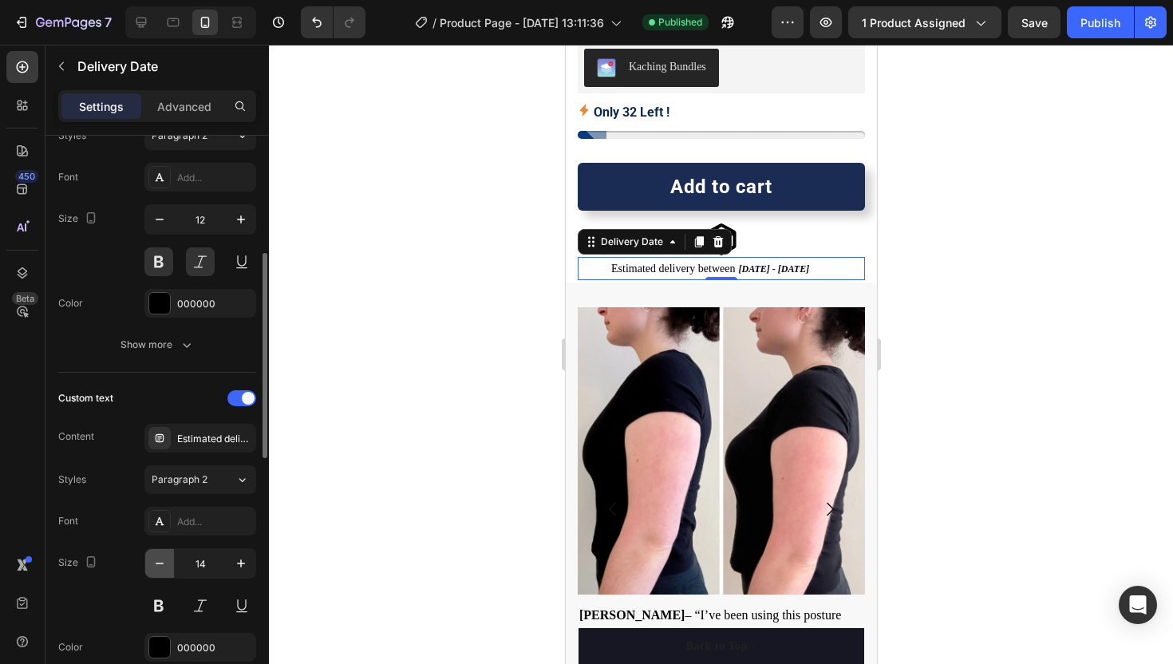
click at [159, 560] on icon "button" at bounding box center [160, 564] width 16 height 16
click at [1094, 30] on div "Publish" at bounding box center [1101, 22] width 40 height 17
click at [157, 568] on icon "button" at bounding box center [160, 564] width 16 height 16
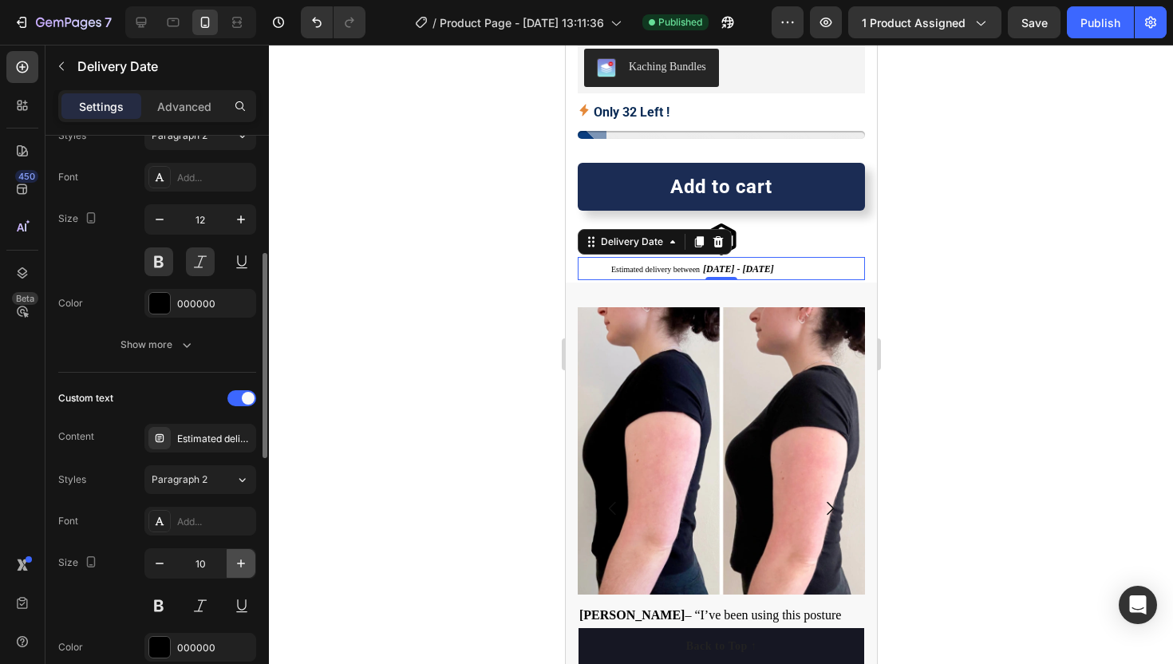
click at [238, 565] on icon "button" at bounding box center [241, 564] width 16 height 16
type input "11"
click at [159, 222] on icon "button" at bounding box center [160, 220] width 16 height 16
type input "11"
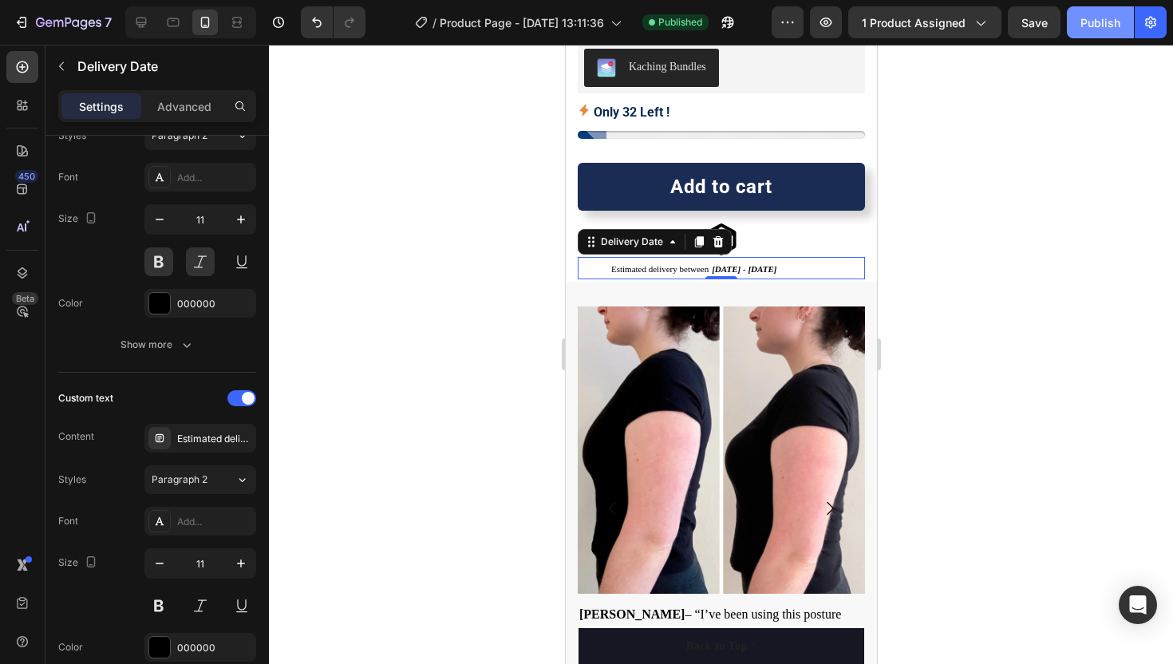
click at [1094, 29] on div "Publish" at bounding box center [1101, 22] width 40 height 17
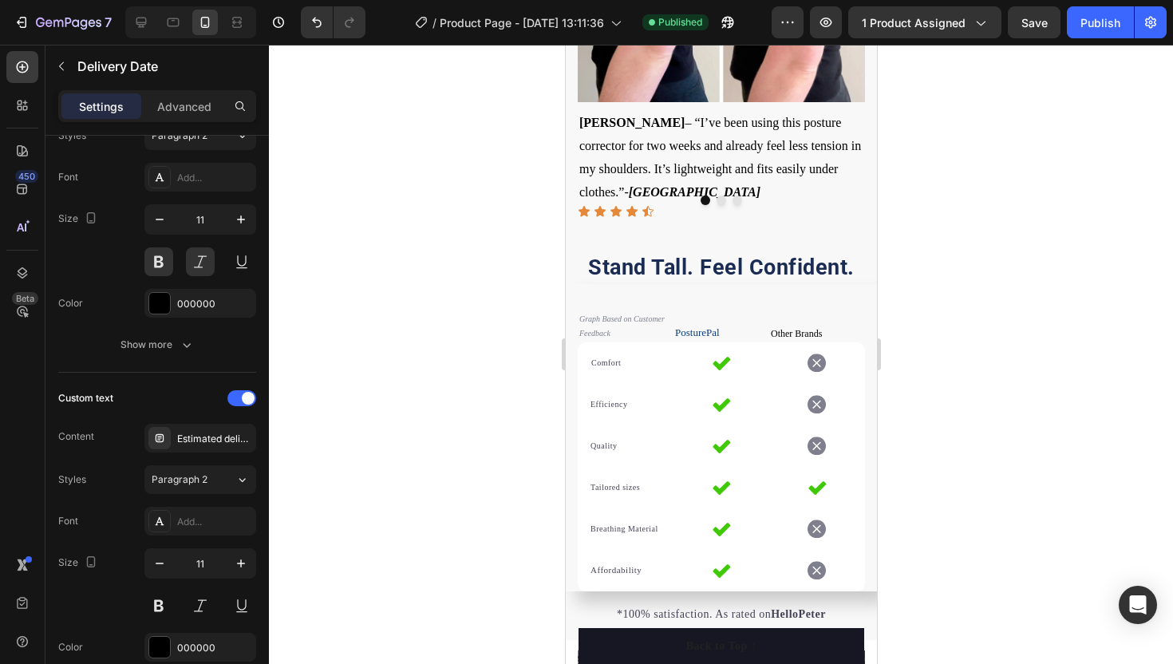
scroll to position [1116, 0]
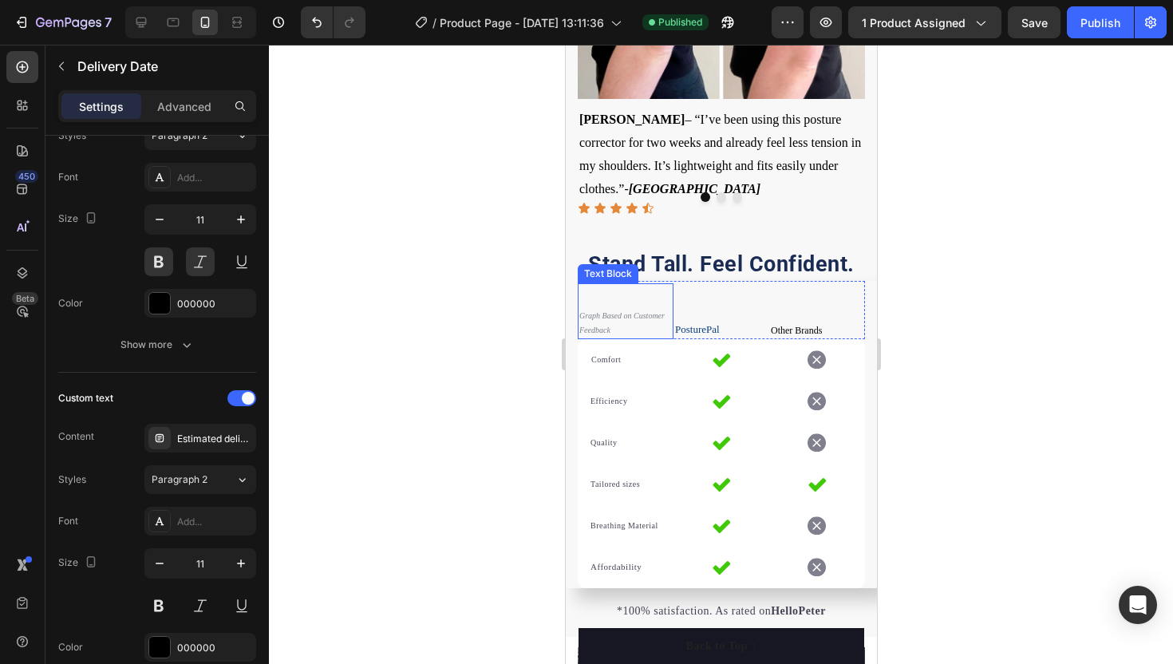
click at [619, 326] on p "Graph Based on Customer Feedback" at bounding box center [625, 323] width 93 height 29
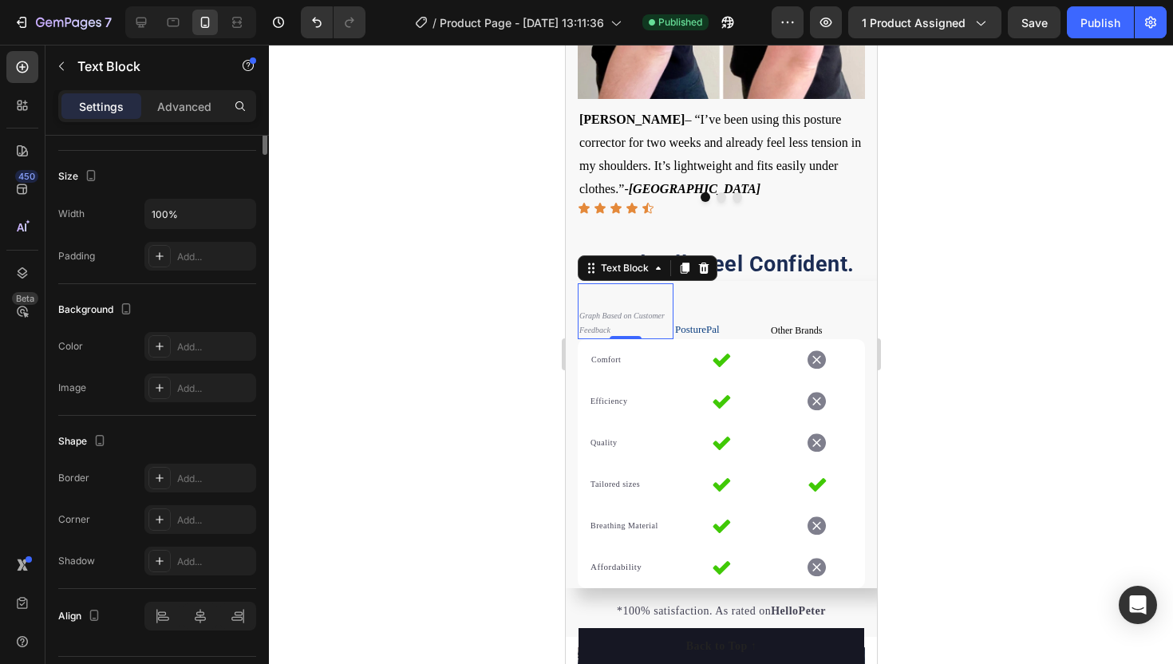
scroll to position [0, 0]
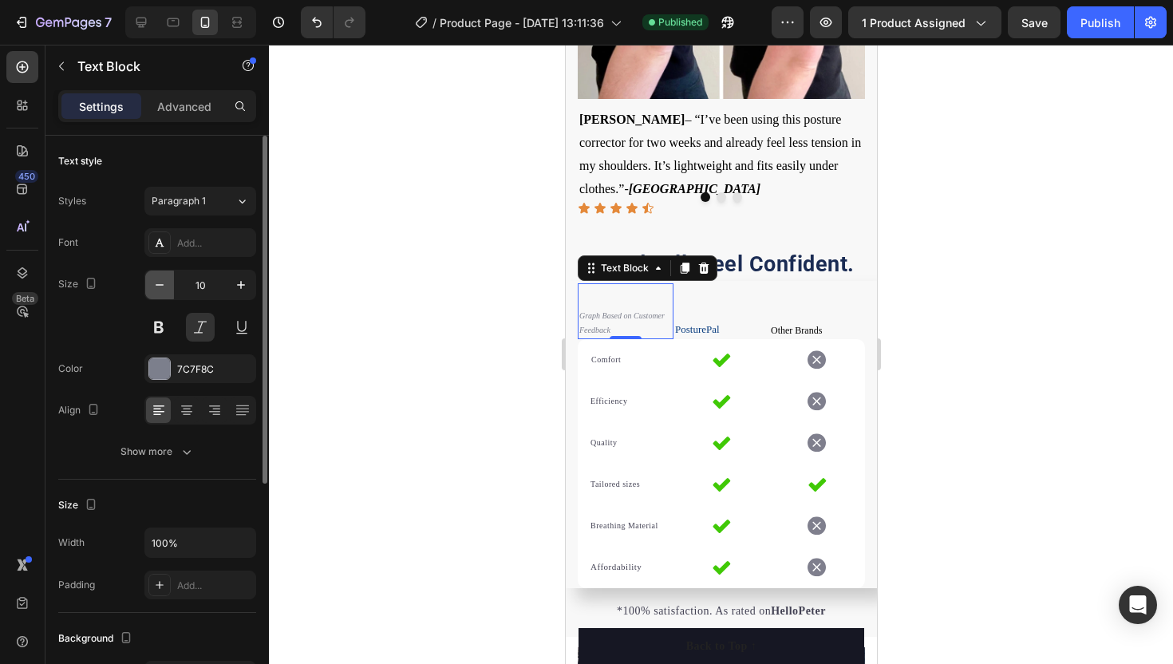
click at [166, 291] on icon "button" at bounding box center [160, 285] width 16 height 16
type input "8"
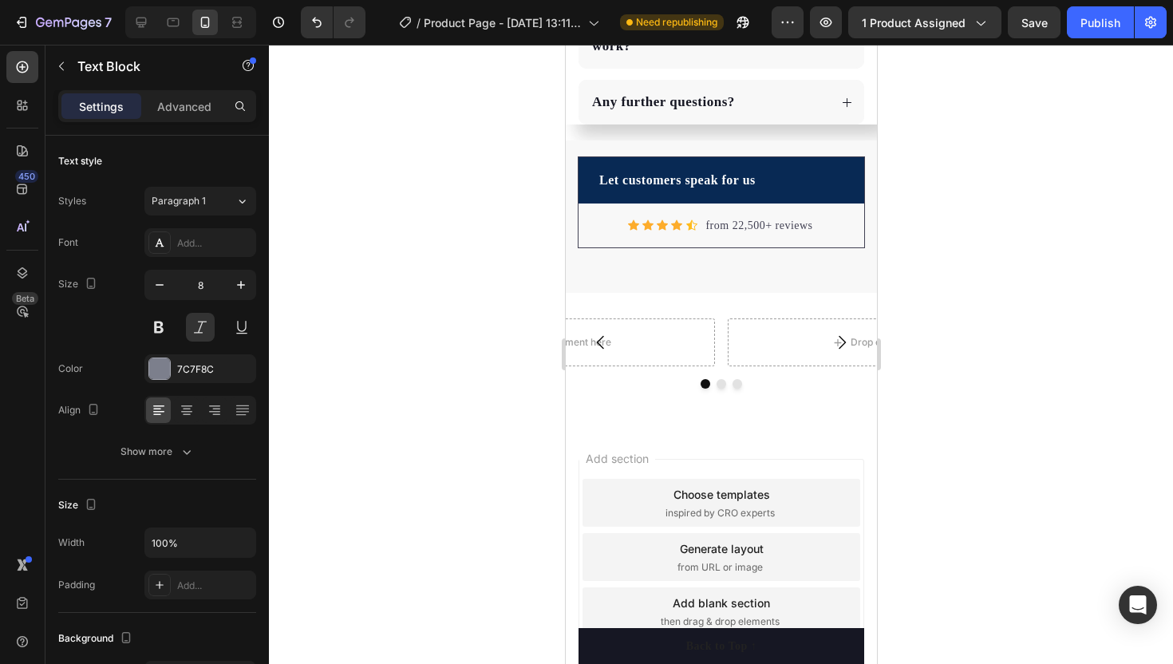
scroll to position [2660, 0]
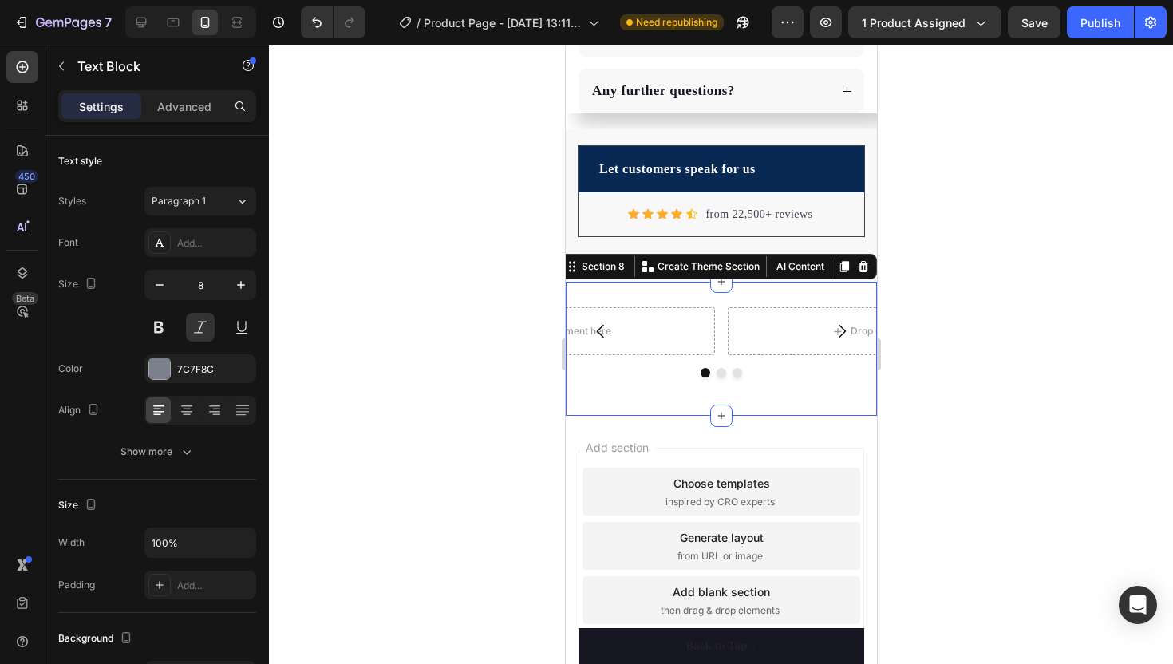
click at [698, 299] on div "Drop element here Drop element here Drop element here Carousel Section 8 You ca…" at bounding box center [720, 349] width 311 height 134
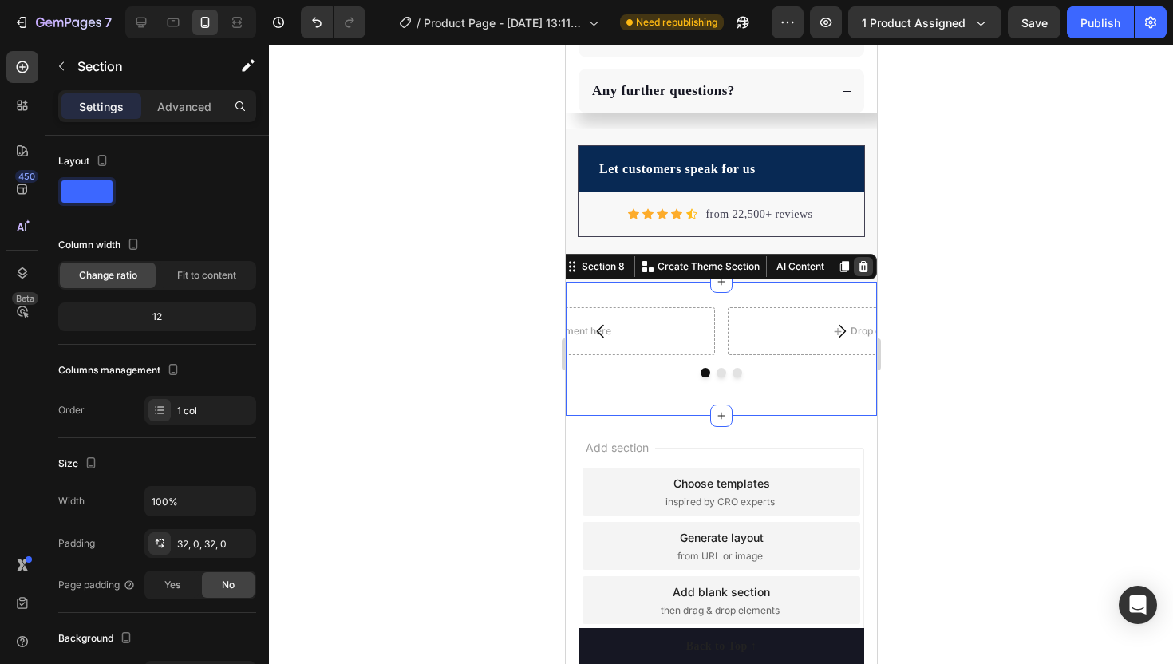
click at [867, 259] on div at bounding box center [862, 266] width 19 height 19
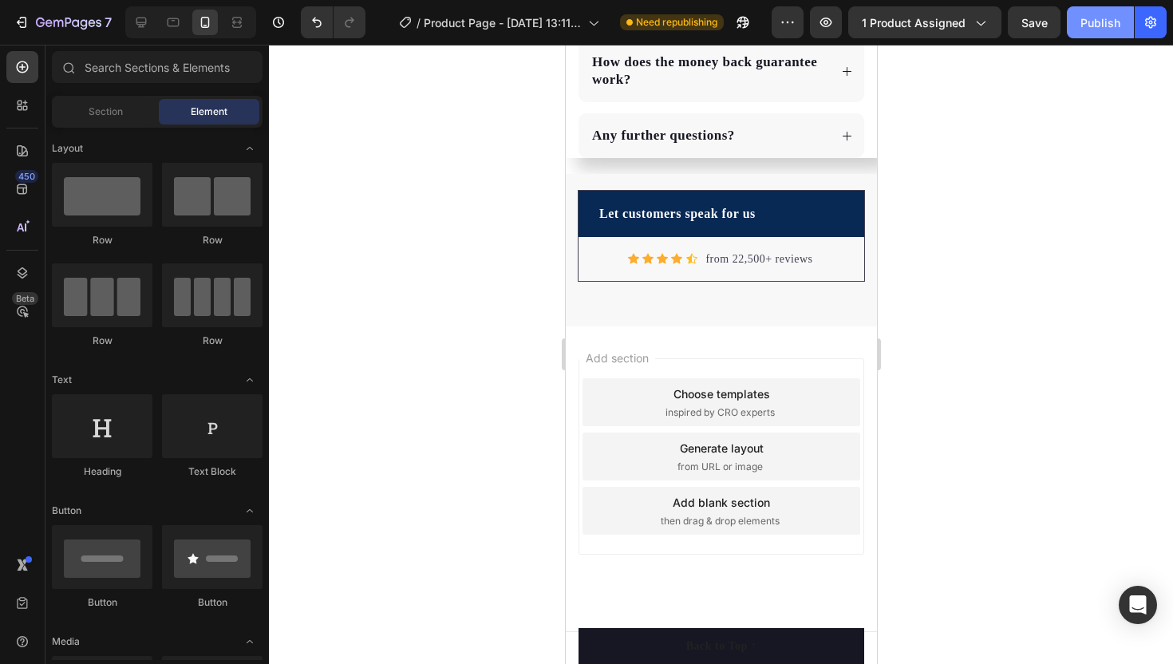
click at [1095, 29] on div "Publish" at bounding box center [1101, 22] width 40 height 17
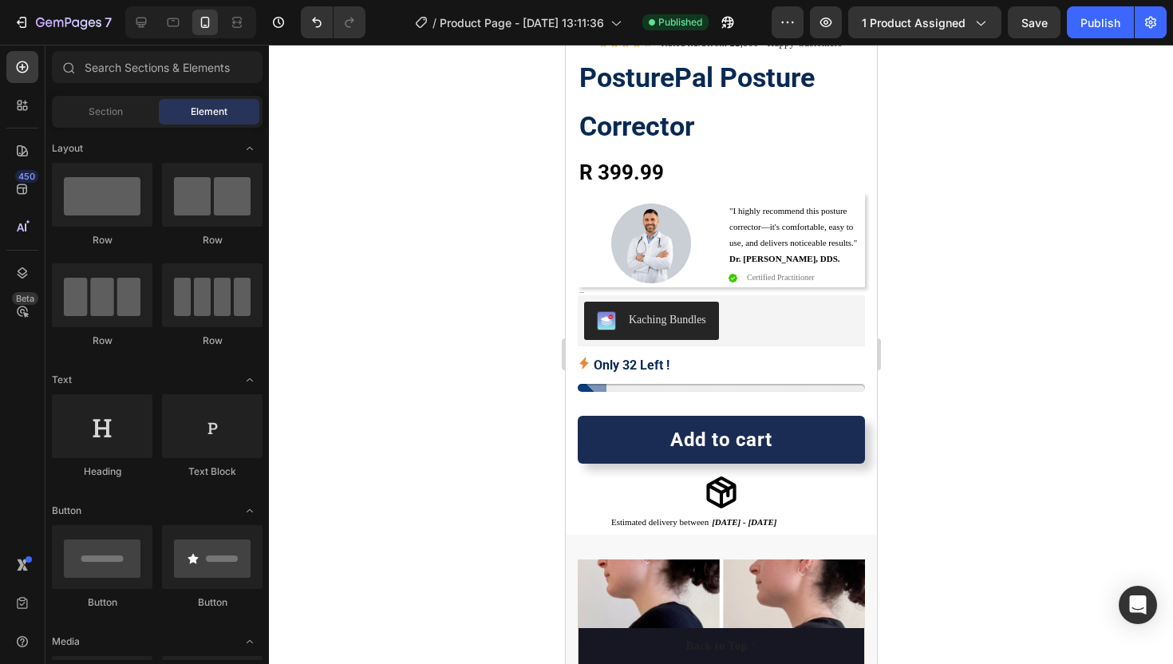
scroll to position [370, 0]
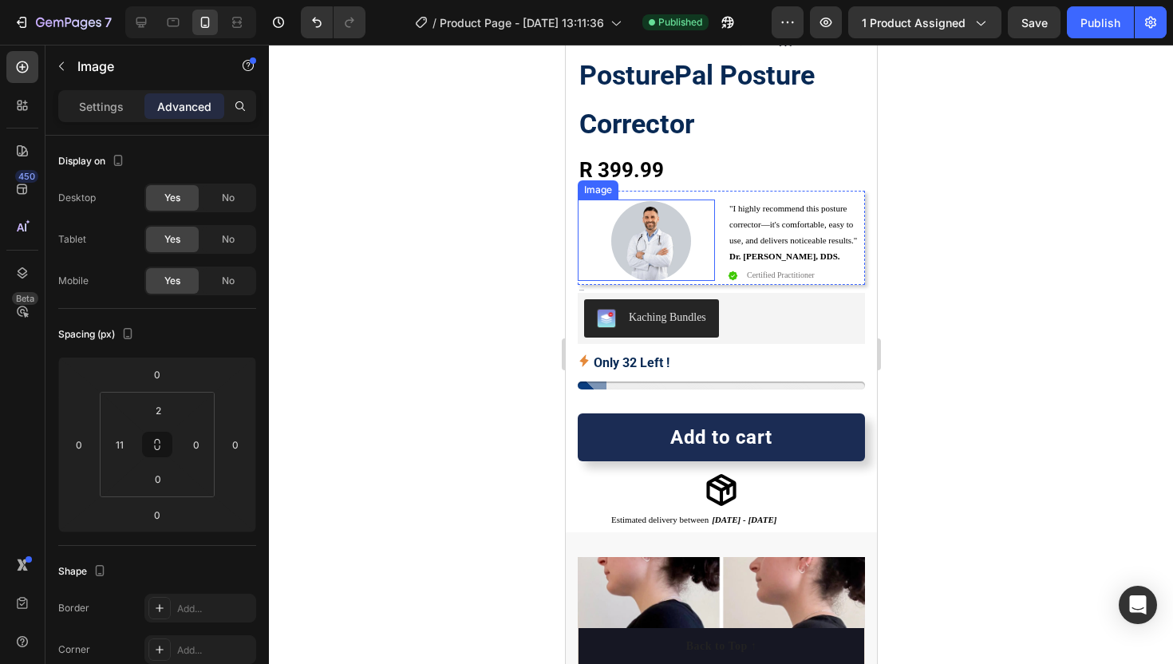
click at [647, 239] on img at bounding box center [651, 241] width 80 height 80
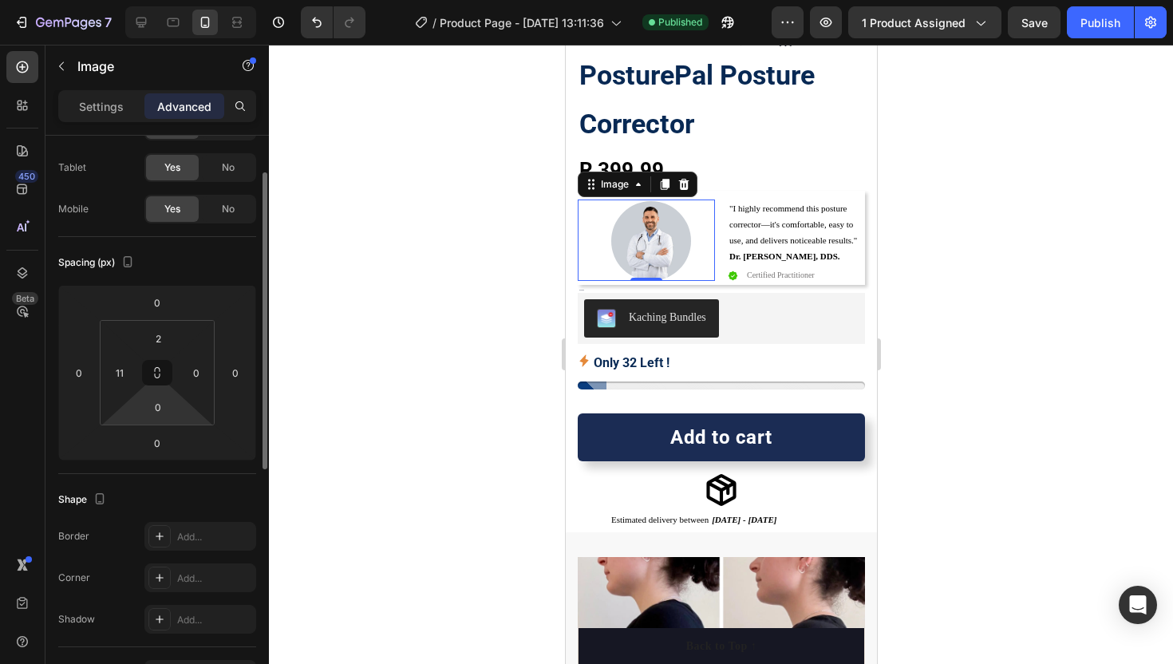
scroll to position [74, 0]
click at [124, 93] on div "Settings" at bounding box center [101, 106] width 80 height 26
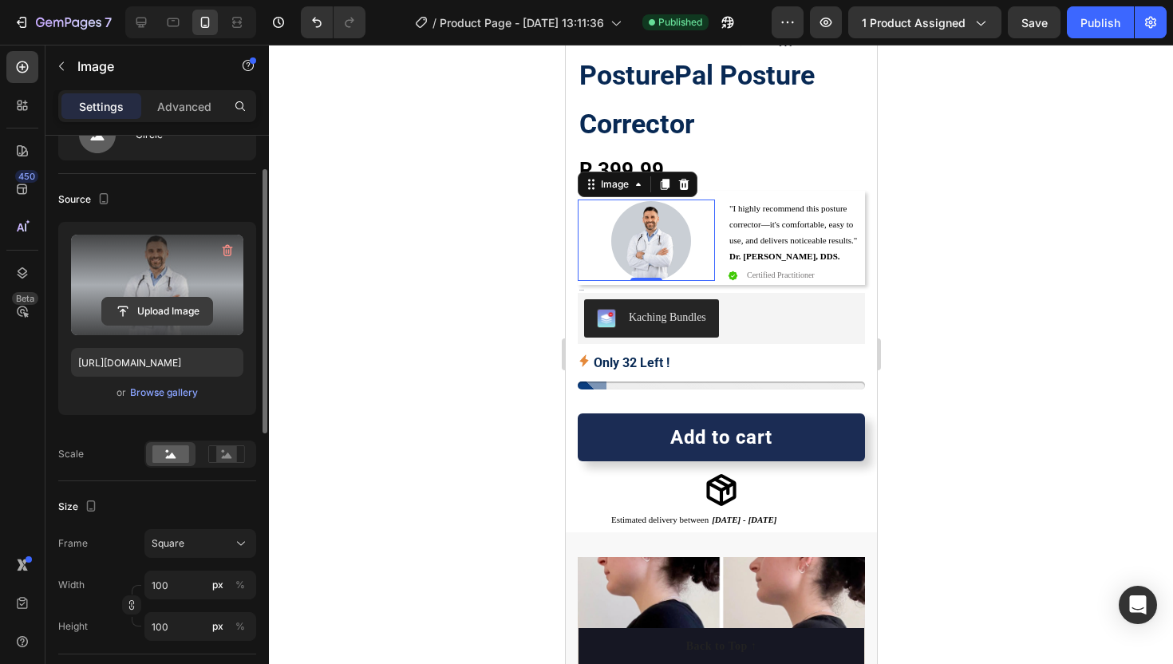
click at [171, 311] on input "file" at bounding box center [157, 311] width 110 height 27
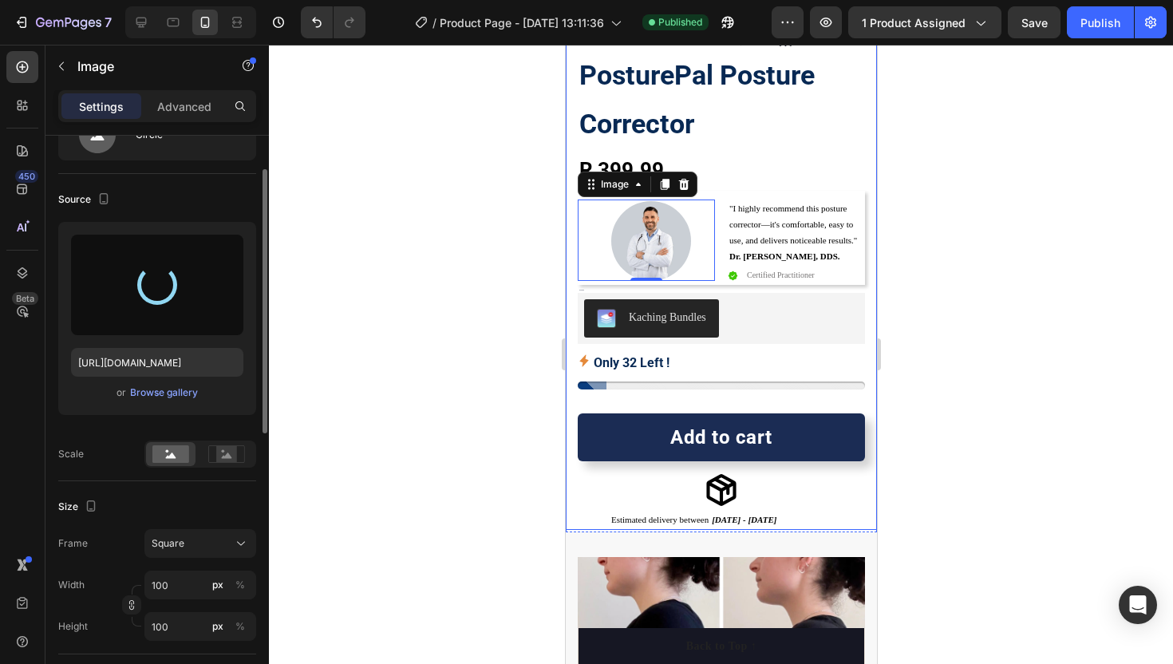
type input "https://cdn.shopify.com/s/files/1/0776/2522/9537/files/gempages_580610004898284…"
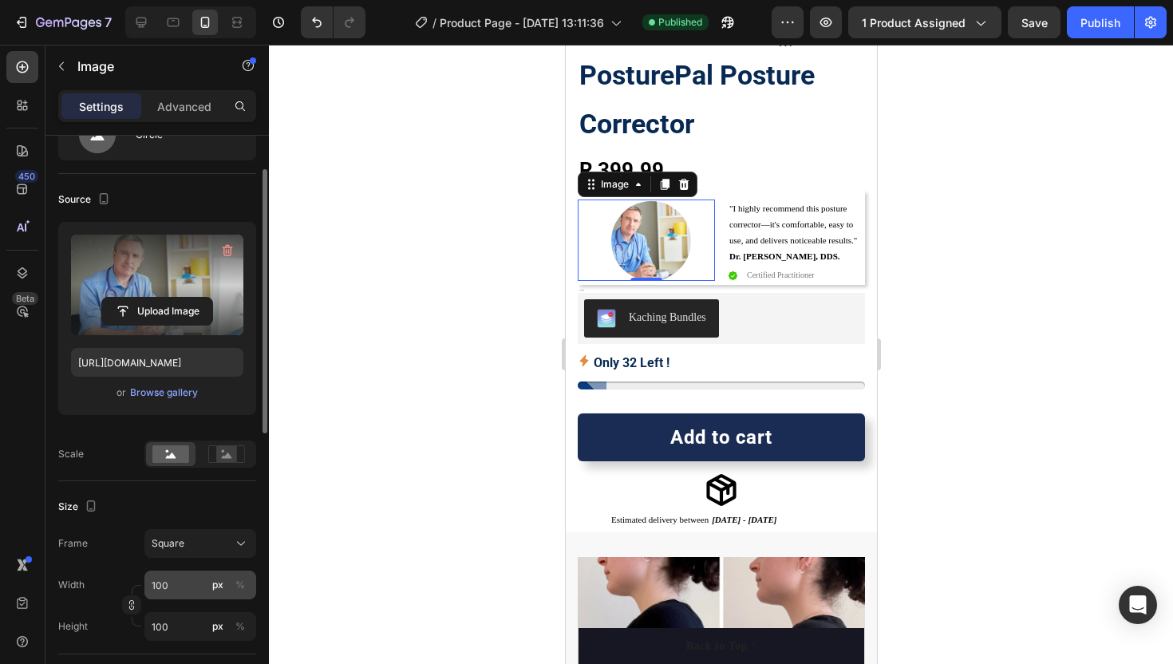
scroll to position [117, 0]
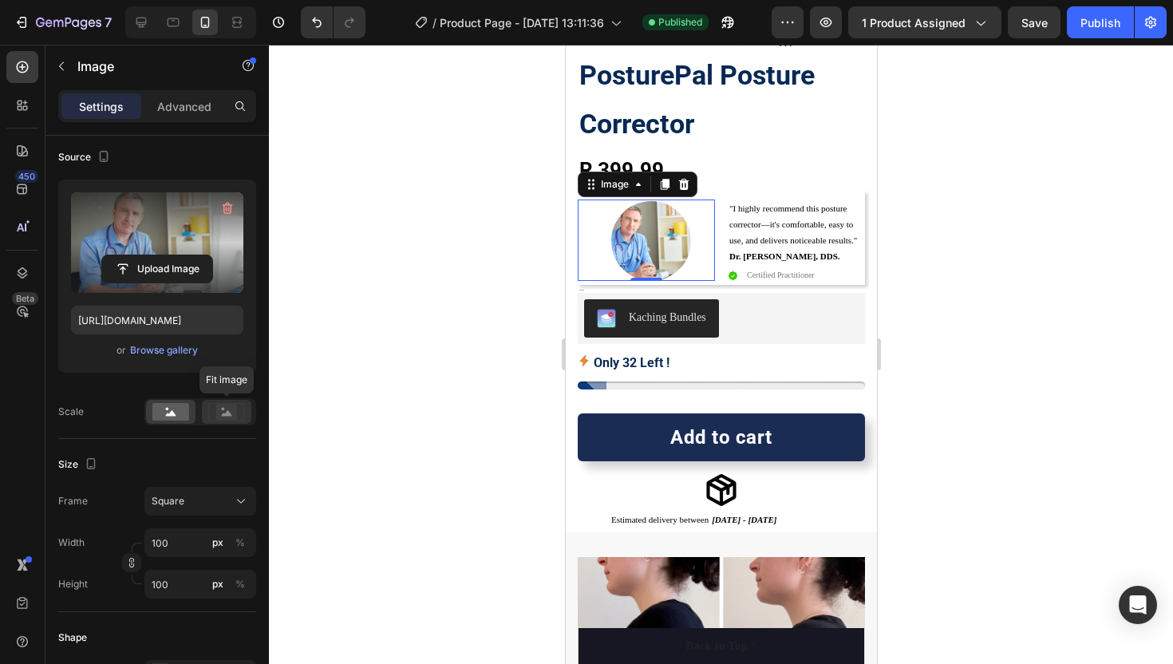
click at [221, 405] on rect at bounding box center [226, 412] width 21 height 16
click at [172, 404] on rect at bounding box center [170, 412] width 37 height 18
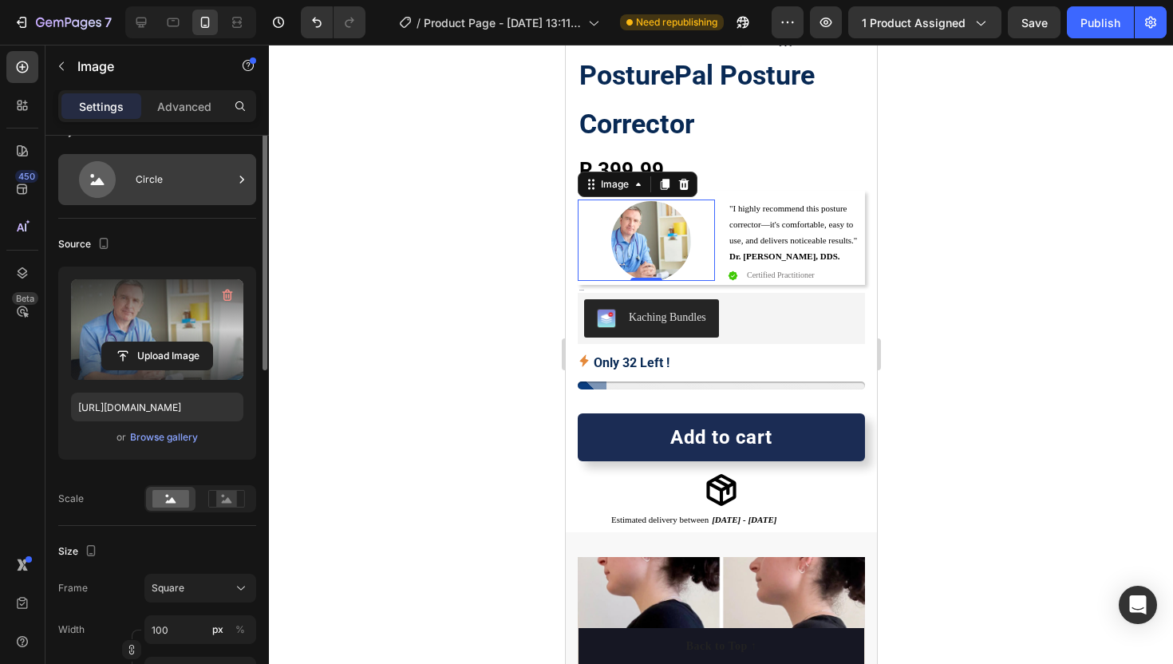
scroll to position [0, 0]
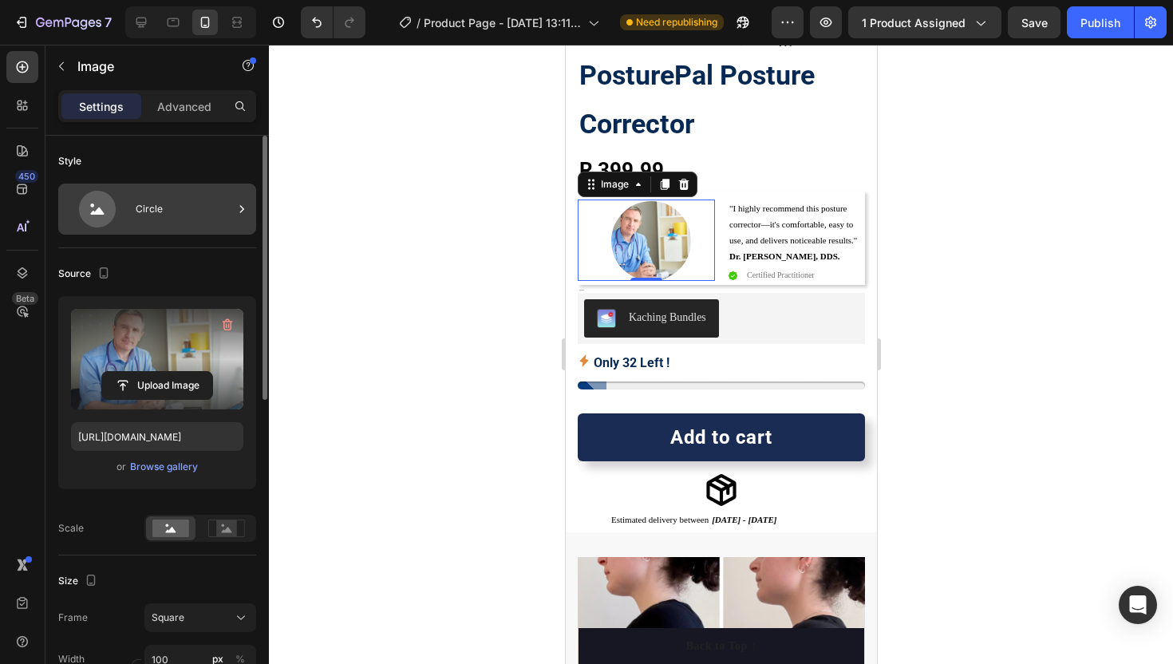
click at [116, 192] on icon at bounding box center [97, 209] width 64 height 37
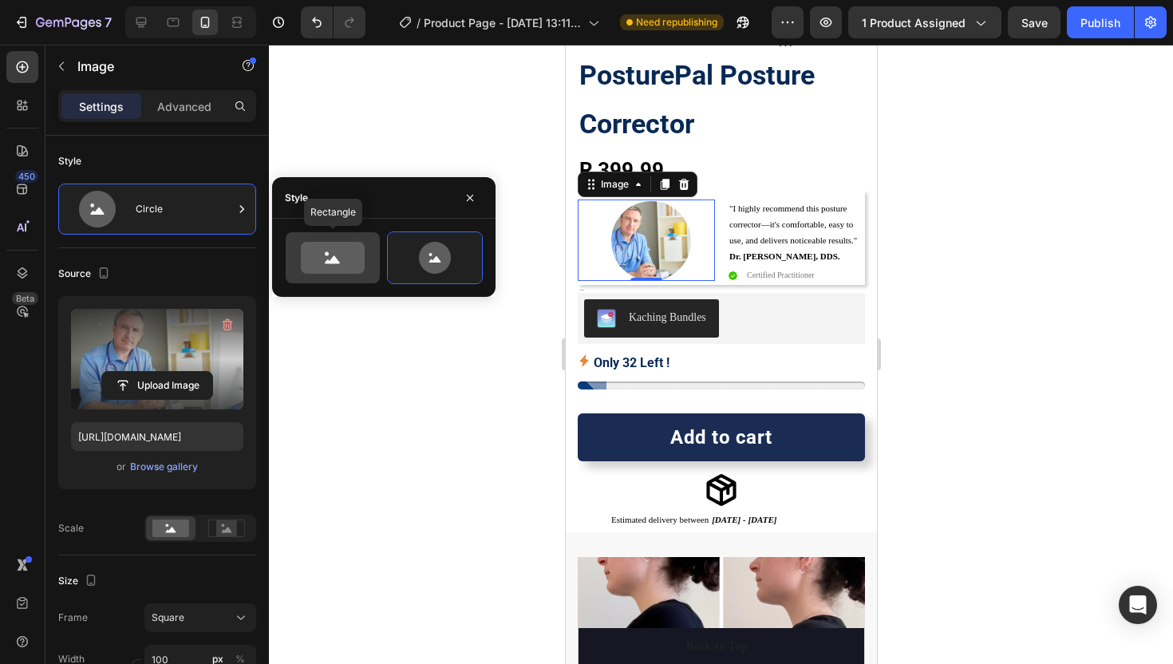
click at [305, 251] on icon at bounding box center [333, 258] width 64 height 32
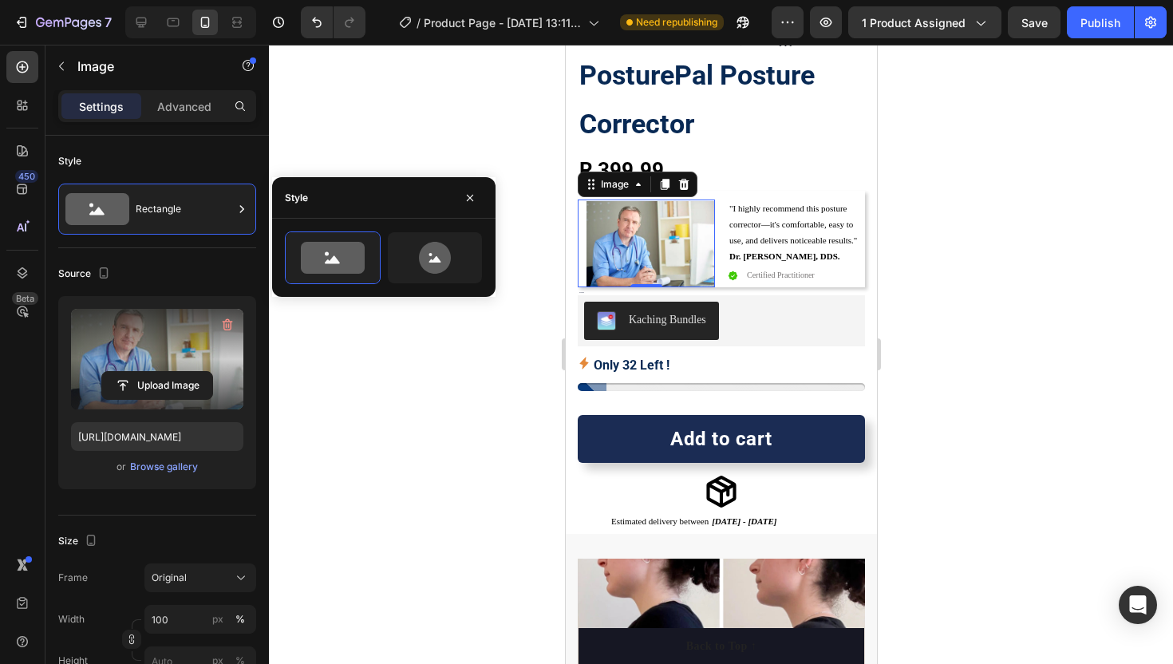
click at [386, 358] on div at bounding box center [721, 354] width 904 height 619
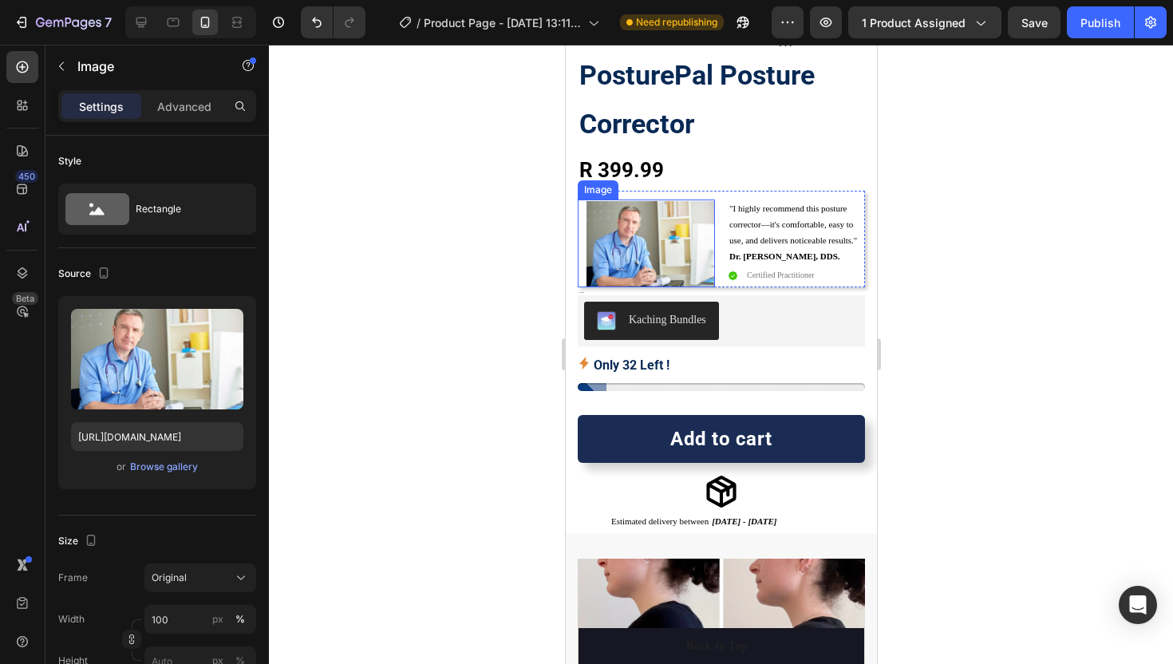
click at [604, 242] on img at bounding box center [650, 244] width 129 height 86
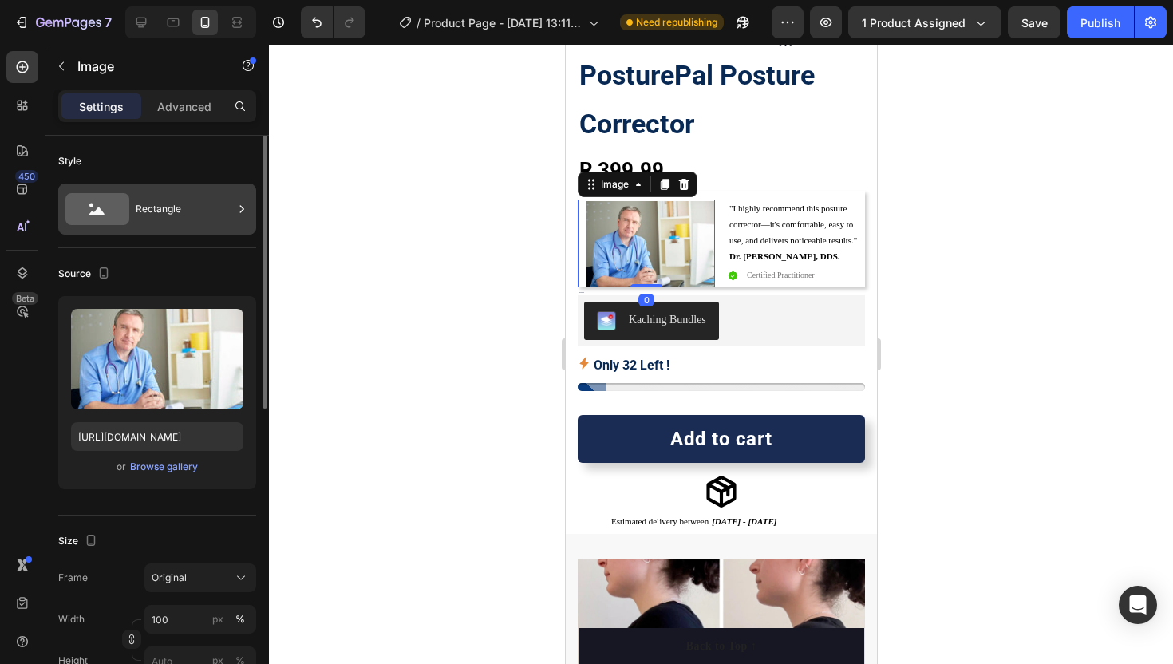
click at [150, 216] on div "Rectangle" at bounding box center [184, 209] width 97 height 37
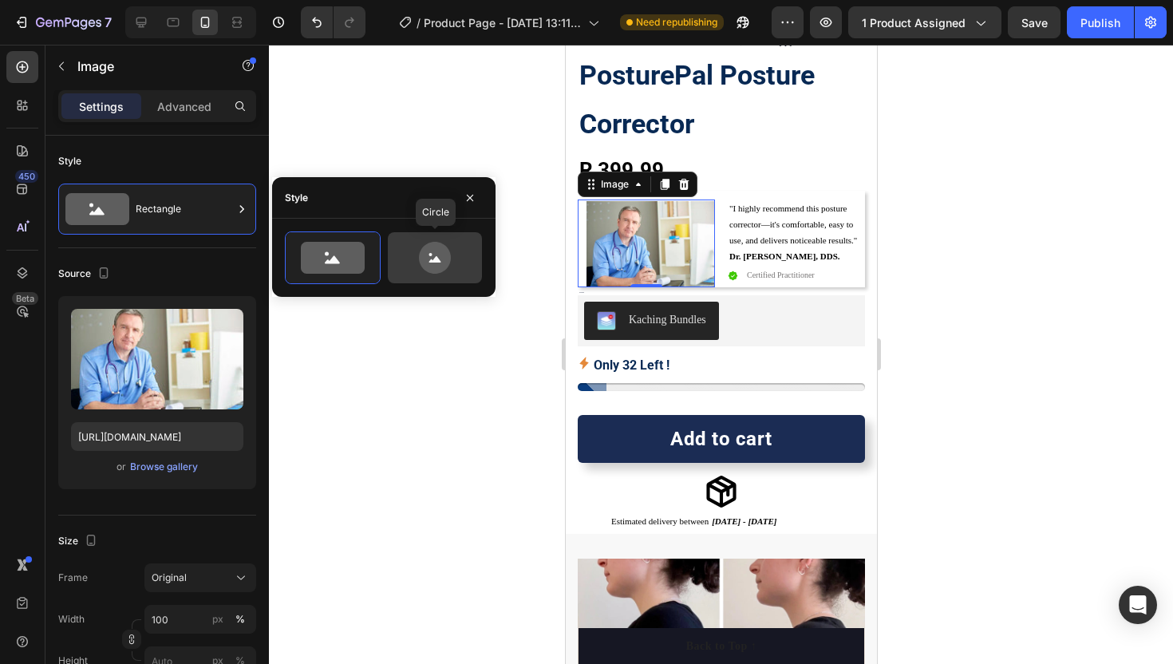
click at [394, 254] on div at bounding box center [435, 257] width 94 height 51
type input "80"
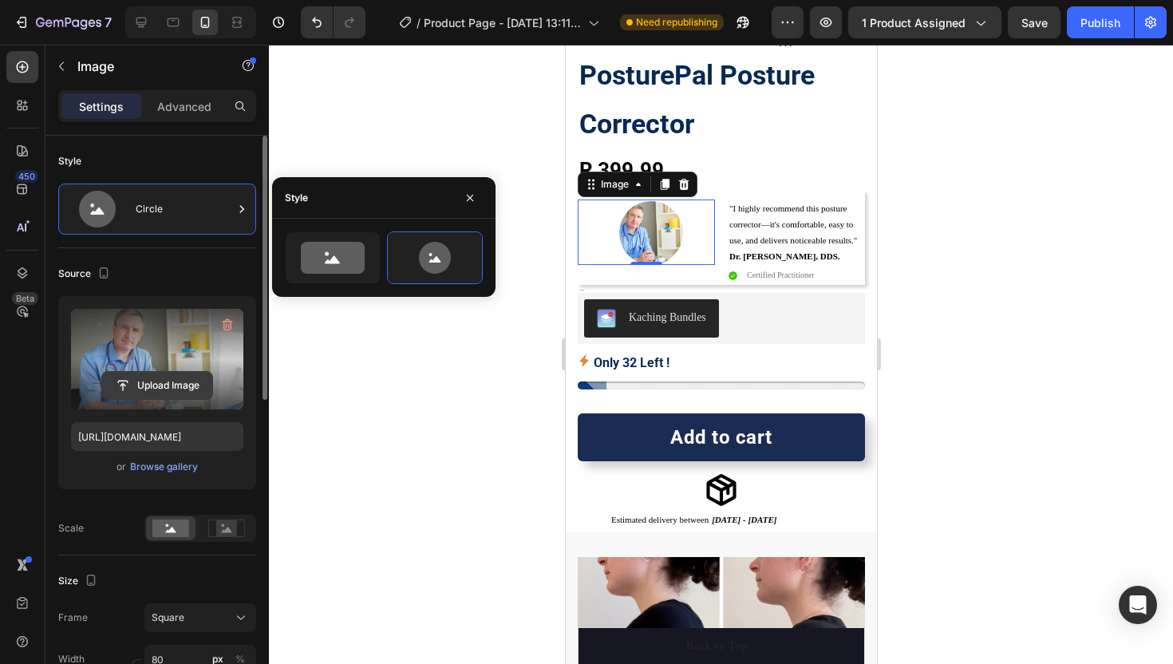
click at [180, 377] on input "file" at bounding box center [157, 385] width 110 height 27
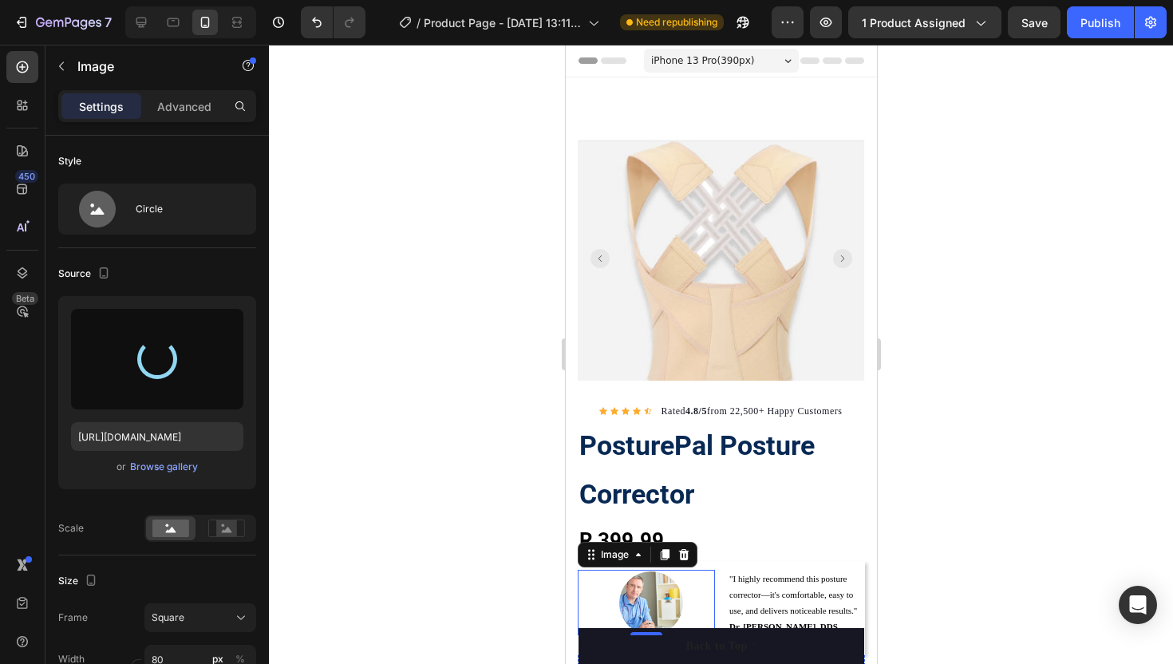
scroll to position [370, 0]
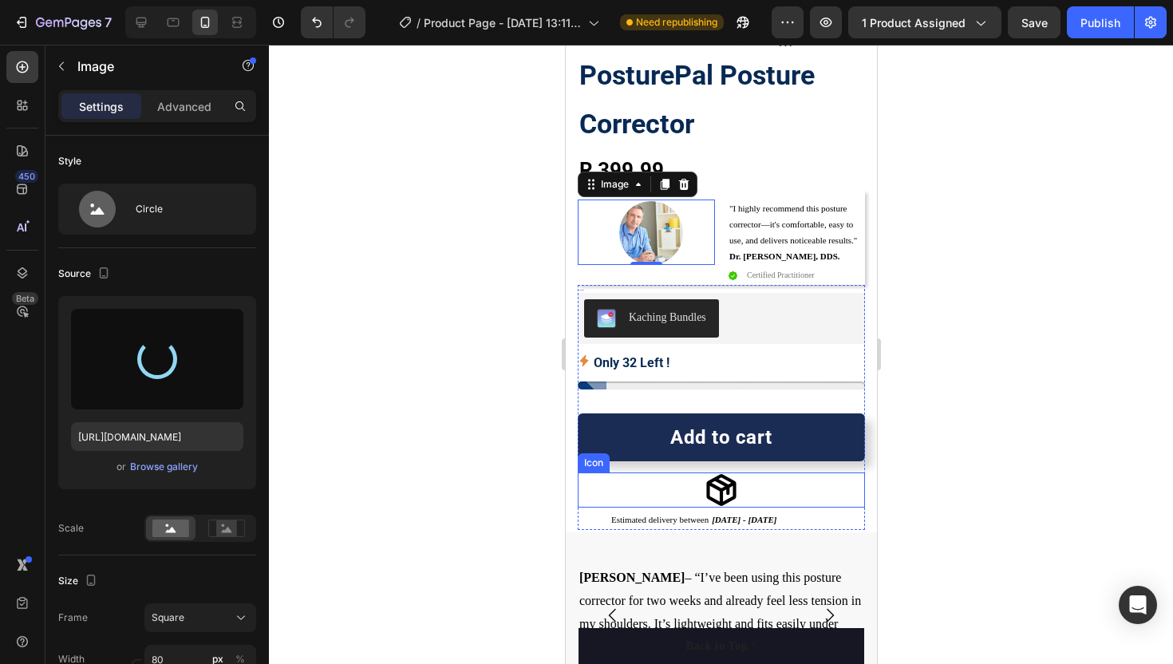
type input "[URL][DOMAIN_NAME]"
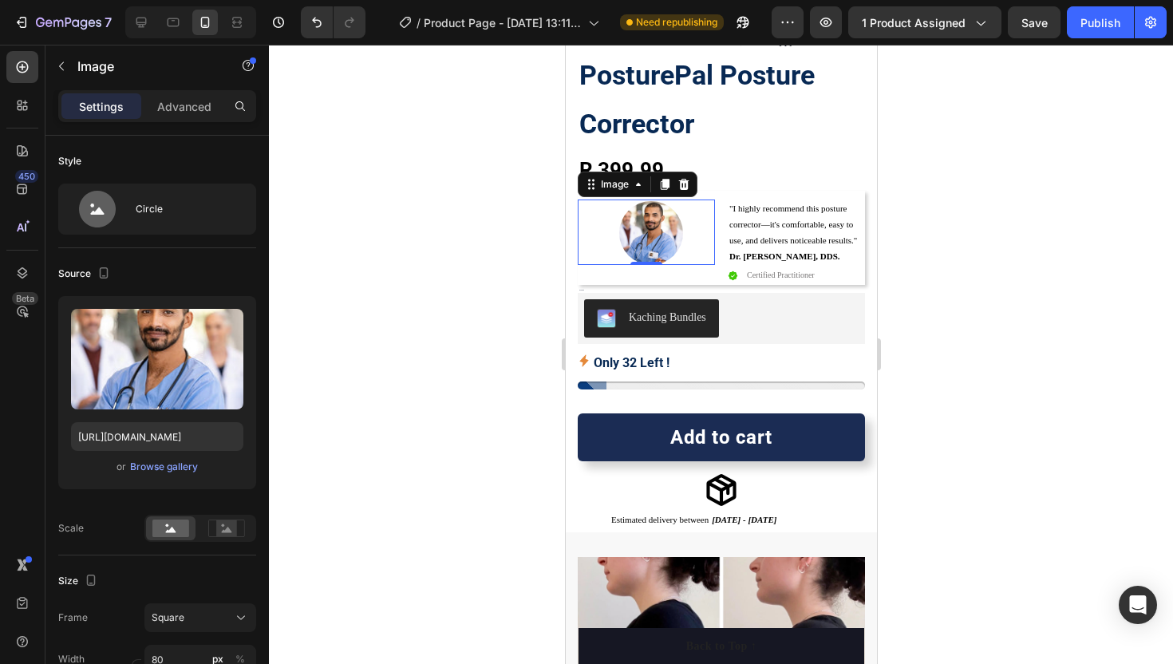
click at [469, 379] on div at bounding box center [721, 354] width 904 height 619
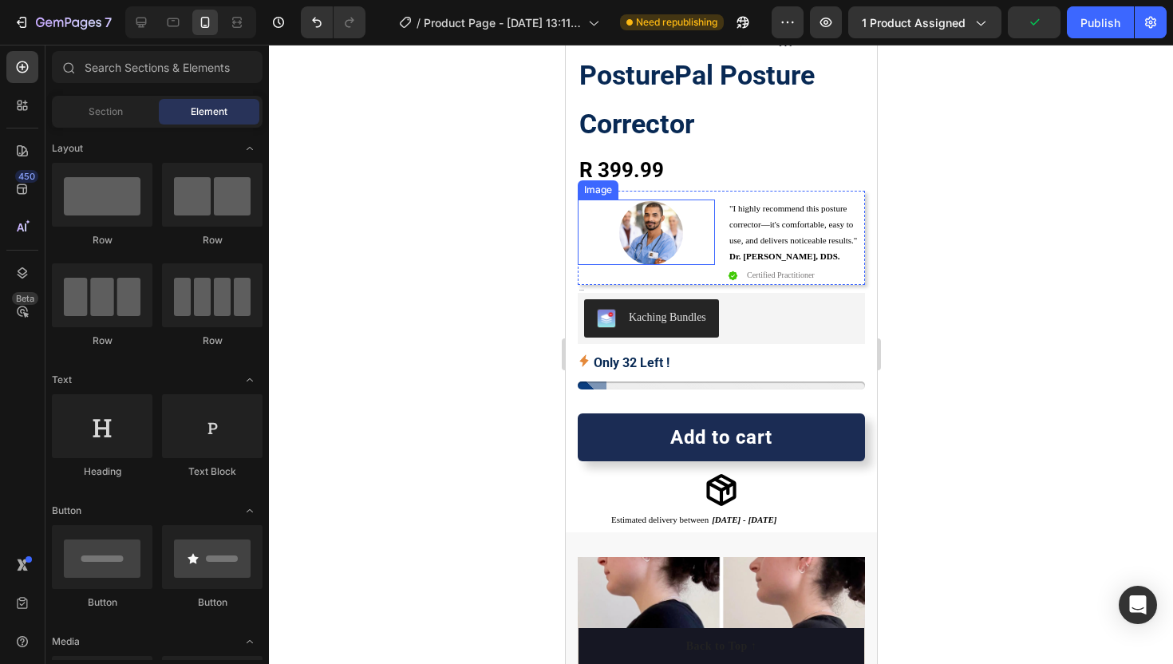
click at [637, 236] on img at bounding box center [651, 233] width 64 height 64
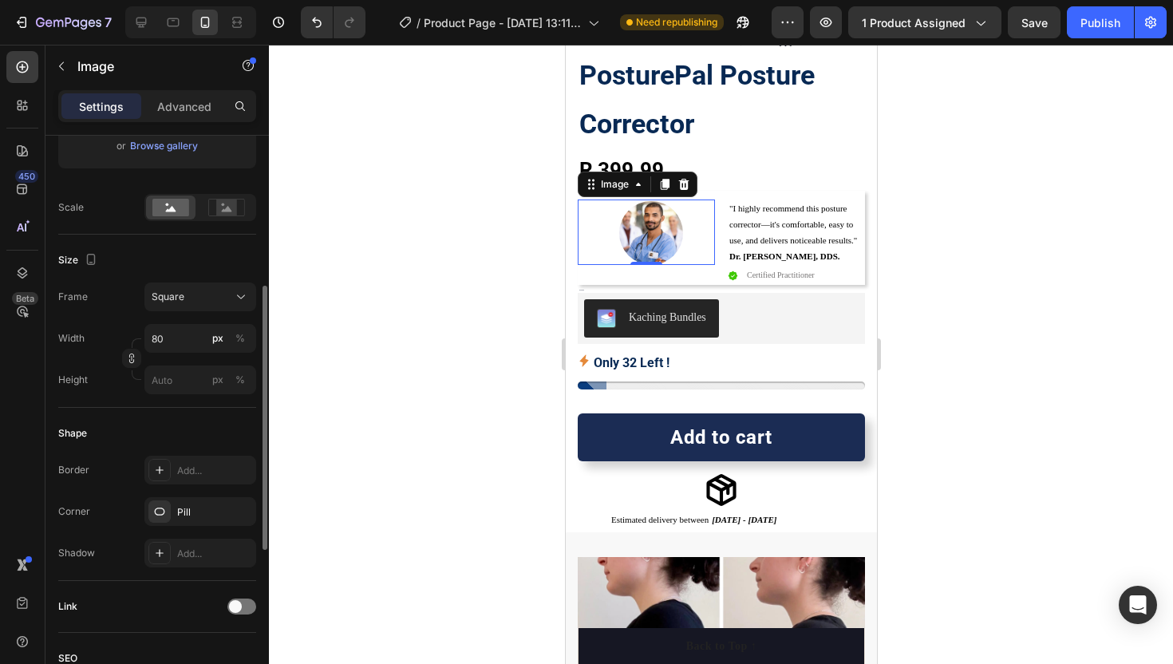
scroll to position [323, 0]
click at [160, 515] on icon at bounding box center [159, 509] width 13 height 13
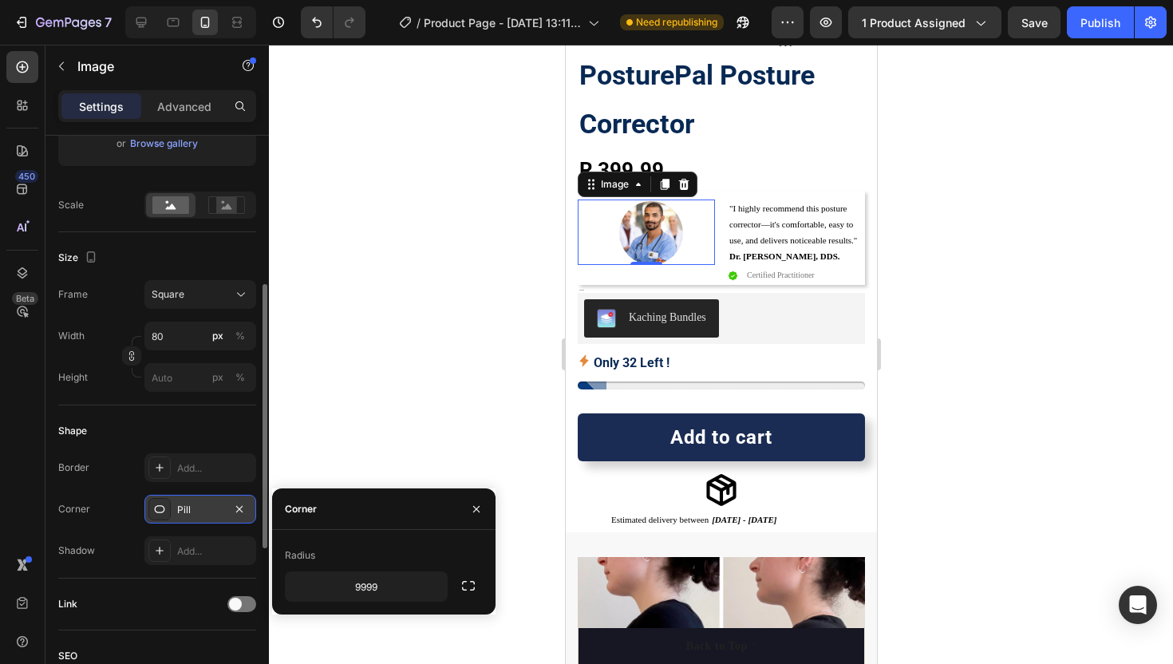
click at [160, 515] on icon at bounding box center [159, 509] width 13 height 13
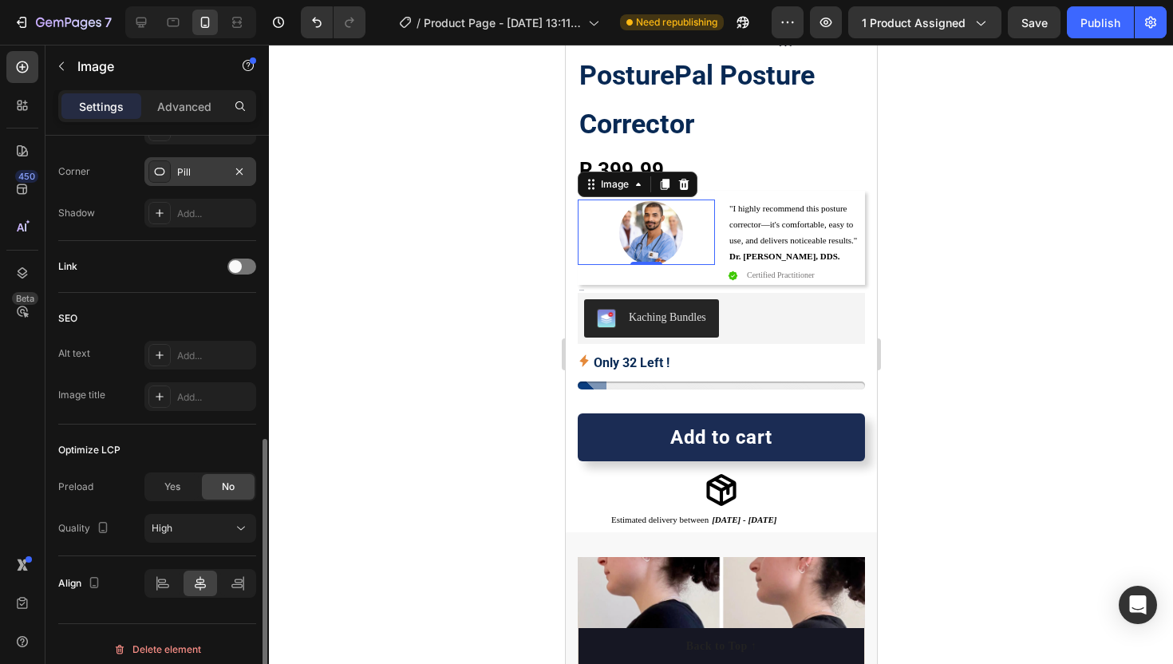
scroll to position [671, 0]
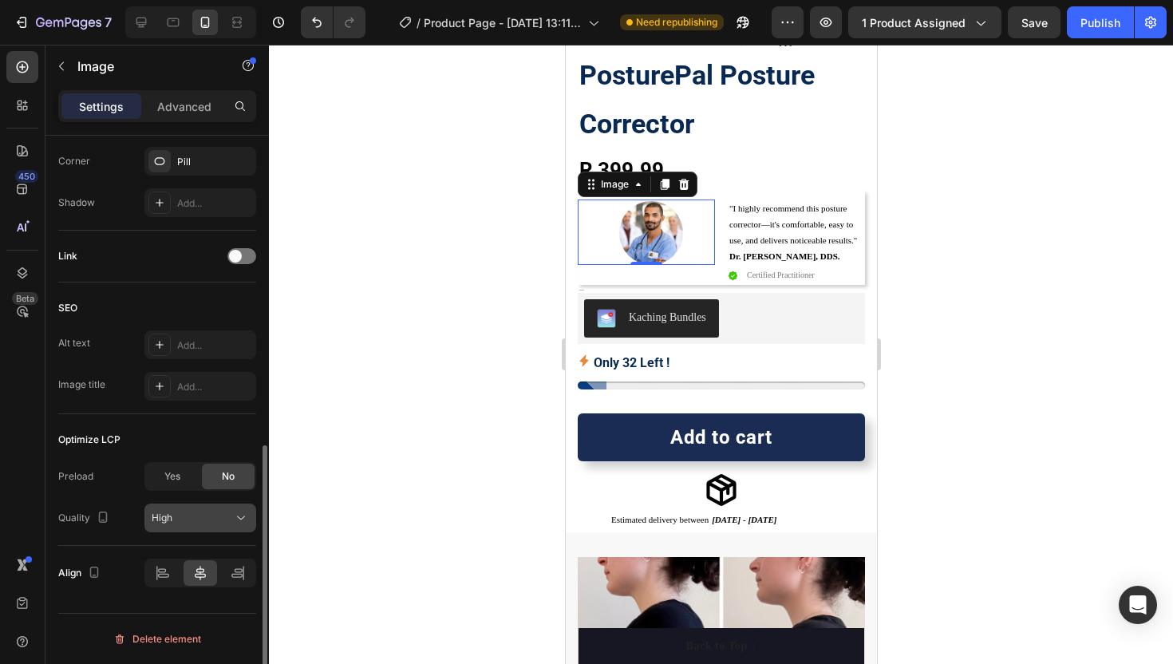
click at [169, 517] on span "High" at bounding box center [162, 518] width 21 height 12
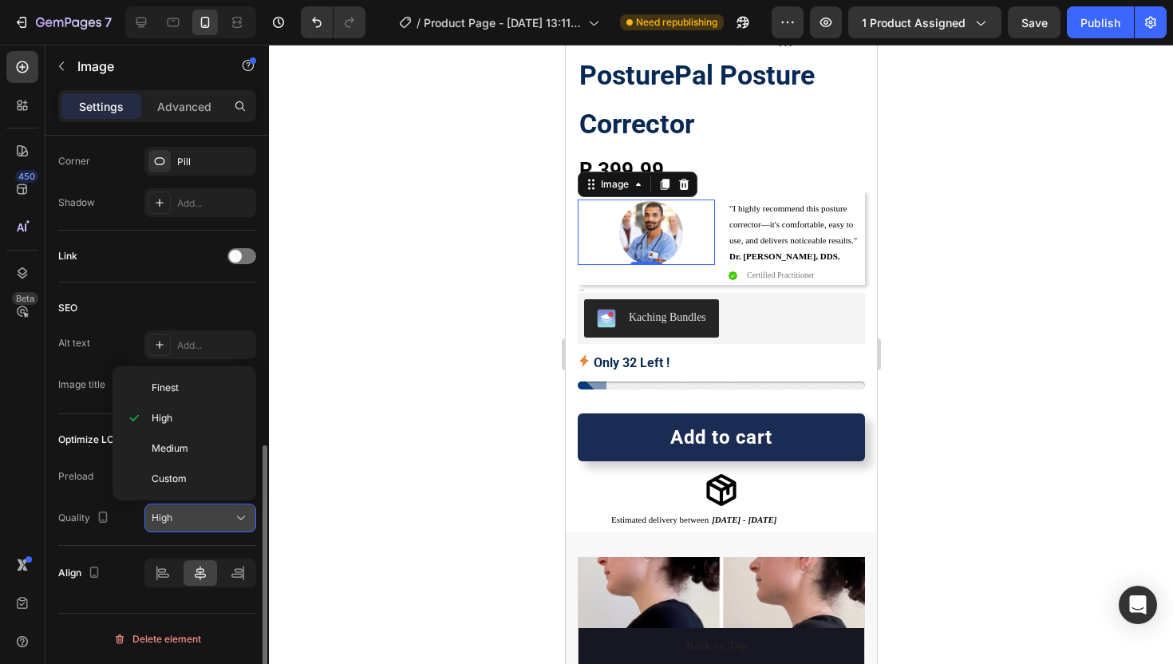
click at [169, 517] on span "High" at bounding box center [162, 518] width 21 height 12
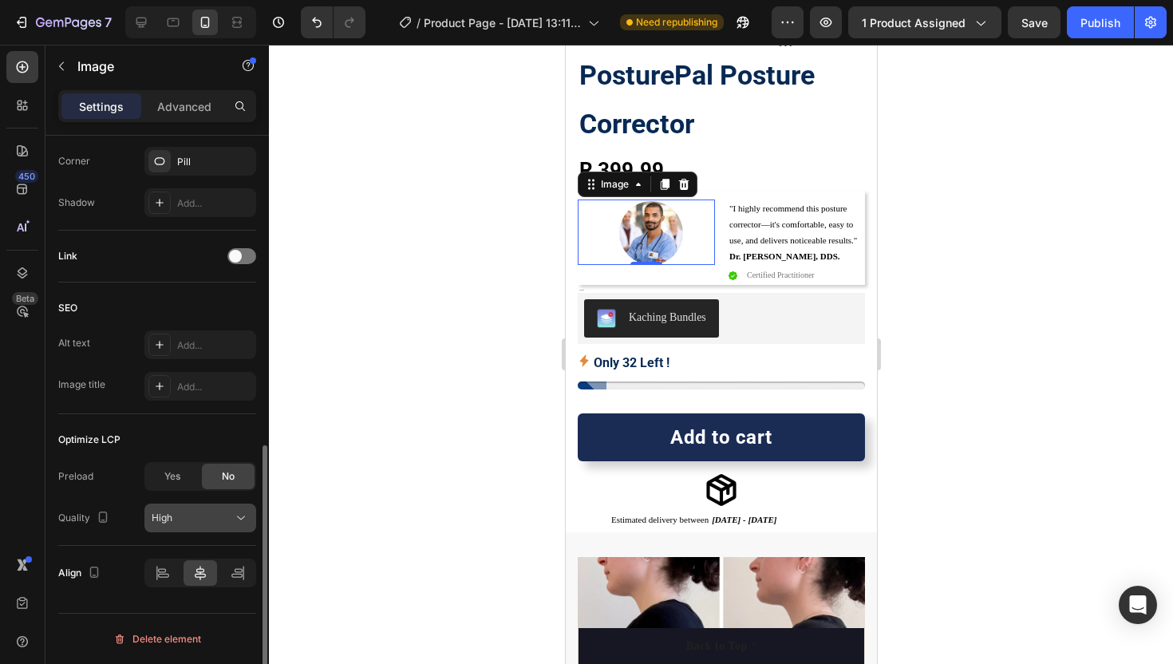
click at [169, 517] on span "High" at bounding box center [162, 518] width 21 height 12
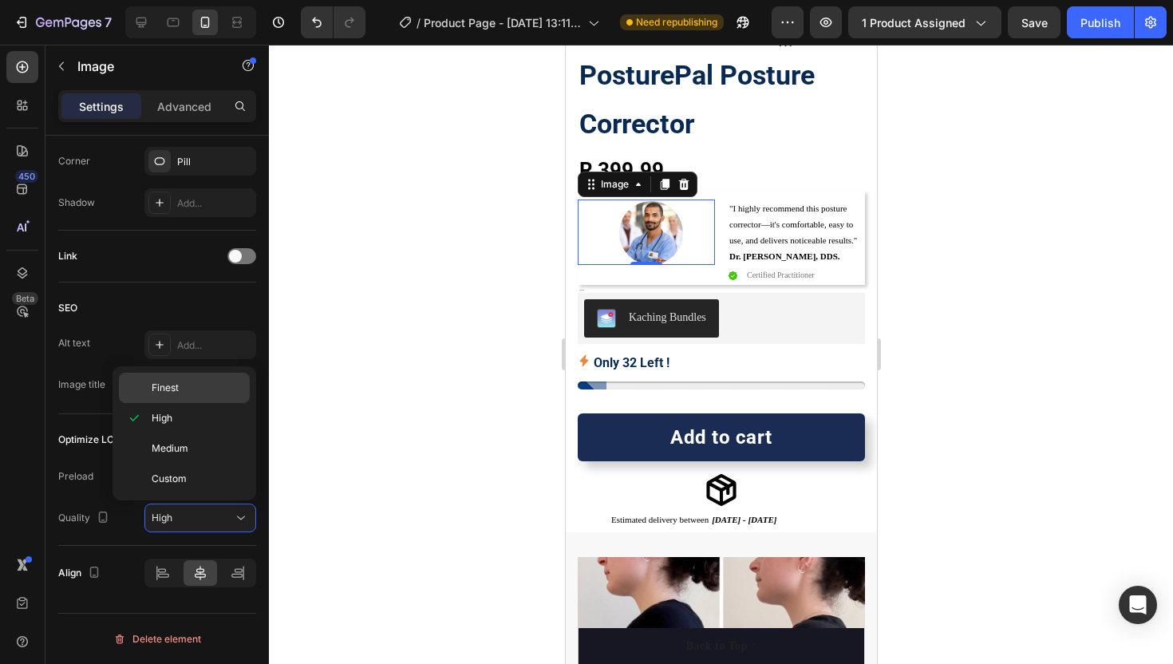
click at [162, 392] on span "Finest" at bounding box center [165, 388] width 27 height 14
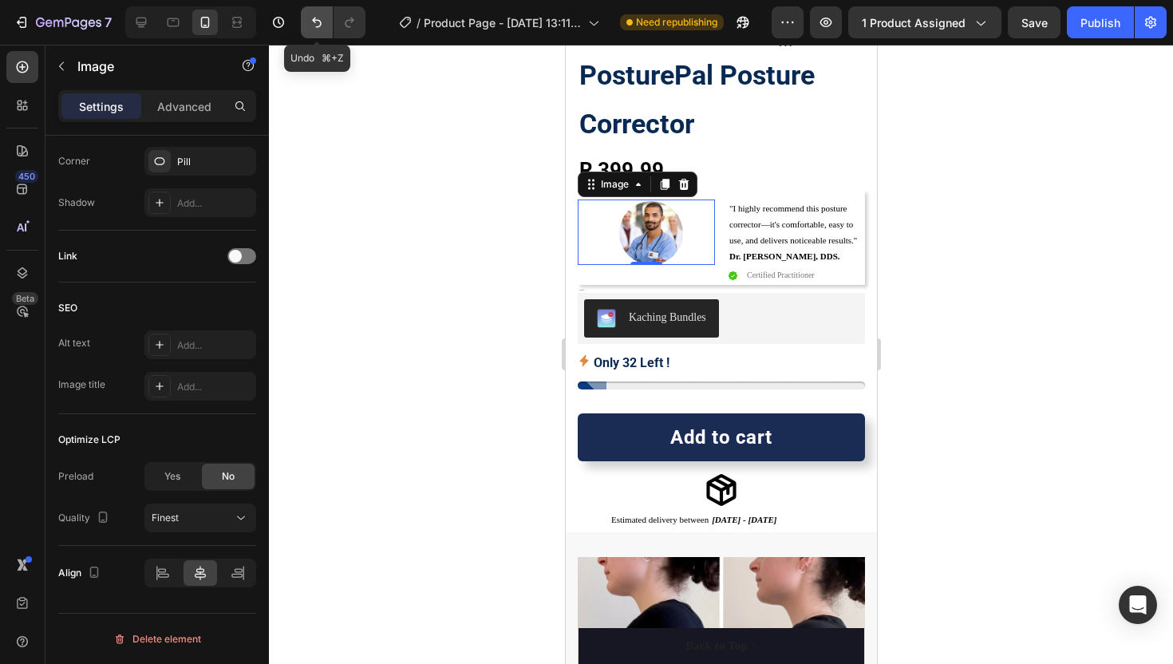
click at [320, 31] on button "Undo/Redo" at bounding box center [317, 22] width 32 height 32
click at [320, 30] on button "Undo/Redo" at bounding box center [317, 22] width 32 height 32
click at [319, 29] on icon "Undo/Redo" at bounding box center [317, 22] width 16 height 16
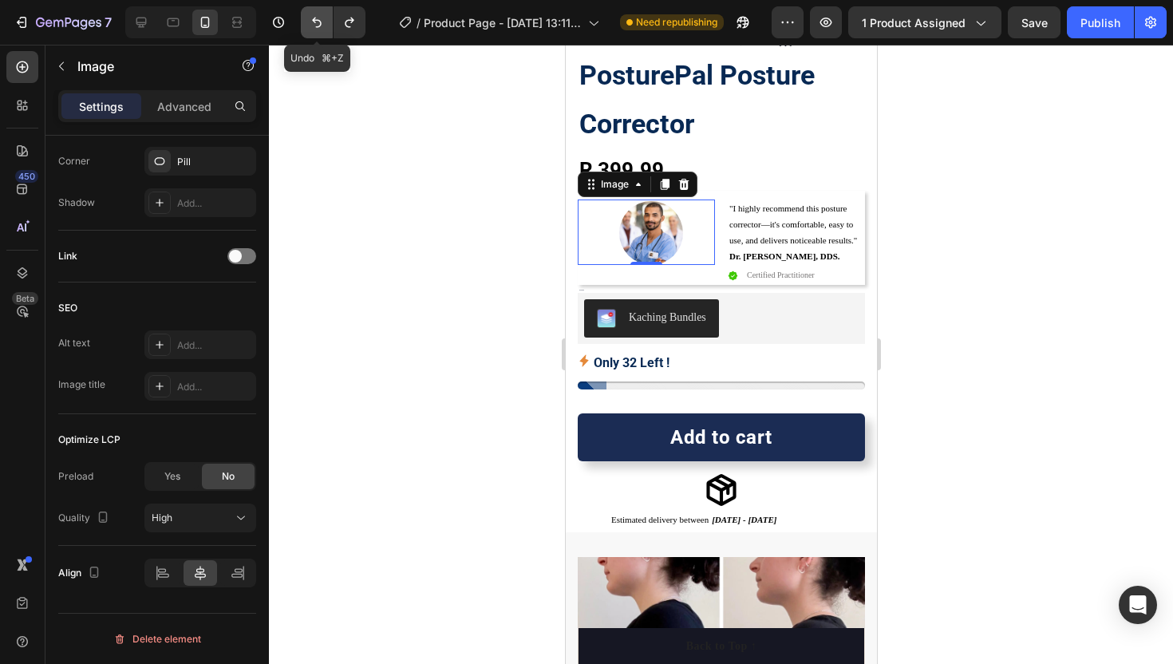
type input "https://cdn.shopify.com/s/files/1/0776/2522/9537/files/gempages_580610004898284…"
click at [319, 29] on icon "Undo/Redo" at bounding box center [317, 22] width 16 height 16
type input "100"
click at [319, 28] on icon "Undo/Redo" at bounding box center [317, 22] width 16 height 16
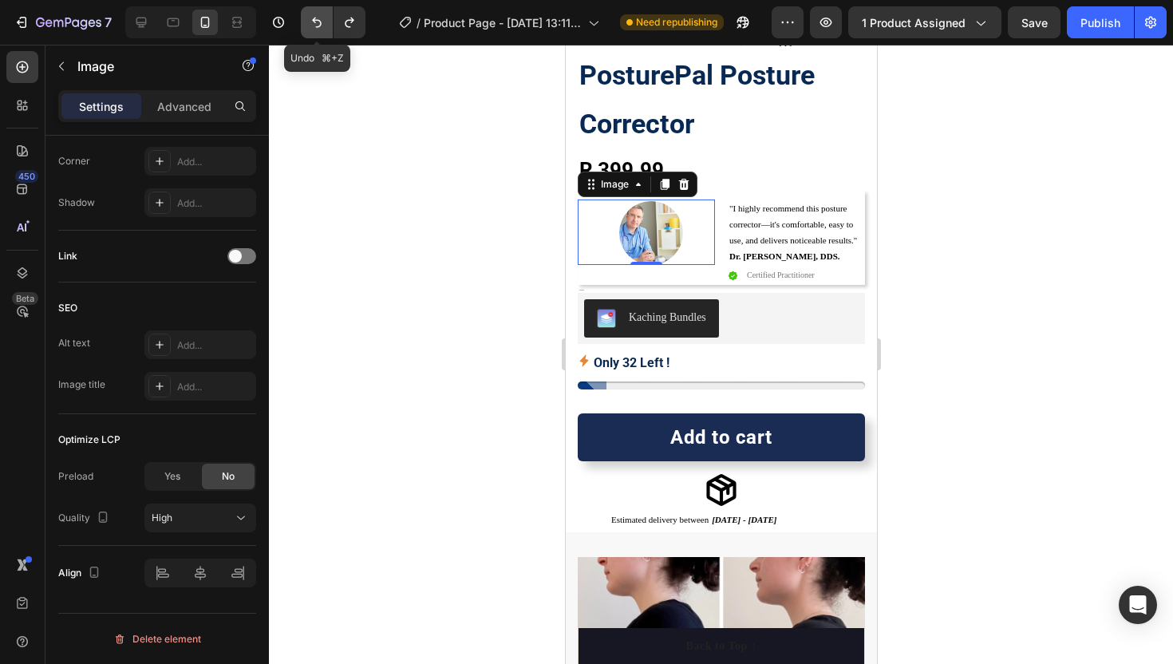
type input "100"
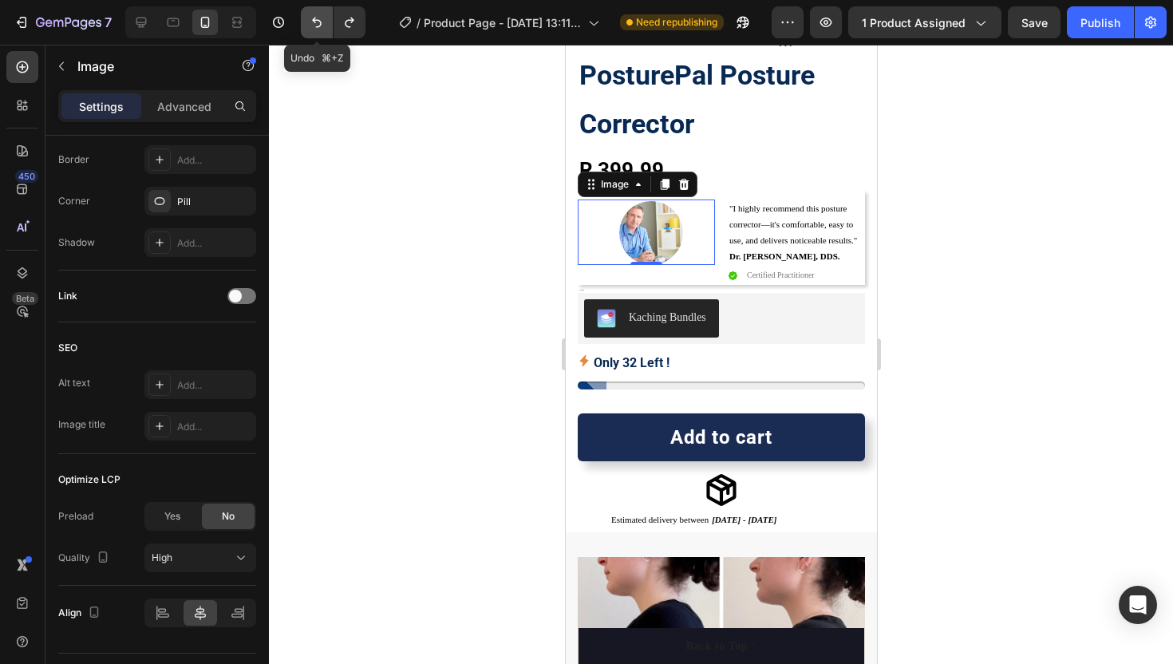
click at [319, 28] on icon "Undo/Redo" at bounding box center [317, 22] width 16 height 16
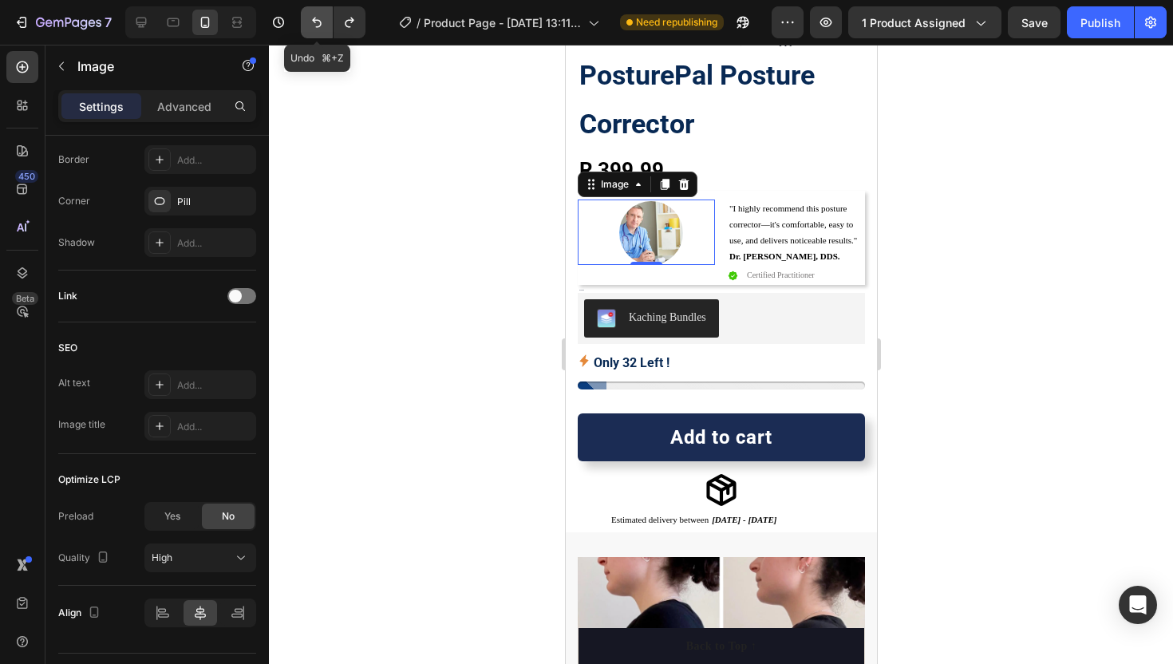
click at [319, 28] on icon "Undo/Redo" at bounding box center [317, 22] width 16 height 16
type input "https://cdn.shopify.com/s/files/1/0776/2522/9537/files/gempages_580610004898284…"
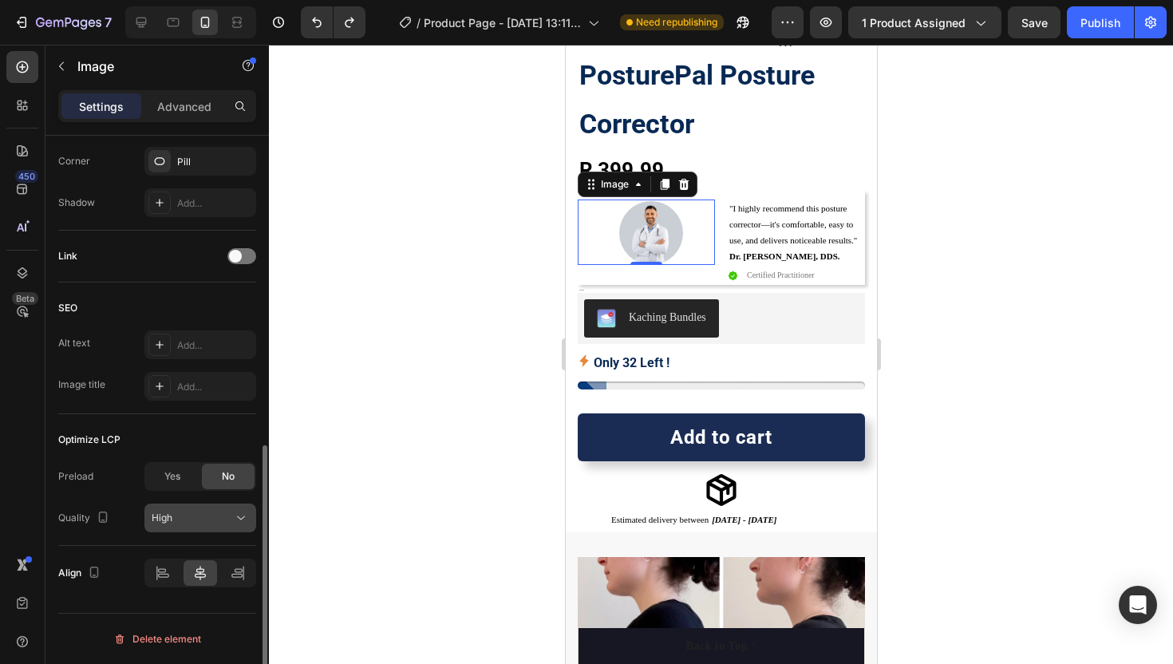
click at [184, 512] on div "High" at bounding box center [192, 518] width 81 height 14
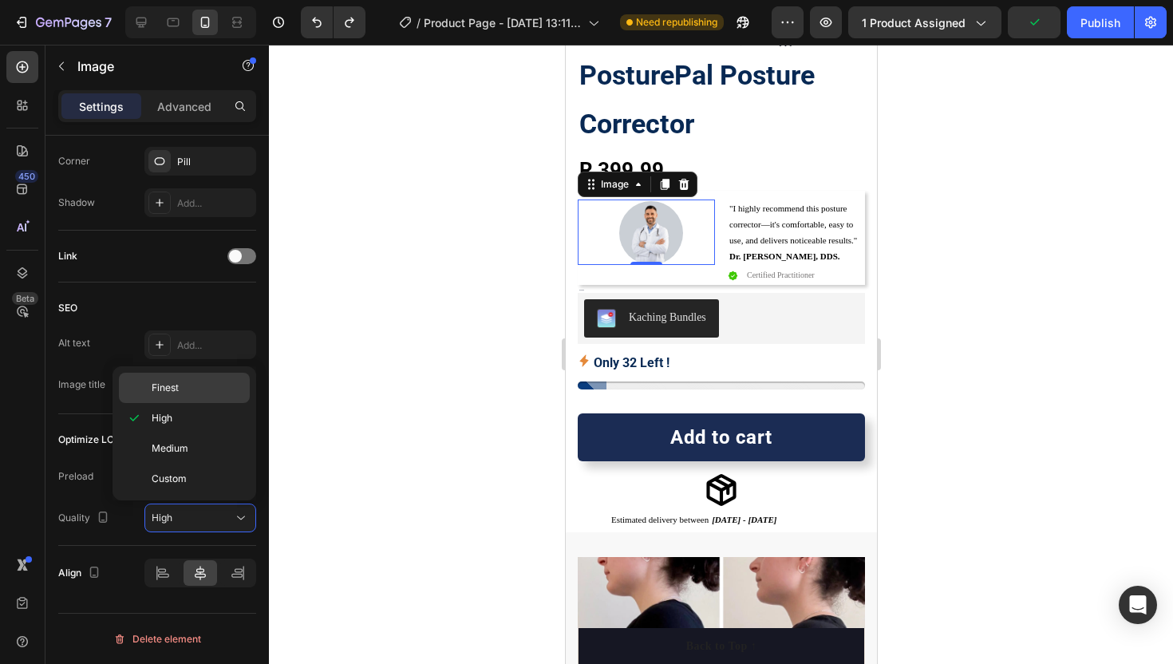
click at [172, 392] on span "Finest" at bounding box center [165, 388] width 27 height 14
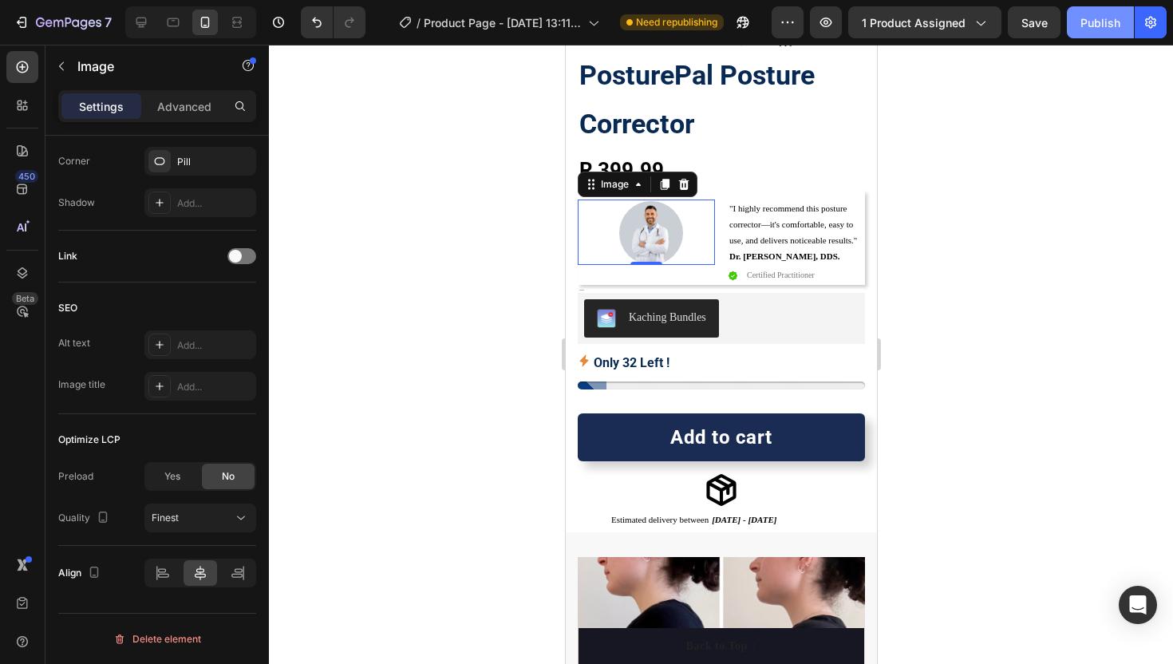
click at [1094, 26] on div "Publish" at bounding box center [1101, 22] width 40 height 17
